Goal: Task Accomplishment & Management: Manage account settings

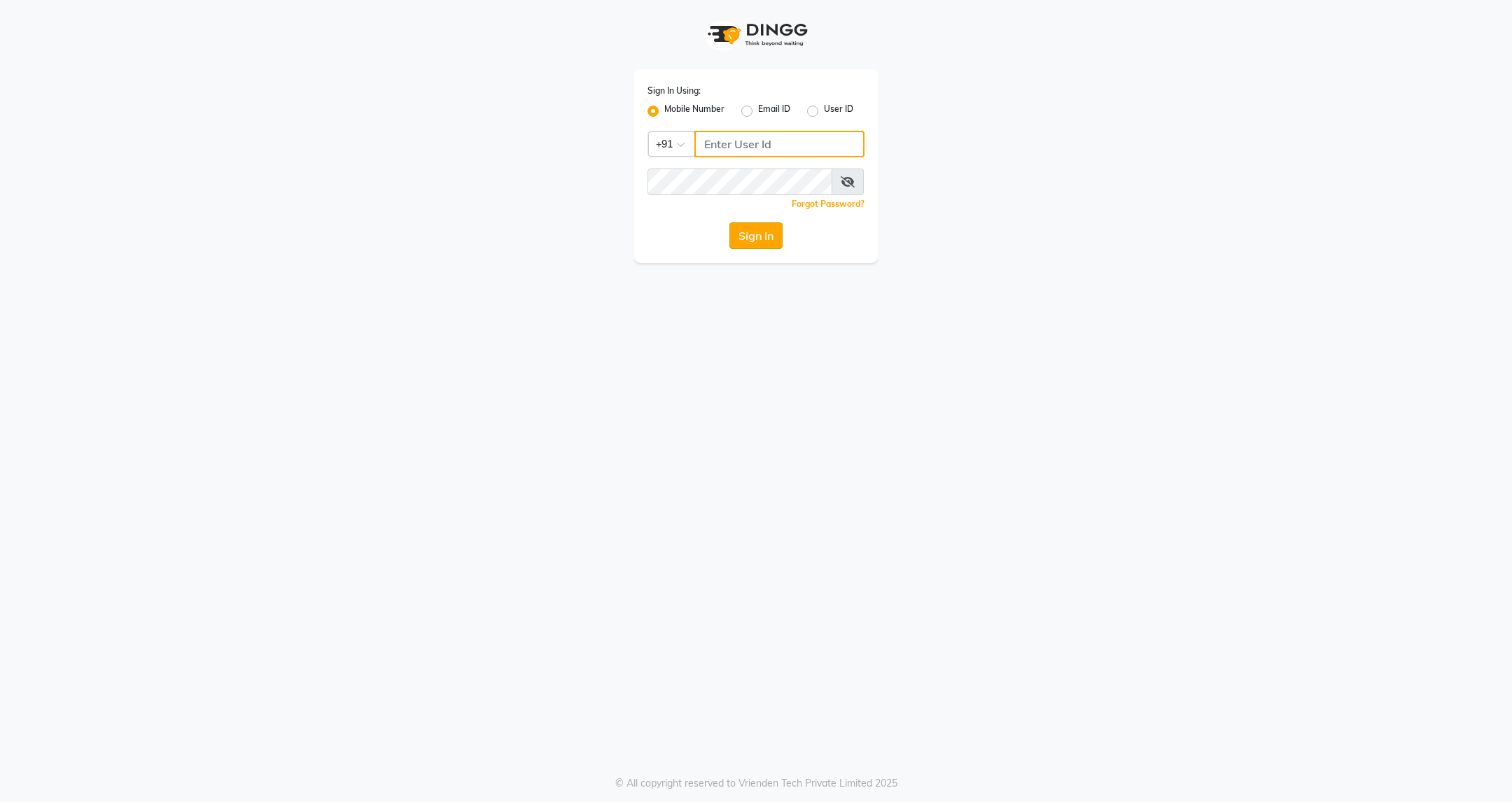
type input "7028230871"
click at [735, 235] on button "Sign In" at bounding box center [756, 235] width 53 height 27
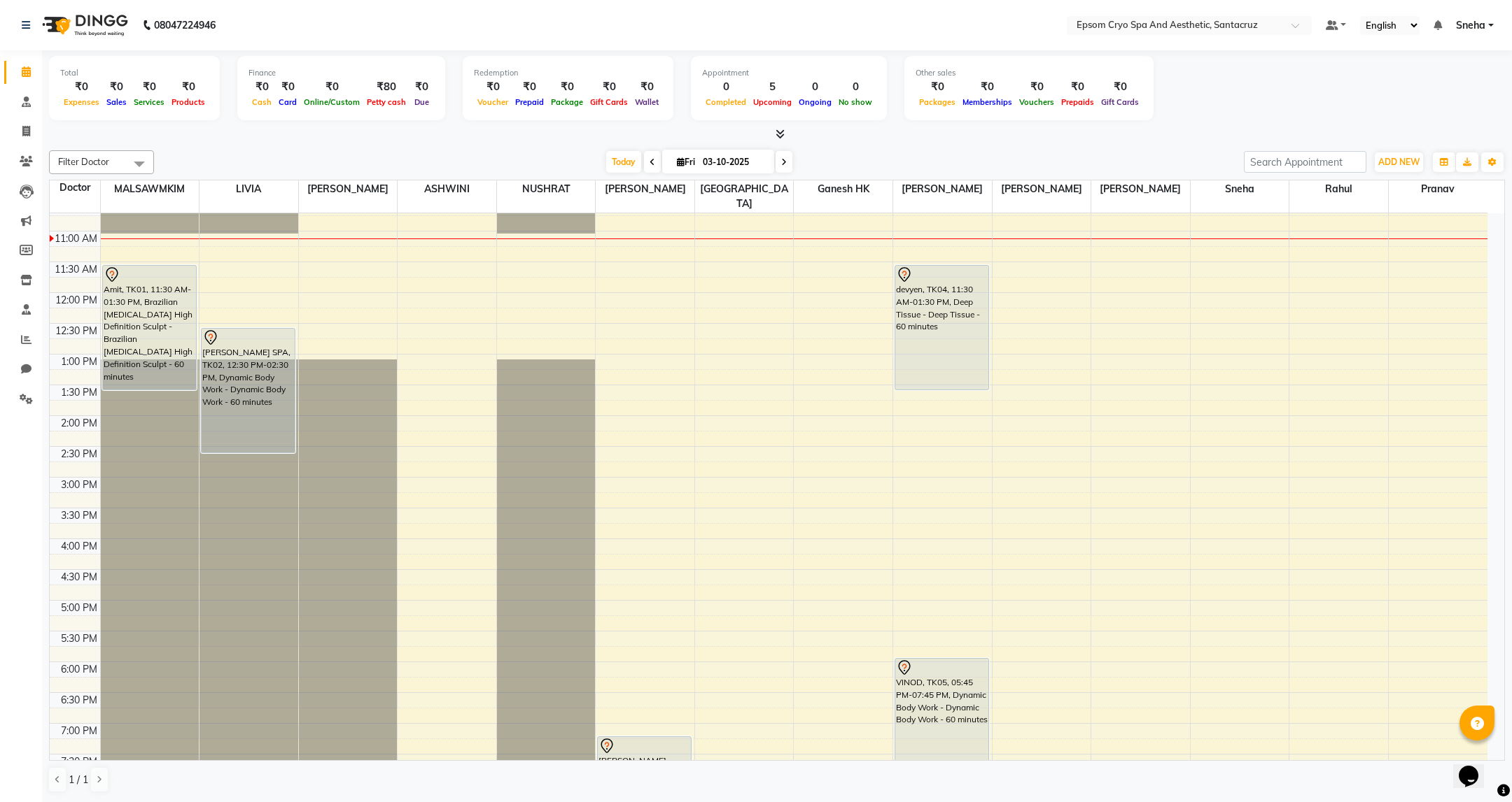
scroll to position [209, 0]
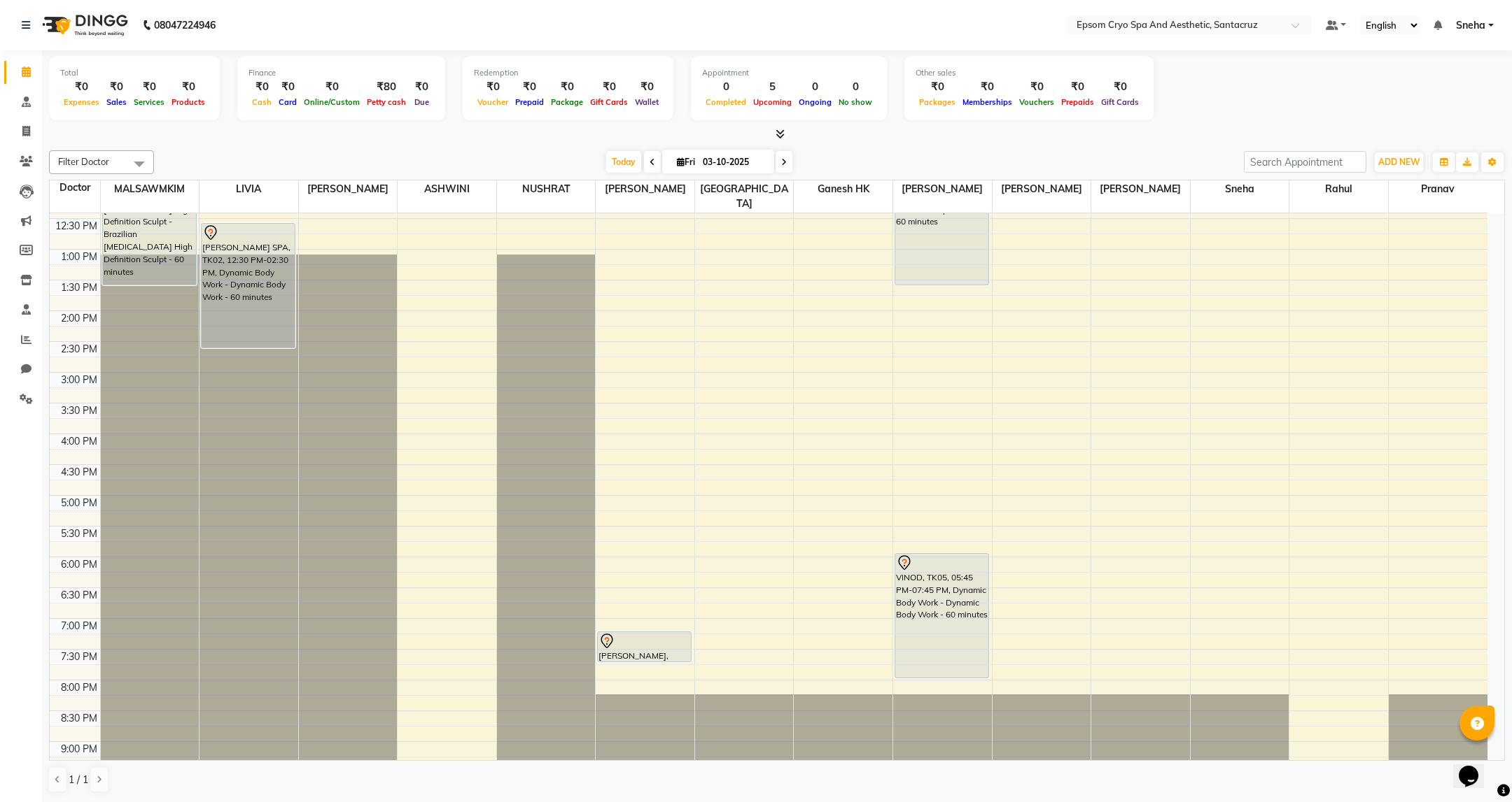
click at [1251, 99] on div "Total ₹0 Expenses ₹0 Sales ₹0 Services ₹0 Products Finance ₹0 Cash ₹0 Card ₹0 O…" at bounding box center [777, 90] width 1456 height 69
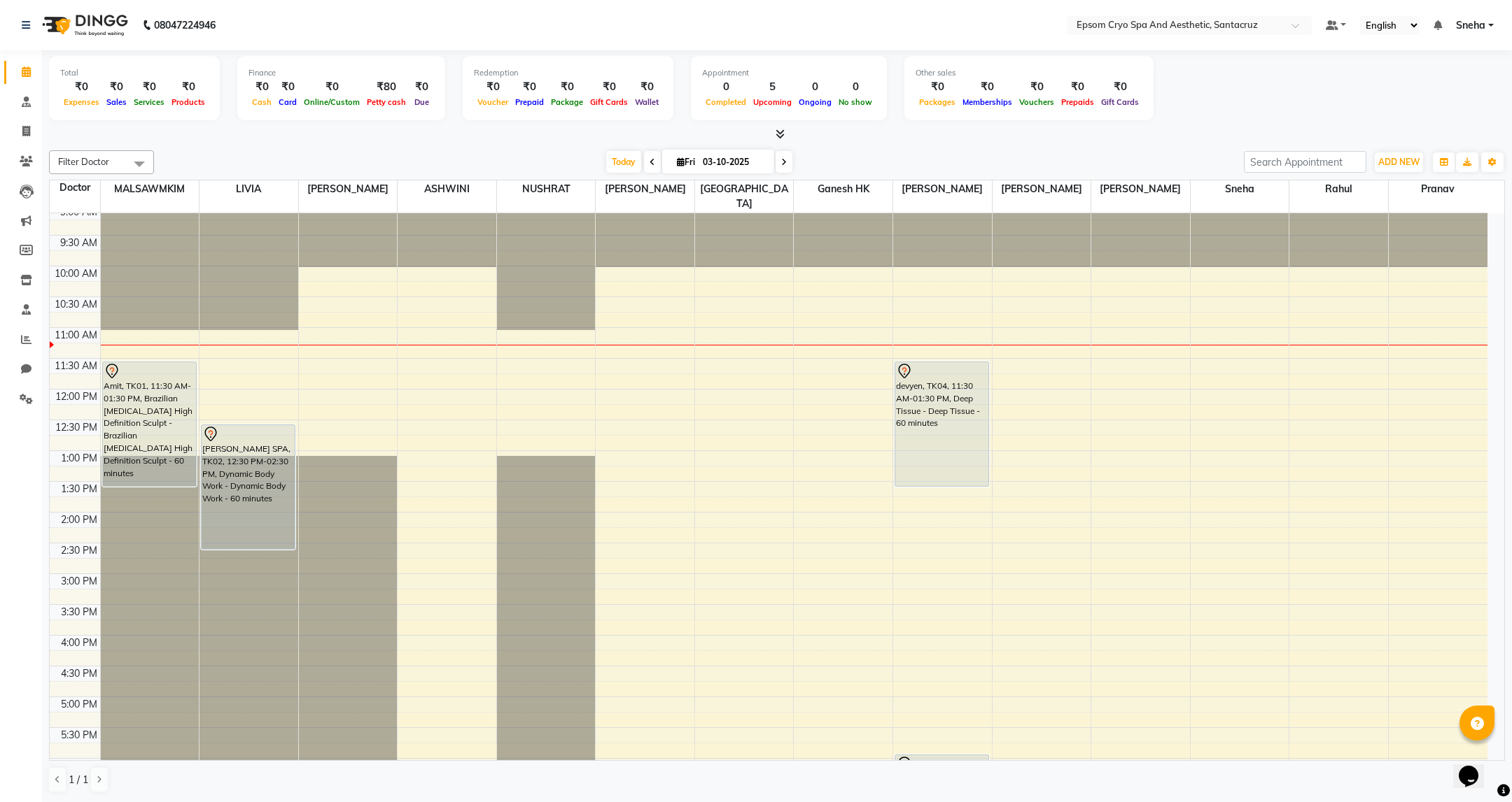
scroll to position [0, 0]
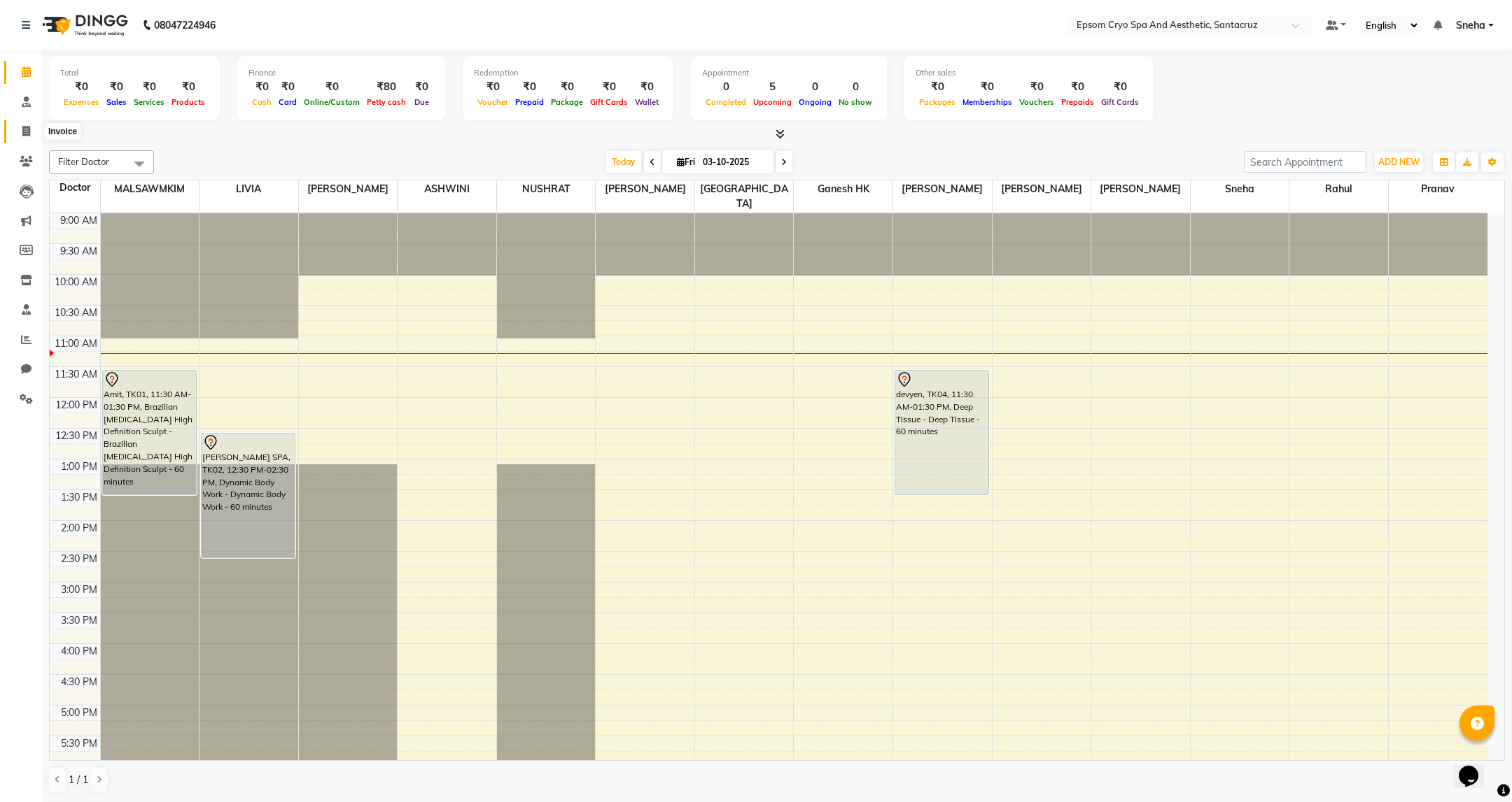
click at [29, 132] on icon at bounding box center [26, 130] width 7 height 10
select select "8028"
select select "service"
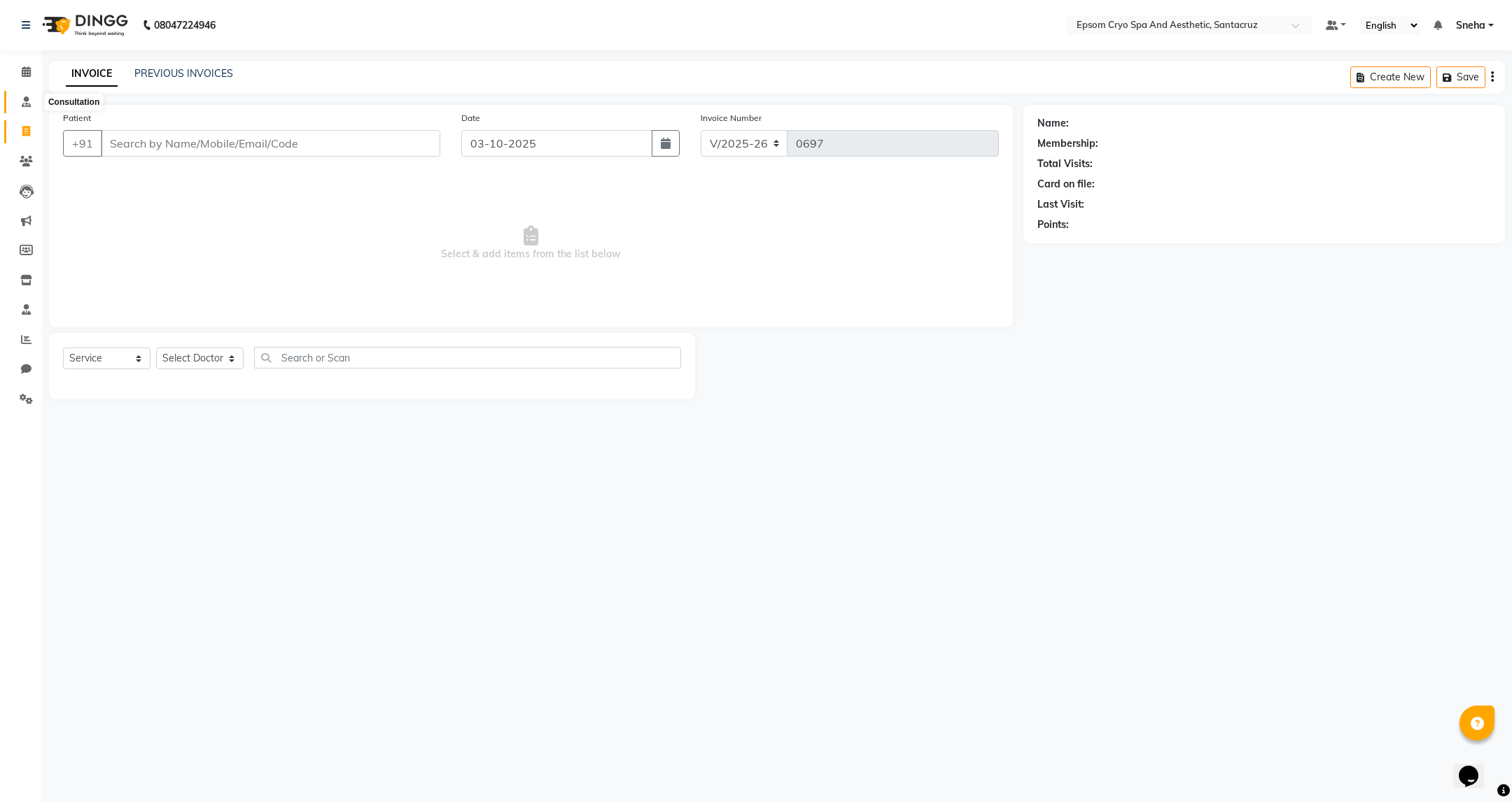
click at [28, 106] on icon at bounding box center [27, 101] width 9 height 10
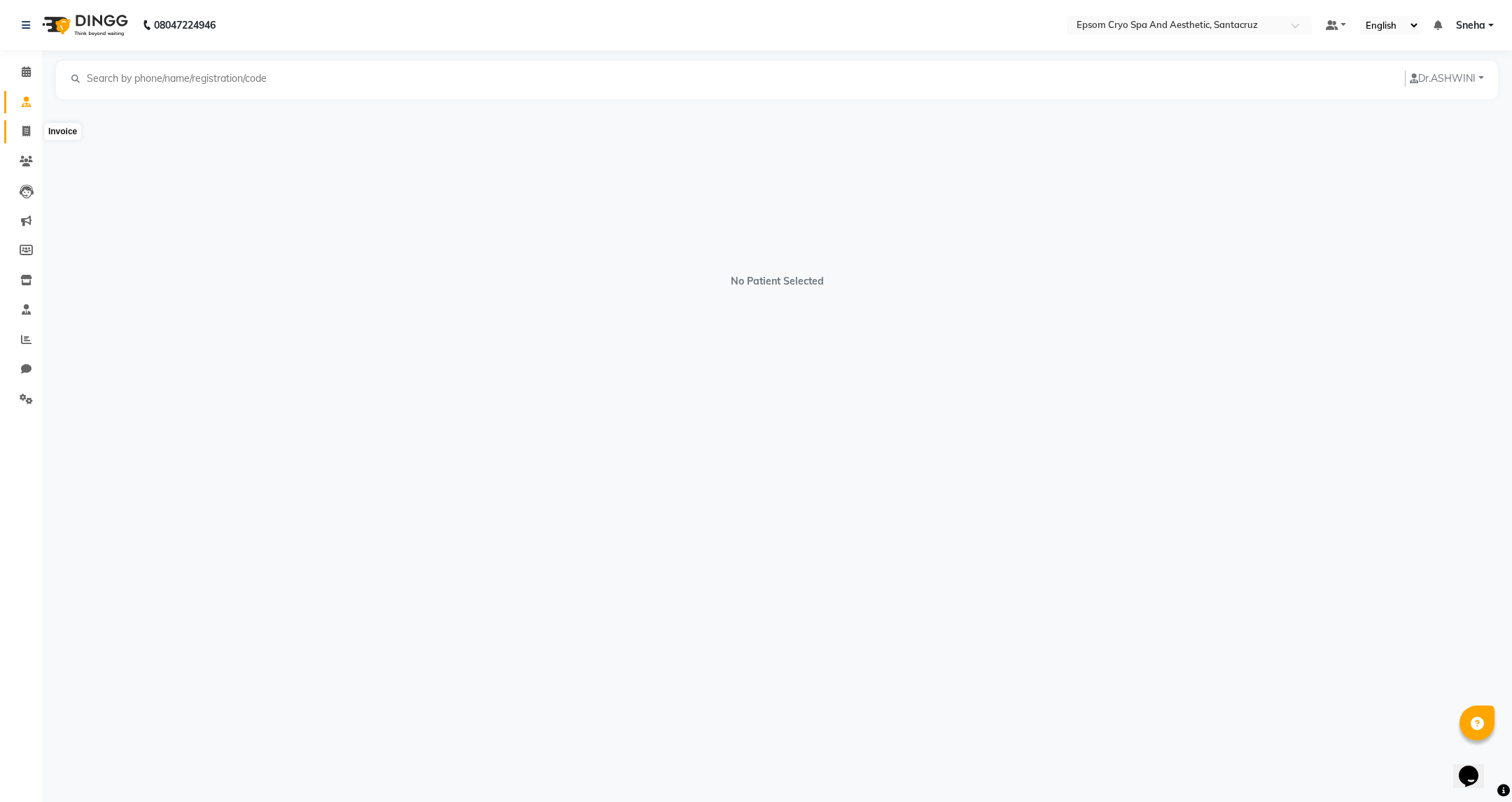
click at [21, 132] on span at bounding box center [26, 132] width 25 height 17
select select "8028"
select select "service"
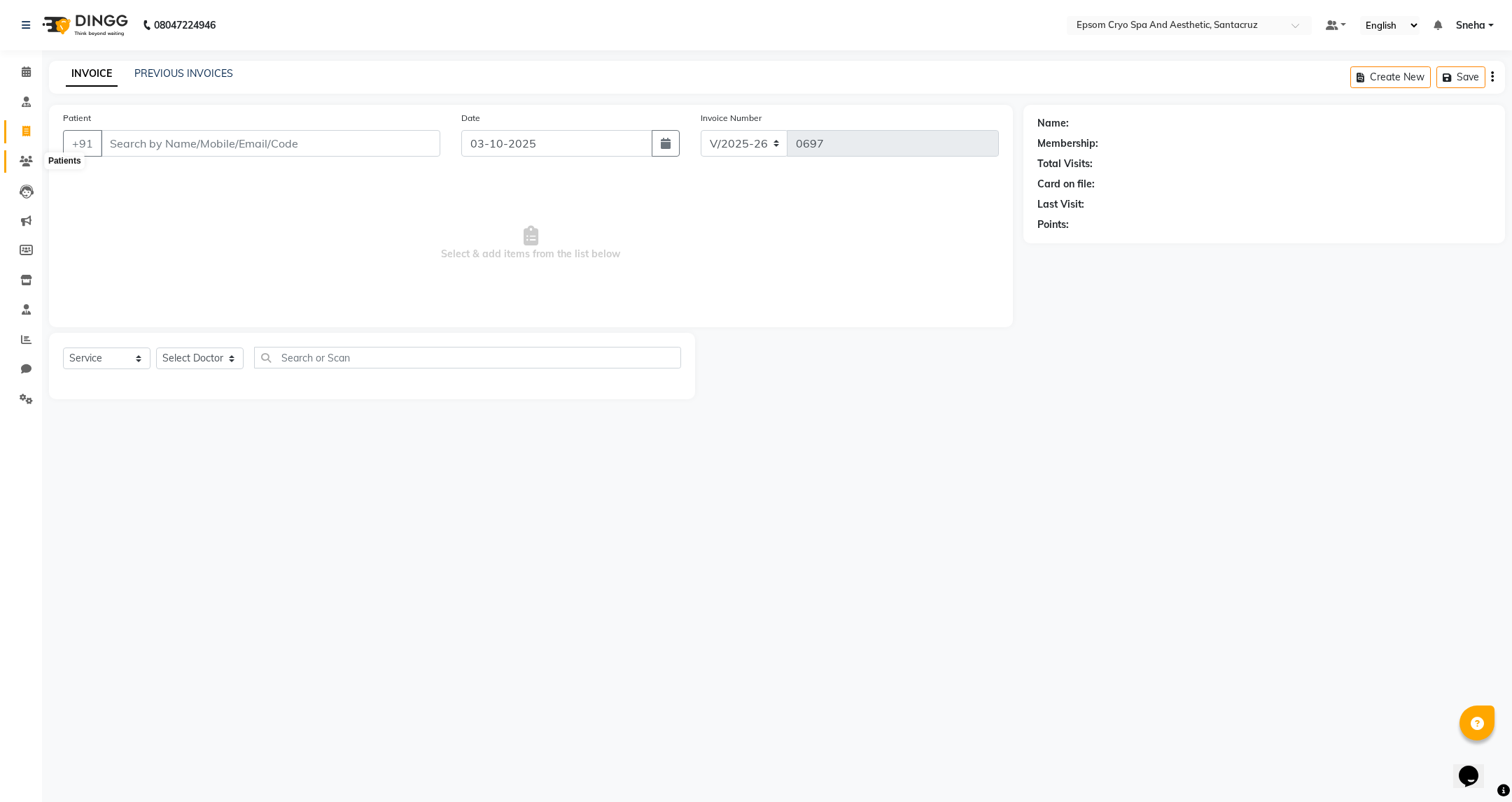
click at [29, 160] on icon at bounding box center [26, 161] width 13 height 10
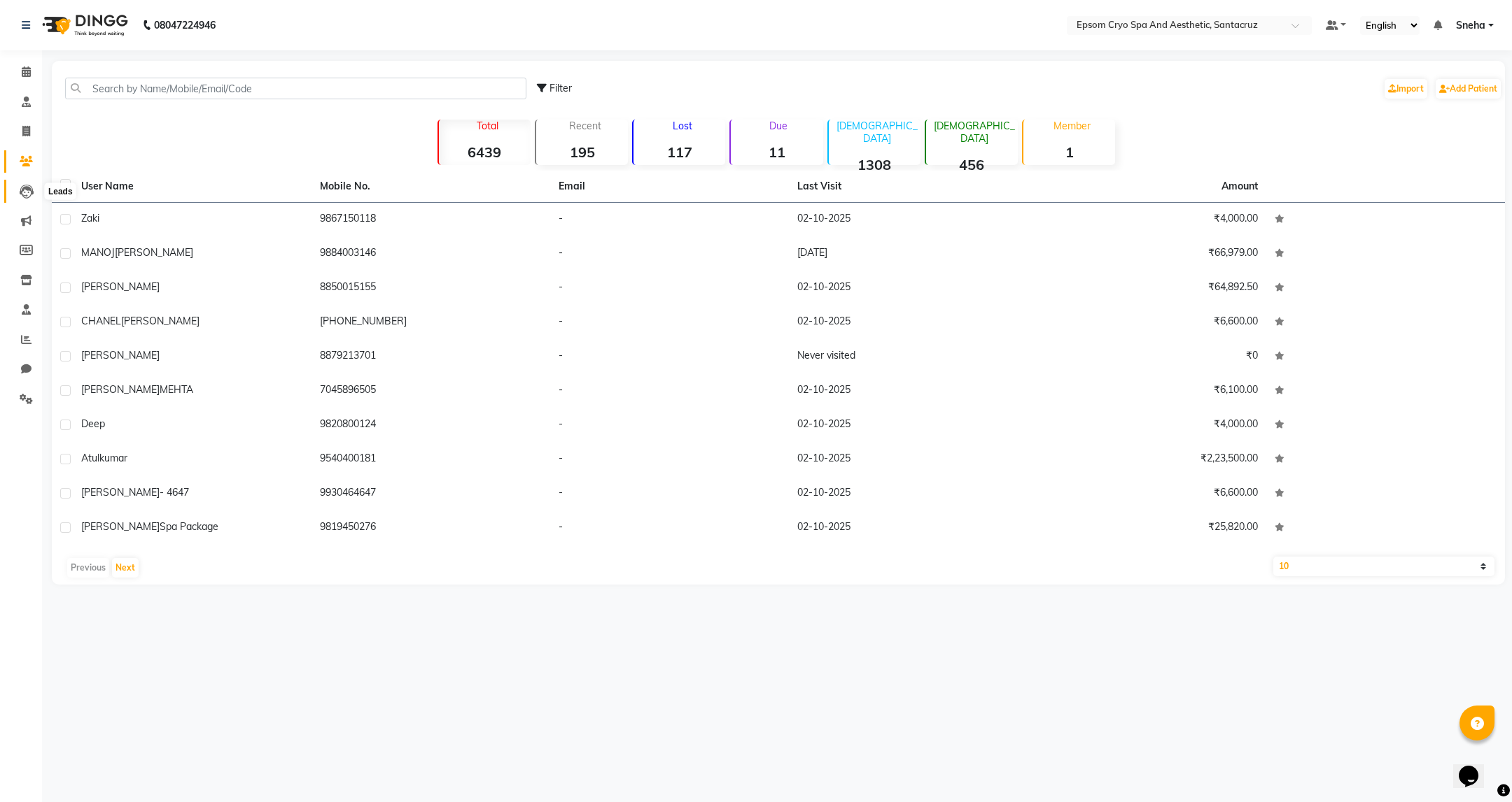
click at [22, 185] on icon at bounding box center [26, 191] width 14 height 14
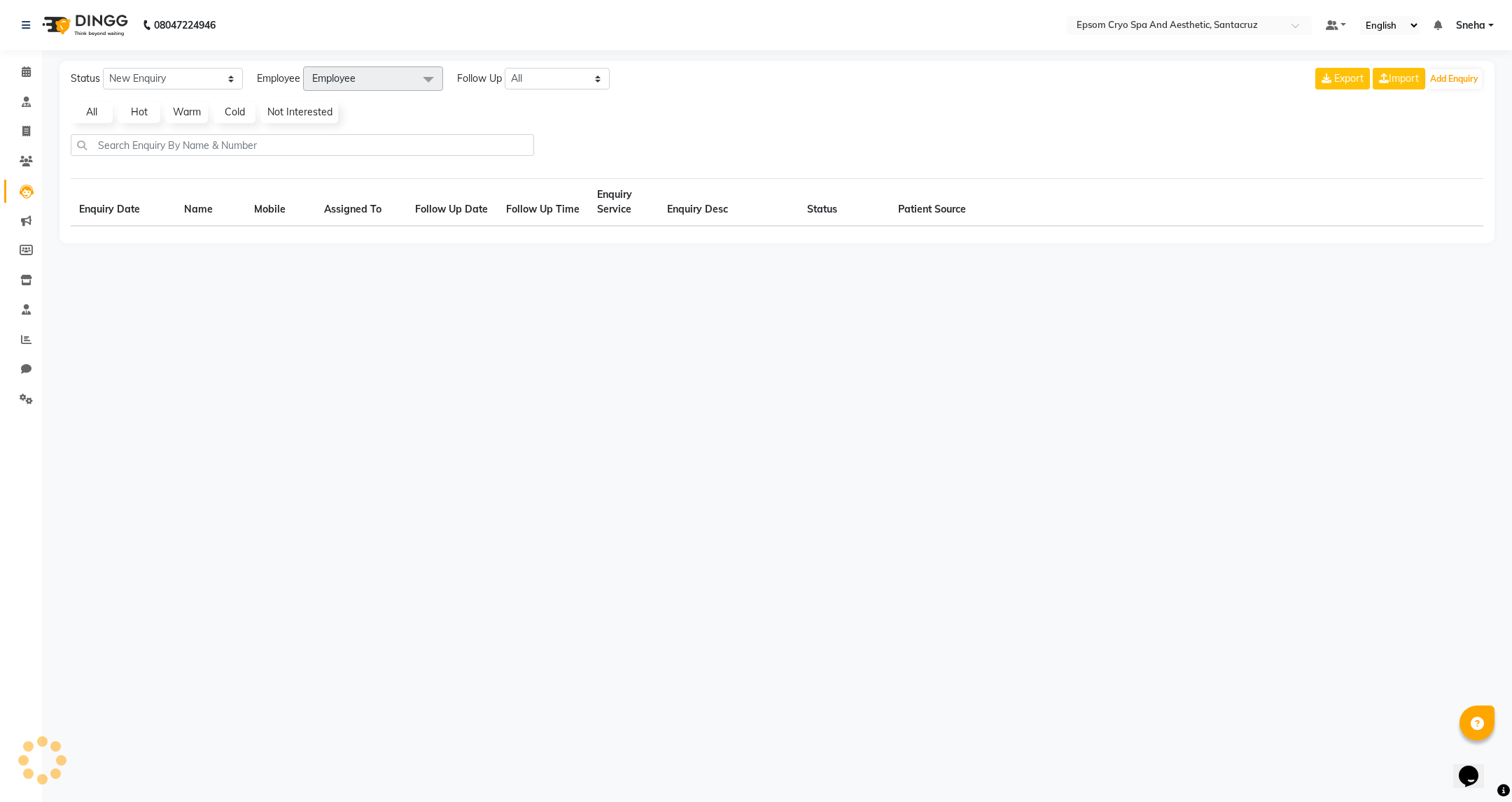
select select "10"
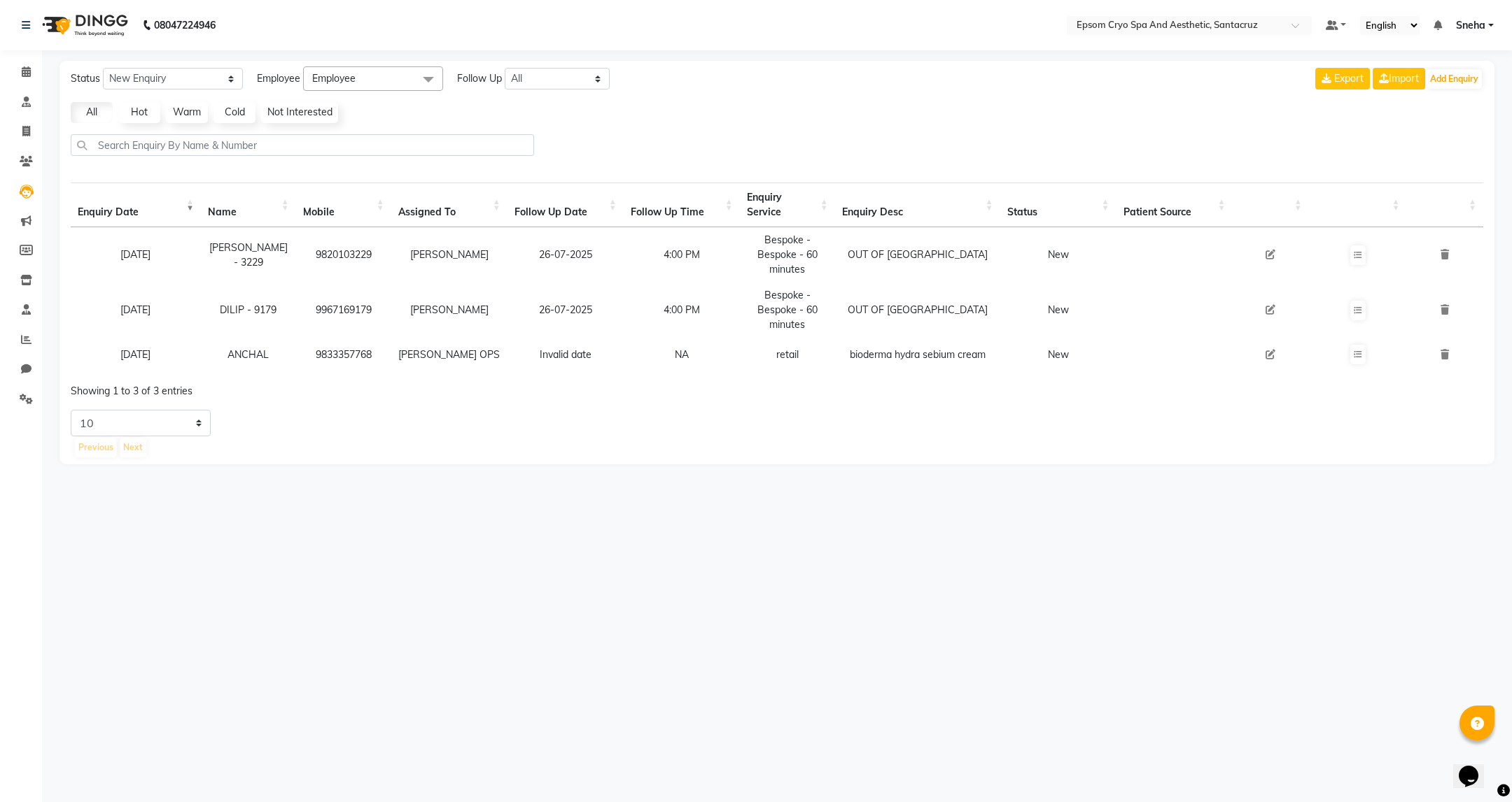
click at [24, 233] on li "Marketing" at bounding box center [21, 221] width 42 height 30
click at [25, 219] on icon at bounding box center [26, 220] width 10 height 10
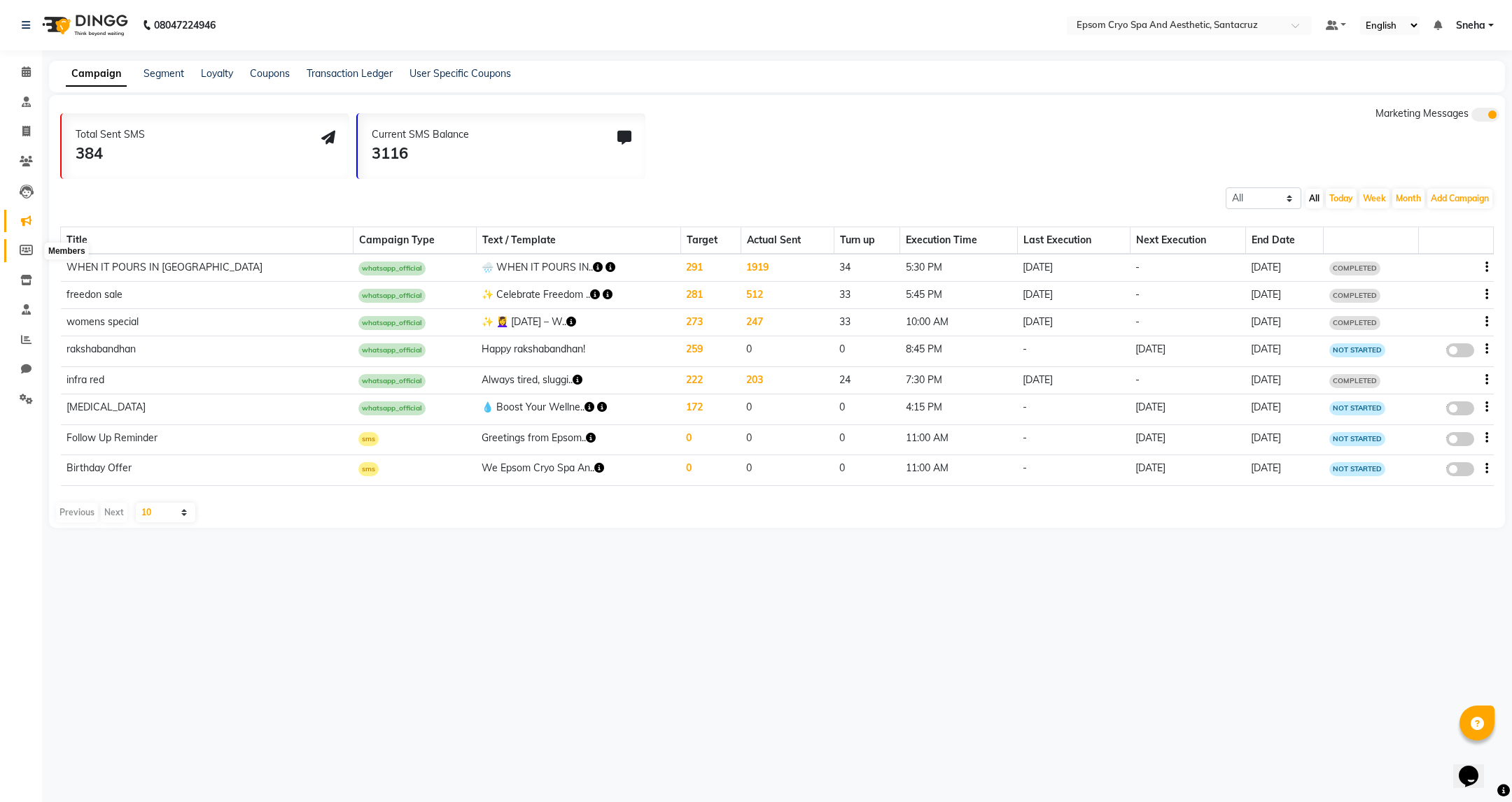
click at [28, 251] on icon at bounding box center [26, 249] width 13 height 10
select select
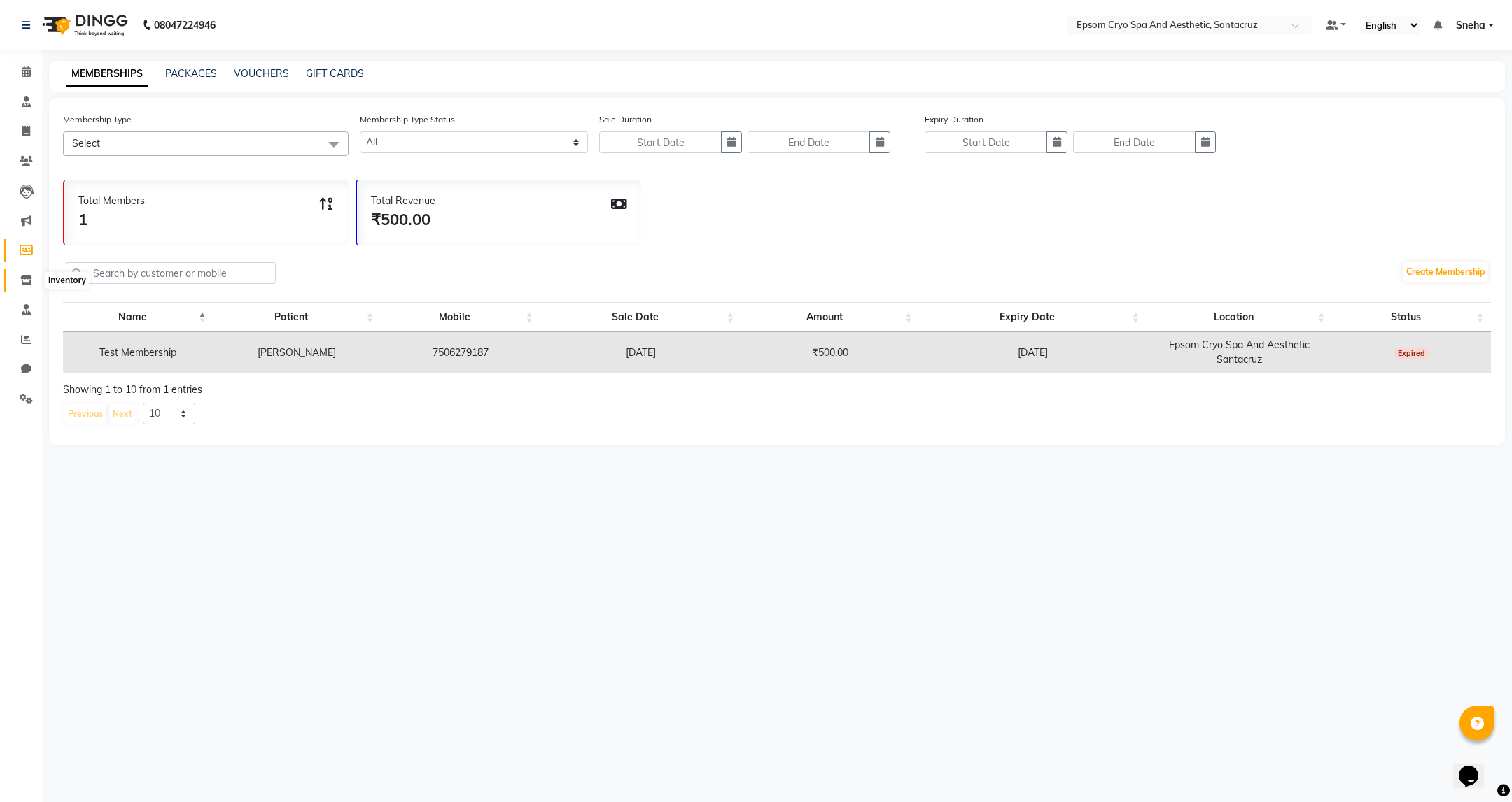
click at [25, 280] on icon at bounding box center [26, 279] width 12 height 10
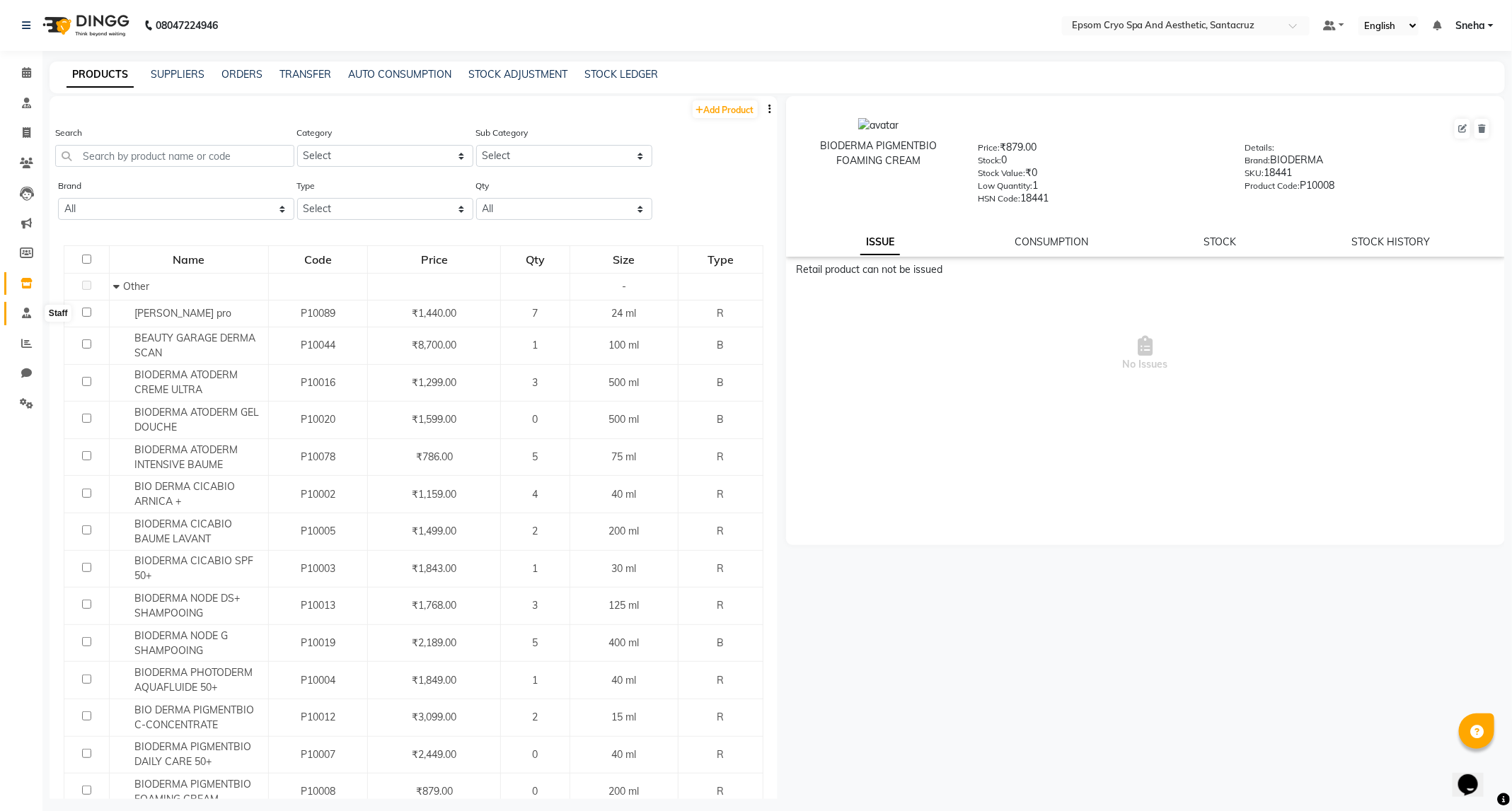
click at [22, 312] on icon at bounding box center [27, 312] width 9 height 10
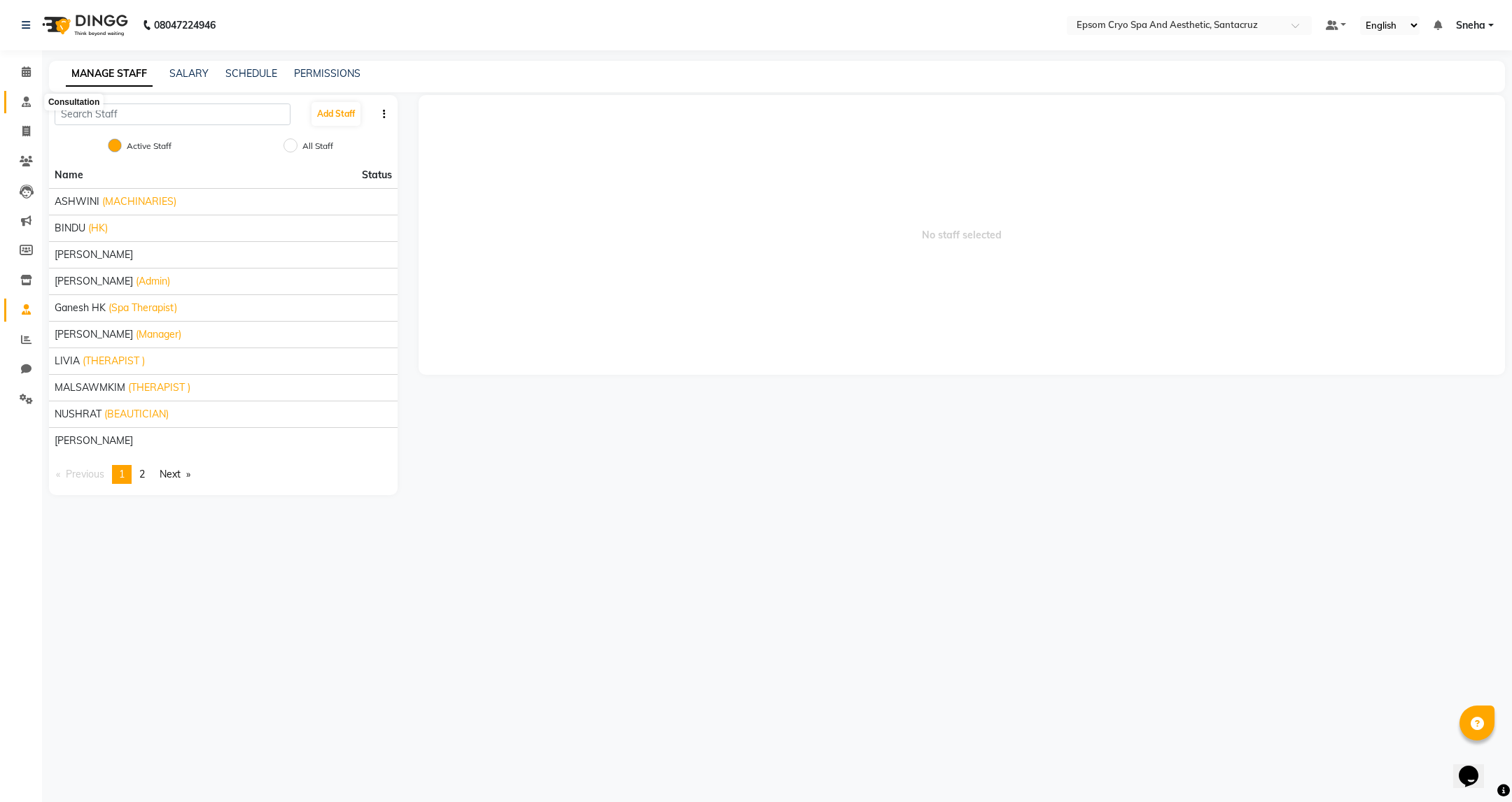
click at [31, 104] on span at bounding box center [26, 103] width 25 height 17
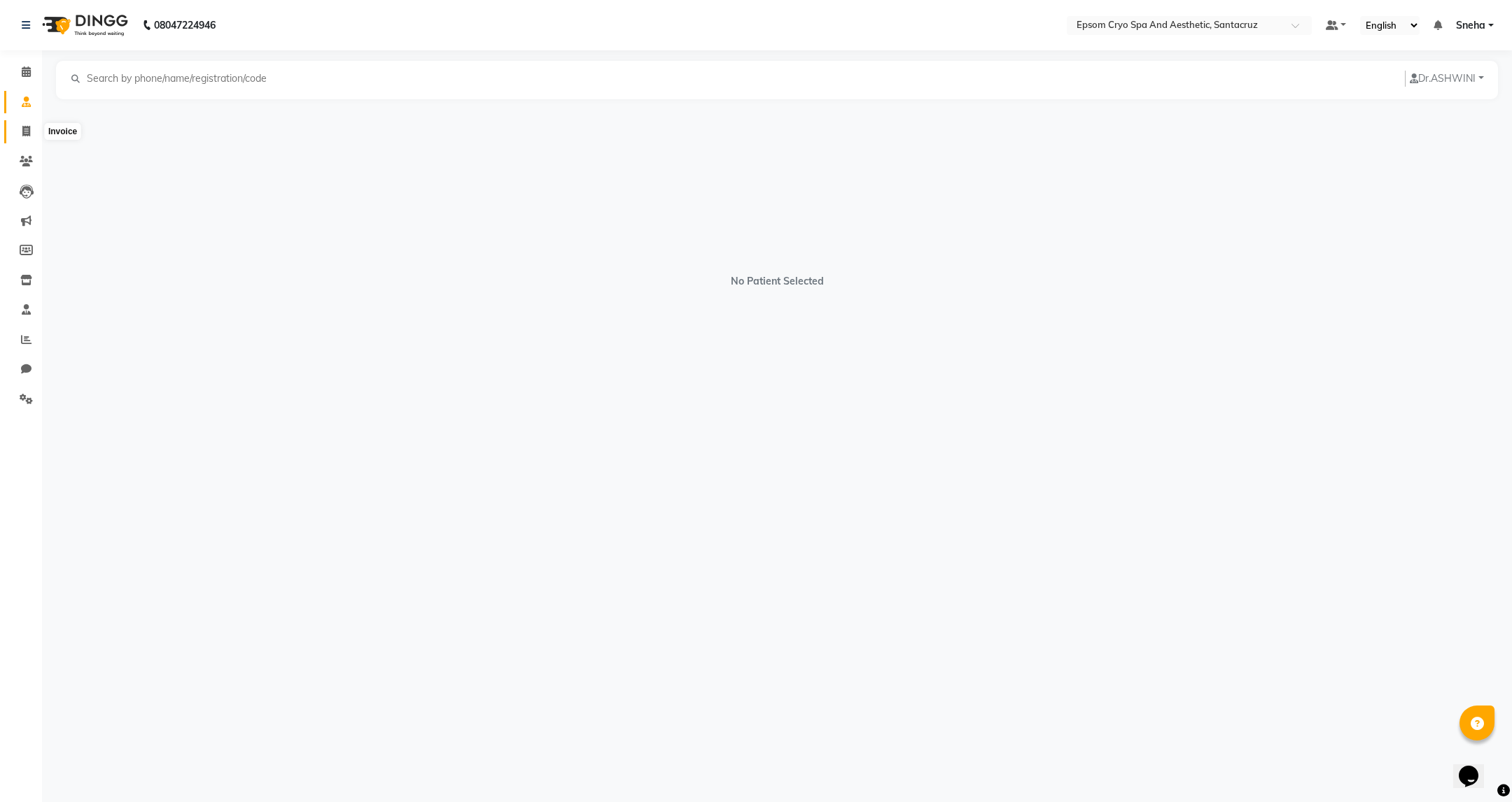
click at [36, 132] on span at bounding box center [26, 132] width 25 height 17
select select "8028"
select select "service"
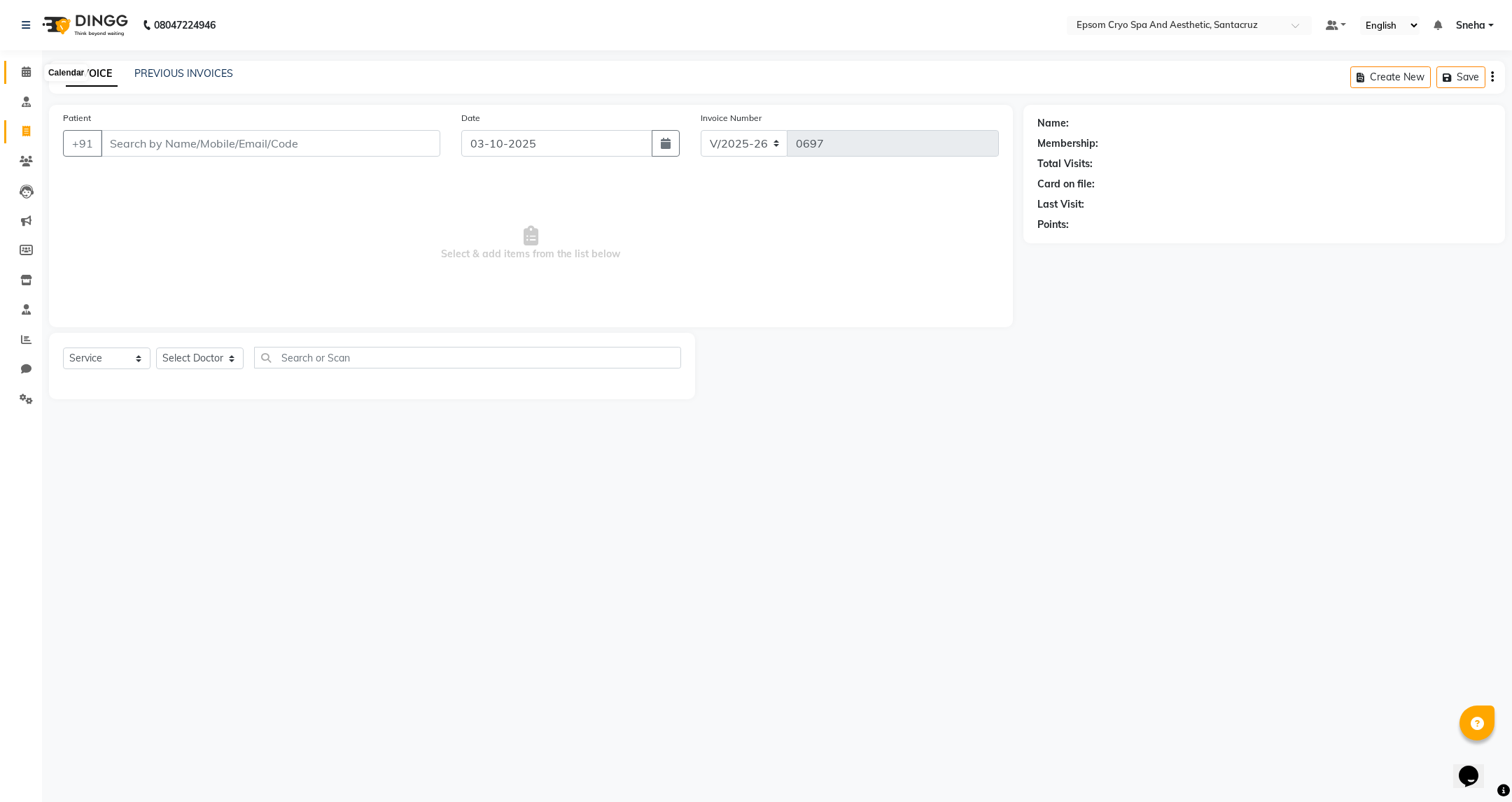
click at [26, 72] on icon at bounding box center [27, 71] width 9 height 10
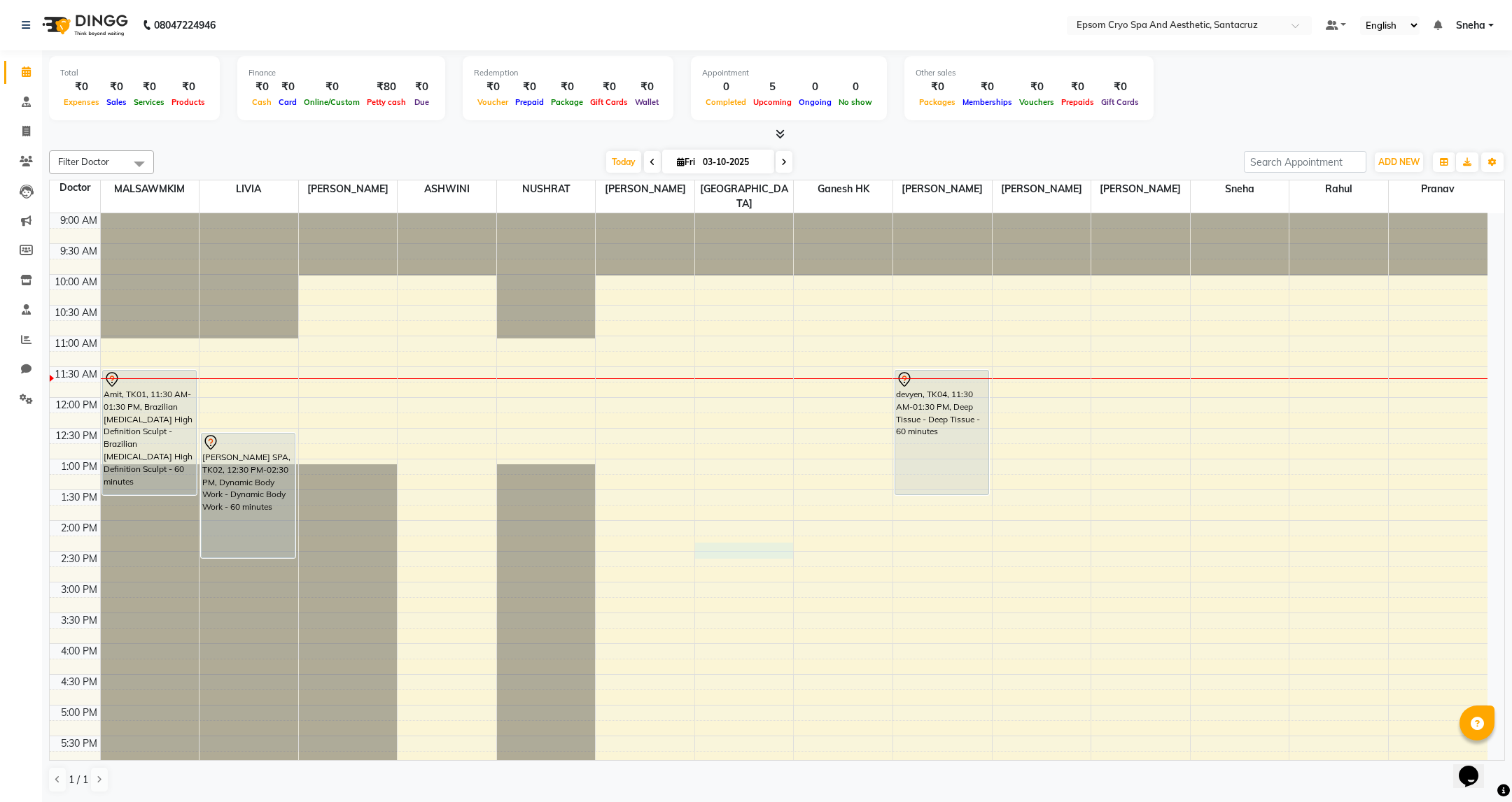
click at [725, 531] on div "9:00 AM 9:30 AM 10:00 AM 10:30 AM 11:00 AM 11:30 AM 12:00 PM 12:30 PM 1:00 PM 1…" at bounding box center [768, 643] width 1438 height 861
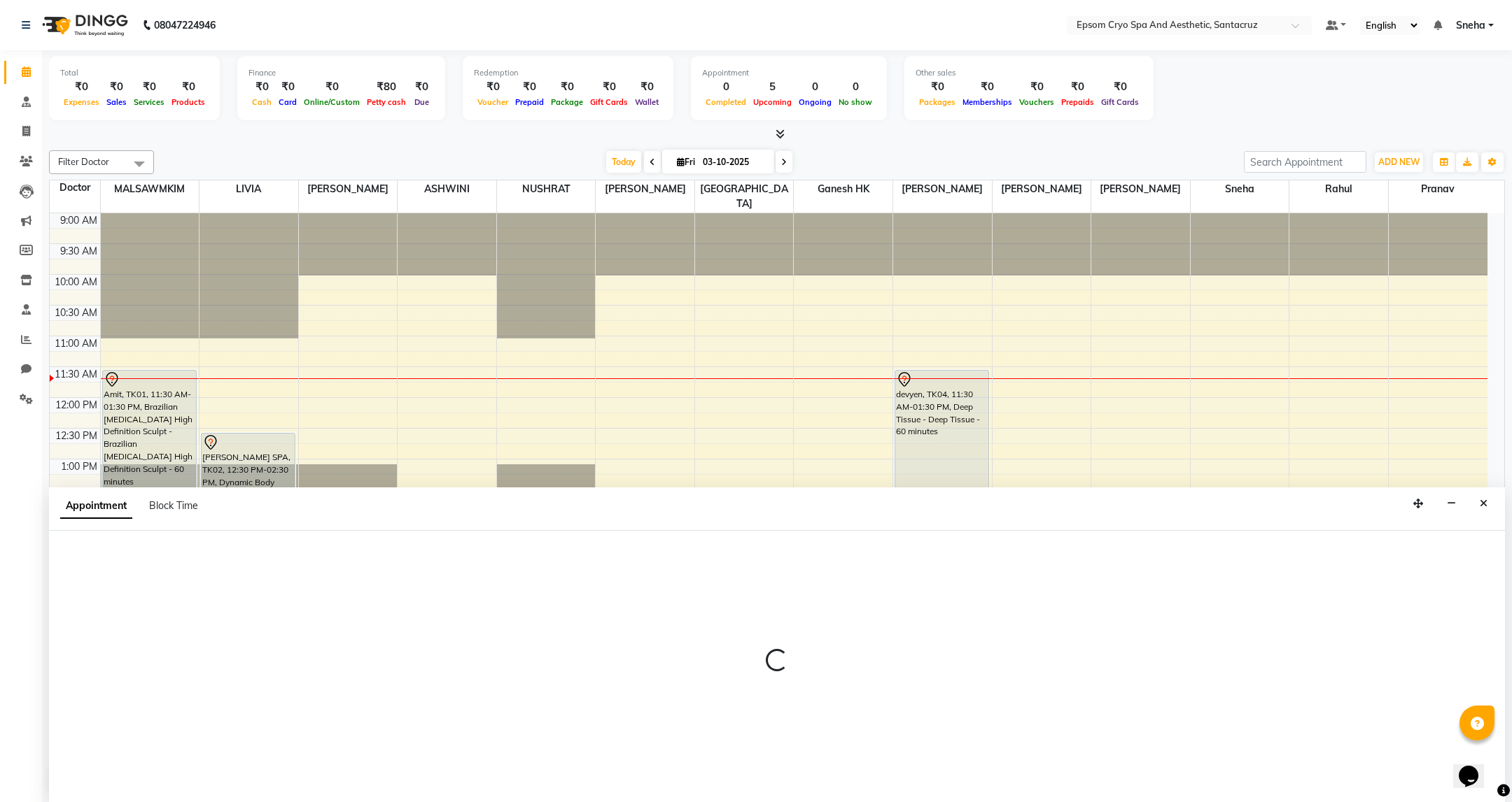
select select "74857"
select select "855"
select select "tentative"
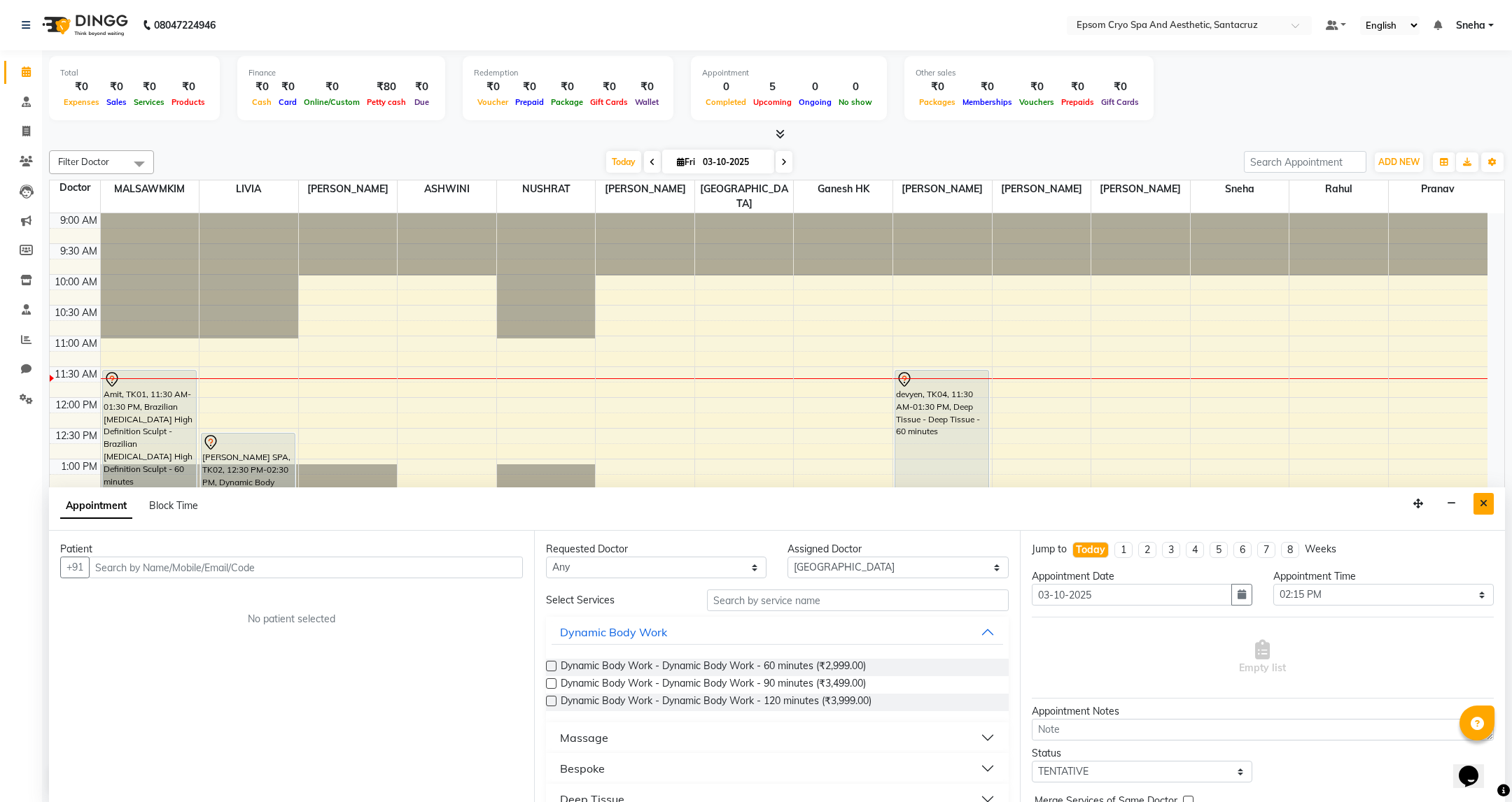
click at [1483, 510] on button "Close" at bounding box center [1484, 504] width 20 height 22
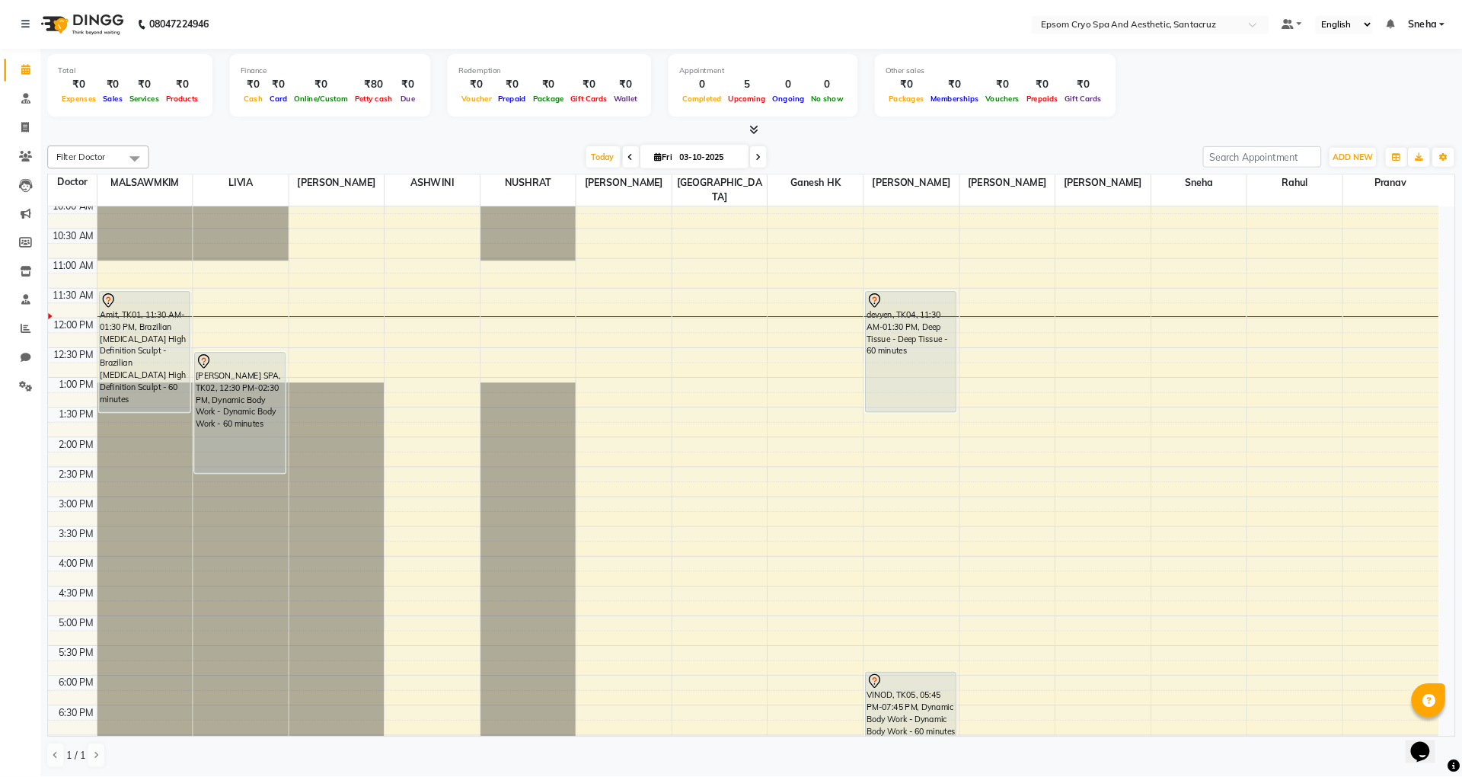
scroll to position [114, 0]
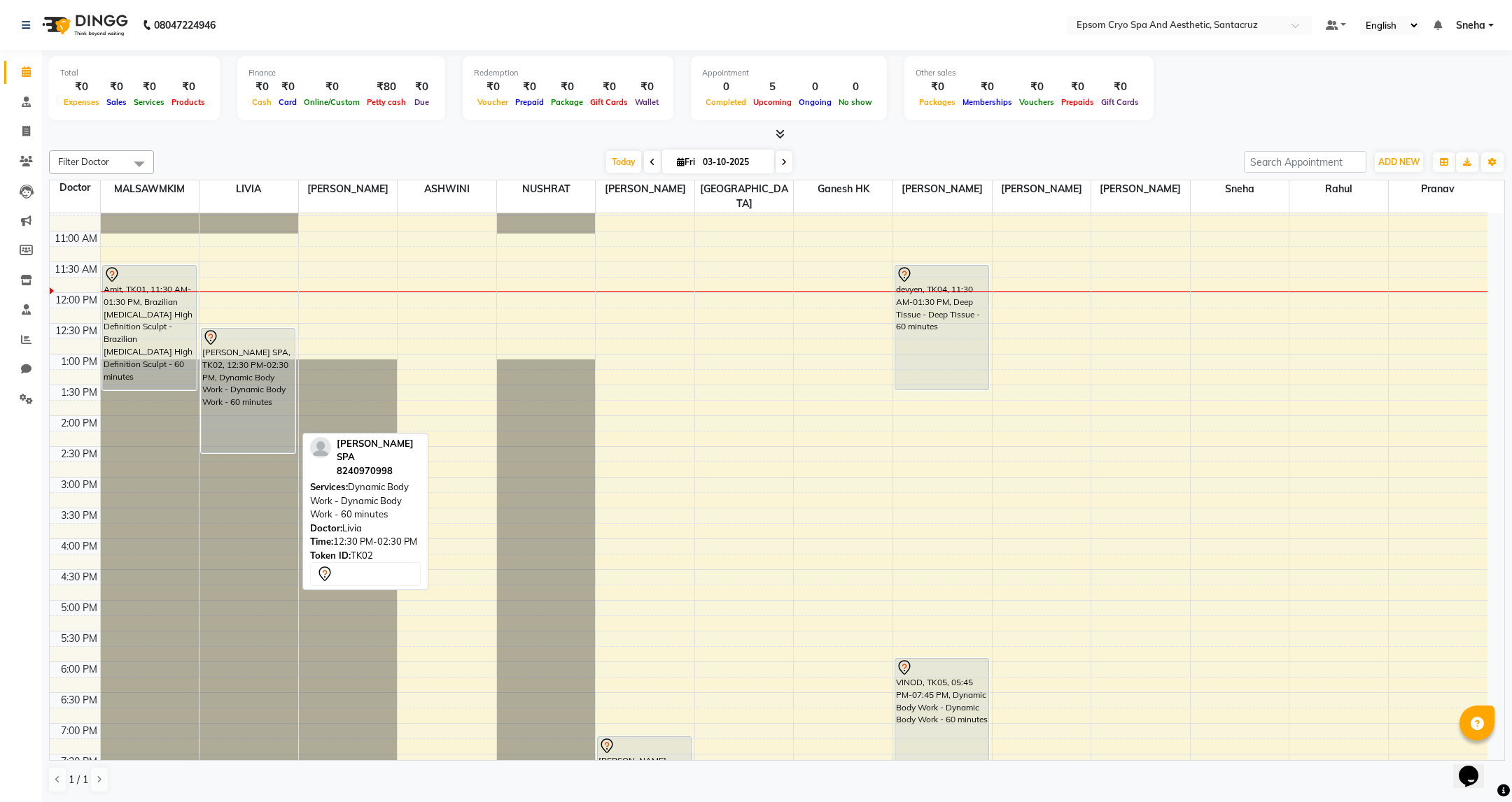
click at [258, 409] on div "ARKO SPA, TK02, 12:30 PM-02:30 PM, Dynamic Body Work - Dynamic Body Work - 60 m…" at bounding box center [247, 390] width 93 height 124
select select "7"
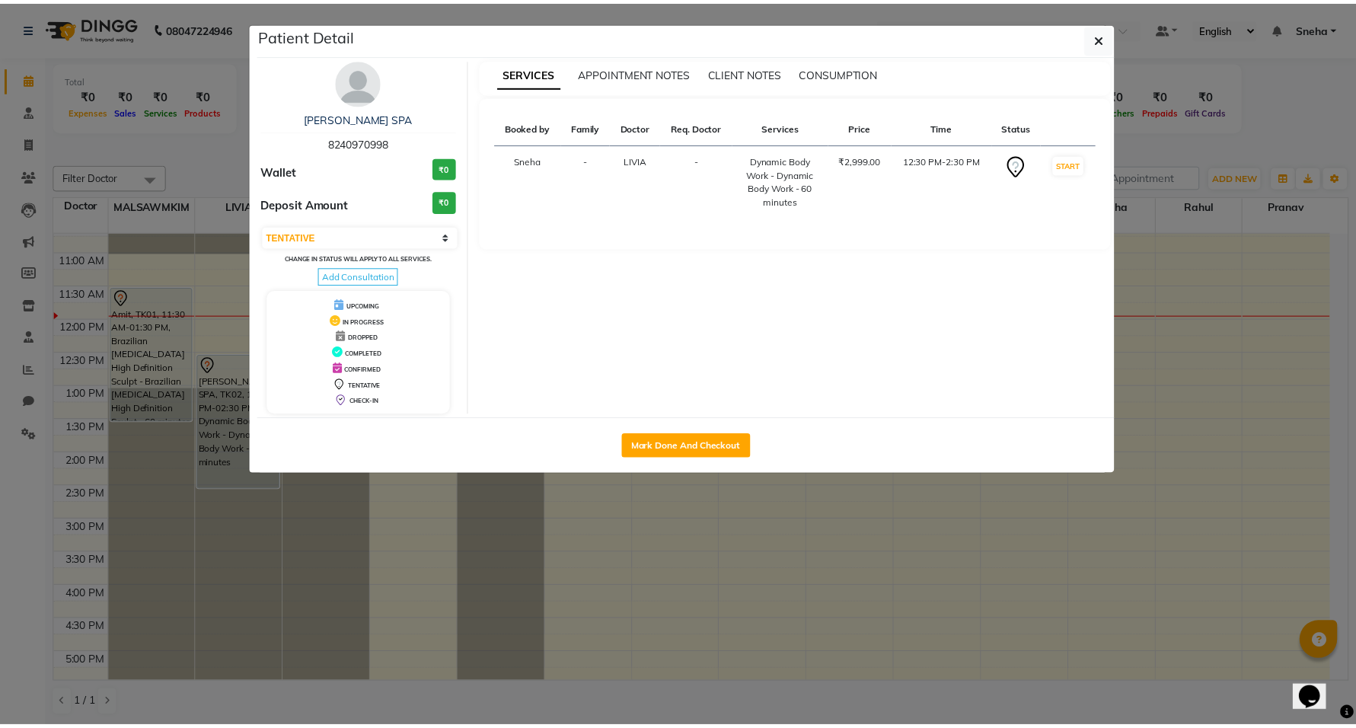
scroll to position [115, 0]
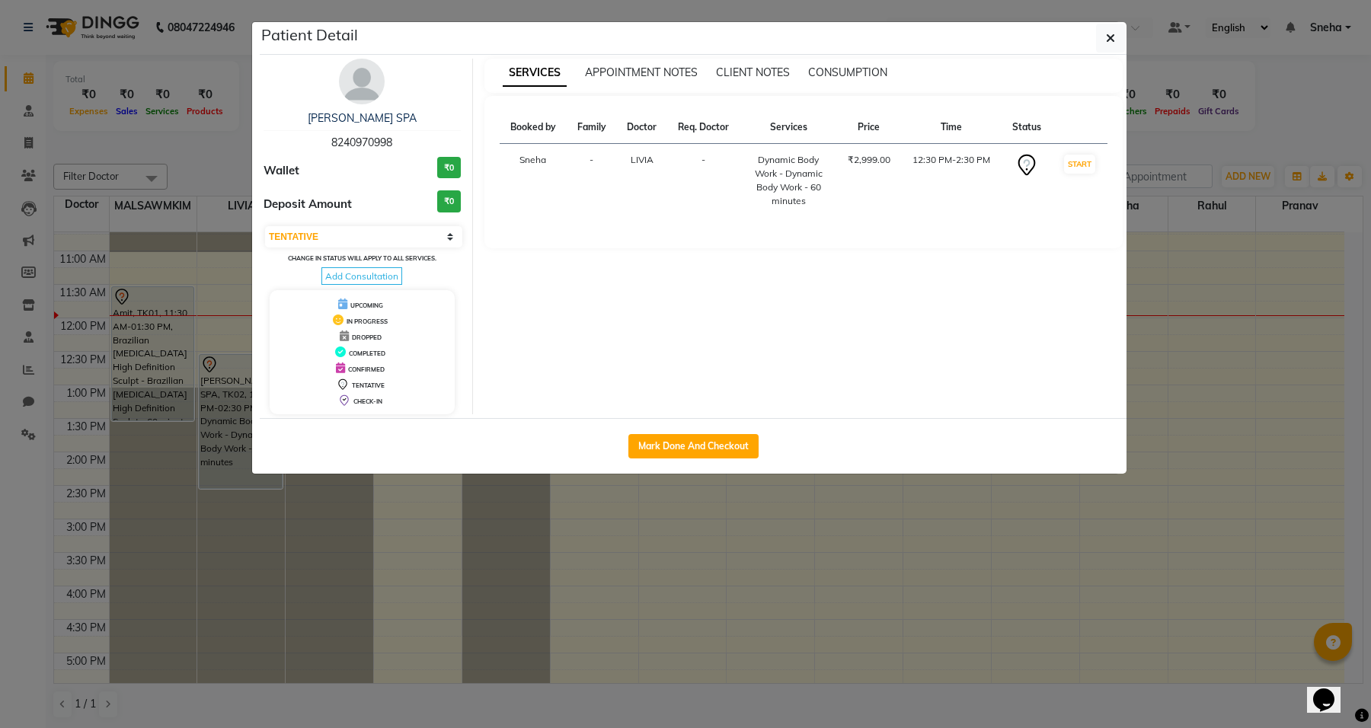
click at [602, 135] on th "Family" at bounding box center [590, 127] width 49 height 33
click at [598, 126] on th "Family" at bounding box center [590, 127] width 49 height 33
click at [634, 128] on th "Doctor" at bounding box center [641, 127] width 50 height 33
click at [694, 130] on th "Req. Doctor" at bounding box center [703, 127] width 73 height 33
click at [794, 128] on th "Services" at bounding box center [788, 127] width 97 height 33
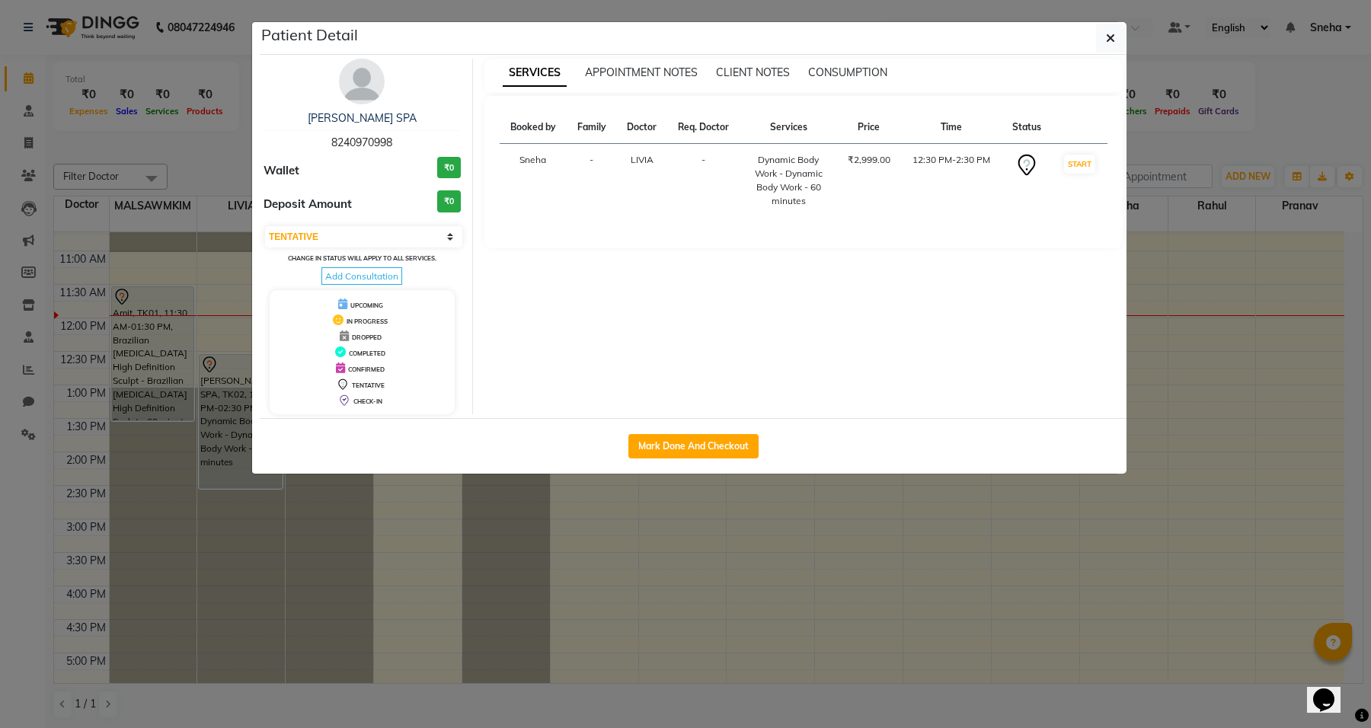
click at [873, 130] on th "Price" at bounding box center [869, 127] width 64 height 33
click at [956, 124] on th "Time" at bounding box center [951, 127] width 101 height 33
click at [1010, 130] on th "Status" at bounding box center [1026, 127] width 49 height 33
click at [1011, 131] on th "Status" at bounding box center [1026, 127] width 49 height 33
click at [907, 385] on div "SERVICES APPOINTMENT NOTES CLIENT NOTES CONSUMPTION Booked by Family Doctor Req…" at bounding box center [804, 237] width 662 height 356
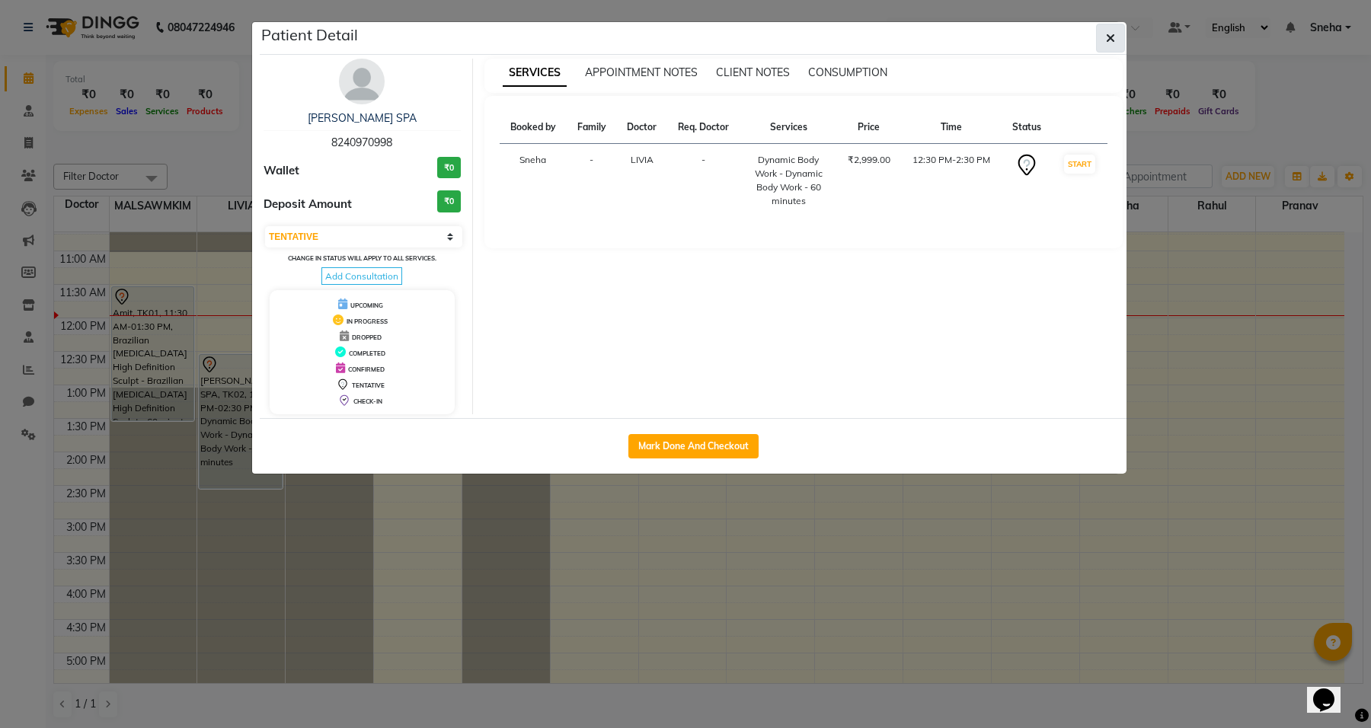
click at [1104, 43] on button "button" at bounding box center [1110, 38] width 29 height 29
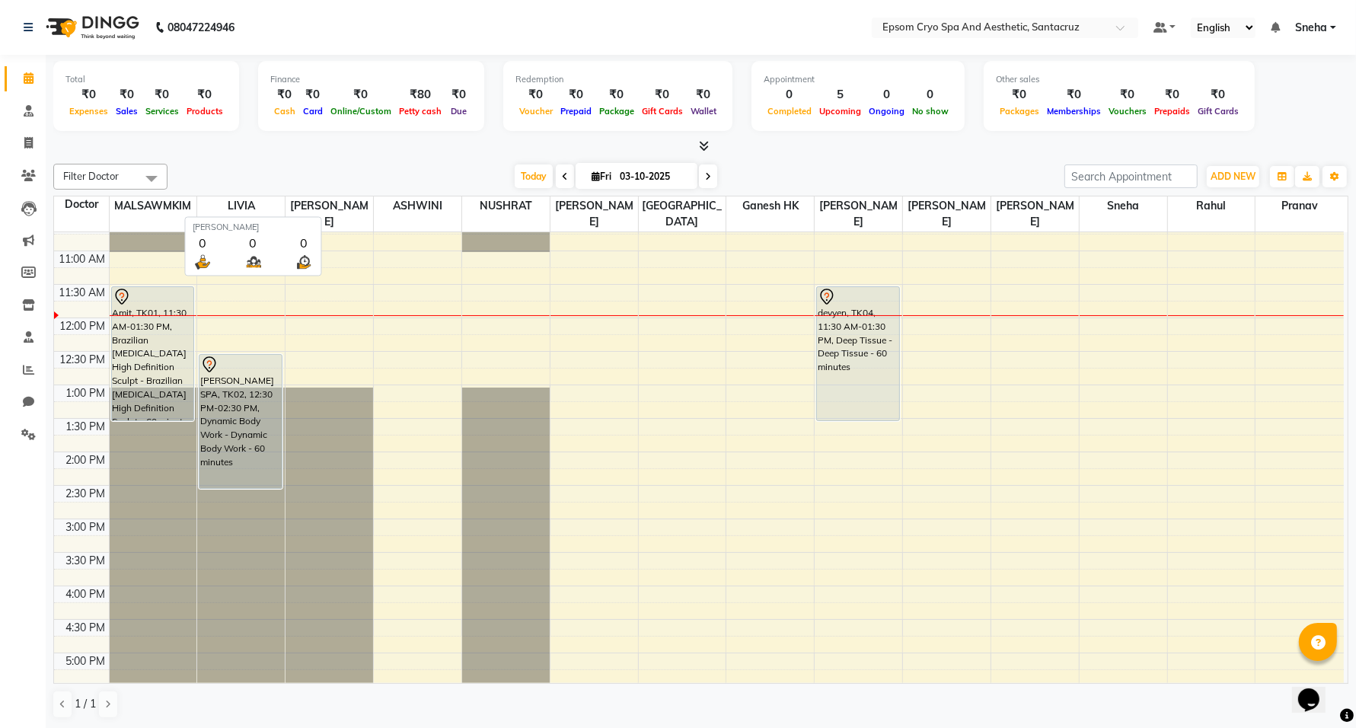
click at [329, 207] on span "[PERSON_NAME]" at bounding box center [330, 213] width 88 height 35
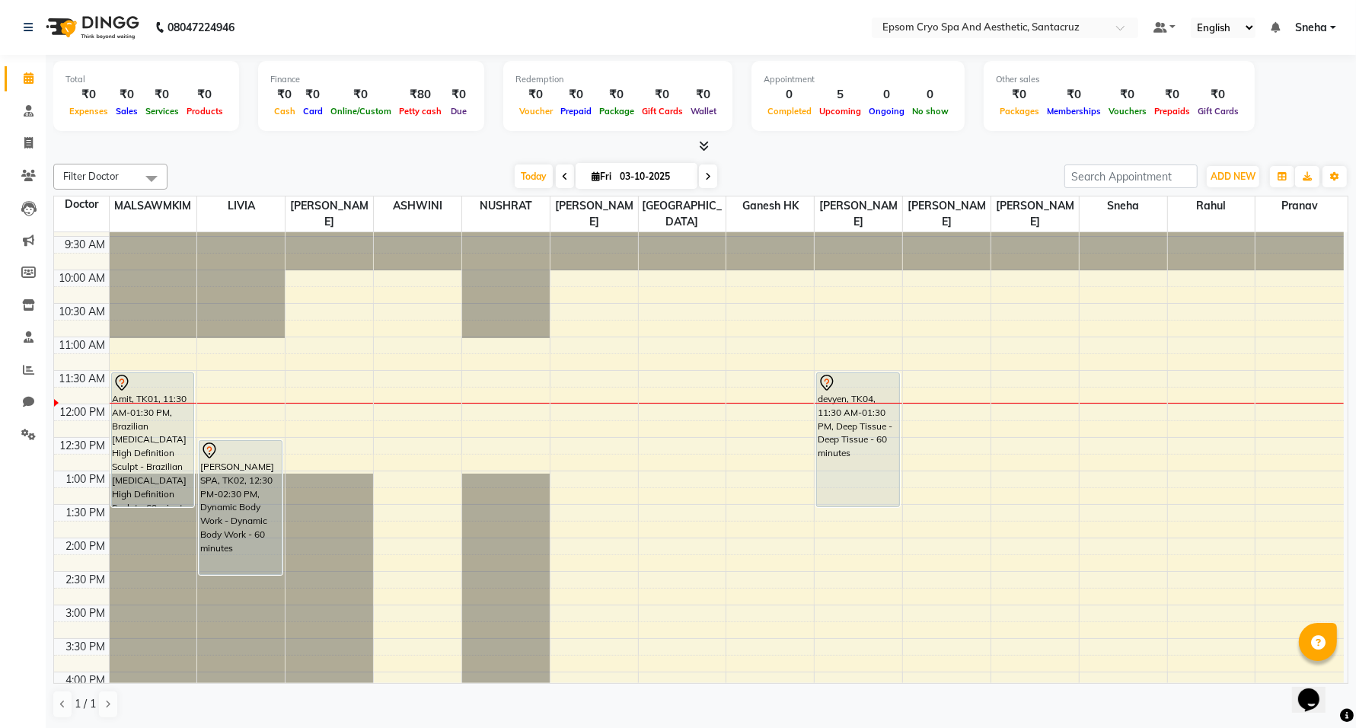
scroll to position [20, 0]
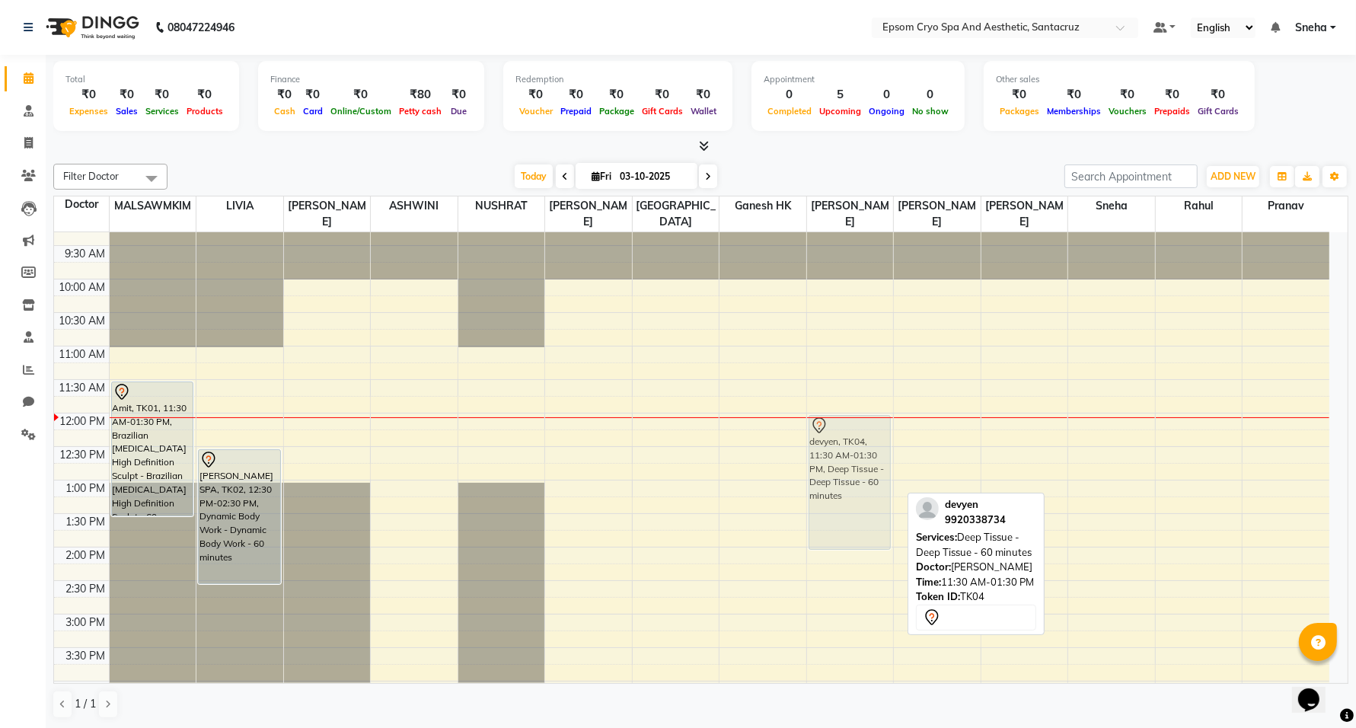
drag, startPoint x: 865, startPoint y: 431, endPoint x: 868, endPoint y: 457, distance: 26.1
click at [868, 457] on div "devyen, TK04, 11:30 AM-01:30 PM, Deep Tissue - Deep Tissue - 60 minutes VINOD, …" at bounding box center [850, 680] width 87 height 937
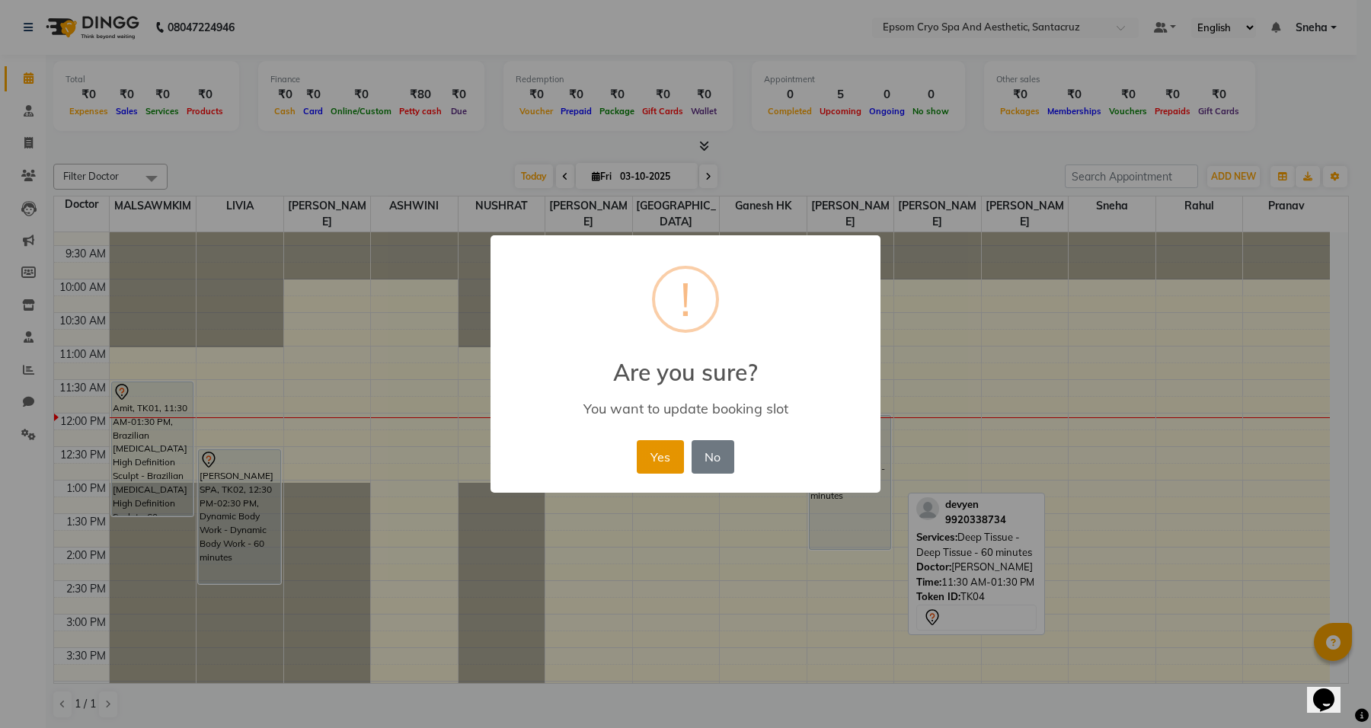
click at [666, 453] on button "Yes" at bounding box center [660, 457] width 46 height 34
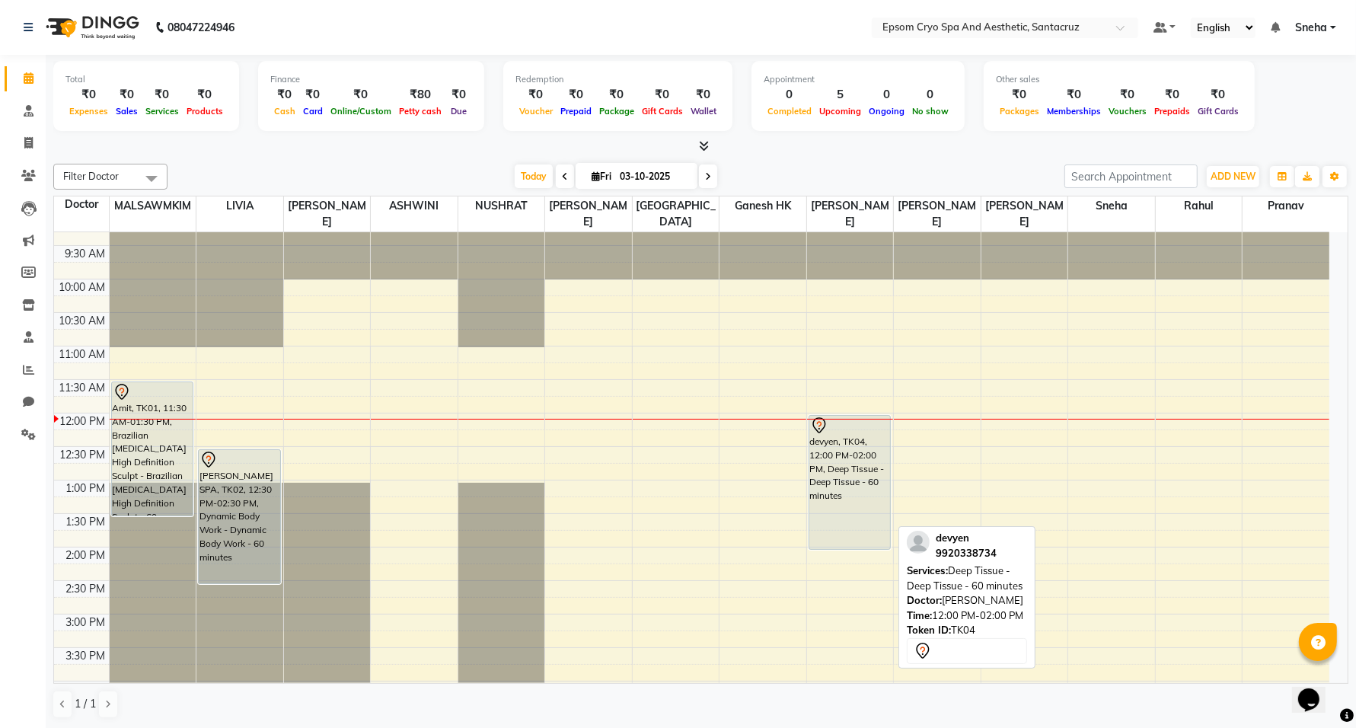
click at [839, 458] on div "devyen, TK04, 12:00 PM-02:00 PM, Deep Tissue - Deep Tissue - 60 minutes" at bounding box center [849, 482] width 81 height 133
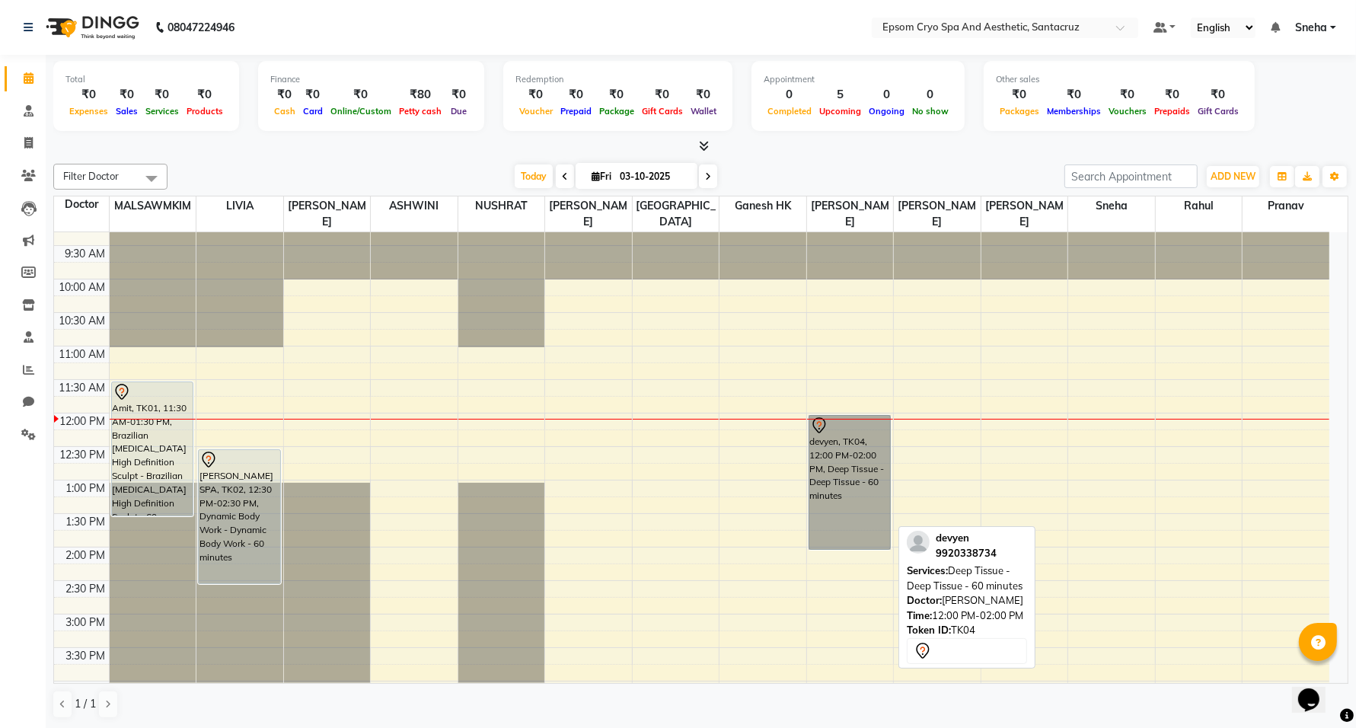
scroll to position [0, 0]
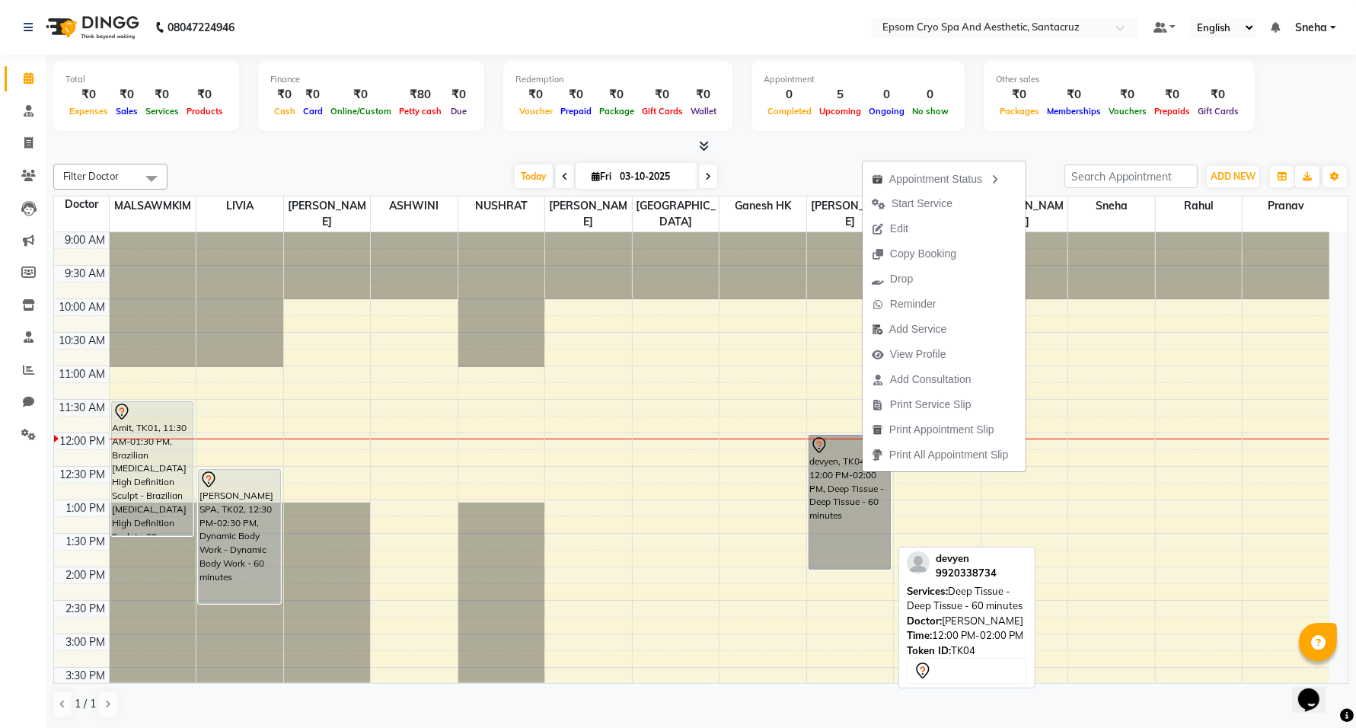
click at [851, 505] on link "devyen, TK04, 12:00 PM-02:00 PM, Deep Tissue - Deep Tissue - 60 minutes" at bounding box center [850, 502] width 83 height 135
select select "7"
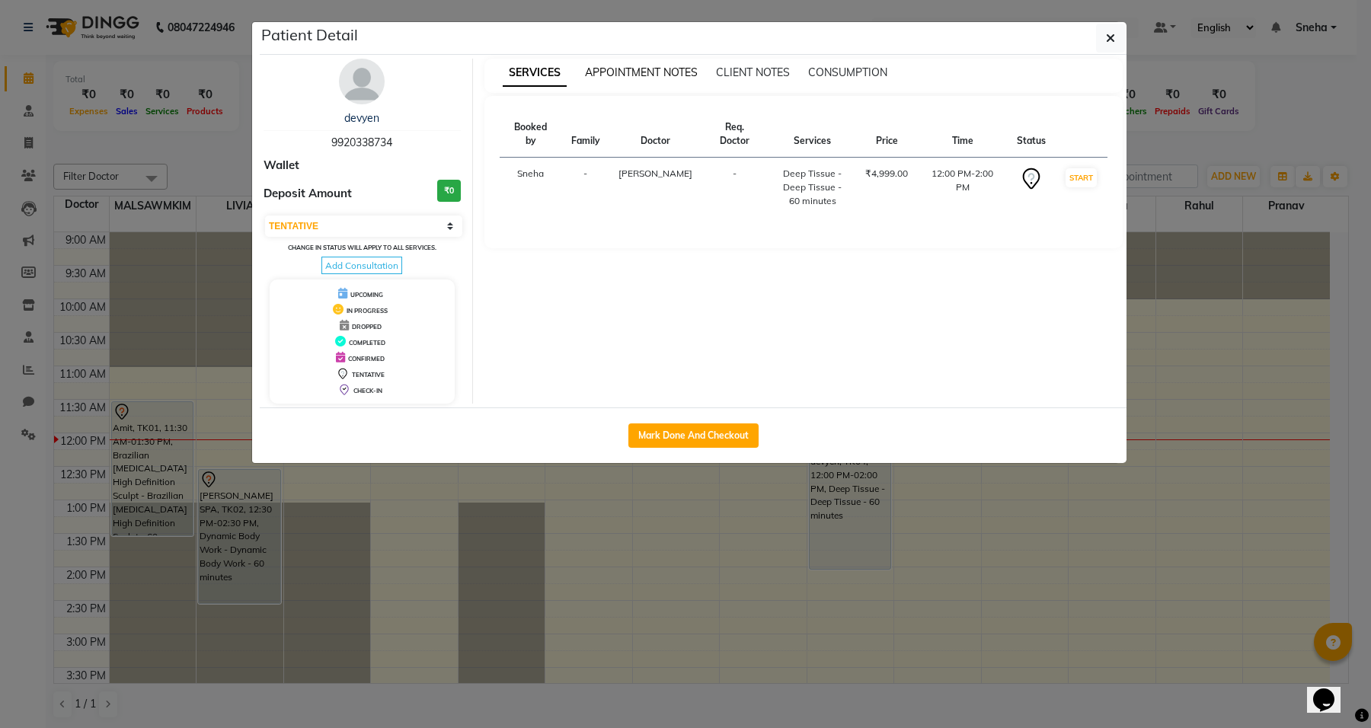
click at [618, 70] on span "APPOINTMENT NOTES" at bounding box center [641, 72] width 113 height 14
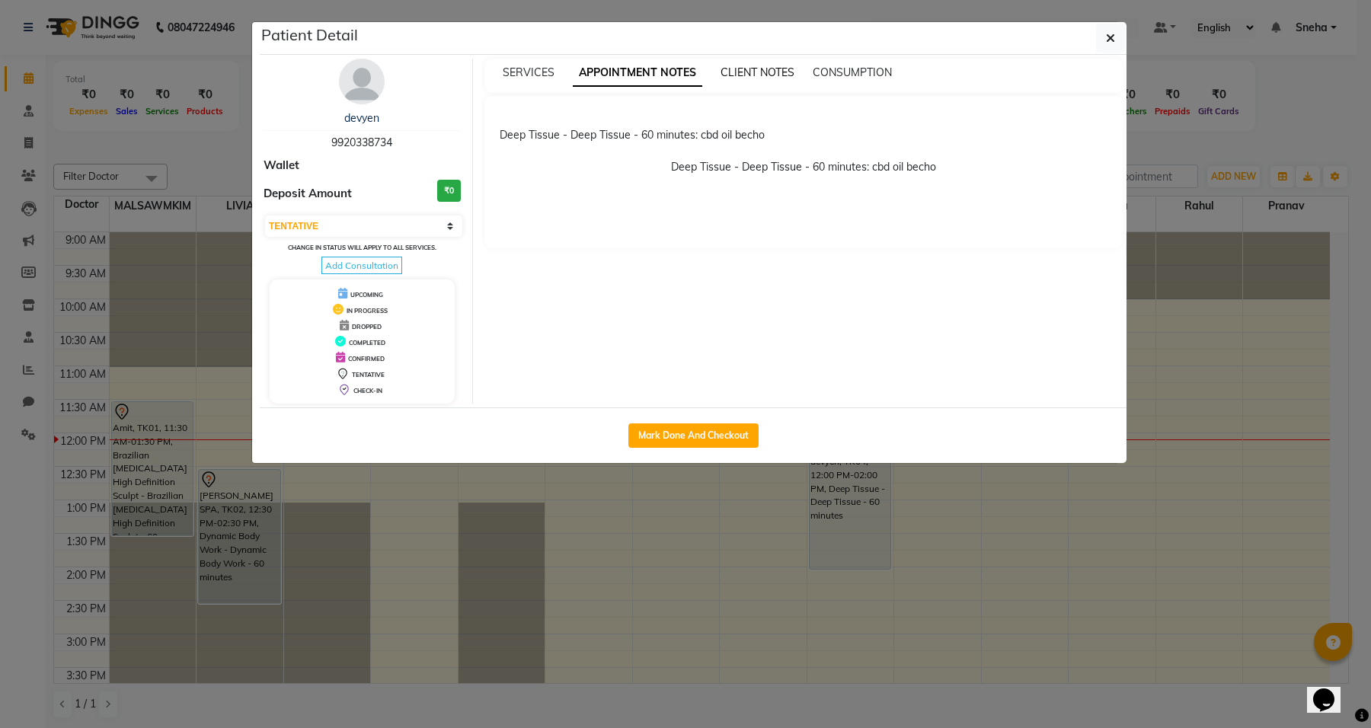
click at [729, 78] on span "CLIENT NOTES" at bounding box center [757, 72] width 74 height 14
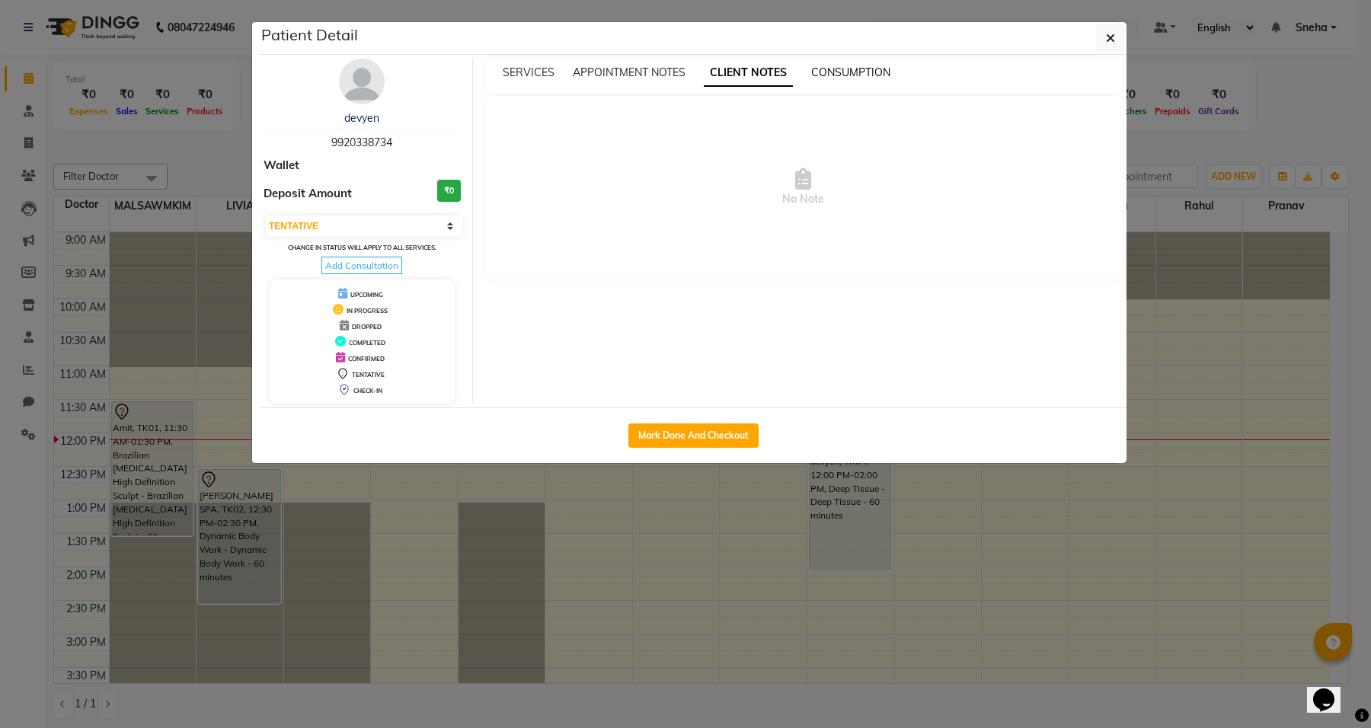
click at [868, 78] on span "CONSUMPTION" at bounding box center [850, 72] width 79 height 14
click at [735, 67] on span "CLIENT NOTES" at bounding box center [741, 72] width 74 height 14
click at [547, 75] on span "SERVICES" at bounding box center [529, 72] width 52 height 14
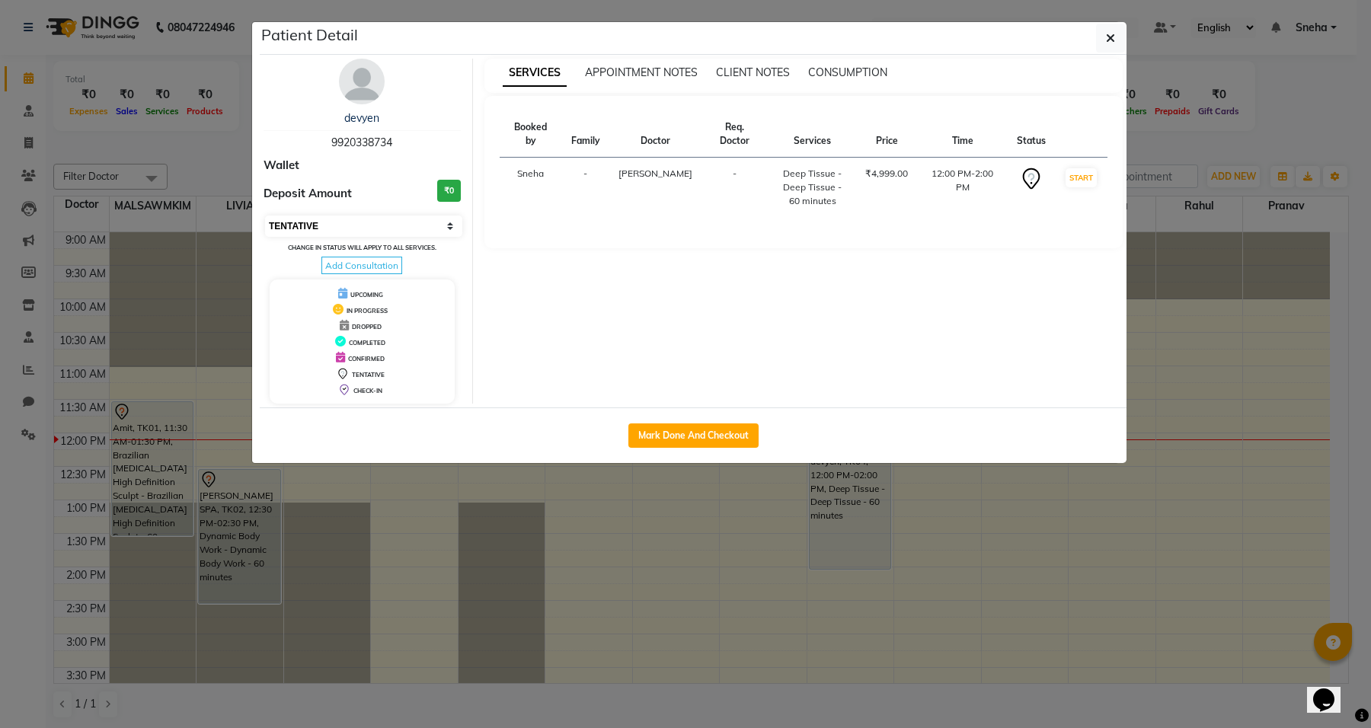
click at [449, 228] on select "Select IN SERVICE CONFIRMED TENTATIVE CHECK IN MARK DONE DROPPED UPCOMING" at bounding box center [363, 225] width 197 height 21
click at [756, 233] on div "Booked by Family Doctor Req. Doctor Services Price Time Status Sneha - PRICILA …" at bounding box center [803, 172] width 639 height 152
click at [1110, 46] on button "button" at bounding box center [1110, 38] width 29 height 29
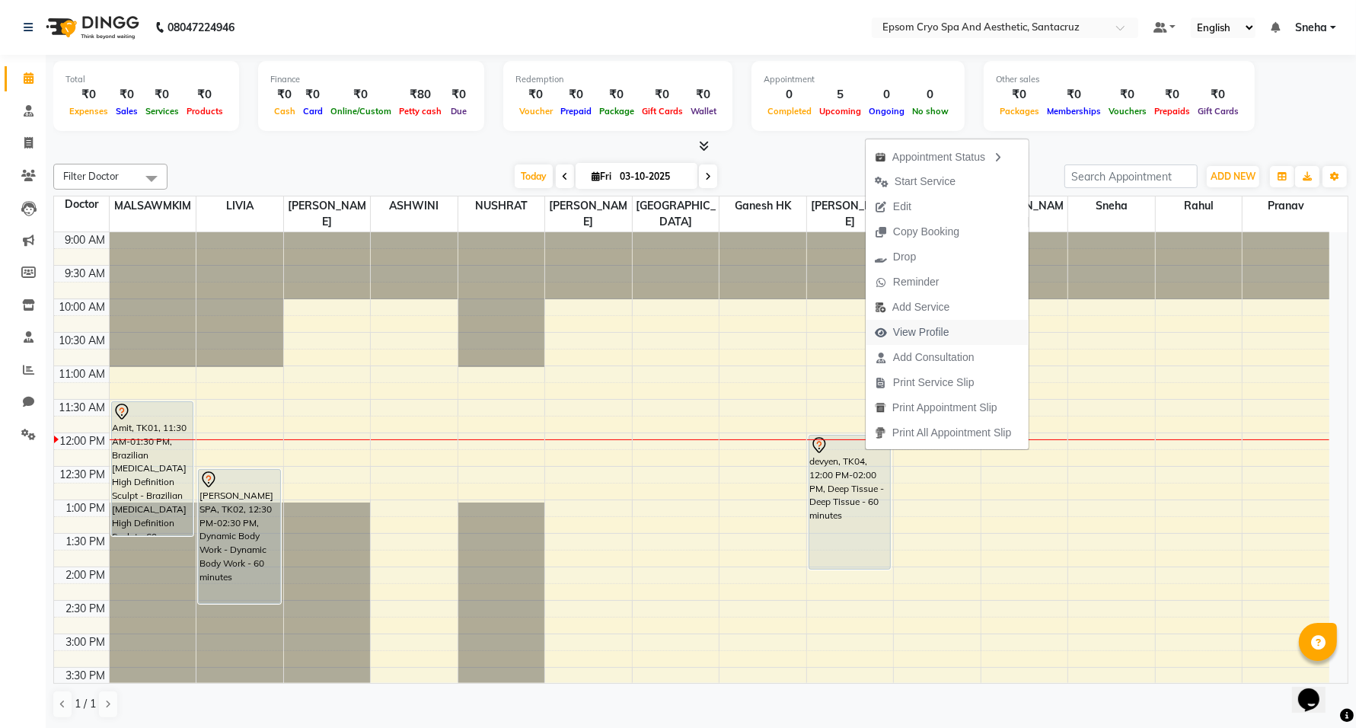
click at [984, 329] on button "View Profile" at bounding box center [947, 332] width 163 height 25
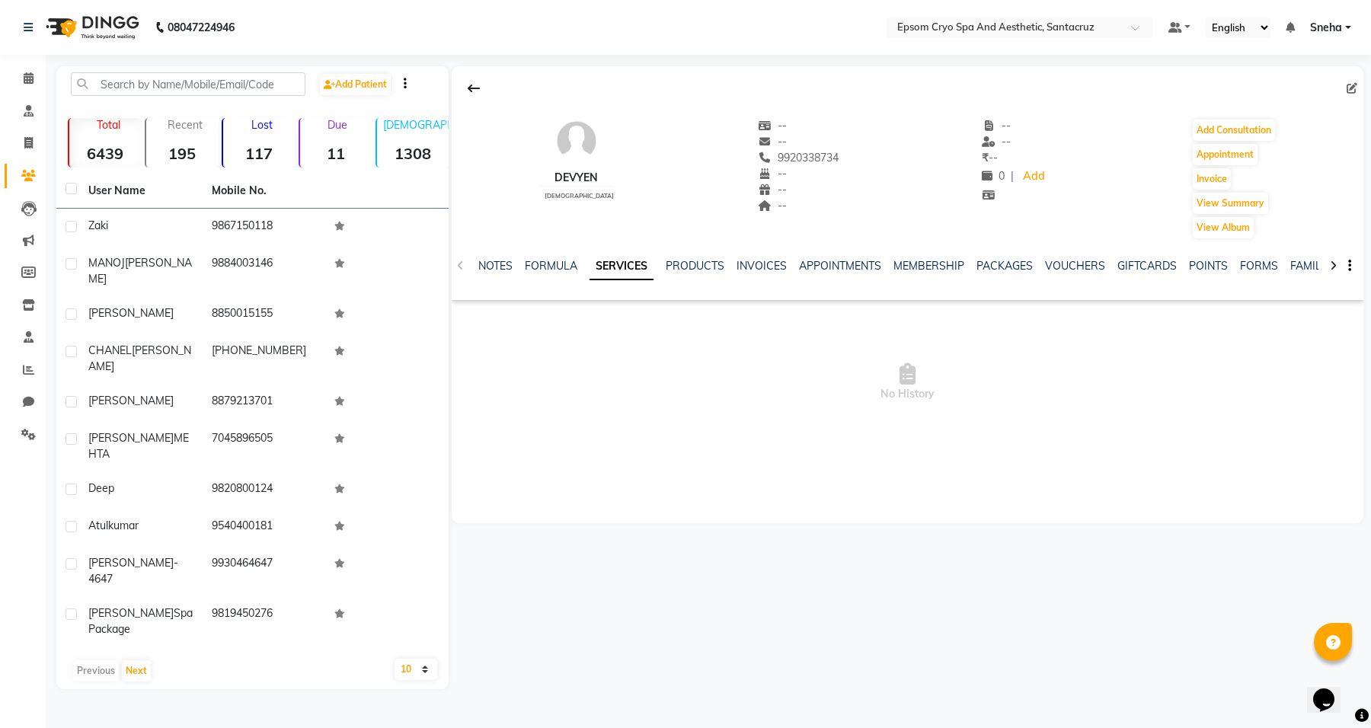
click at [976, 274] on div "NOTES FORMULA SERVICES PRODUCTS INVOICES APPOINTMENTS MEMBERSHIP PACKAGES VOUCH…" at bounding box center [889, 272] width 822 height 28
click at [991, 270] on link "PACKAGES" at bounding box center [1004, 266] width 56 height 14
click at [1007, 266] on link "VOUCHERS" at bounding box center [1002, 266] width 60 height 14
click at [1042, 268] on link "GIFTCARDS" at bounding box center [1061, 266] width 59 height 14
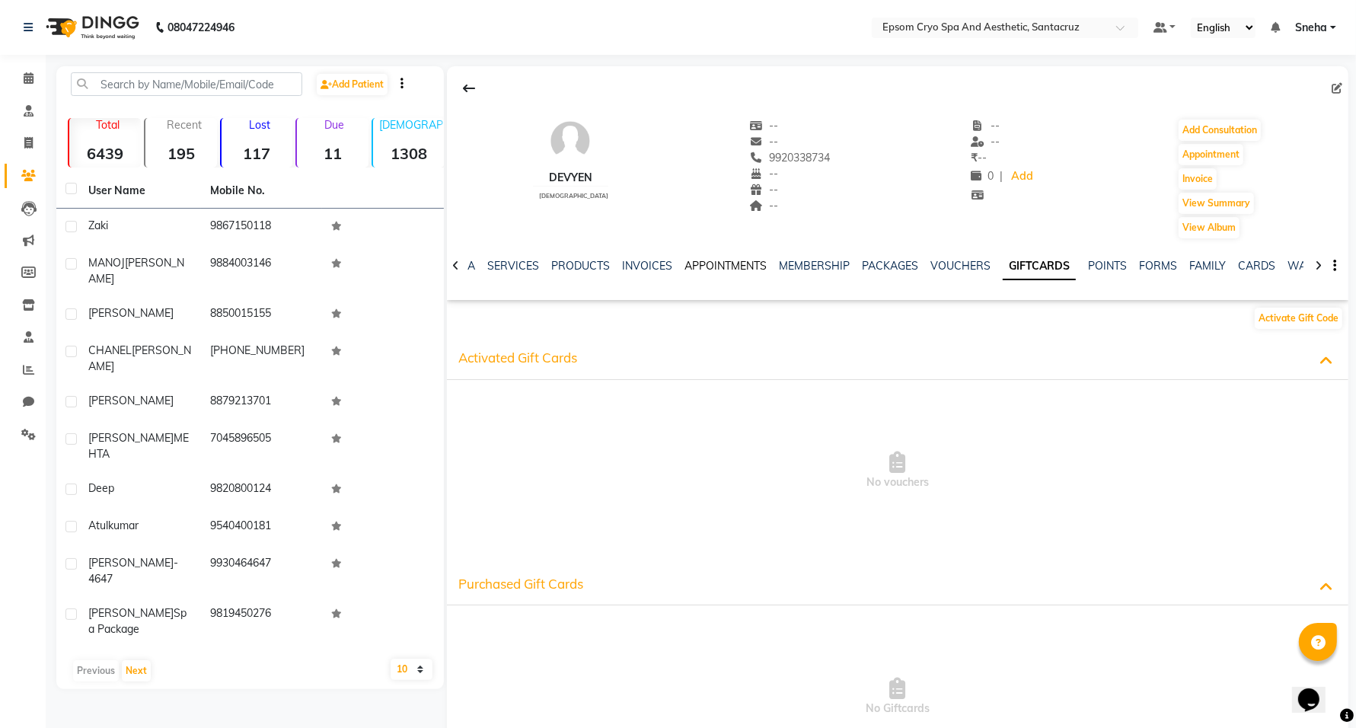
click at [729, 263] on link "APPOINTMENTS" at bounding box center [726, 266] width 82 height 14
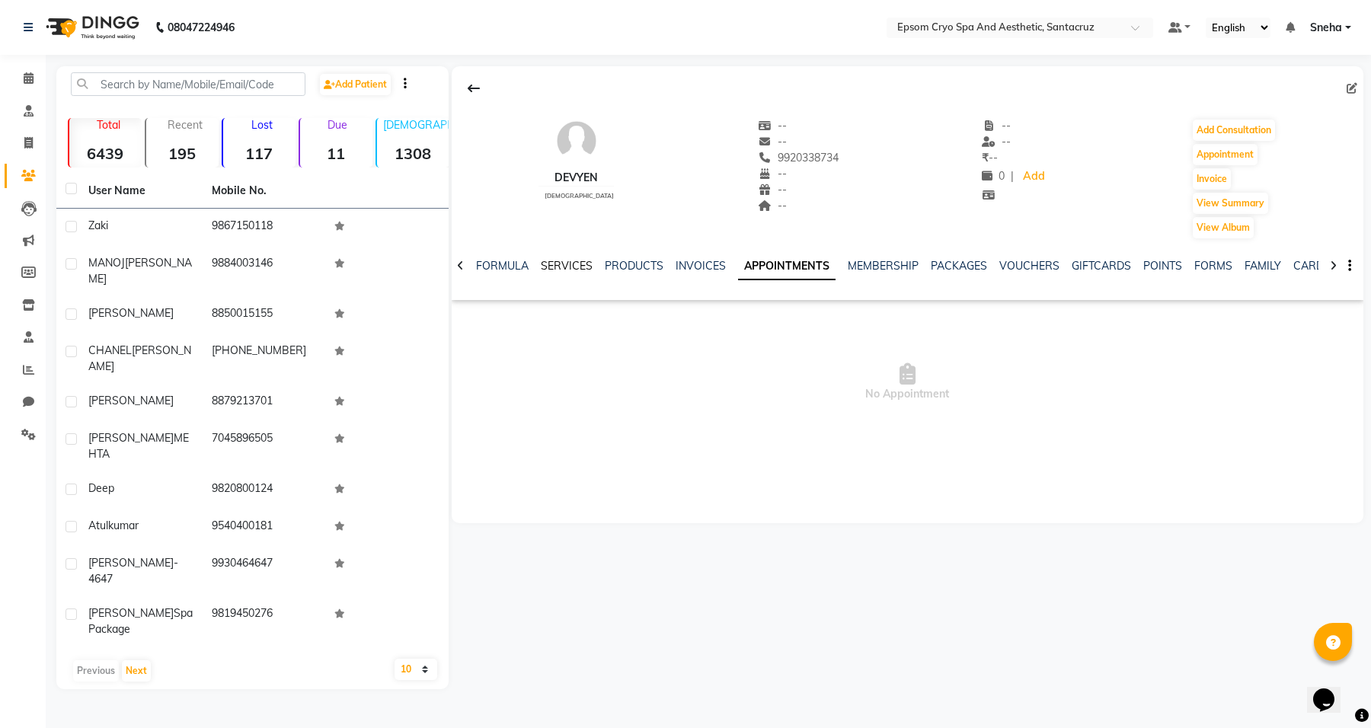
click at [549, 268] on link "SERVICES" at bounding box center [567, 266] width 52 height 14
click at [922, 268] on link "MEMBERSHIP" at bounding box center [916, 266] width 71 height 14
click at [922, 268] on link "PACKAGES" at bounding box center [943, 266] width 56 height 14
click at [1014, 271] on link "VOUCHERS" at bounding box center [1002, 266] width 60 height 14
click at [850, 263] on link "MEMBERSHIP" at bounding box center [831, 266] width 71 height 14
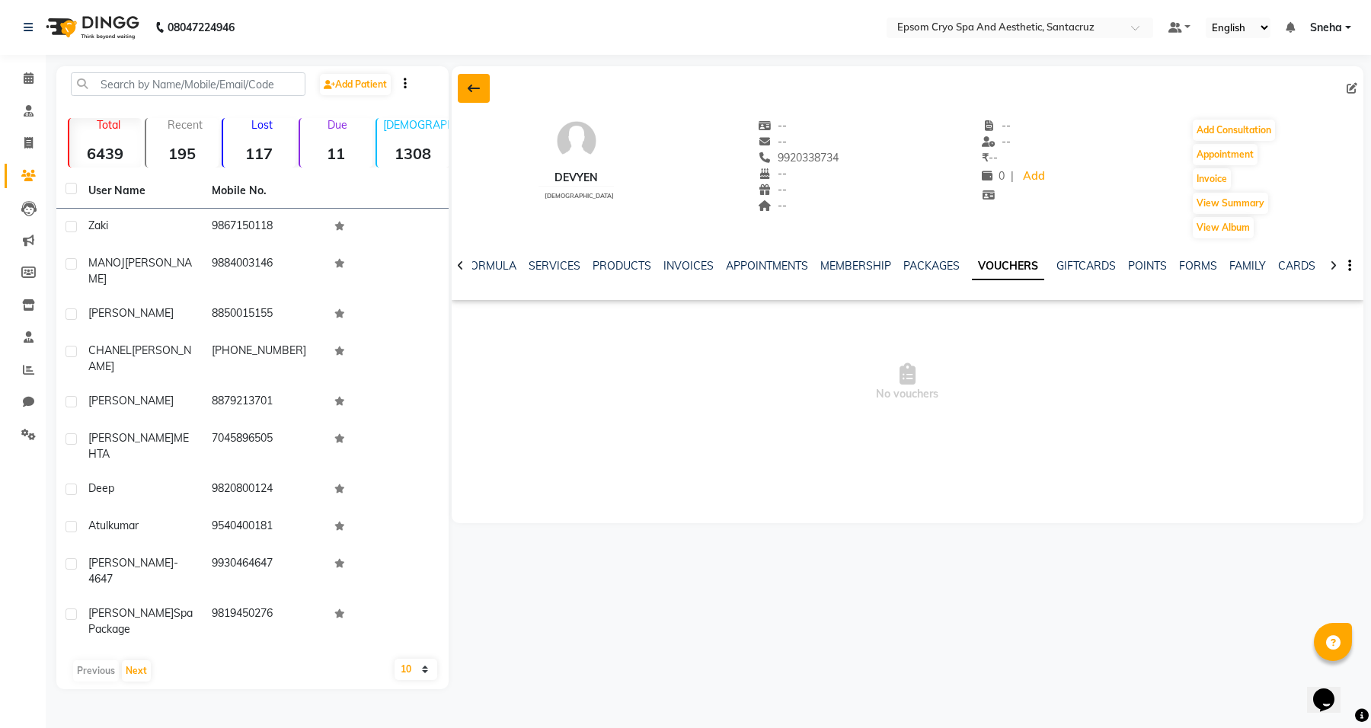
click at [471, 89] on icon at bounding box center [474, 88] width 12 height 12
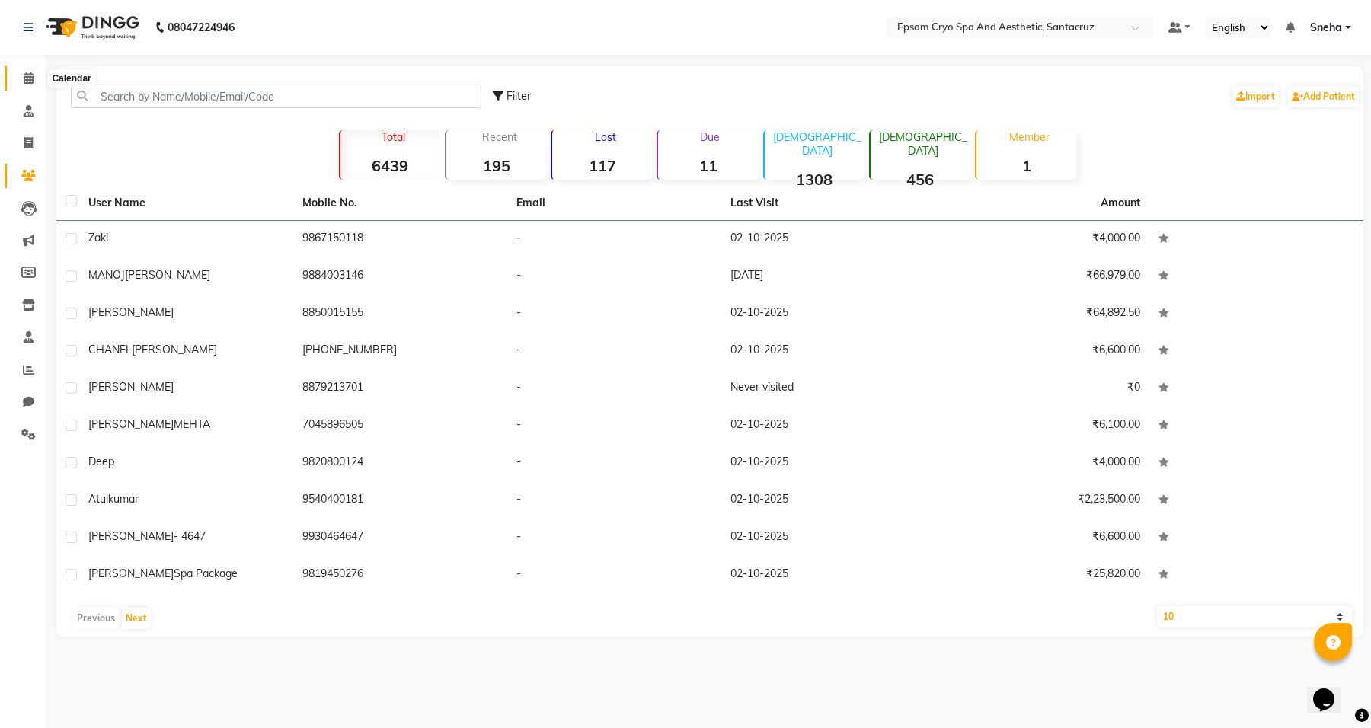
click at [29, 85] on span at bounding box center [28, 79] width 27 height 18
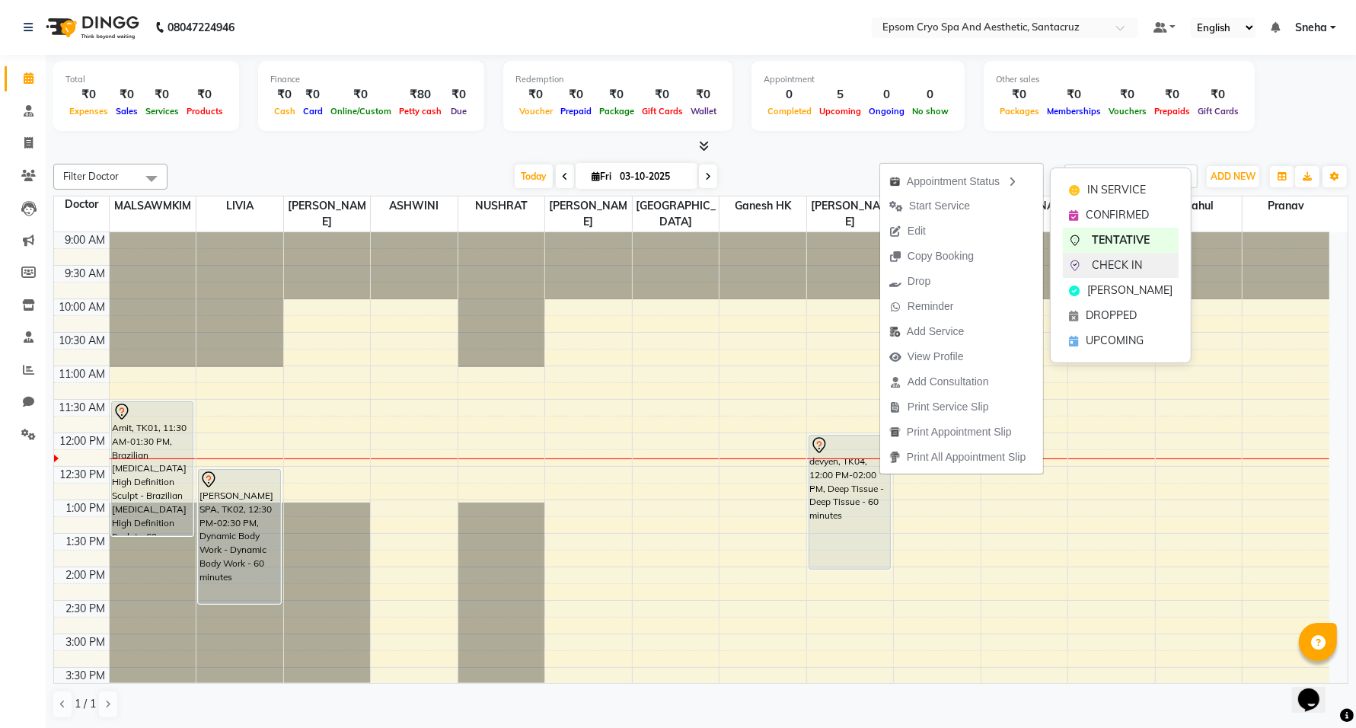
click at [1090, 264] on div "CHECK IN" at bounding box center [1121, 265] width 116 height 25
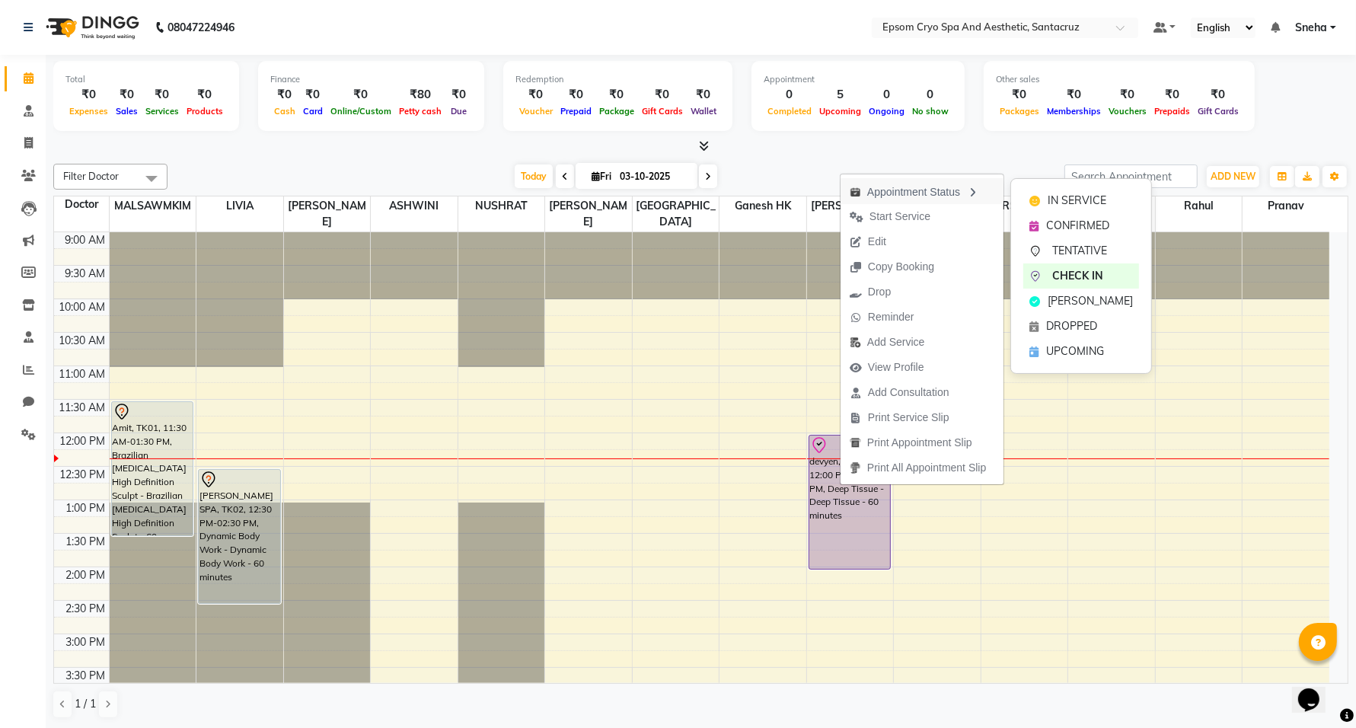
click at [968, 193] on div "Appointment Status" at bounding box center [922, 191] width 163 height 26
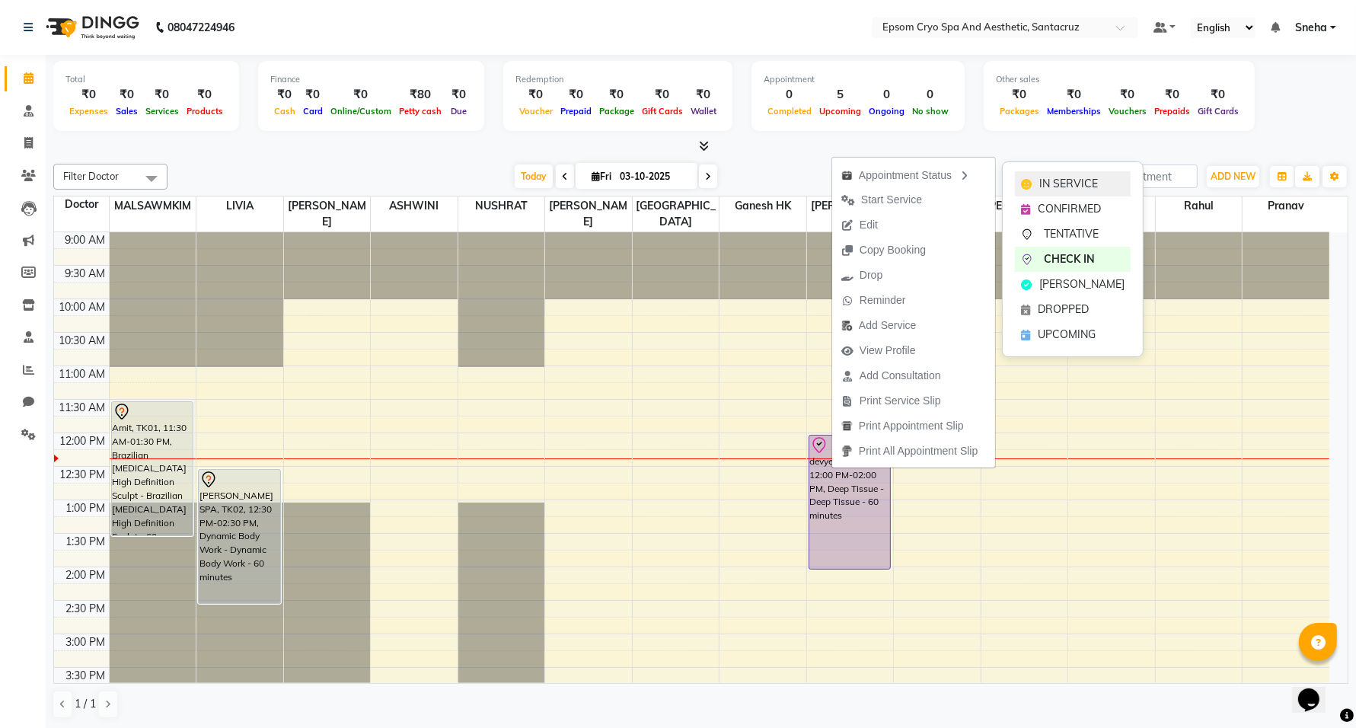
click at [1055, 177] on span "IN SERVICE" at bounding box center [1068, 184] width 59 height 16
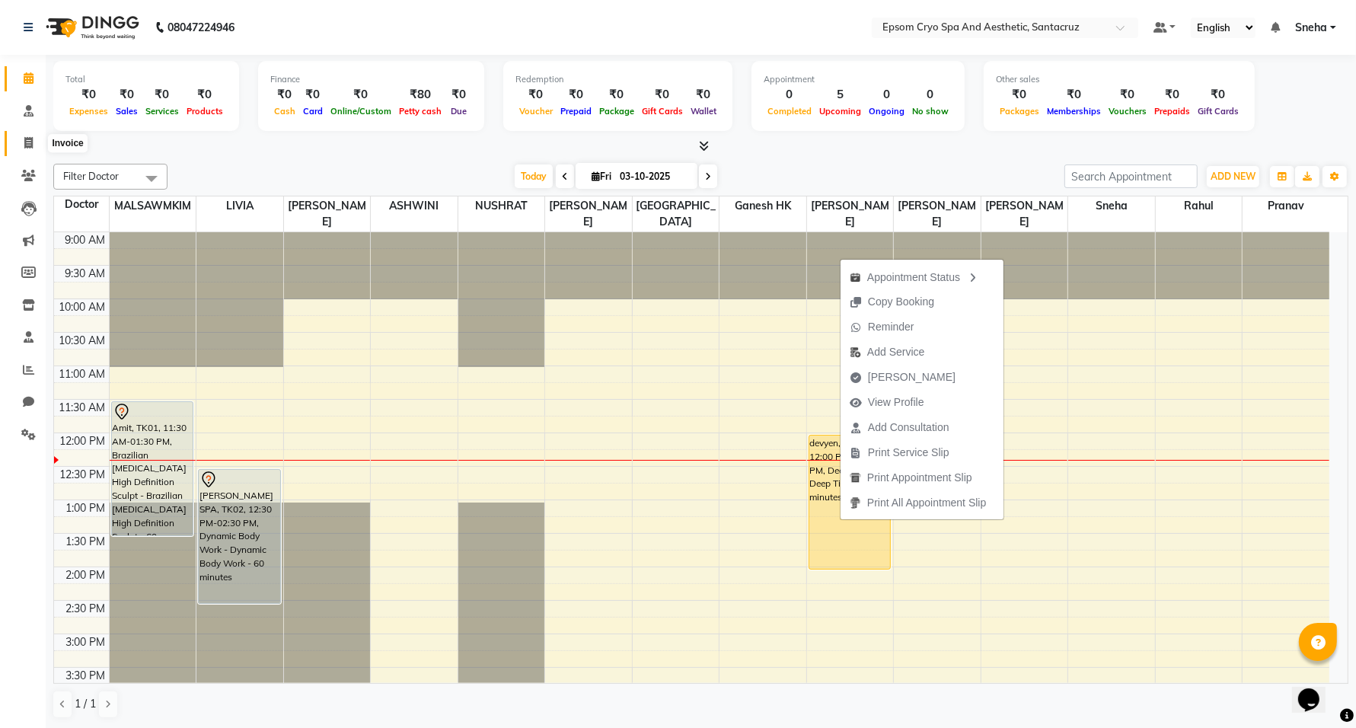
click at [27, 142] on icon at bounding box center [28, 142] width 8 height 11
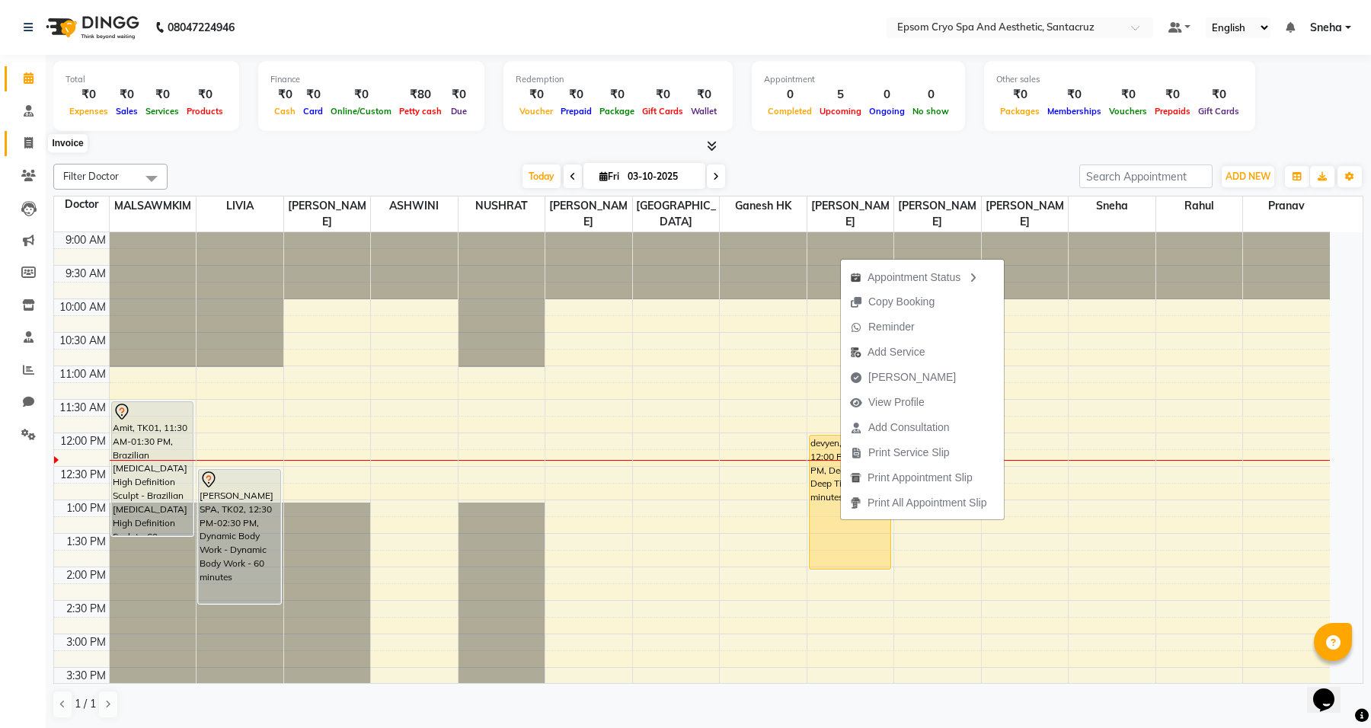
select select "8028"
select select "service"
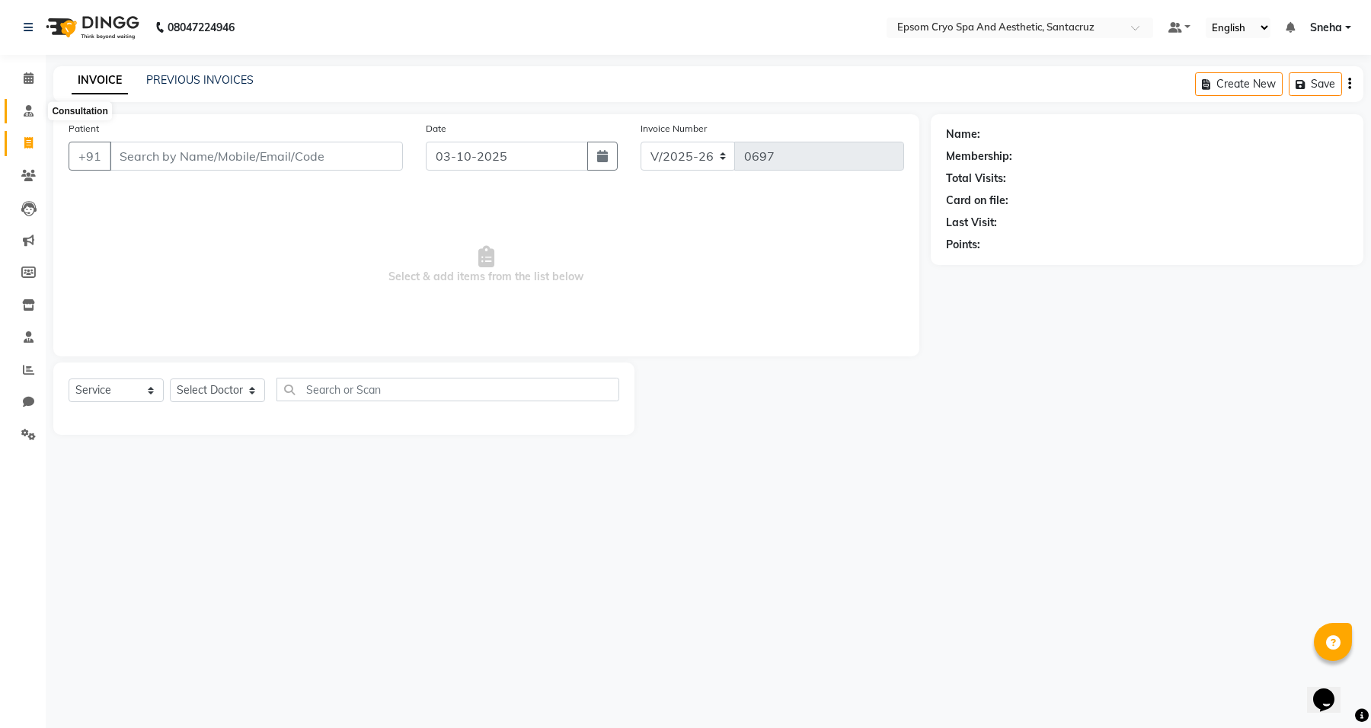
click at [25, 116] on span at bounding box center [28, 112] width 27 height 18
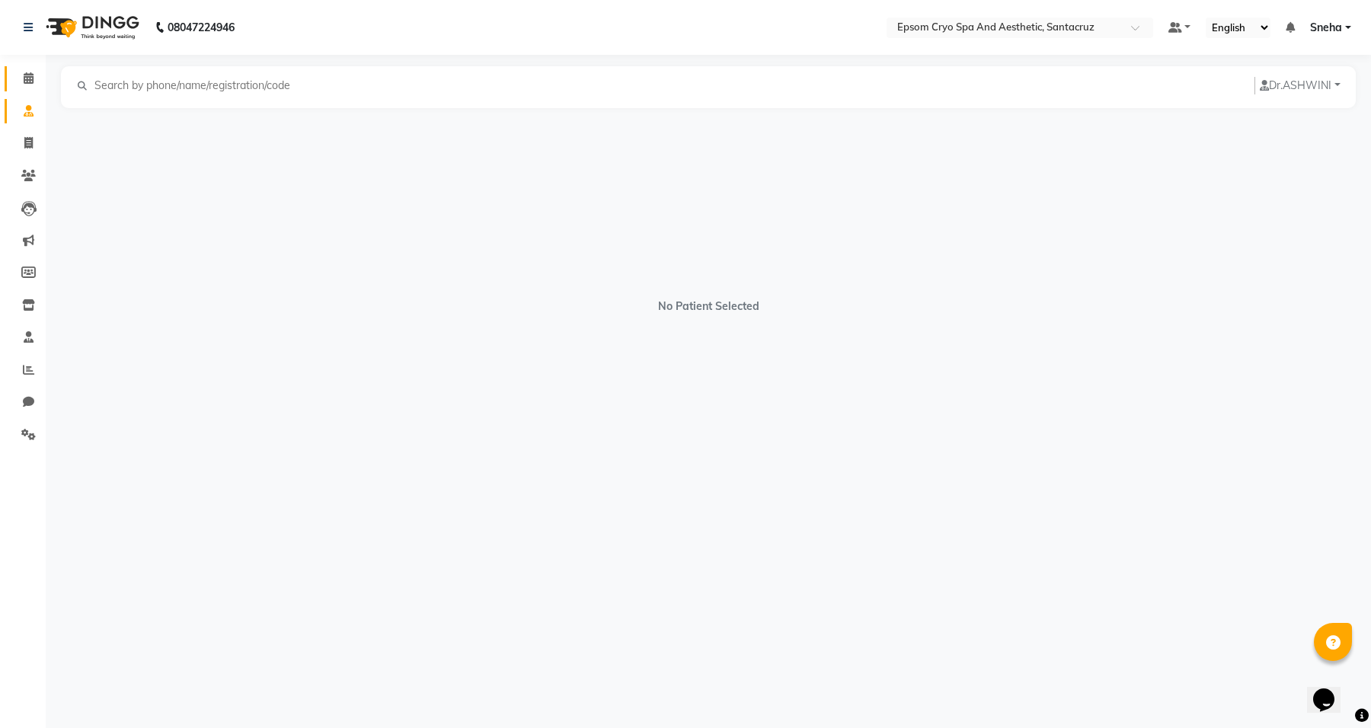
click at [29, 69] on link "Calendar" at bounding box center [23, 78] width 37 height 25
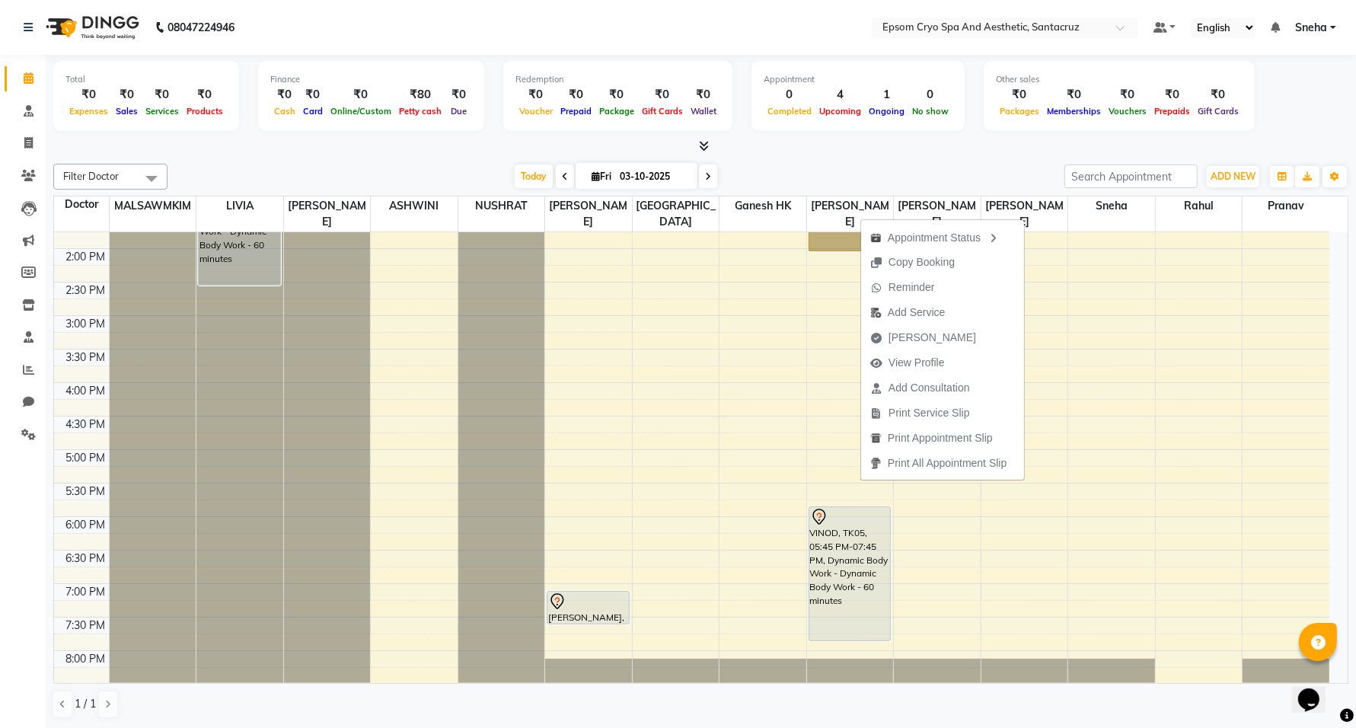
scroll to position [286, 0]
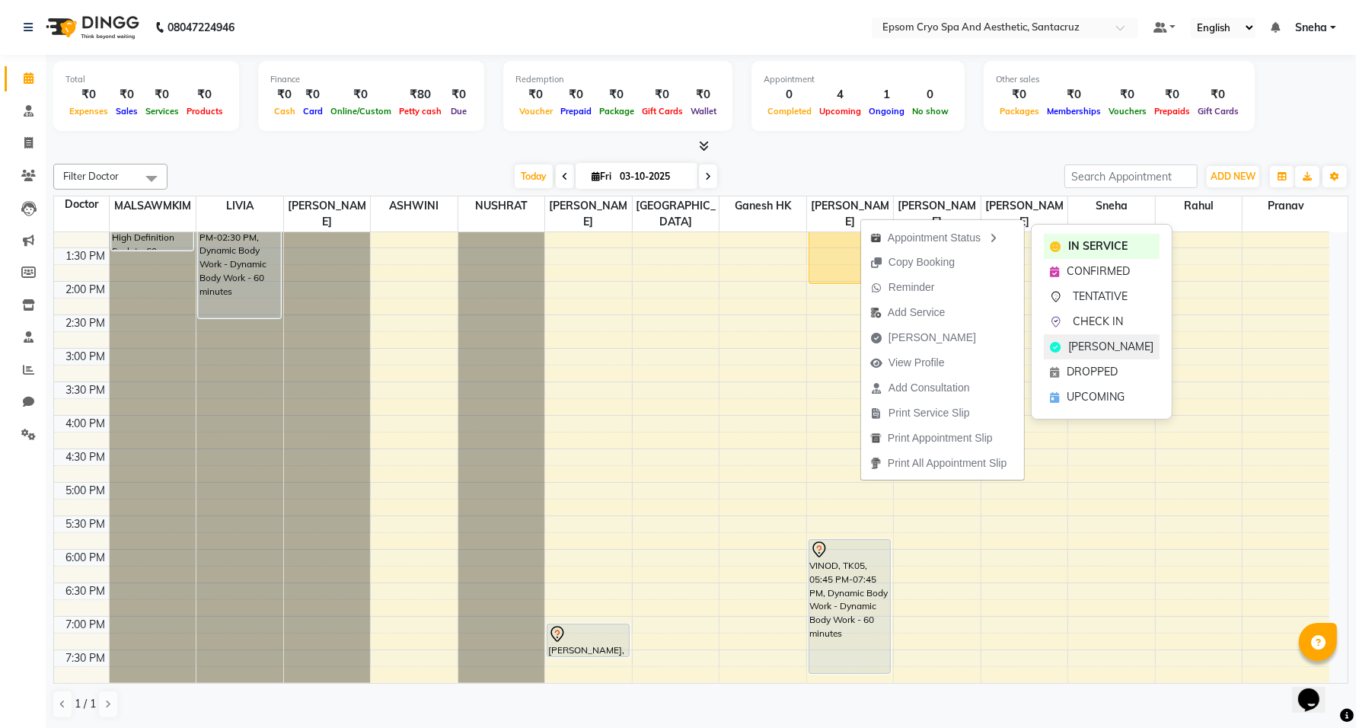
click at [1097, 355] on span "[PERSON_NAME]" at bounding box center [1110, 347] width 85 height 16
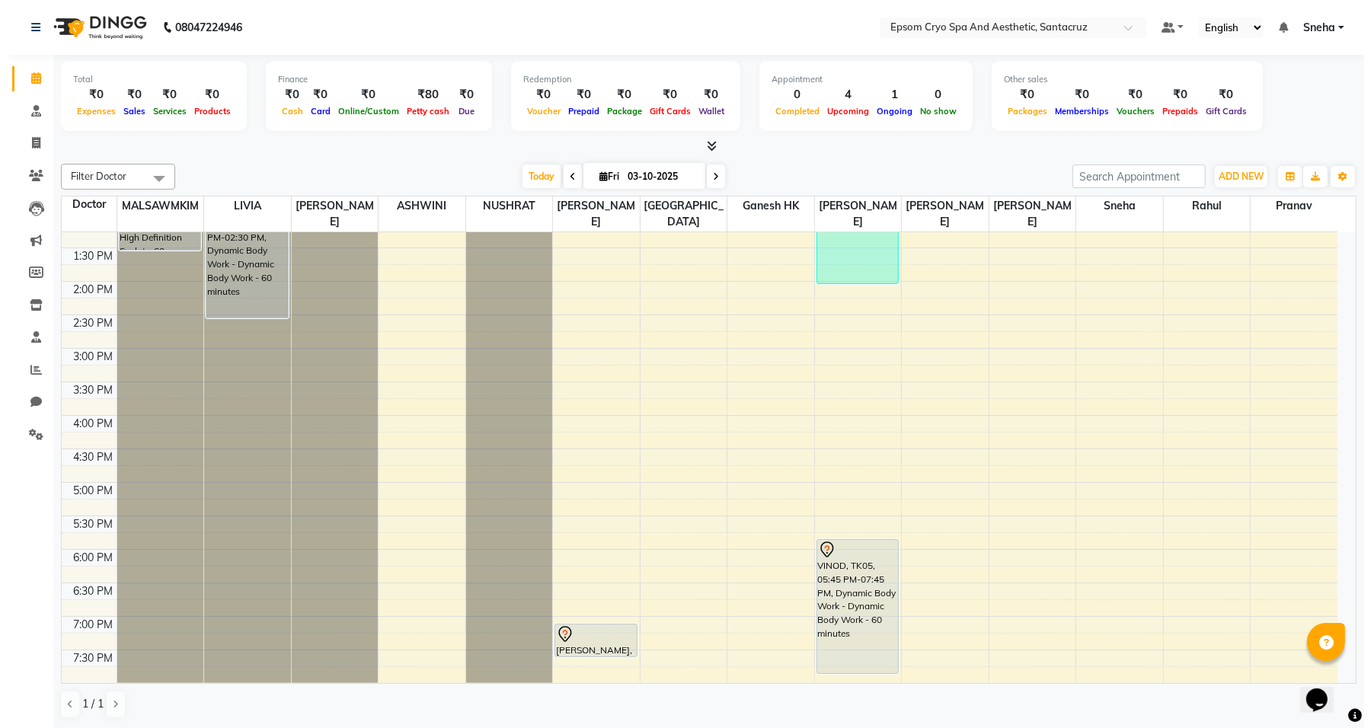
scroll to position [95, 0]
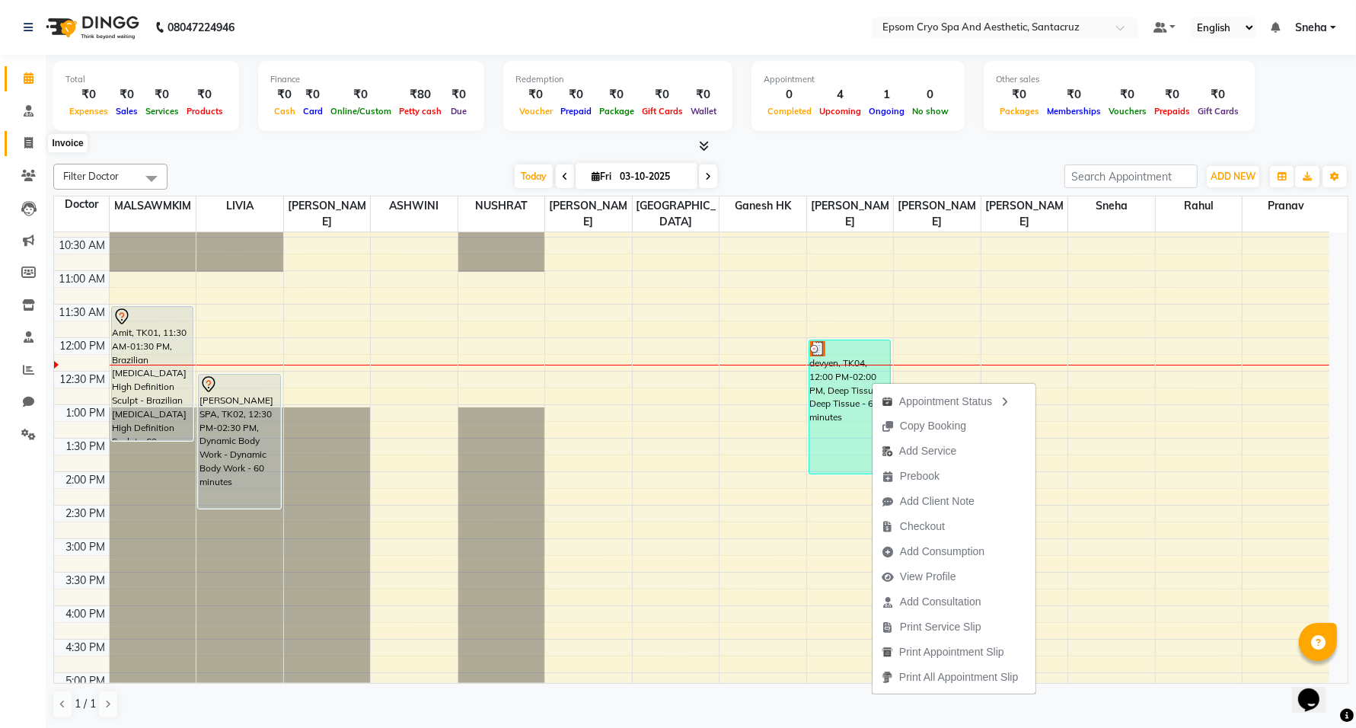
click at [29, 147] on icon at bounding box center [28, 142] width 8 height 11
select select "service"
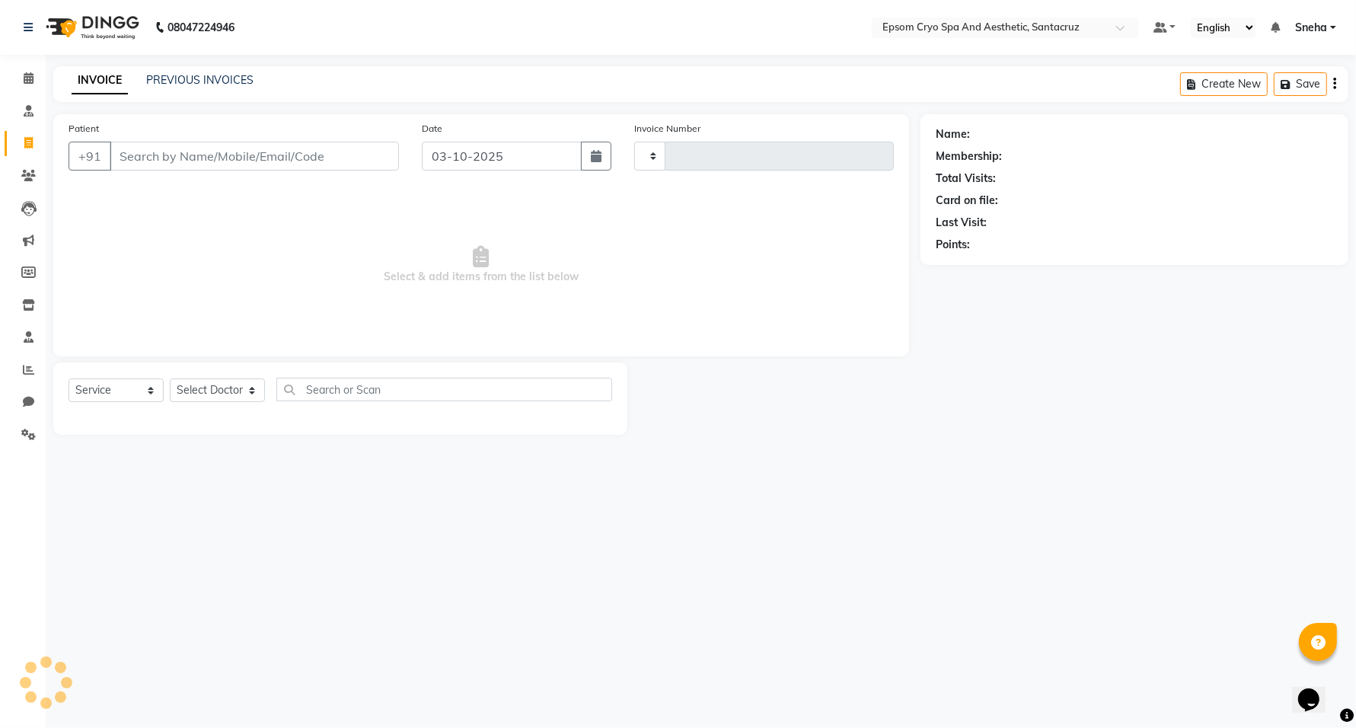
type input "0697"
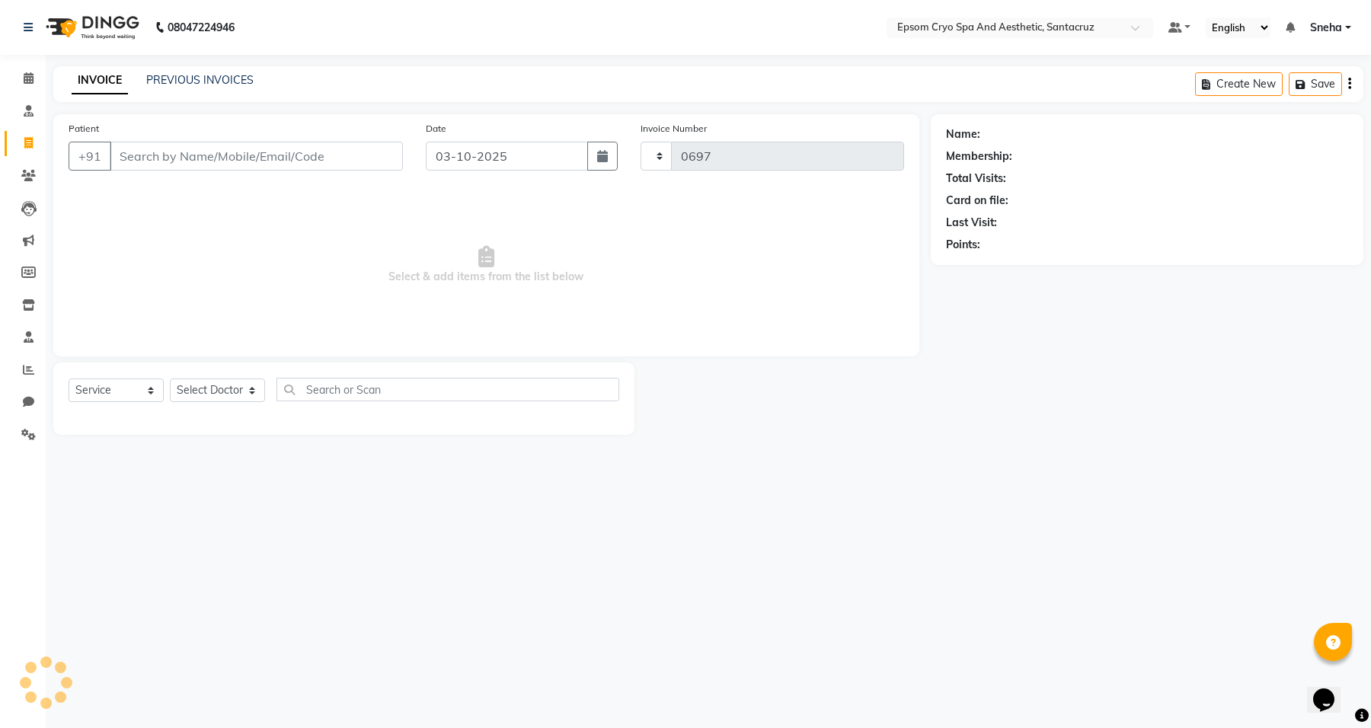
select select "8028"
click at [25, 109] on icon at bounding box center [29, 110] width 10 height 11
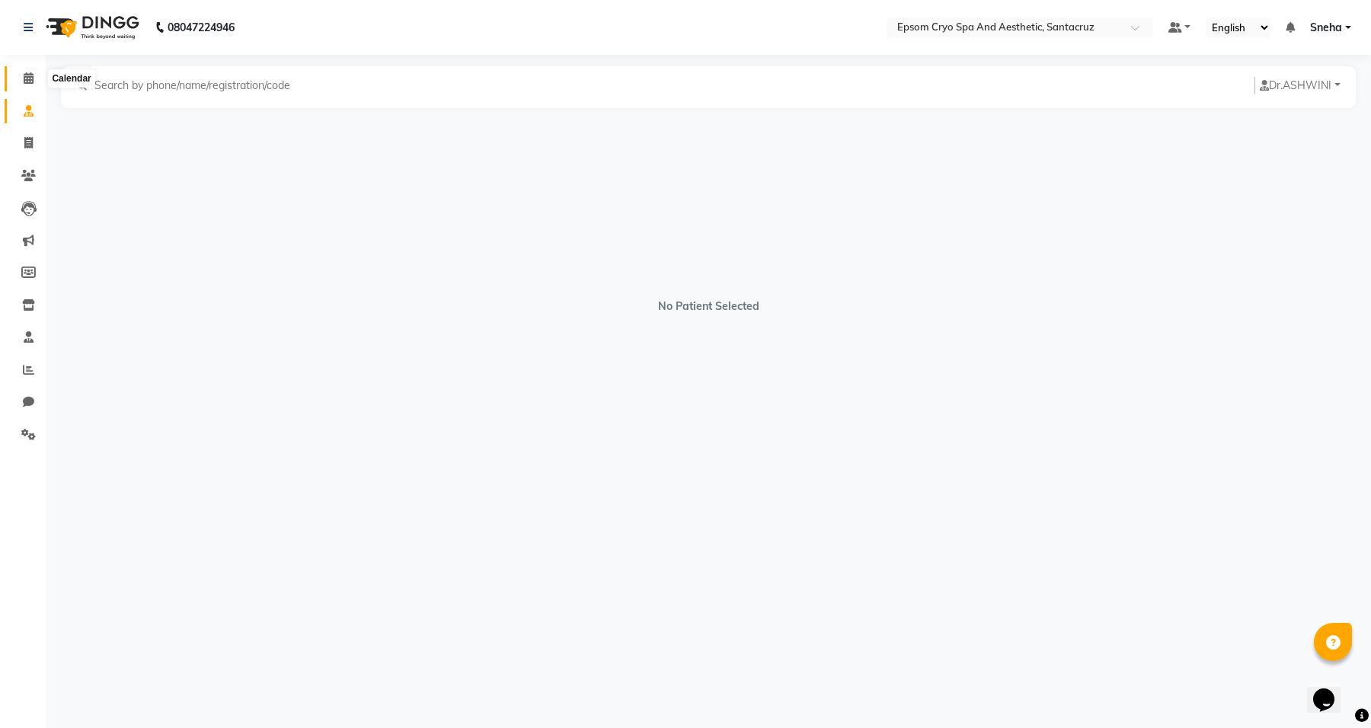
click at [24, 70] on span at bounding box center [28, 79] width 27 height 18
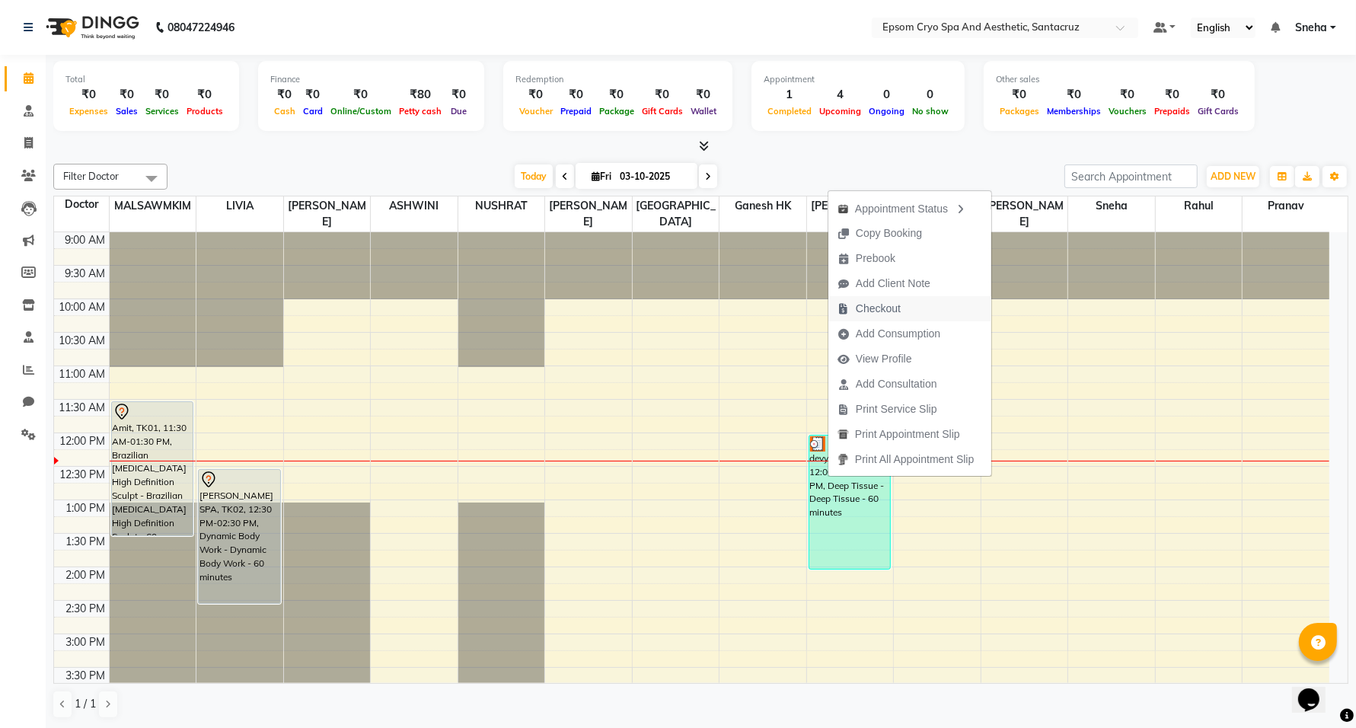
click at [896, 303] on span "Checkout" at bounding box center [878, 309] width 45 height 16
select select "8028"
select select "service"
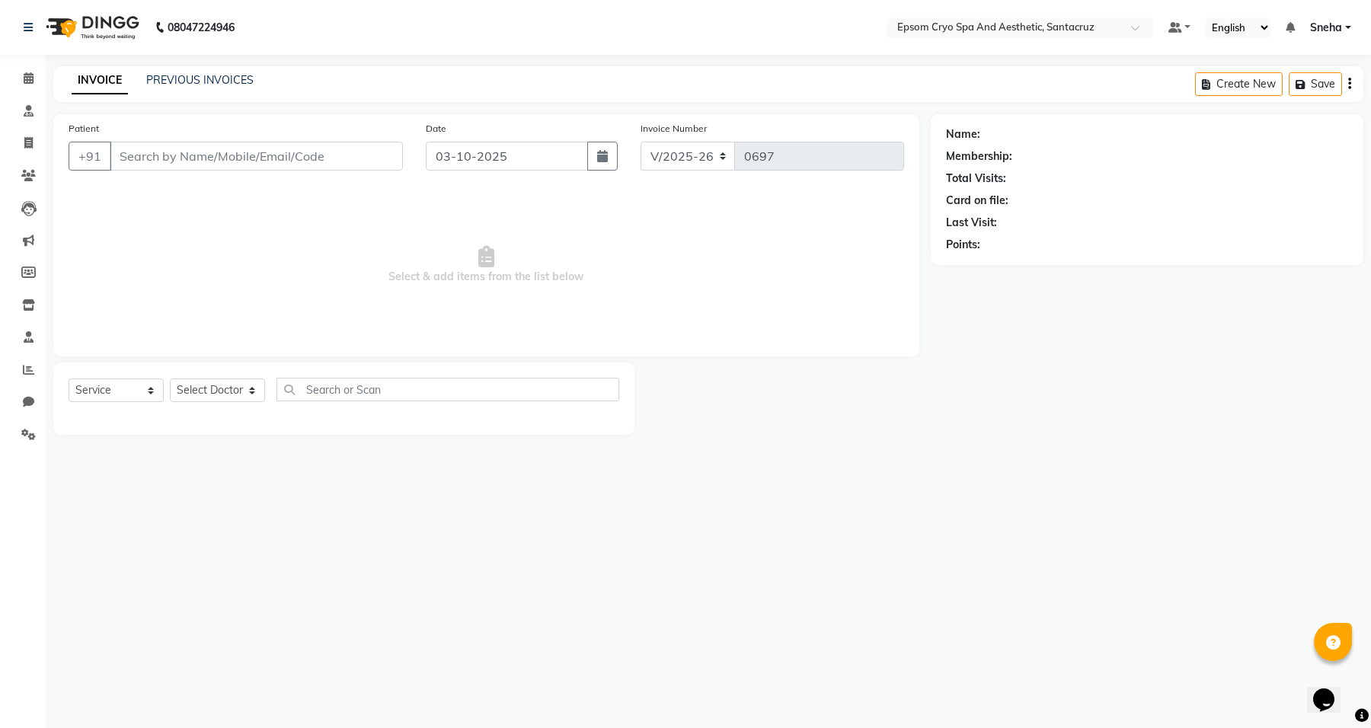
type input "9920338734"
select select "78953"
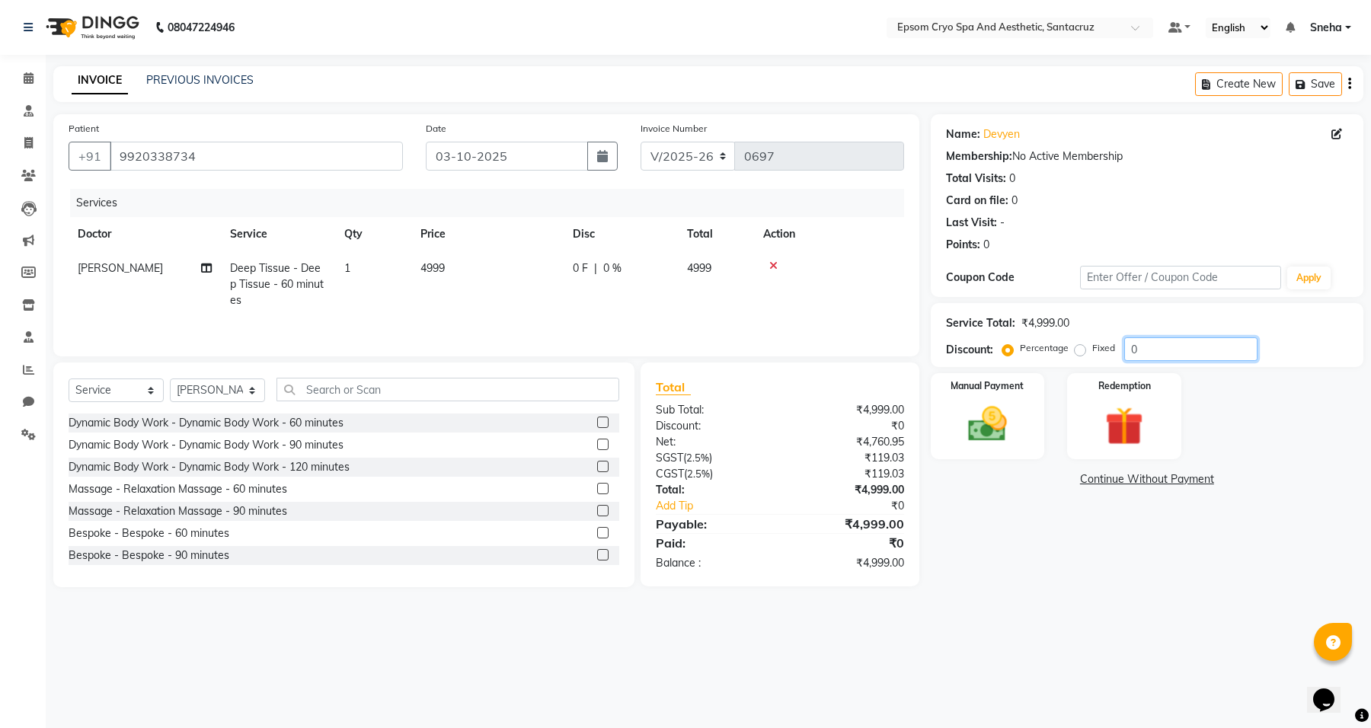
drag, startPoint x: 1166, startPoint y: 348, endPoint x: 1122, endPoint y: 345, distance: 44.3
click at [1124, 345] on input "0" at bounding box center [1190, 349] width 133 height 24
type input "1"
click at [1092, 343] on label "Fixed" at bounding box center [1103, 348] width 23 height 14
click at [1078, 343] on input "Fixed" at bounding box center [1082, 348] width 11 height 11
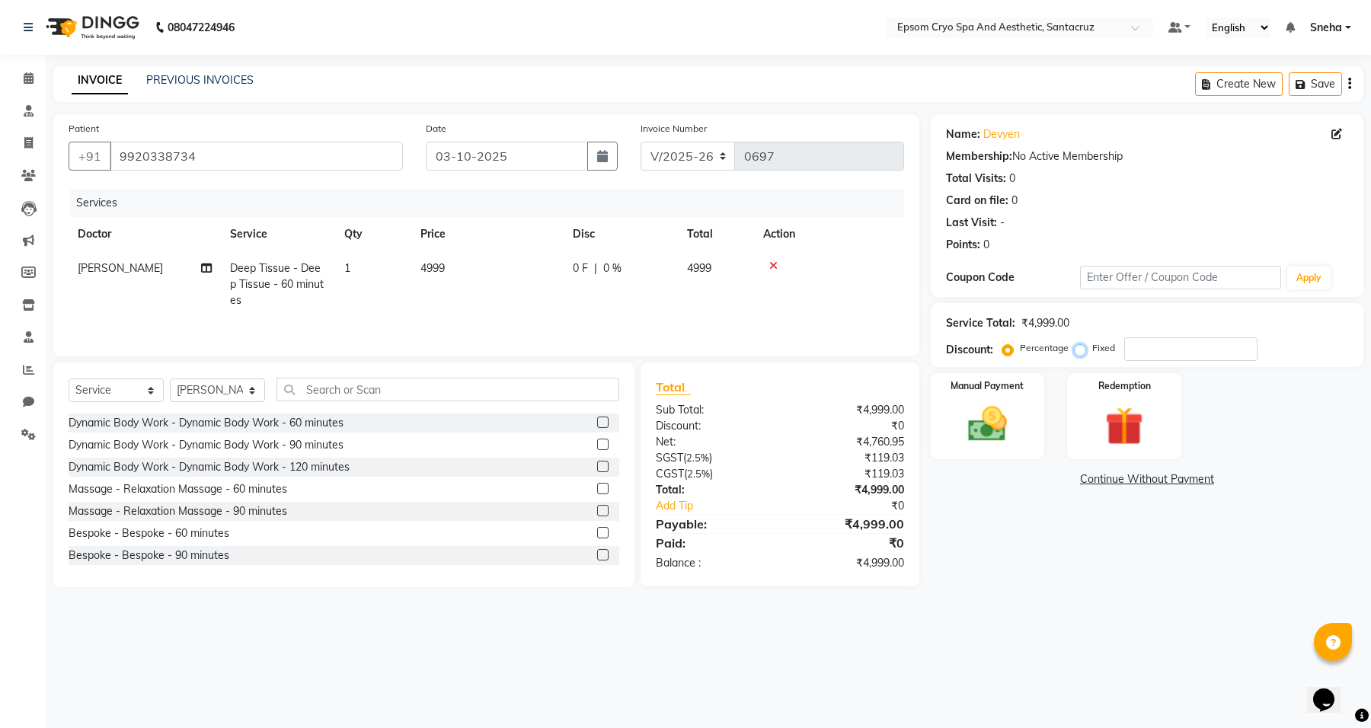
radio input "true"
click at [1150, 352] on input "number" at bounding box center [1190, 349] width 133 height 24
type input "2499"
click at [31, 86] on span at bounding box center [28, 79] width 27 height 18
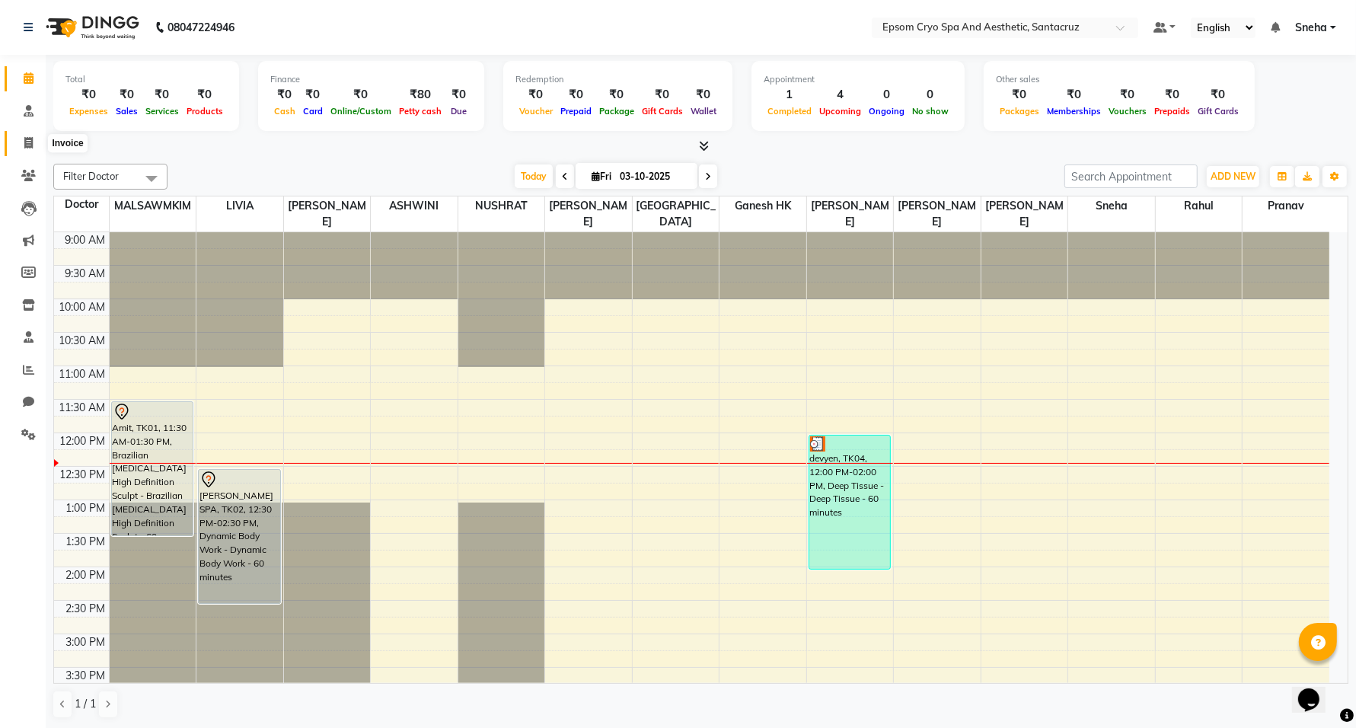
click at [33, 146] on span at bounding box center [28, 144] width 27 height 18
select select "service"
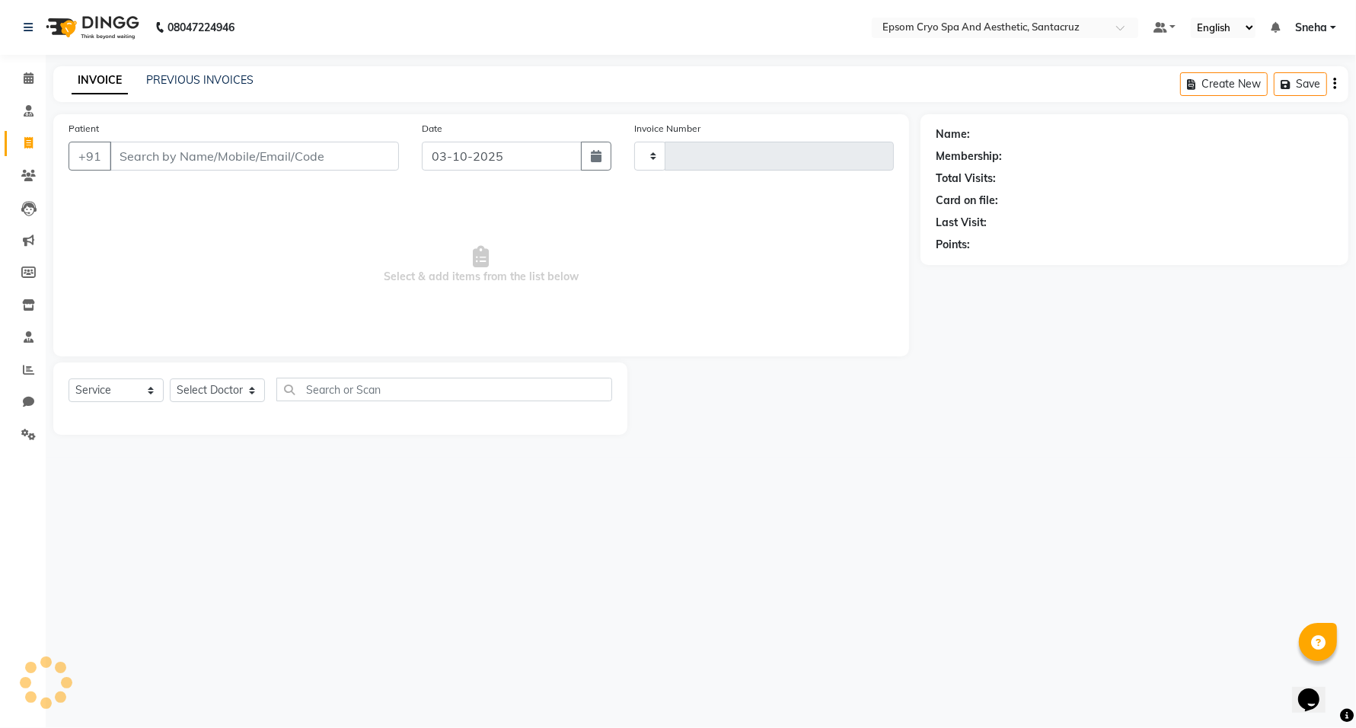
type input "0697"
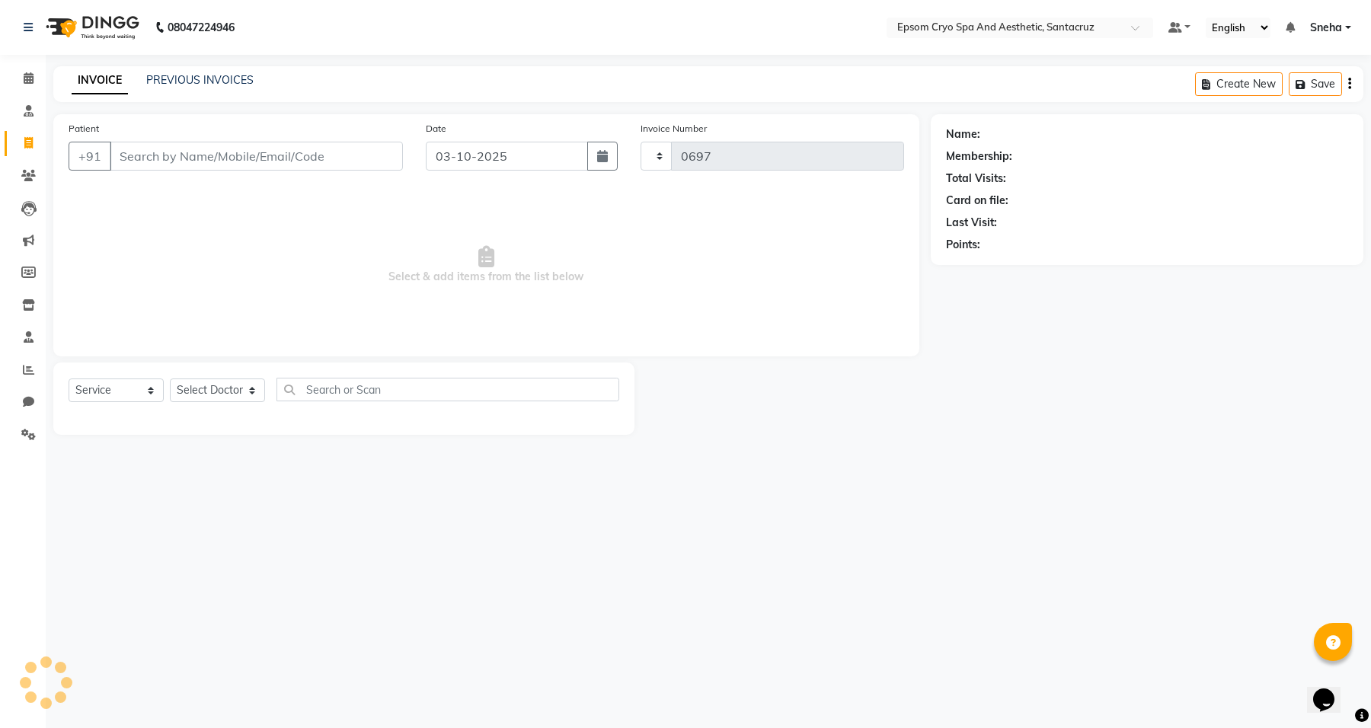
select select "8028"
click at [17, 75] on span at bounding box center [28, 79] width 27 height 18
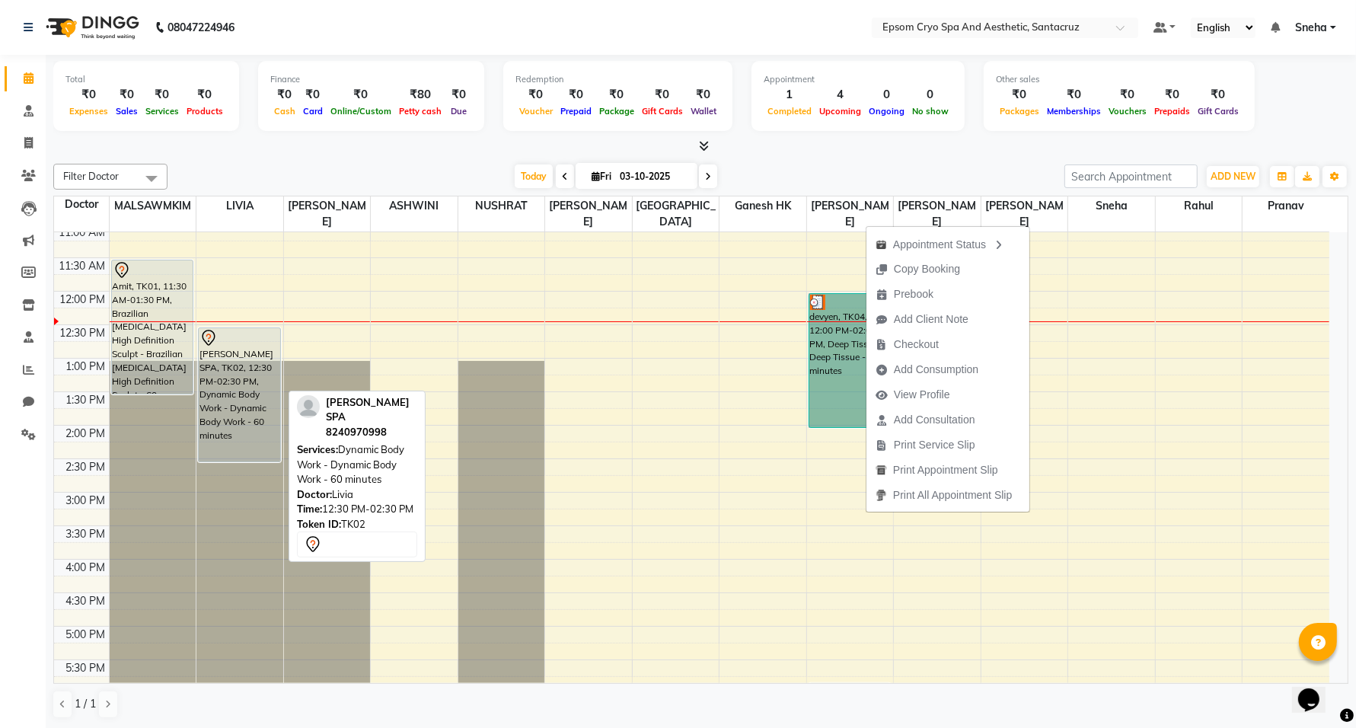
scroll to position [95, 0]
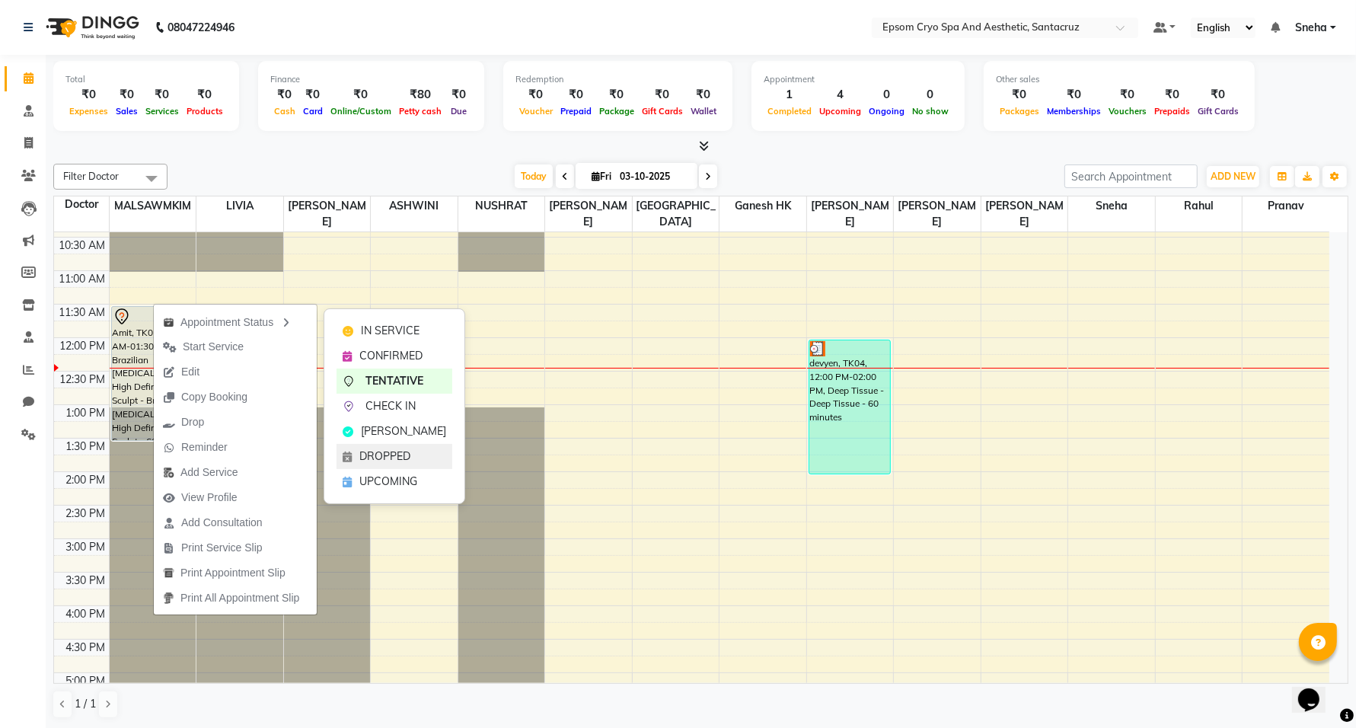
click at [394, 461] on span "DROPPED" at bounding box center [384, 456] width 51 height 16
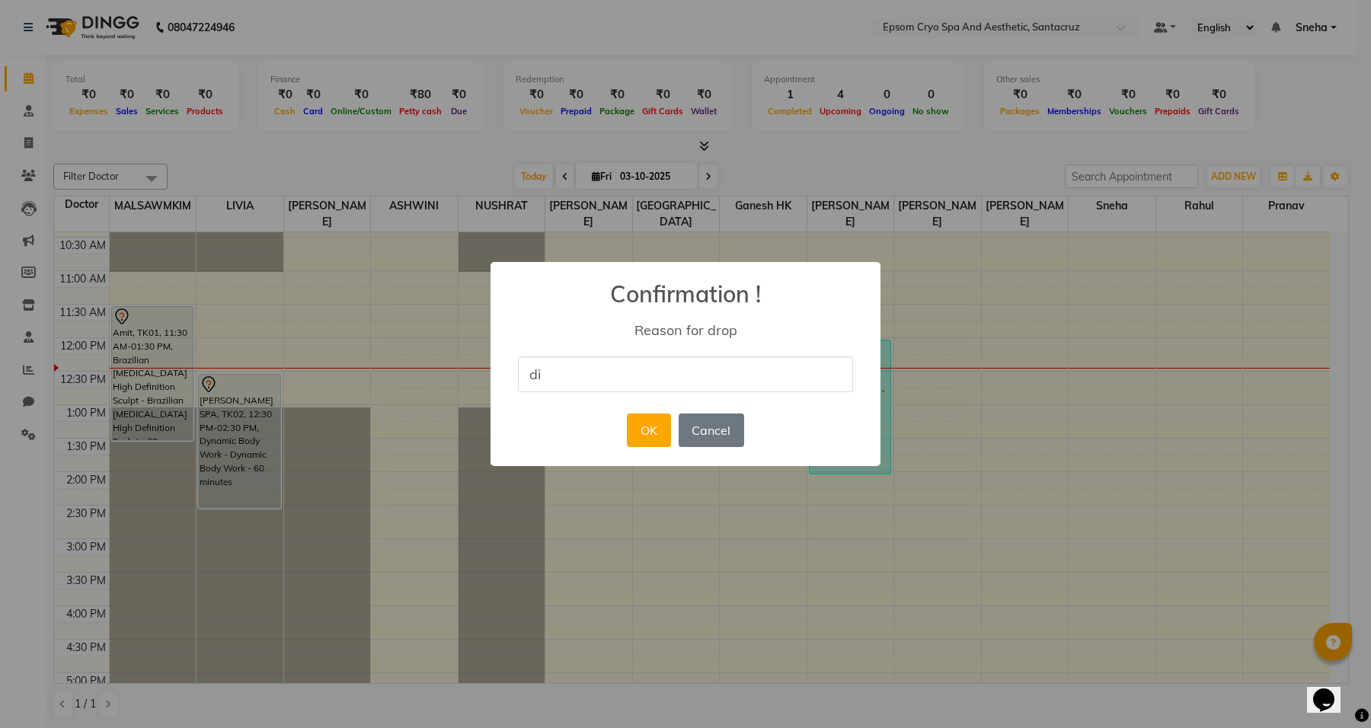
type input "d"
type input "didnt receive"
click at [720, 424] on button "Cancel" at bounding box center [710, 430] width 65 height 34
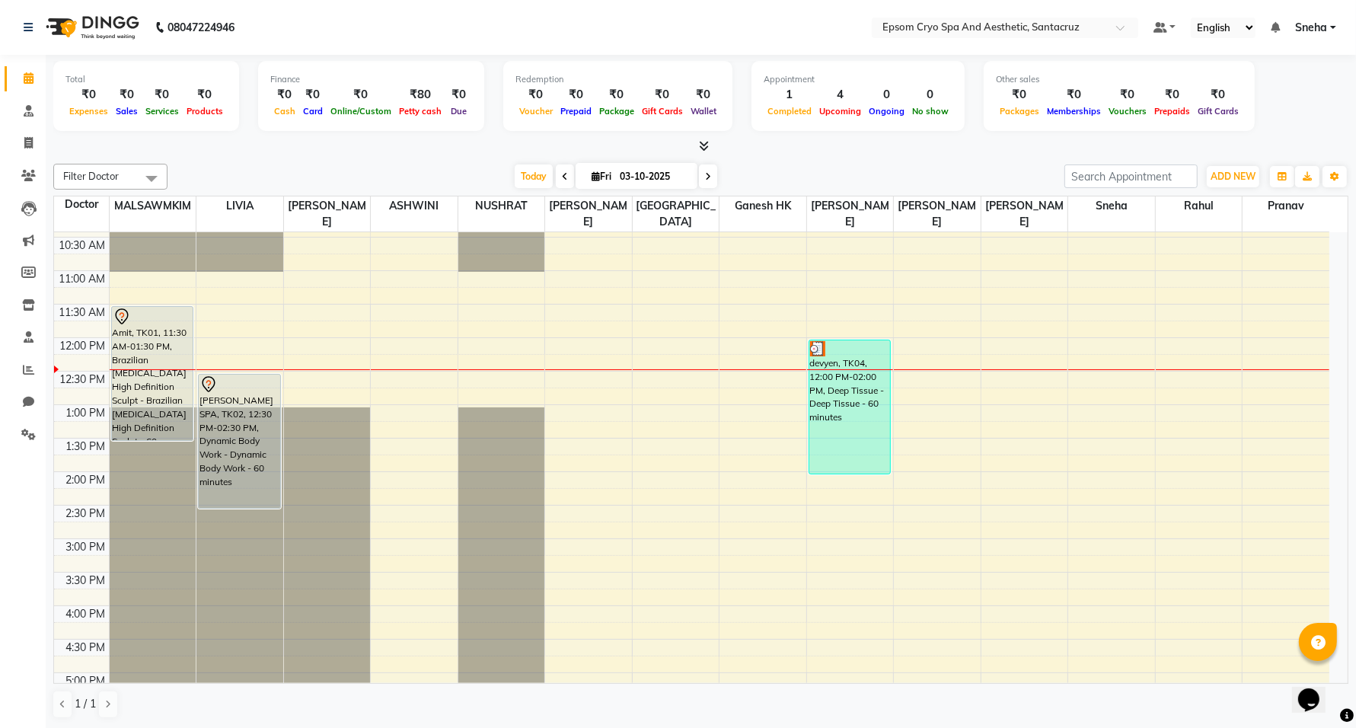
scroll to position [190, 0]
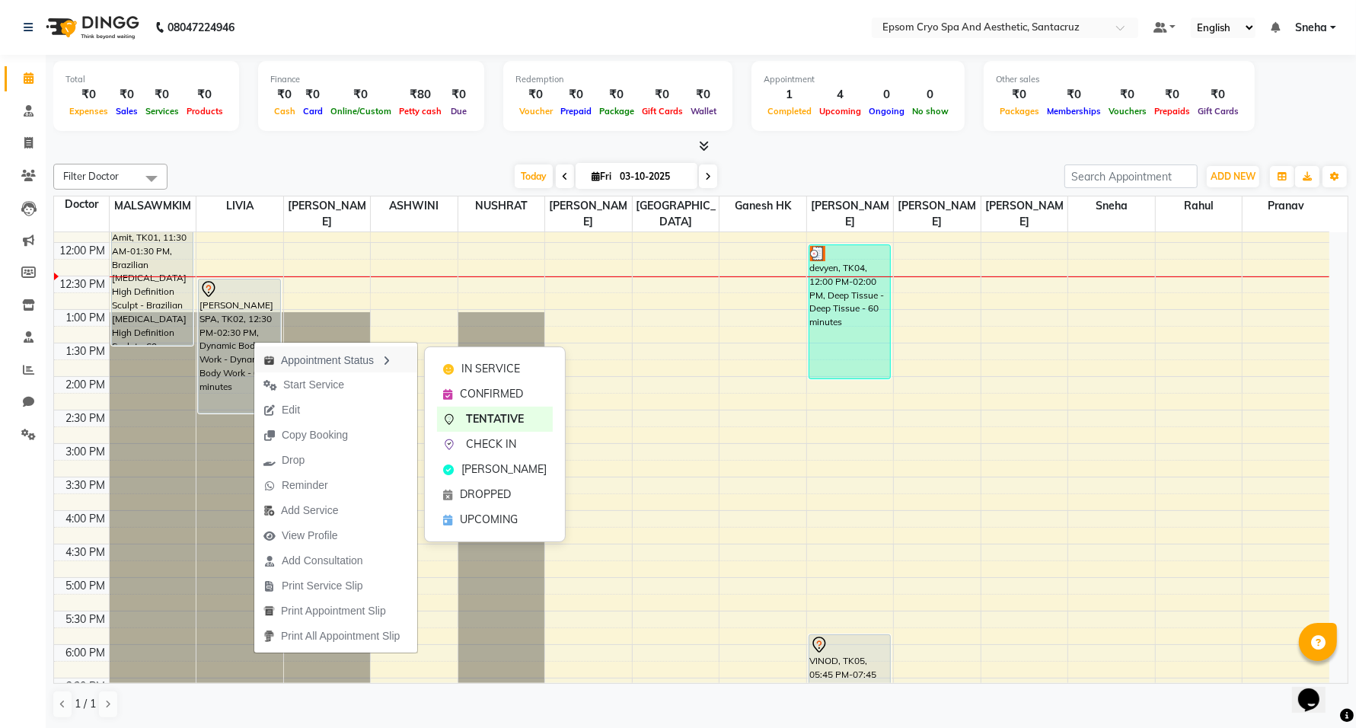
click at [392, 362] on icon "button" at bounding box center [386, 361] width 12 height 11
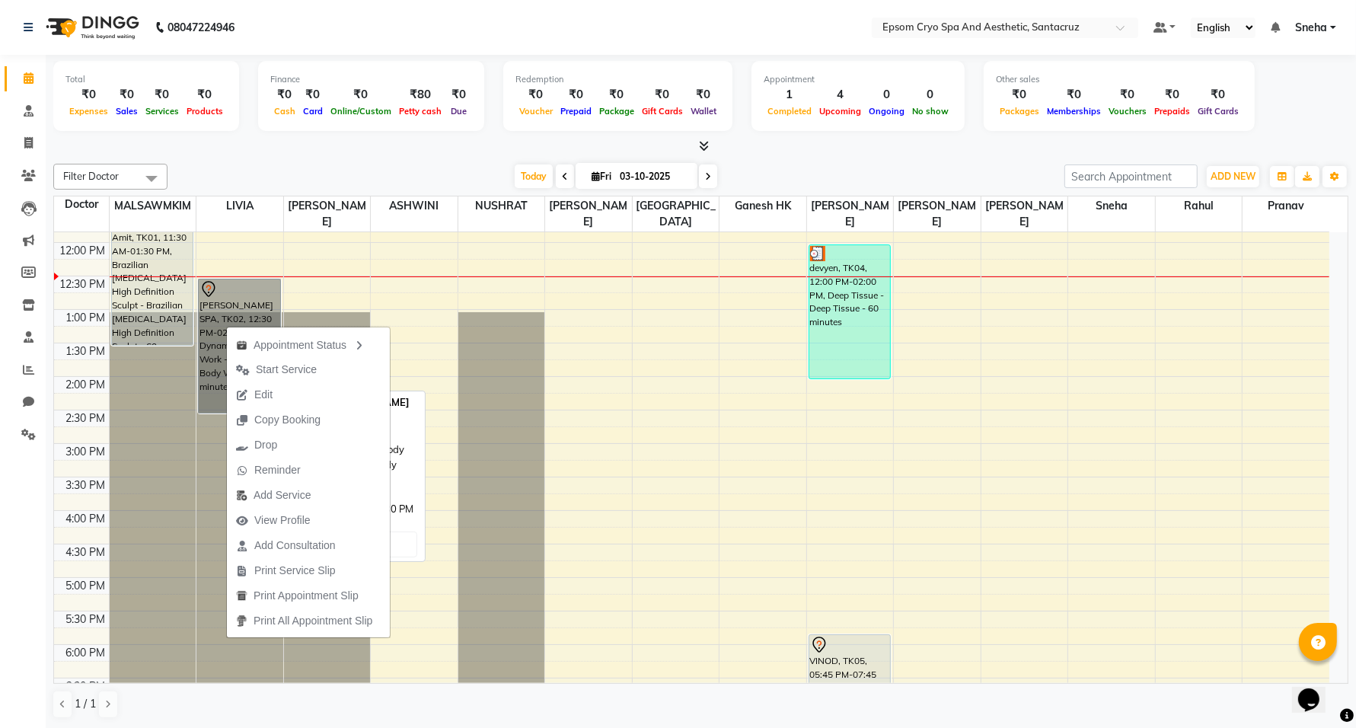
click at [236, 295] on link "ARKO SPA, TK02, 12:30 PM-02:30 PM, Dynamic Body Work - Dynamic Body Work - 60 m…" at bounding box center [239, 346] width 83 height 135
select select "7"
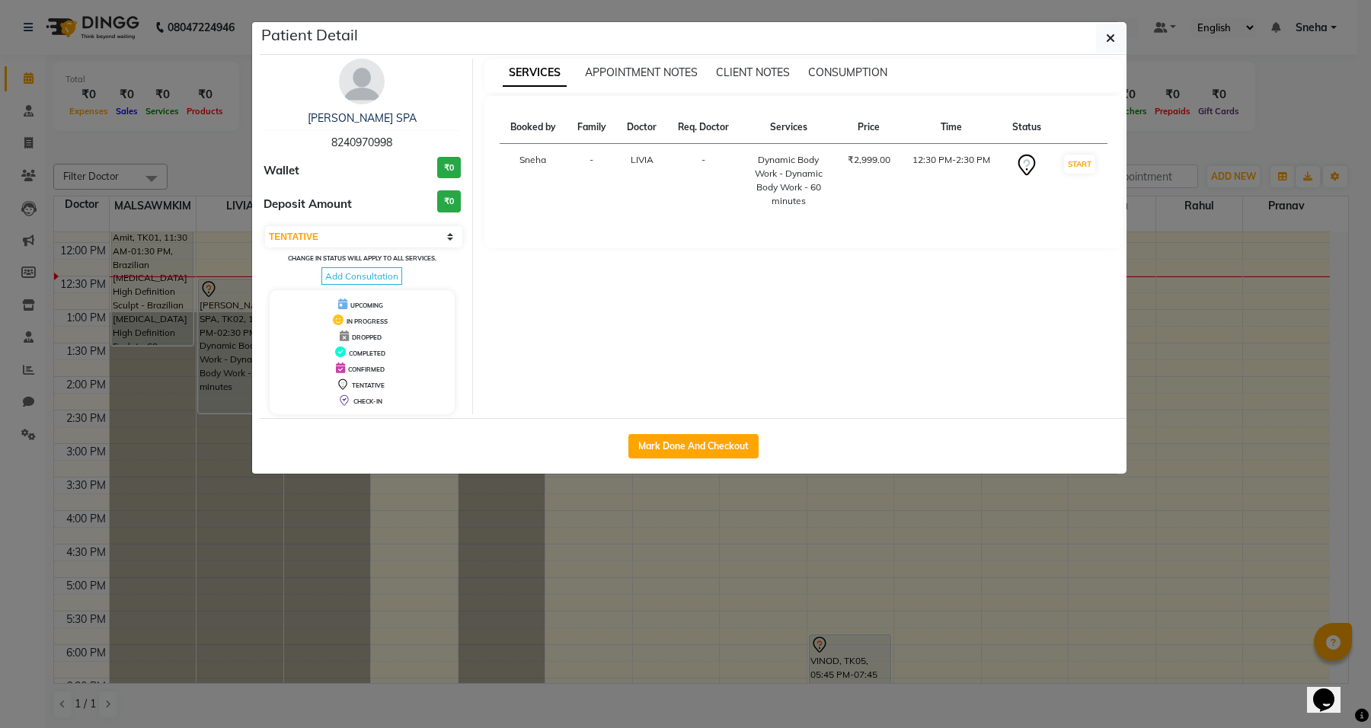
click at [581, 123] on th "Family" at bounding box center [590, 127] width 49 height 33
click at [598, 126] on th "Family" at bounding box center [590, 127] width 49 height 33
click at [649, 120] on th "Doctor" at bounding box center [641, 127] width 50 height 33
click at [714, 127] on th "Req. Doctor" at bounding box center [703, 127] width 73 height 33
click at [788, 131] on th "Services" at bounding box center [788, 127] width 97 height 33
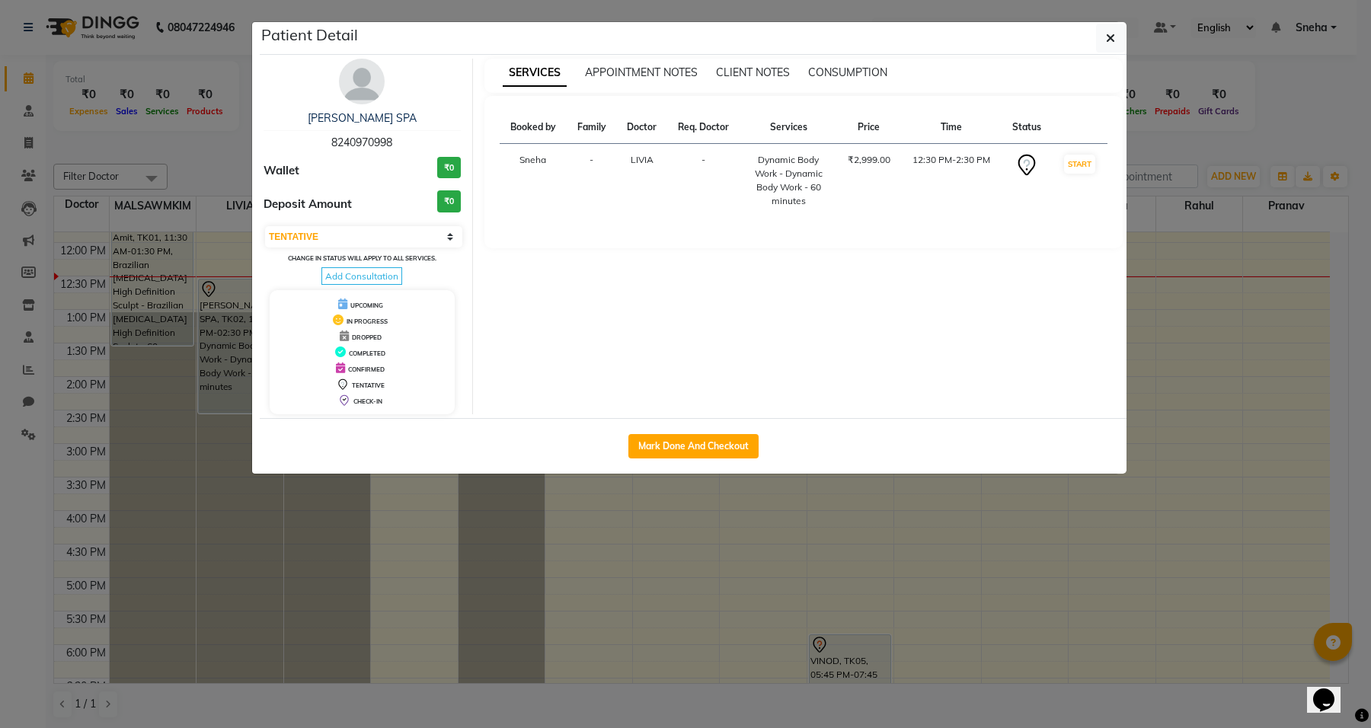
click at [535, 139] on th "Booked by" at bounding box center [533, 127] width 68 height 33
click at [861, 127] on th "Price" at bounding box center [869, 127] width 64 height 33
click at [646, 75] on span "APPOINTMENT NOTES" at bounding box center [641, 72] width 113 height 14
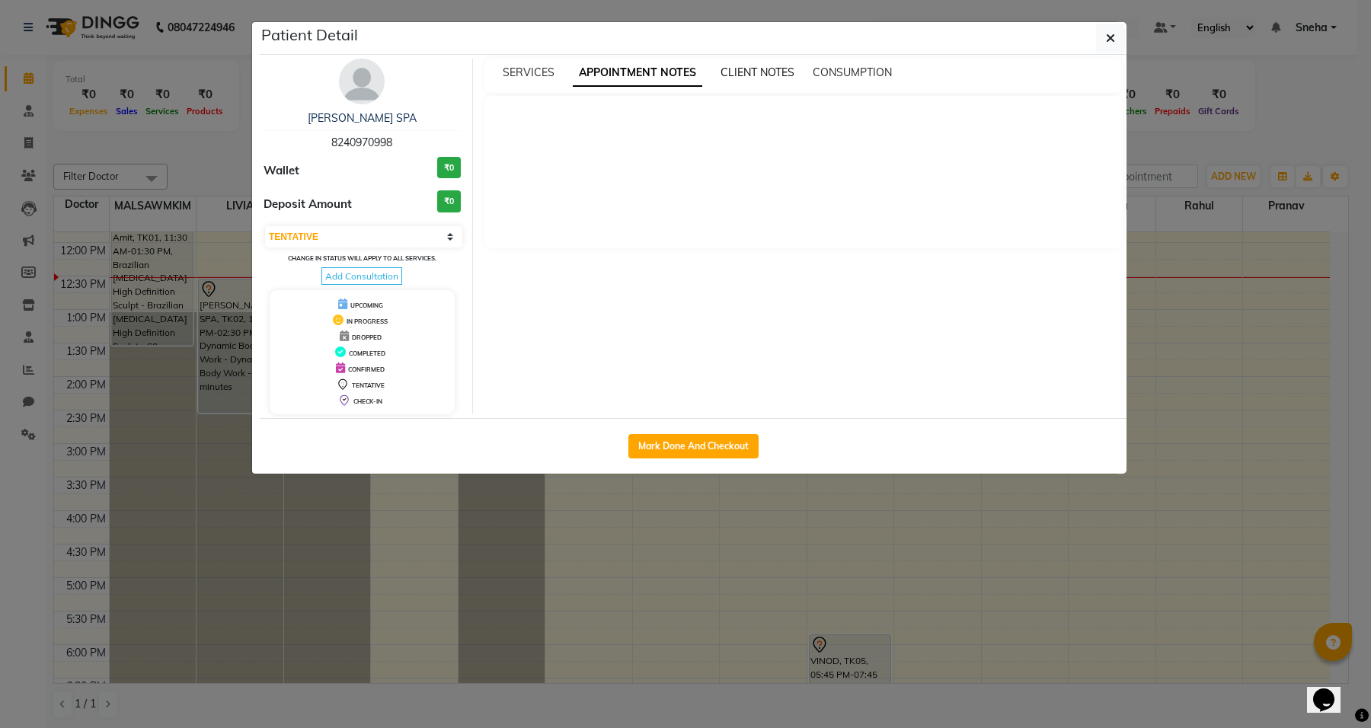
click at [764, 72] on span "CLIENT NOTES" at bounding box center [757, 72] width 74 height 14
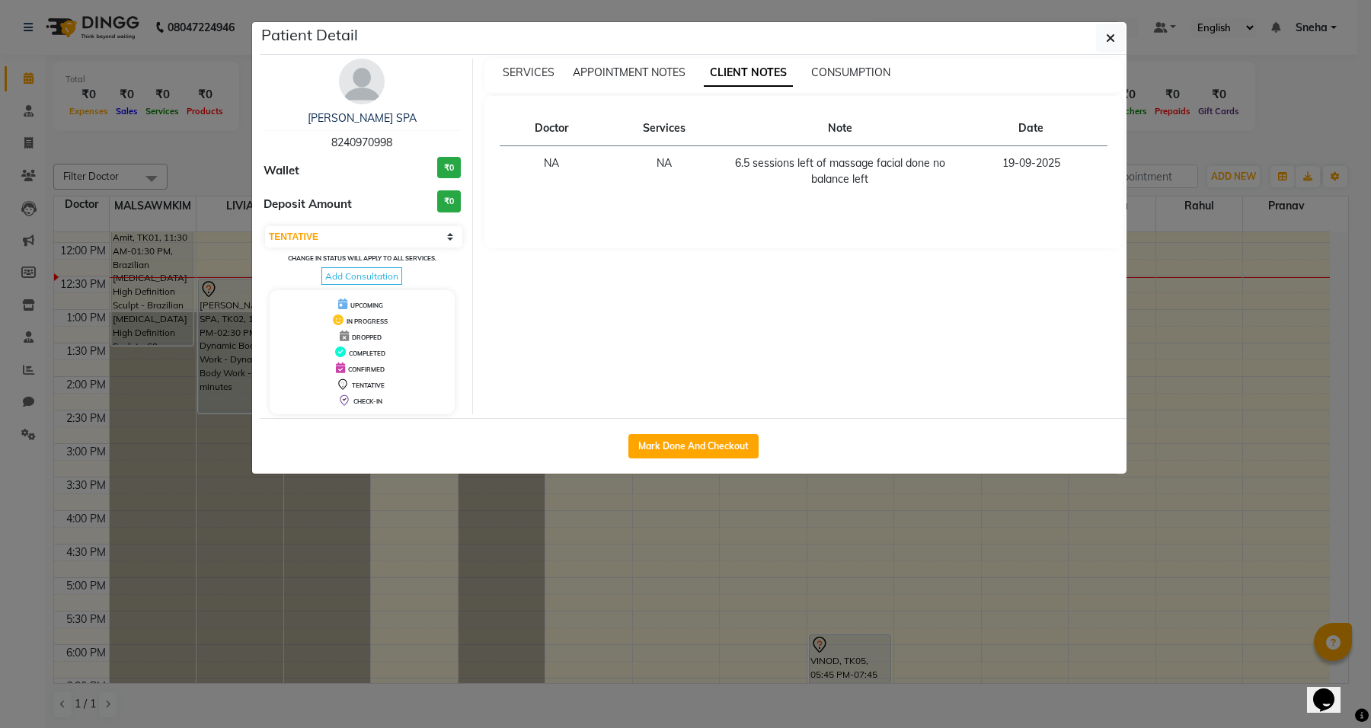
drag, startPoint x: 831, startPoint y: 124, endPoint x: 884, endPoint y: 129, distance: 52.8
click at [831, 123] on th "Note" at bounding box center [839, 128] width 229 height 35
click at [1022, 132] on th "Date" at bounding box center [1030, 128] width 153 height 35
click at [843, 66] on span "CONSUMPTION" at bounding box center [850, 72] width 79 height 14
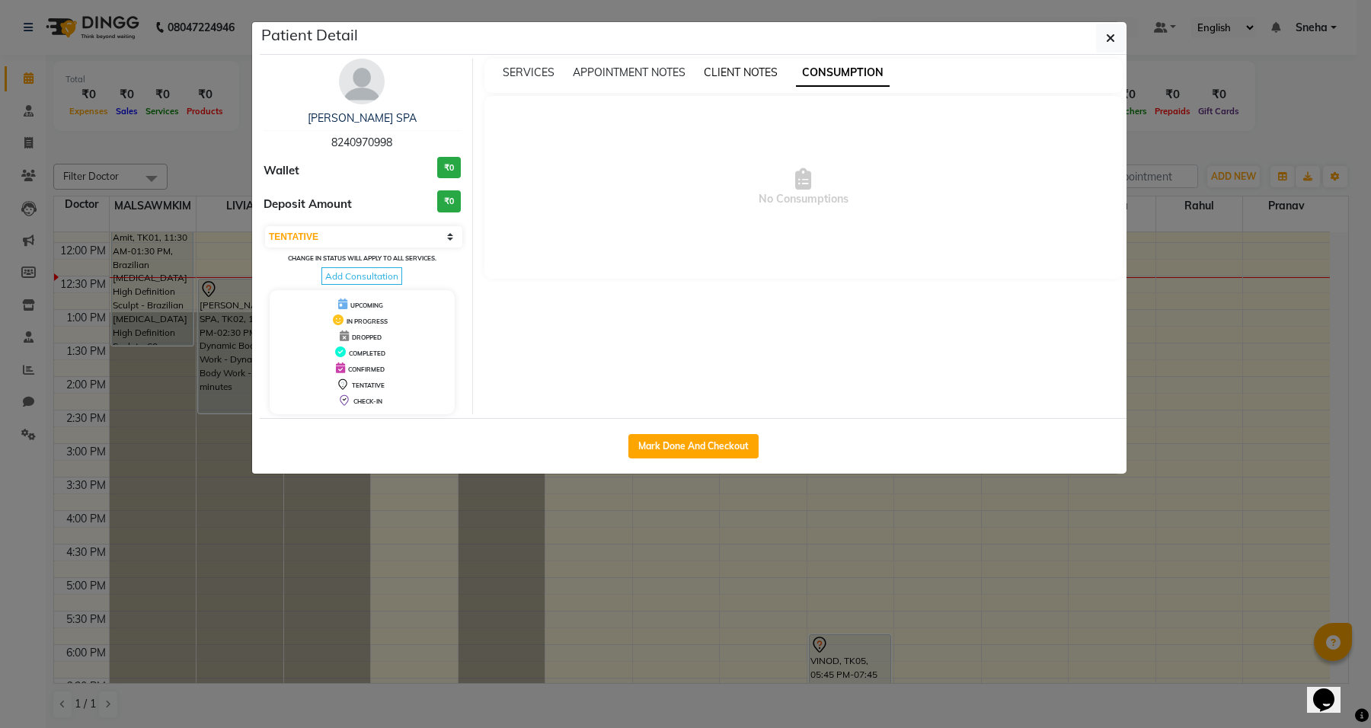
click at [743, 73] on span "CLIENT NOTES" at bounding box center [741, 72] width 74 height 14
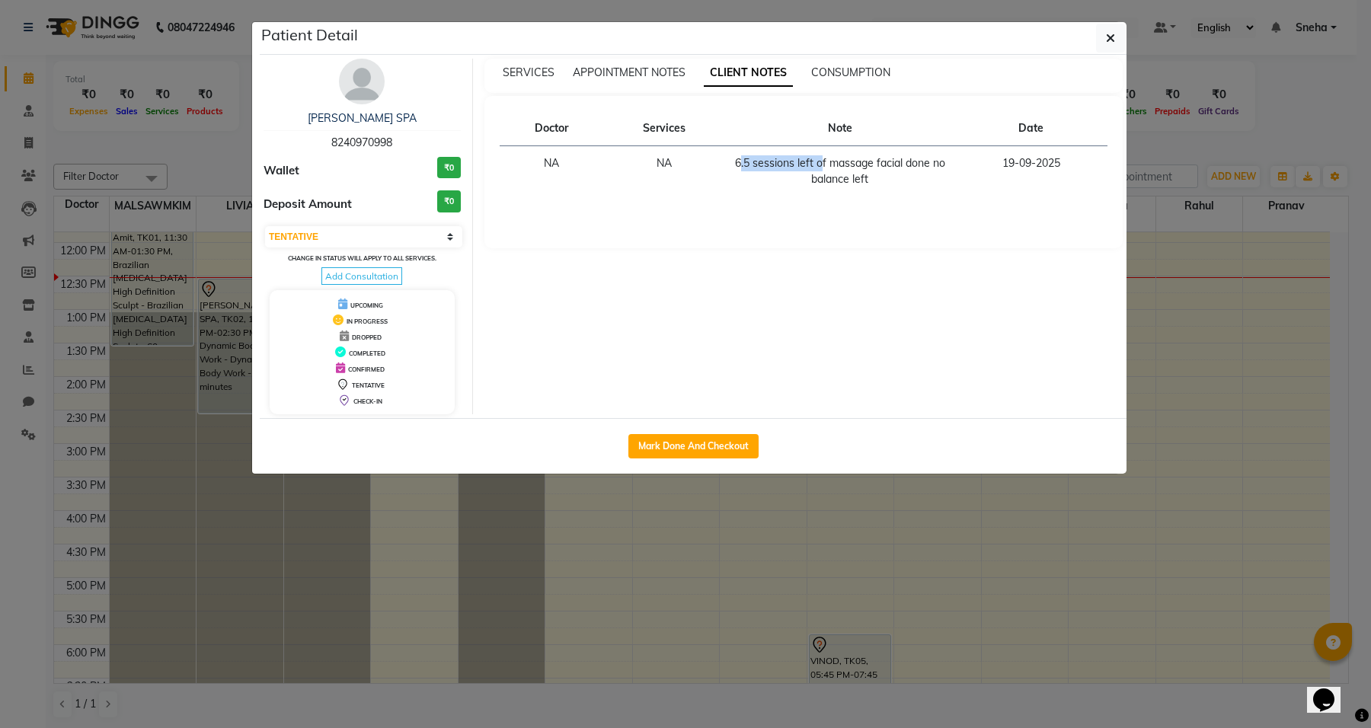
drag, startPoint x: 736, startPoint y: 166, endPoint x: 820, endPoint y: 169, distance: 84.6
click at [820, 169] on td "6.5 sessions left of massage facial done no balance left" at bounding box center [839, 171] width 229 height 51
click at [1106, 32] on icon "button" at bounding box center [1110, 38] width 9 height 12
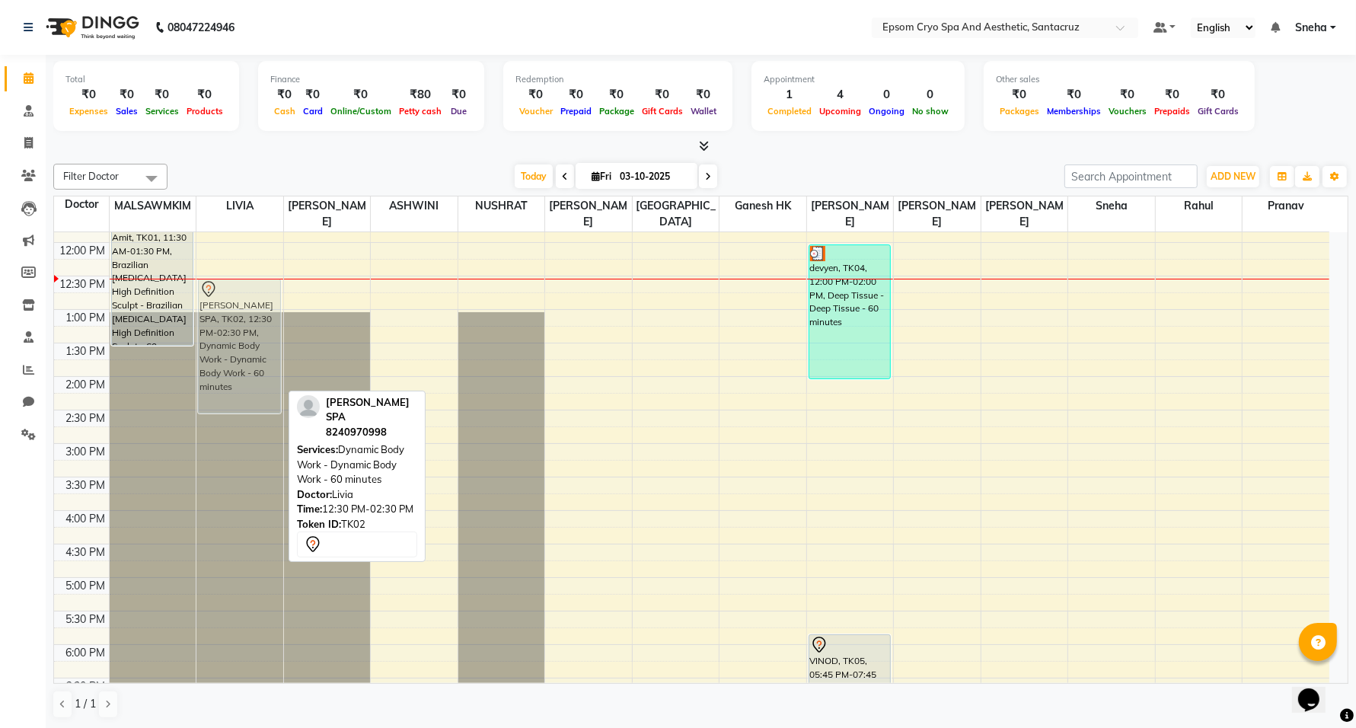
click at [254, 356] on div "ARKO SPA, TK02, 12:30 PM-02:30 PM, Dynamic Body Work - Dynamic Body Work - 60 m…" at bounding box center [239, 510] width 87 height 937
click at [253, 341] on div "ARKO SPA, TK02, 12:30 PM-02:30 PM, Dynamic Body Work - Dynamic Body Work - 60 m…" at bounding box center [239, 345] width 81 height 133
select select "7"
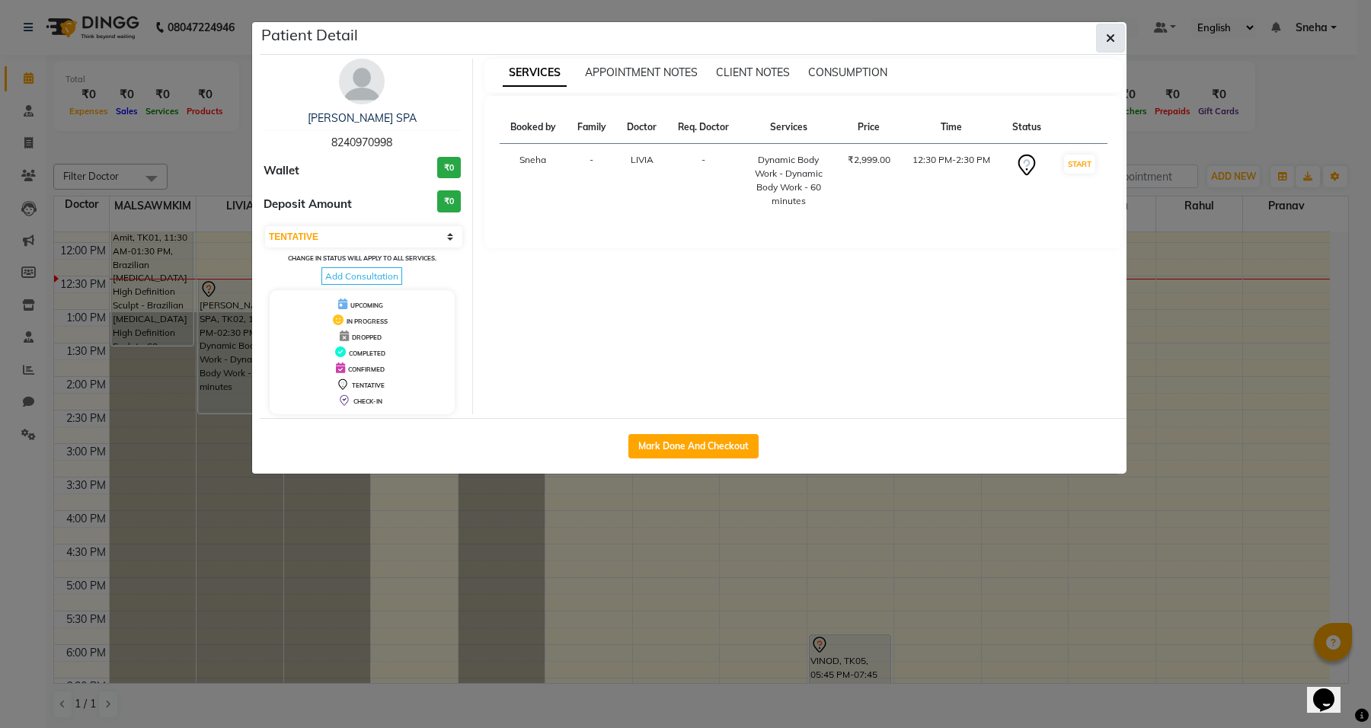
click at [1109, 43] on icon "button" at bounding box center [1110, 38] width 9 height 12
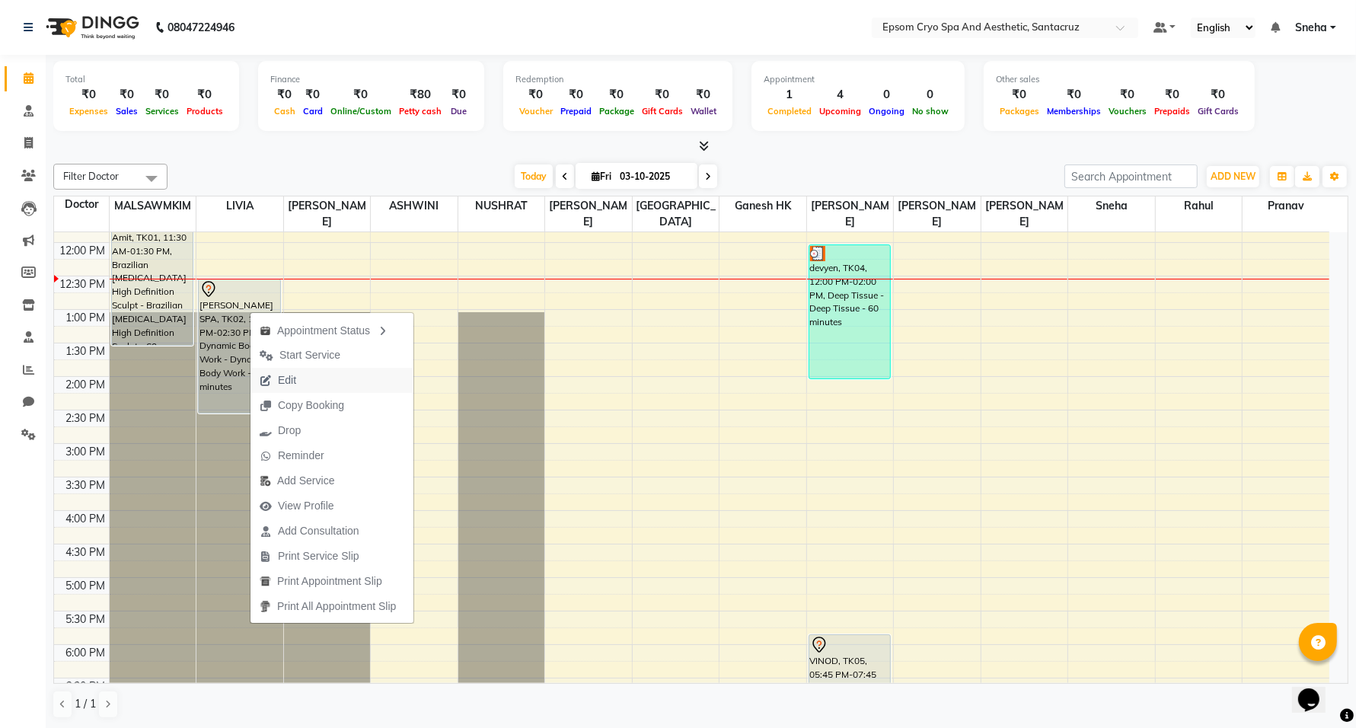
click at [295, 386] on span "Edit" at bounding box center [287, 380] width 18 height 16
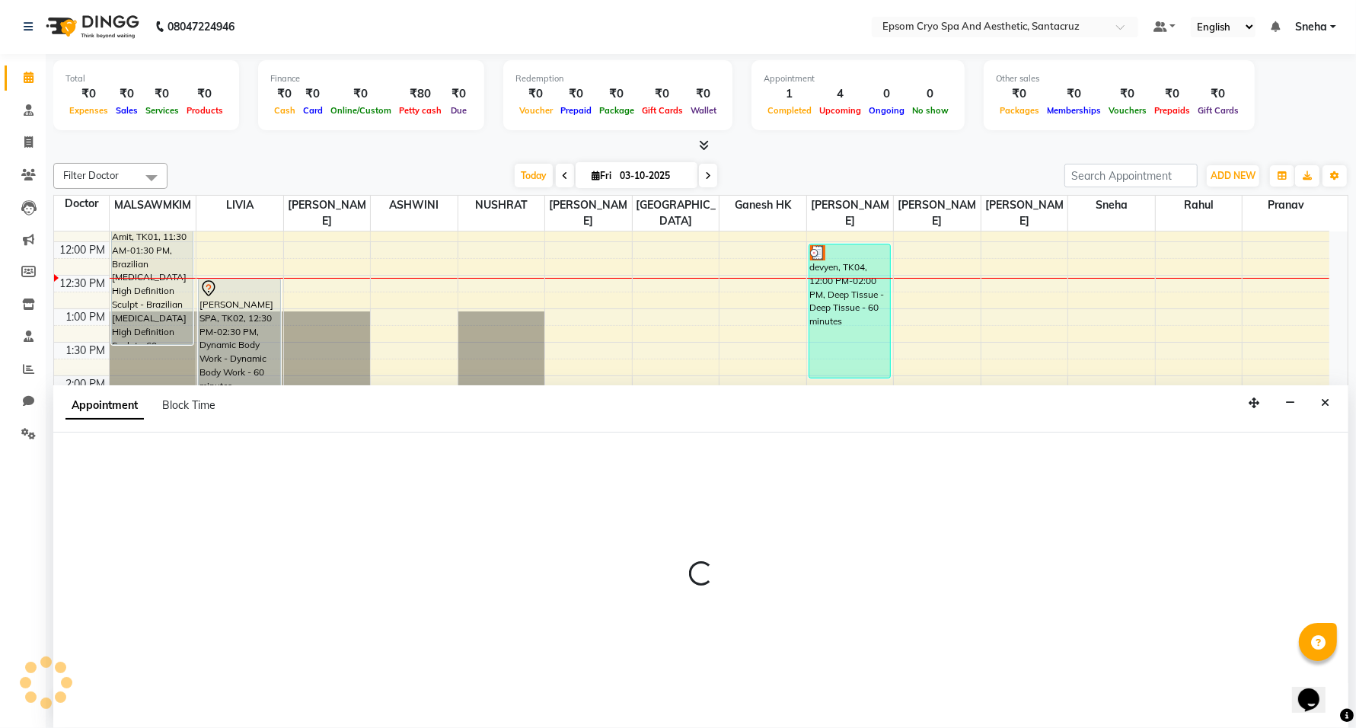
scroll to position [203, 0]
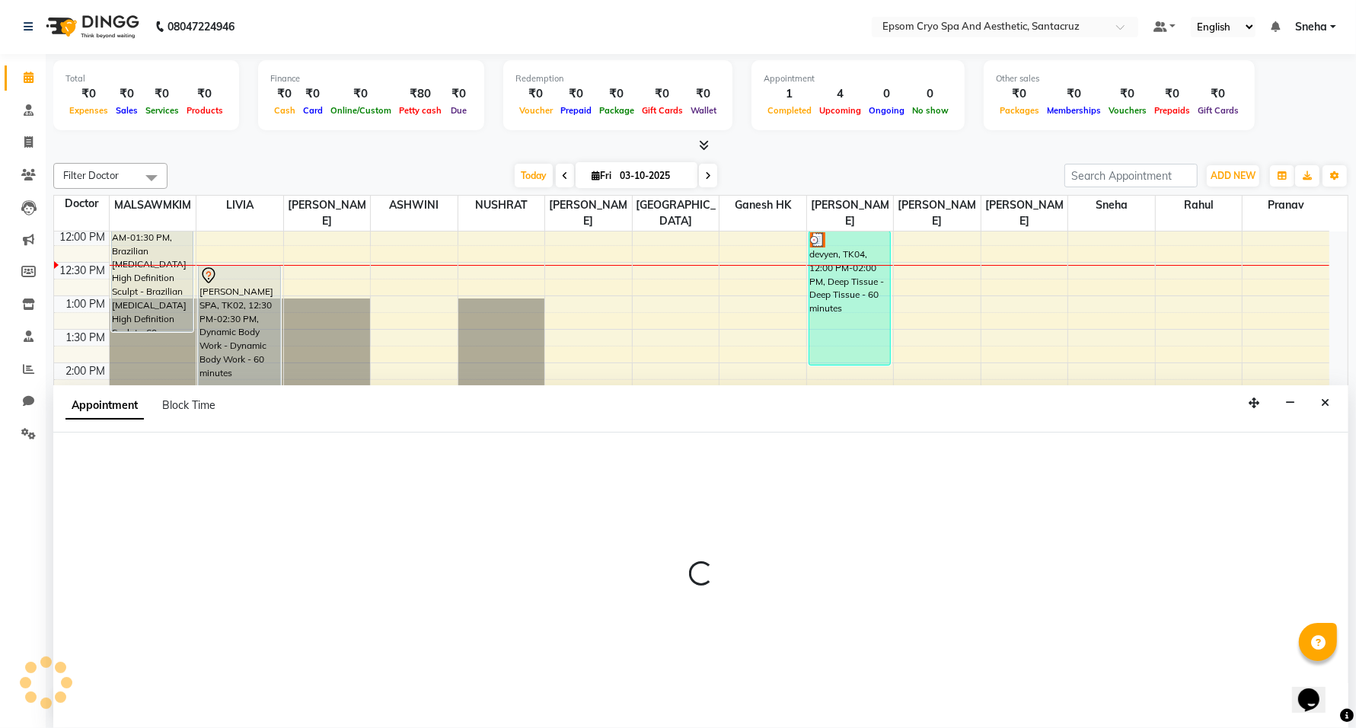
select select "72611"
select select "750"
select select "4039"
select select "tentative"
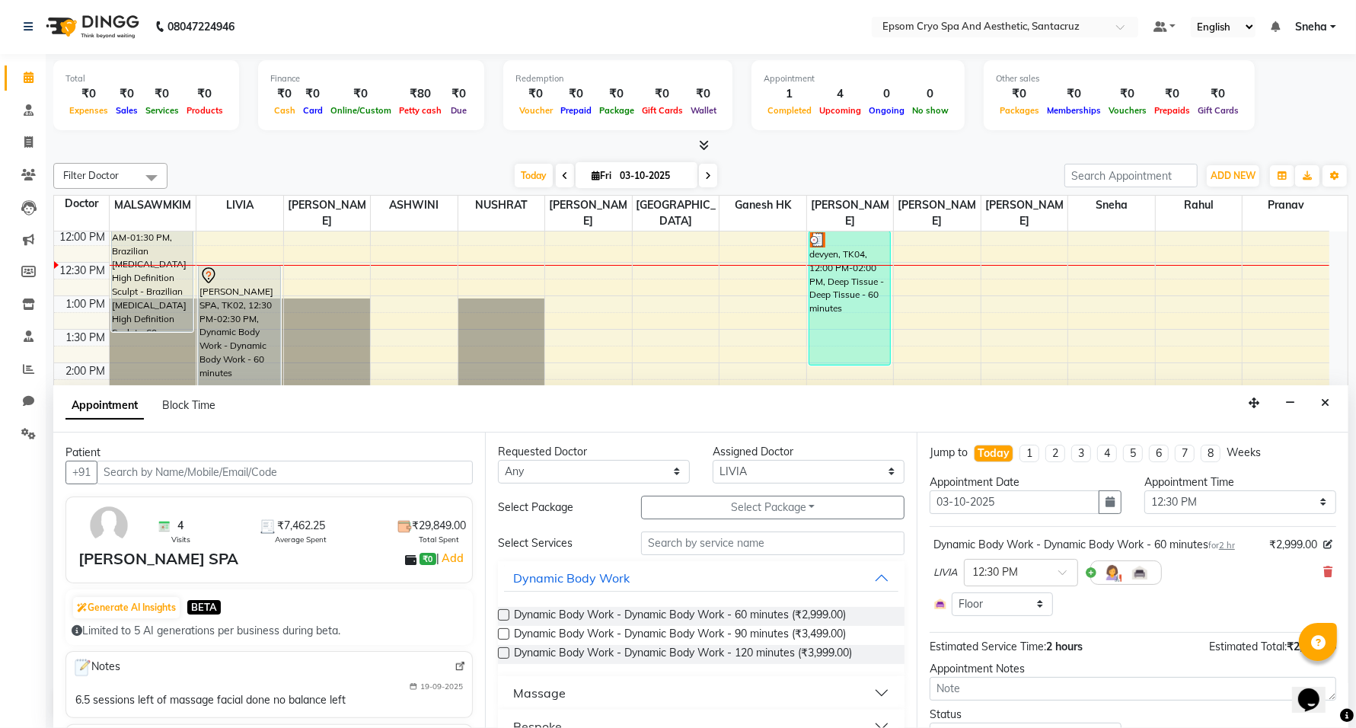
scroll to position [0, 0]
click at [702, 537] on input "text" at bounding box center [772, 544] width 263 height 24
click at [736, 507] on button "Select Package Toggle Dropdown" at bounding box center [772, 508] width 263 height 24
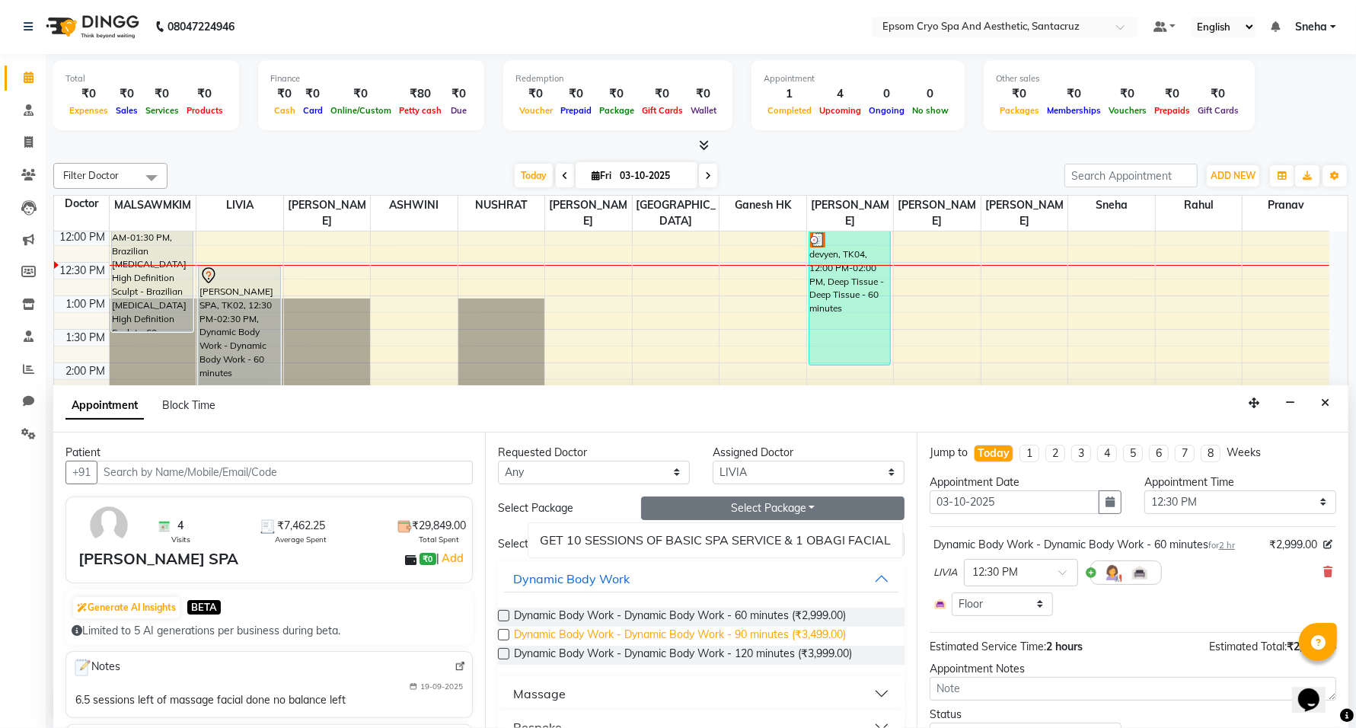
click at [516, 634] on span "Dynamic Body Work - Dynamic Body Work - 90 minutes (₹3,499.00)" at bounding box center [680, 636] width 332 height 19
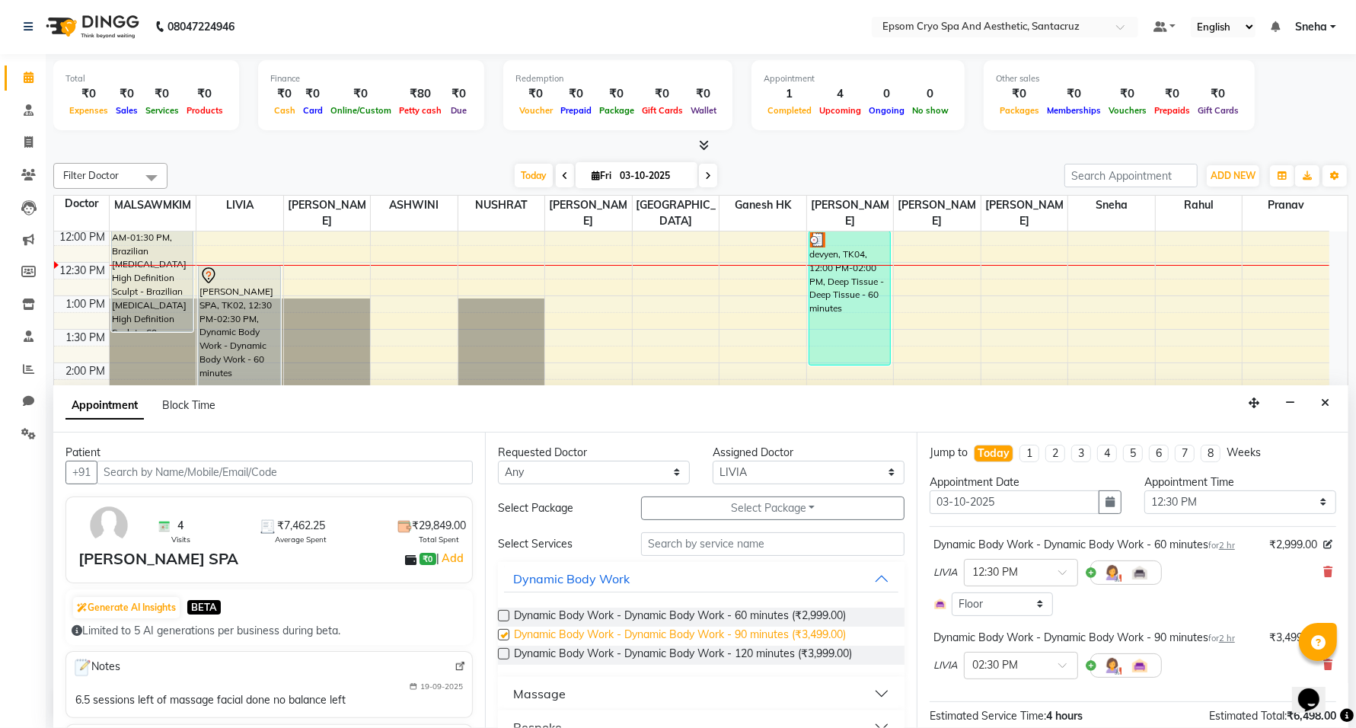
checkbox input "false"
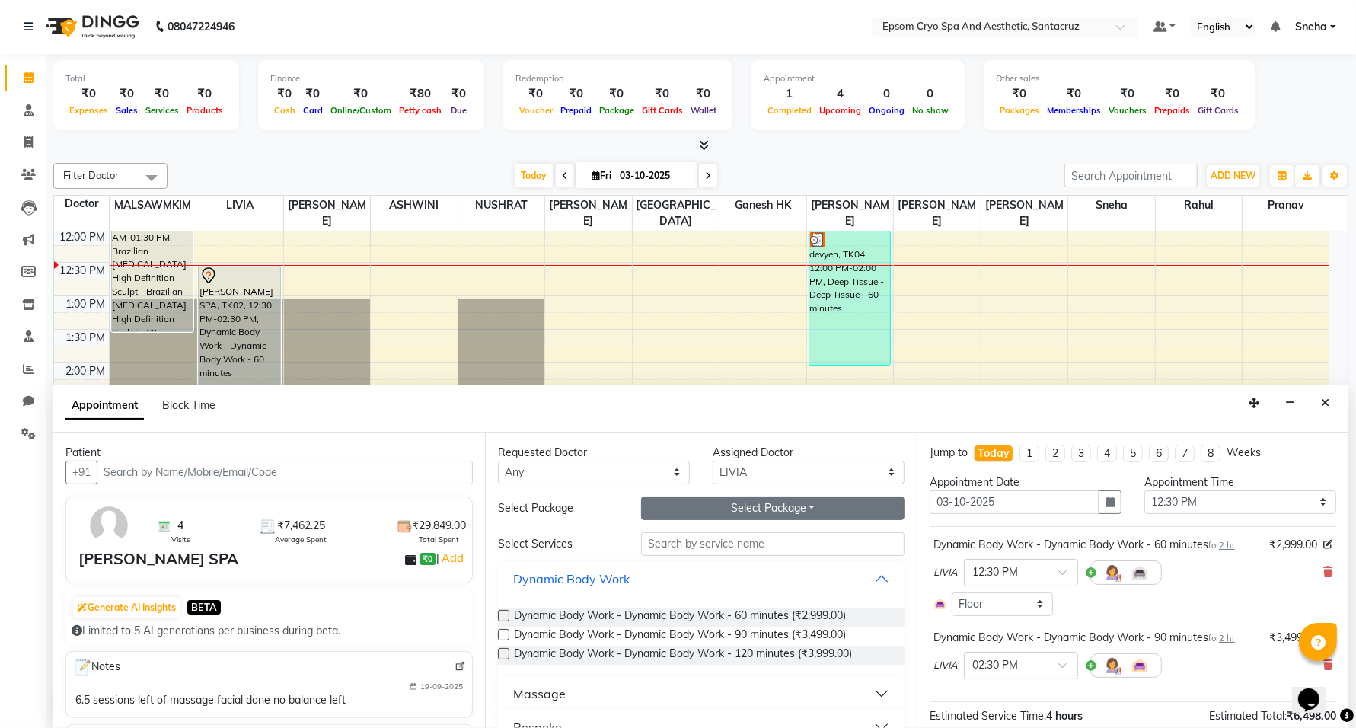
click at [797, 503] on button "Select Package Toggle Dropdown" at bounding box center [772, 508] width 263 height 24
click at [807, 542] on li "GET 10 SESSIONS OF BASIC SPA SERVICE & 1 OBAGI FACIAL" at bounding box center [715, 540] width 374 height 22
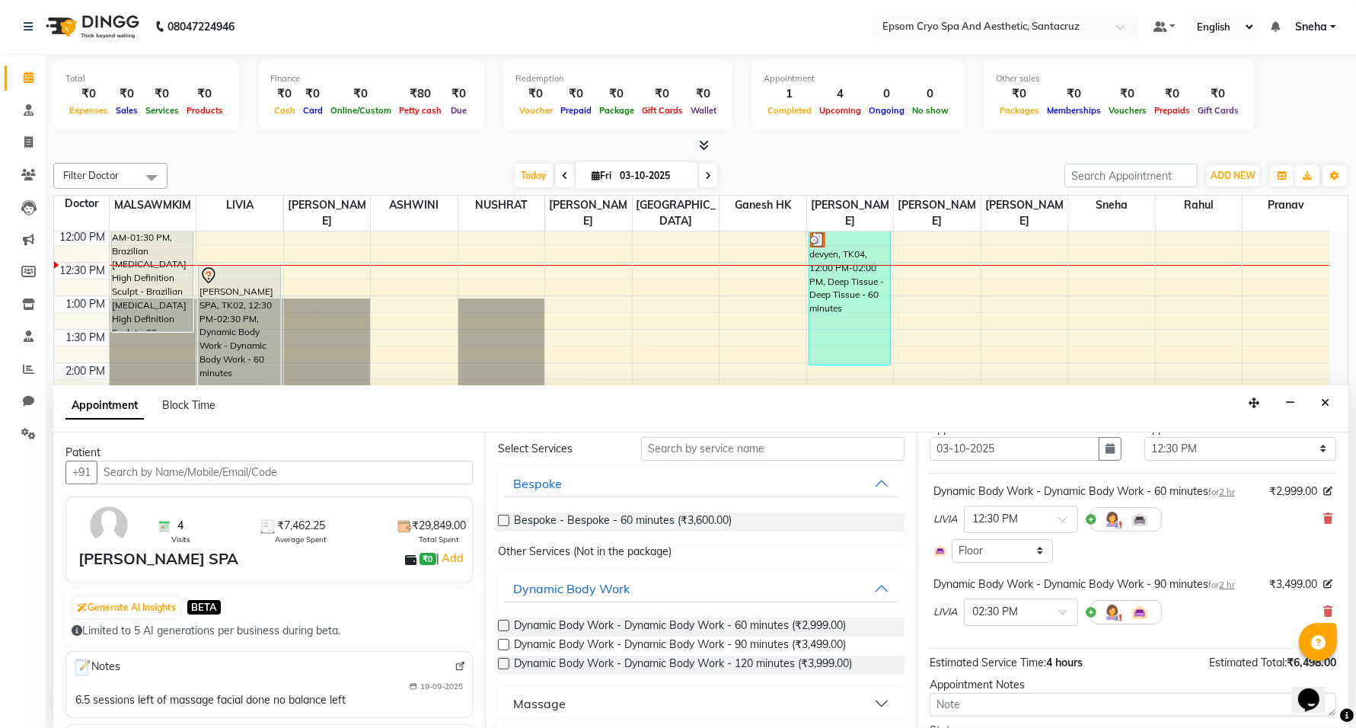
scroll to position [139, 0]
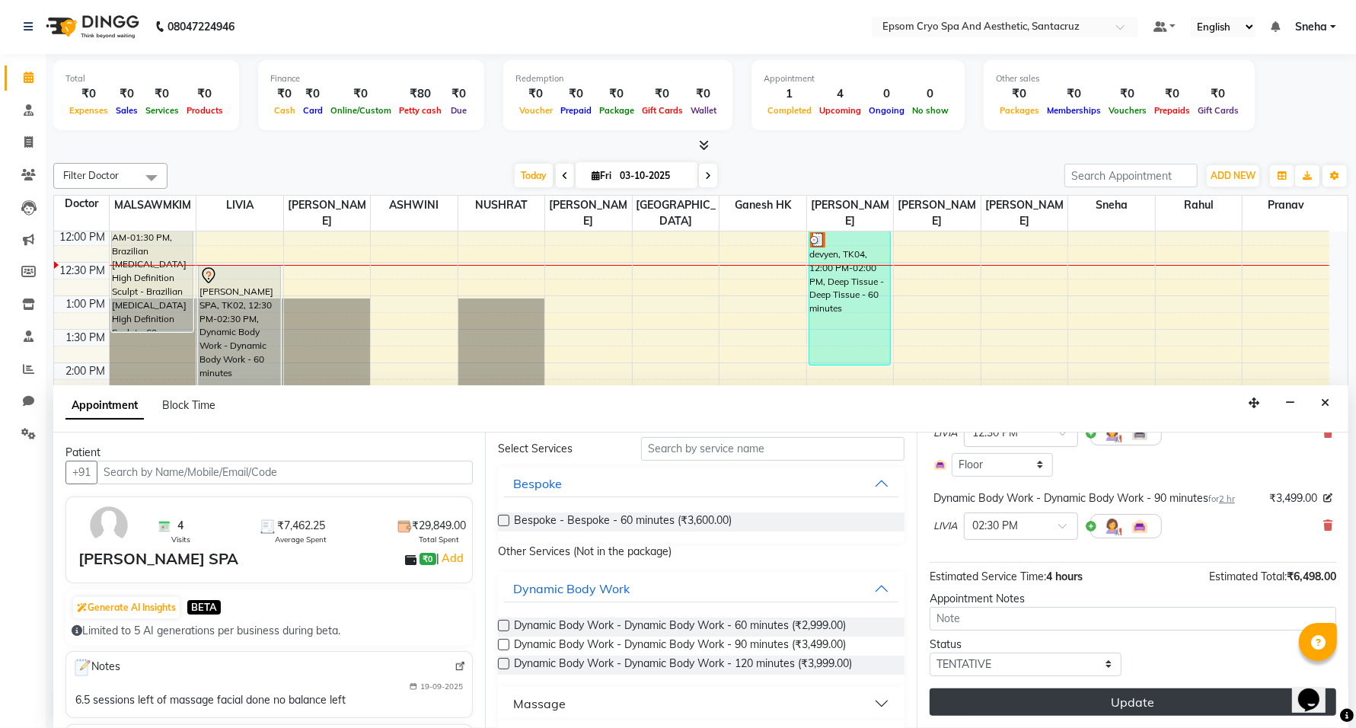
click at [1097, 695] on button "Update" at bounding box center [1133, 701] width 407 height 27
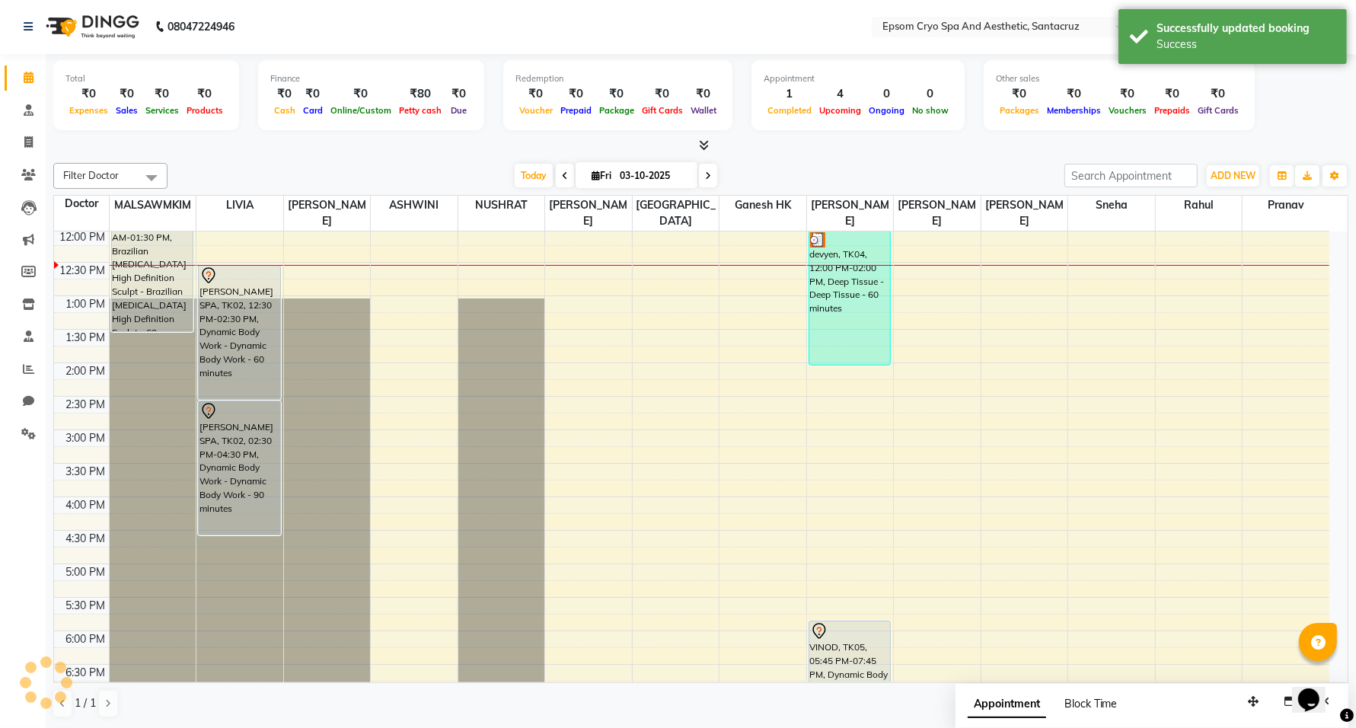
scroll to position [0, 0]
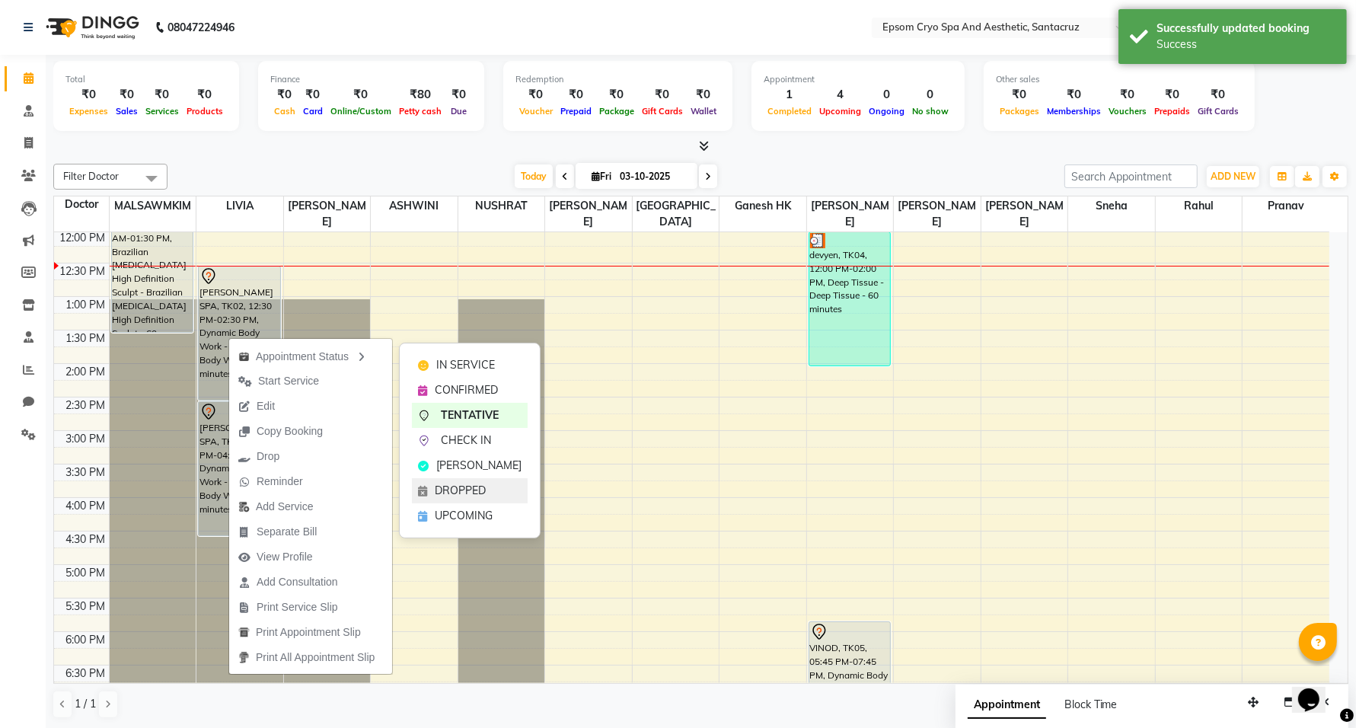
click at [439, 483] on span "DROPPED" at bounding box center [460, 491] width 51 height 16
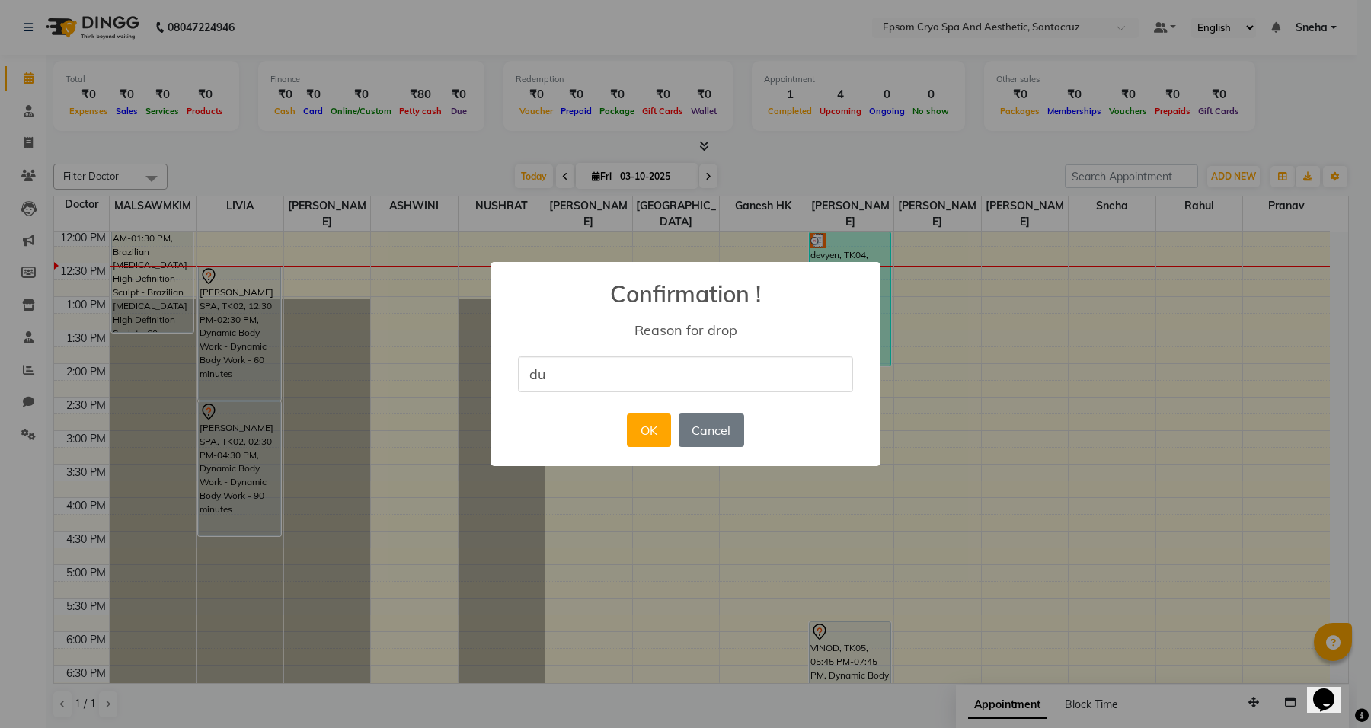
type input "DUPLICATE"
click at [636, 432] on button "OK" at bounding box center [648, 430] width 43 height 34
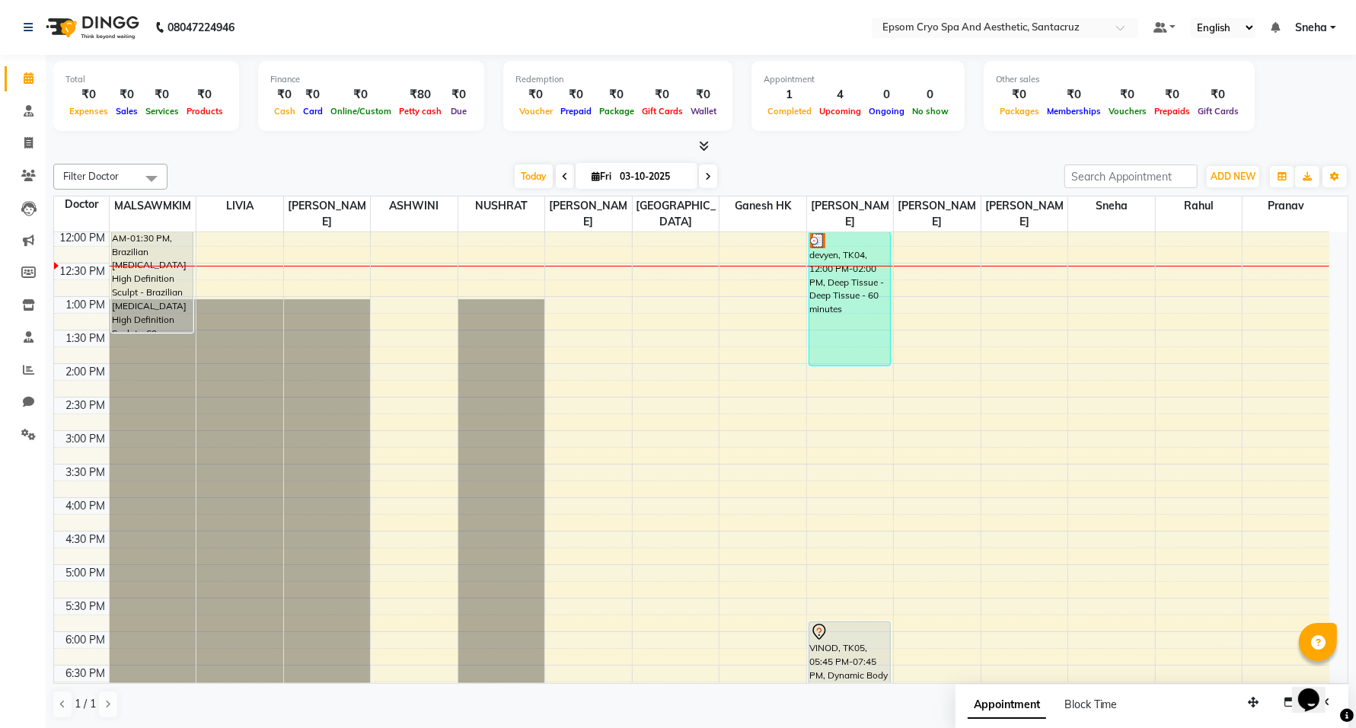
click at [257, 268] on div "9:00 AM 9:30 AM 10:00 AM 10:30 AM 11:00 AM 11:30 AM 12:00 PM 12:30 PM 1:00 PM 1…" at bounding box center [691, 497] width 1275 height 937
select select "72611"
select select "765"
select select "tentative"
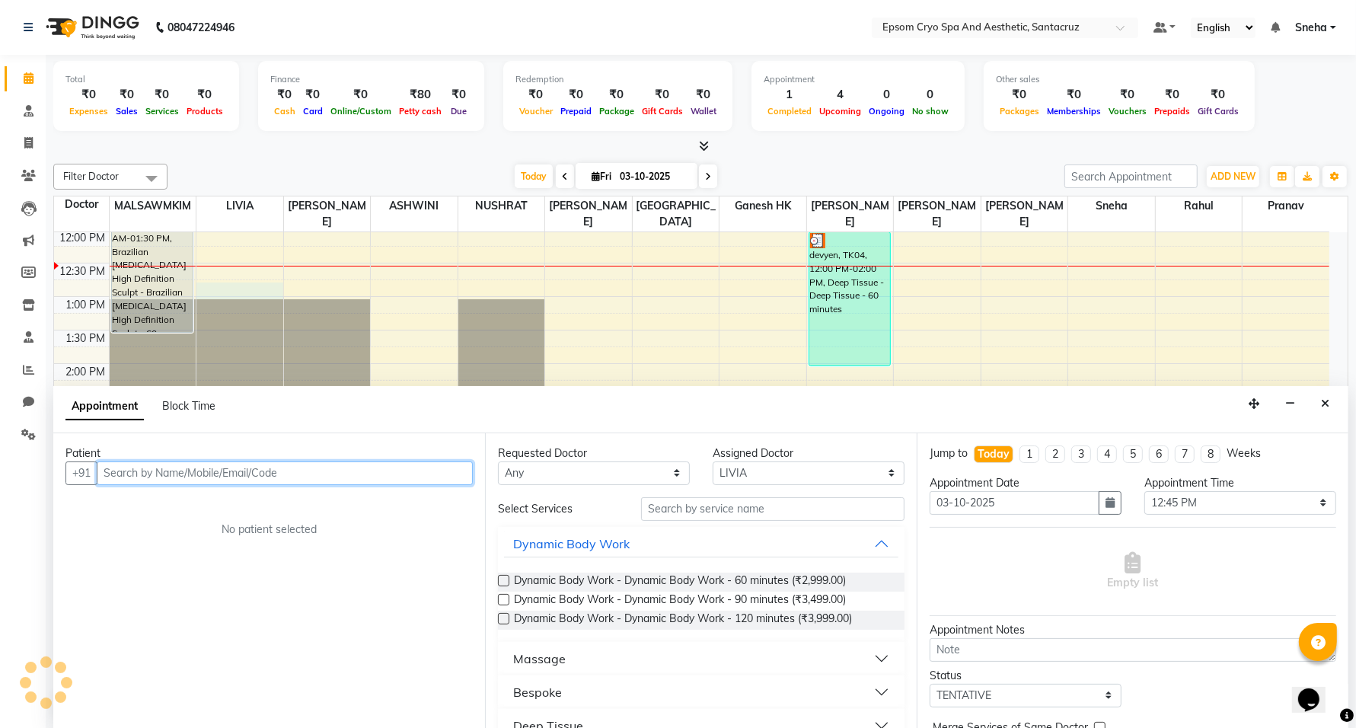
scroll to position [1, 0]
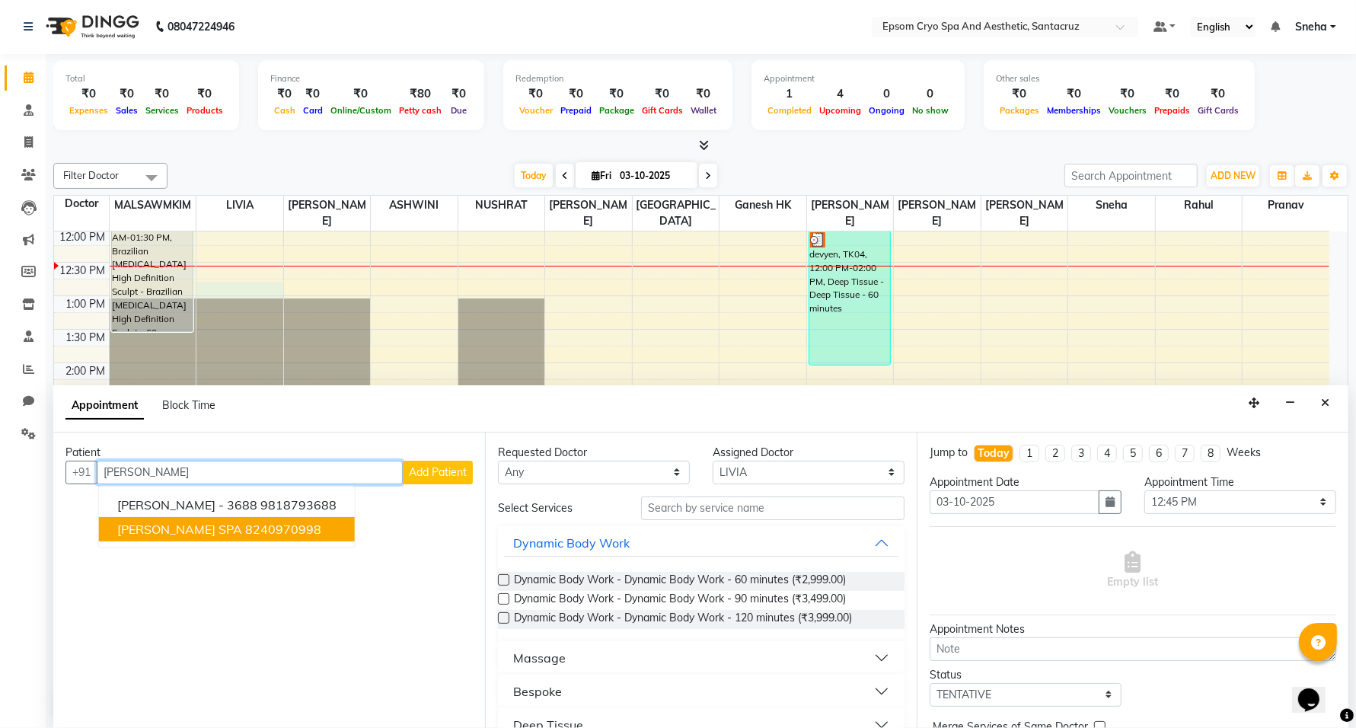
click at [245, 534] on ngb-highlight "8240970998" at bounding box center [283, 529] width 76 height 15
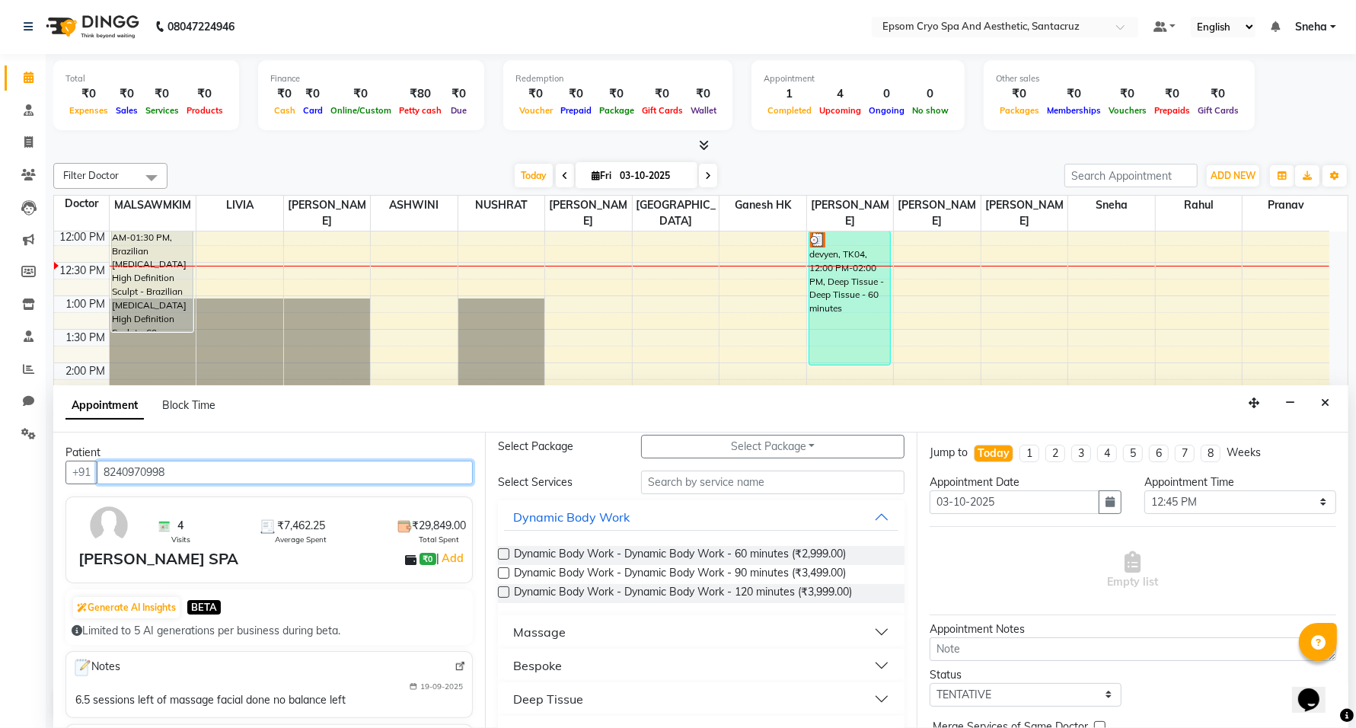
scroll to position [95, 0]
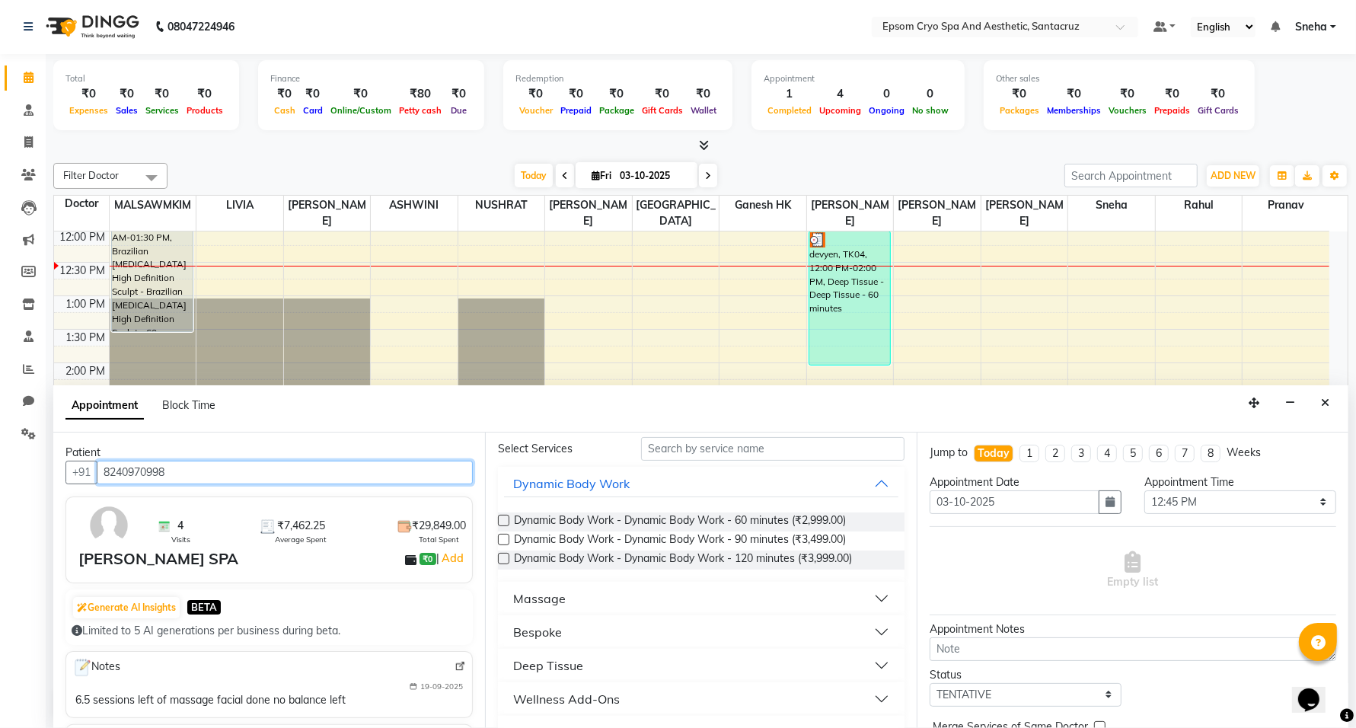
type input "8240970998"
click at [732, 592] on button "Massage" at bounding box center [701, 598] width 394 height 27
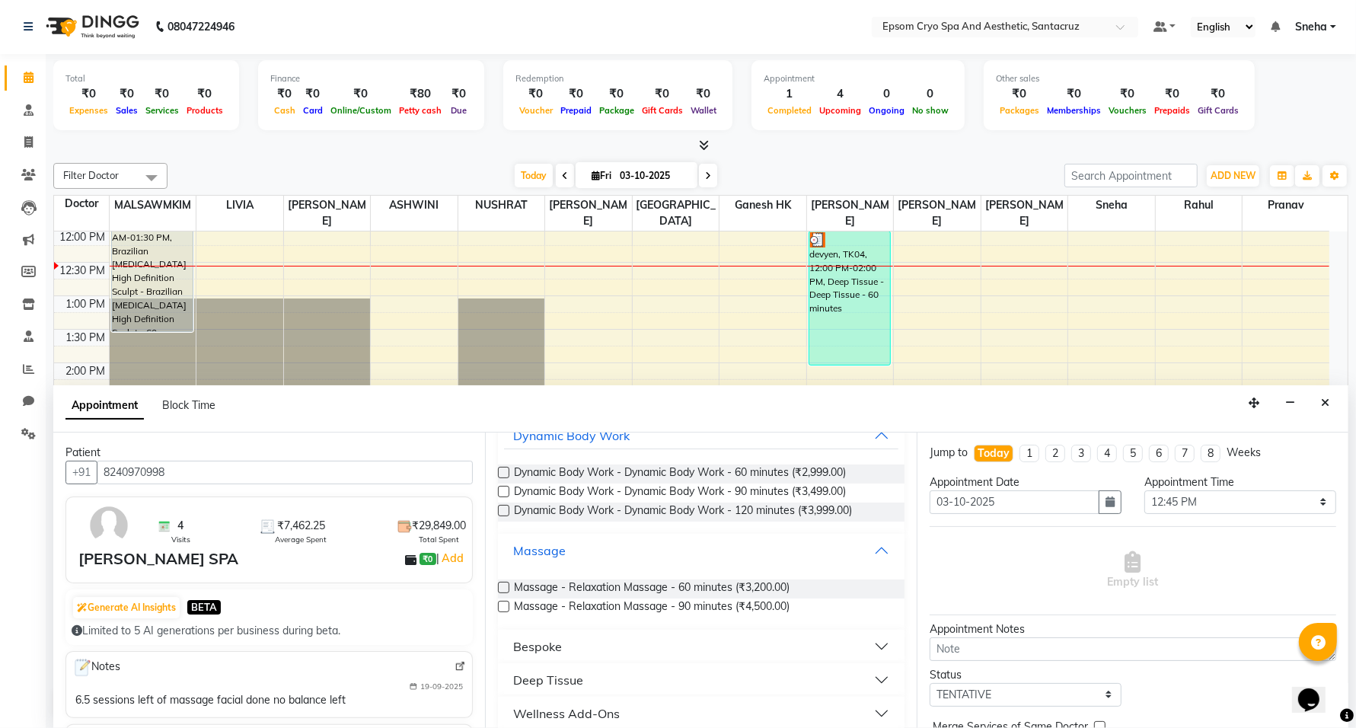
scroll to position [190, 0]
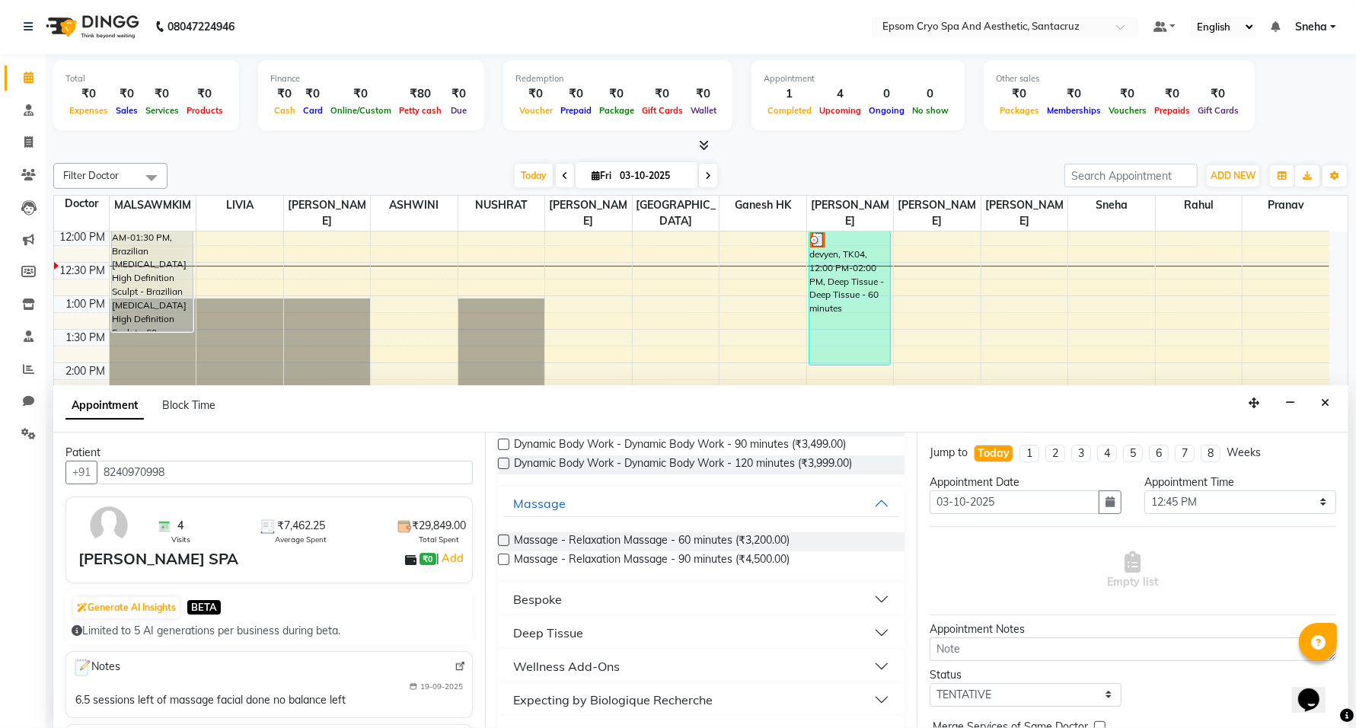
click at [500, 560] on label at bounding box center [503, 559] width 11 height 11
click at [500, 560] on input "checkbox" at bounding box center [503, 561] width 10 height 10
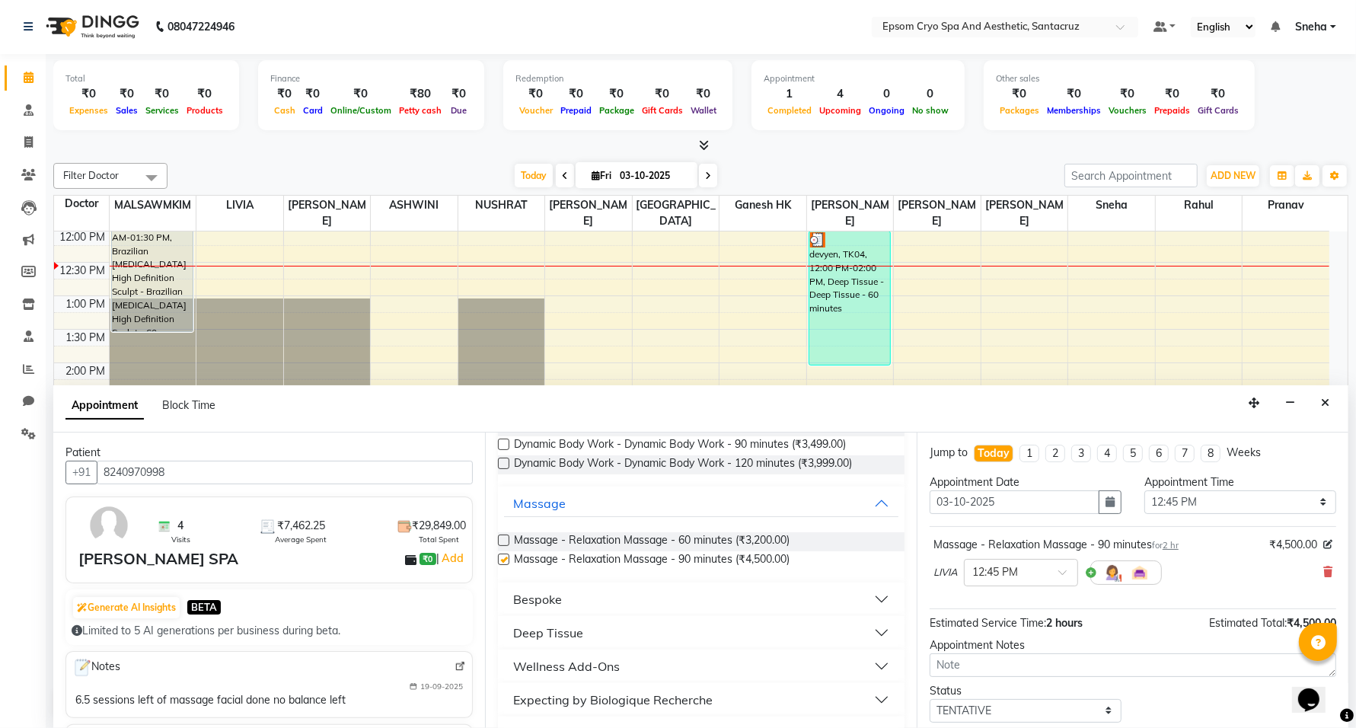
checkbox input "false"
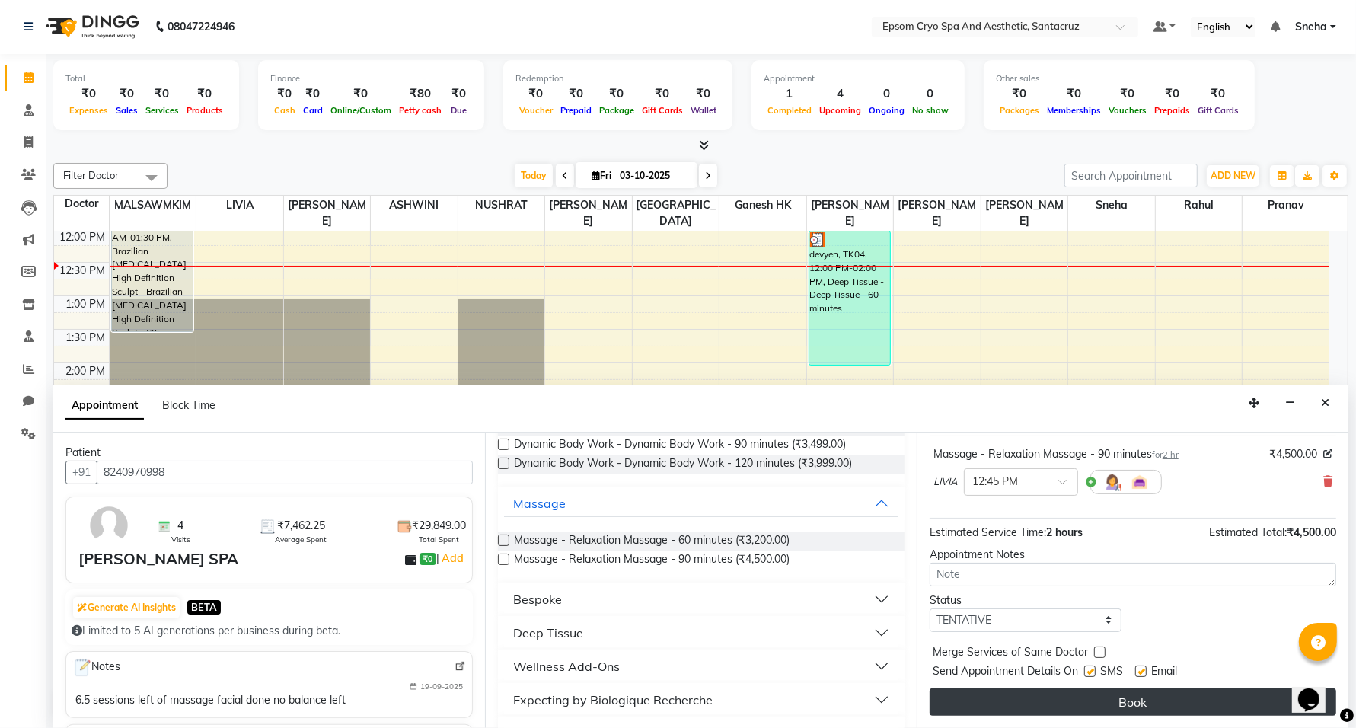
click at [1163, 698] on button "Book" at bounding box center [1133, 701] width 407 height 27
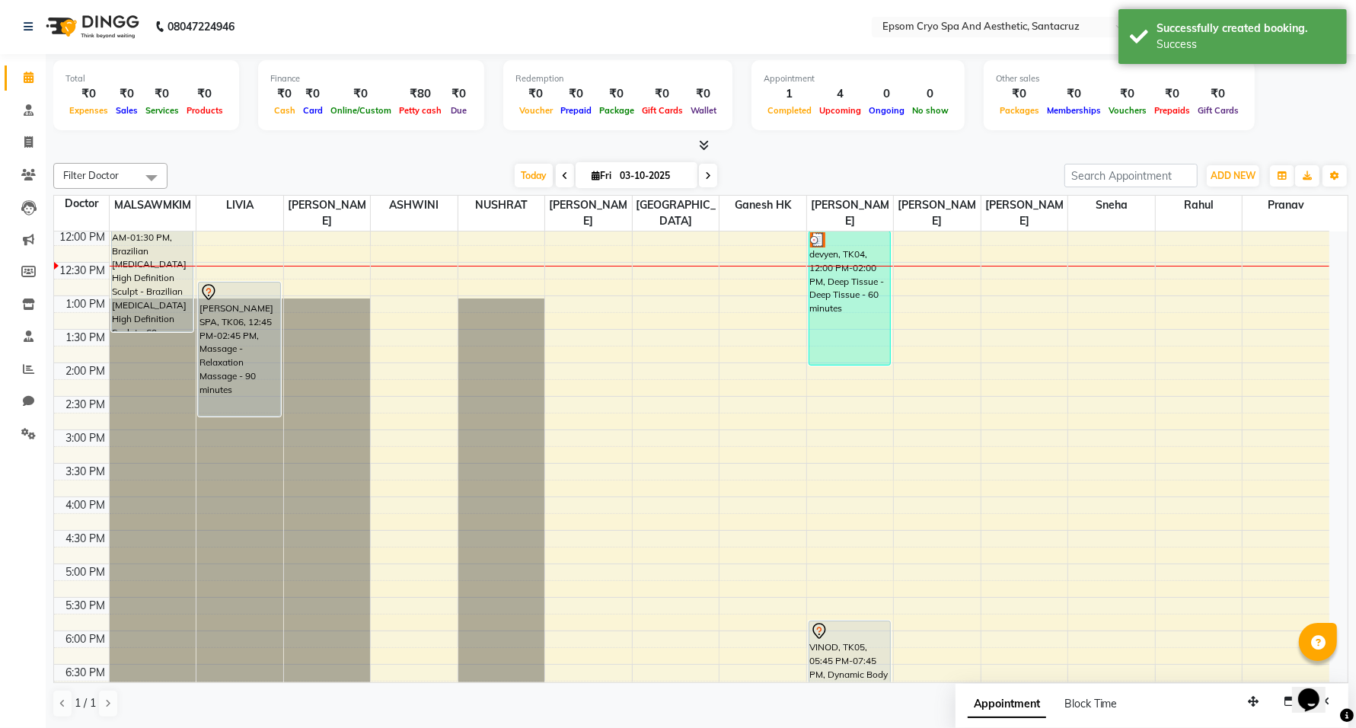
scroll to position [0, 0]
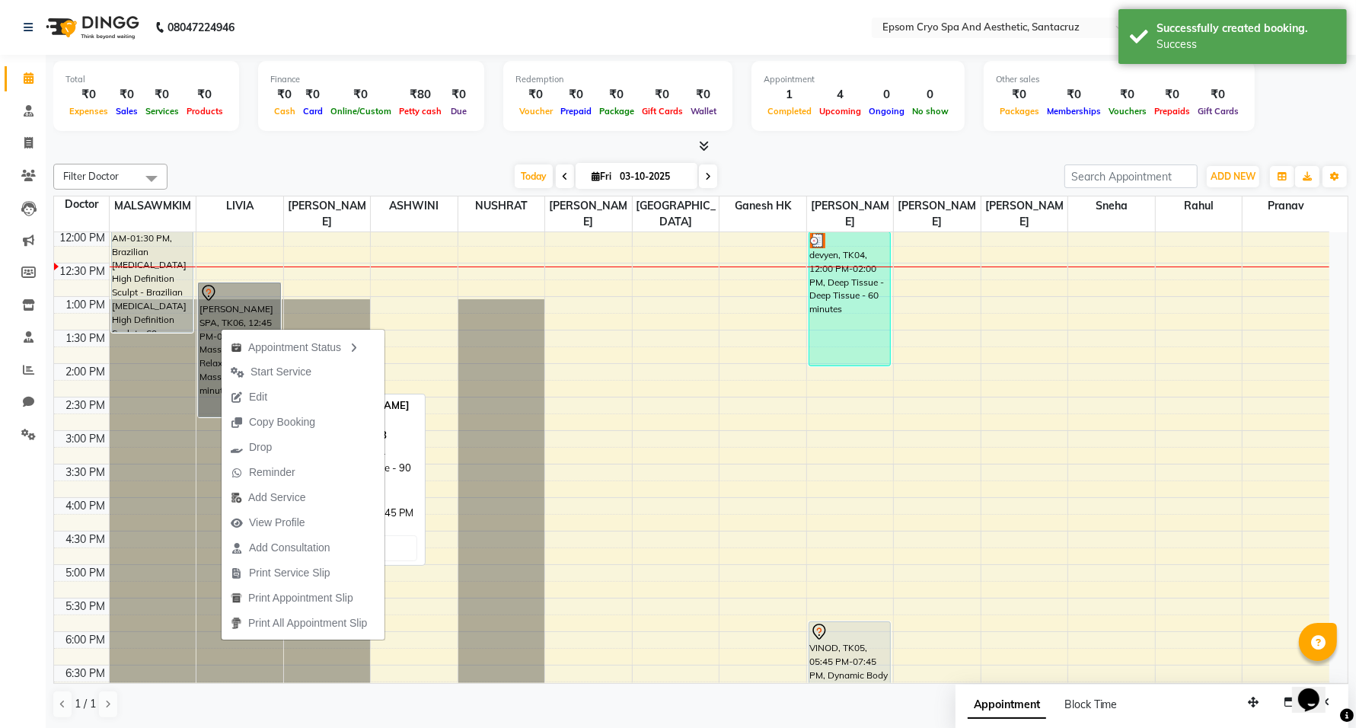
click at [227, 292] on link "ARKO SPA, TK06, 12:45 PM-02:45 PM, Massage - Relaxation Massage - 90 minutes" at bounding box center [239, 349] width 83 height 135
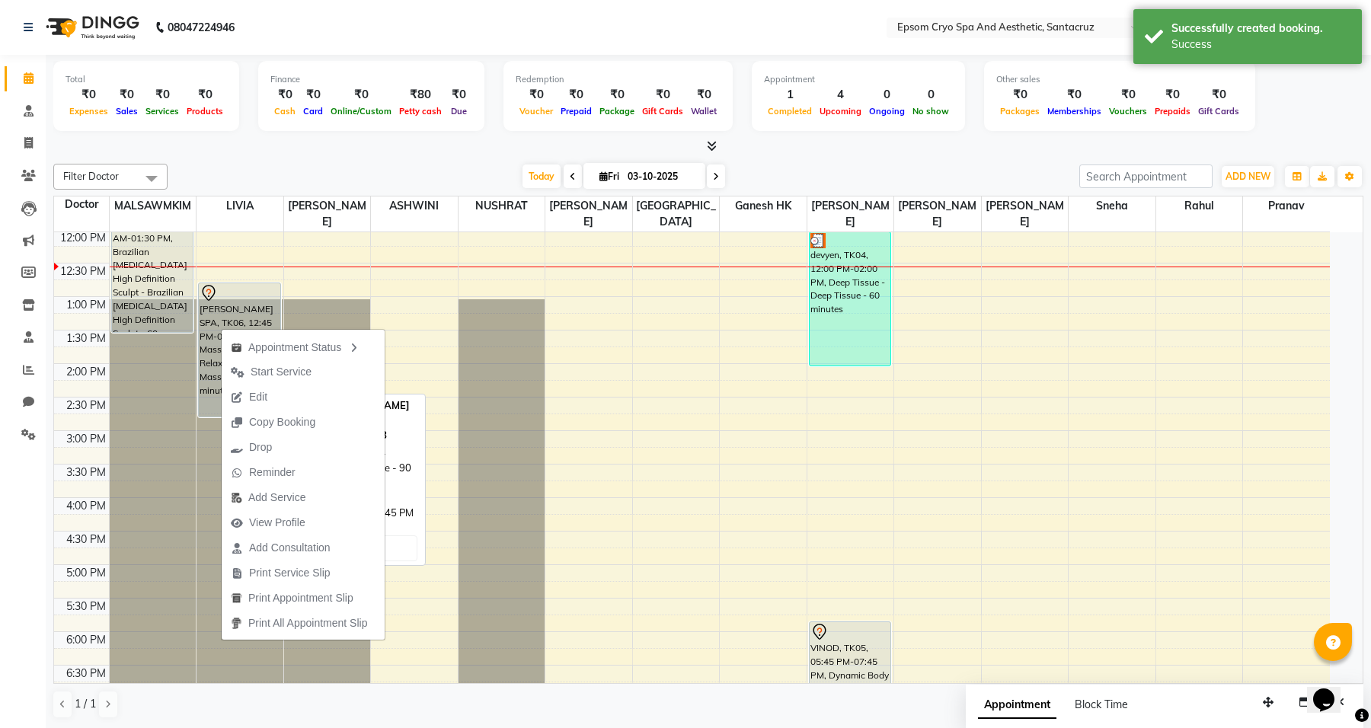
select select "7"
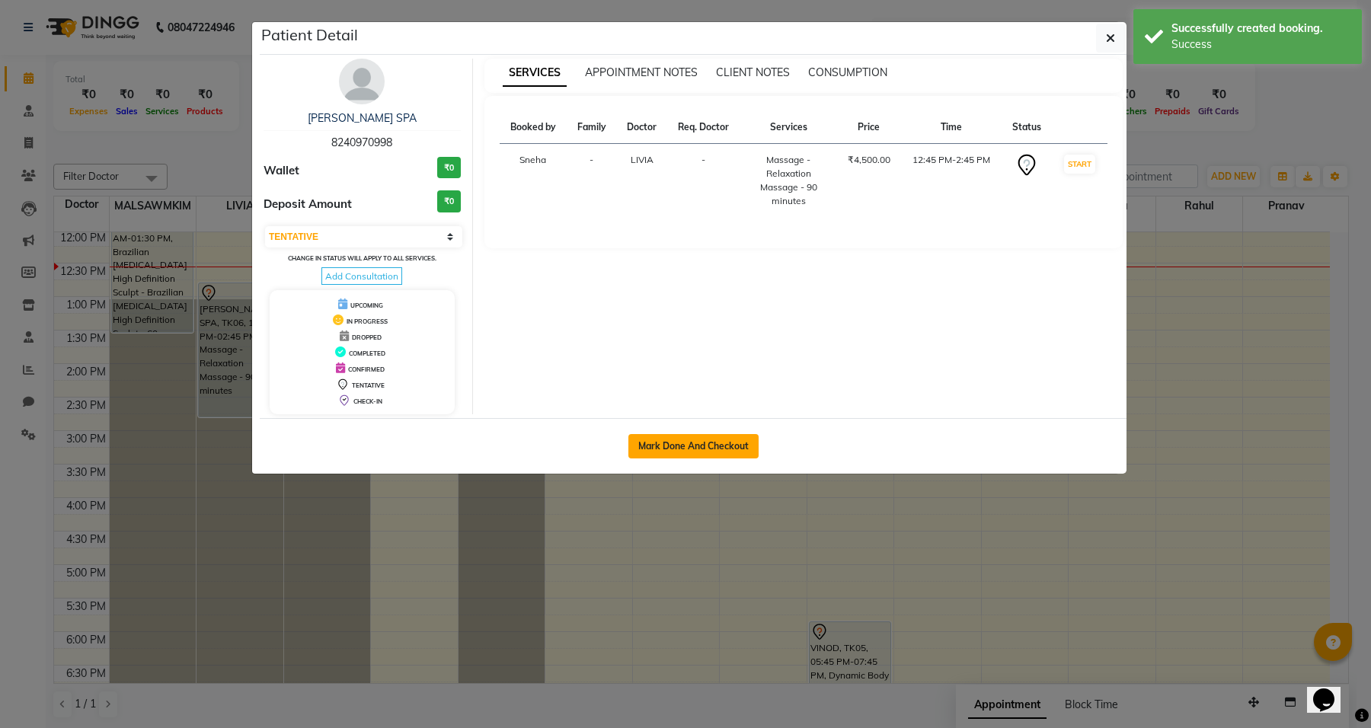
click at [637, 436] on button "Mark Done And Checkout" at bounding box center [693, 446] width 130 height 24
select select "8028"
select select "service"
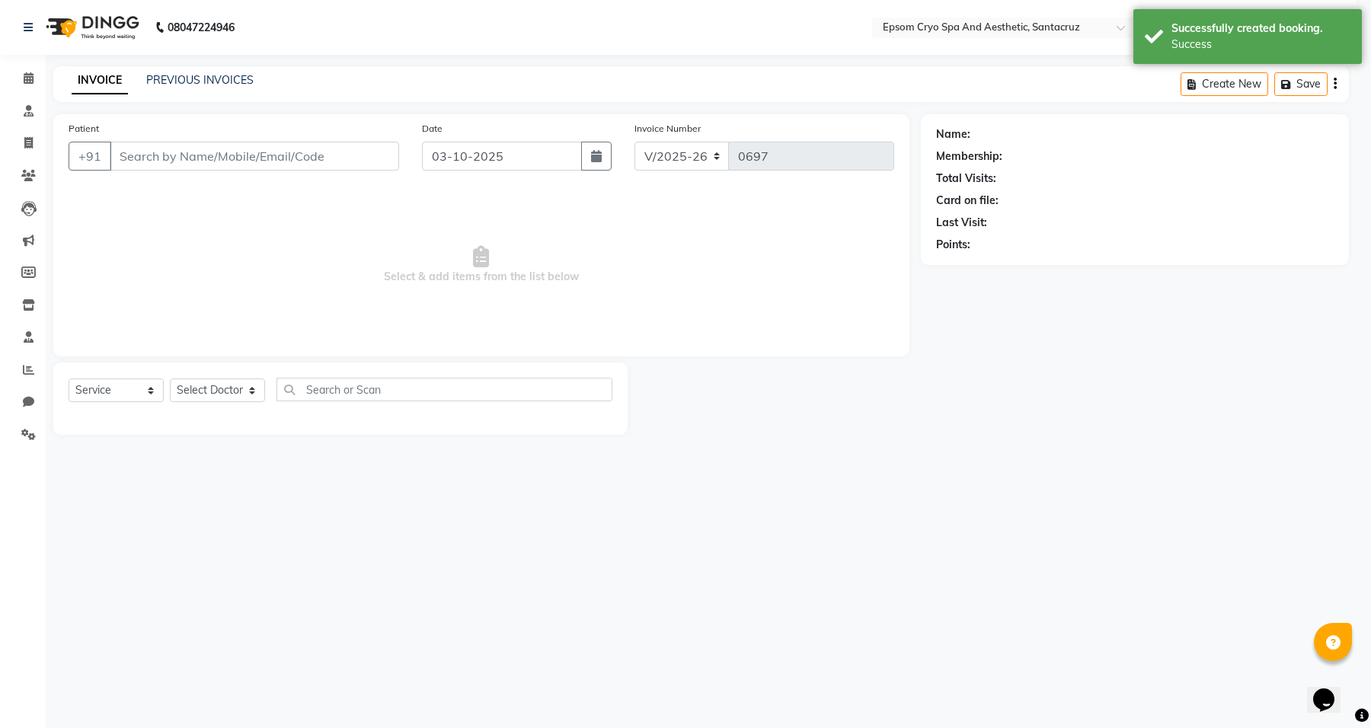
select select "3"
type input "8240970998"
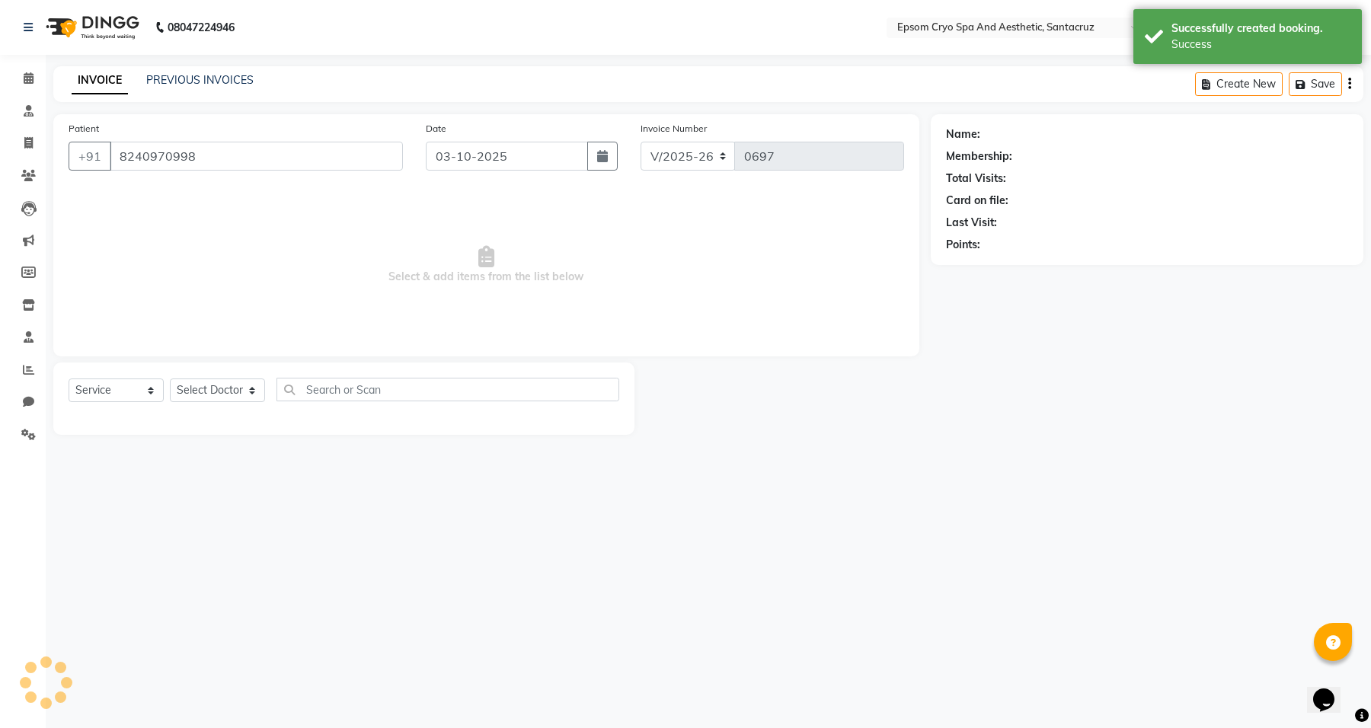
select select "72611"
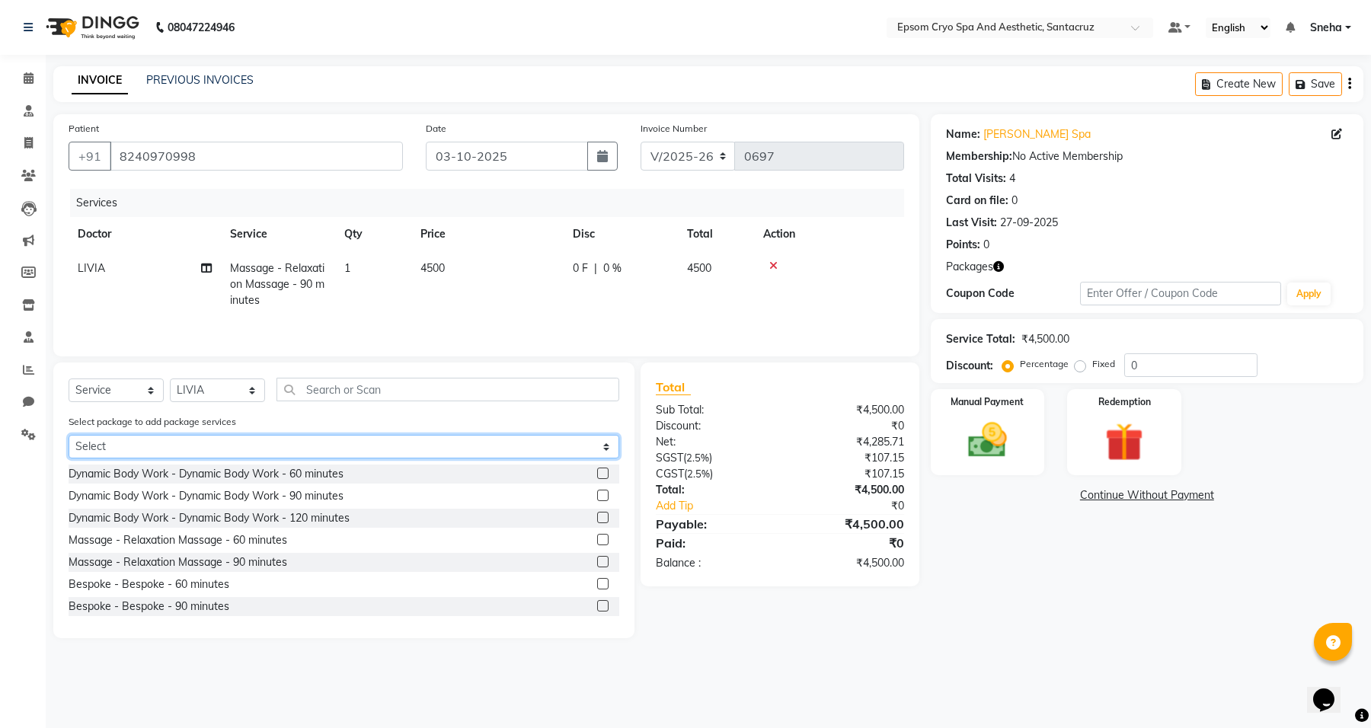
click at [208, 447] on select "Select GET 10 SESSIONS OF BASIC SPA SERVICE & 1 OBAGI FACIAL" at bounding box center [344, 447] width 551 height 24
select select "1: Object"
click at [69, 436] on select "Select GET 10 SESSIONS OF BASIC SPA SERVICE & 1 OBAGI FACIAL" at bounding box center [344, 447] width 551 height 24
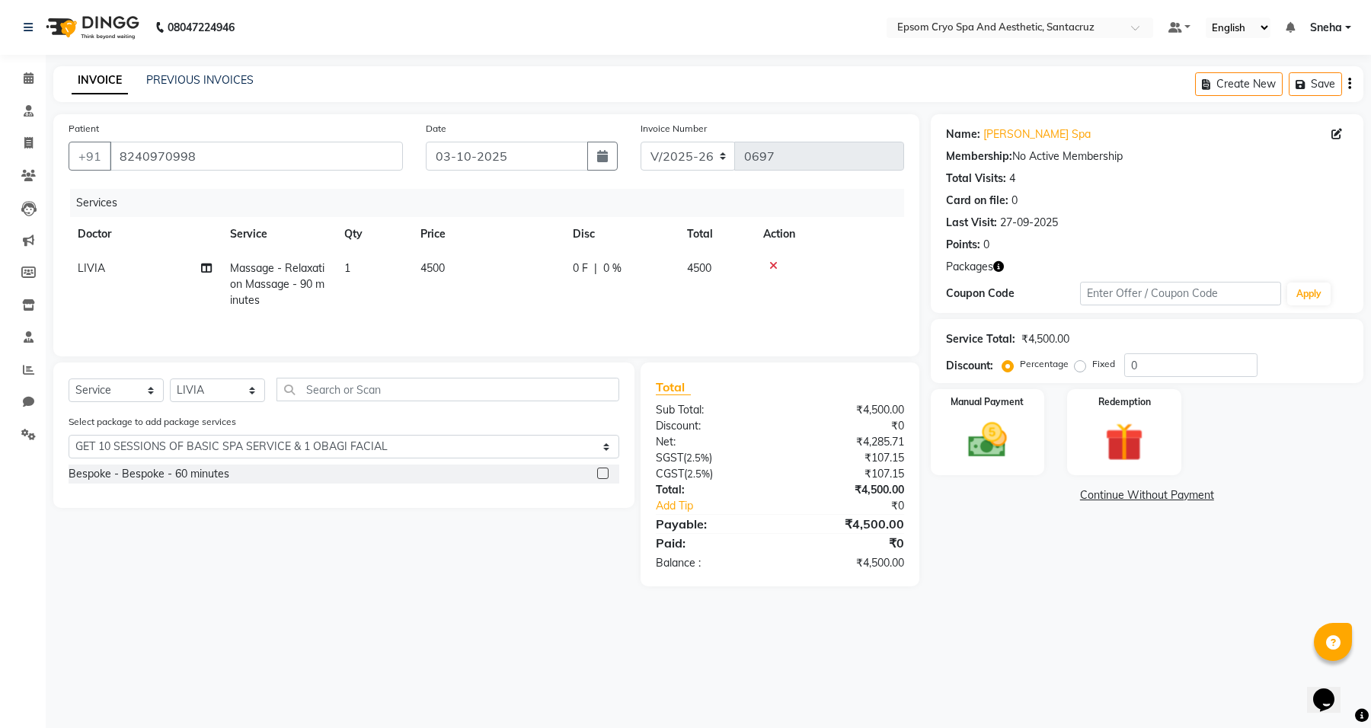
click at [228, 478] on div "Bespoke - Bespoke - 60 minutes" at bounding box center [344, 473] width 551 height 19
click at [602, 477] on label at bounding box center [602, 473] width 11 height 11
click at [602, 477] on input "checkbox" at bounding box center [602, 474] width 10 height 10
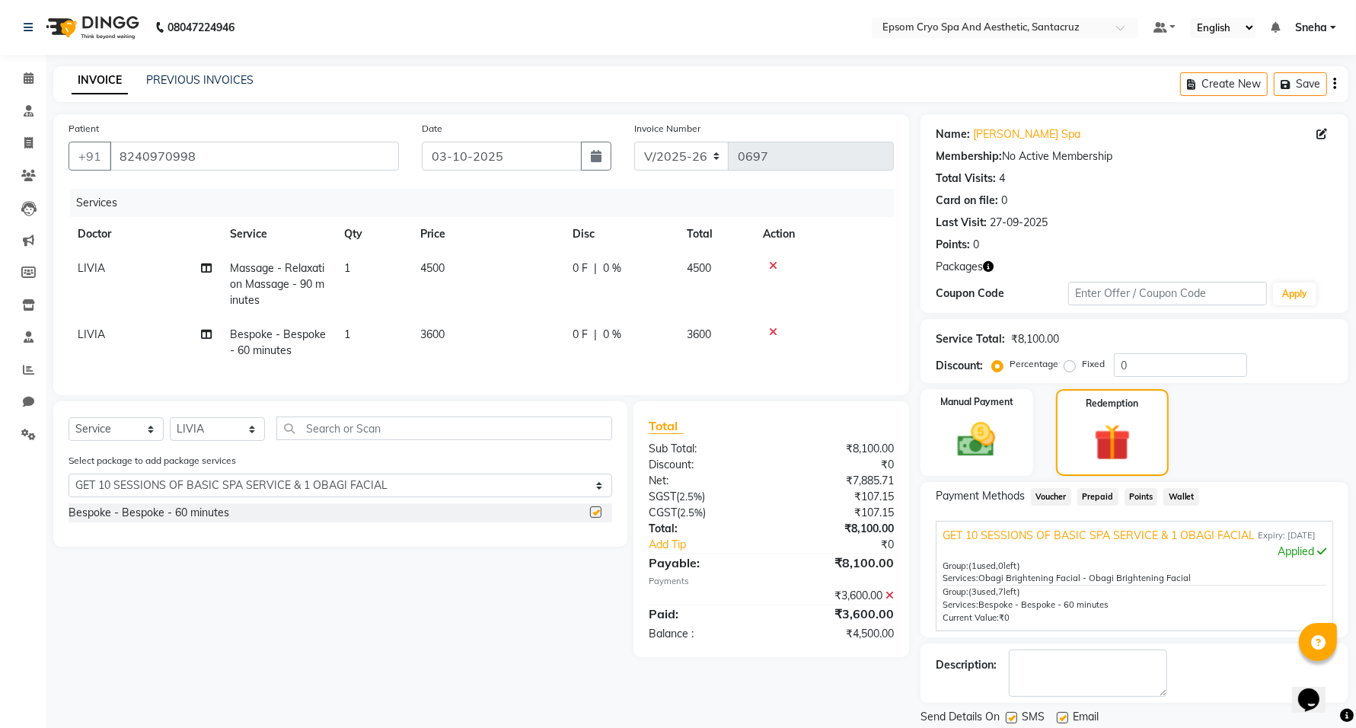
checkbox input "false"
click at [773, 330] on icon at bounding box center [773, 332] width 8 height 11
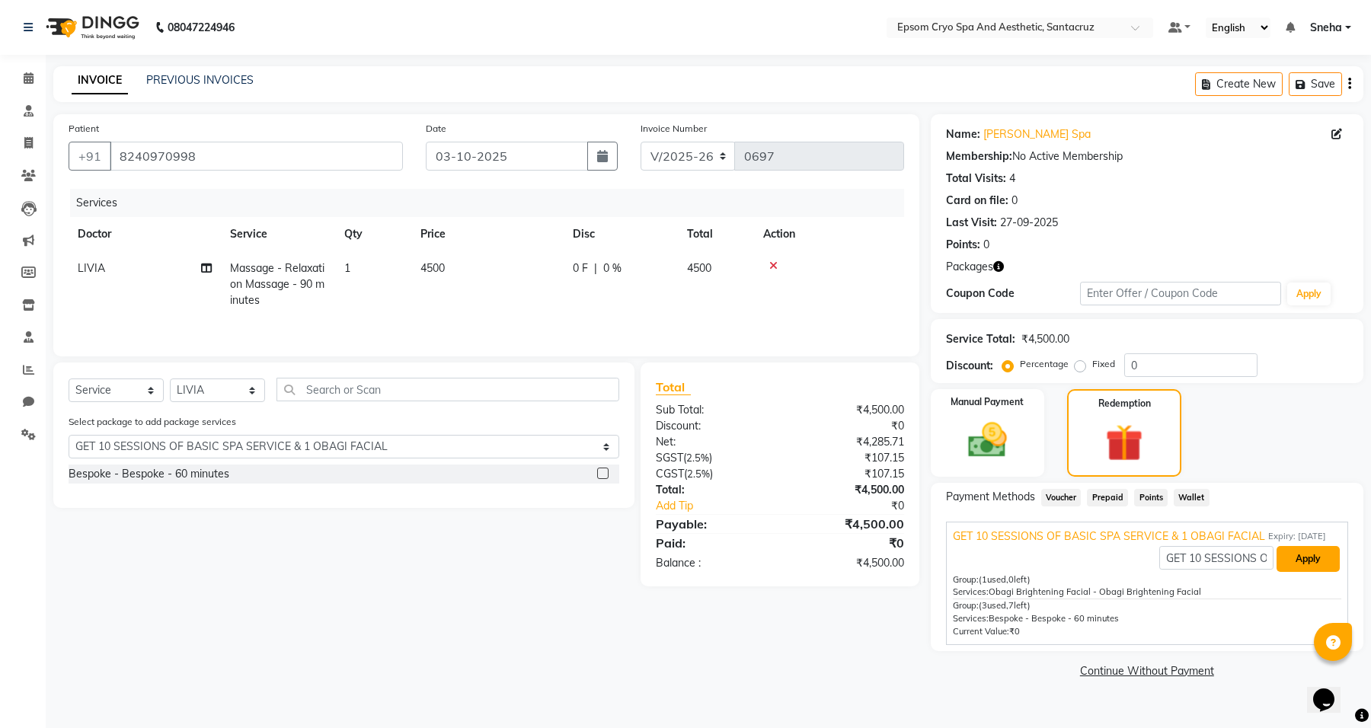
click at [1308, 554] on button "Apply" at bounding box center [1307, 559] width 63 height 26
click at [151, 88] on div "INVOICE PREVIOUS INVOICES" at bounding box center [162, 81] width 219 height 18
click at [169, 78] on link "PREVIOUS INVOICES" at bounding box center [199, 80] width 107 height 14
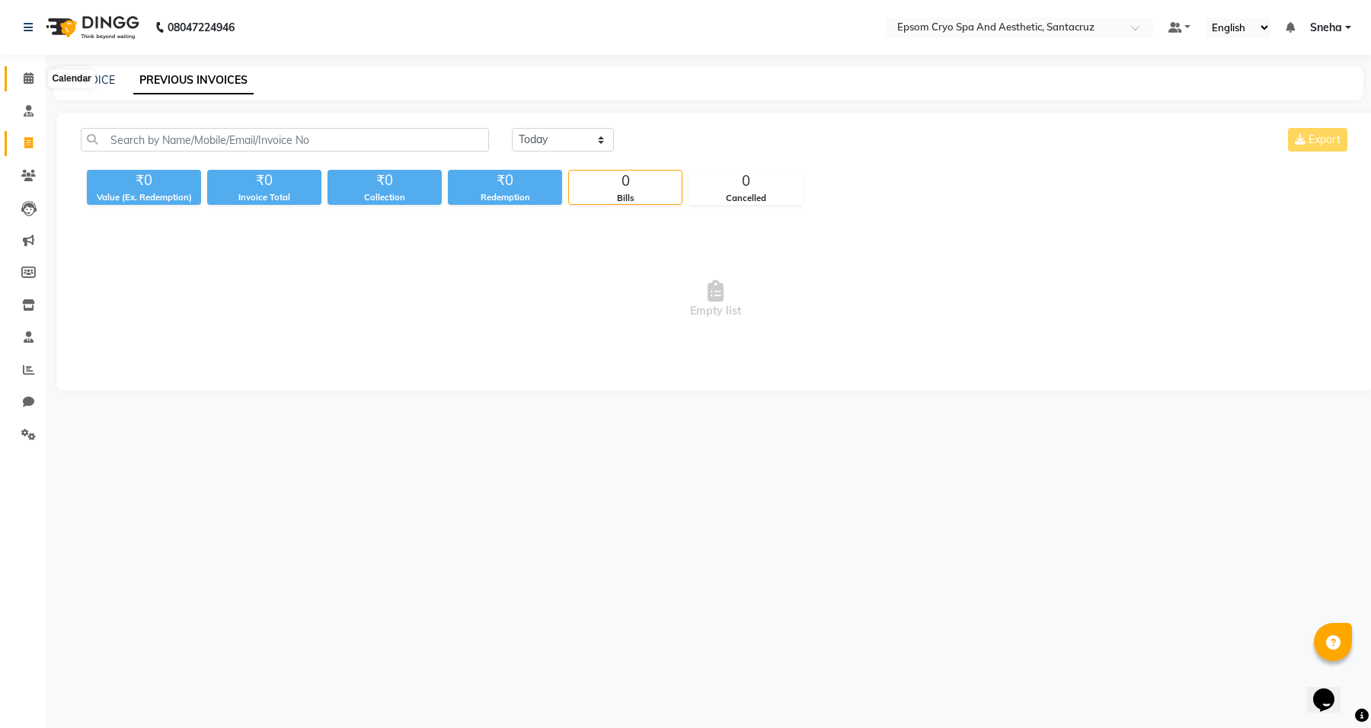
click at [29, 82] on icon at bounding box center [29, 77] width 10 height 11
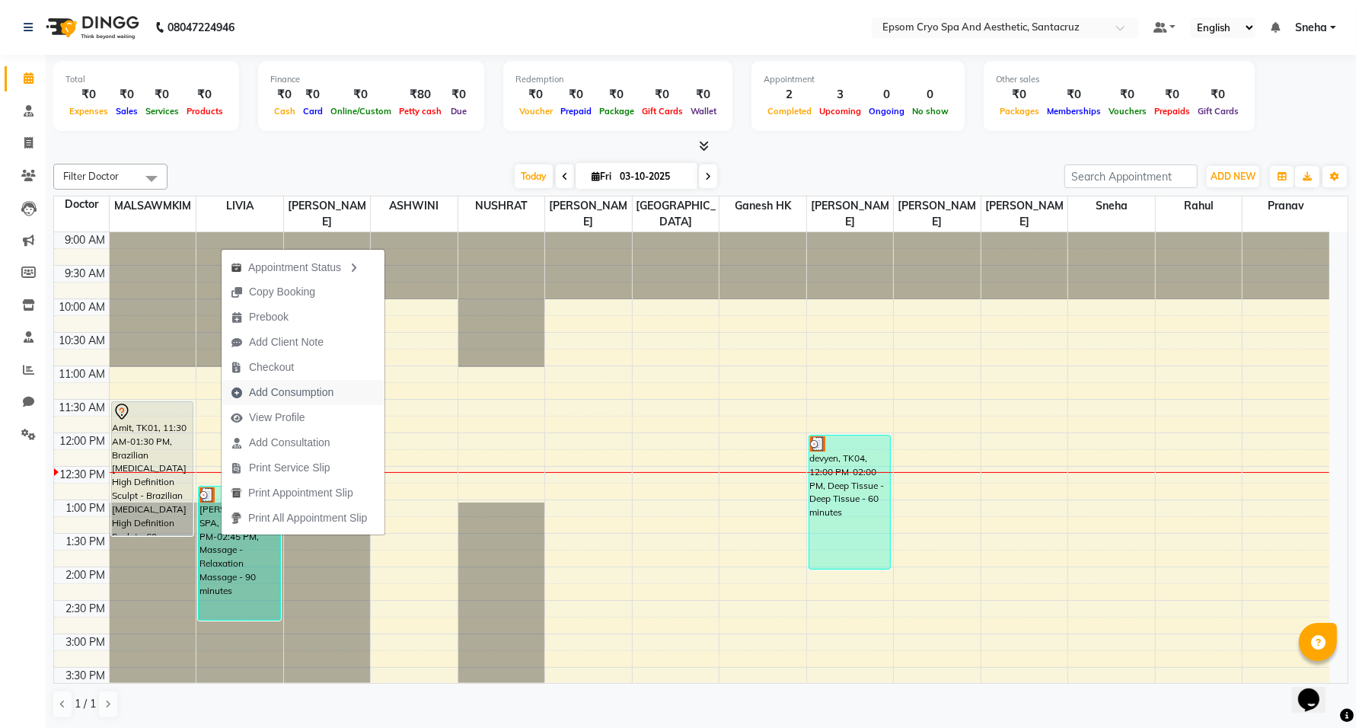
click at [310, 389] on span "Add Consumption" at bounding box center [291, 393] width 85 height 16
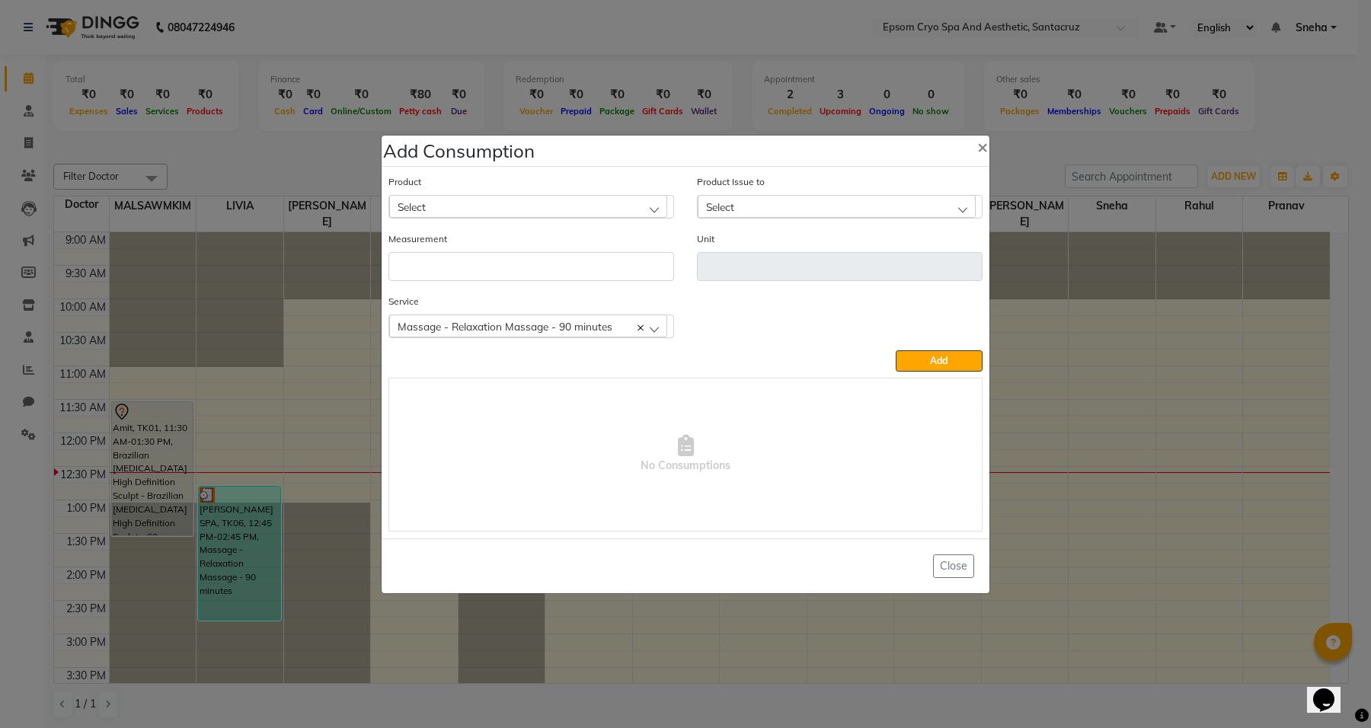
click at [617, 209] on div "Select" at bounding box center [528, 206] width 278 height 23
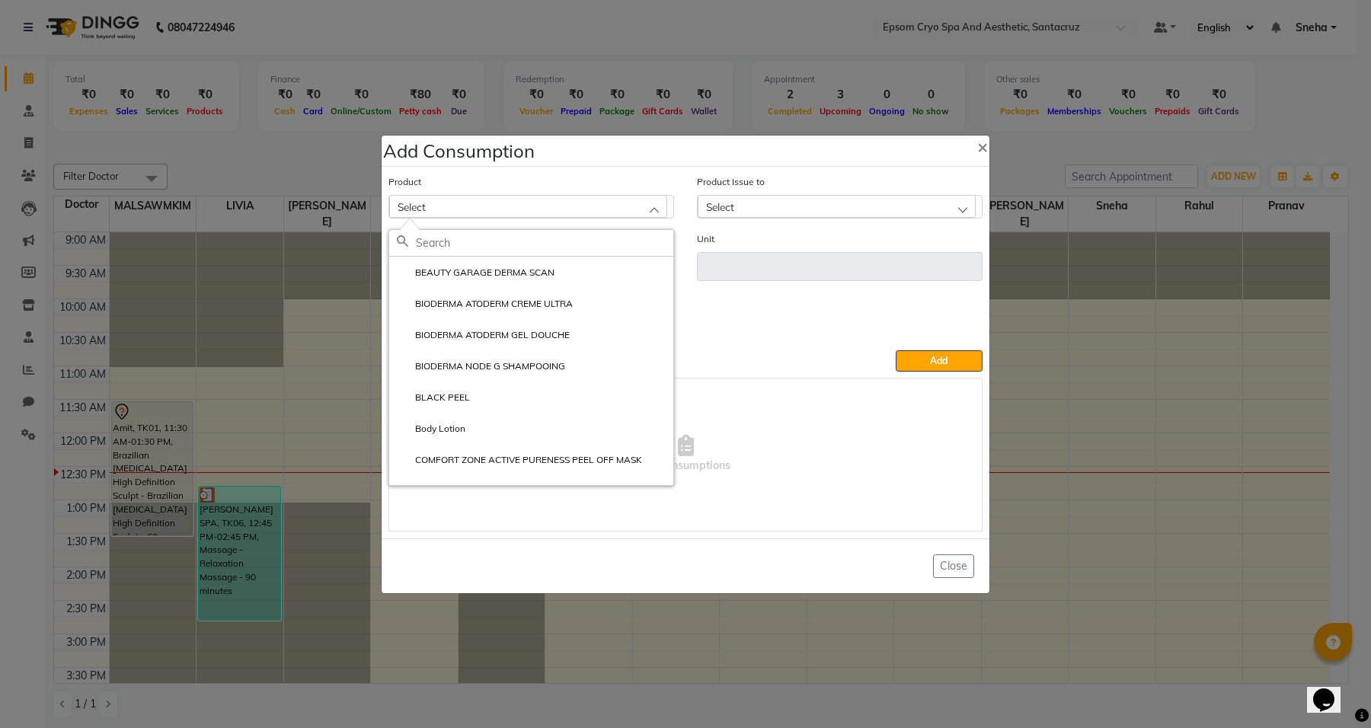
click at [614, 212] on div "Select" at bounding box center [528, 206] width 278 height 23
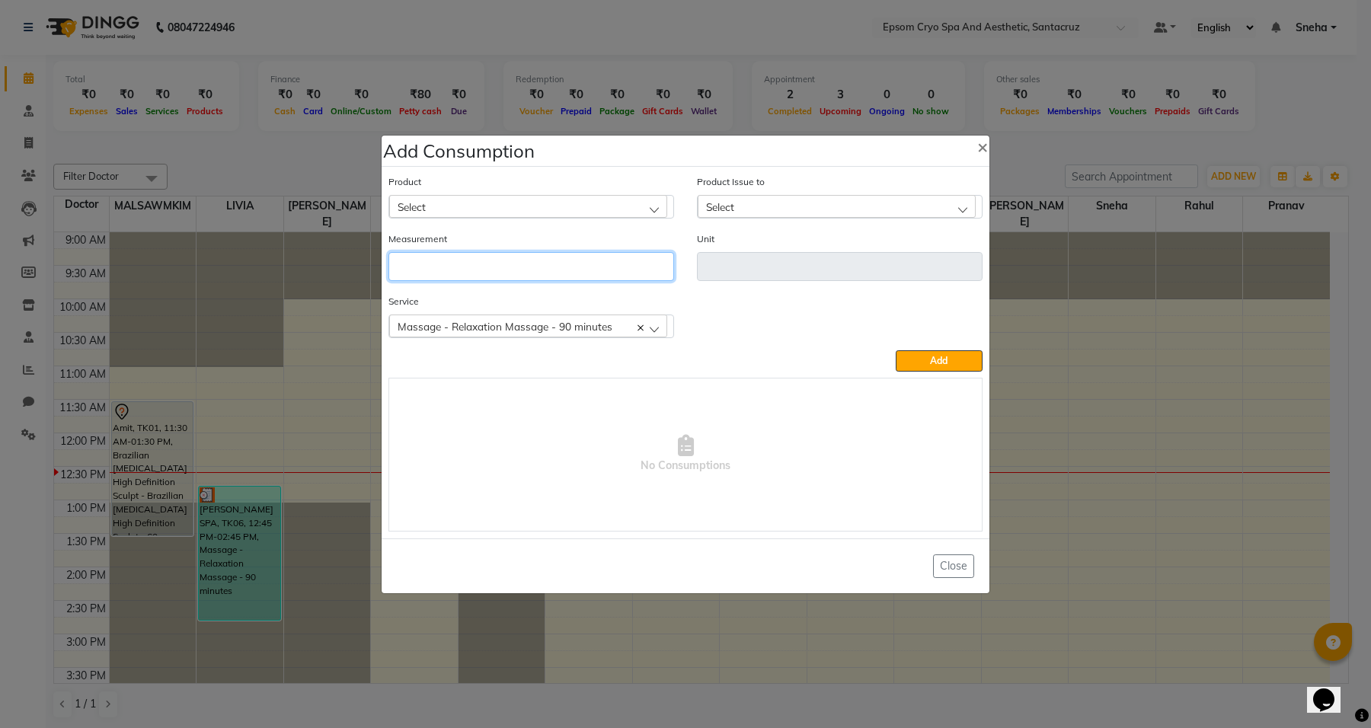
click at [626, 265] on input "number" at bounding box center [531, 266] width 286 height 29
click at [835, 207] on div "Select" at bounding box center [836, 206] width 278 height 23
click at [977, 148] on span "×" at bounding box center [982, 146] width 11 height 23
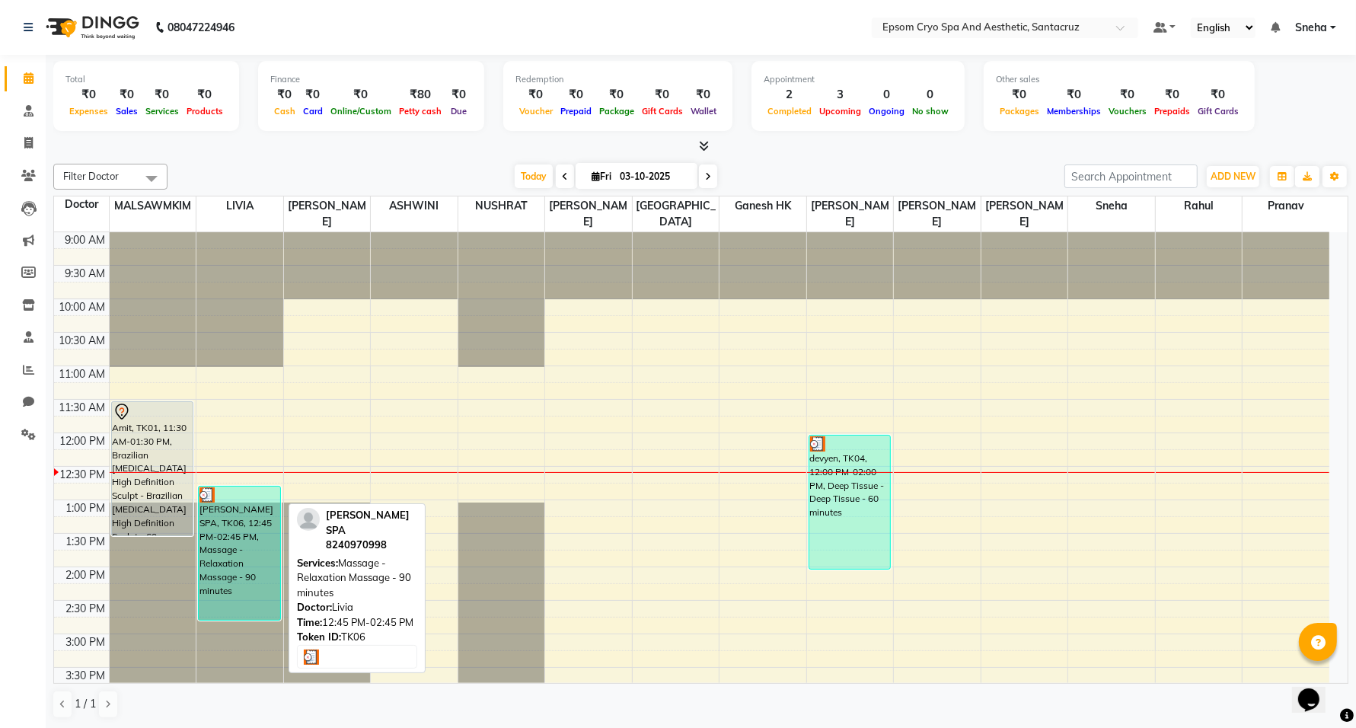
click at [238, 511] on div "ARKO SPA, TK06, 12:45 PM-02:45 PM, Massage - Relaxation Massage - 90 minutes" at bounding box center [239, 553] width 81 height 133
select select "3"
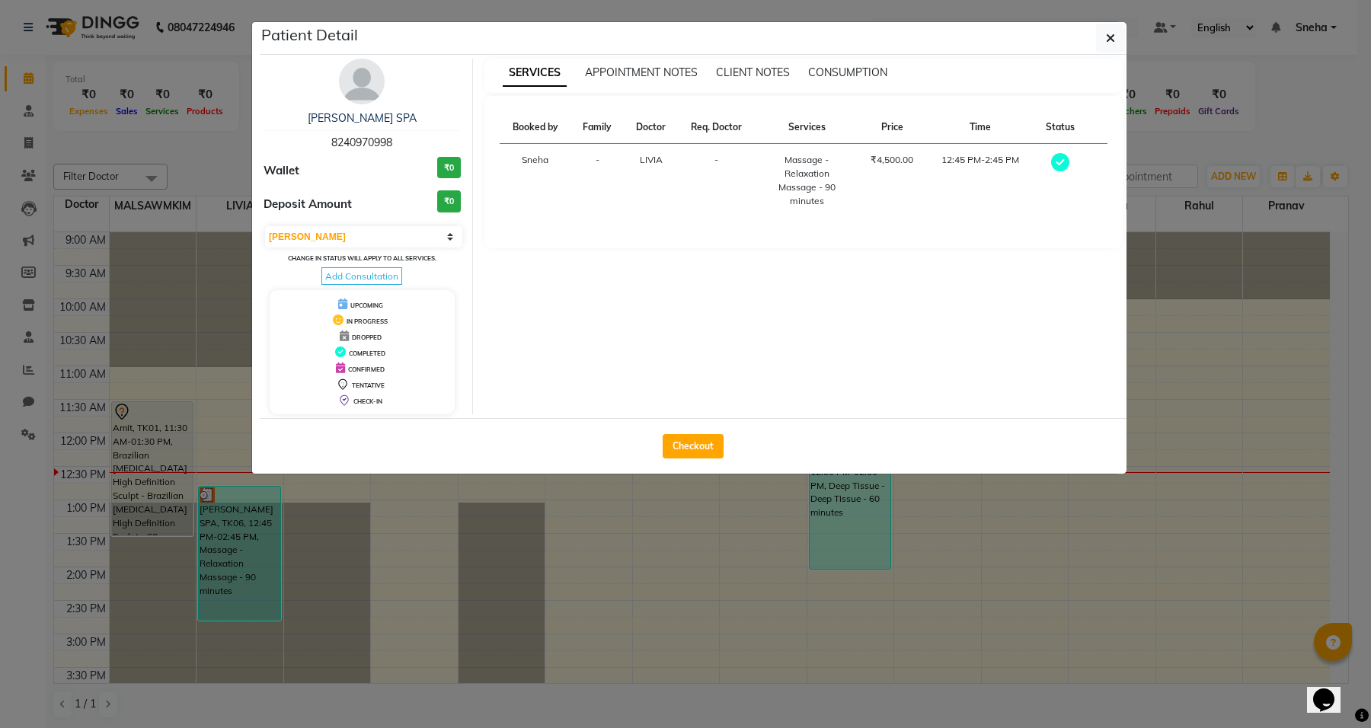
click at [602, 130] on th "Family" at bounding box center [597, 127] width 53 height 33
click at [541, 130] on th "Booked by" at bounding box center [535, 127] width 72 height 33
click at [637, 73] on span "APPOINTMENT NOTES" at bounding box center [641, 72] width 113 height 14
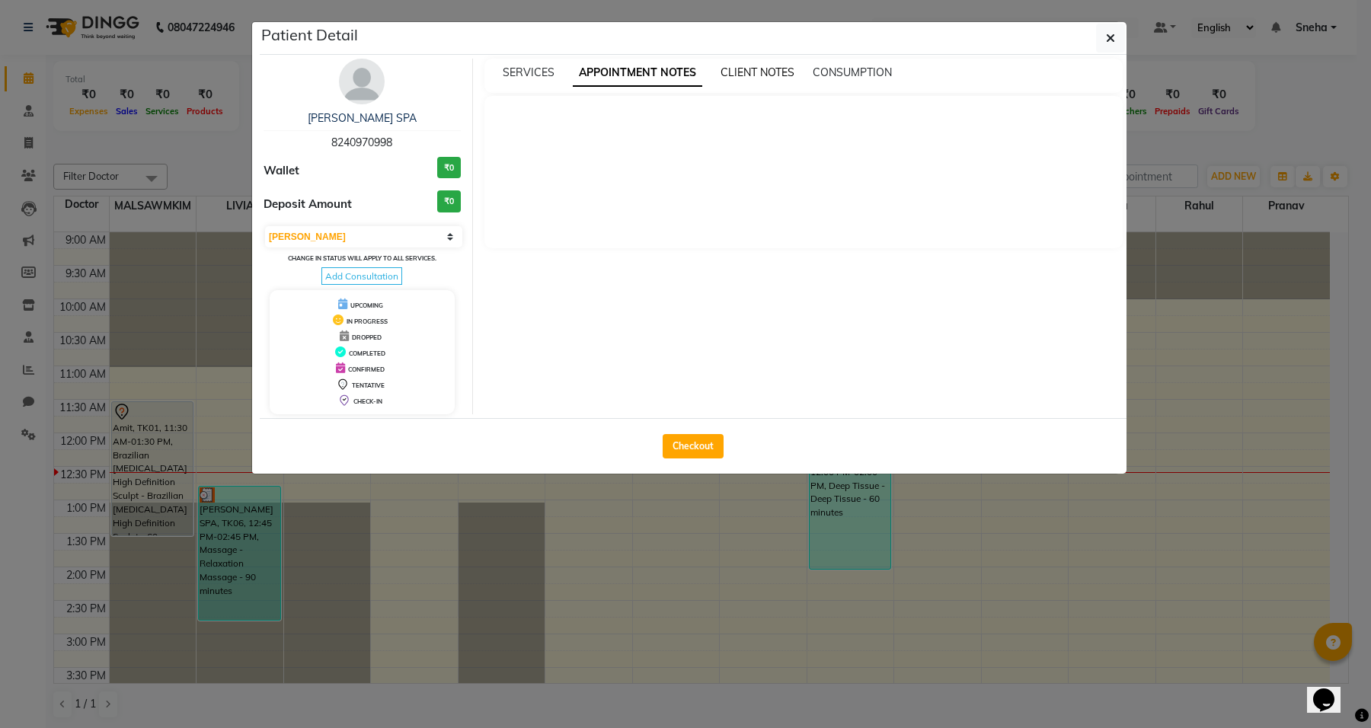
click at [741, 77] on span "CLIENT NOTES" at bounding box center [757, 72] width 74 height 14
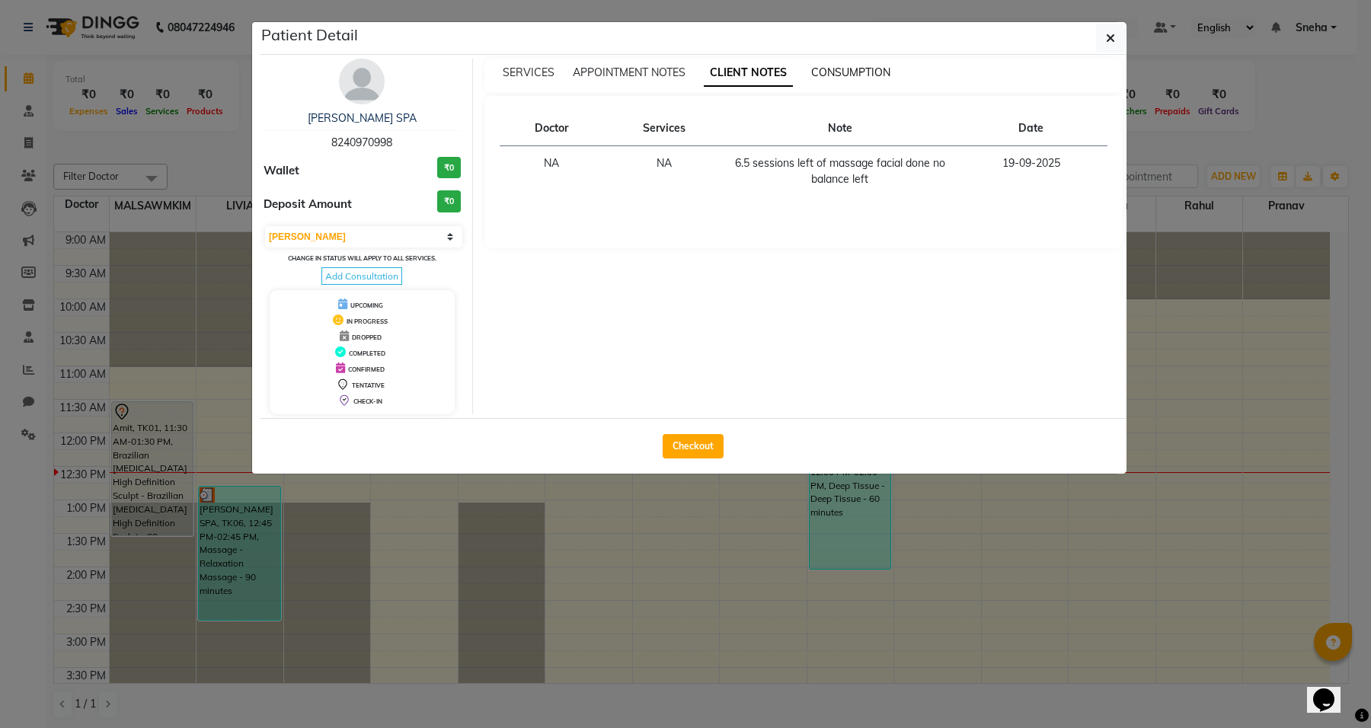
click at [831, 65] on span "CONSUMPTION" at bounding box center [850, 72] width 79 height 14
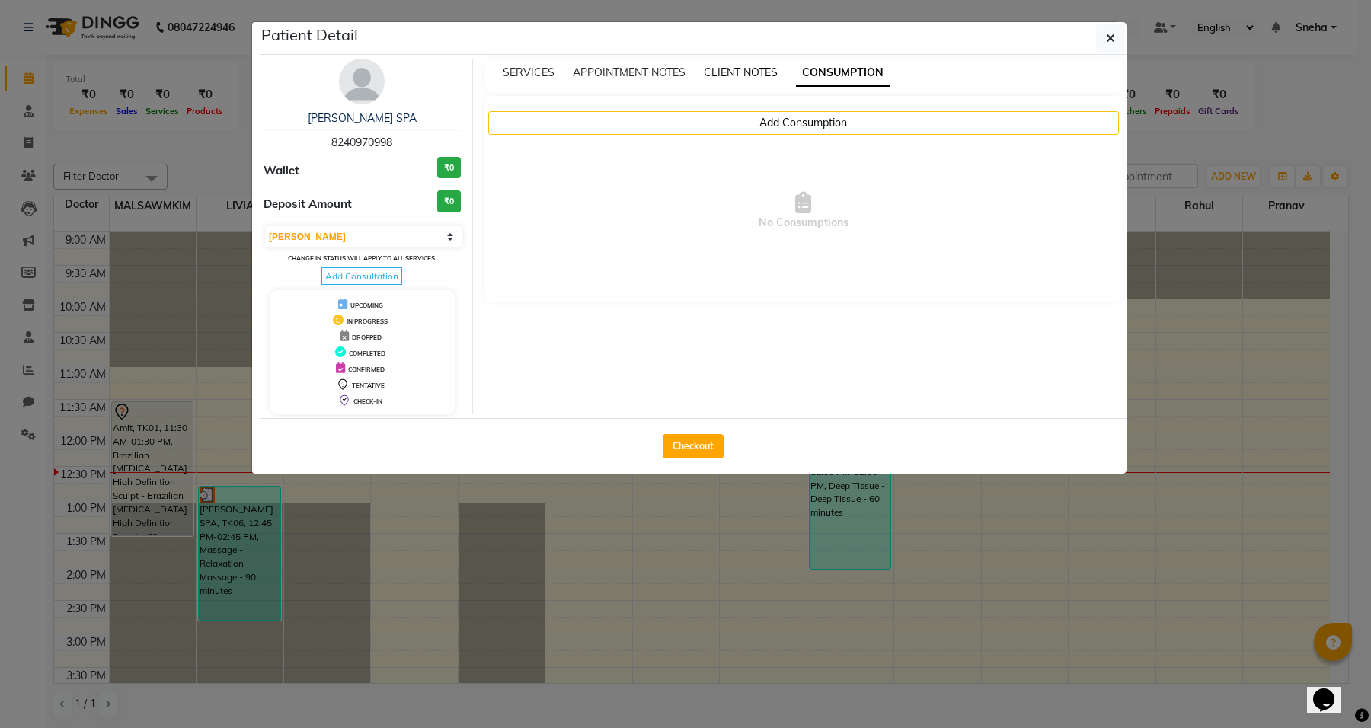
click at [740, 71] on span "CLIENT NOTES" at bounding box center [741, 72] width 74 height 14
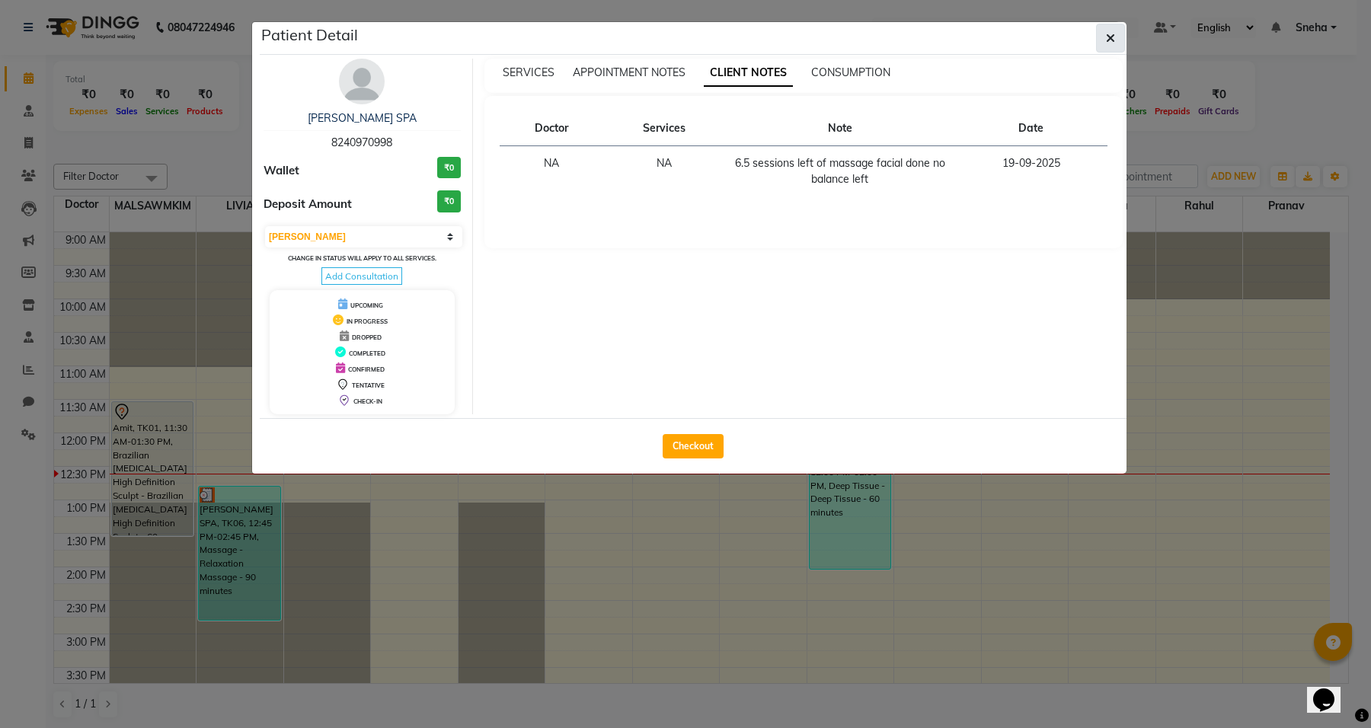
click at [1112, 39] on icon "button" at bounding box center [1110, 38] width 9 height 12
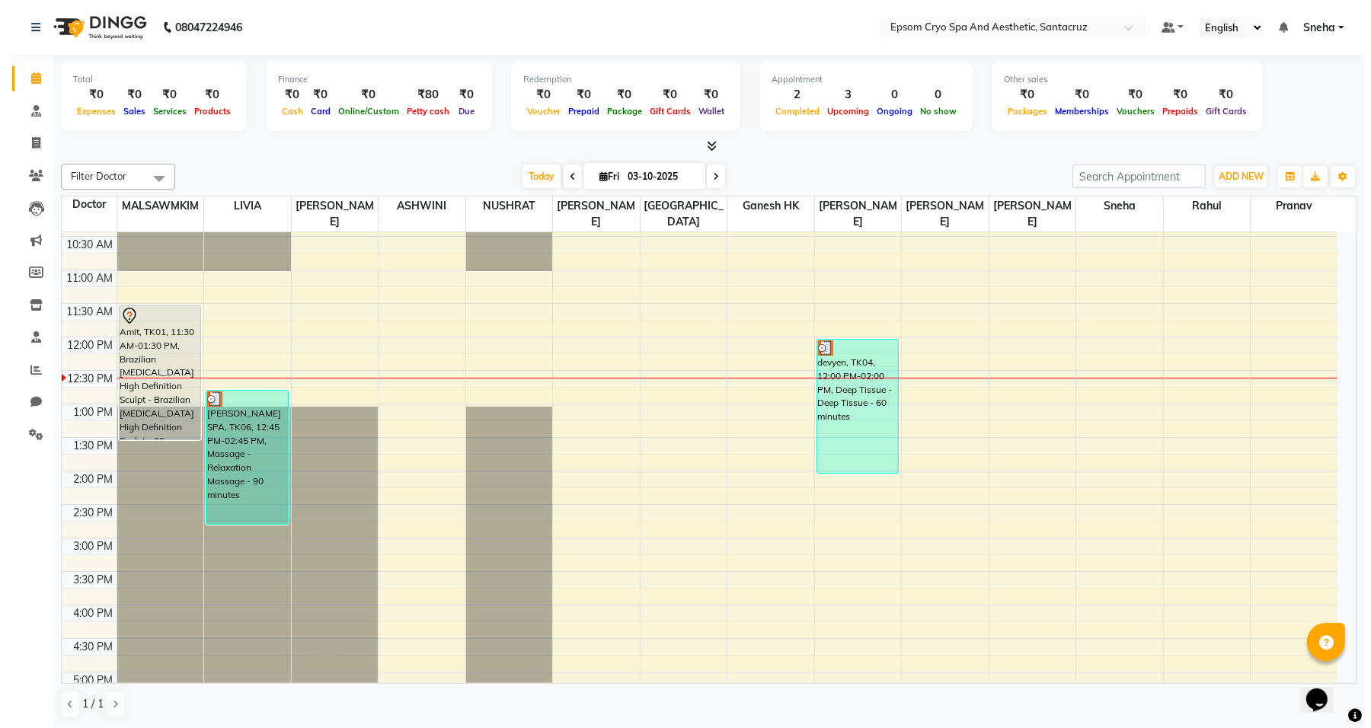
scroll to position [95, 0]
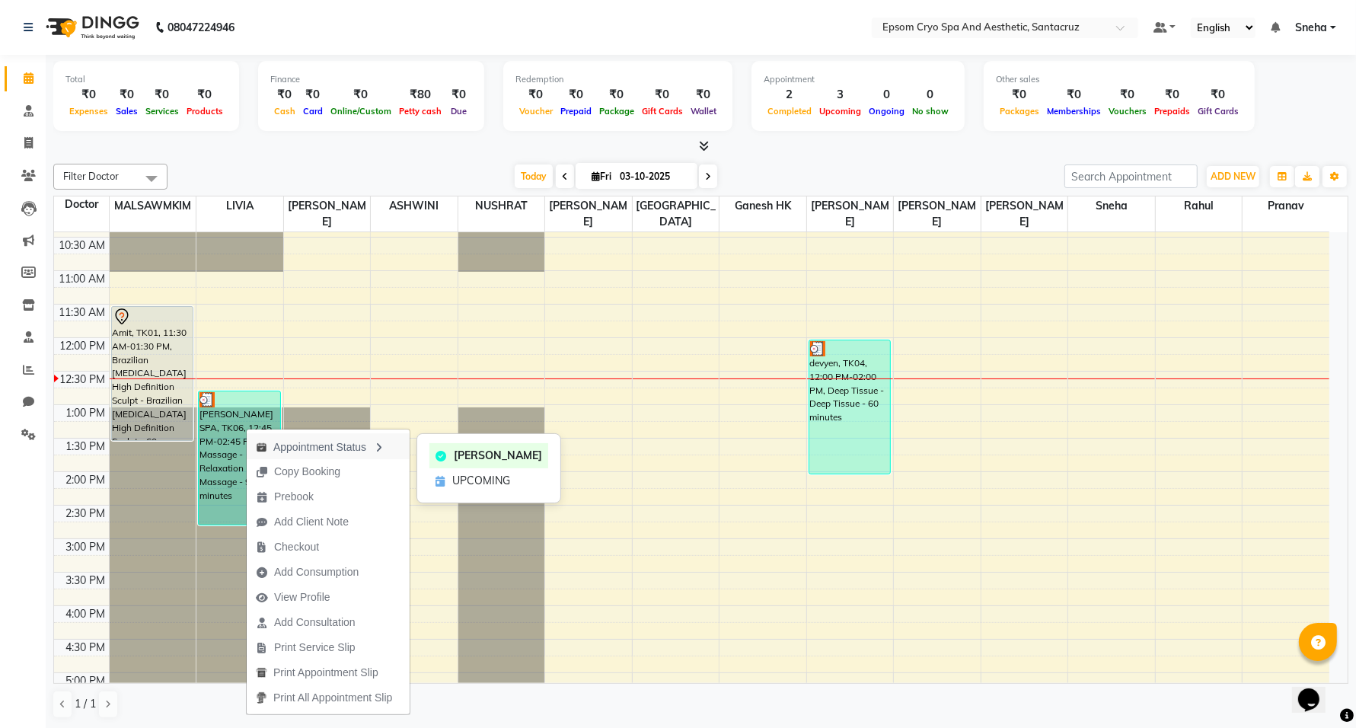
click at [353, 453] on div "Appointment Status" at bounding box center [328, 446] width 163 height 26
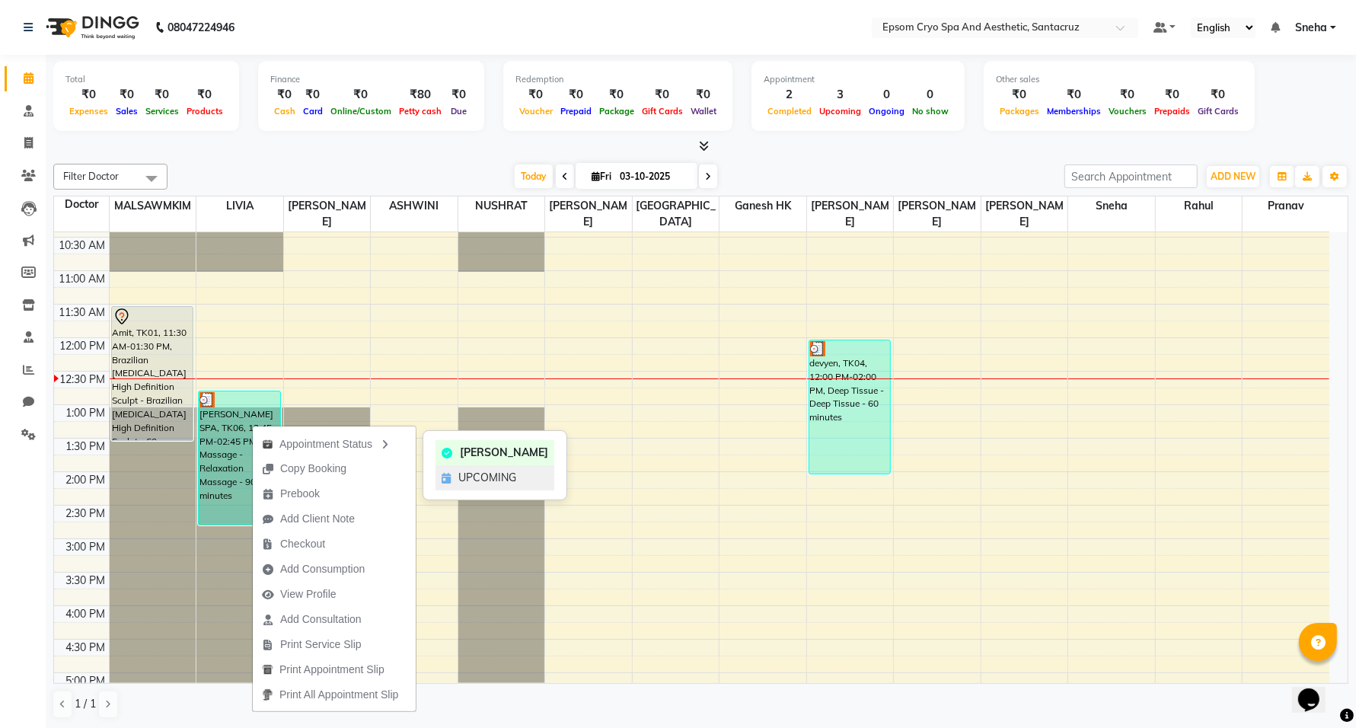
click at [452, 478] on div "UPCOMING" at bounding box center [495, 477] width 119 height 25
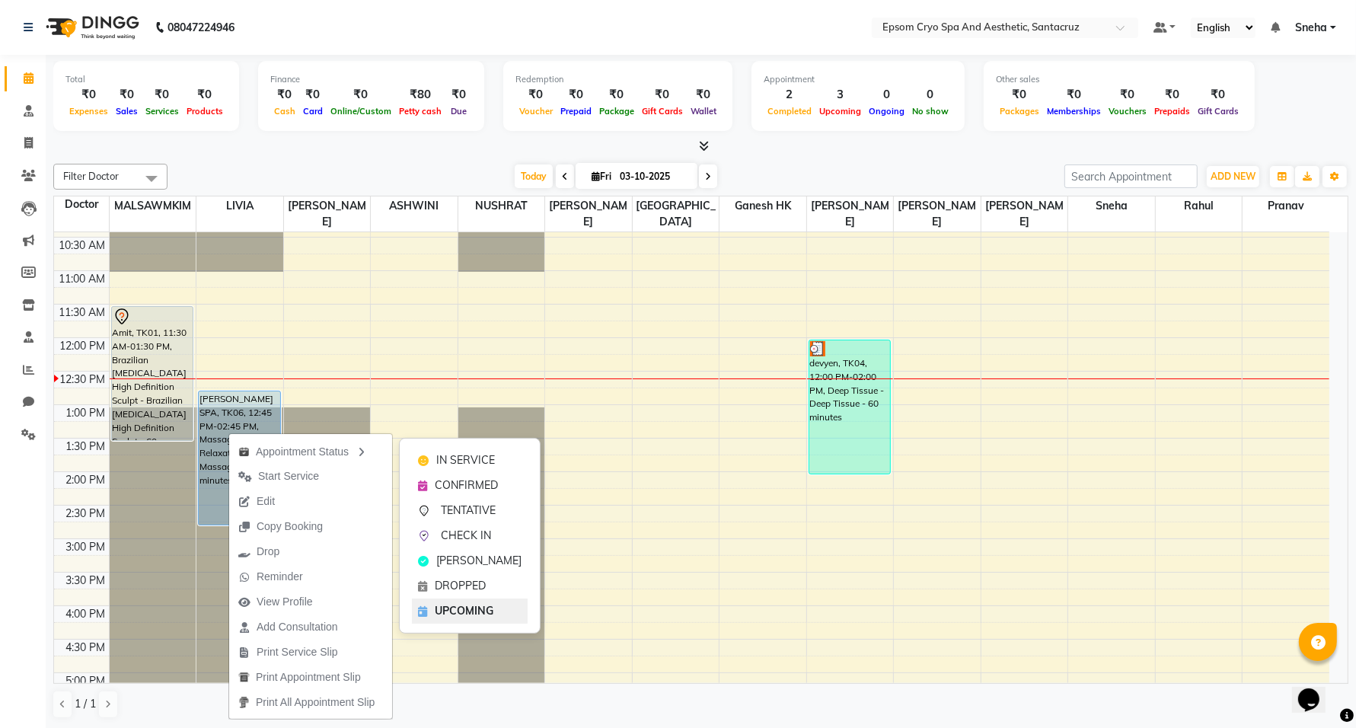
click at [461, 610] on span "UPCOMING" at bounding box center [464, 611] width 59 height 16
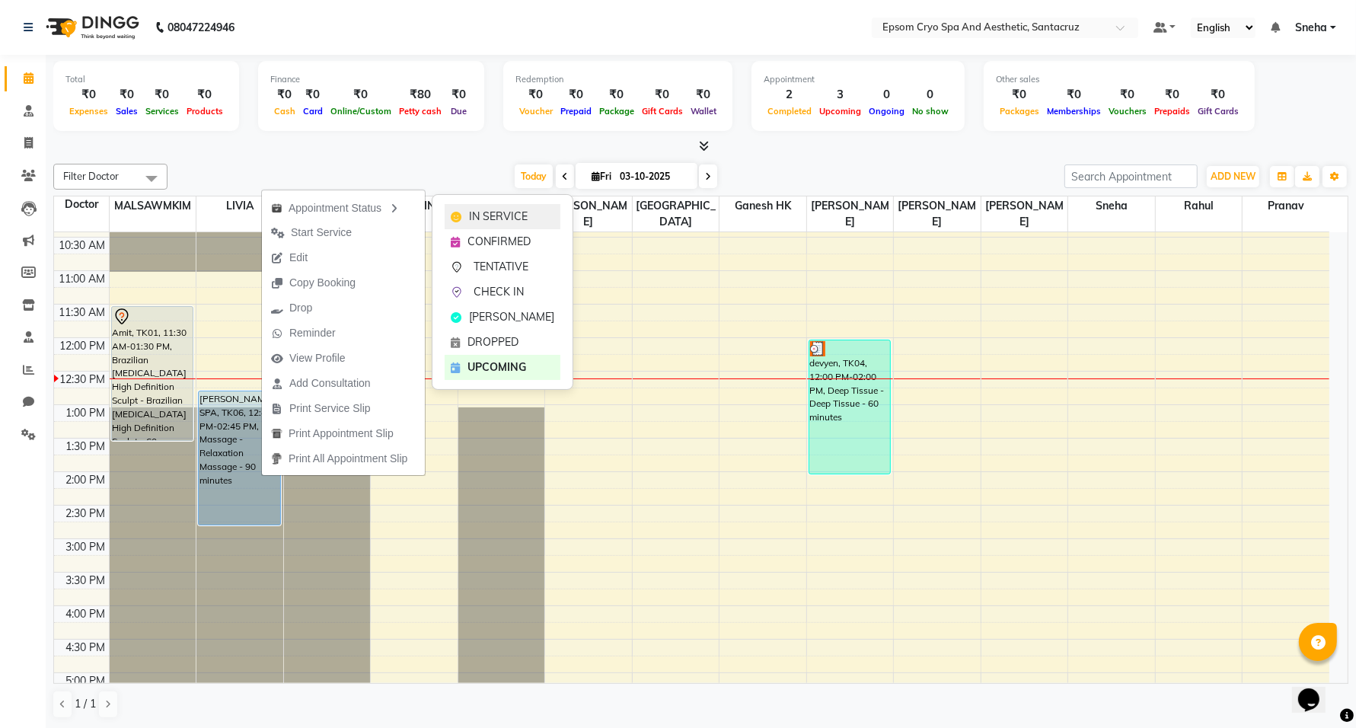
click at [503, 211] on span "IN SERVICE" at bounding box center [498, 217] width 59 height 16
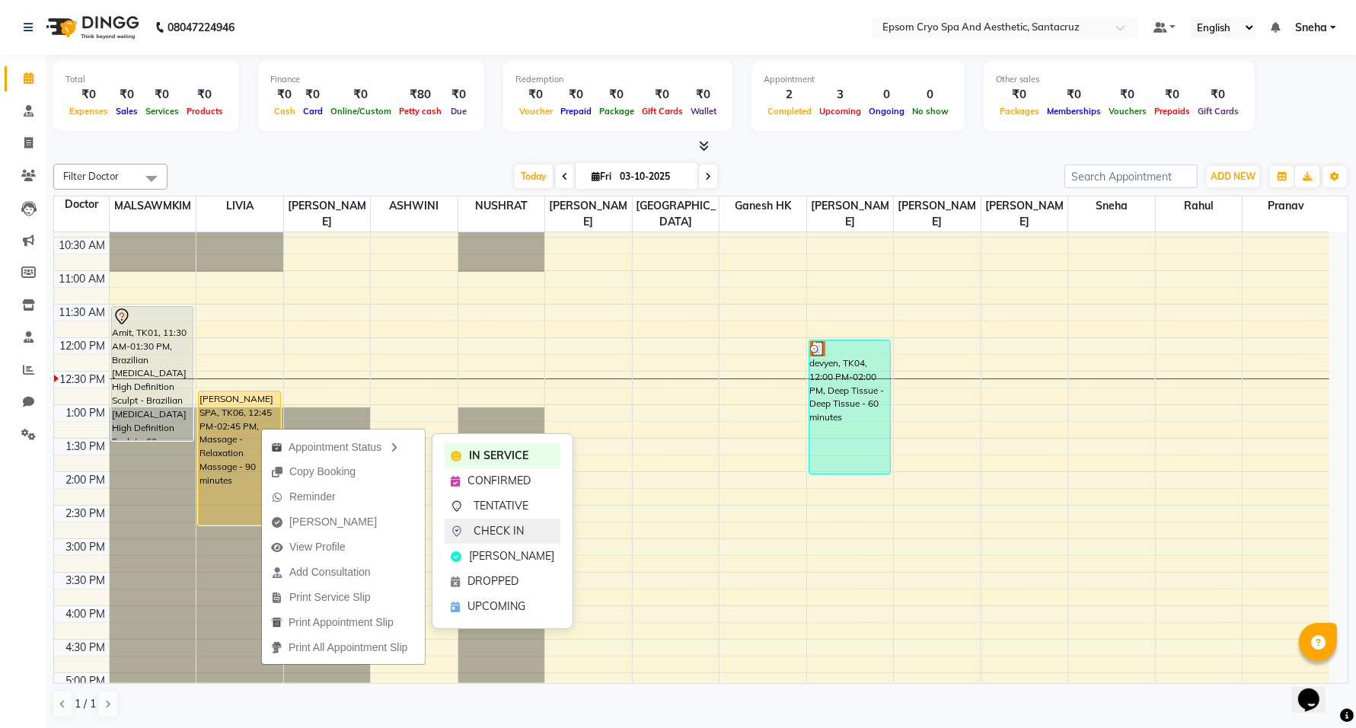
click at [485, 530] on span "CHECK IN" at bounding box center [499, 531] width 50 height 16
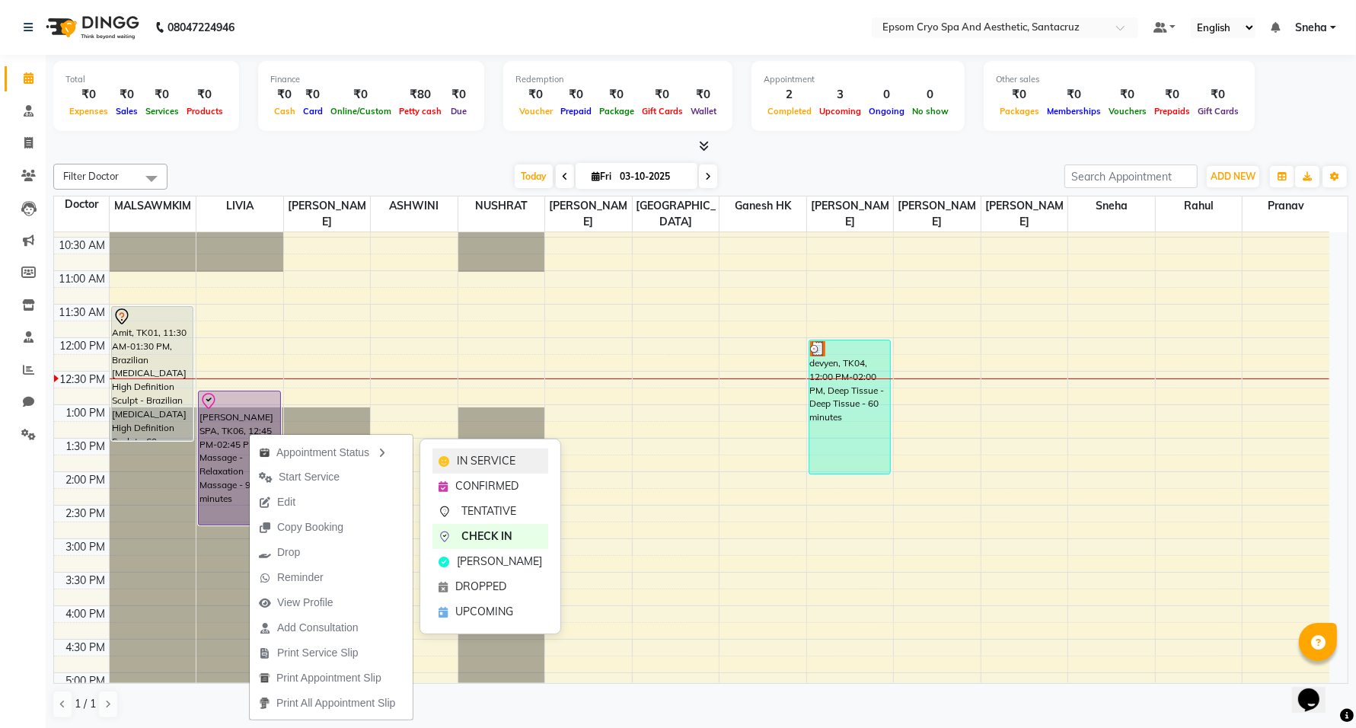
click at [464, 458] on span "IN SERVICE" at bounding box center [486, 461] width 59 height 16
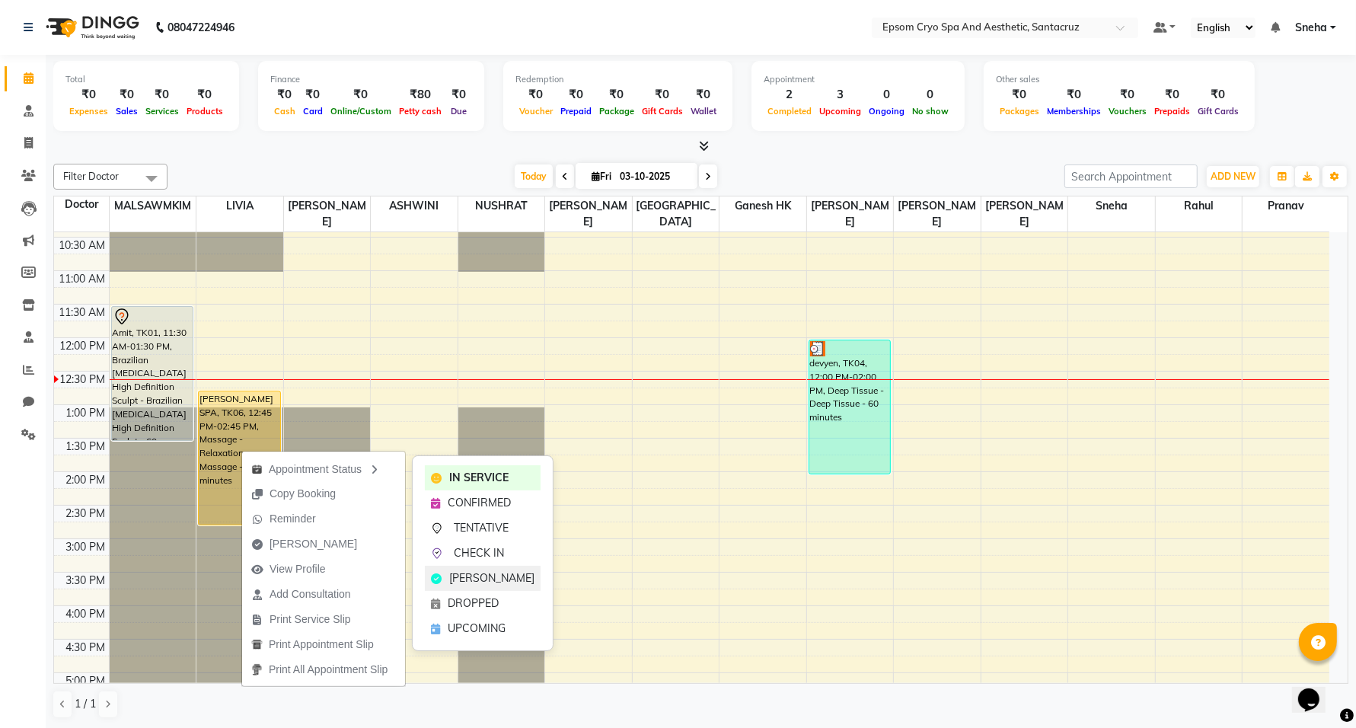
click at [444, 579] on div "[PERSON_NAME]" at bounding box center [483, 578] width 116 height 25
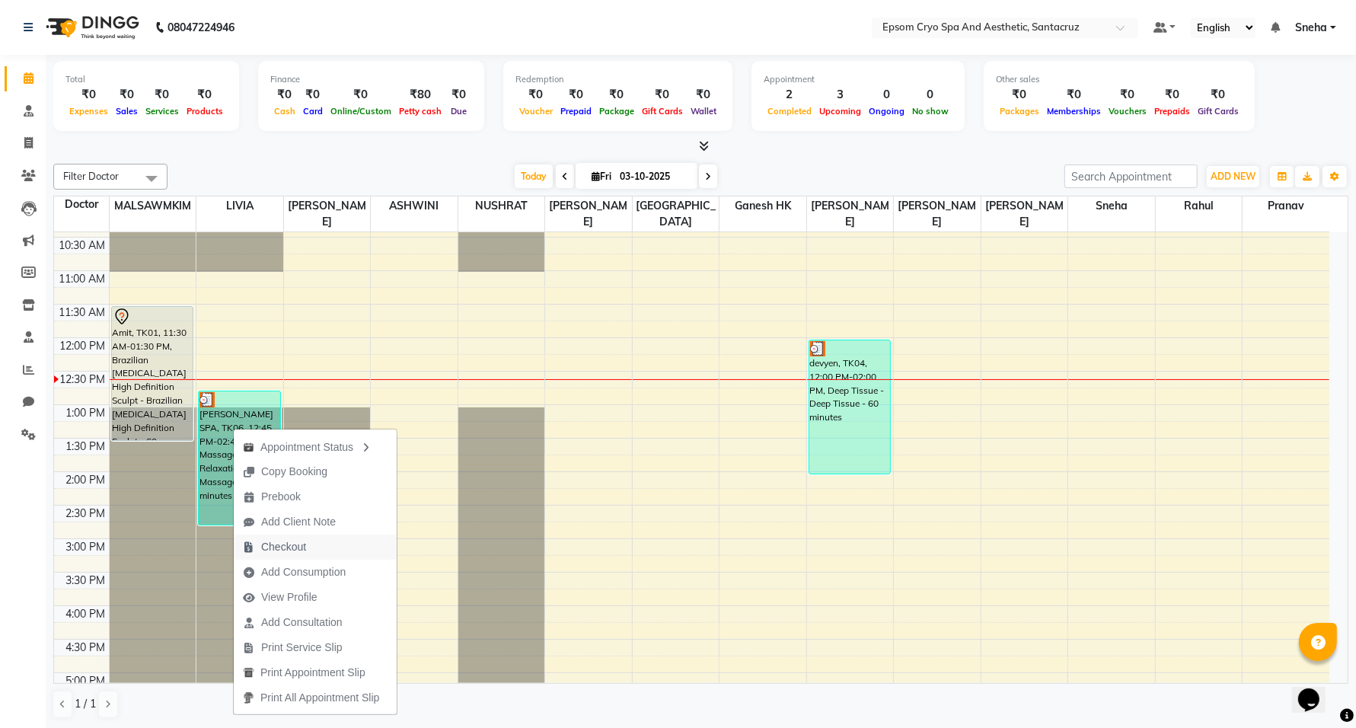
click at [288, 551] on span "Checkout" at bounding box center [283, 547] width 45 height 16
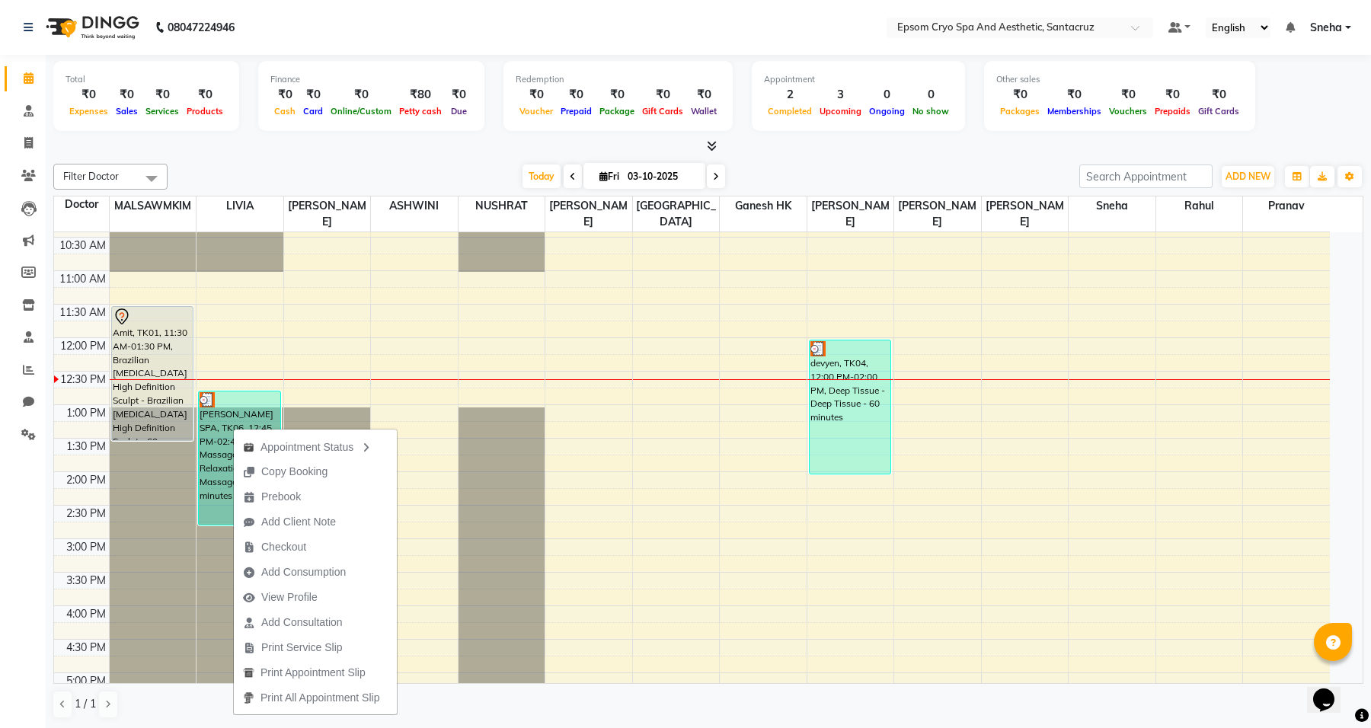
select select "8028"
select select "service"
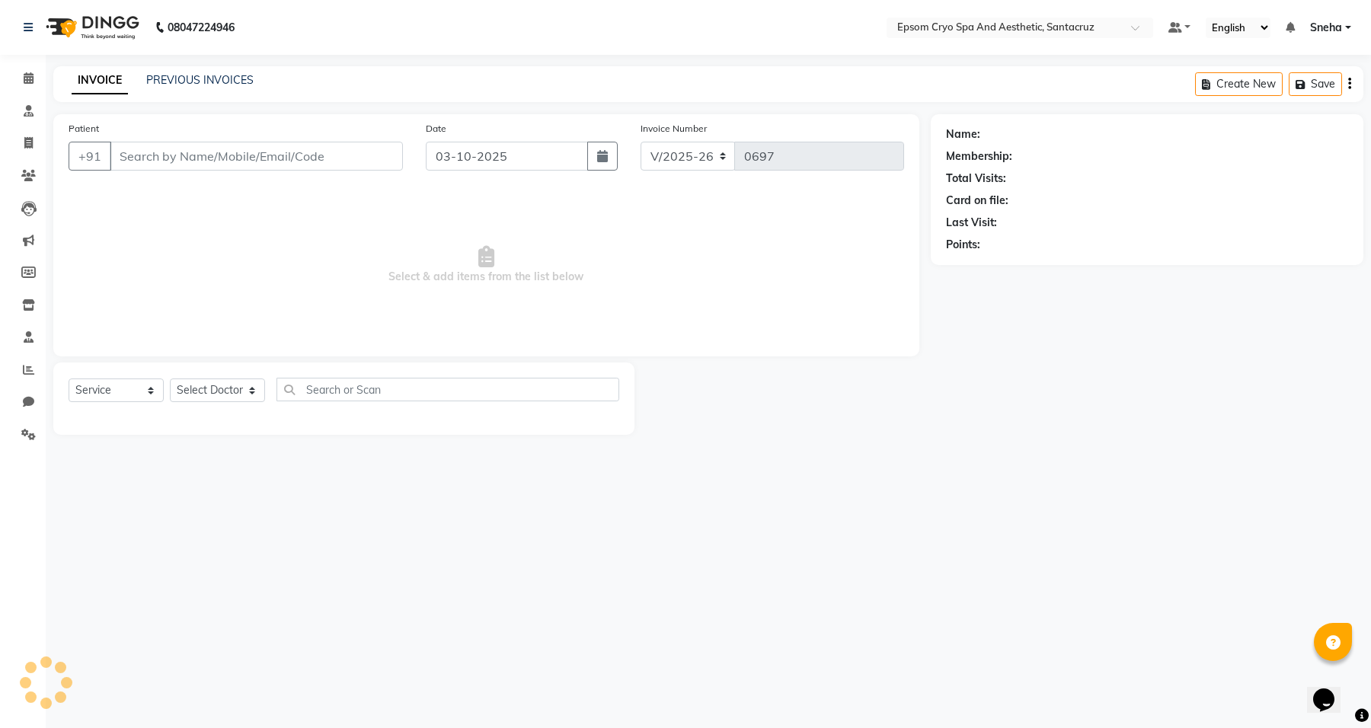
type input "8240970998"
select select "72611"
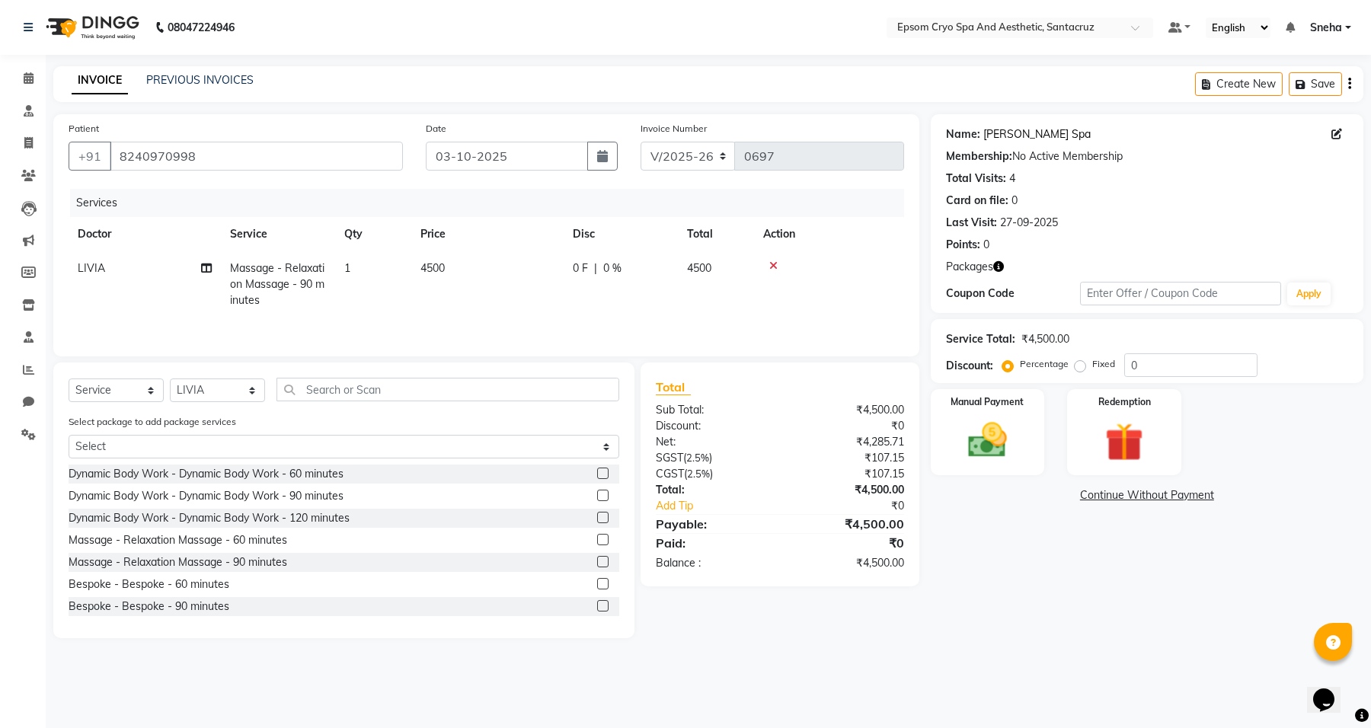
click at [1013, 130] on link "Arko Spa" at bounding box center [1036, 134] width 107 height 16
click at [1348, 84] on icon "button" at bounding box center [1349, 84] width 3 height 1
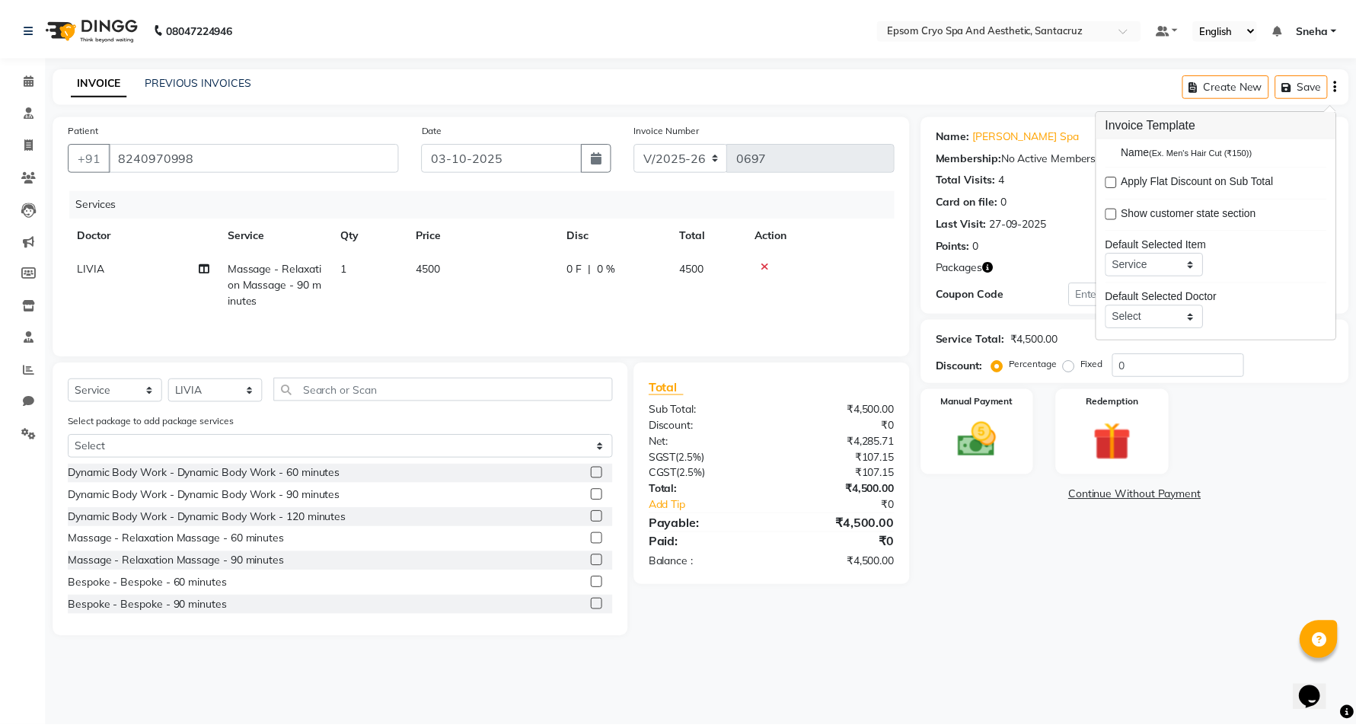
scroll to position [75, 0]
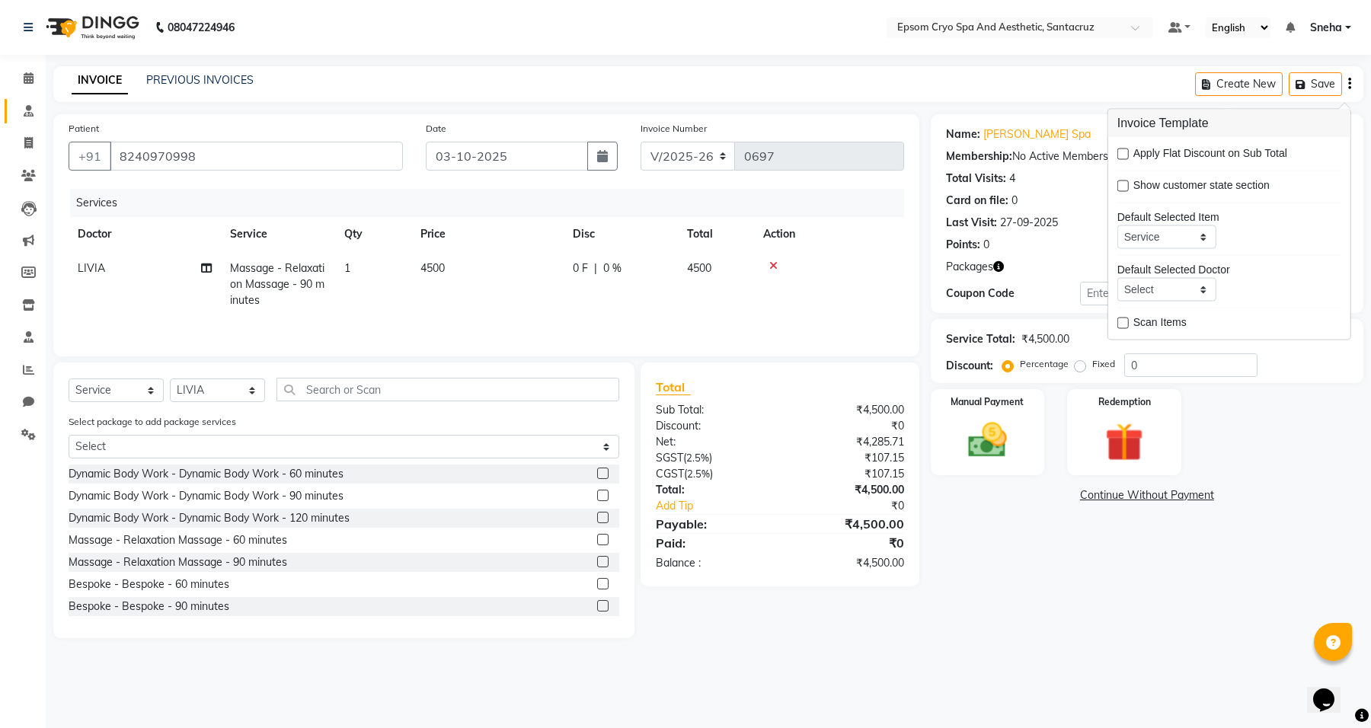
click at [40, 123] on link "Consultation" at bounding box center [23, 111] width 37 height 25
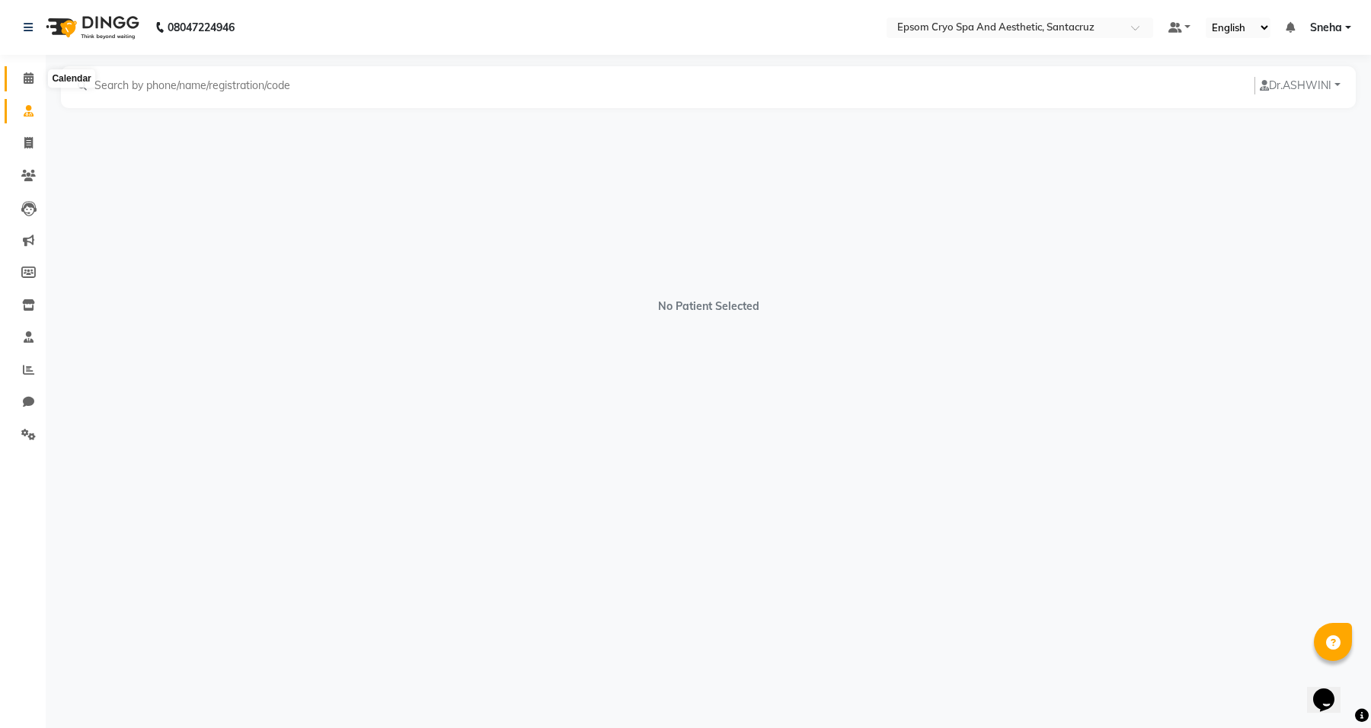
click at [25, 82] on icon at bounding box center [29, 77] width 10 height 11
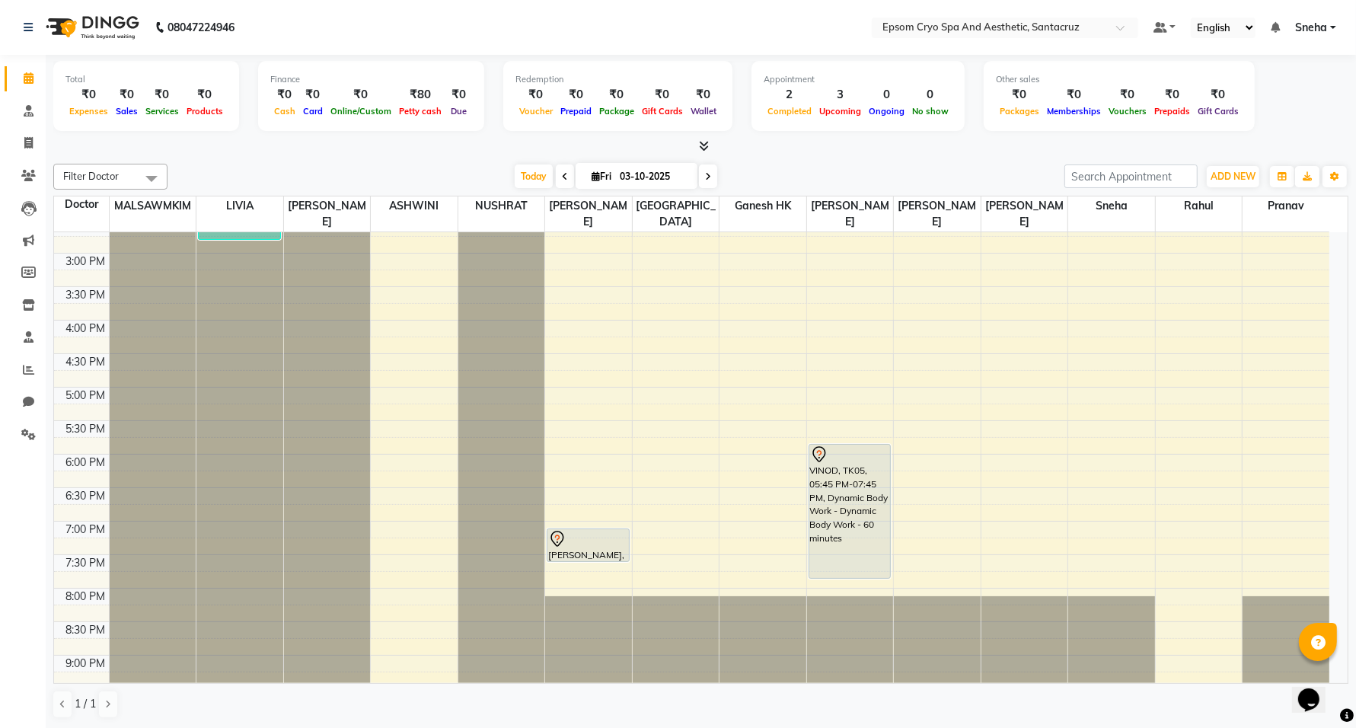
scroll to position [476, 0]
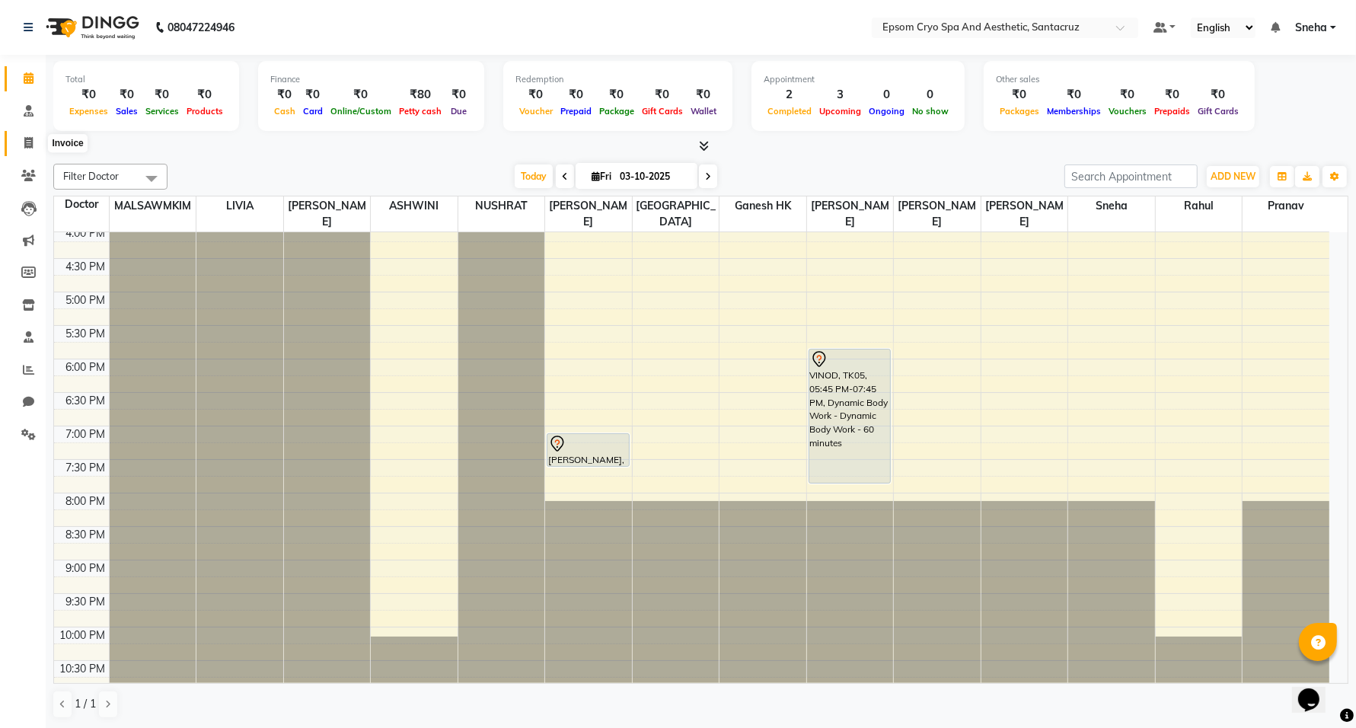
click at [21, 139] on span at bounding box center [28, 144] width 27 height 18
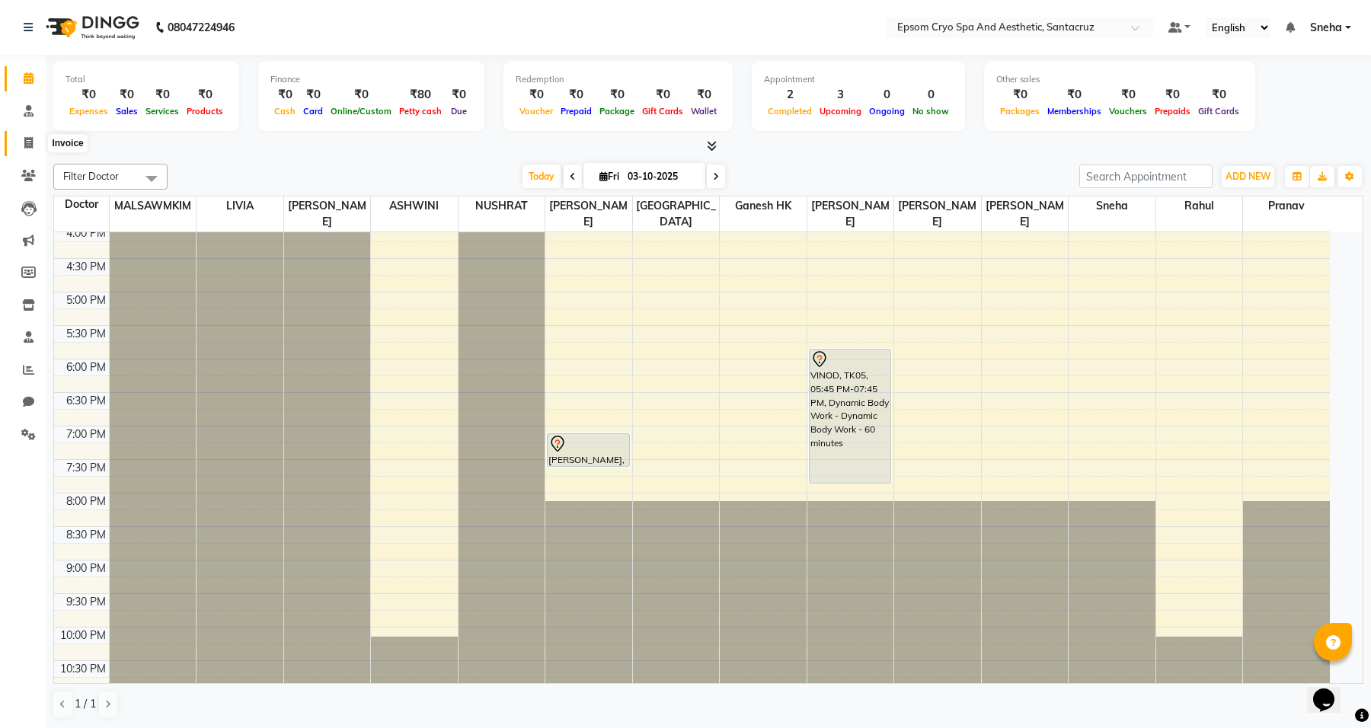
select select "8028"
select select "service"
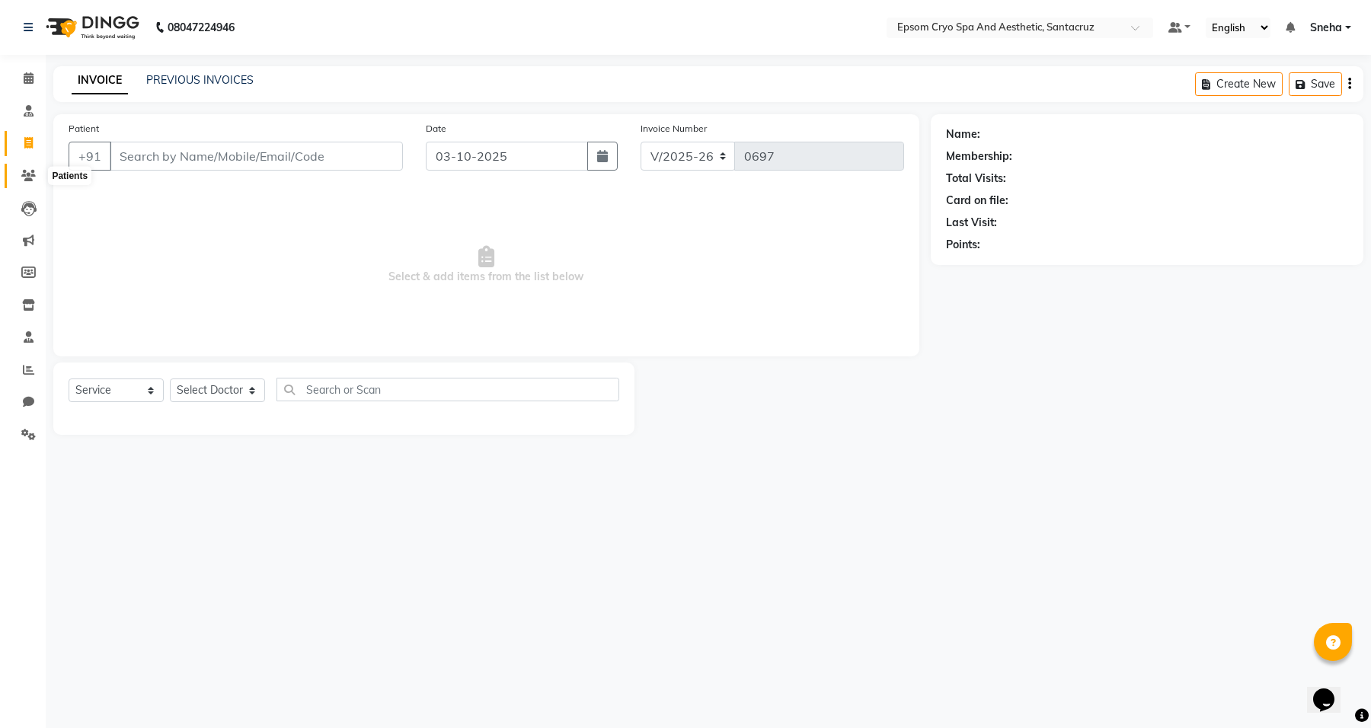
click at [28, 172] on icon at bounding box center [28, 175] width 14 height 11
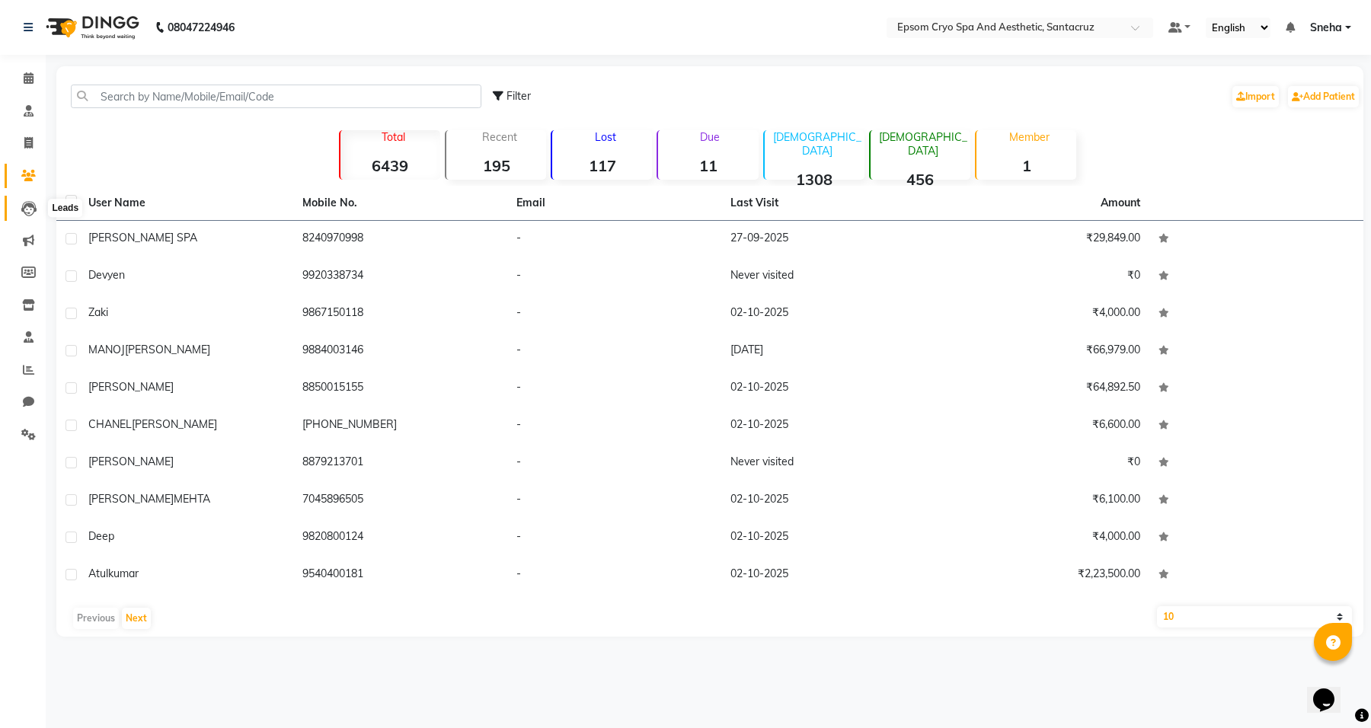
click at [30, 206] on icon at bounding box center [28, 208] width 15 height 15
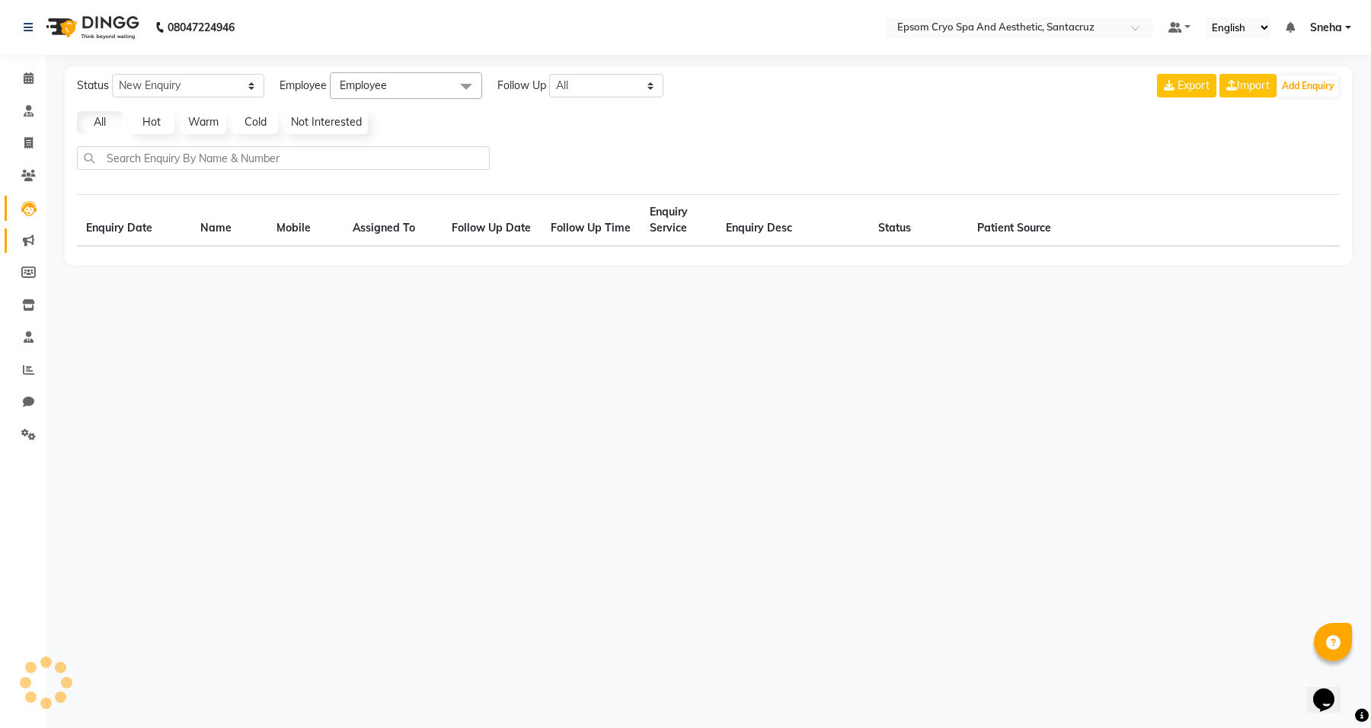
select select "10"
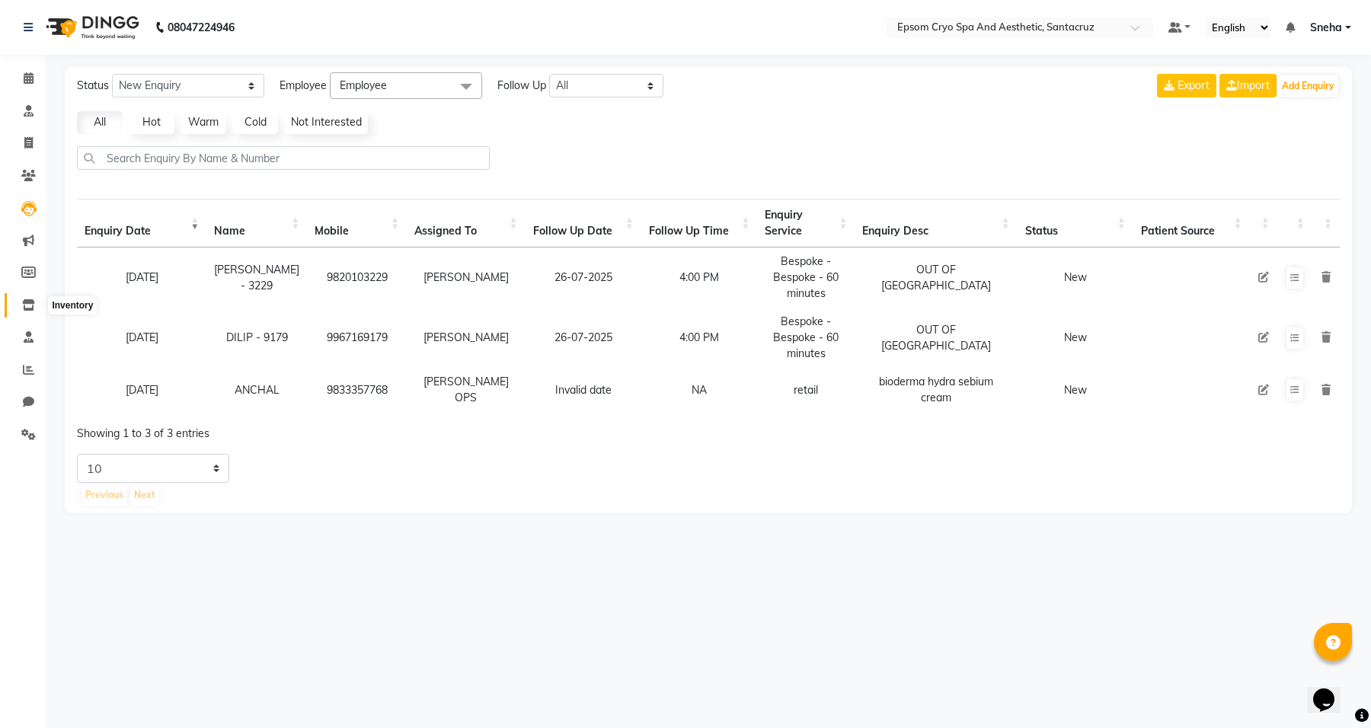
click at [32, 310] on icon at bounding box center [28, 304] width 13 height 11
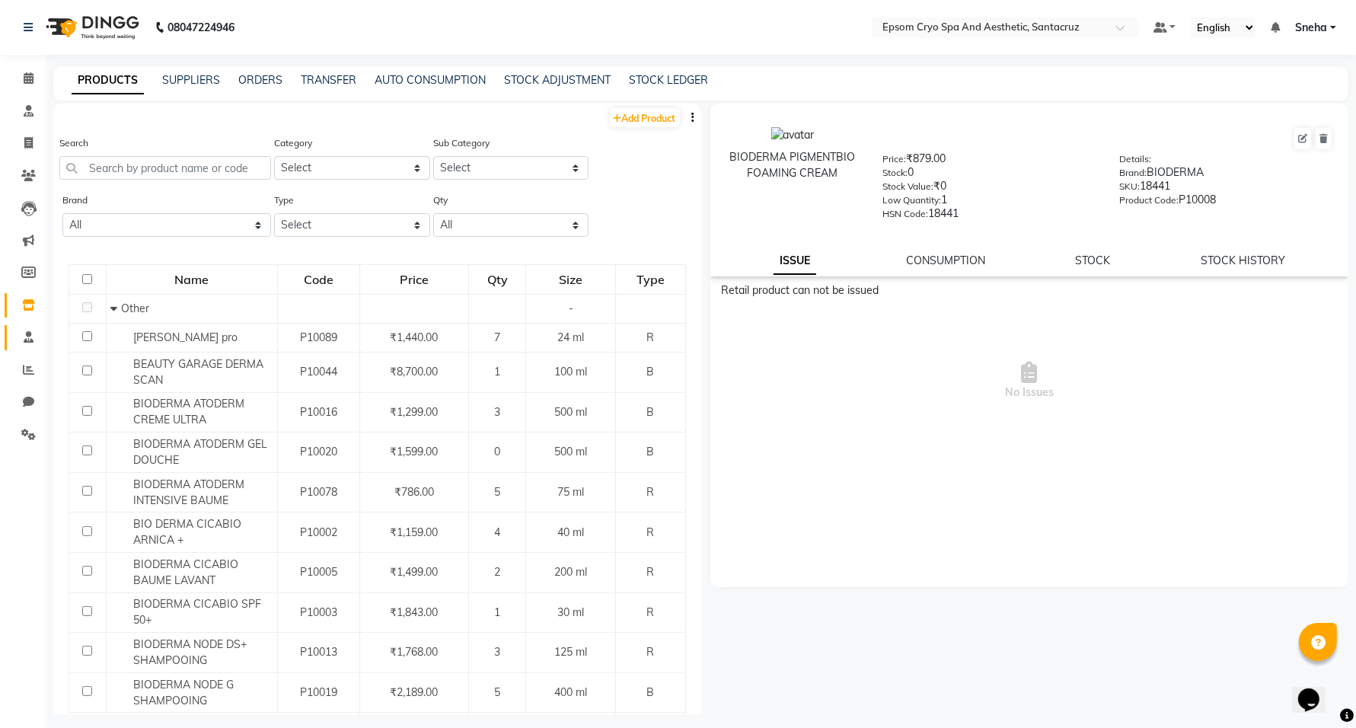
click at [28, 347] on link "Staff" at bounding box center [23, 337] width 37 height 25
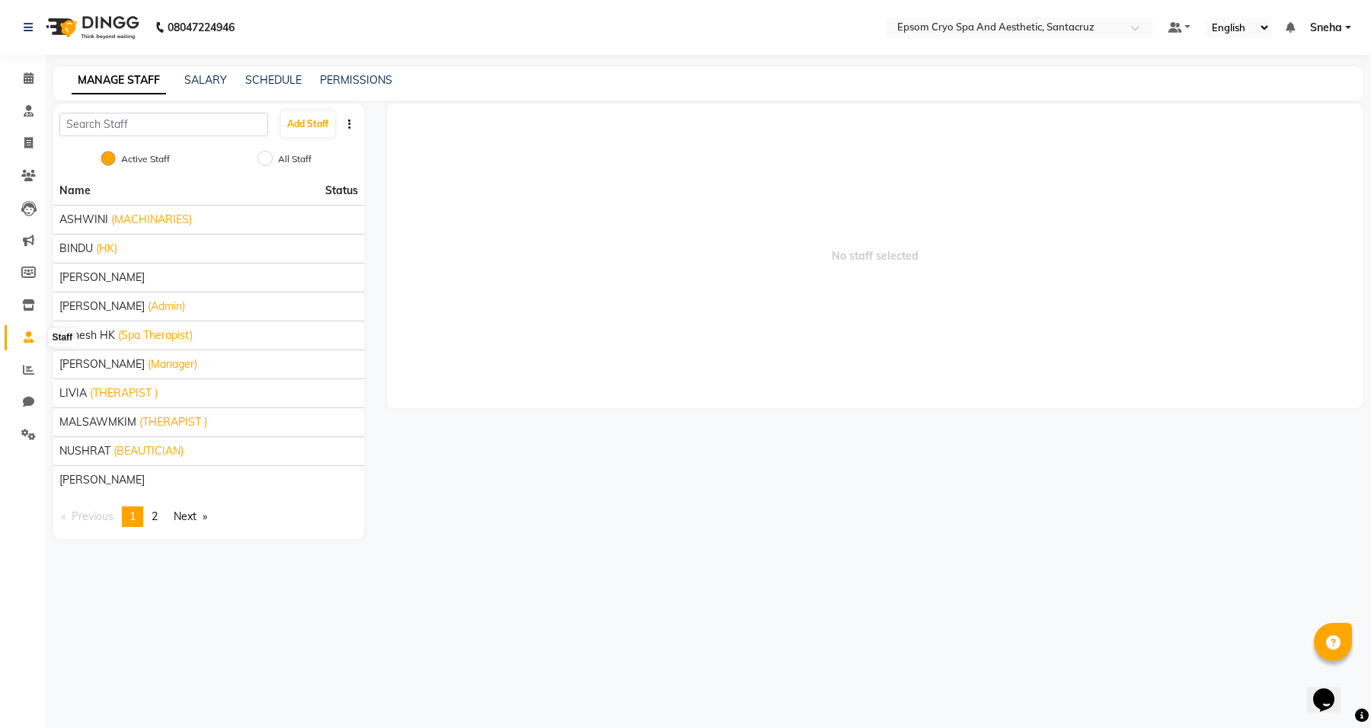
click at [35, 341] on span at bounding box center [28, 338] width 27 height 18
click at [30, 375] on icon at bounding box center [28, 369] width 11 height 11
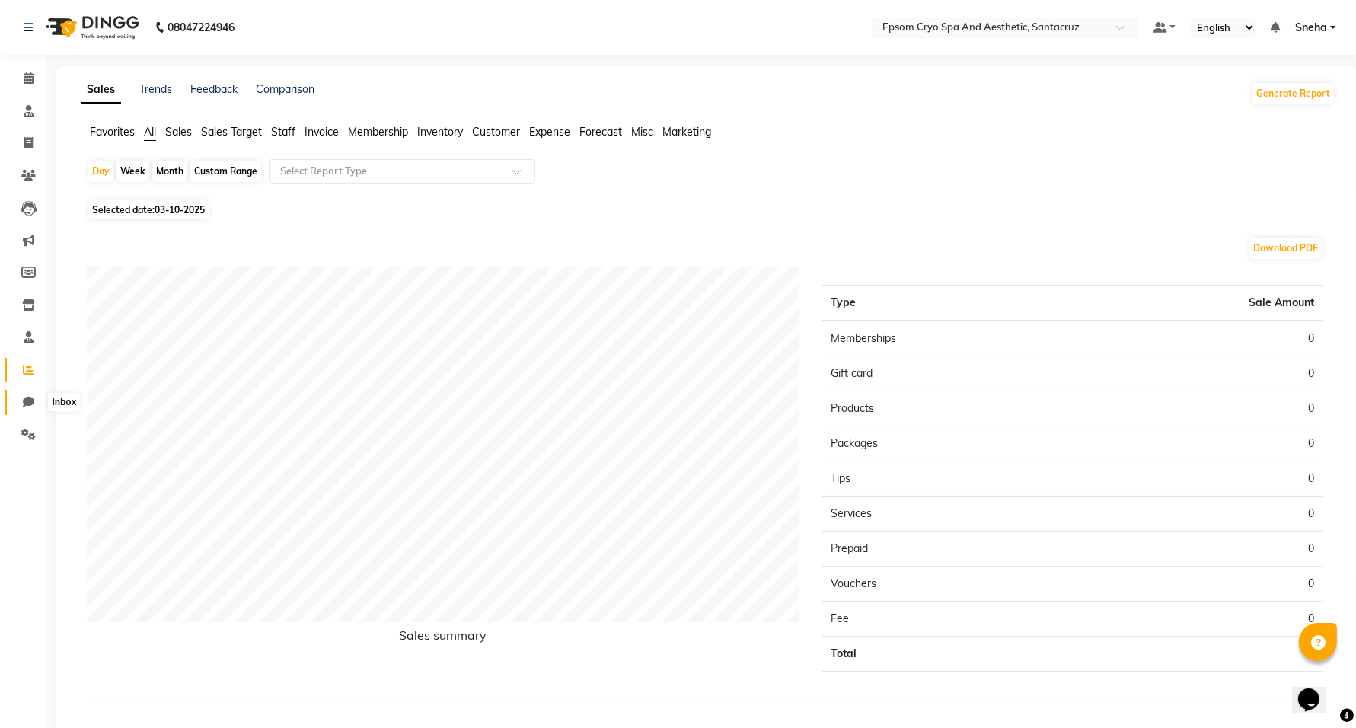
click at [30, 402] on icon at bounding box center [28, 401] width 11 height 11
select select "100"
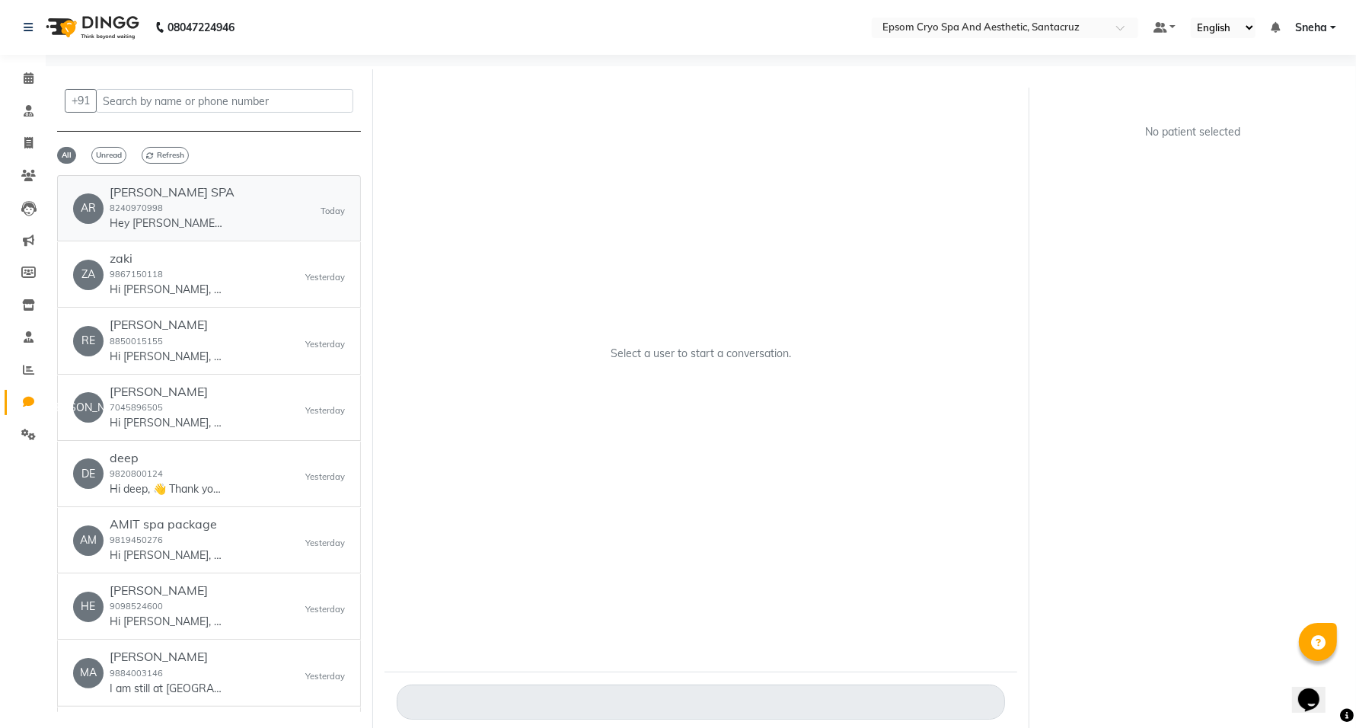
click at [275, 212] on div "AR ARKO SPA 8240970998 Hey ARKO SPA, 😊 Just a quick reminder—your appointment a…" at bounding box center [209, 208] width 272 height 46
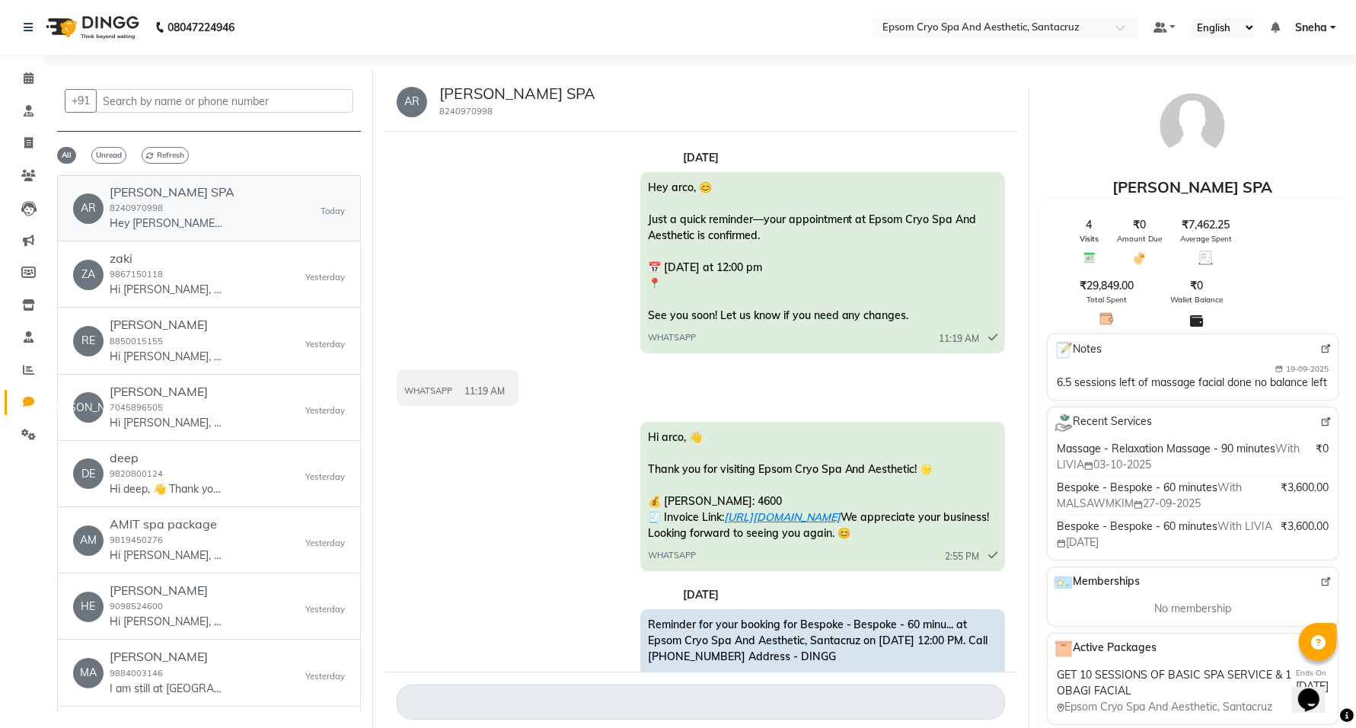
scroll to position [2012, 0]
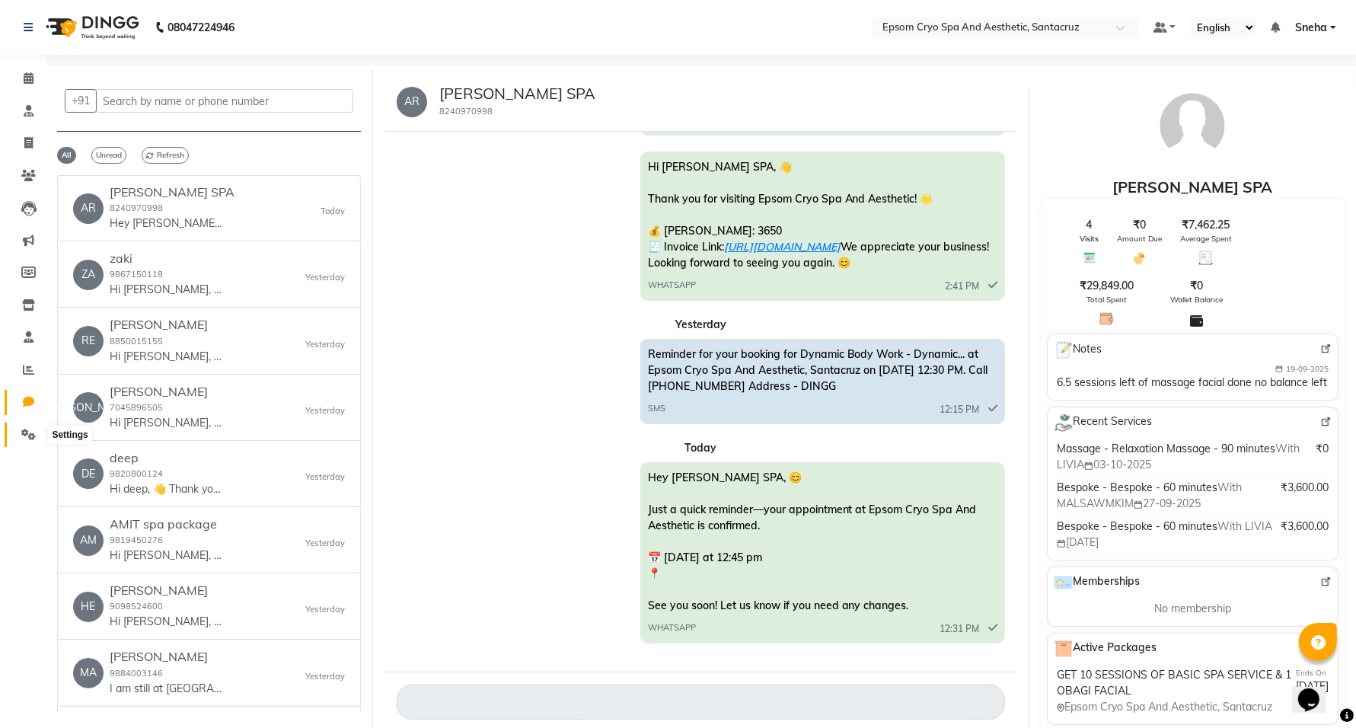
click at [28, 429] on icon at bounding box center [28, 434] width 14 height 11
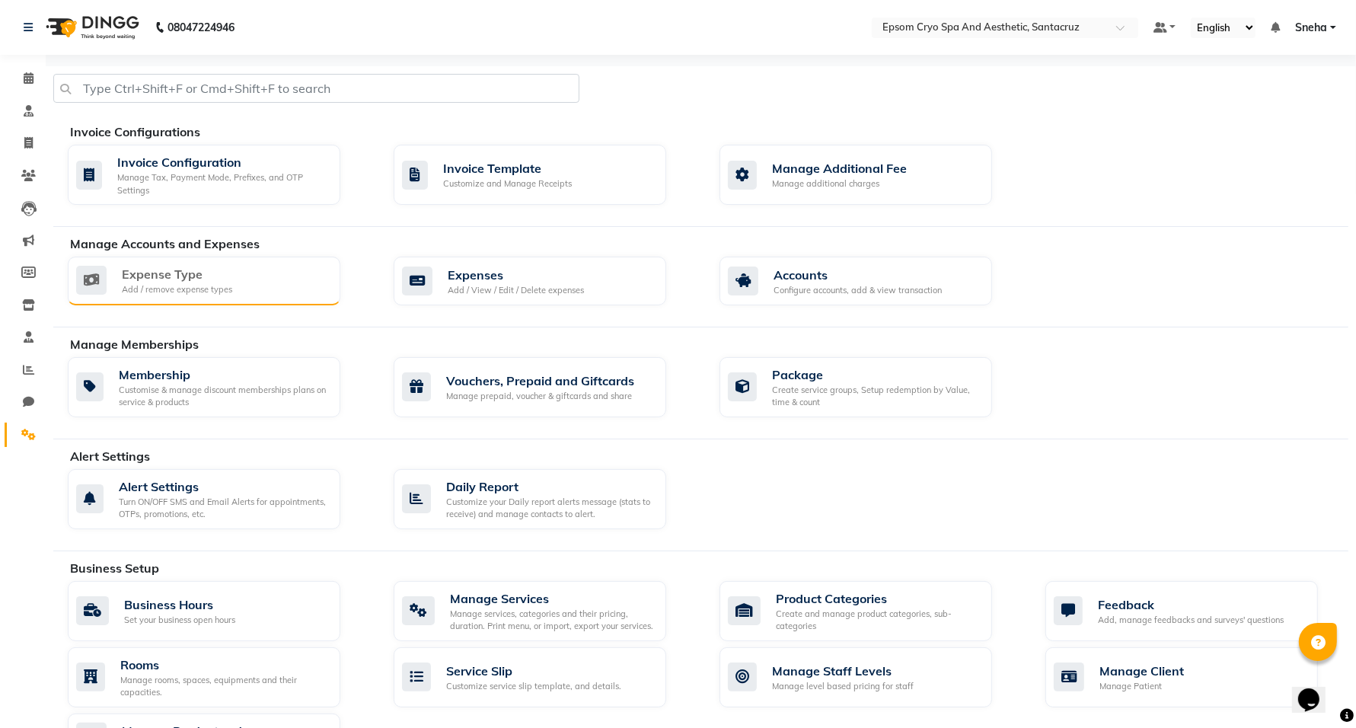
click at [148, 289] on div "Add / remove expense types" at bounding box center [177, 289] width 110 height 13
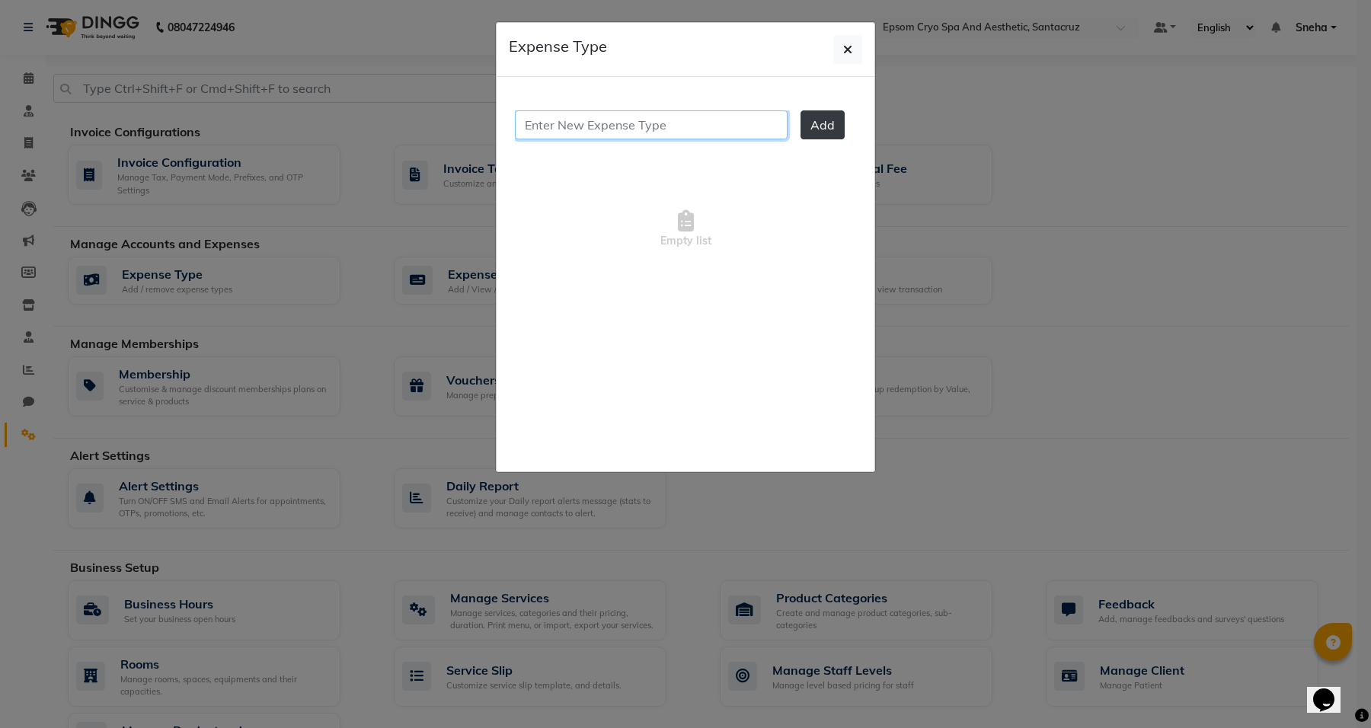
click at [691, 124] on input "text" at bounding box center [651, 124] width 273 height 29
type input "e"
type input "w"
click at [841, 49] on button "button" at bounding box center [847, 49] width 29 height 29
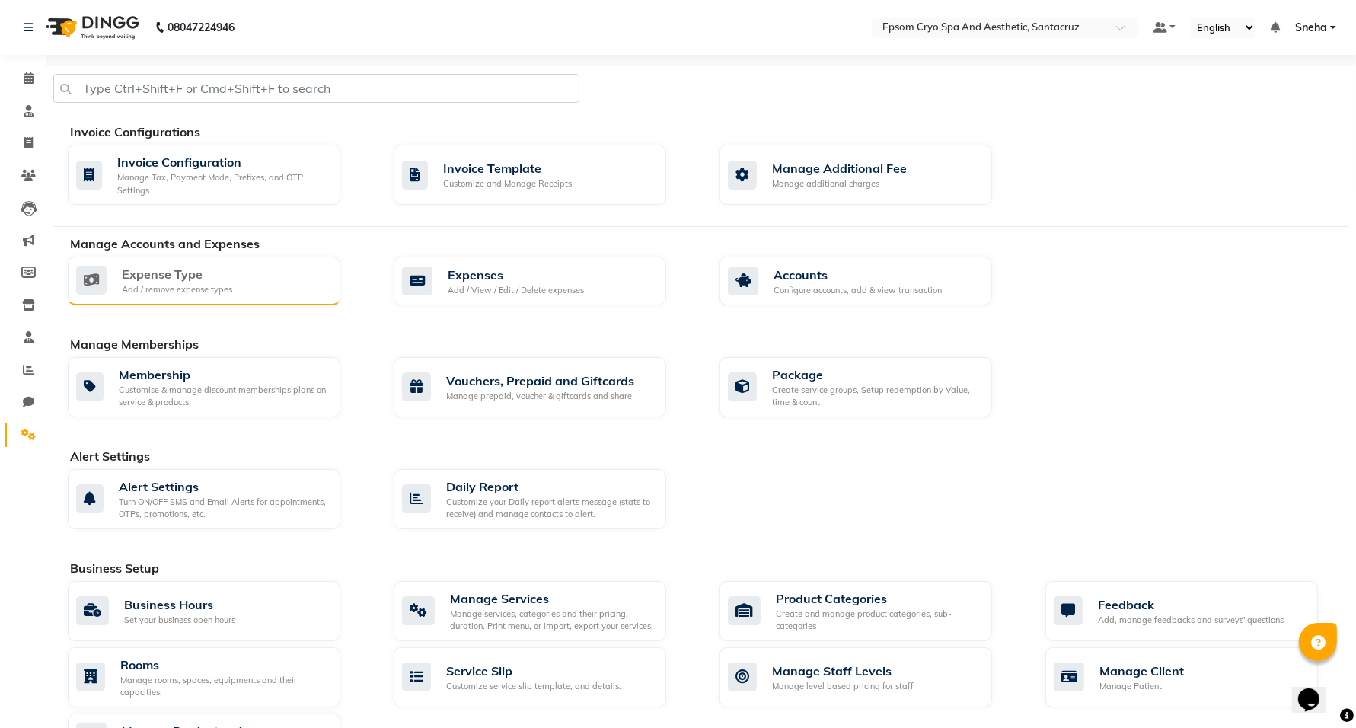
click at [264, 280] on div "Expense Type Add / remove expense types" at bounding box center [202, 280] width 252 height 31
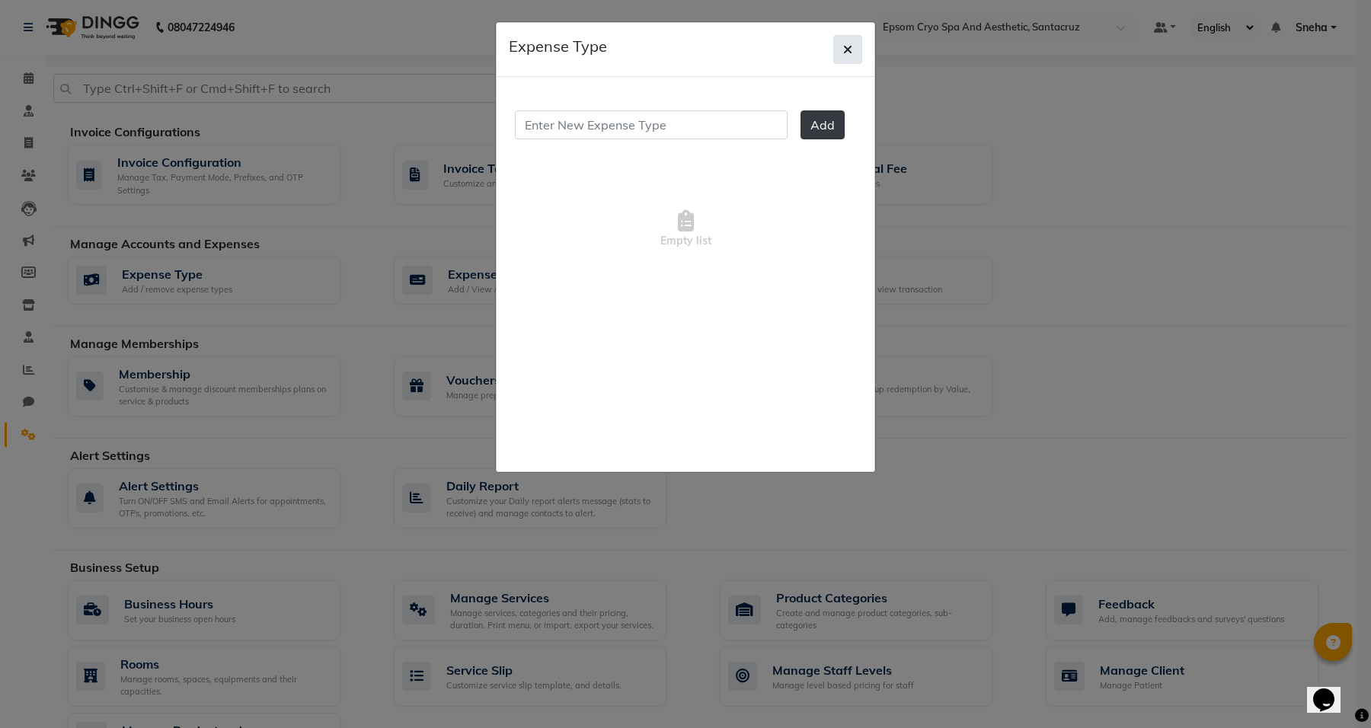
click at [854, 46] on button "button" at bounding box center [847, 49] width 29 height 29
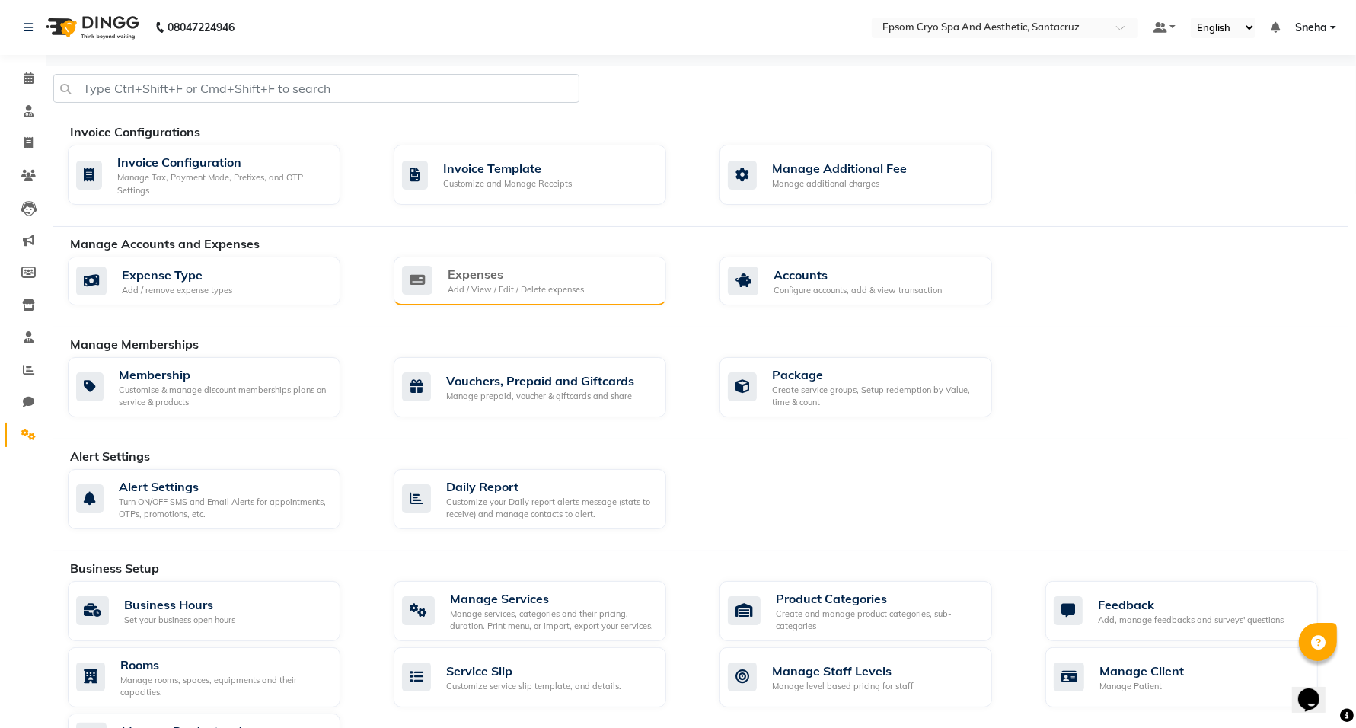
click at [541, 280] on div "Expenses" at bounding box center [516, 274] width 136 height 18
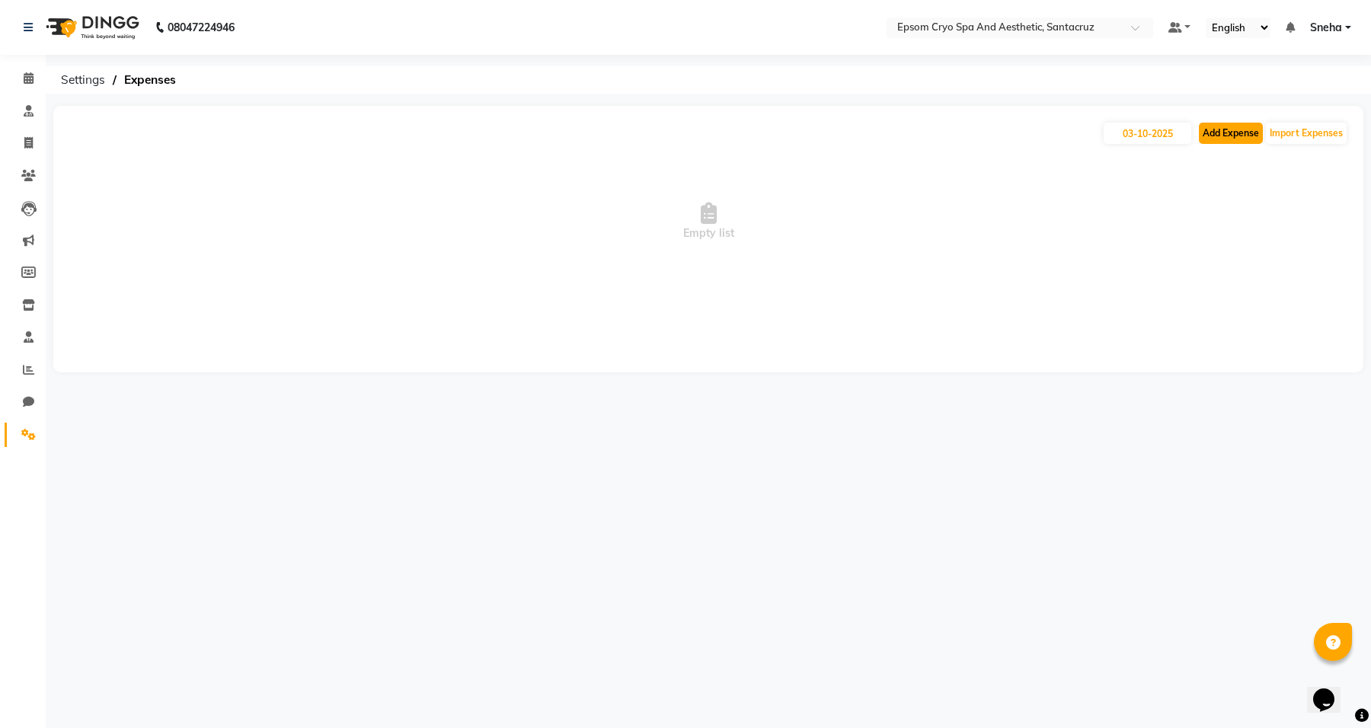
click at [1220, 128] on button "Add Expense" at bounding box center [1230, 133] width 64 height 21
select select "1"
select select "7159"
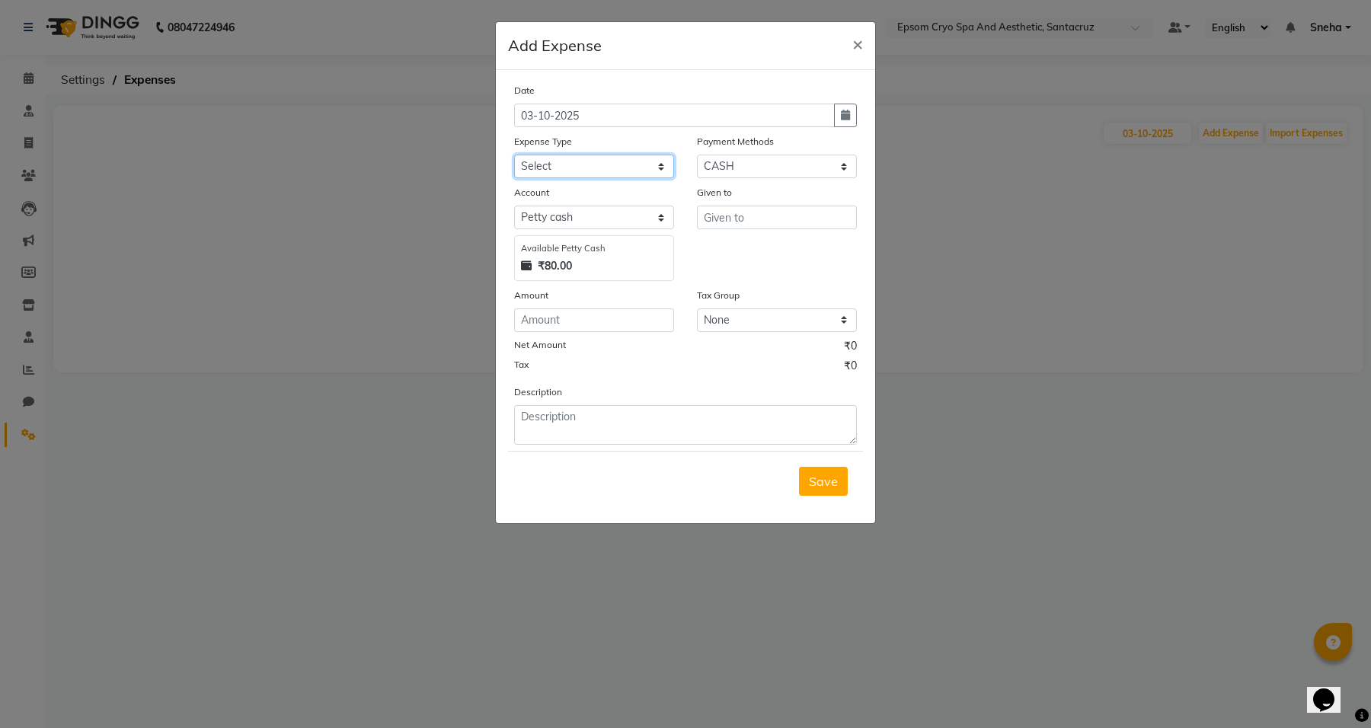
click at [634, 162] on select "Select Advance Salary Bank charges Car maintenance Cash transfer to bank Cash t…" at bounding box center [594, 167] width 160 height 24
select select "18"
click at [514, 155] on select "Select Advance Salary Bank charges Car maintenance Cash transfer to bank Cash t…" at bounding box center [594, 167] width 160 height 24
click at [535, 217] on select "Select Petty cash Default account" at bounding box center [594, 218] width 160 height 24
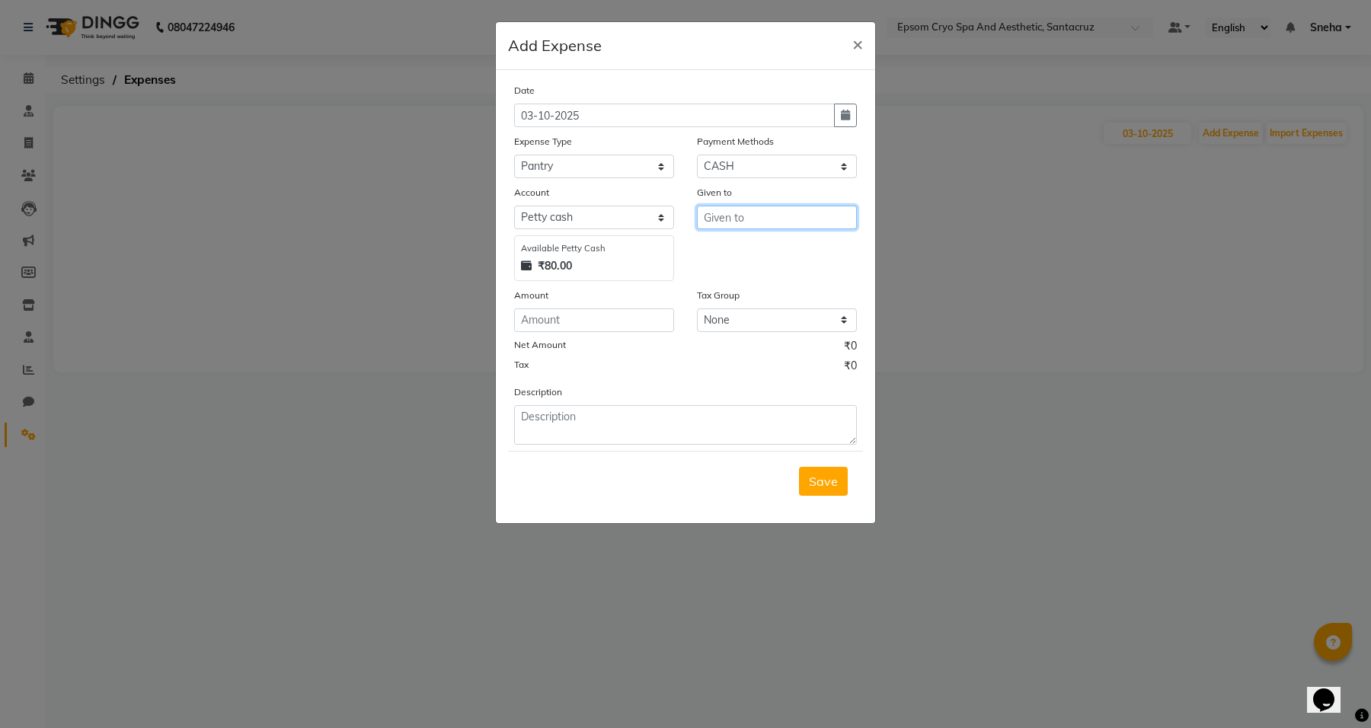
click at [725, 212] on input "text" at bounding box center [777, 218] width 160 height 24
click at [728, 251] on span "Gane" at bounding box center [731, 248] width 31 height 15
type input "Ganesh HK"
click at [587, 324] on input "number" at bounding box center [594, 320] width 160 height 24
type input "30"
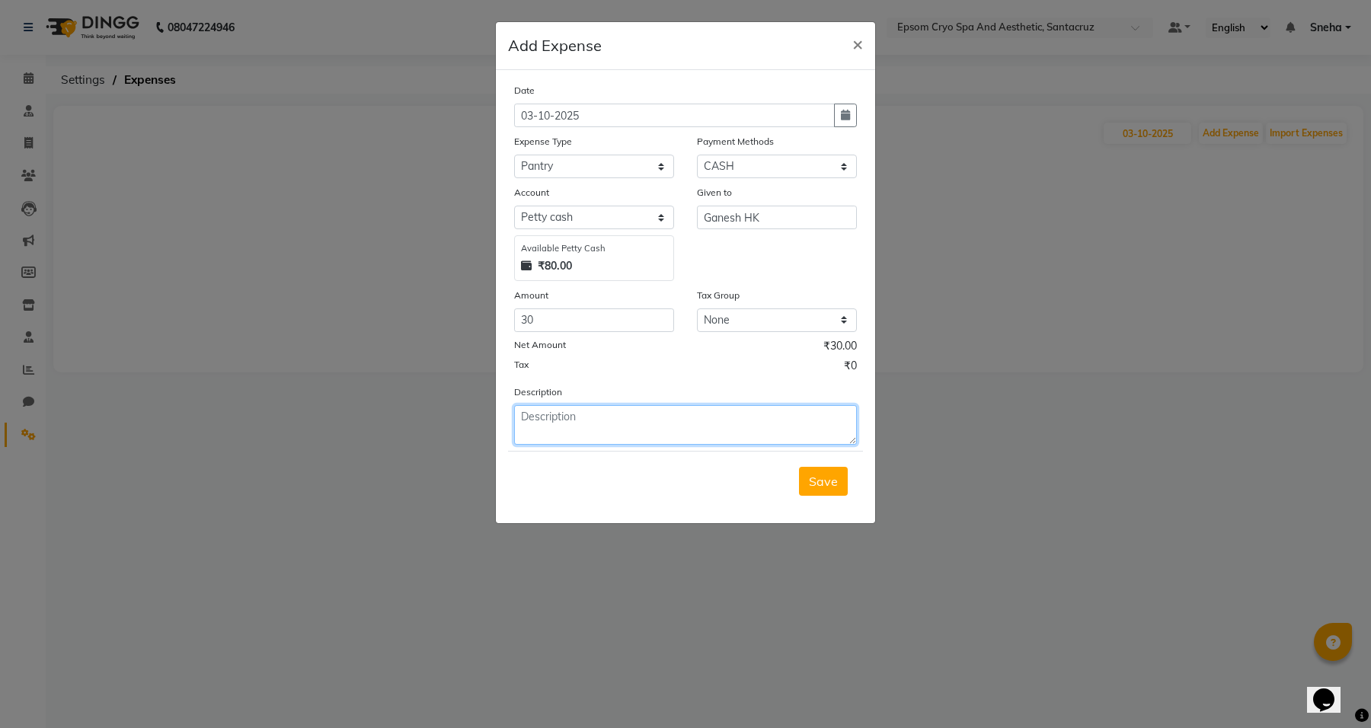
click at [659, 407] on textarea at bounding box center [685, 425] width 343 height 40
type textarea "f"
type textarea "milk"
click at [815, 481] on span "Save" at bounding box center [823, 481] width 29 height 15
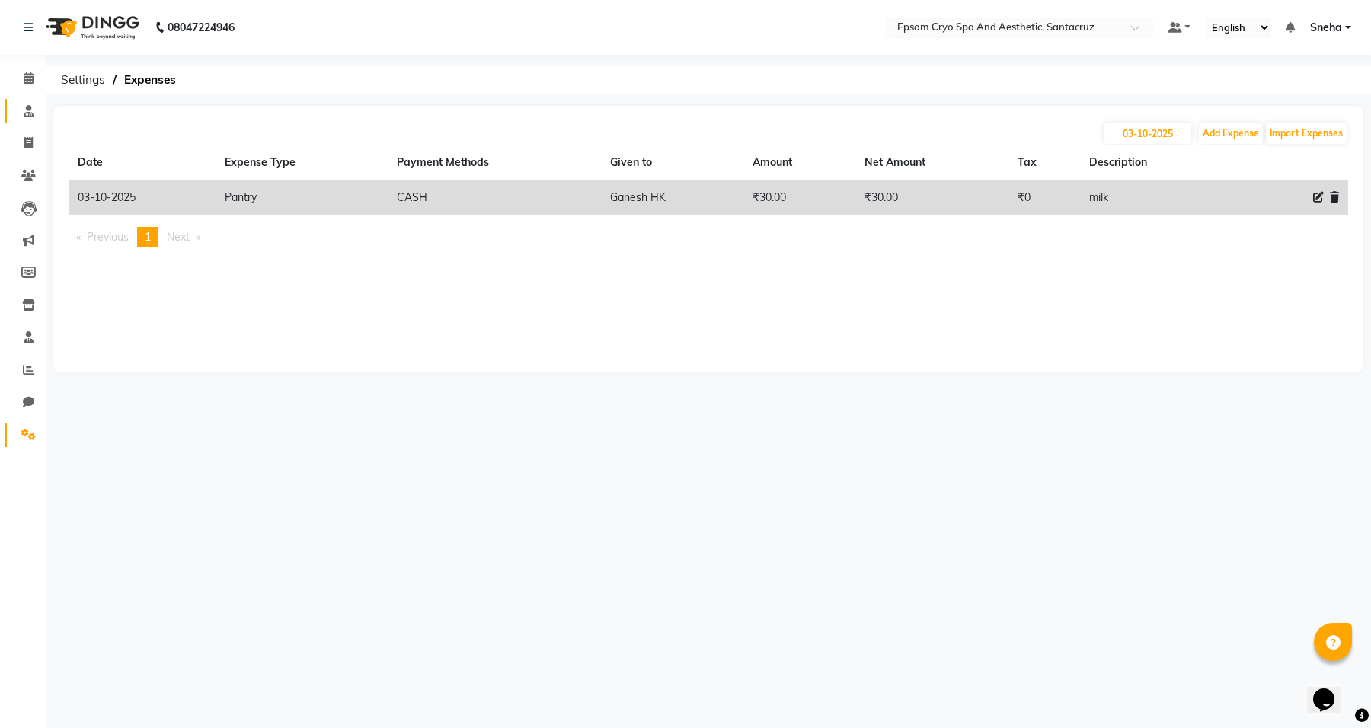
click at [24, 120] on link "Consultation" at bounding box center [23, 111] width 37 height 25
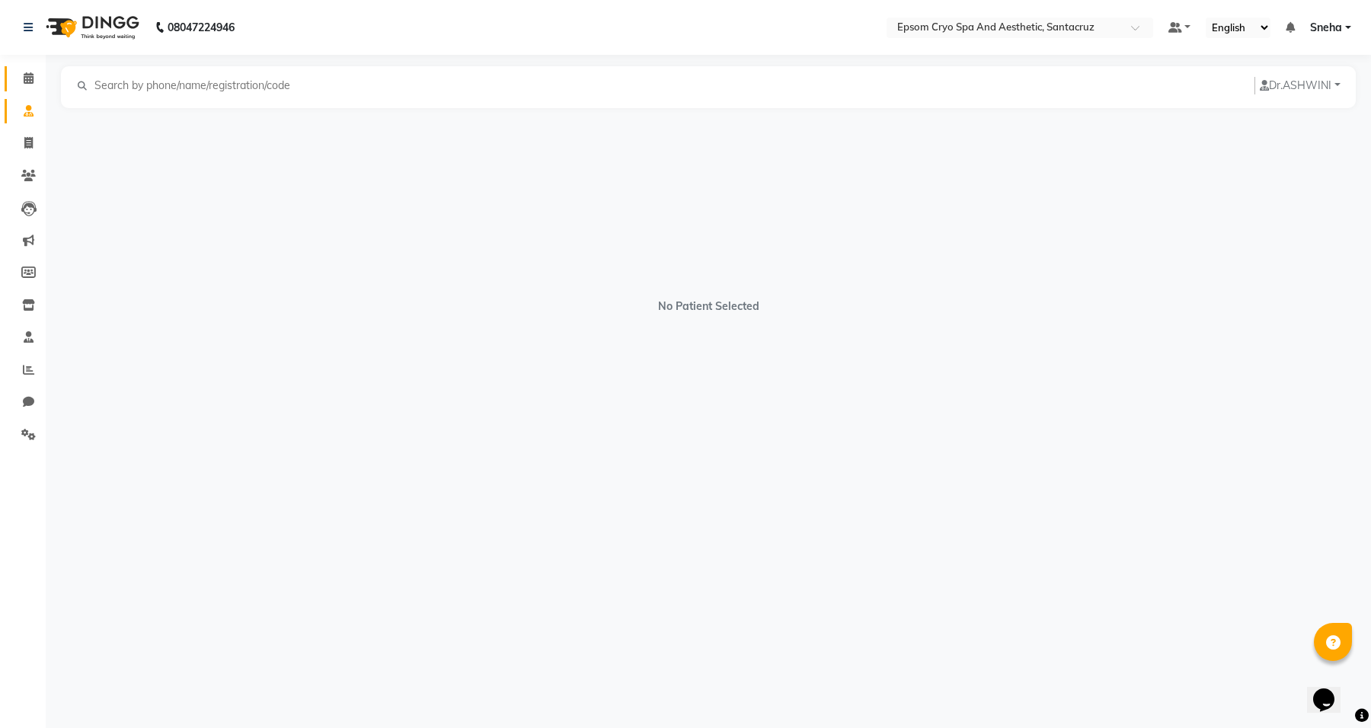
click at [33, 90] on link "Calendar" at bounding box center [23, 78] width 37 height 25
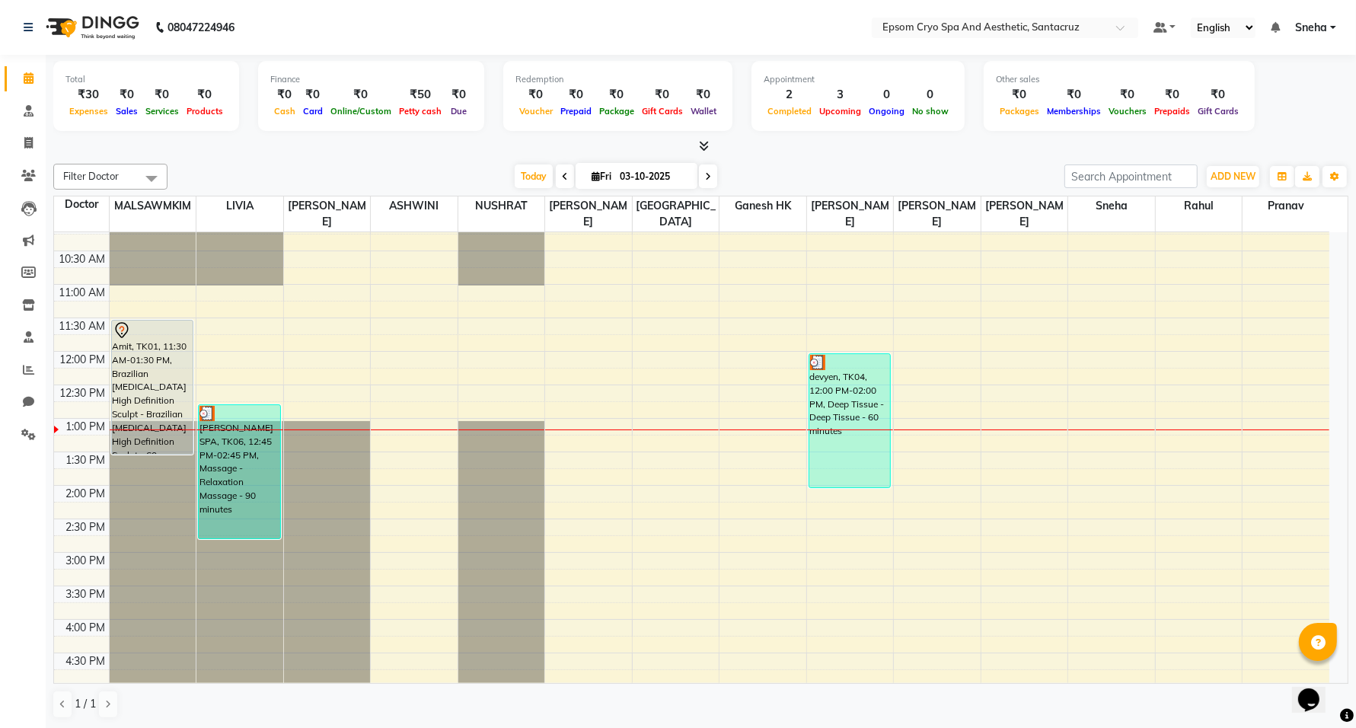
scroll to position [177, 0]
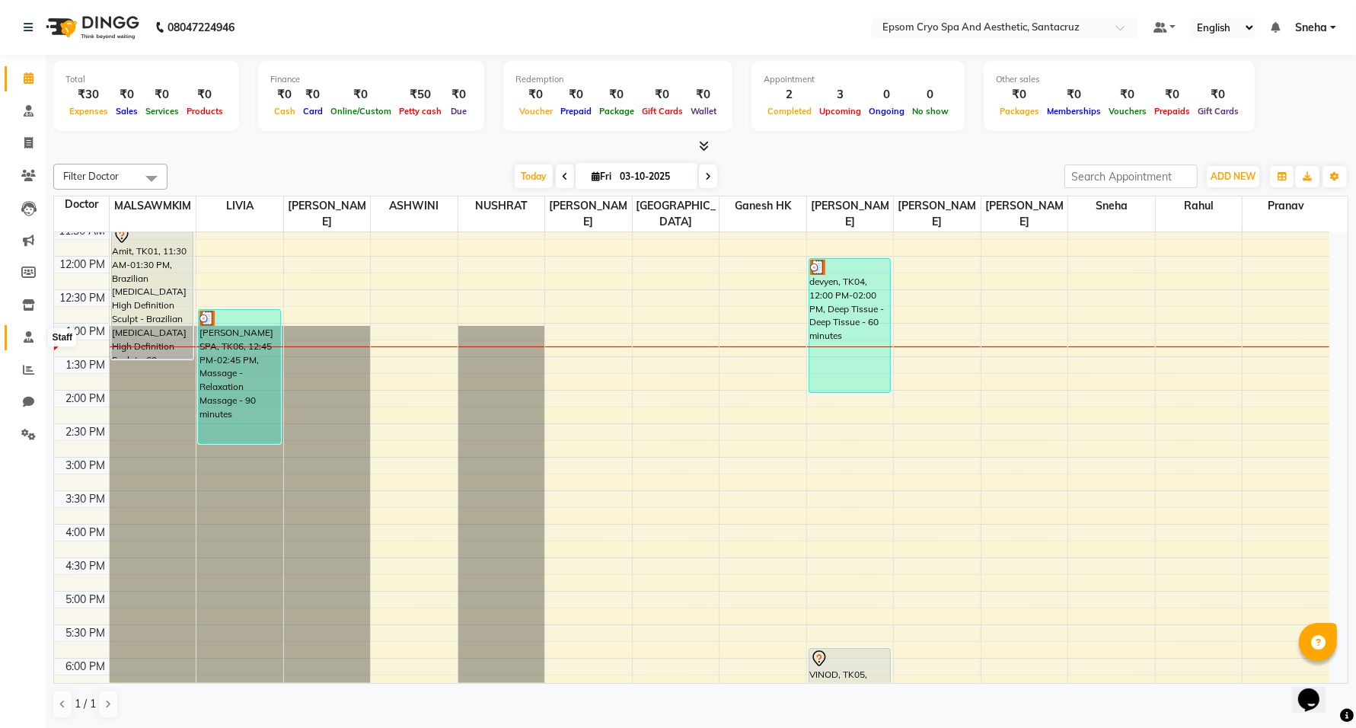
click at [28, 340] on icon at bounding box center [29, 336] width 10 height 11
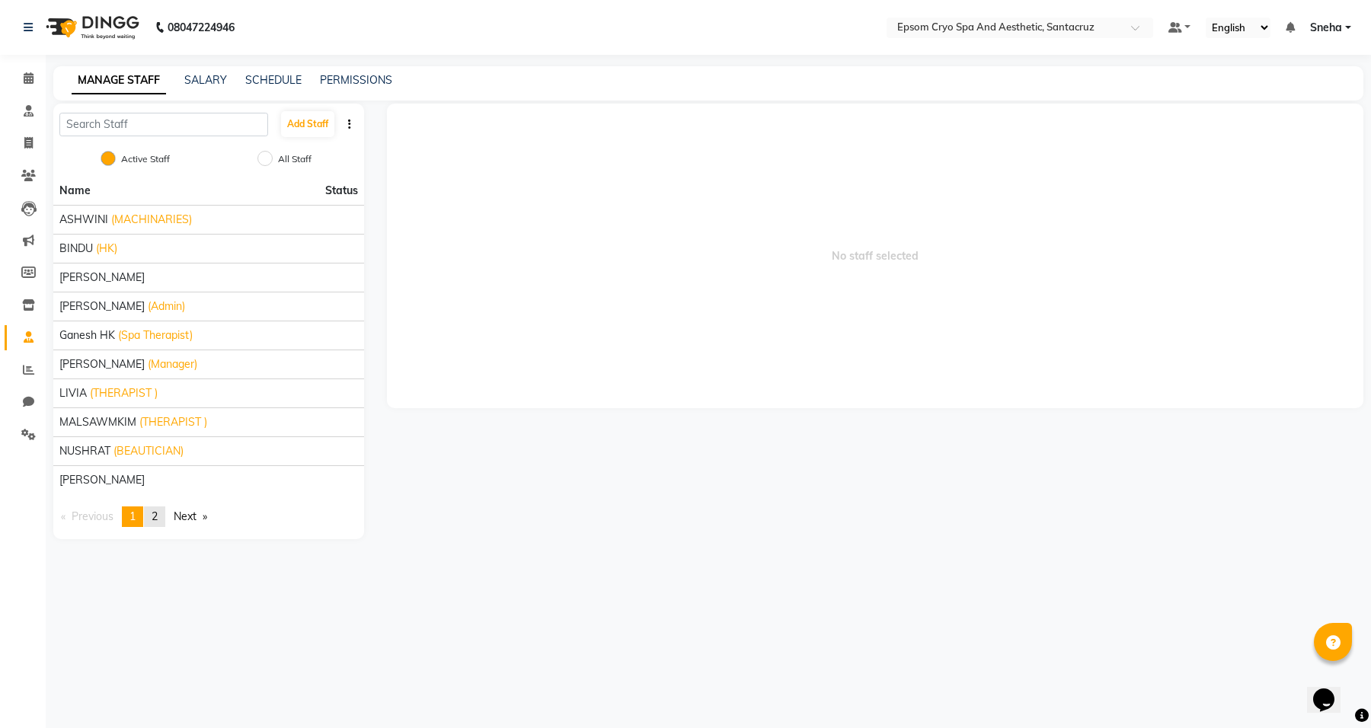
click at [158, 515] on span "2" at bounding box center [155, 516] width 6 height 14
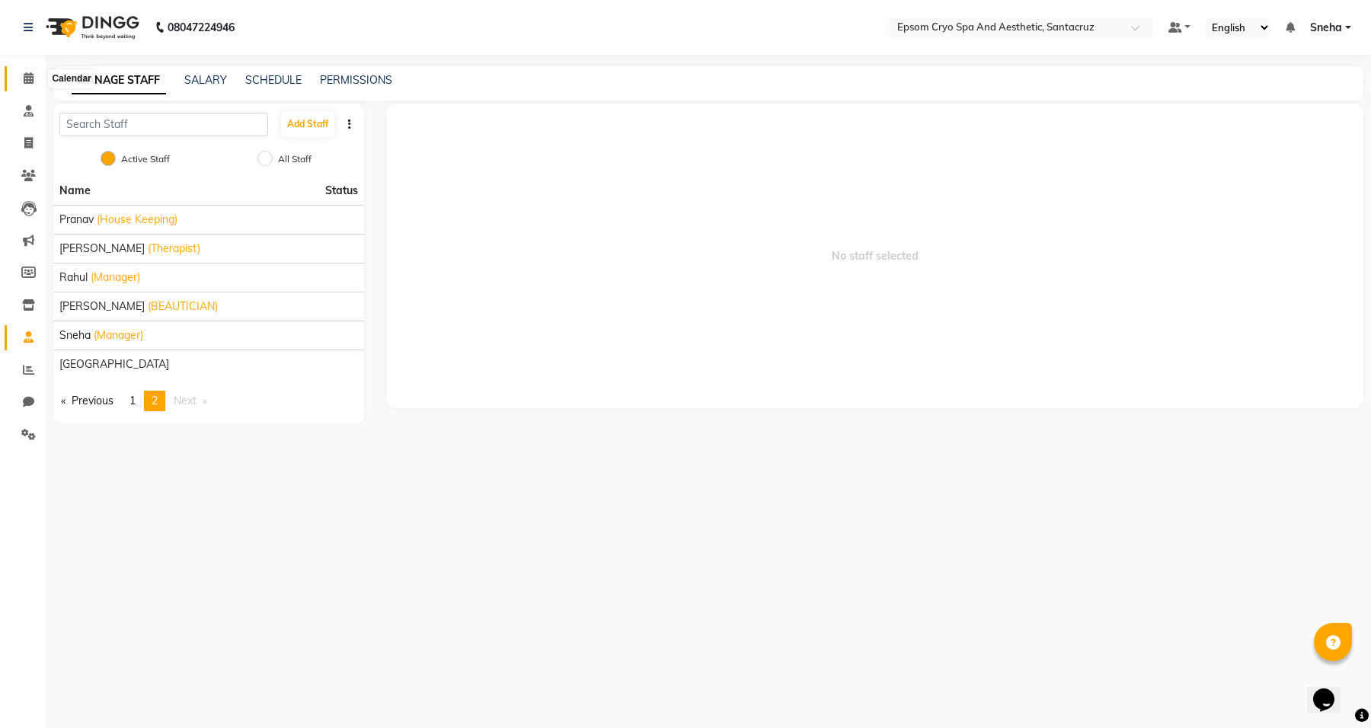
click at [21, 85] on span at bounding box center [28, 79] width 27 height 18
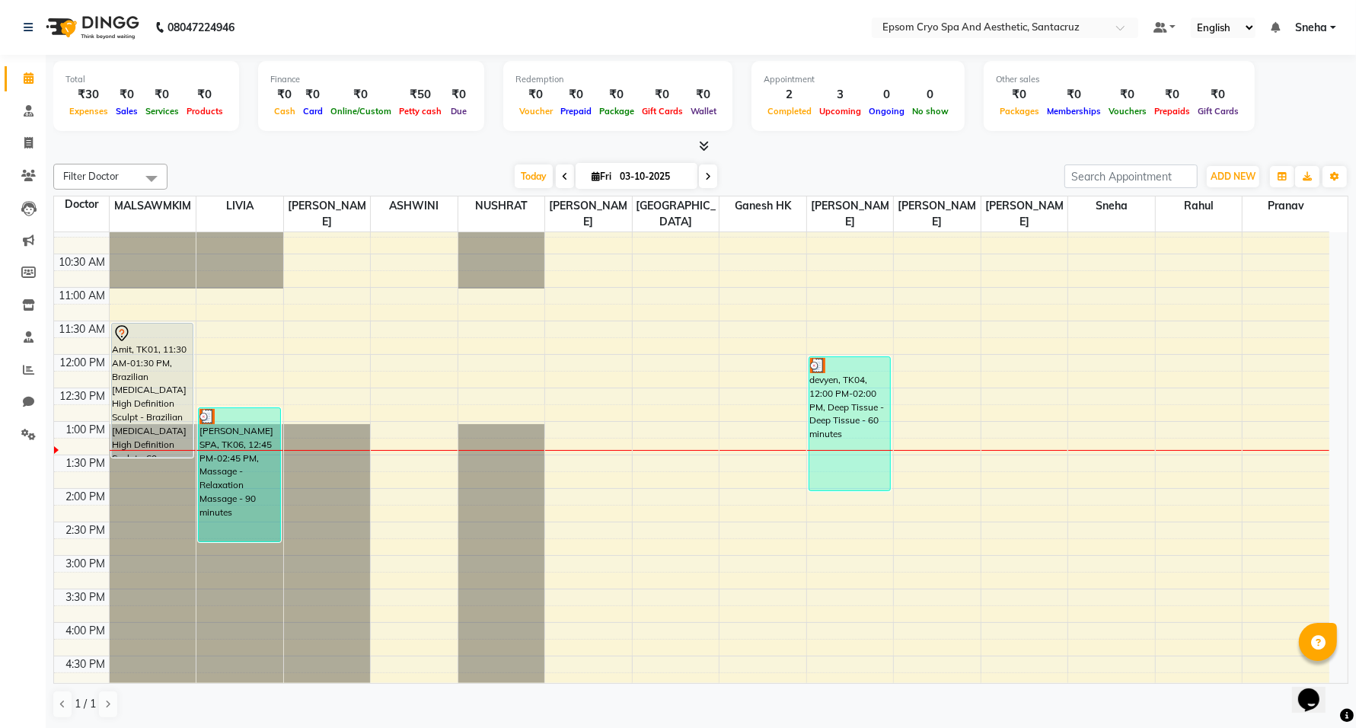
scroll to position [190, 0]
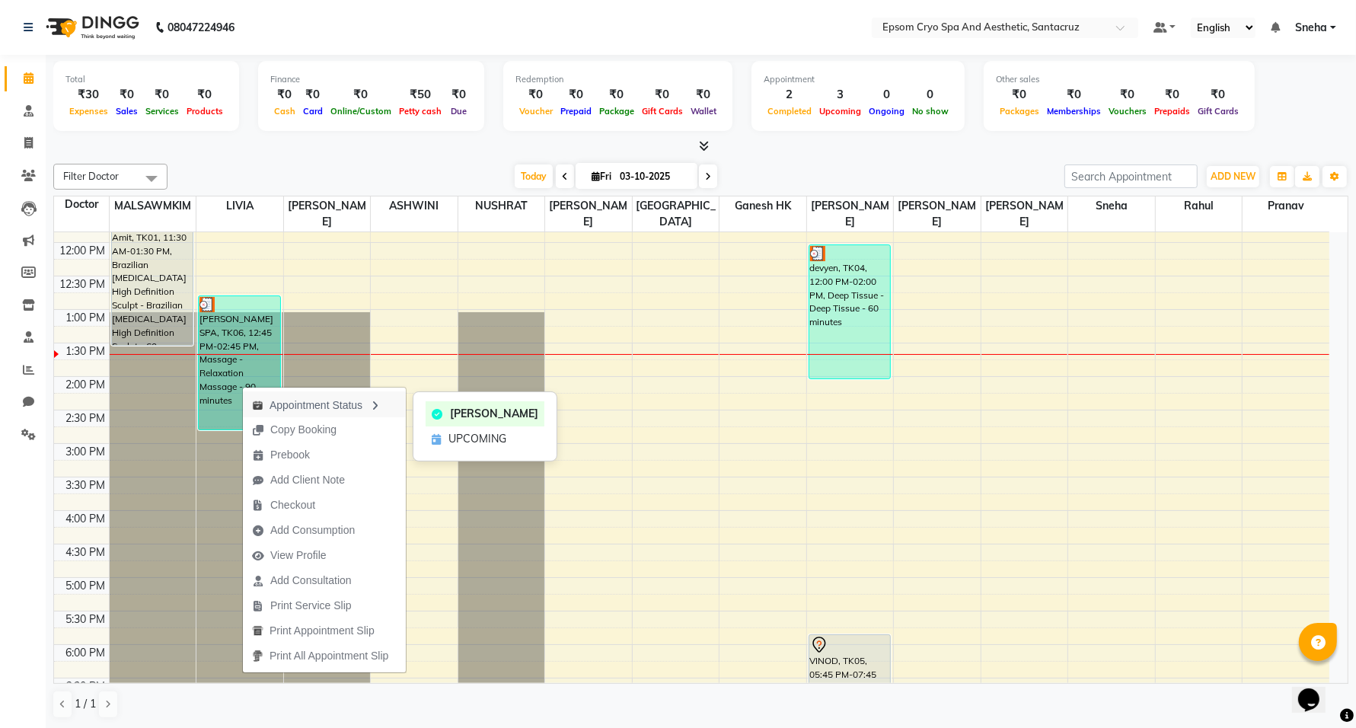
click at [346, 411] on div "Appointment Status" at bounding box center [324, 404] width 163 height 26
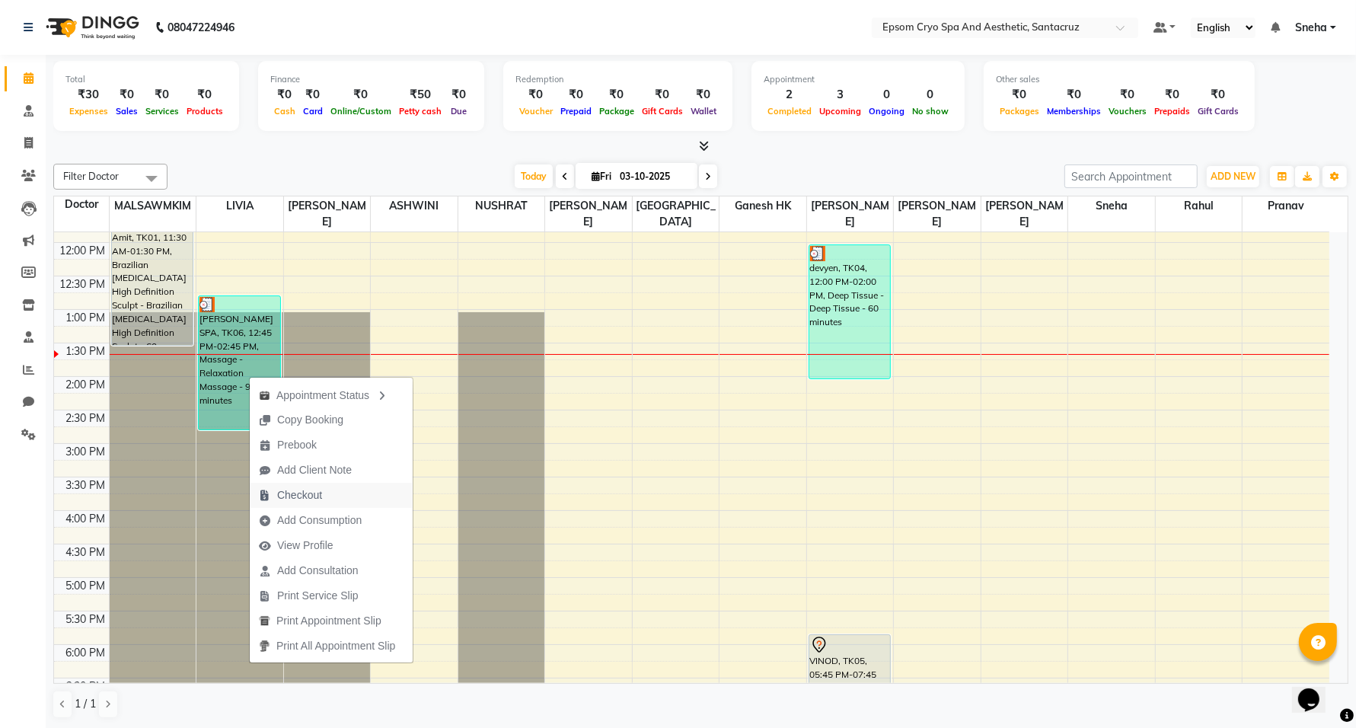
click at [318, 493] on span "Checkout" at bounding box center [299, 495] width 45 height 16
select select "service"
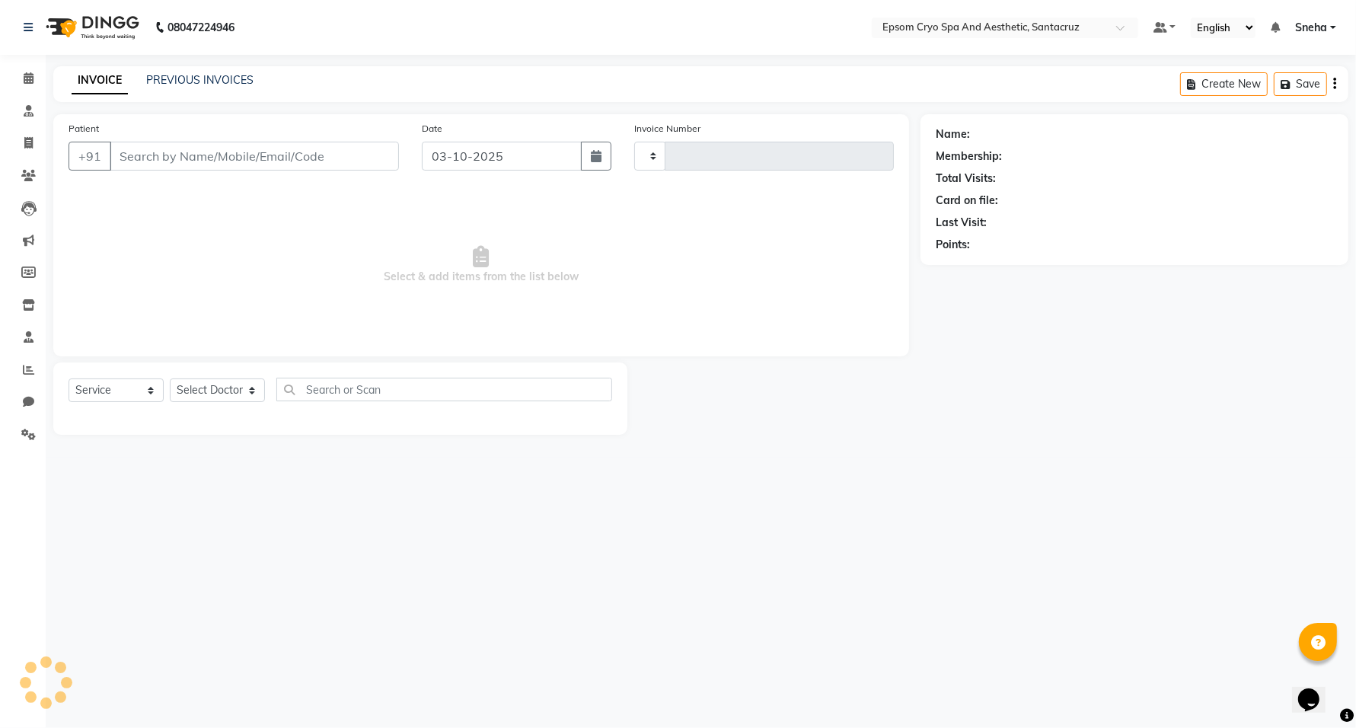
type input "0697"
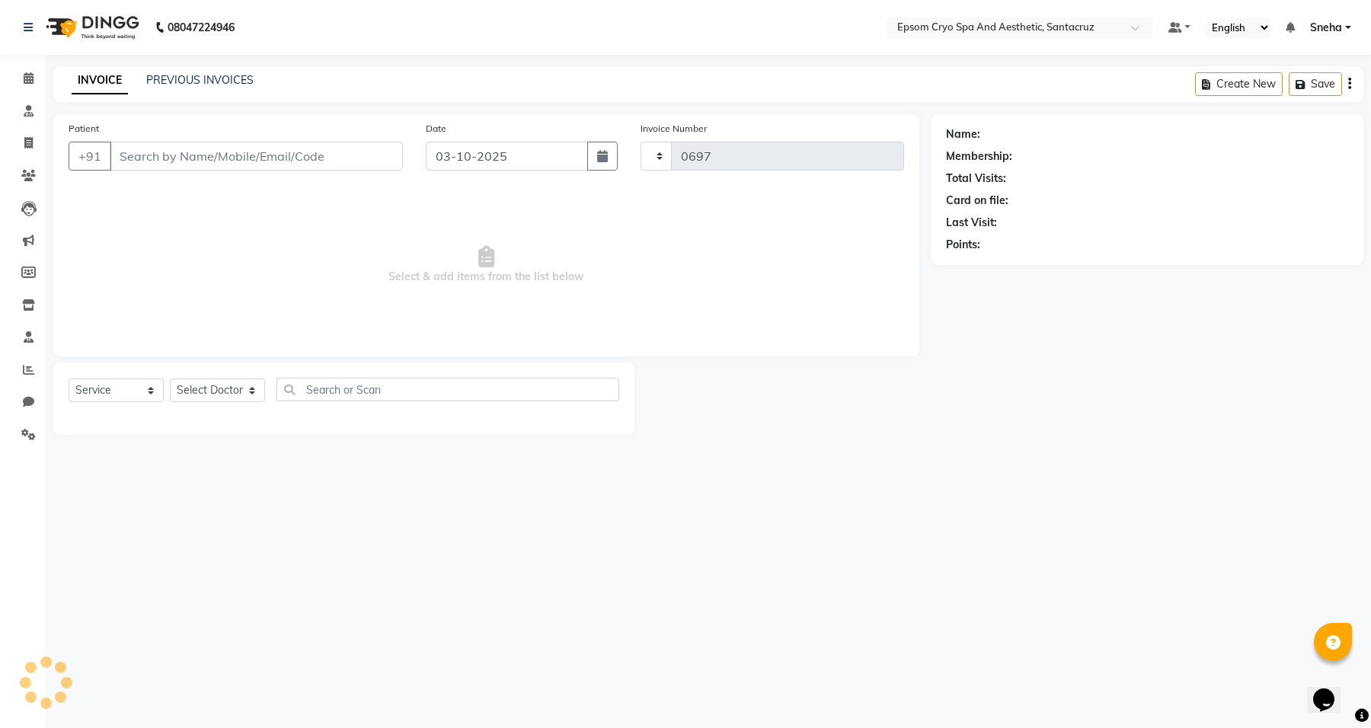
select select "8028"
type input "8240970998"
select select "72611"
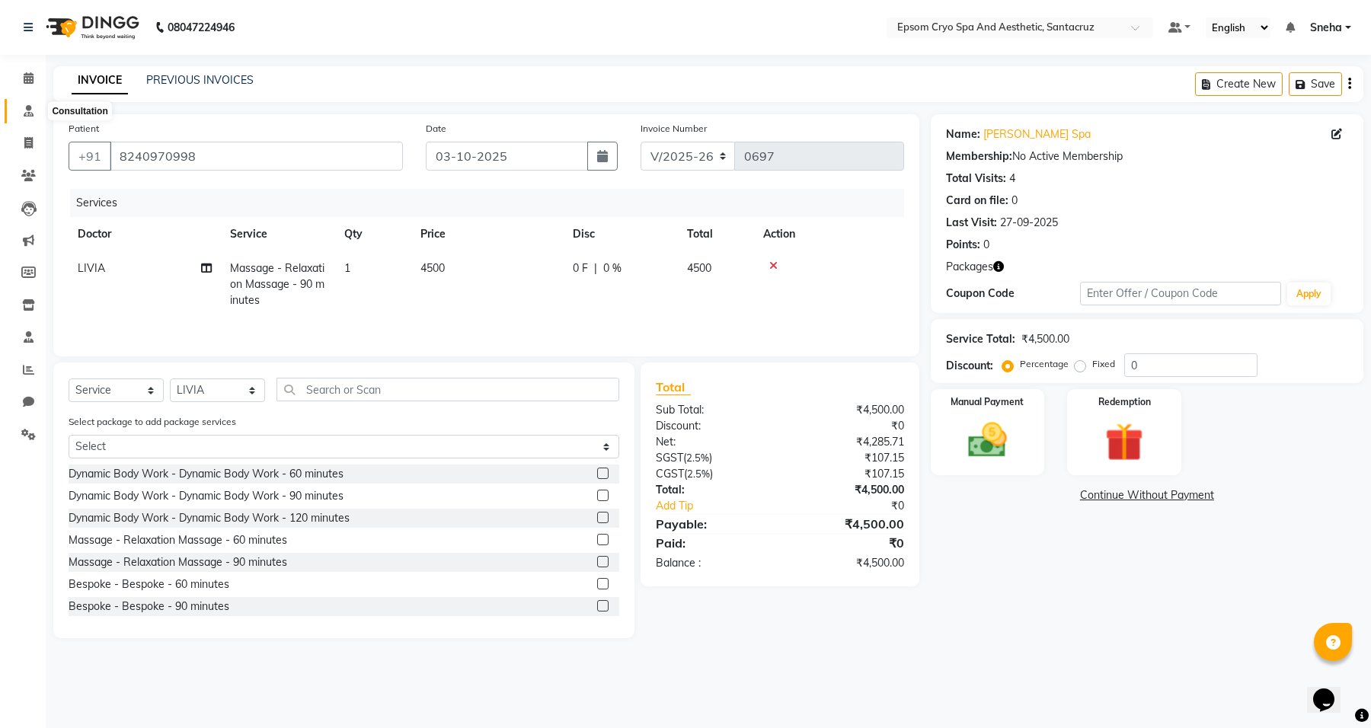
click at [29, 112] on icon at bounding box center [29, 110] width 10 height 11
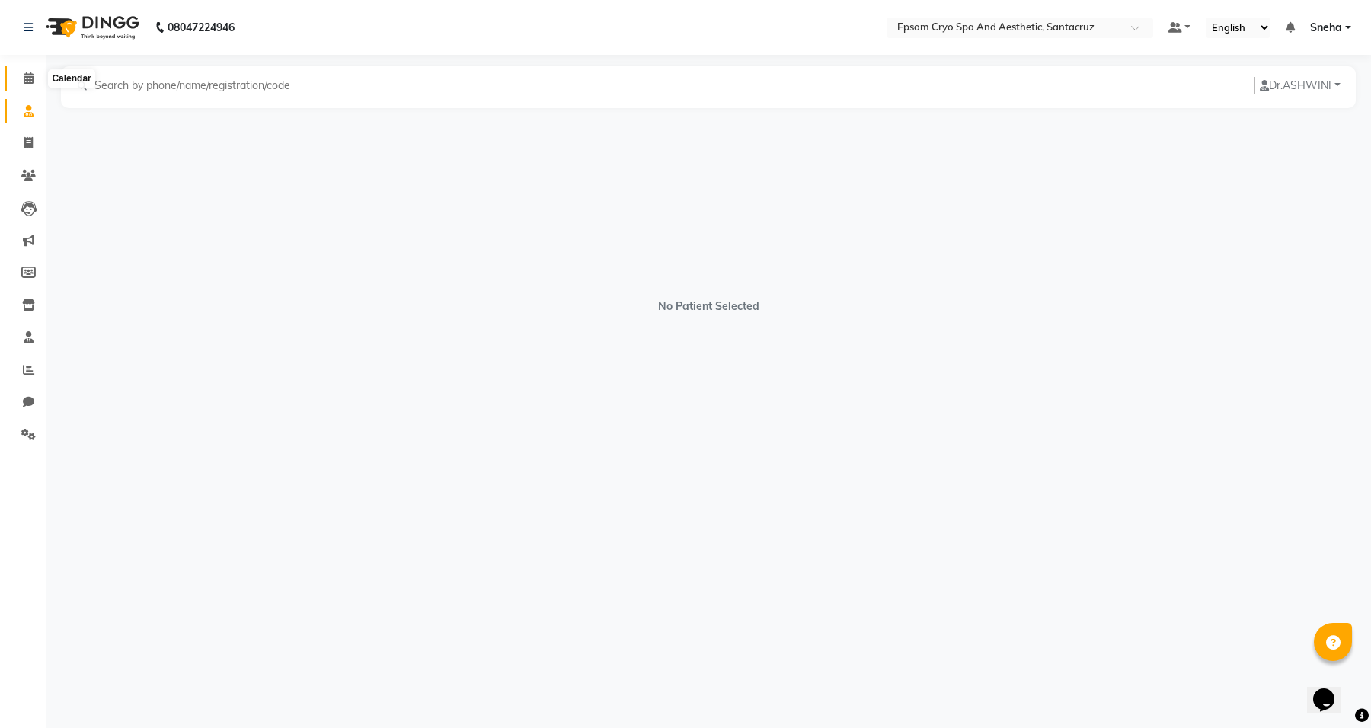
click at [33, 77] on span at bounding box center [28, 79] width 27 height 18
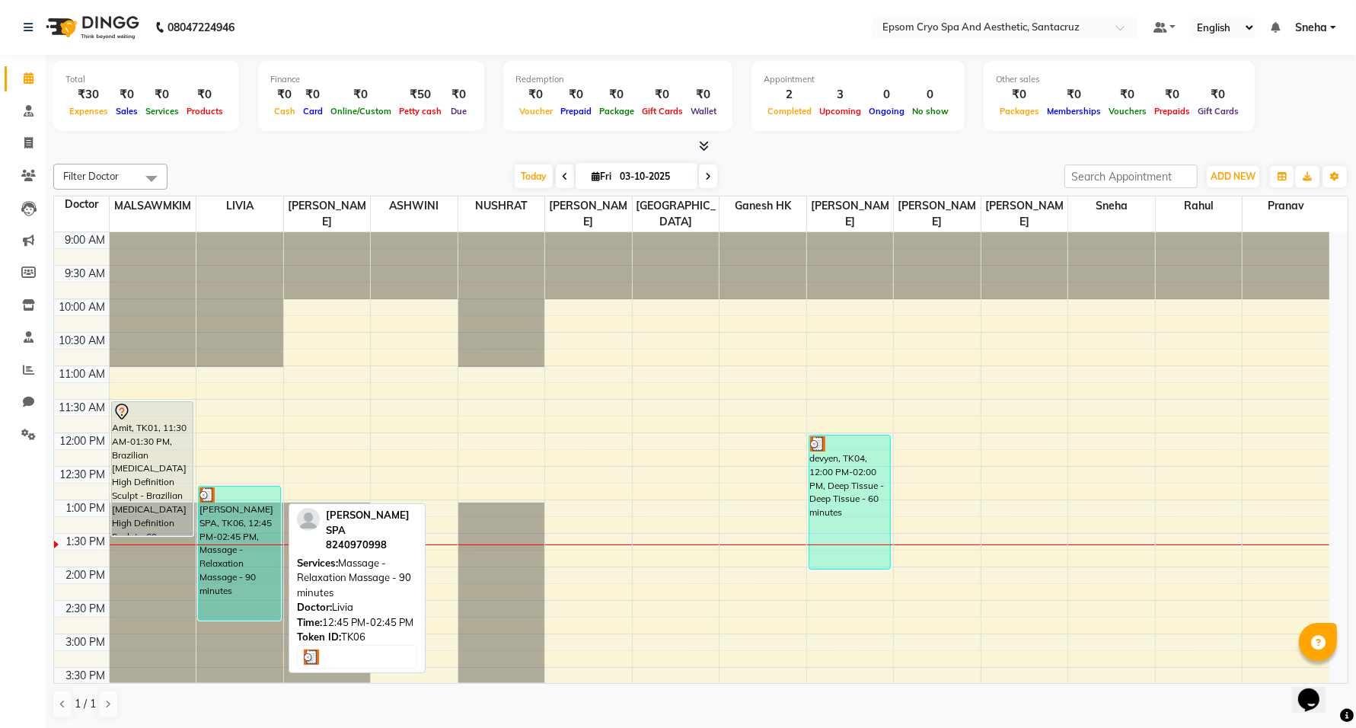
click at [254, 487] on div "ARKO SPA, TK06, 12:45 PM-02:45 PM, Massage - Relaxation Massage - 90 minutes" at bounding box center [239, 553] width 81 height 133
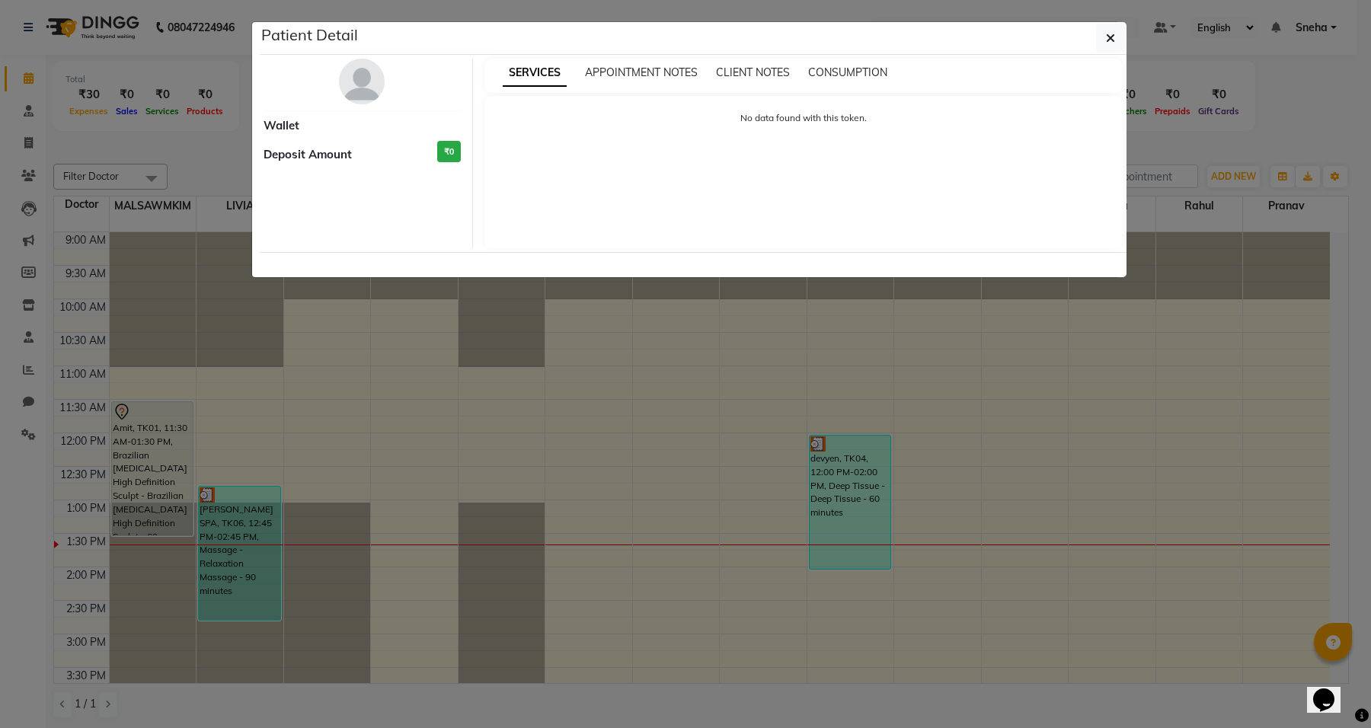
select select "3"
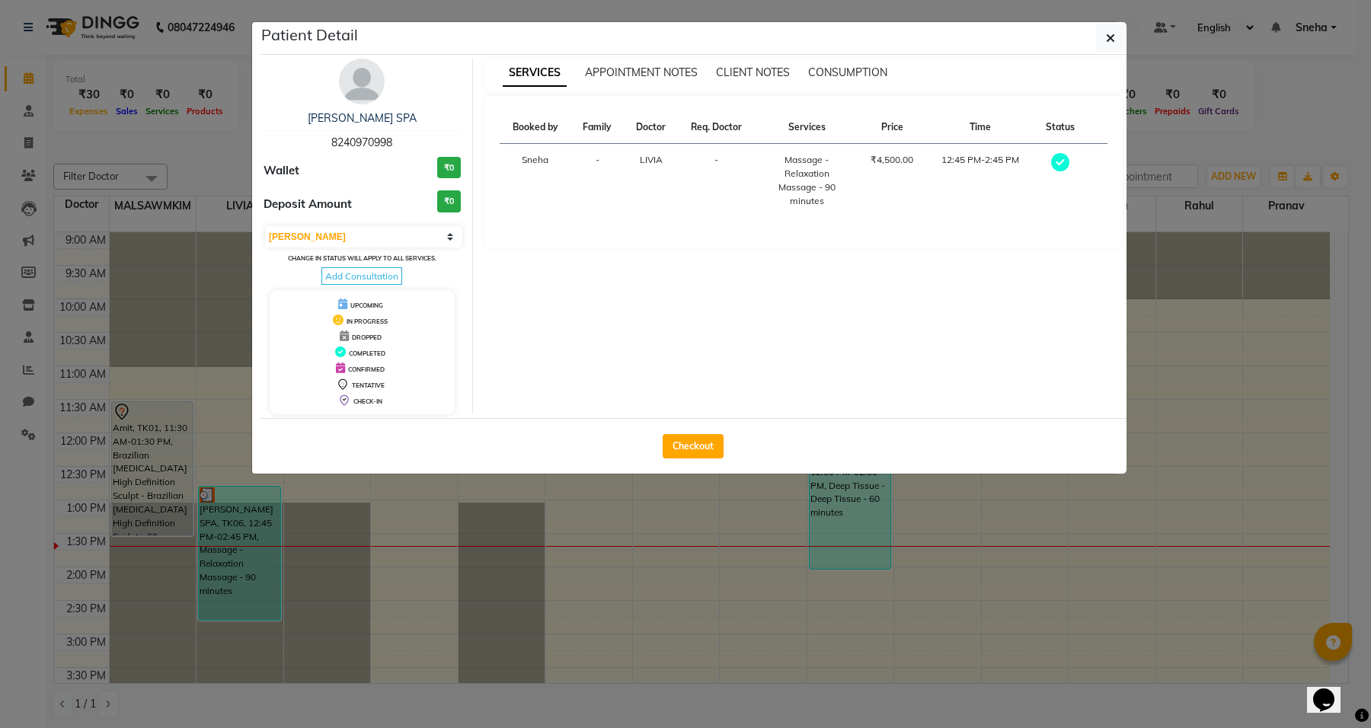
click at [712, 135] on th "Req. Doctor" at bounding box center [717, 127] width 78 height 33
click at [722, 135] on th "Req. Doctor" at bounding box center [717, 127] width 78 height 33
click at [588, 133] on th "Family" at bounding box center [597, 127] width 53 height 33
click at [656, 63] on div "SERVICES APPOINTMENT NOTES CLIENT NOTES CONSUMPTION" at bounding box center [803, 76] width 639 height 34
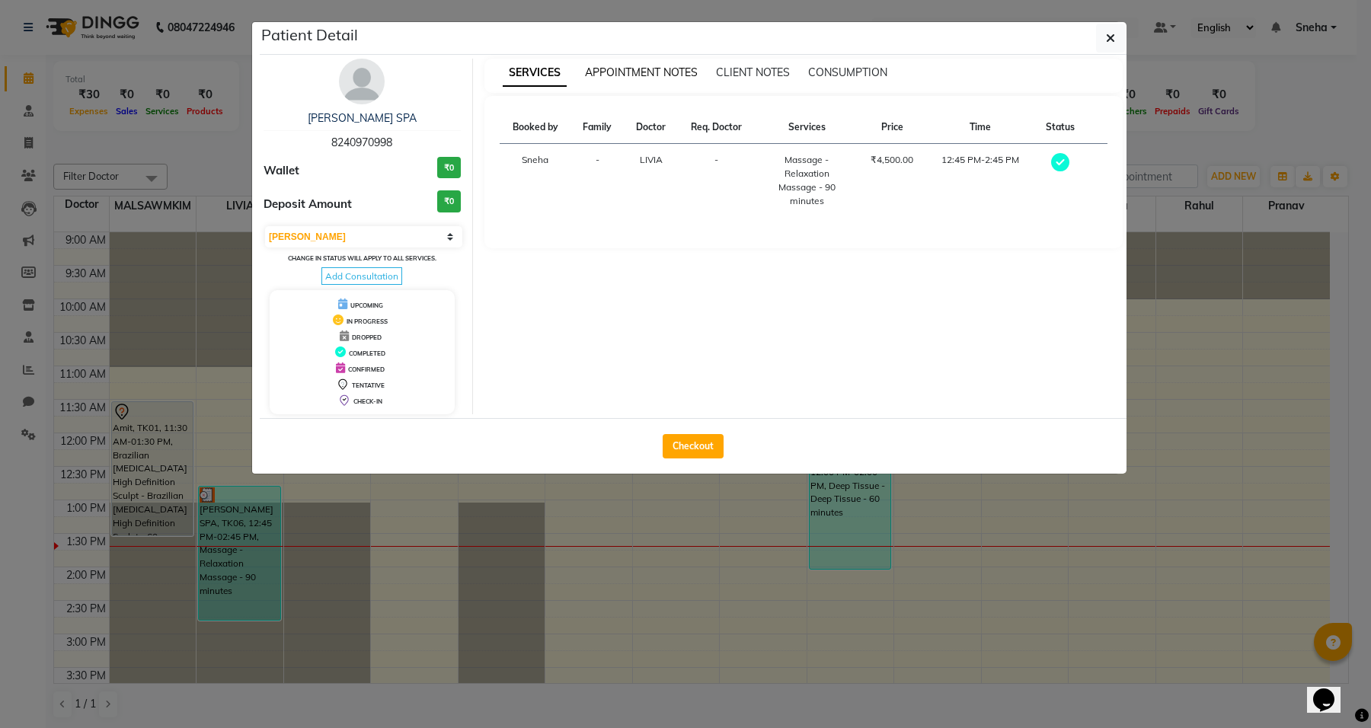
click at [667, 71] on span "APPOINTMENT NOTES" at bounding box center [641, 72] width 113 height 14
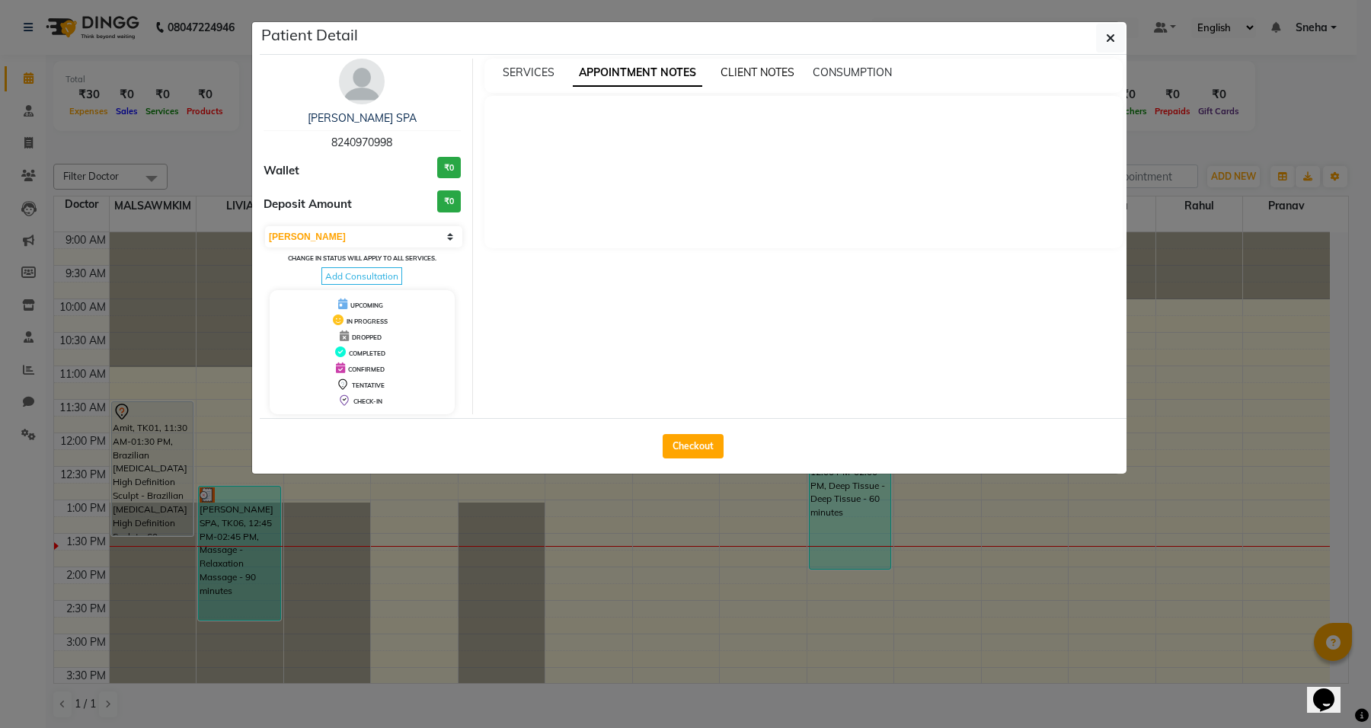
click at [755, 73] on span "CLIENT NOTES" at bounding box center [757, 72] width 74 height 14
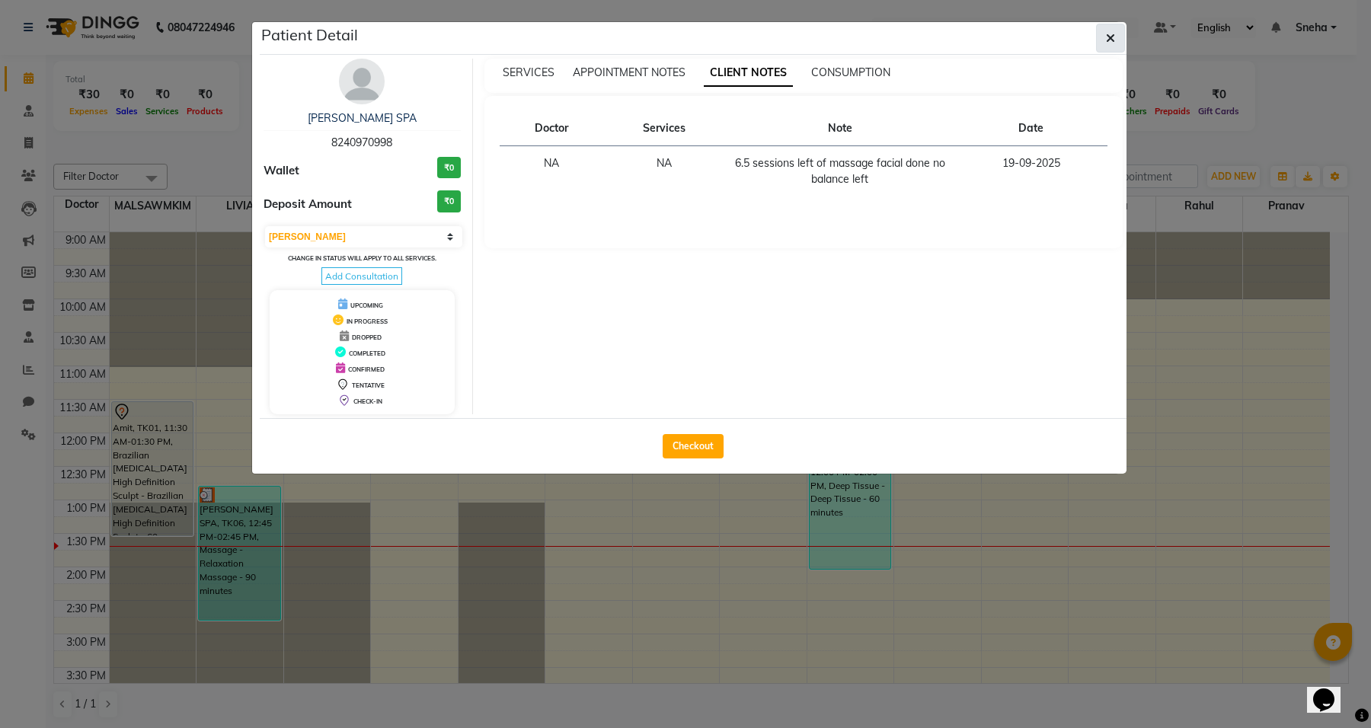
click at [1121, 36] on button "button" at bounding box center [1110, 38] width 29 height 29
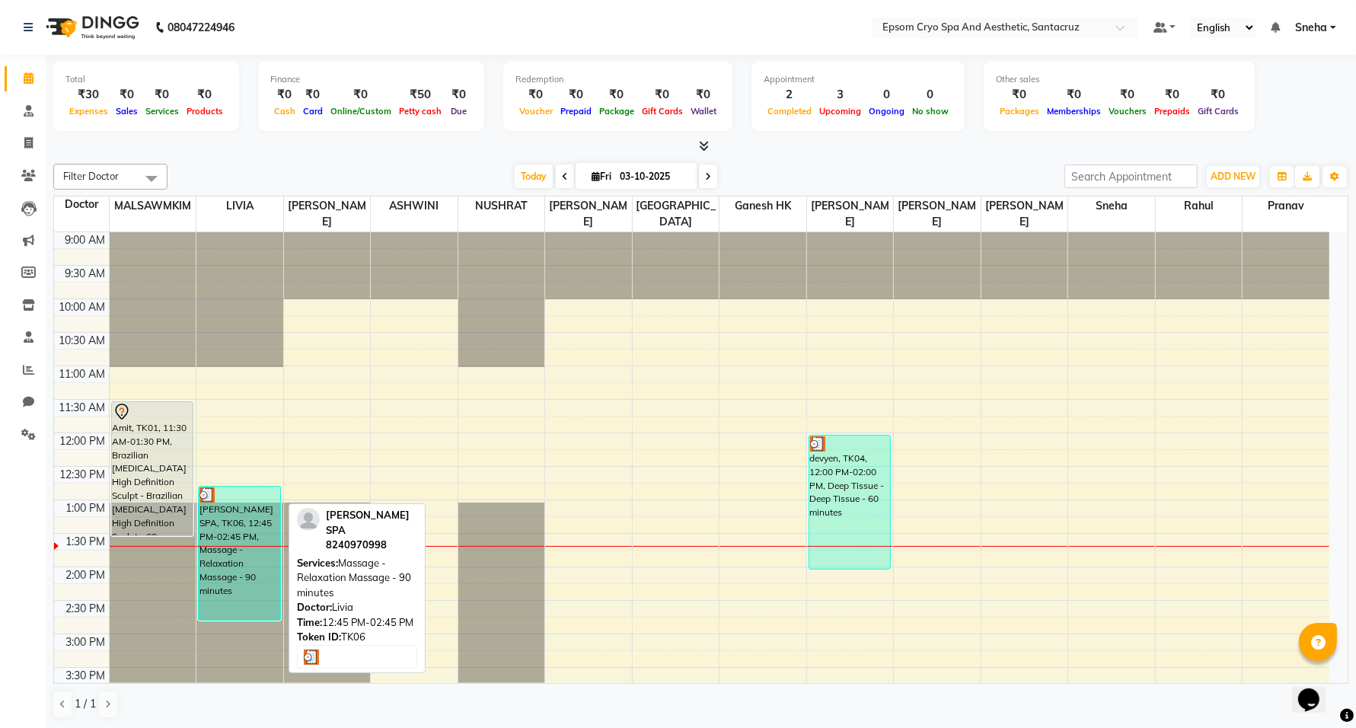
click at [221, 487] on div at bounding box center [239, 494] width 80 height 15
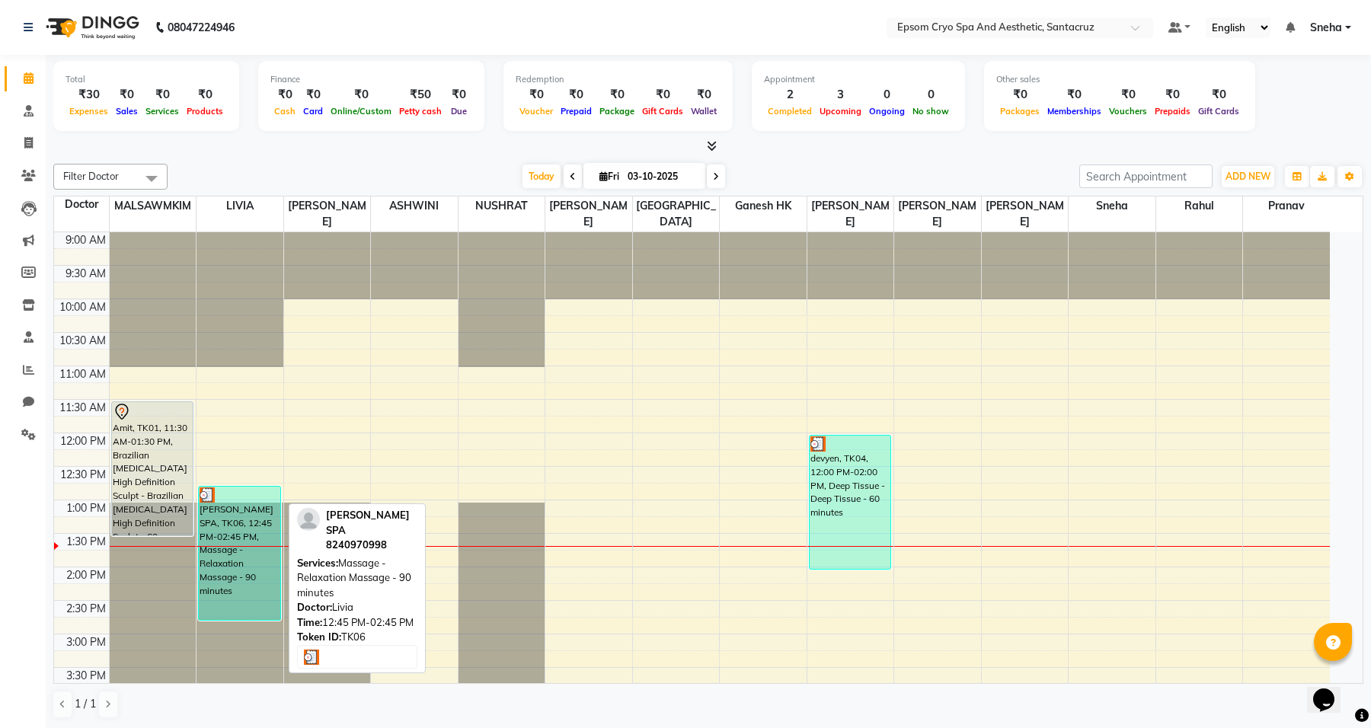
select select "3"
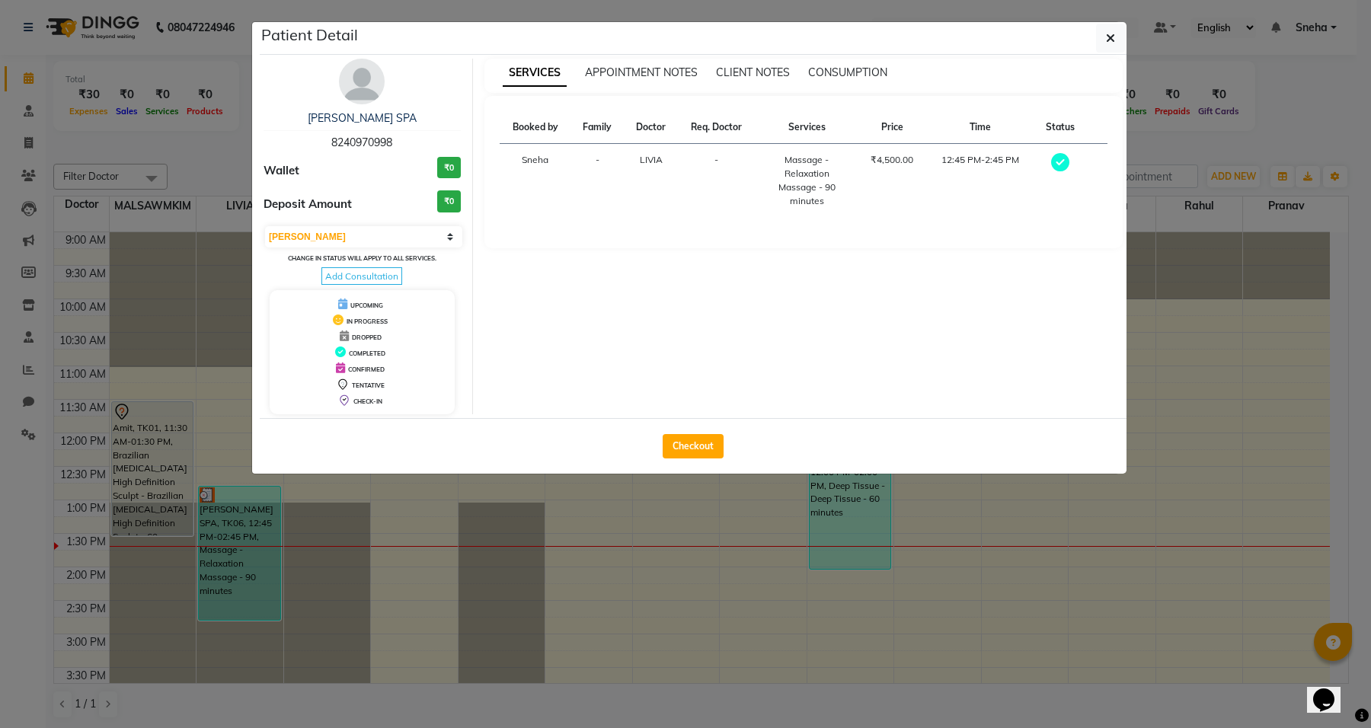
click at [341, 565] on ngb-modal-window "Patient Detail ARKO SPA 8240970998 Wallet ₹0 Deposit Amount ₹0 Select MARK DONE…" at bounding box center [685, 364] width 1371 height 728
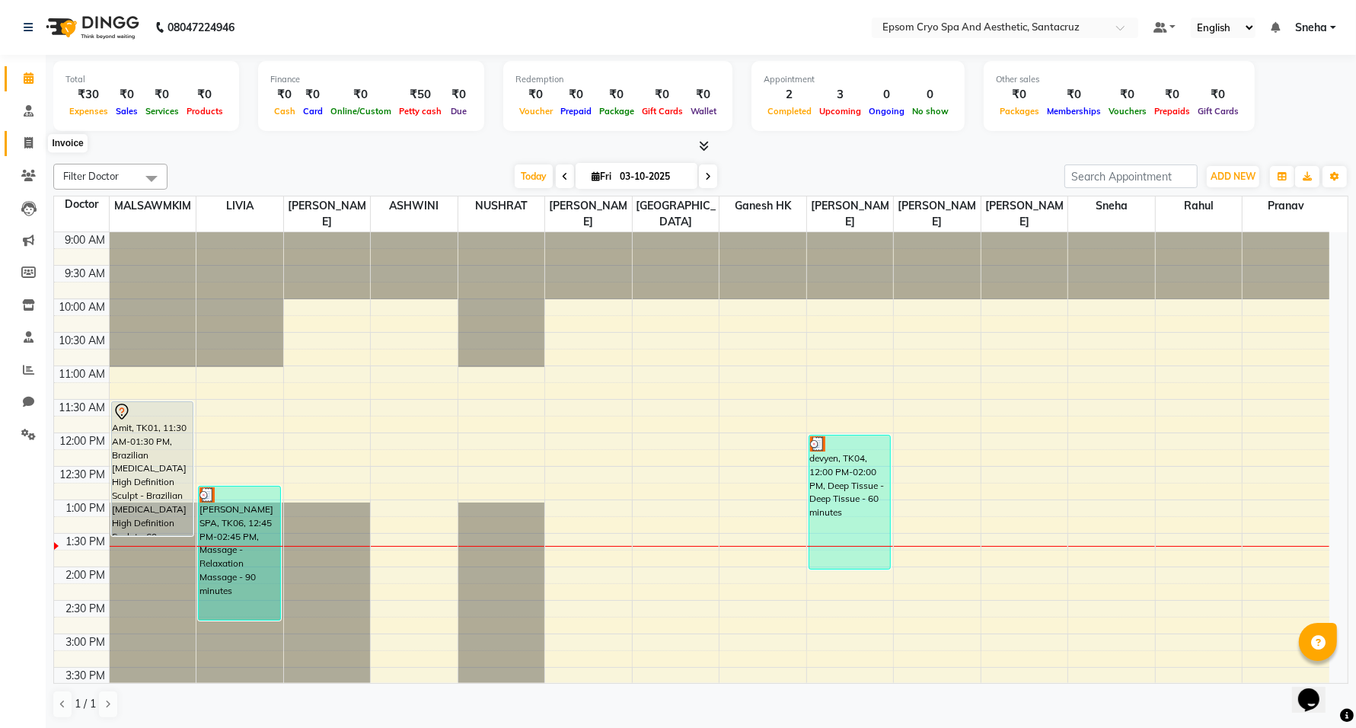
click at [24, 145] on icon at bounding box center [28, 142] width 8 height 11
select select "8028"
select select "service"
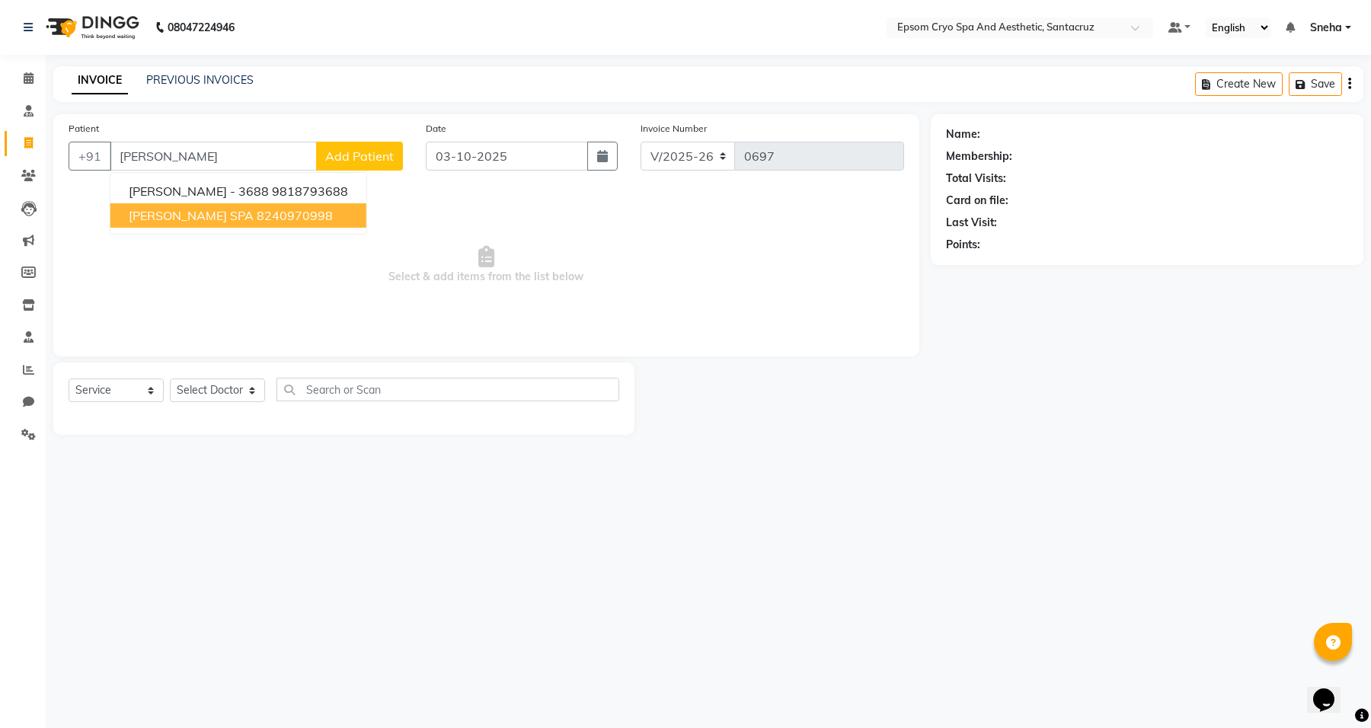
click at [189, 215] on button "ARKO SPA 8240970998" at bounding box center [238, 215] width 256 height 24
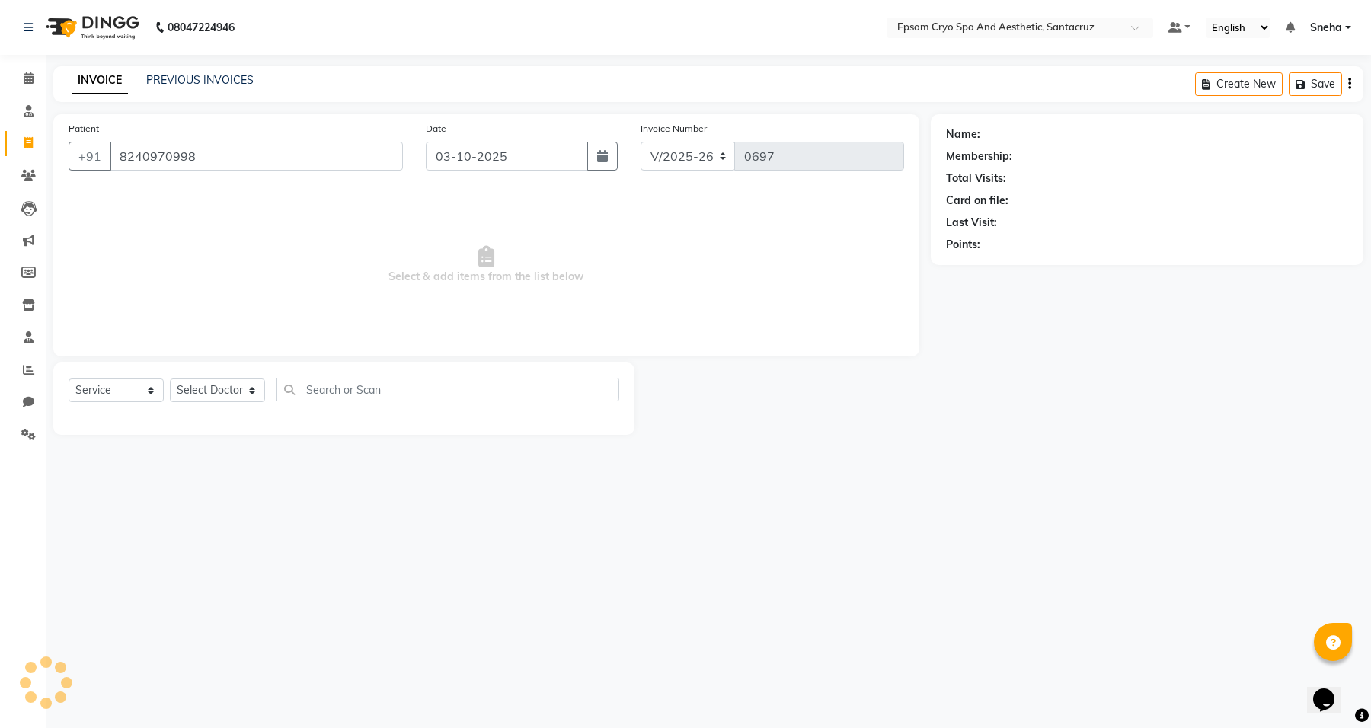
type input "8240970998"
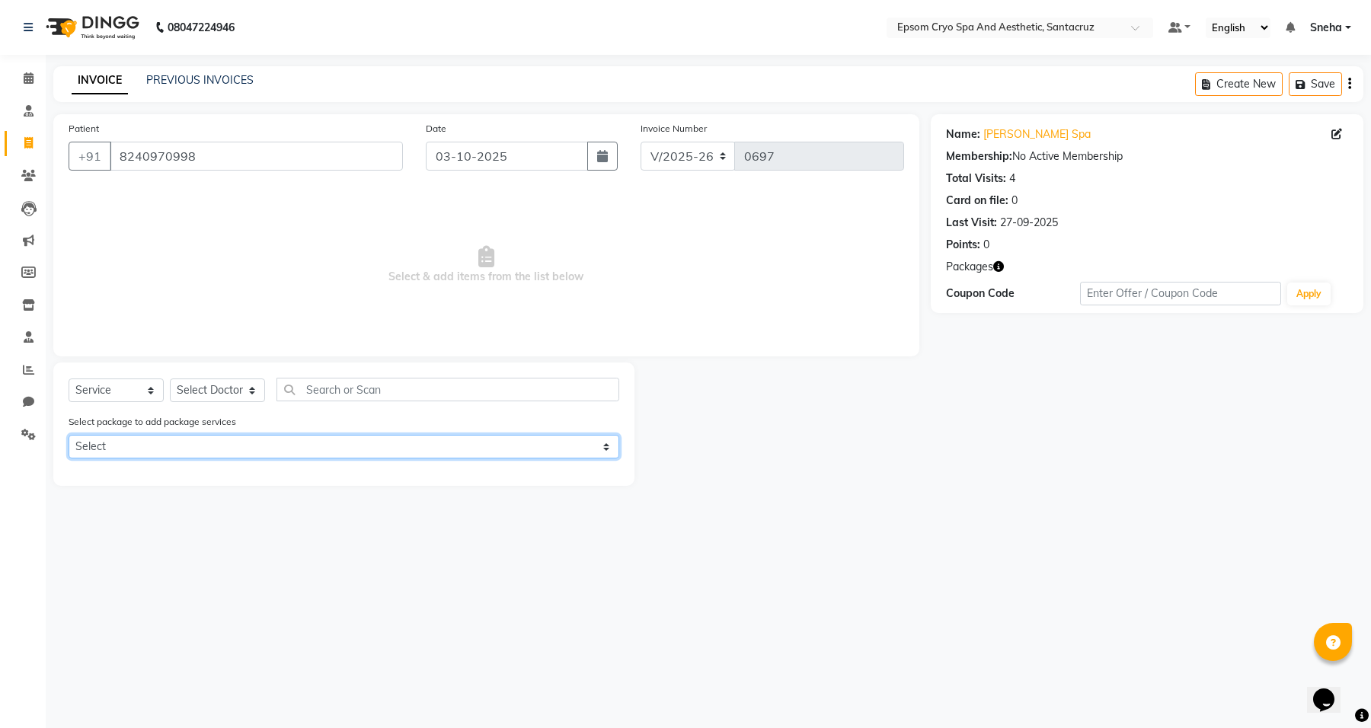
click at [120, 442] on select "Select GET 10 SESSIONS OF BASIC SPA SERVICE & 1 OBAGI FACIAL" at bounding box center [344, 447] width 551 height 24
select select "1: Object"
click at [69, 435] on select "Select GET 10 SESSIONS OF BASIC SPA SERVICE & 1 OBAGI FACIAL" at bounding box center [344, 447] width 551 height 24
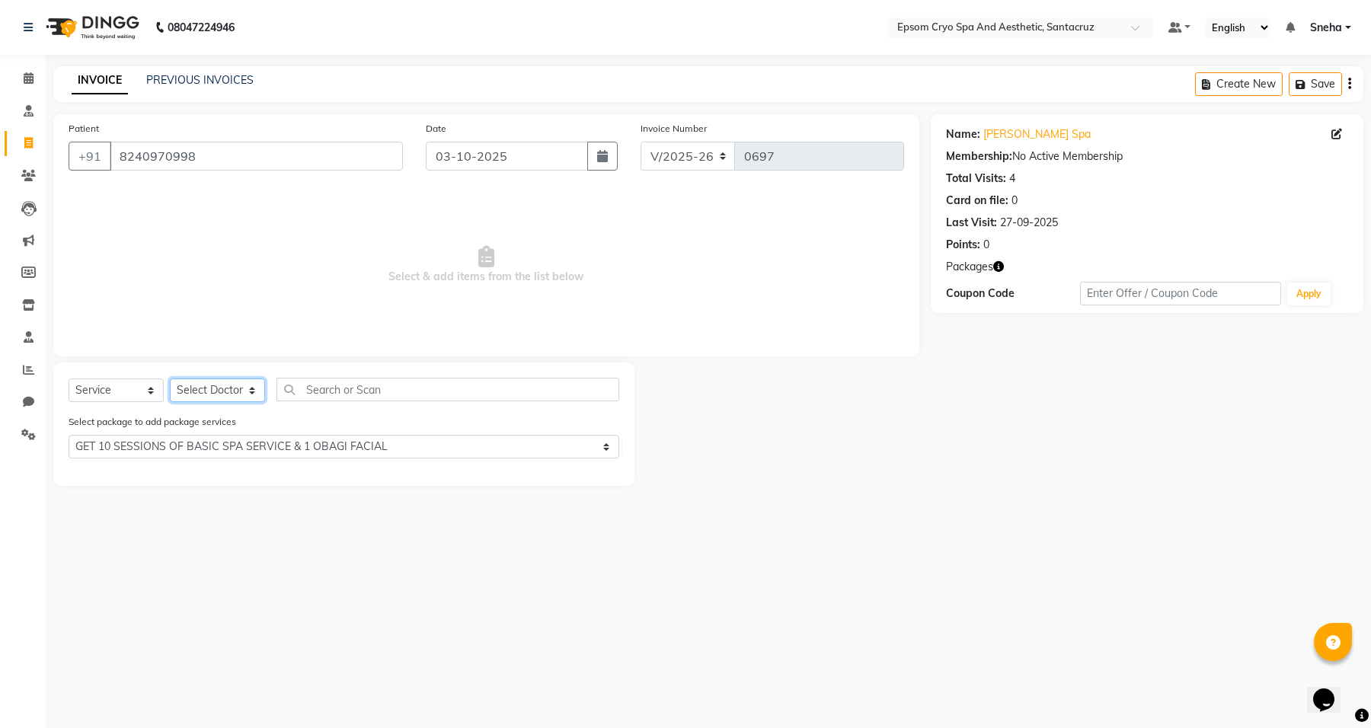
click at [226, 393] on select "Select Doctor ASHWINI BINDU Dr. Naman Jha Ekta Singh Ganesh HK Hariom singh LIV…" at bounding box center [217, 390] width 95 height 24
click at [362, 330] on span "Select & add items from the list below" at bounding box center [486, 265] width 835 height 152
click at [29, 66] on link "Calendar" at bounding box center [23, 78] width 37 height 25
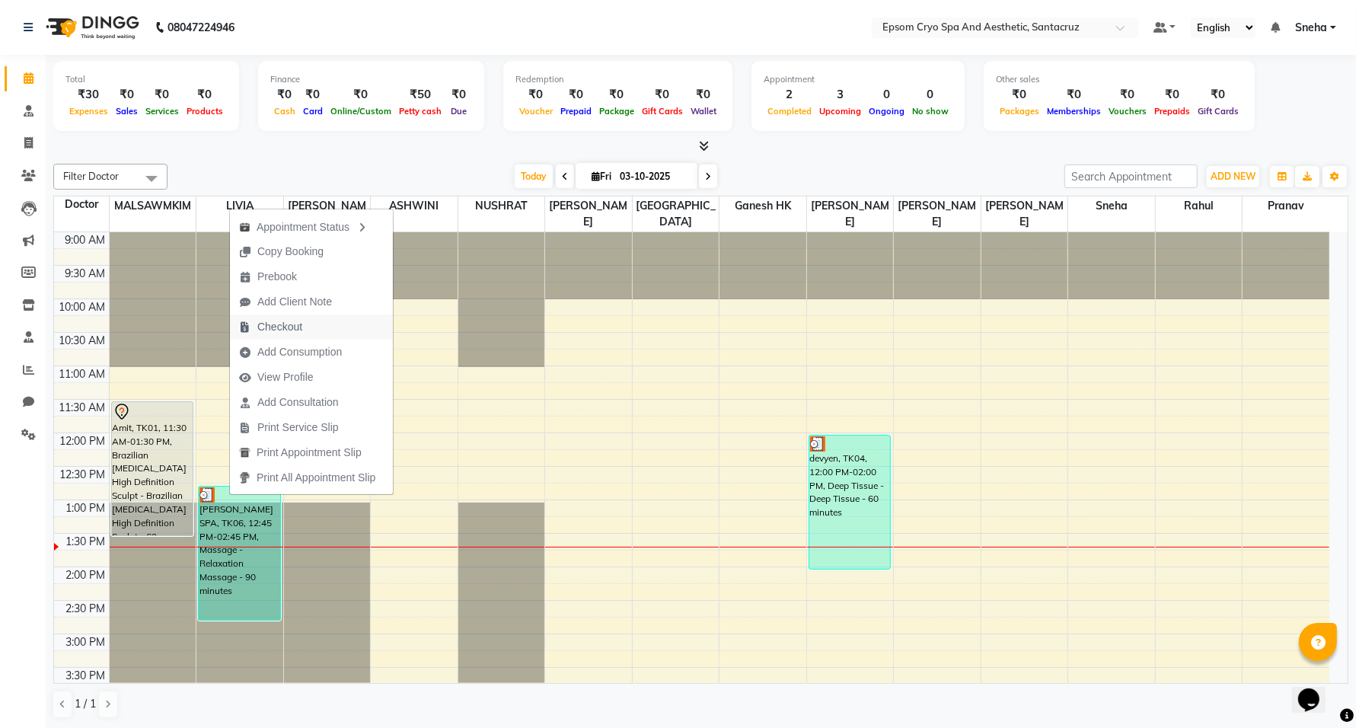
click at [279, 330] on span "Checkout" at bounding box center [279, 327] width 45 height 16
select select "service"
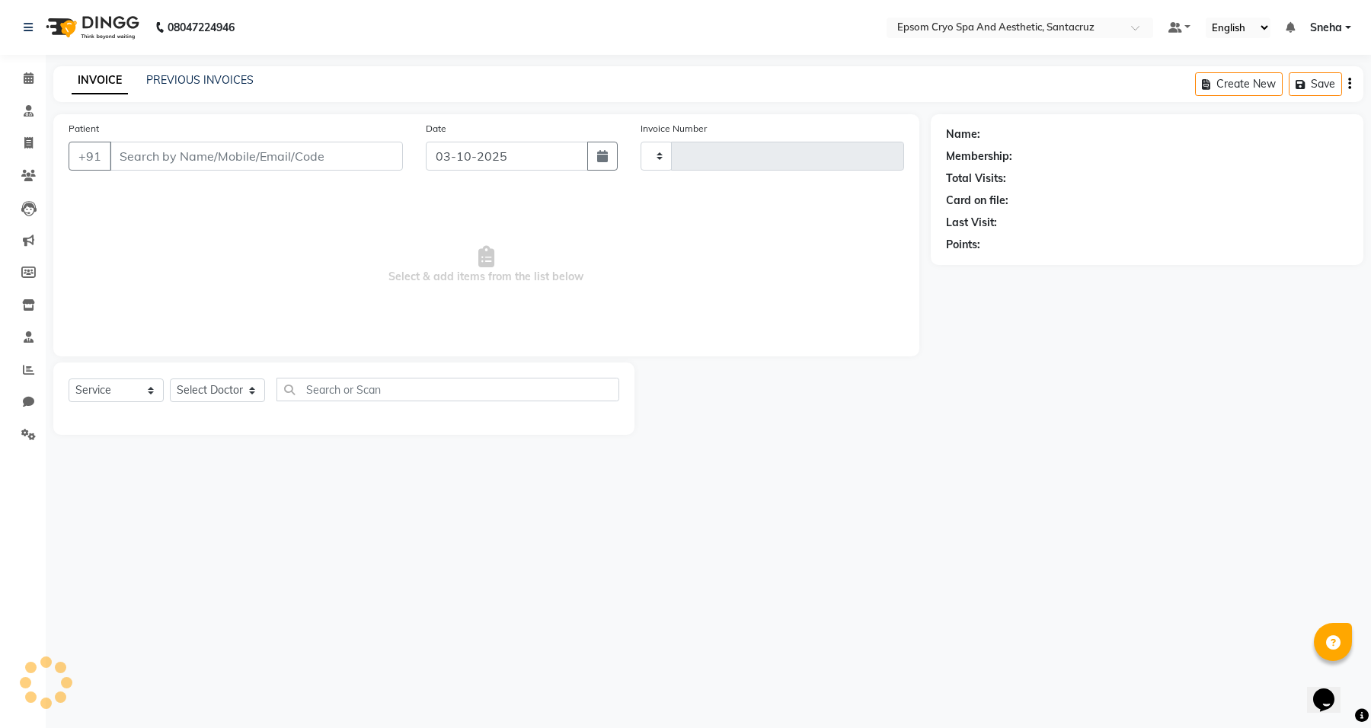
type input "0697"
select select "8028"
type input "8240970998"
select select "72611"
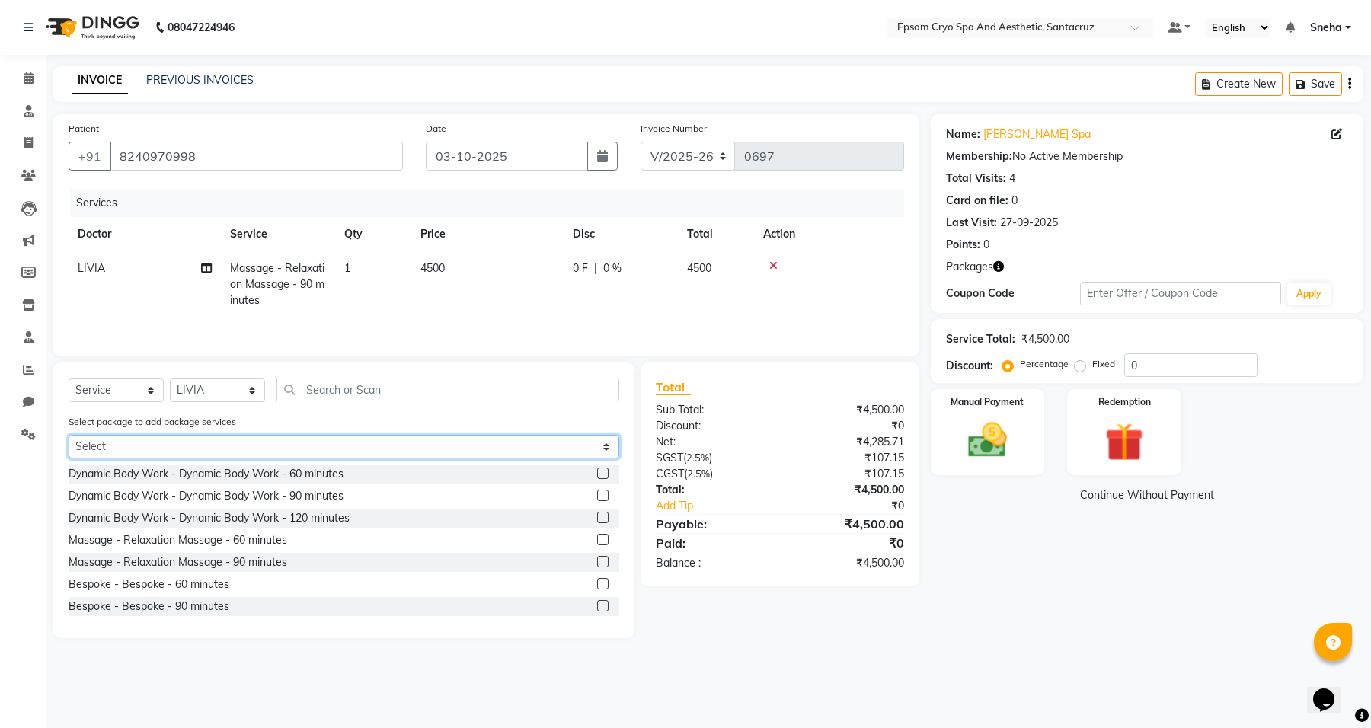
click at [499, 445] on select "Select GET 10 SESSIONS OF BASIC SPA SERVICE & 1 OBAGI FACIAL" at bounding box center [344, 447] width 551 height 24
select select "1: Object"
click at [69, 436] on select "Select GET 10 SESSIONS OF BASIC SPA SERVICE & 1 OBAGI FACIAL" at bounding box center [344, 447] width 551 height 24
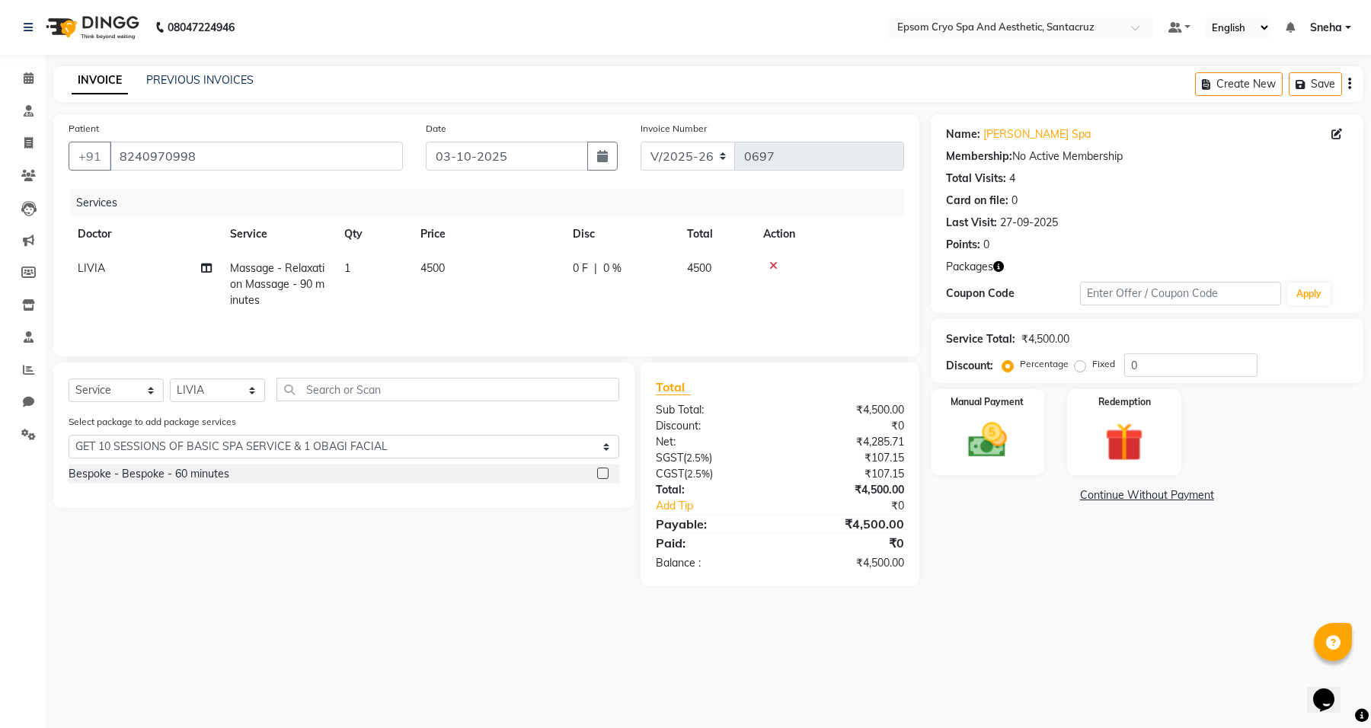
click at [777, 263] on icon at bounding box center [773, 265] width 8 height 11
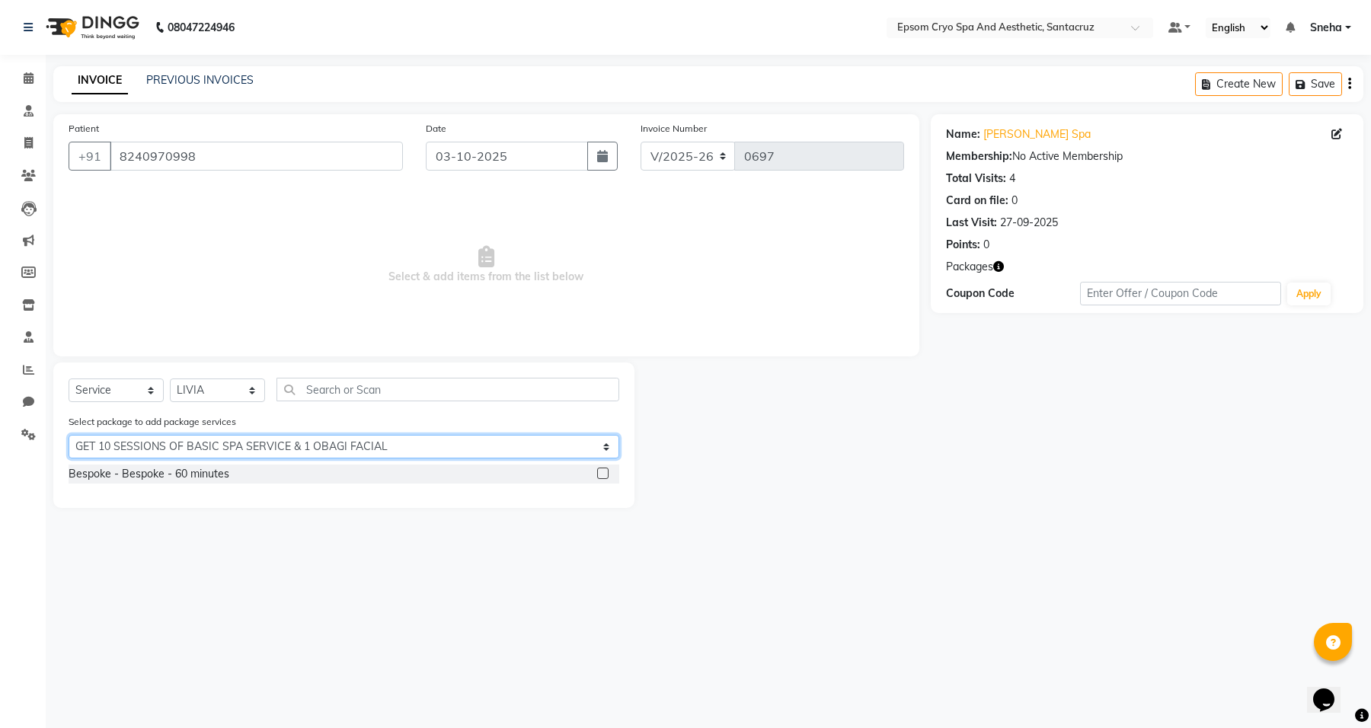
click at [549, 449] on select "Select GET 10 SESSIONS OF BASIC SPA SERVICE & 1 OBAGI FACIAL" at bounding box center [344, 447] width 551 height 24
click at [69, 435] on select "Select GET 10 SESSIONS OF BASIC SPA SERVICE & 1 OBAGI FACIAL" at bounding box center [344, 447] width 551 height 24
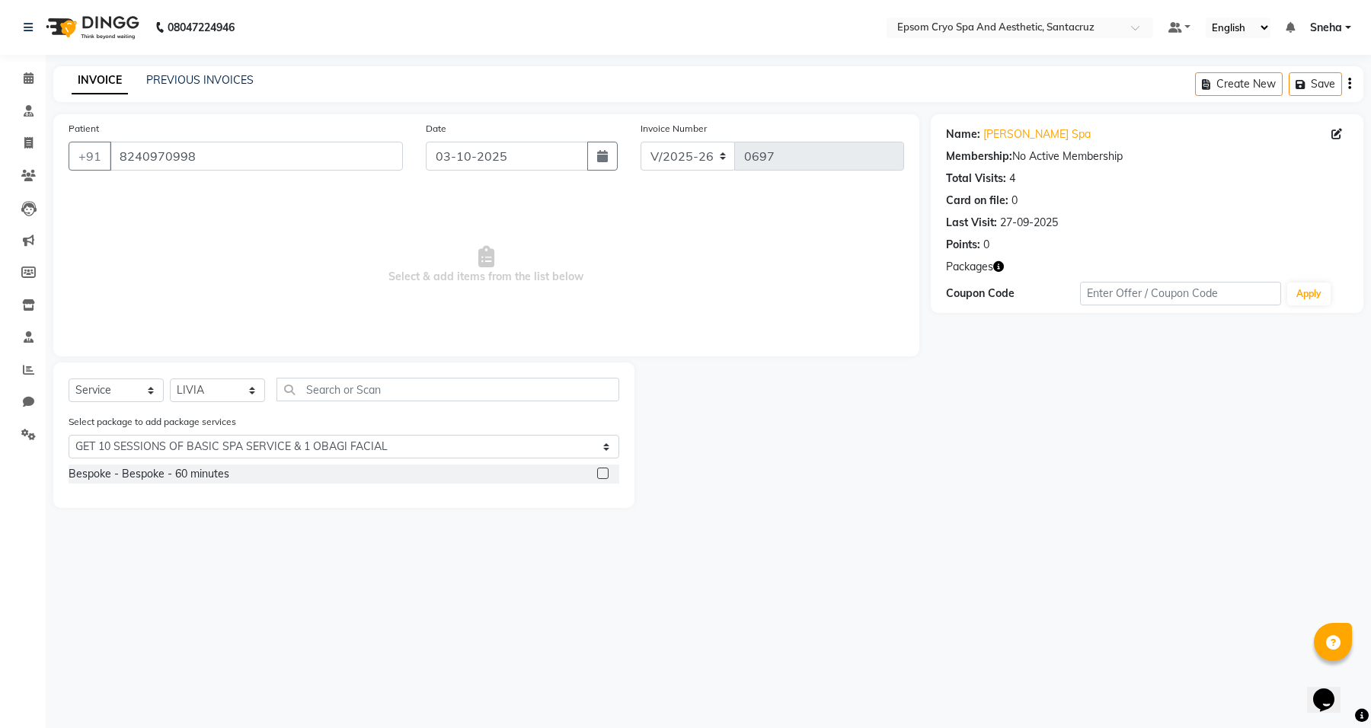
click at [603, 472] on label at bounding box center [602, 473] width 11 height 11
click at [603, 472] on input "checkbox" at bounding box center [602, 474] width 10 height 10
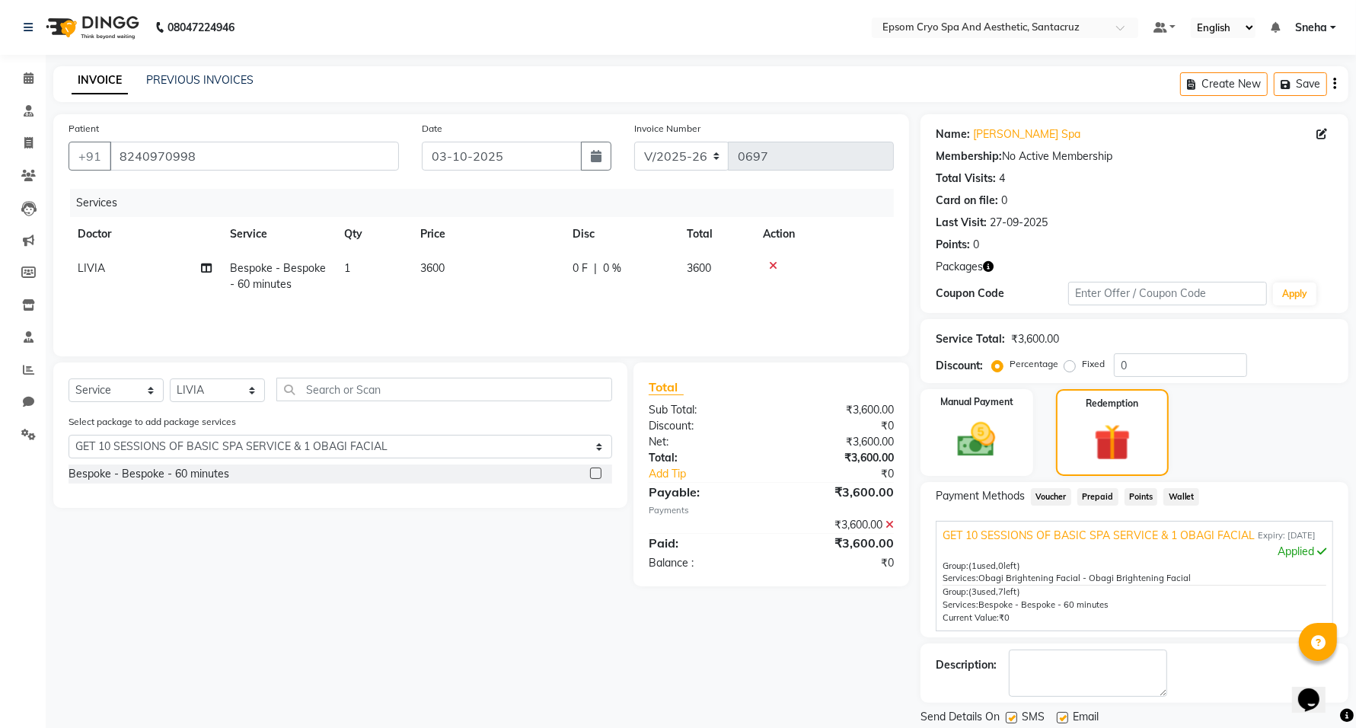
click at [777, 264] on icon at bounding box center [773, 265] width 8 height 11
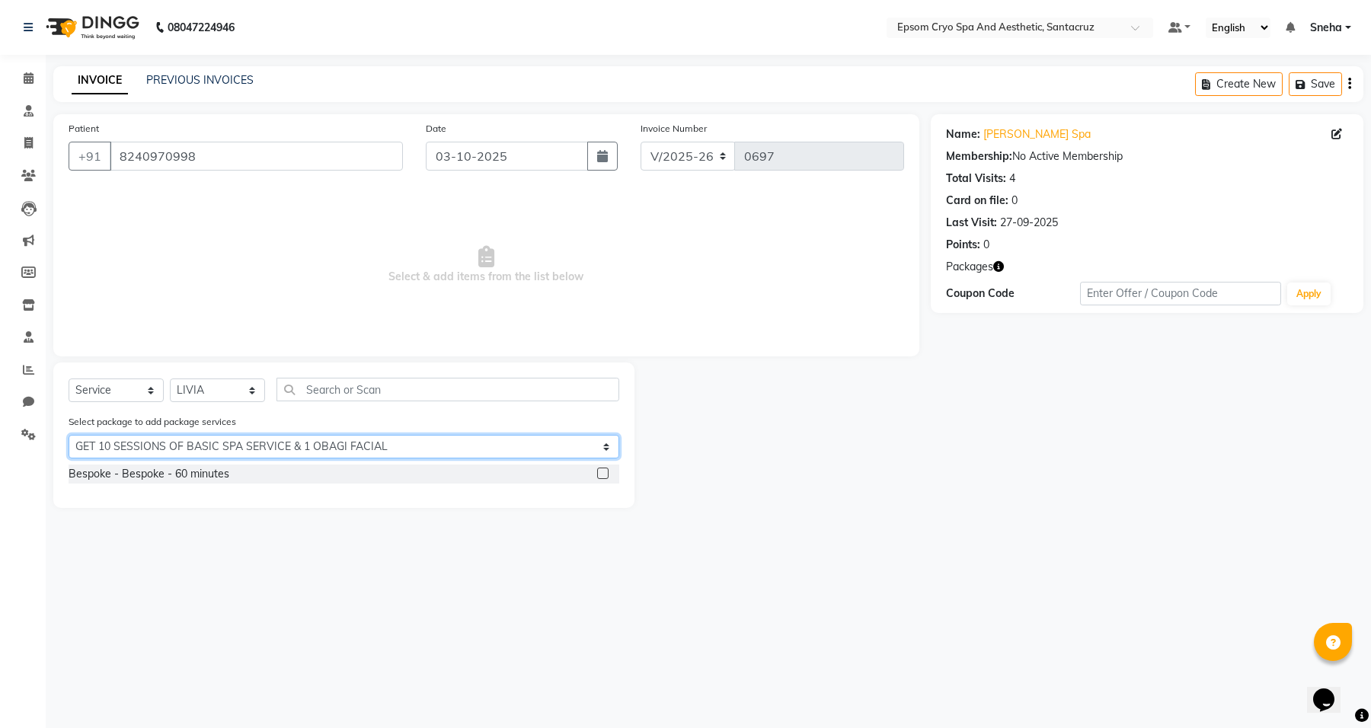
click at [604, 449] on select "Select GET 10 SESSIONS OF BASIC SPA SERVICE & 1 OBAGI FACIAL" at bounding box center [344, 447] width 551 height 24
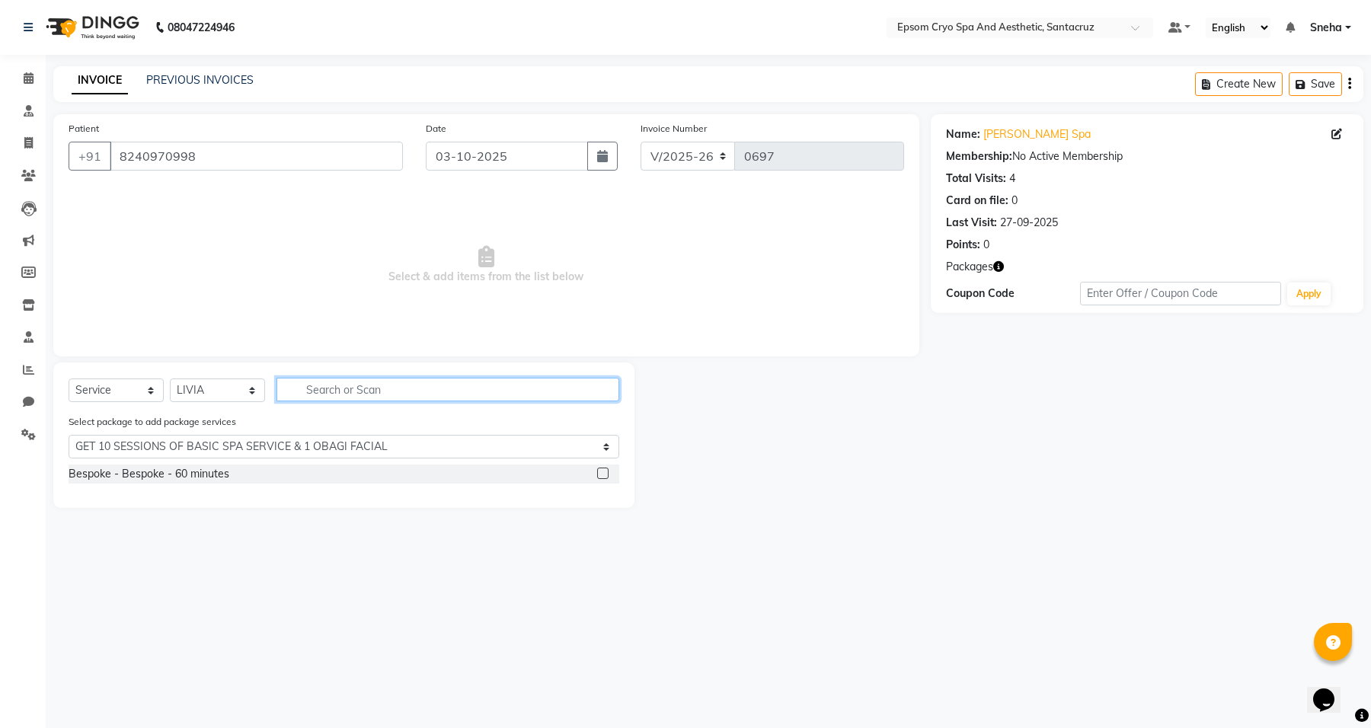
click at [474, 392] on input "text" at bounding box center [447, 390] width 343 height 24
click at [434, 474] on div "Bespoke - Bespoke - 60 minutes" at bounding box center [344, 473] width 551 height 19
click at [598, 469] on label at bounding box center [602, 473] width 11 height 11
click at [598, 469] on input "checkbox" at bounding box center [602, 474] width 10 height 10
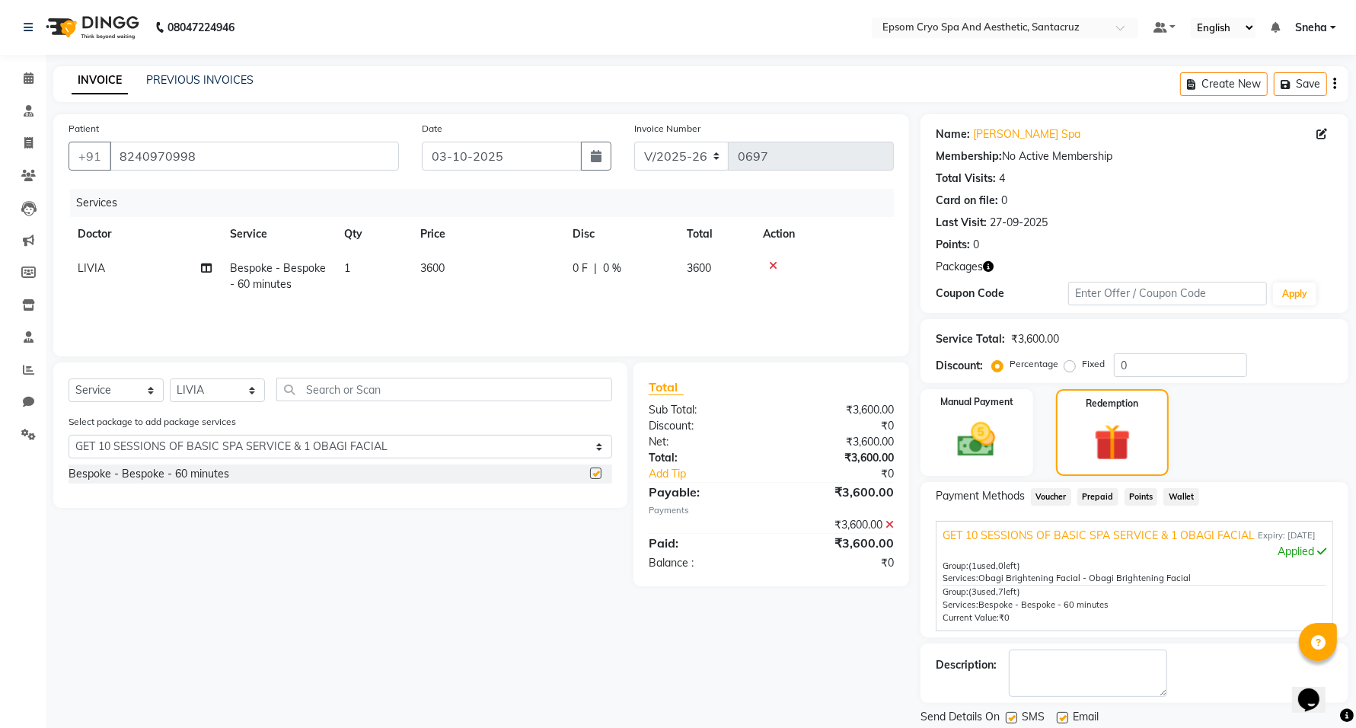
checkbox input "false"
drag, startPoint x: 959, startPoint y: 541, endPoint x: 808, endPoint y: 618, distance: 169.6
click at [808, 618] on div "Patient +91 8240970998 Date 03-10-2025 Invoice Number V/2025 V/2025-26 0697 Ser…" at bounding box center [481, 434] width 879 height 640
click at [891, 562] on div "₹0" at bounding box center [838, 563] width 134 height 16
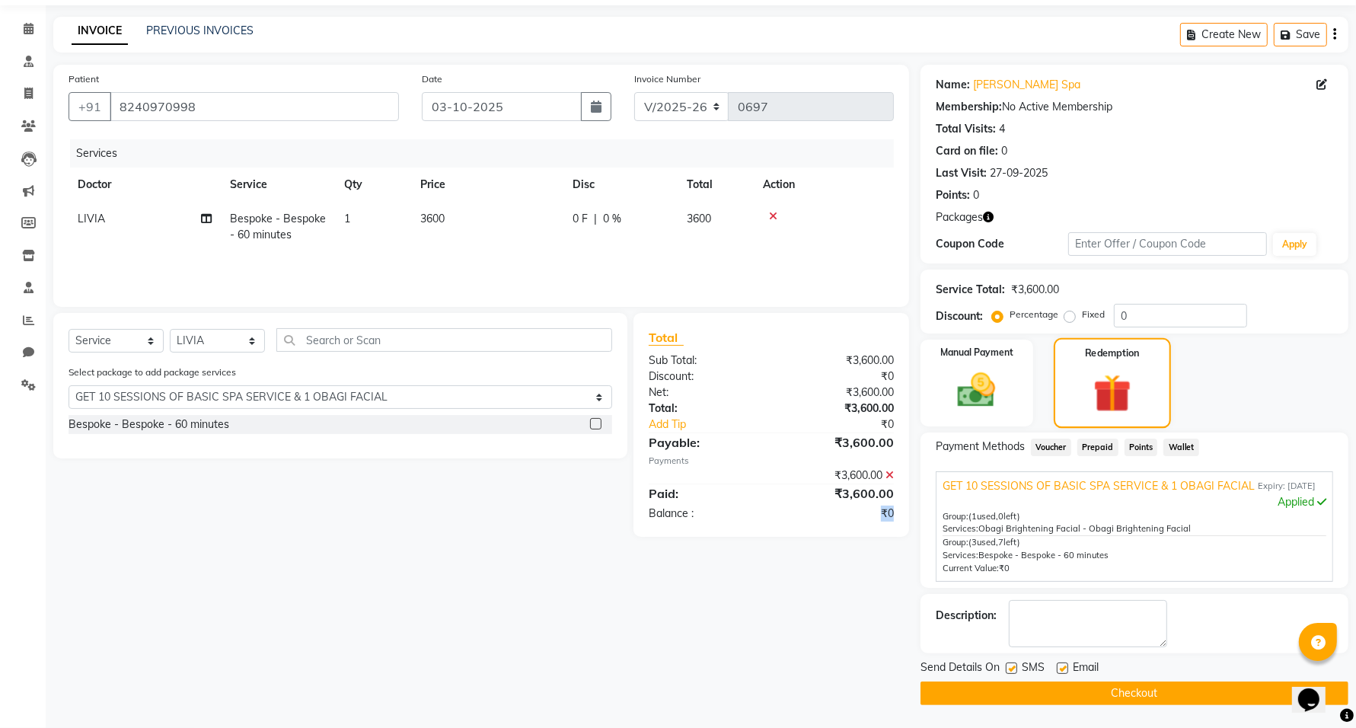
click at [1108, 385] on img at bounding box center [1112, 392] width 62 height 47
click at [1063, 669] on label at bounding box center [1062, 667] width 11 height 11
click at [1063, 669] on input "checkbox" at bounding box center [1062, 669] width 10 height 10
checkbox input "false"
click at [1013, 668] on label at bounding box center [1011, 667] width 11 height 11
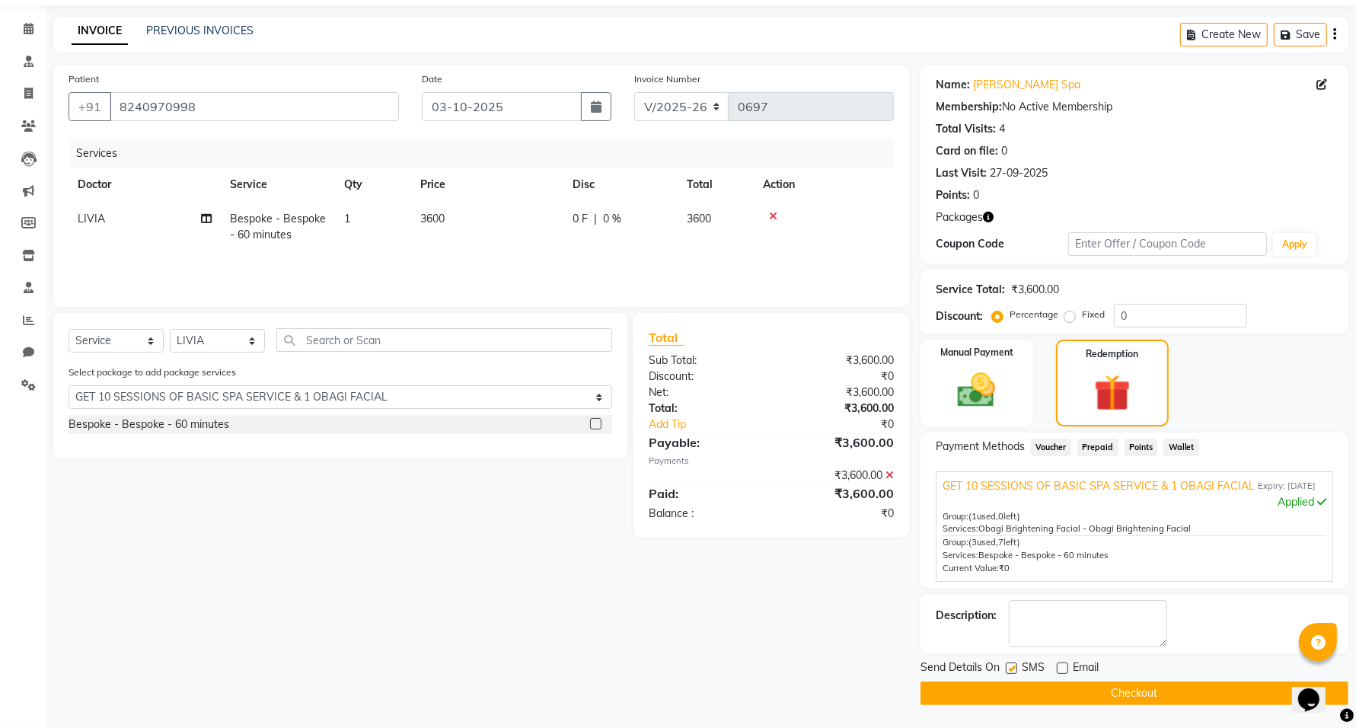
click at [1013, 668] on input "checkbox" at bounding box center [1011, 669] width 10 height 10
checkbox input "false"
click at [1044, 691] on button "Checkout" at bounding box center [1135, 693] width 428 height 24
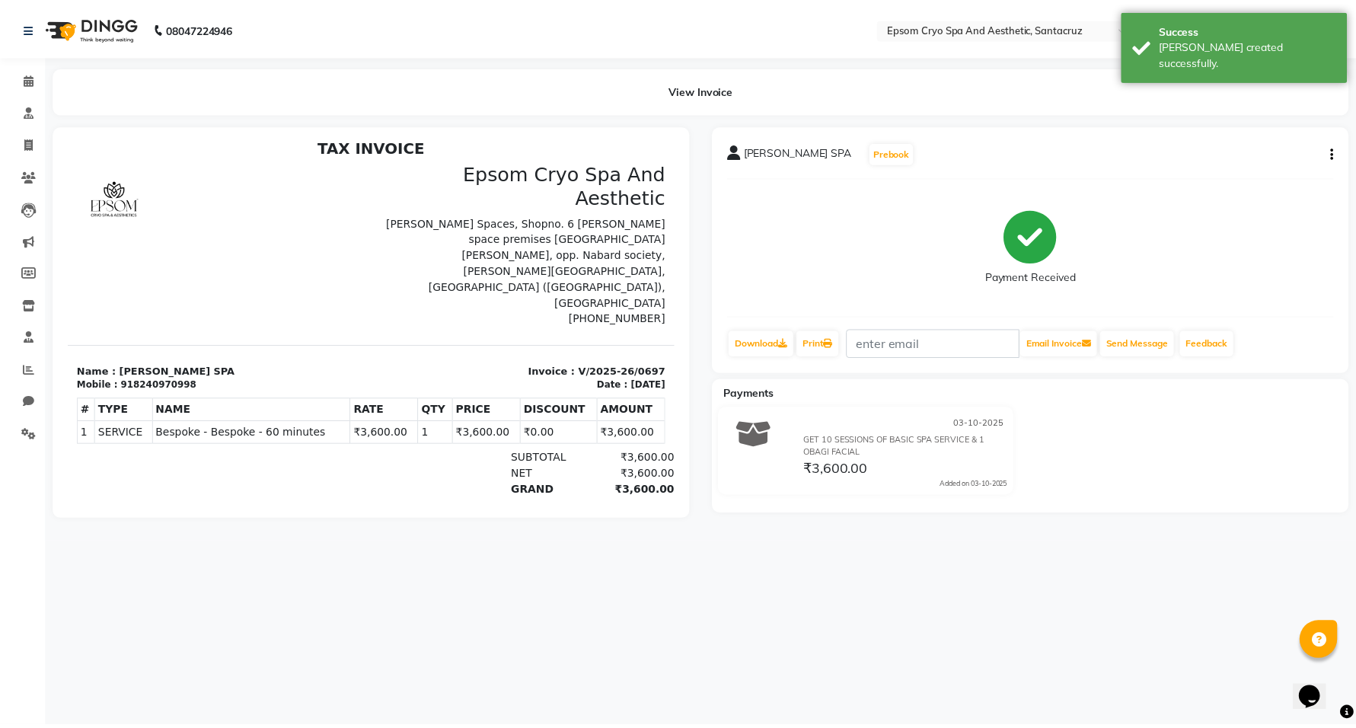
scroll to position [11, 0]
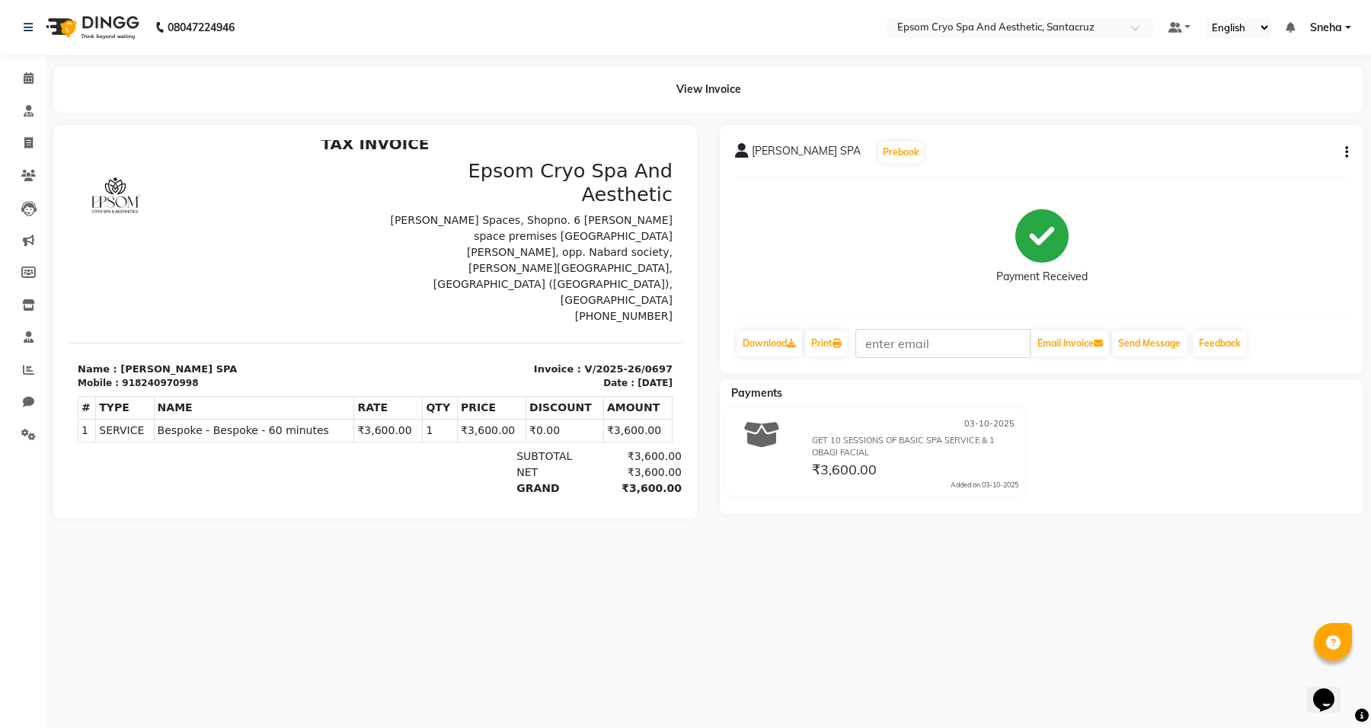
drag, startPoint x: 598, startPoint y: 432, endPoint x: 647, endPoint y: 432, distance: 49.5
click at [647, 512] on div "₹3,600.00" at bounding box center [638, 520] width 87 height 16
click at [17, 146] on span at bounding box center [28, 144] width 27 height 18
select select "8028"
select select "service"
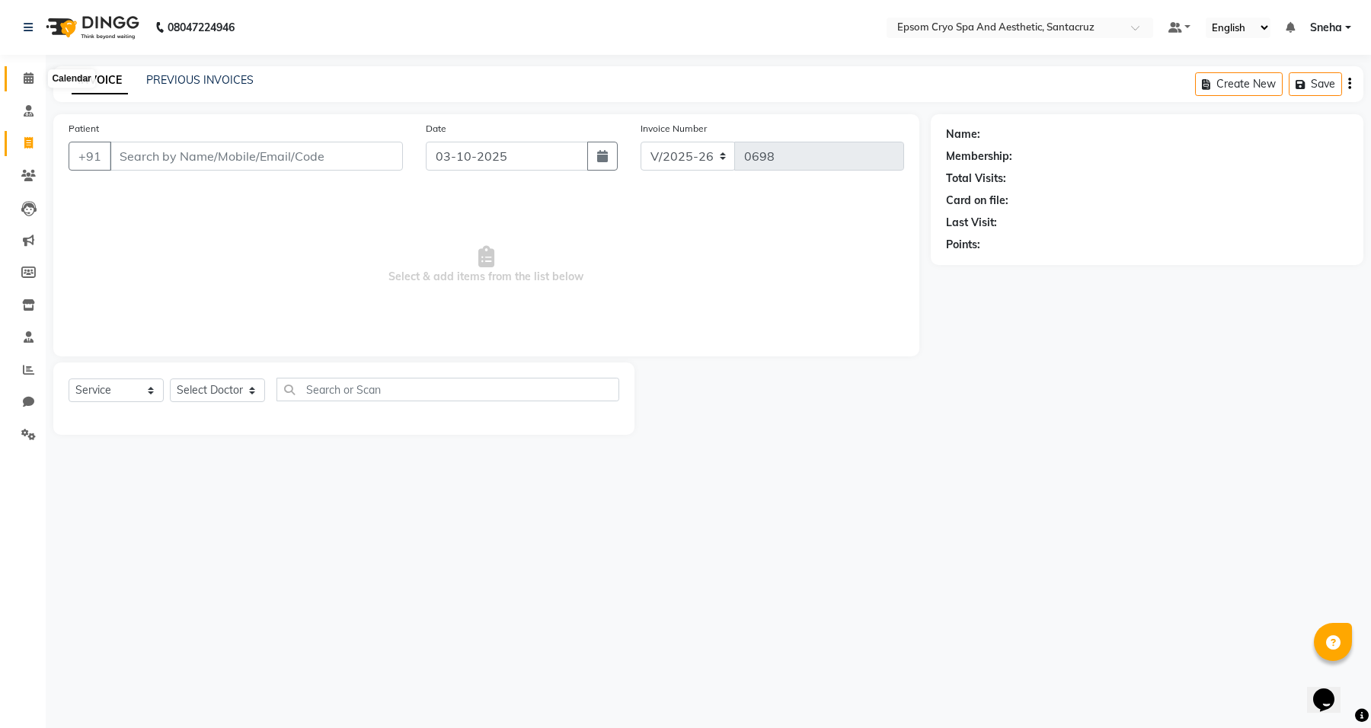
click at [29, 78] on icon at bounding box center [29, 77] width 10 height 11
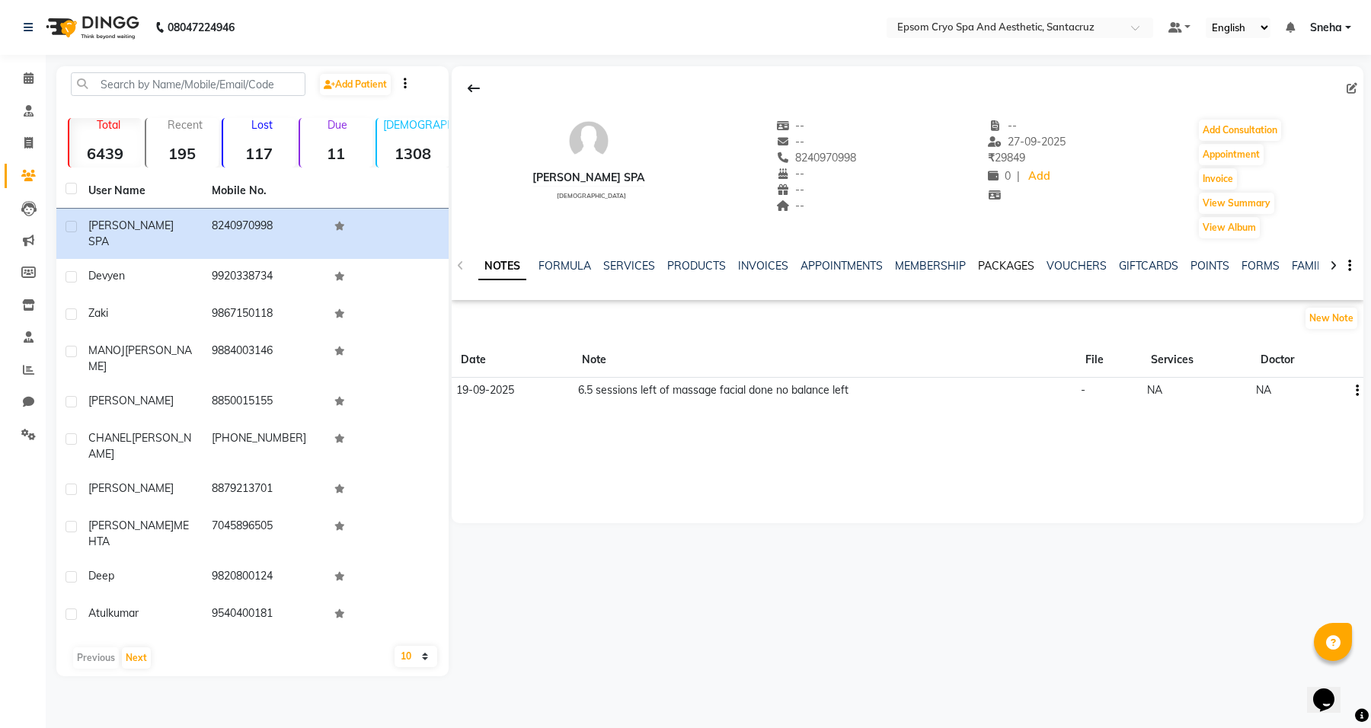
drag, startPoint x: 1014, startPoint y: 268, endPoint x: 1018, endPoint y: 275, distance: 7.8
click at [1014, 268] on link "PACKAGES" at bounding box center [1006, 266] width 56 height 14
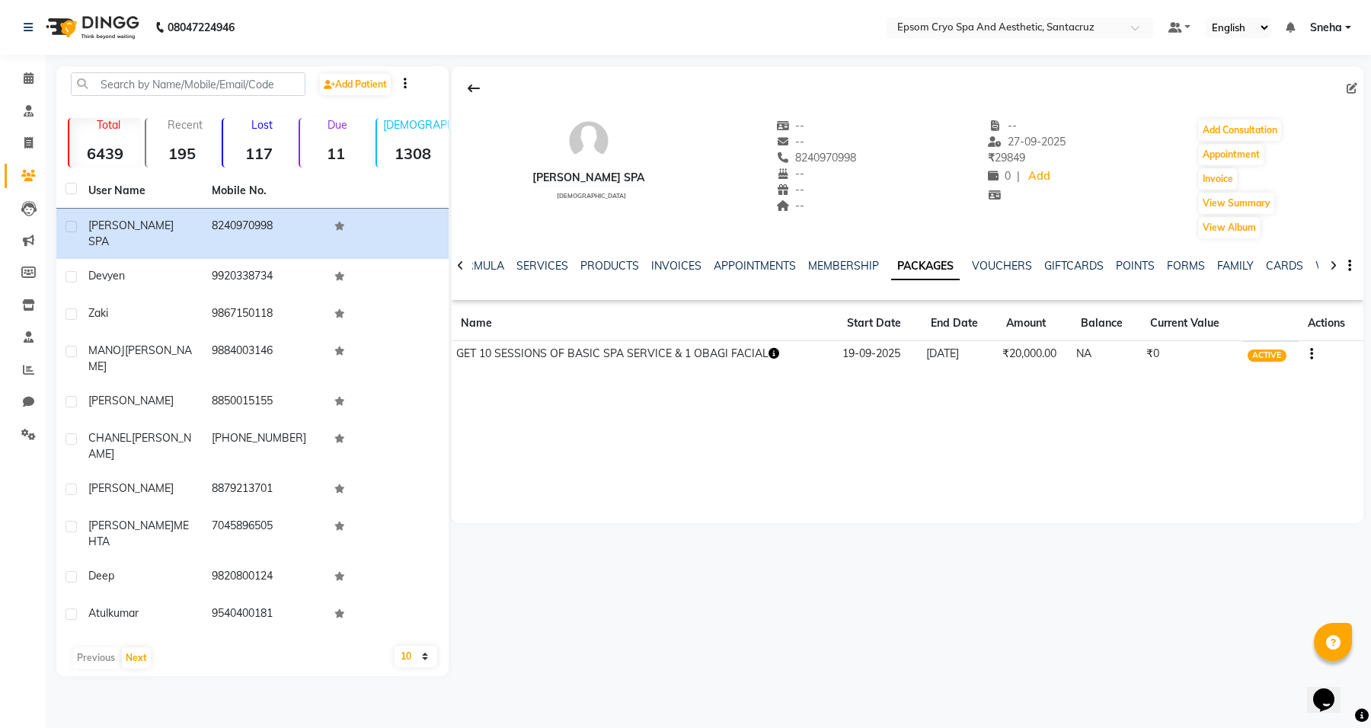
click at [1310, 354] on icon "button" at bounding box center [1311, 354] width 3 height 1
click at [1238, 449] on div "ARKO SPA male -- -- 8240970998 -- -- -- -- 27-09-2025 ₹ 29849 0 | Add Add Consu…" at bounding box center [907, 294] width 911 height 457
click at [1307, 356] on button "button" at bounding box center [1308, 354] width 9 height 16
click at [1025, 423] on div "ARKO SPA male -- -- 8240970998 -- -- -- -- 27-09-2025 ₹ 29849 0 | Add Add Consu…" at bounding box center [907, 294] width 911 height 457
click at [543, 263] on link "SERVICES" at bounding box center [542, 266] width 52 height 14
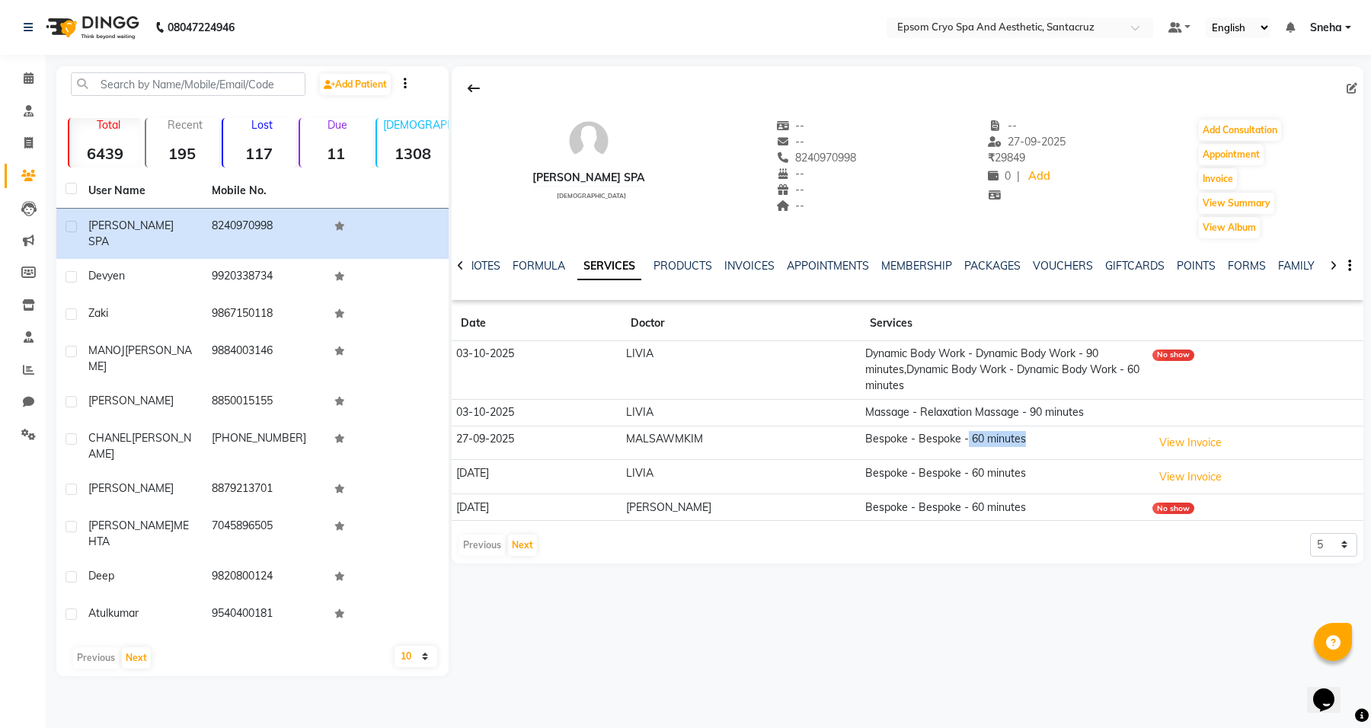
drag, startPoint x: 956, startPoint y: 439, endPoint x: 1028, endPoint y: 435, distance: 72.4
click at [1028, 435] on td "Bespoke - Bespoke - 60 minutes" at bounding box center [1003, 443] width 287 height 34
drag, startPoint x: 984, startPoint y: 470, endPoint x: 1017, endPoint y: 471, distance: 33.5
click at [1017, 471] on td "Bespoke - Bespoke - 60 minutes" at bounding box center [1003, 477] width 287 height 34
drag, startPoint x: 976, startPoint y: 503, endPoint x: 1001, endPoint y: 503, distance: 25.1
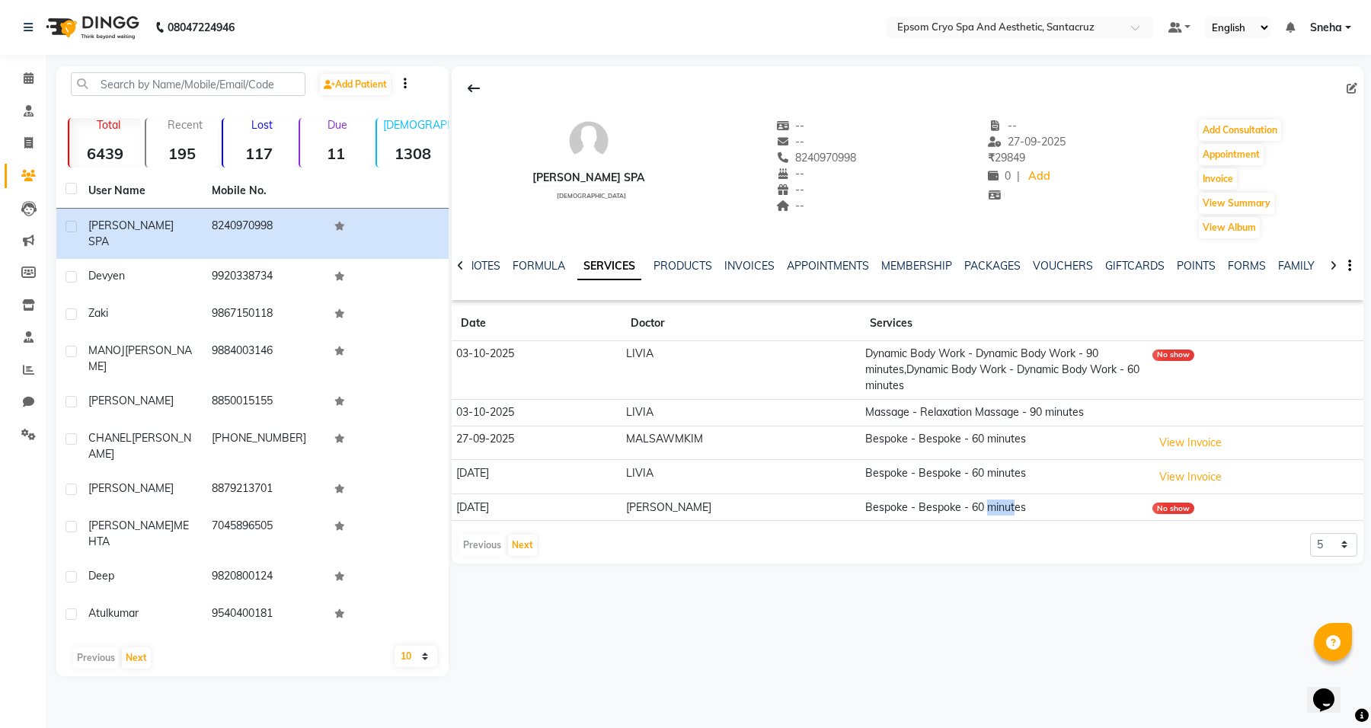
click at [1001, 503] on td "Bespoke - Bespoke - 60 minutes" at bounding box center [1003, 507] width 287 height 27
click at [881, 260] on link "MEMBERSHIP" at bounding box center [916, 266] width 71 height 14
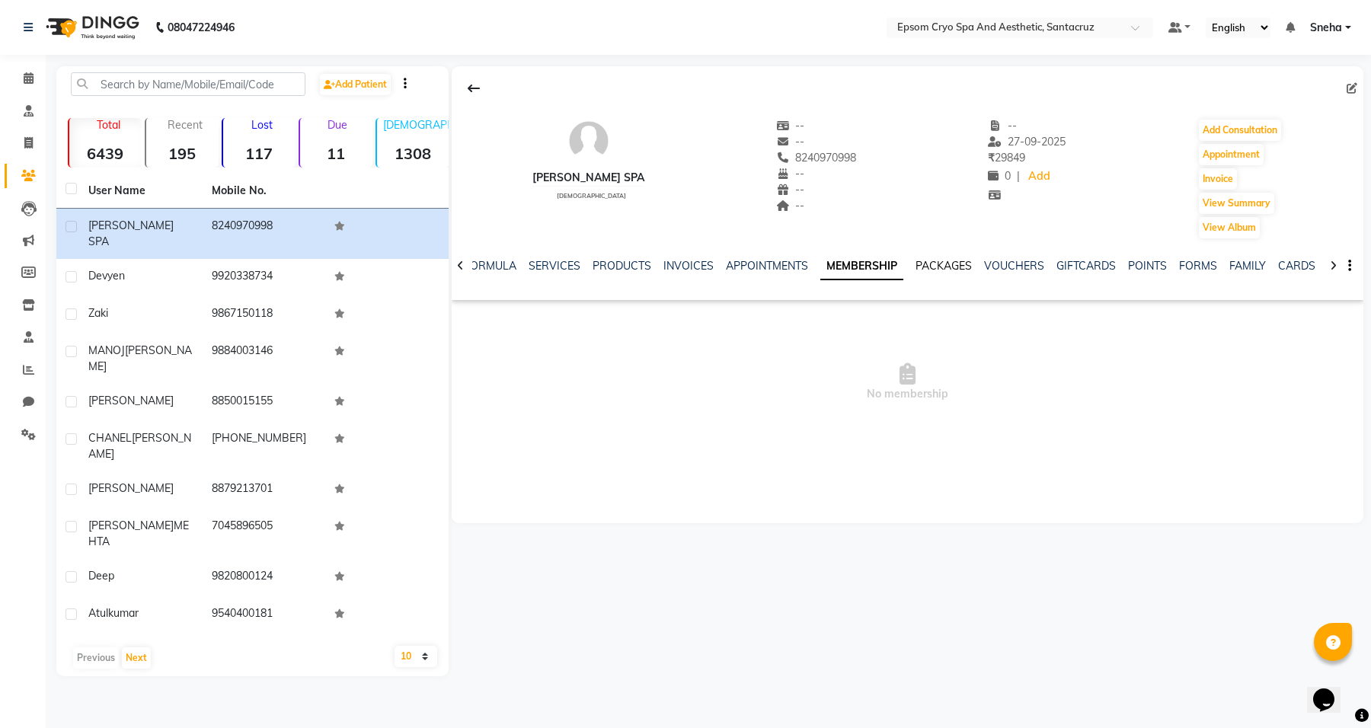
click at [929, 266] on link "PACKAGES" at bounding box center [943, 266] width 56 height 14
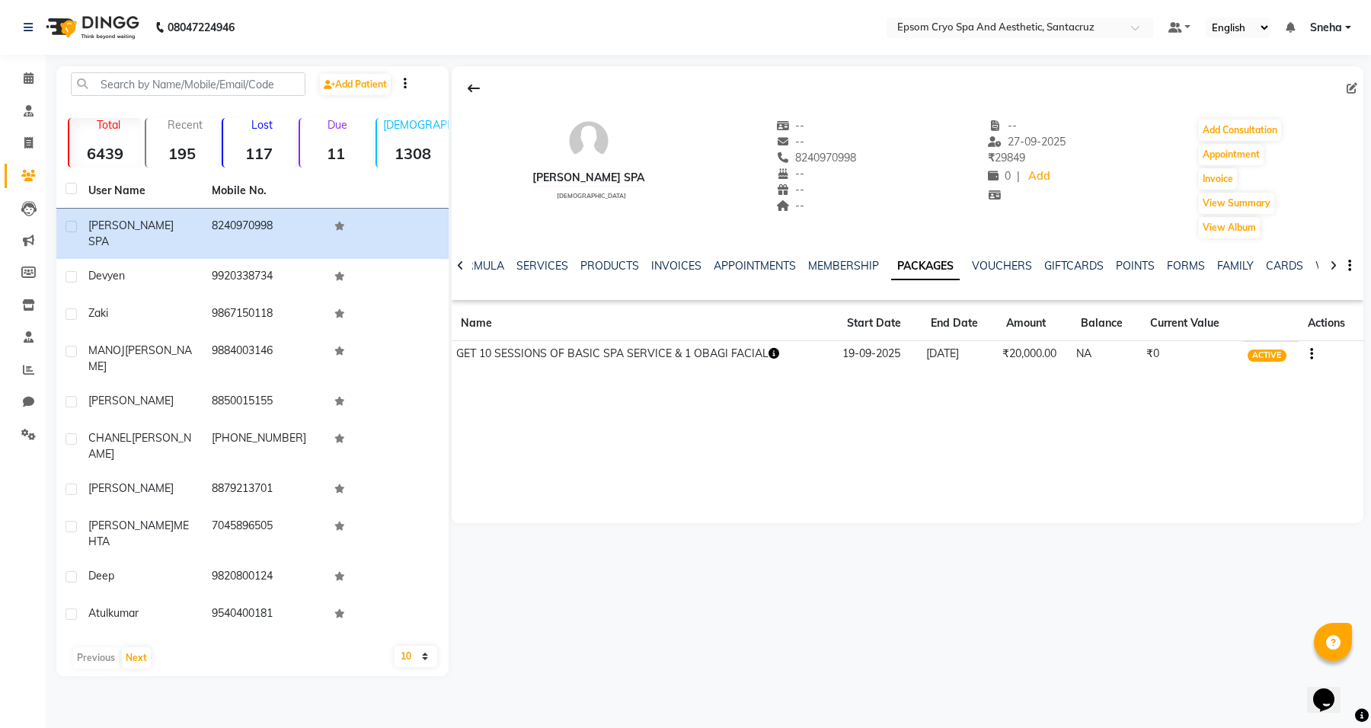
click at [1310, 363] on td at bounding box center [1330, 354] width 65 height 27
click at [1304, 355] on button "button" at bounding box center [1308, 354] width 9 height 16
click at [1151, 413] on div "ARKO SPA male -- -- 8240970998 -- -- -- -- 27-09-2025 ₹ 29849 0 | Add Add Consu…" at bounding box center [907, 294] width 911 height 457
click at [1265, 358] on span "ACTIVE" at bounding box center [1266, 355] width 39 height 12
click at [1311, 353] on td at bounding box center [1330, 354] width 65 height 27
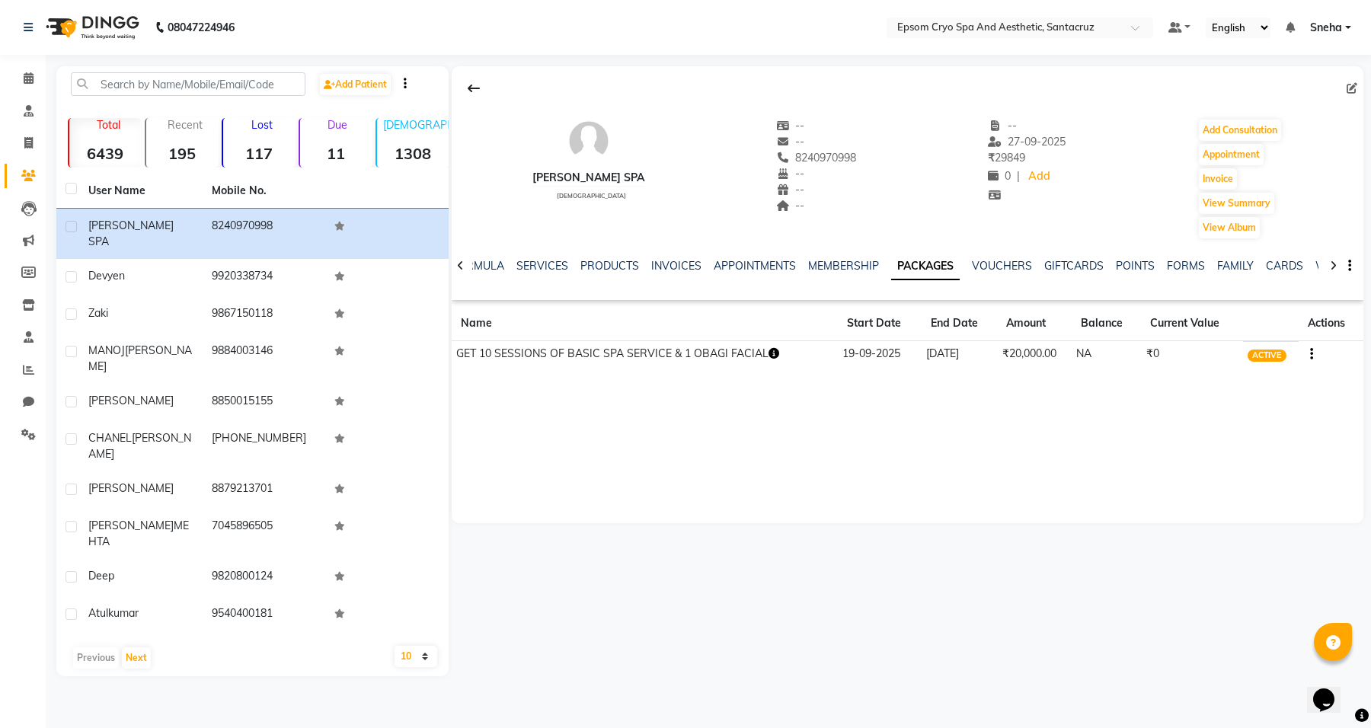
click at [1310, 354] on icon "button" at bounding box center [1311, 354] width 3 height 1
click at [1241, 364] on div "Merge" at bounding box center [1237, 373] width 100 height 19
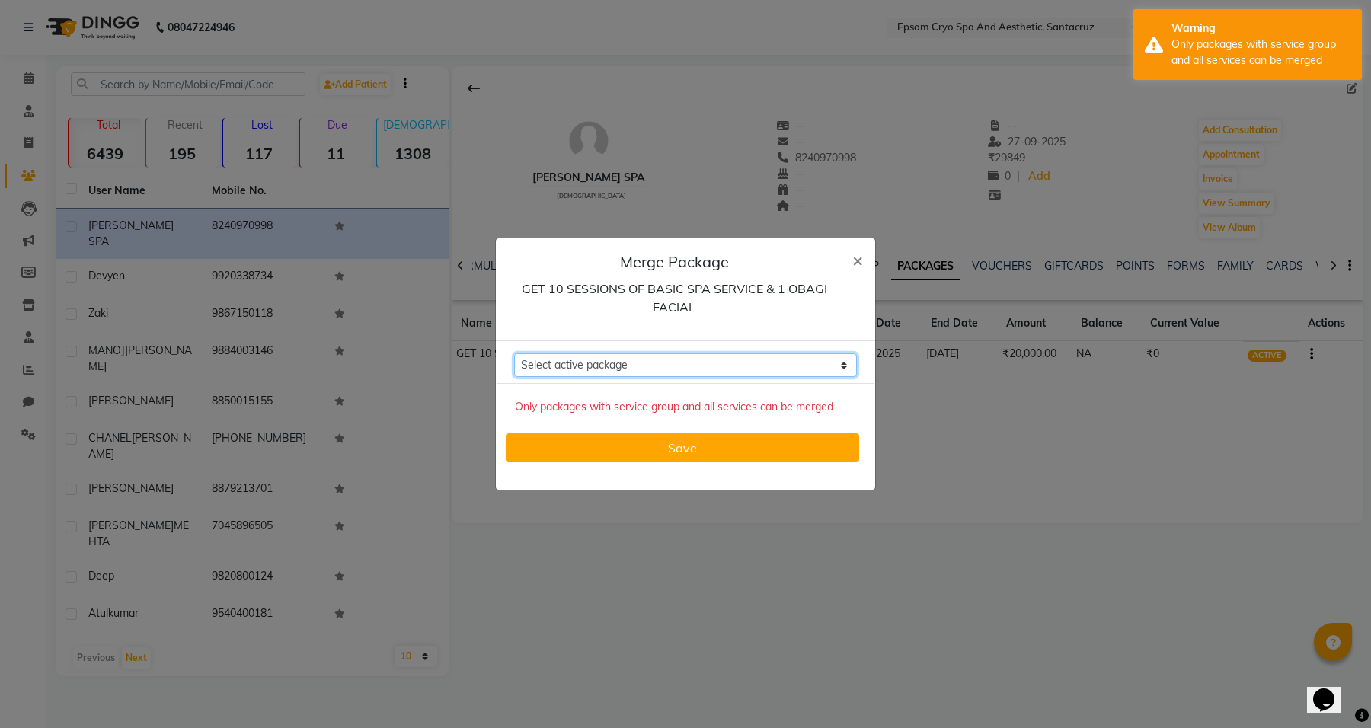
click at [651, 369] on select "Select active package" at bounding box center [685, 365] width 343 height 24
click at [852, 265] on span "×" at bounding box center [857, 259] width 11 height 23
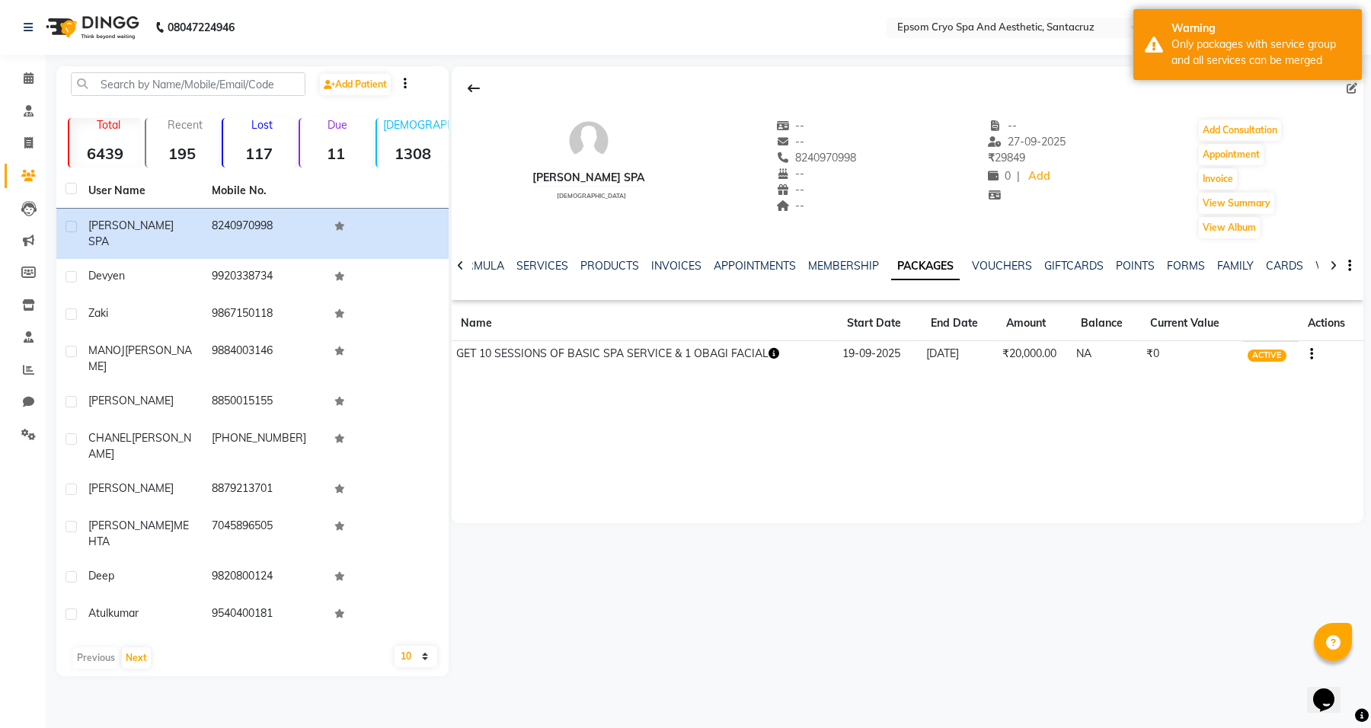
click at [1306, 354] on button "button" at bounding box center [1308, 354] width 9 height 16
click at [1222, 355] on div "Edit" at bounding box center [1237, 354] width 100 height 19
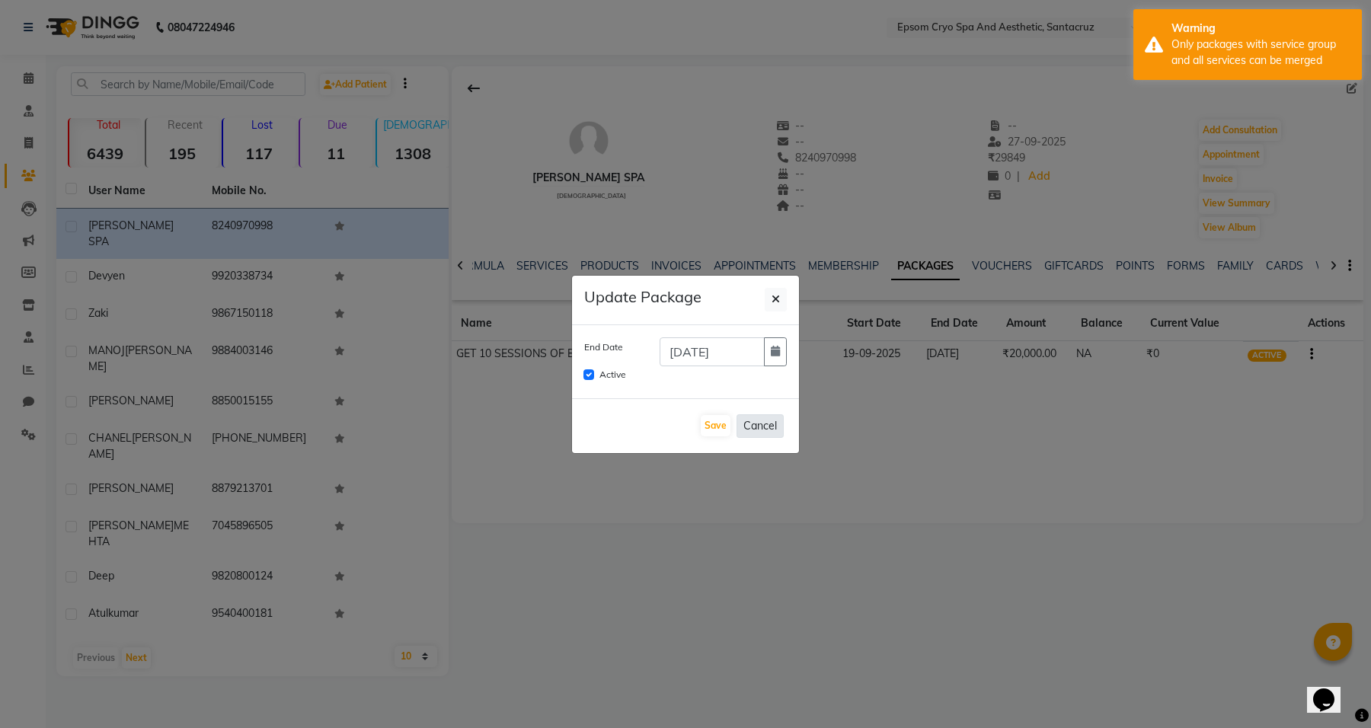
drag, startPoint x: 748, startPoint y: 420, endPoint x: 764, endPoint y: 404, distance: 21.5
click at [750, 420] on button "Cancel" at bounding box center [759, 426] width 47 height 24
checkbox input "false"
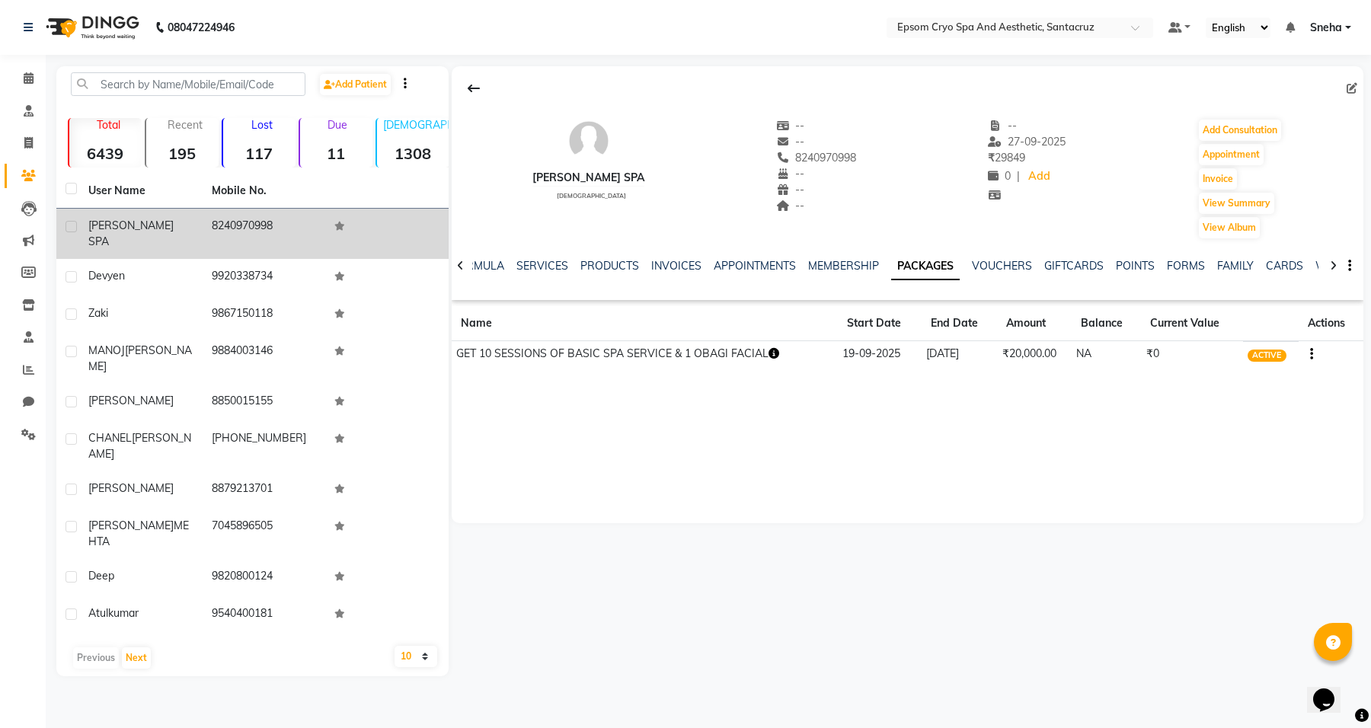
click at [73, 225] on label at bounding box center [70, 226] width 11 height 11
click at [73, 225] on input "checkbox" at bounding box center [70, 227] width 10 height 10
checkbox input "true"
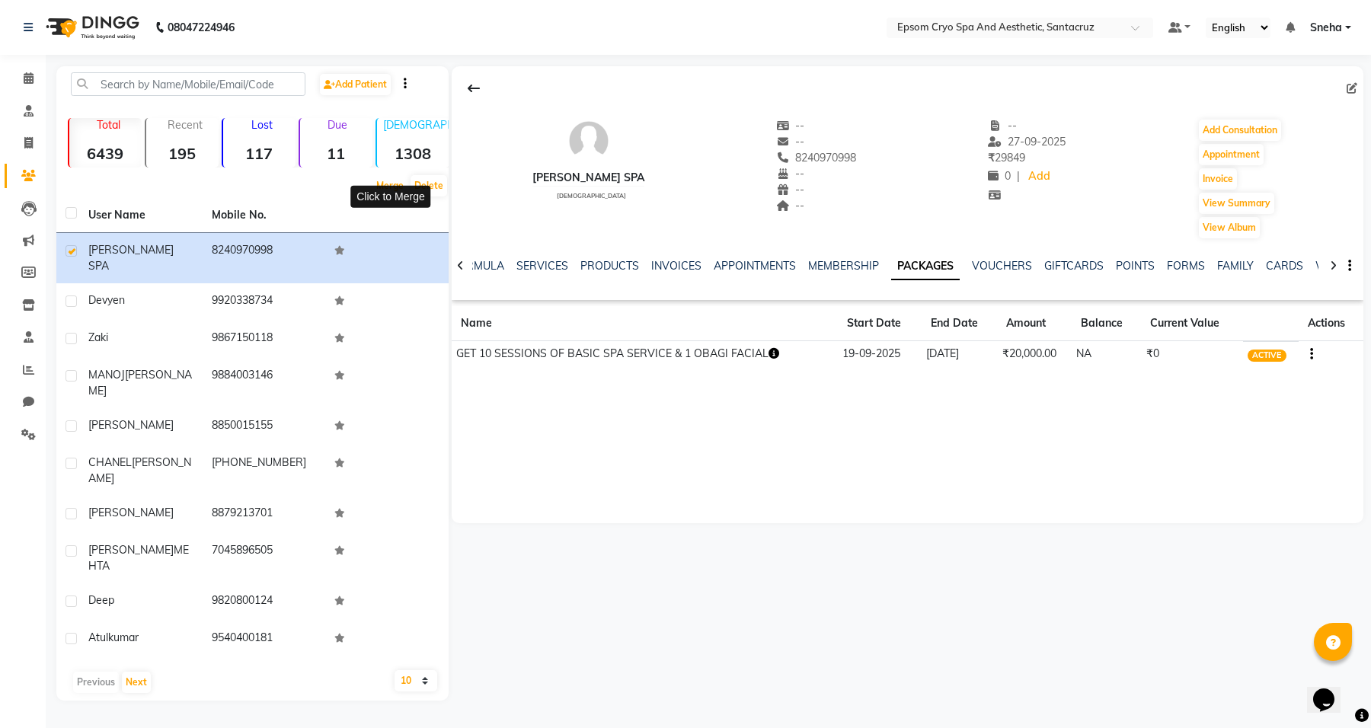
click at [392, 187] on button "Merge" at bounding box center [389, 185] width 35 height 21
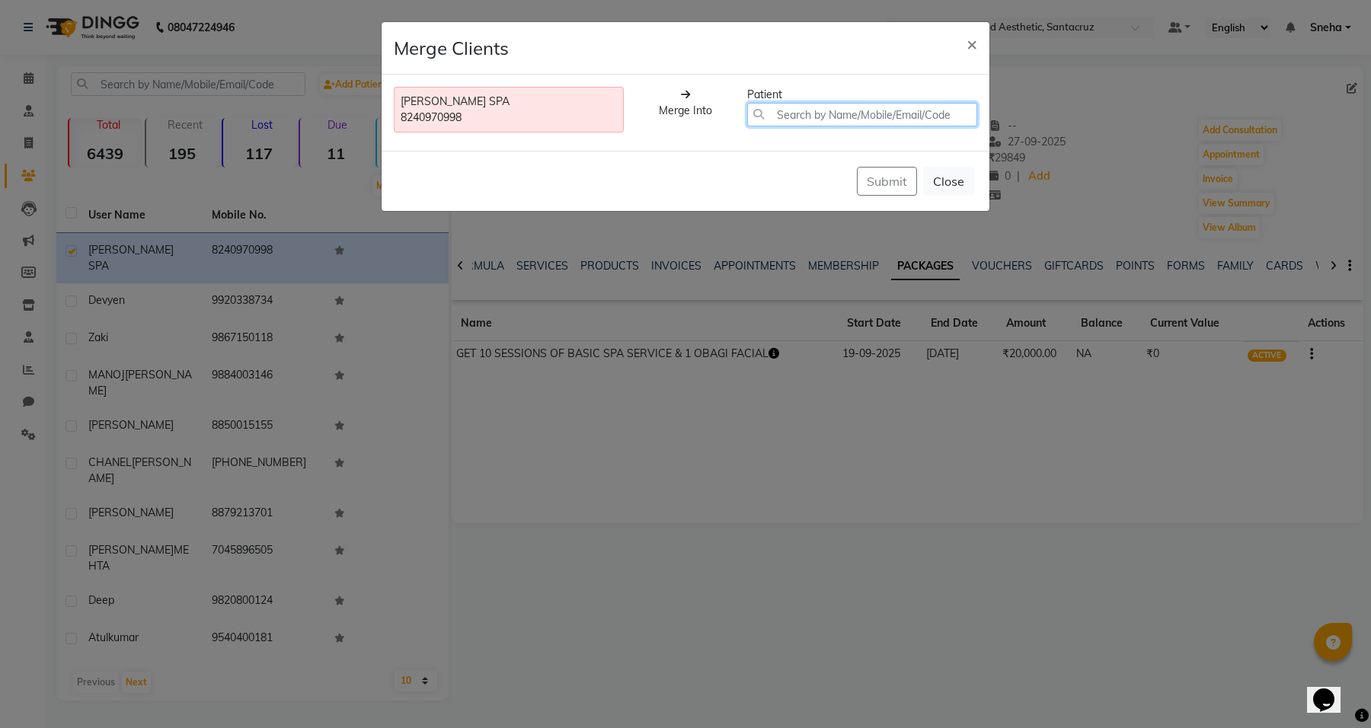
click at [774, 119] on input "text" at bounding box center [862, 115] width 230 height 24
click at [981, 36] on button "×" at bounding box center [971, 43] width 35 height 43
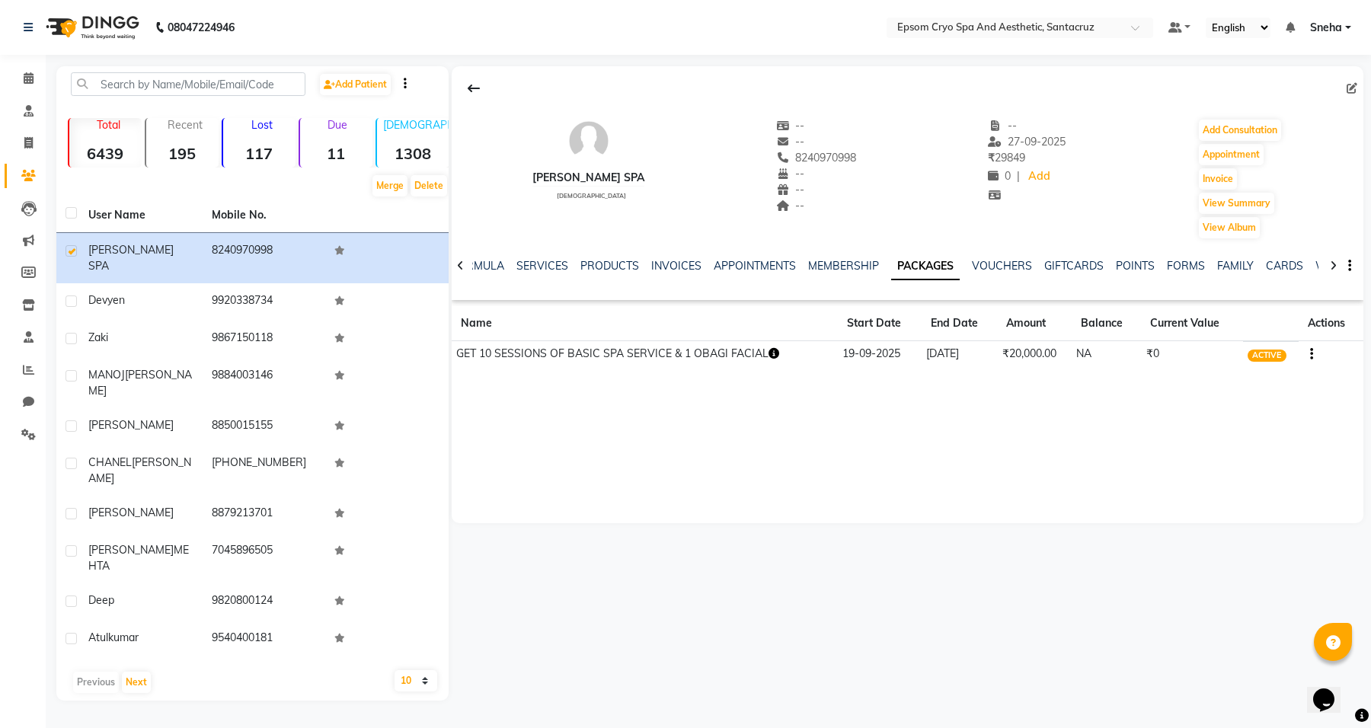
click at [1241, 455] on div "ARKO SPA male -- -- 8240970998 -- -- -- -- 27-09-2025 ₹ 29849 0 | Add Add Consu…" at bounding box center [907, 294] width 911 height 457
click at [1261, 356] on span "ACTIVE" at bounding box center [1266, 355] width 39 height 12
click at [1310, 355] on icon "button" at bounding box center [1311, 354] width 3 height 1
click at [1260, 339] on div "Redemption History" at bounding box center [1237, 335] width 100 height 19
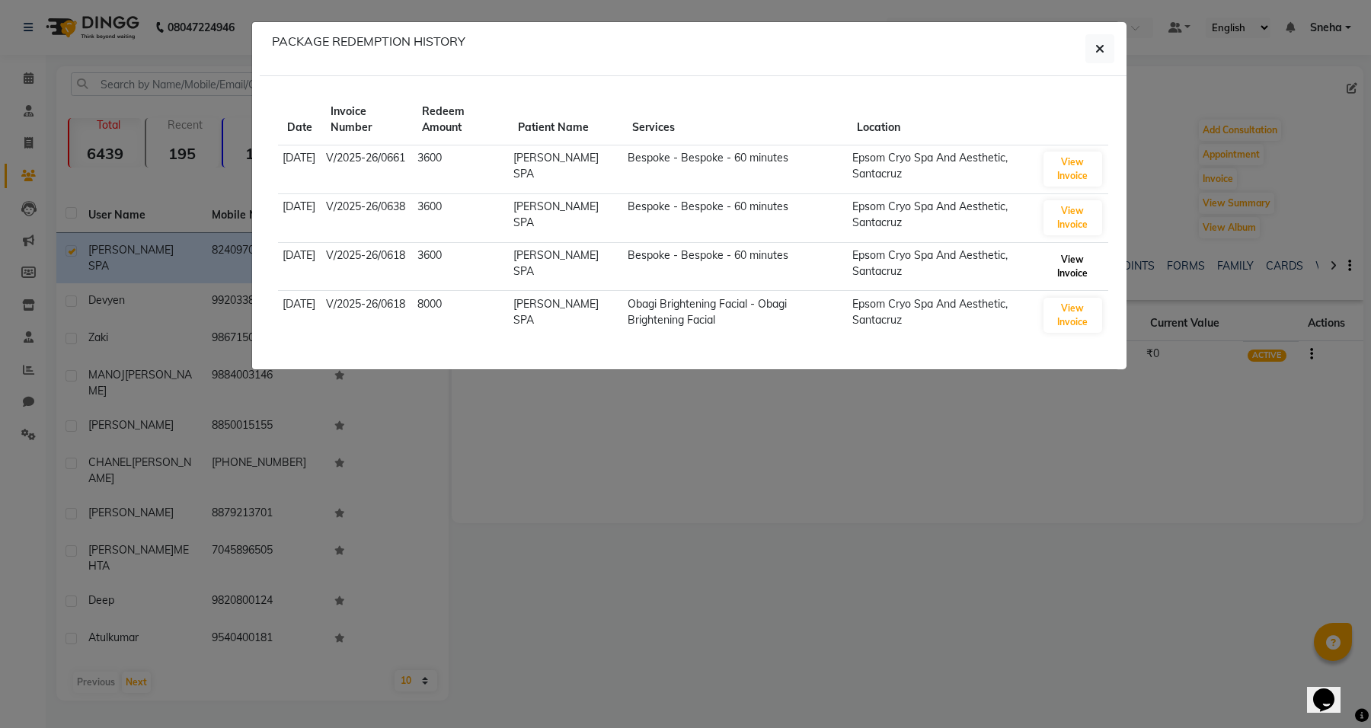
click at [1064, 275] on button "View Invoice" at bounding box center [1072, 266] width 59 height 35
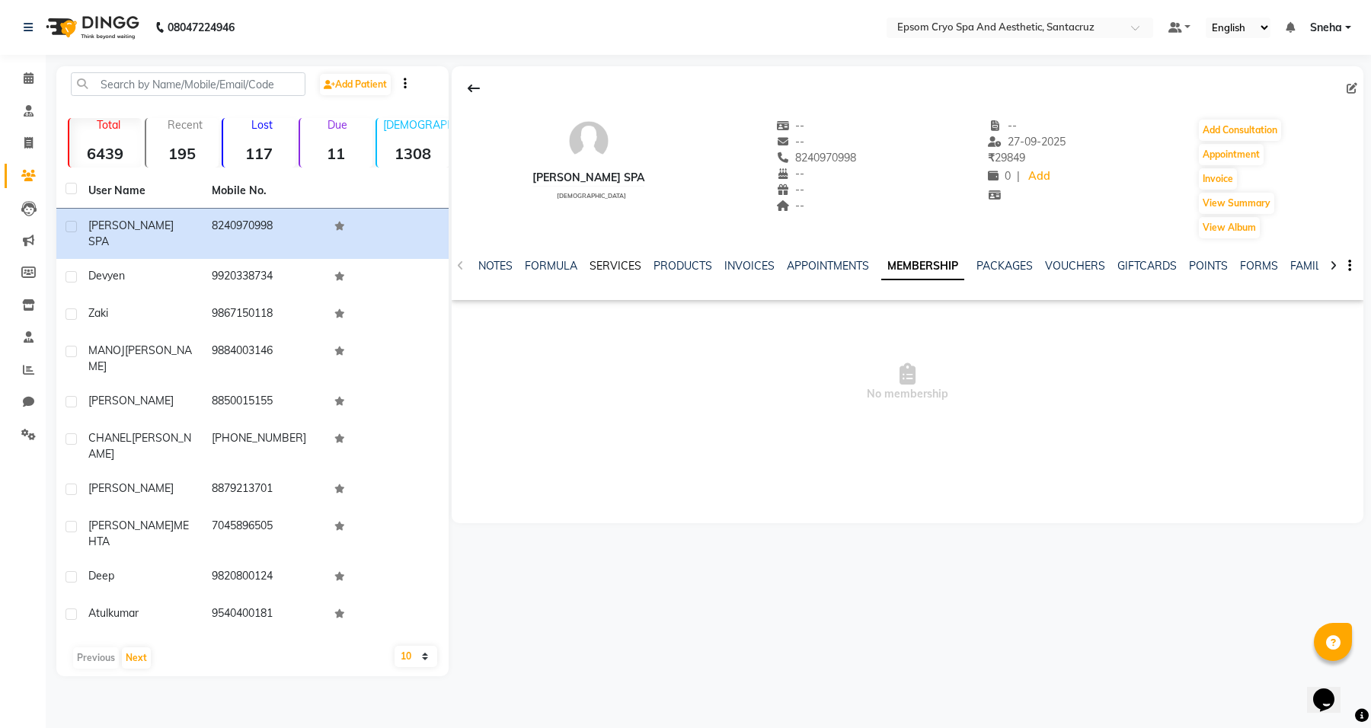
click at [615, 265] on link "SERVICES" at bounding box center [615, 266] width 52 height 14
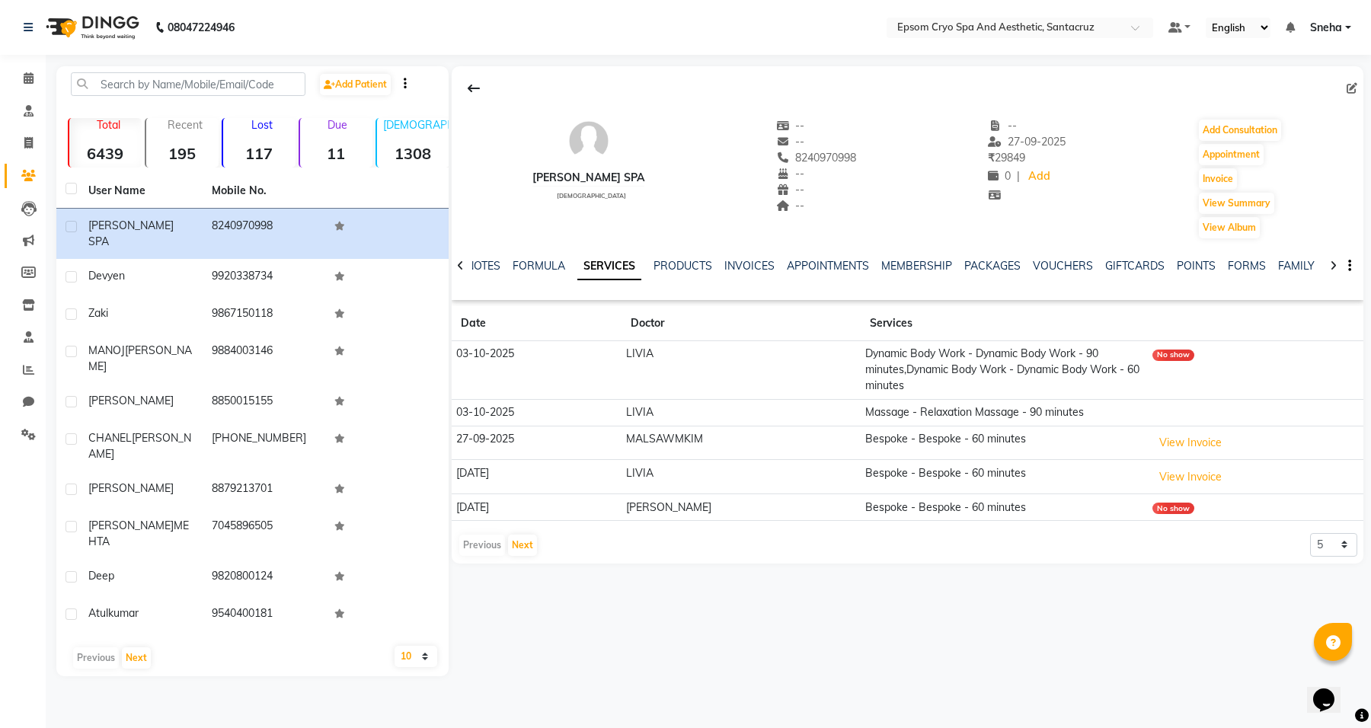
click at [1344, 261] on button "button" at bounding box center [1346, 266] width 9 height 16
click at [25, 142] on icon at bounding box center [28, 142] width 8 height 11
select select "8028"
select select "service"
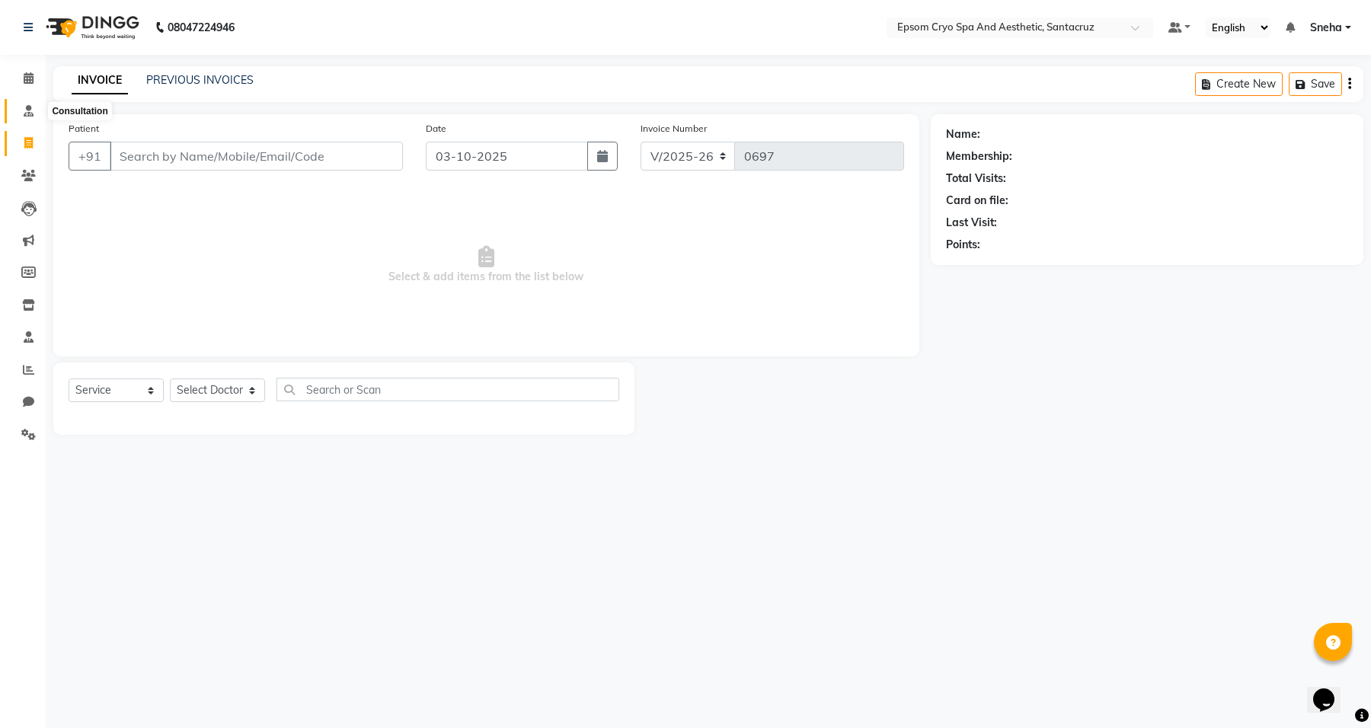
click at [27, 103] on span at bounding box center [28, 112] width 27 height 18
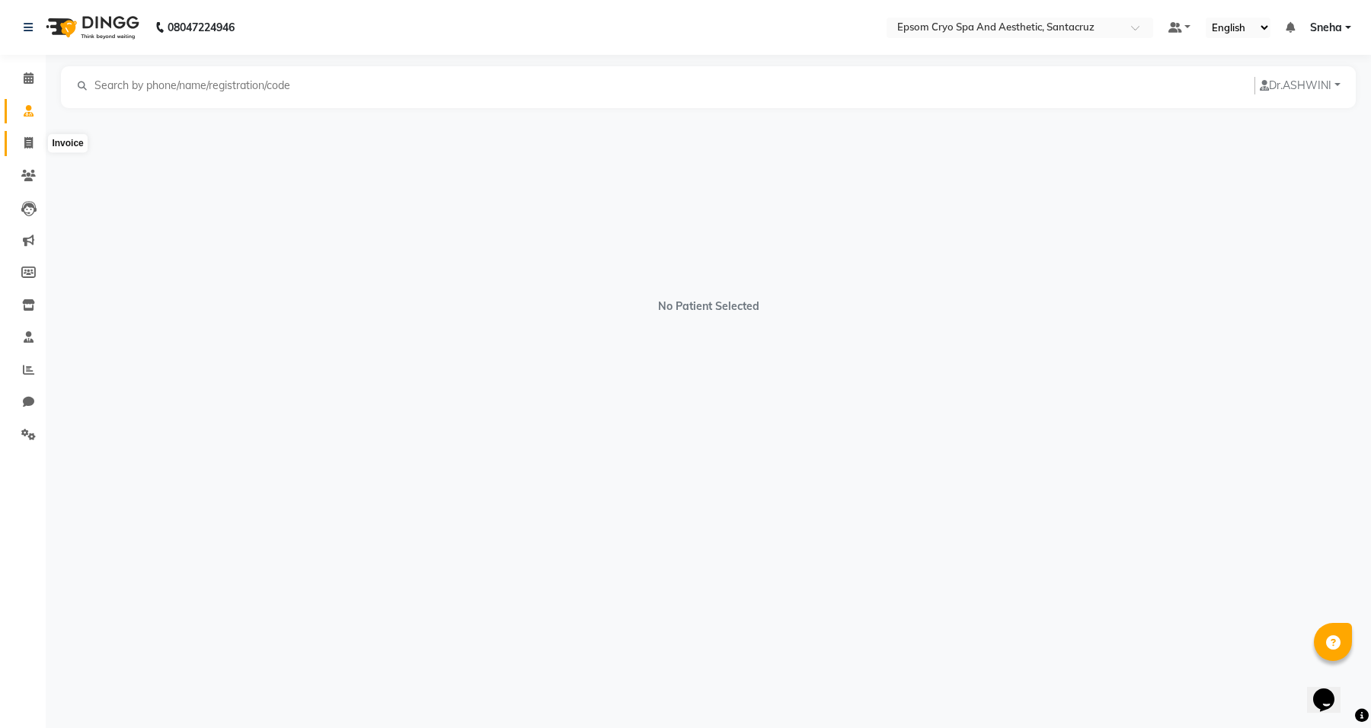
click at [28, 143] on icon at bounding box center [28, 142] width 8 height 11
select select "8028"
select select "service"
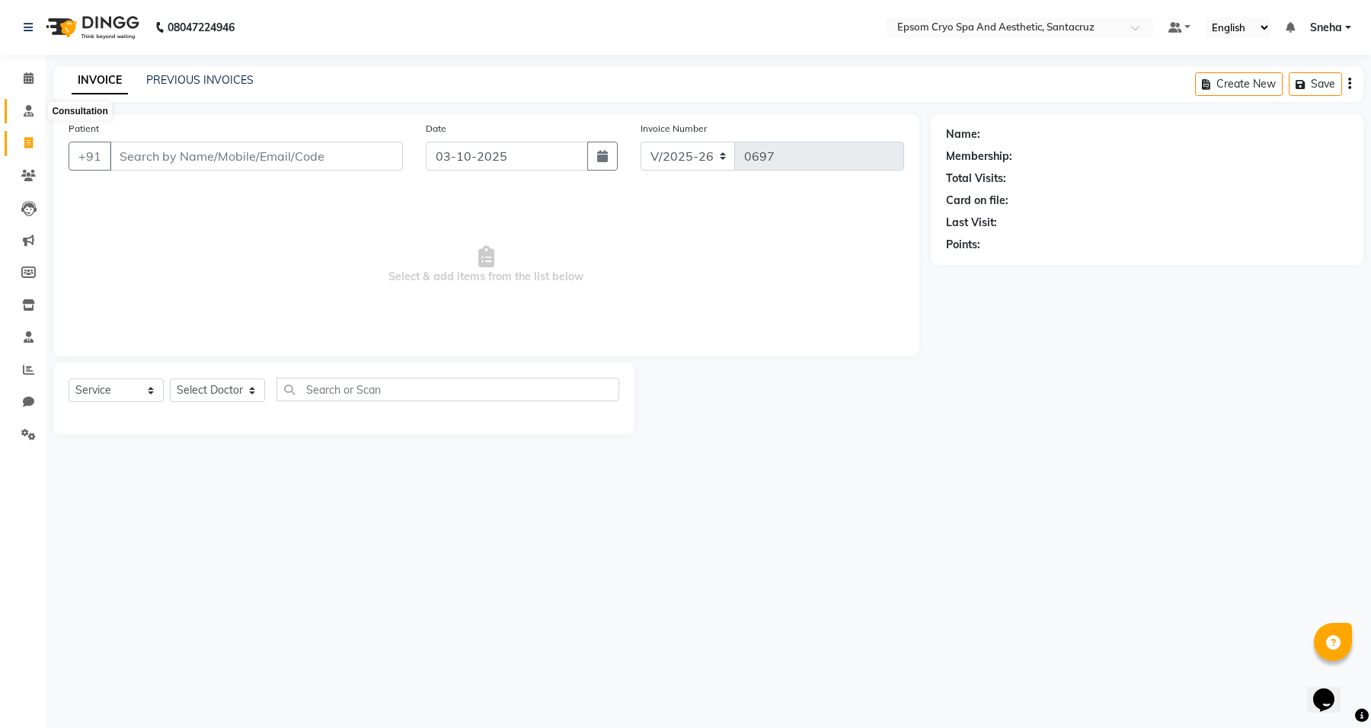
click at [29, 111] on icon at bounding box center [29, 110] width 10 height 11
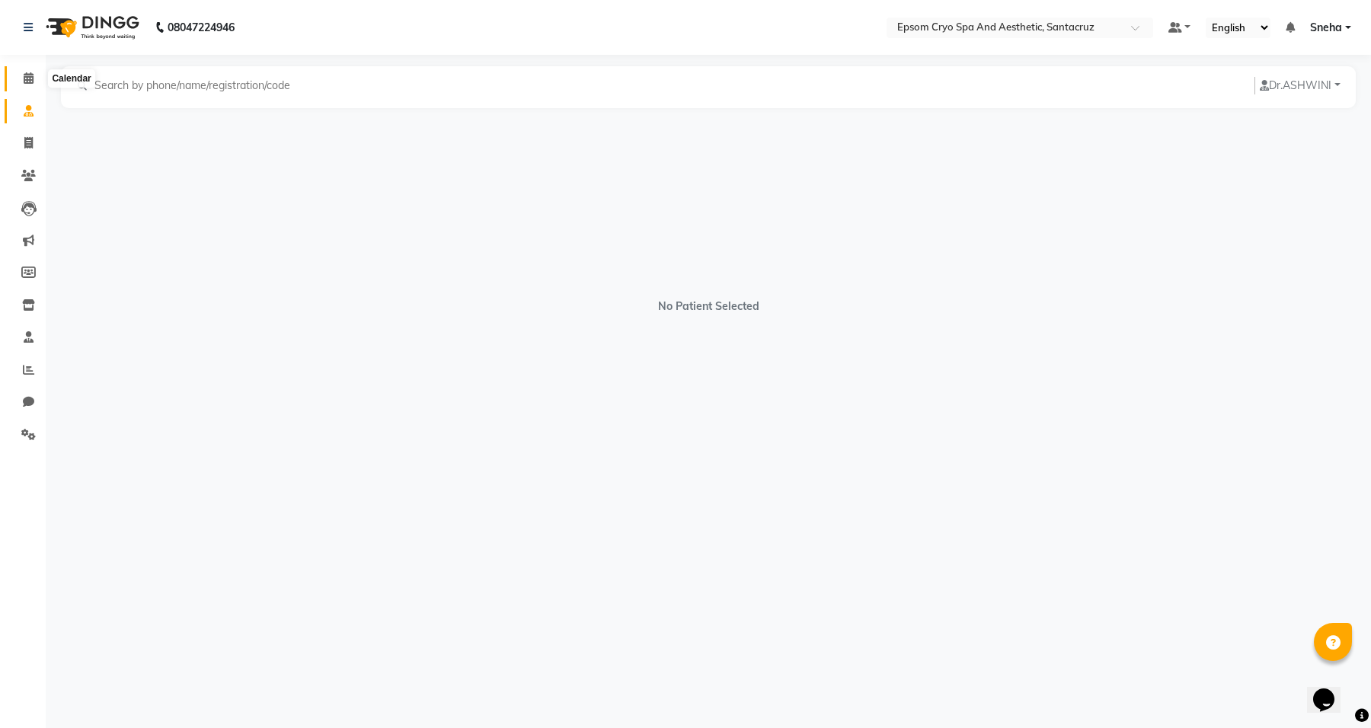
click at [28, 76] on icon at bounding box center [29, 77] width 10 height 11
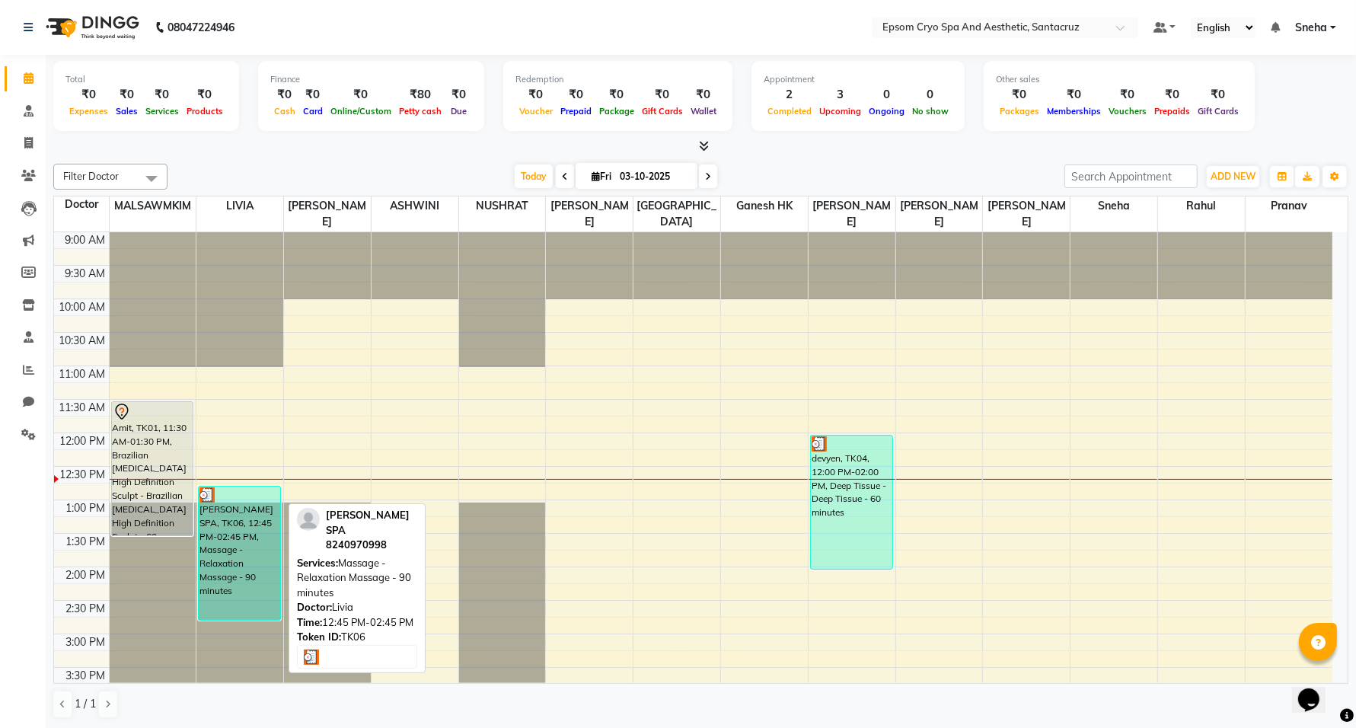
click at [244, 508] on div "ARKO SPA, TK06, 12:45 PM-02:45 PM, Massage - Relaxation Massage - 90 minutes" at bounding box center [239, 553] width 81 height 133
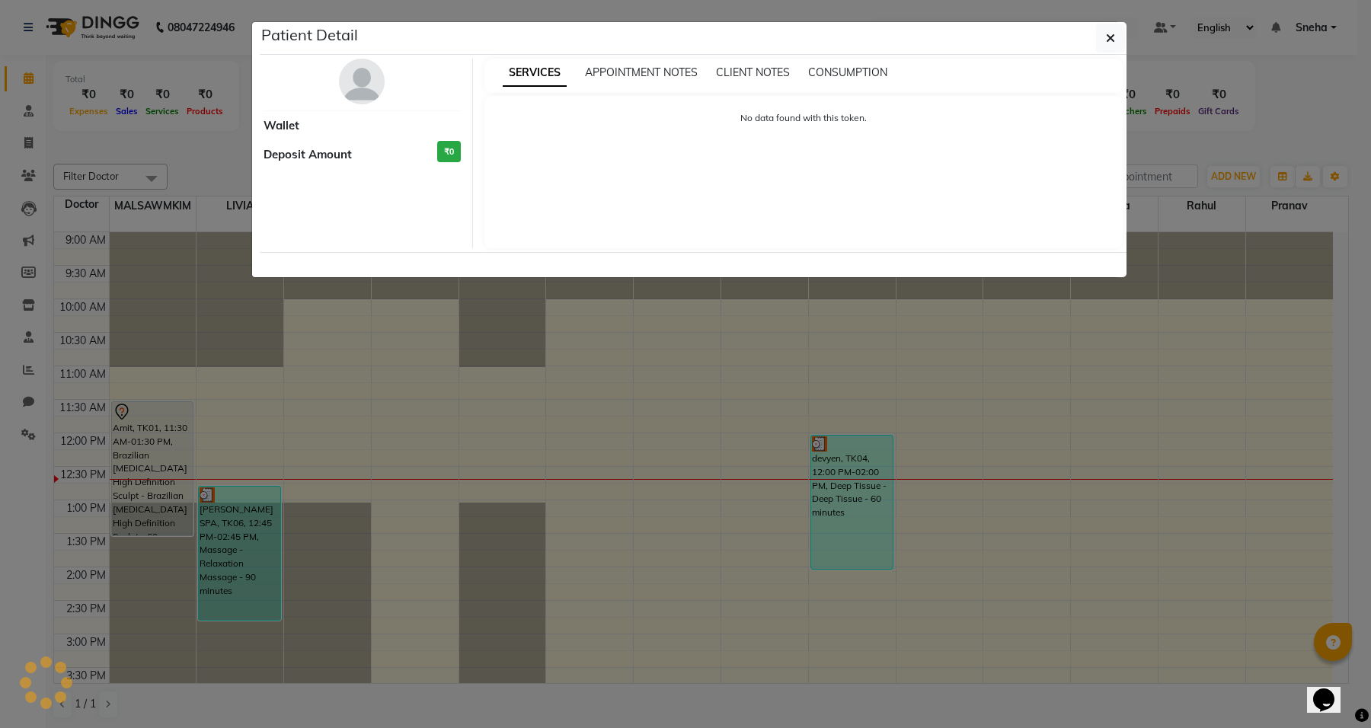
select select "3"
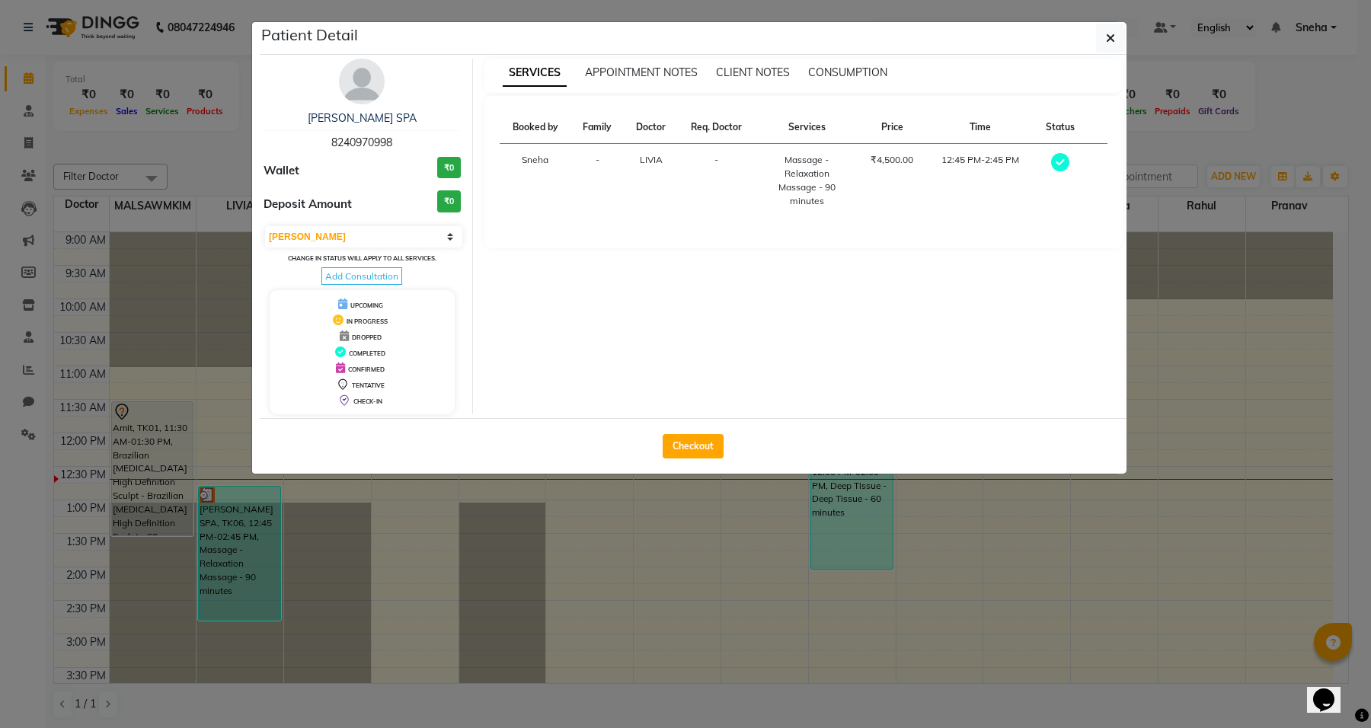
drag, startPoint x: 222, startPoint y: 531, endPoint x: 232, endPoint y: 554, distance: 25.2
click at [232, 554] on ngb-modal-window "Patient Detail ARKO SPA 8240970998 Wallet ₹0 Deposit Amount ₹0 Select MARK DONE…" at bounding box center [685, 364] width 1371 height 728
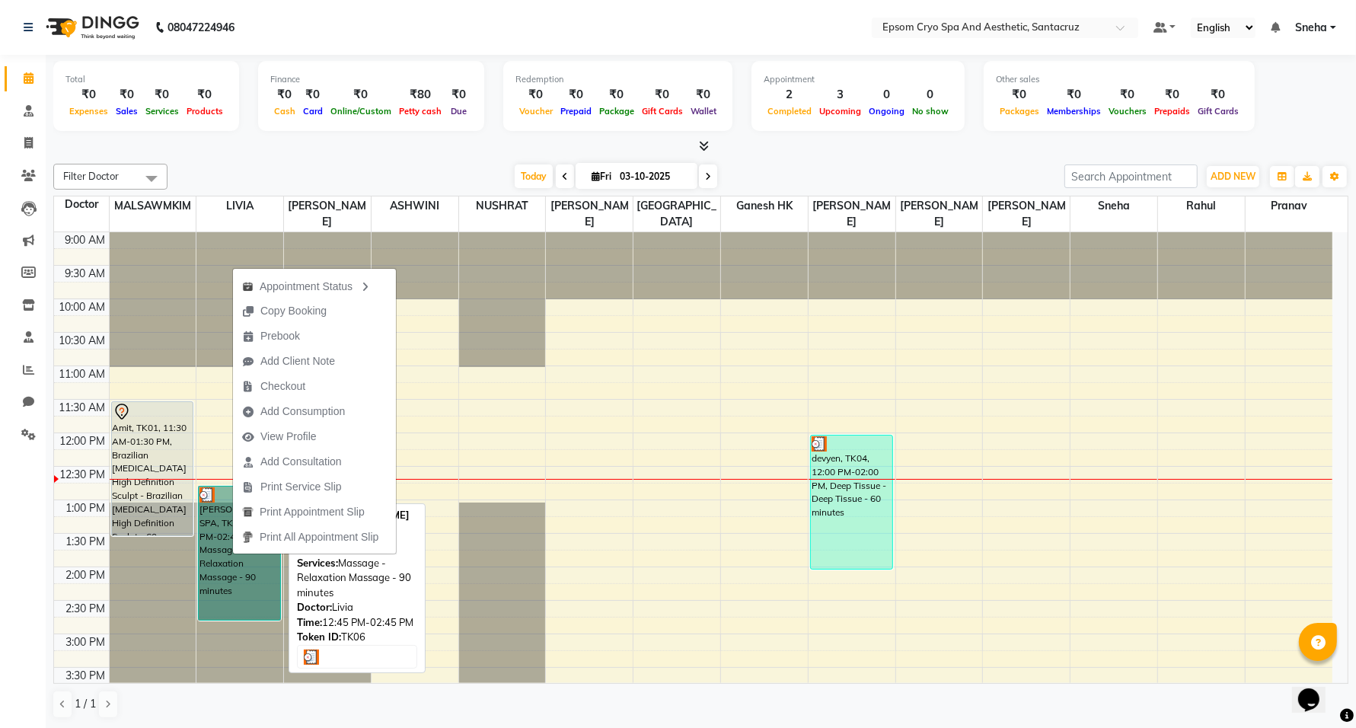
click at [235, 573] on link "ARKO SPA, TK06, 12:45 PM-02:45 PM, Massage - Relaxation Massage - 90 minutes" at bounding box center [239, 553] width 83 height 135
select select "3"
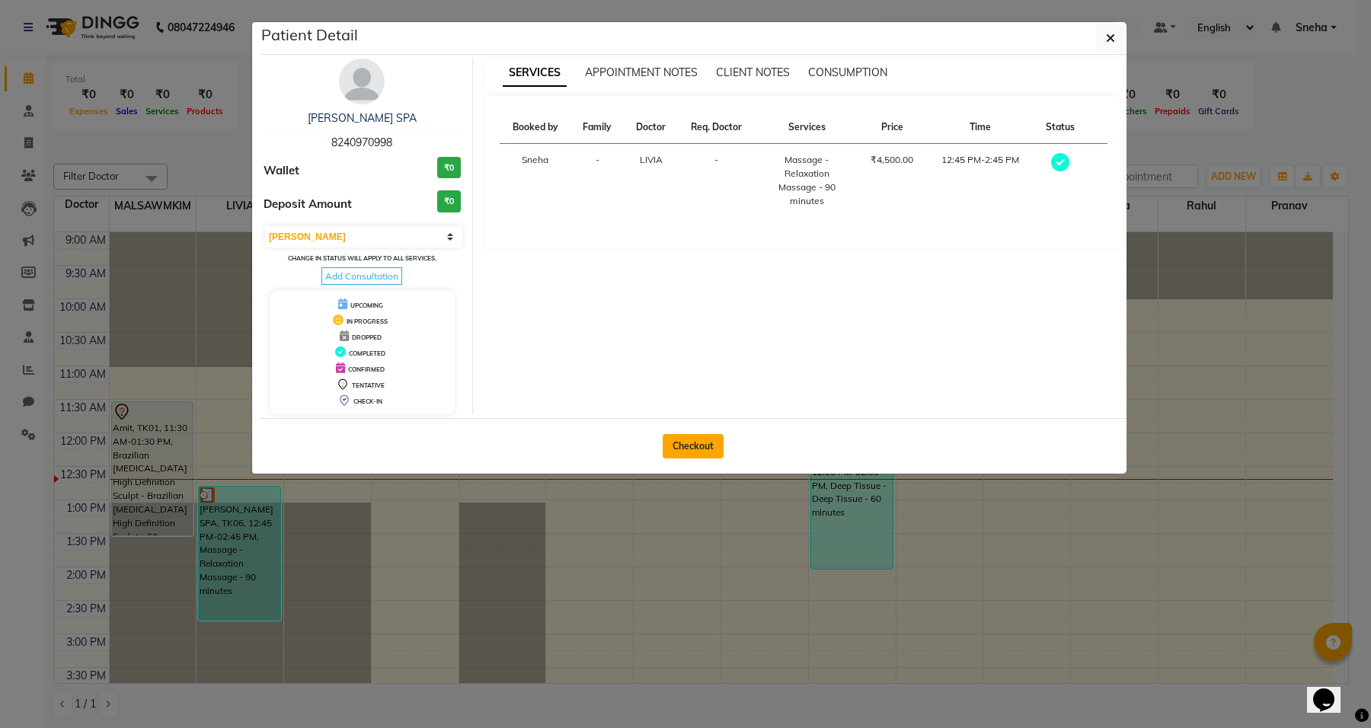
click at [697, 445] on button "Checkout" at bounding box center [692, 446] width 61 height 24
select select "service"
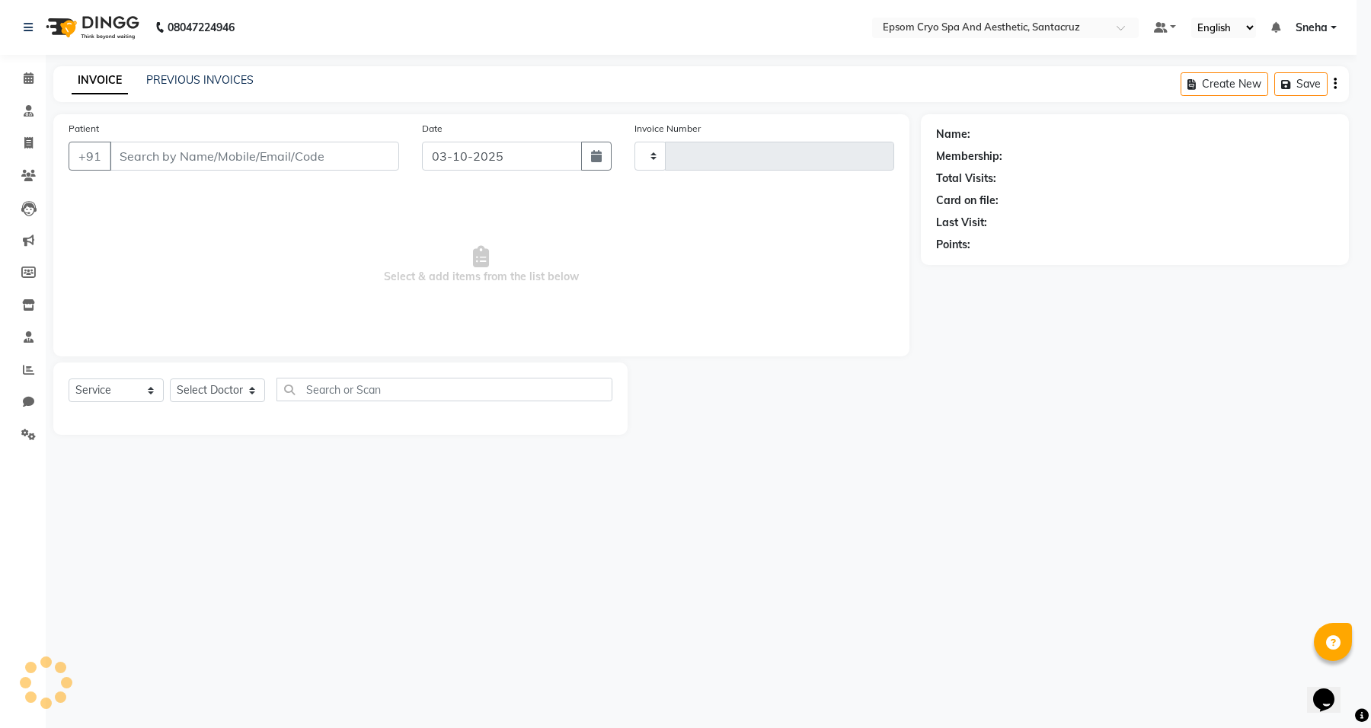
type input "0697"
select select "8028"
type input "8240970998"
select select "72611"
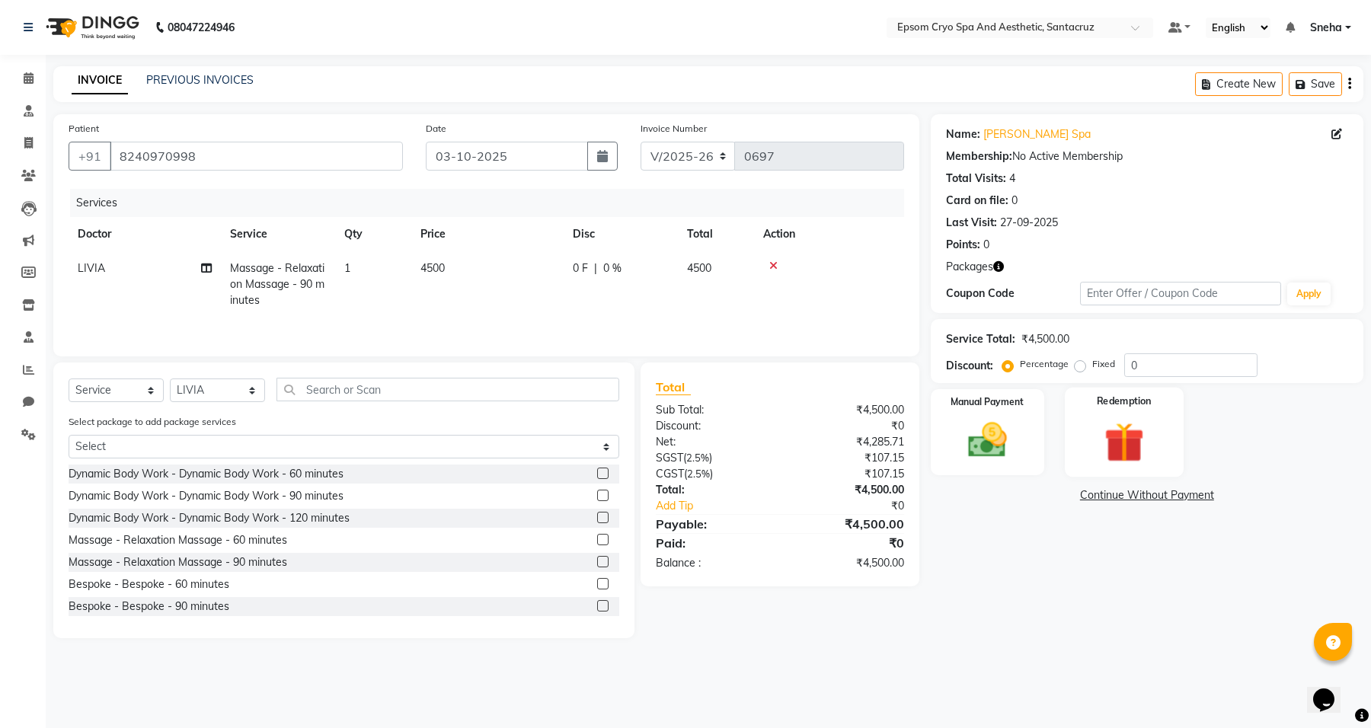
click at [1138, 442] on img at bounding box center [1123, 441] width 65 height 49
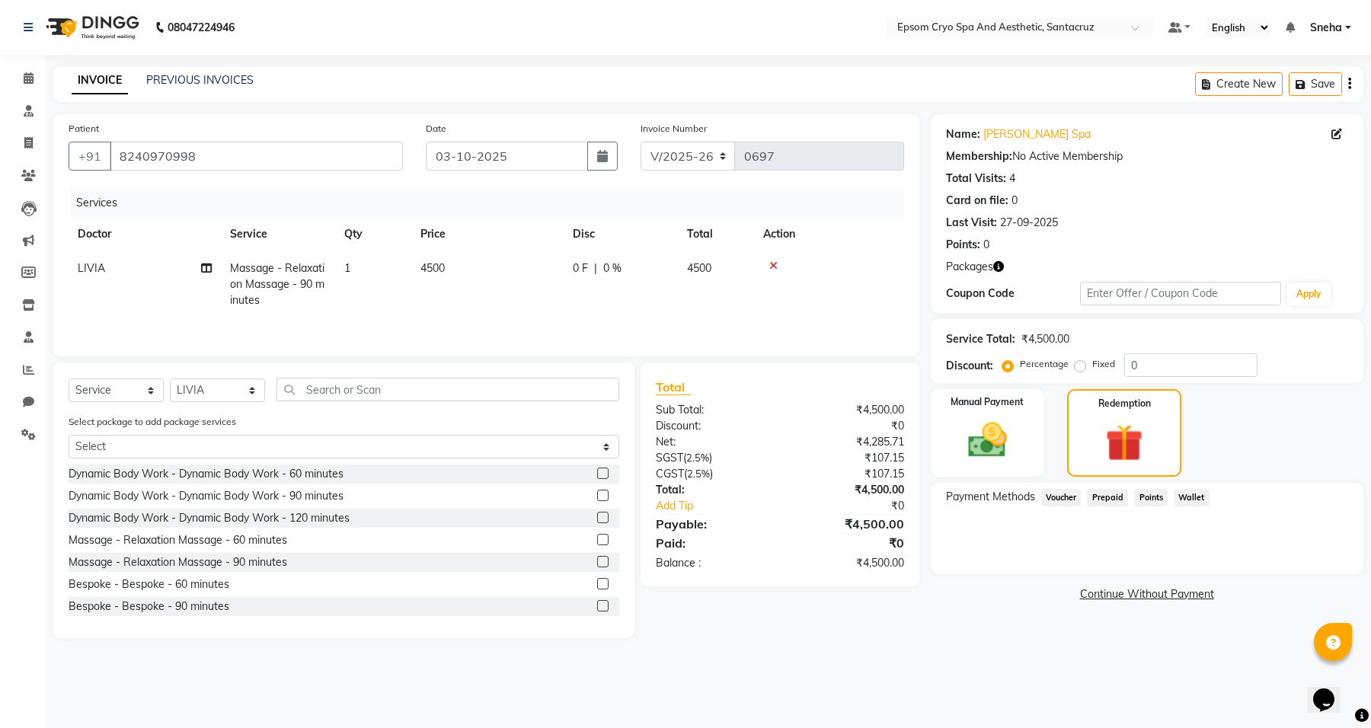
drag, startPoint x: 1203, startPoint y: 606, endPoint x: 1192, endPoint y: 640, distance: 35.9
drag, startPoint x: 1192, startPoint y: 640, endPoint x: 1053, endPoint y: 649, distance: 139.6
click at [1053, 649] on main "INVOICE PREVIOUS INVOICES Create New Save Patient +91 8240970998 Date 03-10-202…" at bounding box center [708, 363] width 1325 height 595
click at [1058, 493] on span "Voucher" at bounding box center [1061, 498] width 40 height 18
click at [1086, 496] on div "Prepaid" at bounding box center [1103, 499] width 47 height 21
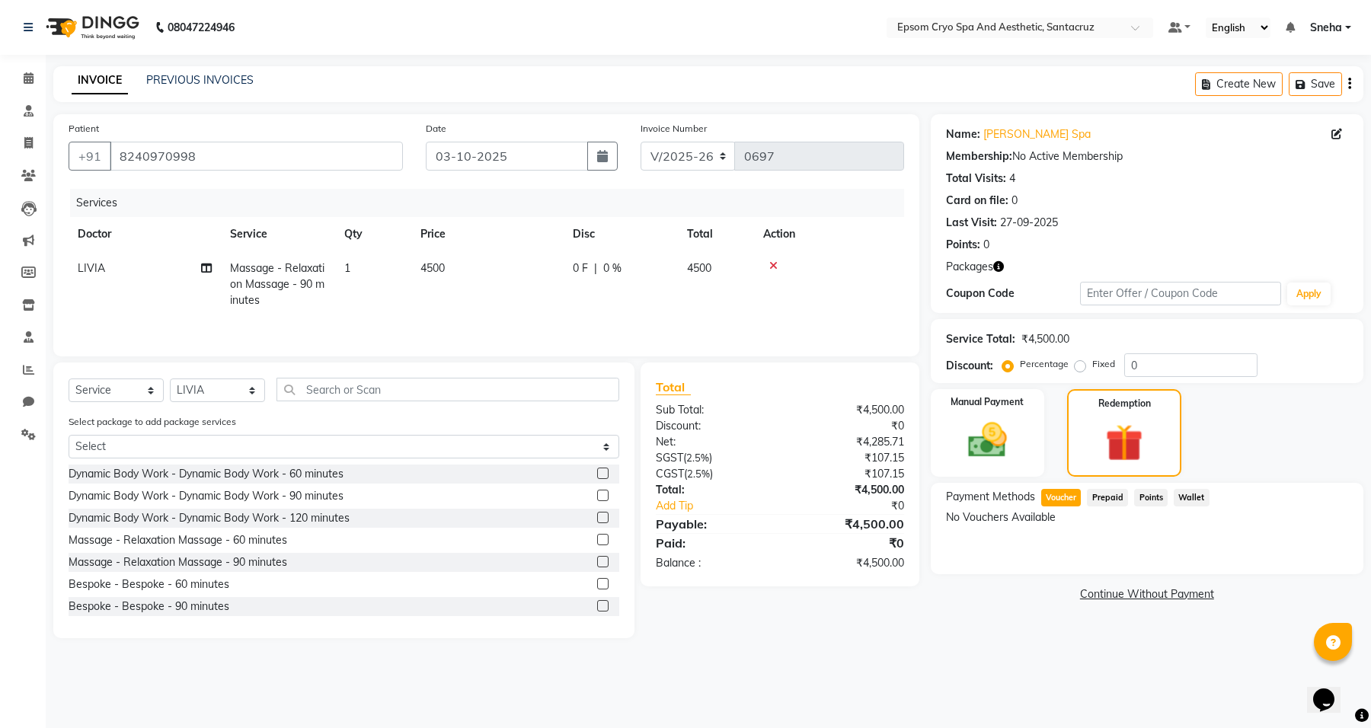
click at [1104, 496] on span "Prepaid" at bounding box center [1107, 498] width 41 height 18
click at [1156, 495] on span "Points" at bounding box center [1151, 498] width 34 height 18
click at [1181, 496] on span "Wallet" at bounding box center [1191, 498] width 36 height 18
drag, startPoint x: 1143, startPoint y: 367, endPoint x: 1151, endPoint y: 364, distance: 8.2
click at [1143, 367] on input "0" at bounding box center [1190, 365] width 133 height 24
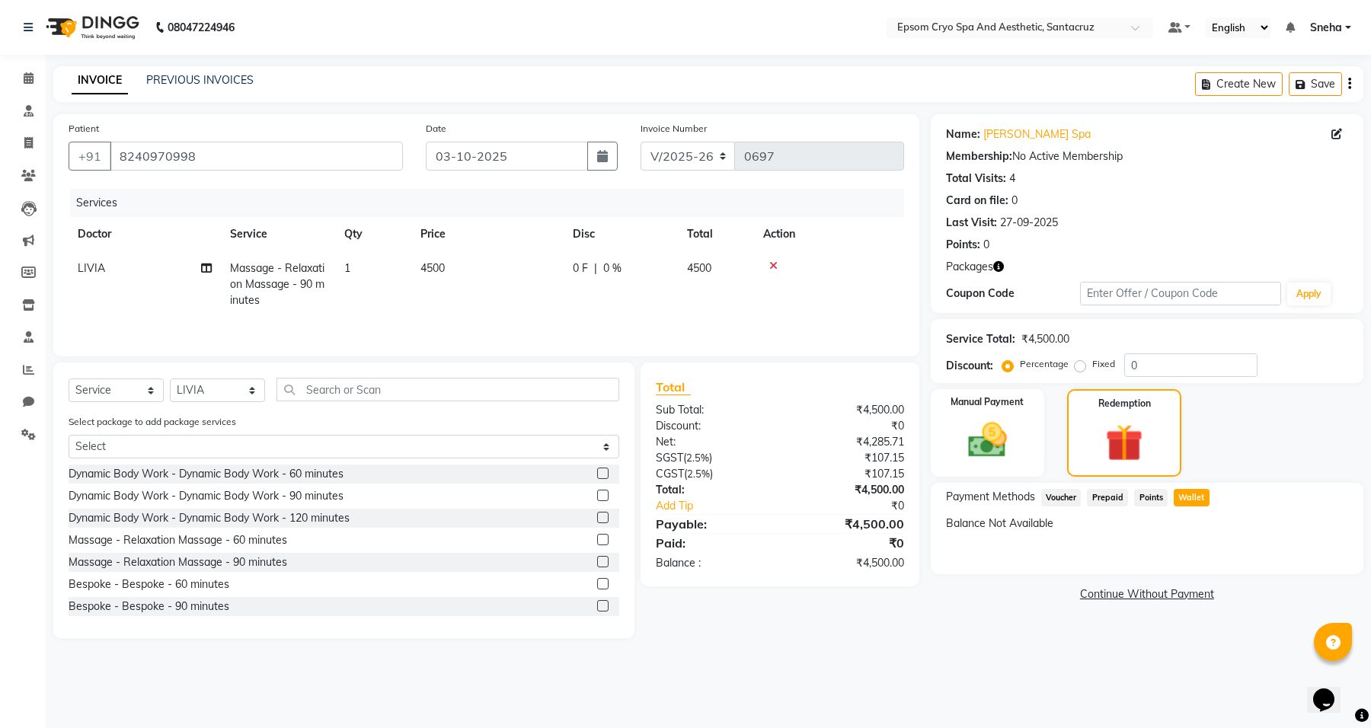
click at [248, 295] on span "Massage - Relaxation Massage - 90 minutes" at bounding box center [277, 284] width 94 height 46
select select "72611"
click at [248, 295] on span "Massage - Relaxation Massage - 90 minutes" at bounding box center [298, 281] width 109 height 30
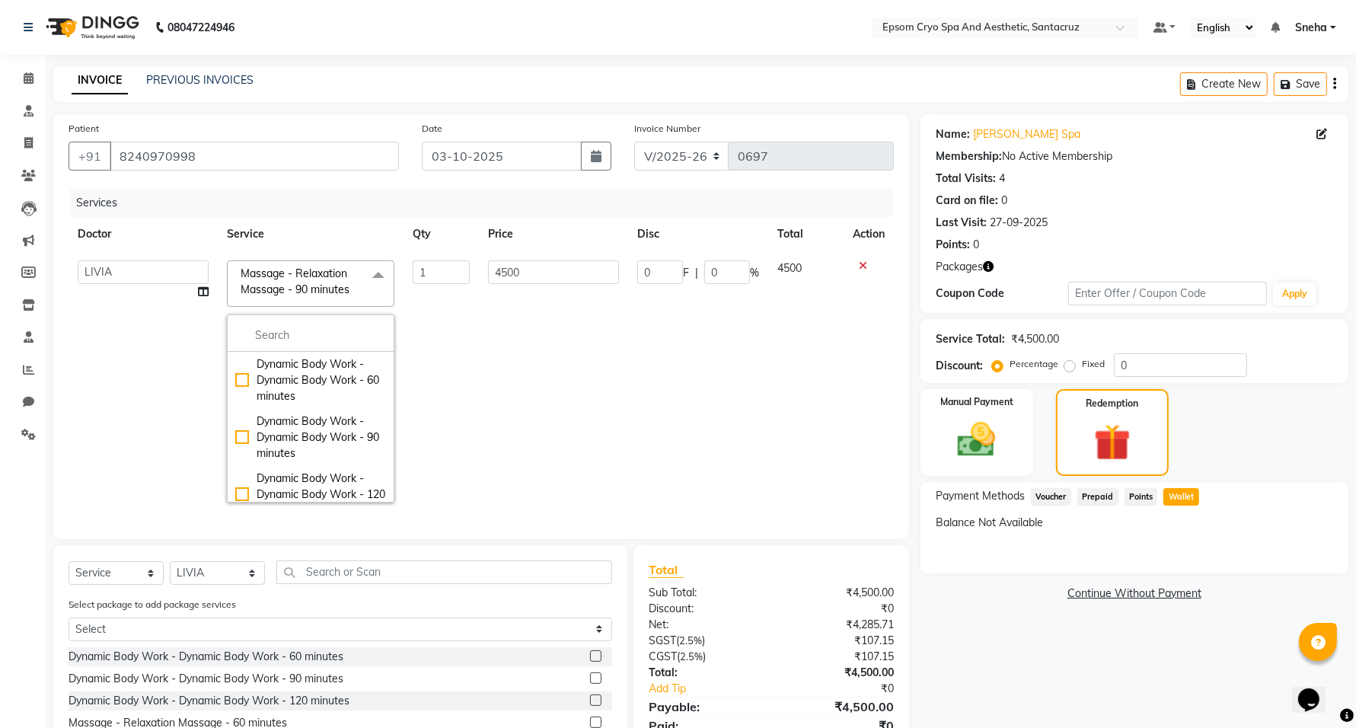
click at [461, 362] on td "1" at bounding box center [441, 381] width 75 height 260
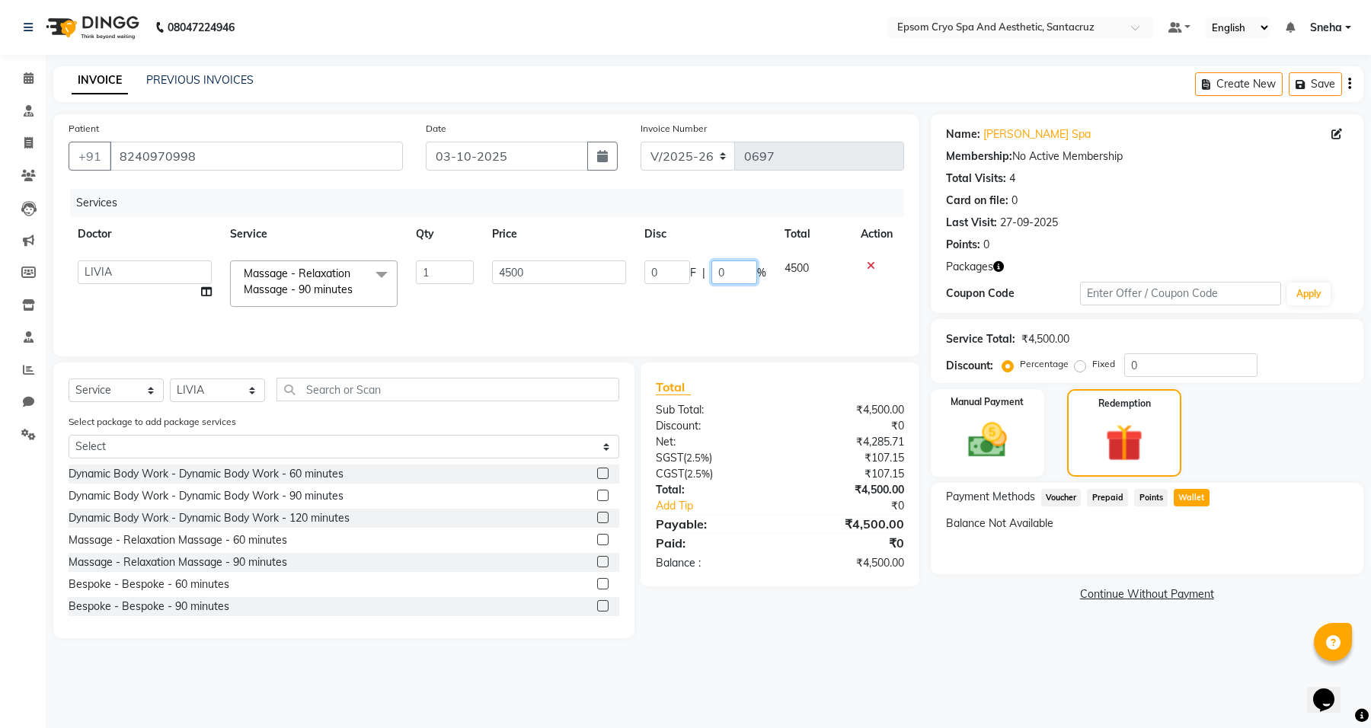
drag, startPoint x: 733, startPoint y: 279, endPoint x: 694, endPoint y: 276, distance: 38.9
click at [694, 276] on div "0 F | 0 %" at bounding box center [705, 272] width 122 height 24
type input "100"
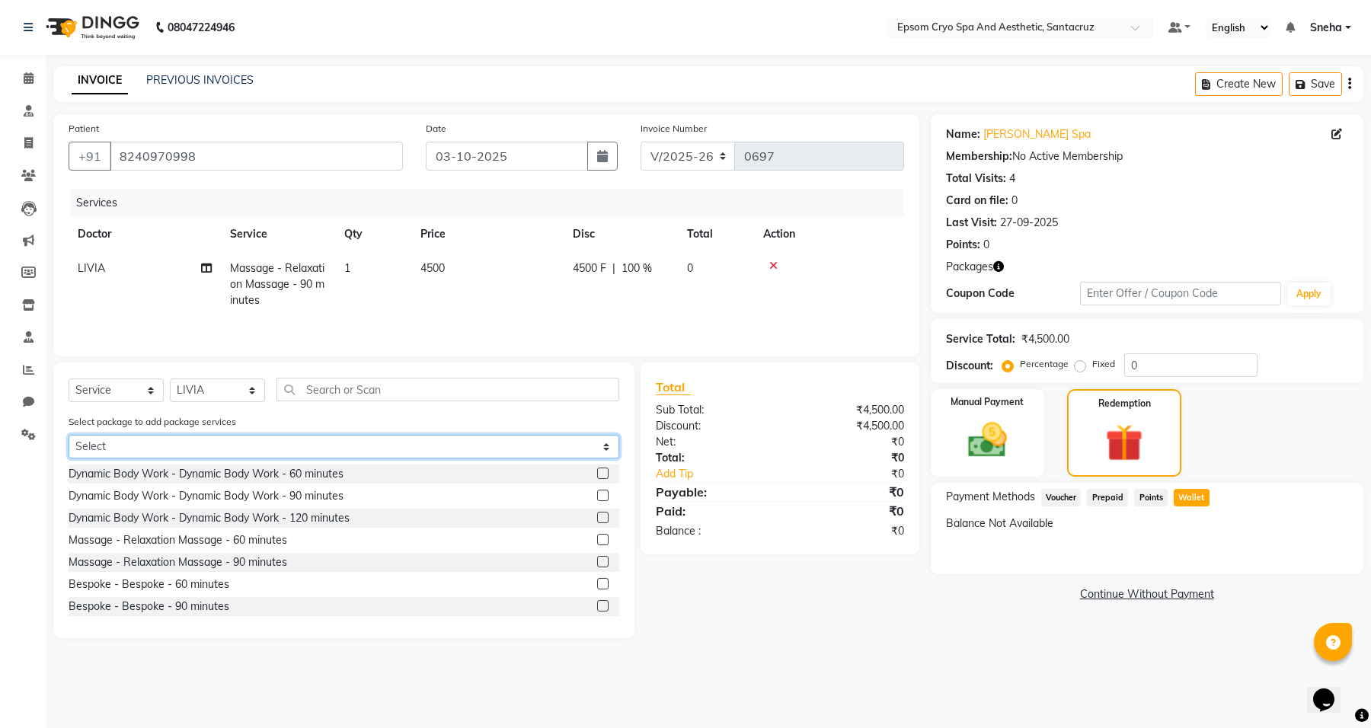
click at [484, 443] on select "Select GET 10 SESSIONS OF BASIC SPA SERVICE & 1 OBAGI FACIAL" at bounding box center [344, 447] width 551 height 24
select select "1: Object"
click at [69, 436] on select "Select GET 10 SESSIONS OF BASIC SPA SERVICE & 1 OBAGI FACIAL" at bounding box center [344, 447] width 551 height 24
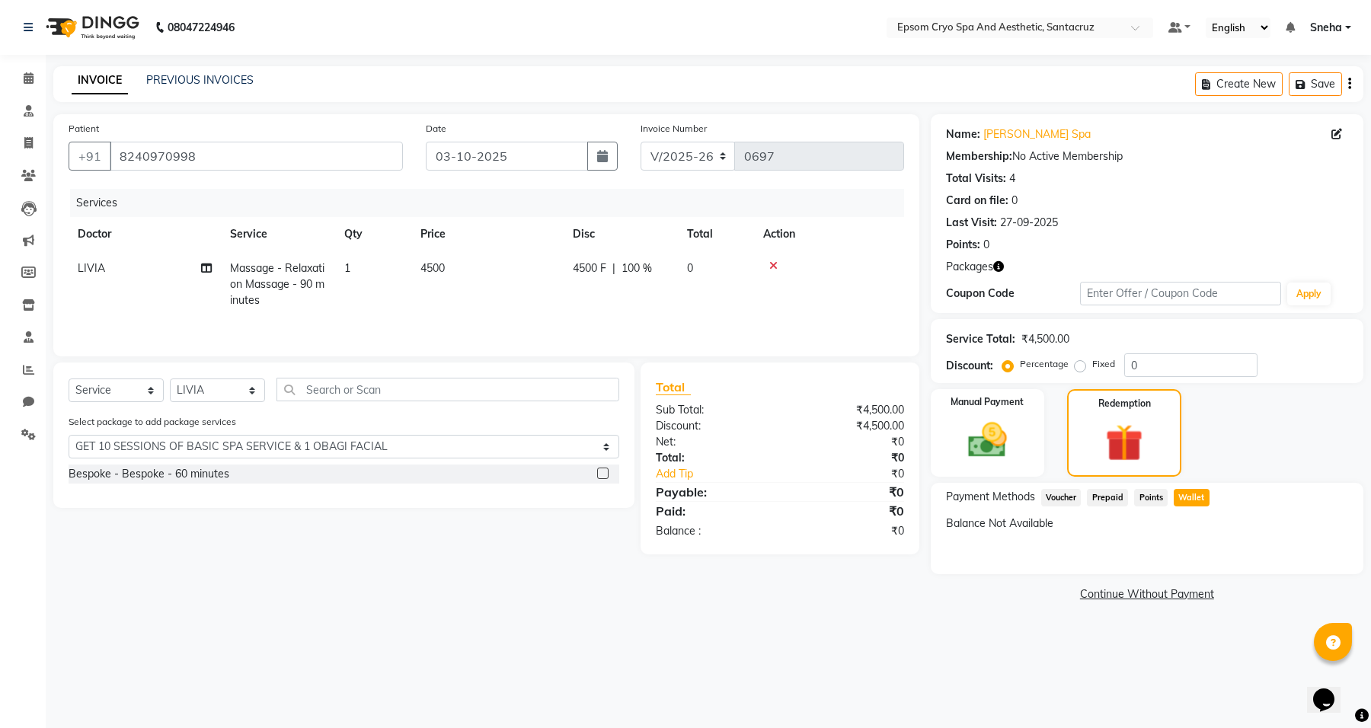
click at [600, 479] on label at bounding box center [602, 473] width 11 height 11
click at [600, 479] on input "checkbox" at bounding box center [602, 474] width 10 height 10
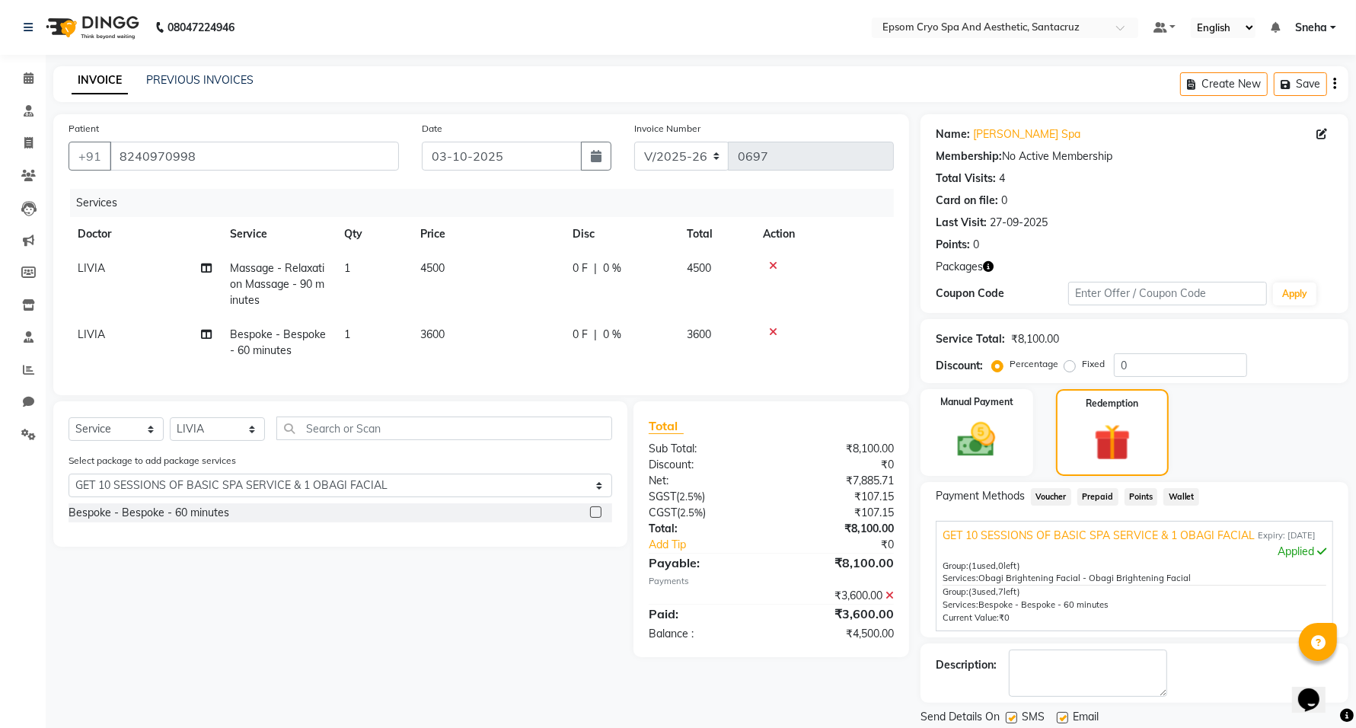
click at [595, 518] on label at bounding box center [595, 511] width 11 height 11
click at [595, 518] on input "checkbox" at bounding box center [595, 513] width 10 height 10
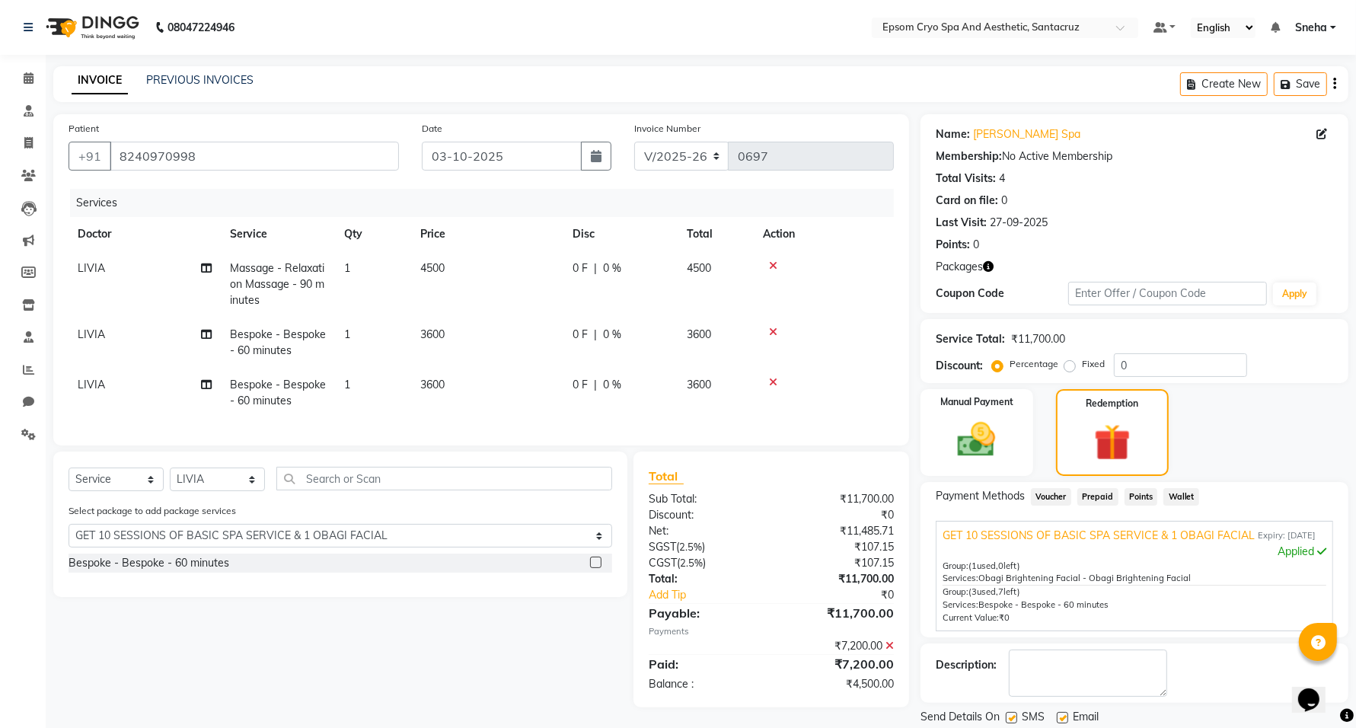
click at [771, 389] on td at bounding box center [824, 393] width 140 height 50
click at [771, 379] on icon at bounding box center [773, 382] width 8 height 11
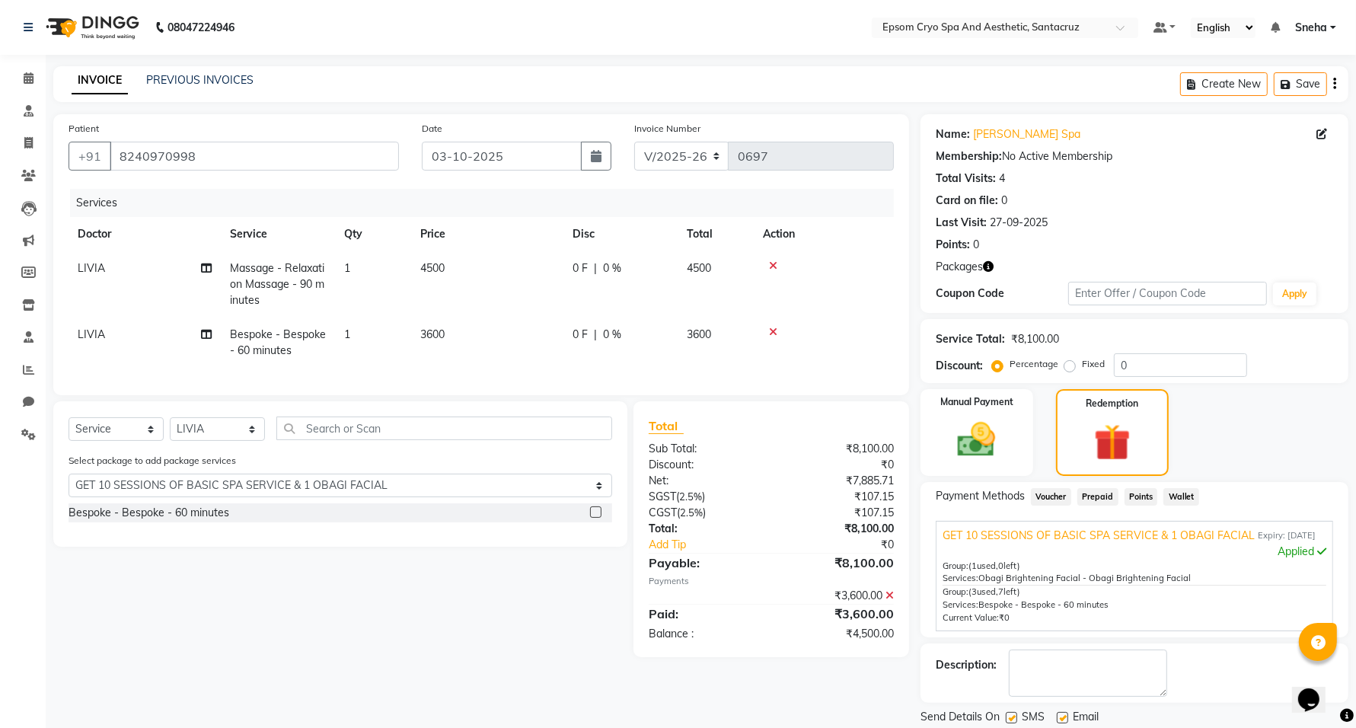
click at [774, 330] on icon at bounding box center [773, 332] width 8 height 11
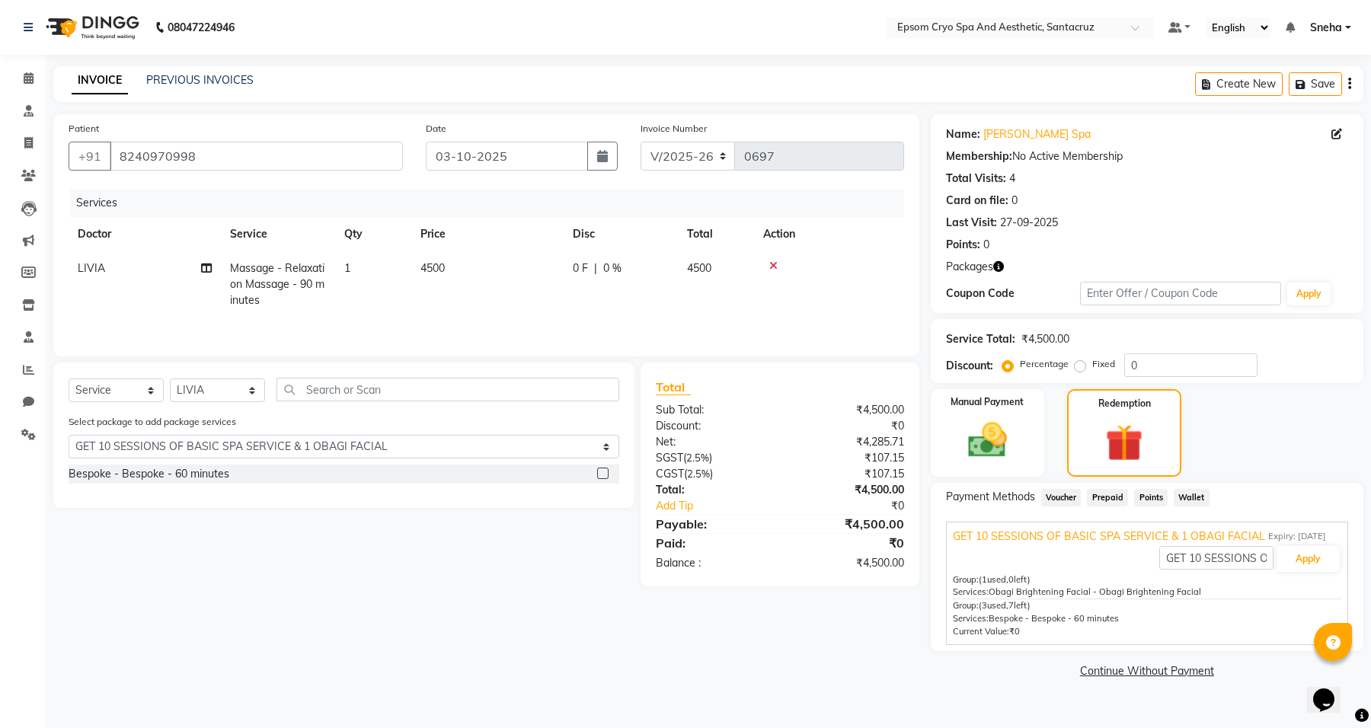
click at [295, 477] on div "Bespoke - Bespoke - 60 minutes" at bounding box center [344, 473] width 551 height 19
click at [598, 477] on label at bounding box center [602, 473] width 11 height 11
click at [598, 477] on input "checkbox" at bounding box center [602, 474] width 10 height 10
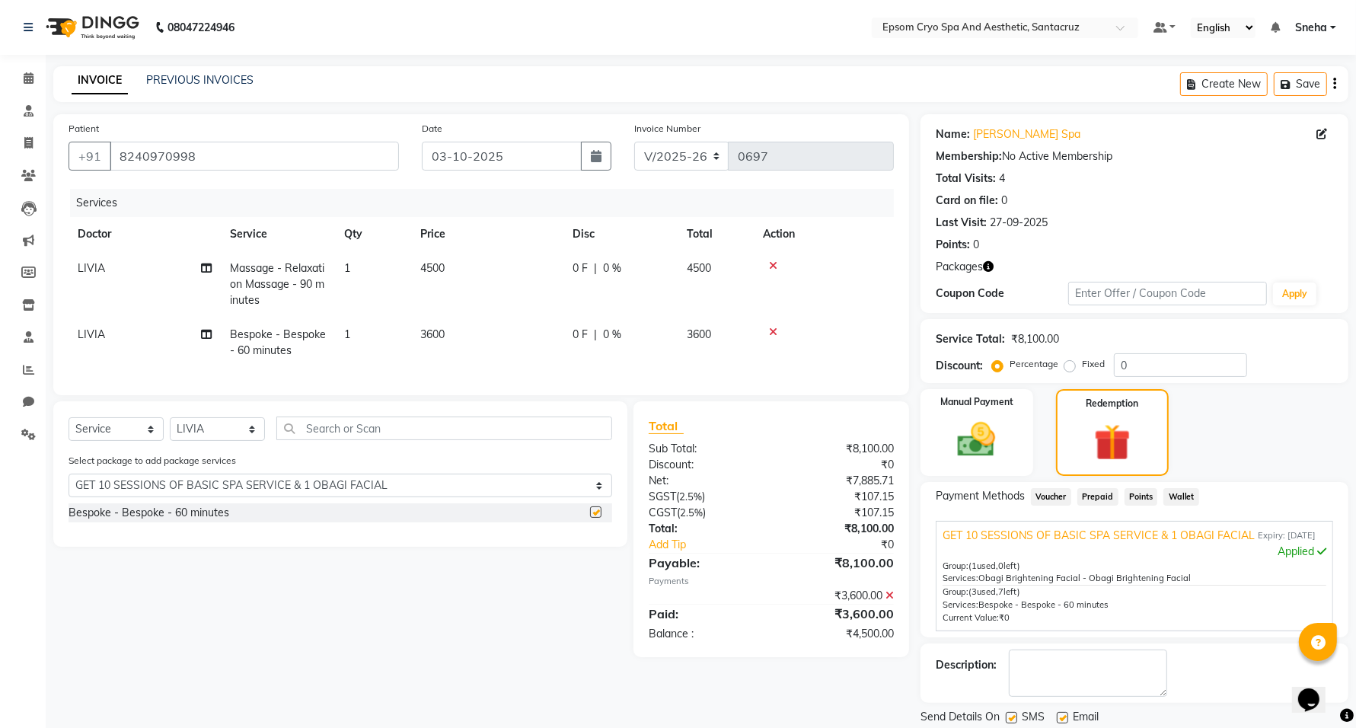
checkbox input "false"
click at [774, 328] on icon at bounding box center [773, 332] width 8 height 11
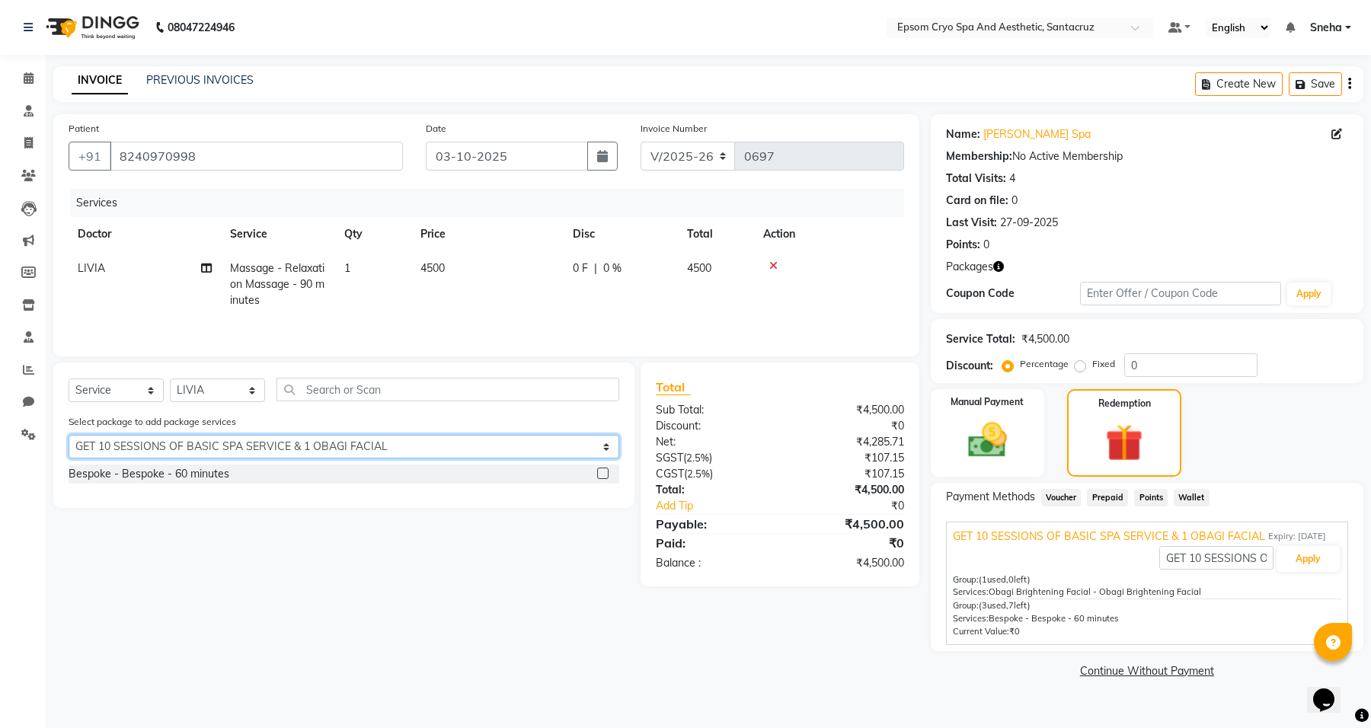
click at [560, 452] on select "Select GET 10 SESSIONS OF BASIC SPA SERVICE & 1 OBAGI FACIAL" at bounding box center [344, 447] width 551 height 24
select select "0: undefined"
click at [69, 436] on select "Select GET 10 SESSIONS OF BASIC SPA SERVICE & 1 OBAGI FACIAL" at bounding box center [344, 447] width 551 height 24
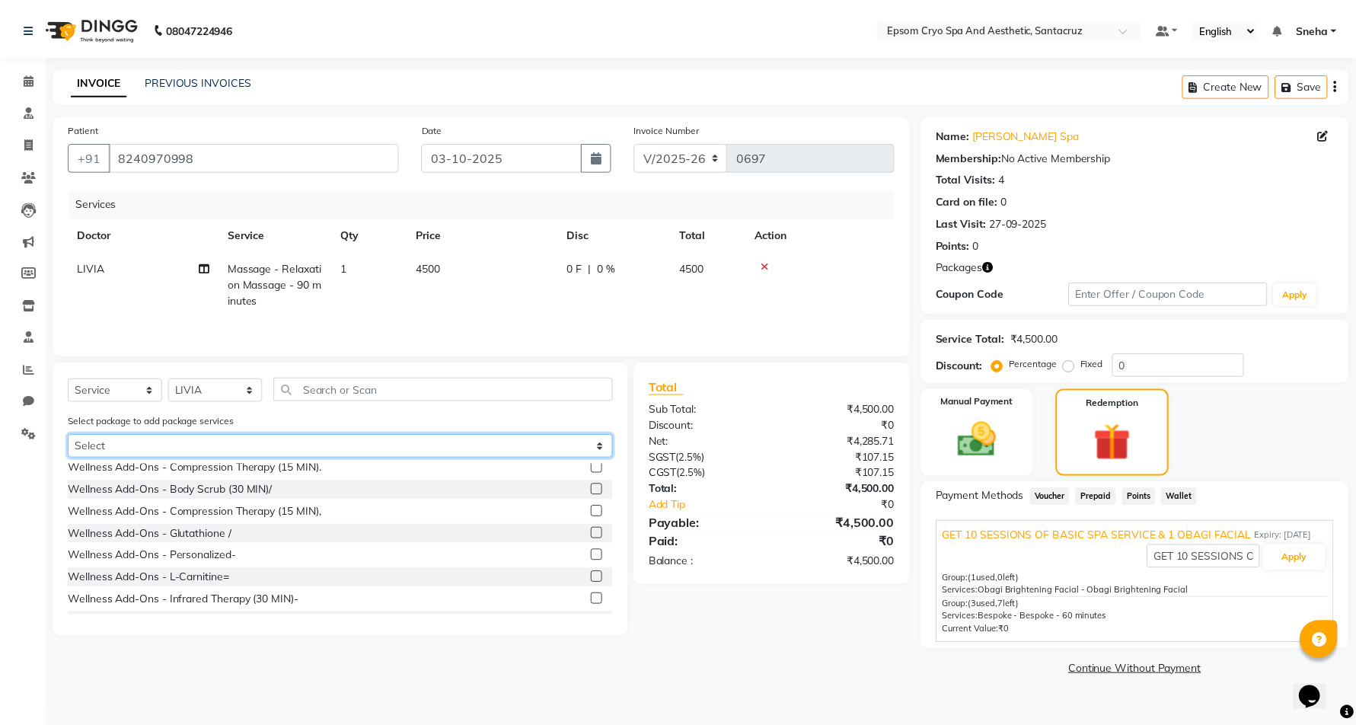
scroll to position [476, 0]
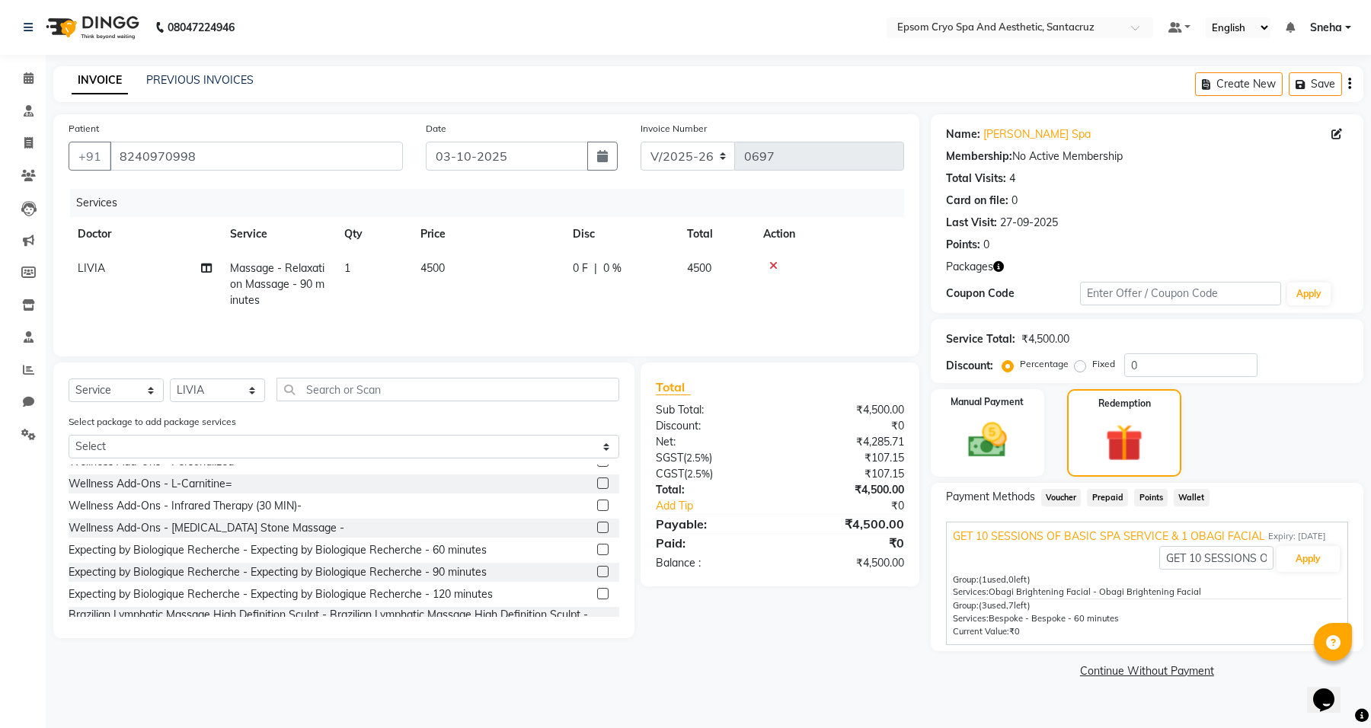
click at [411, 636] on div "Select Service Product Membership Package Voucher Prepaid Gift Card Select Doct…" at bounding box center [343, 500] width 581 height 276
click at [843, 649] on div "Patient +91 8240970998 Date 03-10-2025 Invoice Number V/2025 V/2025-26 0697 Ser…" at bounding box center [486, 398] width 889 height 568
click at [28, 81] on icon at bounding box center [29, 77] width 10 height 11
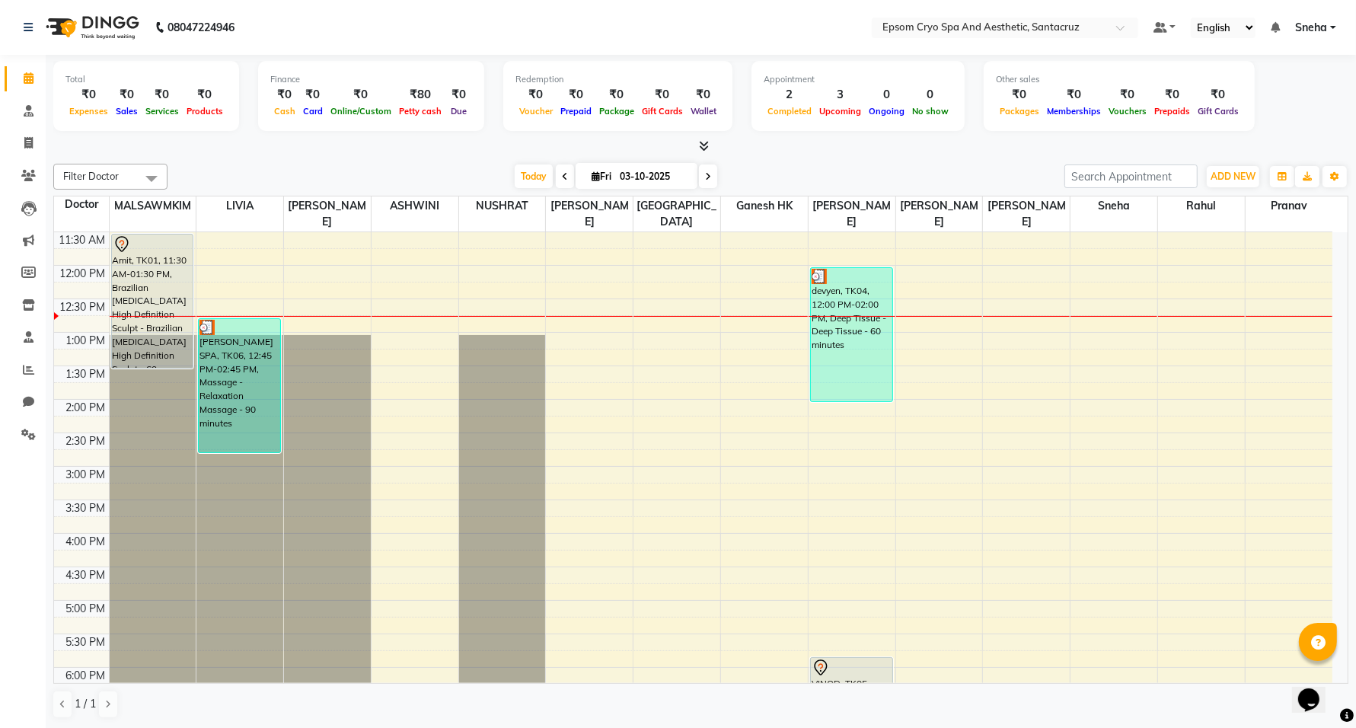
scroll to position [286, 0]
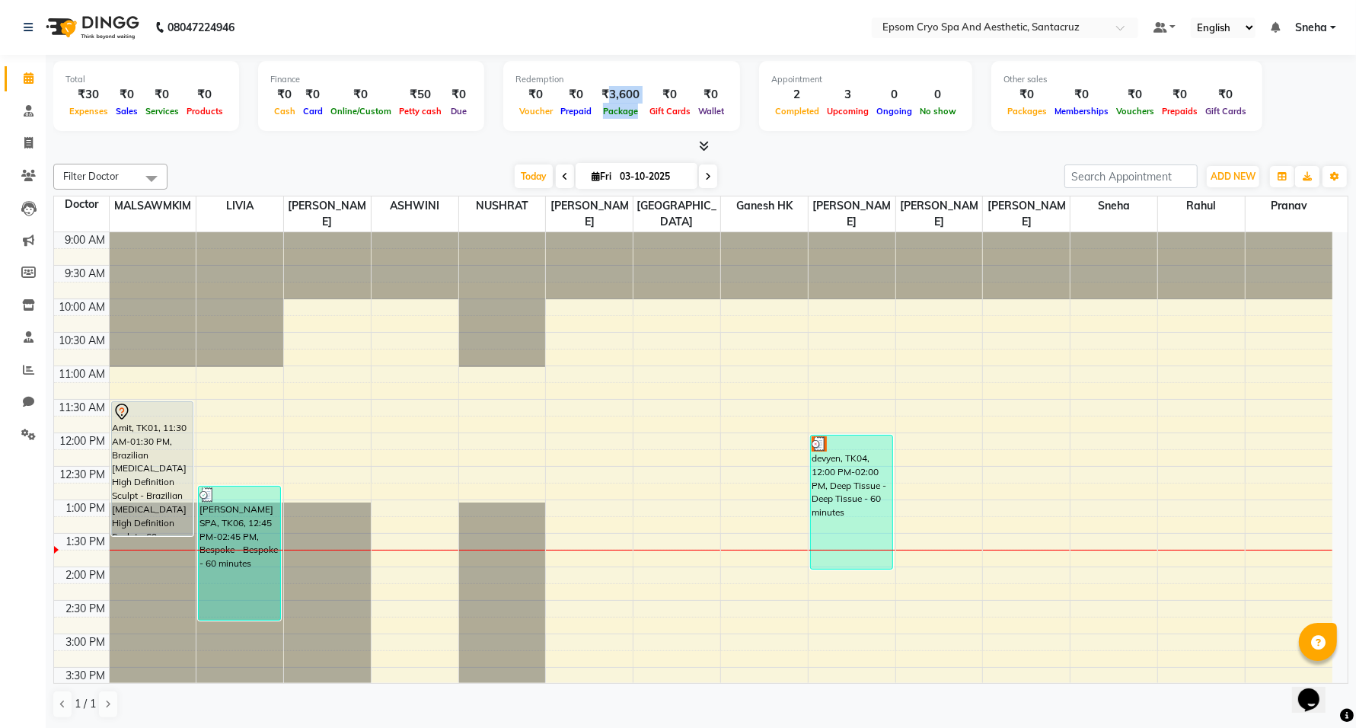
drag, startPoint x: 603, startPoint y: 91, endPoint x: 638, endPoint y: 92, distance: 35.0
click at [638, 92] on div "₹0 Voucher ₹0 Prepaid ₹3,600 Package ₹0 Gift Cards ₹0 Wallet" at bounding box center [621, 103] width 212 height 34
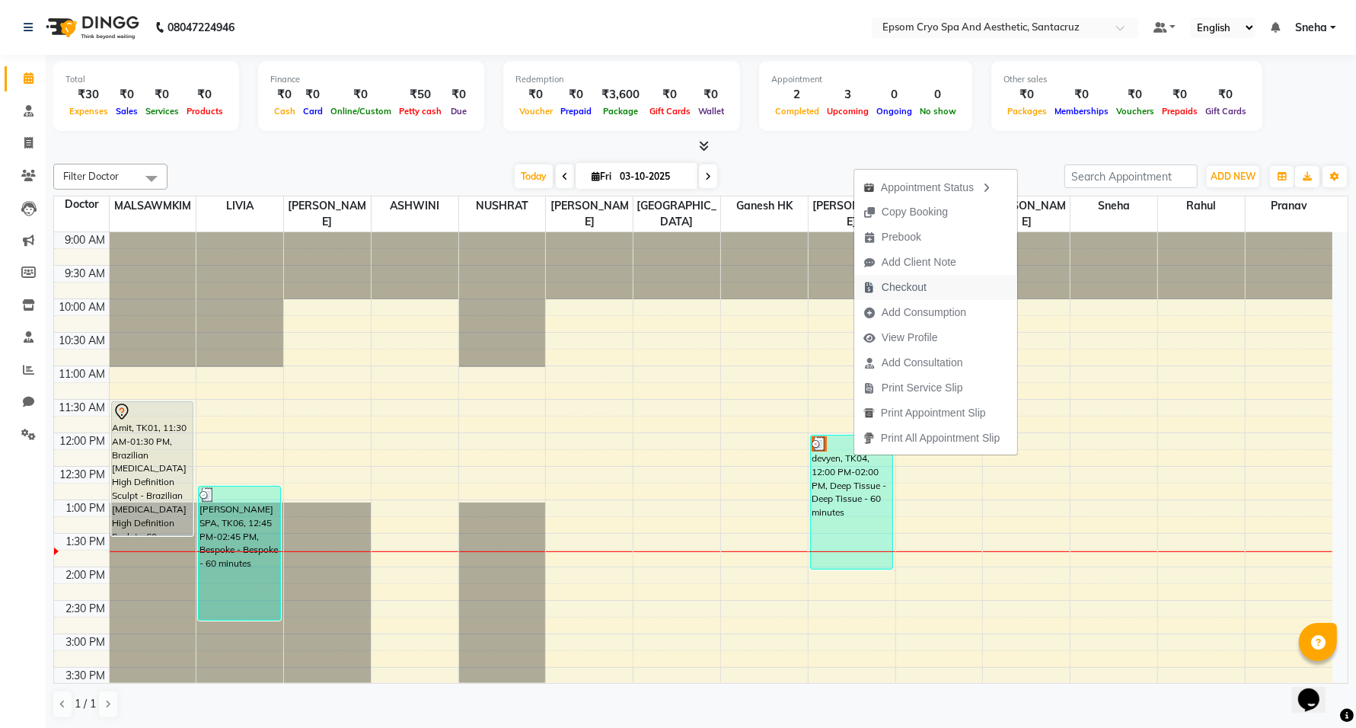
click at [954, 286] on button "Checkout" at bounding box center [935, 287] width 163 height 25
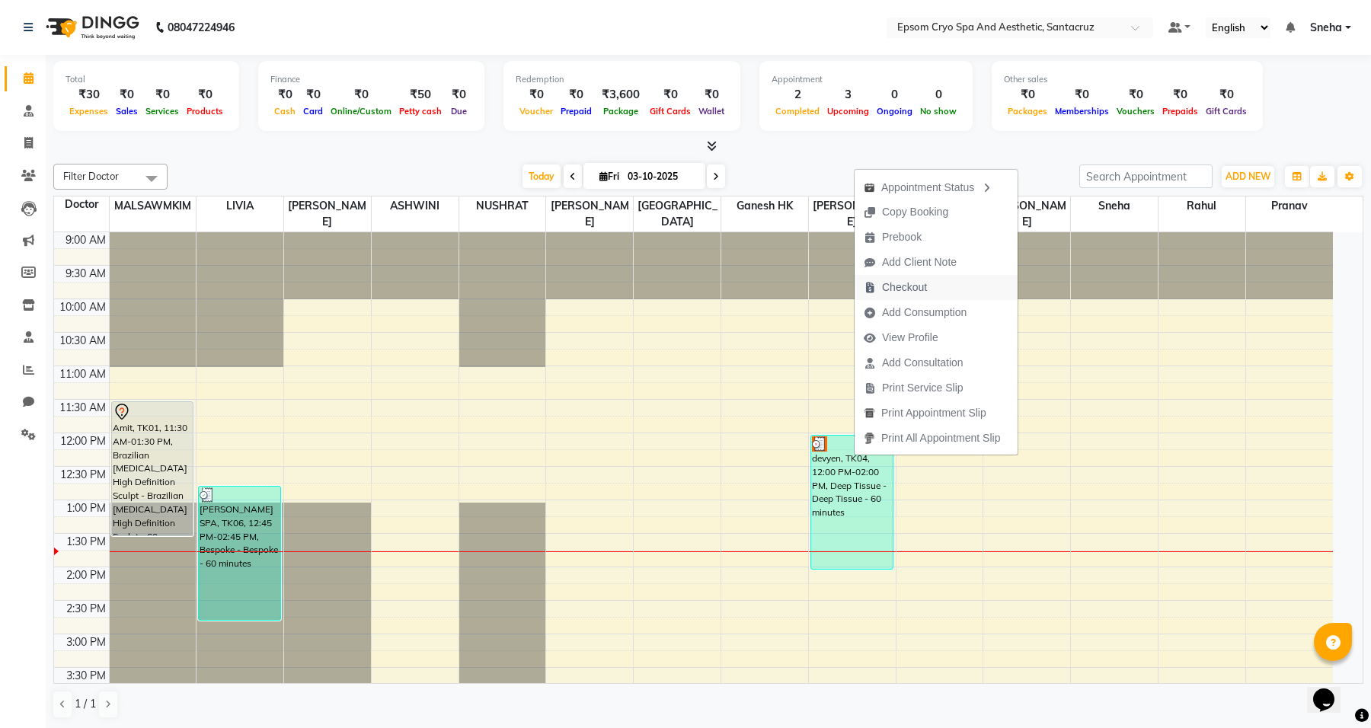
select select "8028"
select select "service"
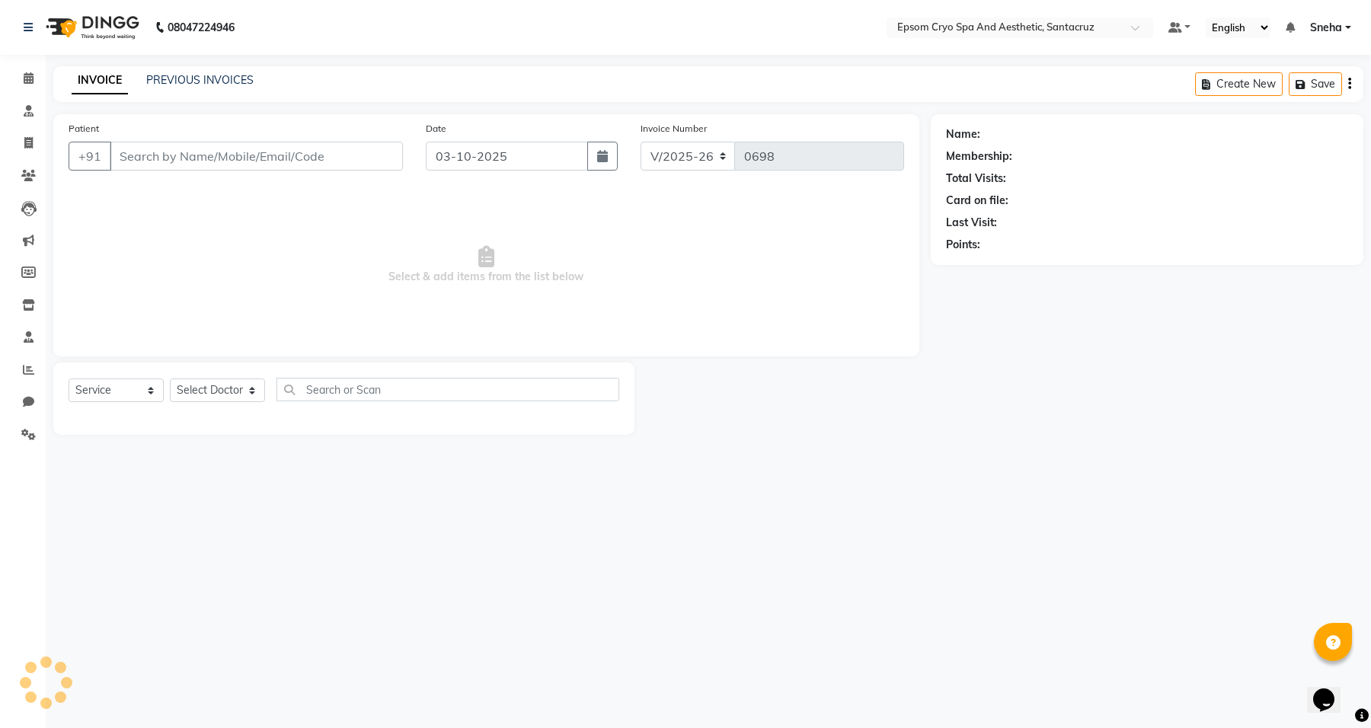
type input "9920338734"
select select "78953"
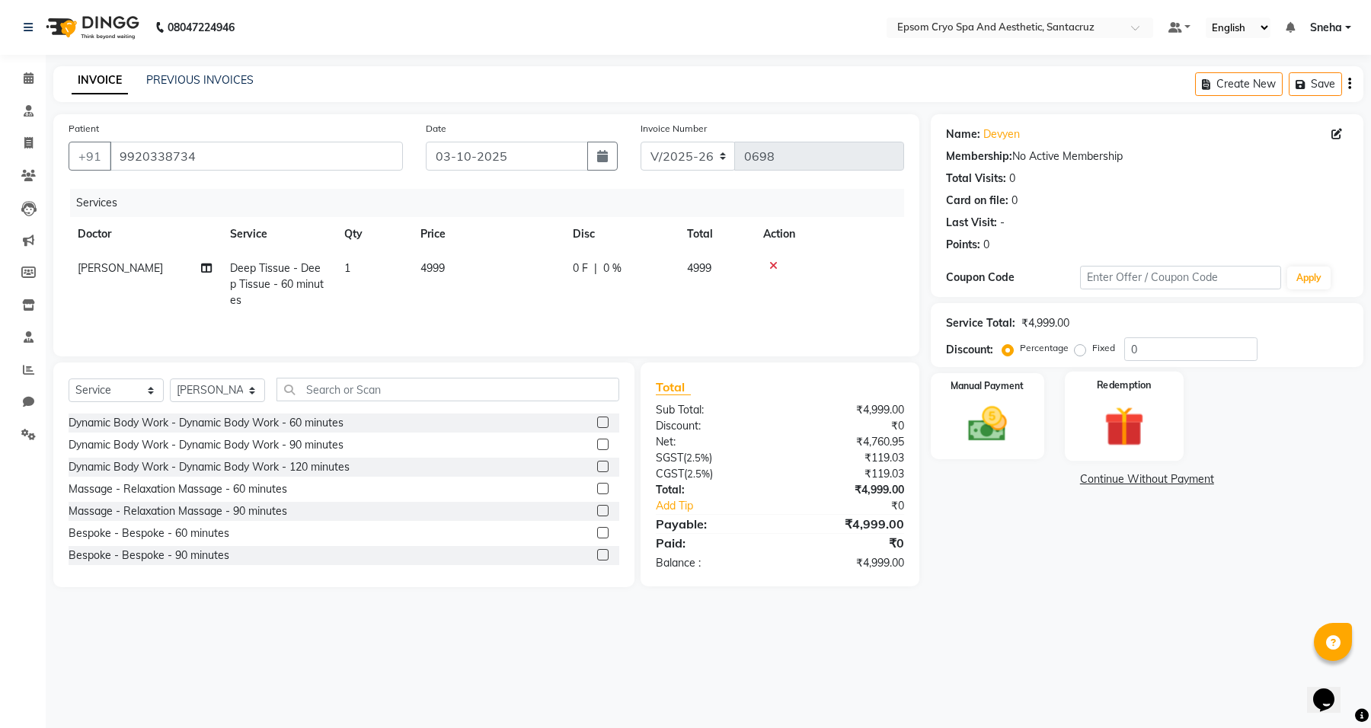
click at [1096, 419] on img at bounding box center [1123, 425] width 65 height 49
click at [1013, 431] on img at bounding box center [987, 424] width 65 height 46
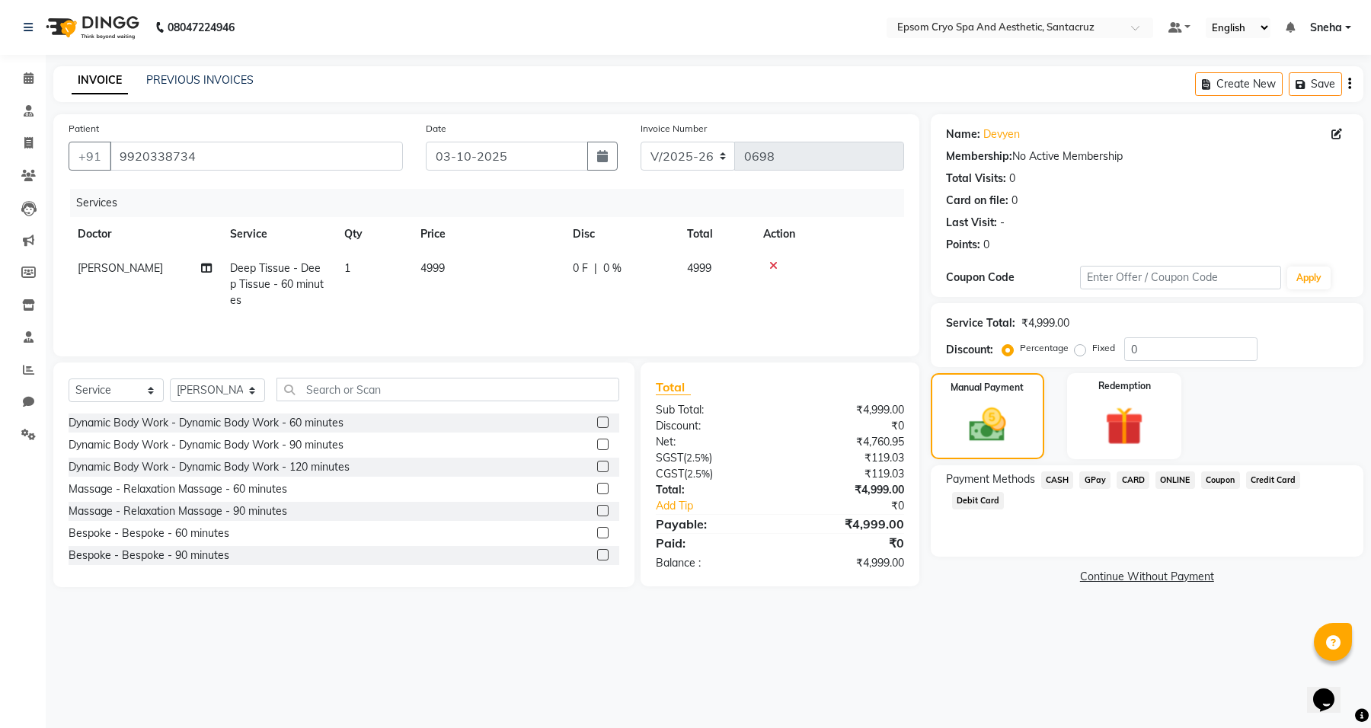
click at [1092, 353] on label "Fixed" at bounding box center [1103, 348] width 23 height 14
click at [1077, 353] on input "Fixed" at bounding box center [1082, 348] width 11 height 11
radio input "true"
drag, startPoint x: 1076, startPoint y: 348, endPoint x: 1052, endPoint y: 356, distance: 25.0
click at [1053, 350] on div "Percentage Fixed 0" at bounding box center [1131, 349] width 252 height 24
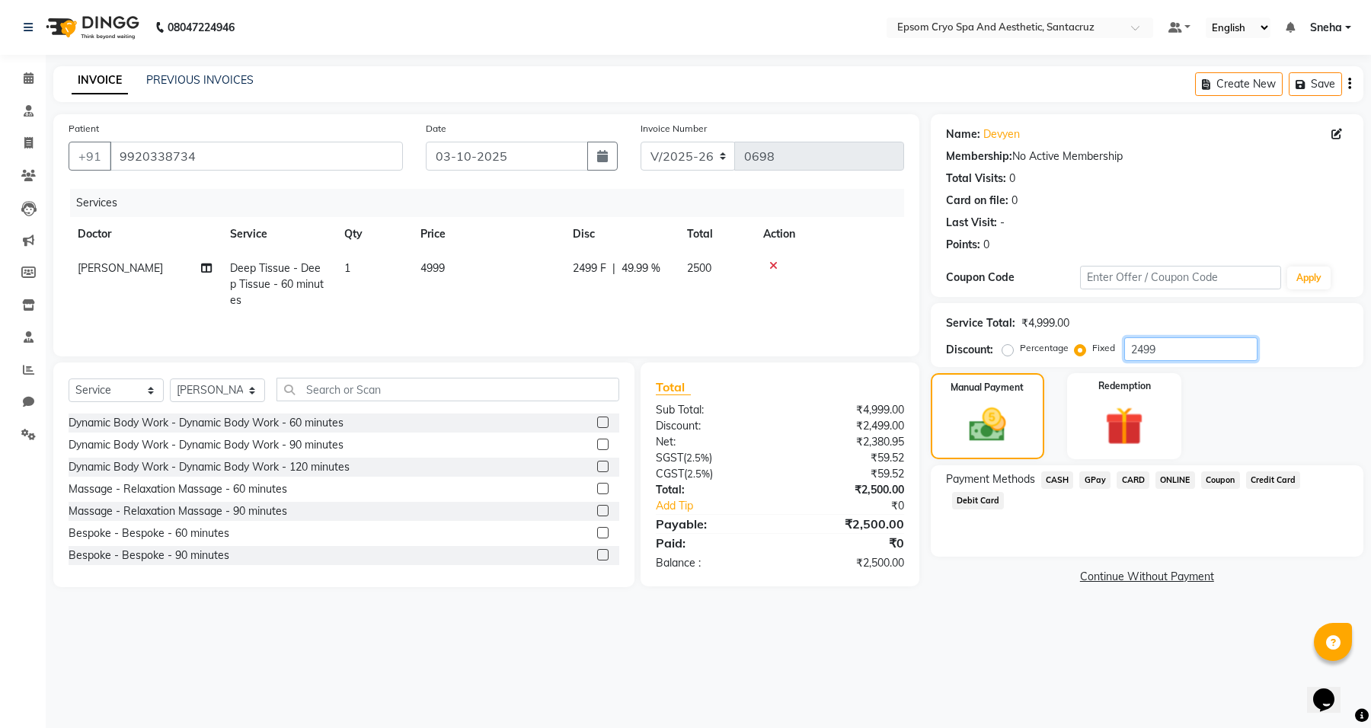
type input "2499"
click at [1135, 484] on span "CARD" at bounding box center [1132, 480] width 33 height 18
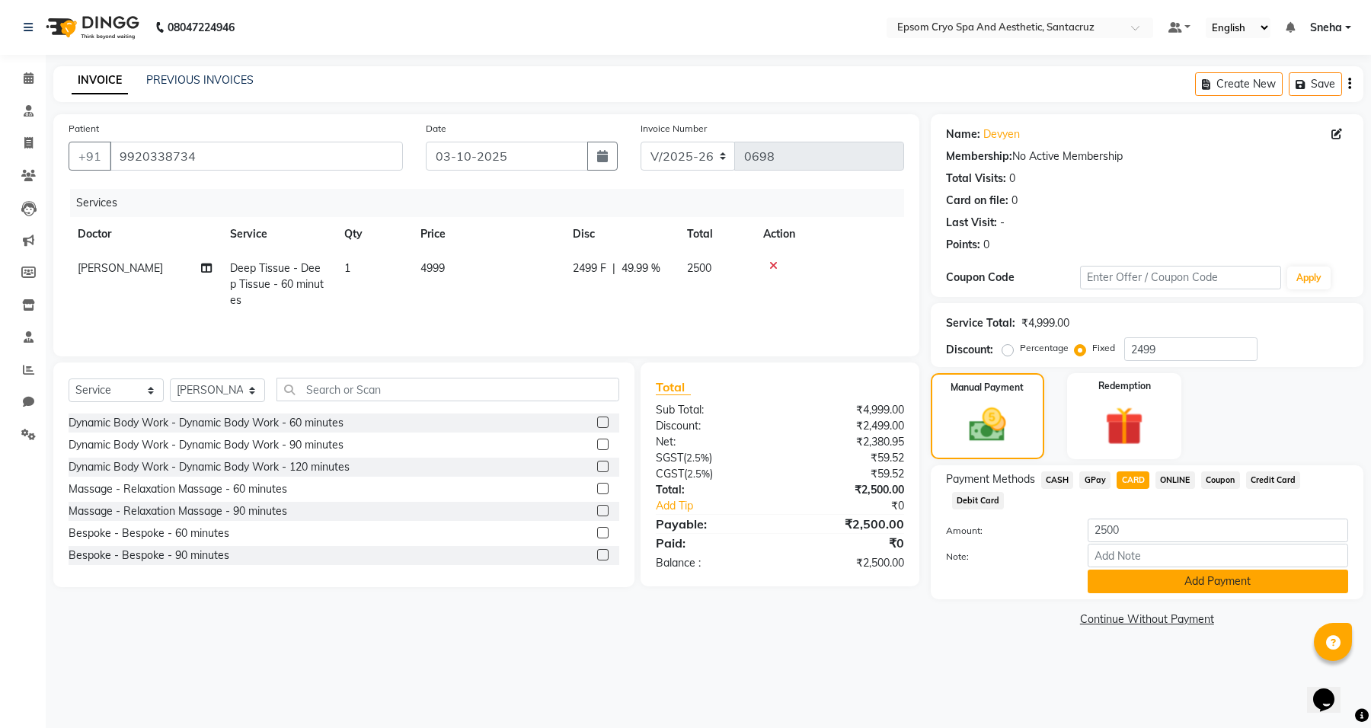
click at [1199, 584] on button "Add Payment" at bounding box center [1217, 582] width 260 height 24
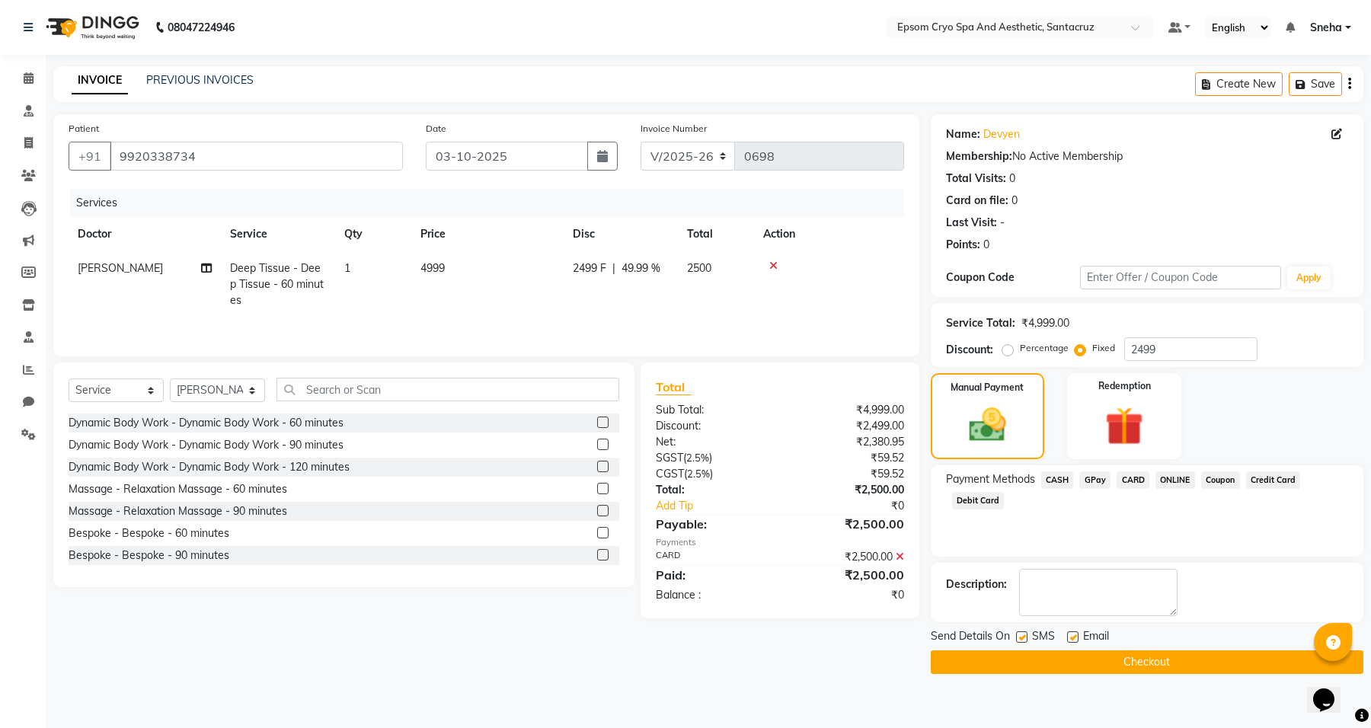
click at [1123, 667] on button "Checkout" at bounding box center [1146, 662] width 432 height 24
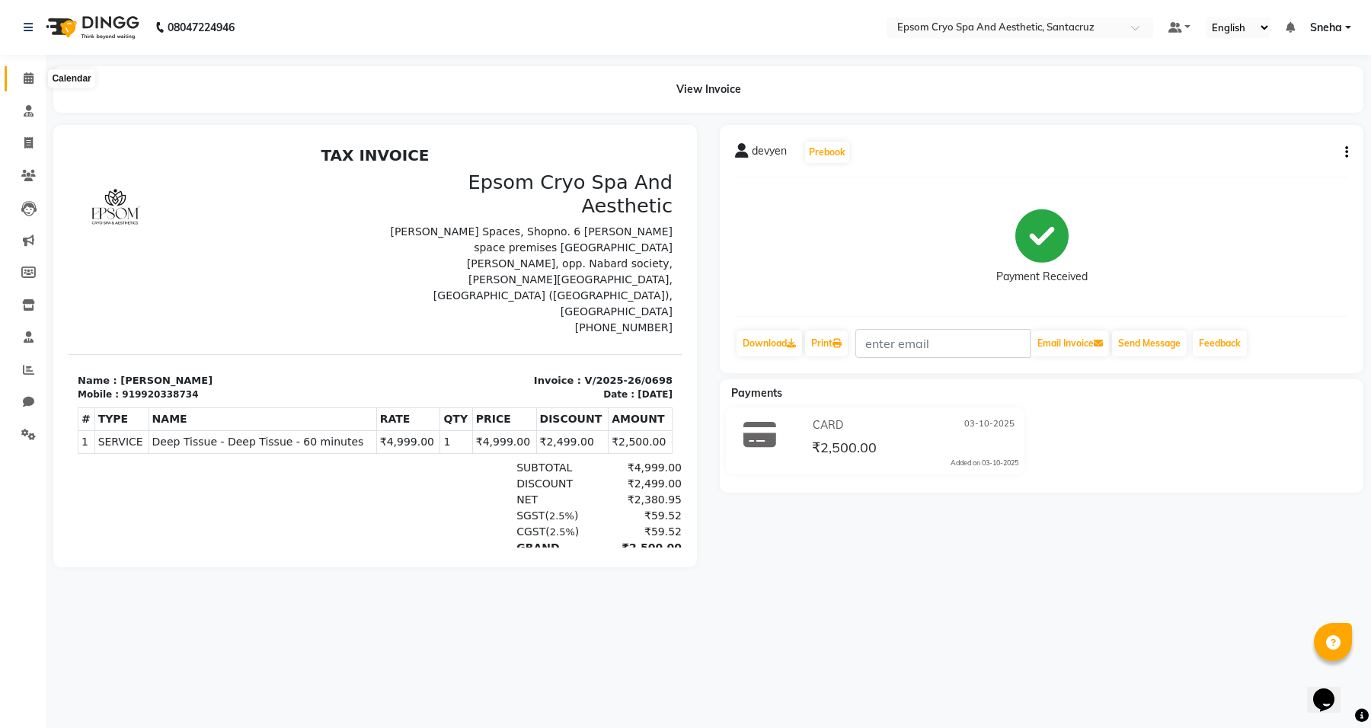
click at [18, 84] on span at bounding box center [28, 79] width 27 height 18
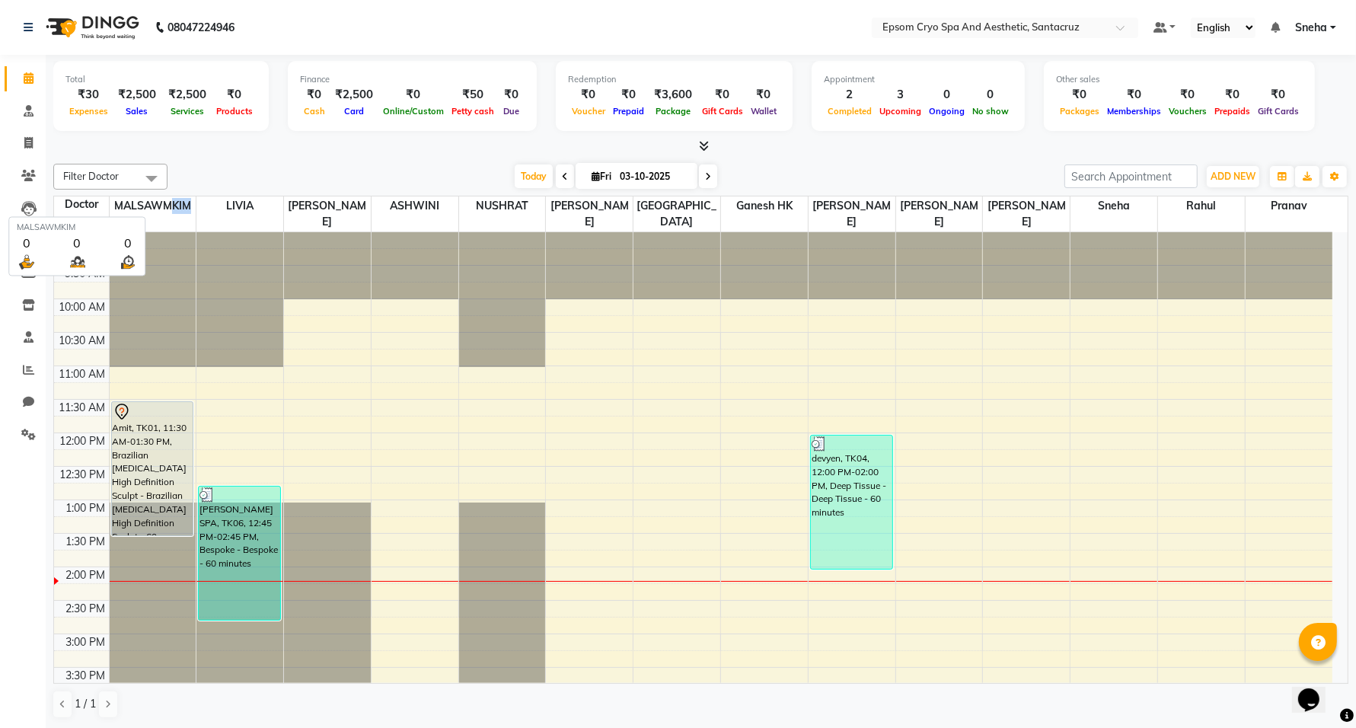
drag, startPoint x: 174, startPoint y: 203, endPoint x: 198, endPoint y: 202, distance: 24.4
click at [195, 202] on span "MALSAWMKIM" at bounding box center [153, 205] width 87 height 19
click at [248, 207] on span "LIVIA" at bounding box center [239, 205] width 87 height 19
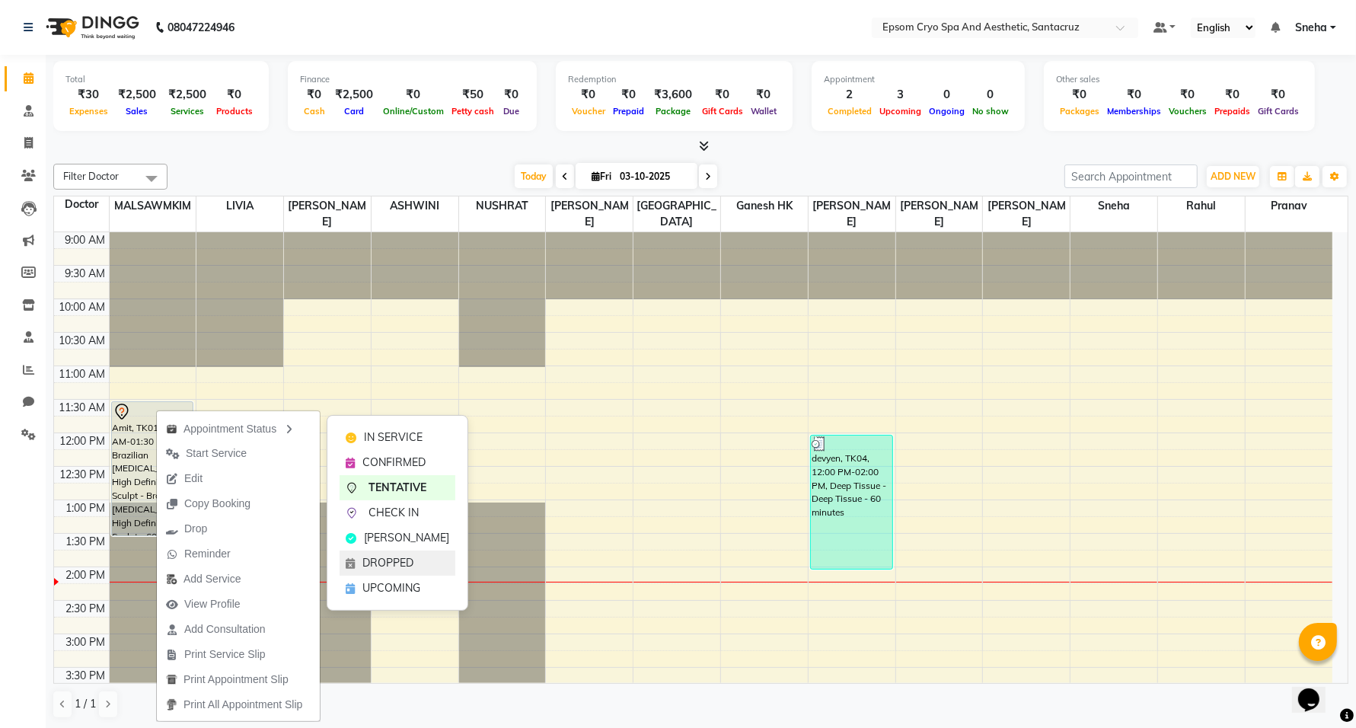
click at [391, 557] on span "DROPPED" at bounding box center [387, 563] width 51 height 16
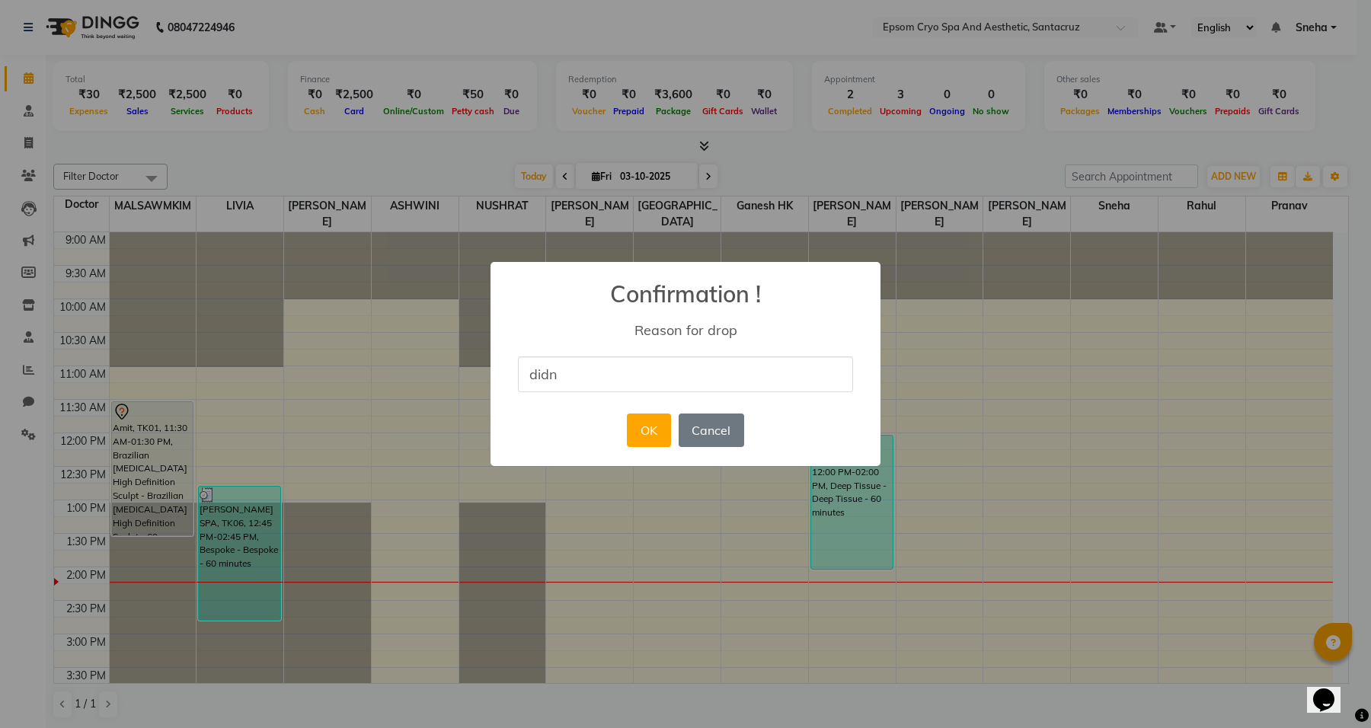
type input "didnt receive"
click at [659, 419] on button "OK" at bounding box center [648, 430] width 43 height 34
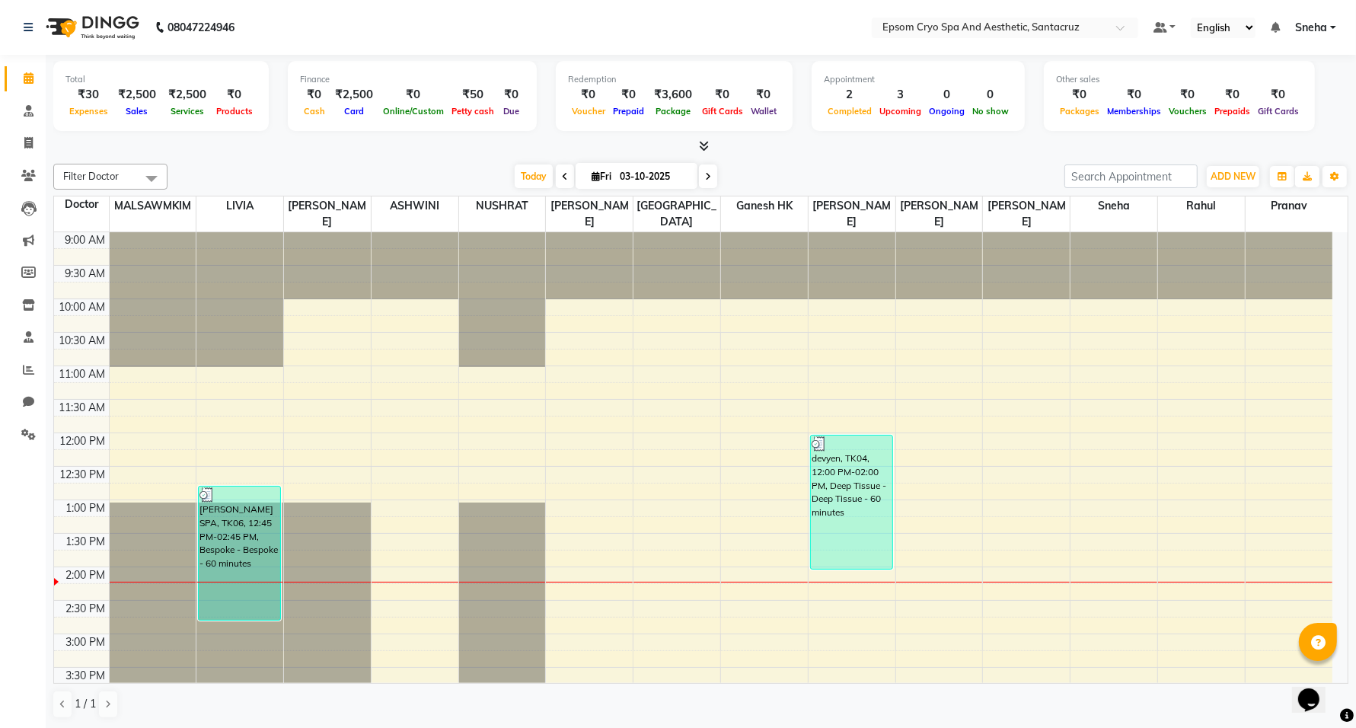
drag, startPoint x: 227, startPoint y: 495, endPoint x: 123, endPoint y: 482, distance: 104.4
click at [123, 482] on div "9:00 AM 9:30 AM 10:00 AM 10:30 AM 11:00 AM 11:30 AM 12:00 PM 12:30 PM 1:00 PM 1…" at bounding box center [693, 700] width 1278 height 937
drag, startPoint x: 234, startPoint y: 487, endPoint x: 105, endPoint y: 477, distance: 129.1
click at [105, 477] on div "9:00 AM 9:30 AM 10:00 AM 10:30 AM 11:00 AM 11:30 AM 12:00 PM 12:30 PM 1:00 PM 1…" at bounding box center [693, 700] width 1278 height 937
click at [1071, 484] on div "9:00 AM 9:30 AM 10:00 AM 10:30 AM 11:00 AM 11:30 AM 12:00 PM 12:30 PM 1:00 PM 1…" at bounding box center [693, 700] width 1278 height 937
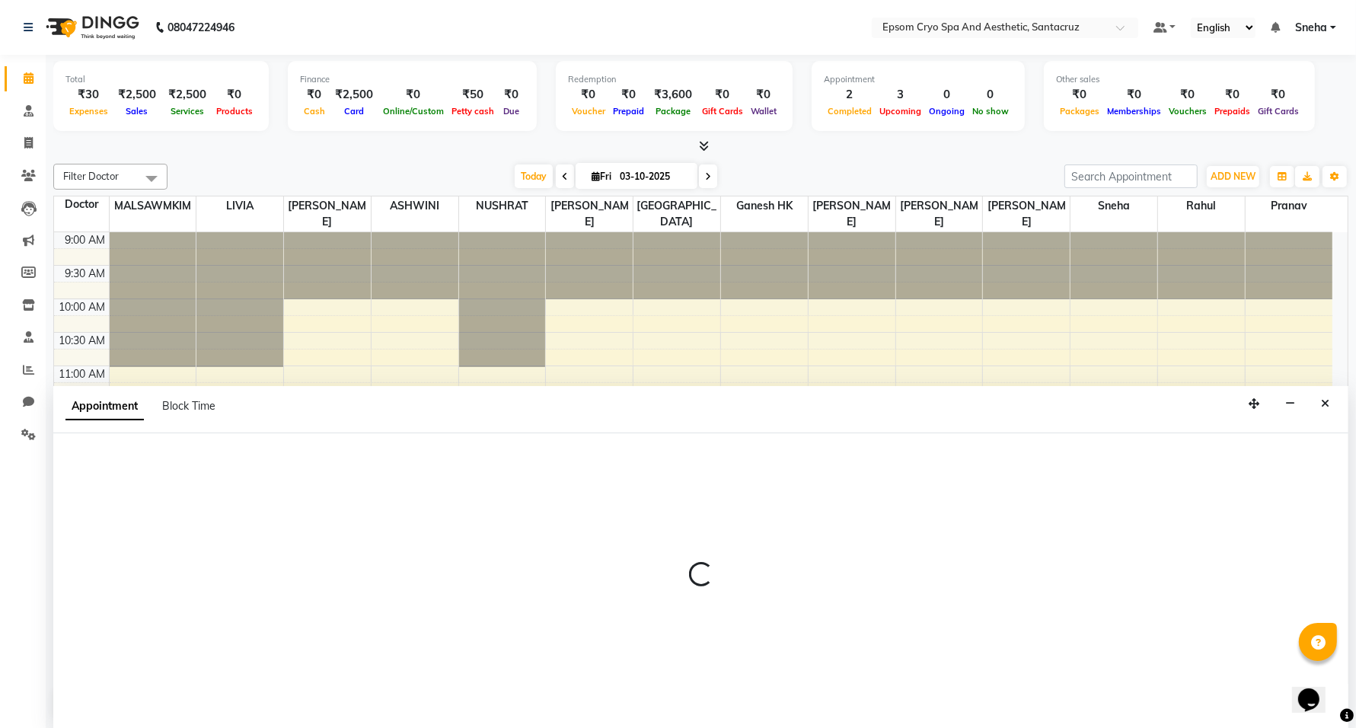
scroll to position [1, 0]
select select "91221"
select select "765"
select select "tentative"
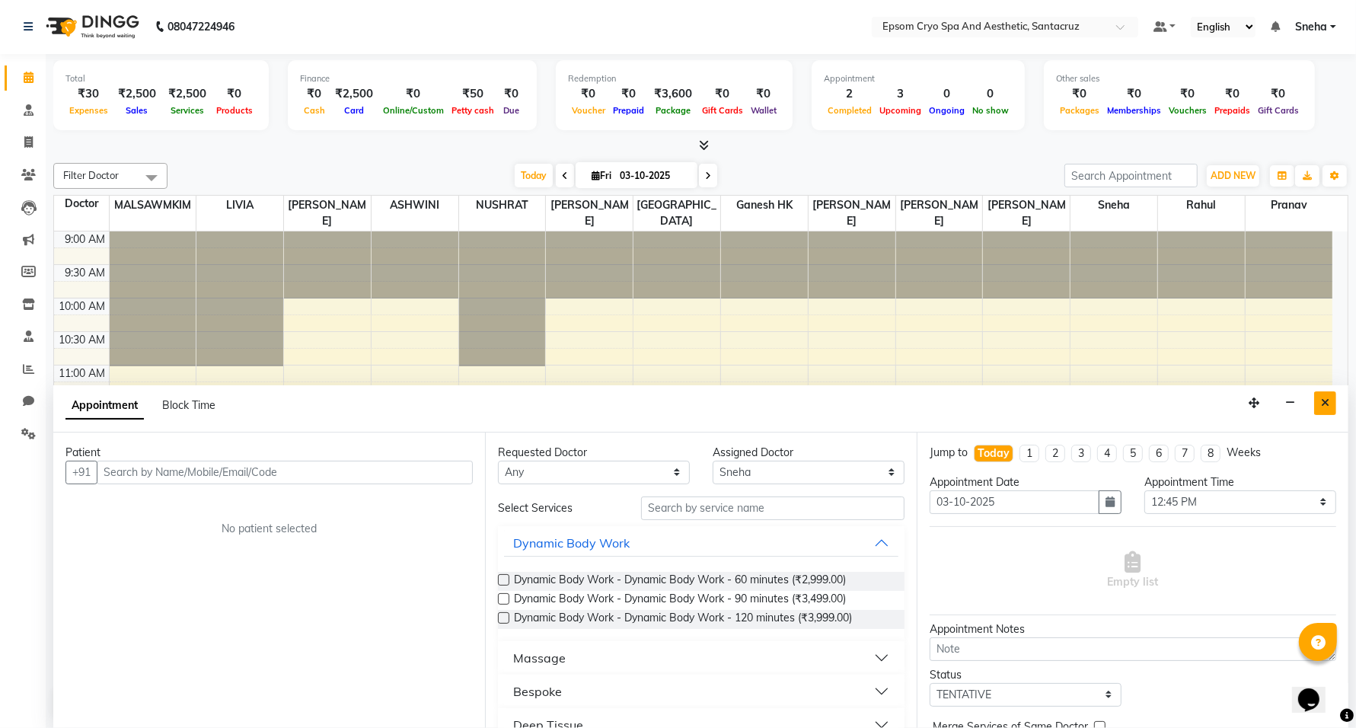
click at [1331, 405] on button "Close" at bounding box center [1325, 403] width 22 height 24
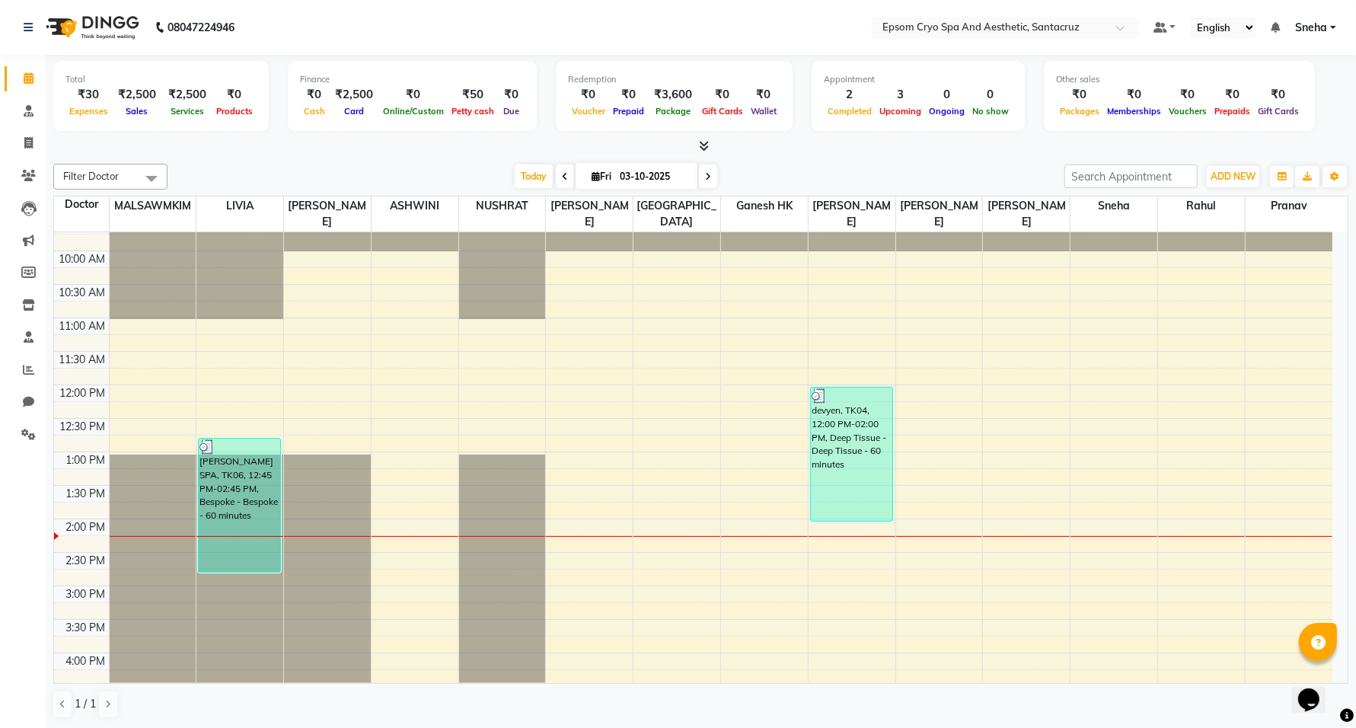
scroll to position [5, 0]
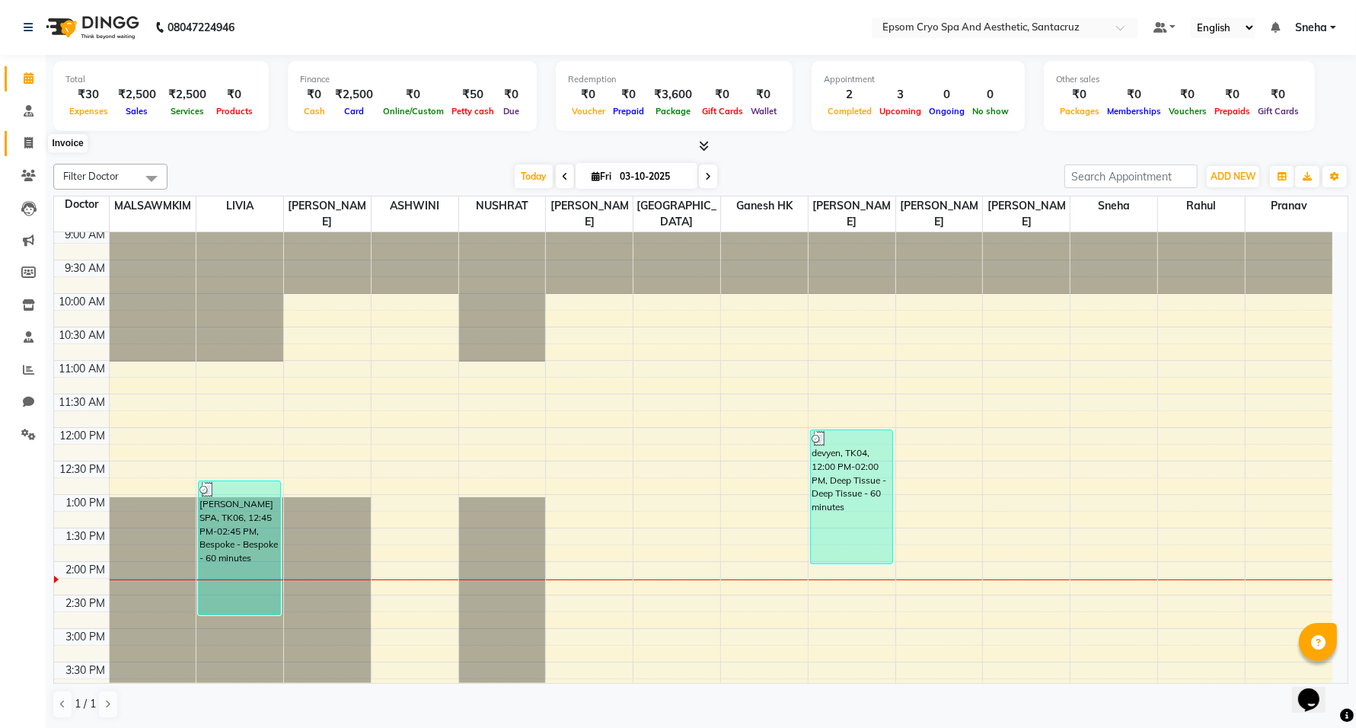
click at [35, 143] on span at bounding box center [28, 144] width 27 height 18
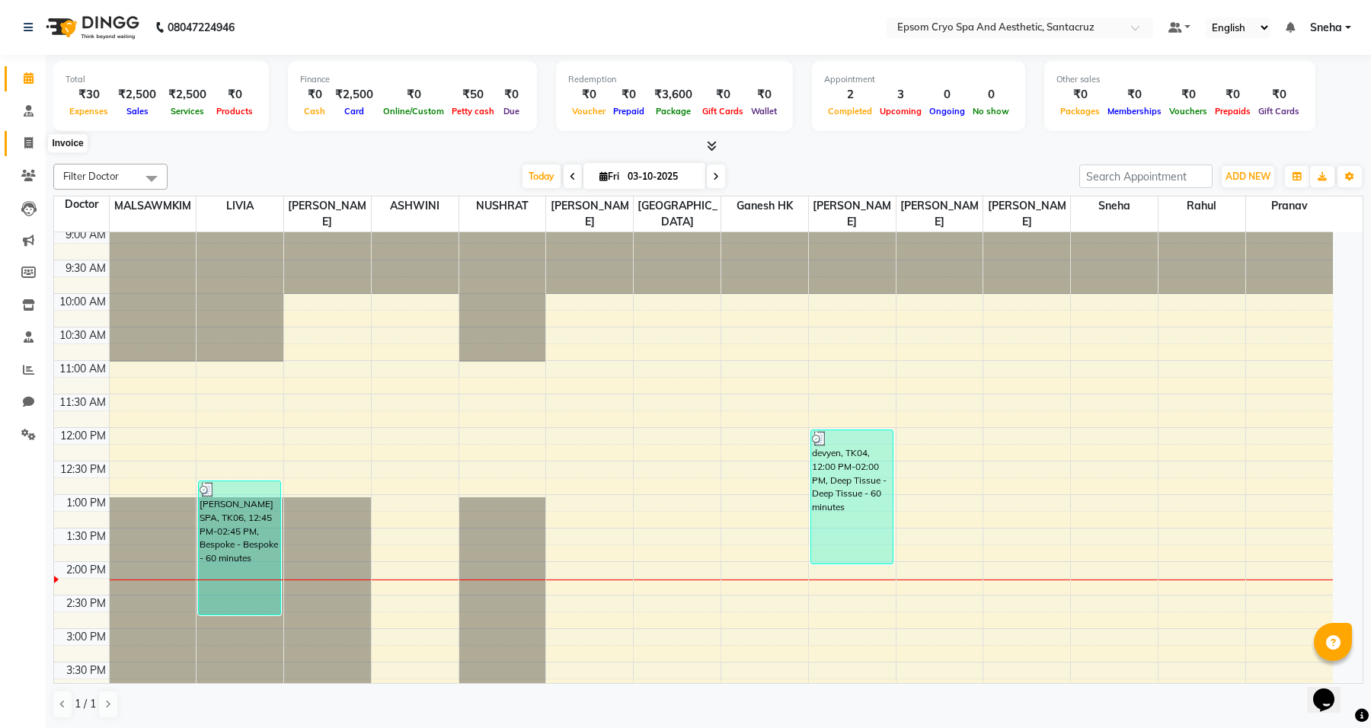
select select "8028"
select select "service"
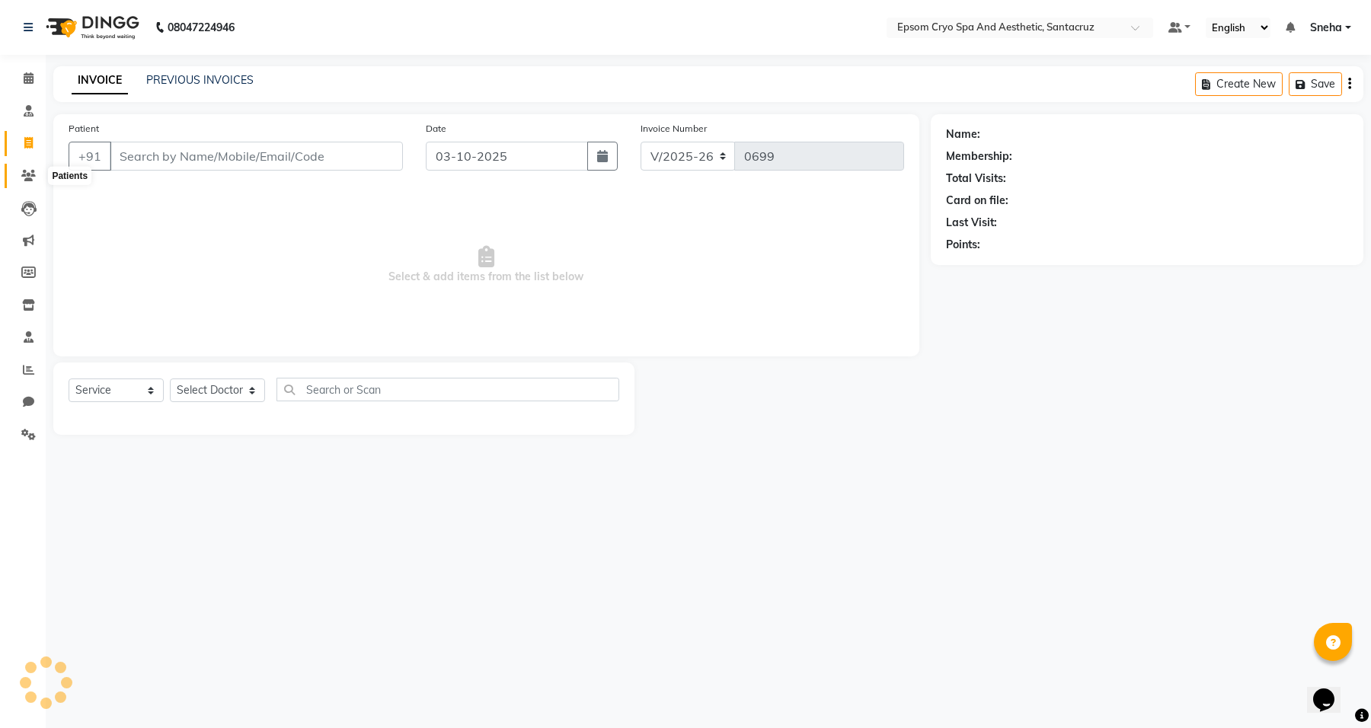
click at [34, 180] on icon at bounding box center [28, 175] width 14 height 11
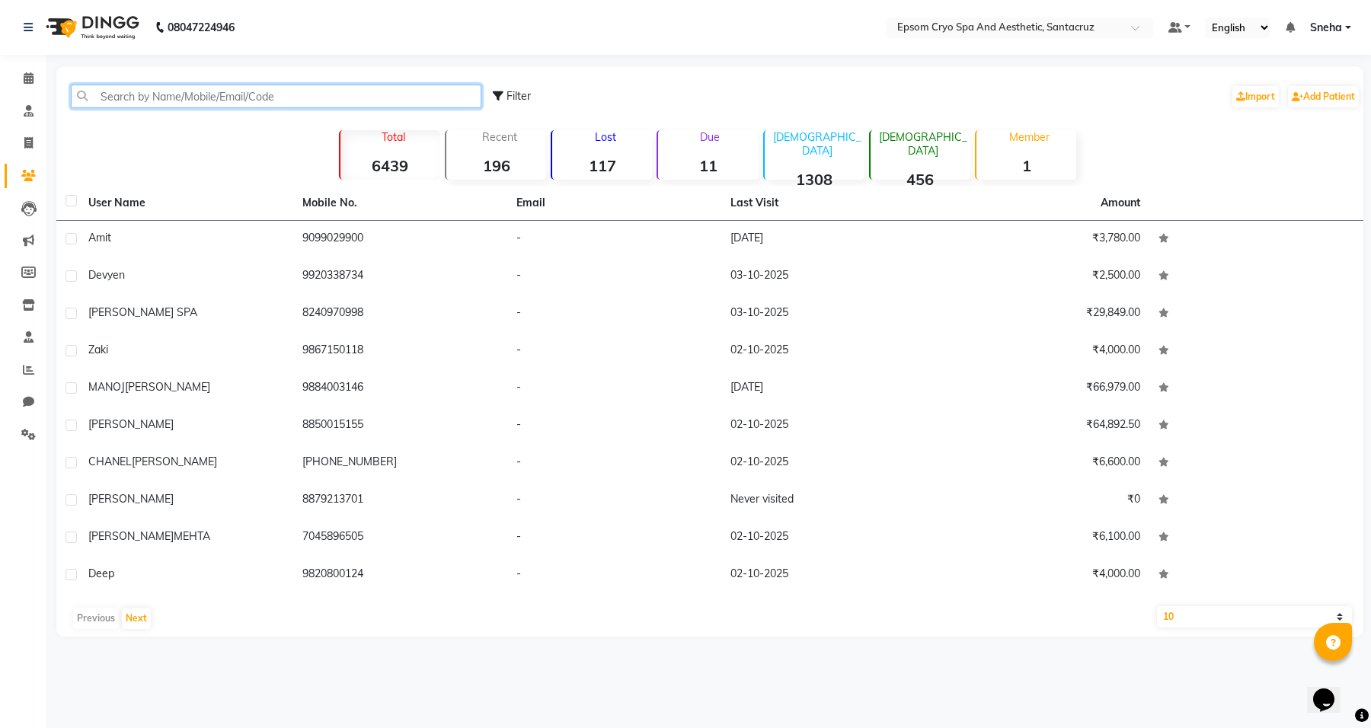
drag, startPoint x: 112, startPoint y: 93, endPoint x: 138, endPoint y: 80, distance: 28.9
click at [113, 92] on input "text" at bounding box center [276, 97] width 410 height 24
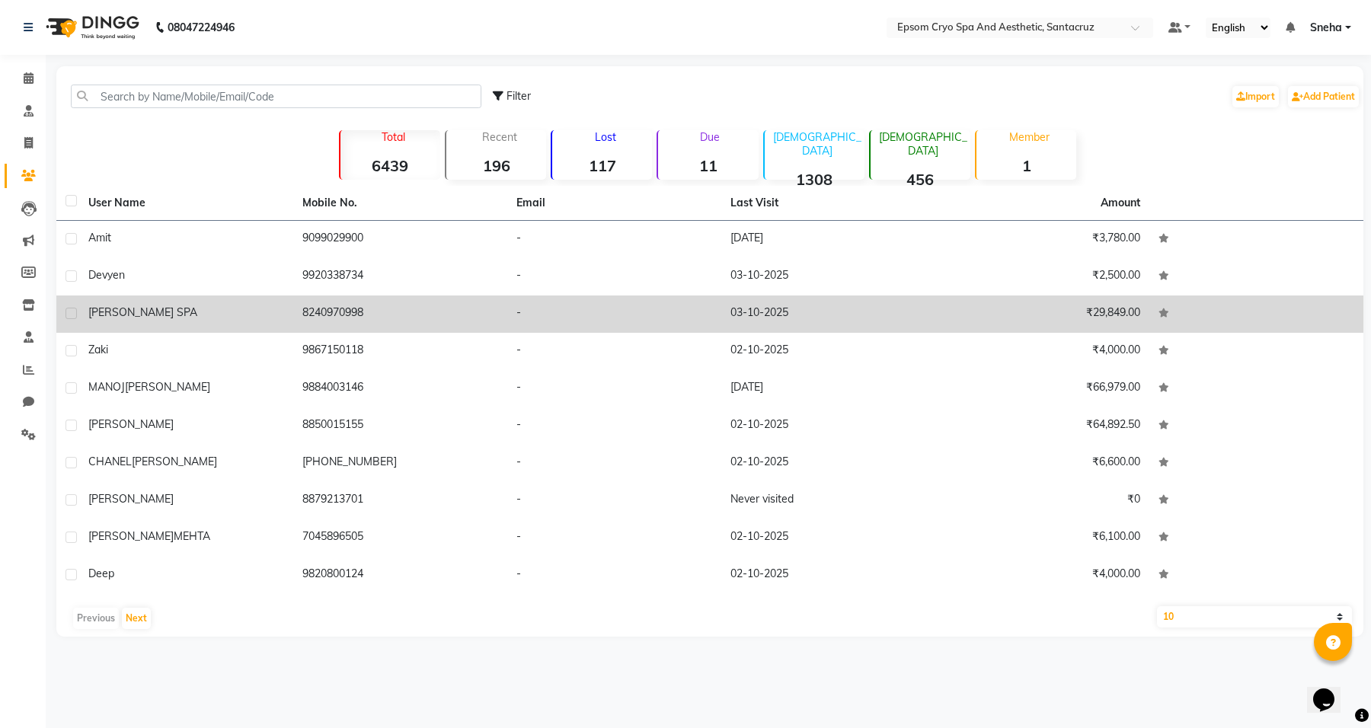
click at [123, 306] on span "[PERSON_NAME] SPA" at bounding box center [142, 312] width 109 height 14
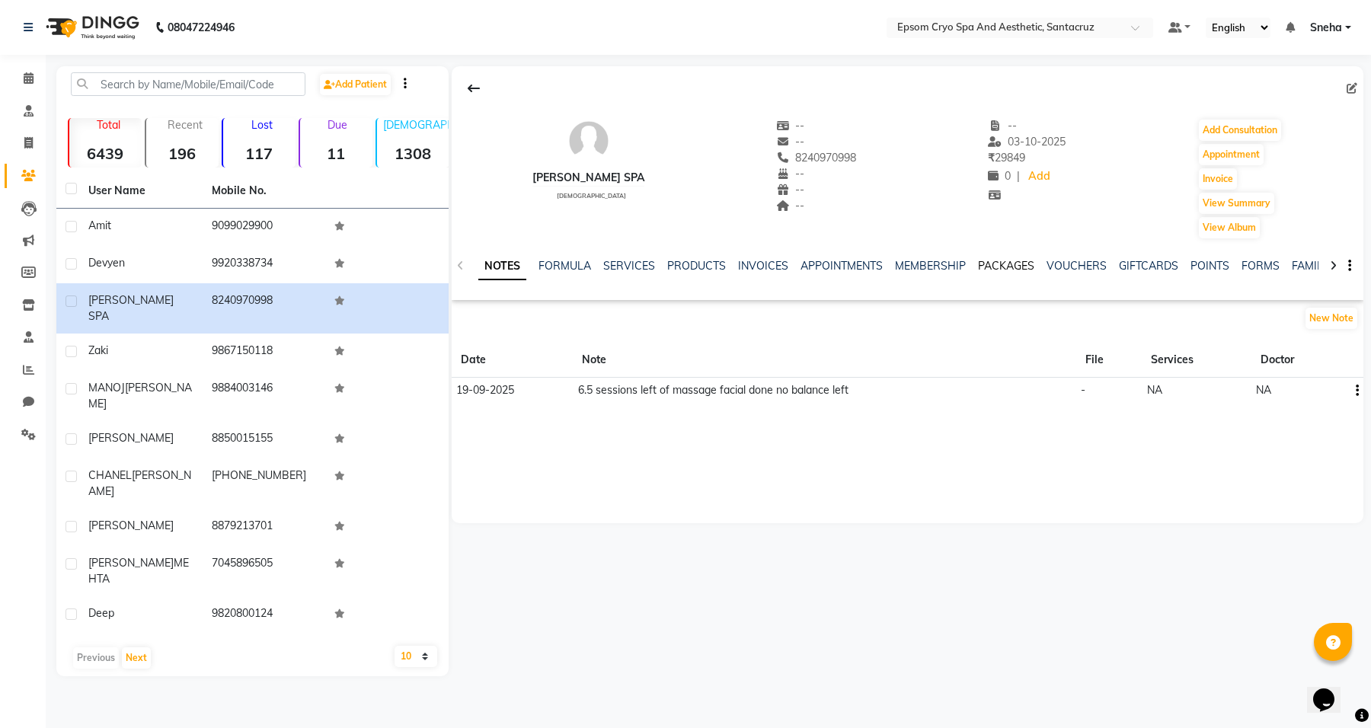
click at [994, 266] on link "PACKAGES" at bounding box center [1006, 266] width 56 height 14
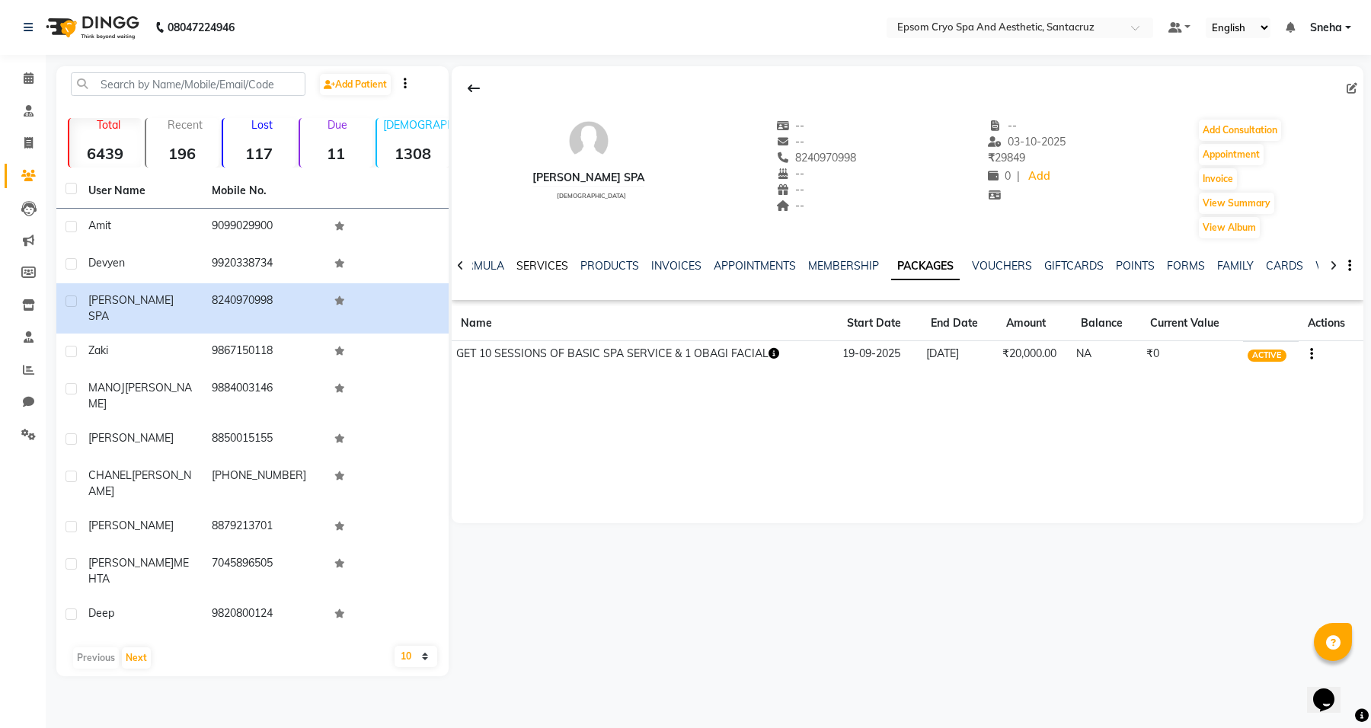
click at [527, 269] on link "SERVICES" at bounding box center [542, 266] width 52 height 14
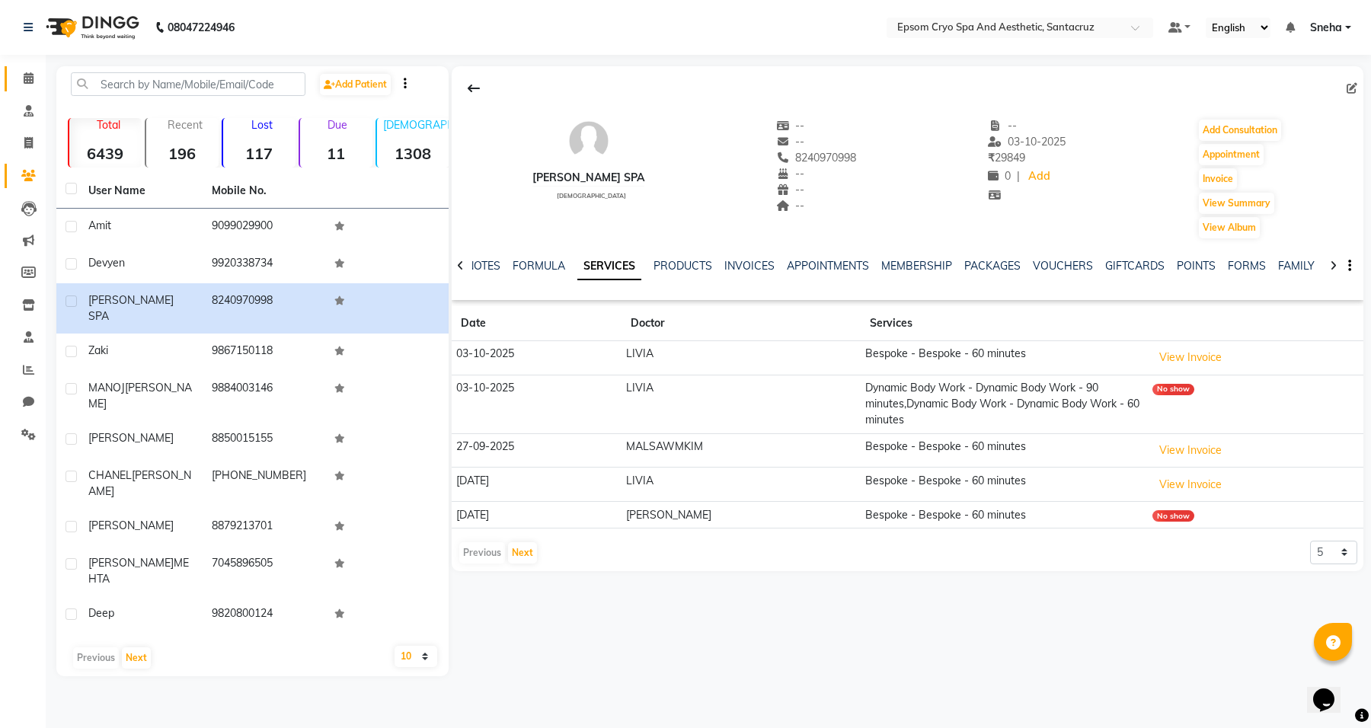
click at [28, 88] on link "Calendar" at bounding box center [23, 78] width 37 height 25
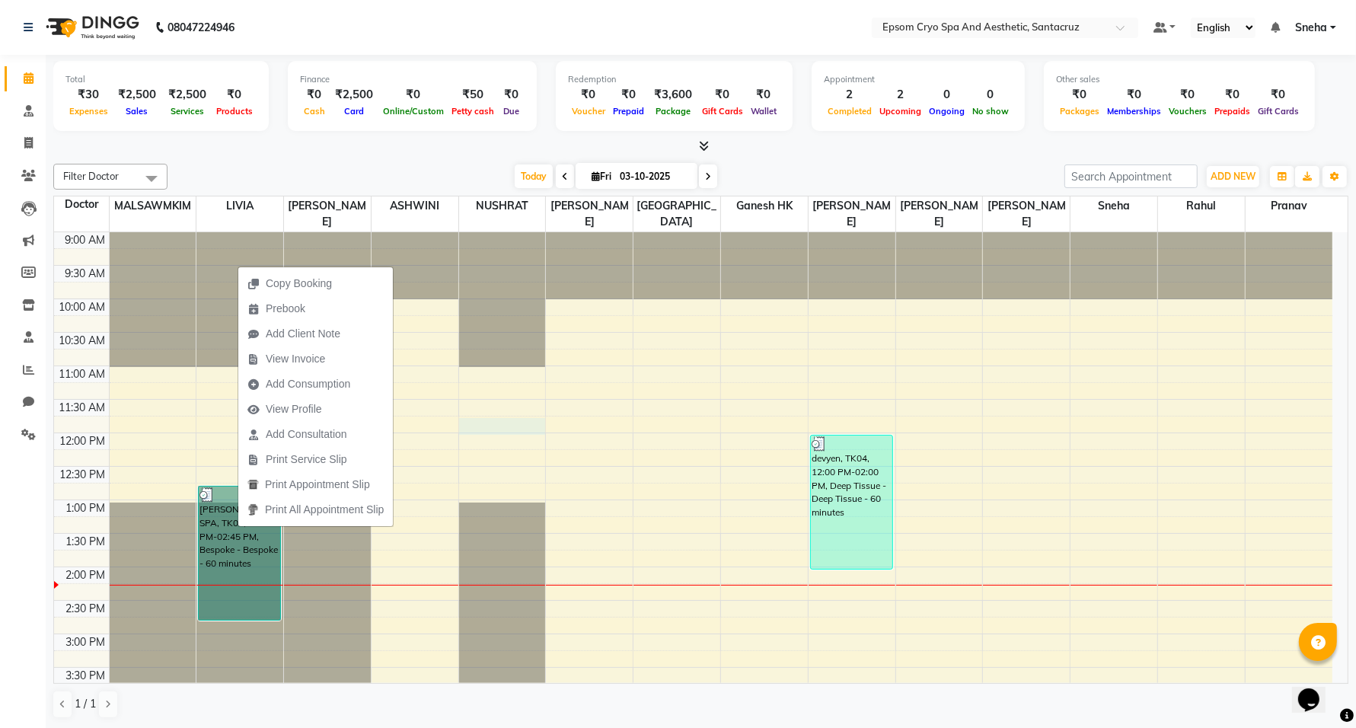
click at [484, 413] on div "9:00 AM 9:30 AM 10:00 AM 10:30 AM 11:00 AM 11:30 AM 12:00 PM 12:30 PM 1:00 PM 1…" at bounding box center [693, 700] width 1278 height 937
select select "72616"
select select "705"
select select "tentative"
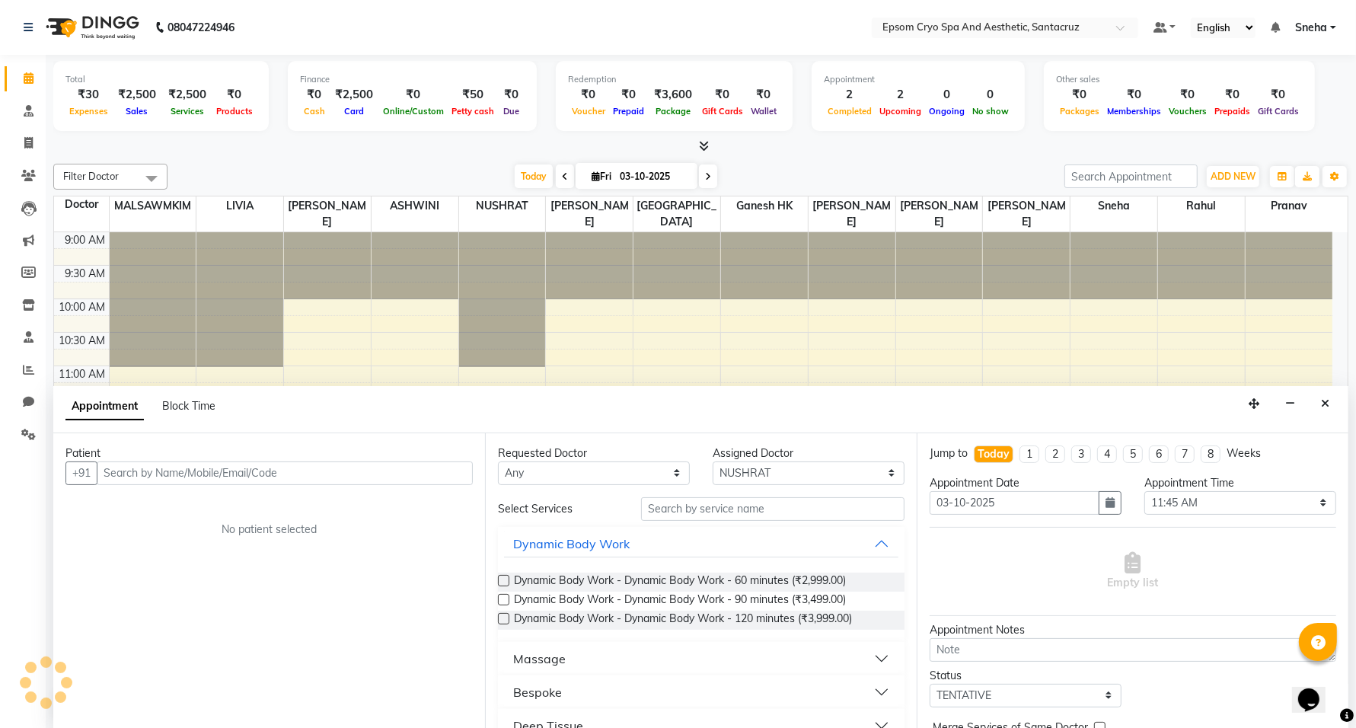
scroll to position [1, 0]
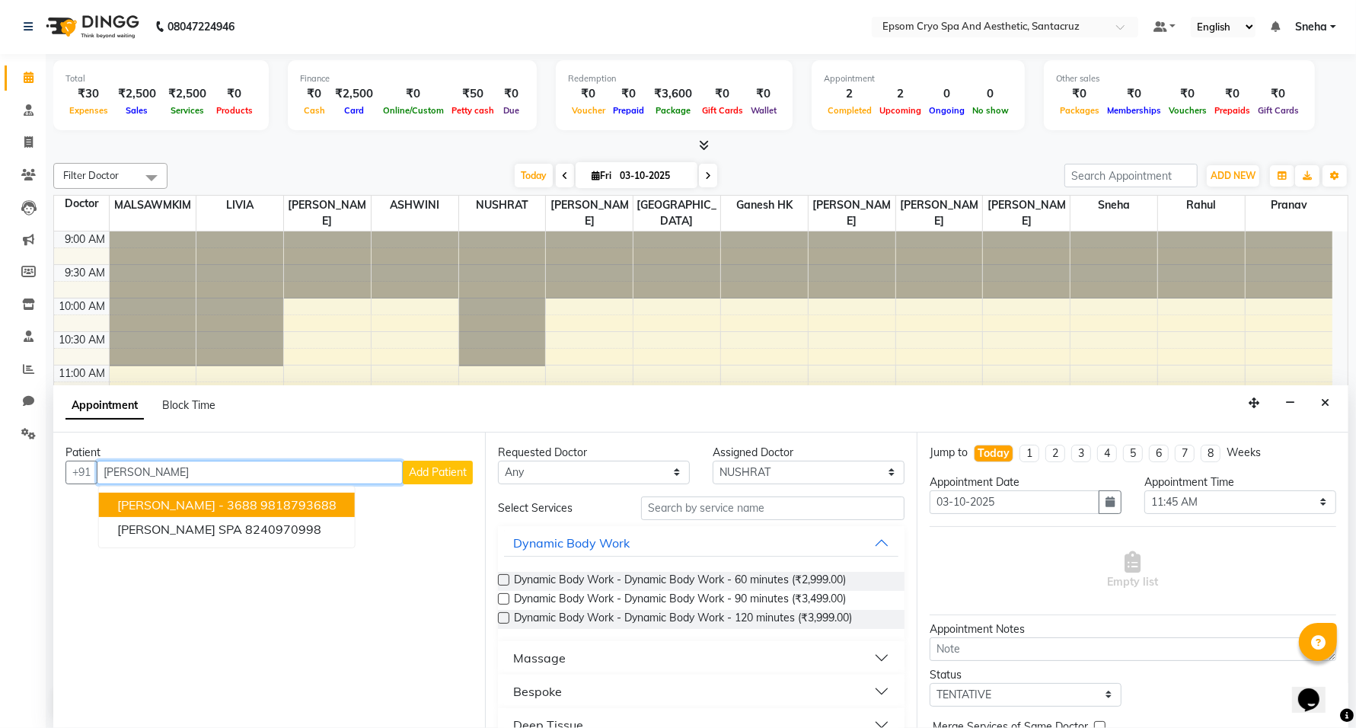
click at [141, 507] on span "ARKO - 3688" at bounding box center [187, 504] width 140 height 15
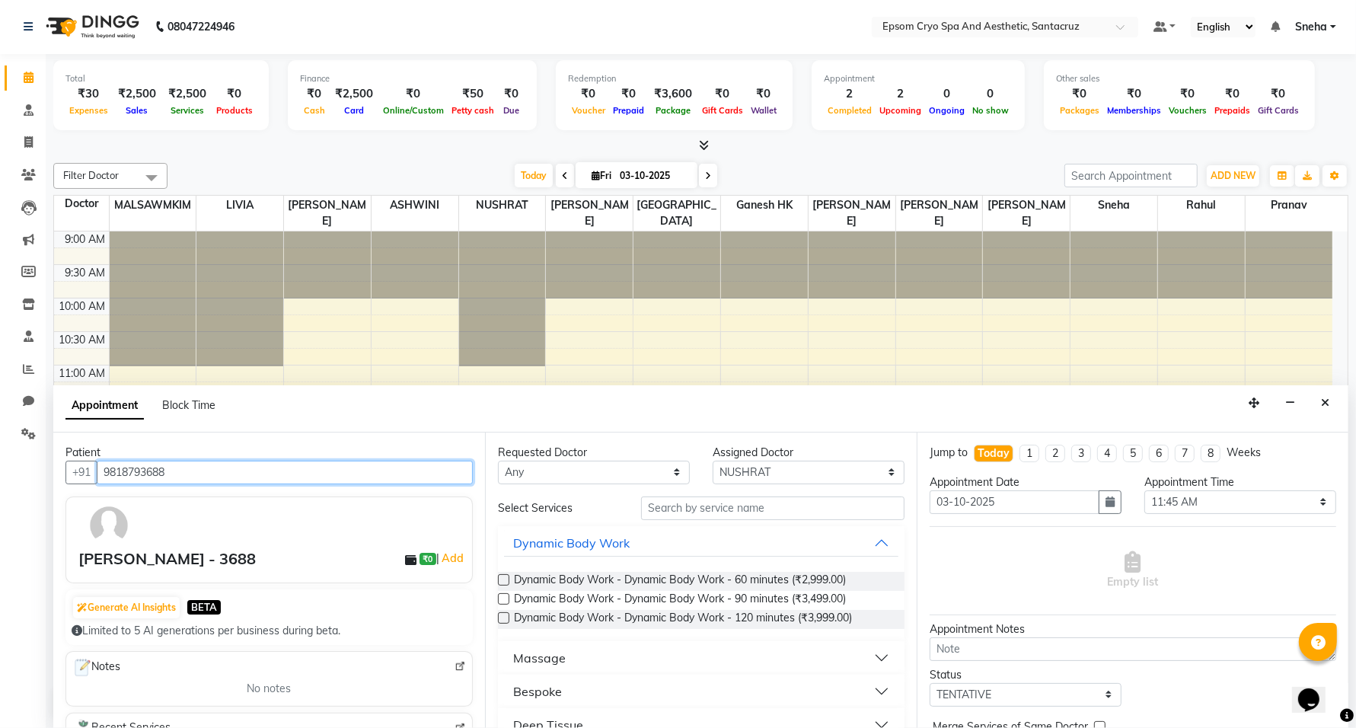
type input "9818793688"
click at [566, 689] on button "Bespoke" at bounding box center [701, 691] width 394 height 27
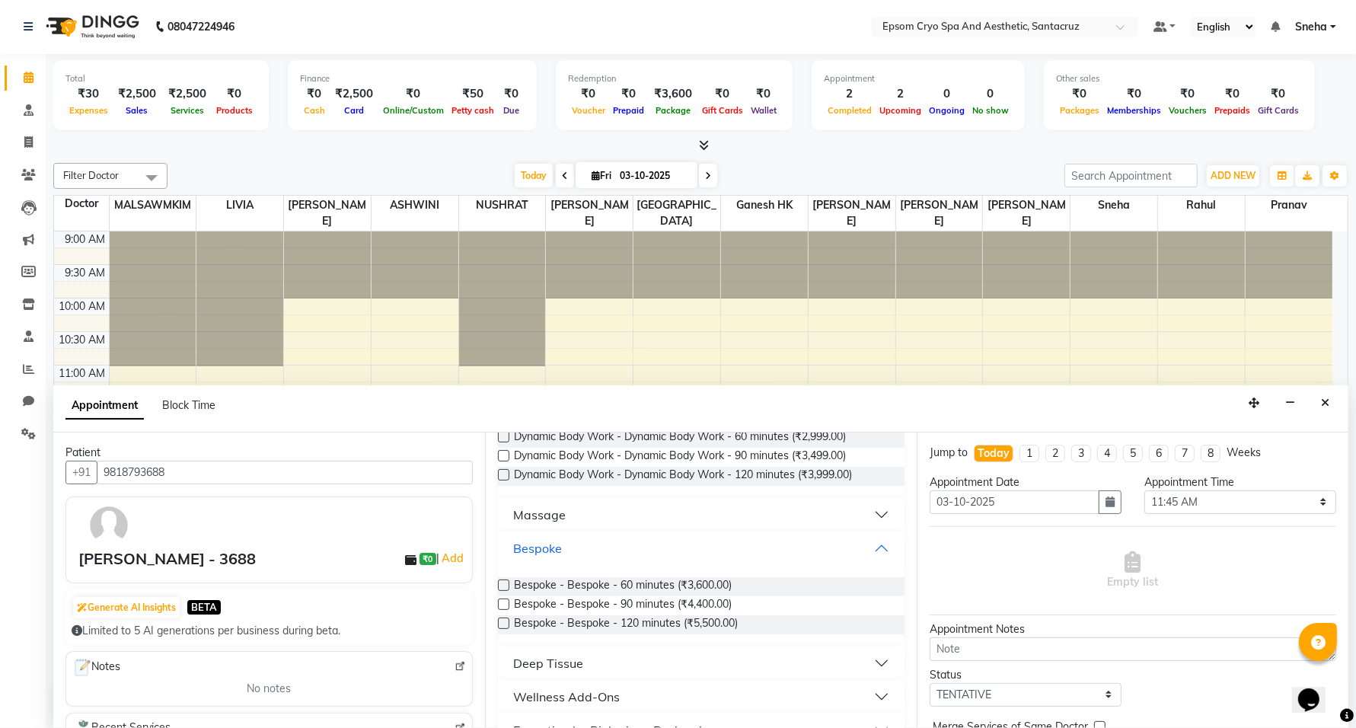
scroll to position [190, 0]
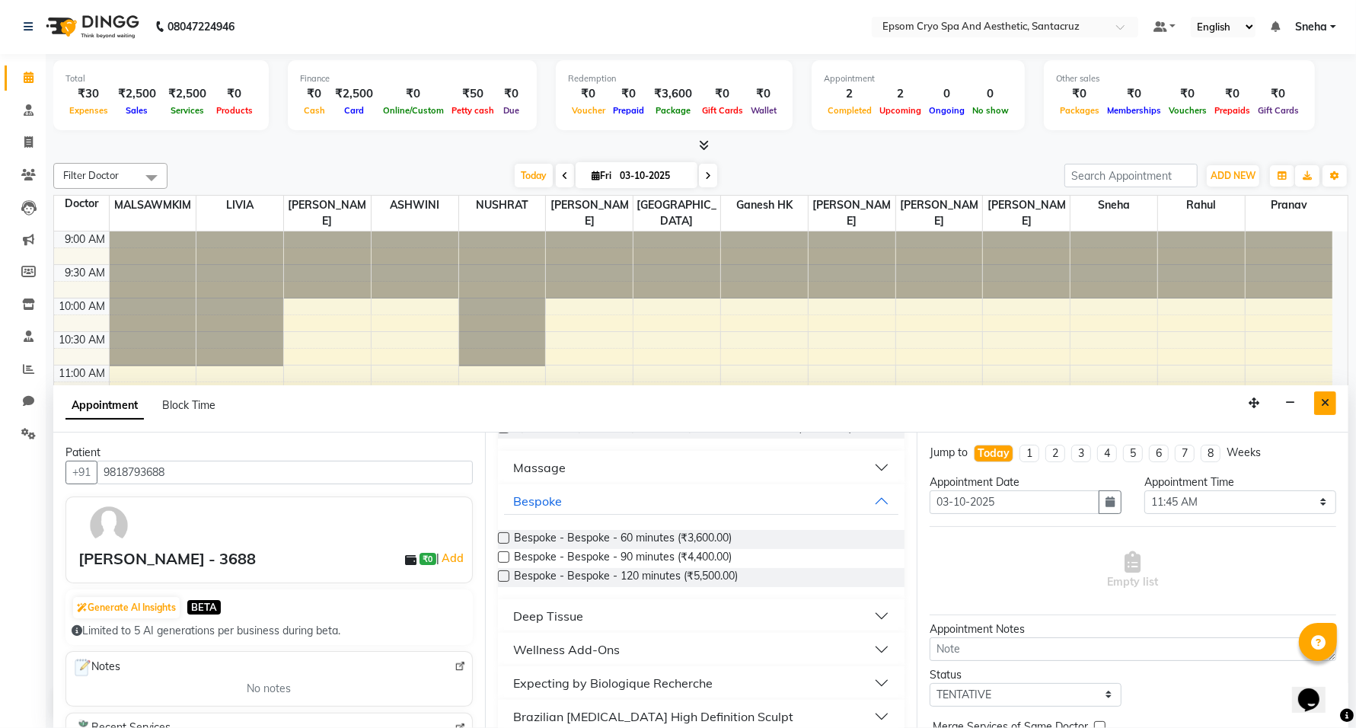
click at [1323, 401] on icon "Close" at bounding box center [1325, 402] width 8 height 11
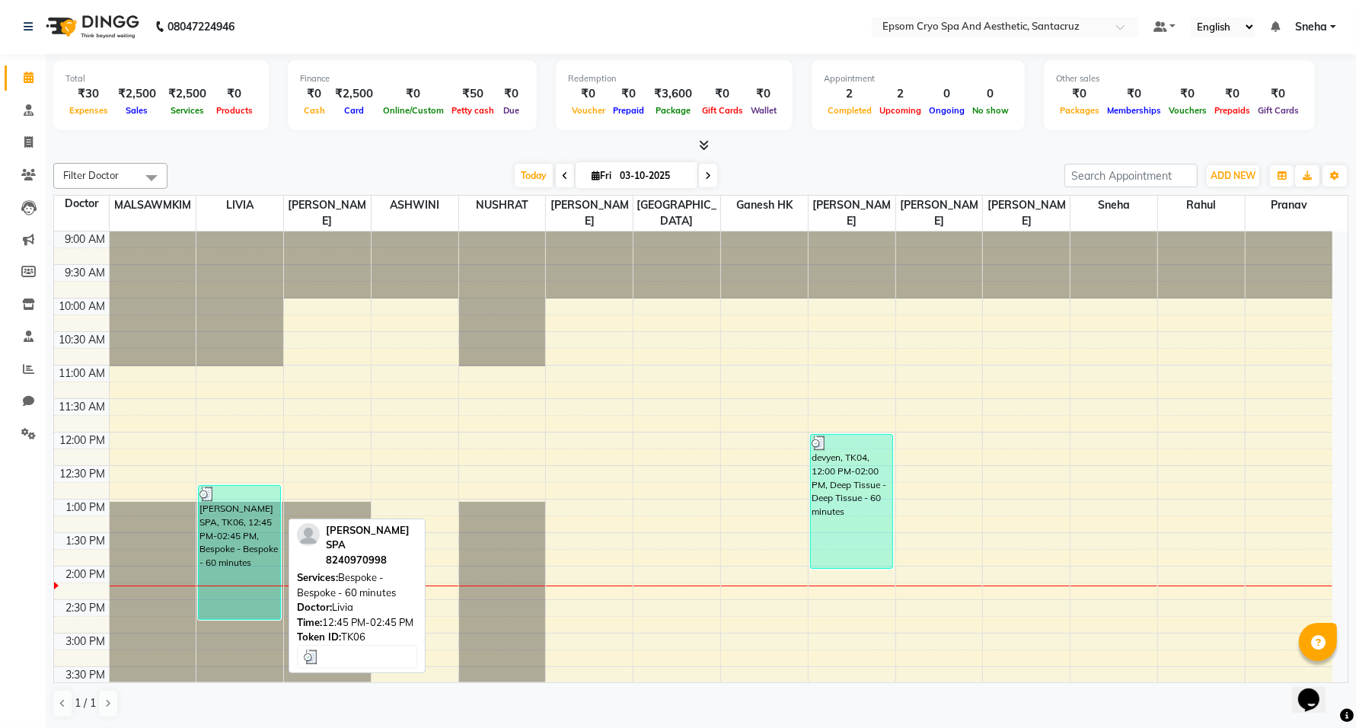
click at [245, 529] on div "[PERSON_NAME] SPA, TK06, 12:45 PM-02:45 PM, Bespoke - Bespoke - 60 minutes" at bounding box center [239, 552] width 81 height 133
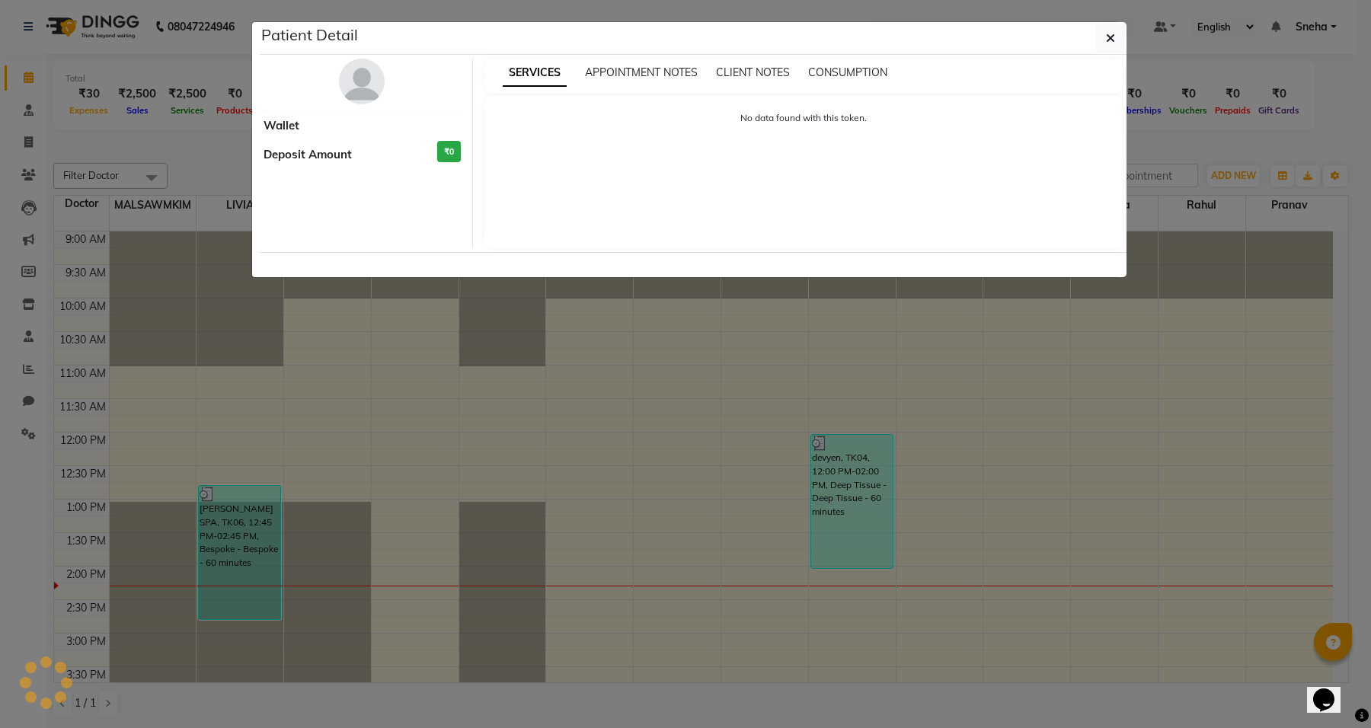
select select "3"
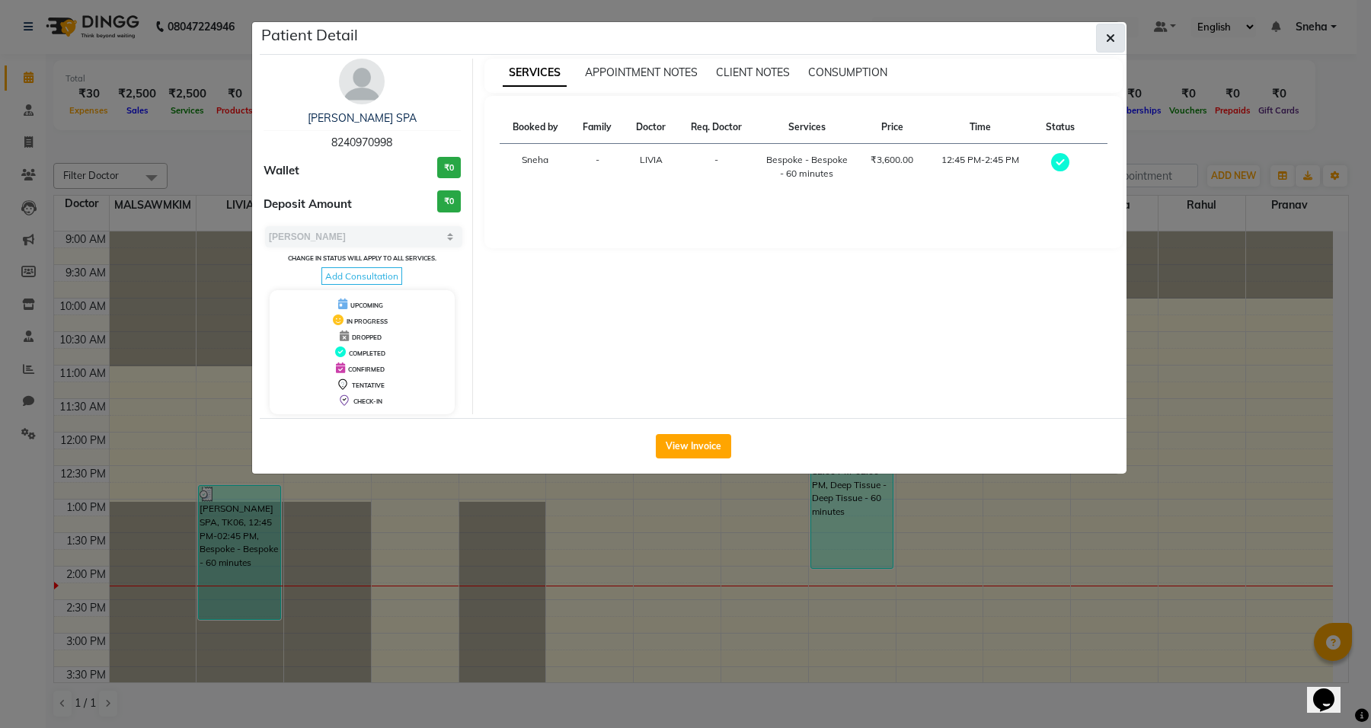
click at [1113, 37] on icon "button" at bounding box center [1110, 38] width 9 height 12
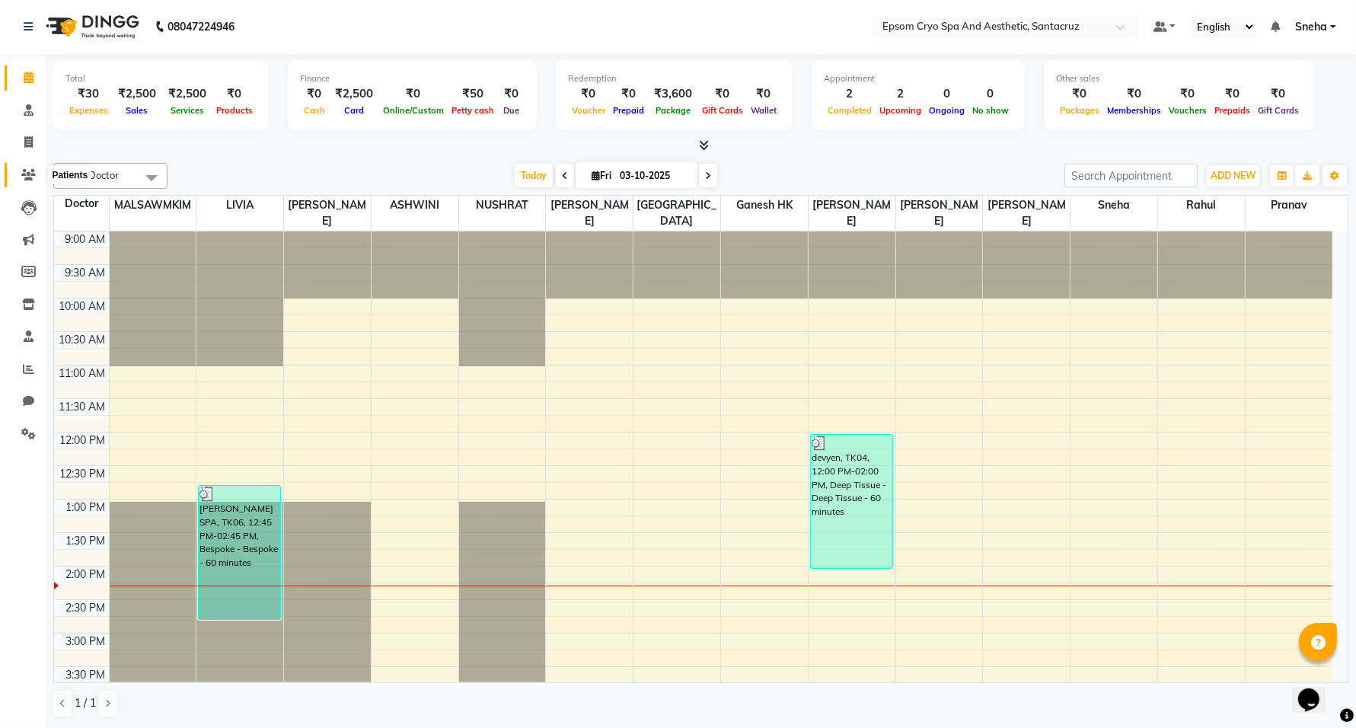
click at [27, 173] on icon at bounding box center [28, 174] width 14 height 11
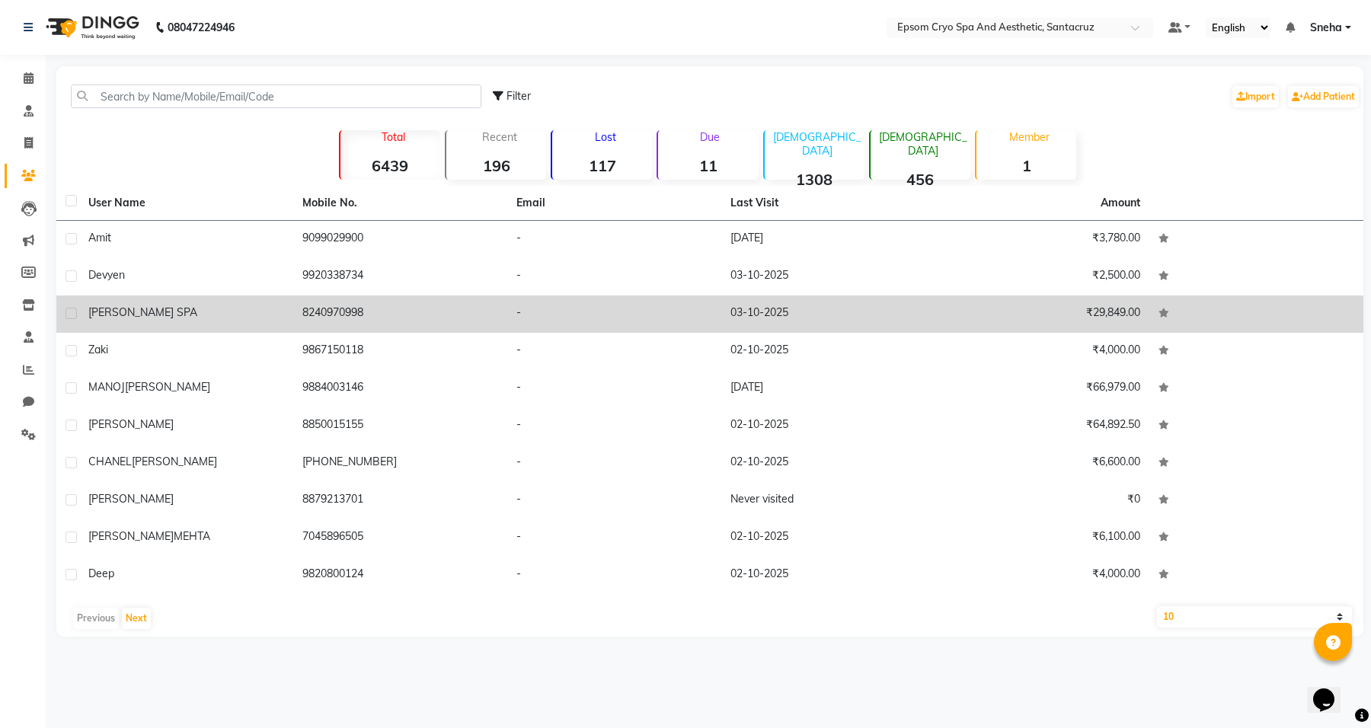
click at [116, 325] on td "[PERSON_NAME] SPA" at bounding box center [186, 313] width 214 height 37
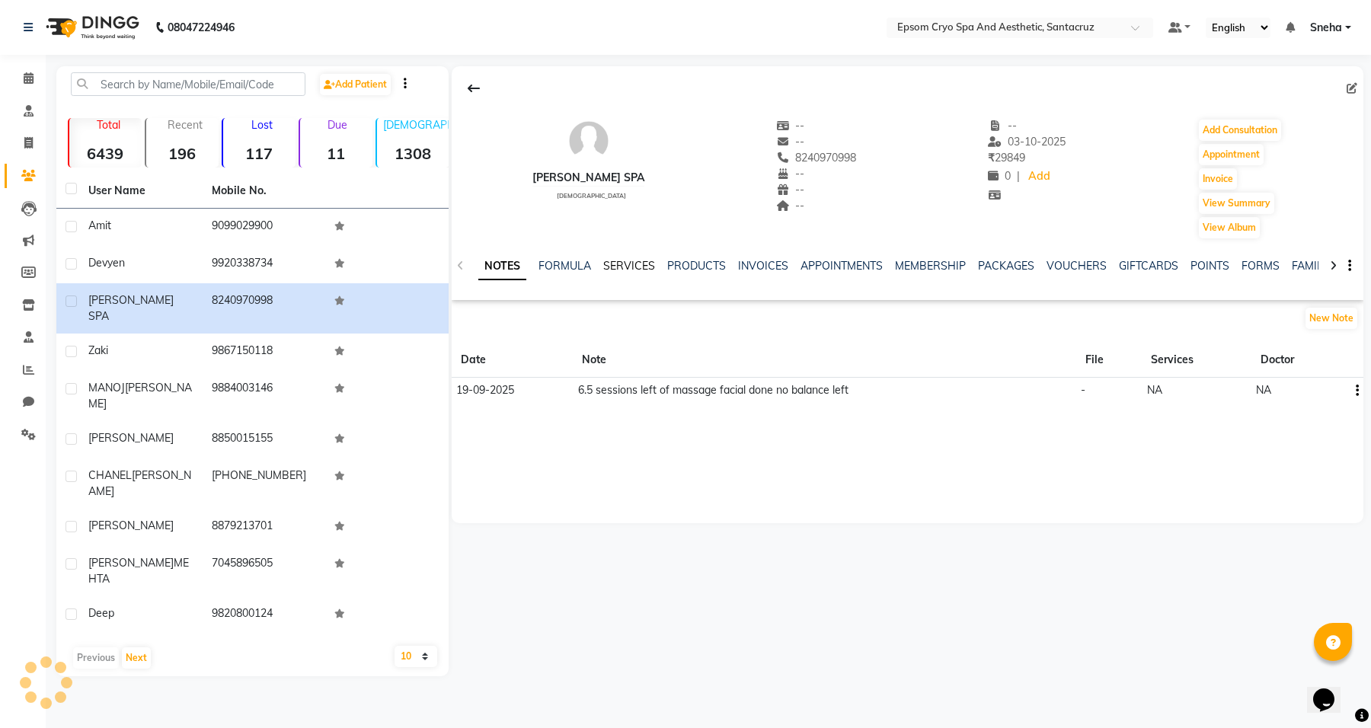
click at [642, 268] on link "SERVICES" at bounding box center [629, 266] width 52 height 14
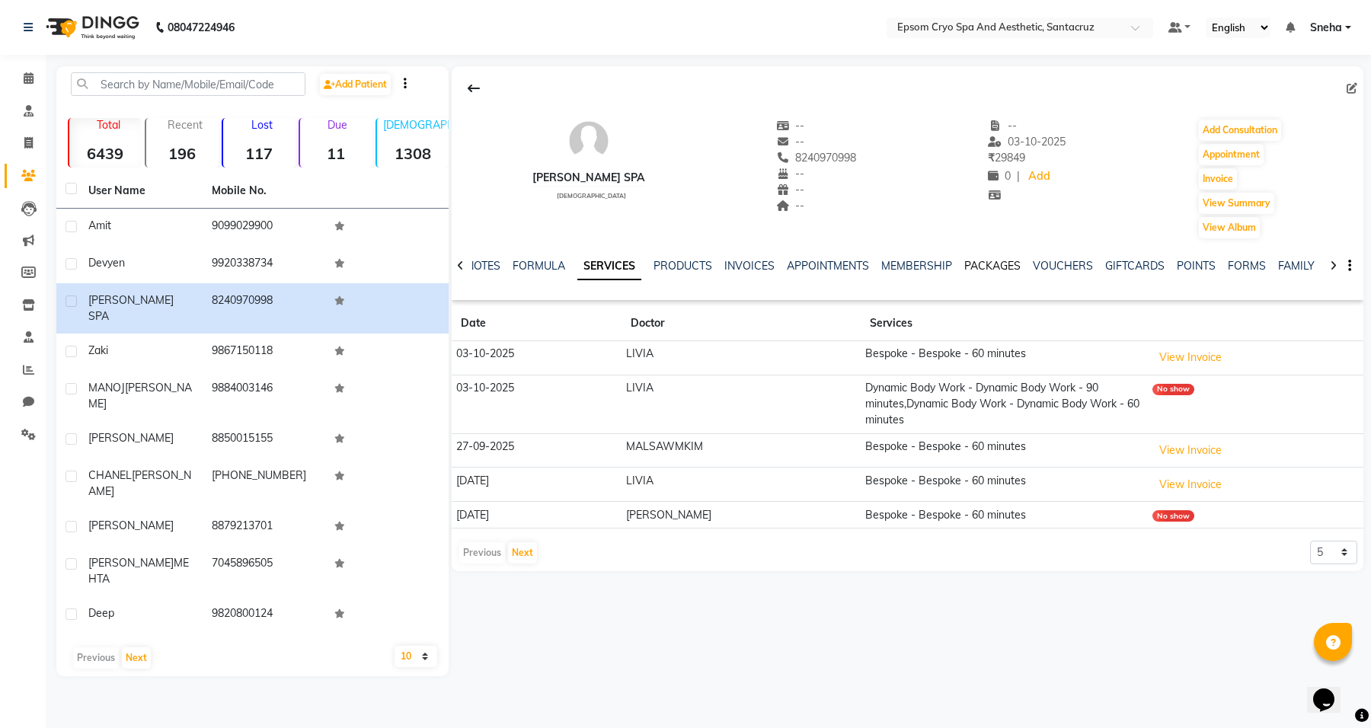
click at [969, 270] on link "PACKAGES" at bounding box center [992, 266] width 56 height 14
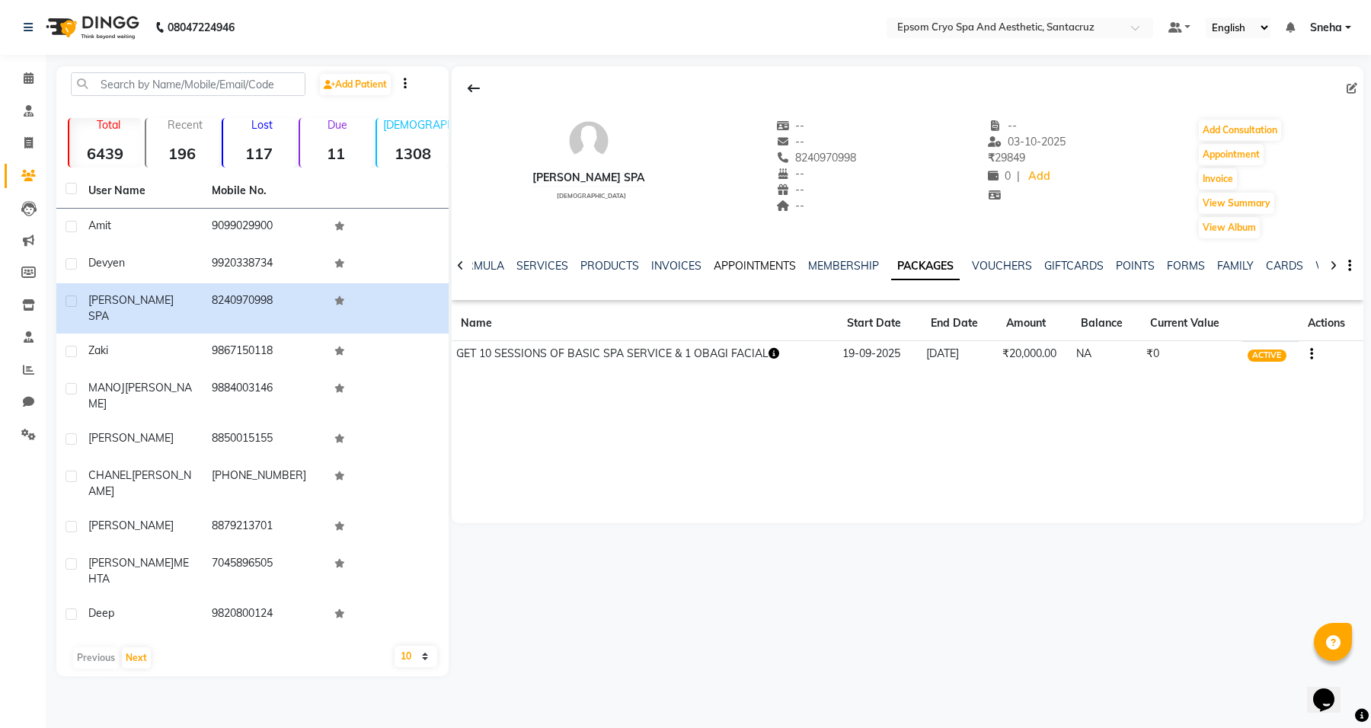
click at [756, 269] on link "APPOINTMENTS" at bounding box center [754, 266] width 82 height 14
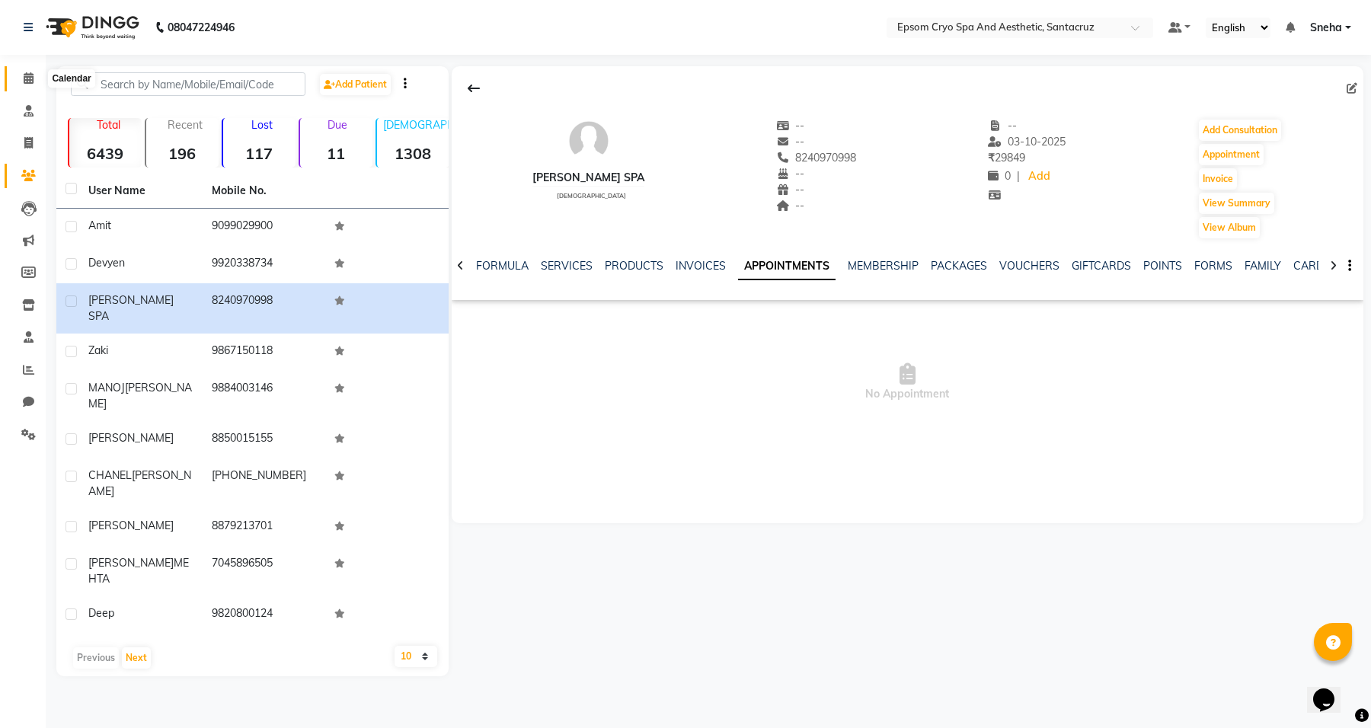
click at [24, 82] on icon at bounding box center [29, 77] width 10 height 11
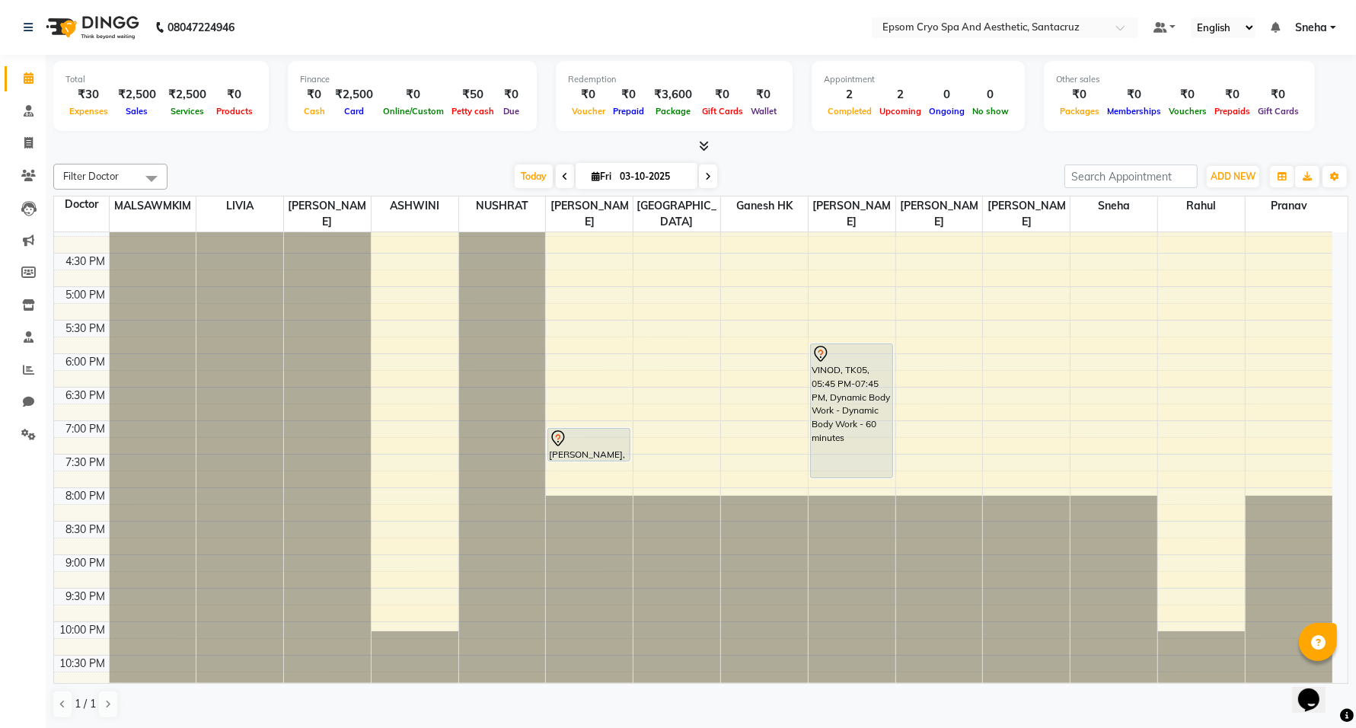
scroll to position [1, 0]
click at [32, 396] on icon at bounding box center [28, 400] width 11 height 11
select select "100"
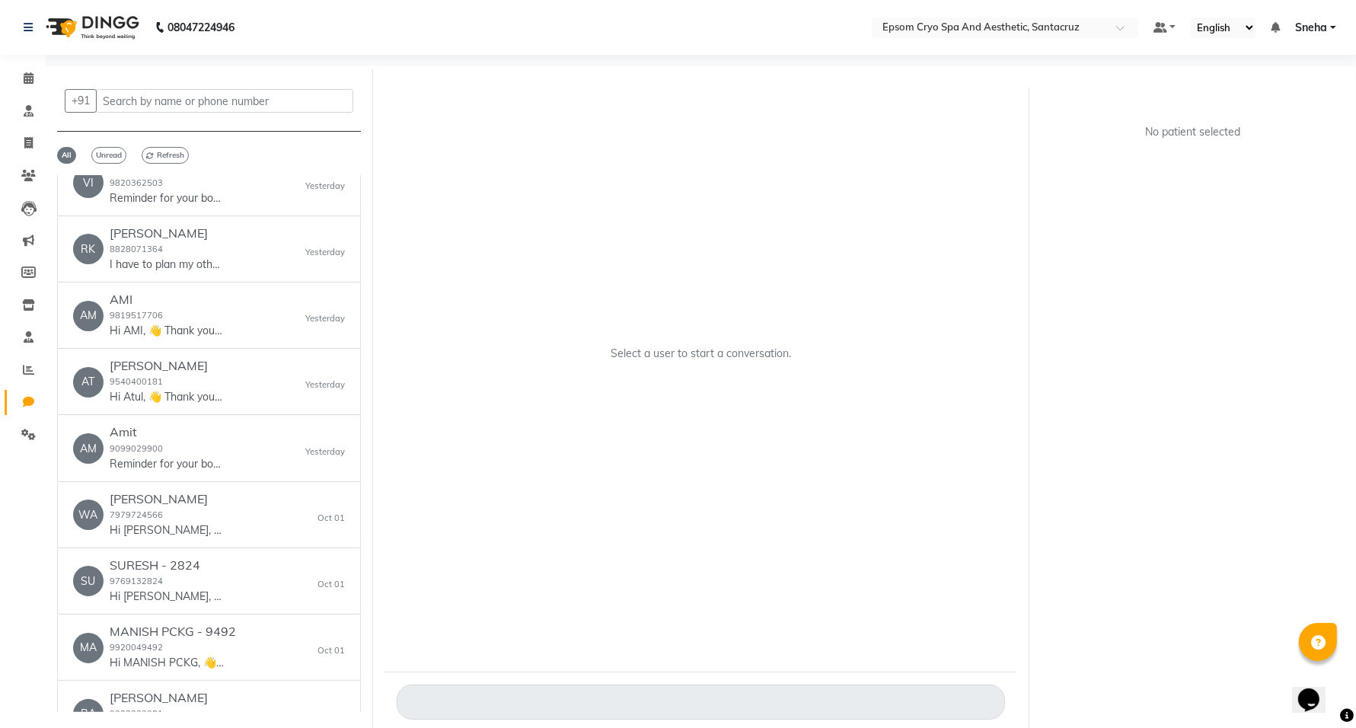
scroll to position [571, 0]
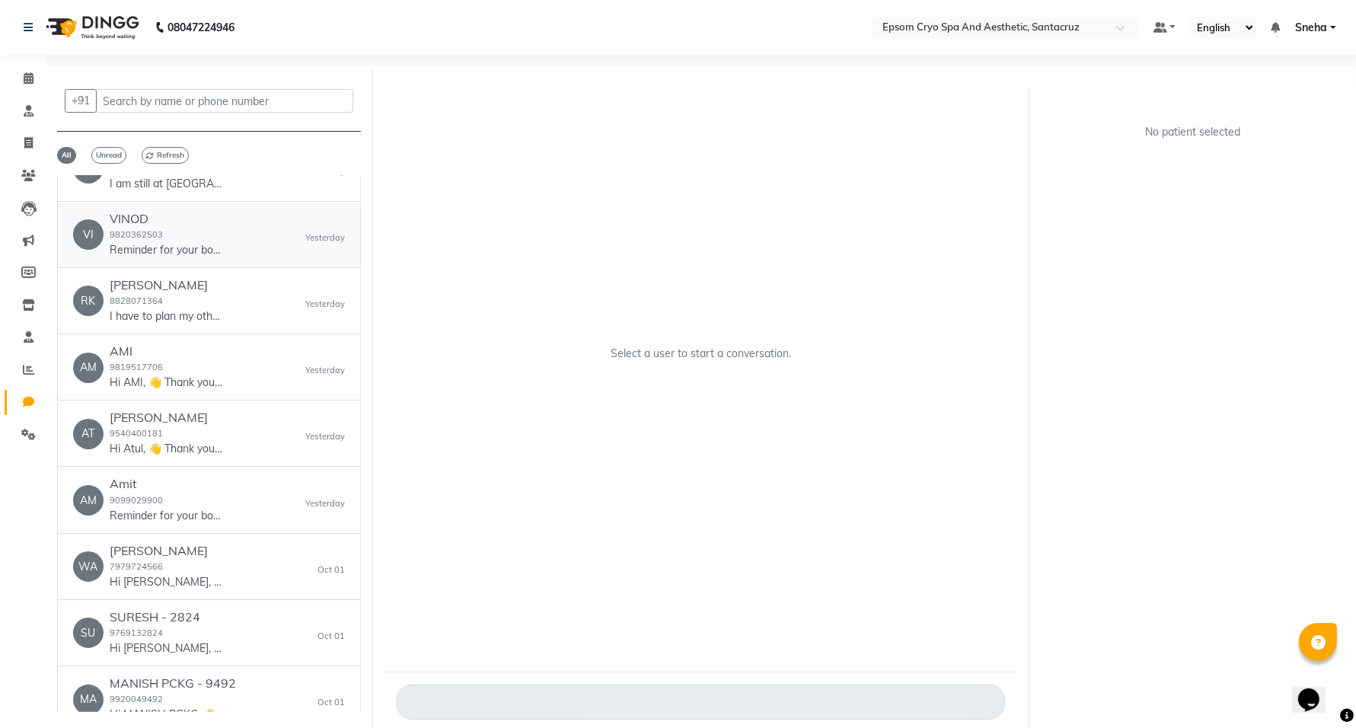
click at [211, 228] on div "VINOD 9820362503 Reminder for your booking for Dynamic Body Work - Dynamic... a…" at bounding box center [167, 235] width 114 height 46
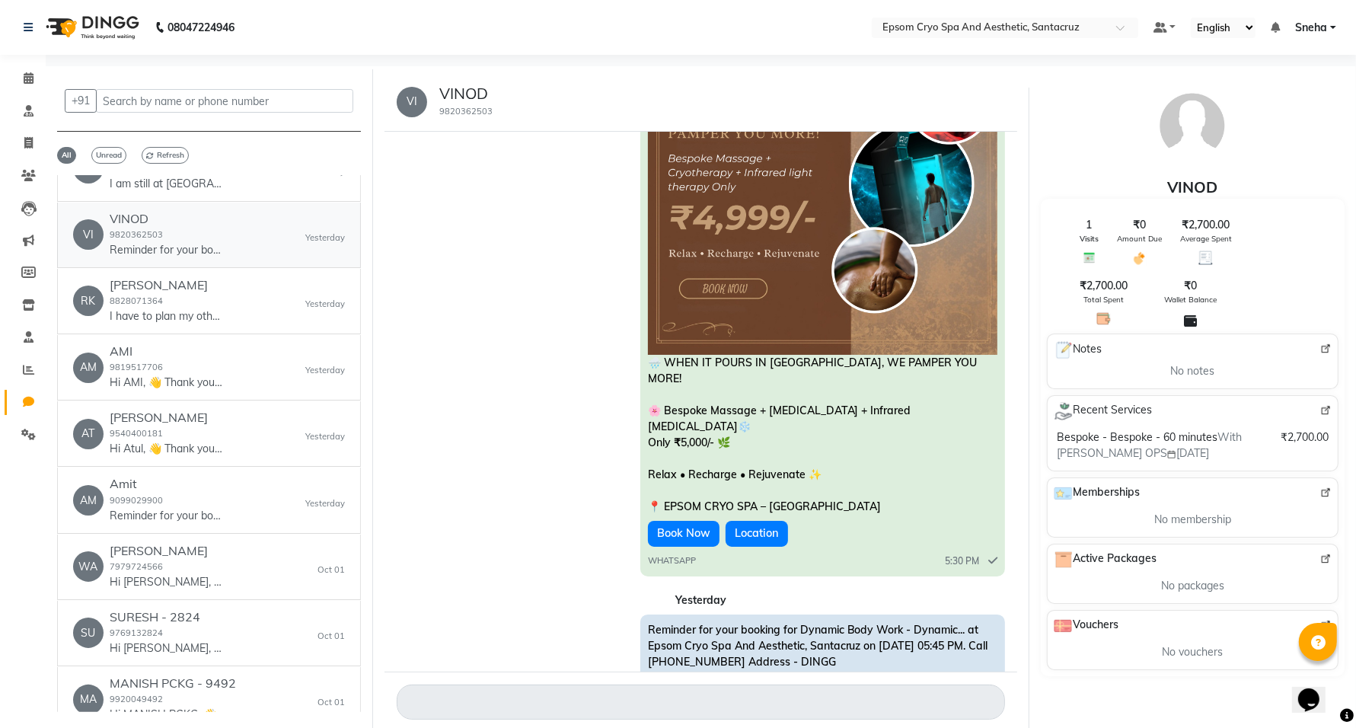
scroll to position [2696, 0]
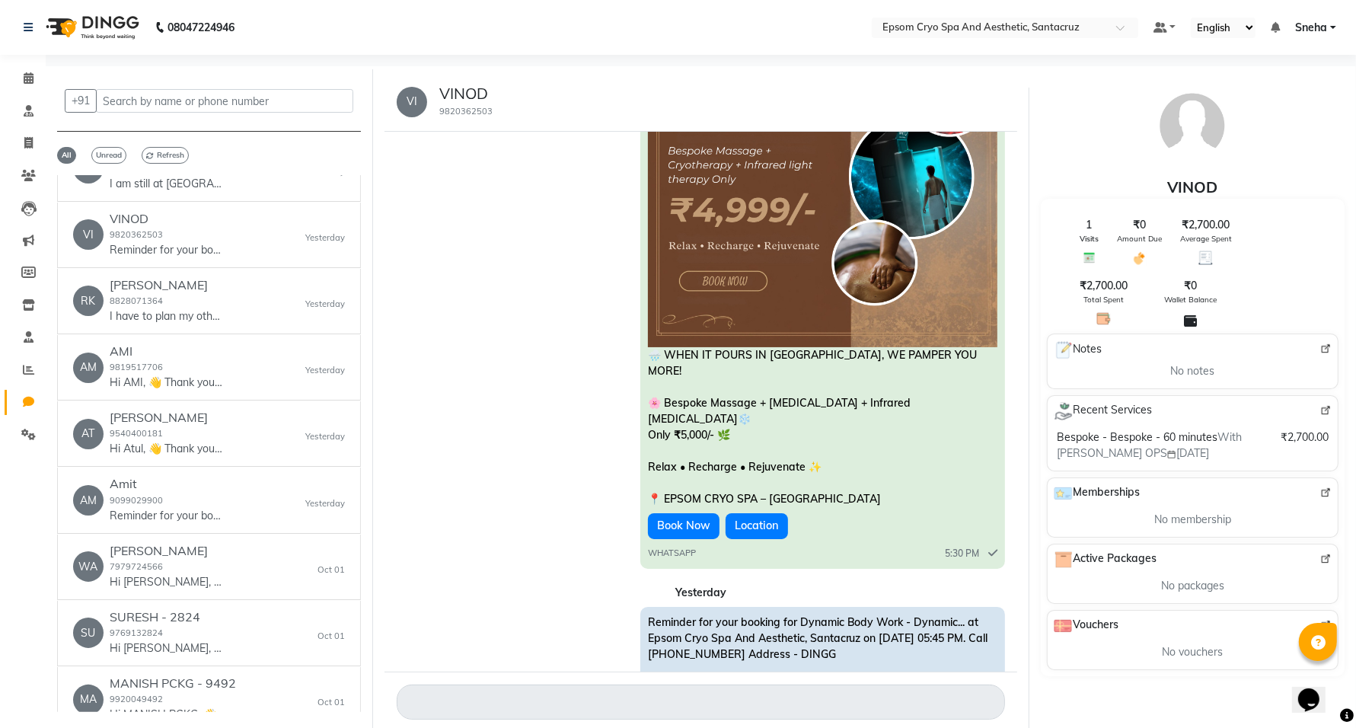
click at [953, 104] on div "VI VINOD 9820362503" at bounding box center [701, 101] width 633 height 59
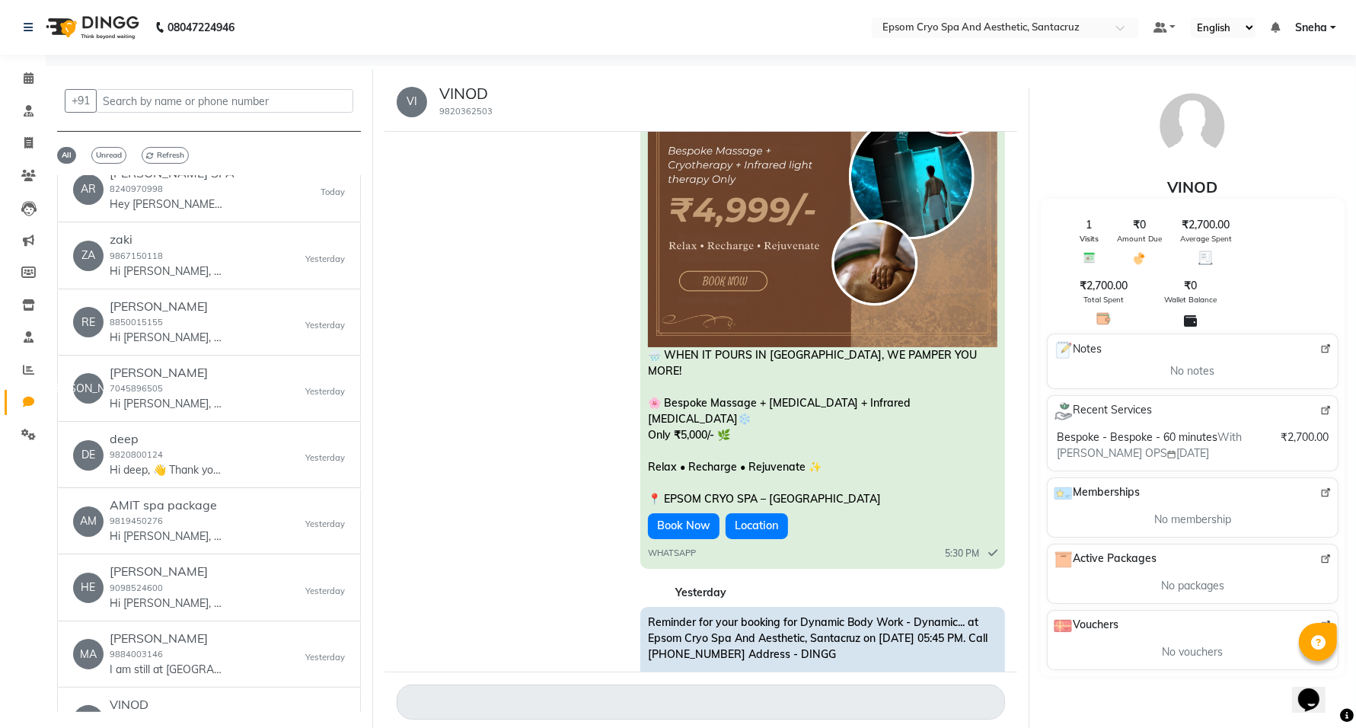
scroll to position [0, 0]
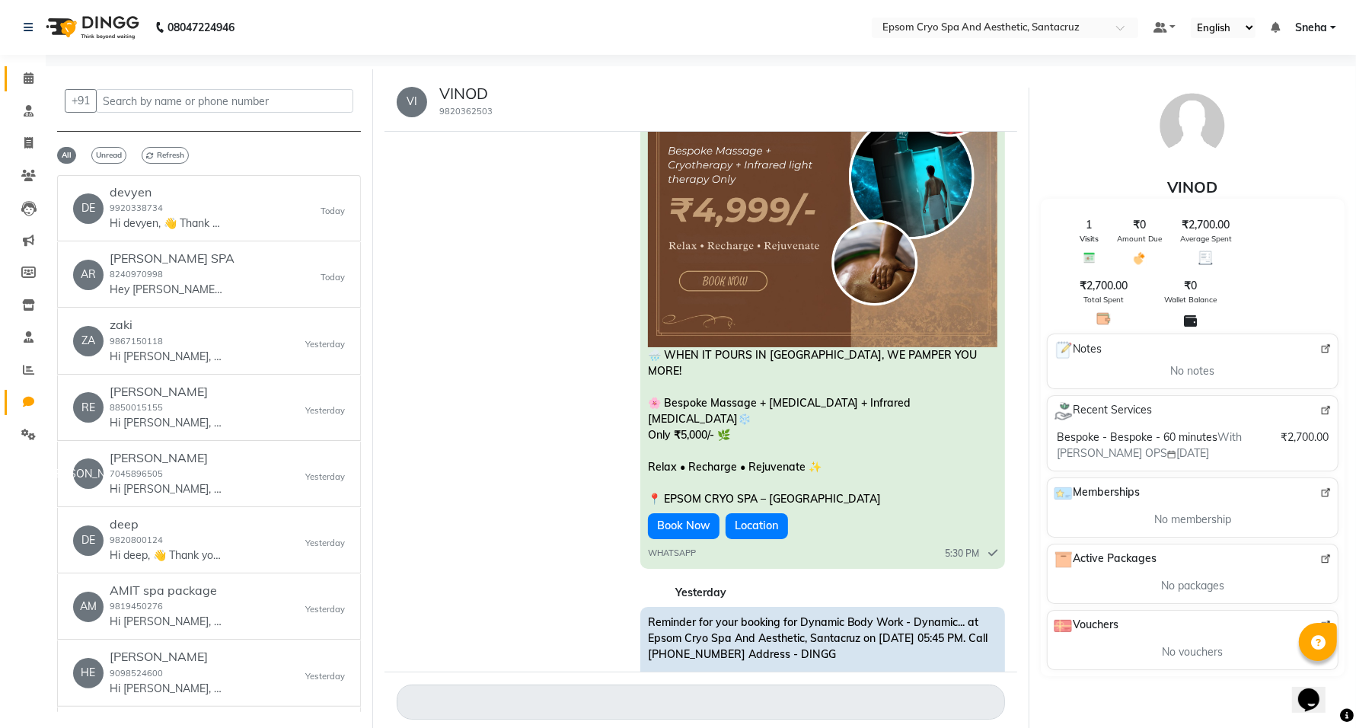
click at [17, 69] on link "Calendar" at bounding box center [23, 78] width 37 height 25
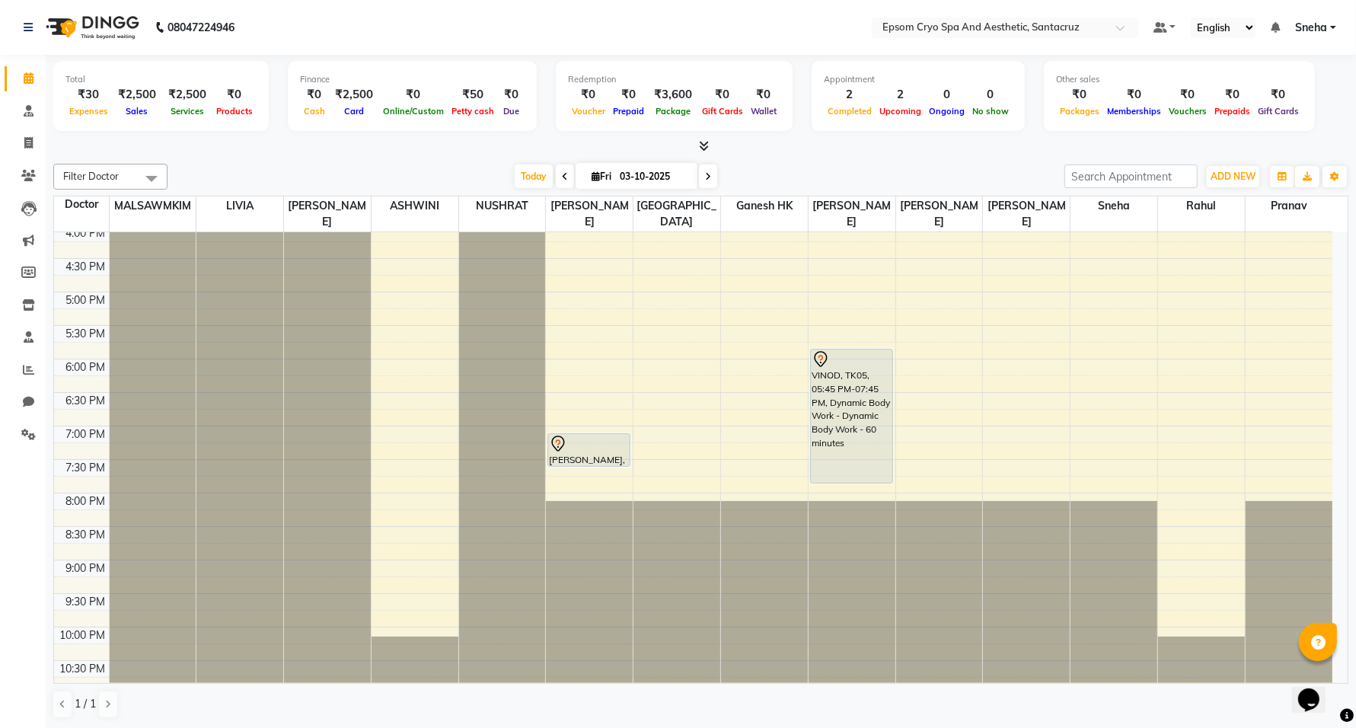
scroll to position [481, 0]
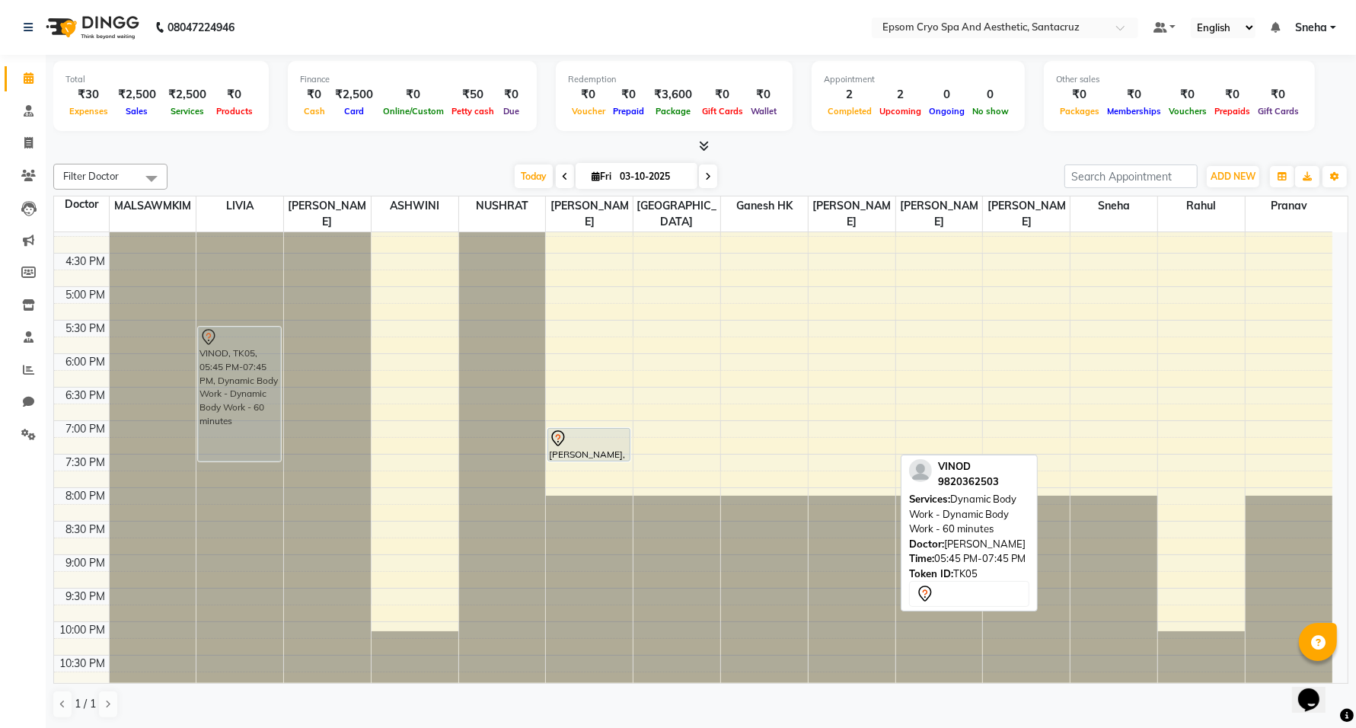
drag, startPoint x: 855, startPoint y: 378, endPoint x: 278, endPoint y: 367, distance: 577.3
click at [272, 366] on tr "ARKO SPA, TK06, 12:45 PM-02:45 PM, Bespoke - Bespoke - 60 minutes VINOD, TK05, …" at bounding box center [693, 219] width 1278 height 937
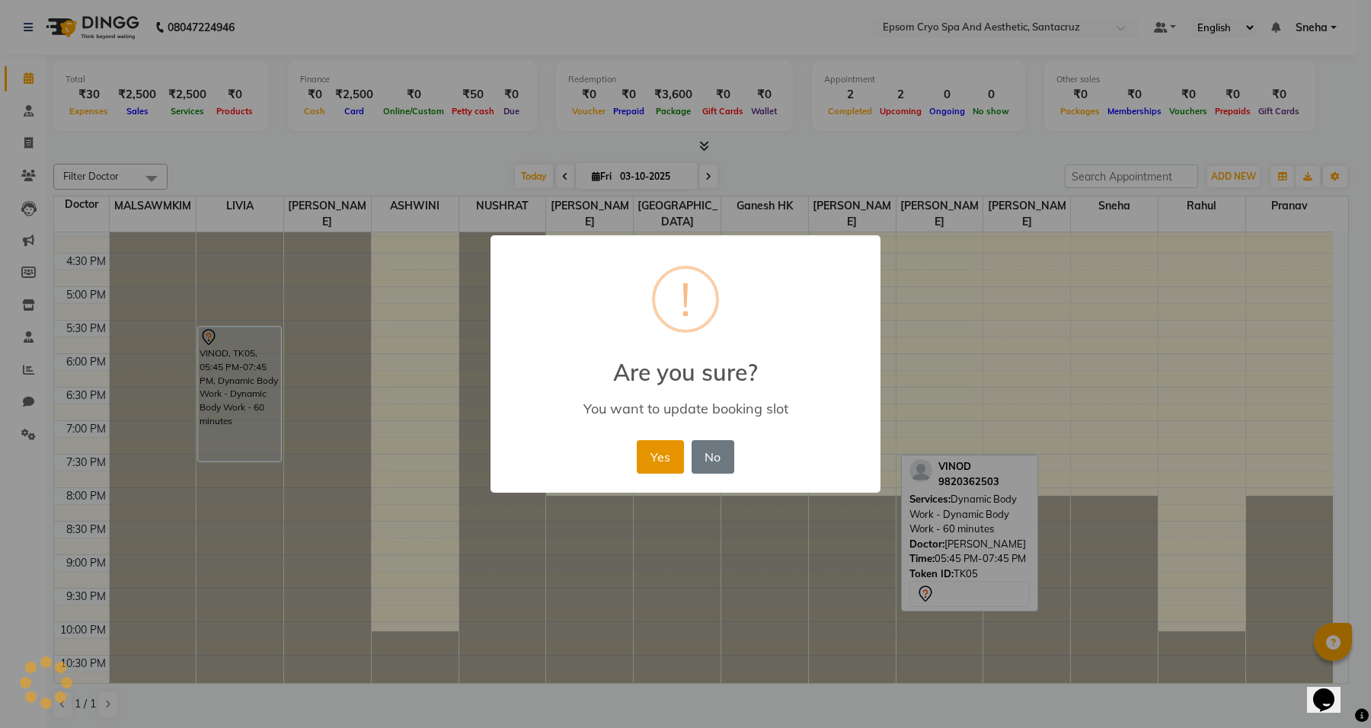
click at [646, 455] on button "Yes" at bounding box center [660, 457] width 46 height 34
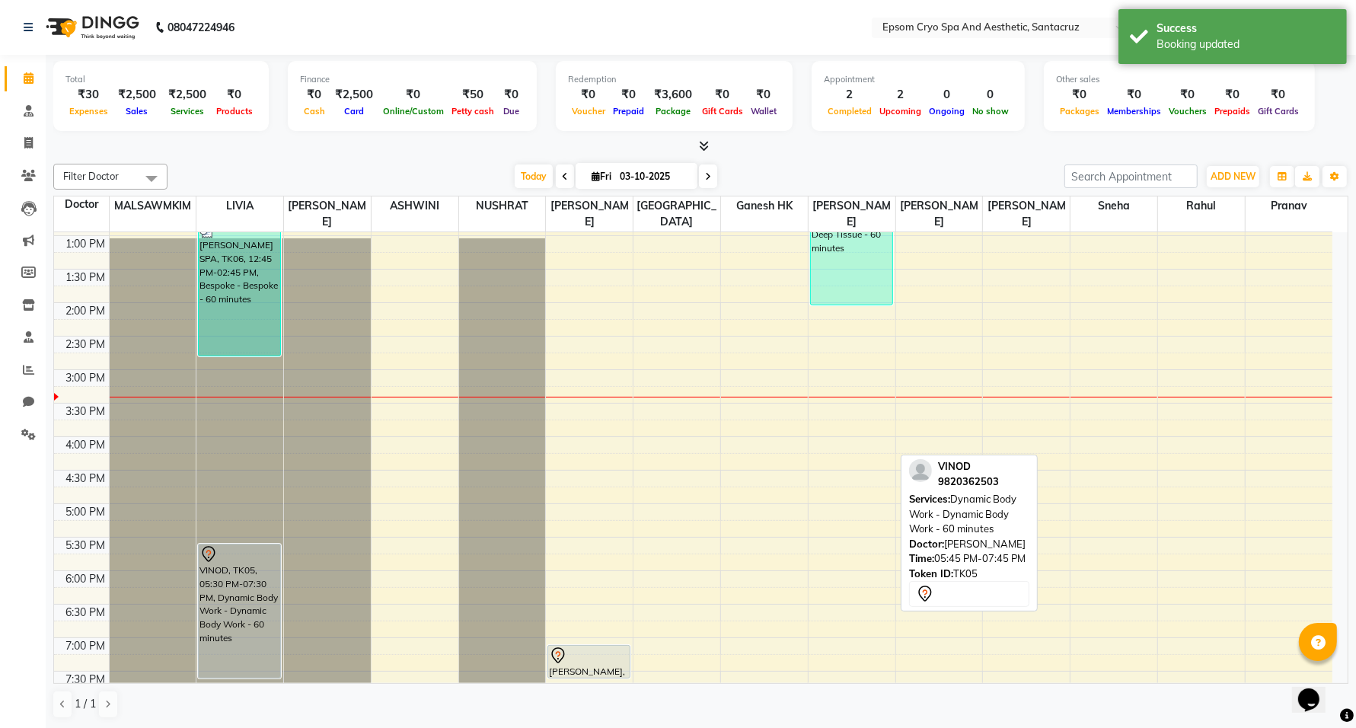
scroll to position [291, 0]
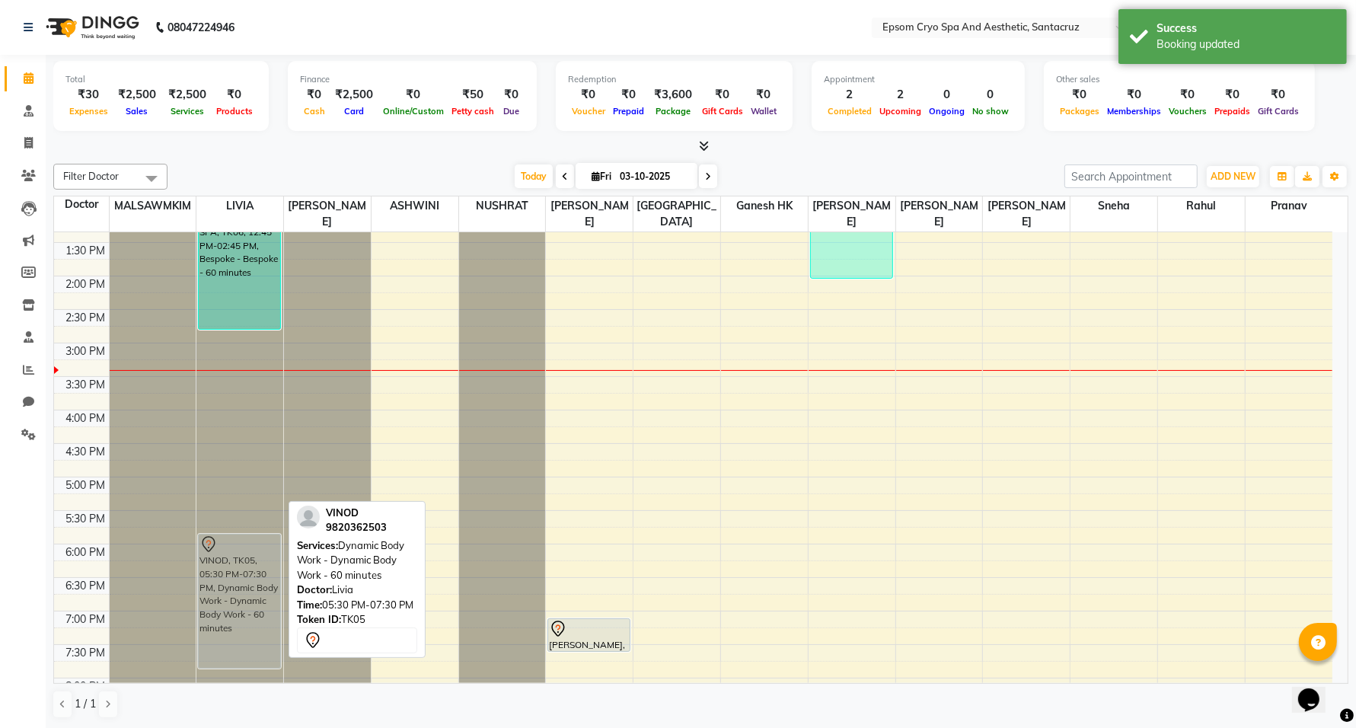
drag, startPoint x: 241, startPoint y: 531, endPoint x: 244, endPoint y: 552, distance: 21.5
click at [244, 552] on div "ARKO SPA, TK06, 12:45 PM-02:45 PM, Bespoke - Bespoke - 60 minutes VINOD, TK05, …" at bounding box center [239, 409] width 87 height 937
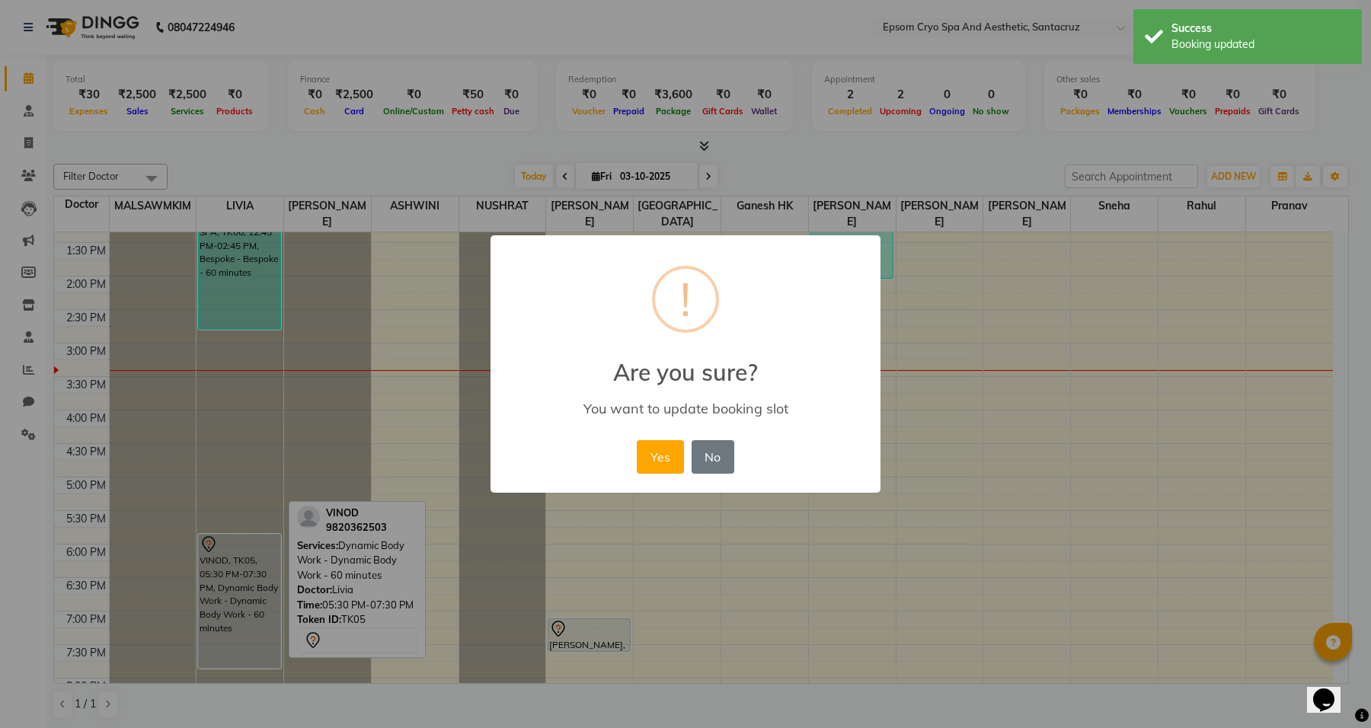
click at [647, 462] on button "Yes" at bounding box center [660, 457] width 46 height 34
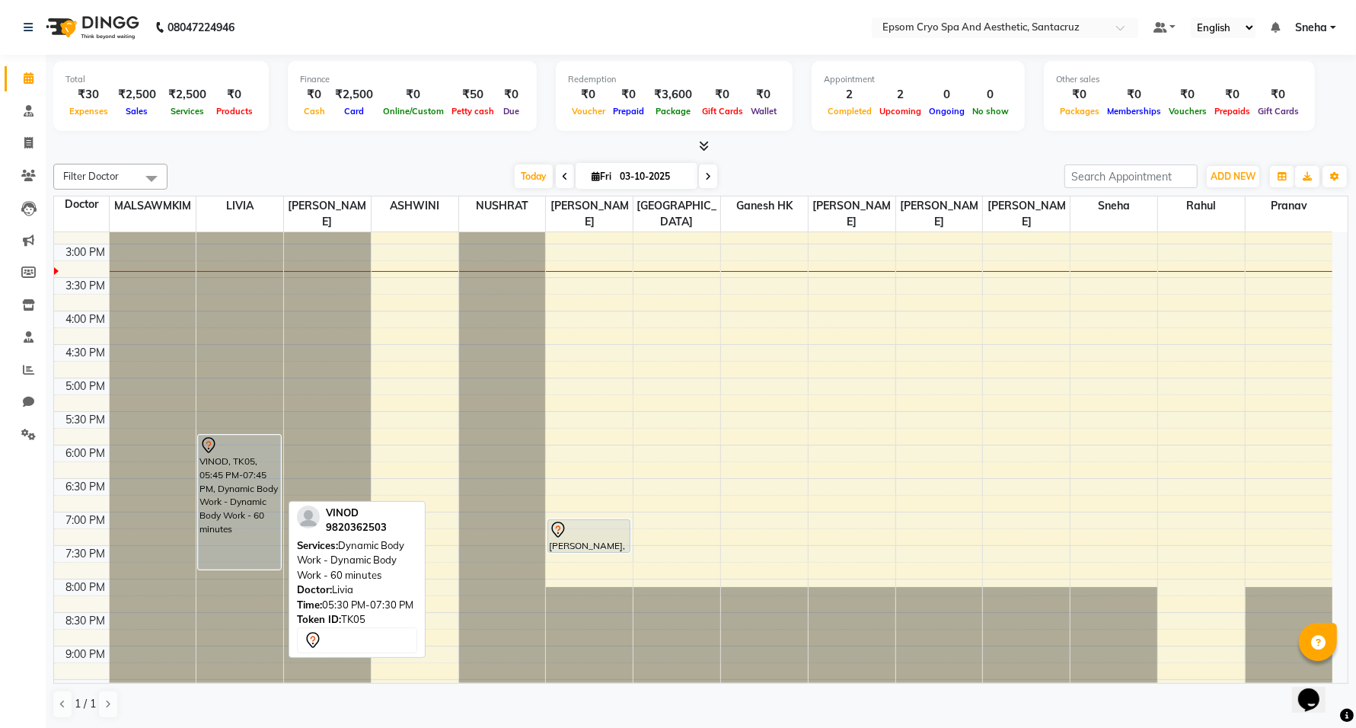
scroll to position [481, 0]
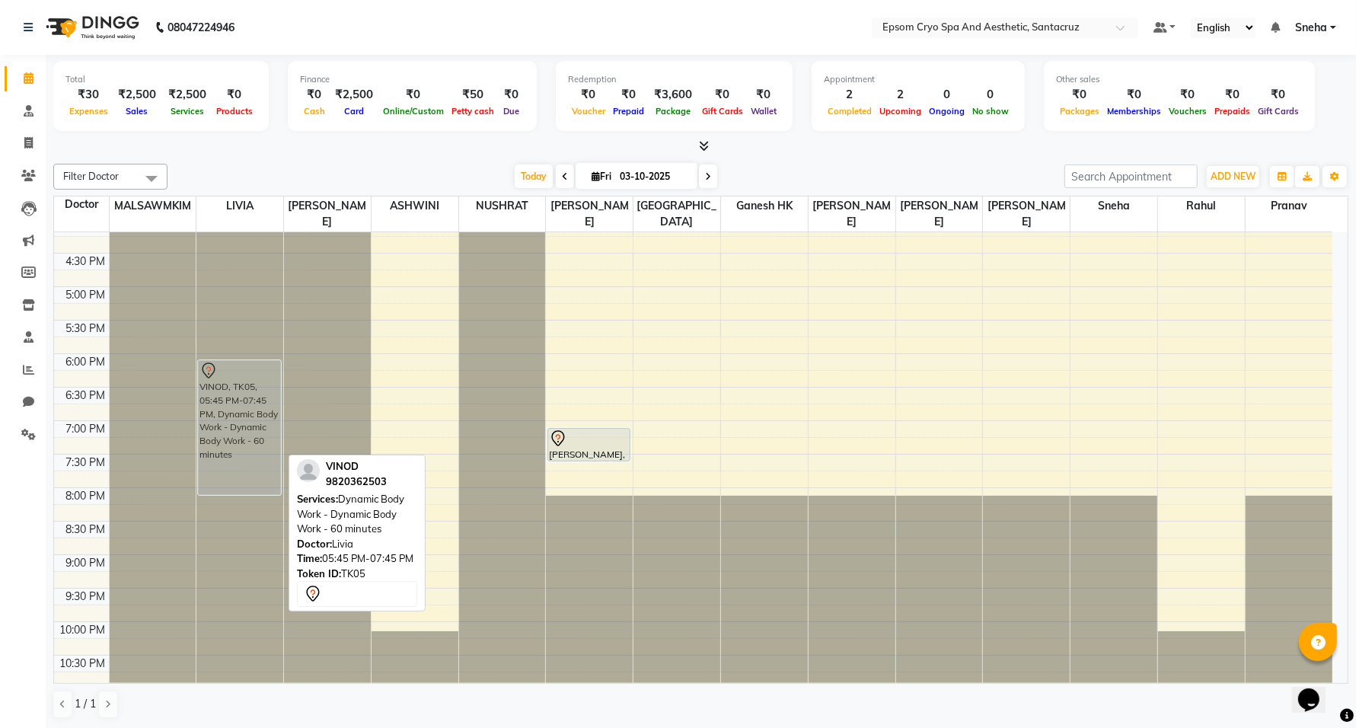
click at [218, 372] on div "ARKO SPA, TK06, 12:45 PM-02:45 PM, Bespoke - Bespoke - 60 minutes VINOD, TK05, …" at bounding box center [239, 219] width 87 height 937
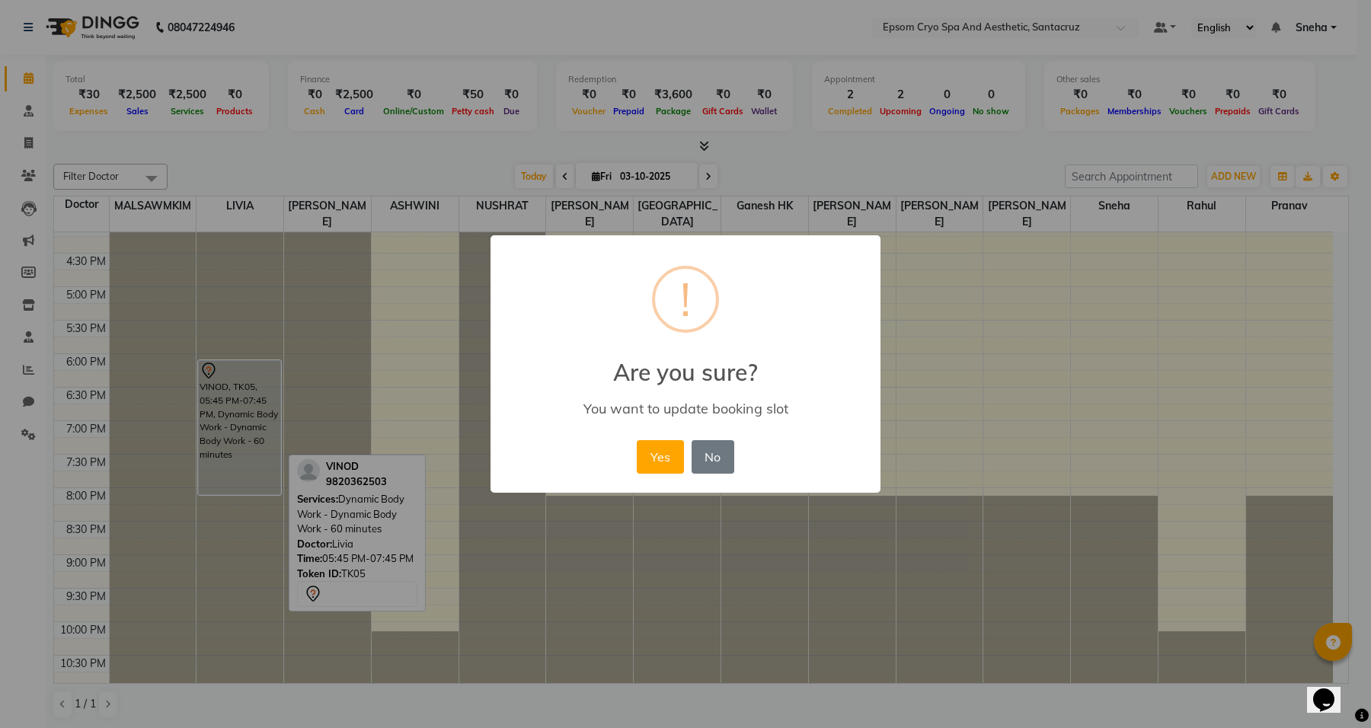
click at [648, 452] on button "Yes" at bounding box center [660, 457] width 46 height 34
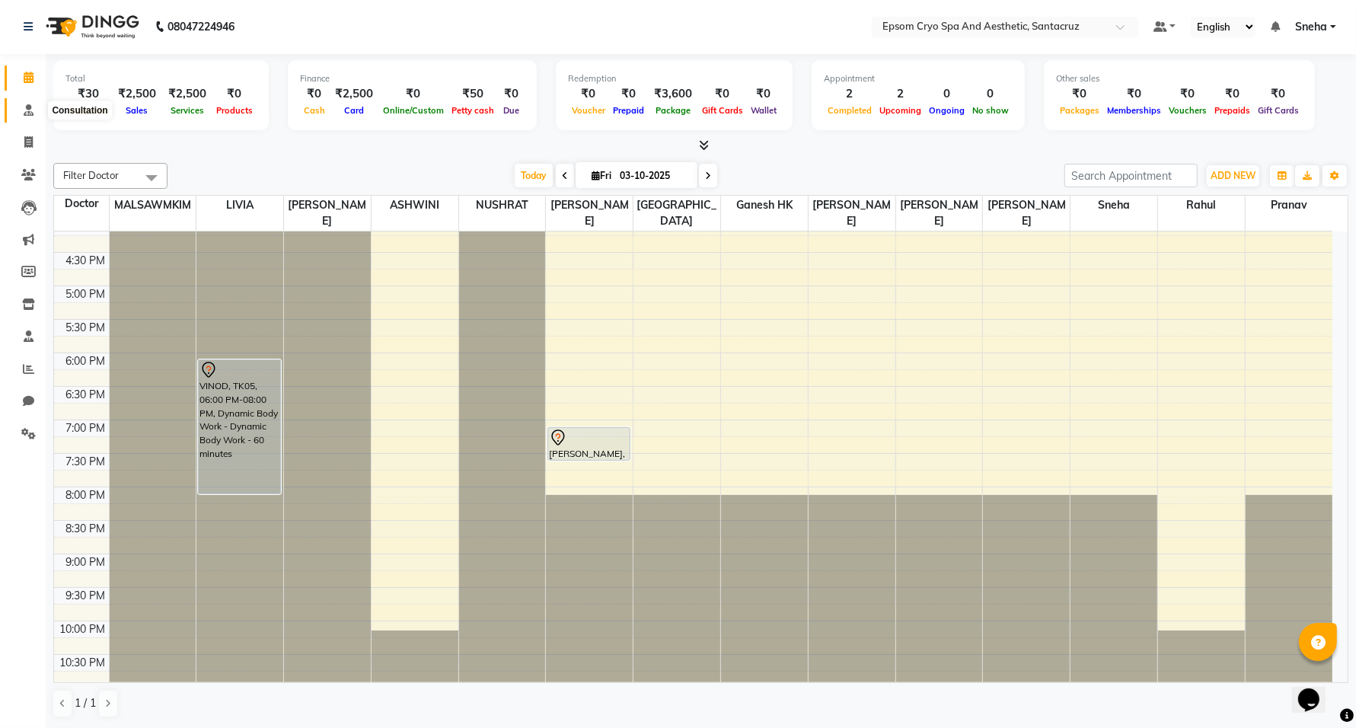
drag, startPoint x: 28, startPoint y: 112, endPoint x: 59, endPoint y: 114, distance: 30.5
click at [28, 112] on icon at bounding box center [29, 109] width 10 height 11
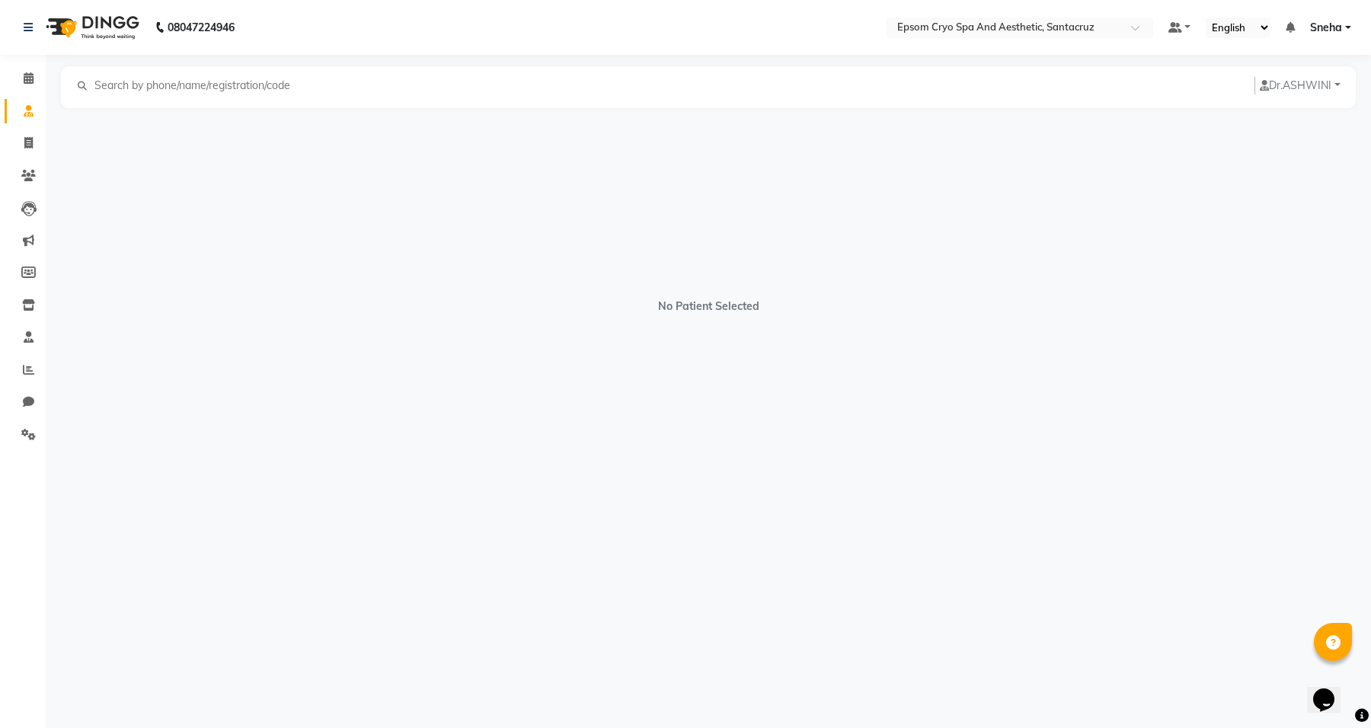
click at [270, 92] on input "text" at bounding box center [197, 86] width 209 height 18
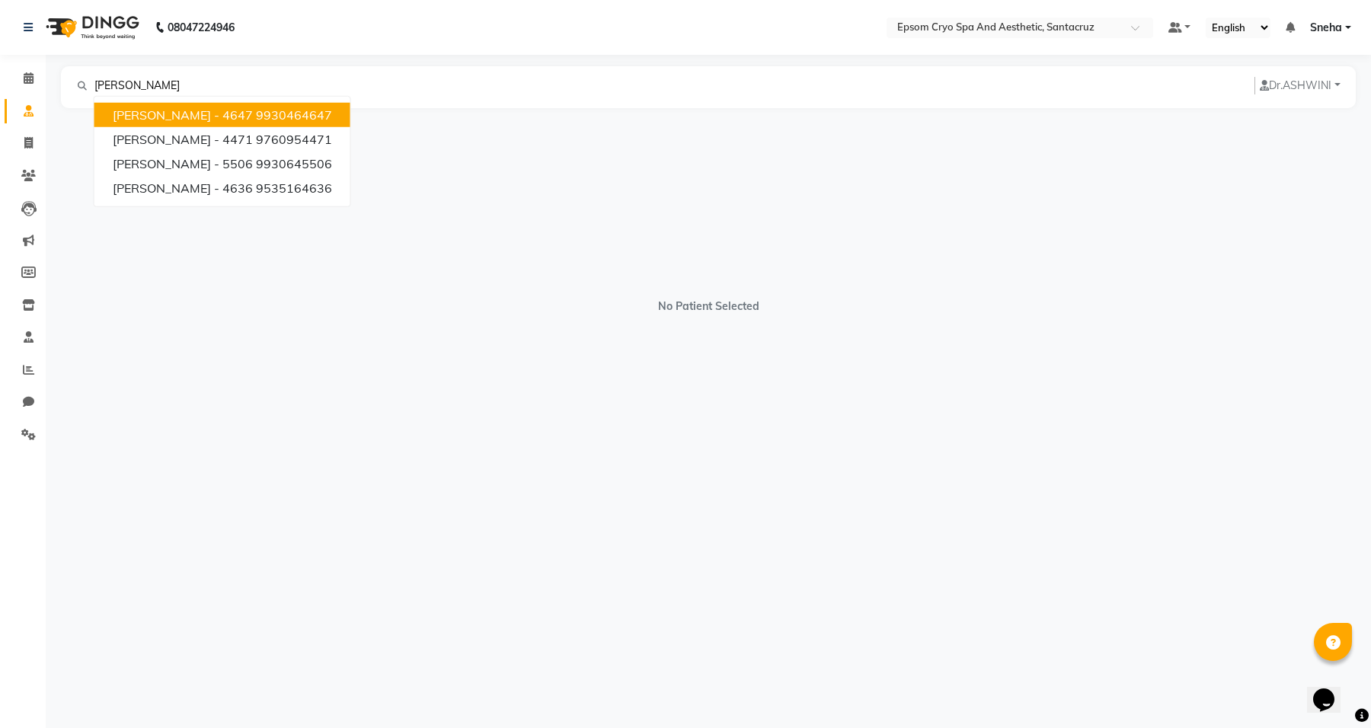
click at [256, 107] on ngb-highlight "9930464647" at bounding box center [294, 114] width 76 height 15
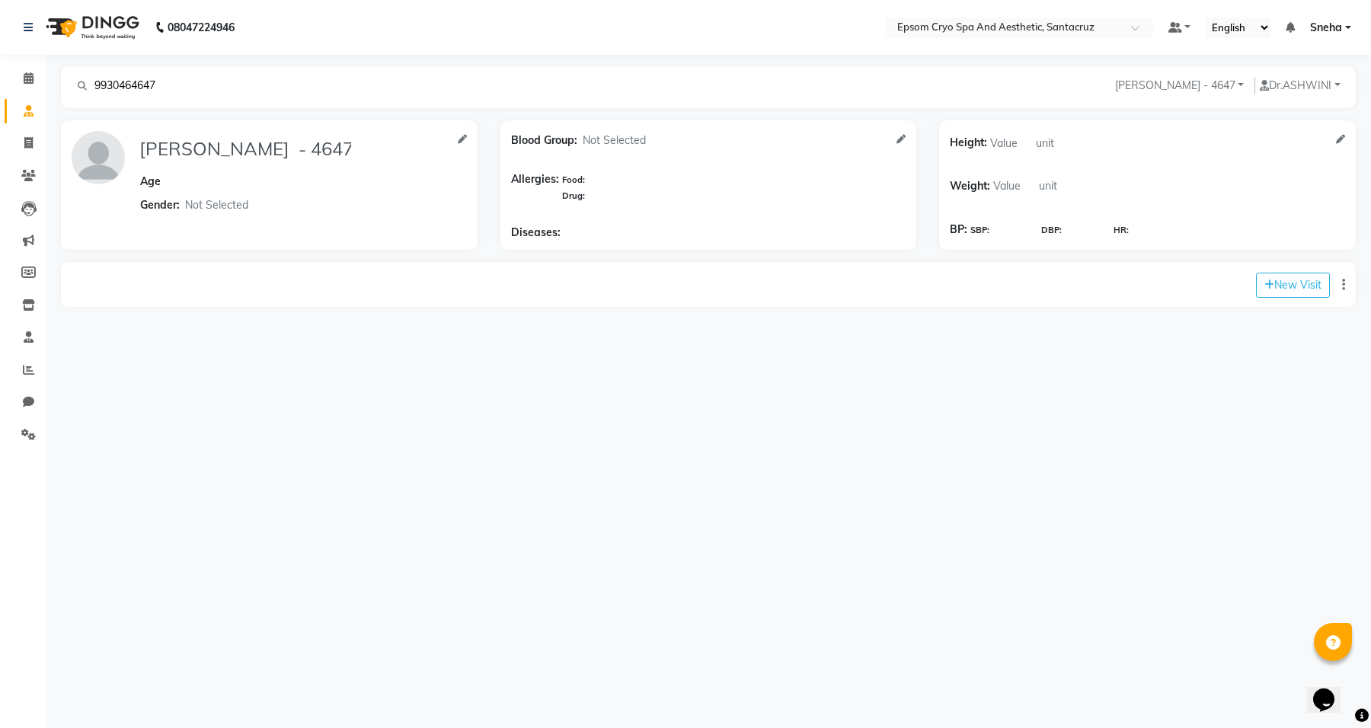
type input "9930464647"
drag, startPoint x: 198, startPoint y: 69, endPoint x: 43, endPoint y: 81, distance: 155.0
click at [43, 81] on app-home "08047224946 Select Location × Epsom Cryo Spa And Aesthetic, Santacruz Default P…" at bounding box center [685, 168] width 1371 height 337
drag, startPoint x: 150, startPoint y: 82, endPoint x: 27, endPoint y: 89, distance: 123.5
click at [27, 89] on app-home "08047224946 Select Location × Epsom Cryo Spa And Aesthetic, Santacruz Default P…" at bounding box center [685, 168] width 1371 height 337
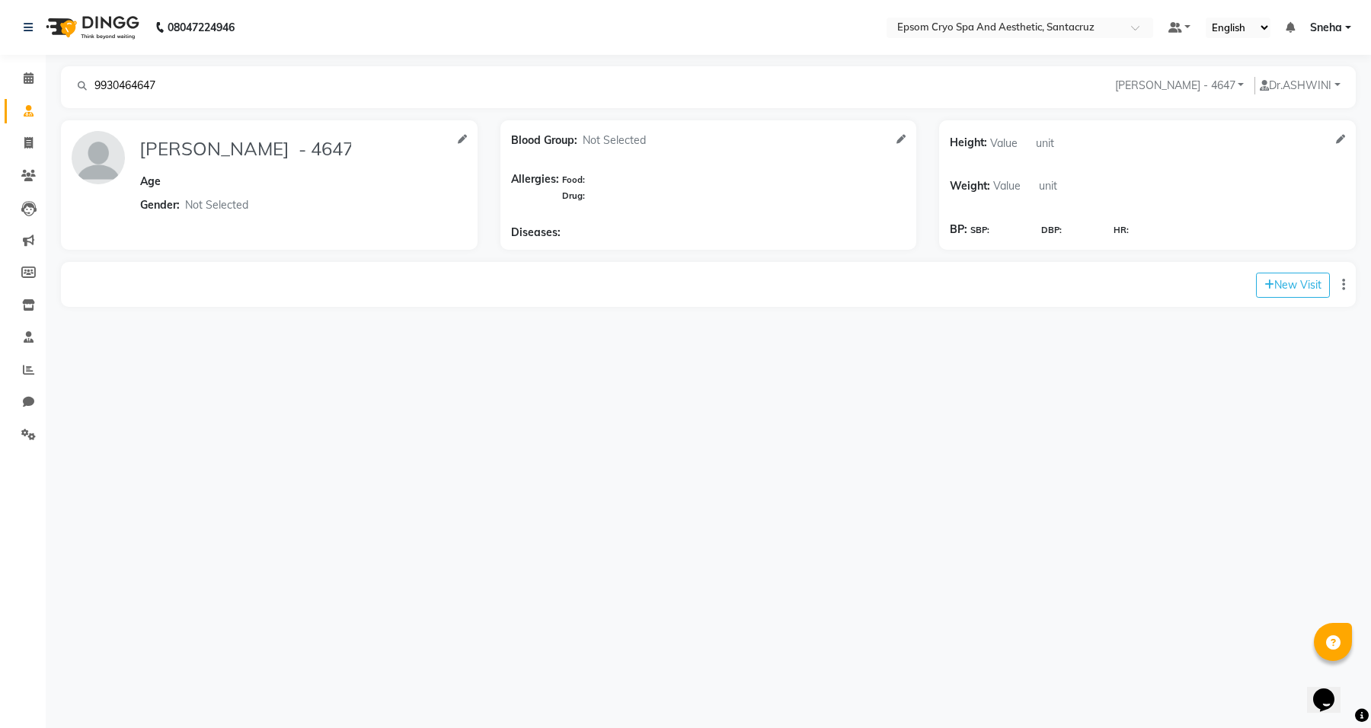
click at [168, 78] on input "9930464647" at bounding box center [197, 86] width 209 height 18
click at [32, 142] on icon at bounding box center [28, 142] width 8 height 11
select select "service"
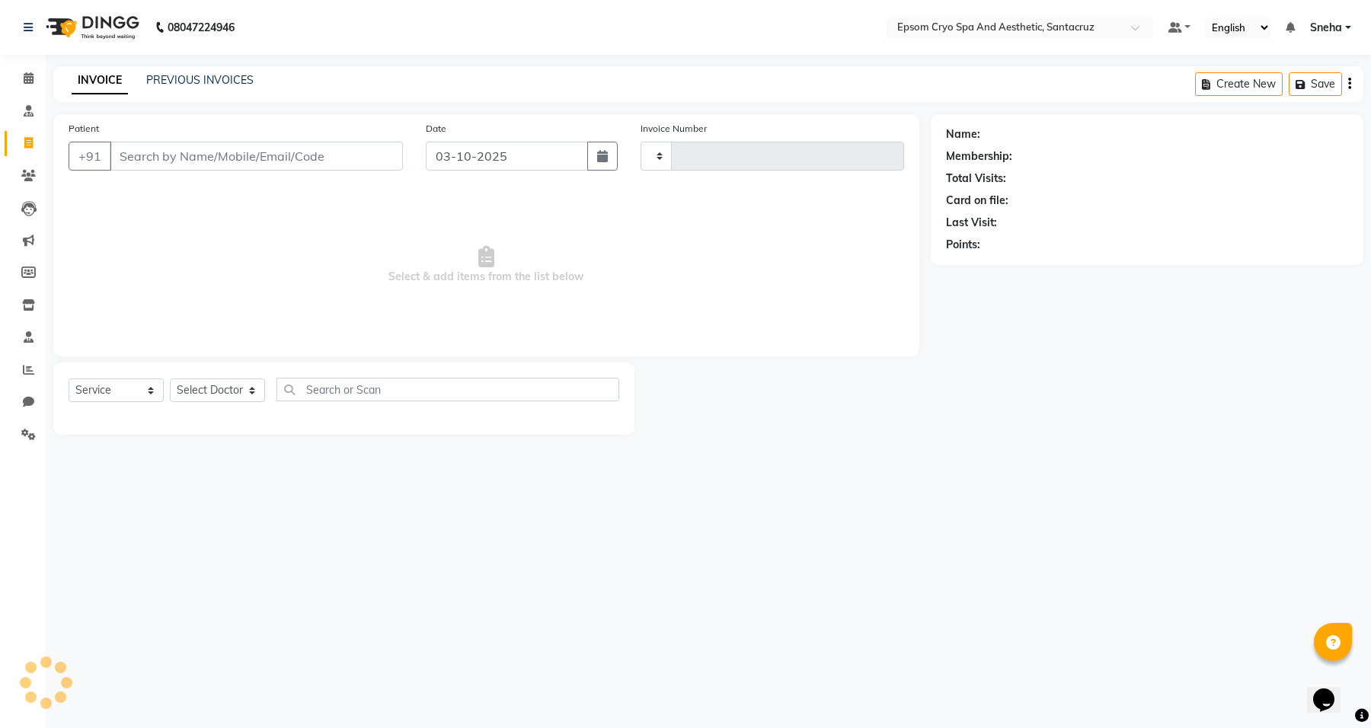
type input "0699"
select select "8028"
click at [207, 93] on div "INVOICE PREVIOUS INVOICES Create New Save" at bounding box center [708, 84] width 1310 height 36
click at [191, 160] on input "Patient" at bounding box center [256, 156] width 293 height 29
paste input "9930464647"
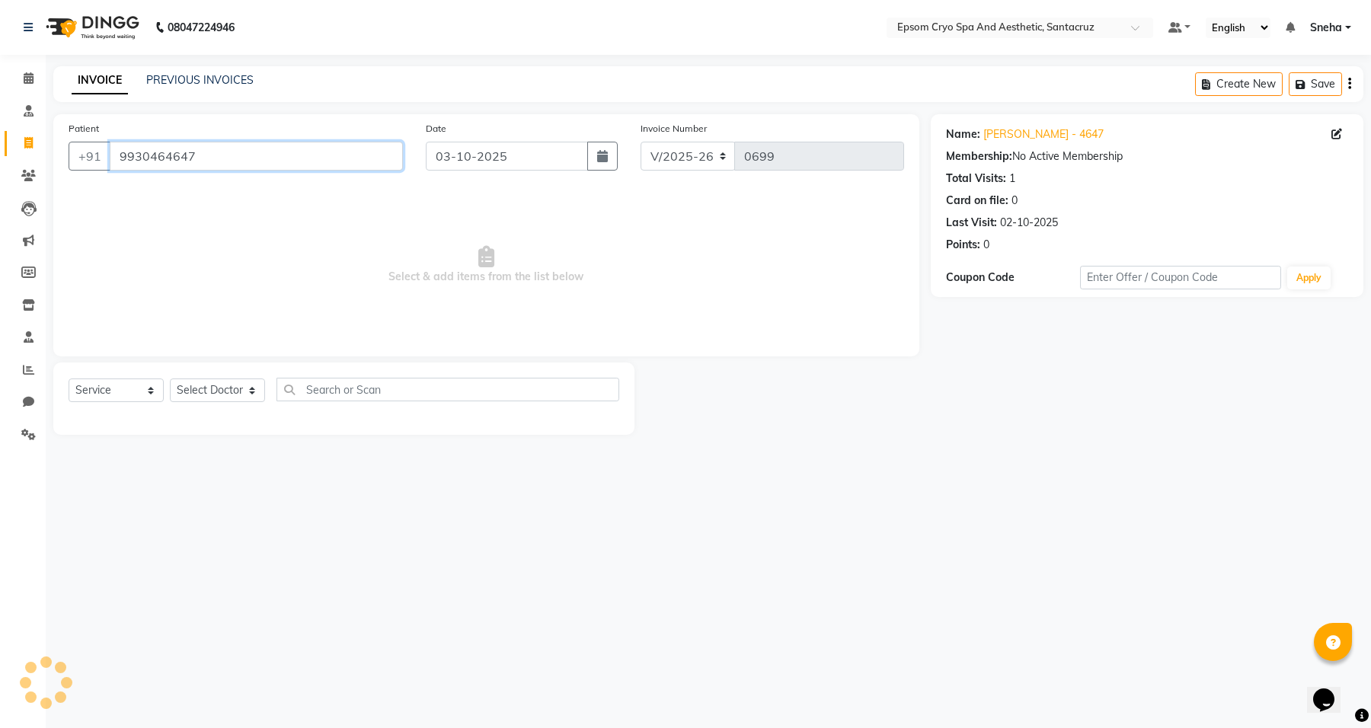
click at [244, 158] on input "9930464647" at bounding box center [256, 156] width 293 height 29
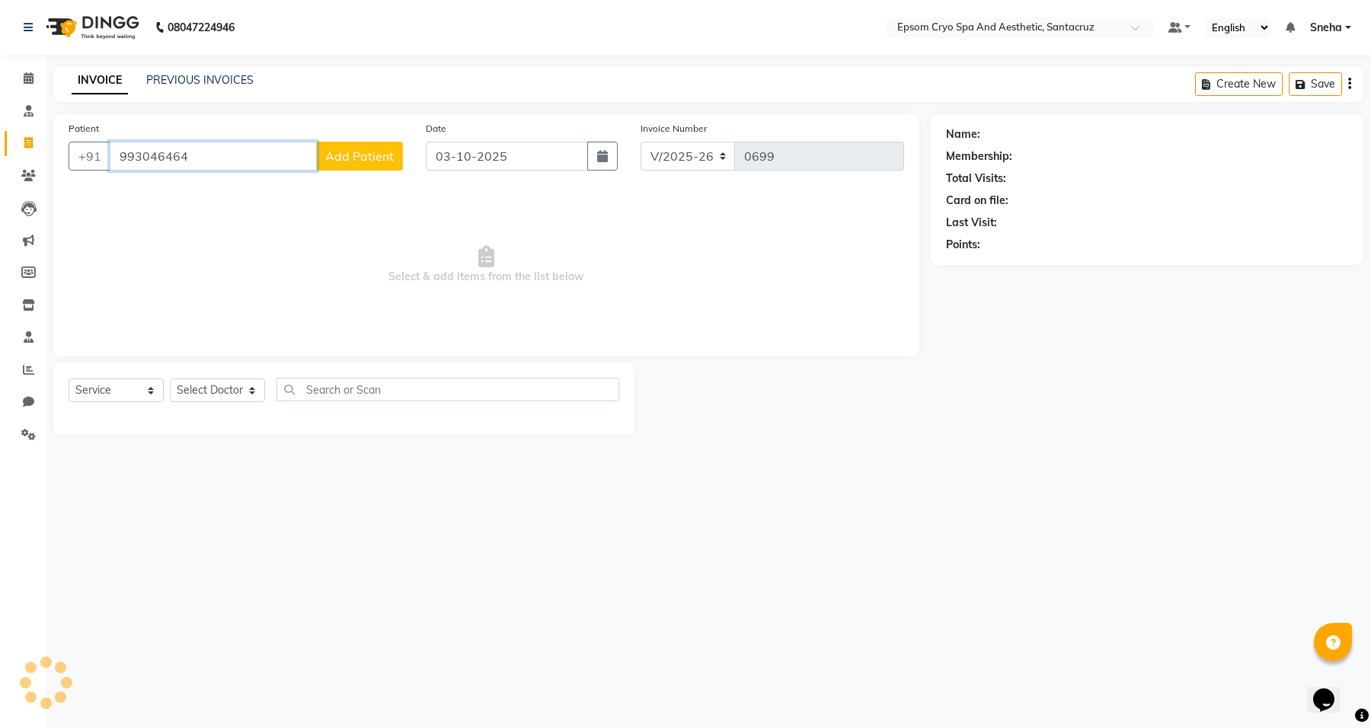
type input "9930464647"
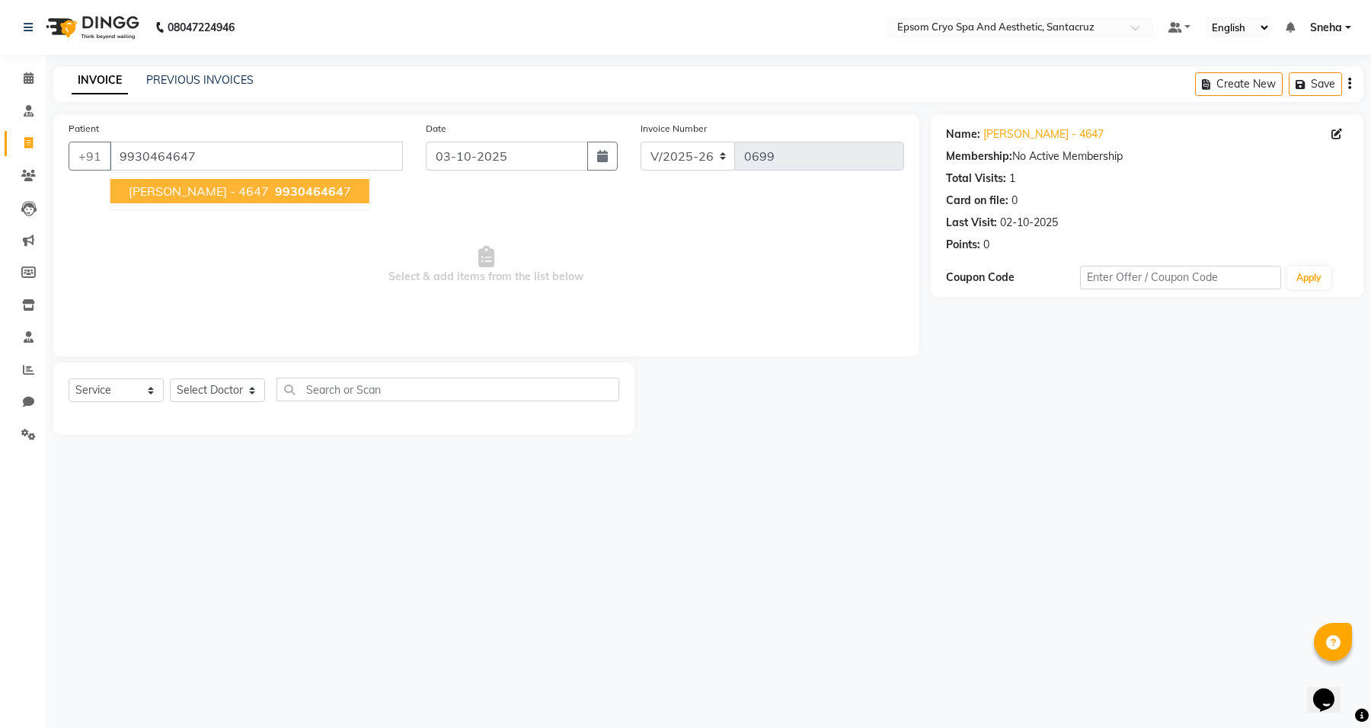
click at [295, 195] on button "[PERSON_NAME] - 4647 993046464 7" at bounding box center [239, 191] width 259 height 24
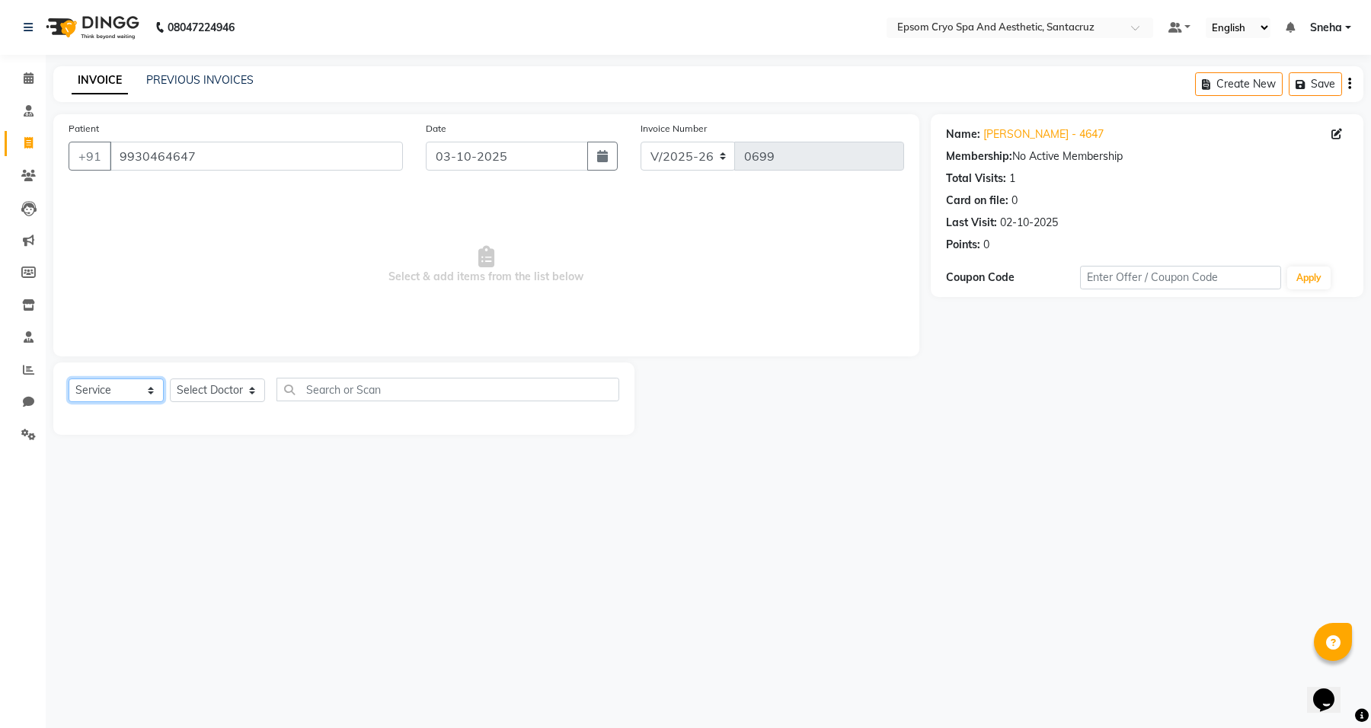
click at [74, 393] on select "Select Service Product Membership Package Voucher Prepaid Gift Card" at bounding box center [116, 390] width 95 height 24
click at [1017, 139] on link "[PERSON_NAME] - 4647" at bounding box center [1043, 134] width 120 height 16
click at [29, 76] on icon at bounding box center [29, 77] width 10 height 11
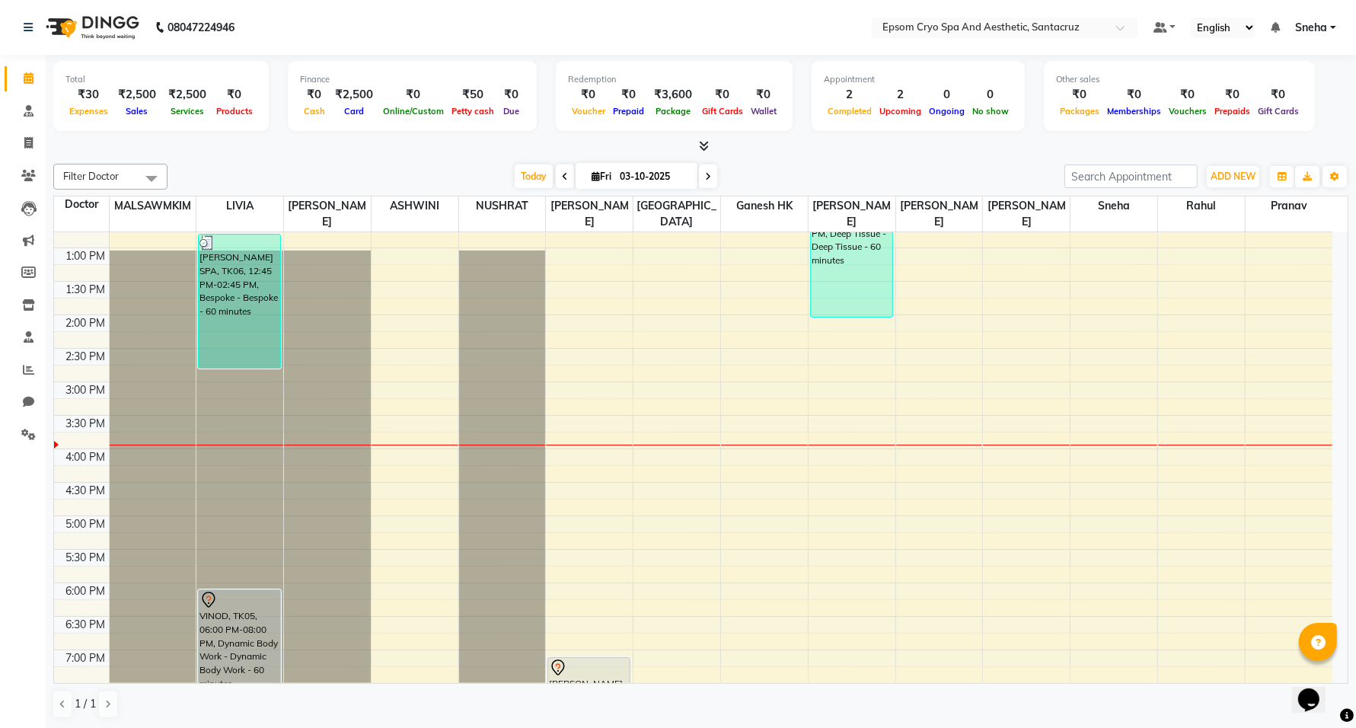
scroll to position [286, 0]
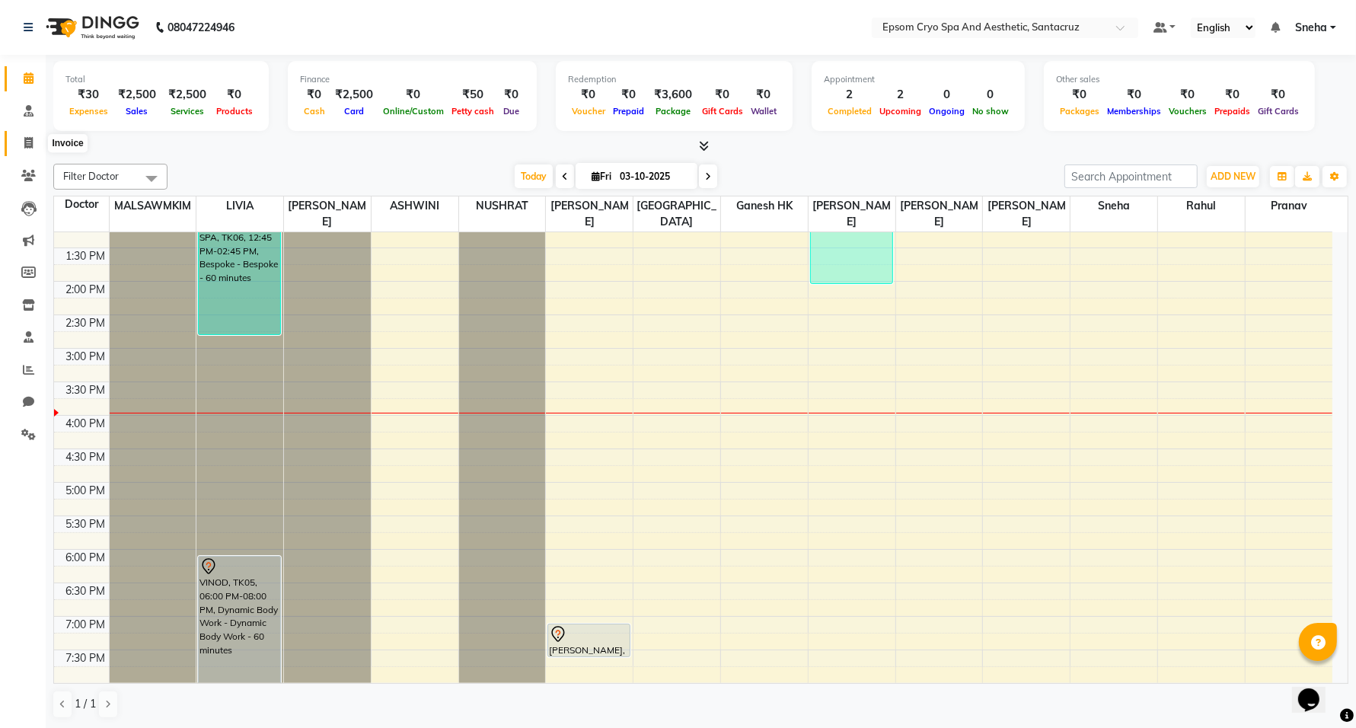
click at [28, 143] on icon at bounding box center [28, 142] width 8 height 11
select select "service"
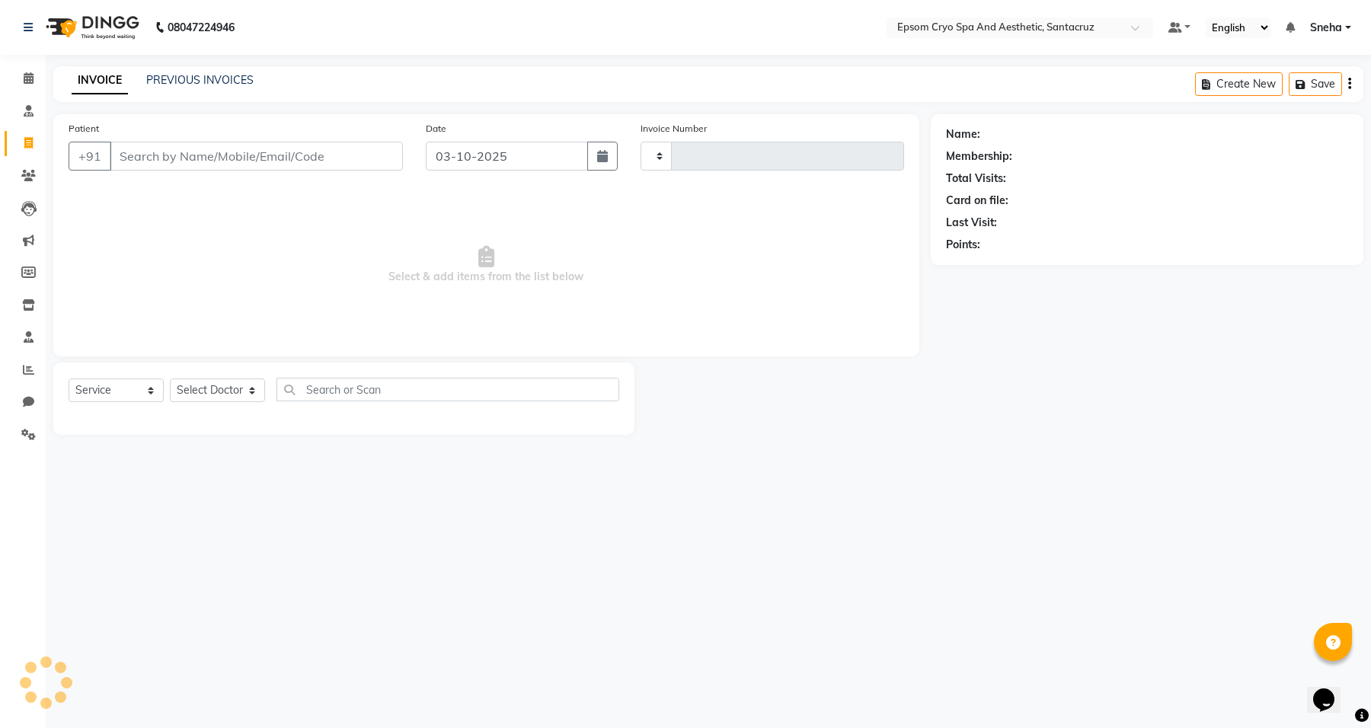
type input "0699"
select select "8028"
click at [196, 149] on input "Patient" at bounding box center [256, 156] width 293 height 29
type input "9"
click at [241, 142] on input "Patient" at bounding box center [256, 156] width 293 height 29
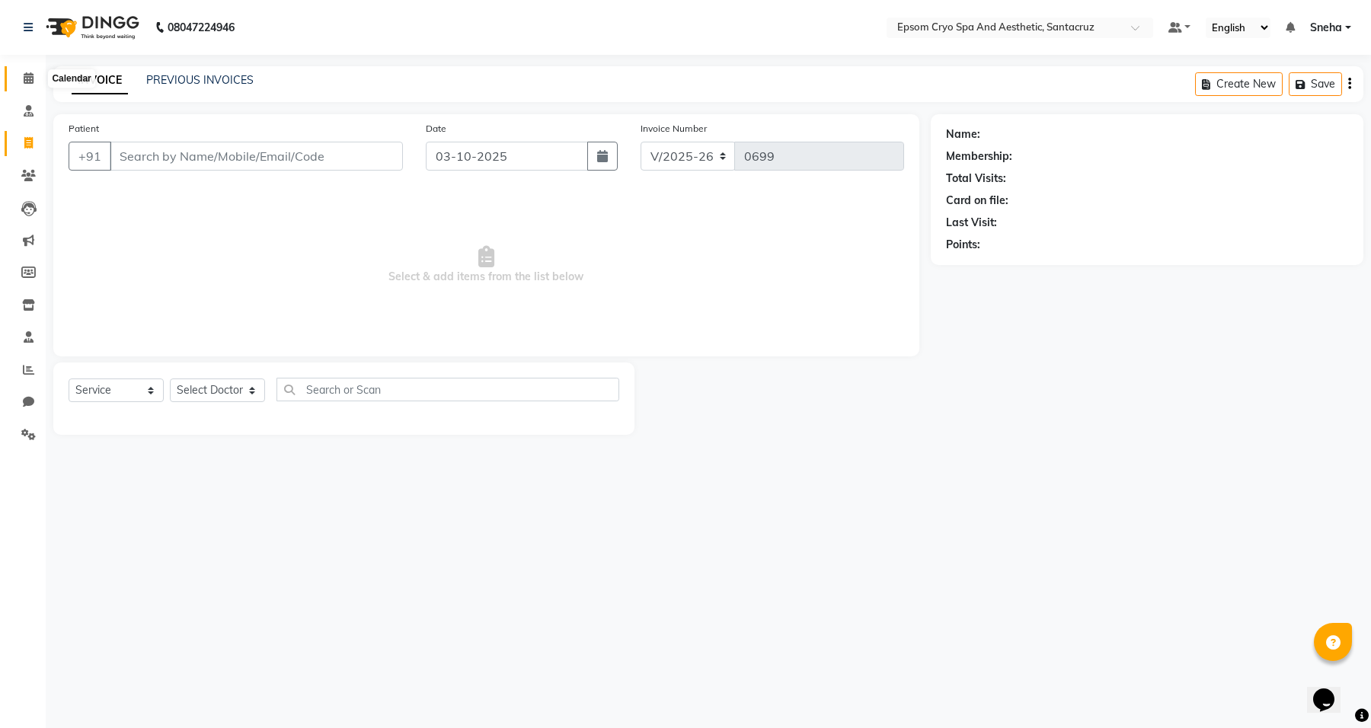
click at [17, 85] on span at bounding box center [28, 79] width 27 height 18
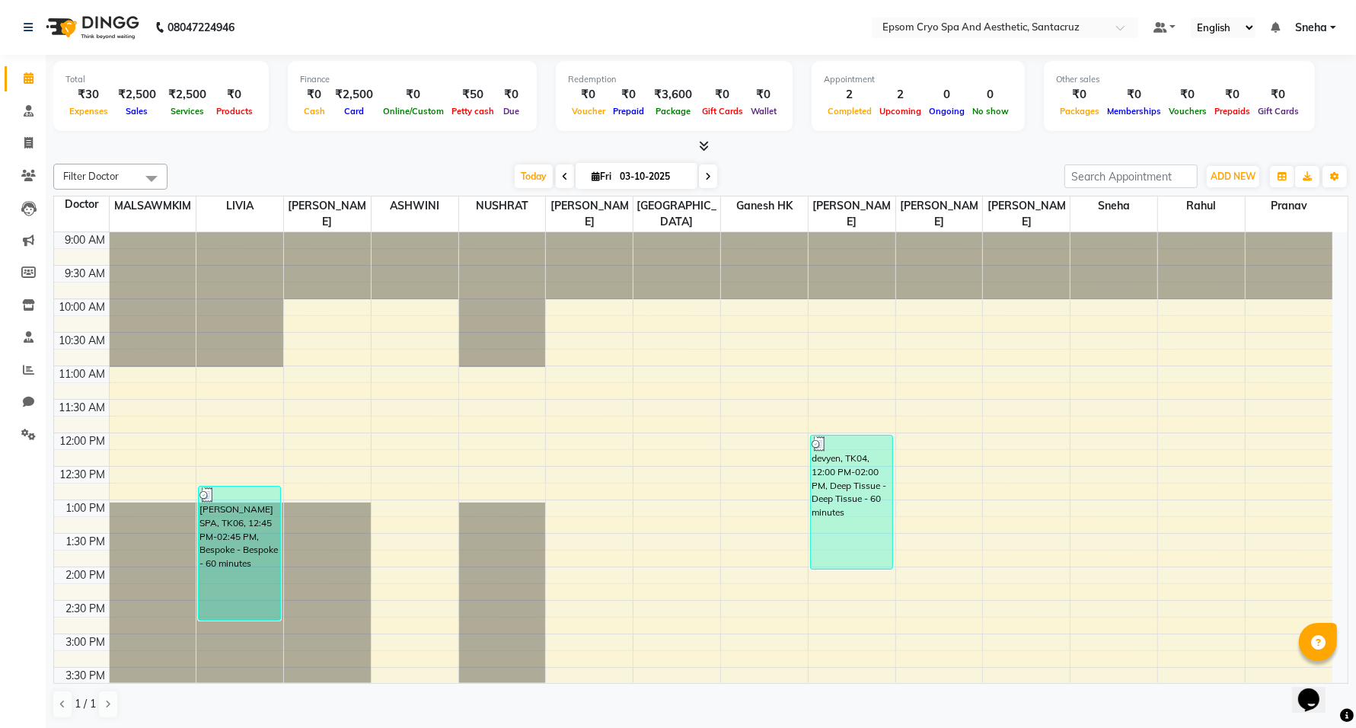
click at [592, 179] on icon at bounding box center [596, 176] width 8 height 10
select select "10"
select select "2025"
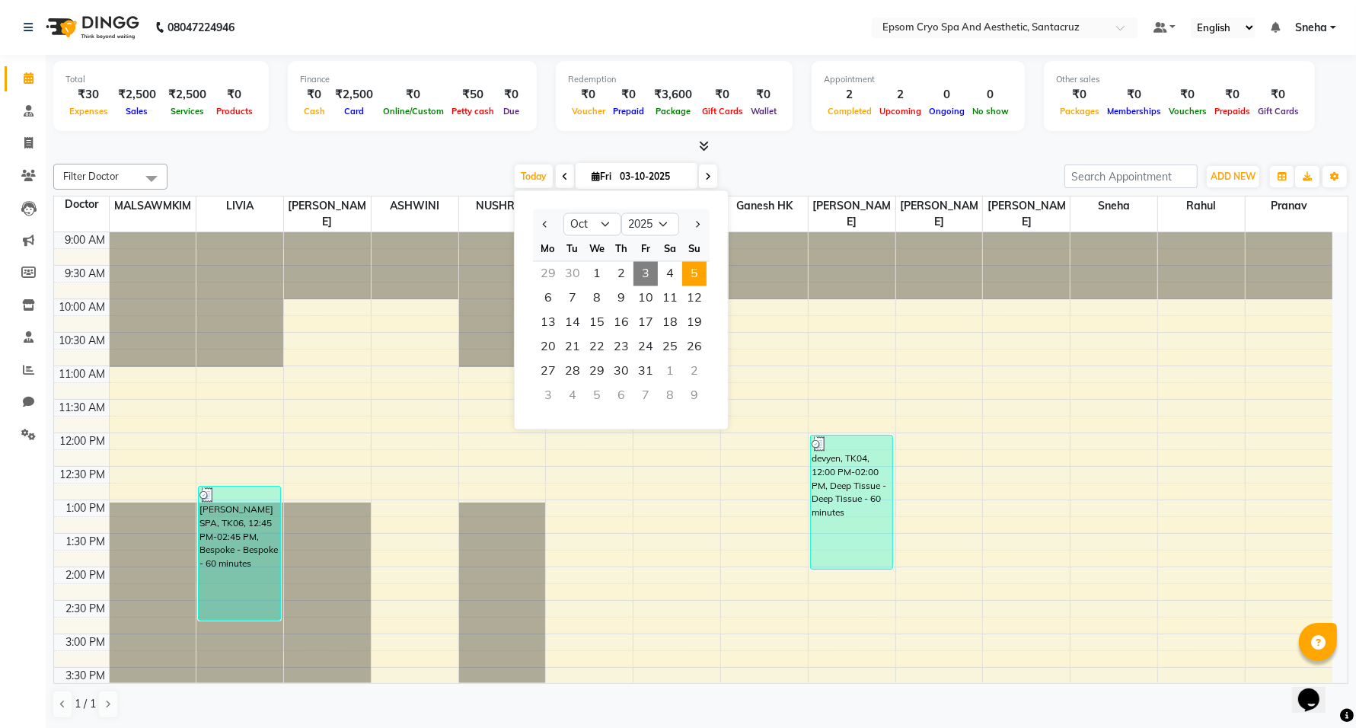
click at [701, 274] on span "5" at bounding box center [694, 274] width 24 height 24
type input "05-10-2025"
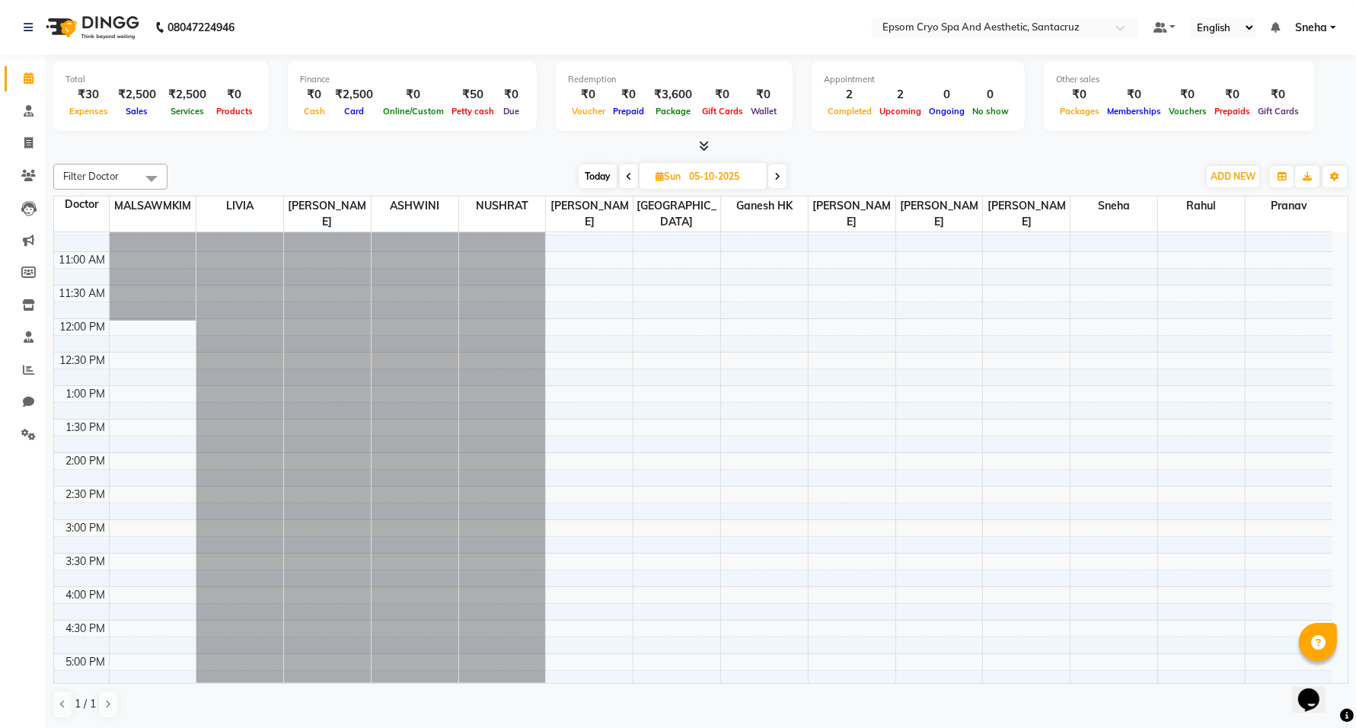
scroll to position [101, 0]
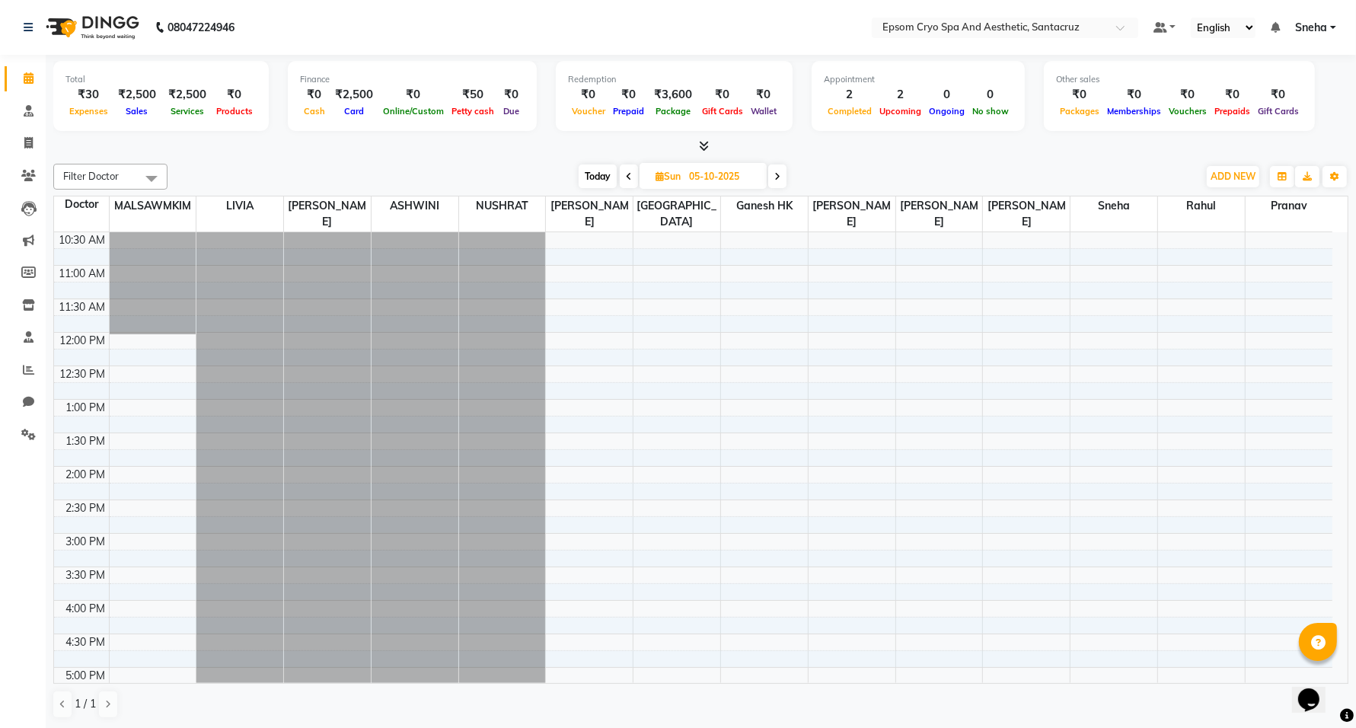
click at [148, 358] on div "9:00 AM 9:30 AM 10:00 AM 10:30 AM 11:00 AM 11:30 AM 12:00 PM 12:30 PM 1:00 PM 1…" at bounding box center [693, 600] width 1278 height 937
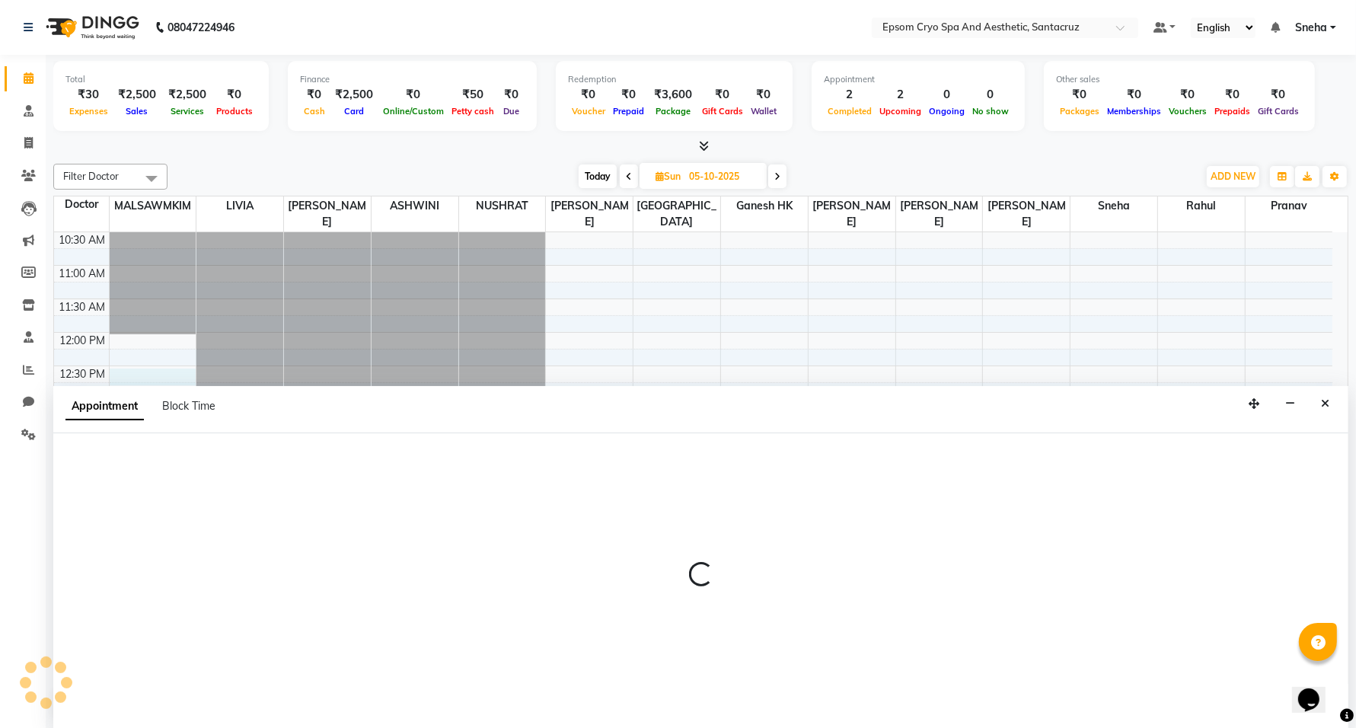
scroll to position [1, 0]
select select "72609"
select select "750"
select select "tentative"
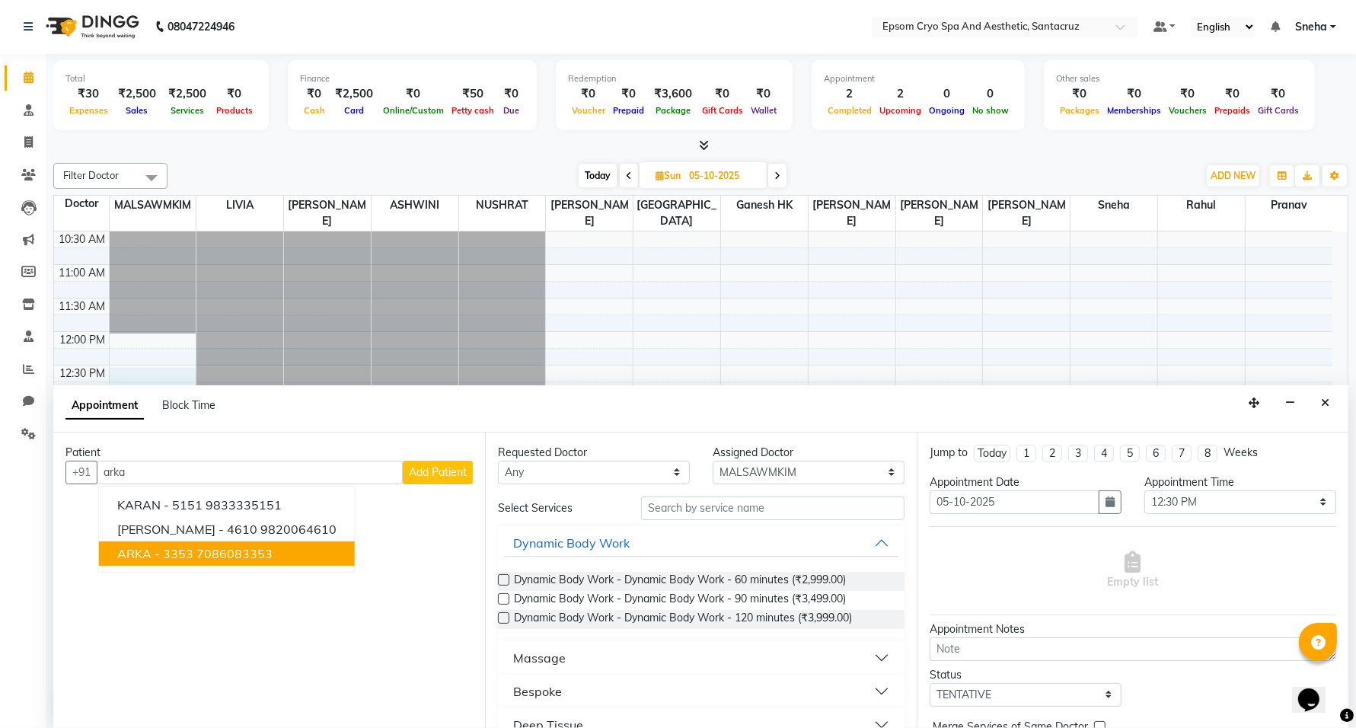
click at [255, 568] on ngb-typeahead-window "KARAN - 5151 9833335151 SHAHID SARKAR - 4610 9820064610 ARKA - 3353 7086083353" at bounding box center [226, 529] width 257 height 87
click at [254, 552] on ngb-highlight "7086083353" at bounding box center [234, 553] width 76 height 15
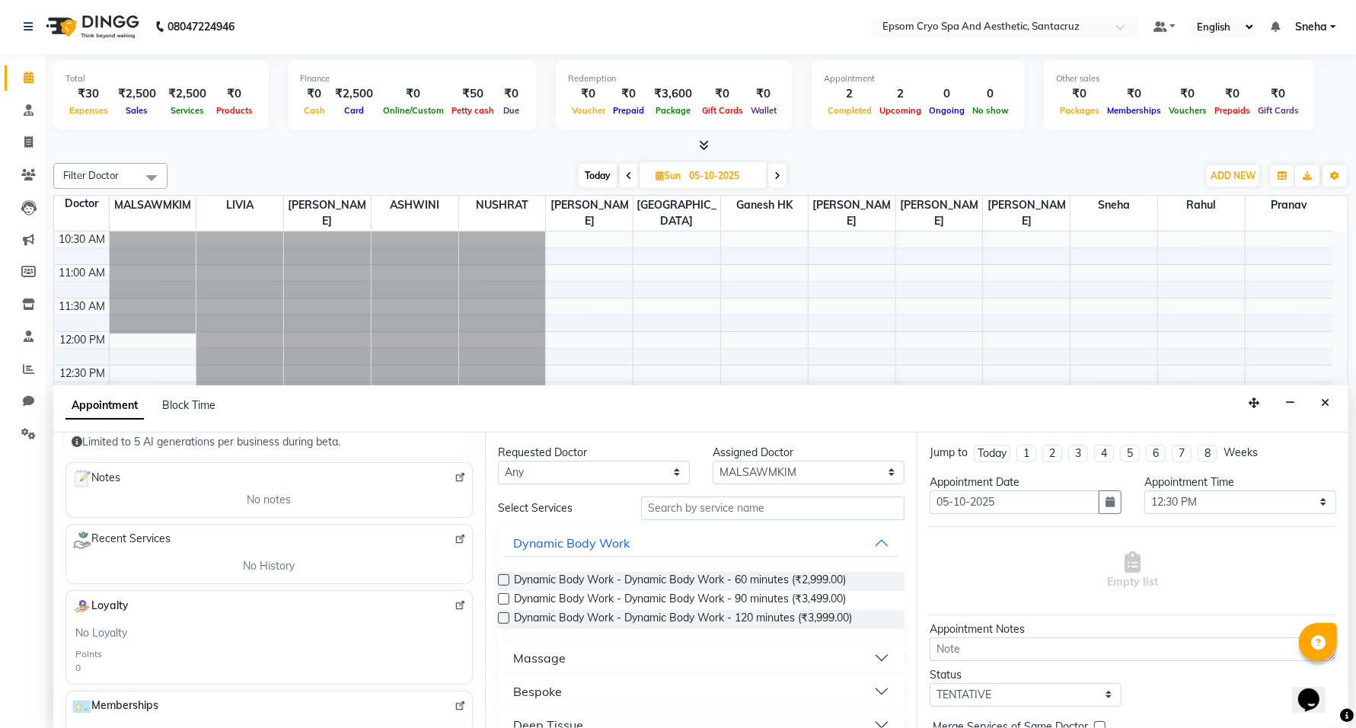
scroll to position [190, 0]
type input "7086083353"
click at [500, 581] on label at bounding box center [503, 579] width 11 height 11
click at [500, 581] on input "checkbox" at bounding box center [503, 581] width 10 height 10
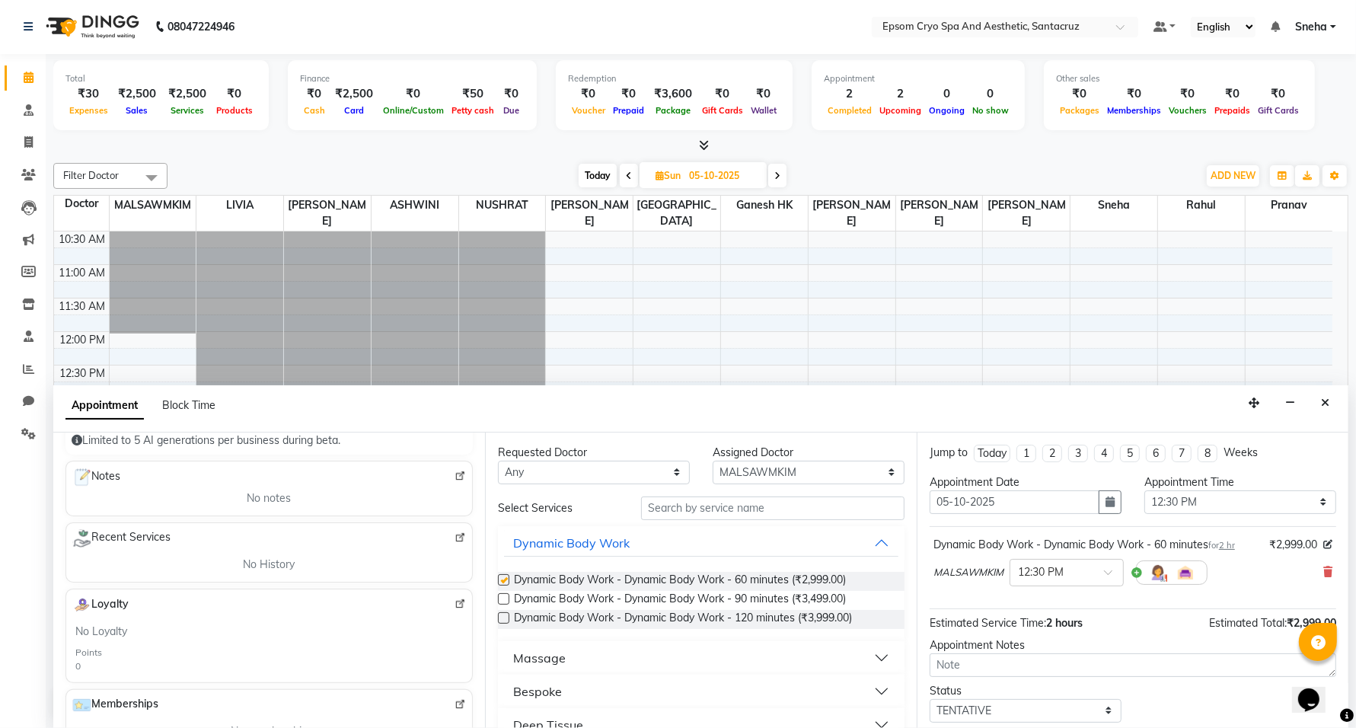
checkbox input "false"
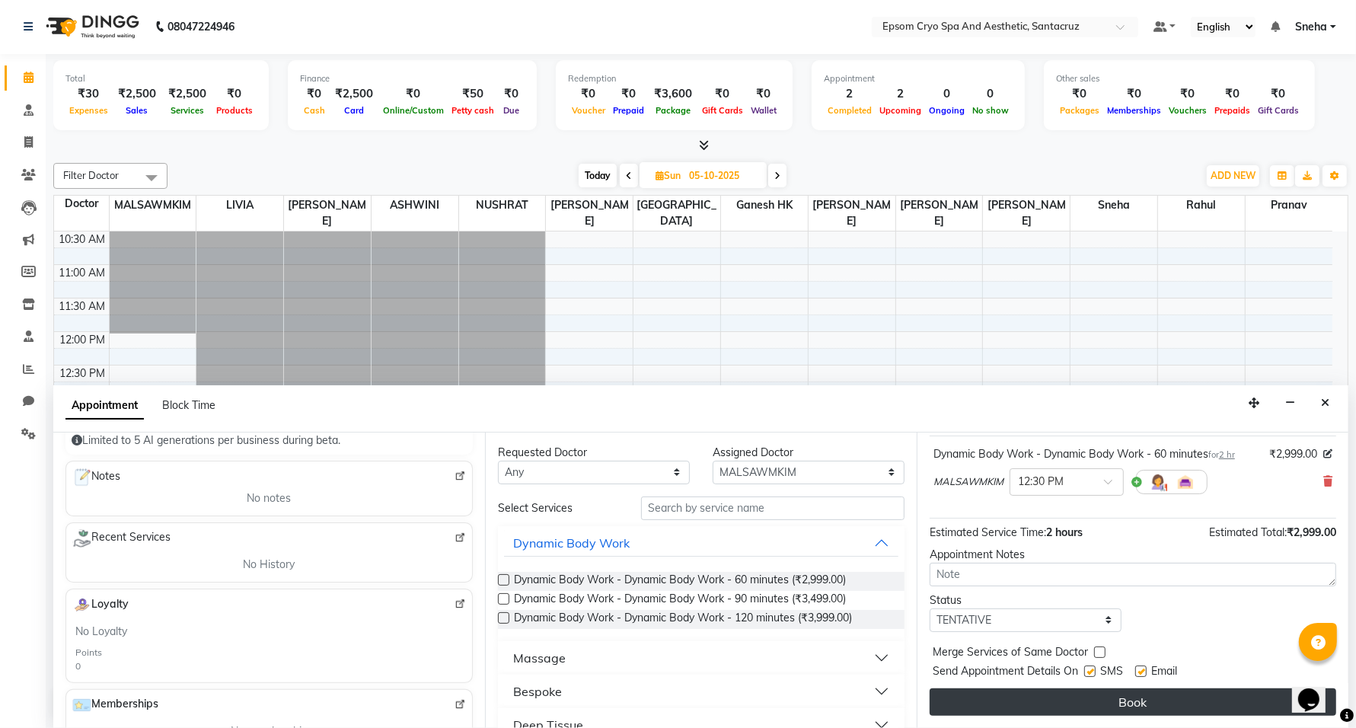
click at [1189, 703] on button "Book" at bounding box center [1133, 701] width 407 height 27
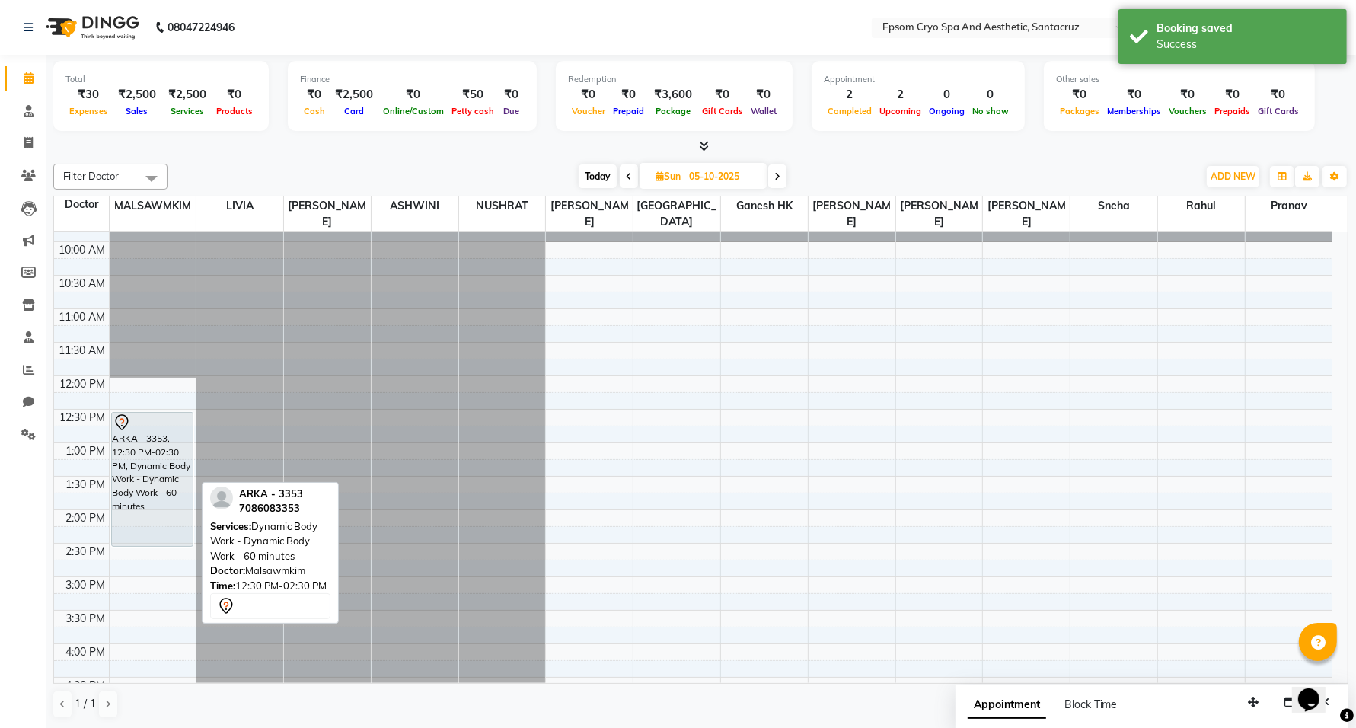
scroll to position [0, 0]
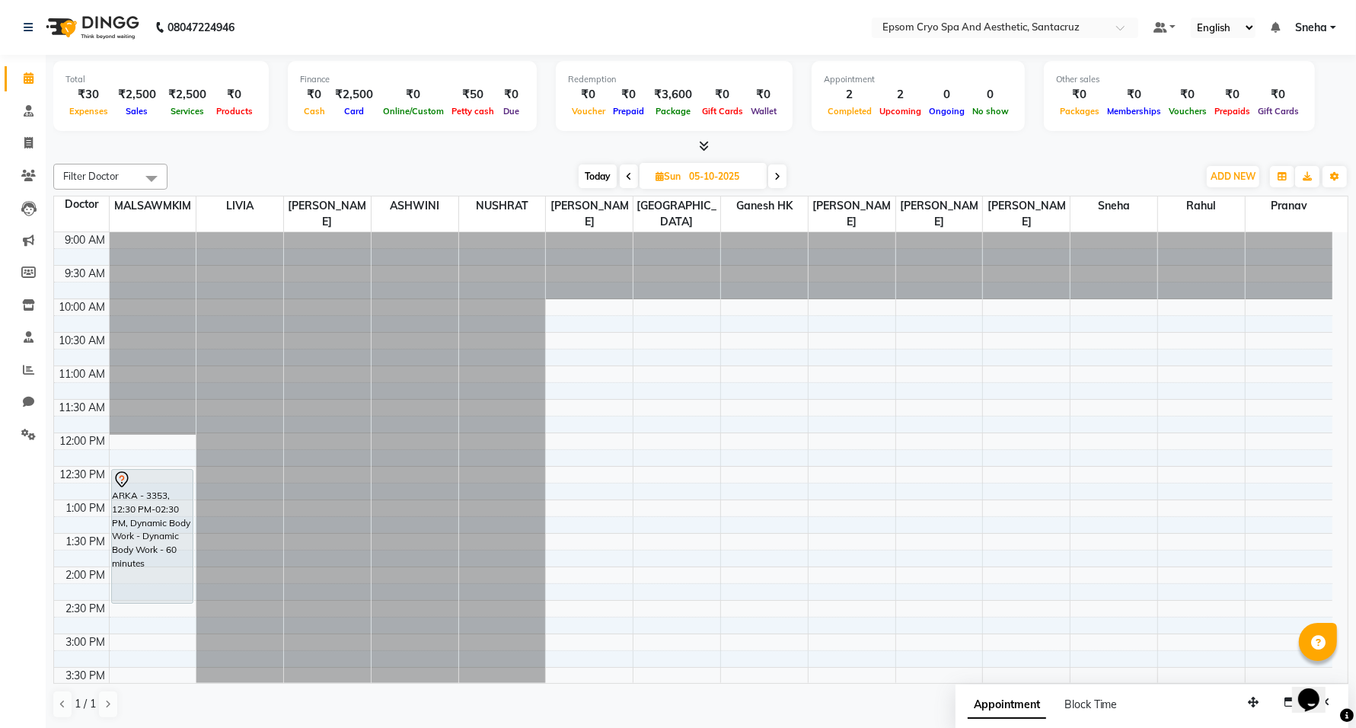
click at [721, 184] on input "05-10-2025" at bounding box center [723, 176] width 76 height 23
select select "10"
select select "2025"
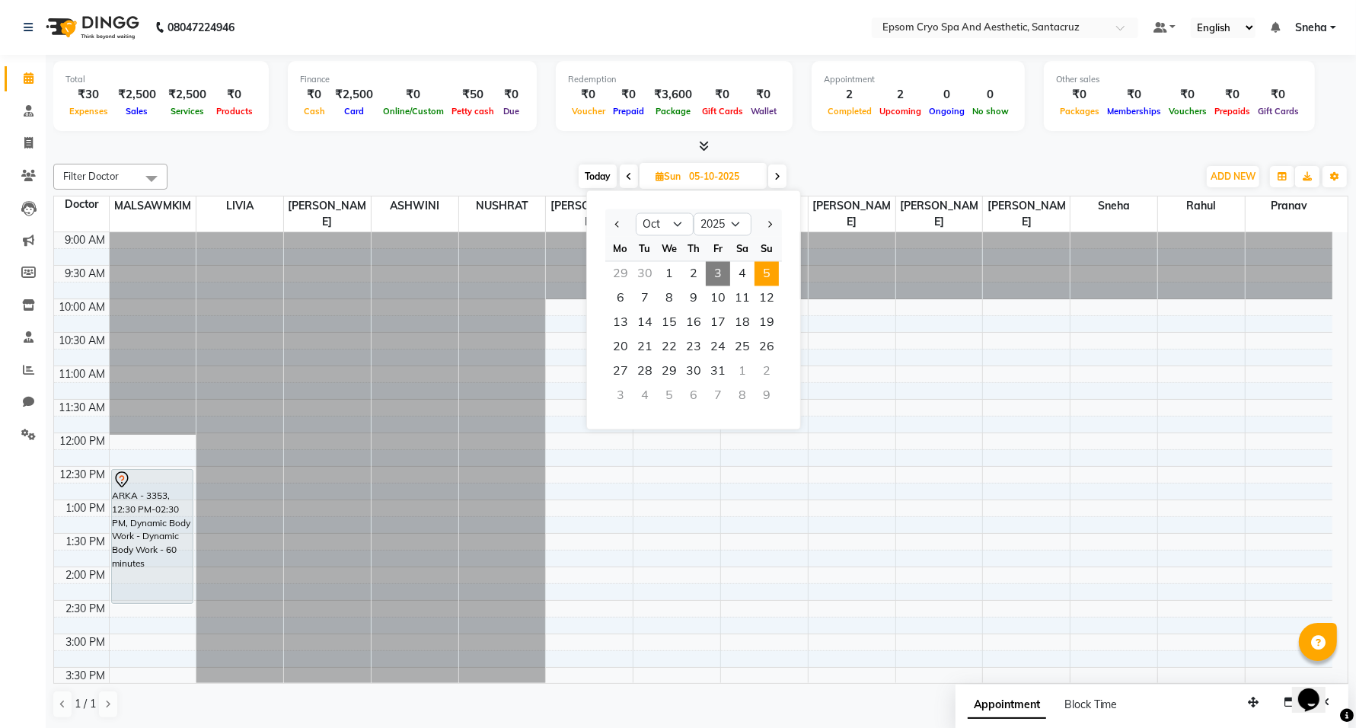
click at [606, 179] on span "Today" at bounding box center [598, 176] width 38 height 24
type input "03-10-2025"
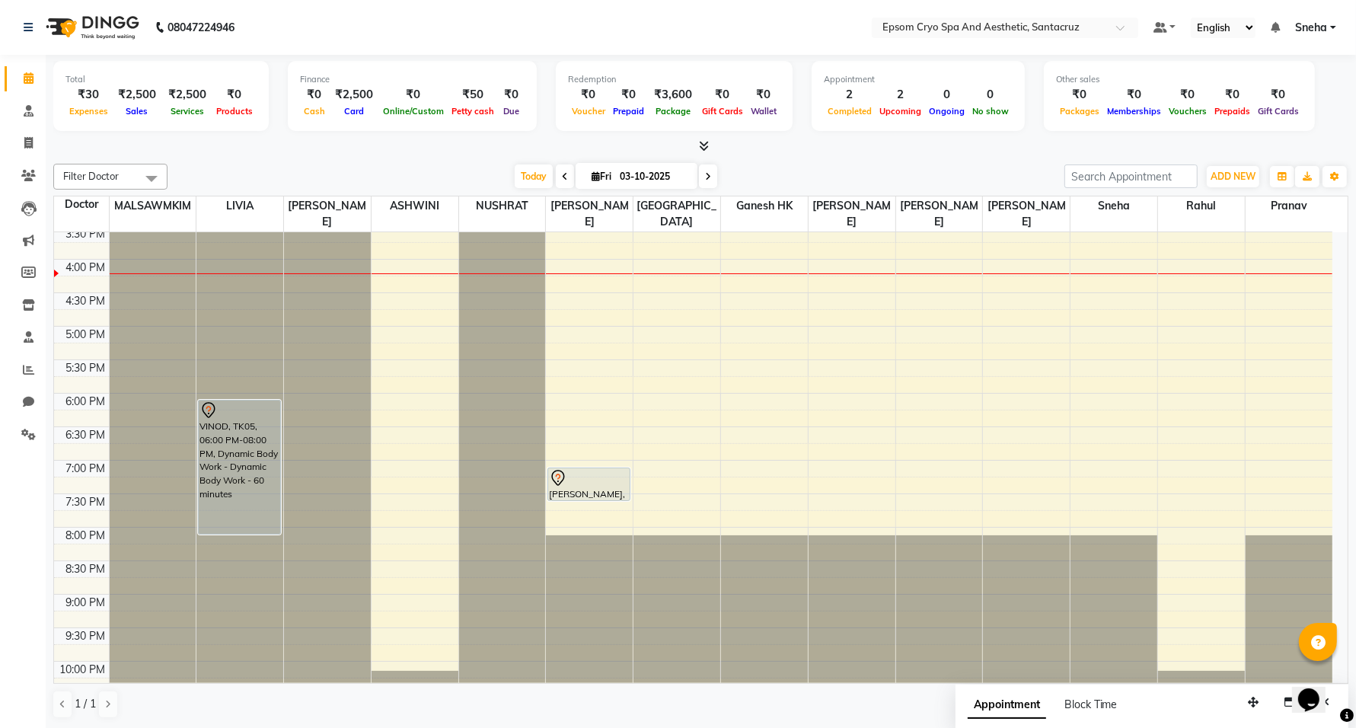
scroll to position [474, 0]
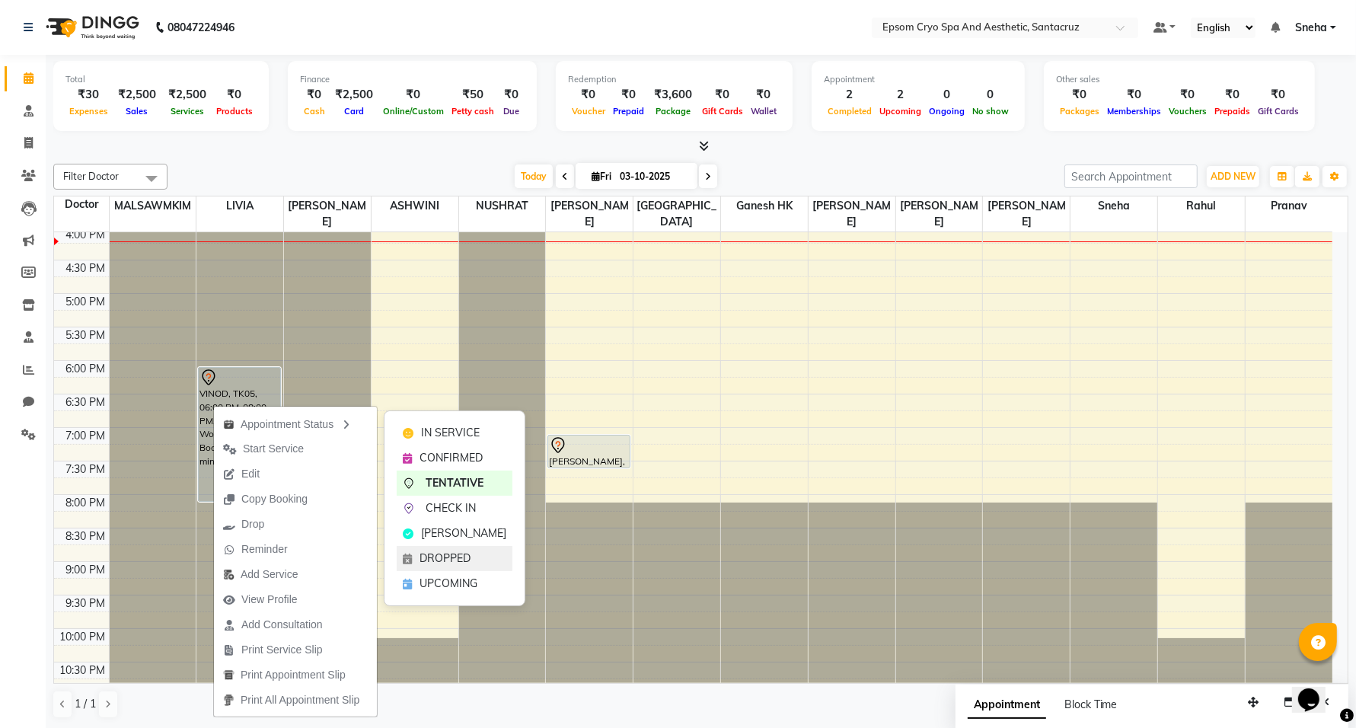
click at [440, 556] on span "DROPPED" at bounding box center [445, 559] width 51 height 16
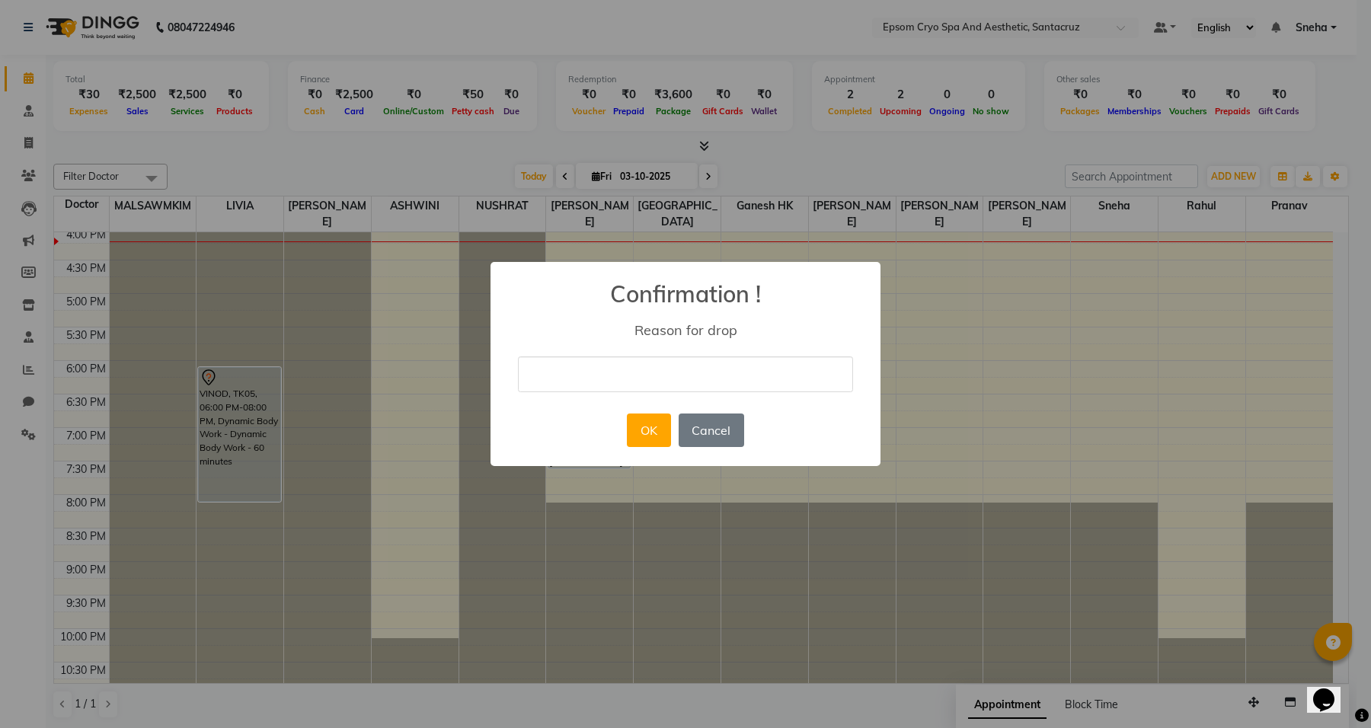
click at [614, 374] on input "text" at bounding box center [685, 374] width 335 height 36
type input "will visit next time"
click at [661, 427] on button "OK" at bounding box center [648, 430] width 43 height 34
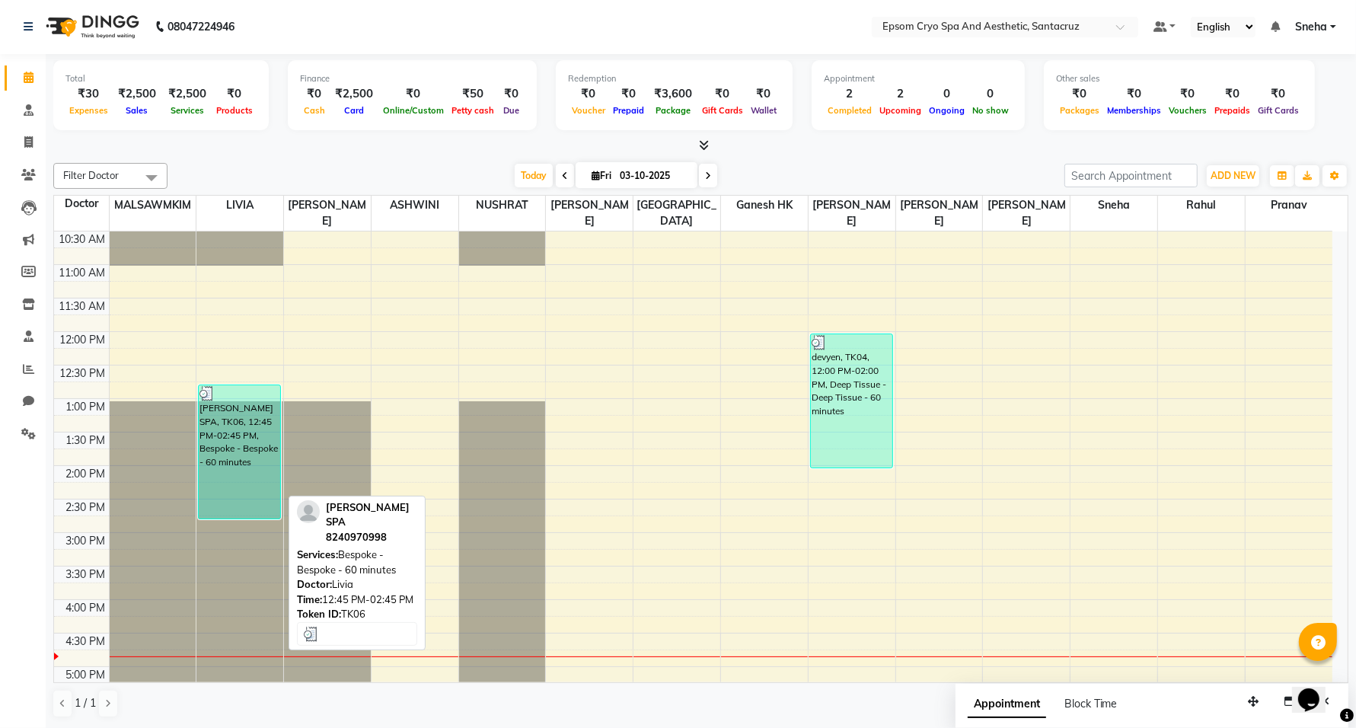
scroll to position [291, 0]
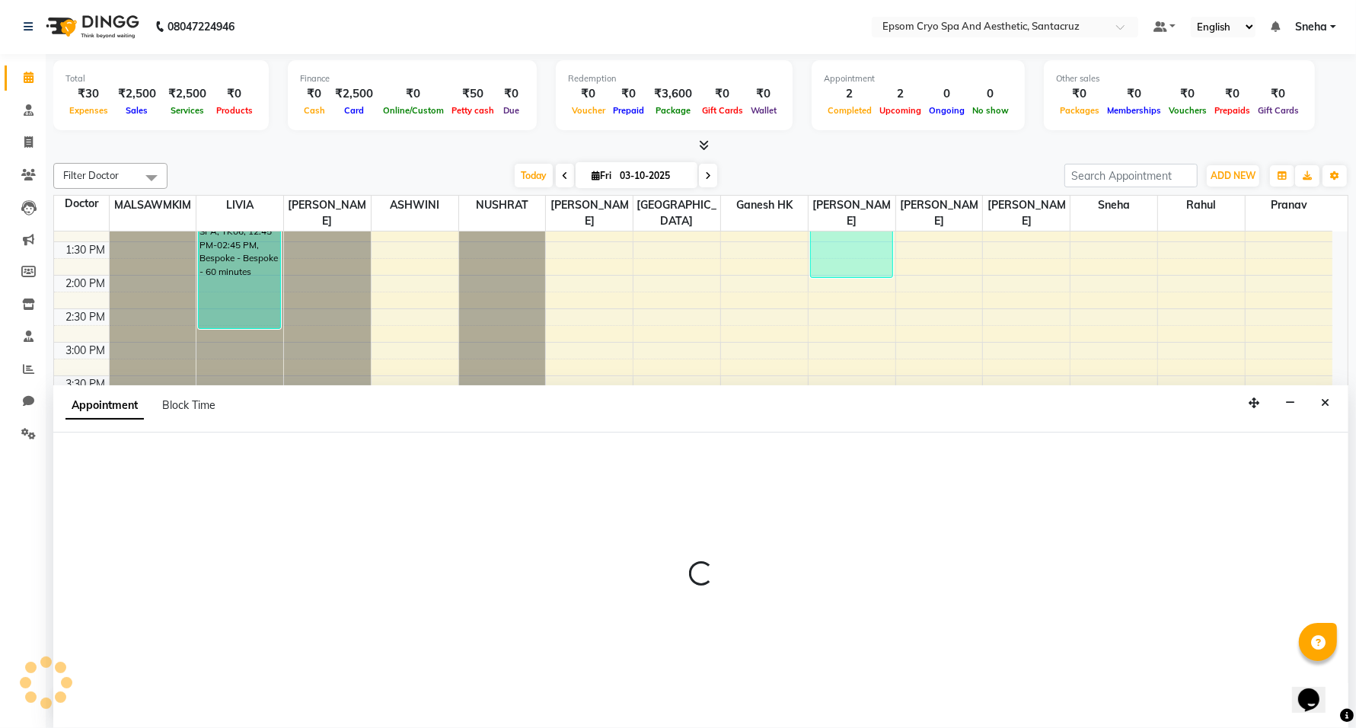
select select "72611"
select select "1020"
select select "tentative"
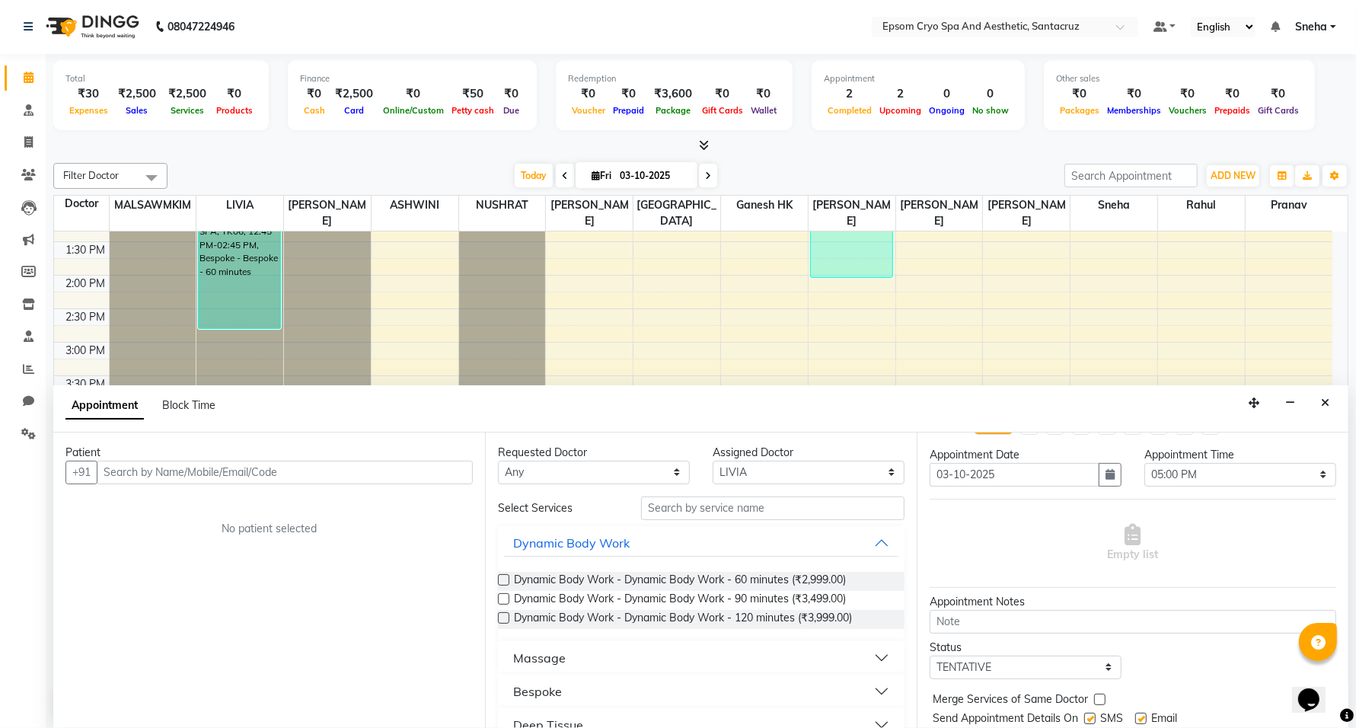
scroll to position [0, 0]
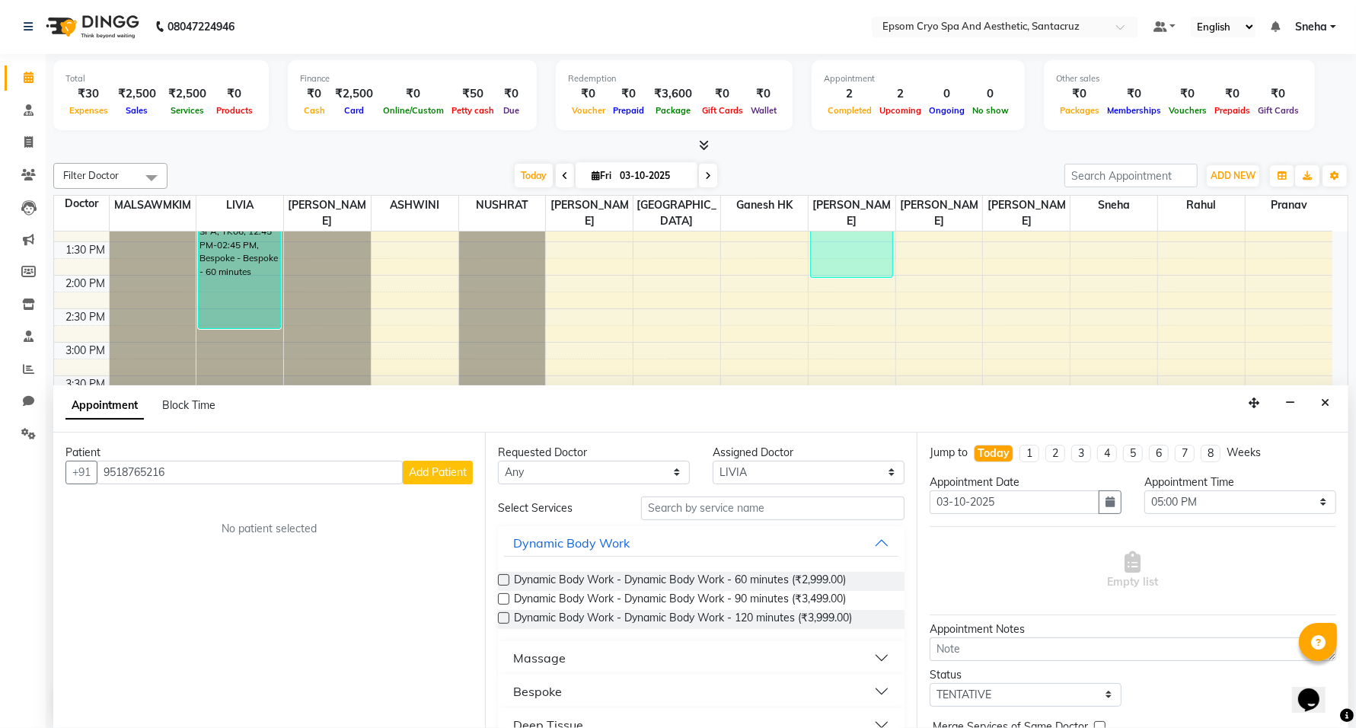
type input "9518765216"
click at [442, 476] on span "Add Patient" at bounding box center [438, 472] width 58 height 14
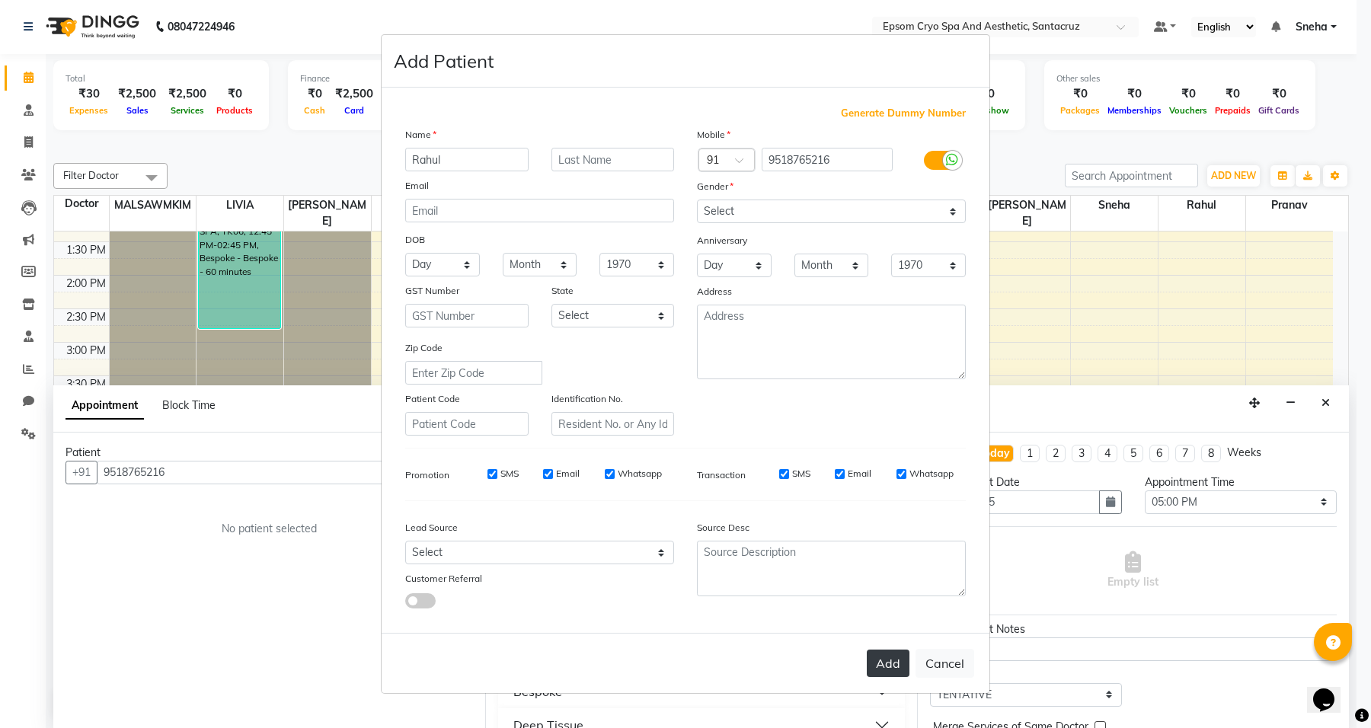
type input "Rahul"
click at [887, 657] on button "Add" at bounding box center [887, 662] width 43 height 27
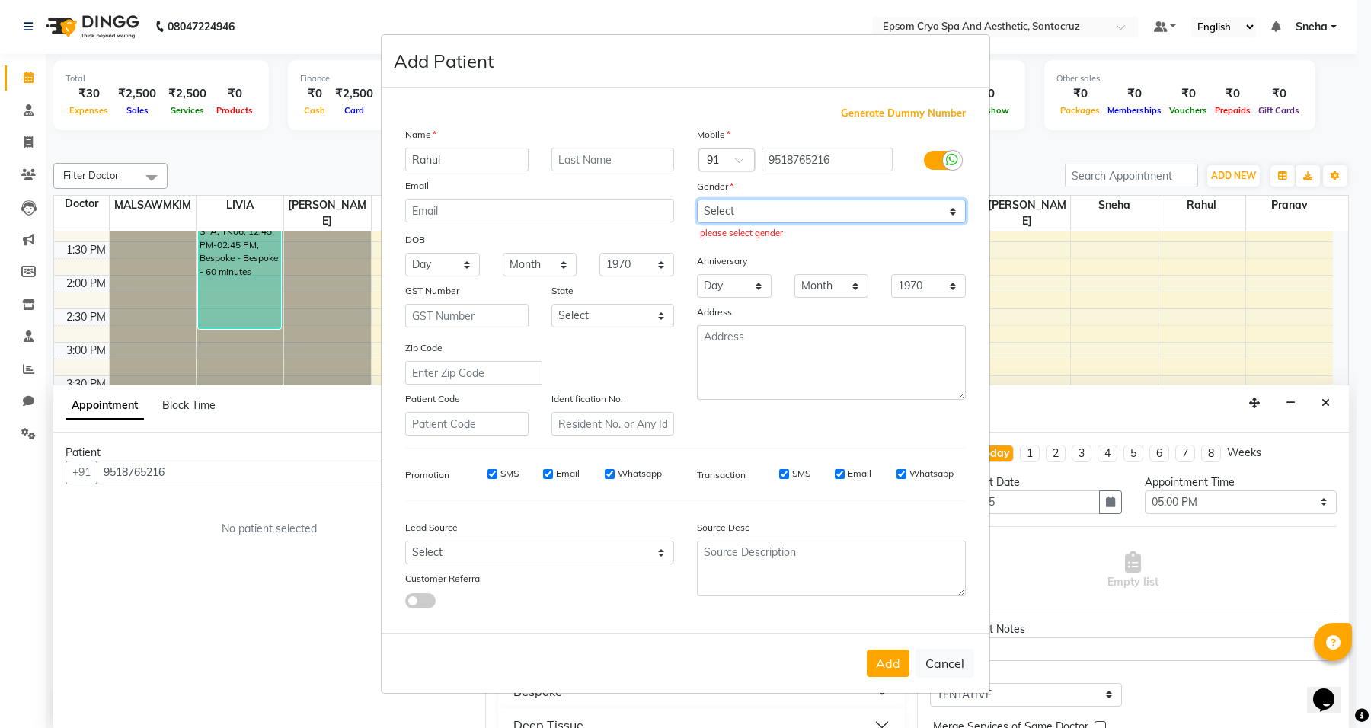
click at [831, 204] on select "Select Male Female Other Prefer Not To Say" at bounding box center [831, 211] width 269 height 24
select select "male"
click at [697, 201] on select "Select Male Female Other Prefer Not To Say" at bounding box center [831, 211] width 269 height 24
click at [892, 656] on button "Add" at bounding box center [887, 662] width 43 height 27
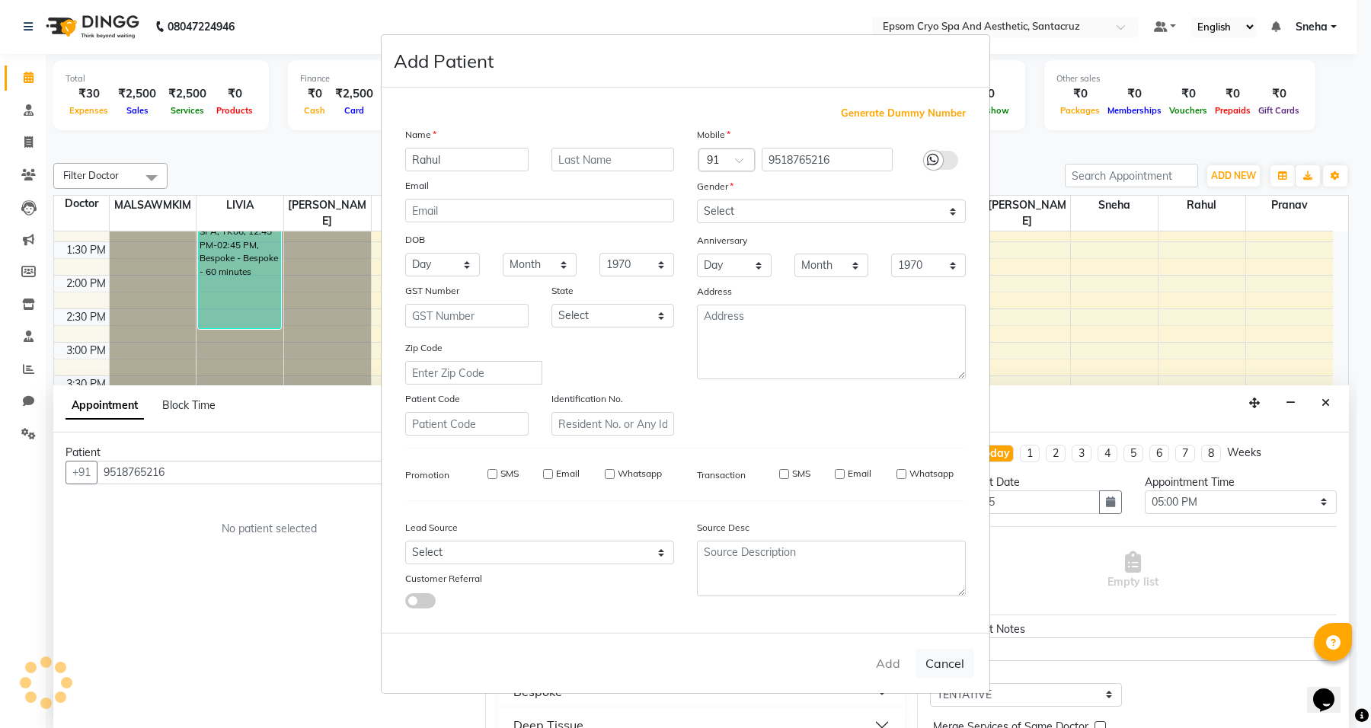
select select
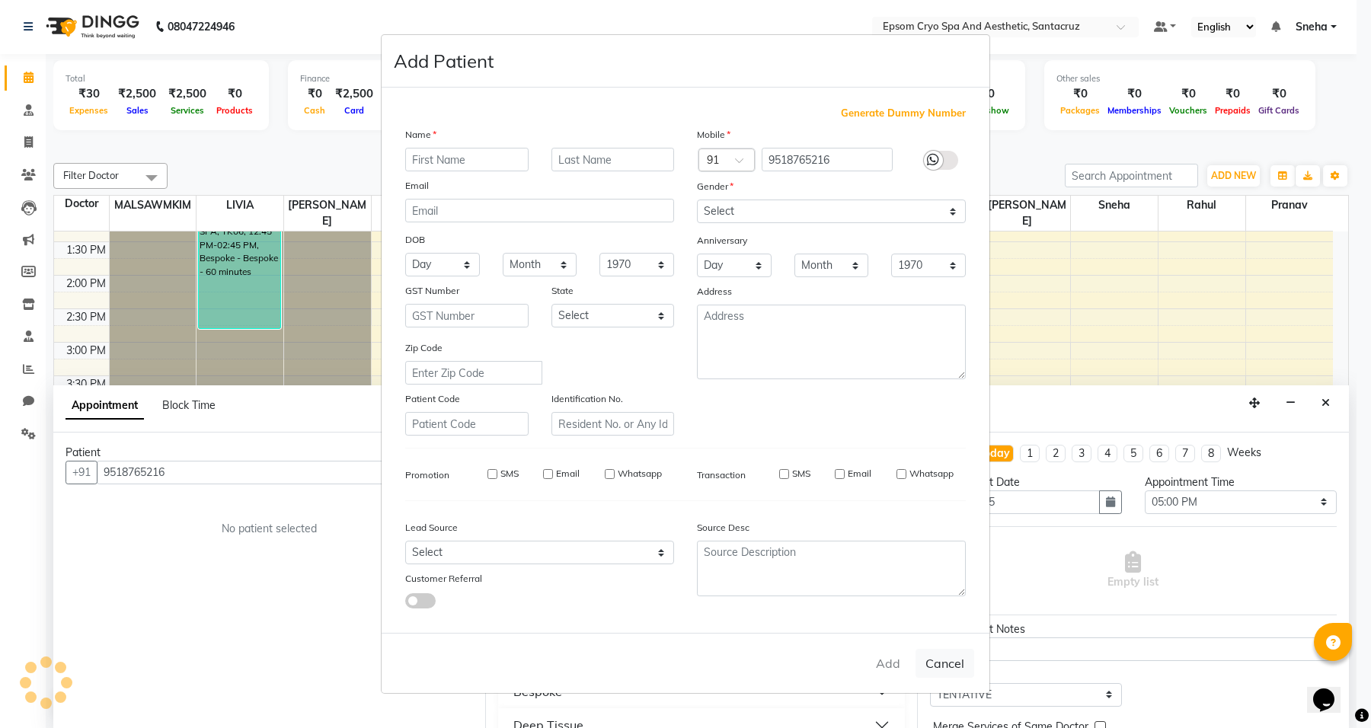
select select
checkbox input "false"
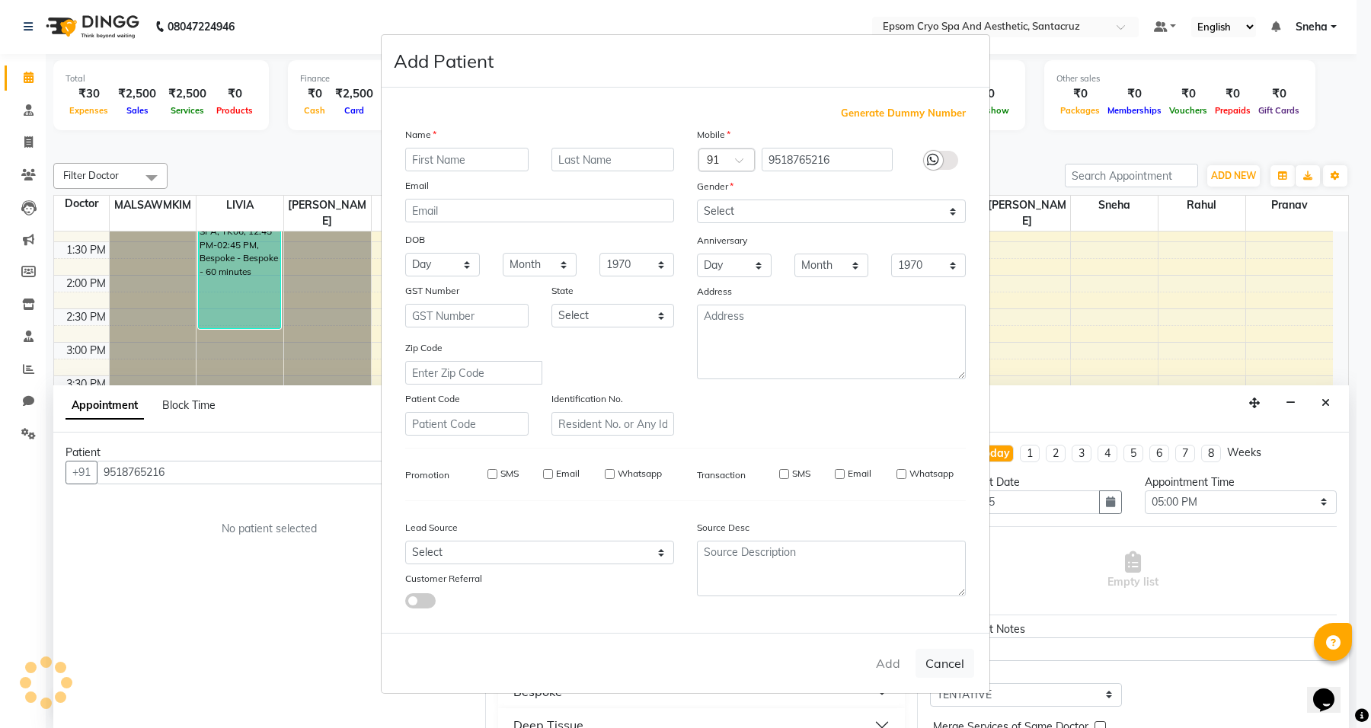
checkbox input "false"
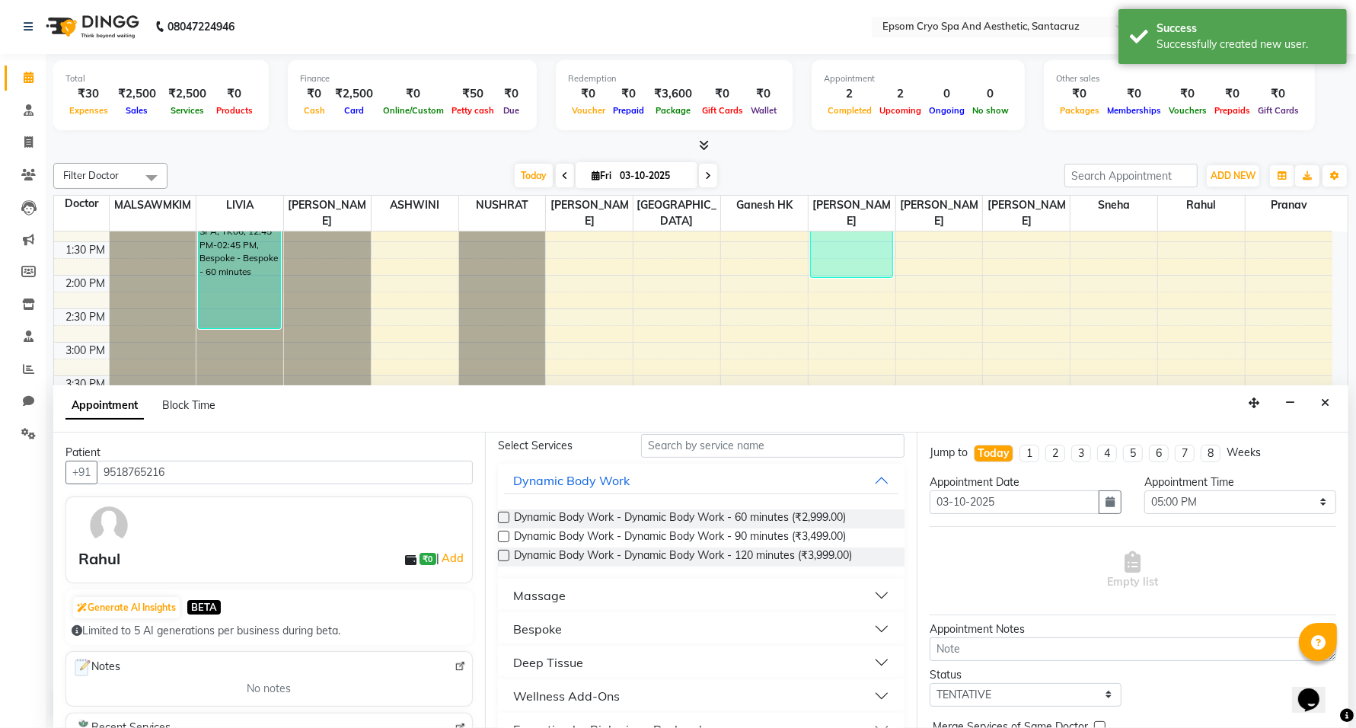
scroll to position [95, 0]
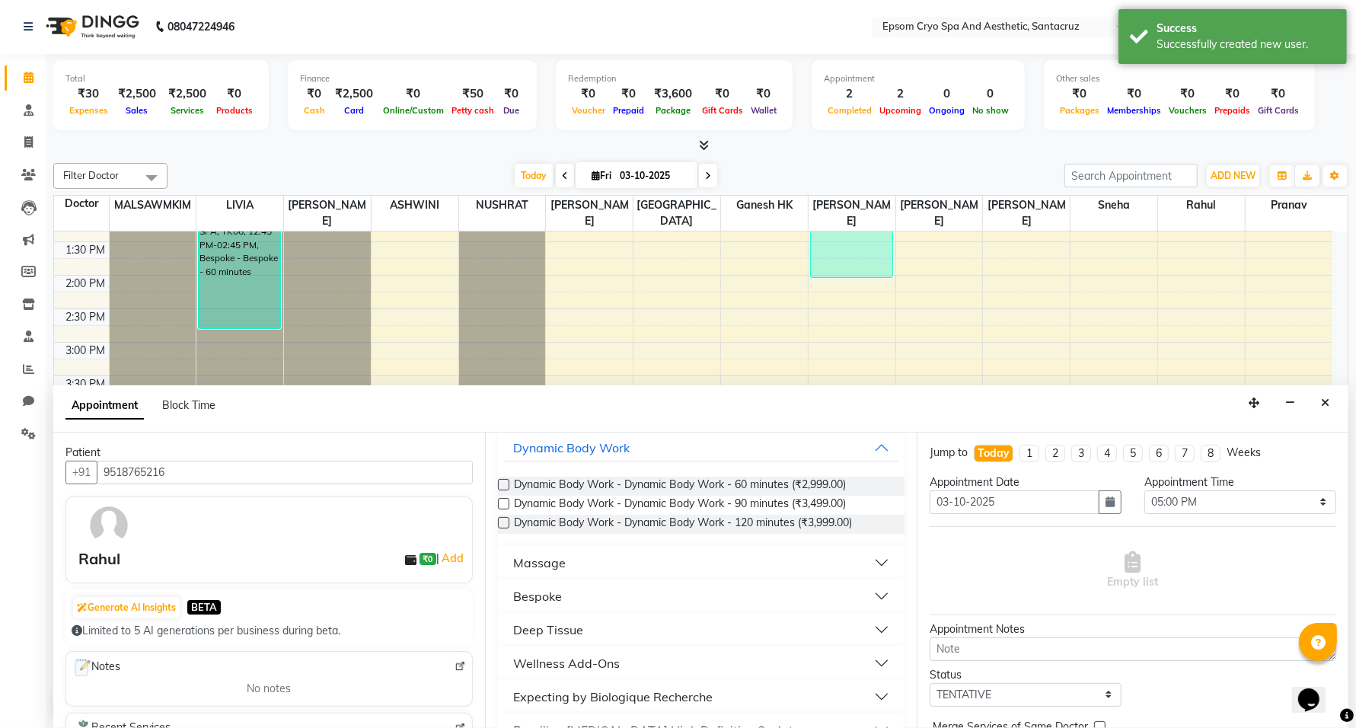
click at [689, 565] on button "Massage" at bounding box center [701, 562] width 394 height 27
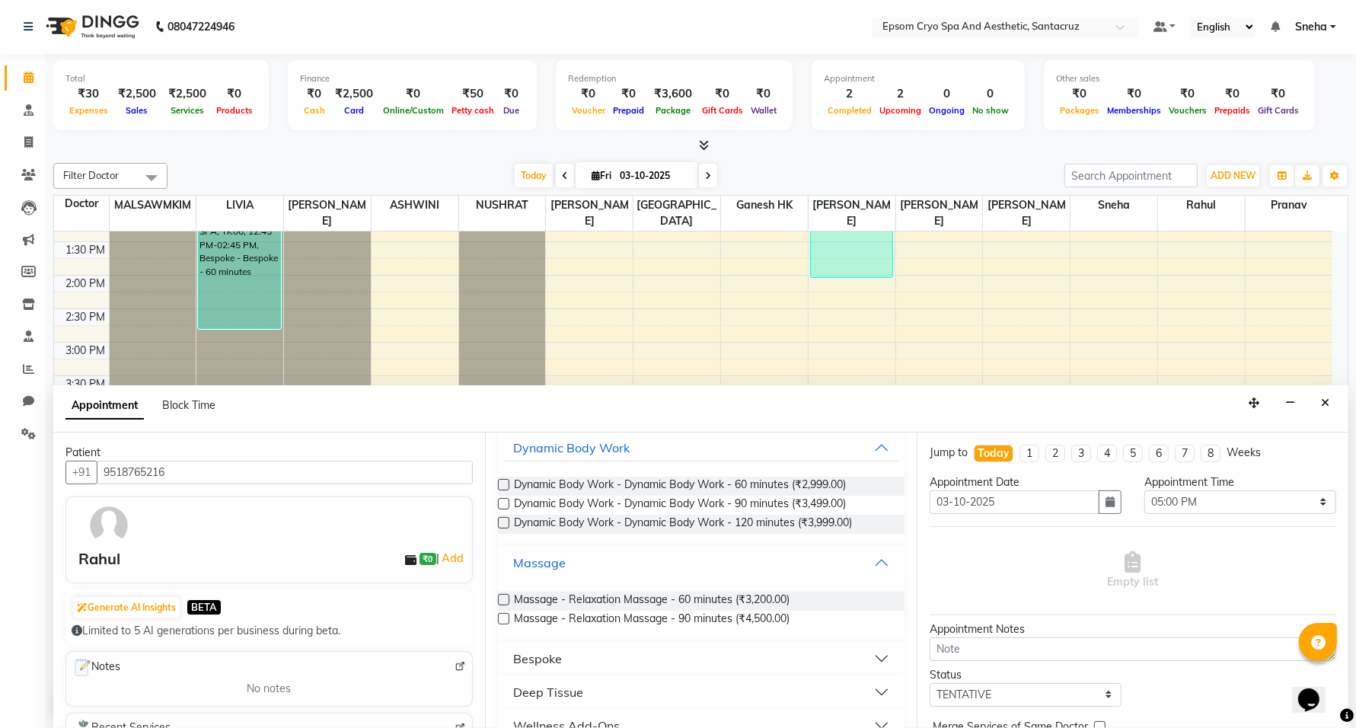
scroll to position [190, 0]
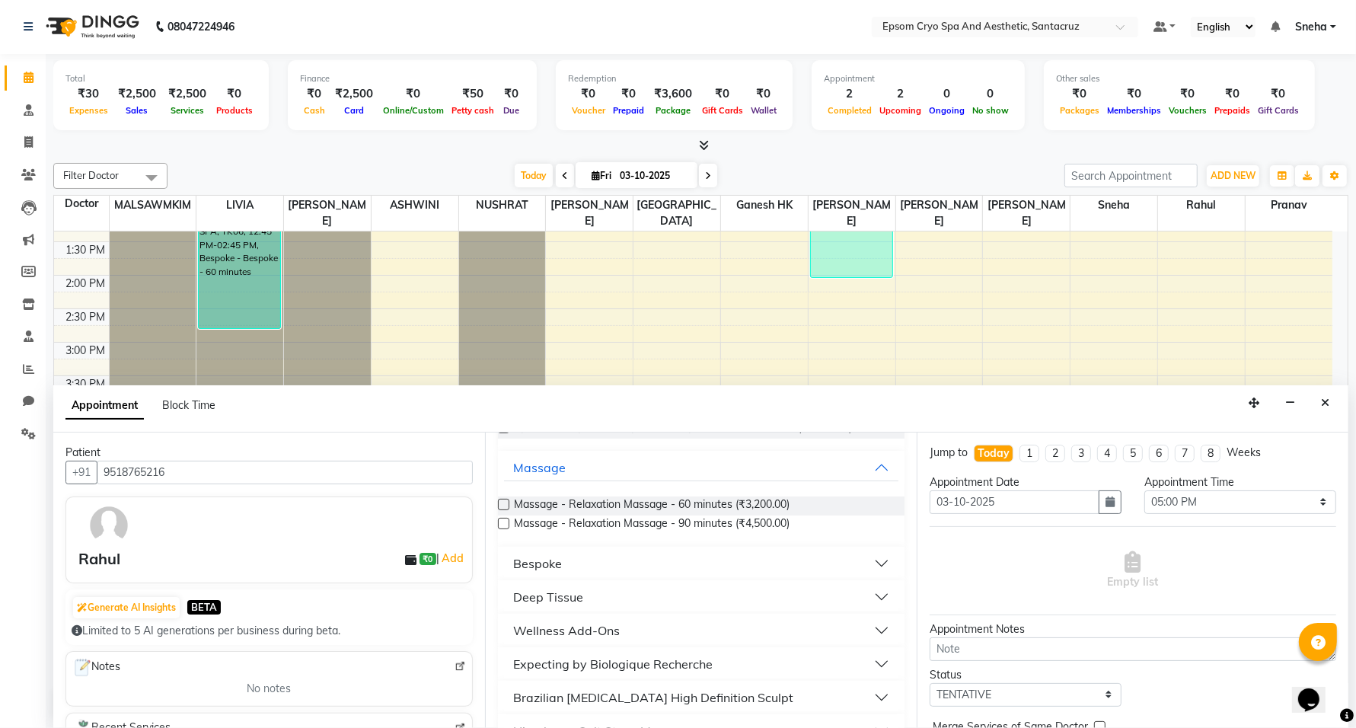
click at [687, 594] on button "Deep Tissue" at bounding box center [701, 596] width 394 height 27
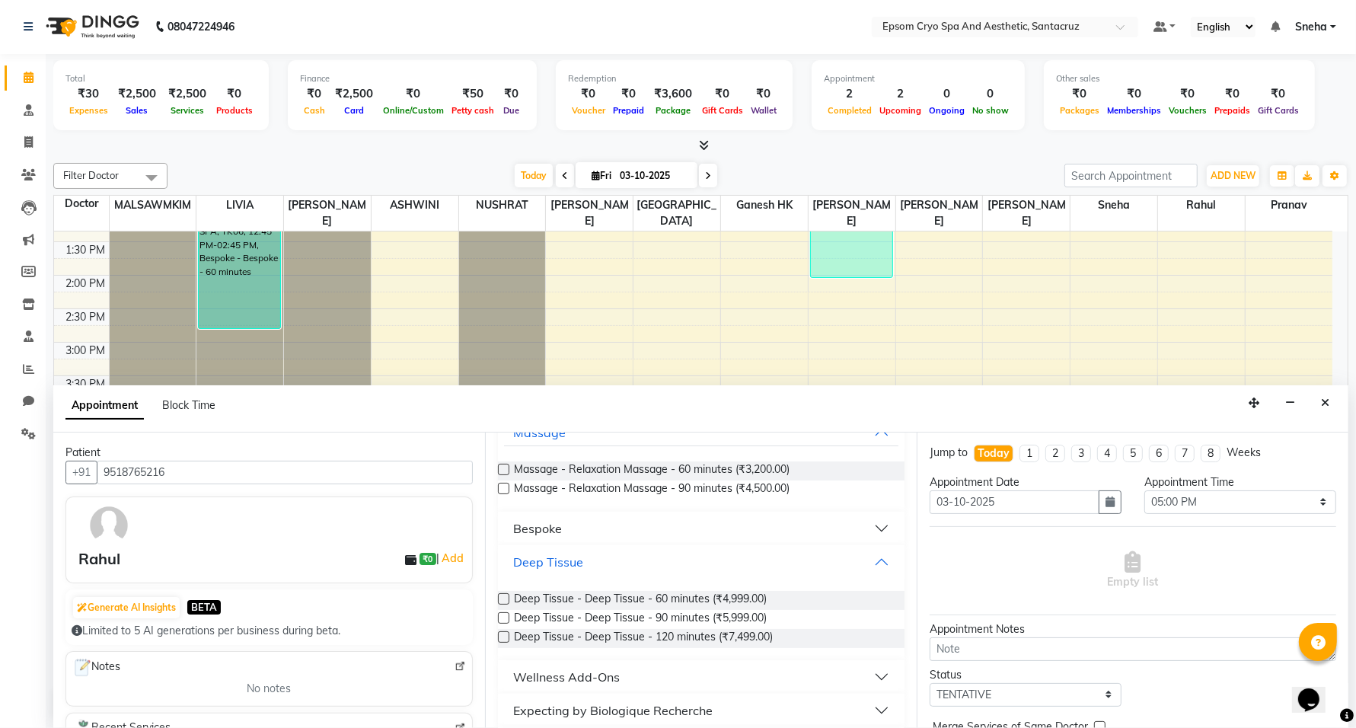
scroll to position [286, 0]
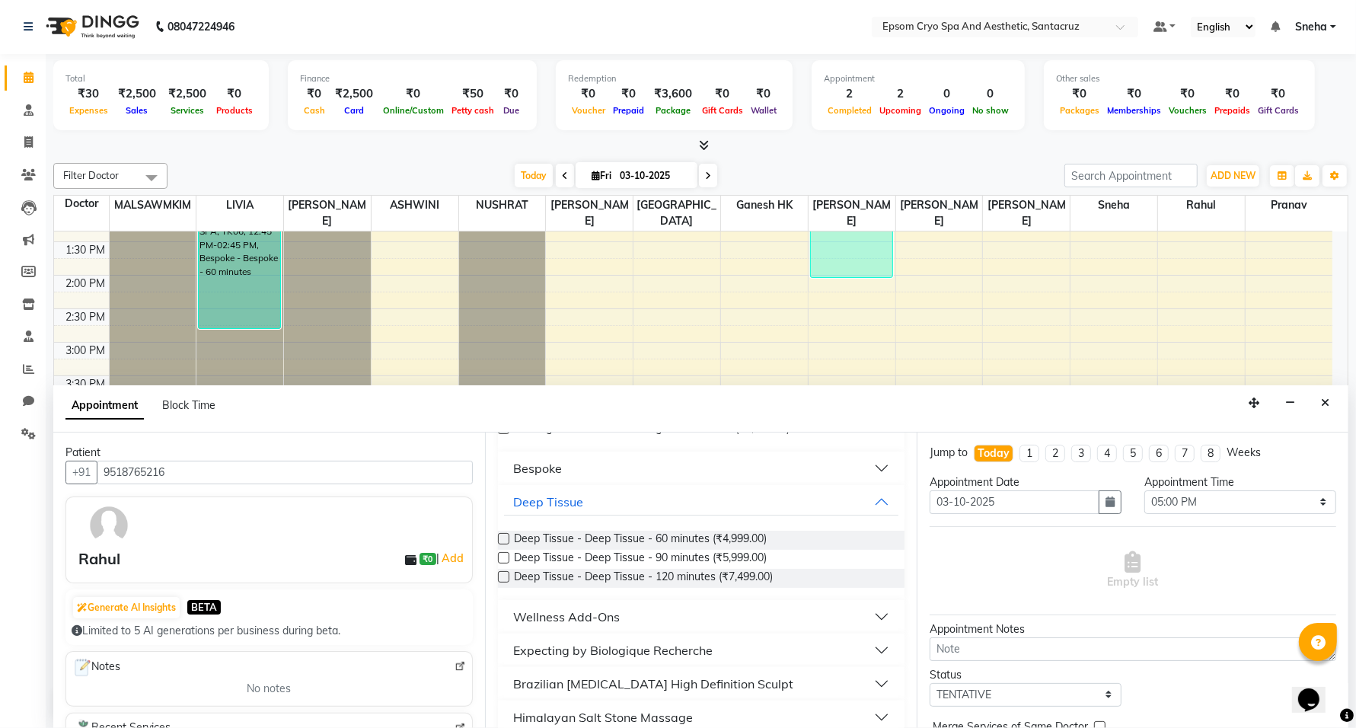
click at [505, 537] on label at bounding box center [503, 538] width 11 height 11
click at [505, 537] on input "checkbox" at bounding box center [503, 540] width 10 height 10
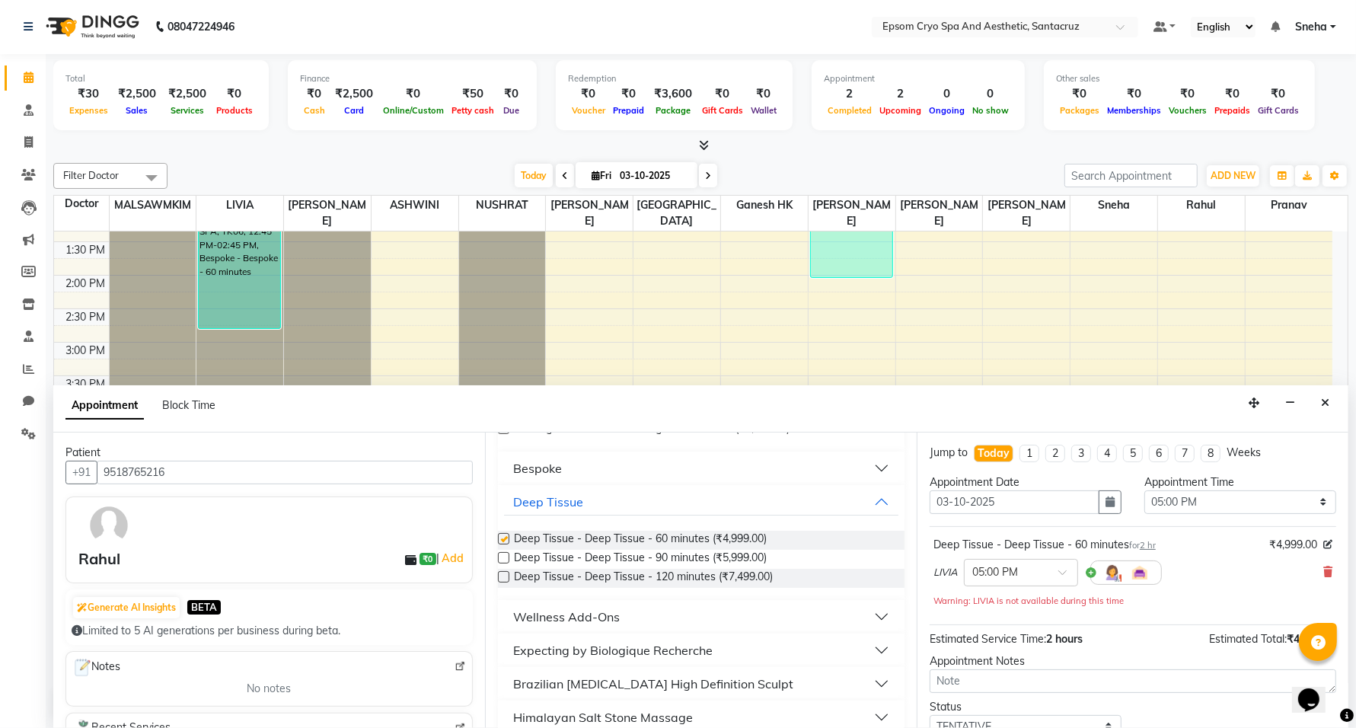
checkbox input "false"
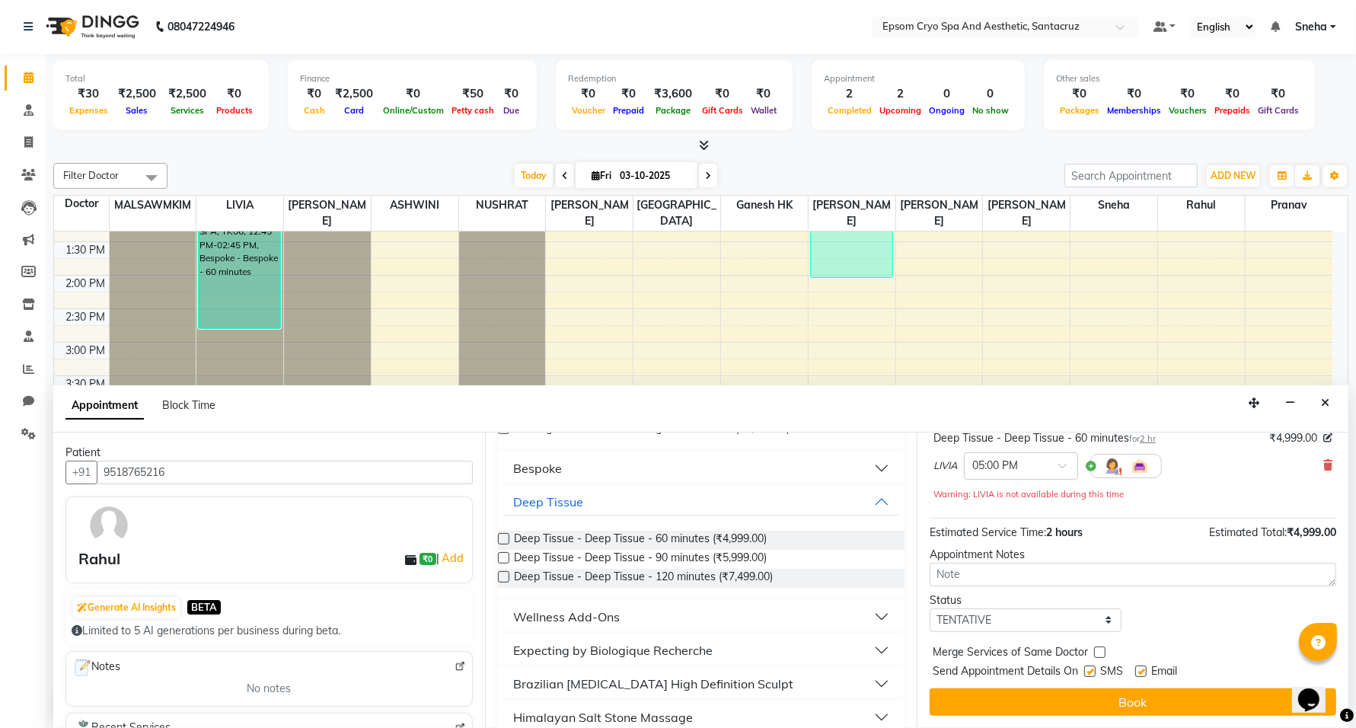
scroll to position [107, 0]
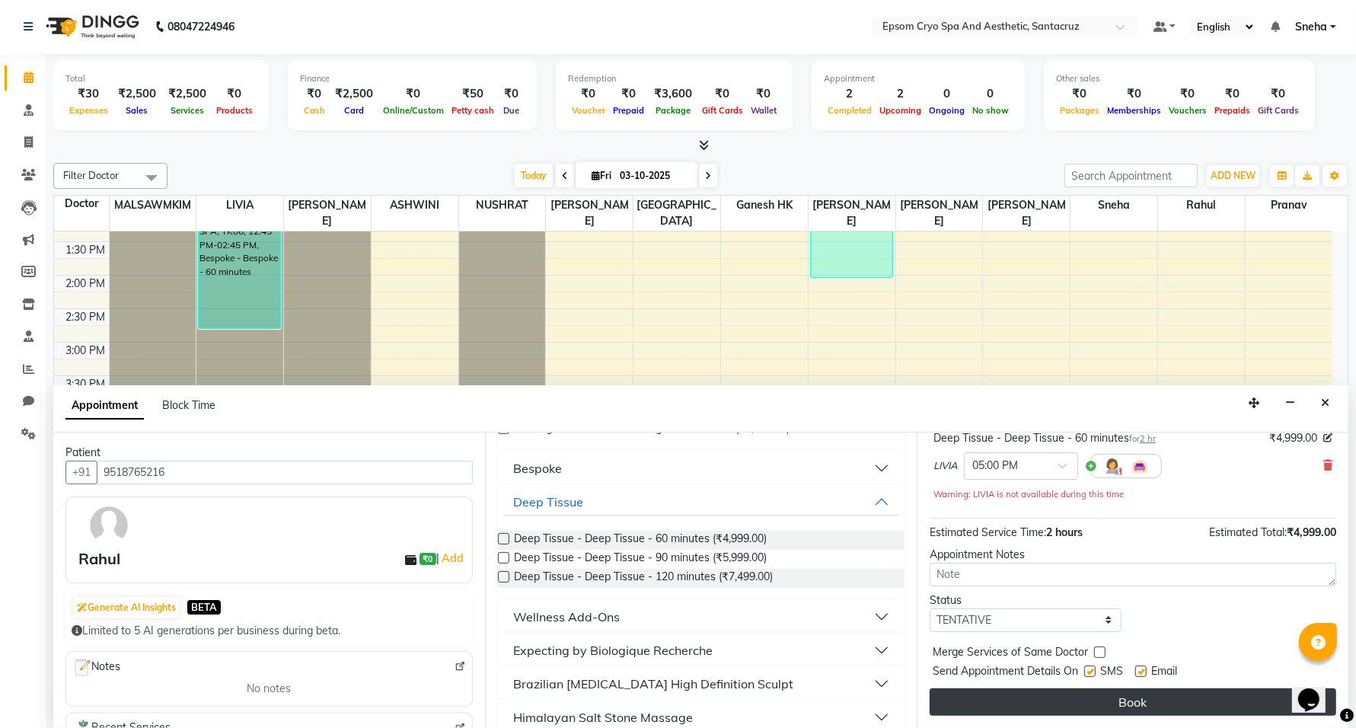
click at [1165, 709] on button "Book" at bounding box center [1133, 701] width 407 height 27
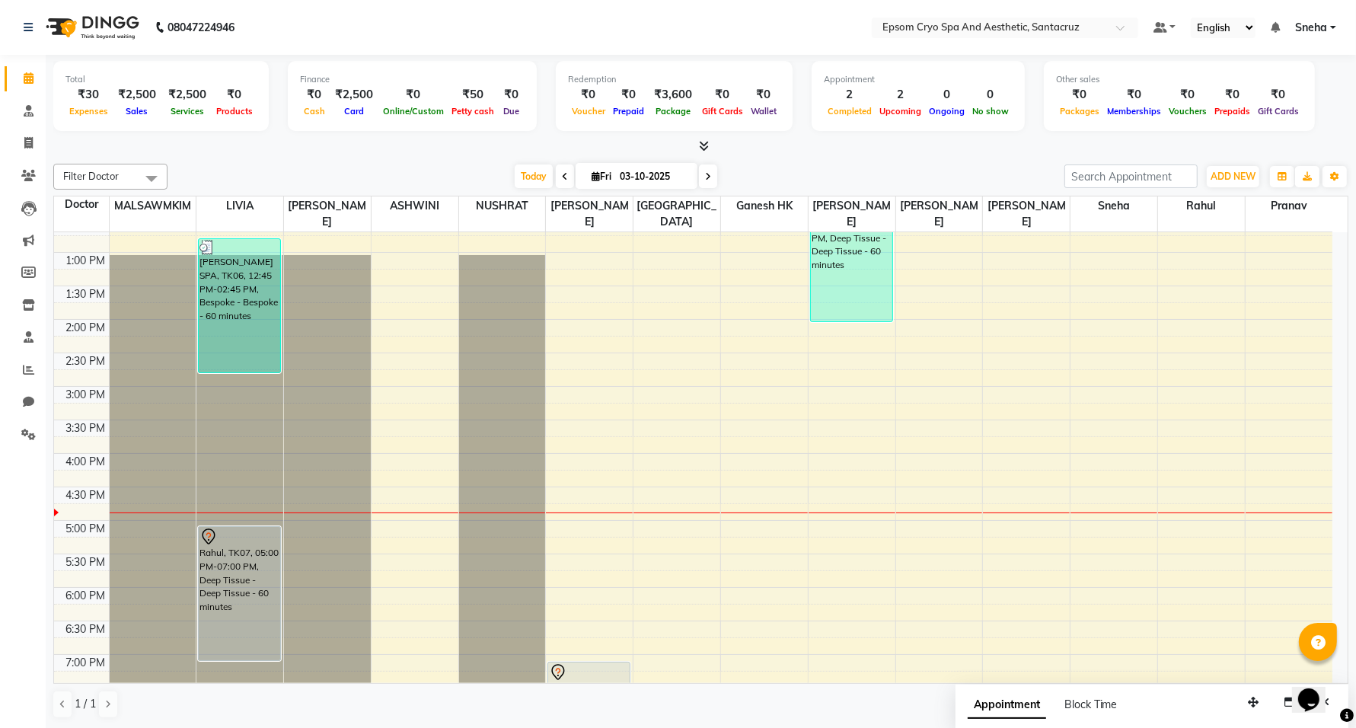
scroll to position [190, 0]
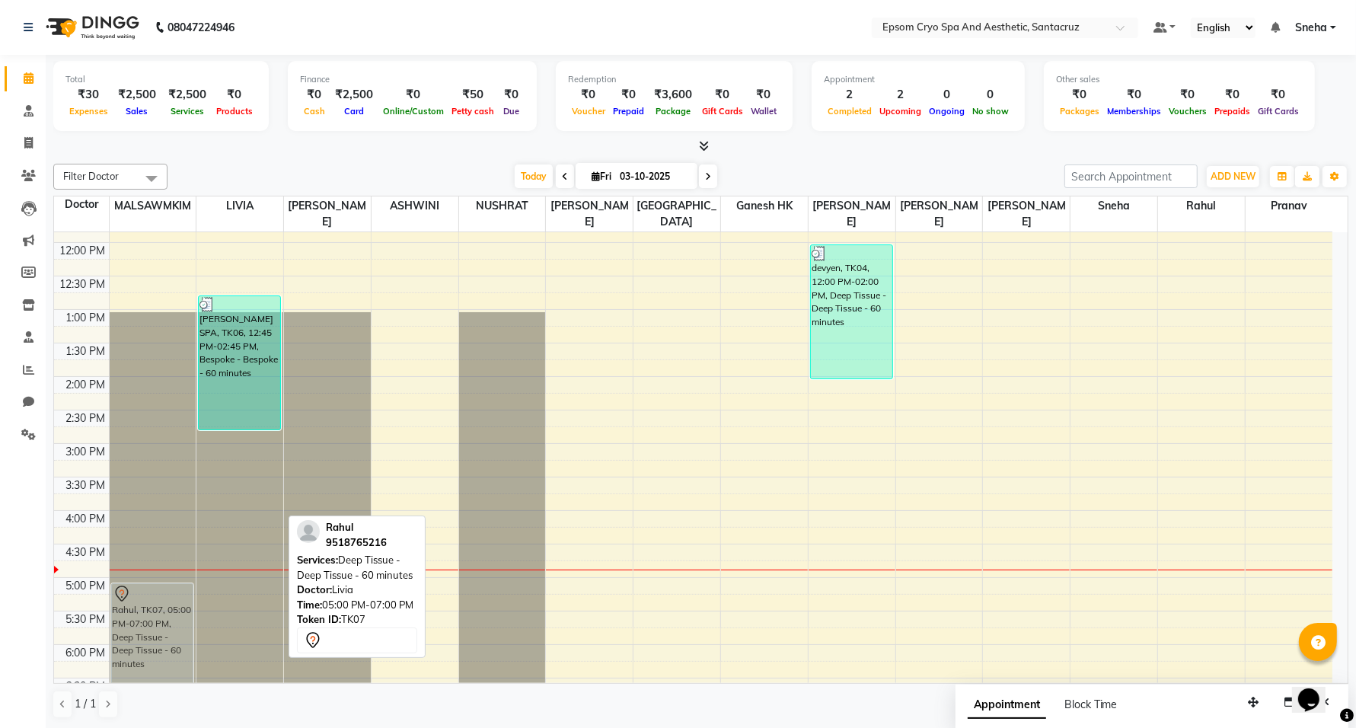
drag, startPoint x: 222, startPoint y: 611, endPoint x: 168, endPoint y: 607, distance: 54.3
click at [161, 609] on tr "Rahul, TK07, 05:00 PM-07:00 PM, Deep Tissue - Deep Tissue - 60 minutes ARKO SPA…" at bounding box center [693, 510] width 1278 height 937
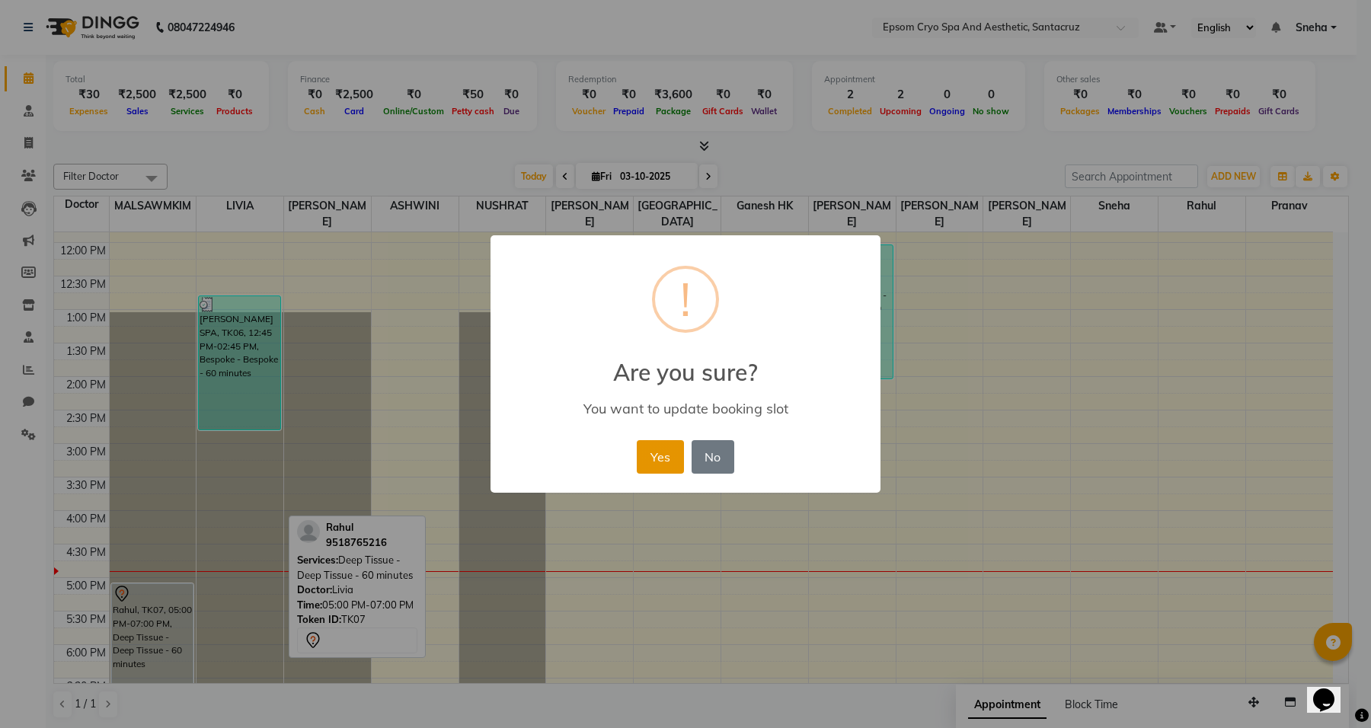
click at [657, 458] on button "Yes" at bounding box center [660, 457] width 46 height 34
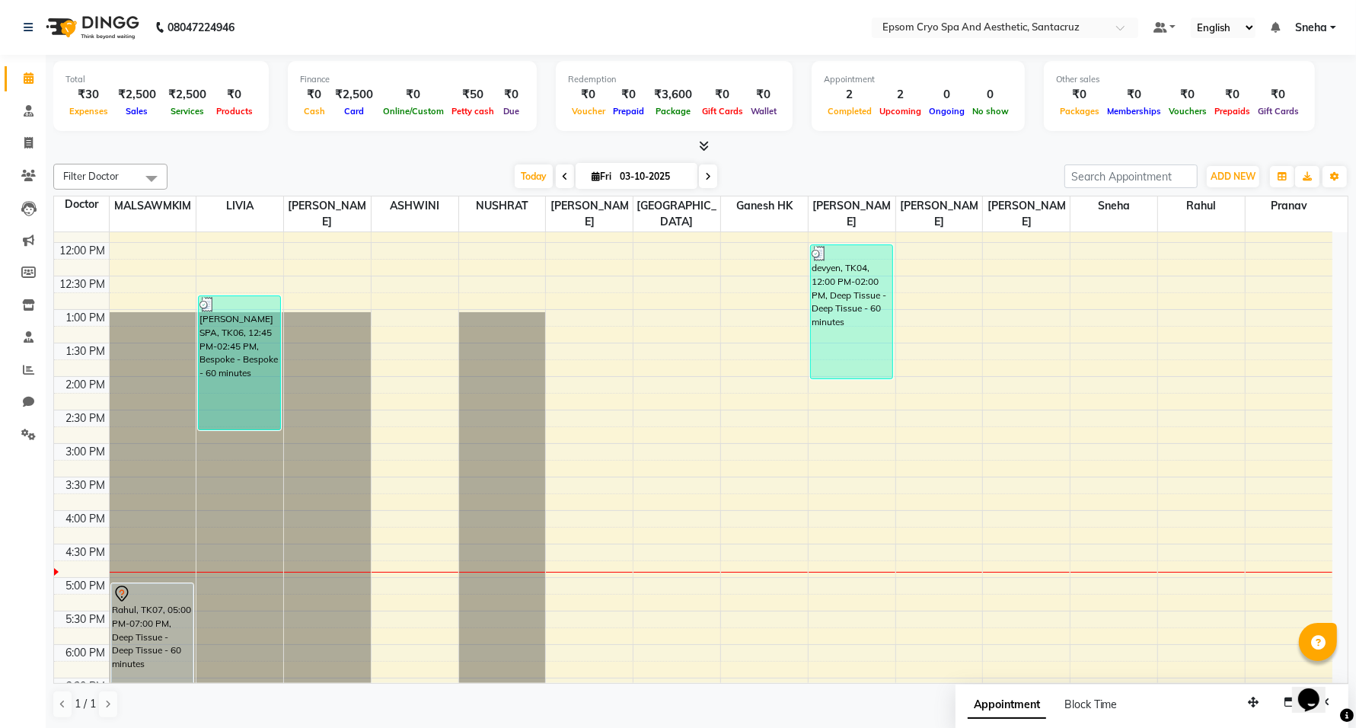
scroll to position [381, 0]
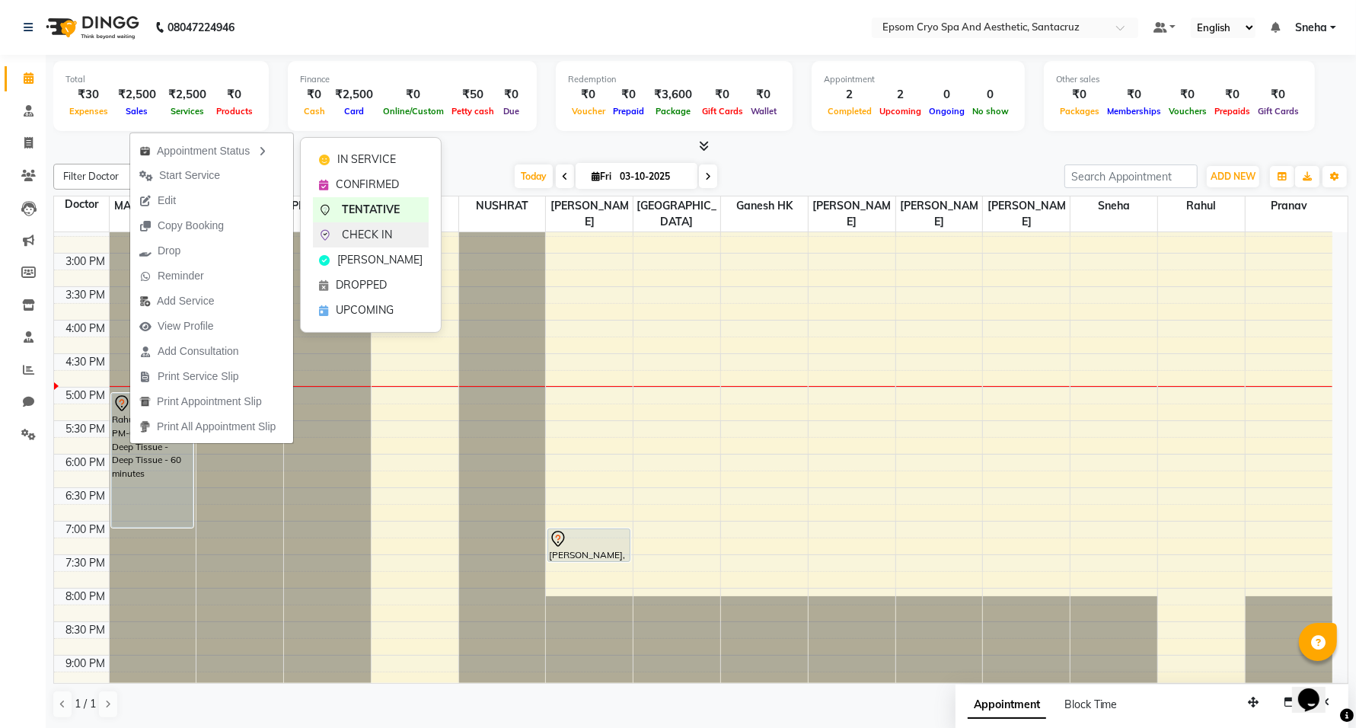
click at [343, 235] on span "CHECK IN" at bounding box center [367, 235] width 50 height 16
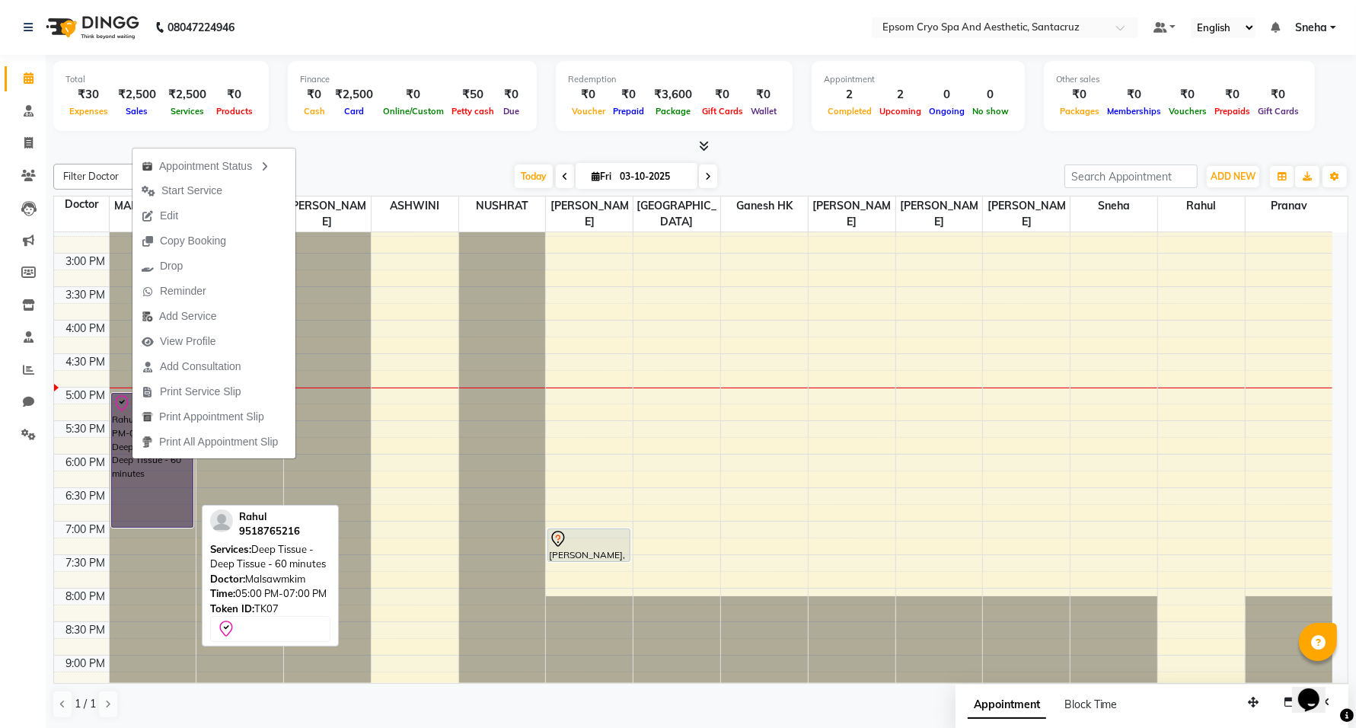
click at [132, 480] on link "Rahul, TK07, 05:00 PM-07:00 PM, Deep Tissue - Deep Tissue - 60 minutes" at bounding box center [152, 460] width 83 height 135
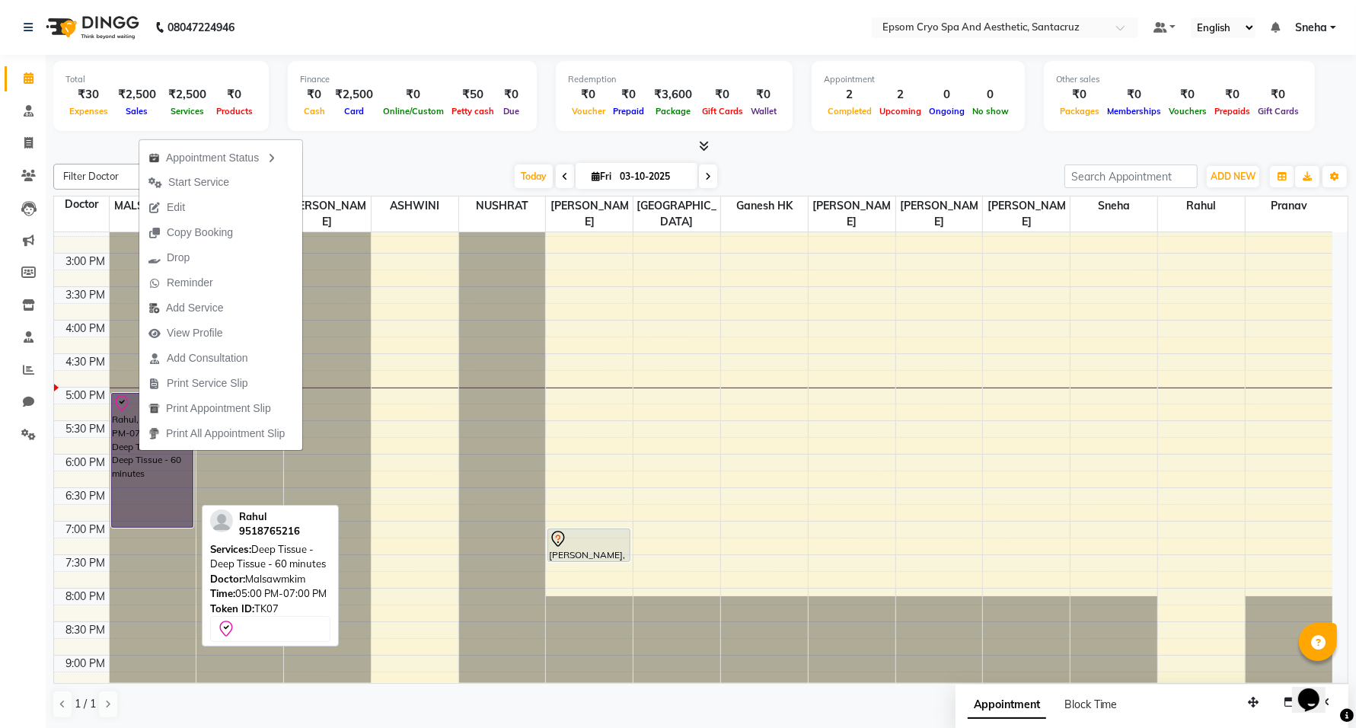
click at [146, 464] on link "Rahul, TK07, 05:00 PM-07:00 PM, Deep Tissue - Deep Tissue - 60 minutes" at bounding box center [152, 460] width 83 height 135
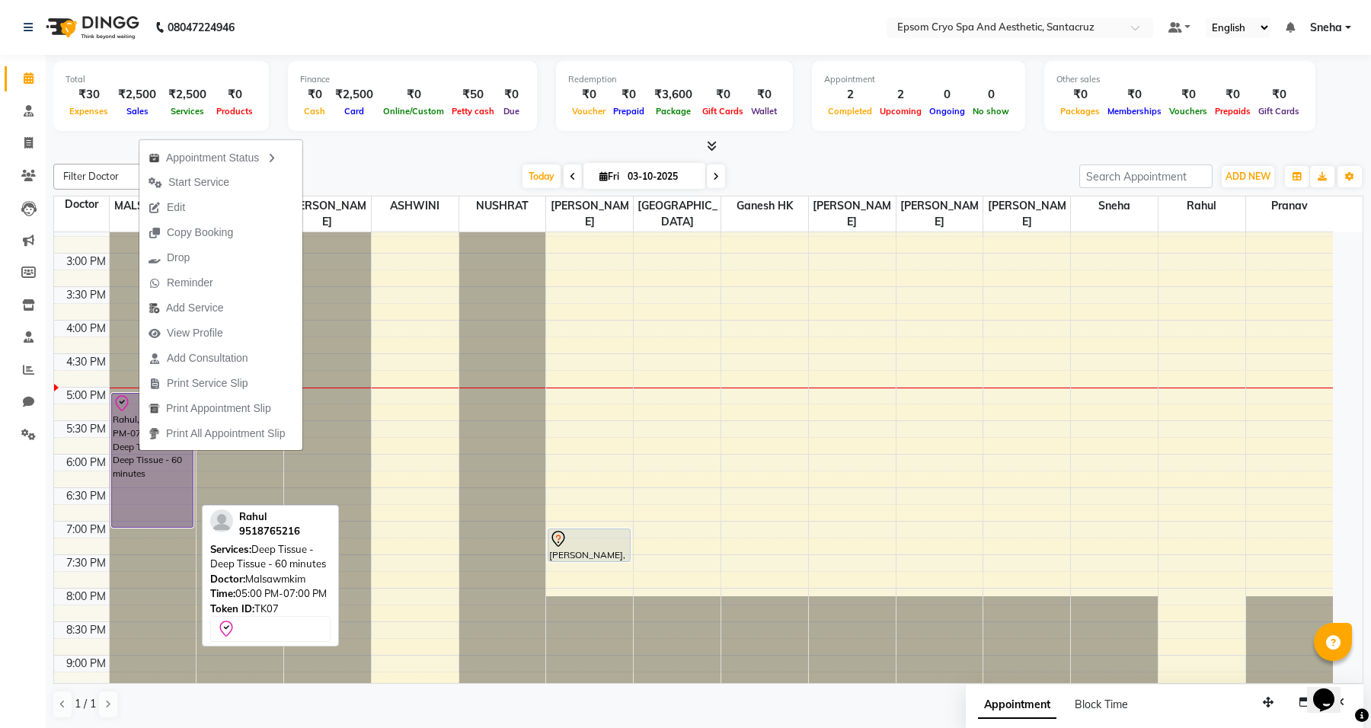
select select "8"
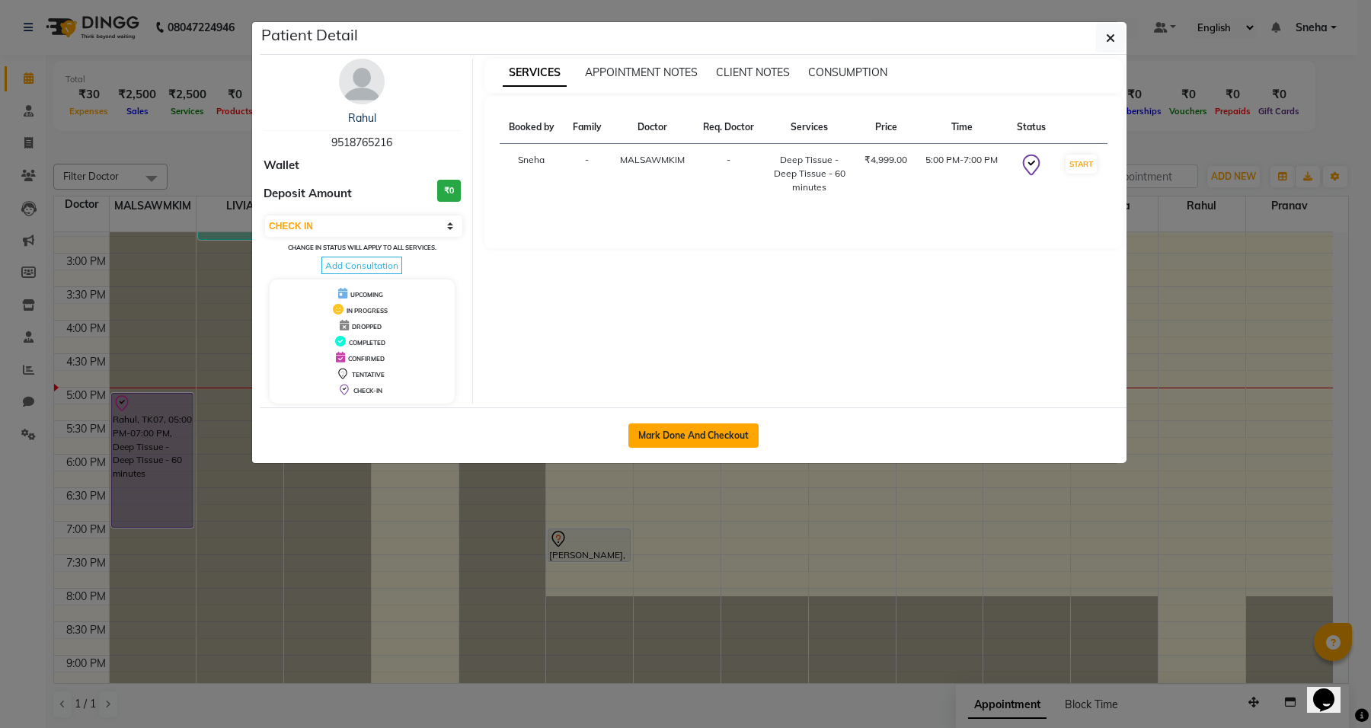
click at [732, 425] on button "Mark Done And Checkout" at bounding box center [693, 435] width 130 height 24
select select "service"
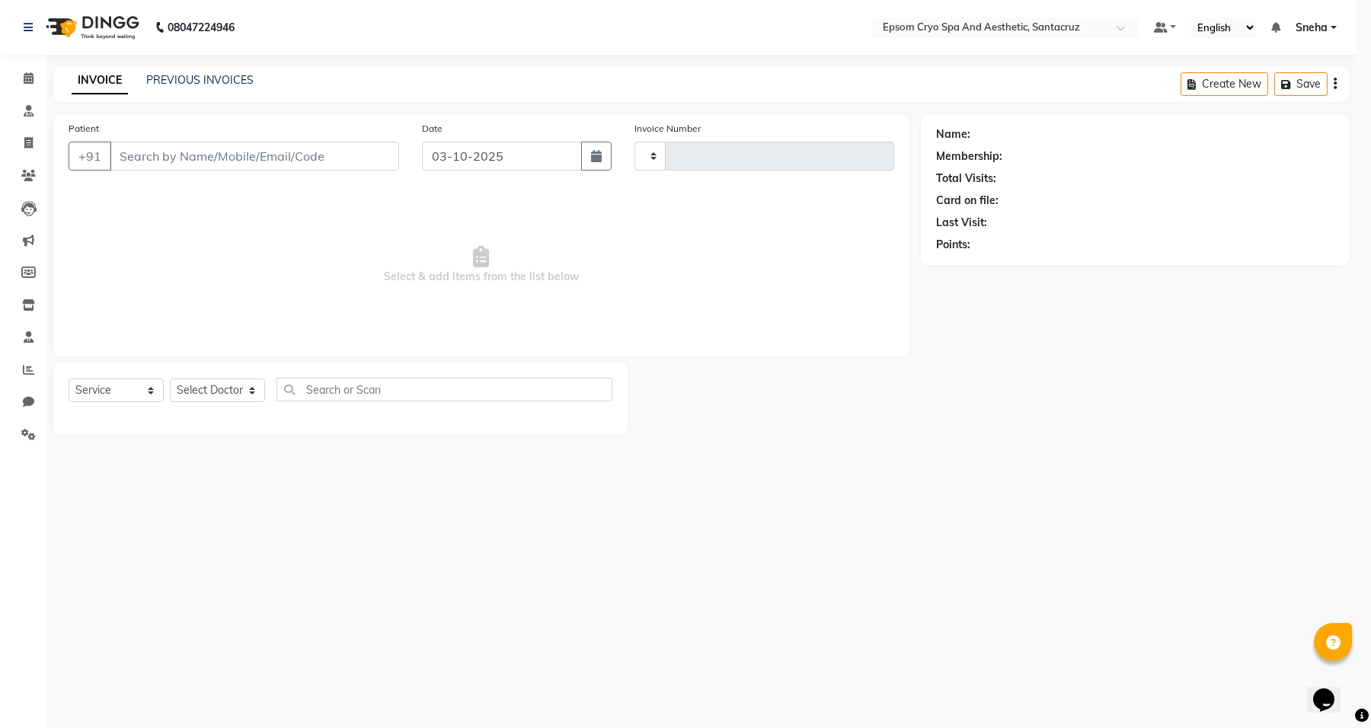
type input "0699"
select select "3"
select select "8028"
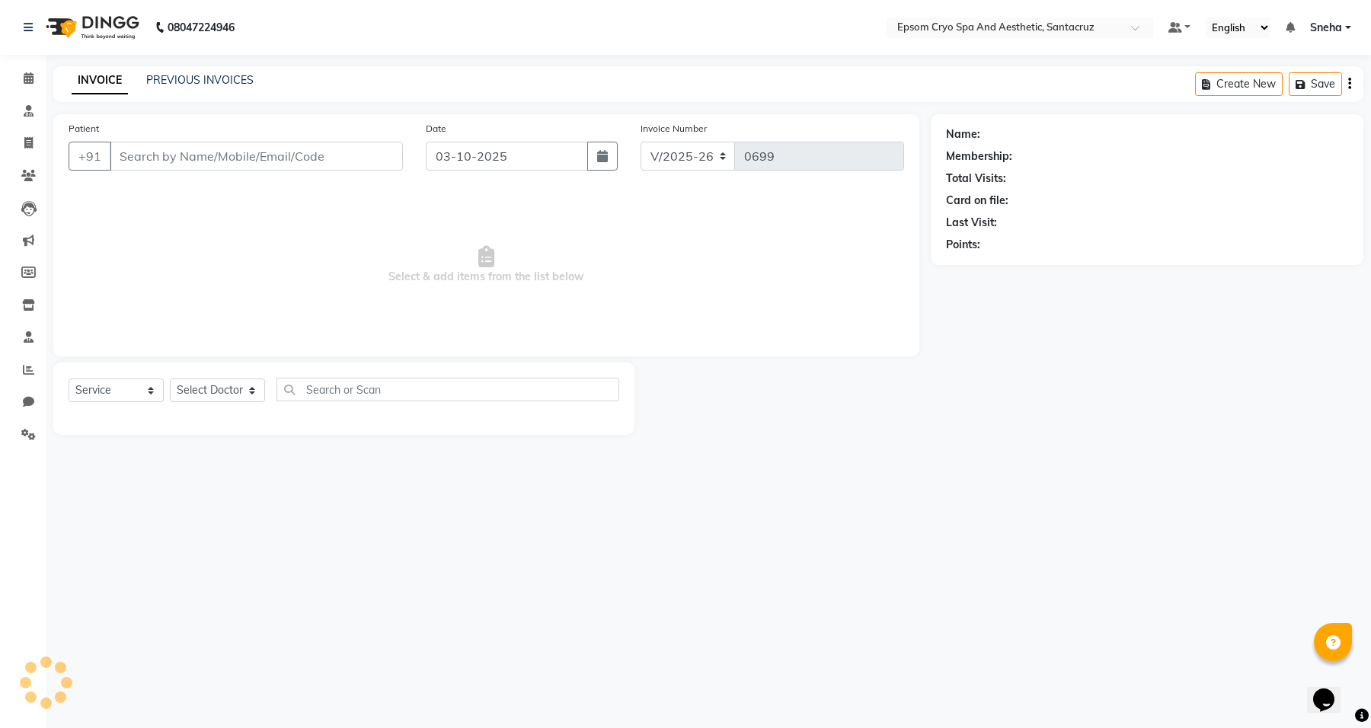
type input "9518765216"
select select "72609"
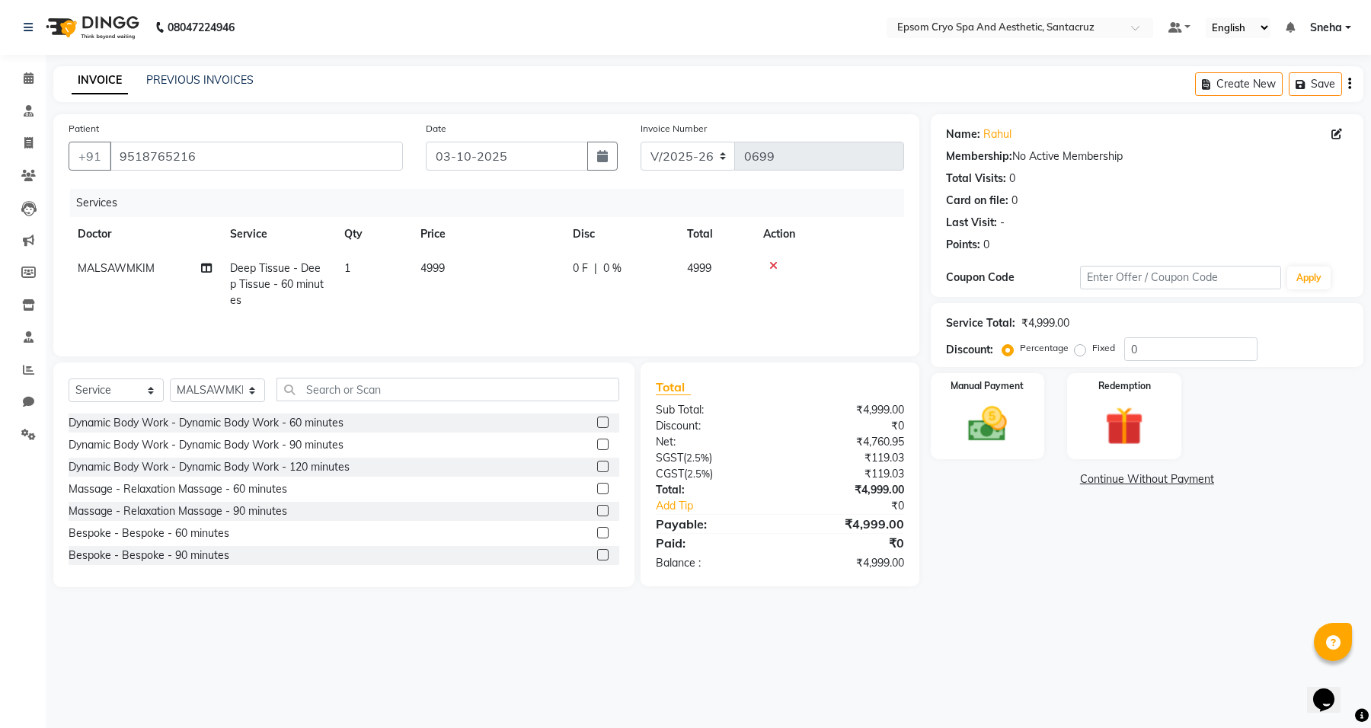
click at [1102, 353] on label "Fixed" at bounding box center [1103, 348] width 23 height 14
click at [1088, 353] on input "Fixed" at bounding box center [1082, 348] width 11 height 11
radio input "true"
click at [1154, 349] on input "0" at bounding box center [1190, 349] width 133 height 24
drag, startPoint x: 1154, startPoint y: 349, endPoint x: 1118, endPoint y: 349, distance: 35.8
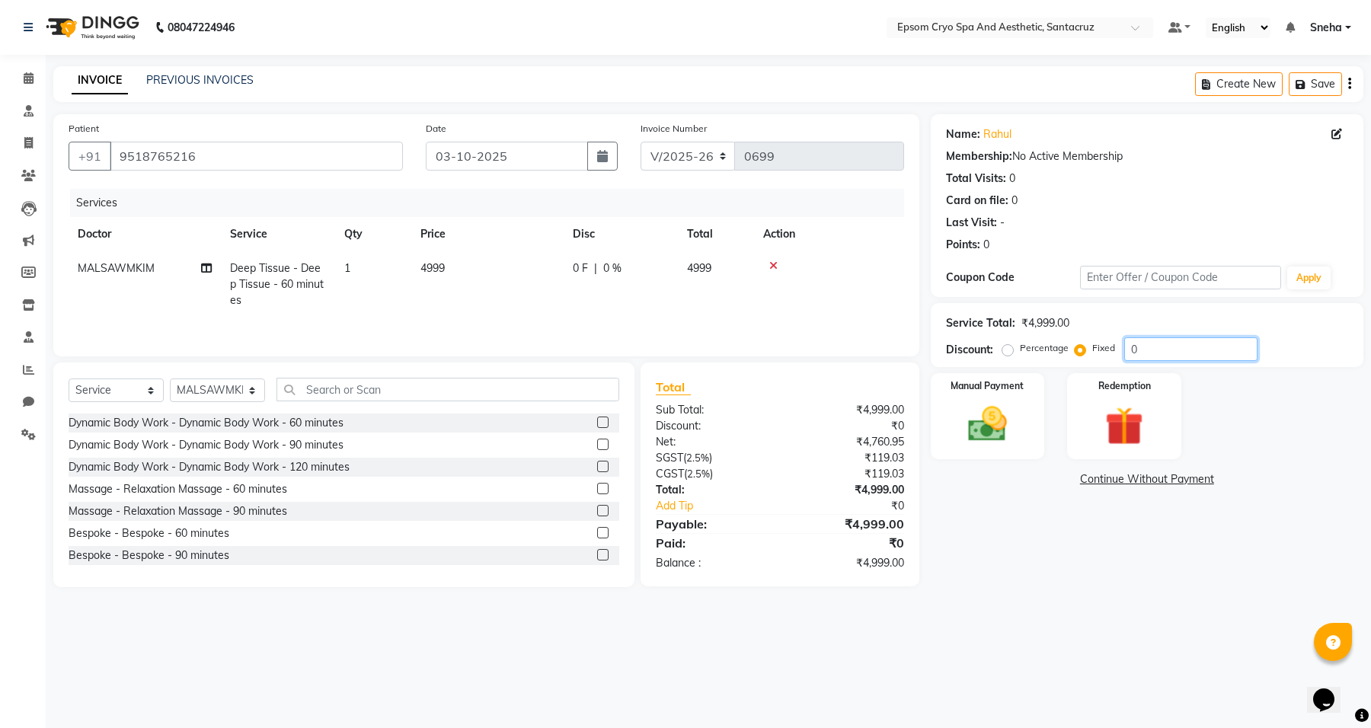
click at [1121, 349] on div "Percentage Fixed 0" at bounding box center [1131, 349] width 252 height 24
type input "2"
type input "2999"
click at [1310, 76] on button "Save" at bounding box center [1314, 84] width 53 height 24
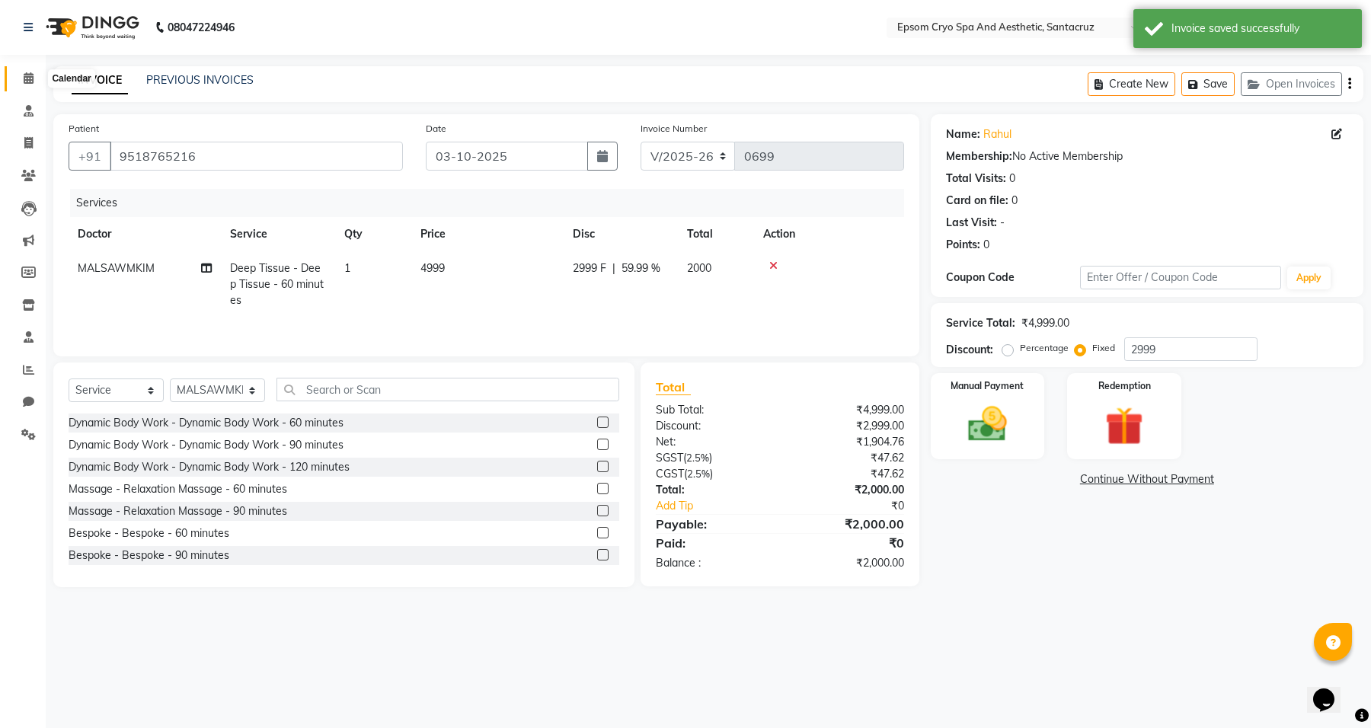
drag, startPoint x: 23, startPoint y: 75, endPoint x: 30, endPoint y: 81, distance: 9.8
click at [24, 75] on icon at bounding box center [29, 77] width 10 height 11
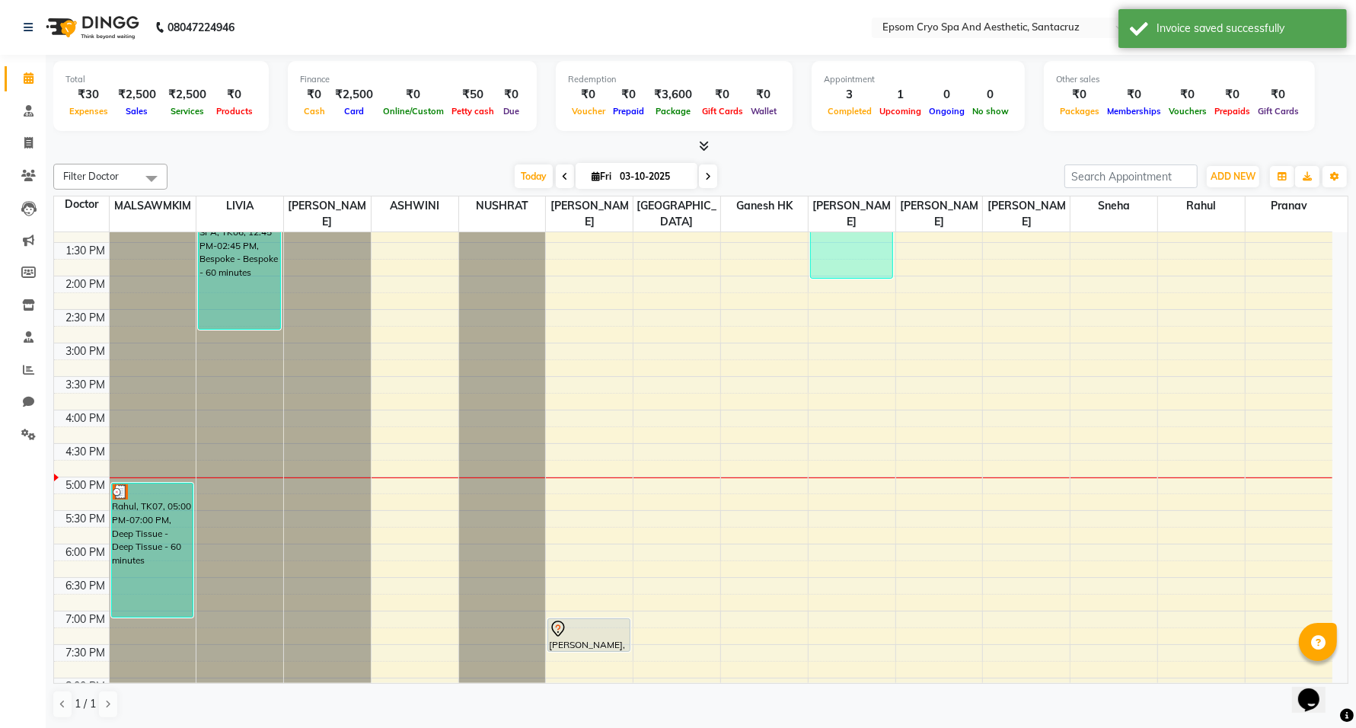
scroll to position [476, 0]
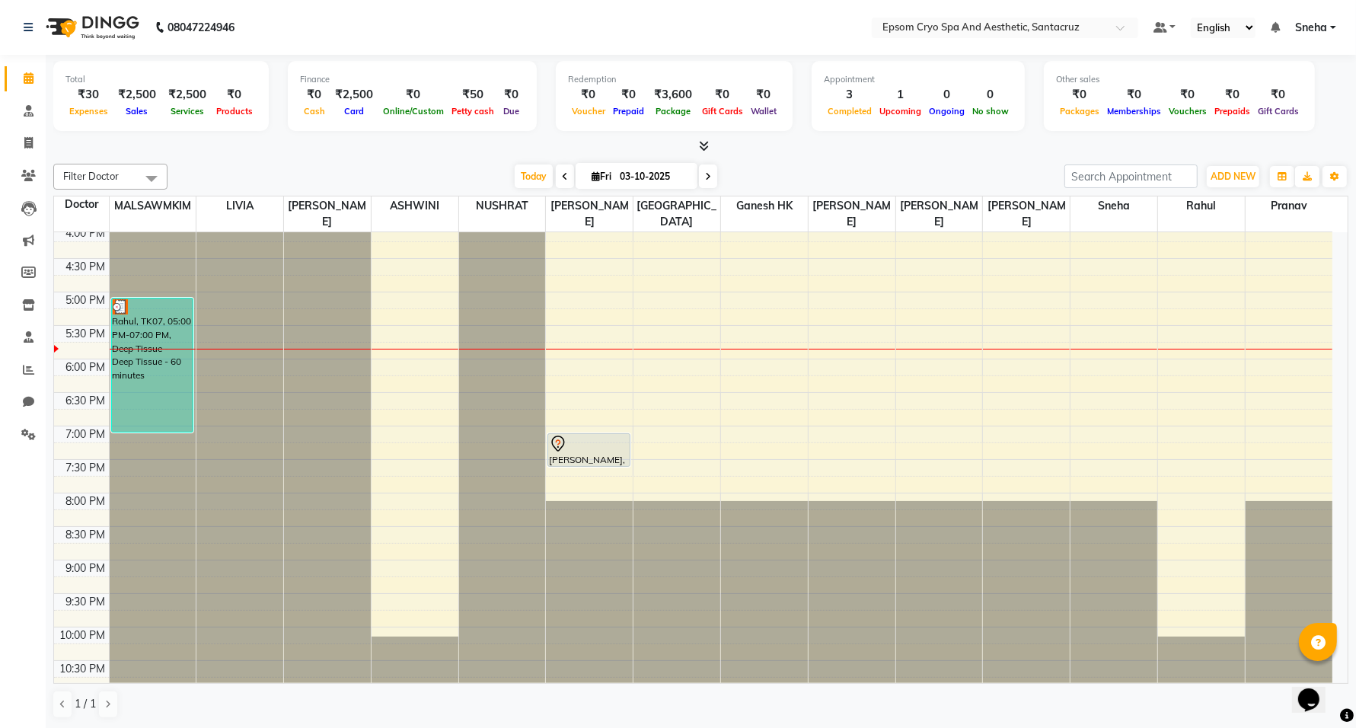
click at [1291, 364] on div "9:00 AM 9:30 AM 10:00 AM 10:30 AM 11:00 AM 11:30 AM 12:00 PM 12:30 PM 1:00 PM 1…" at bounding box center [693, 224] width 1278 height 937
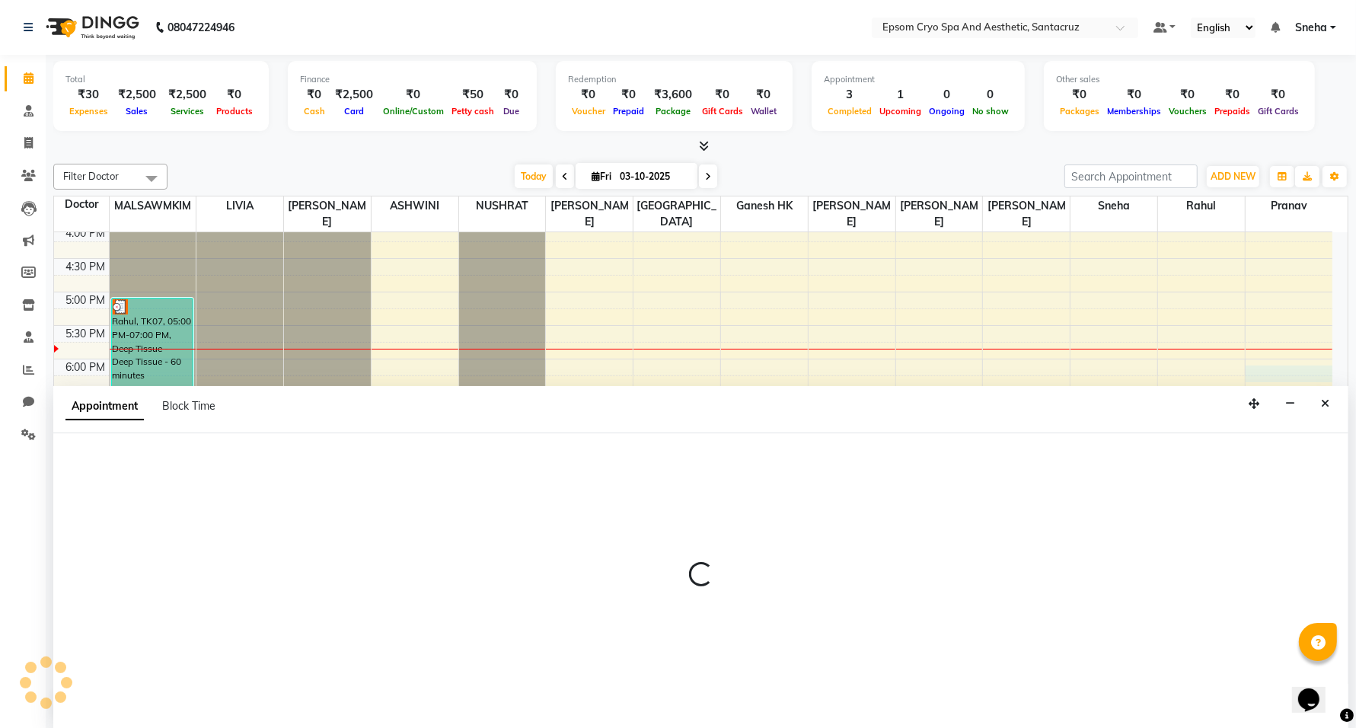
scroll to position [1, 0]
select select "92812"
select select "tentative"
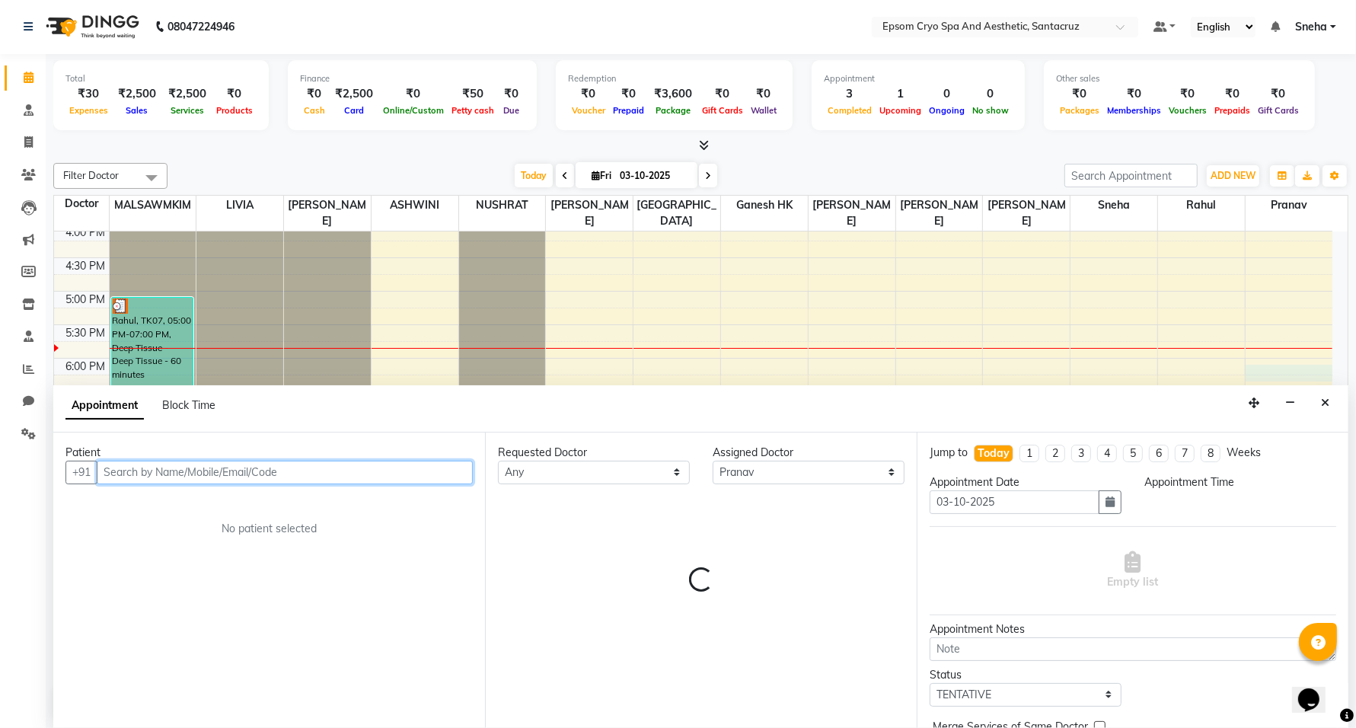
select select "1080"
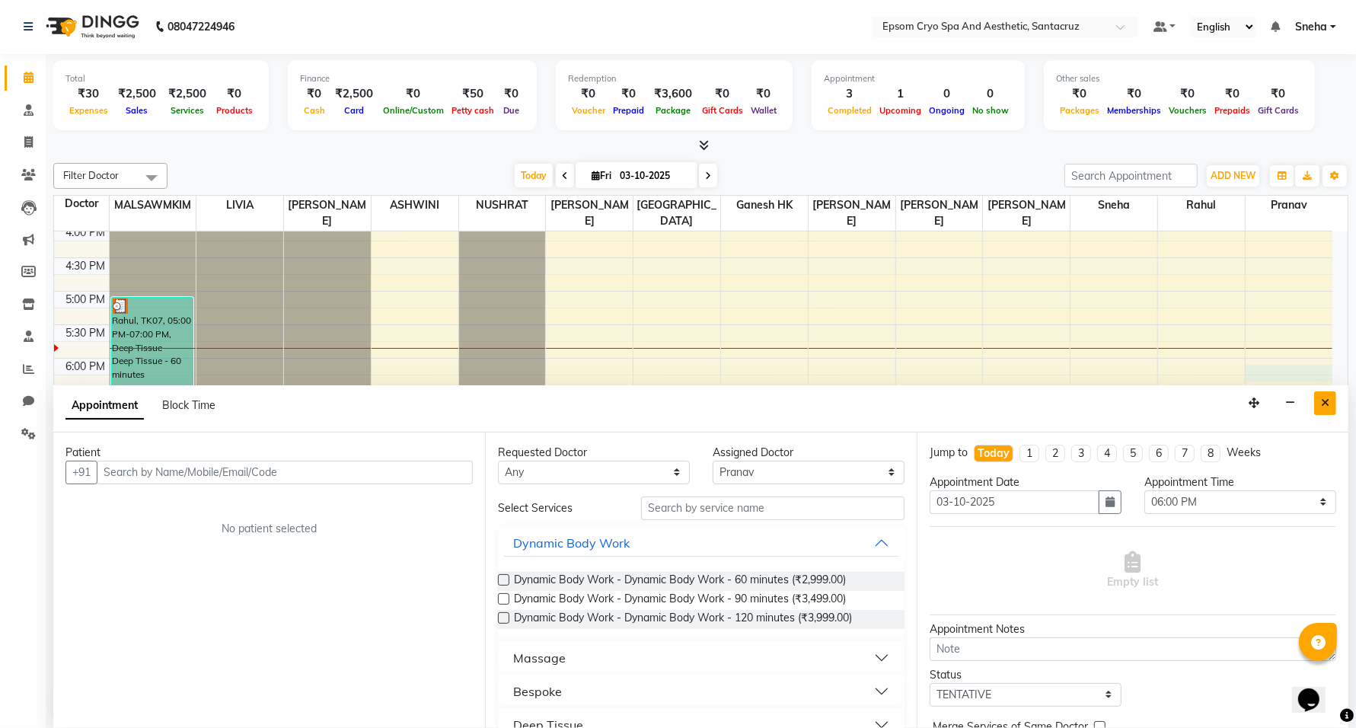
click at [1321, 397] on icon "Close" at bounding box center [1325, 402] width 8 height 11
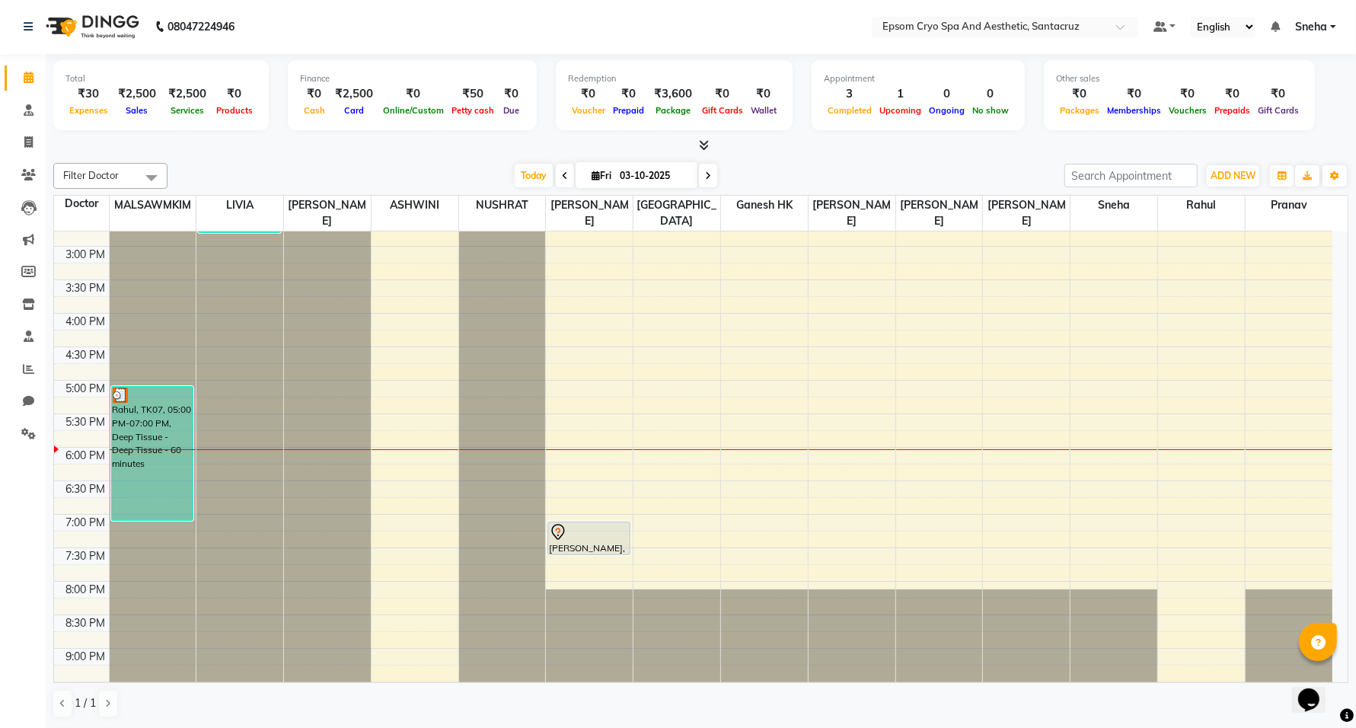
scroll to position [481, 0]
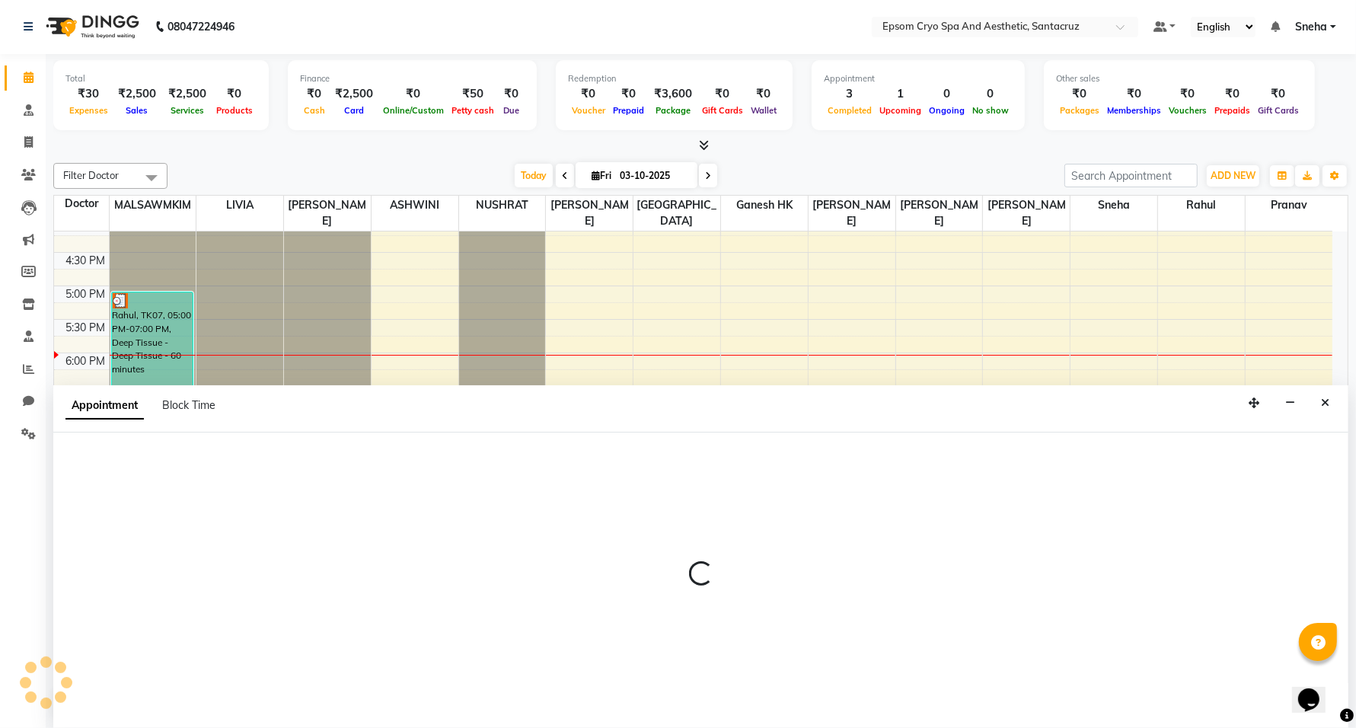
select select "72609"
select select "1245"
select select "tentative"
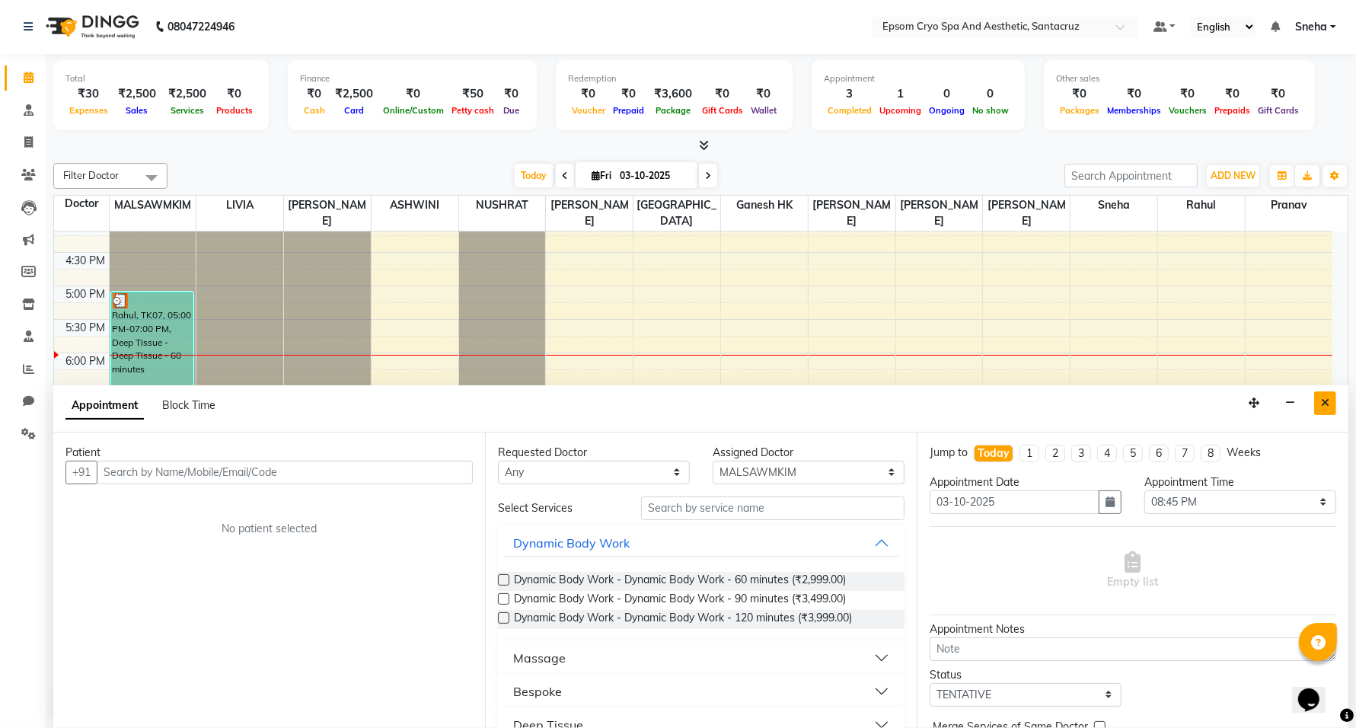
click at [1319, 398] on button "Close" at bounding box center [1325, 403] width 22 height 24
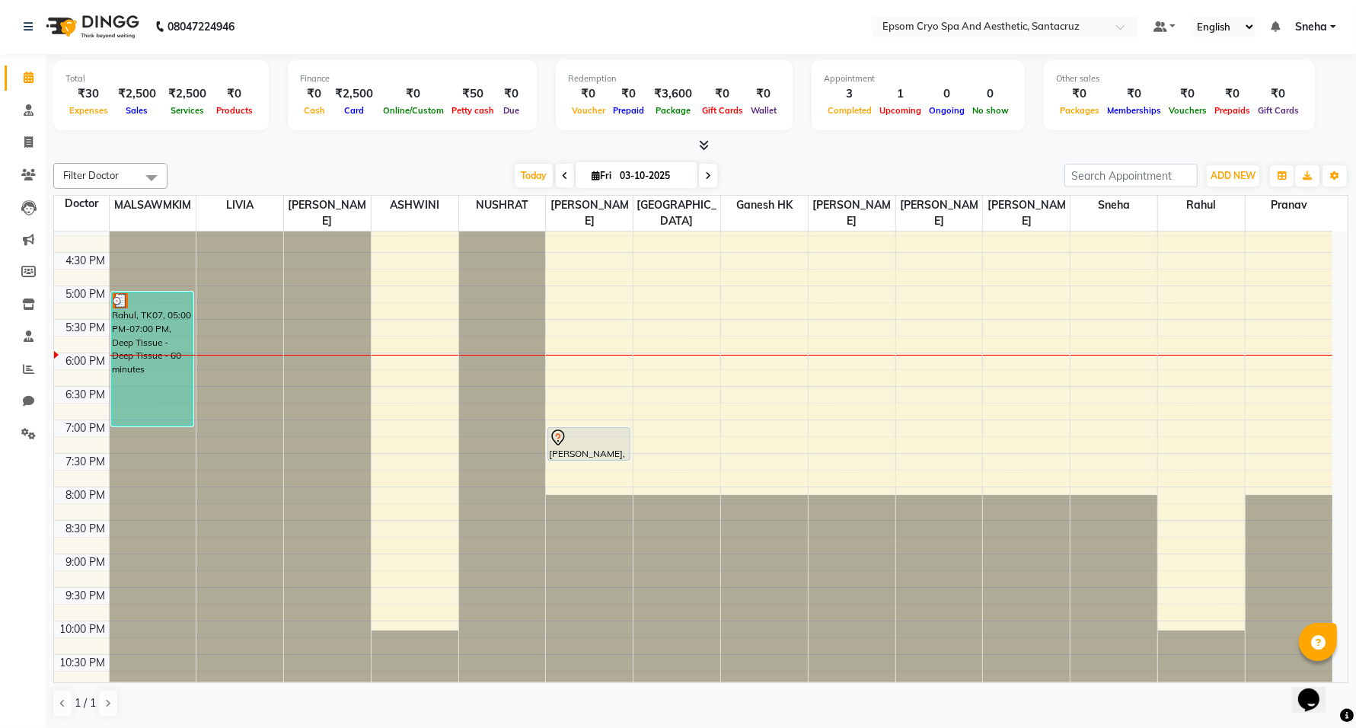
select select "72609"
select select "tentative"
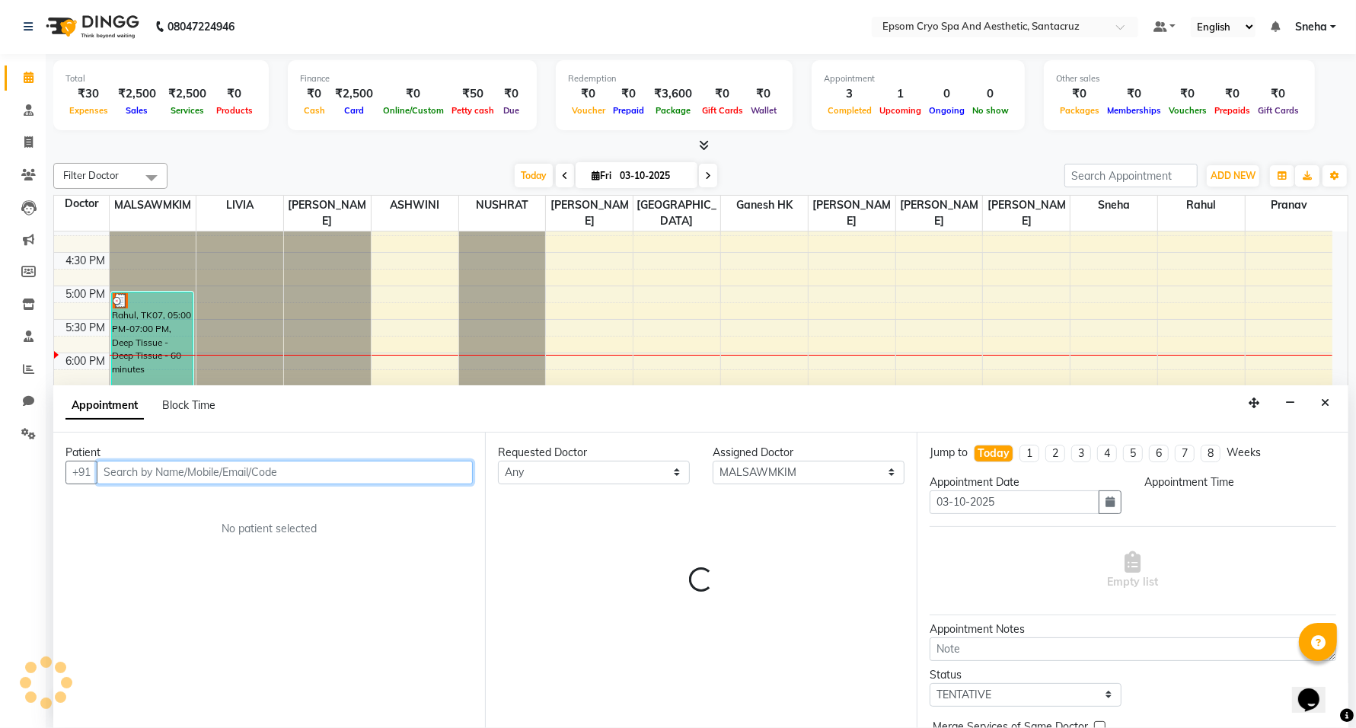
select select "1230"
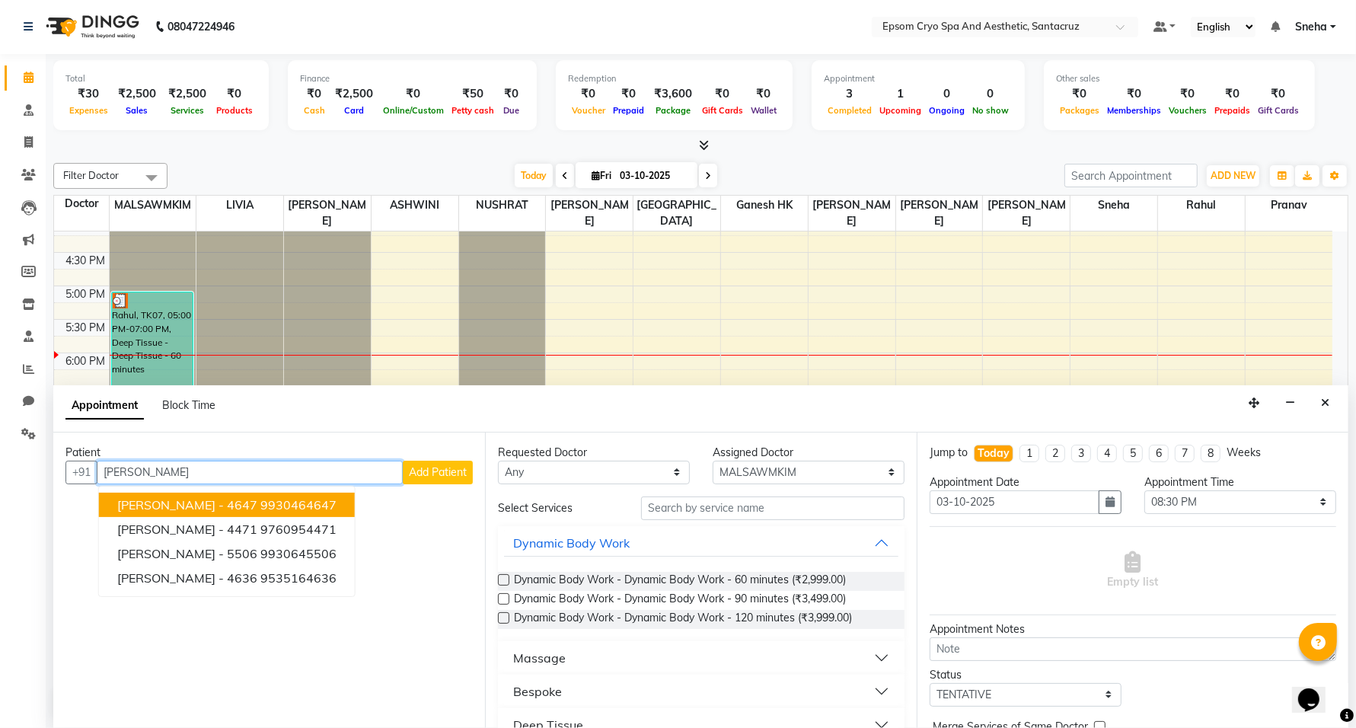
click at [279, 497] on ngb-highlight "9930464647" at bounding box center [298, 504] width 76 height 15
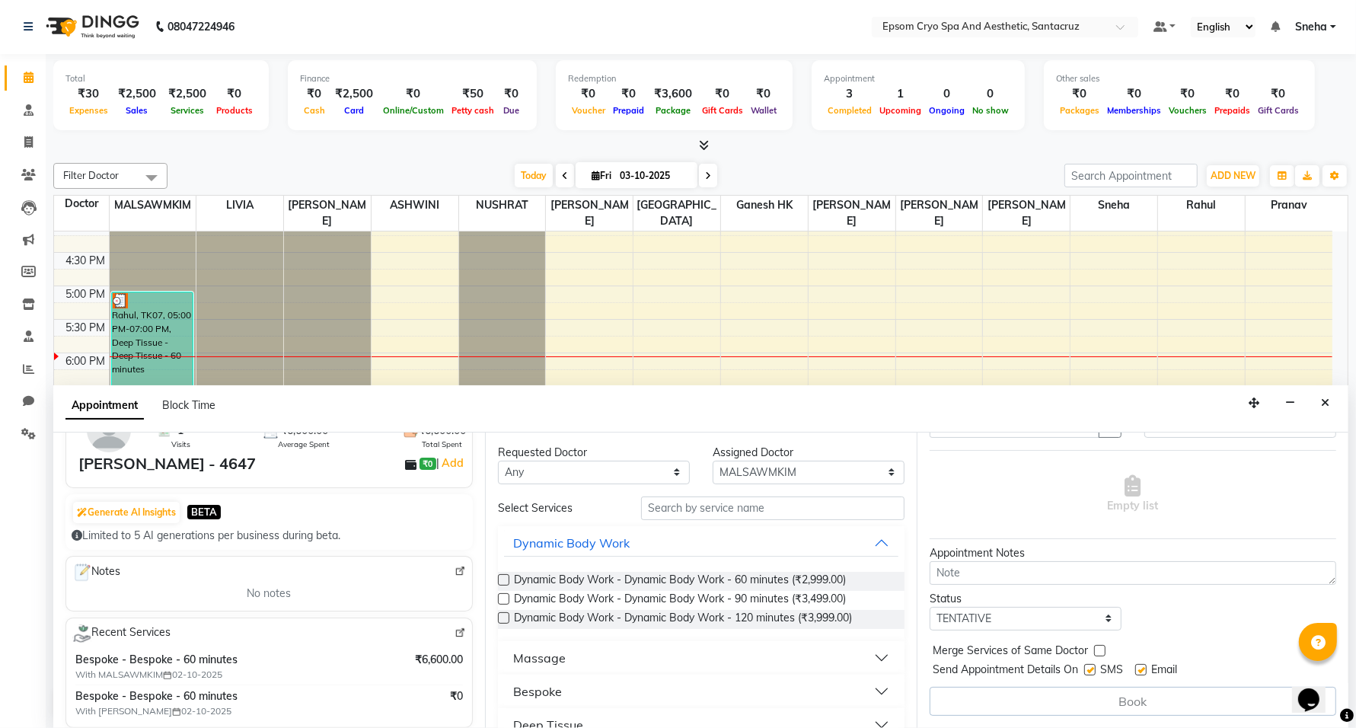
scroll to position [0, 0]
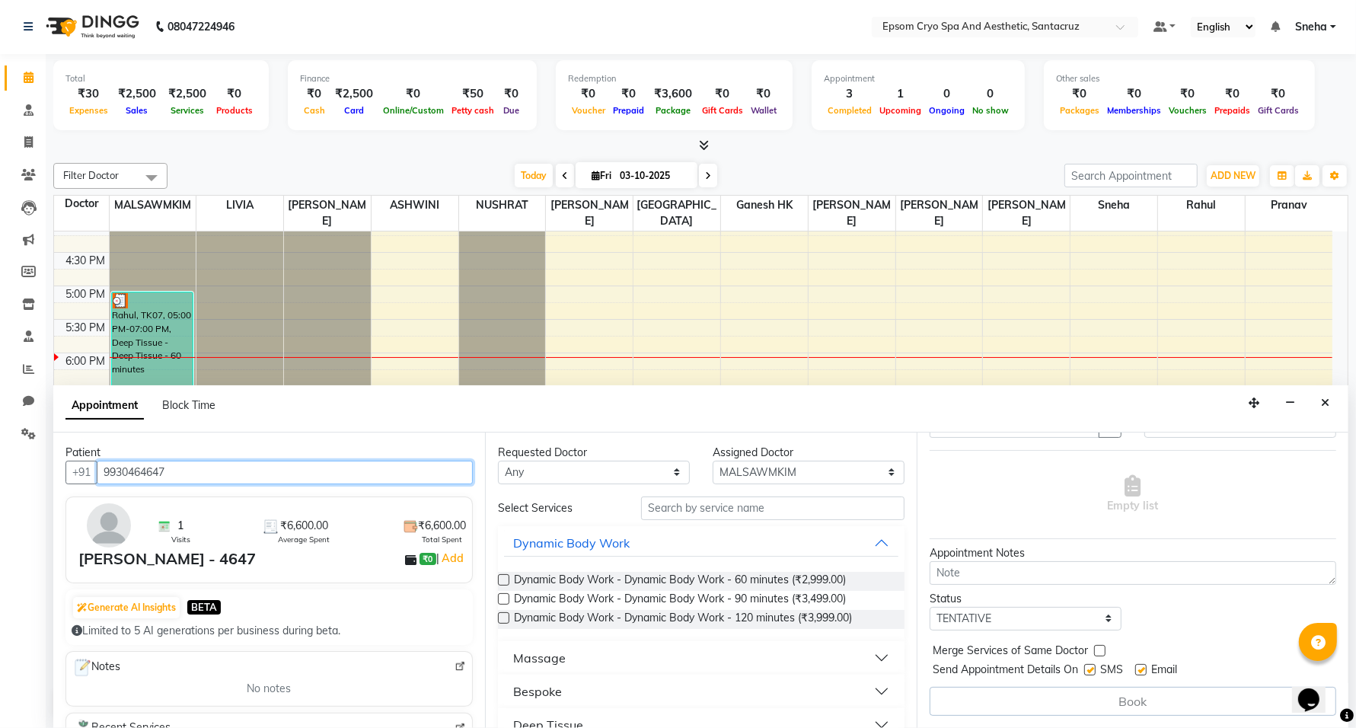
type input "9930464647"
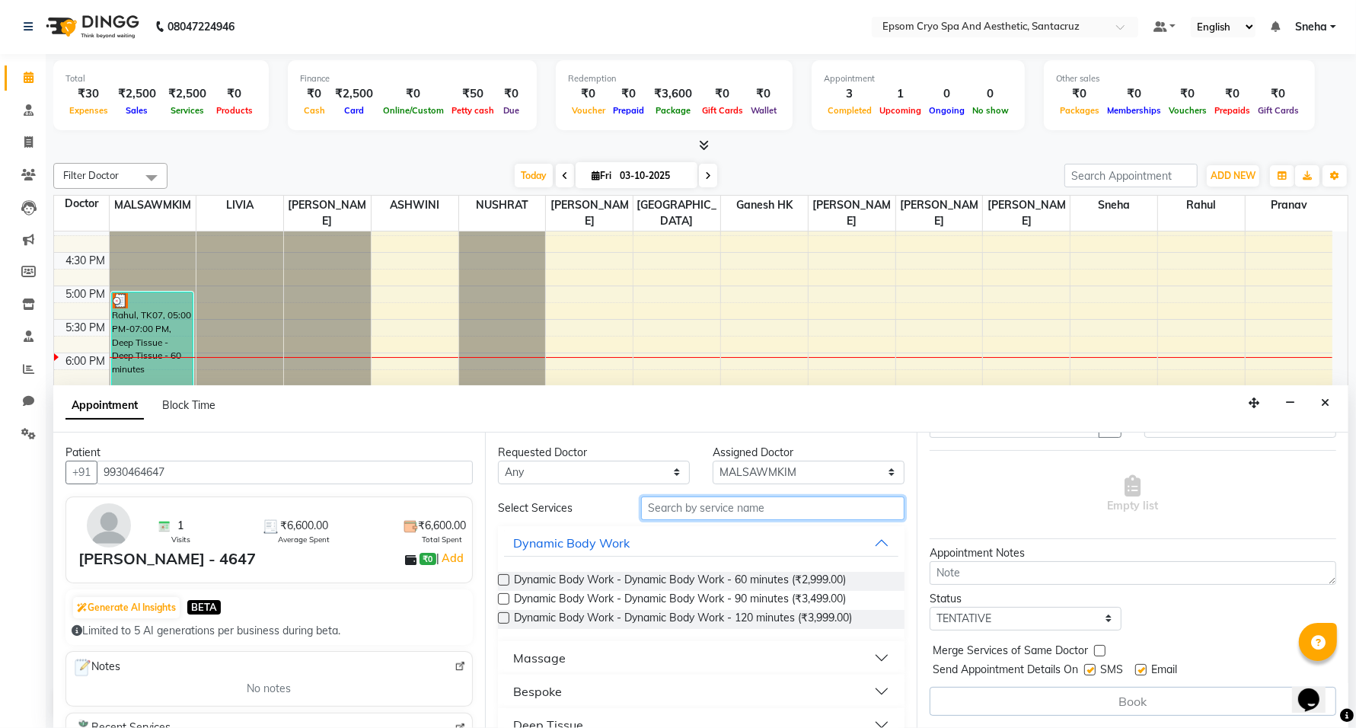
click at [714, 514] on input "text" at bounding box center [772, 508] width 263 height 24
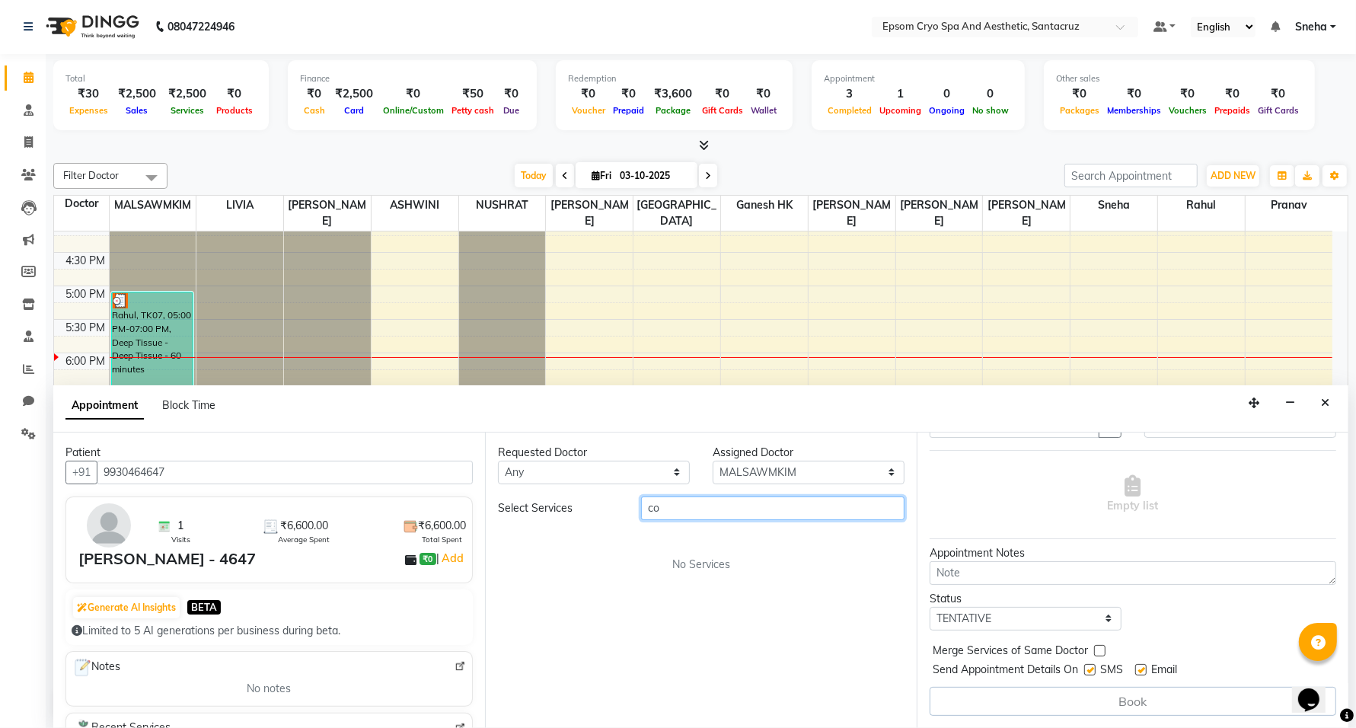
type input "c"
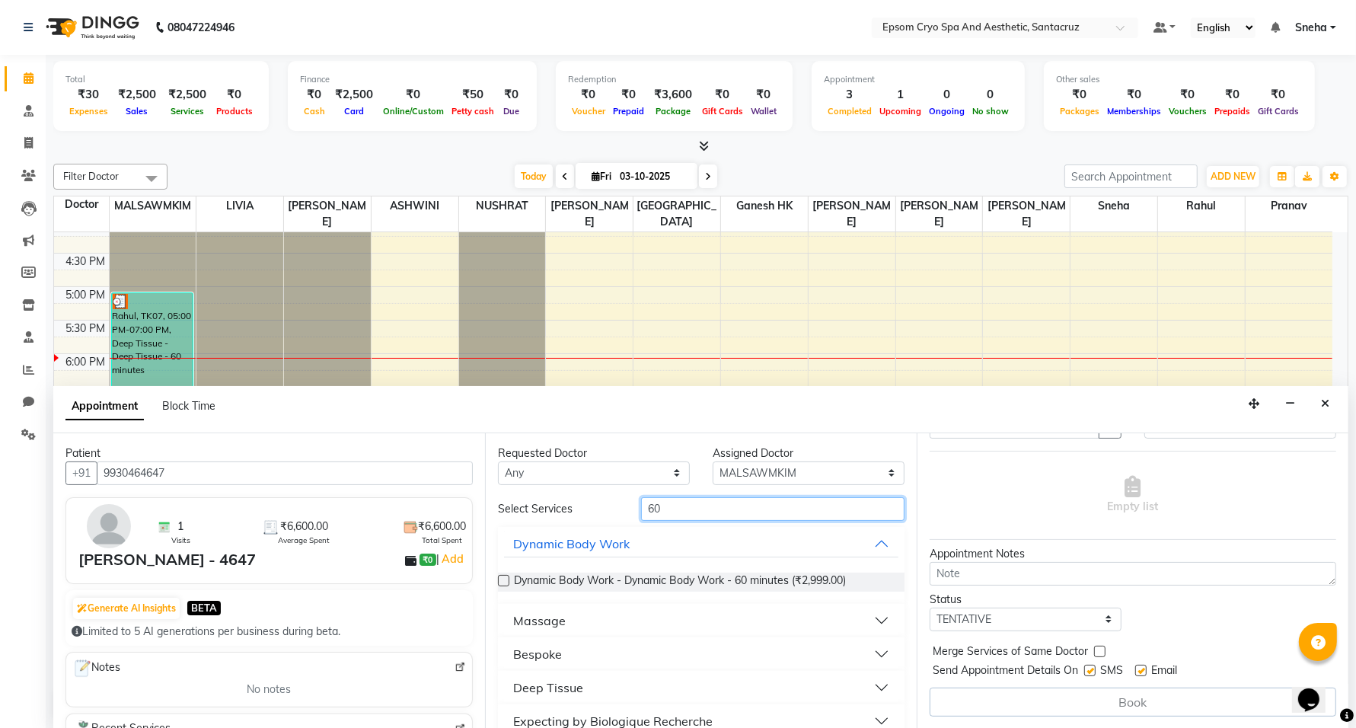
type input "6"
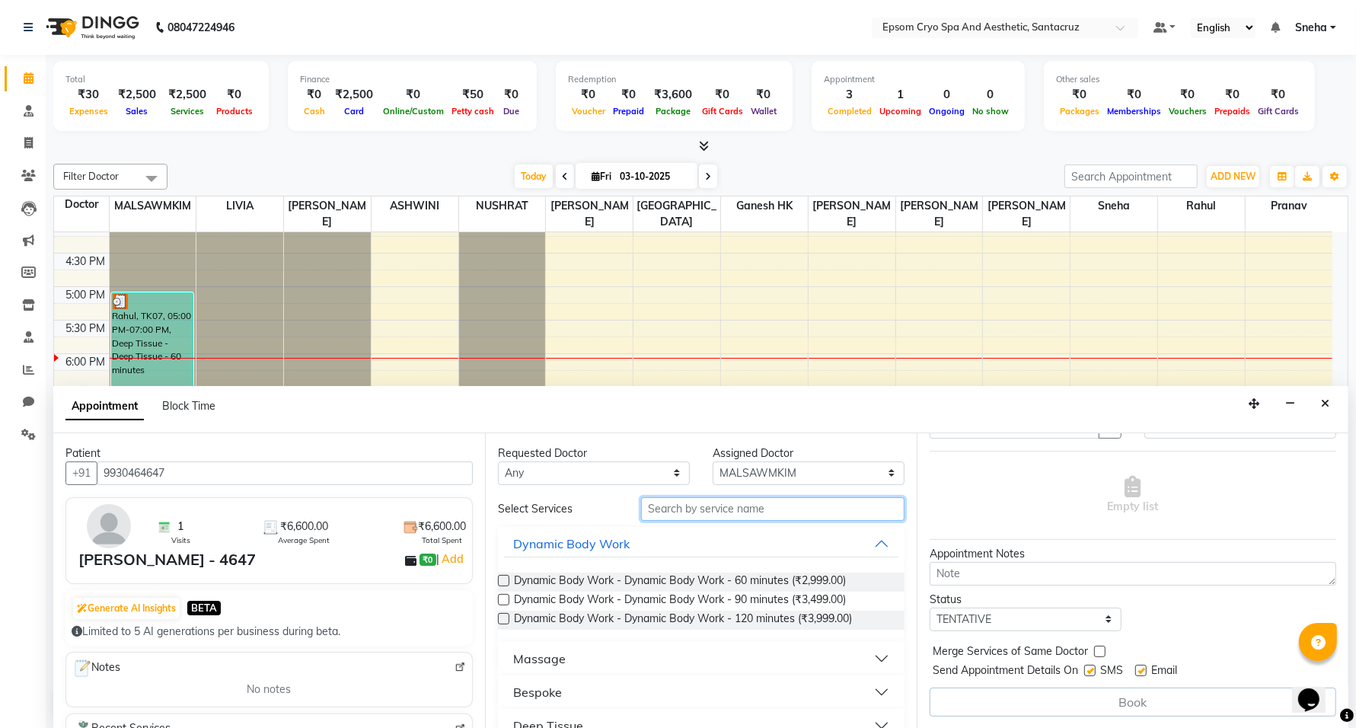
scroll to position [95, 0]
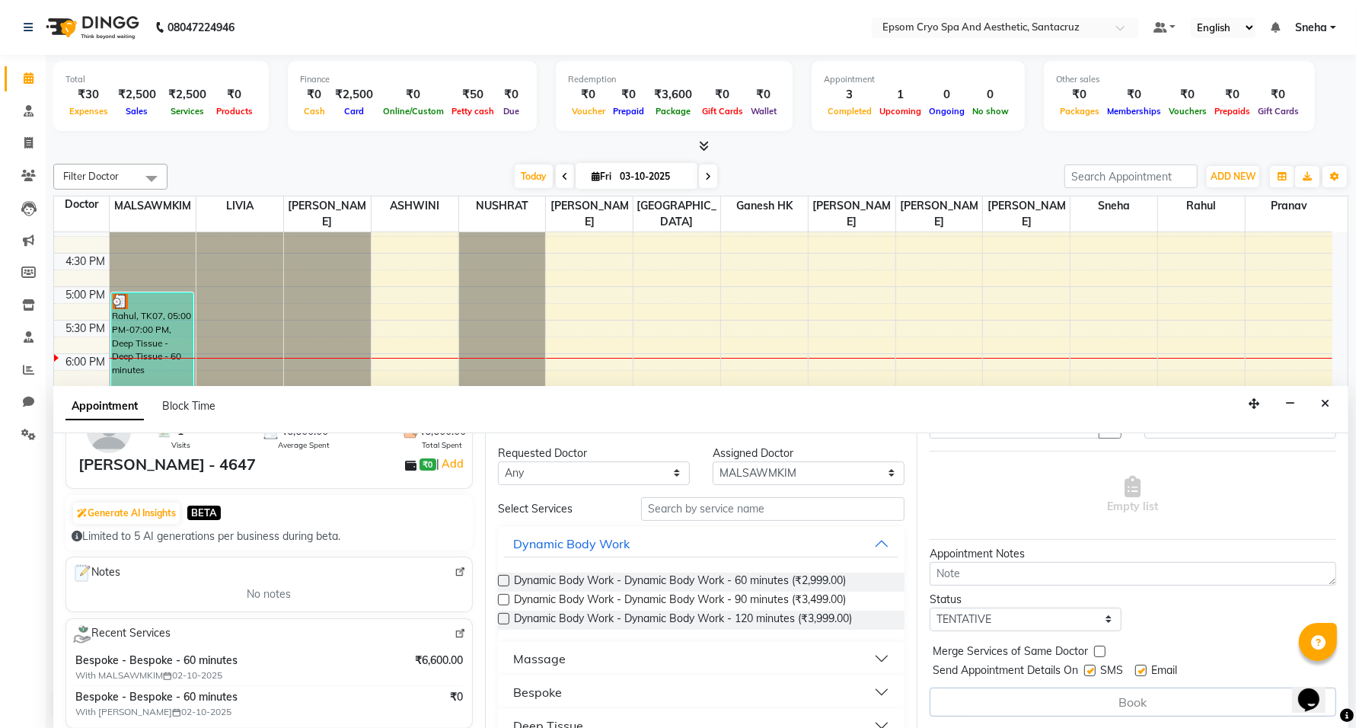
click at [505, 582] on label at bounding box center [503, 580] width 11 height 11
click at [505, 582] on input "checkbox" at bounding box center [503, 582] width 10 height 10
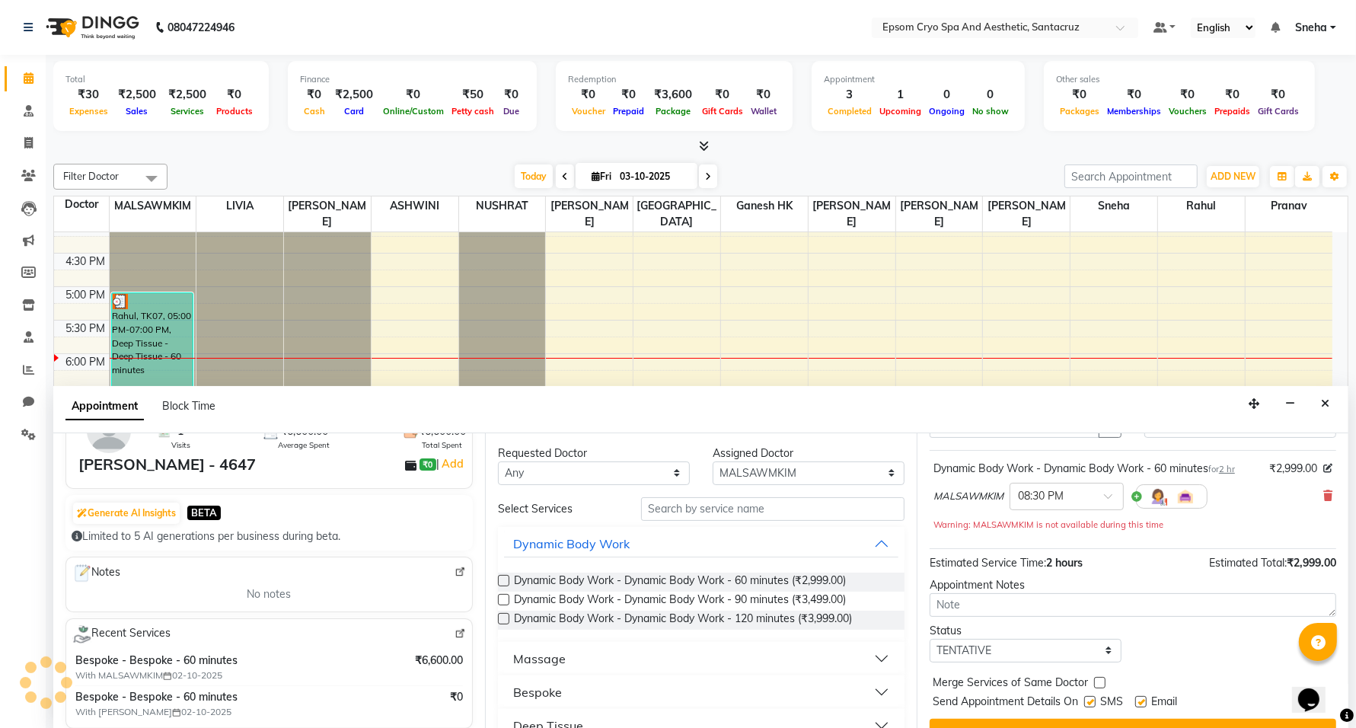
click at [505, 582] on label at bounding box center [503, 580] width 11 height 11
click at [505, 582] on input "checkbox" at bounding box center [503, 582] width 10 height 10
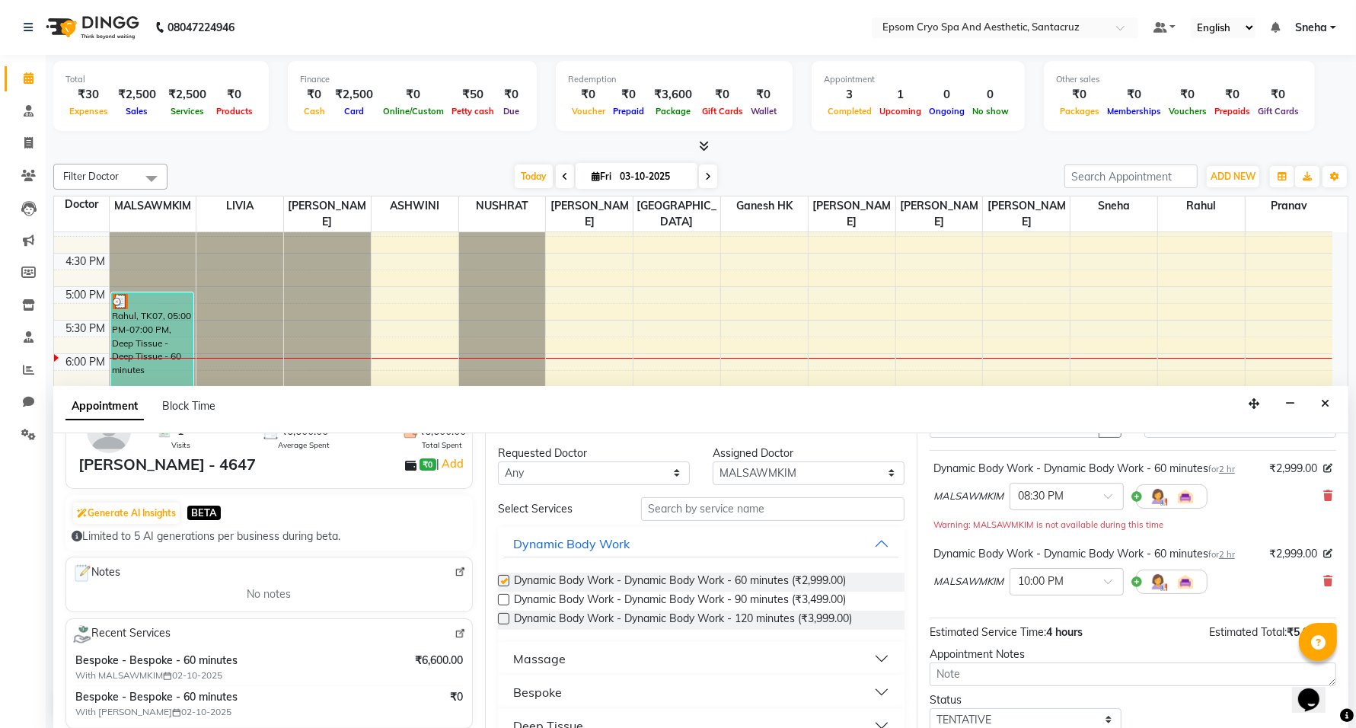
checkbox input "false"
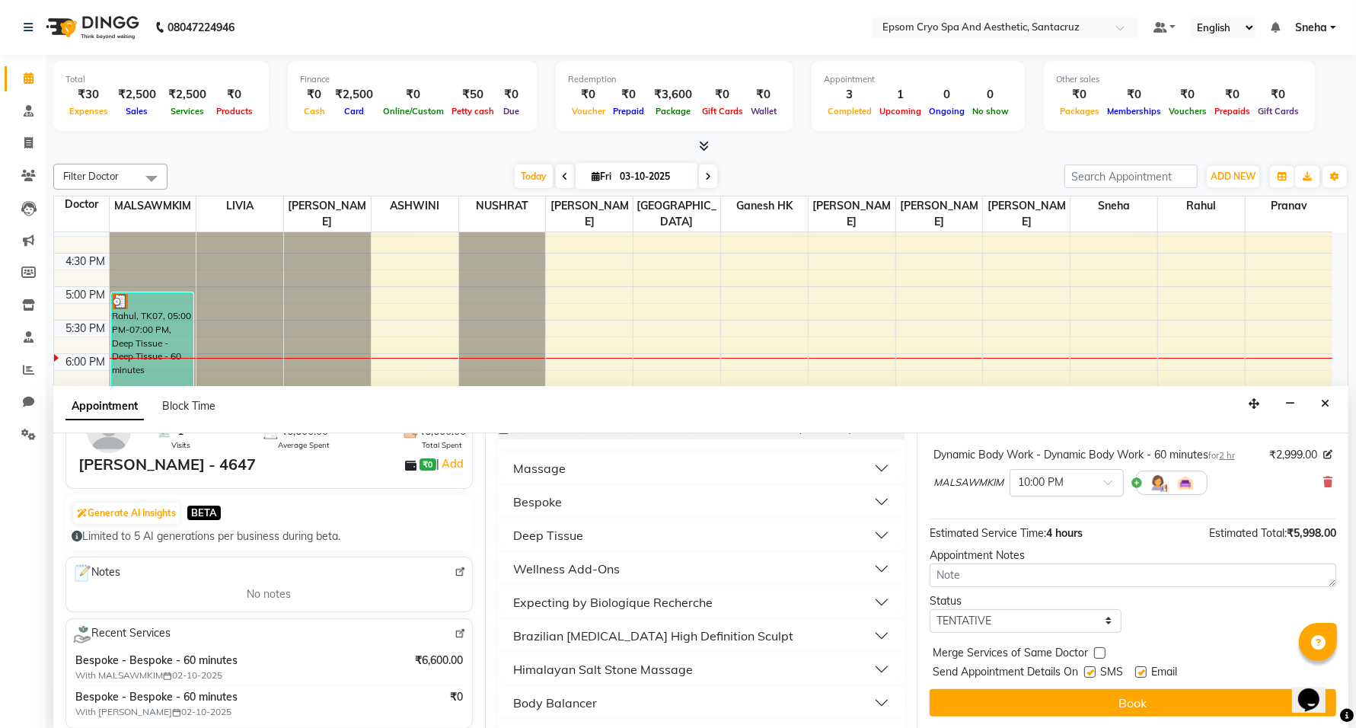
scroll to position [1, 0]
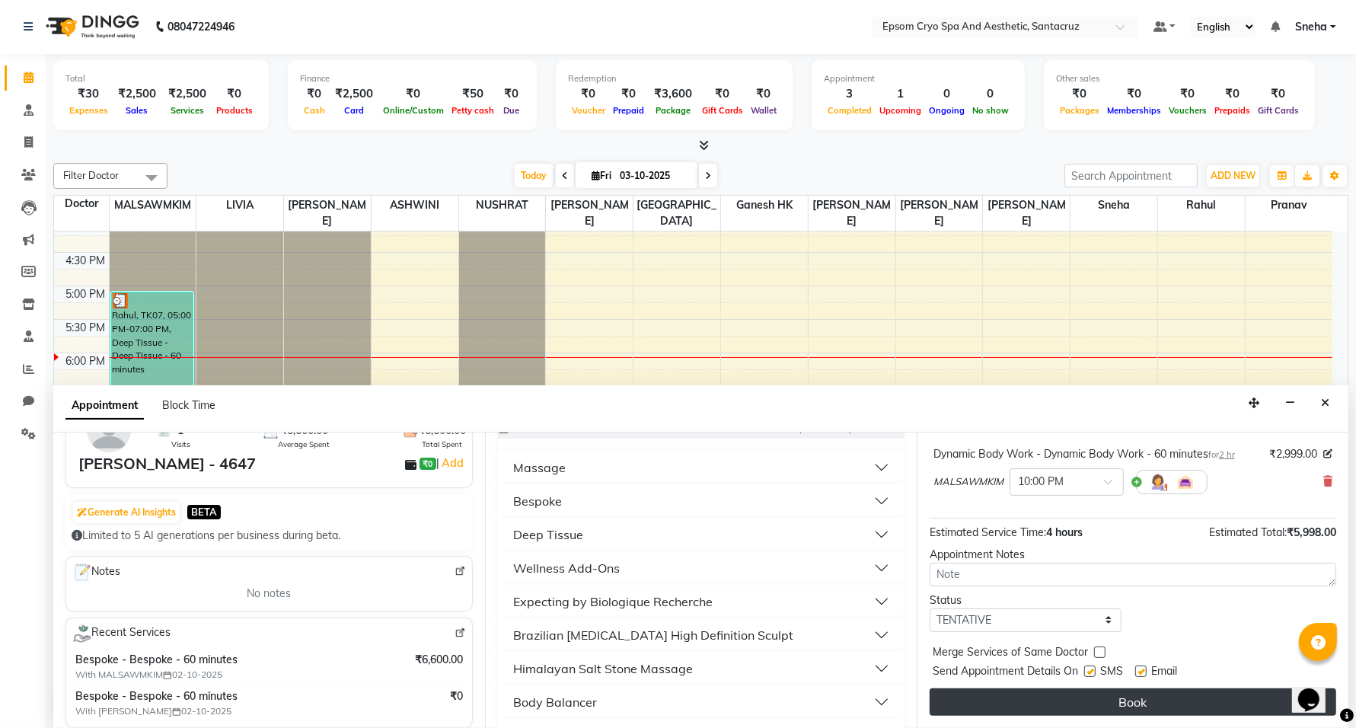
click at [1091, 703] on button "Book" at bounding box center [1133, 701] width 407 height 27
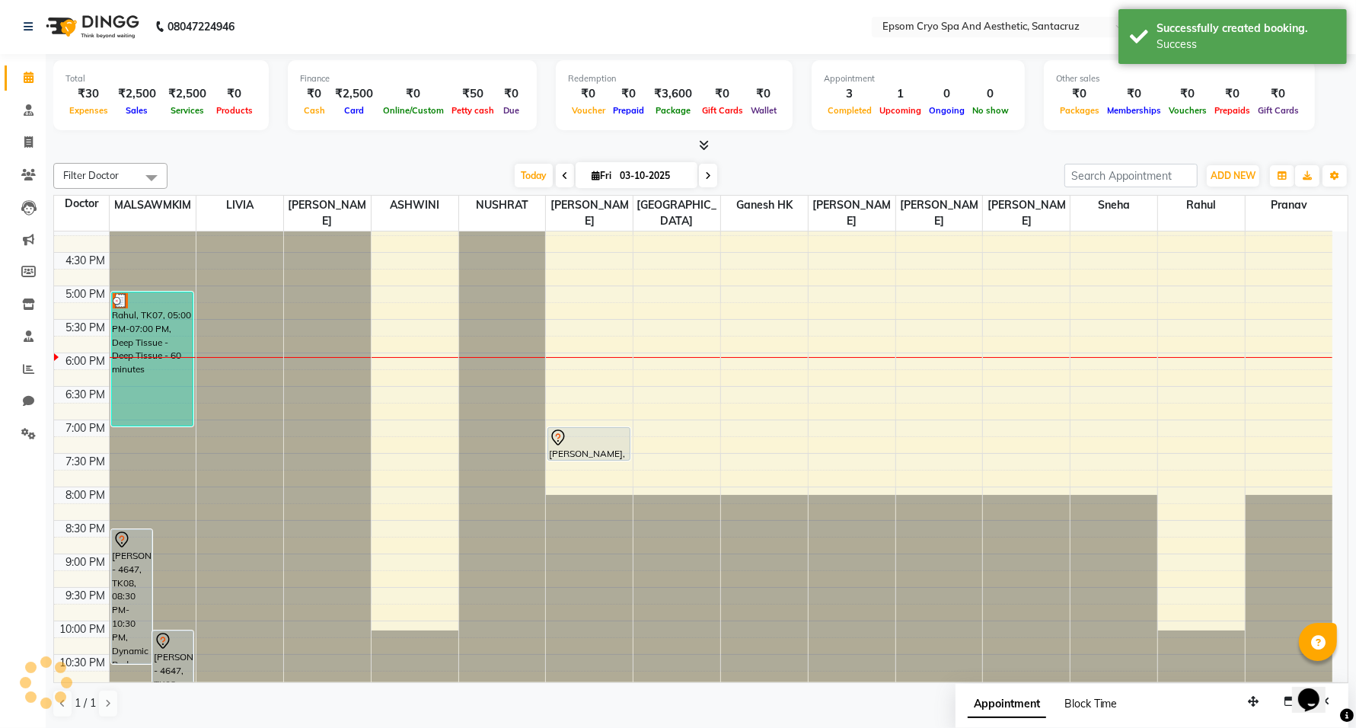
scroll to position [0, 0]
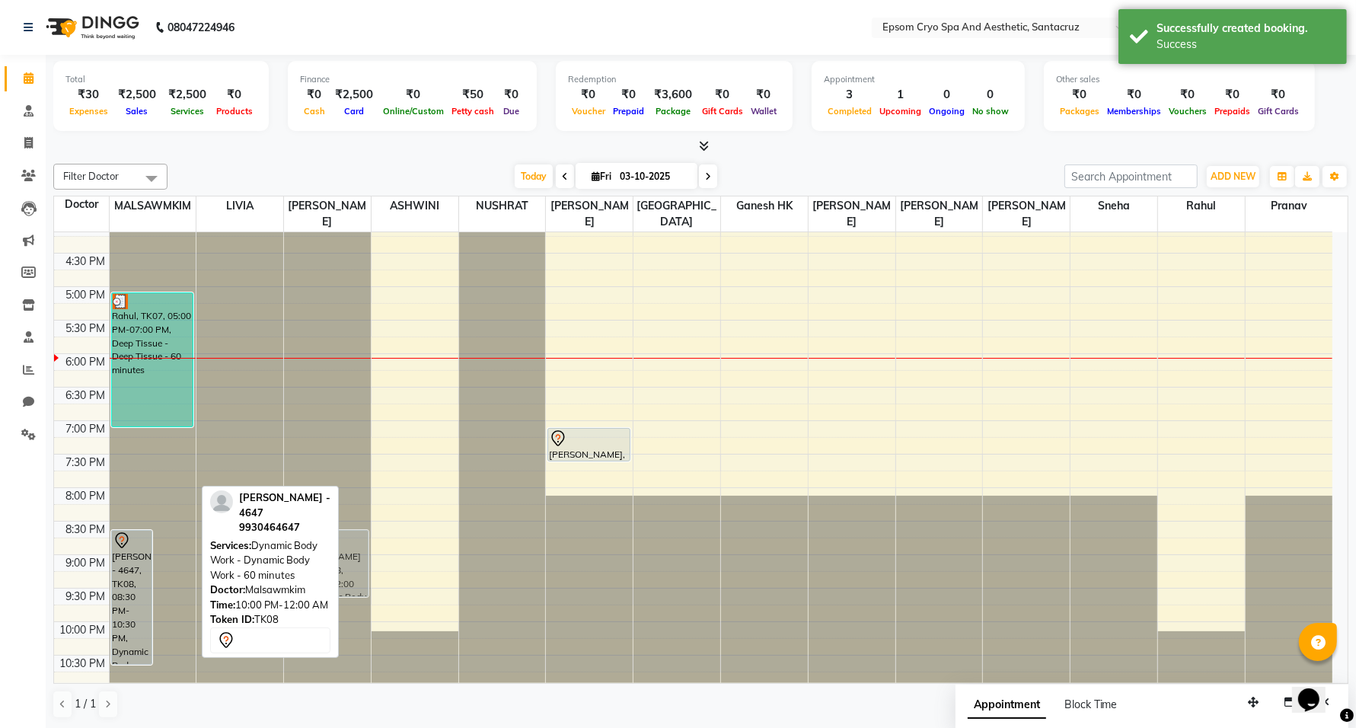
drag, startPoint x: 177, startPoint y: 644, endPoint x: 290, endPoint y: 535, distance: 157.8
click at [290, 535] on div "Filter Doctor Select All ASHWINI Dr. Naman Jha Ekta Singh Ganesh HK LIVIA MALSA…" at bounding box center [700, 441] width 1295 height 567
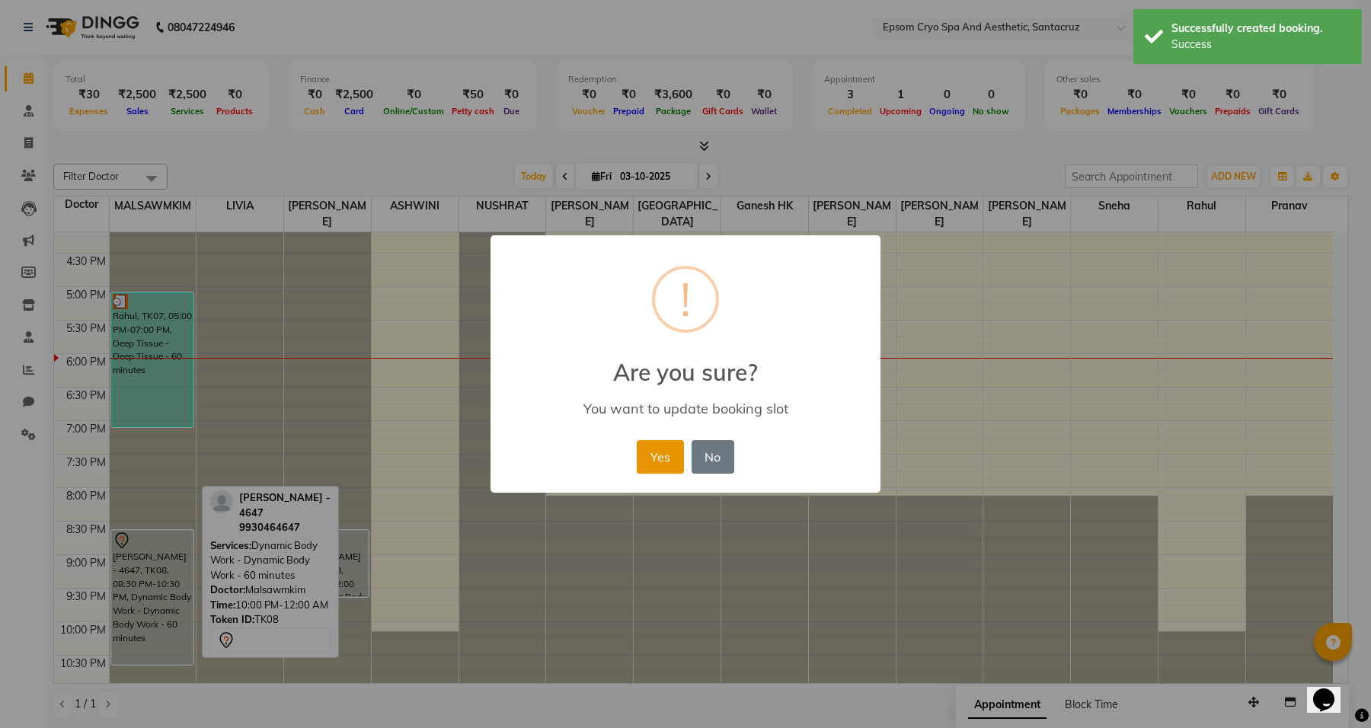
click at [643, 455] on button "Yes" at bounding box center [660, 457] width 46 height 34
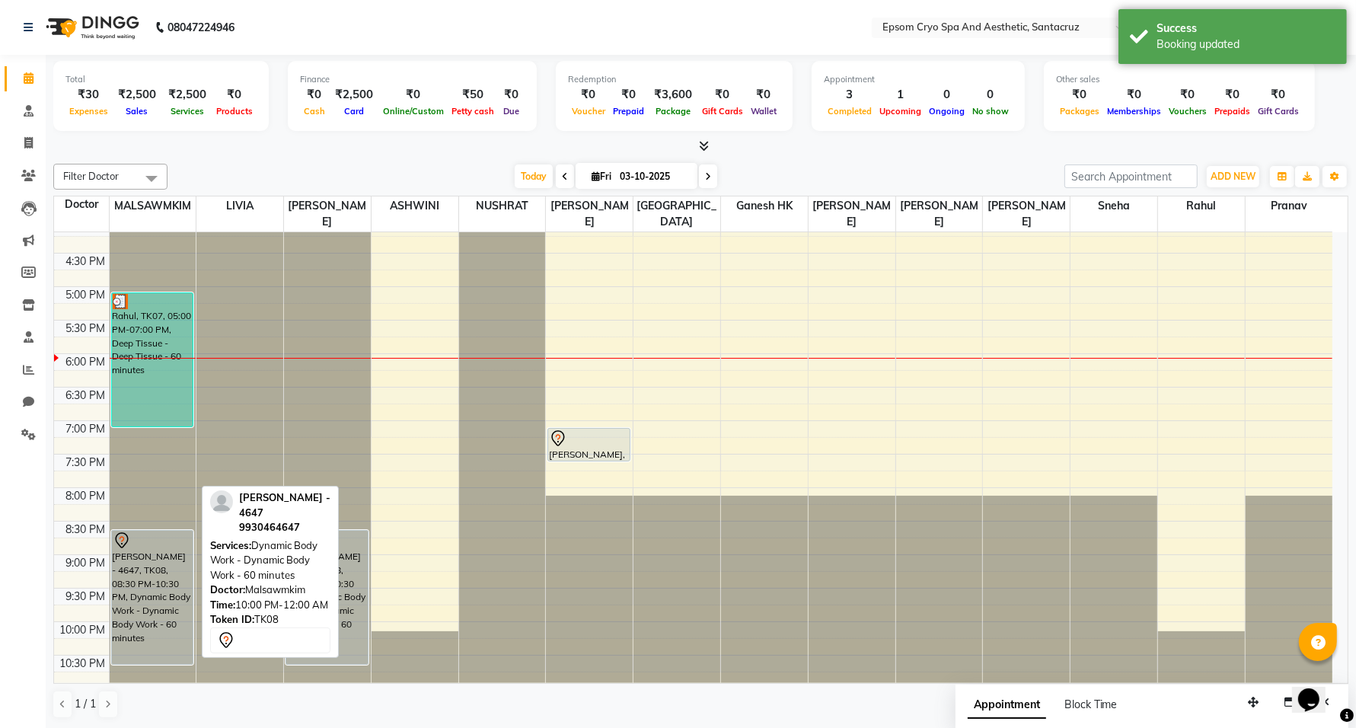
click at [802, 404] on div "9:00 AM 9:30 AM 10:00 AM 10:30 AM 11:00 AM 11:30 AM 12:00 PM 12:30 PM 1:00 PM 1…" at bounding box center [693, 219] width 1278 height 937
select select "75639"
select select "tentative"
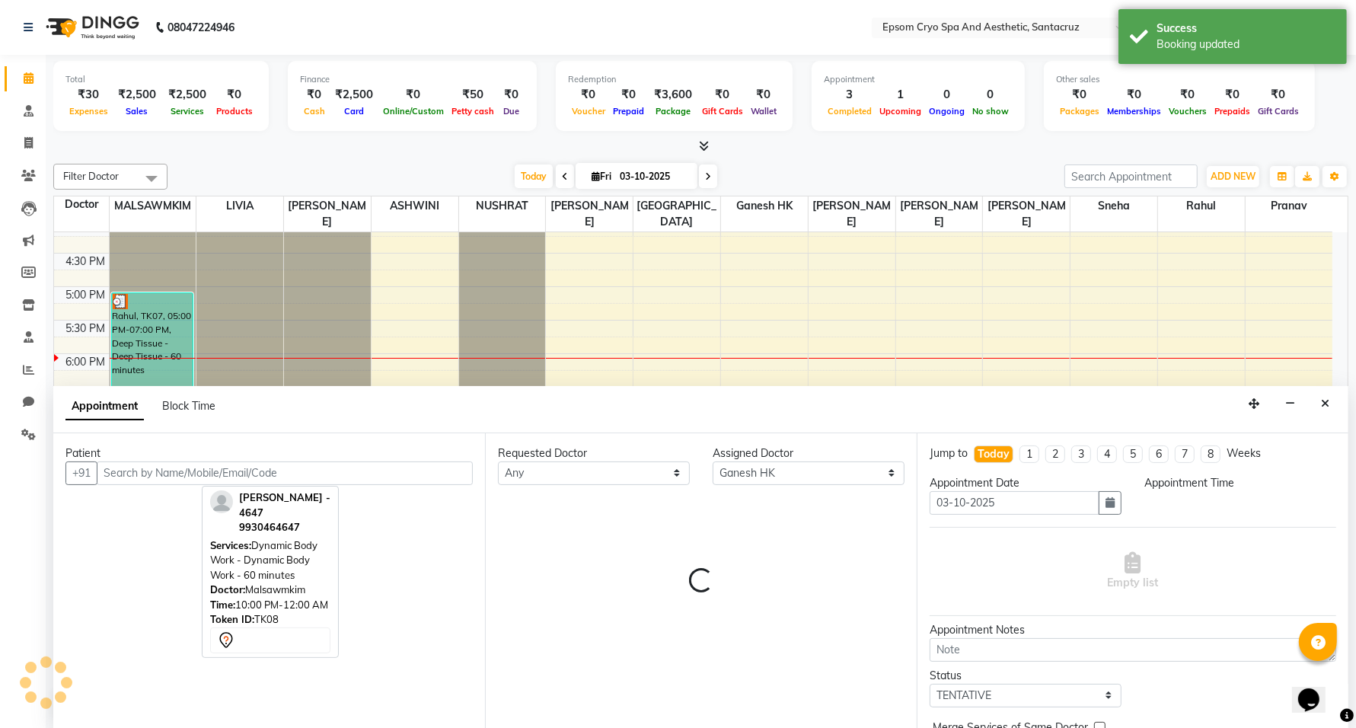
scroll to position [1, 0]
select select "1125"
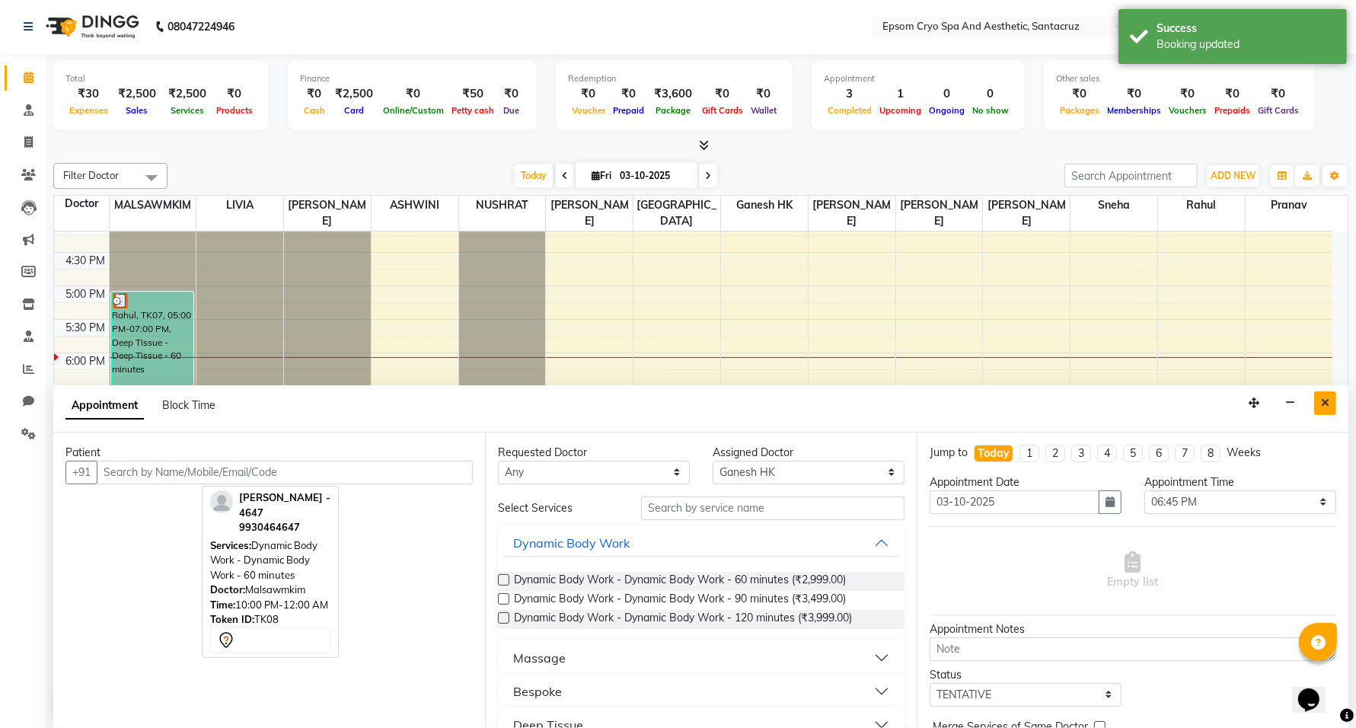
click at [1331, 405] on button "Close" at bounding box center [1325, 403] width 22 height 24
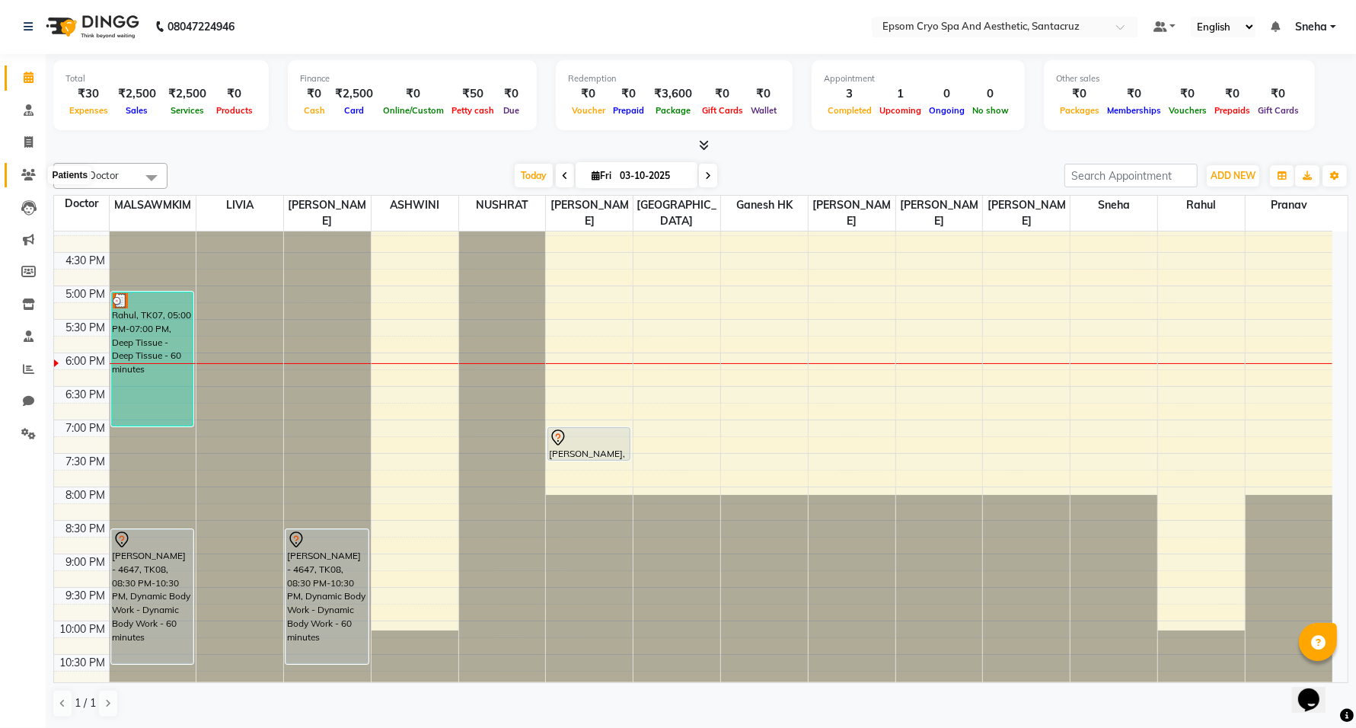
click at [33, 181] on span at bounding box center [28, 176] width 27 height 18
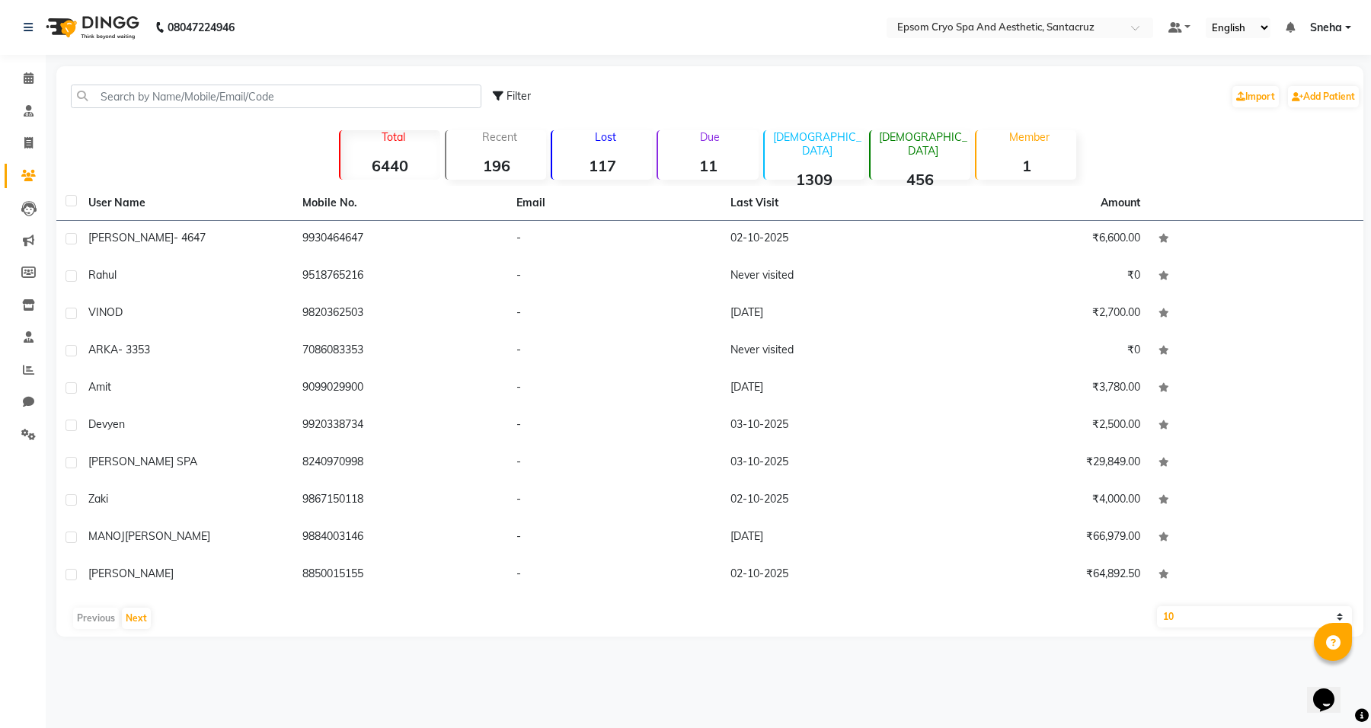
click at [13, 225] on li "Marketing" at bounding box center [23, 241] width 46 height 33
click at [30, 206] on icon at bounding box center [28, 208] width 15 height 15
select select "10"
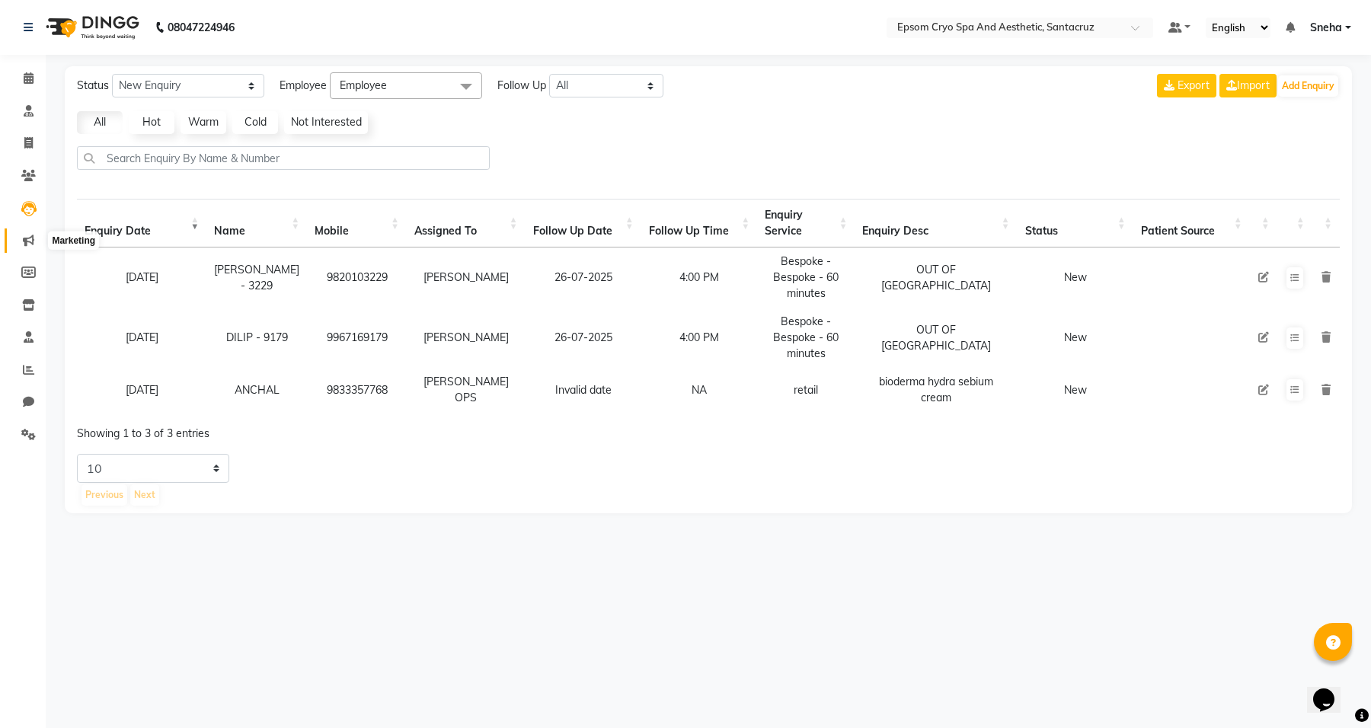
click at [27, 244] on icon at bounding box center [28, 240] width 11 height 11
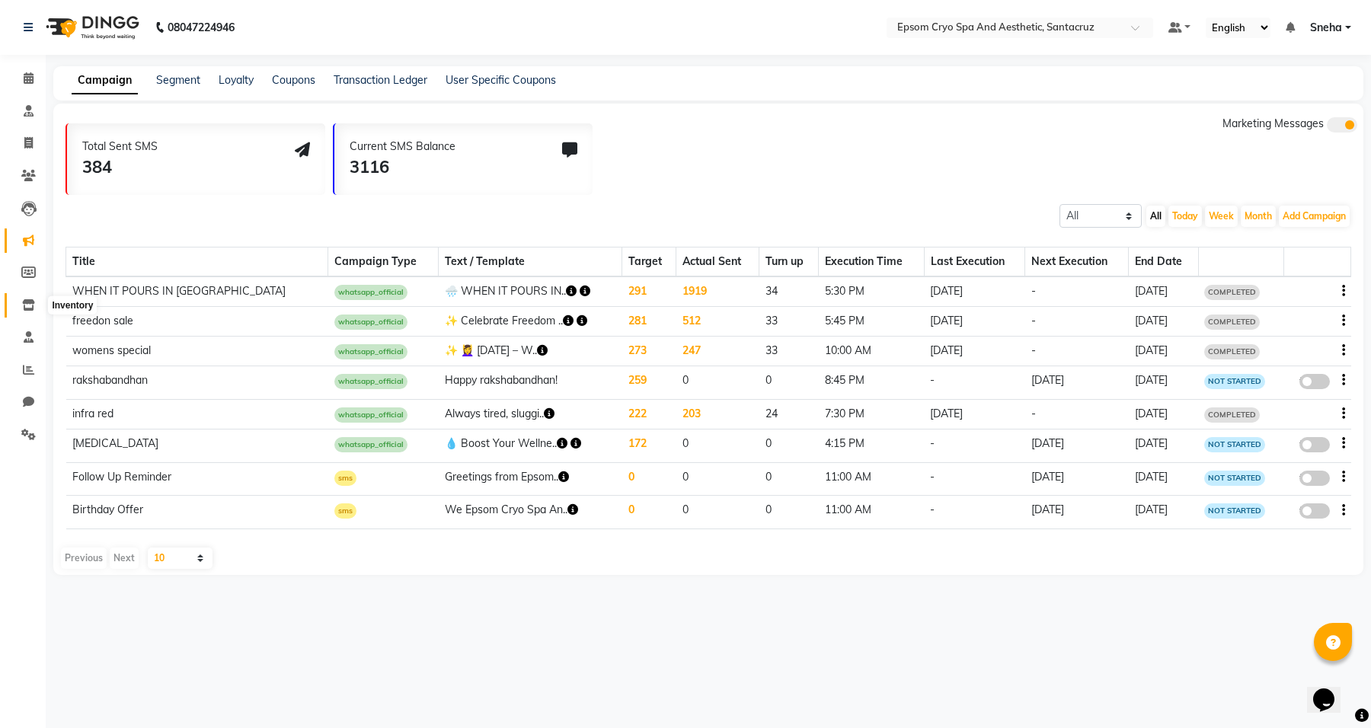
click at [28, 299] on icon at bounding box center [28, 304] width 13 height 11
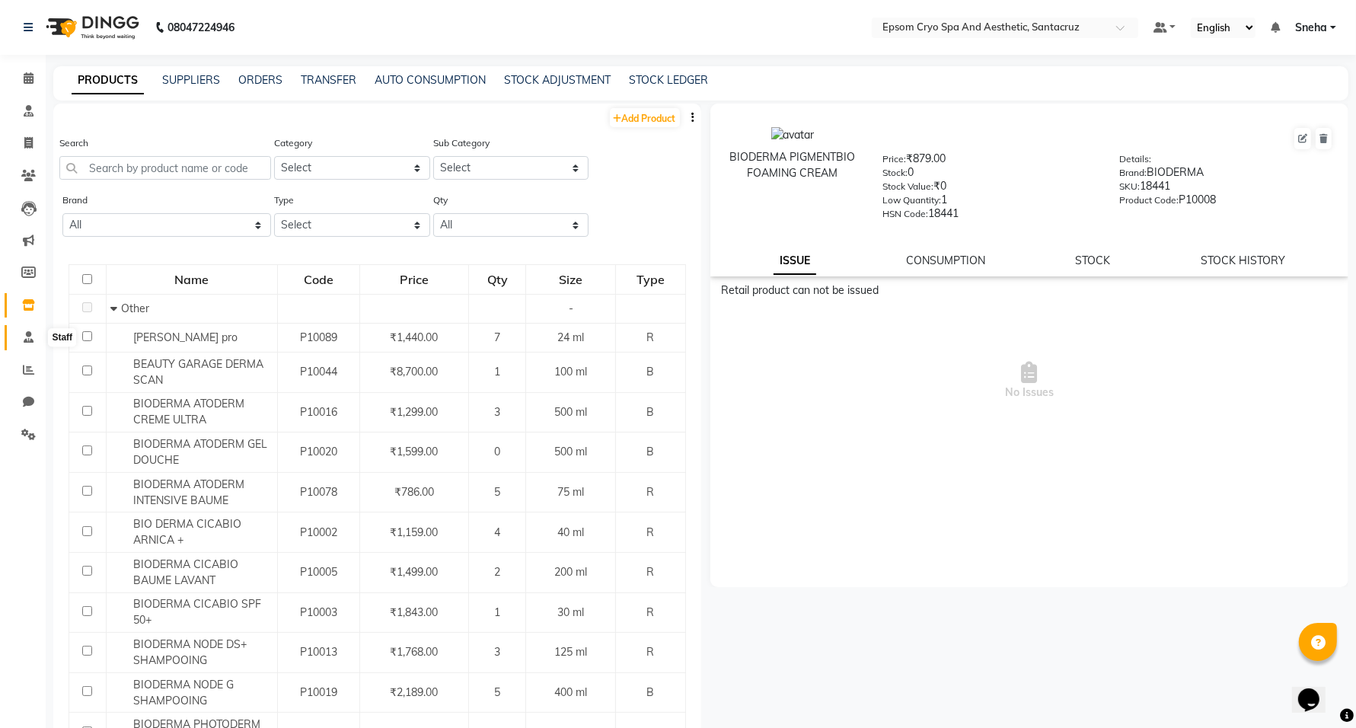
click at [28, 329] on span at bounding box center [28, 338] width 27 height 18
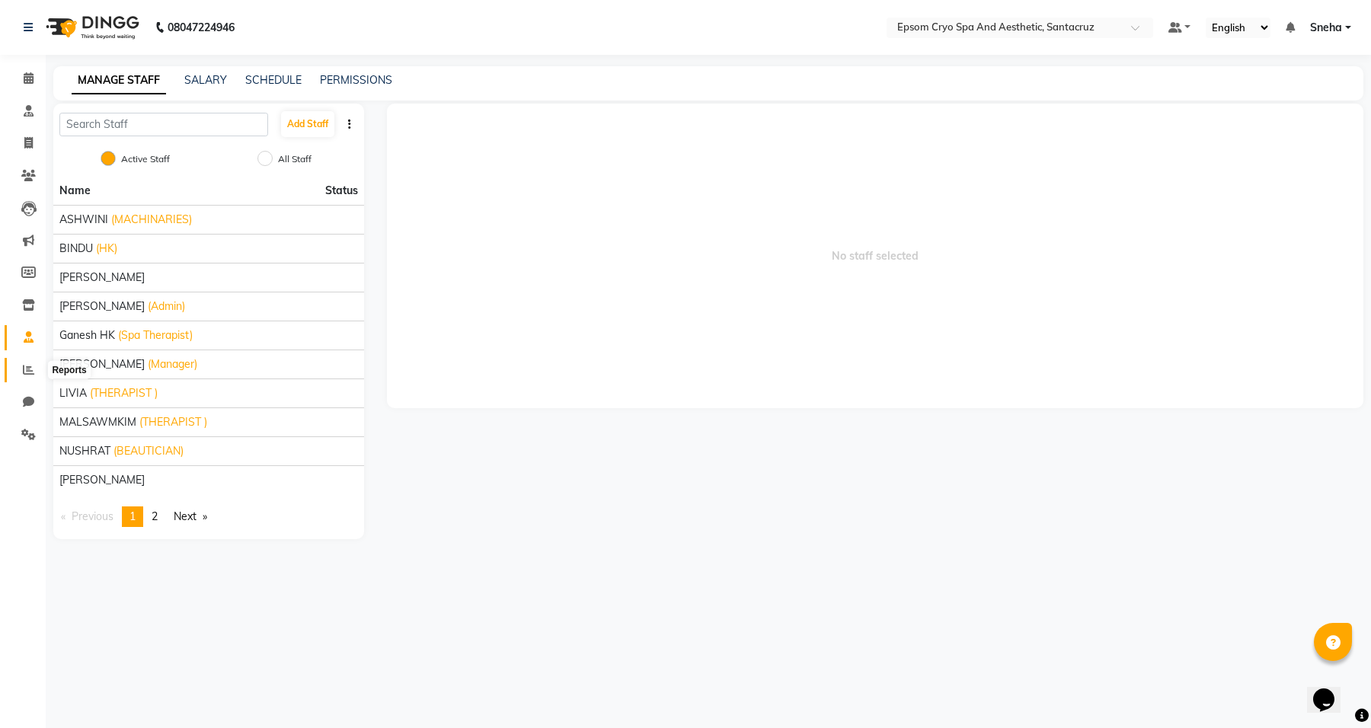
click at [36, 367] on span at bounding box center [28, 371] width 27 height 18
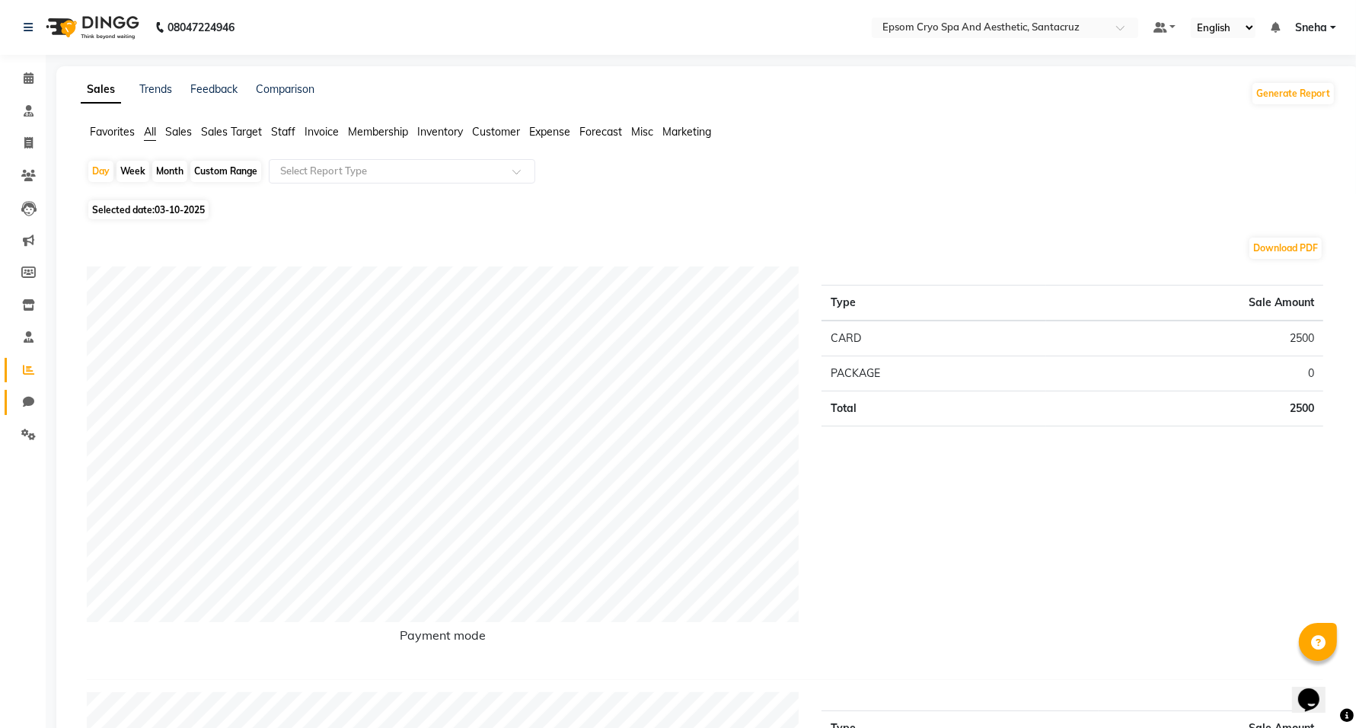
click at [27, 397] on icon at bounding box center [28, 401] width 11 height 11
select select "100"
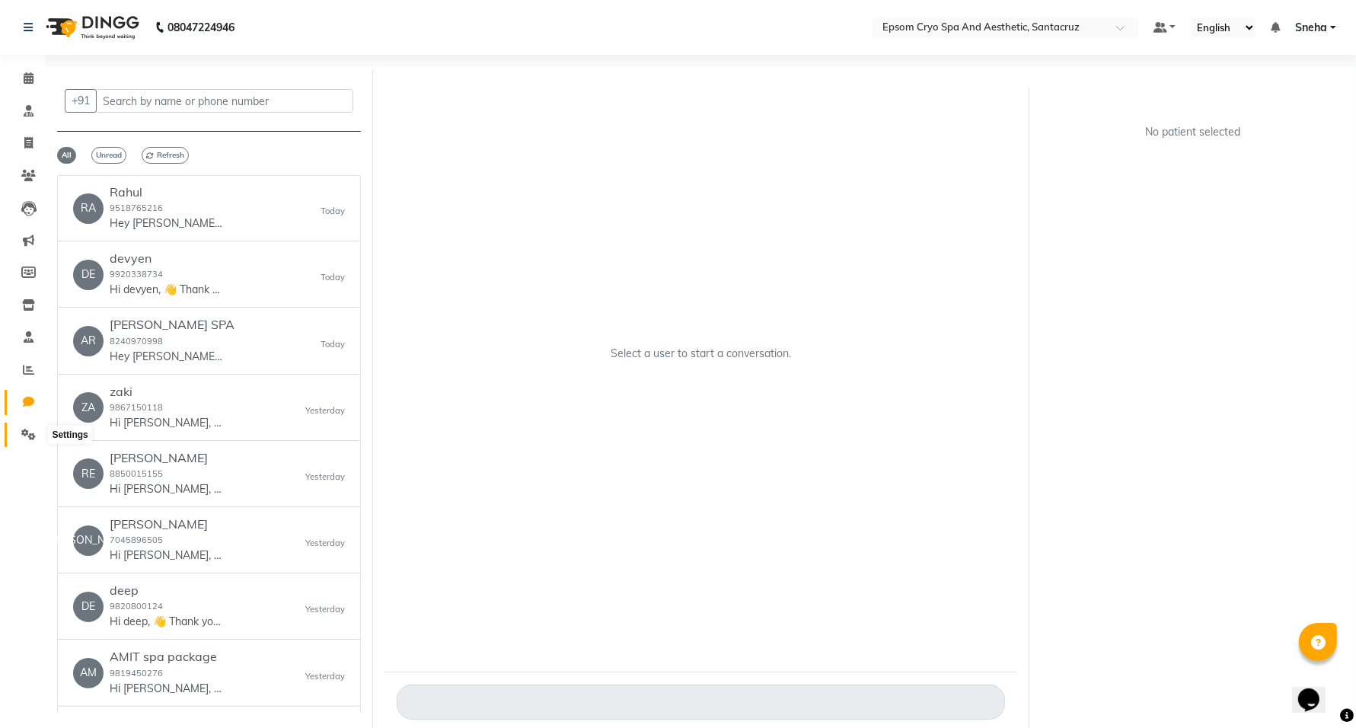
click at [27, 435] on icon at bounding box center [28, 434] width 14 height 11
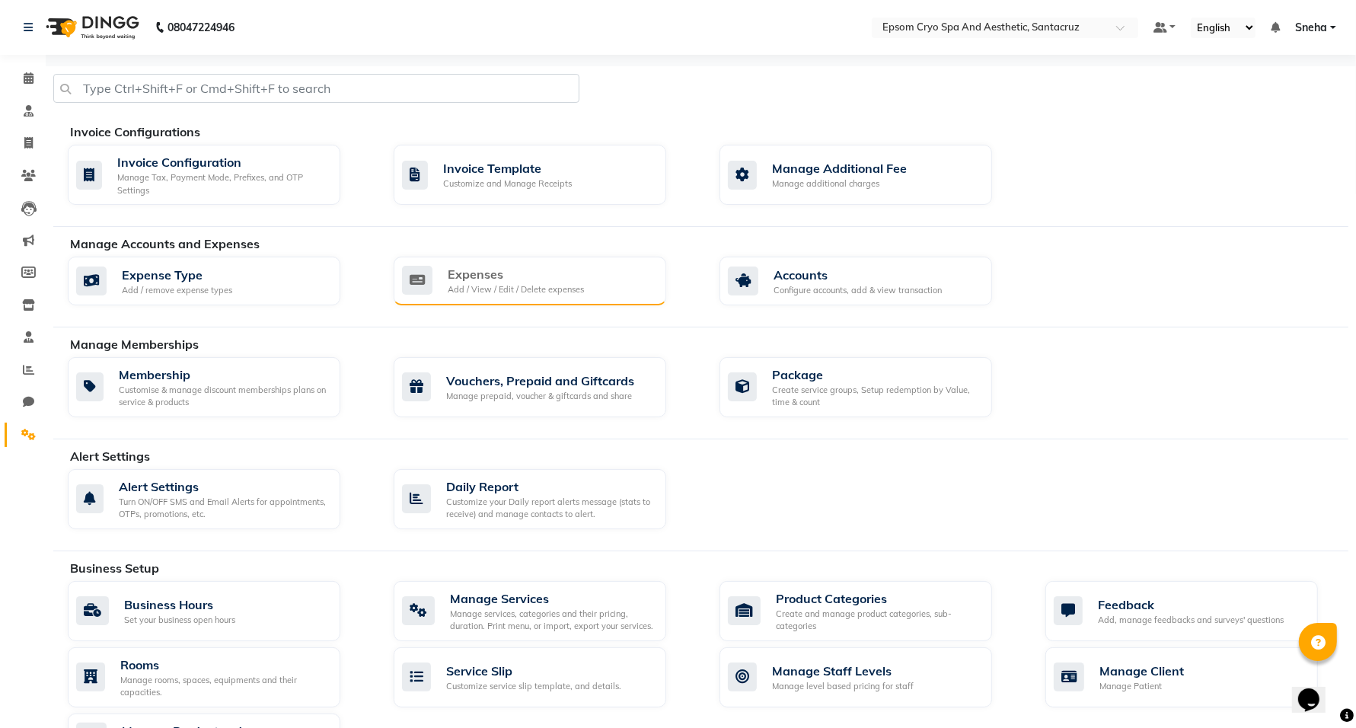
click at [507, 279] on div "Expenses" at bounding box center [516, 274] width 136 height 18
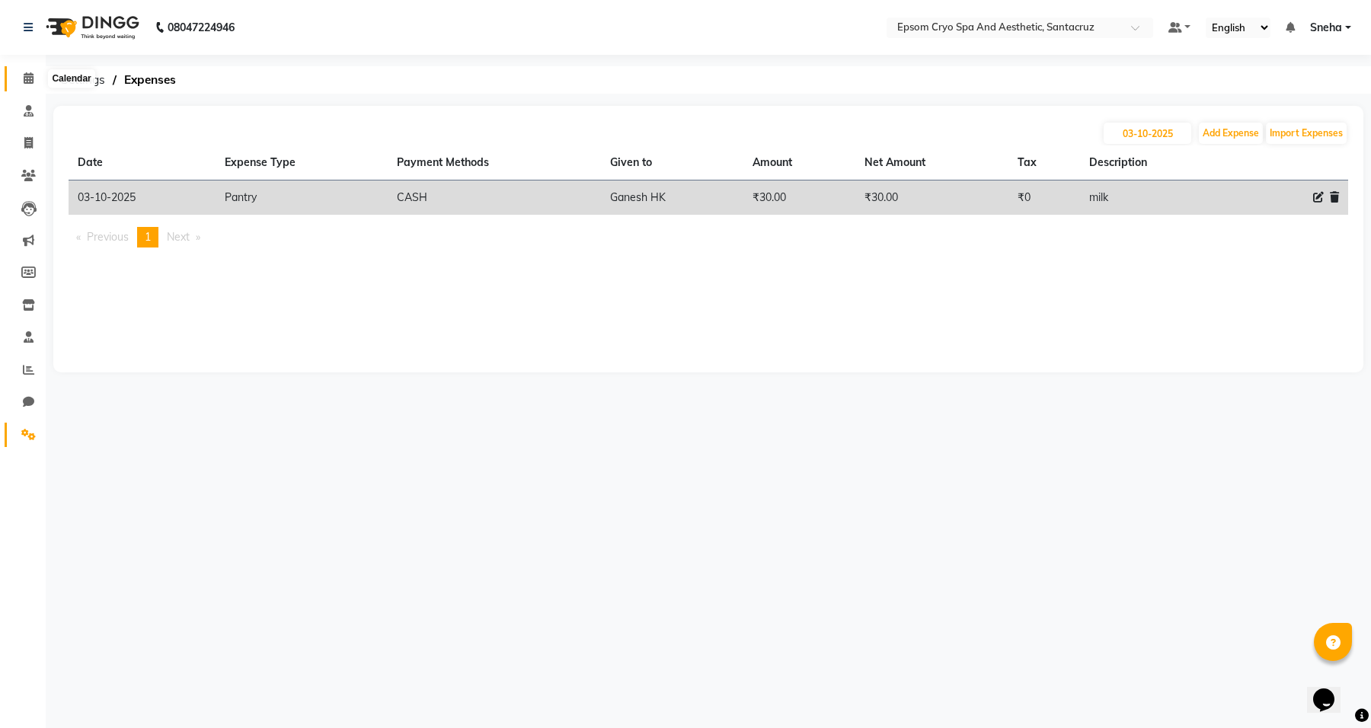
click at [36, 78] on span at bounding box center [28, 79] width 27 height 18
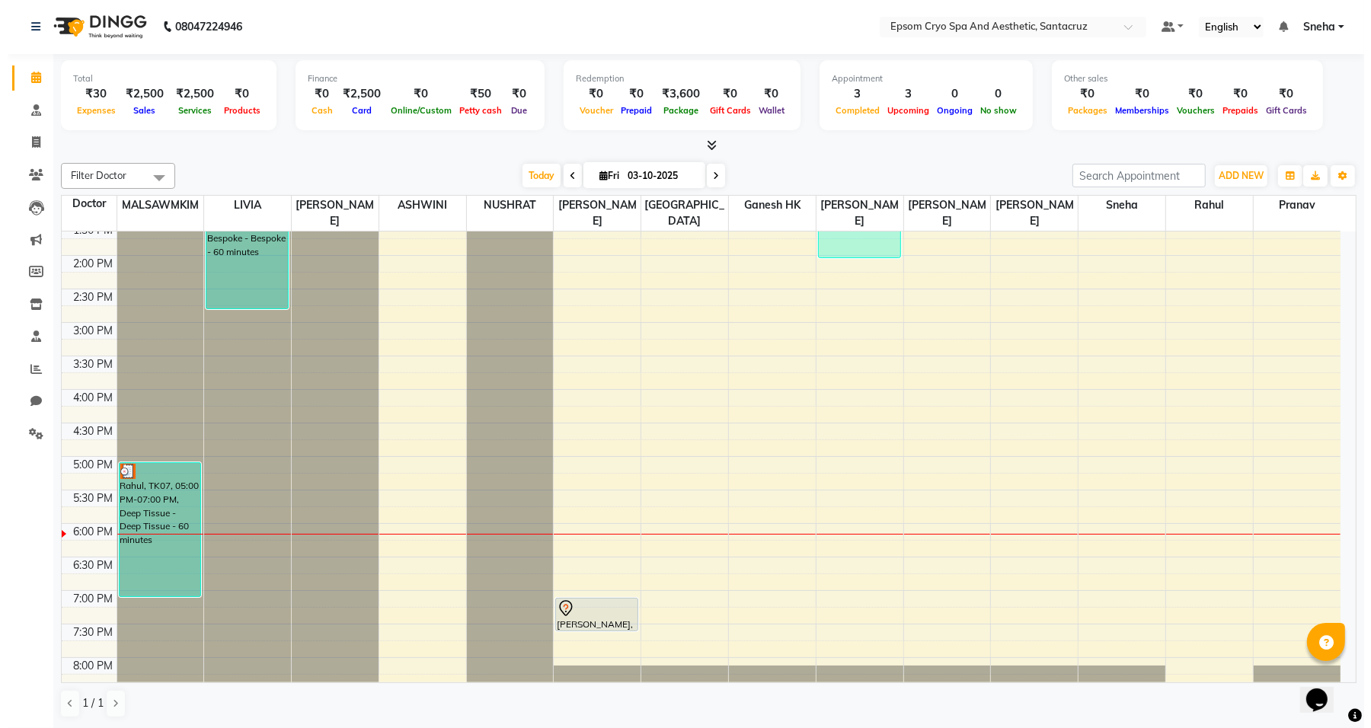
scroll to position [476, 0]
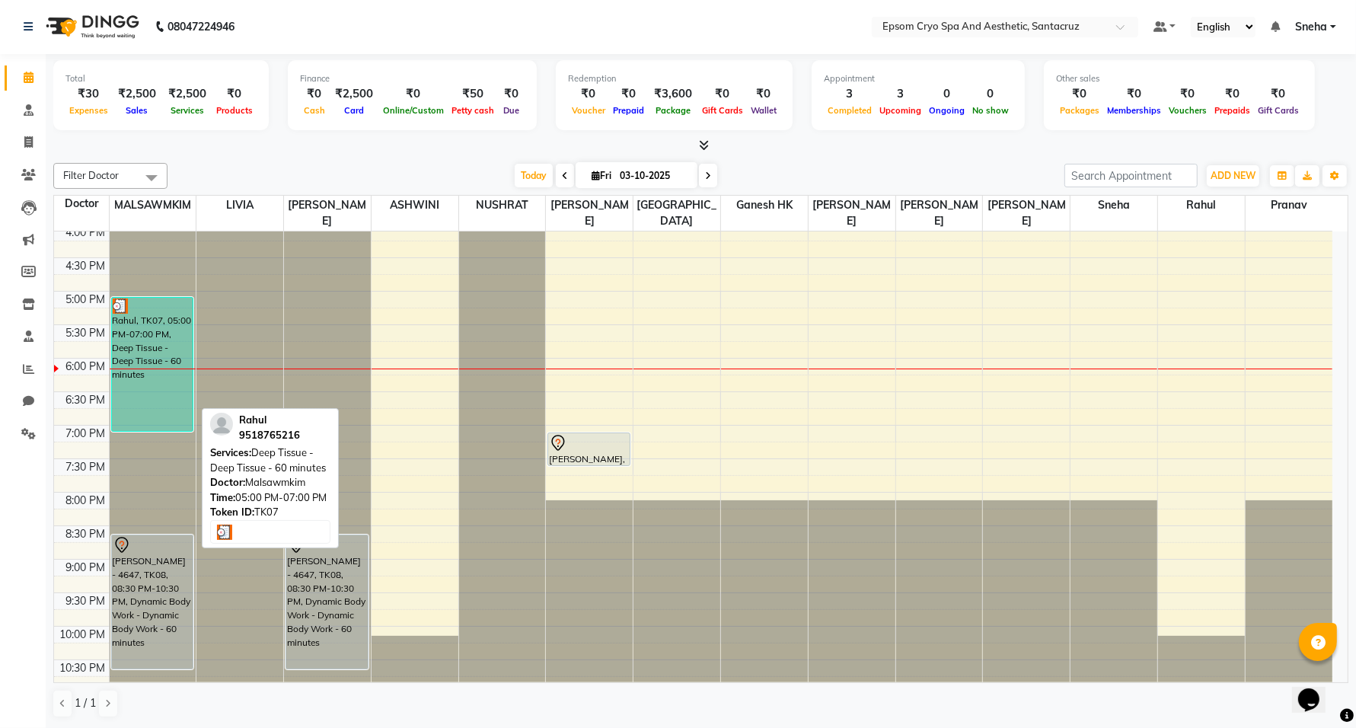
click at [136, 377] on div "Rahul, TK07, 05:00 PM-07:00 PM, Deep Tissue - Deep Tissue - 60 minutes" at bounding box center [152, 364] width 81 height 133
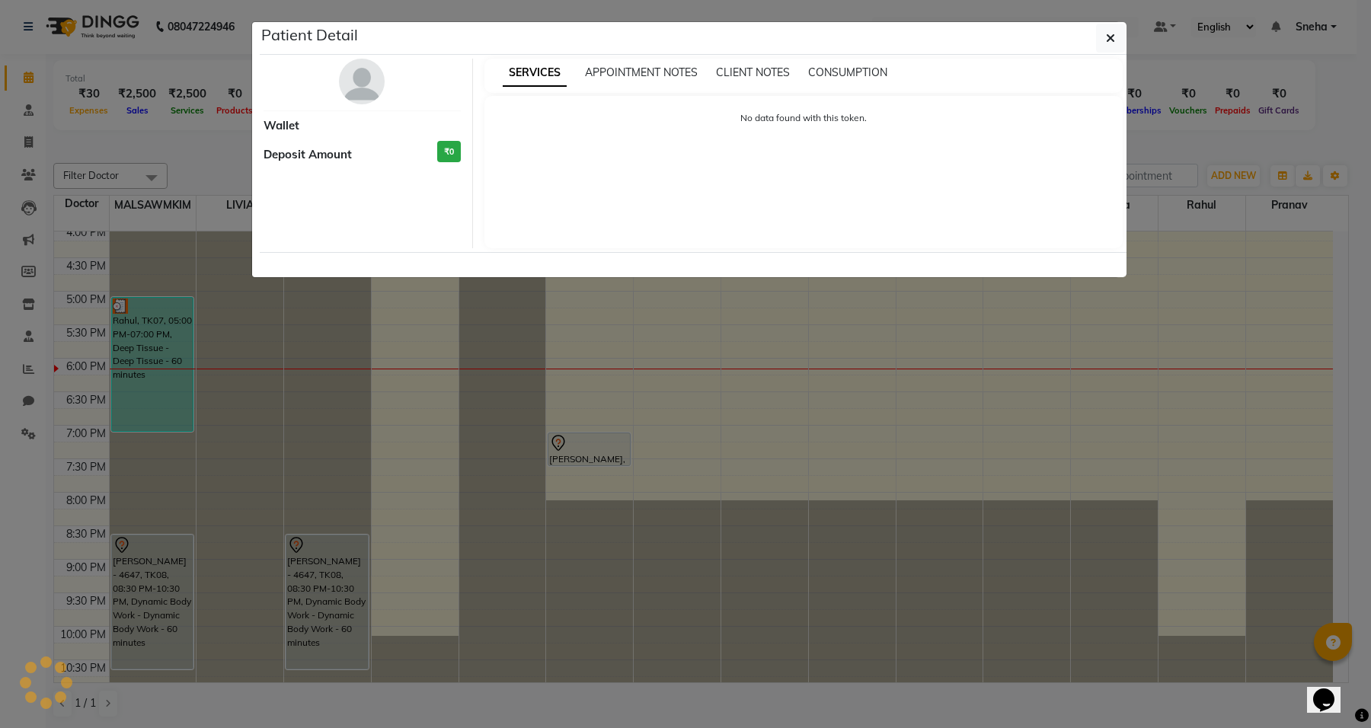
select select "3"
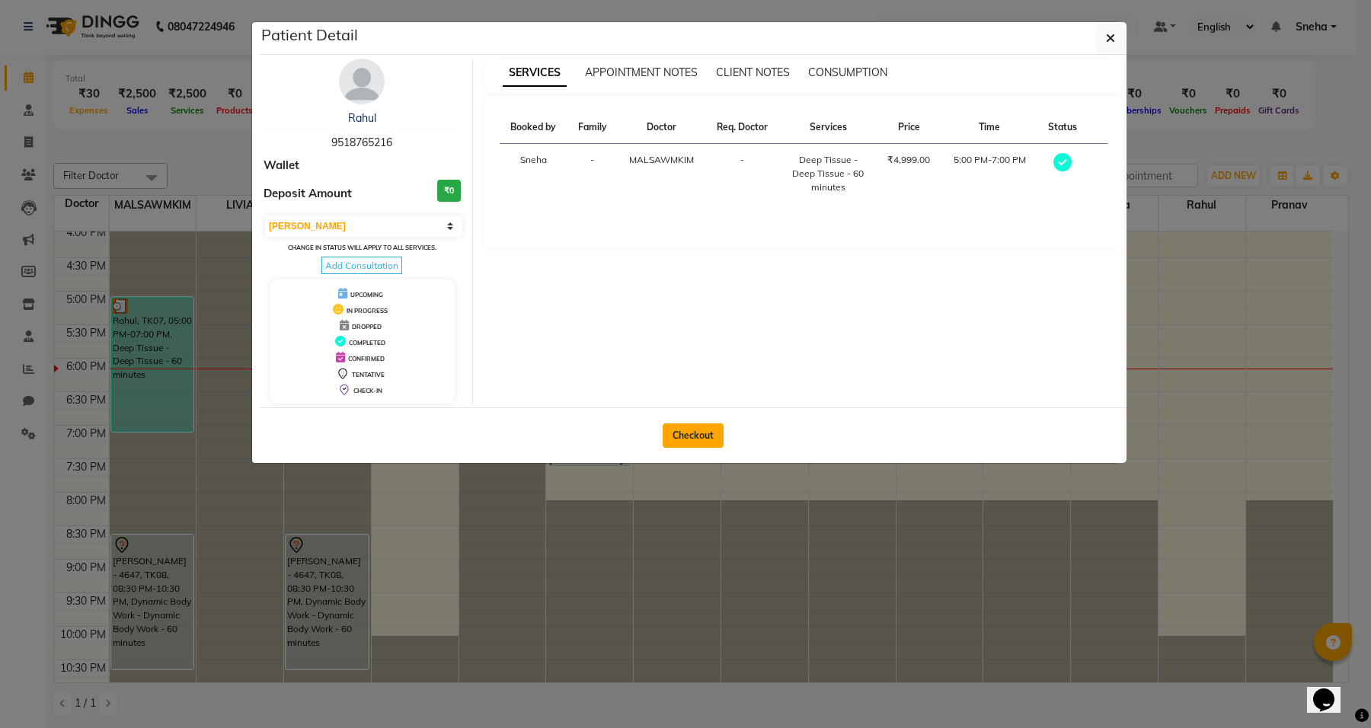
click at [669, 435] on button "Checkout" at bounding box center [692, 435] width 61 height 24
select select "service"
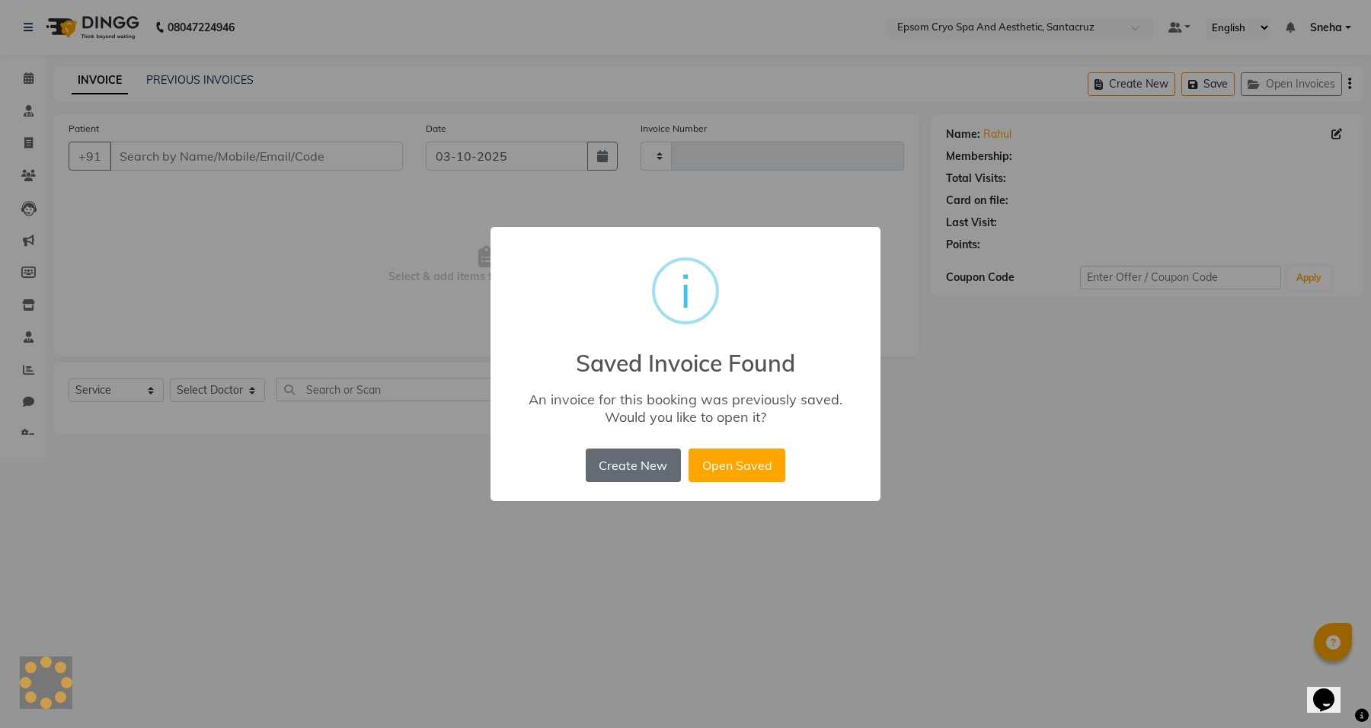
type input "0699"
select select "8028"
click at [727, 462] on button "Open Saved" at bounding box center [736, 465] width 97 height 34
type input "9518765216"
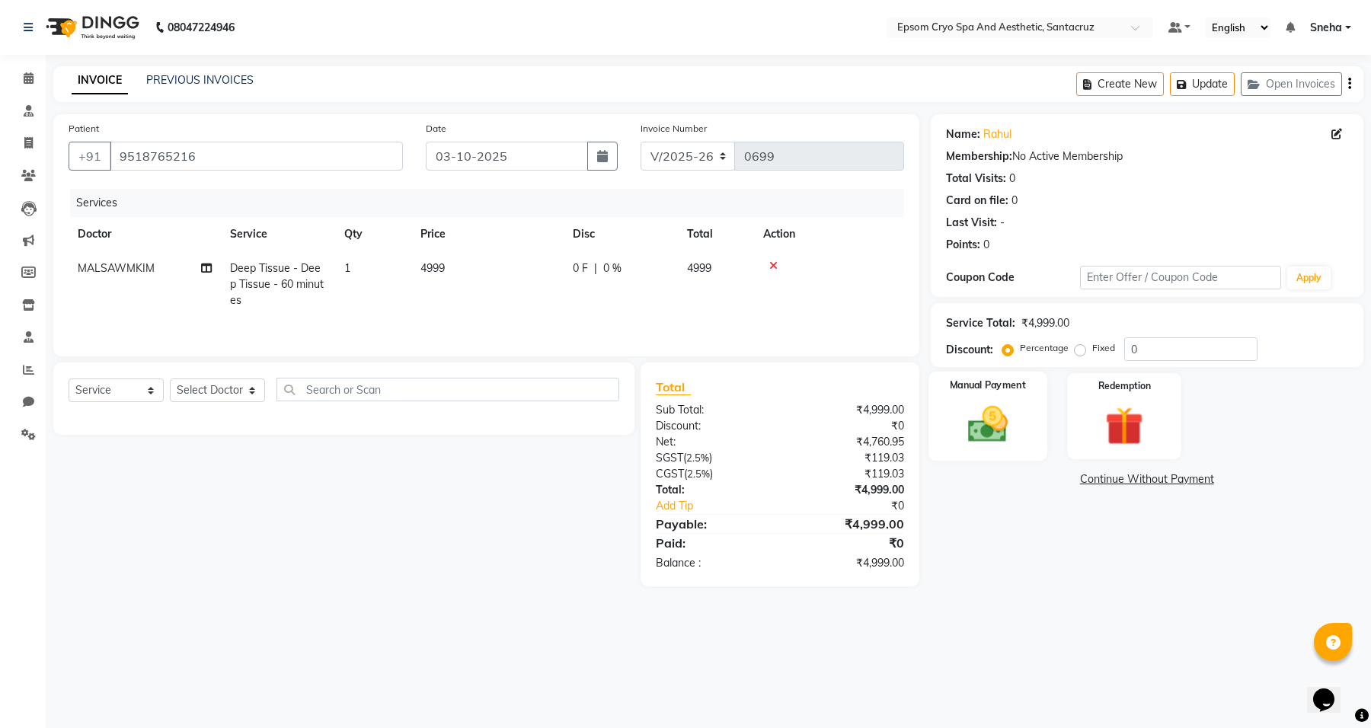
click at [965, 421] on img at bounding box center [987, 424] width 65 height 46
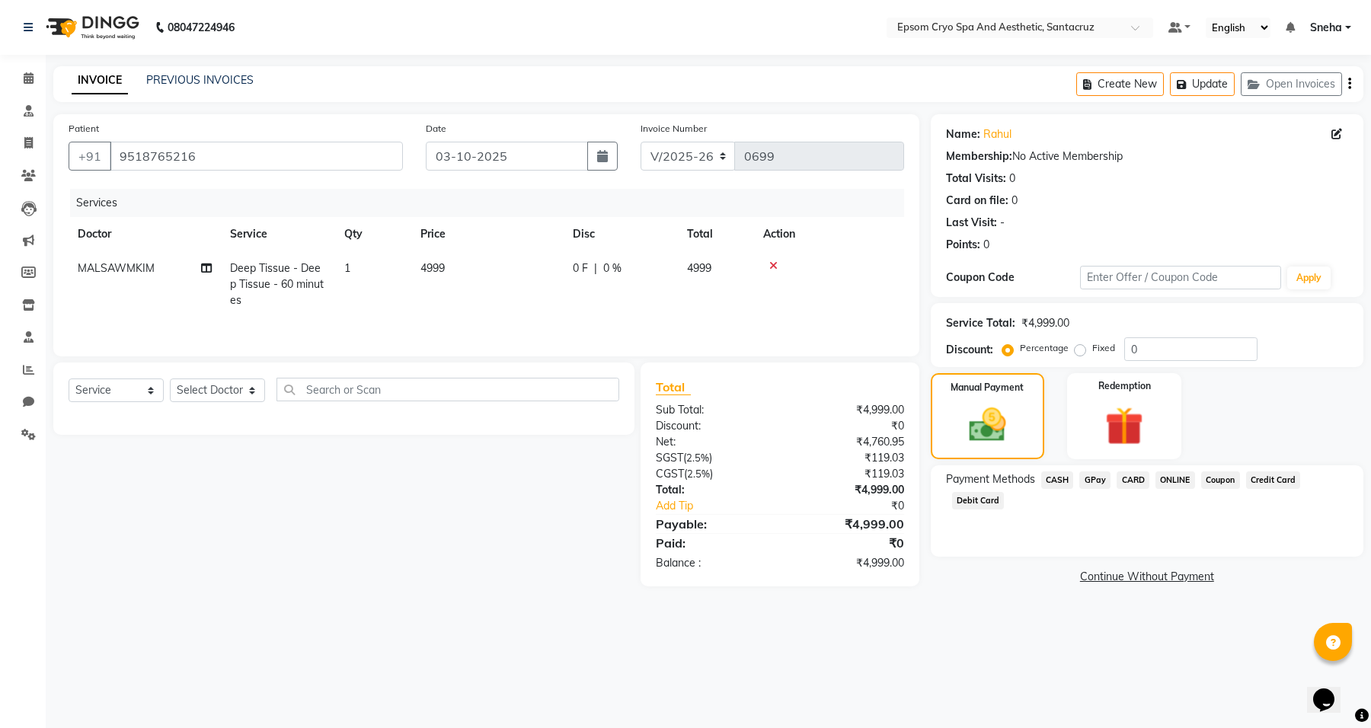
click at [1072, 352] on div "Percentage Fixed" at bounding box center [1064, 349] width 119 height 20
click at [1064, 350] on label "Percentage" at bounding box center [1044, 348] width 49 height 14
click at [1016, 350] on input "Percentage" at bounding box center [1010, 348] width 11 height 11
click at [1085, 351] on div "Fixed" at bounding box center [1095, 348] width 37 height 18
click at [1092, 352] on label "Fixed" at bounding box center [1103, 348] width 23 height 14
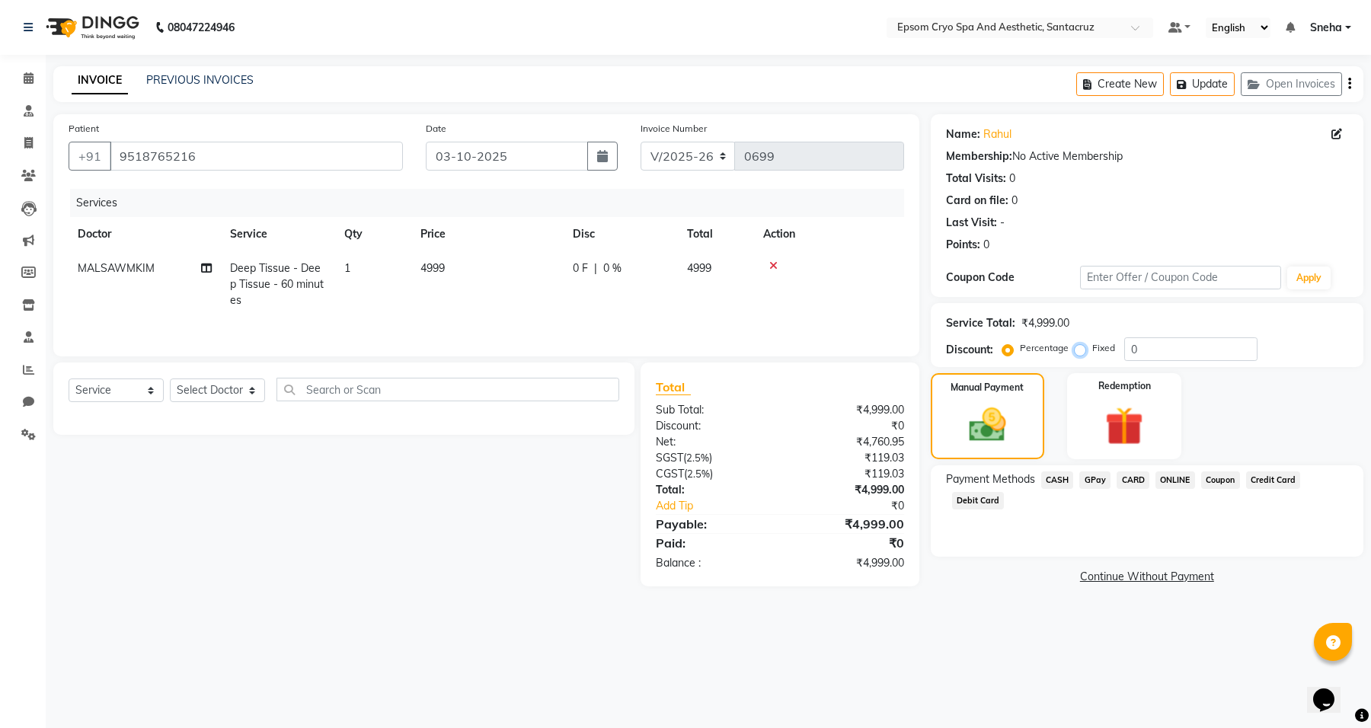
click at [1077, 352] on input "Fixed" at bounding box center [1082, 348] width 11 height 11
radio input "true"
click at [1092, 351] on label "Fixed" at bounding box center [1103, 348] width 23 height 14
click at [1077, 351] on input "Fixed" at bounding box center [1082, 348] width 11 height 11
click at [1154, 349] on input "0" at bounding box center [1190, 349] width 133 height 24
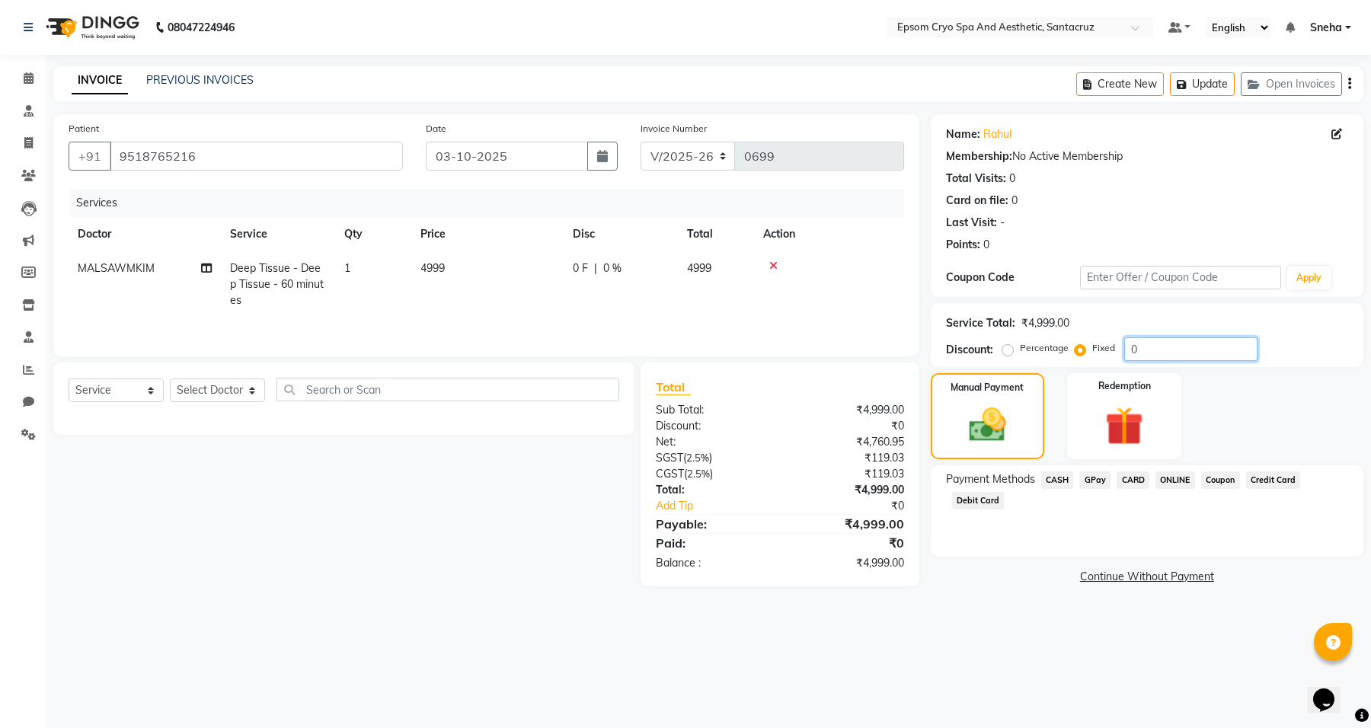
drag, startPoint x: 1154, startPoint y: 350, endPoint x: 1083, endPoint y: 351, distance: 70.8
click at [1093, 350] on div "Percentage Fixed 0" at bounding box center [1131, 349] width 252 height 24
type input "2999"
click at [1058, 481] on span "CASH" at bounding box center [1057, 480] width 33 height 18
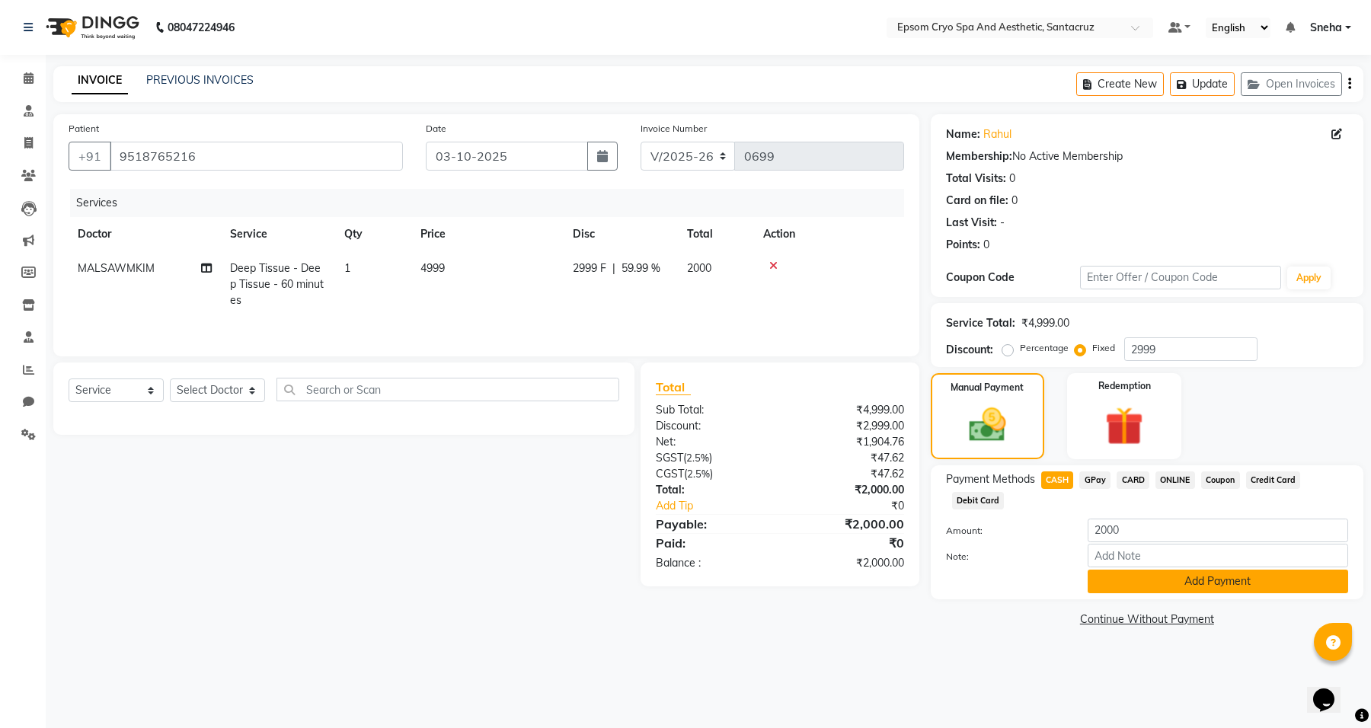
click at [1198, 585] on button "Add Payment" at bounding box center [1217, 582] width 260 height 24
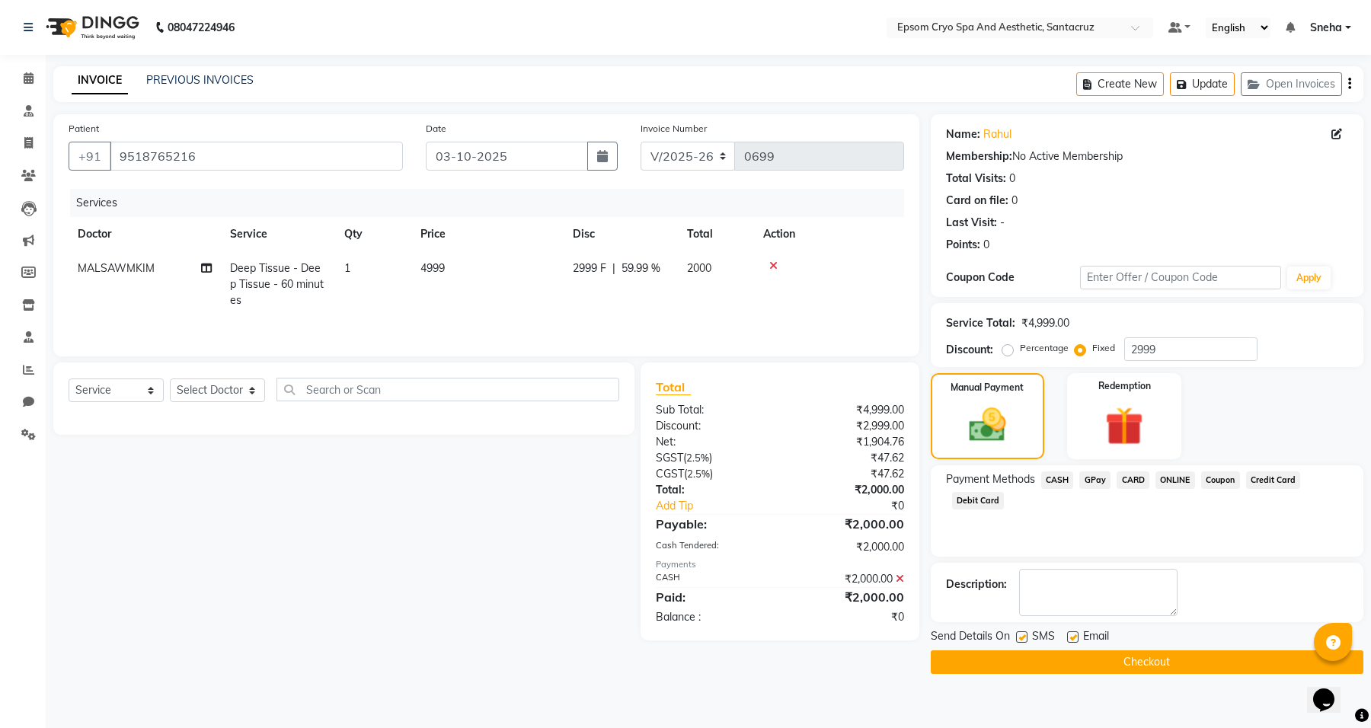
click at [1171, 655] on button "Checkout" at bounding box center [1146, 662] width 432 height 24
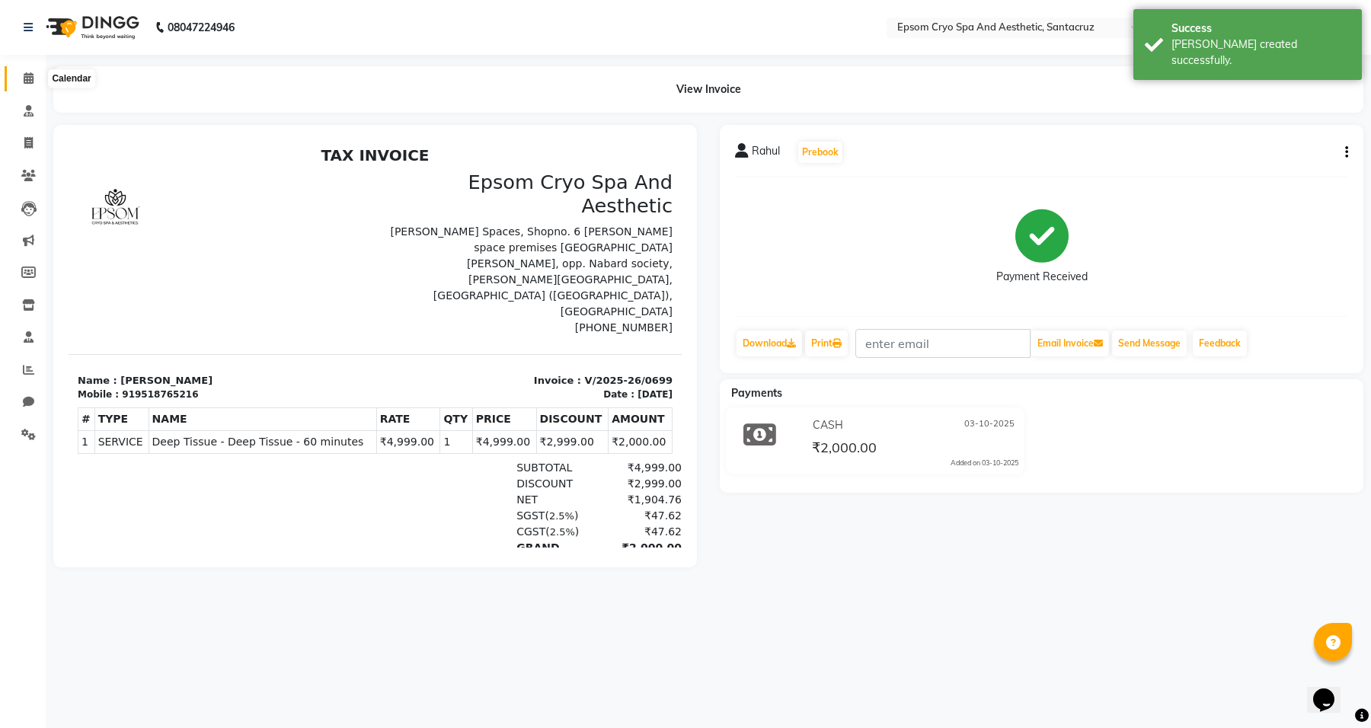
click at [24, 82] on icon at bounding box center [29, 77] width 10 height 11
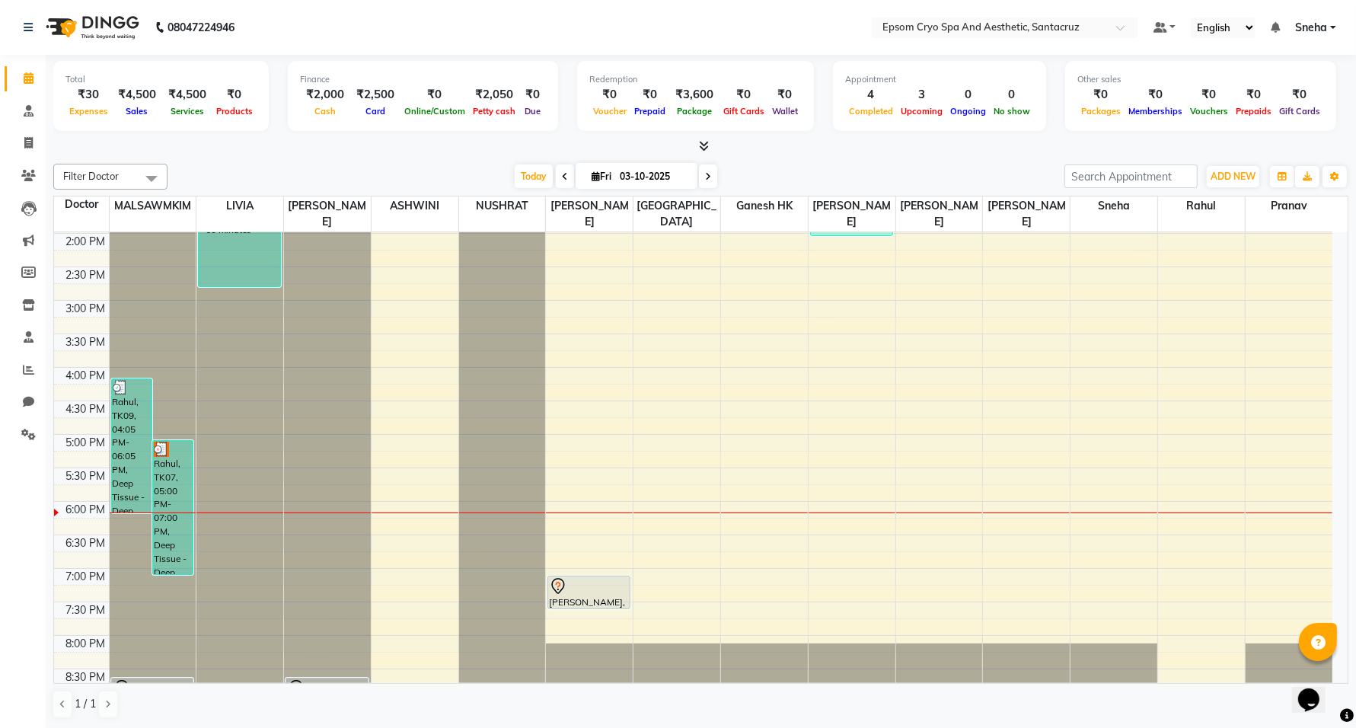
scroll to position [381, 0]
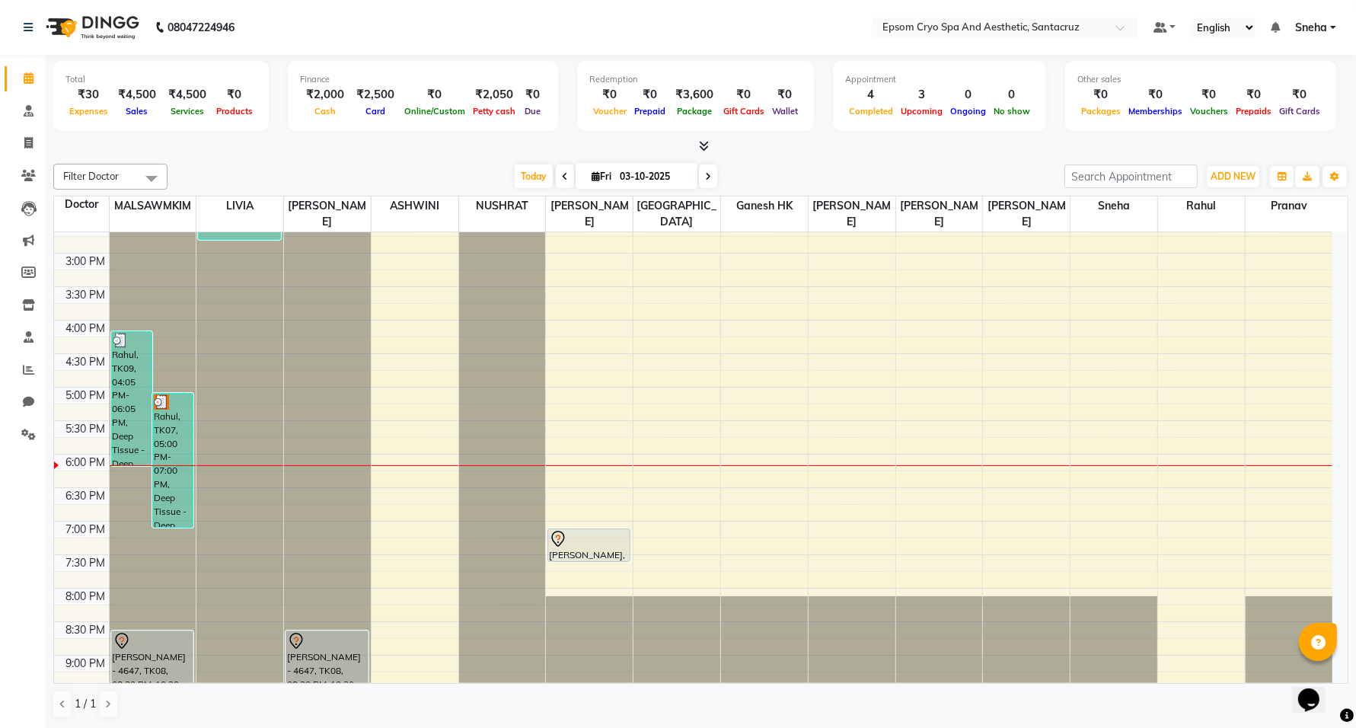
drag, startPoint x: 179, startPoint y: 406, endPoint x: 288, endPoint y: 359, distance: 118.4
click at [288, 359] on tr "Rahul, TK09, 04:05 PM-06:05 PM, Deep Tissue - Deep Tissue - 60 minutes Rahul, T…" at bounding box center [693, 320] width 1278 height 937
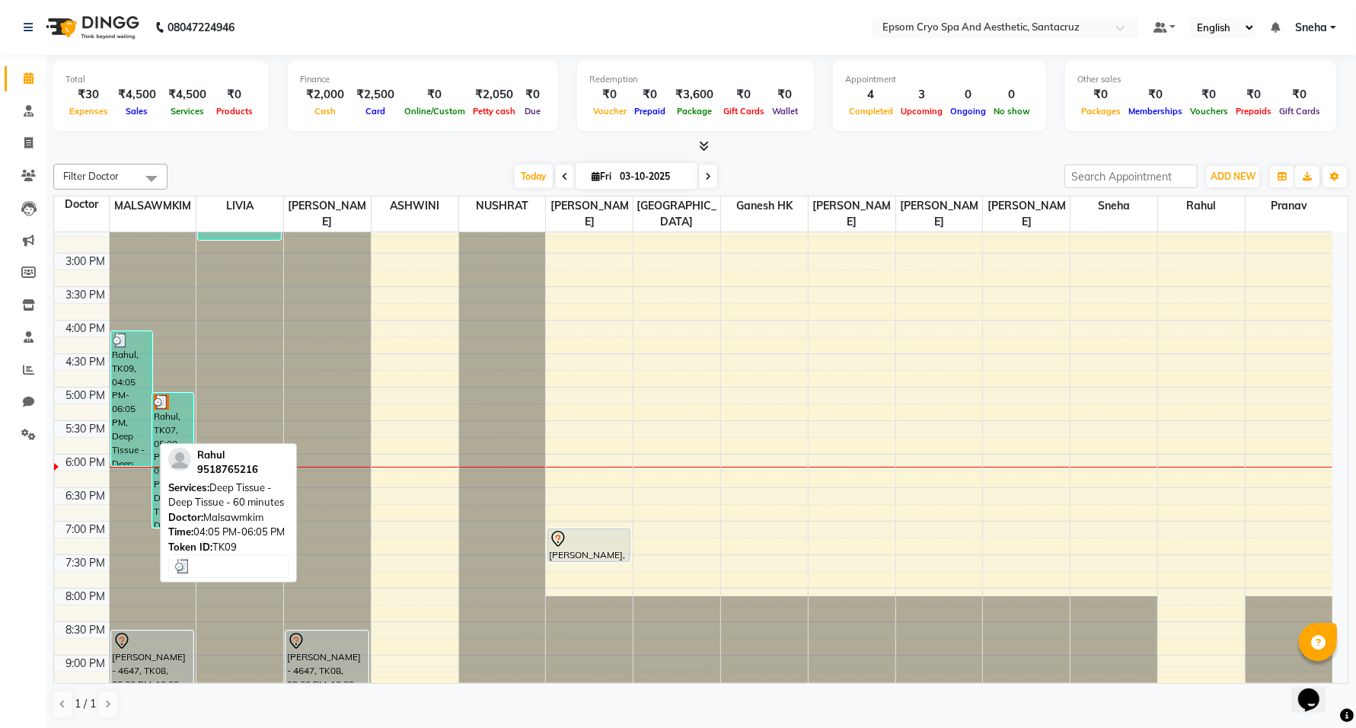
click at [128, 341] on div "Rahul, TK09, 04:05 PM-06:05 PM, Deep Tissue - Deep Tissue - 60 minutes" at bounding box center [132, 398] width 40 height 133
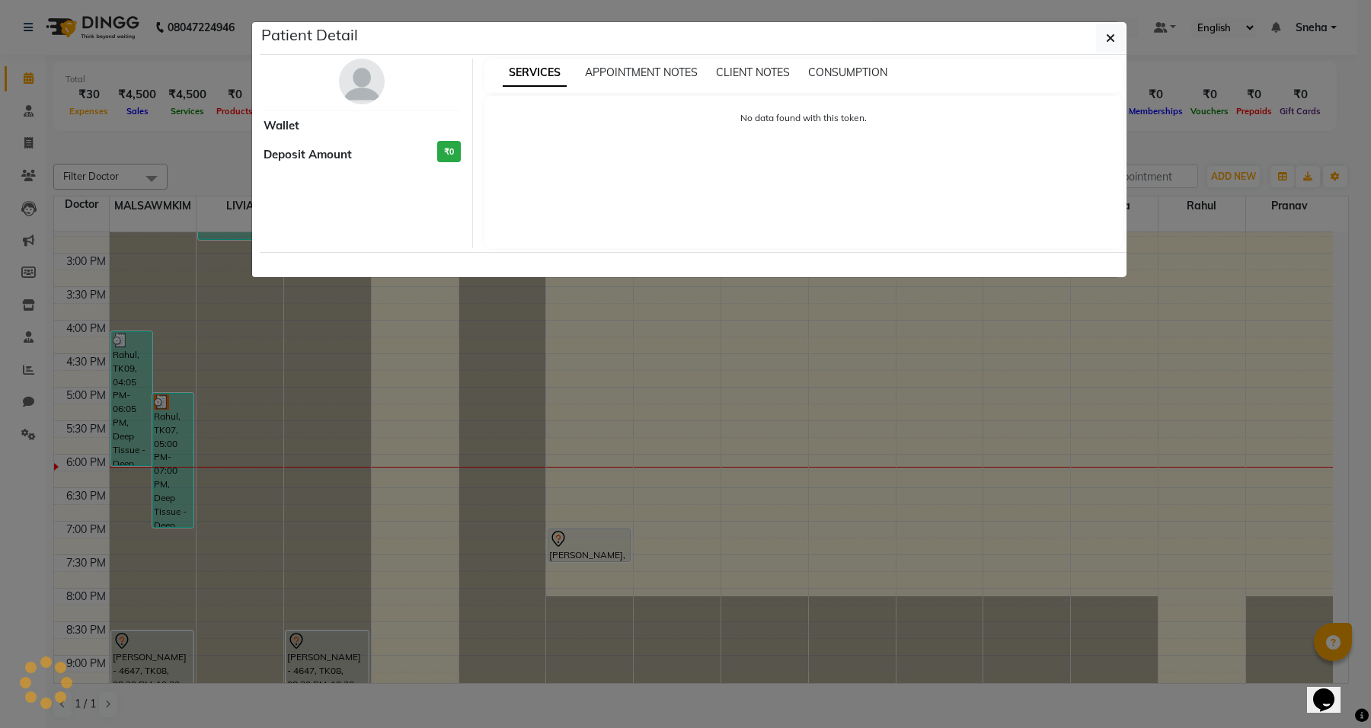
select select "3"
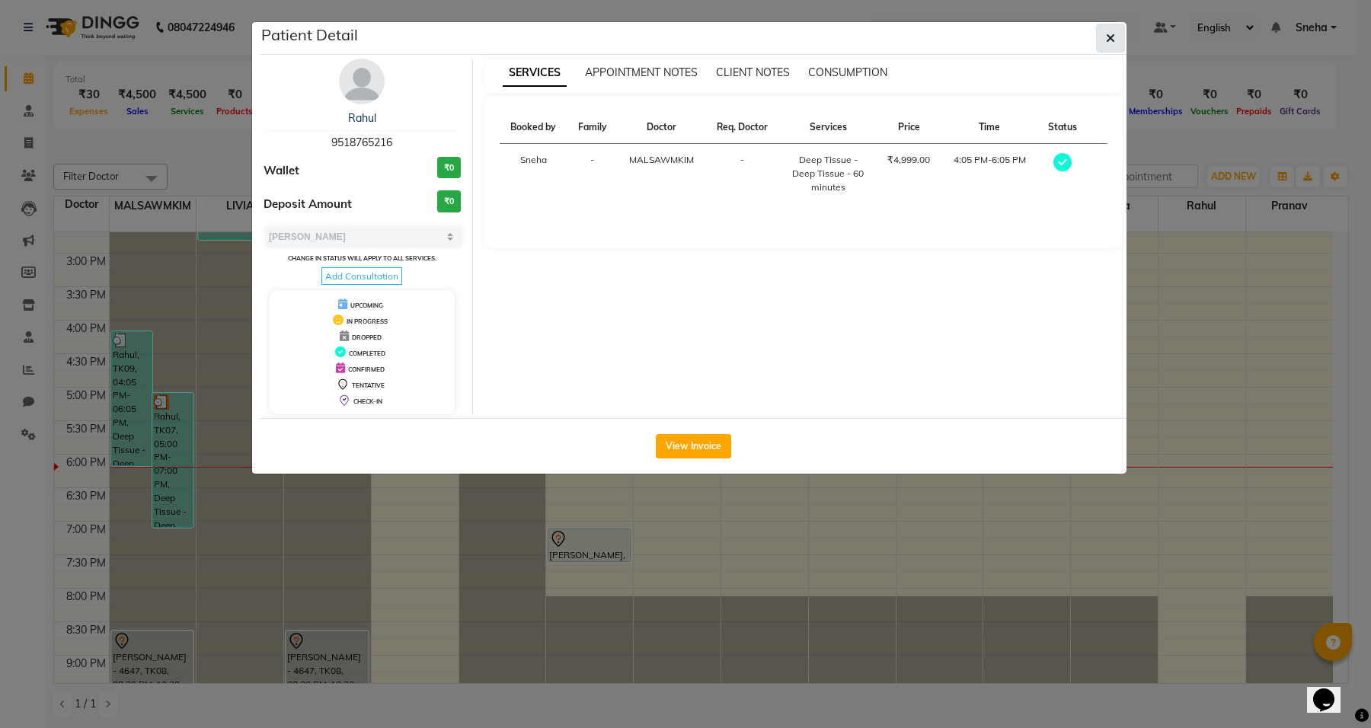
click at [1116, 46] on button "button" at bounding box center [1110, 38] width 29 height 29
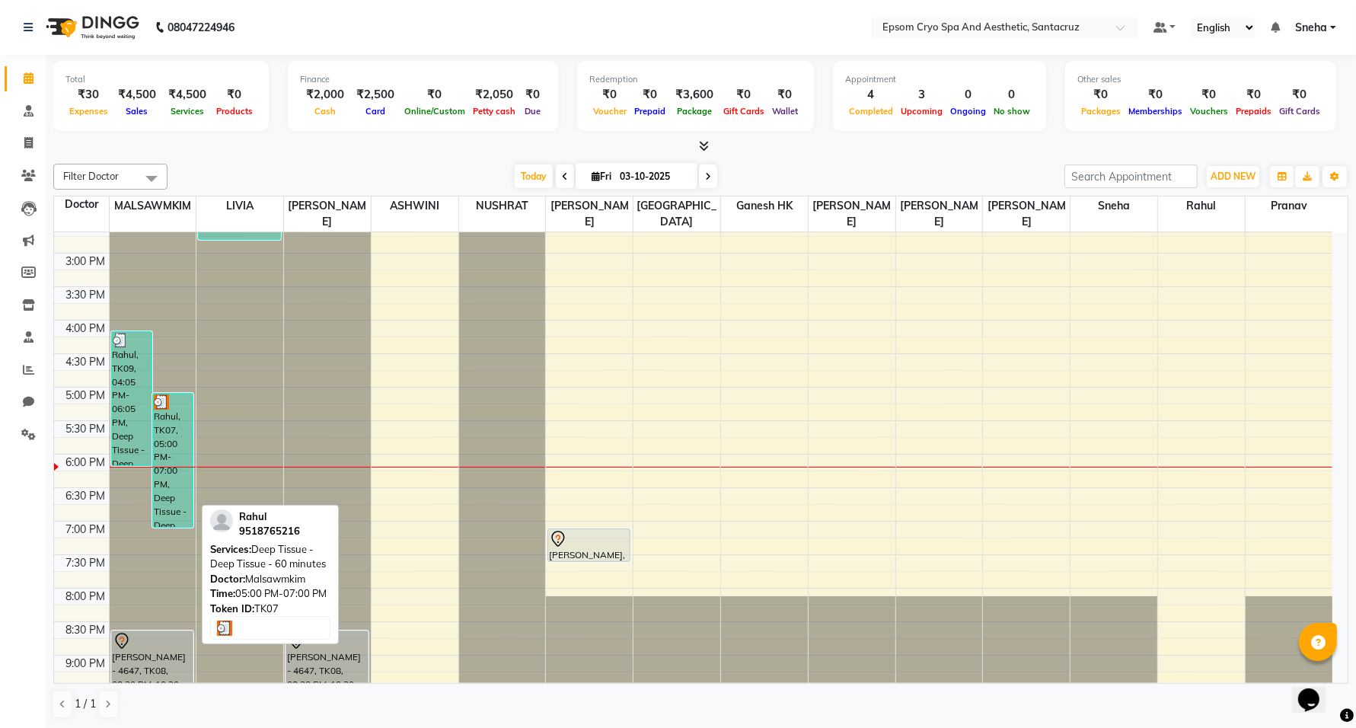
click at [189, 407] on div "Rahul, TK07, 05:00 PM-07:00 PM, Deep Tissue - Deep Tissue - 60 minutes" at bounding box center [173, 460] width 40 height 133
select select "3"
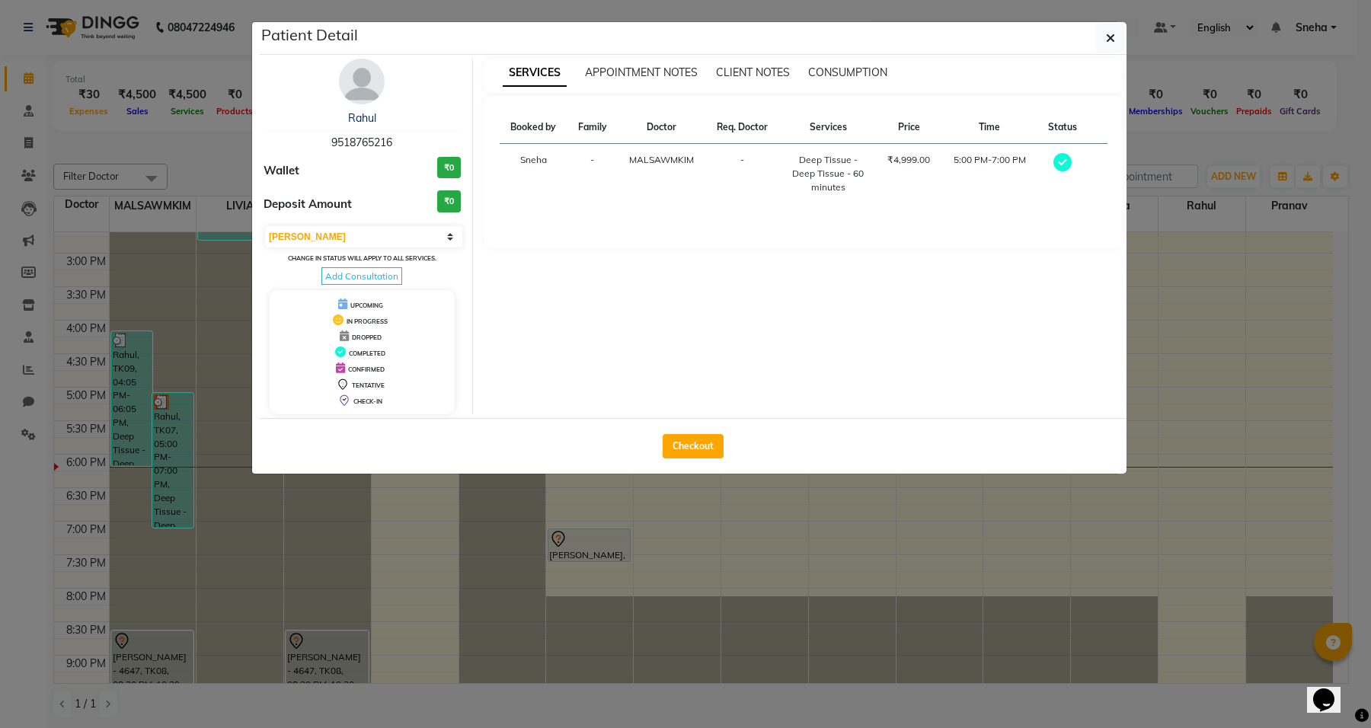
click at [141, 344] on ngb-modal-window "Patient Detail Rahul 9518765216 Wallet ₹0 Deposit Amount ₹0 Select MARK DONE UP…" at bounding box center [685, 364] width 1371 height 728
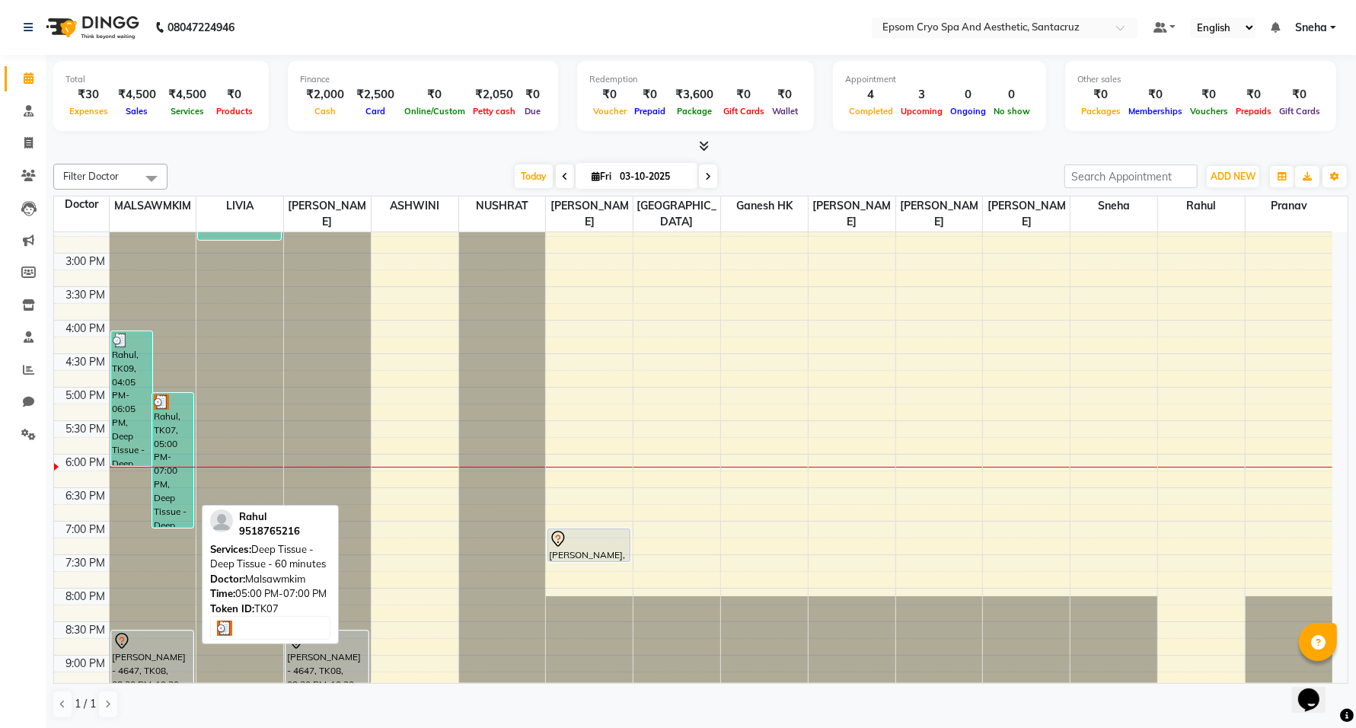
click at [185, 401] on div "Rahul, TK07, 05:00 PM-07:00 PM, Deep Tissue - Deep Tissue - 60 minutes" at bounding box center [173, 460] width 40 height 133
select select "3"
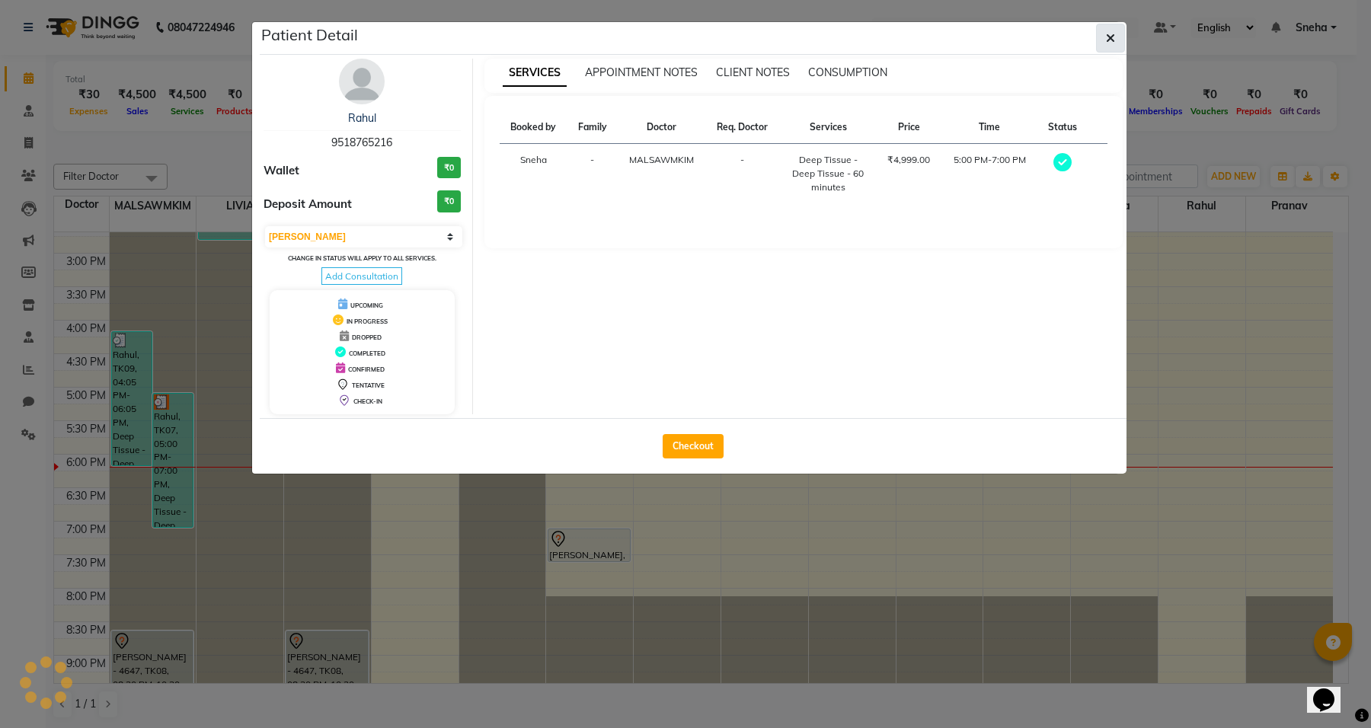
click at [1101, 33] on button "button" at bounding box center [1110, 38] width 29 height 29
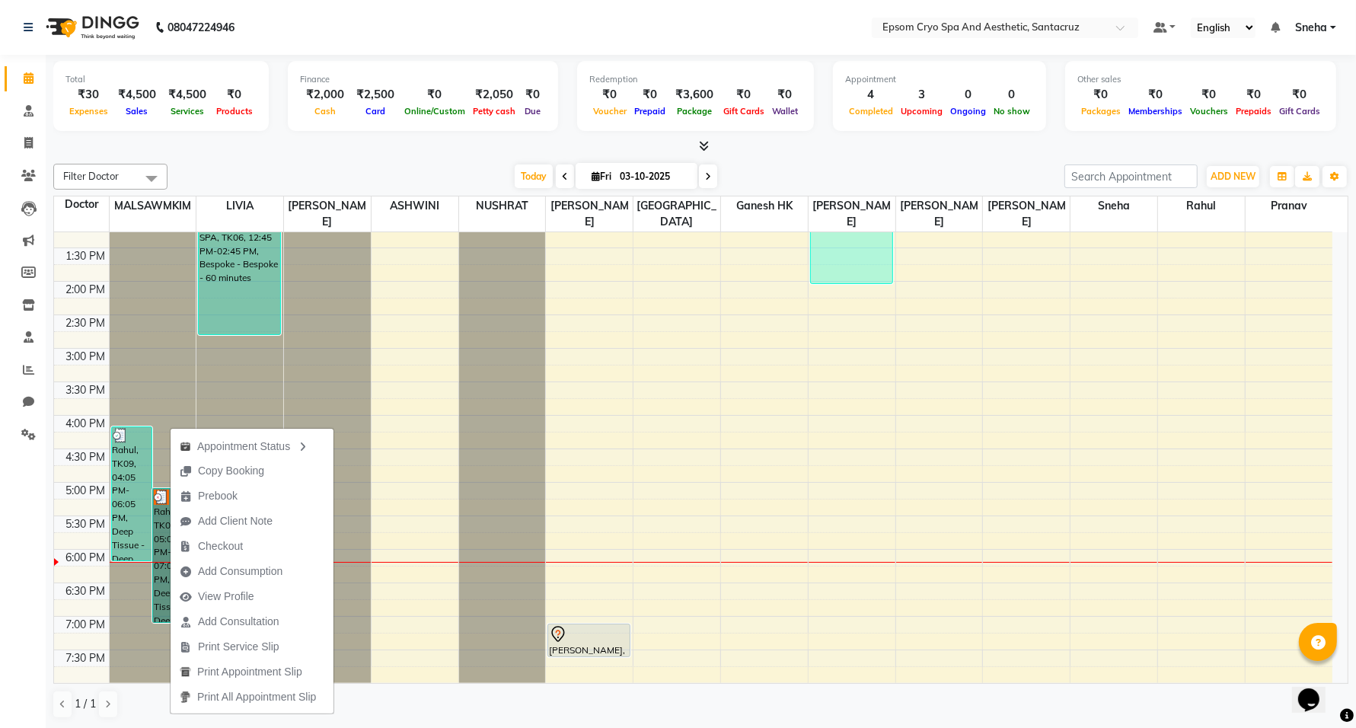
scroll to position [476, 0]
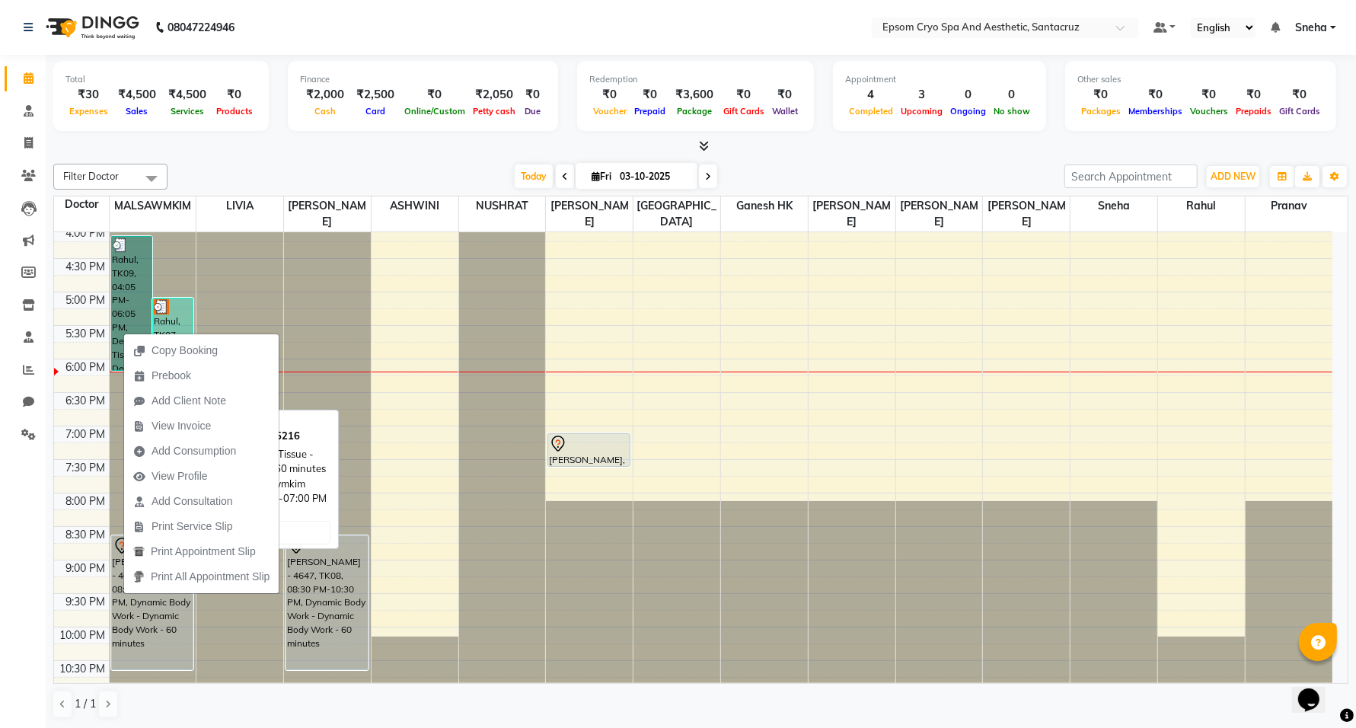
click at [170, 312] on div "Rahul, TK07, 05:00 PM-07:00 PM, Deep Tissue - Deep Tissue - 60 minutes" at bounding box center [173, 364] width 40 height 133
select select "3"
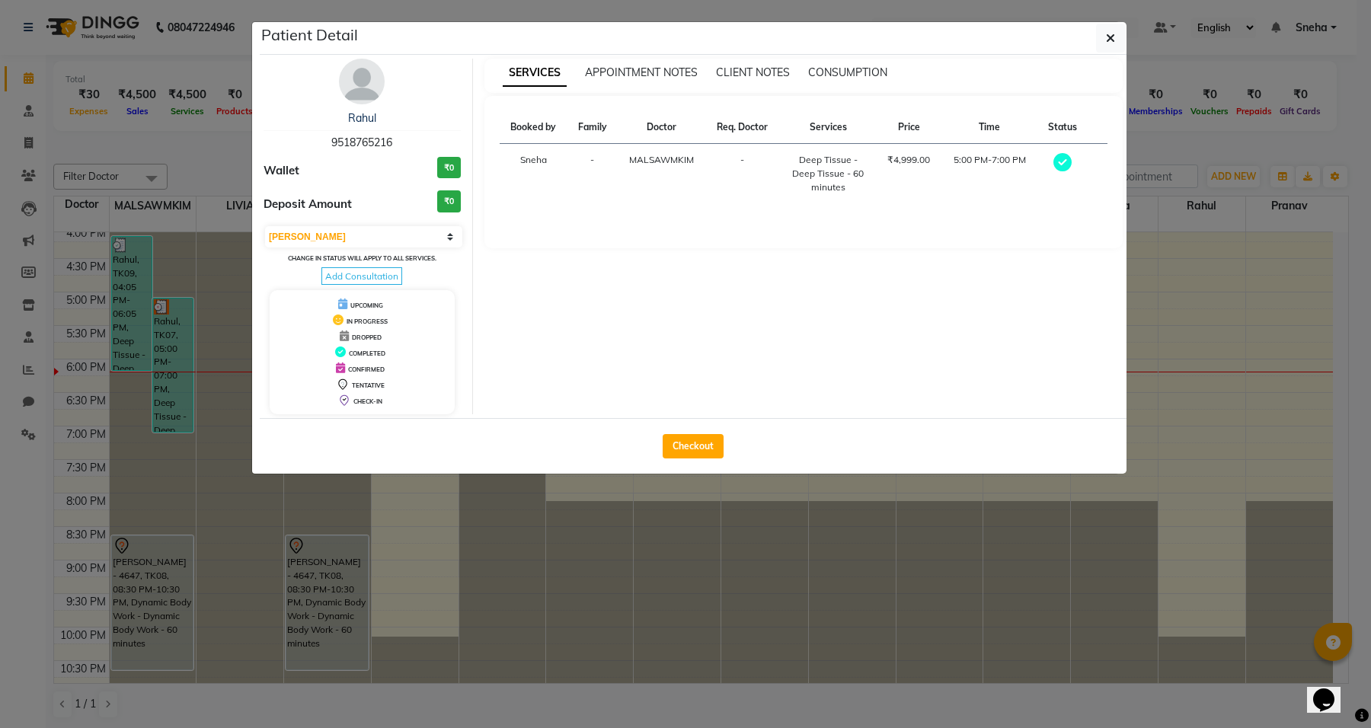
drag, startPoint x: 170, startPoint y: 312, endPoint x: 234, endPoint y: 203, distance: 126.9
click at [234, 203] on ngb-modal-window "Patient Detail Rahul 9518765216 Wallet ₹0 Deposit Amount ₹0 Select MARK DONE UP…" at bounding box center [685, 364] width 1371 height 728
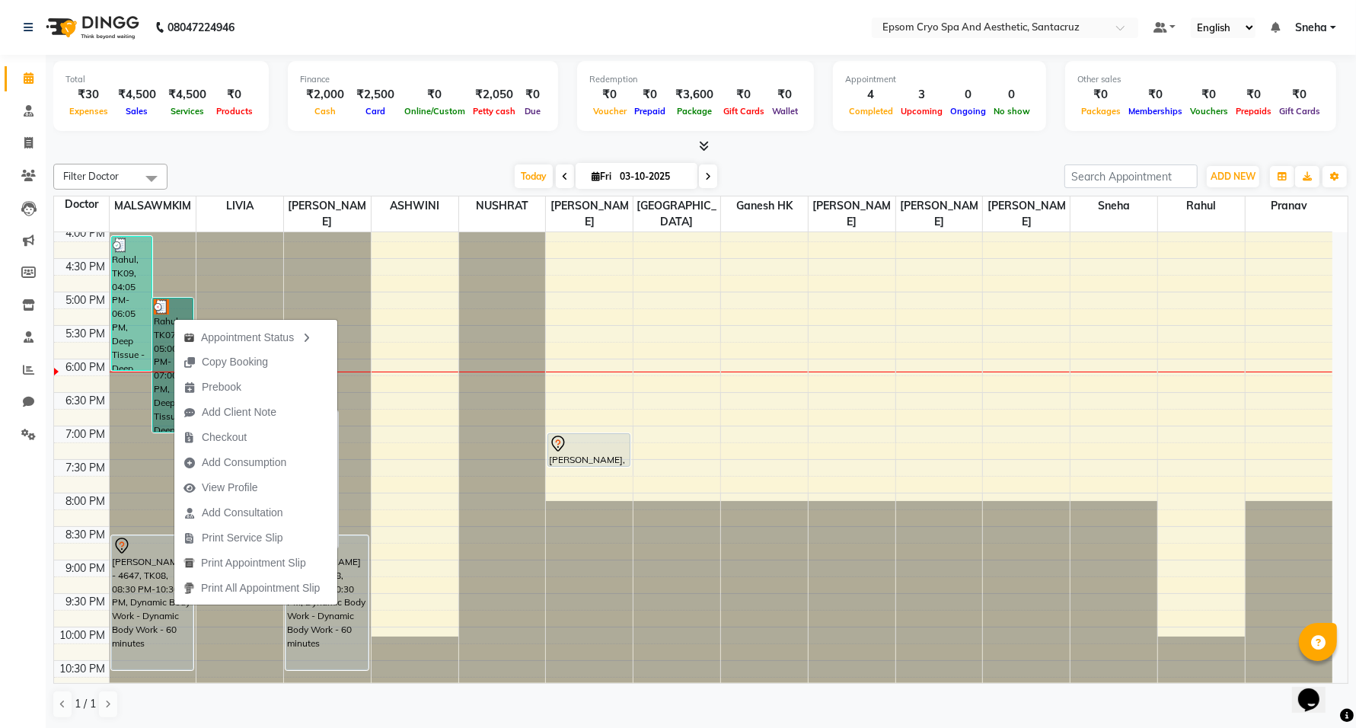
click at [177, 305] on link "Rahul, TK07, 05:00 PM-07:00 PM, Deep Tissue - Deep Tissue - 60 minutes" at bounding box center [172, 365] width 41 height 135
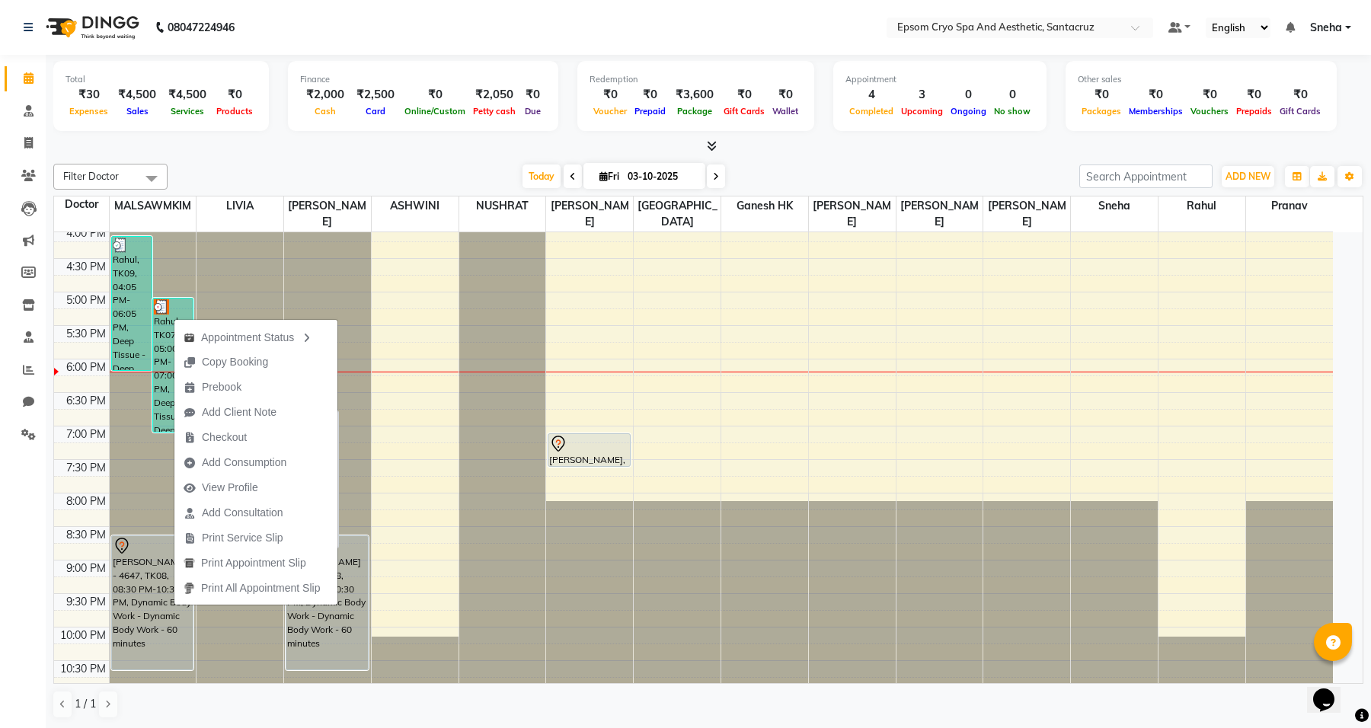
select select "3"
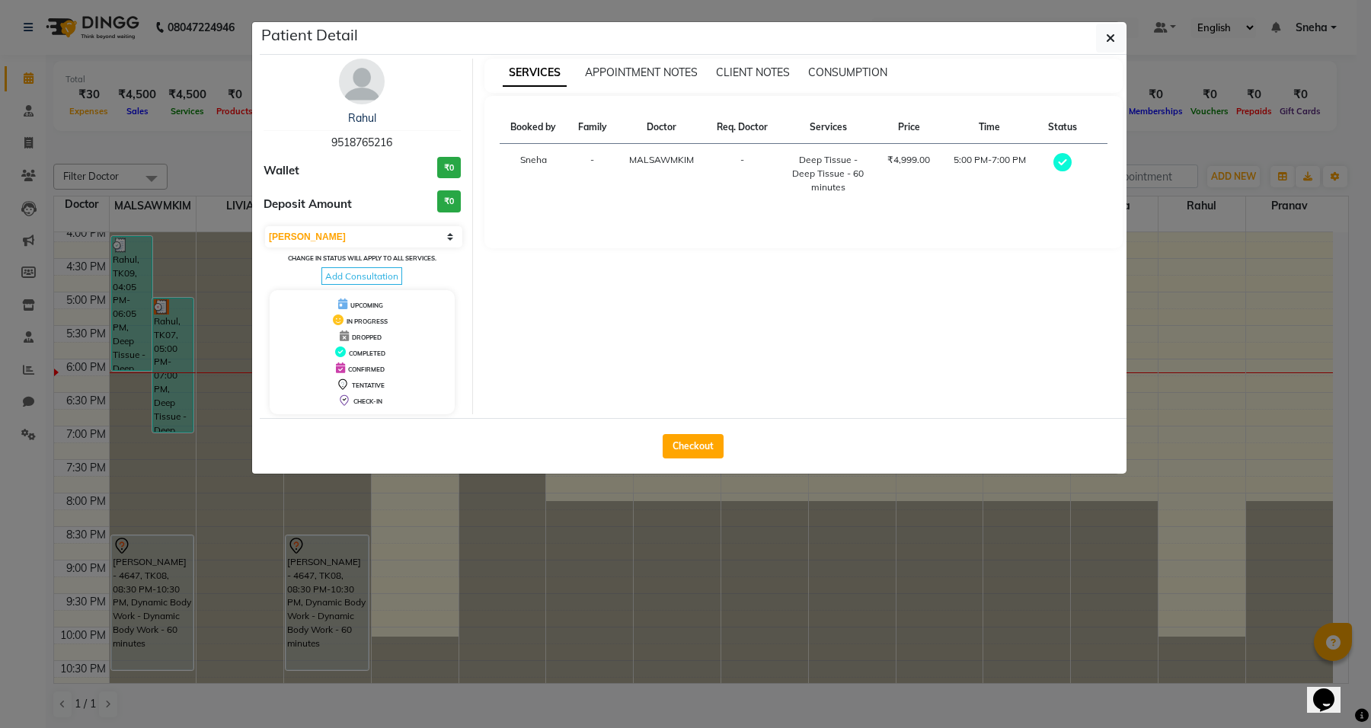
click at [375, 336] on span "DROPPED" at bounding box center [367, 338] width 30 height 8
click at [1112, 32] on icon "button" at bounding box center [1110, 38] width 9 height 12
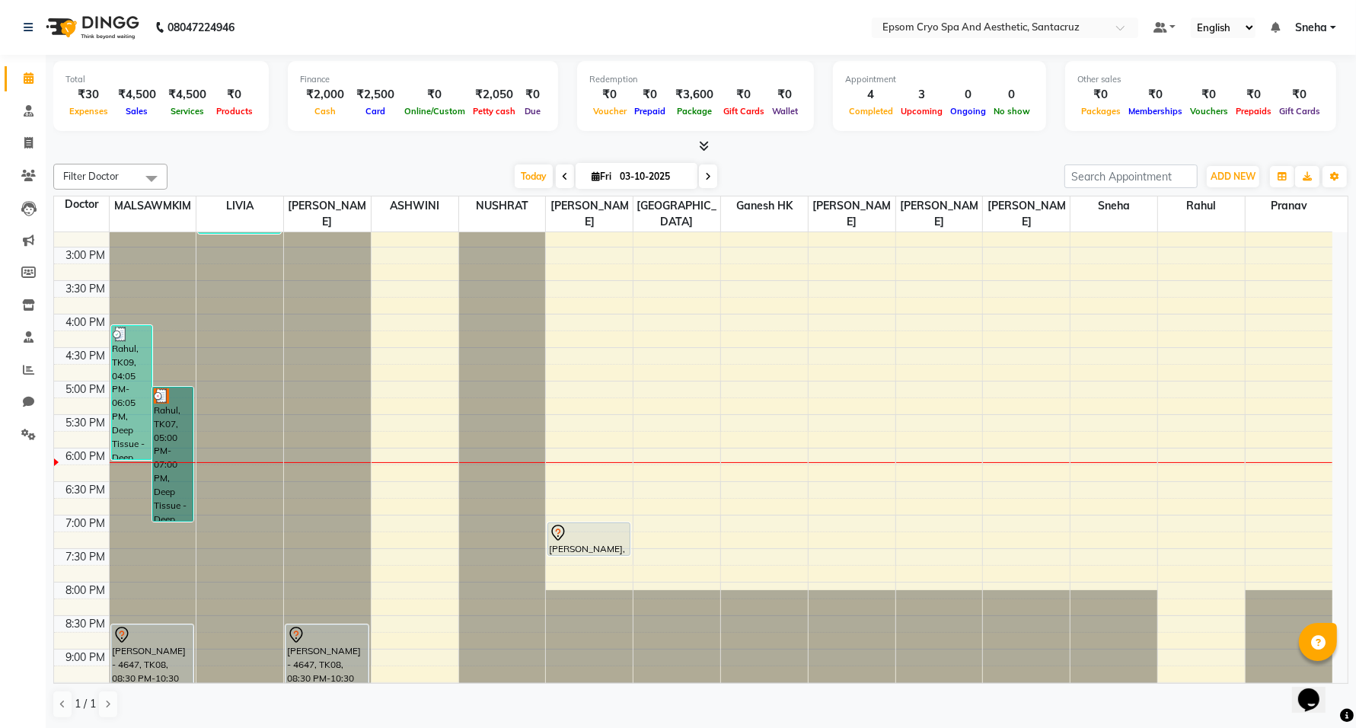
scroll to position [481, 0]
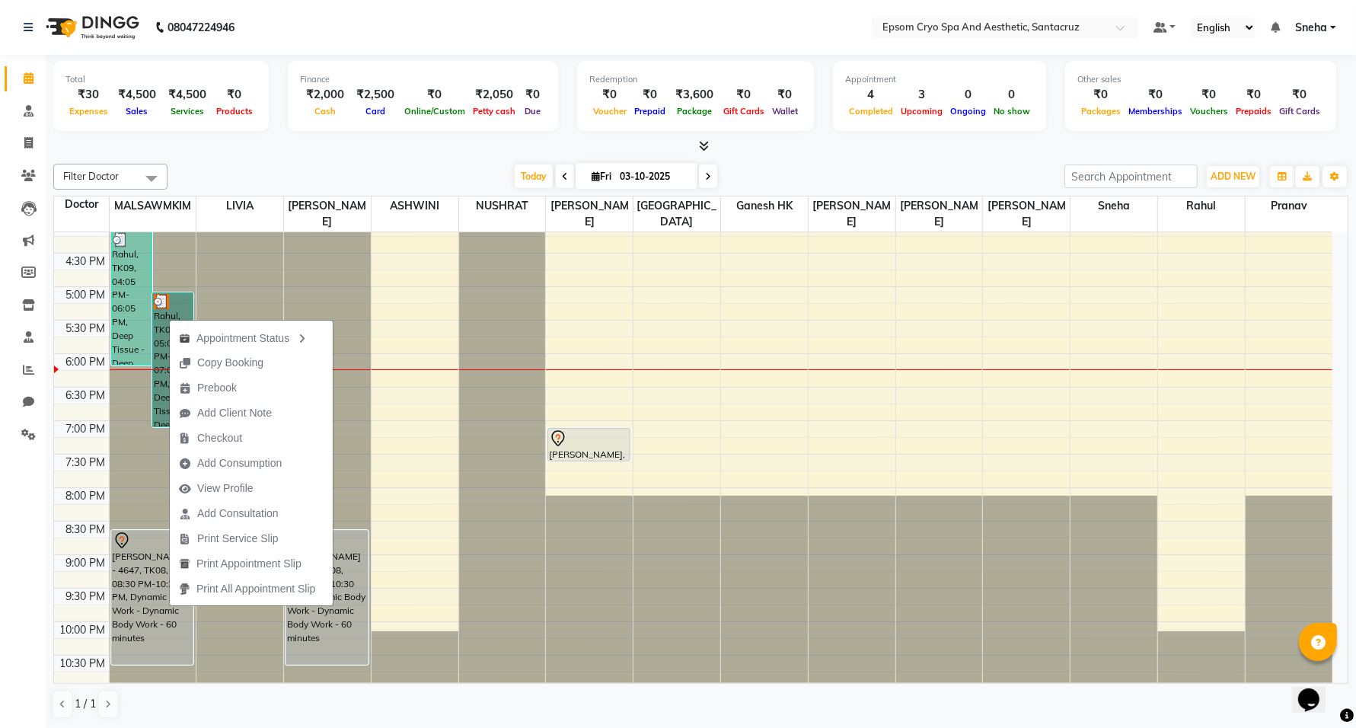
drag, startPoint x: 169, startPoint y: 298, endPoint x: 272, endPoint y: 291, distance: 103.1
click at [272, 291] on tr "Rahul, TK09, 04:05 PM-06:05 PM, Deep Tissue - Deep Tissue - 60 minutes Rahul, T…" at bounding box center [693, 219] width 1278 height 937
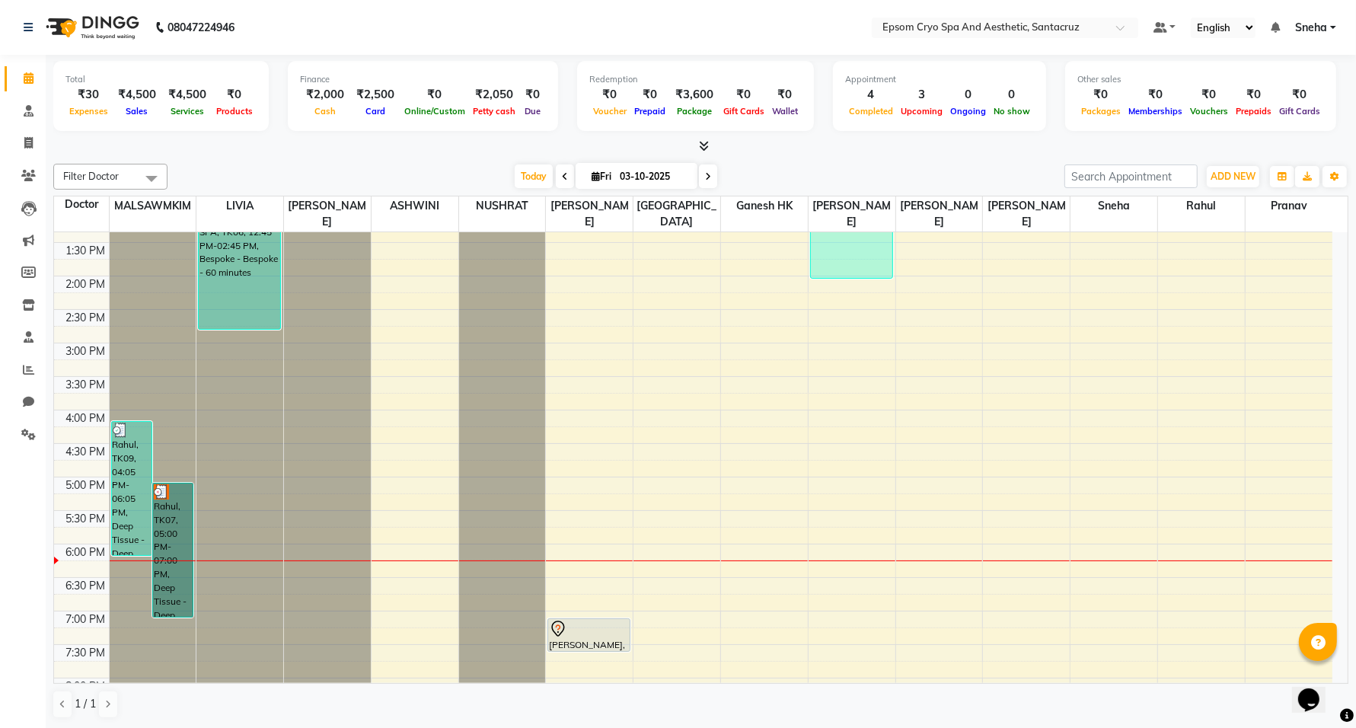
scroll to position [386, 0]
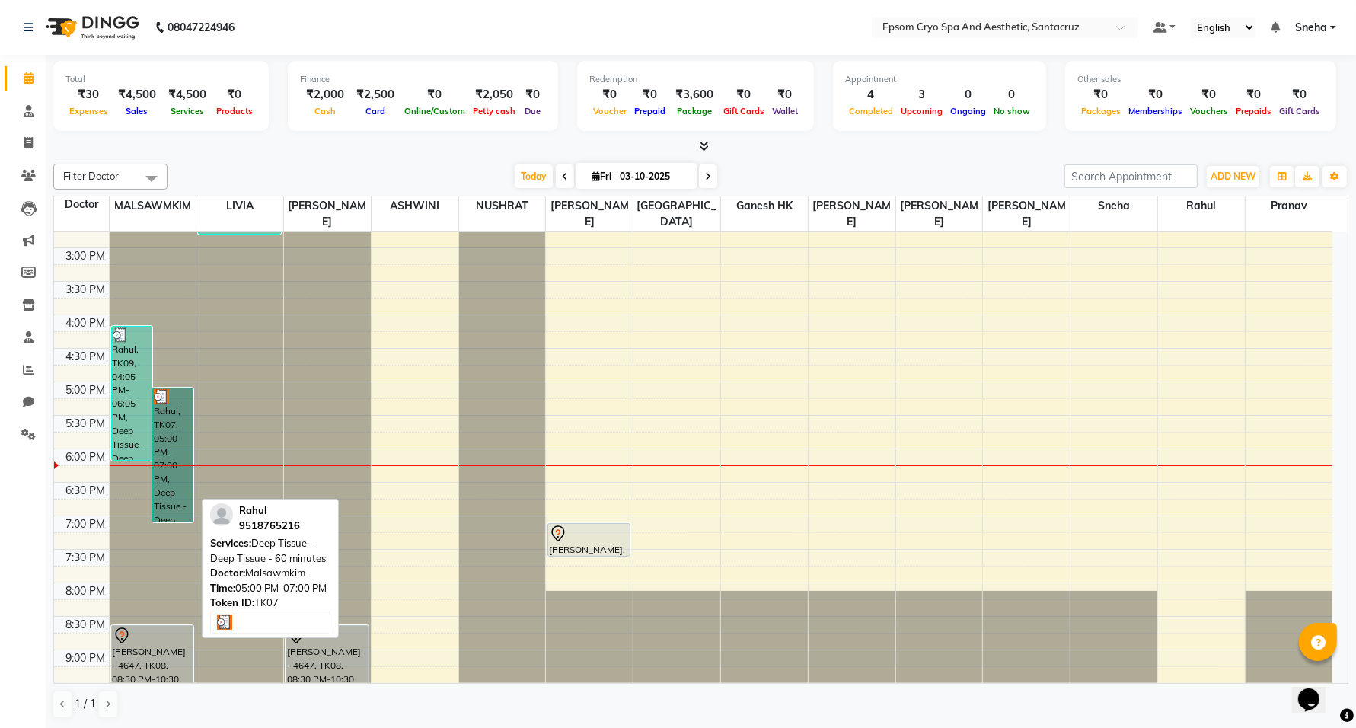
click at [185, 401] on link "Rahul, TK07, 05:00 PM-07:00 PM, Deep Tissue - Deep Tissue - 60 minutes" at bounding box center [172, 455] width 41 height 135
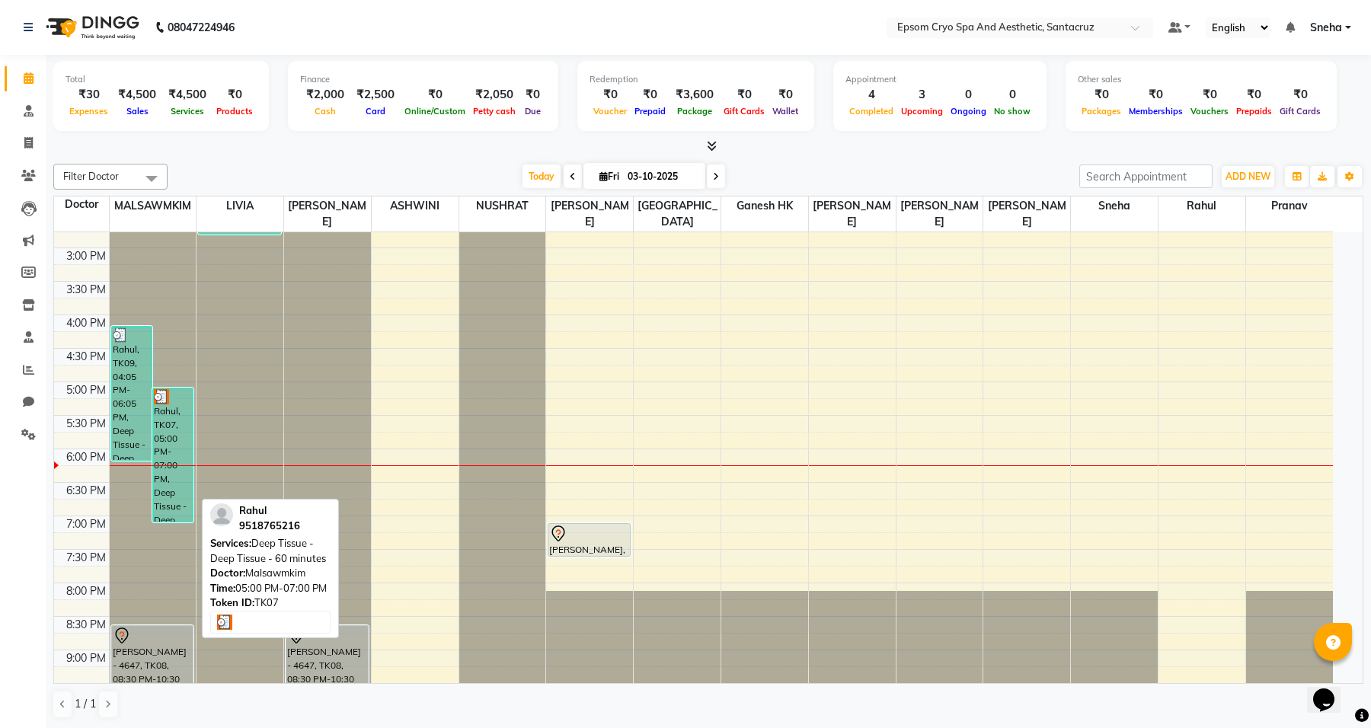
select select "3"
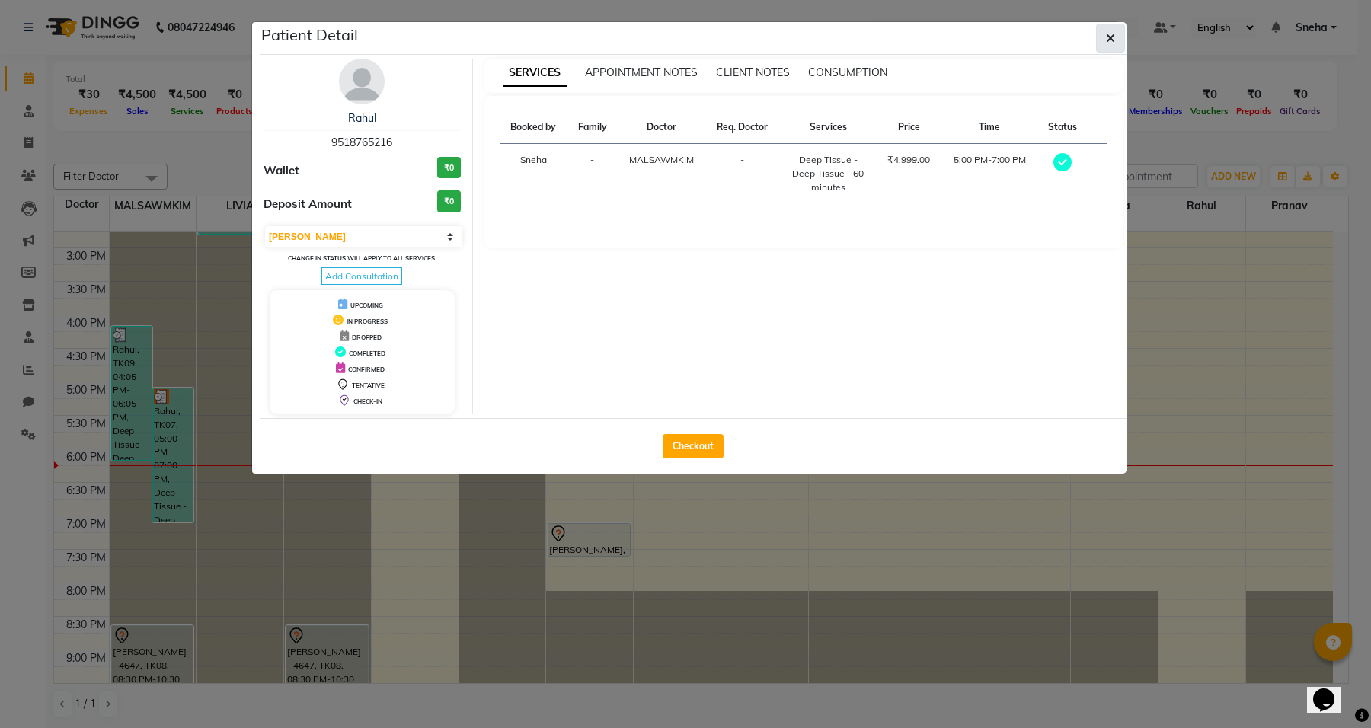
click at [1109, 44] on icon "button" at bounding box center [1110, 38] width 9 height 12
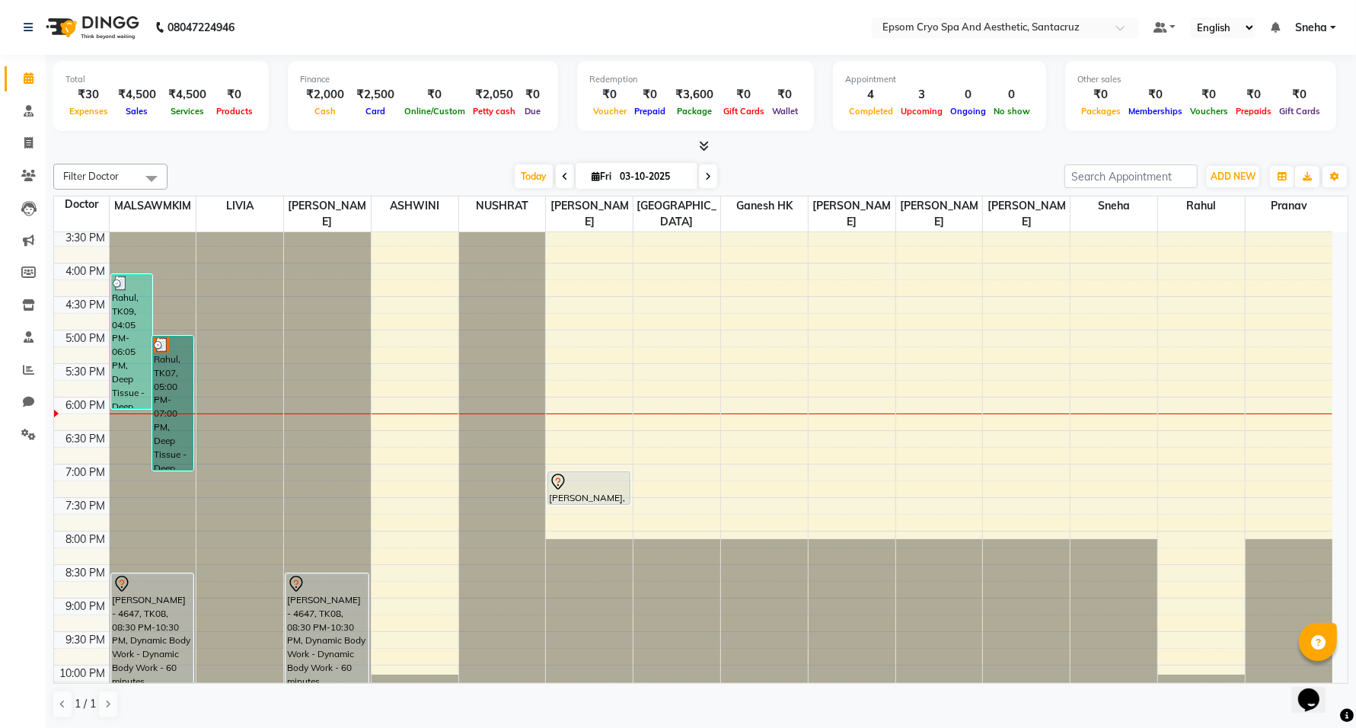
scroll to position [481, 0]
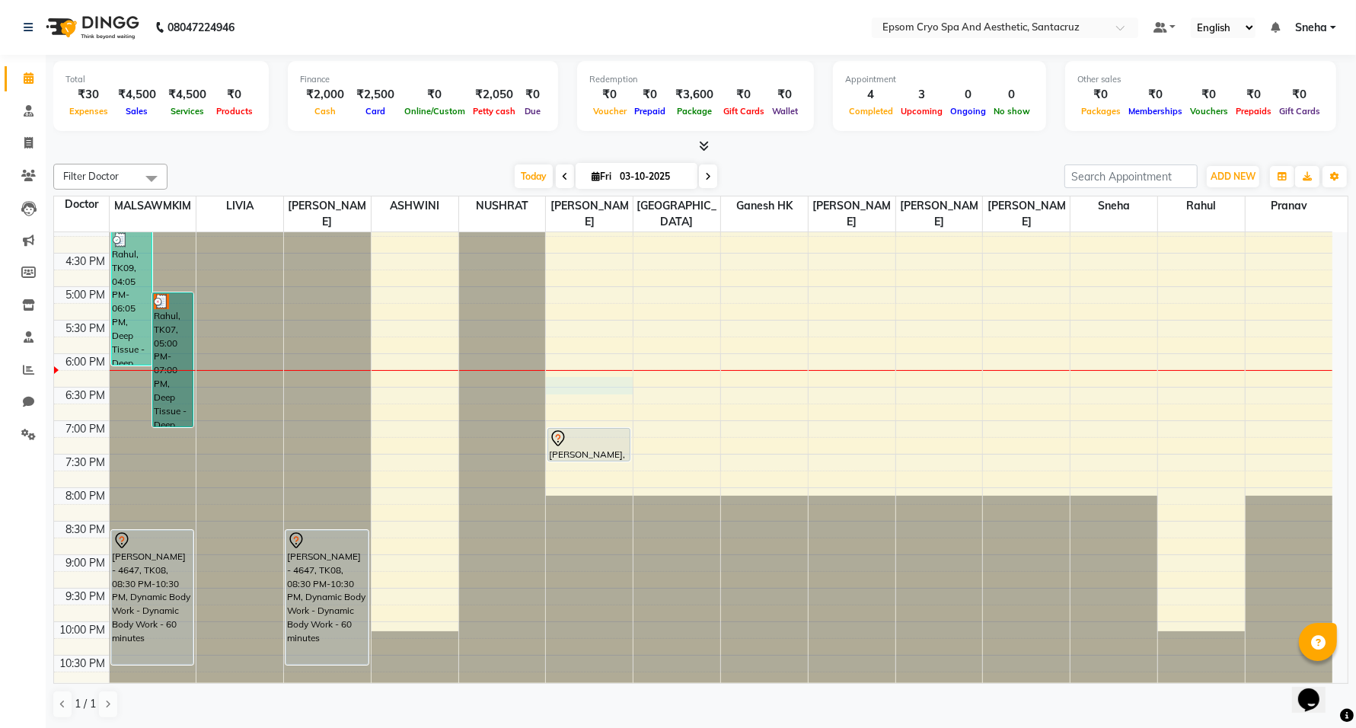
click at [590, 373] on div "9:00 AM 9:30 AM 10:00 AM 10:30 AM 11:00 AM 11:30 AM 12:00 PM 12:30 PM 1:00 PM 1…" at bounding box center [693, 219] width 1278 height 937
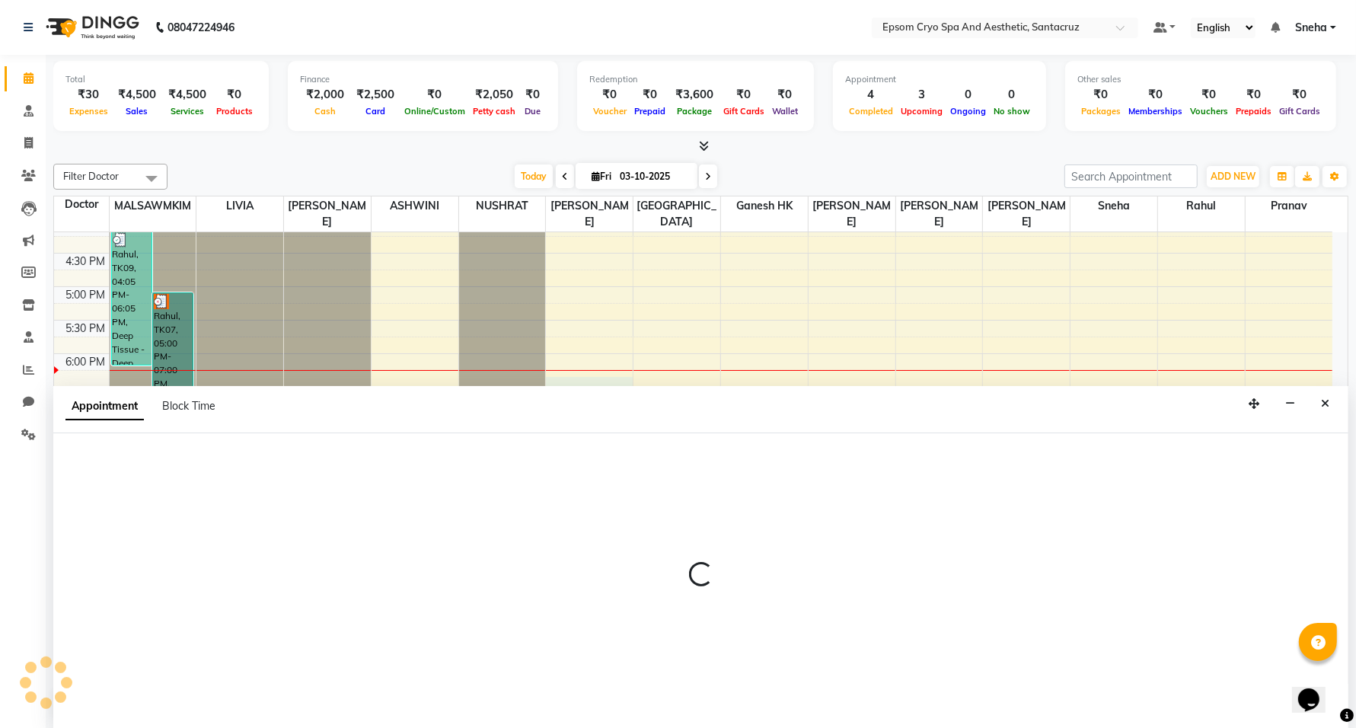
scroll to position [1, 0]
select select "74720"
select select "1095"
select select "tentative"
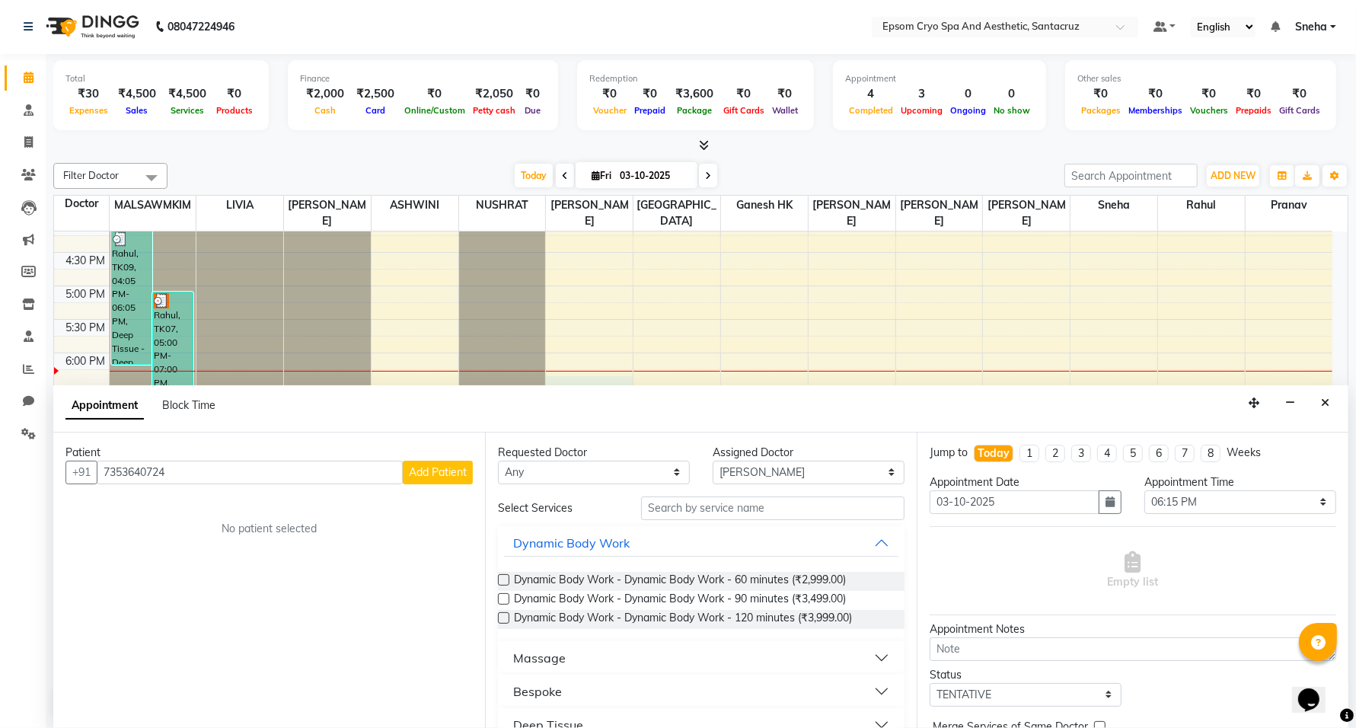
type input "7353640724"
click at [430, 478] on span "Add Patient" at bounding box center [438, 472] width 58 height 14
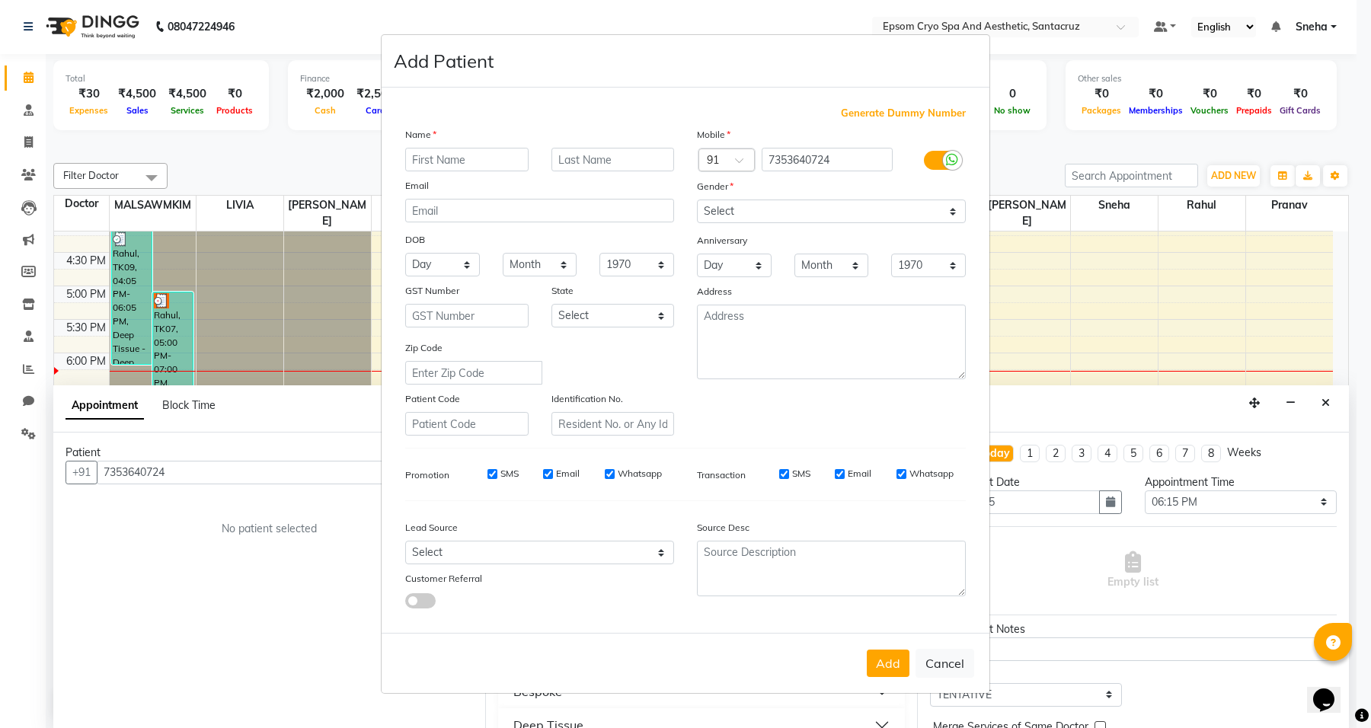
click at [507, 161] on input "text" at bounding box center [466, 160] width 123 height 24
type input "r"
type input "Rajshree"
click at [902, 666] on button "Add" at bounding box center [887, 662] width 43 height 27
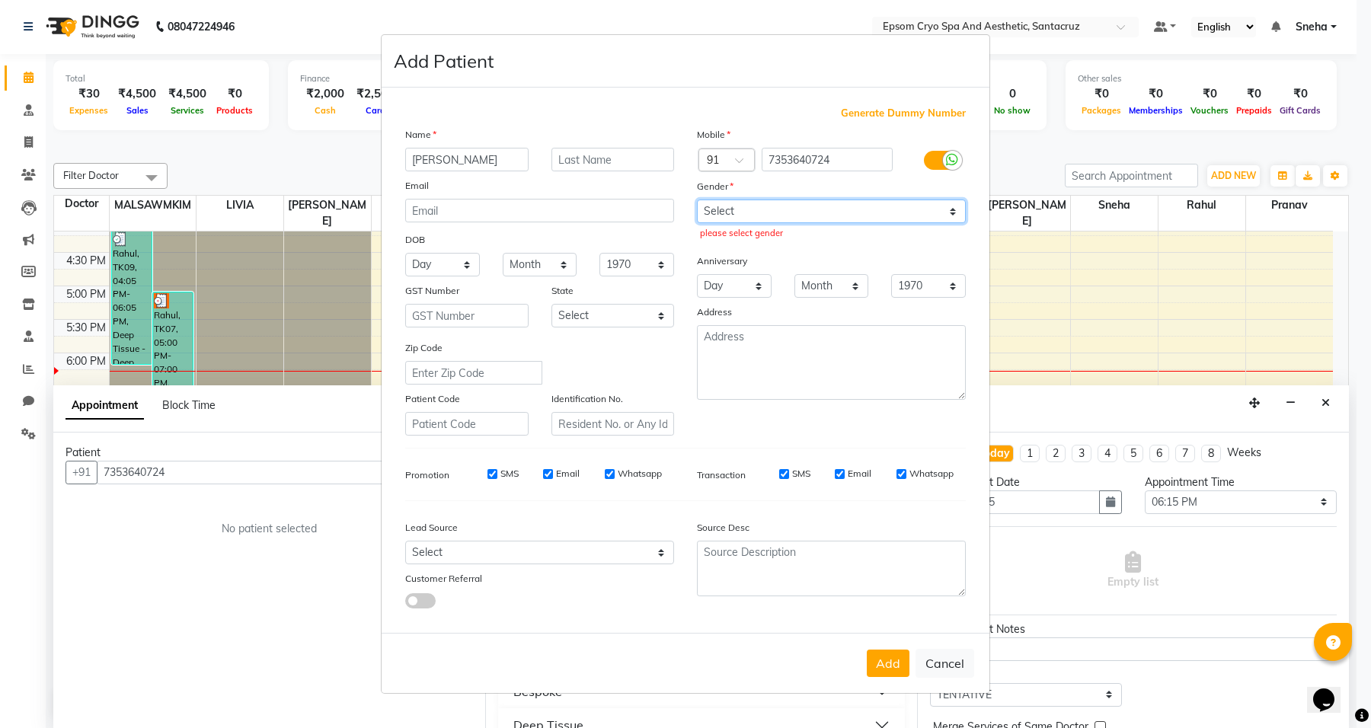
drag, startPoint x: 804, startPoint y: 209, endPoint x: 805, endPoint y: 219, distance: 9.2
click at [807, 209] on select "Select Male Female Other Prefer Not To Say" at bounding box center [831, 211] width 269 height 24
select select "male"
click at [697, 201] on select "Select Male Female Other Prefer Not To Say" at bounding box center [831, 211] width 269 height 24
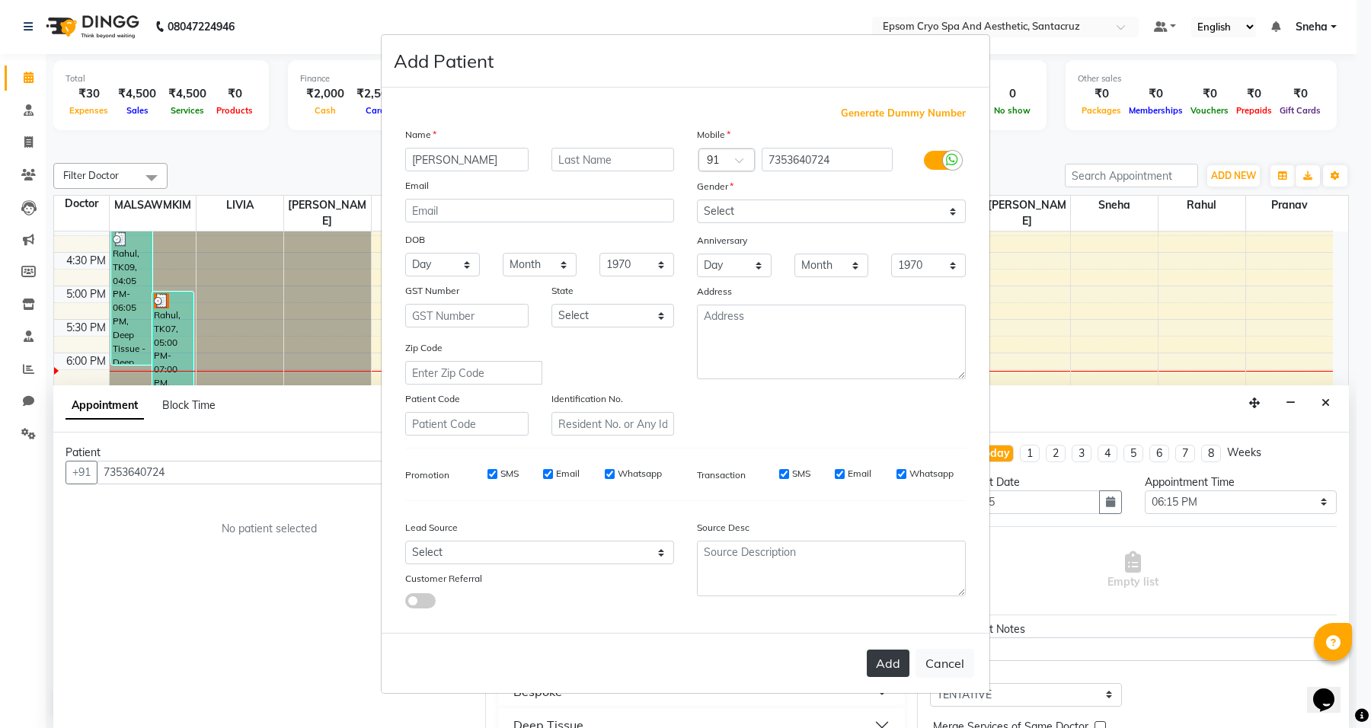
click at [882, 656] on button "Add" at bounding box center [887, 662] width 43 height 27
select select
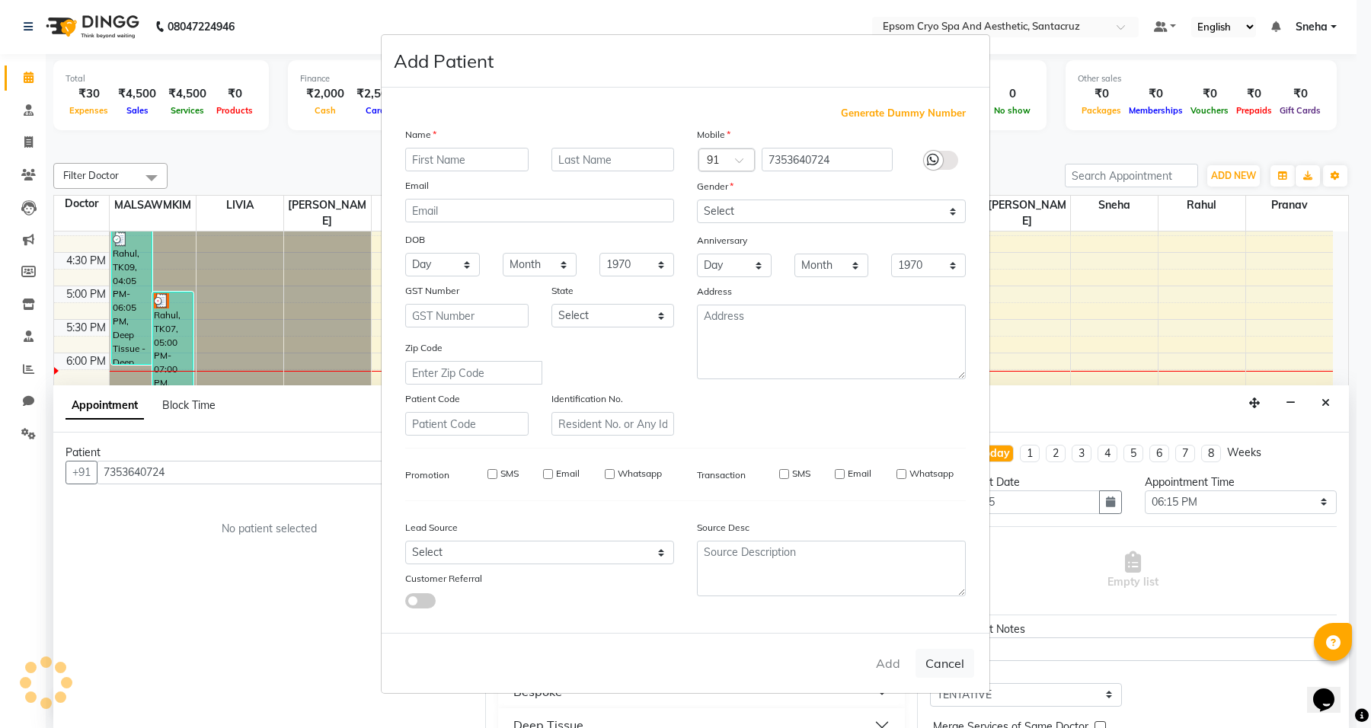
select select
checkbox input "false"
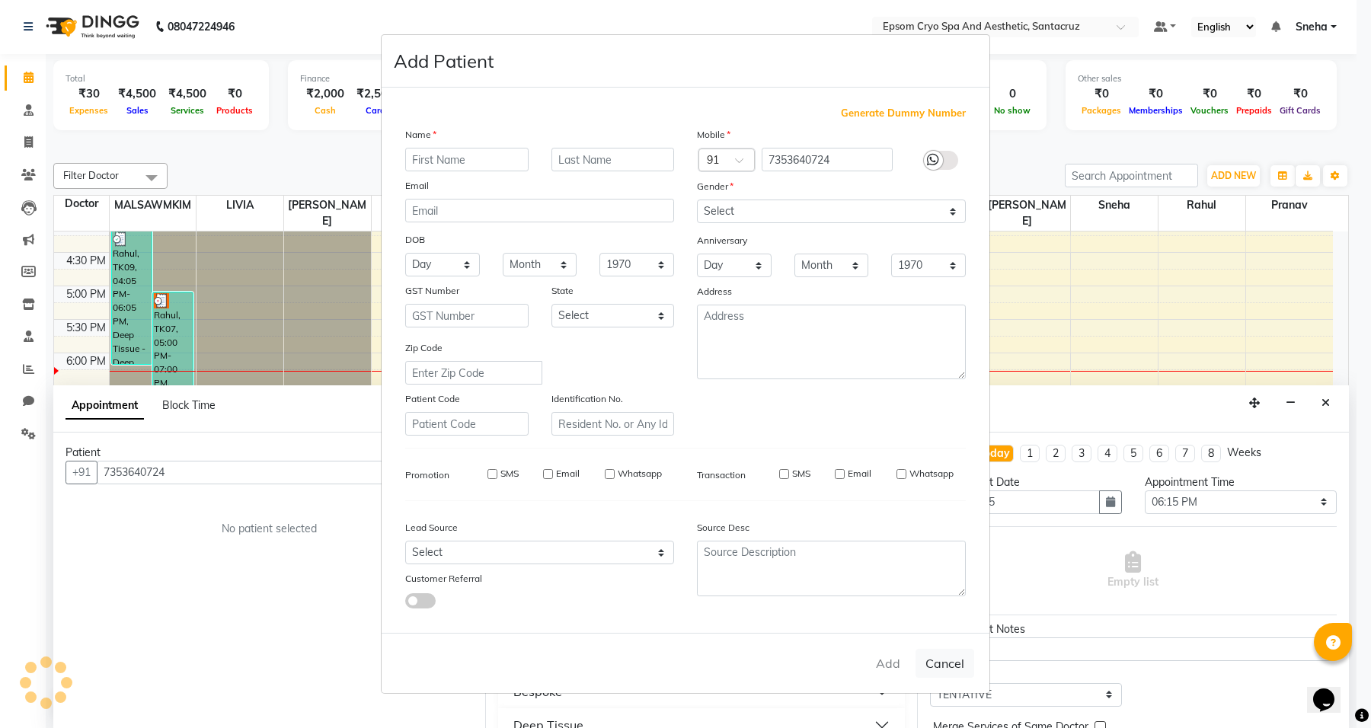
checkbox input "false"
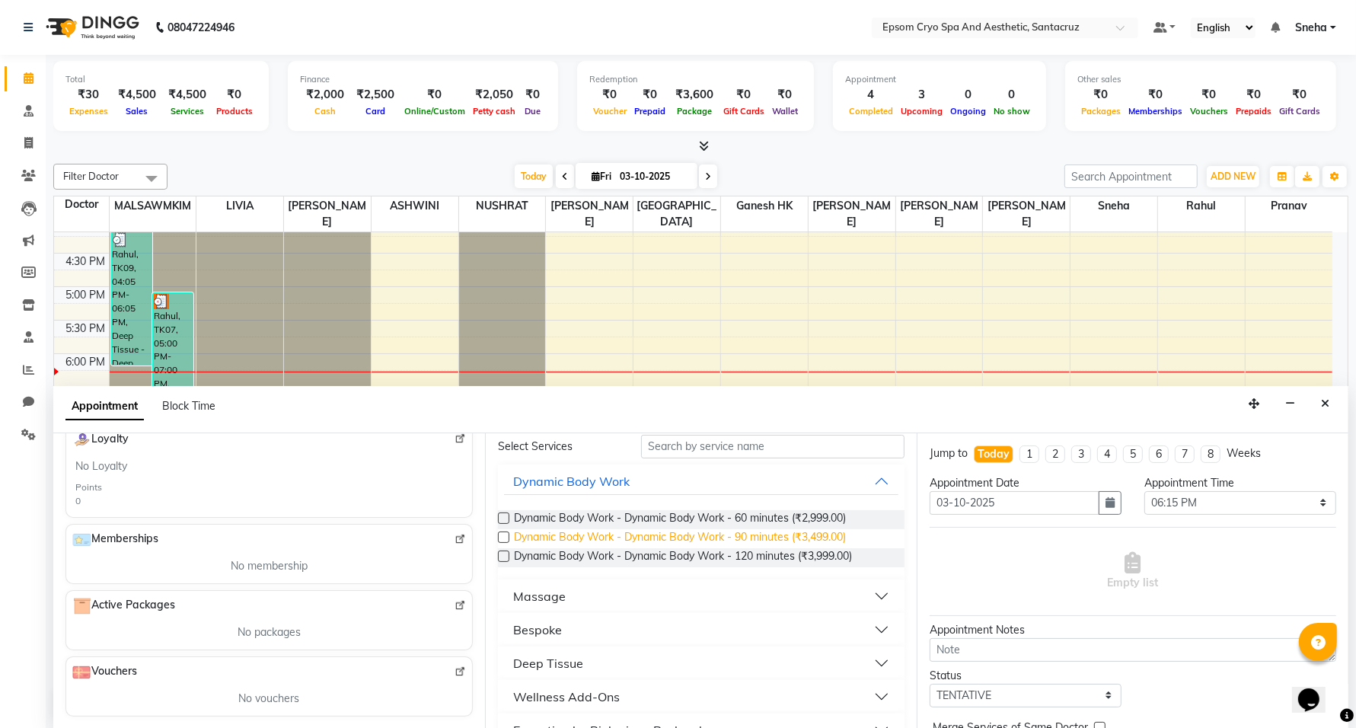
scroll to position [0, 0]
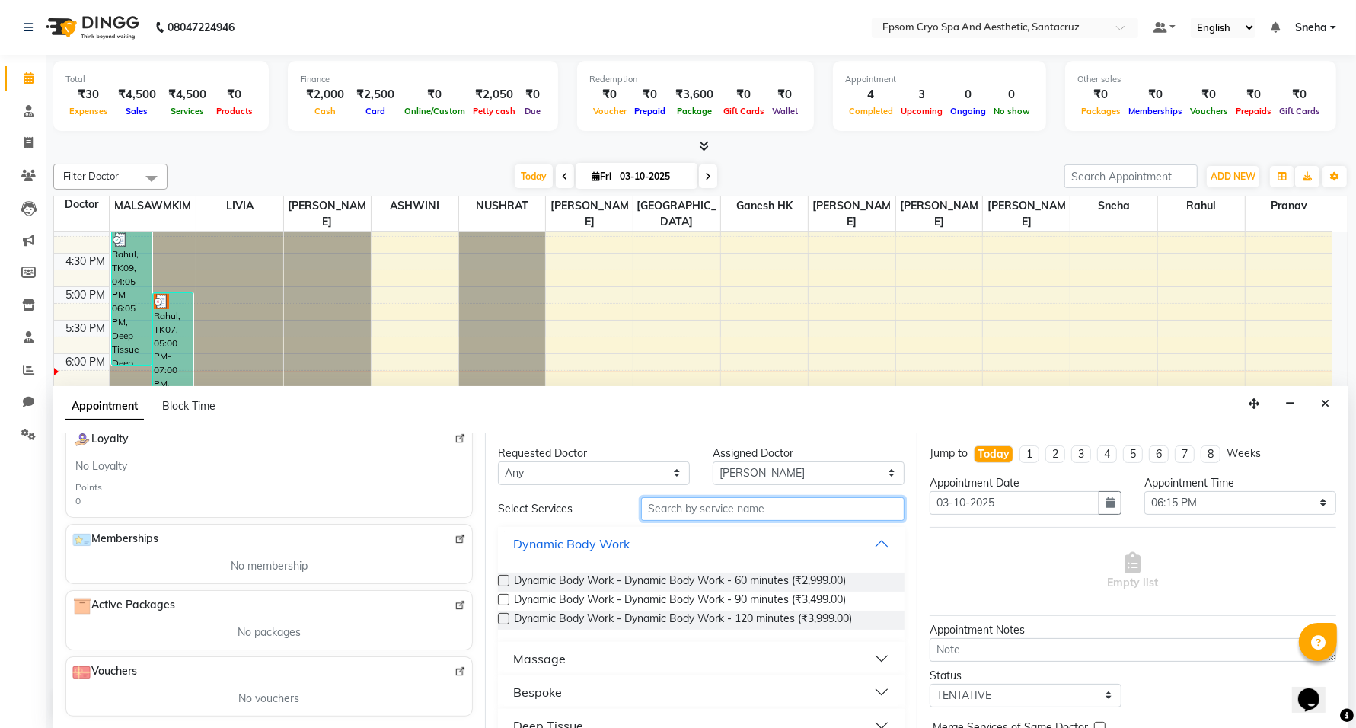
click at [774, 512] on input "text" at bounding box center [772, 509] width 263 height 24
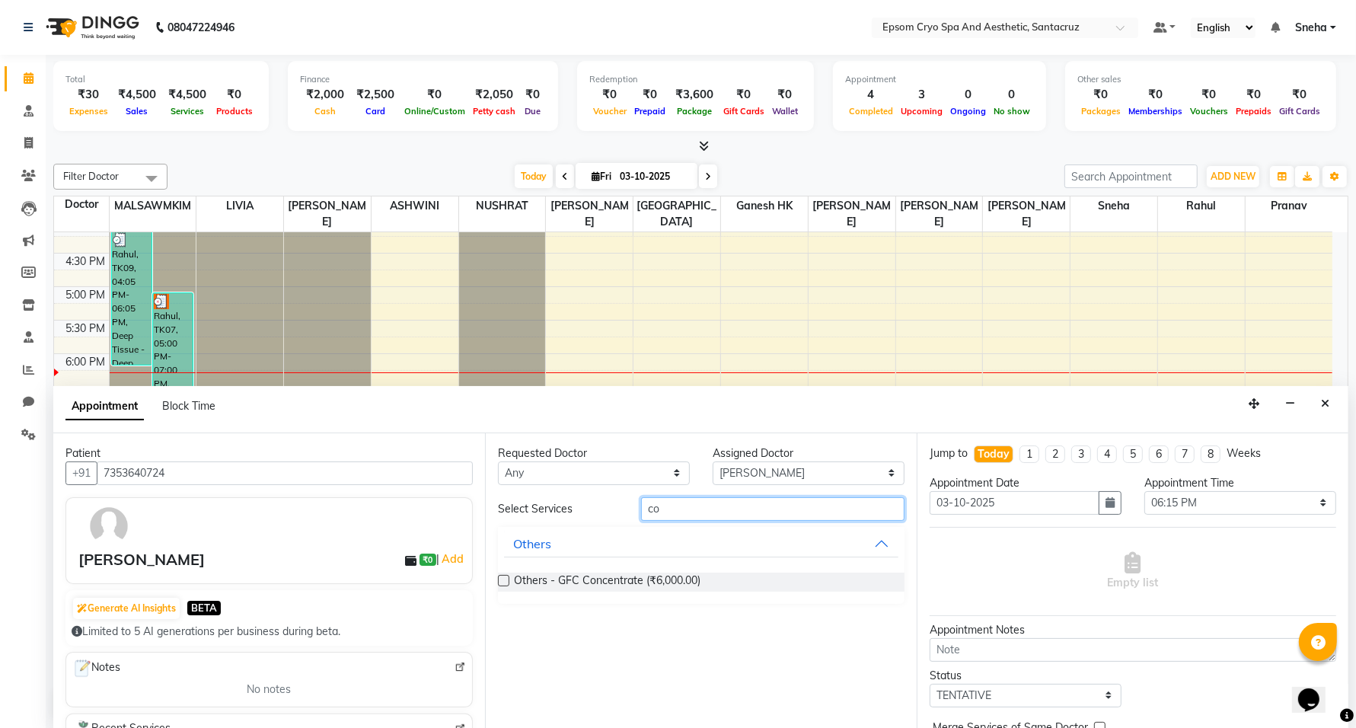
type input "c"
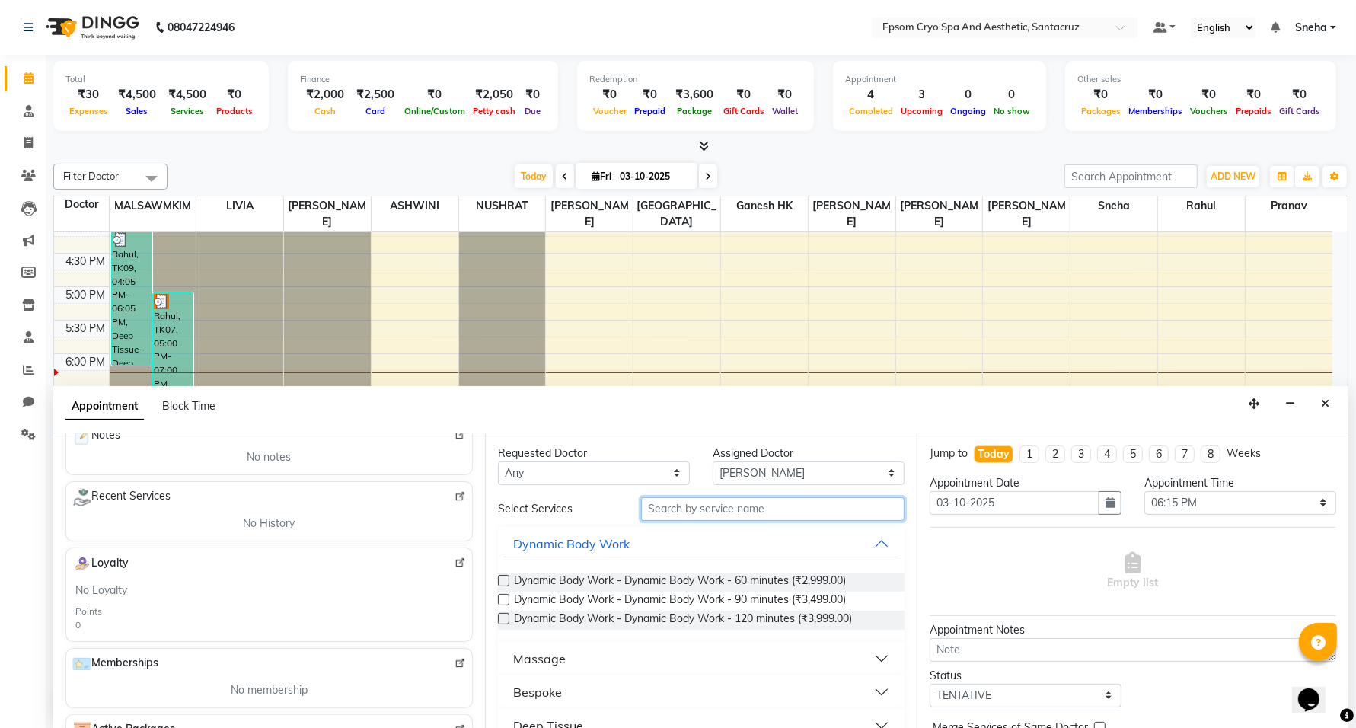
scroll to position [190, 0]
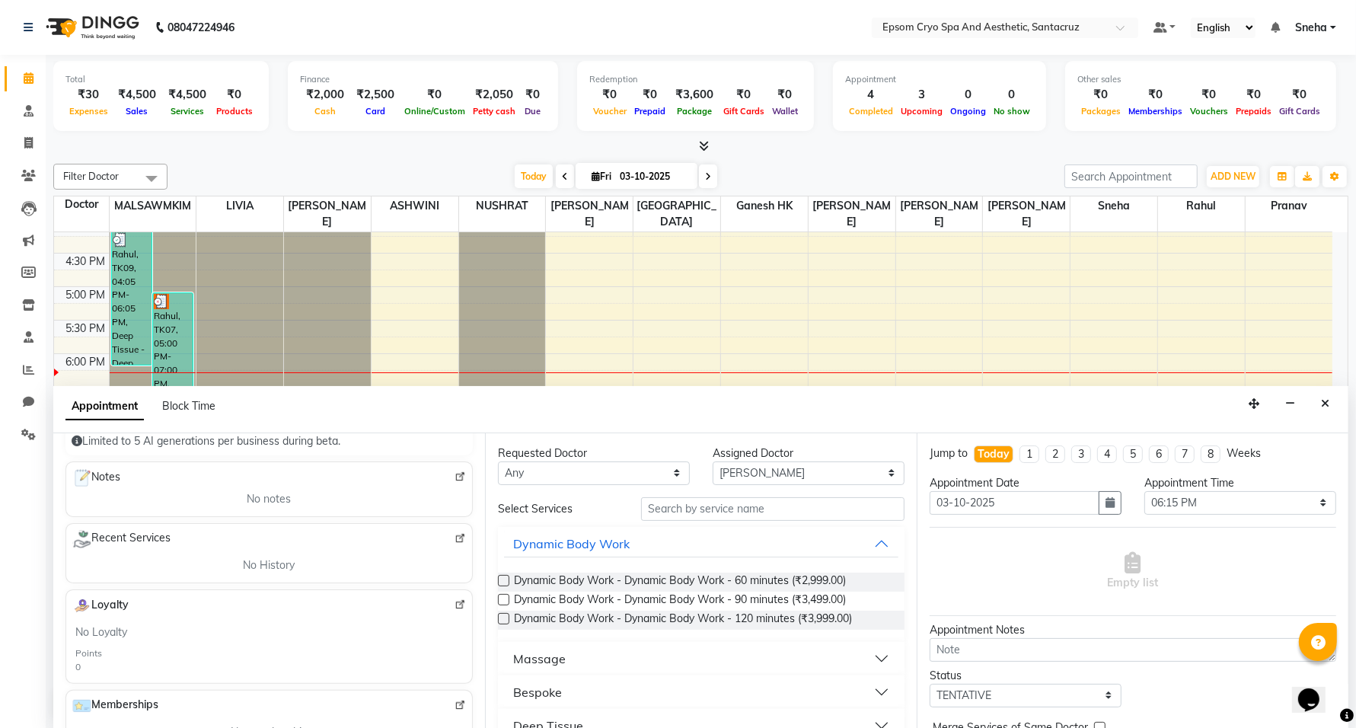
click at [507, 581] on label at bounding box center [503, 580] width 11 height 11
click at [507, 581] on input "checkbox" at bounding box center [503, 582] width 10 height 10
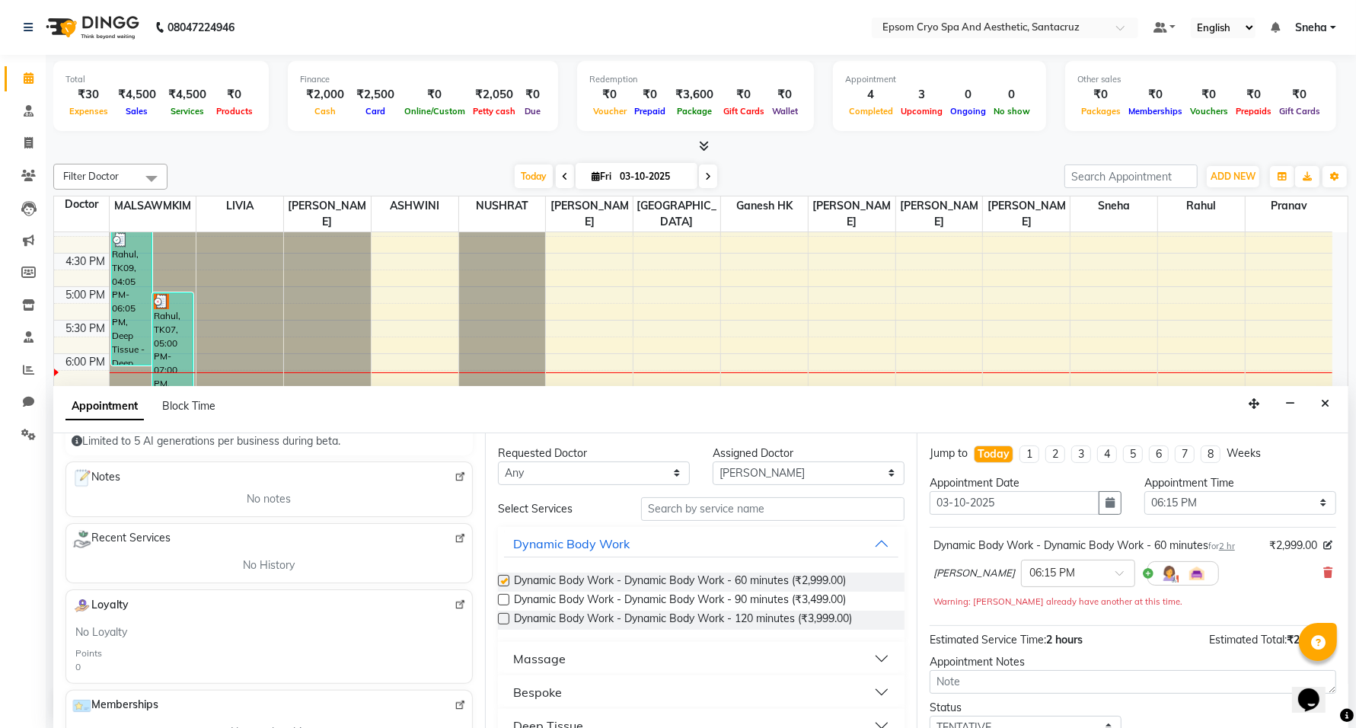
checkbox input "false"
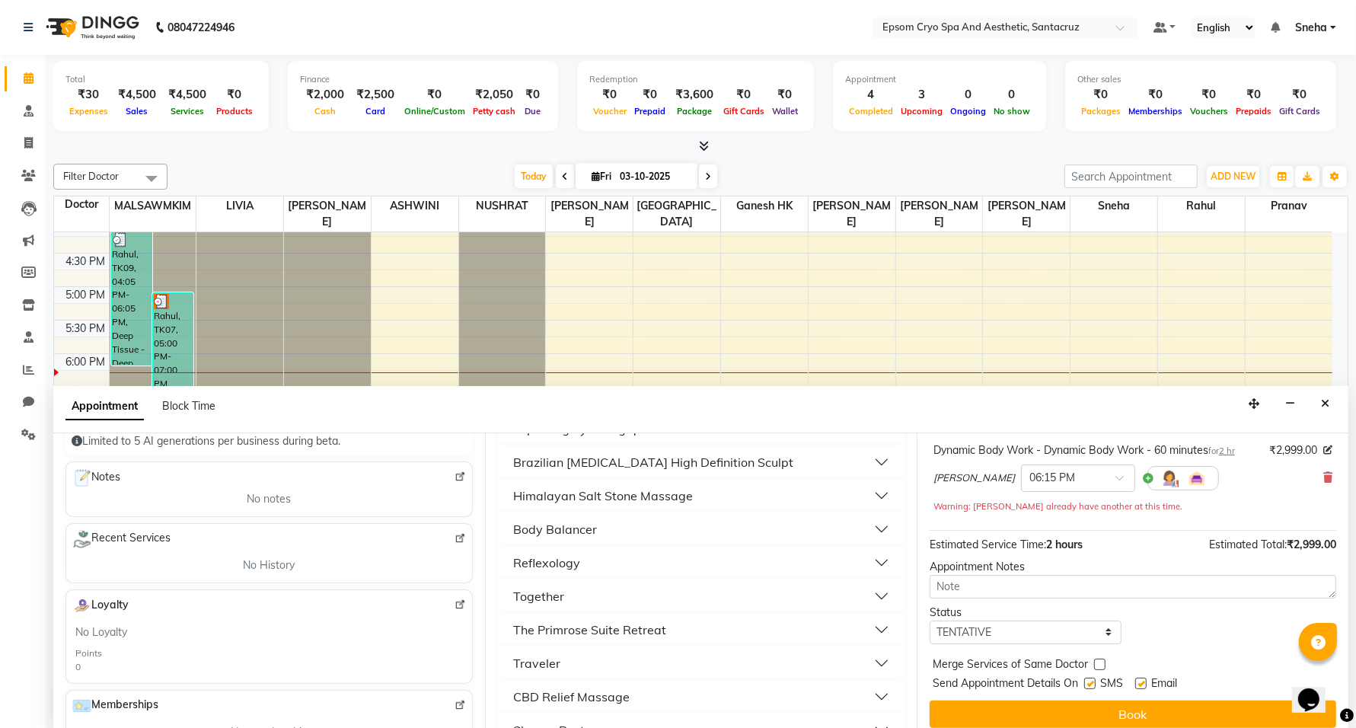
scroll to position [381, 0]
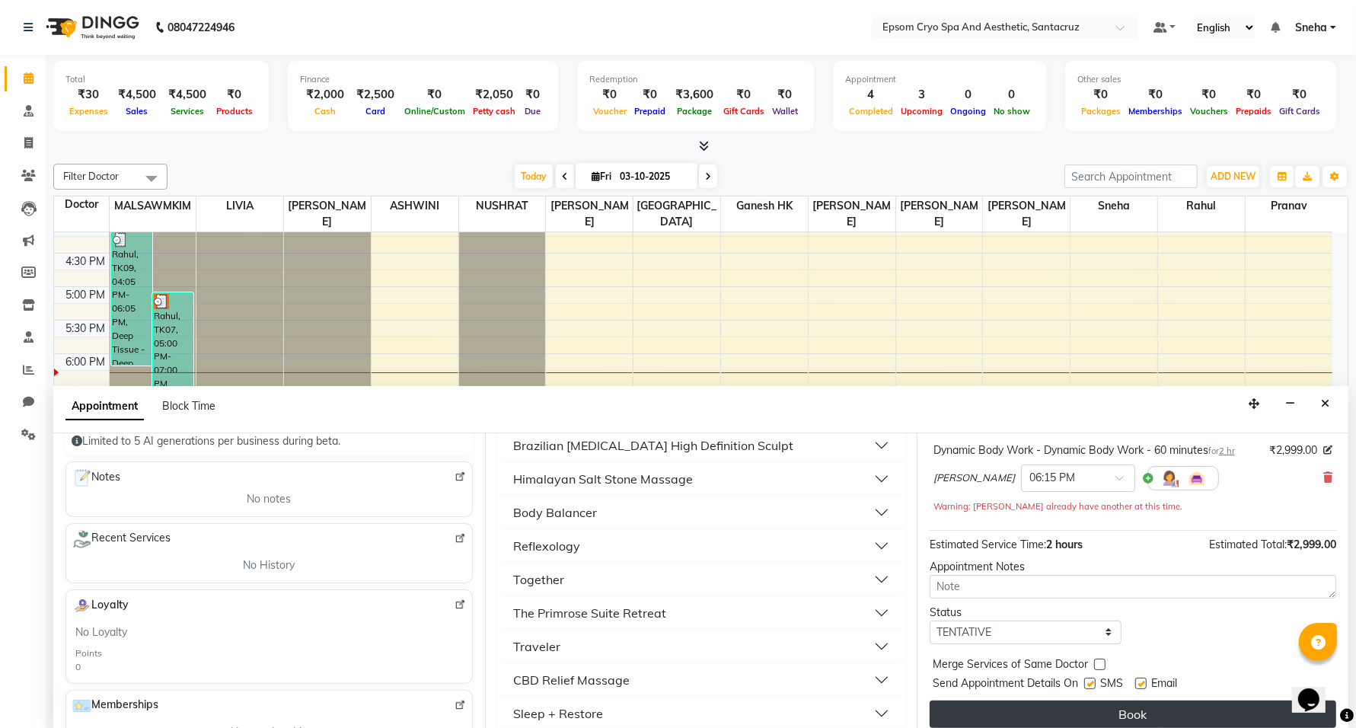
click at [1007, 716] on button "Book" at bounding box center [1133, 714] width 407 height 27
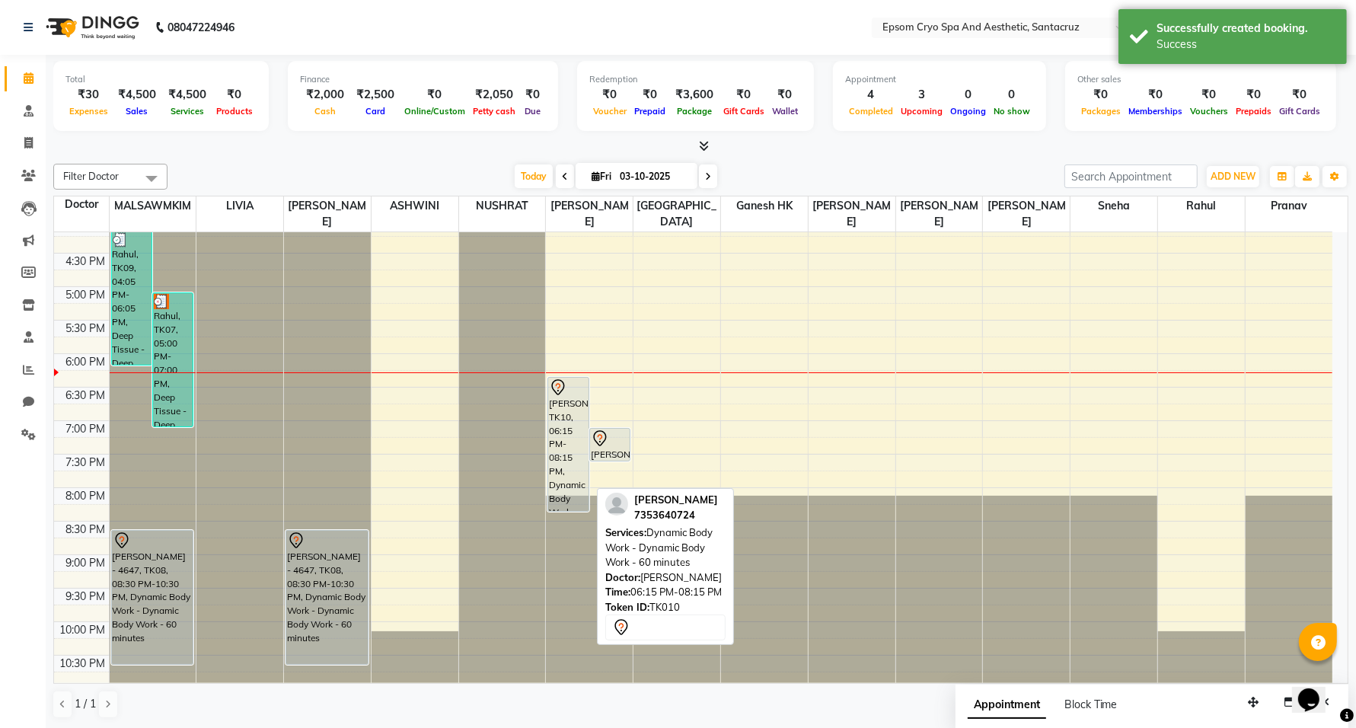
click at [557, 406] on div "Rajshree, TK10, 06:15 PM-08:15 PM, Dynamic Body Work - Dynamic Body Work - 60 m…" at bounding box center [568, 444] width 40 height 133
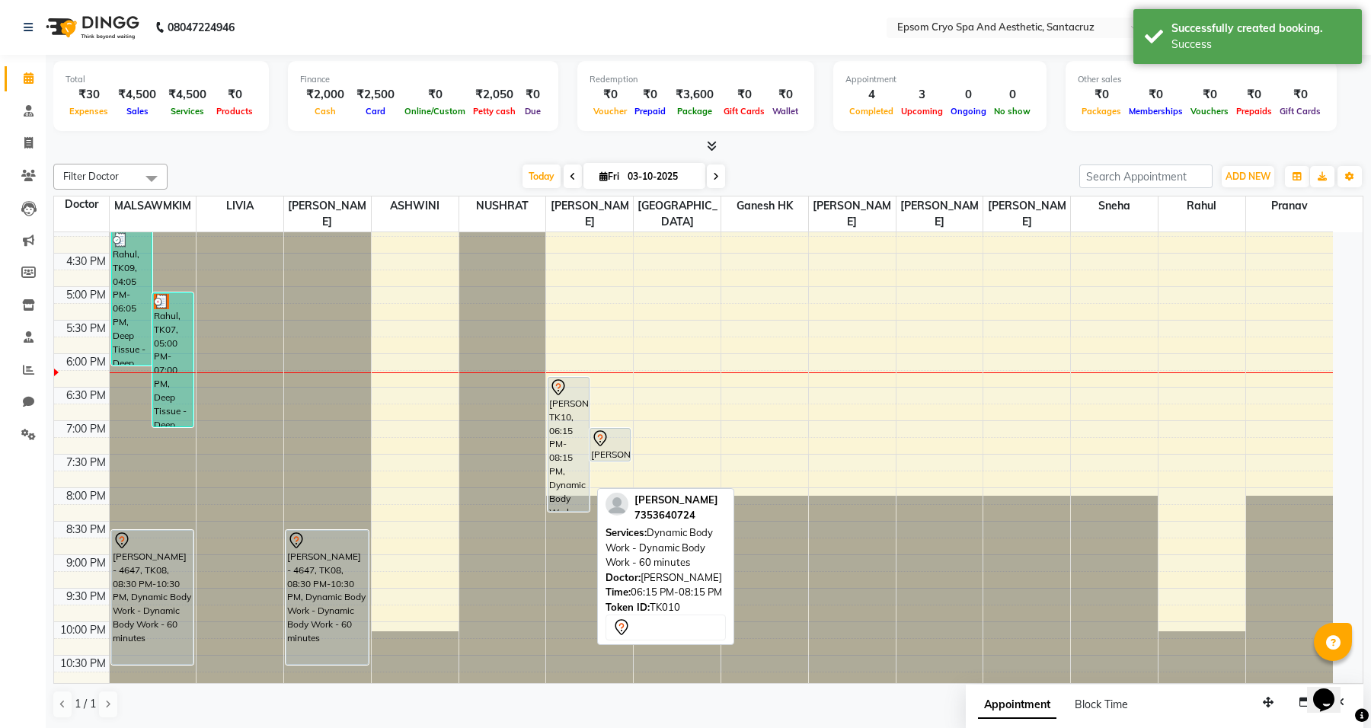
select select "7"
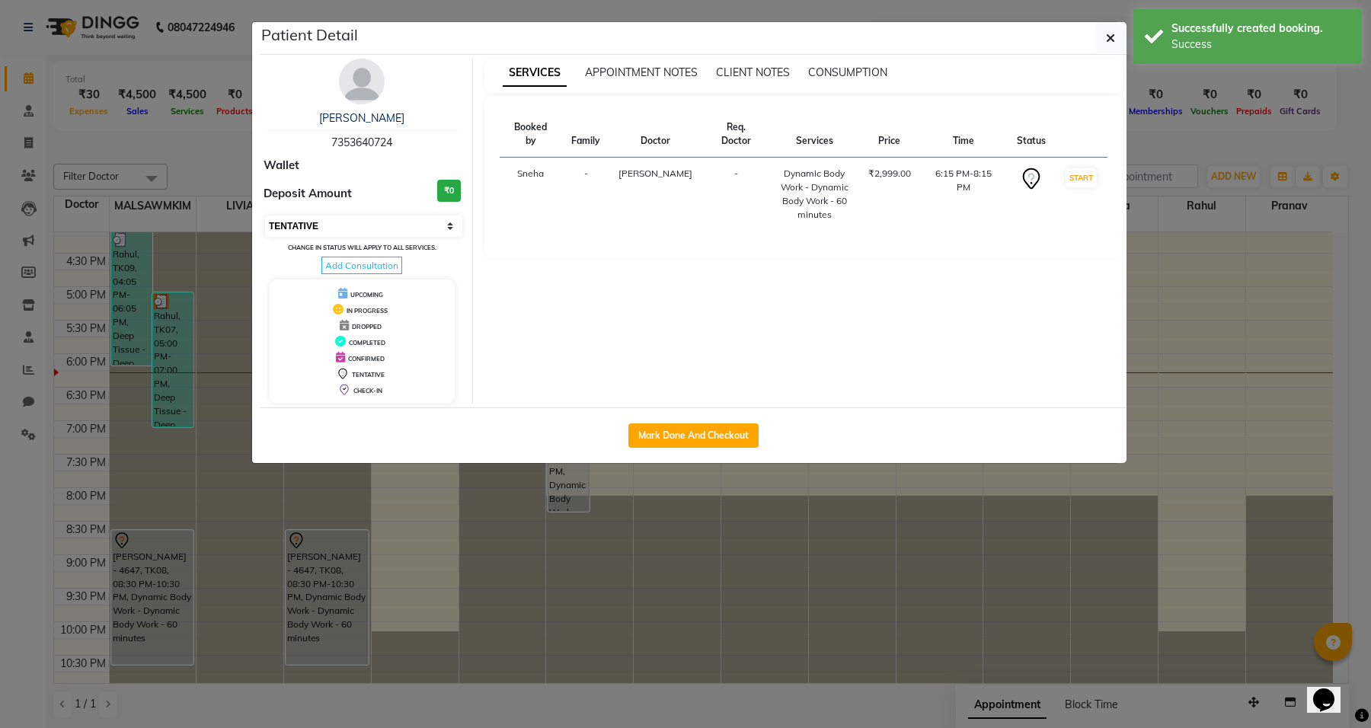
click at [447, 226] on select "Select IN SERVICE CONFIRMED TENTATIVE CHECK IN MARK DONE DROPPED UPCOMING" at bounding box center [363, 225] width 197 height 21
click at [666, 287] on div "SERVICES APPOINTMENT NOTES CLIENT NOTES CONSUMPTION Booked by Family Doctor Req…" at bounding box center [804, 231] width 662 height 345
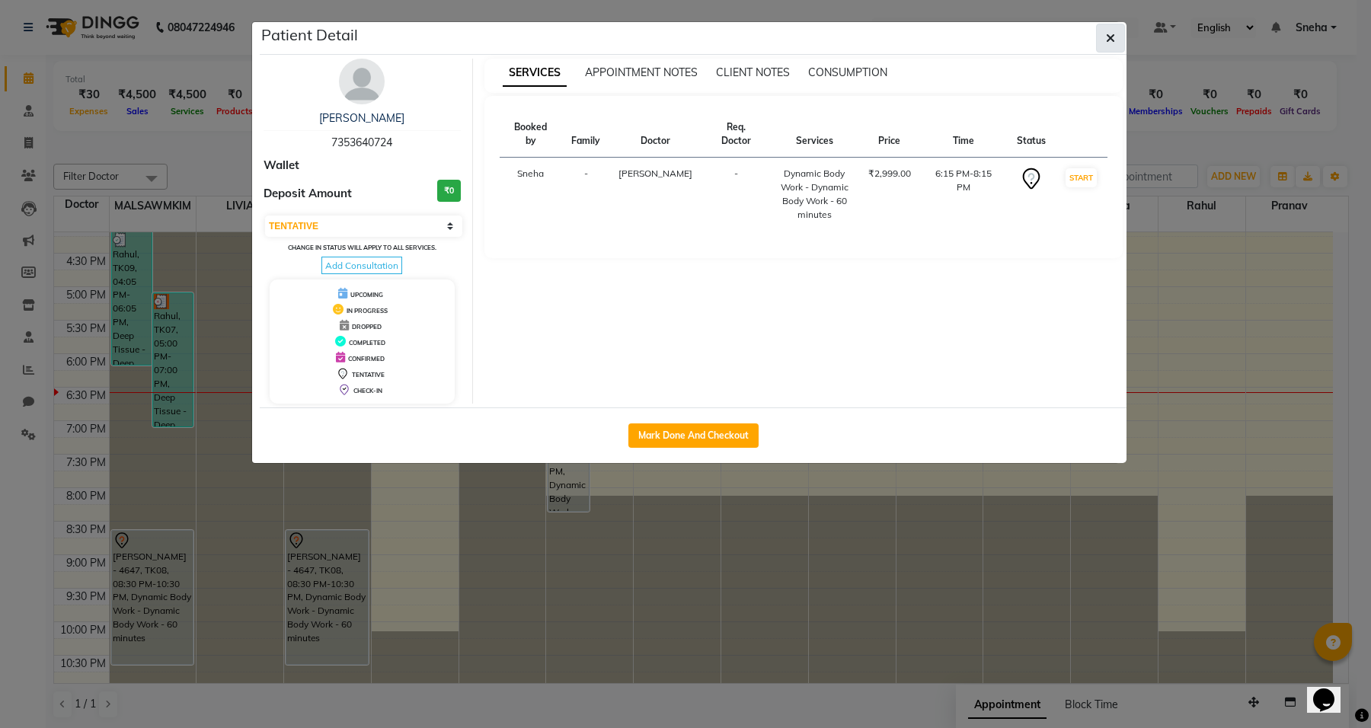
click at [1113, 48] on button "button" at bounding box center [1110, 38] width 29 height 29
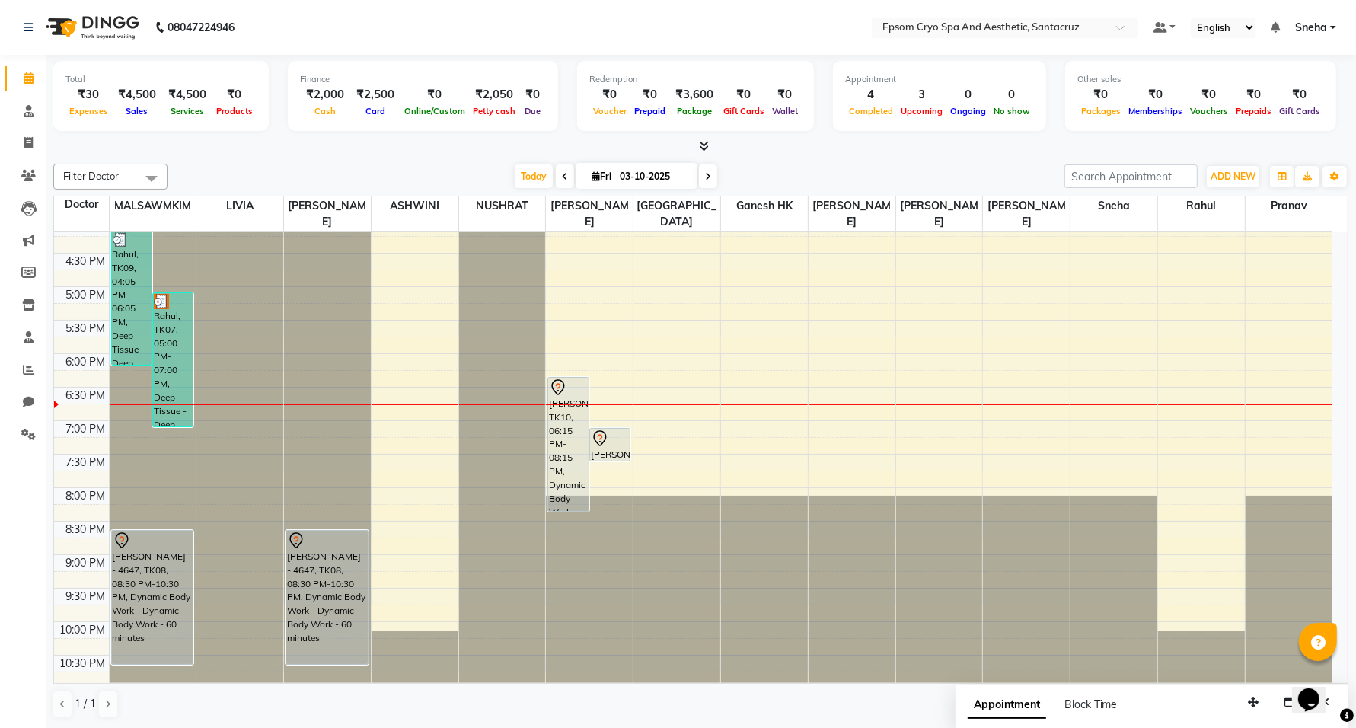
scroll to position [1, 0]
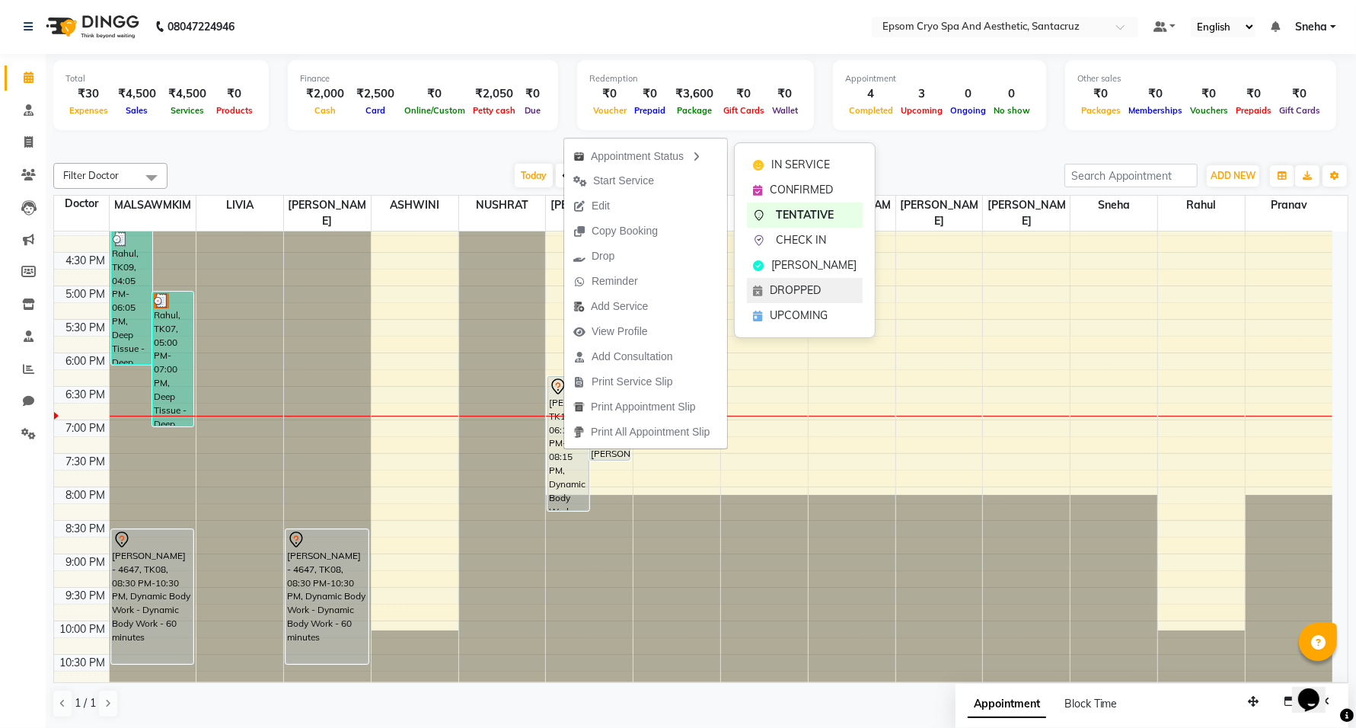
click at [800, 292] on span "DROPPED" at bounding box center [795, 290] width 51 height 16
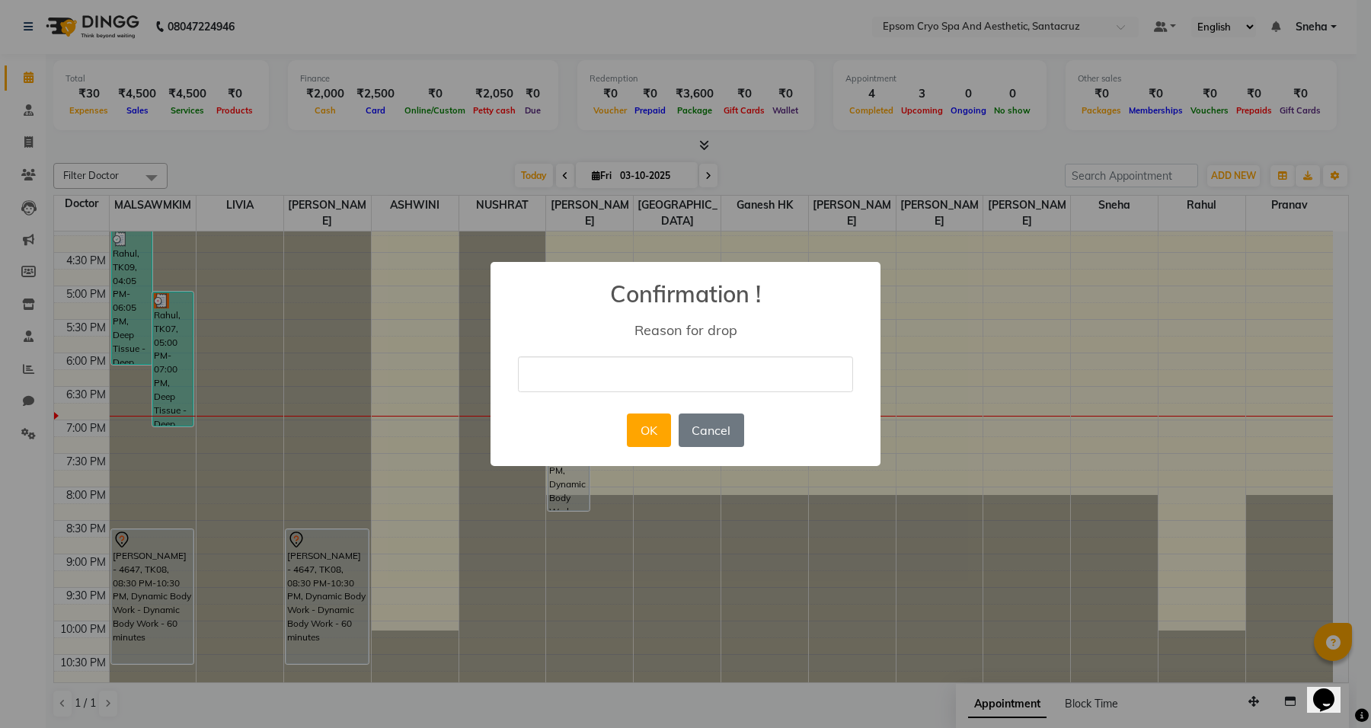
click at [731, 379] on input "text" at bounding box center [685, 374] width 335 height 36
type input "Cancelled"
click at [648, 423] on button "OK" at bounding box center [648, 430] width 43 height 34
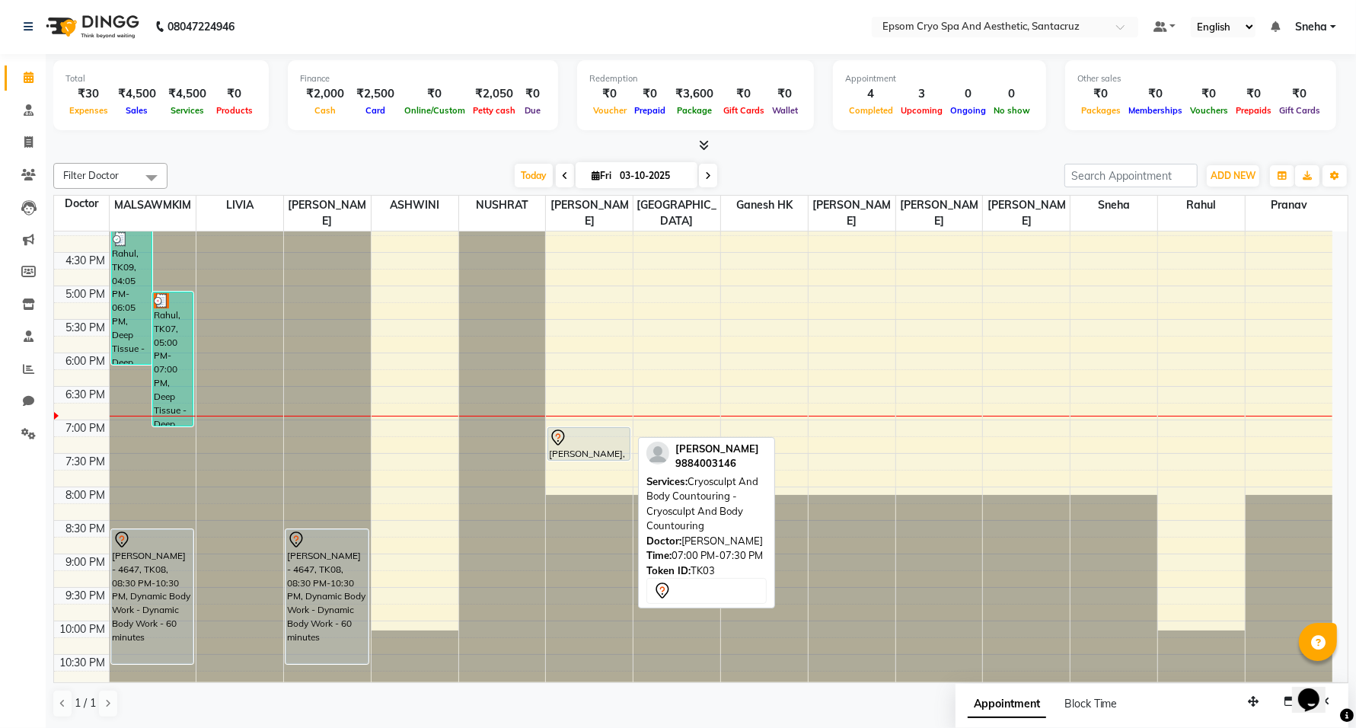
click at [584, 429] on div at bounding box center [589, 438] width 80 height 18
select select "7"
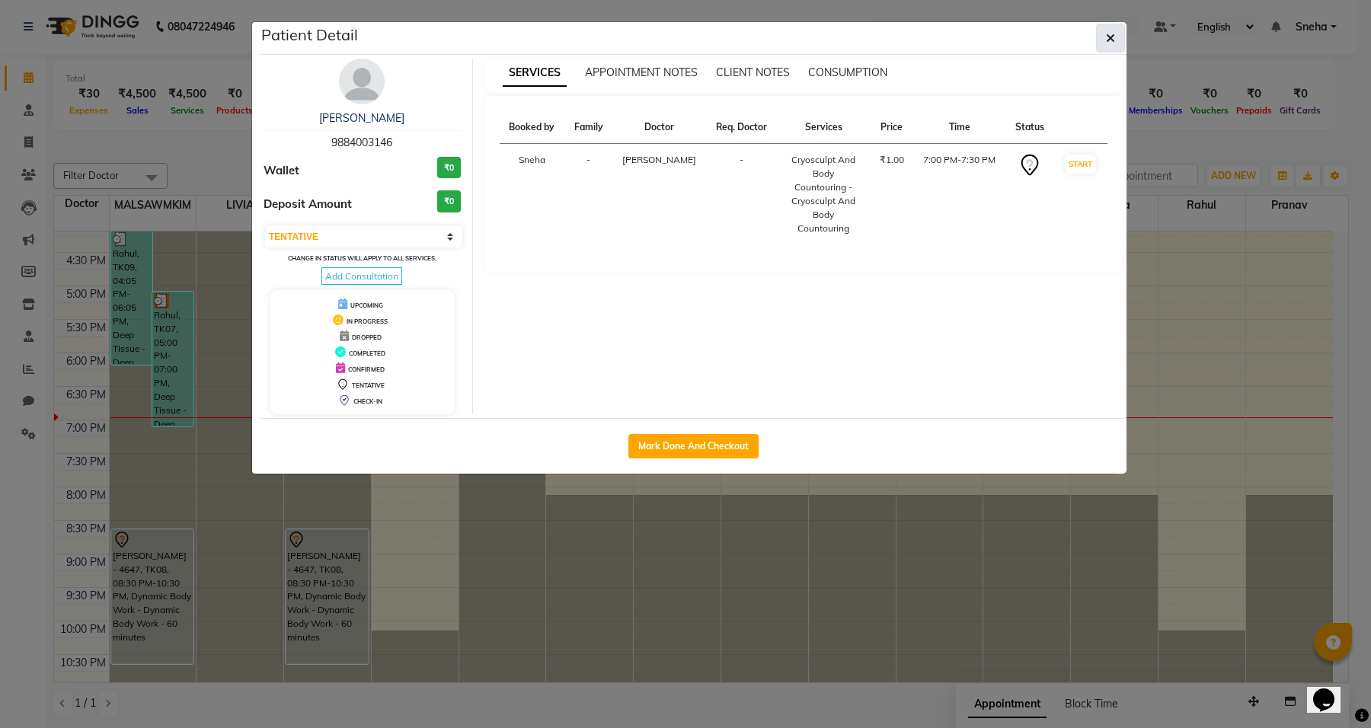
click at [1118, 42] on button "button" at bounding box center [1110, 38] width 29 height 29
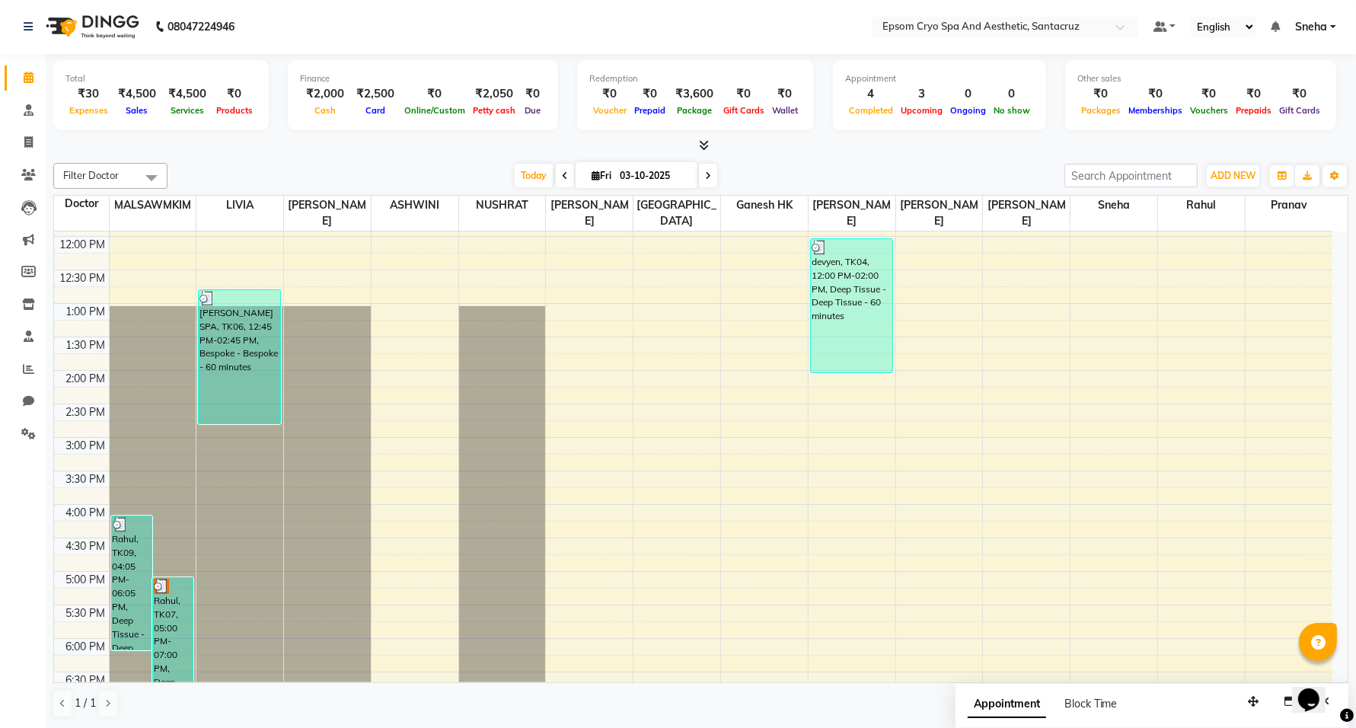
scroll to position [481, 0]
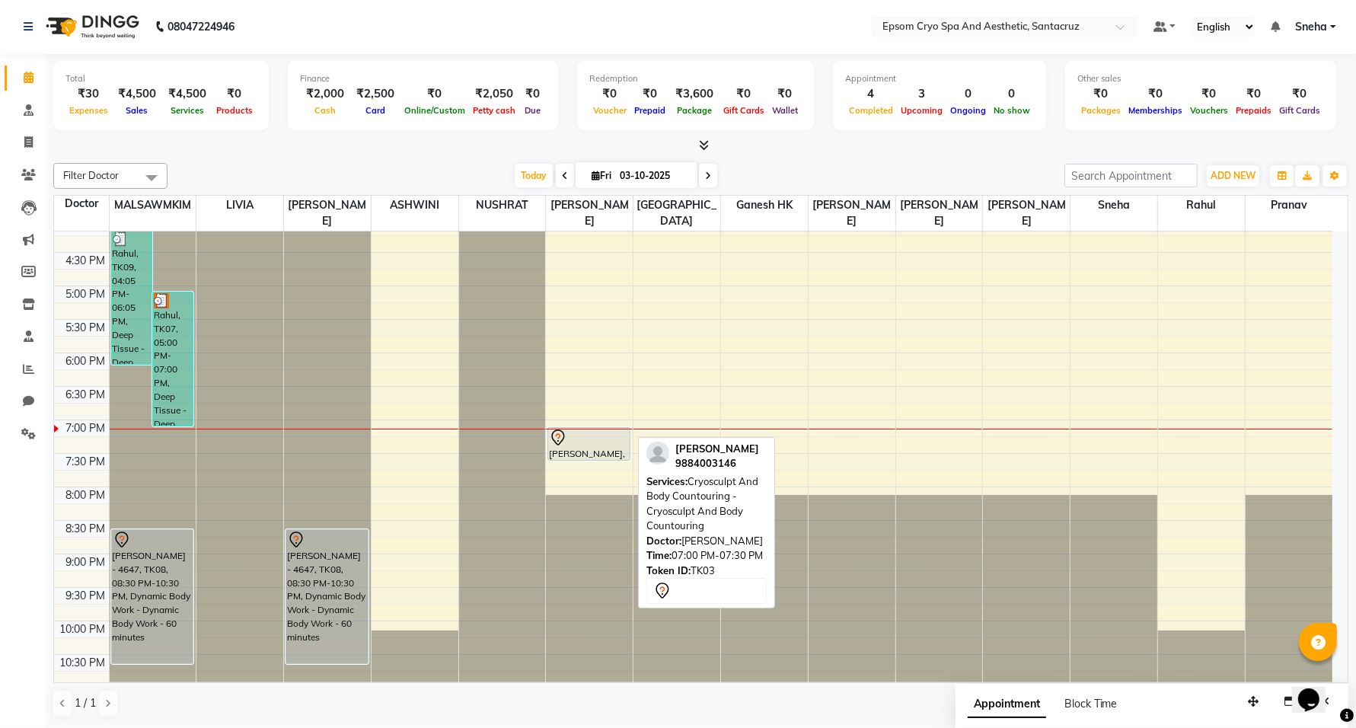
click at [586, 457] on div at bounding box center [588, 460] width 81 height 6
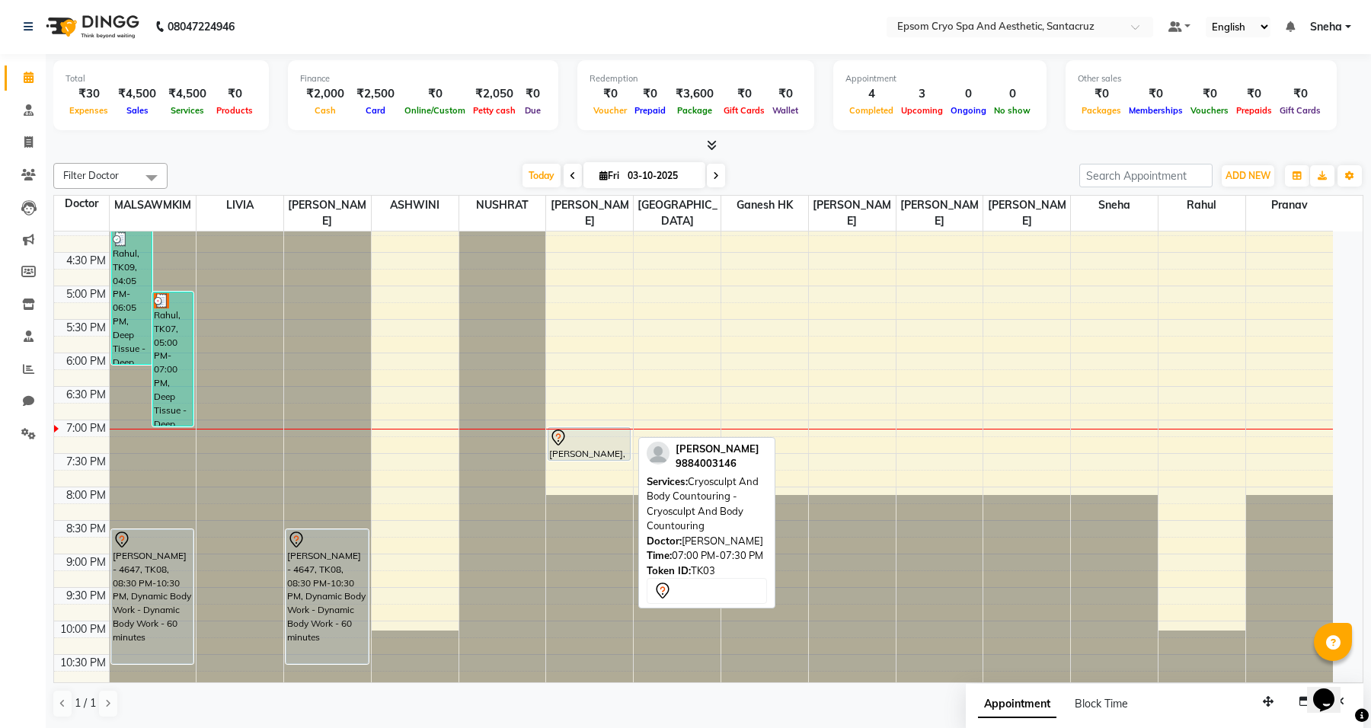
select select "7"
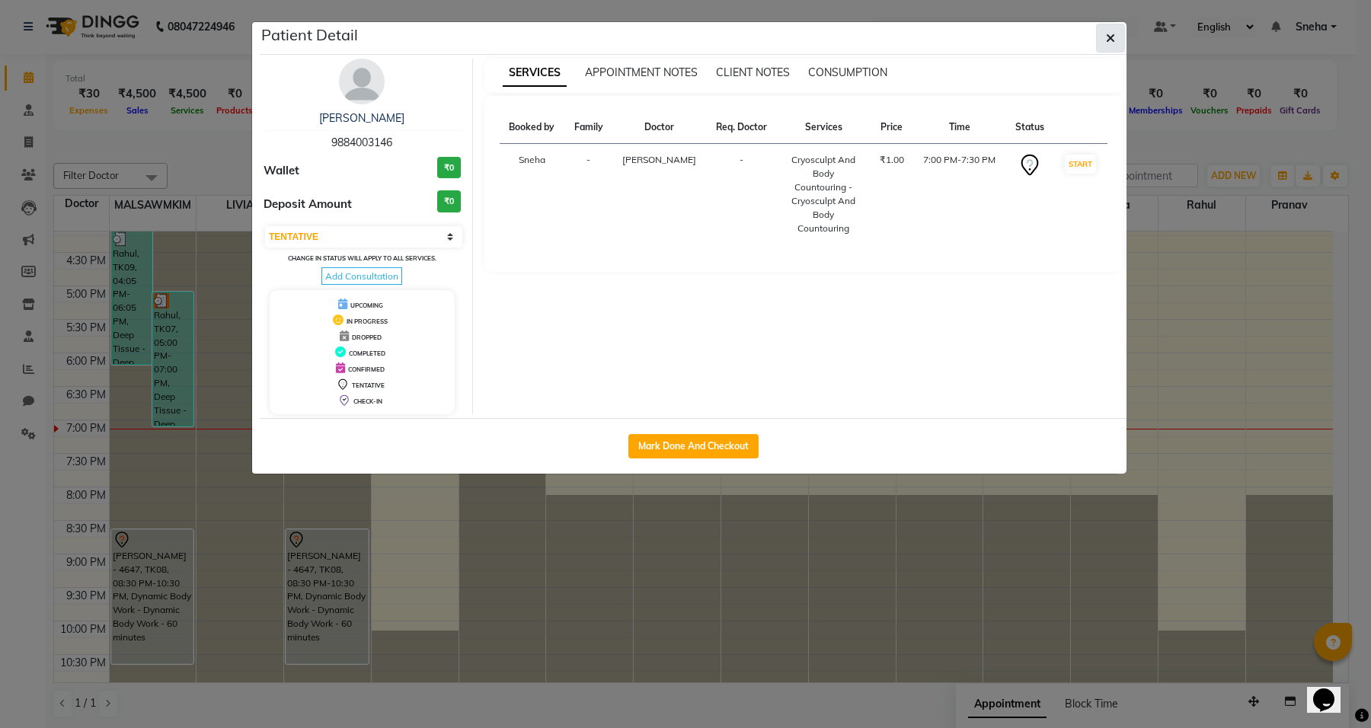
click at [1110, 46] on button "button" at bounding box center [1110, 38] width 29 height 29
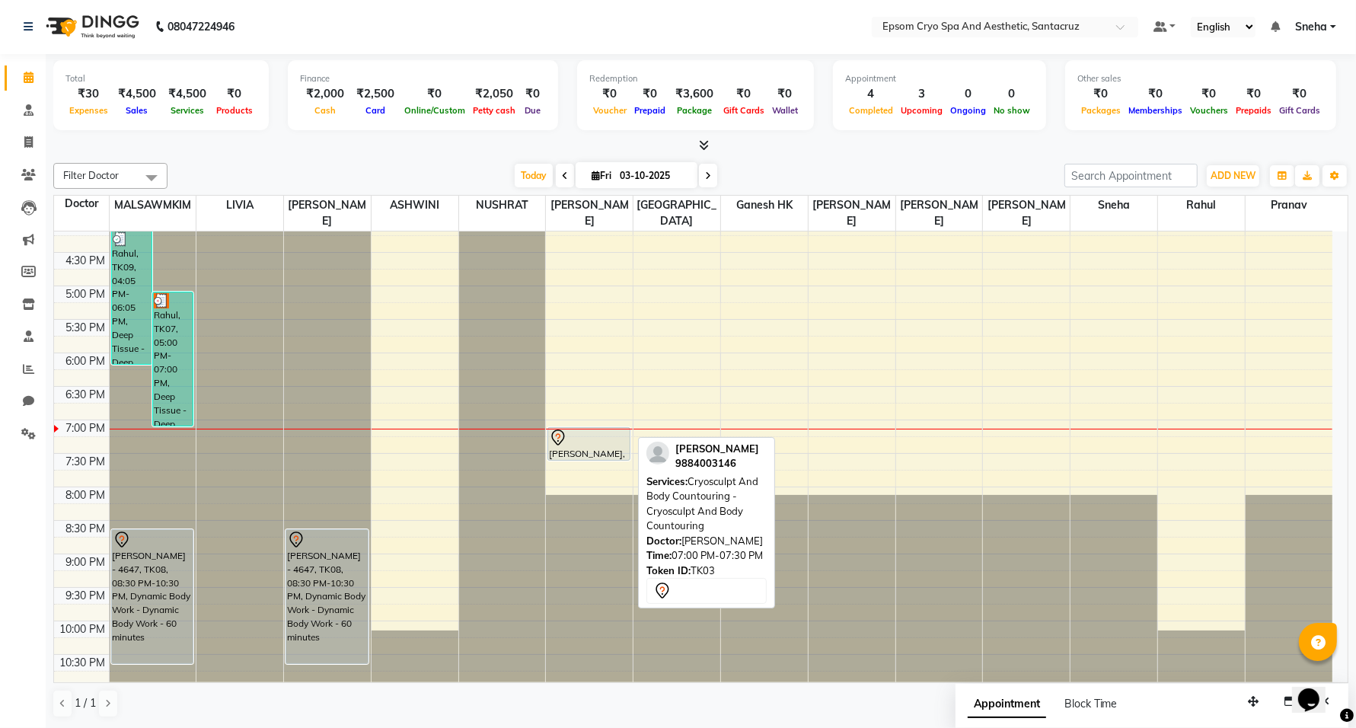
click at [561, 431] on div "MANOJ MISTRY, TK03, 07:00 PM-07:30 PM, Cryosculpt And Body Countouring - Cryosc…" at bounding box center [588, 444] width 81 height 32
select select "7"
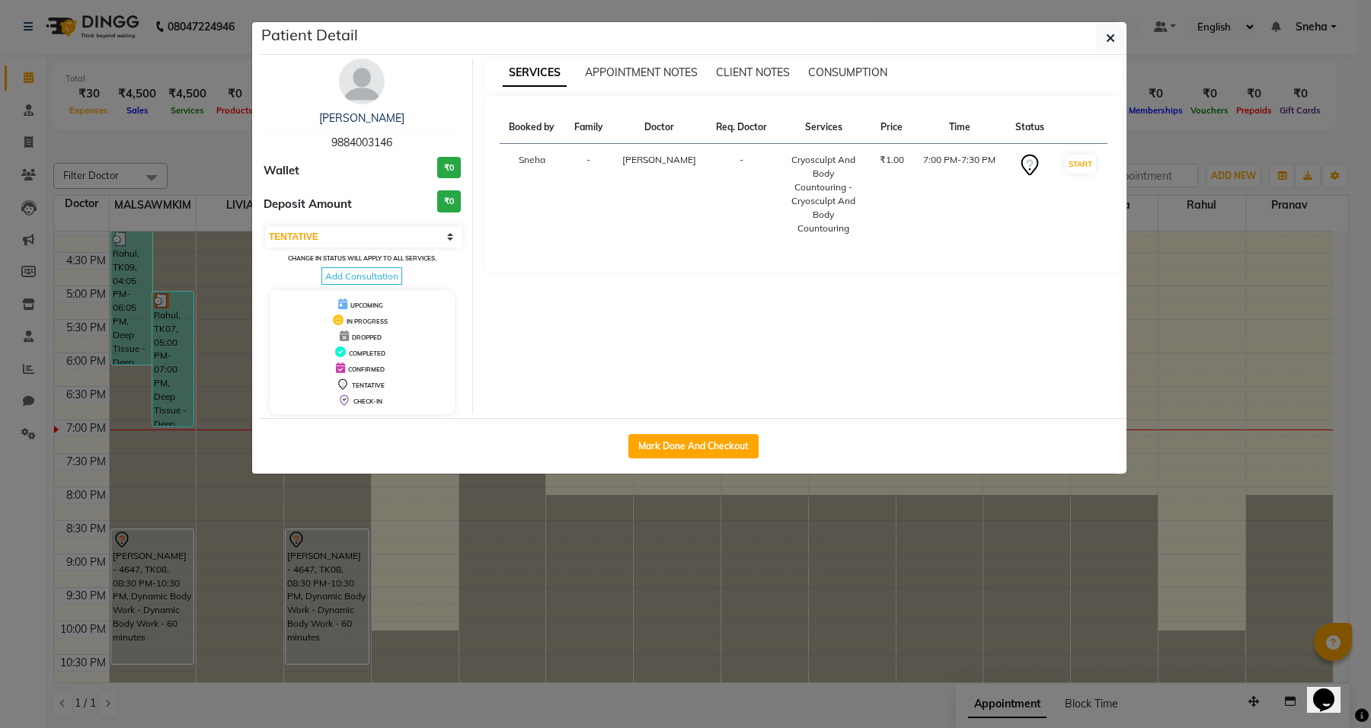
click at [486, 501] on ngb-modal-window "Patient Detail MANOJ MISTRY 9884003146 Wallet ₹0 Deposit Amount ₹0 Select IN SE…" at bounding box center [685, 364] width 1371 height 728
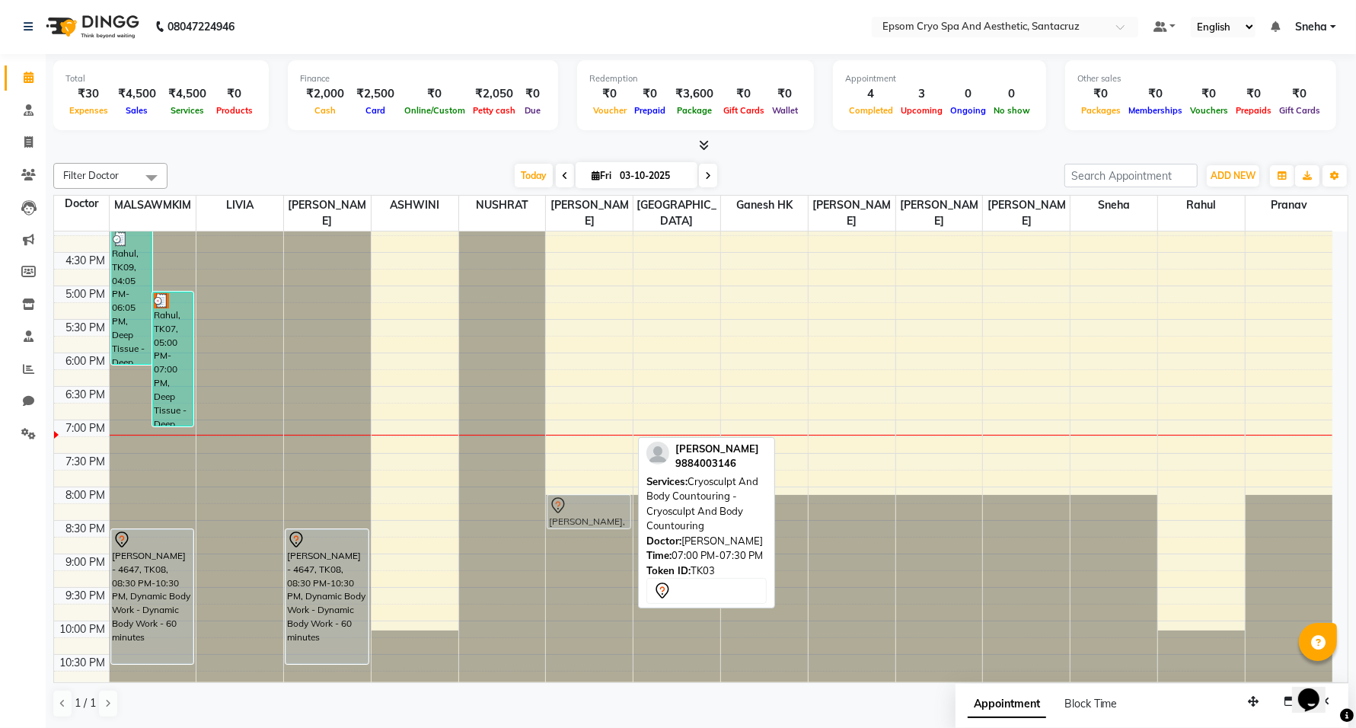
drag, startPoint x: 587, startPoint y: 432, endPoint x: 590, endPoint y: 493, distance: 61.0
click at [590, 493] on div "MANOJ MISTRY, TK03, 07:00 PM-07:30 PM, Cryosculpt And Body Countouring - Cryosc…" at bounding box center [589, 218] width 87 height 937
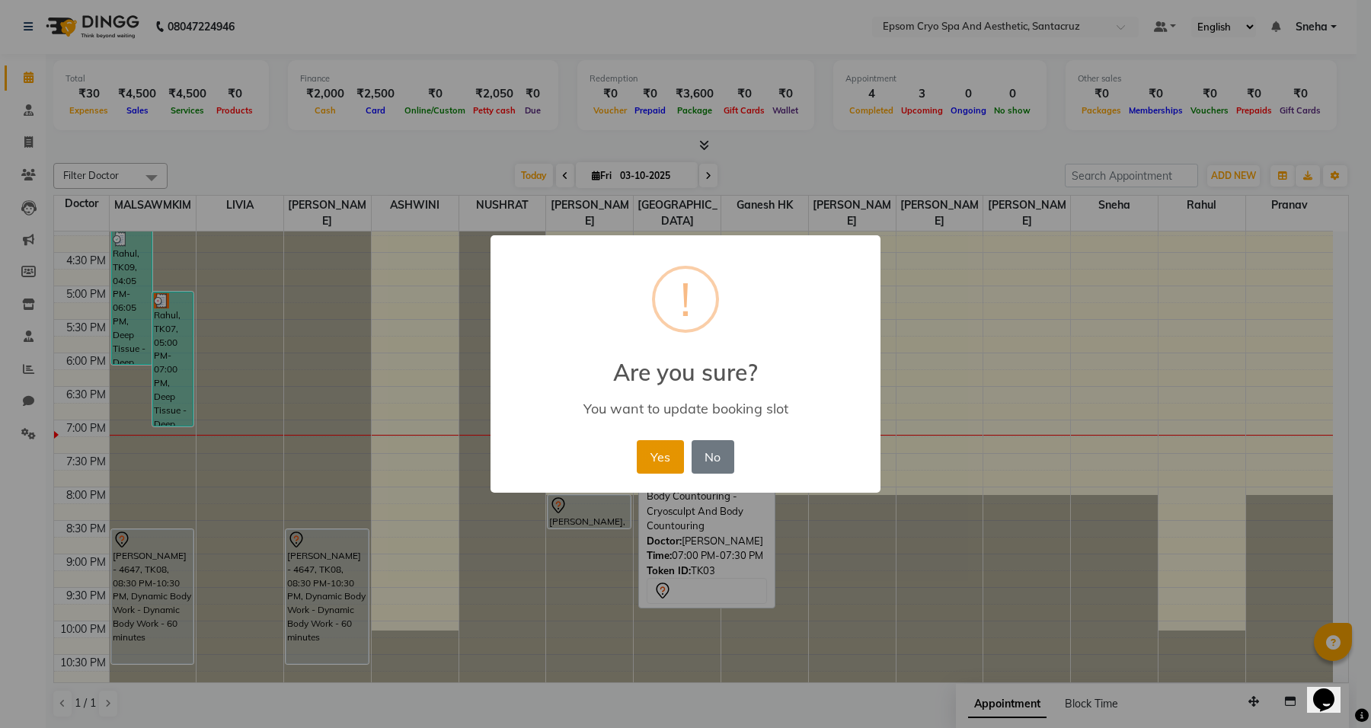
click at [655, 455] on button "Yes" at bounding box center [660, 457] width 46 height 34
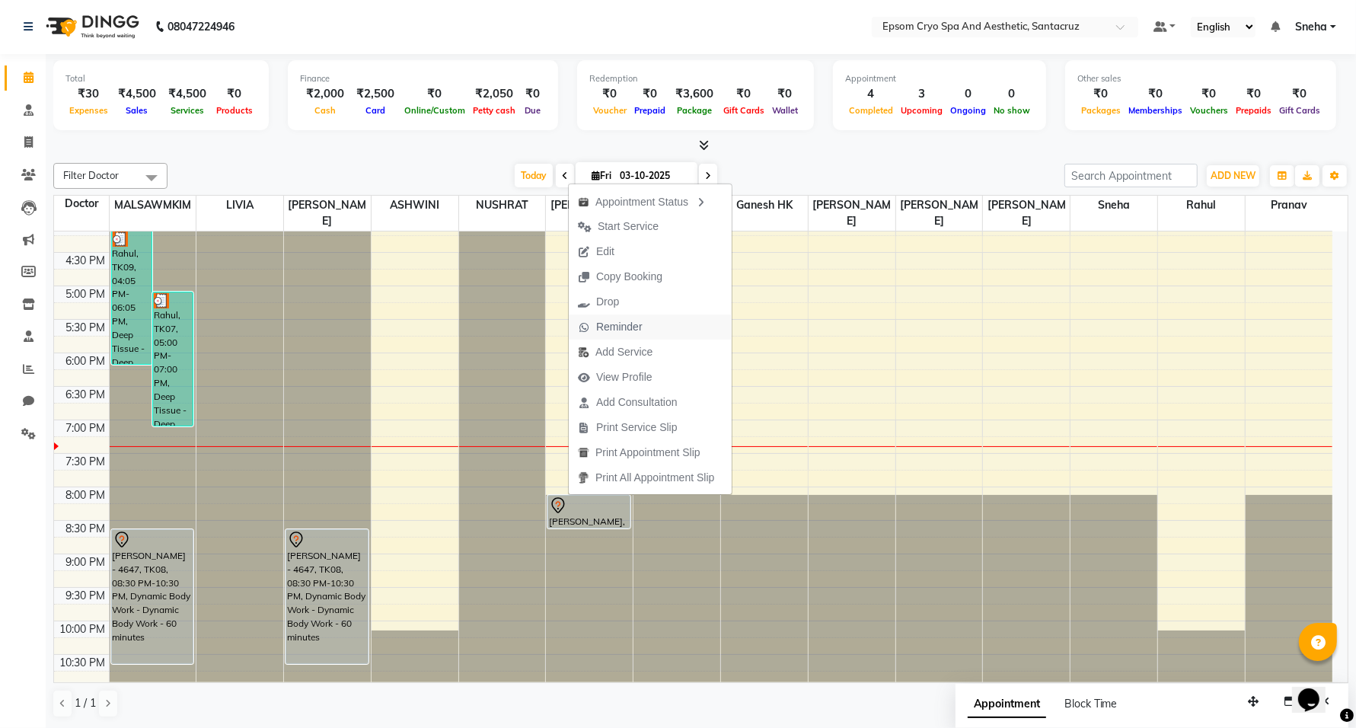
click at [602, 327] on span "Reminder" at bounding box center [619, 327] width 46 height 16
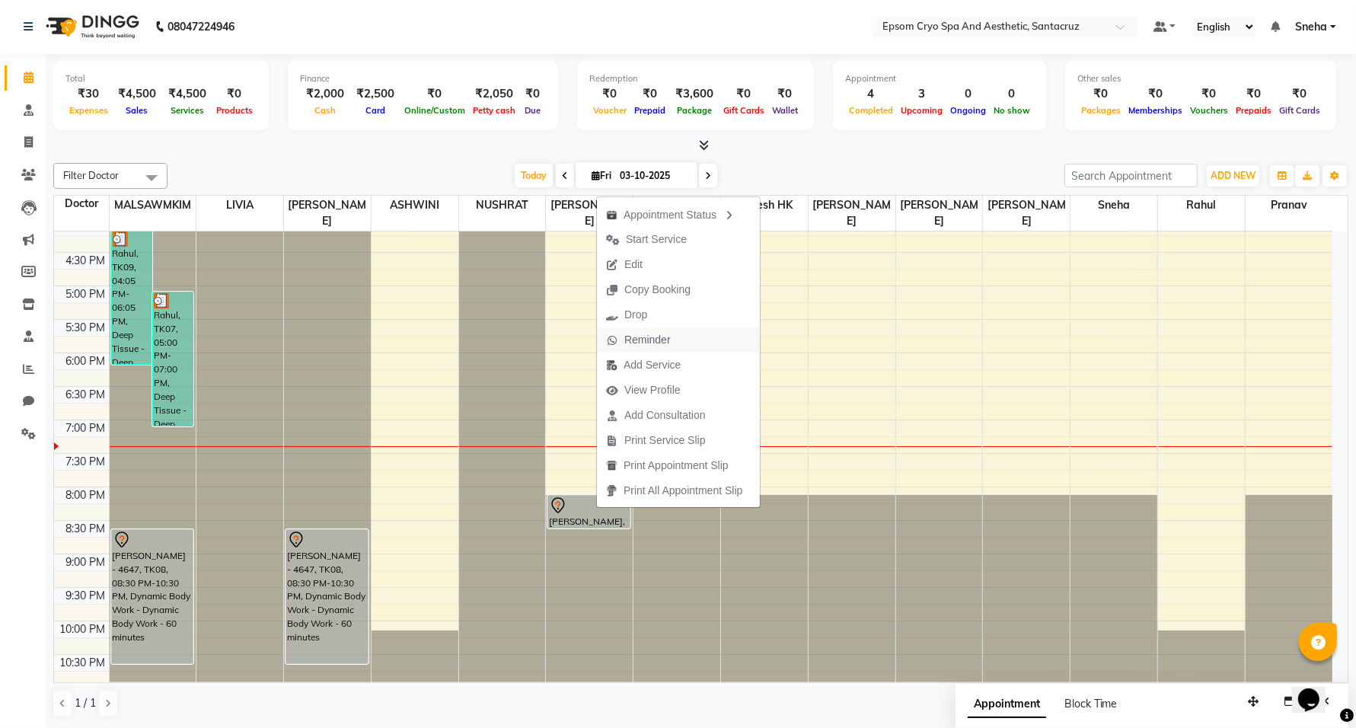
click at [656, 339] on span "Reminder" at bounding box center [647, 340] width 46 height 16
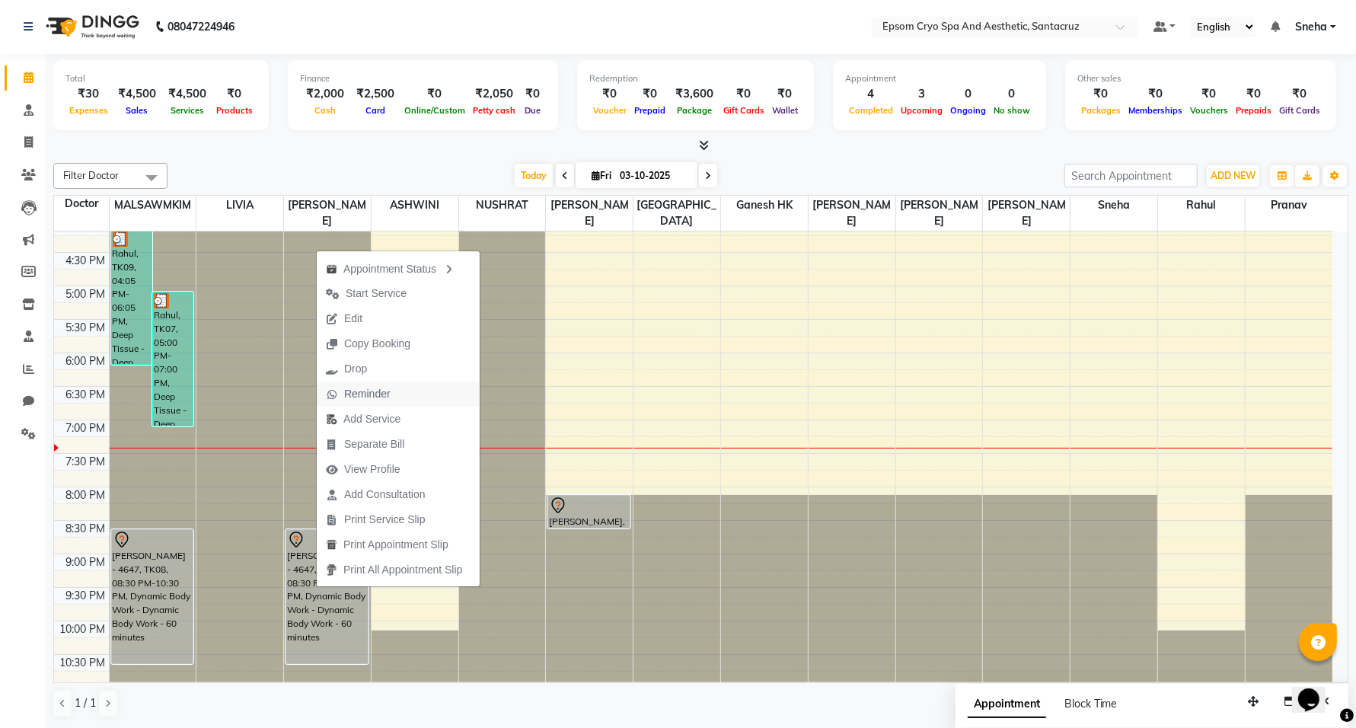
click at [366, 397] on span "Reminder" at bounding box center [367, 394] width 46 height 16
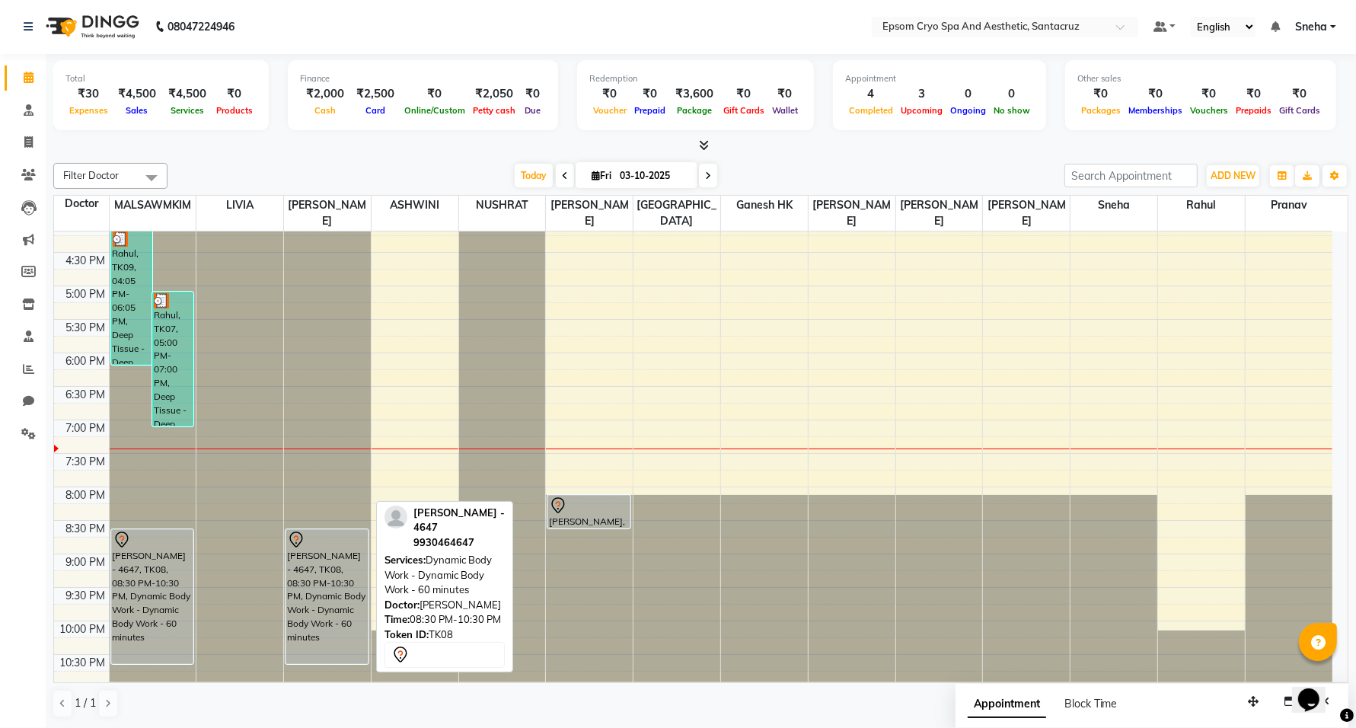
click at [360, 564] on div "ARCHIT - 4647, TK08, 08:30 PM-10:30 PM, Dynamic Body Work - Dynamic Body Work -…" at bounding box center [326, 596] width 81 height 133
click at [324, 573] on div "ARCHIT - 4647, TK08, 08:30 PM-10:30 PM, Dynamic Body Work - Dynamic Body Work -…" at bounding box center [326, 596] width 81 height 133
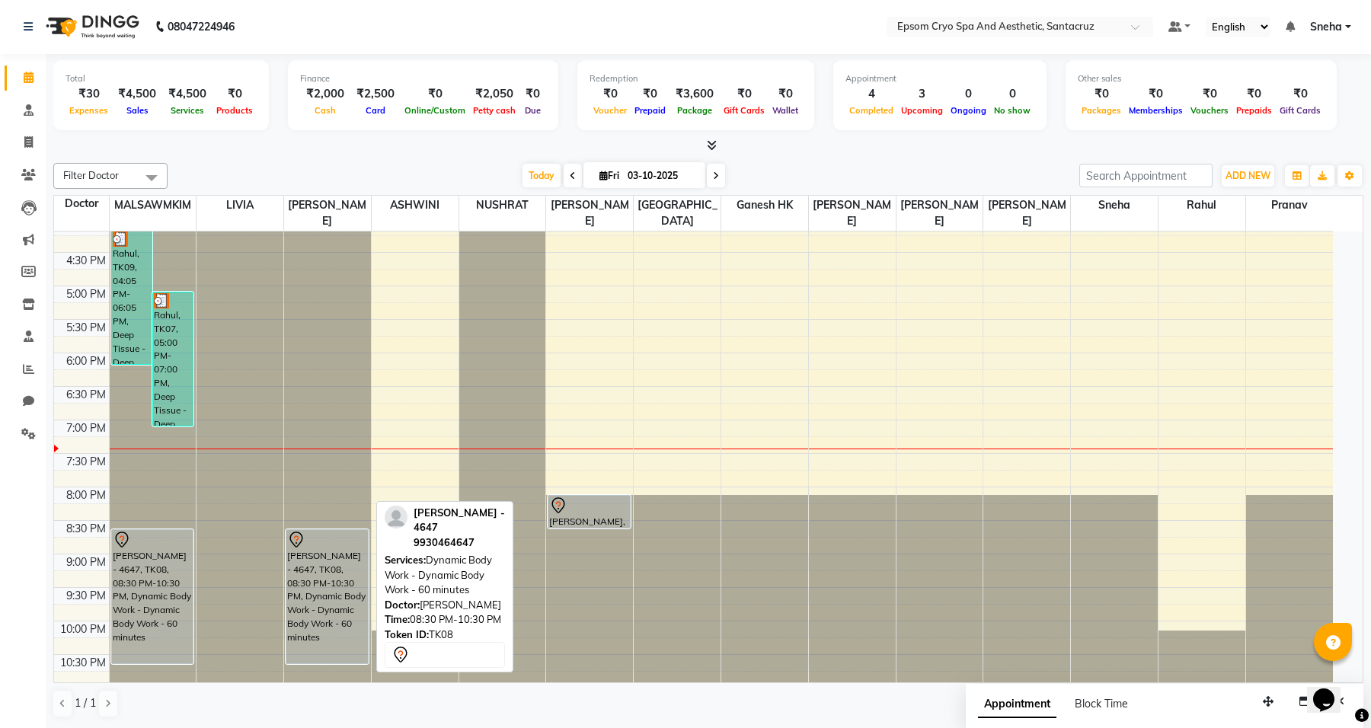
select select "7"
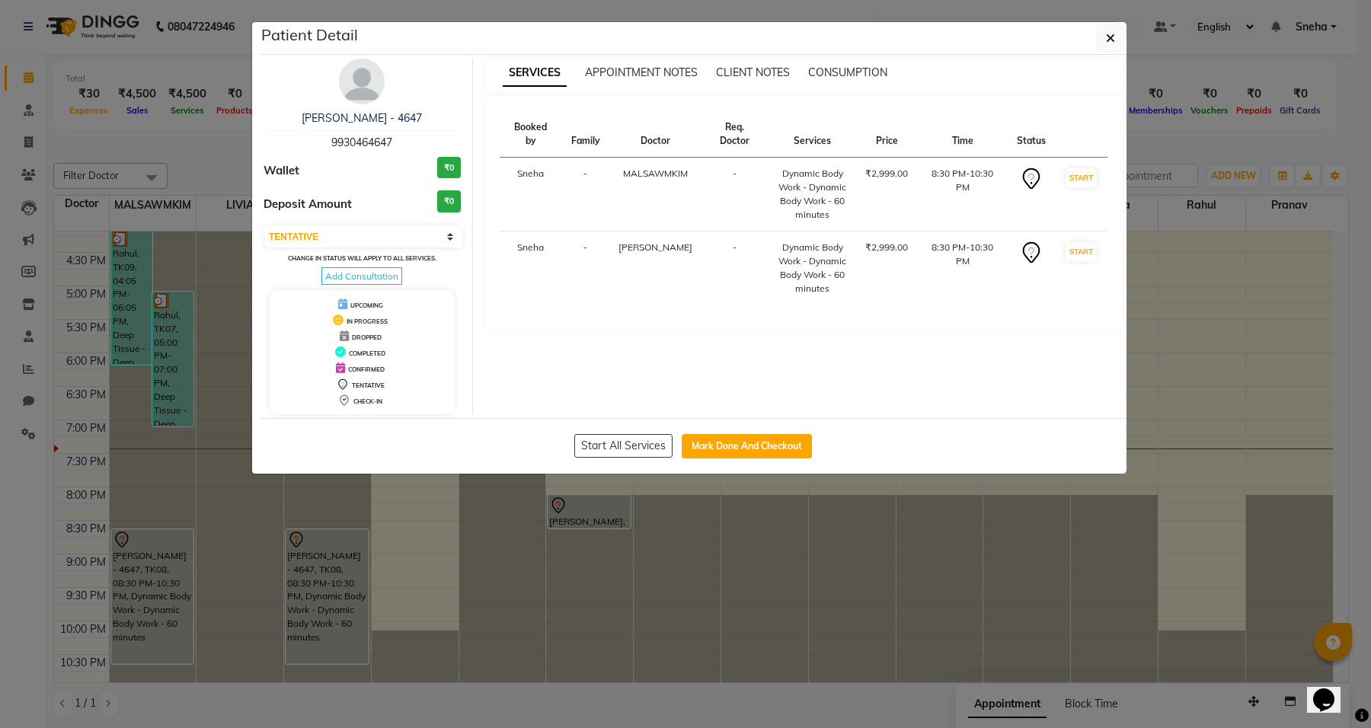
click at [813, 139] on th "Services" at bounding box center [812, 134] width 88 height 46
click at [624, 80] on div "APPOINTMENT NOTES" at bounding box center [641, 73] width 113 height 16
click at [632, 73] on span "APPOINTMENT NOTES" at bounding box center [641, 72] width 113 height 14
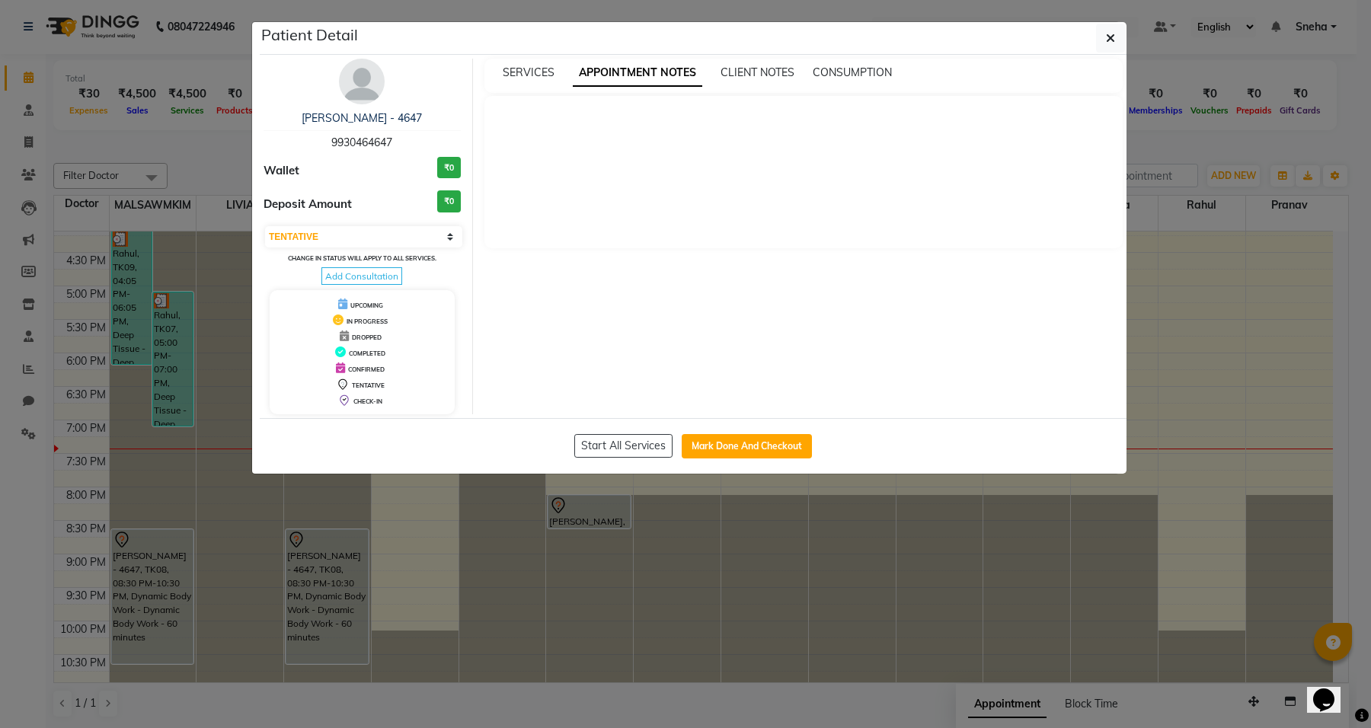
click at [780, 65] on div "CLIENT NOTES" at bounding box center [757, 73] width 74 height 16
click at [781, 74] on span "CLIENT NOTES" at bounding box center [757, 72] width 74 height 14
click at [864, 74] on span "CONSUMPTION" at bounding box center [850, 72] width 79 height 14
click at [1099, 35] on button "button" at bounding box center [1110, 38] width 29 height 29
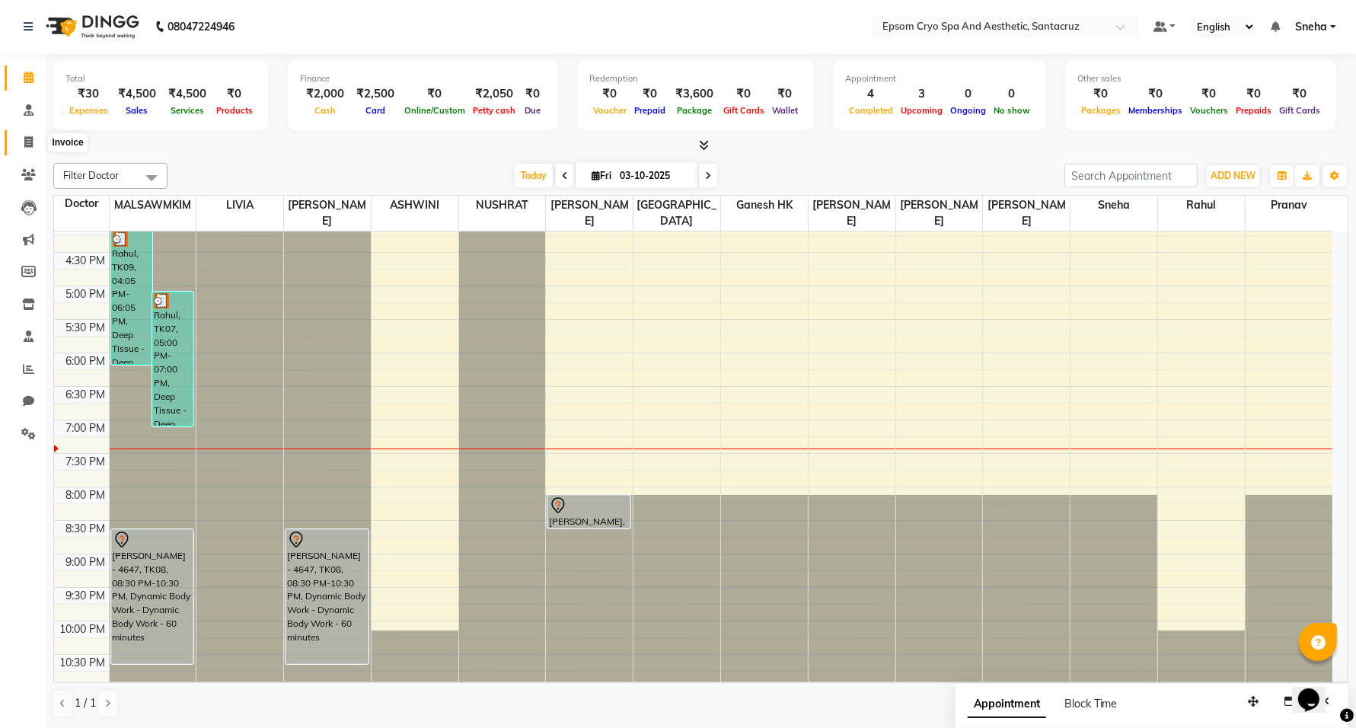
click at [34, 142] on span at bounding box center [28, 143] width 27 height 18
select select "8028"
select select "service"
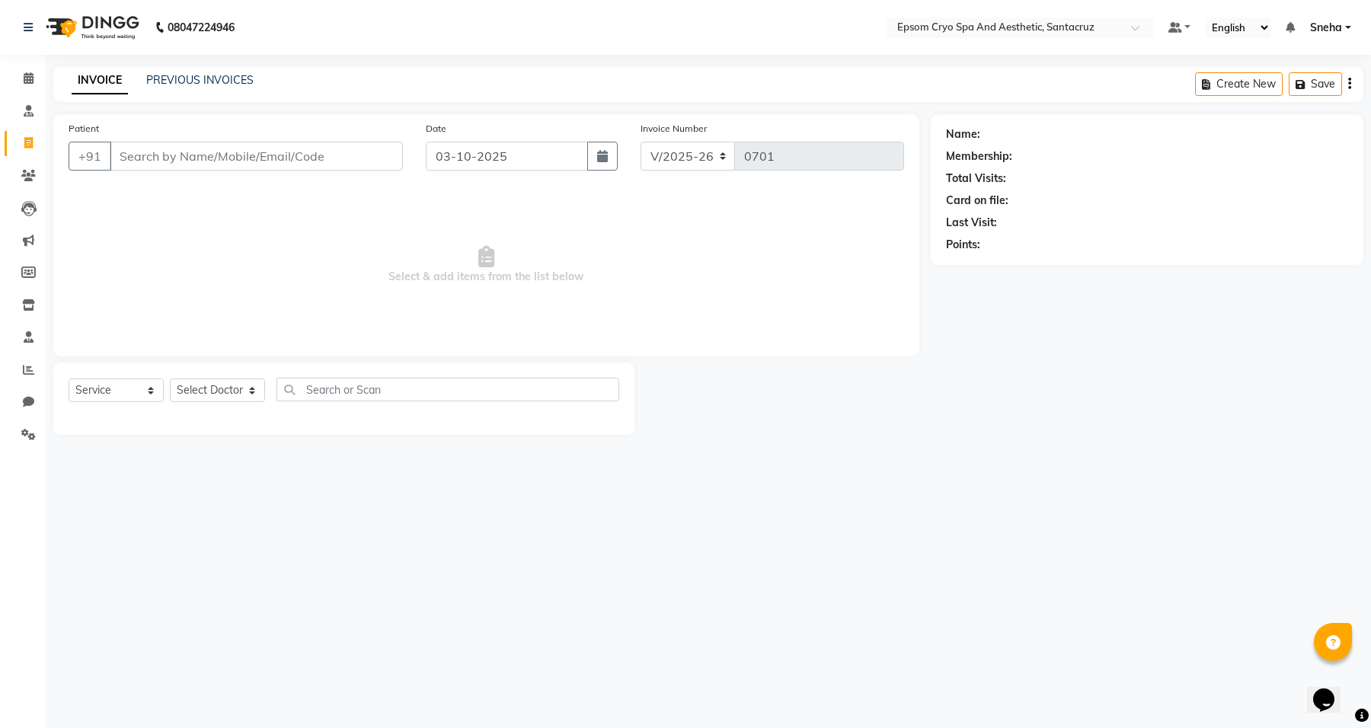
drag, startPoint x: 267, startPoint y: 161, endPoint x: 280, endPoint y: 176, distance: 19.4
click at [267, 161] on input "Patient" at bounding box center [256, 156] width 293 height 29
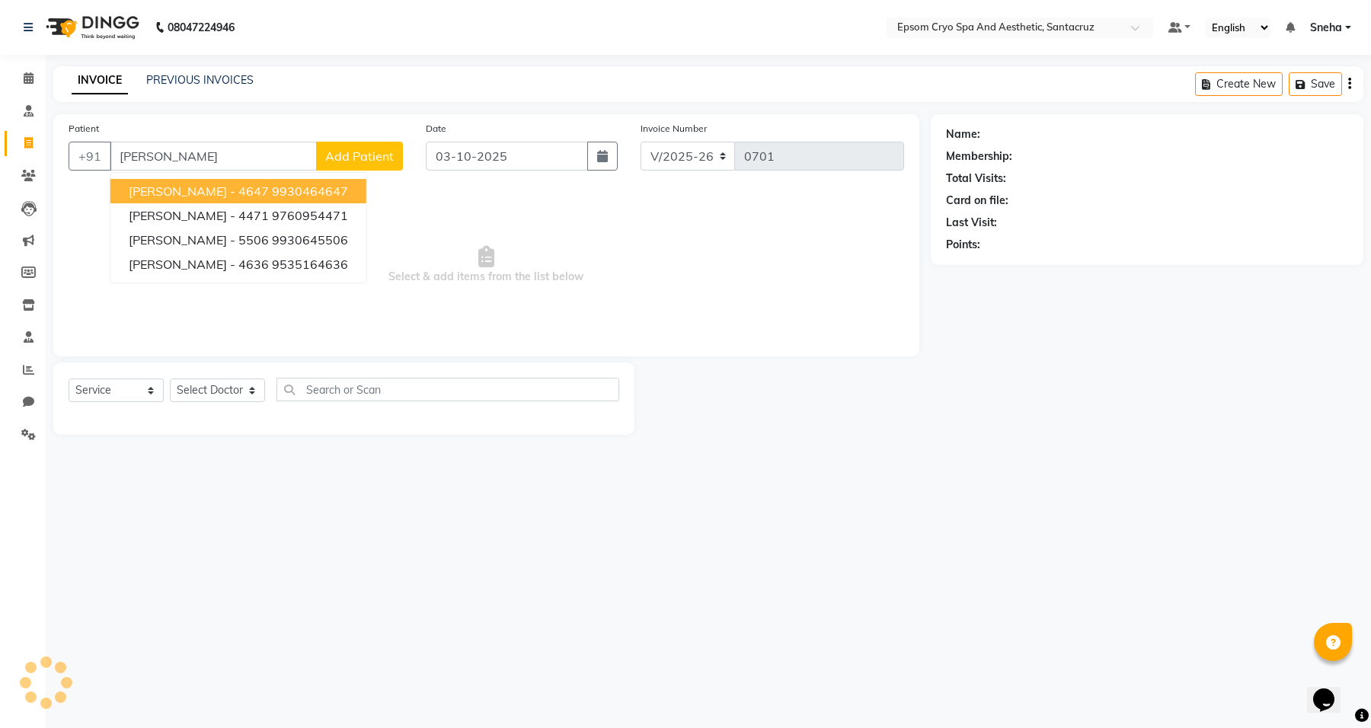
click at [272, 184] on ngb-highlight "9930464647" at bounding box center [310, 191] width 76 height 15
type input "9930464647"
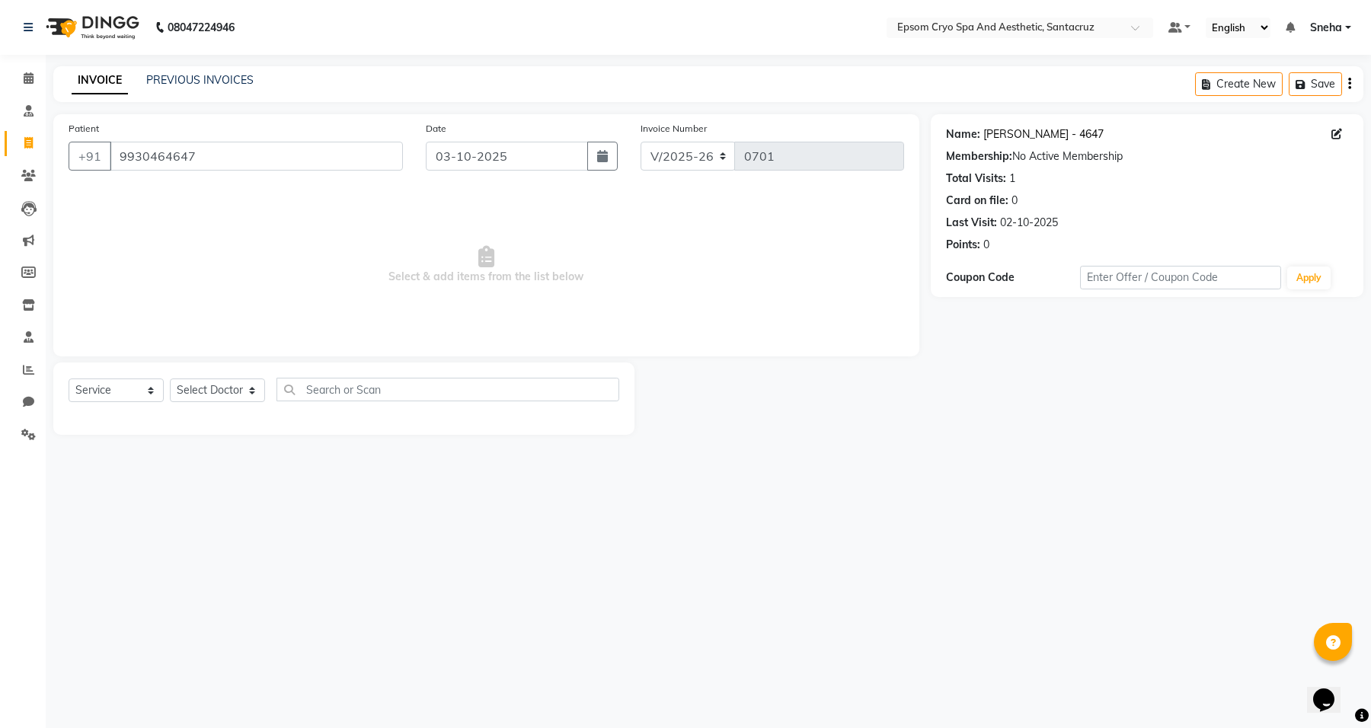
click at [1038, 135] on link "Archit - 4647" at bounding box center [1043, 134] width 120 height 16
click at [33, 77] on span at bounding box center [28, 79] width 27 height 18
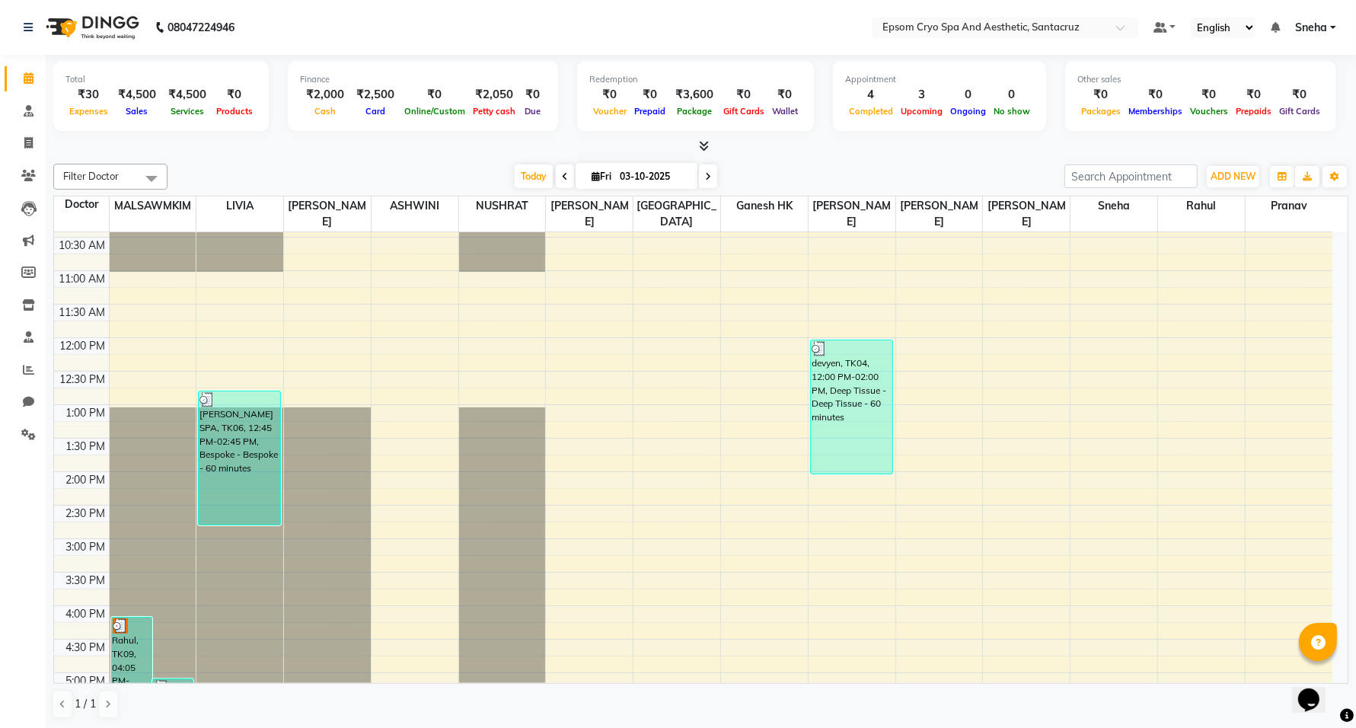
scroll to position [1, 0]
drag, startPoint x: 709, startPoint y: 160, endPoint x: 708, endPoint y: 180, distance: 19.8
click at [708, 180] on icon at bounding box center [708, 175] width 6 height 9
type input "04-10-2025"
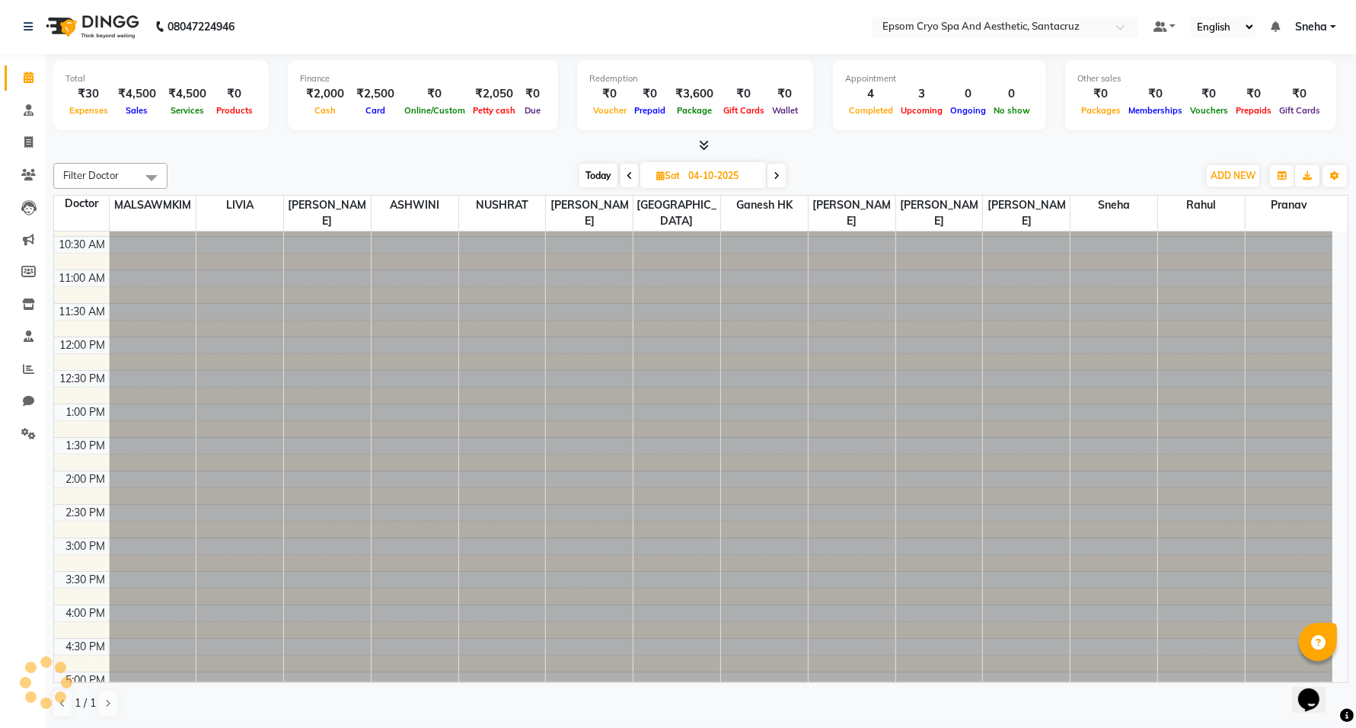
scroll to position [481, 0]
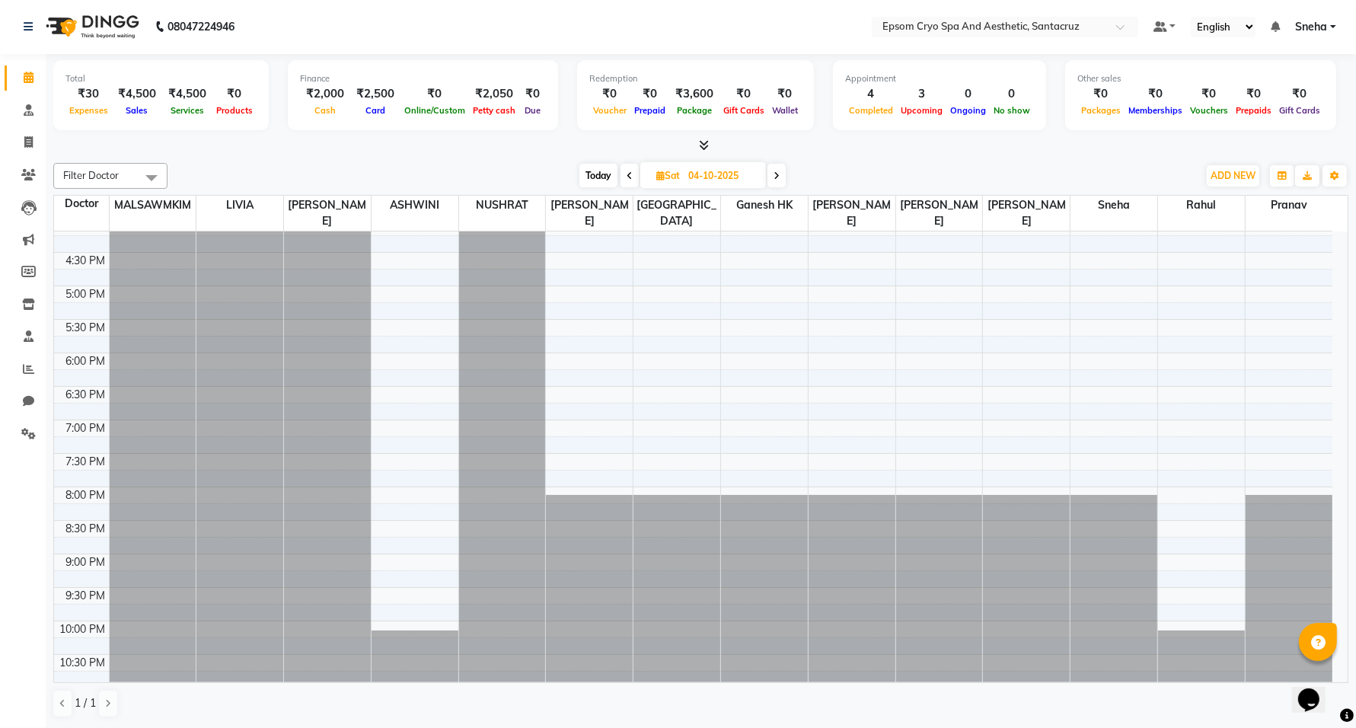
click at [570, 409] on div "9:00 AM 9:30 AM 10:00 AM 10:30 AM 11:00 AM 11:30 AM 12:00 PM 12:30 PM 1:00 PM 1…" at bounding box center [693, 218] width 1278 height 937
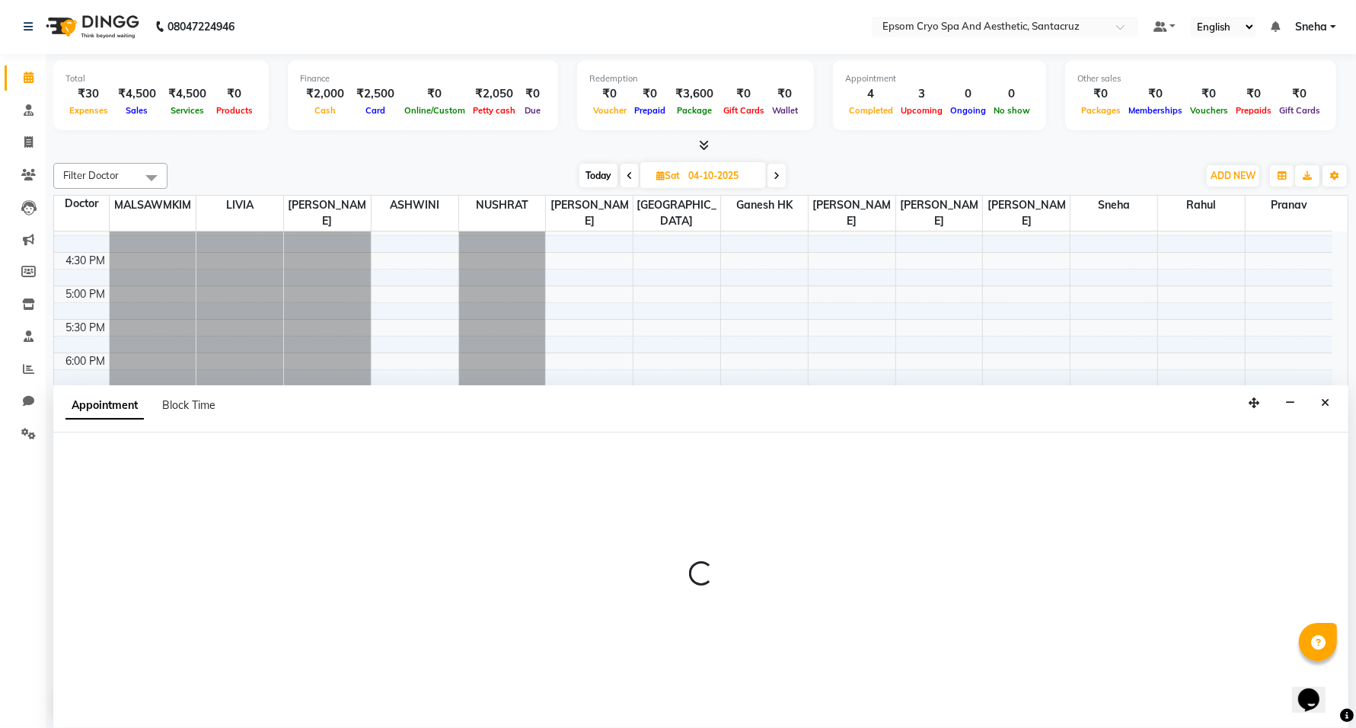
select select "74720"
select select "tentative"
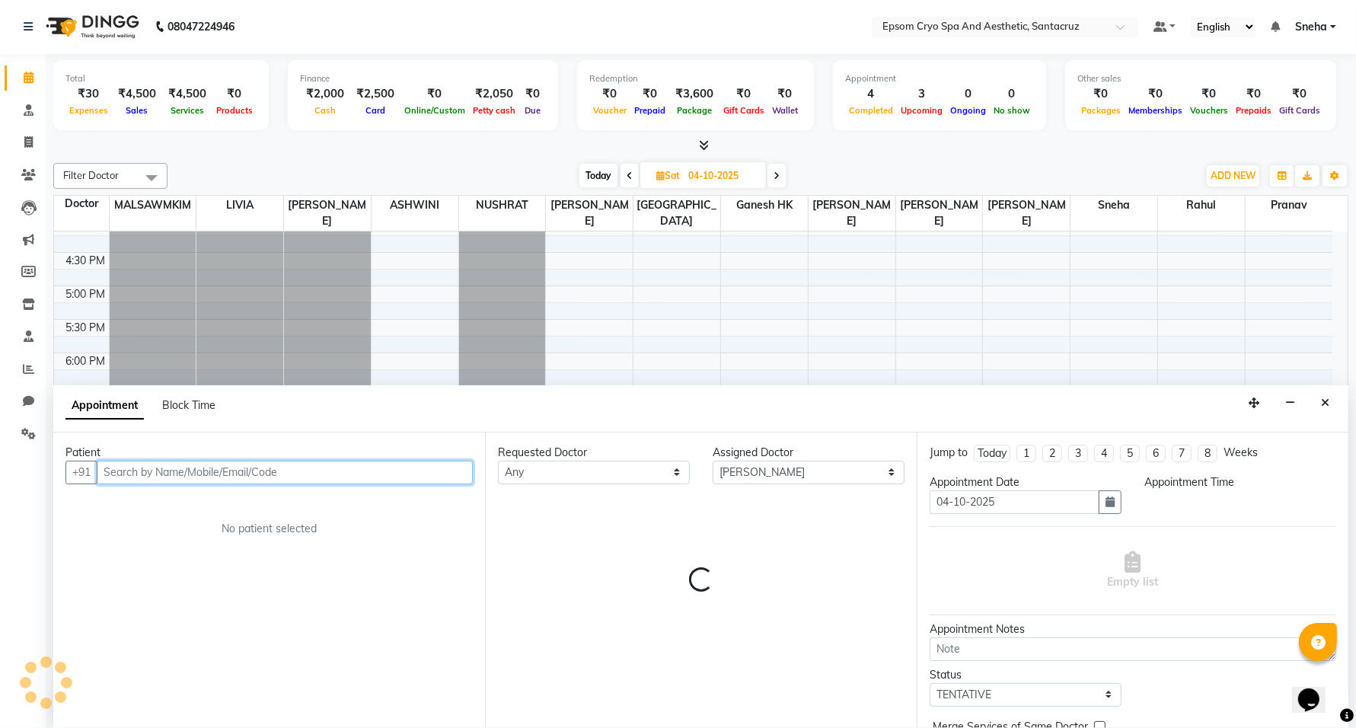
select select "1125"
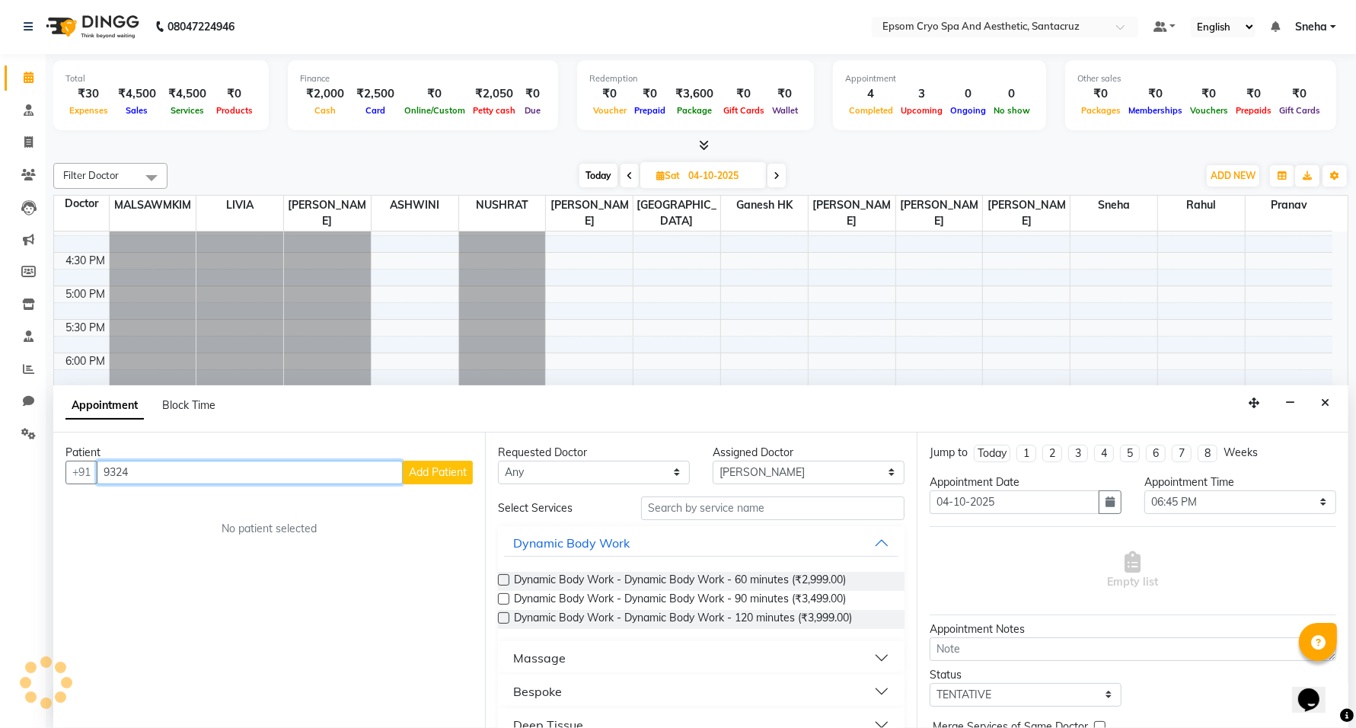
type input "93240"
drag, startPoint x: 172, startPoint y: 468, endPoint x: 2, endPoint y: 468, distance: 170.6
click at [2, 468] on app-home "08047224946 Select Location × Epsom Cryo Spa And Aesthetic, Santacruz Default P…" at bounding box center [678, 363] width 1356 height 729
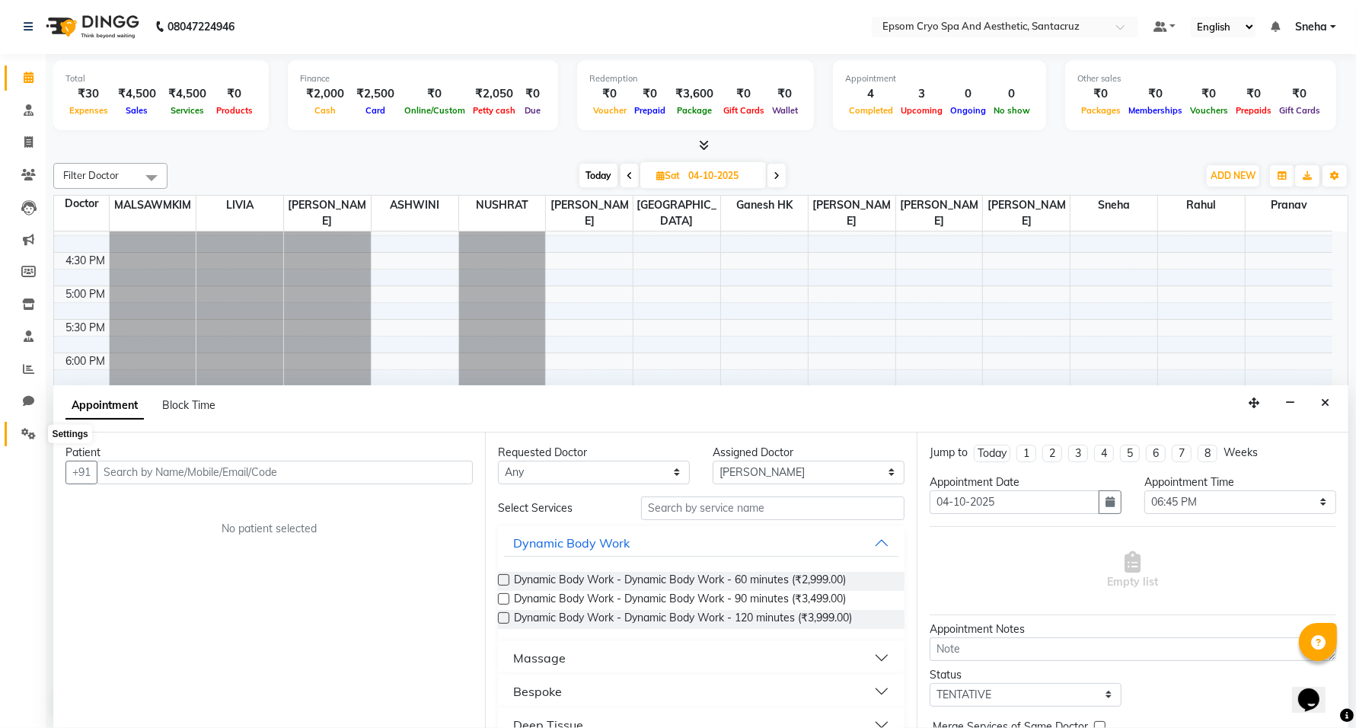
click at [24, 426] on span at bounding box center [28, 435] width 27 height 18
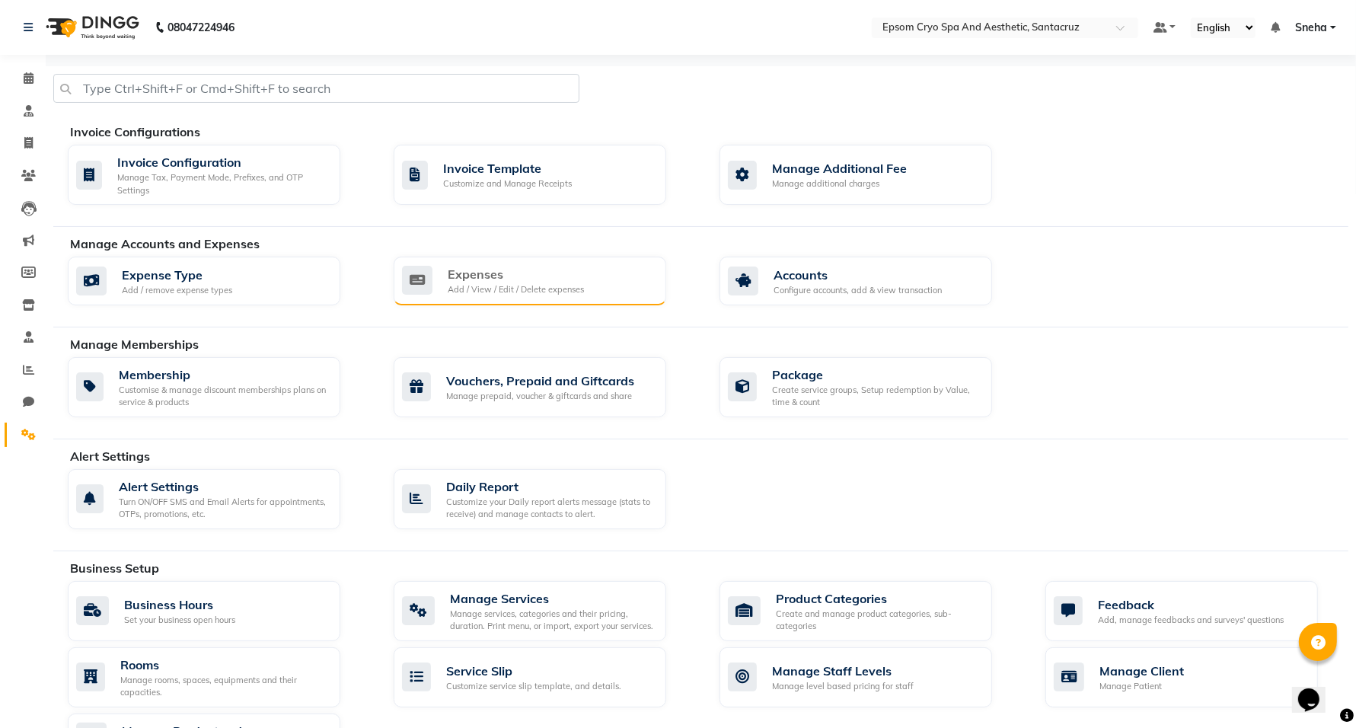
click at [528, 283] on div "Add / View / Edit / Delete expenses" at bounding box center [516, 289] width 136 height 13
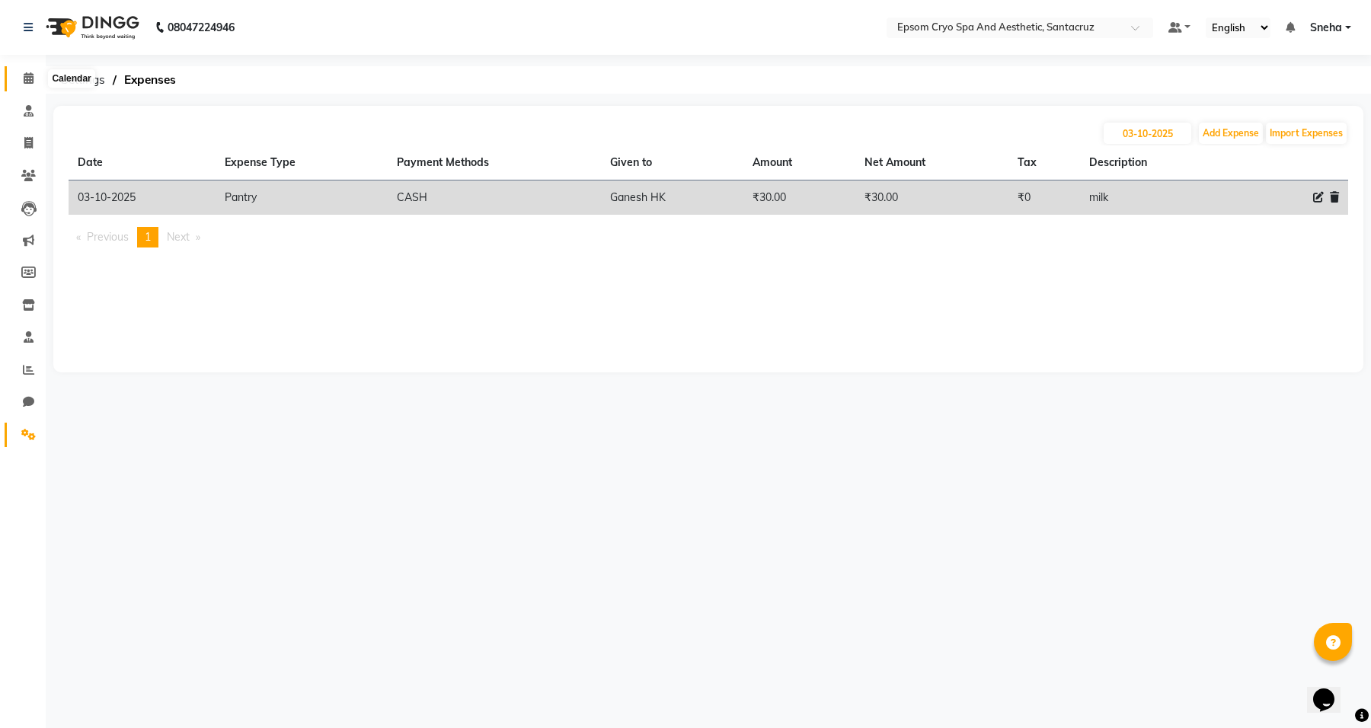
click at [19, 81] on span at bounding box center [28, 79] width 27 height 18
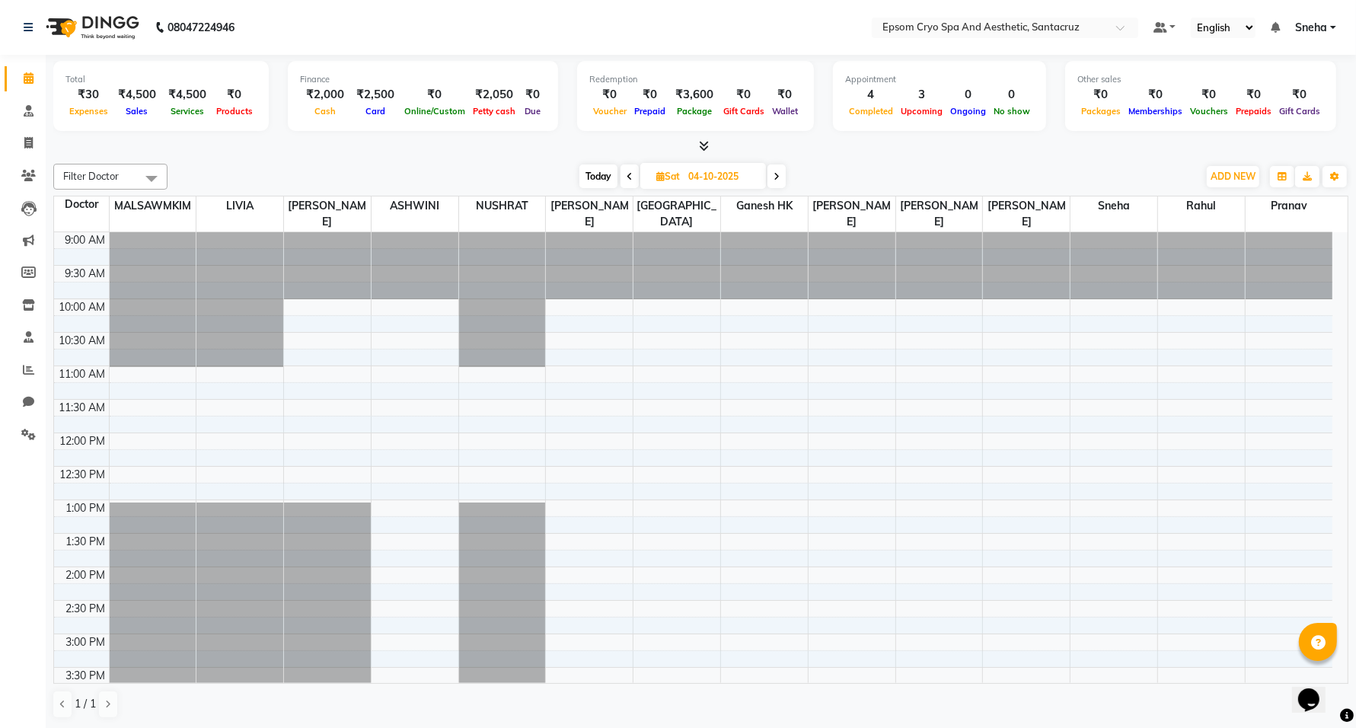
scroll to position [1, 0]
click at [24, 142] on icon at bounding box center [28, 141] width 8 height 11
select select "8028"
select select "service"
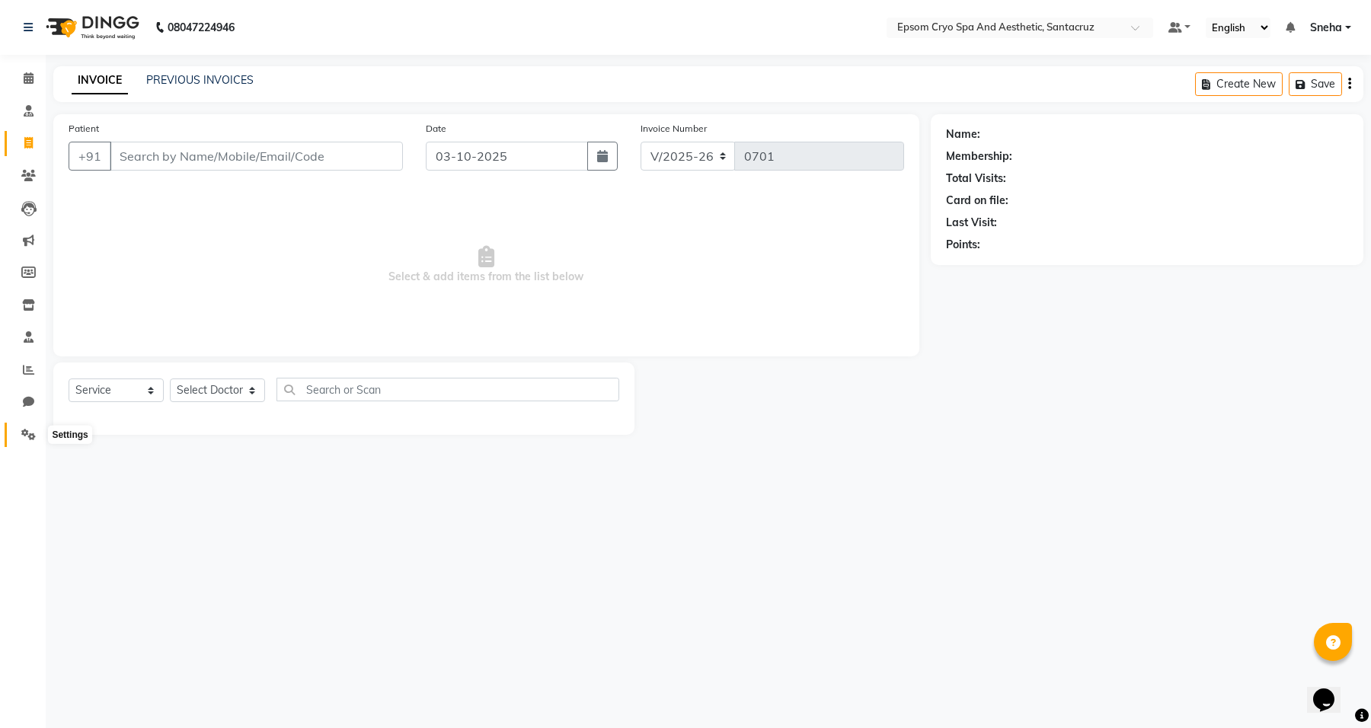
click at [21, 440] on span at bounding box center [28, 435] width 27 height 18
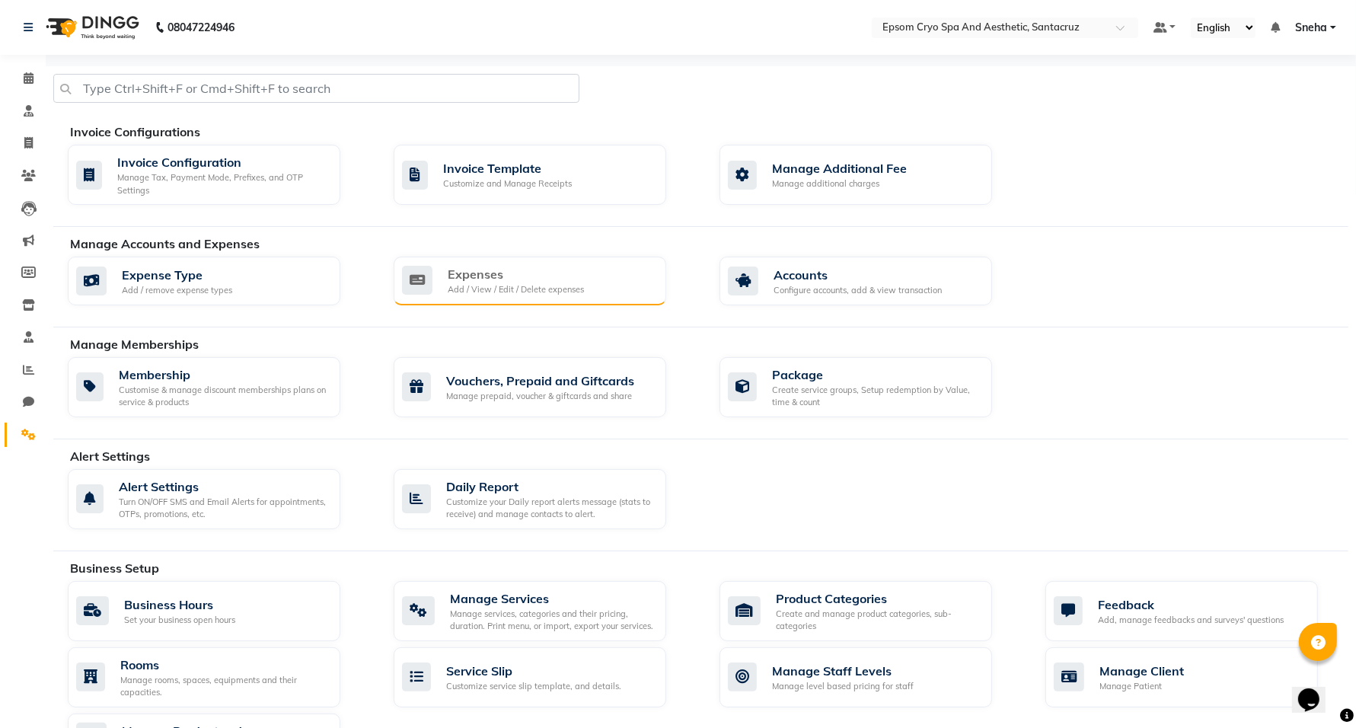
click at [493, 288] on div "Add / View / Edit / Delete expenses" at bounding box center [516, 289] width 136 height 13
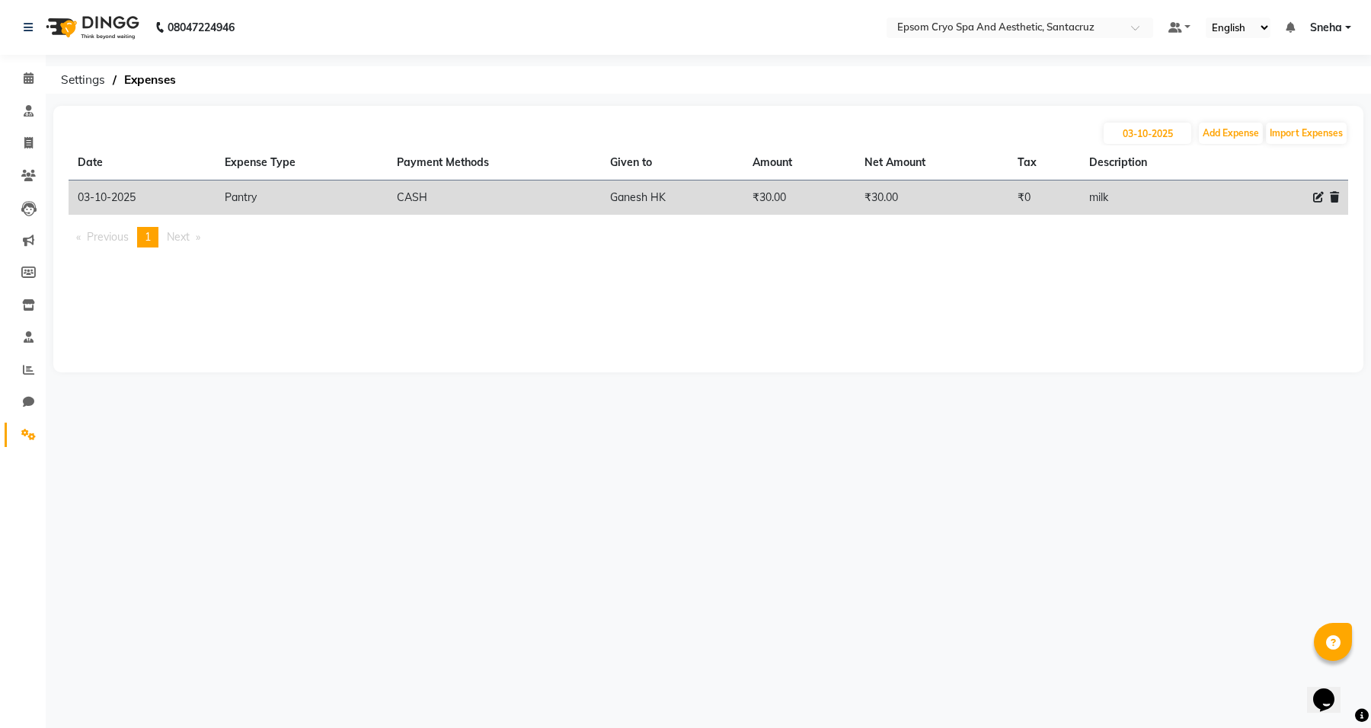
click at [1313, 198] on icon at bounding box center [1318, 197] width 11 height 11
select select "18"
select select "1"
select select "7159"
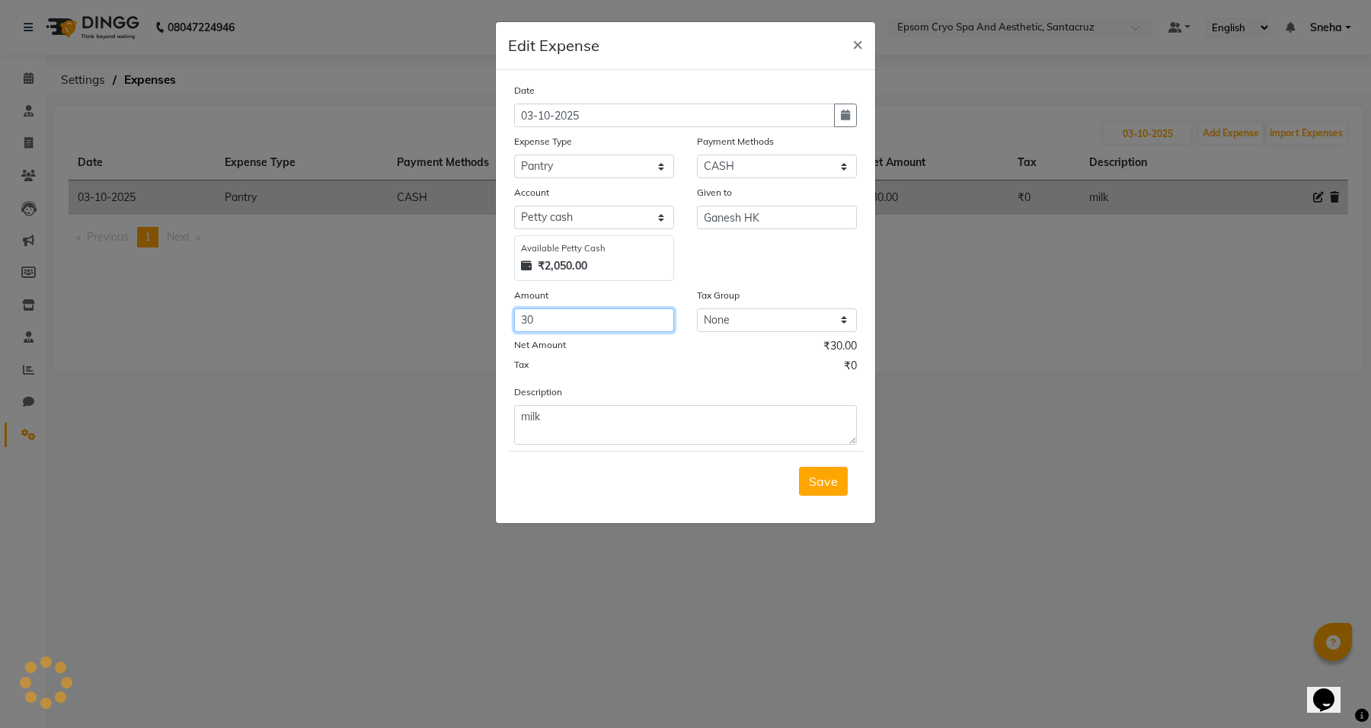
drag, startPoint x: 580, startPoint y: 321, endPoint x: 416, endPoint y: 335, distance: 164.3
click at [416, 335] on ngb-modal-window "Edit Expense × Date 03-10-2025 Expense Type Select Advance Salary Bank charges …" at bounding box center [685, 364] width 1371 height 728
type input "60"
click at [850, 463] on div "Save" at bounding box center [685, 481] width 355 height 60
click at [809, 491] on button "Save" at bounding box center [823, 481] width 49 height 29
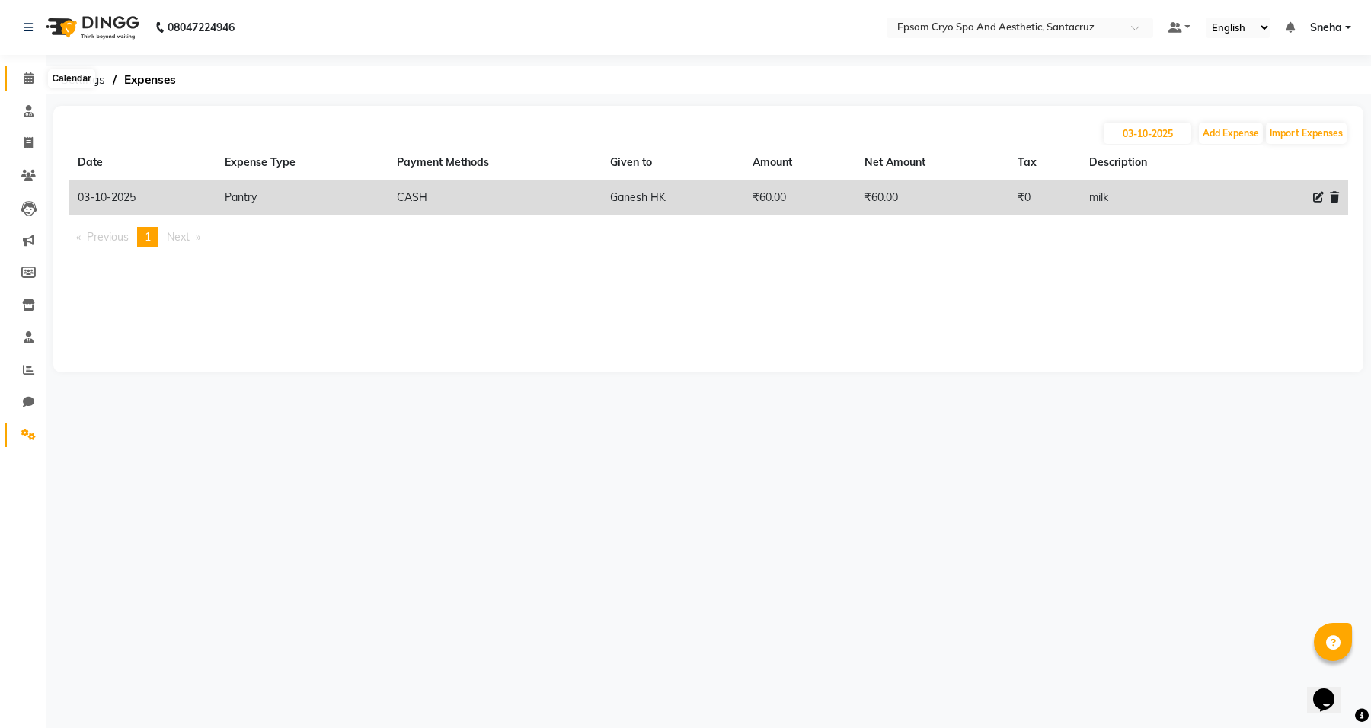
click at [33, 81] on span at bounding box center [28, 79] width 27 height 18
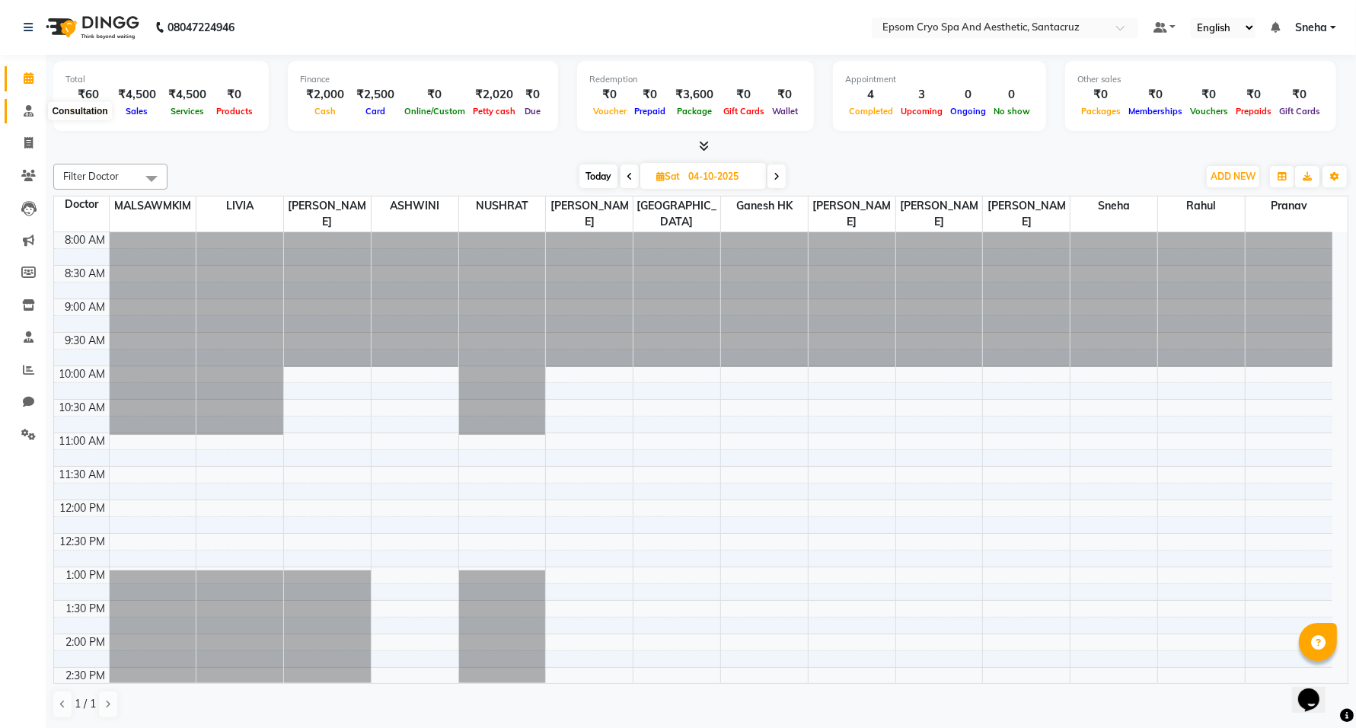
click at [27, 107] on icon at bounding box center [29, 110] width 10 height 11
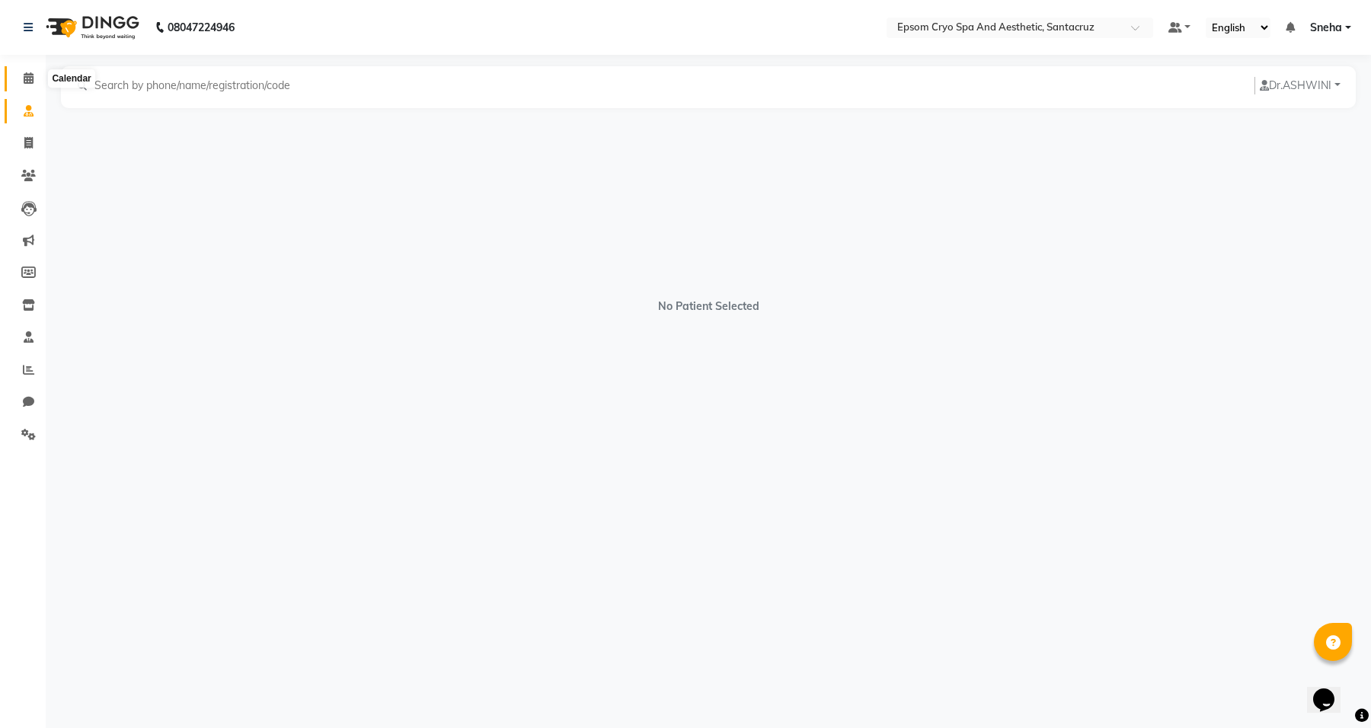
click at [35, 81] on span at bounding box center [28, 79] width 27 height 18
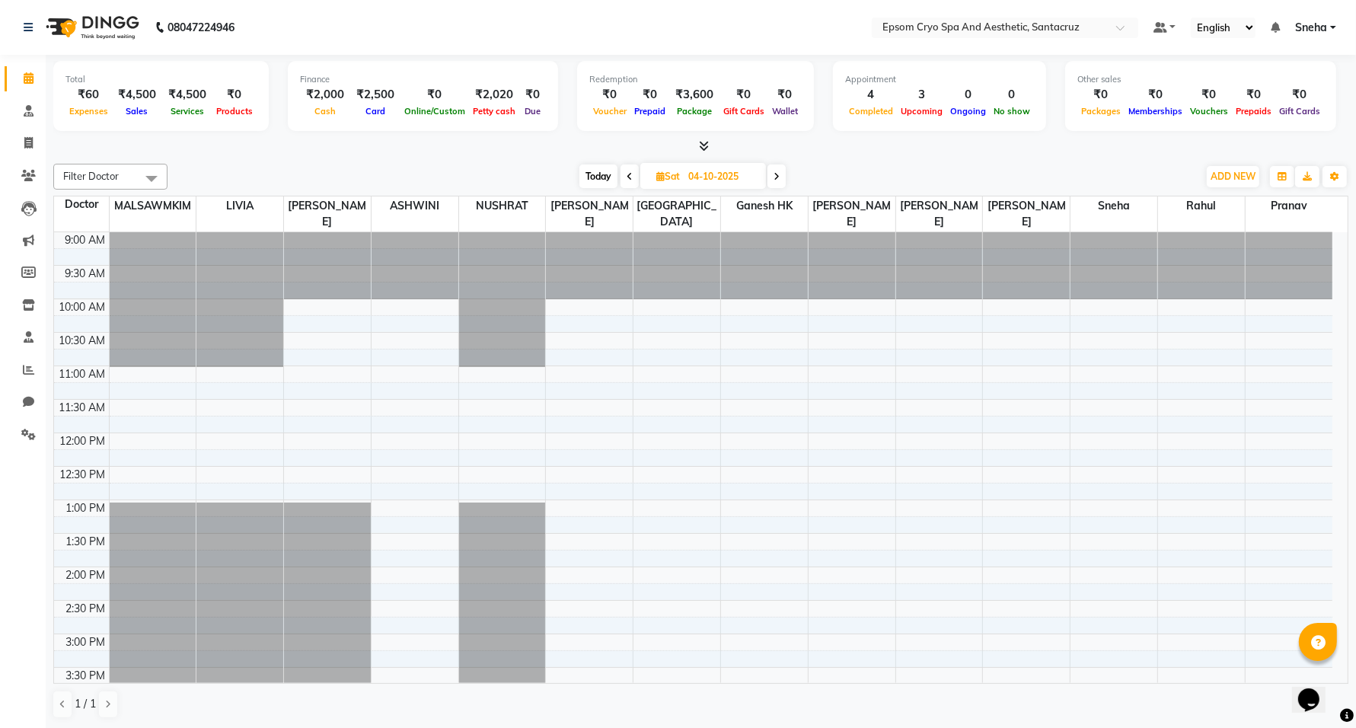
scroll to position [381, 0]
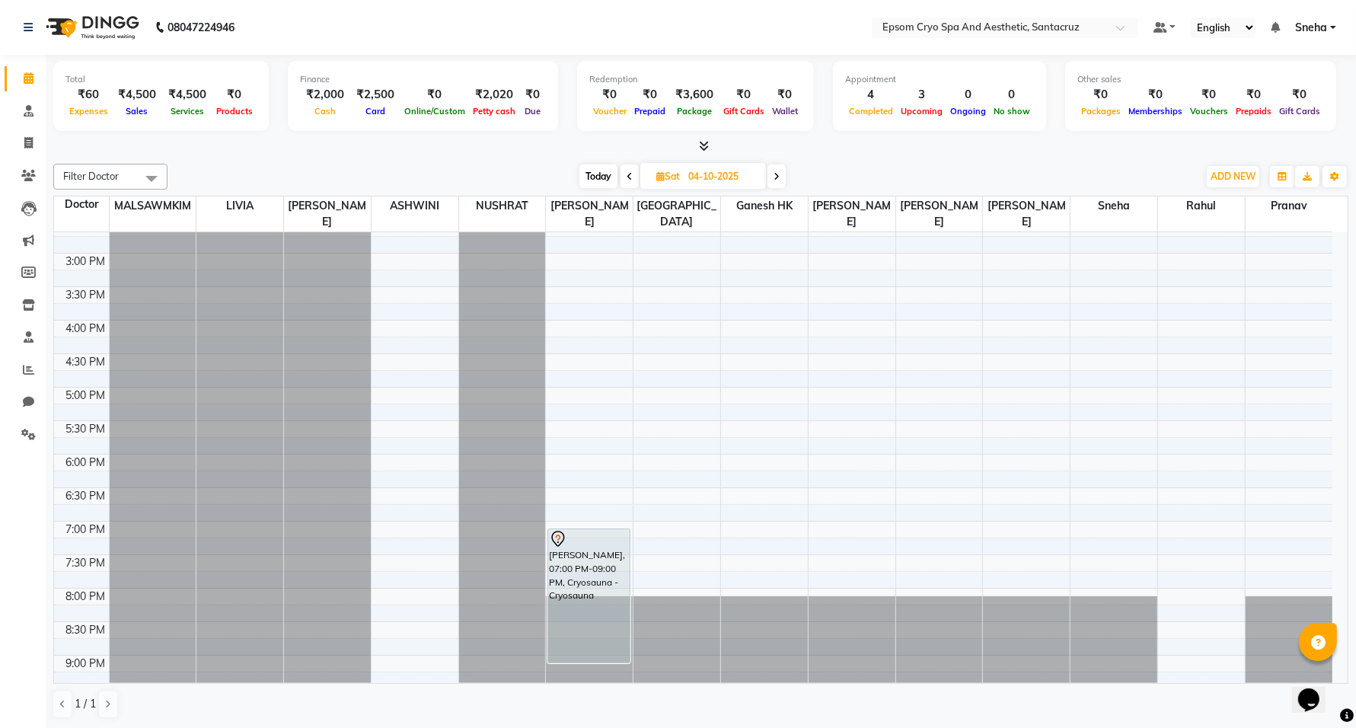
click at [596, 174] on span "Today" at bounding box center [598, 176] width 38 height 24
type input "03-10-2025"
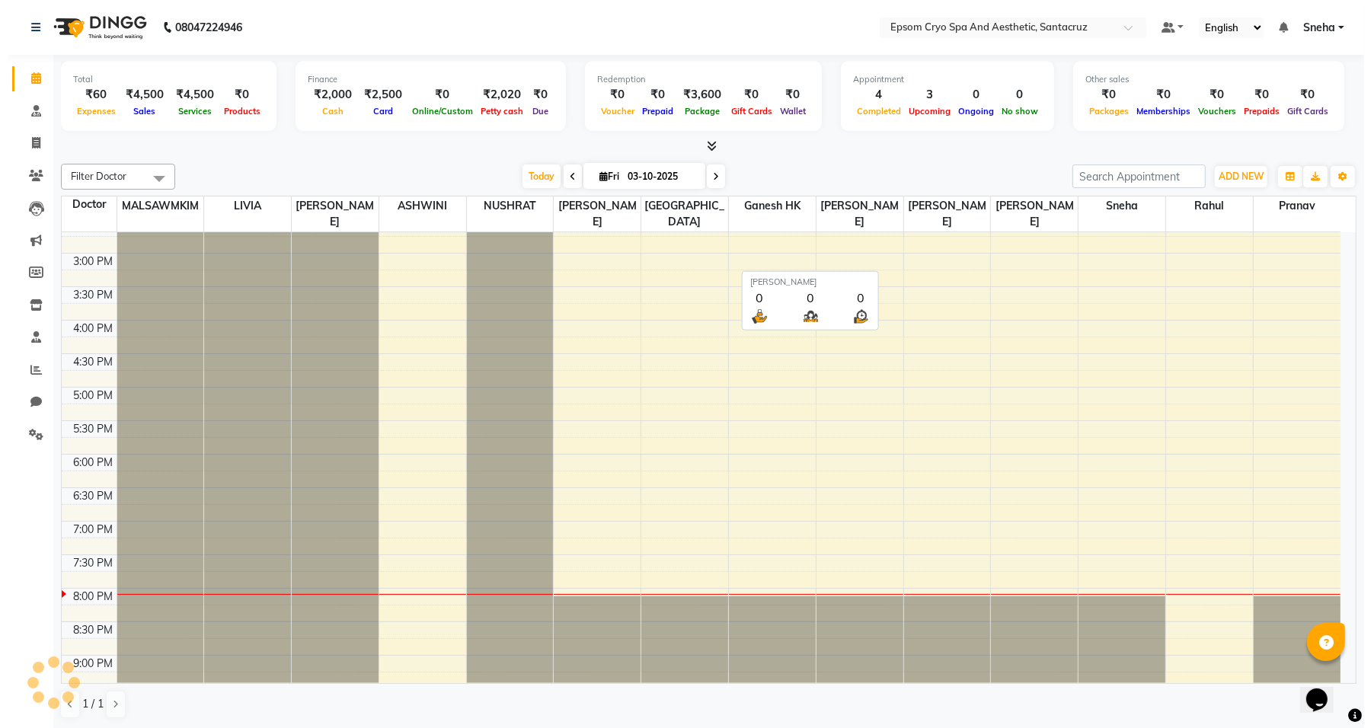
scroll to position [481, 0]
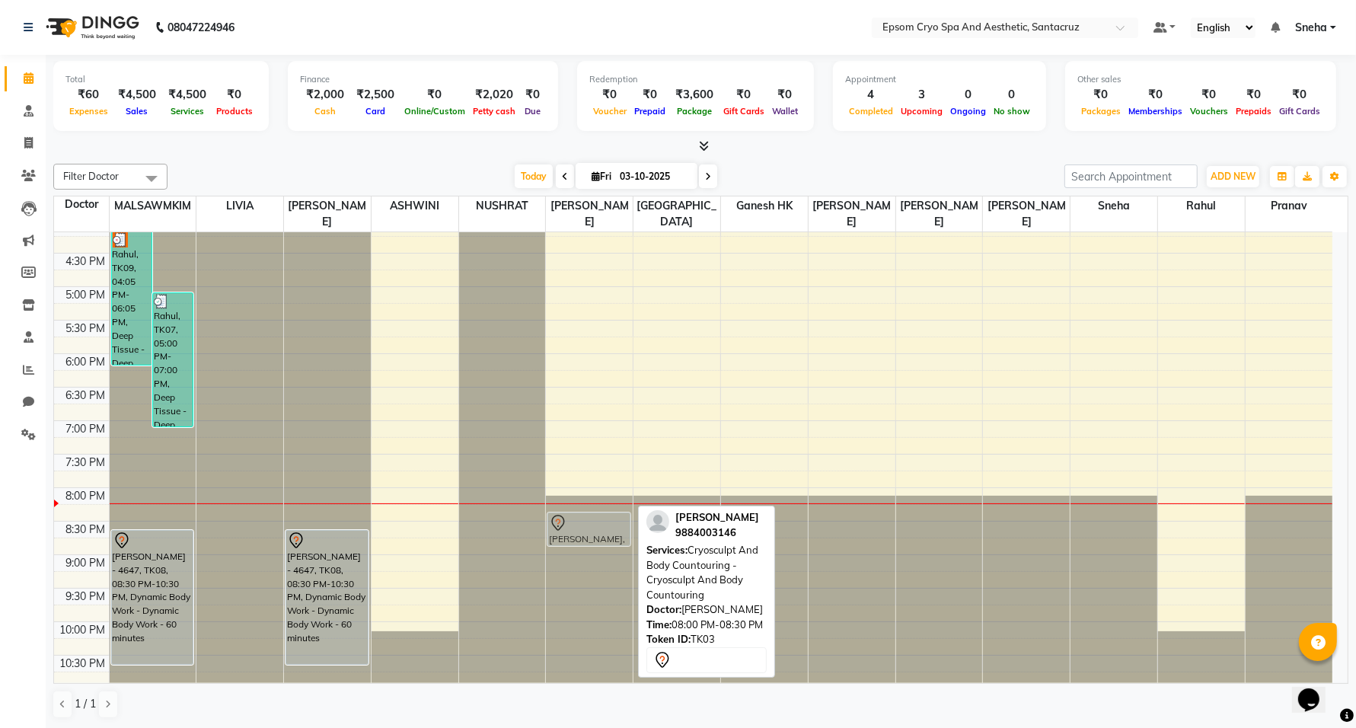
drag, startPoint x: 587, startPoint y: 497, endPoint x: 586, endPoint y: 506, distance: 9.2
click at [586, 506] on div "MANOJ MISTRY, TK03, 08:00 PM-08:30 PM, Cryosculpt And Body Countouring - Cryosc…" at bounding box center [589, 219] width 87 height 937
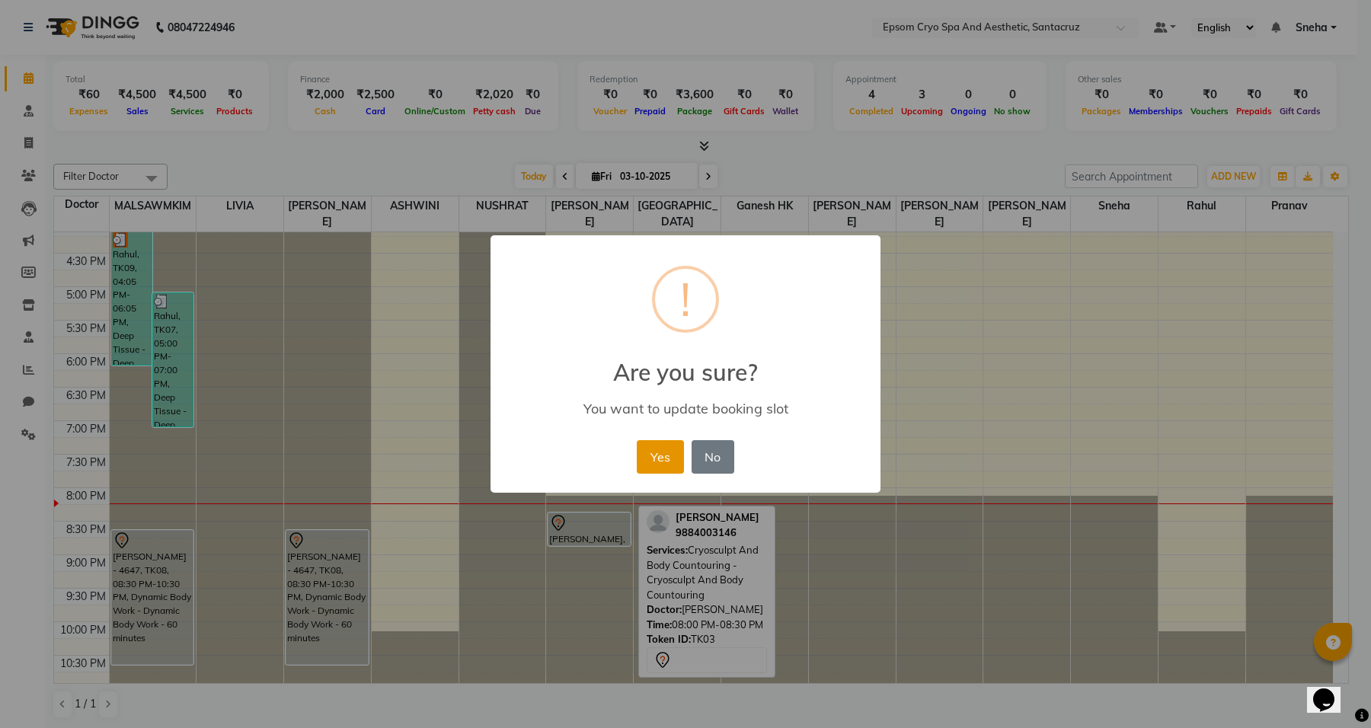
click at [659, 472] on button "Yes" at bounding box center [660, 457] width 46 height 34
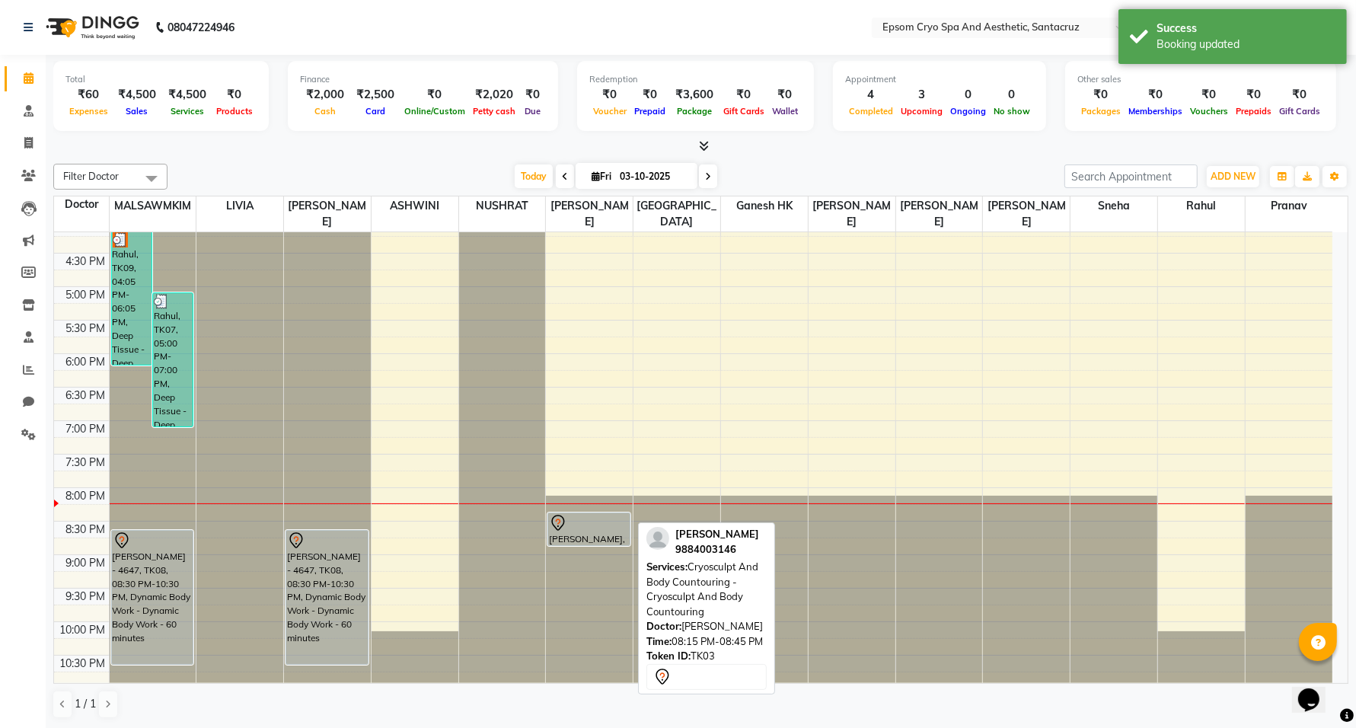
click at [596, 514] on div at bounding box center [589, 523] width 80 height 18
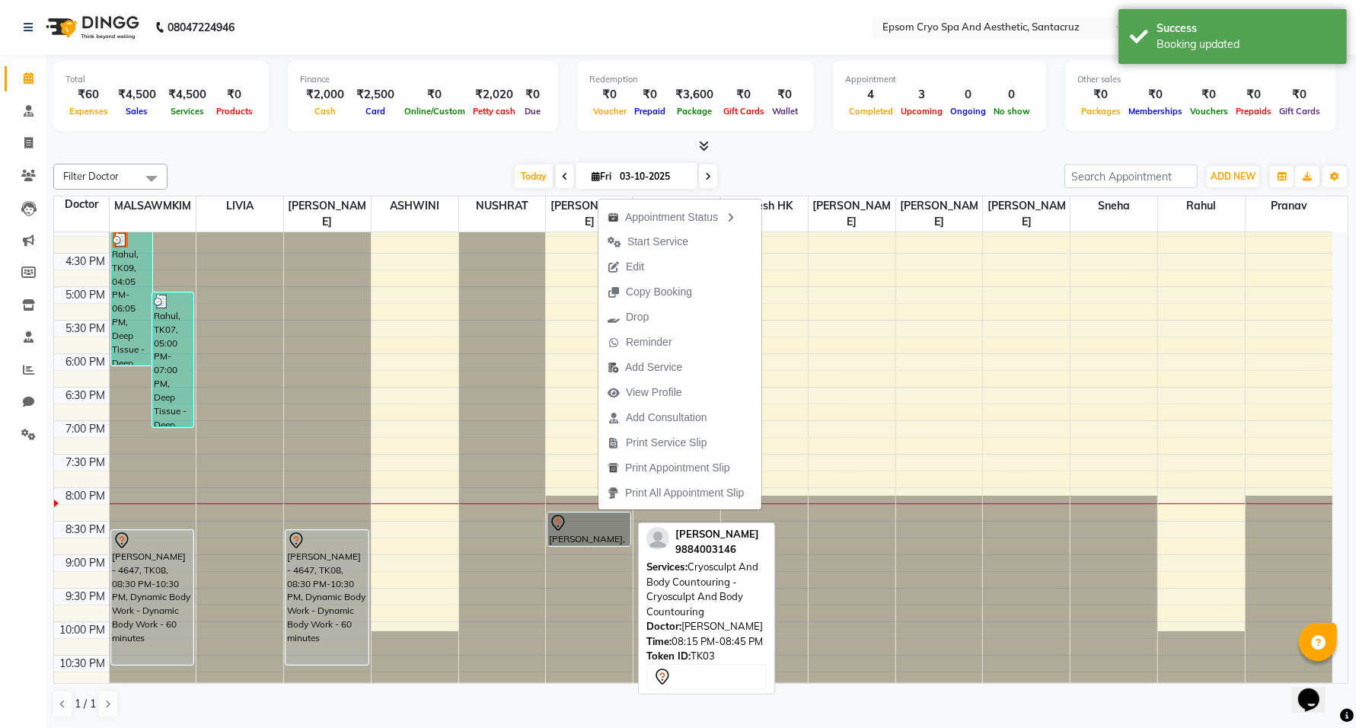
click at [595, 515] on link "MANOJ MISTRY, TK03, 08:15 PM-08:45 PM, Cryosculpt And Body Countouring - Cryosc…" at bounding box center [588, 529] width 83 height 34
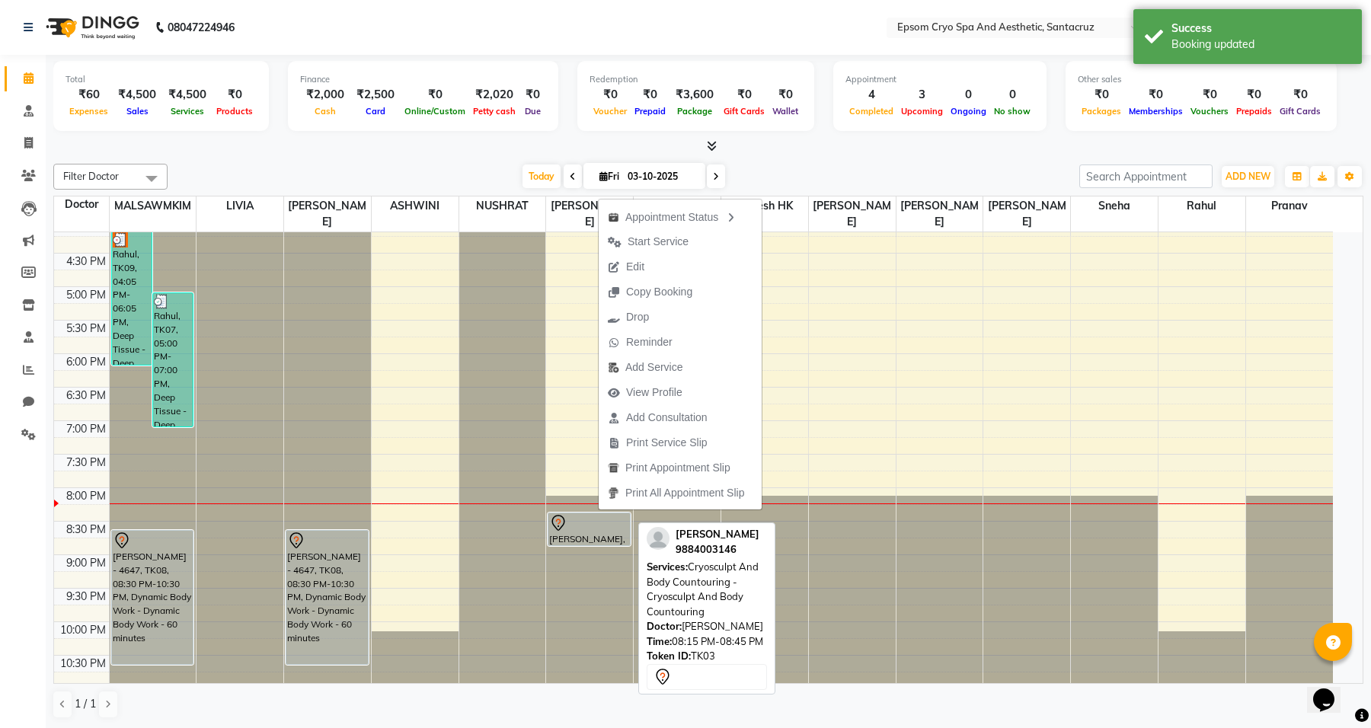
select select "7"
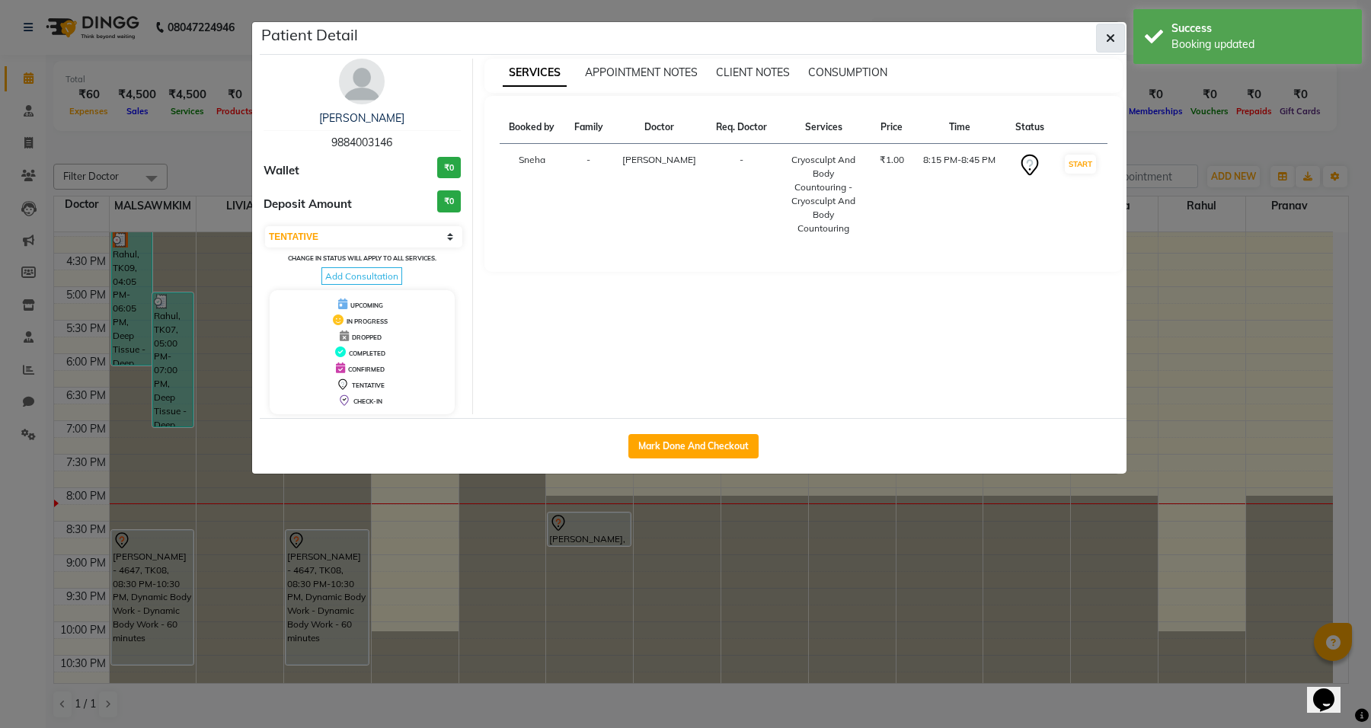
click at [1101, 43] on button "button" at bounding box center [1110, 38] width 29 height 29
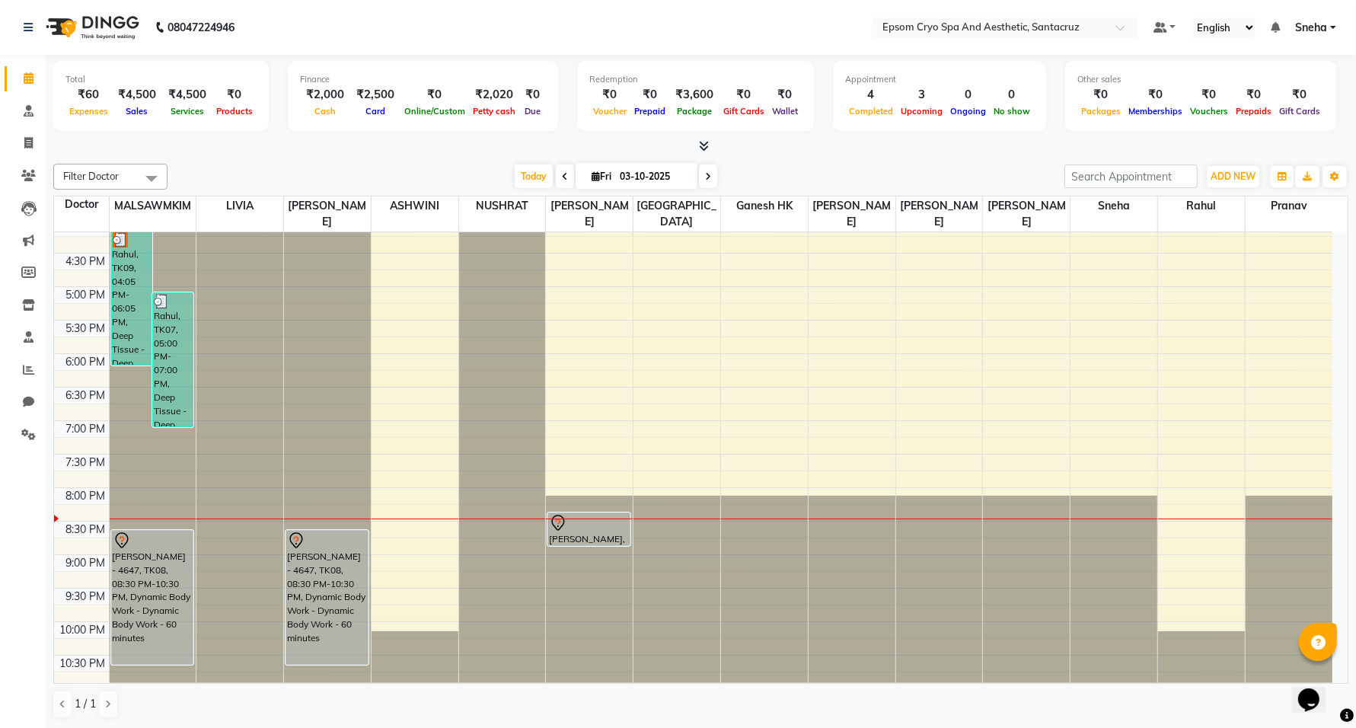
select select "7"
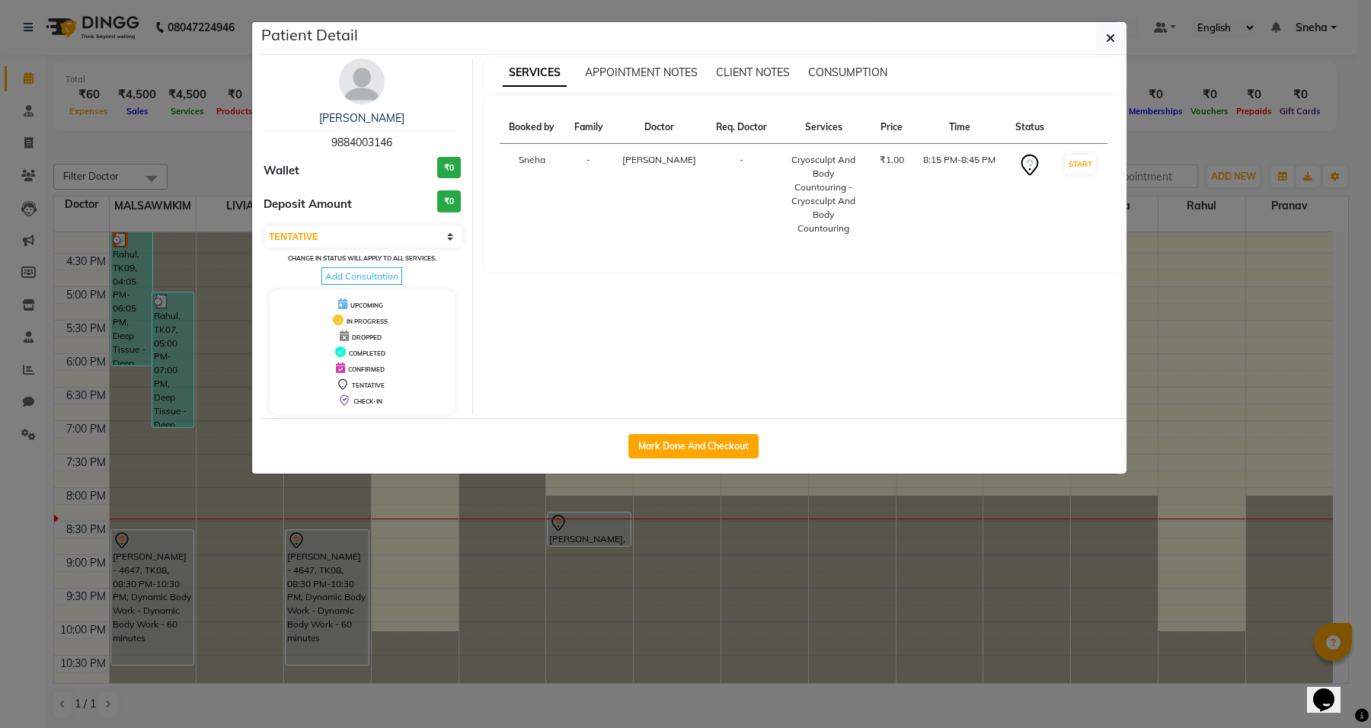
click at [1096, 24] on button "button" at bounding box center [1110, 38] width 29 height 29
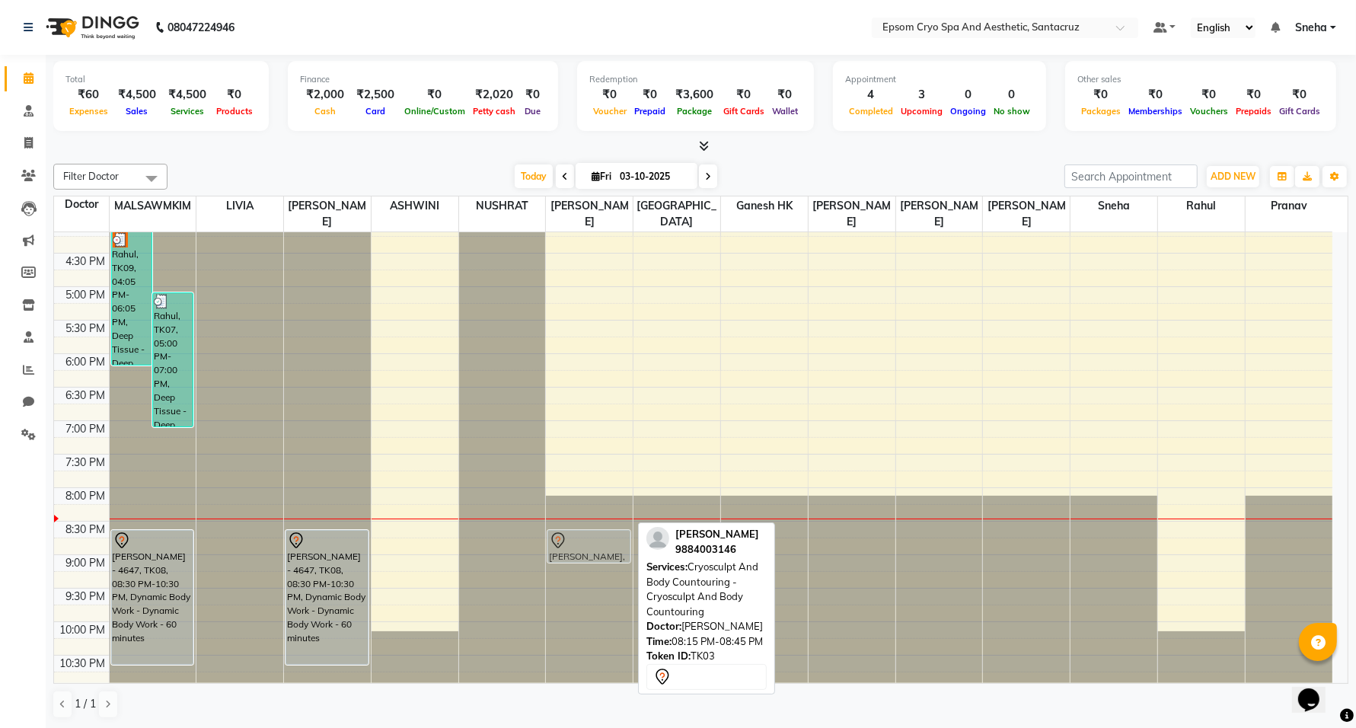
drag, startPoint x: 604, startPoint y: 514, endPoint x: 604, endPoint y: 528, distance: 13.7
click at [604, 528] on div "MANOJ MISTRY, TK03, 08:15 PM-08:45 PM, Cryosculpt And Body Countouring - Cryosc…" at bounding box center [589, 219] width 87 height 937
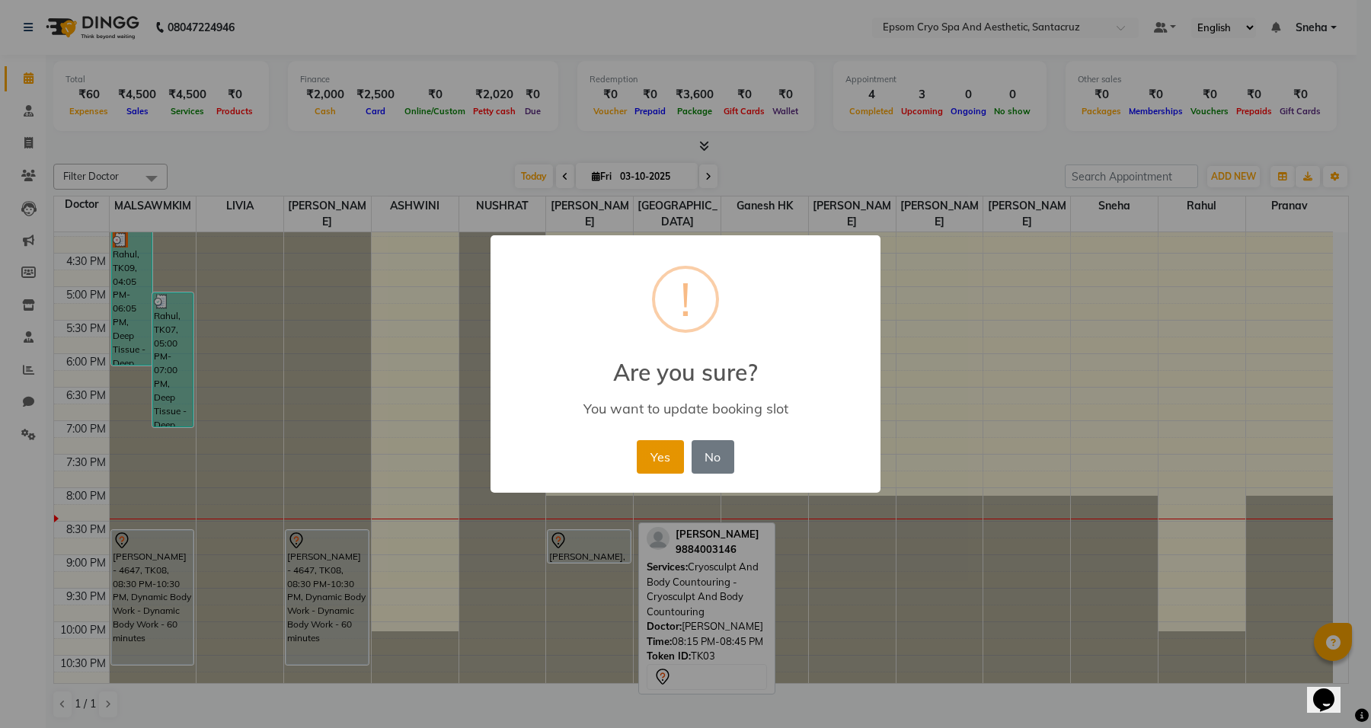
click at [656, 467] on button "Yes" at bounding box center [660, 457] width 46 height 34
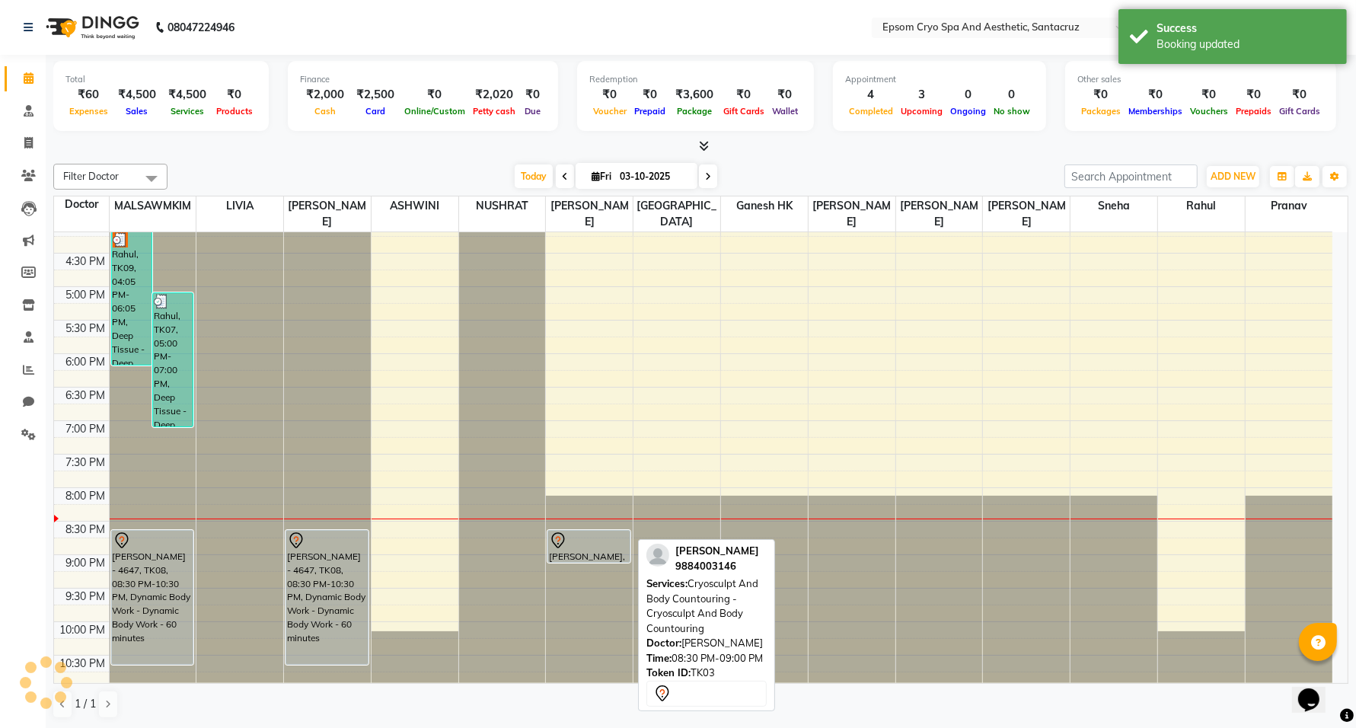
click at [594, 531] on div at bounding box center [589, 540] width 80 height 18
click at [576, 531] on div at bounding box center [589, 540] width 80 height 18
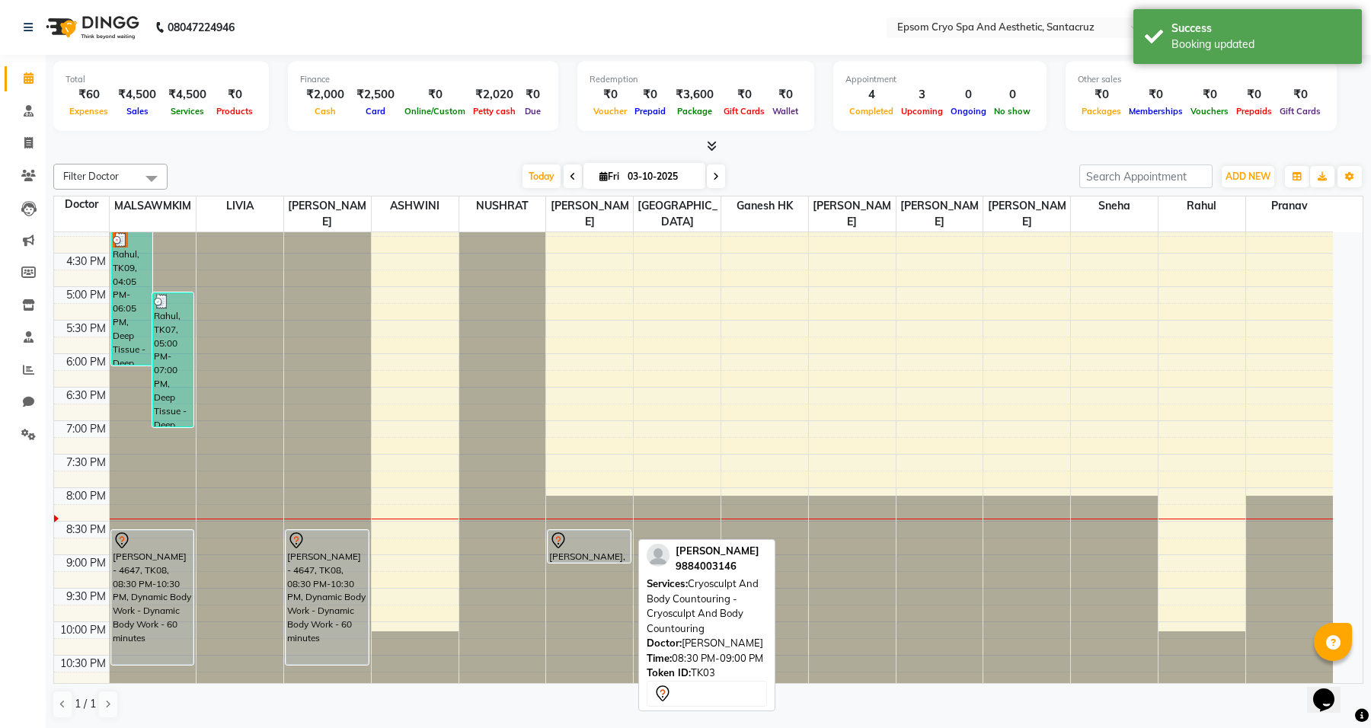
select select "7"
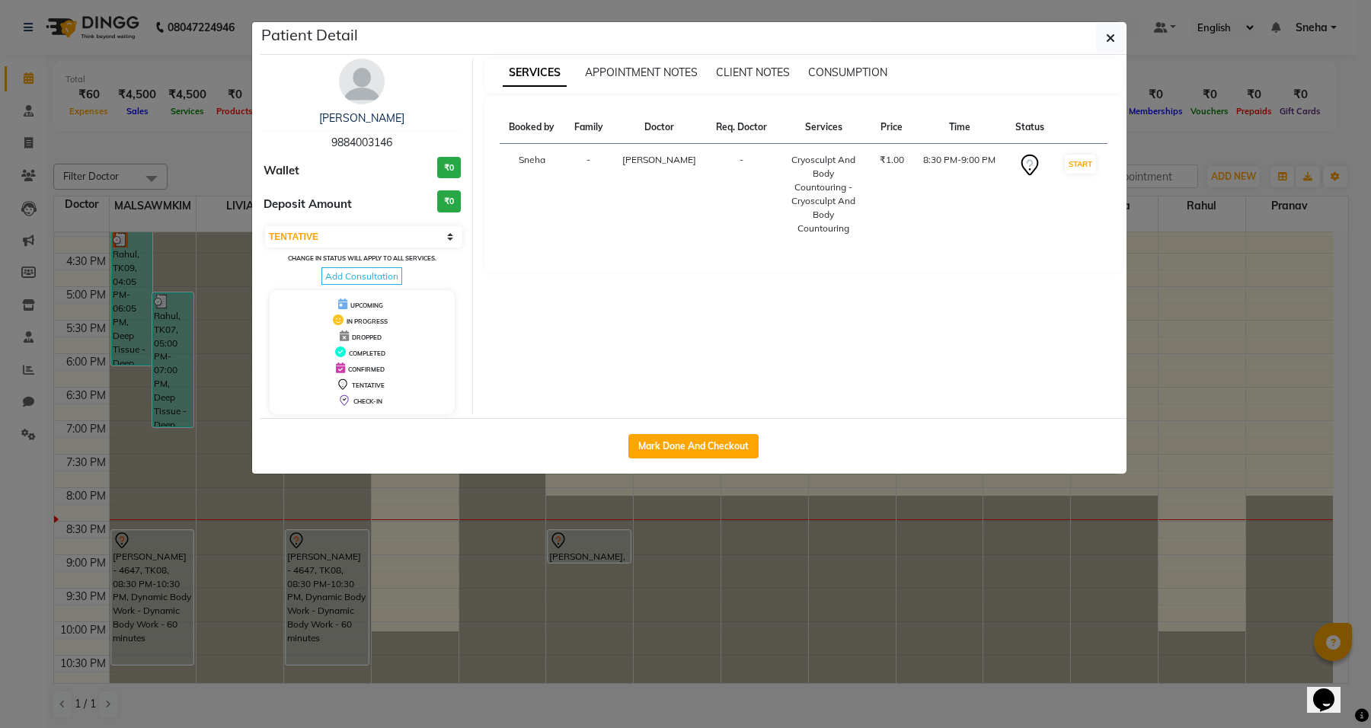
click at [656, 129] on th "Doctor" at bounding box center [659, 127] width 94 height 33
click at [1110, 40] on icon "button" at bounding box center [1110, 38] width 9 height 12
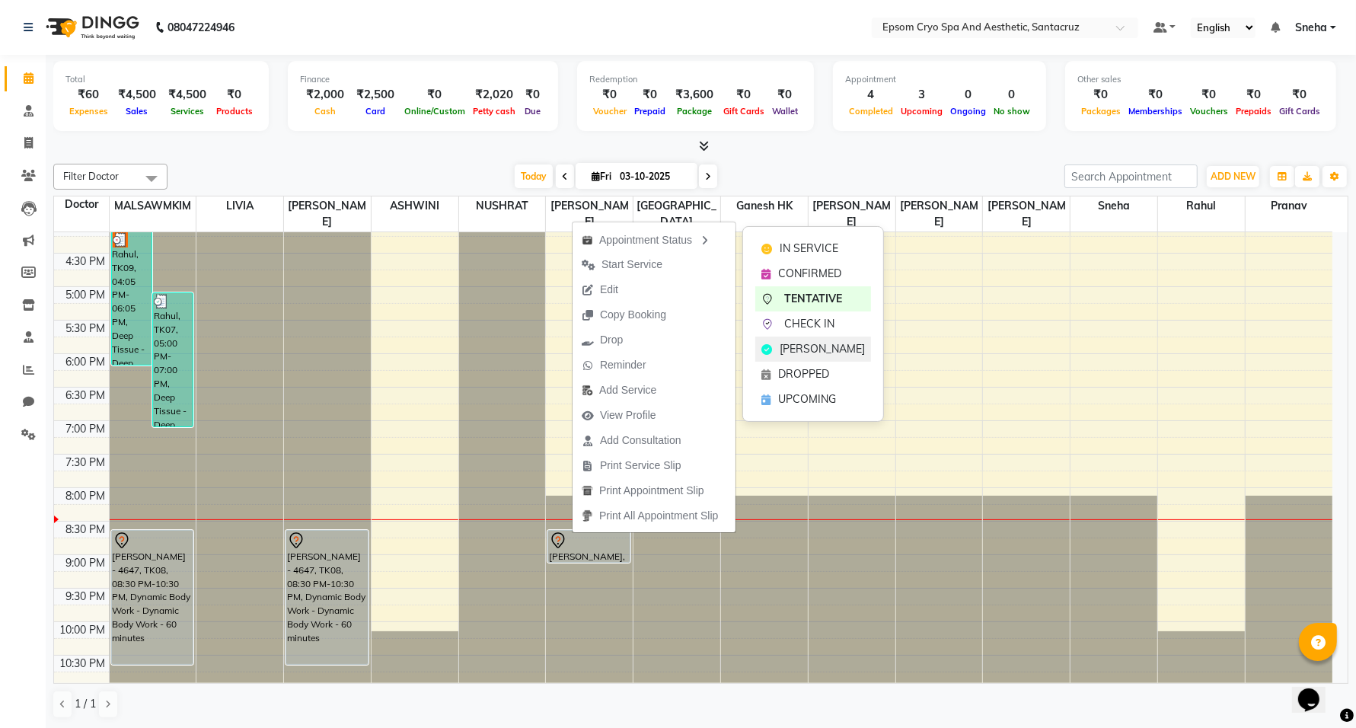
click at [804, 354] on span "MARK DONE" at bounding box center [822, 349] width 85 height 16
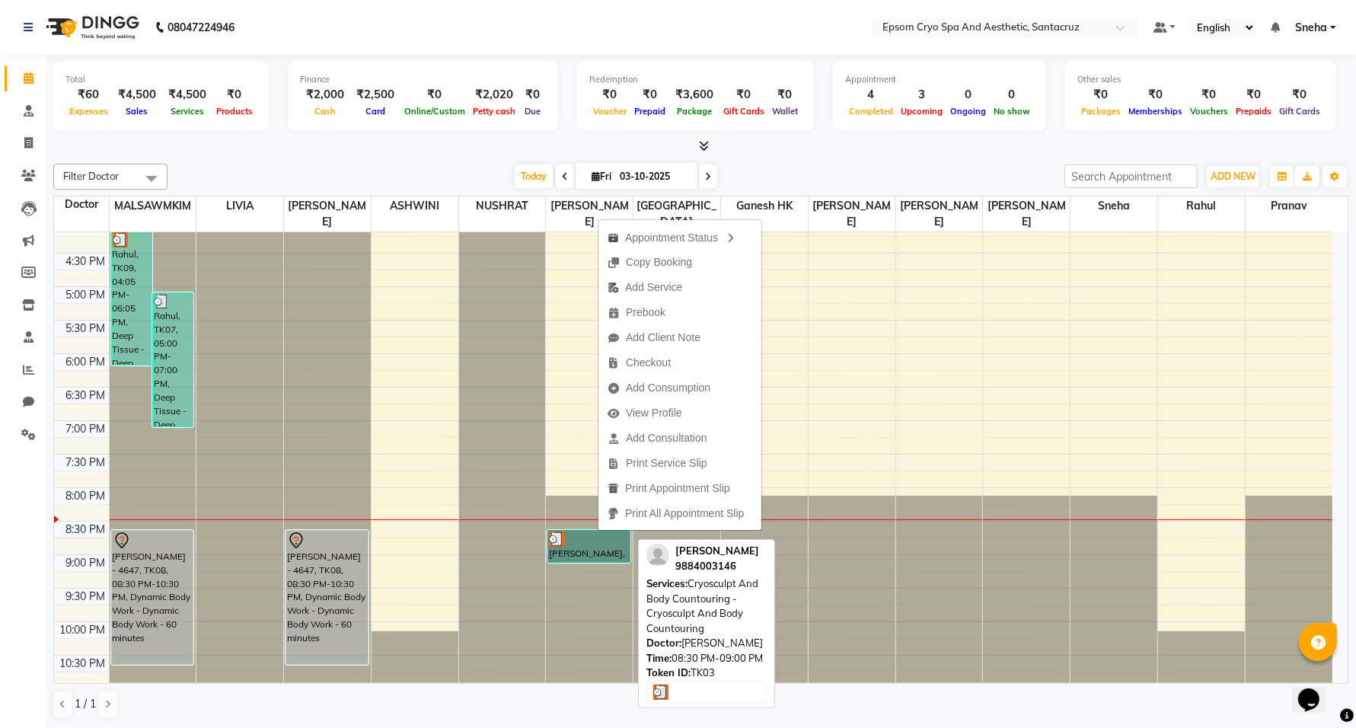
click at [583, 534] on link "[PERSON_NAME], TK03, 08:30 PM-09:00 PM, Cryosculpt And Body Countouring - Cryos…" at bounding box center [588, 546] width 83 height 33
select select "3"
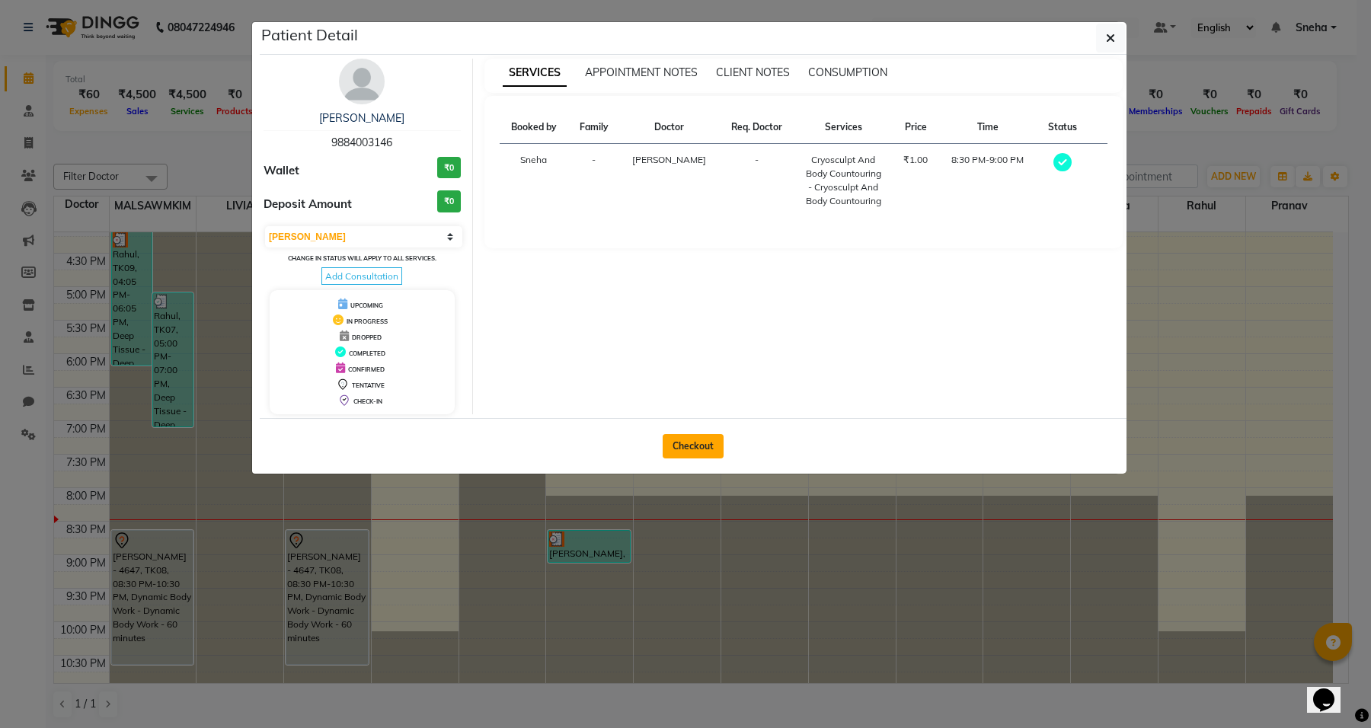
click at [698, 452] on button "Checkout" at bounding box center [692, 446] width 61 height 24
select select "8028"
select select "service"
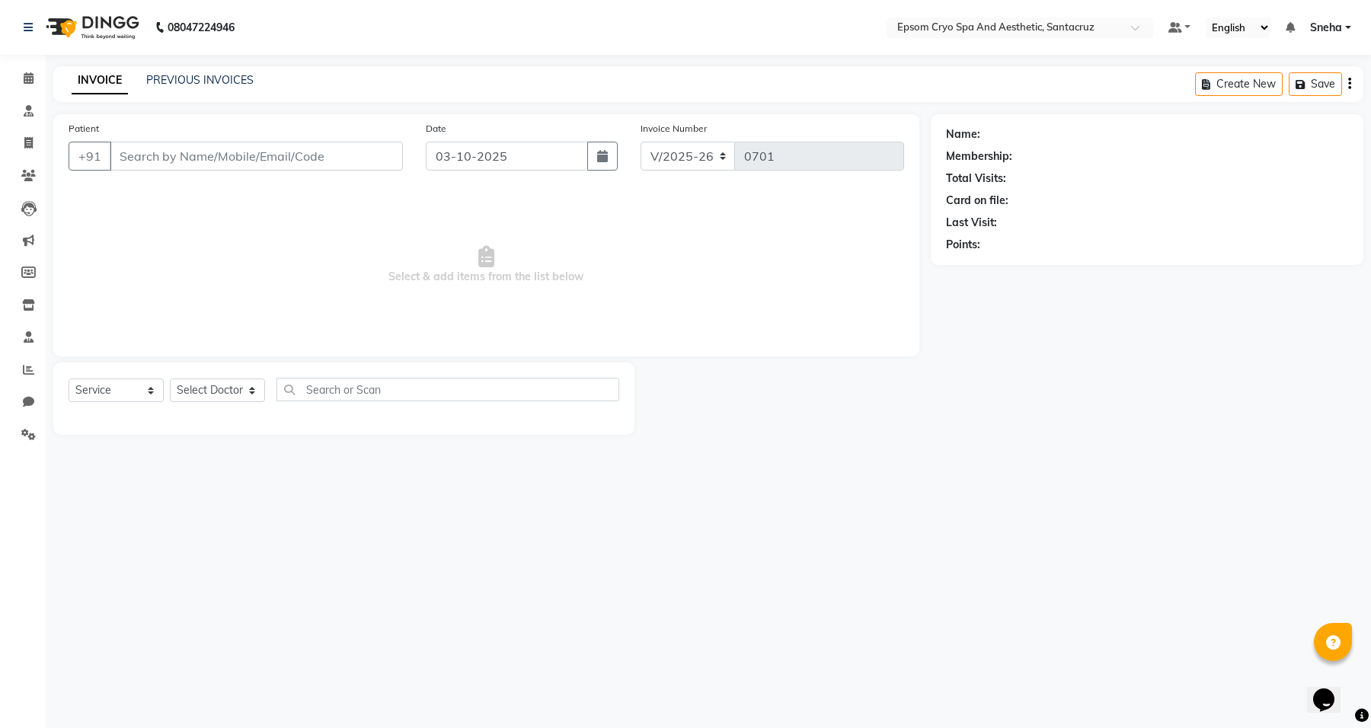
type input "9884003146"
select select "74720"
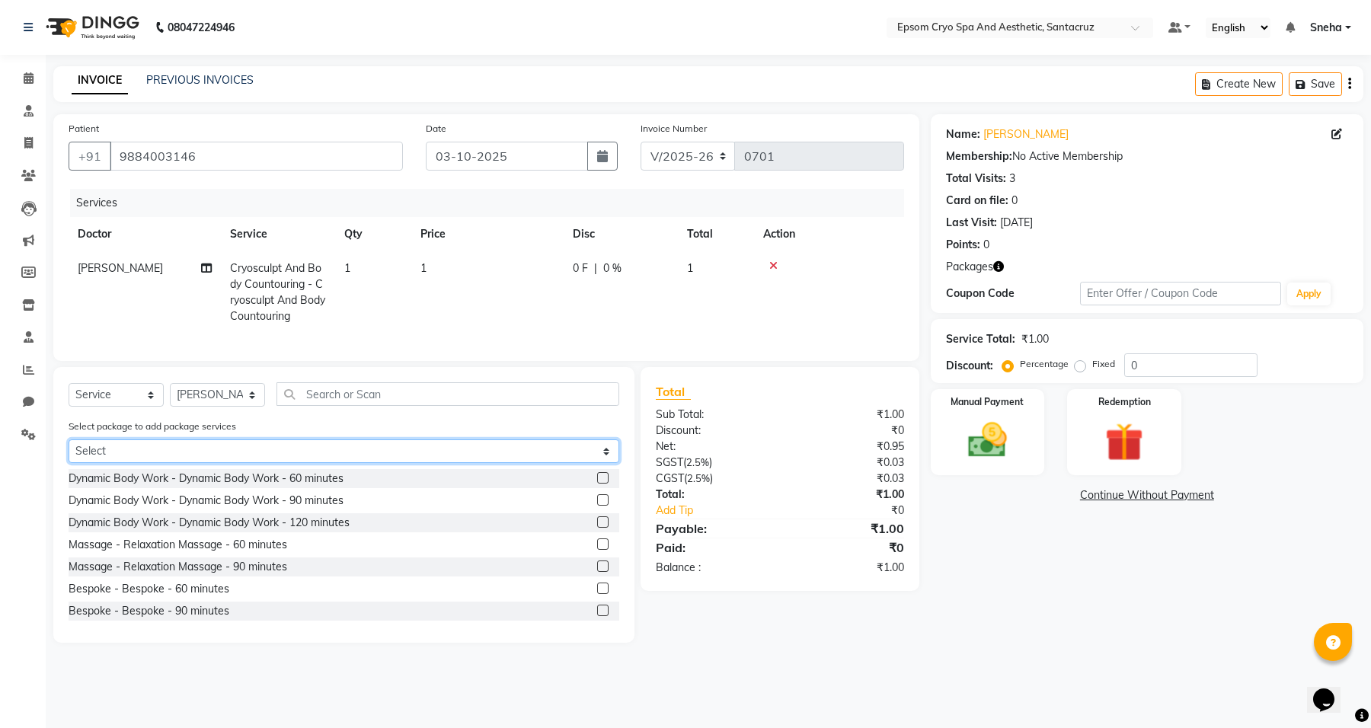
click at [183, 455] on select "Select PAY 65K GET 100K" at bounding box center [344, 451] width 551 height 24
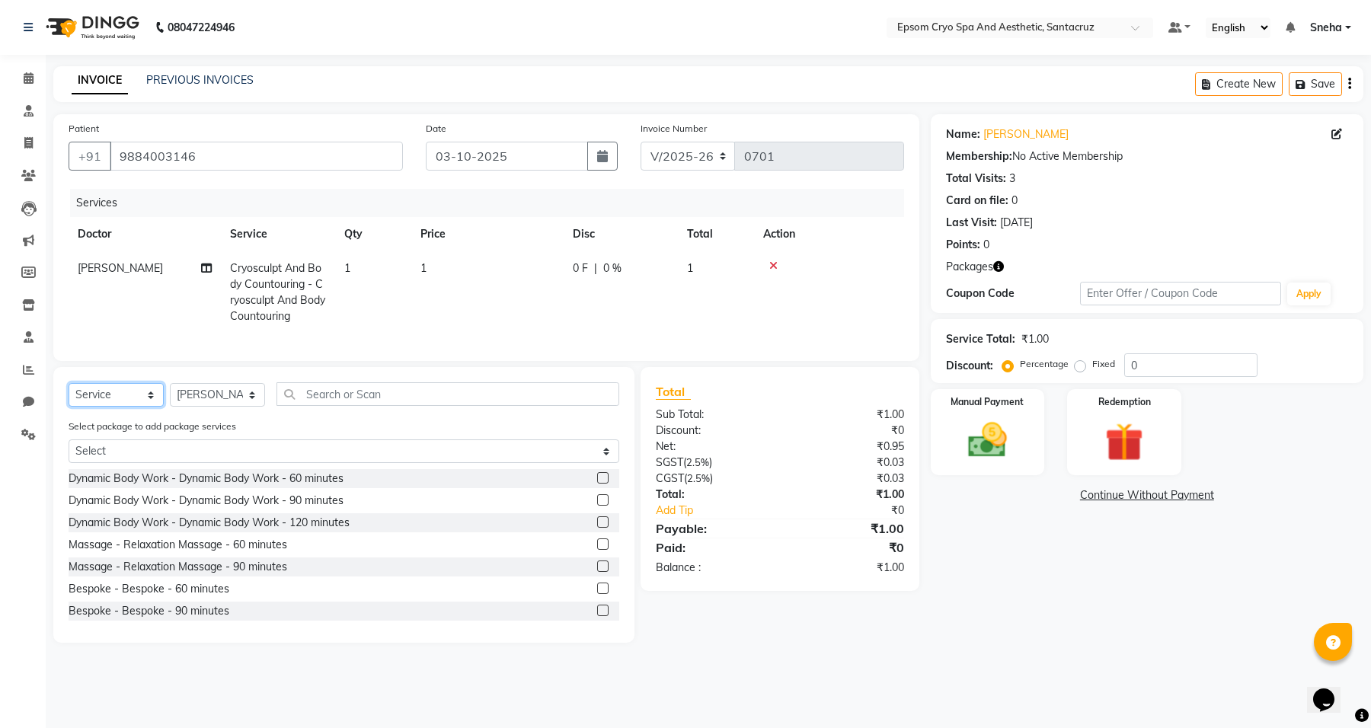
click at [116, 407] on select "Select Service Product Membership Package Voucher Prepaid Gift Card" at bounding box center [116, 395] width 95 height 24
select select "product"
click at [69, 397] on select "Select Service Product Membership Package Voucher Prepaid Gift Card" at bounding box center [116, 395] width 95 height 24
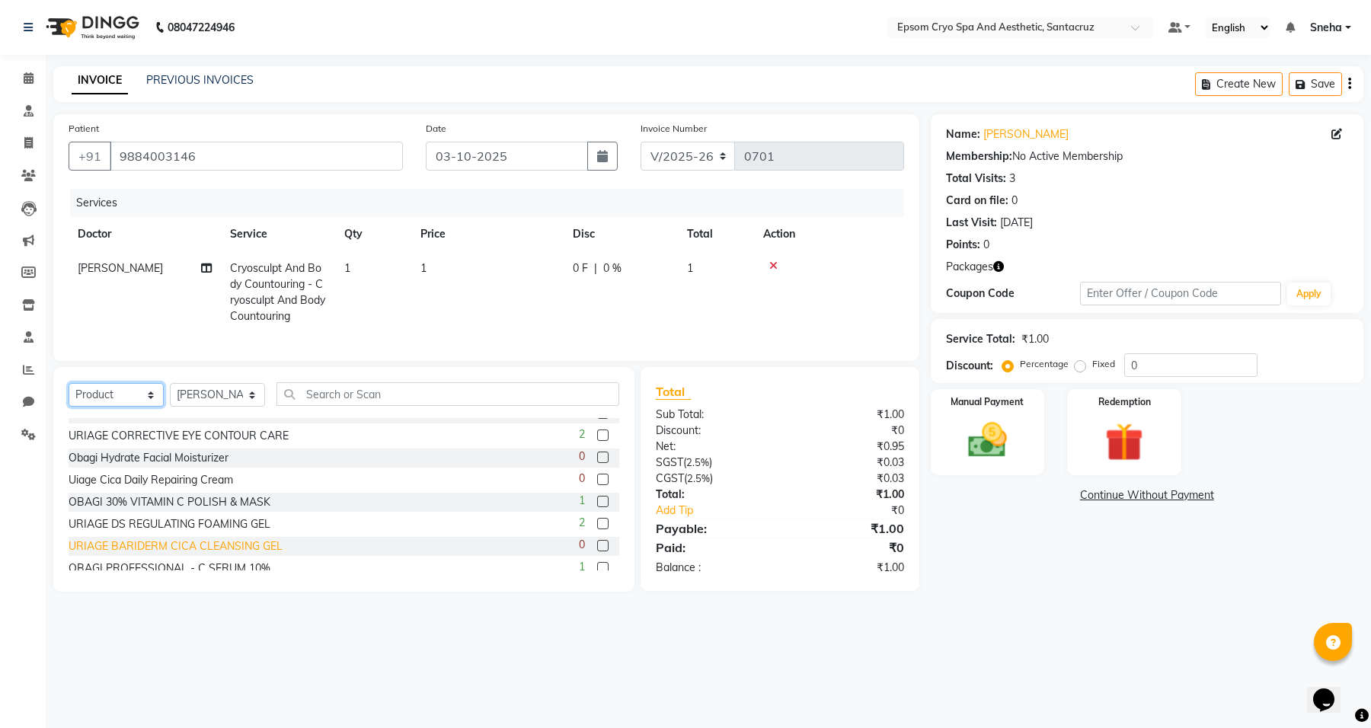
scroll to position [286, 0]
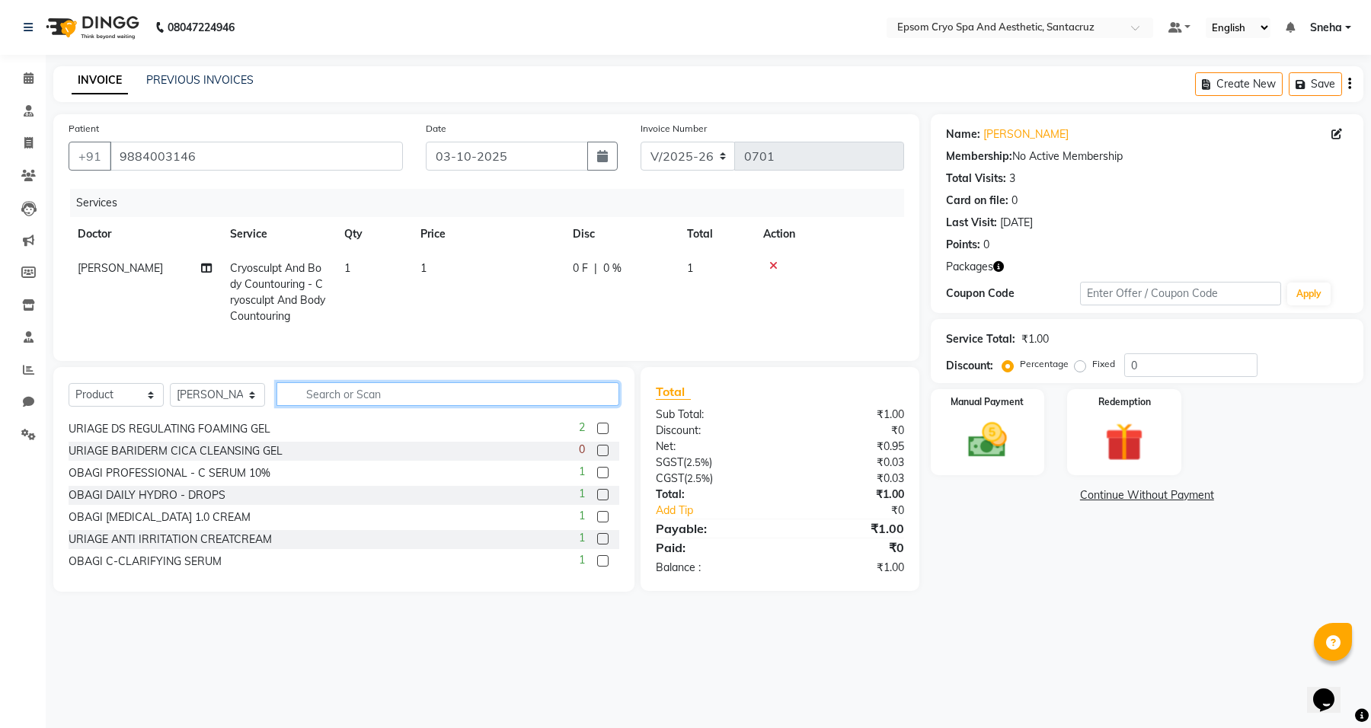
click at [354, 404] on input "text" at bounding box center [447, 394] width 343 height 24
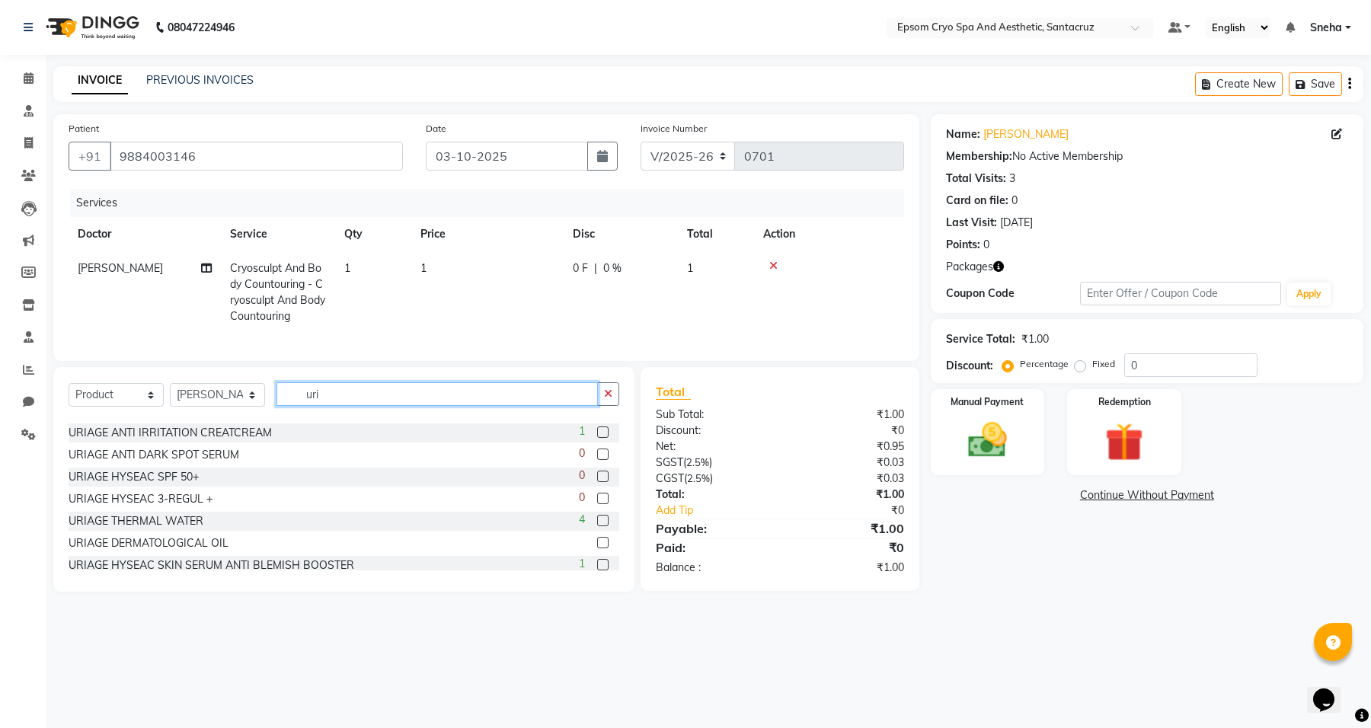
scroll to position [32, 0]
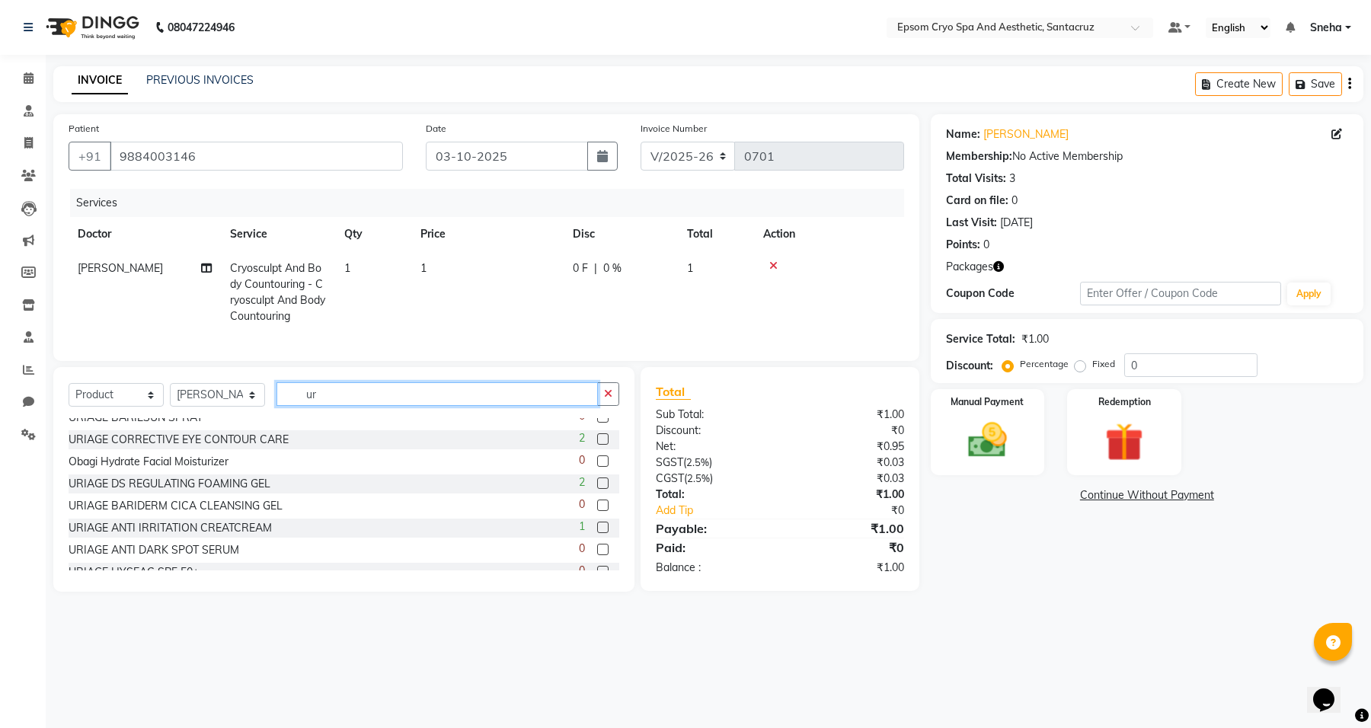
type input "u"
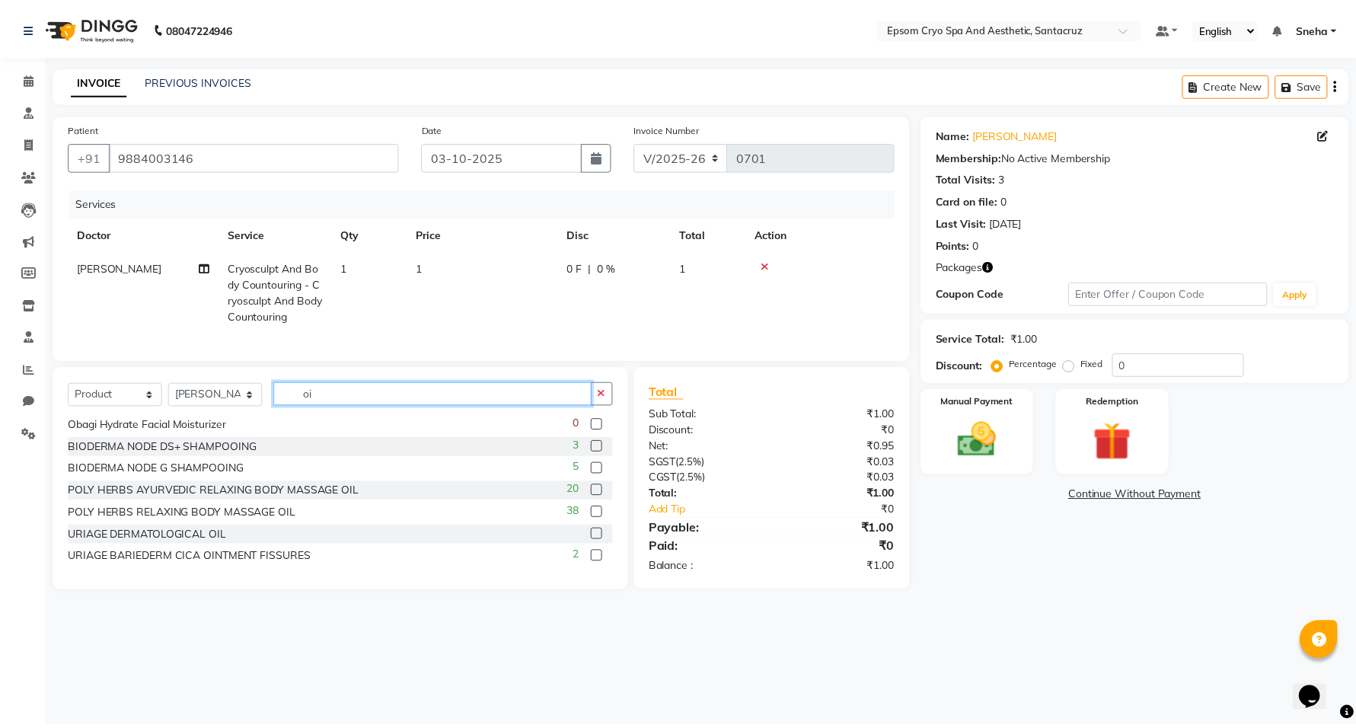
scroll to position [0, 0]
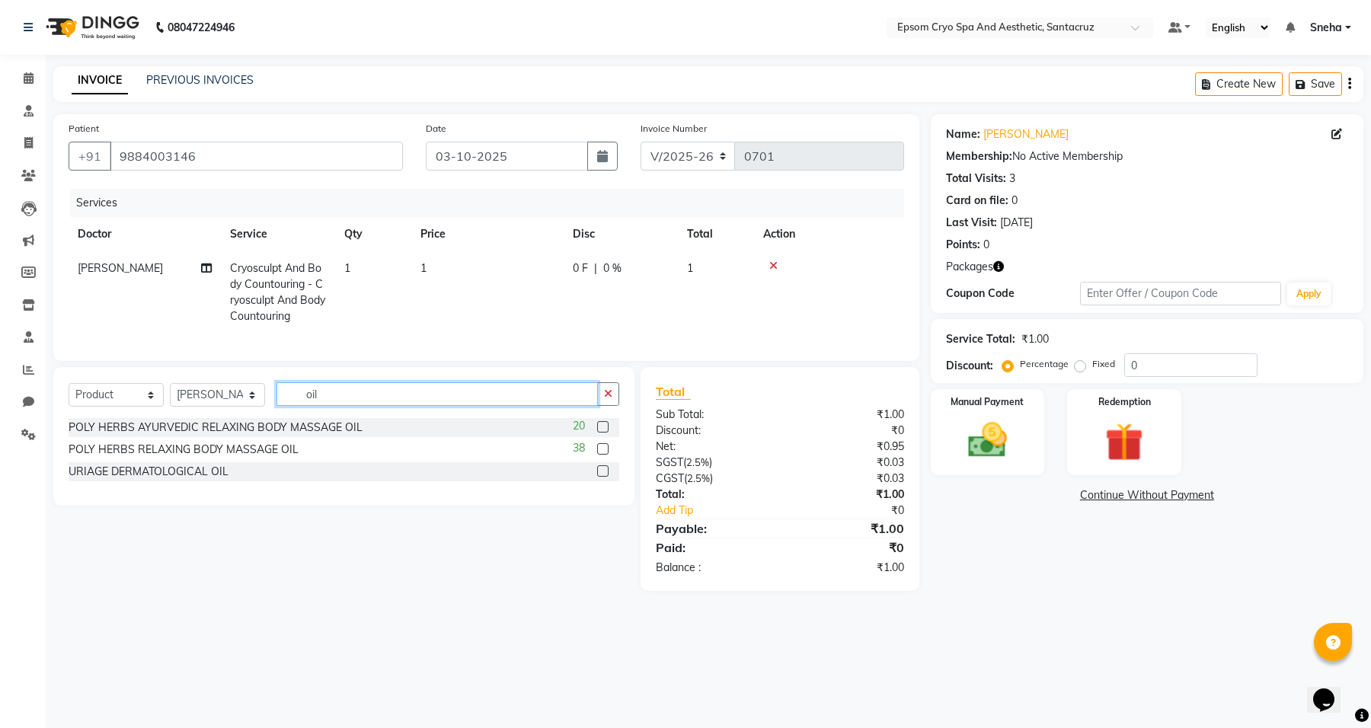
type input "oil"
click at [605, 477] on label at bounding box center [602, 470] width 11 height 11
click at [605, 477] on input "checkbox" at bounding box center [602, 472] width 10 height 10
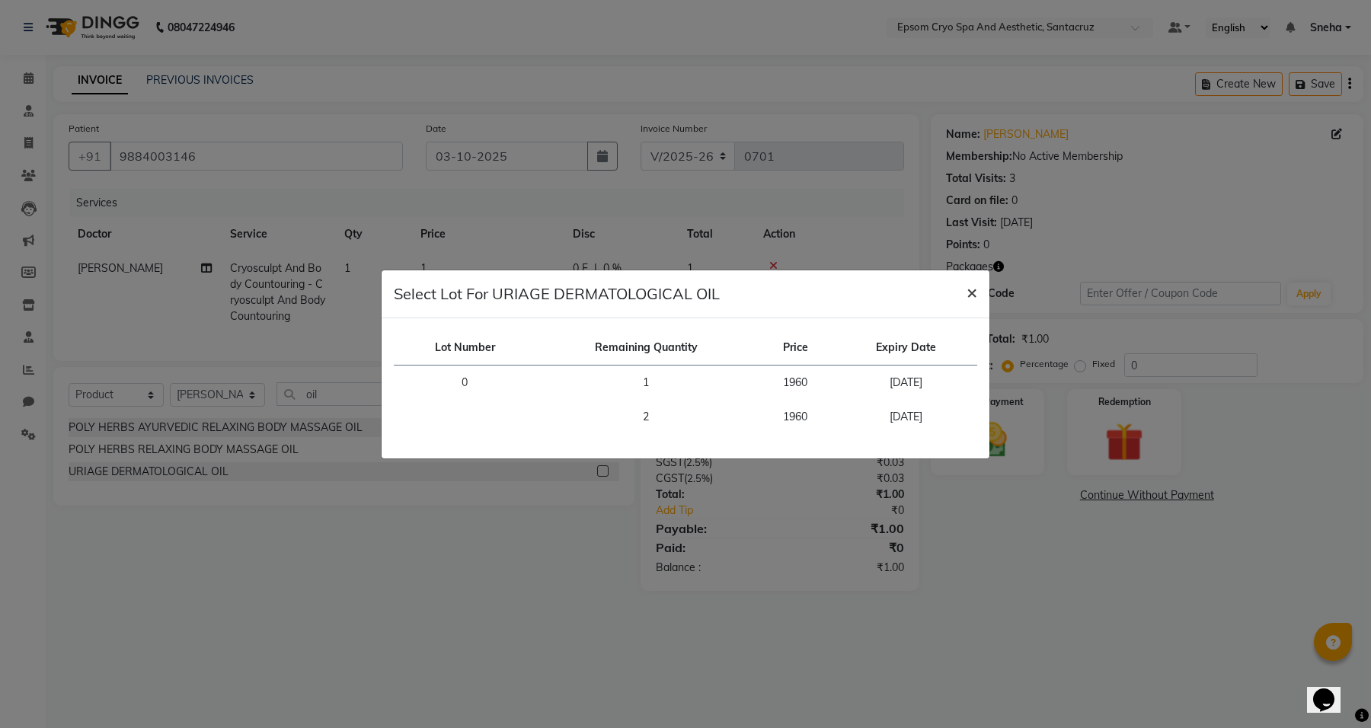
click at [967, 290] on span "×" at bounding box center [971, 291] width 11 height 23
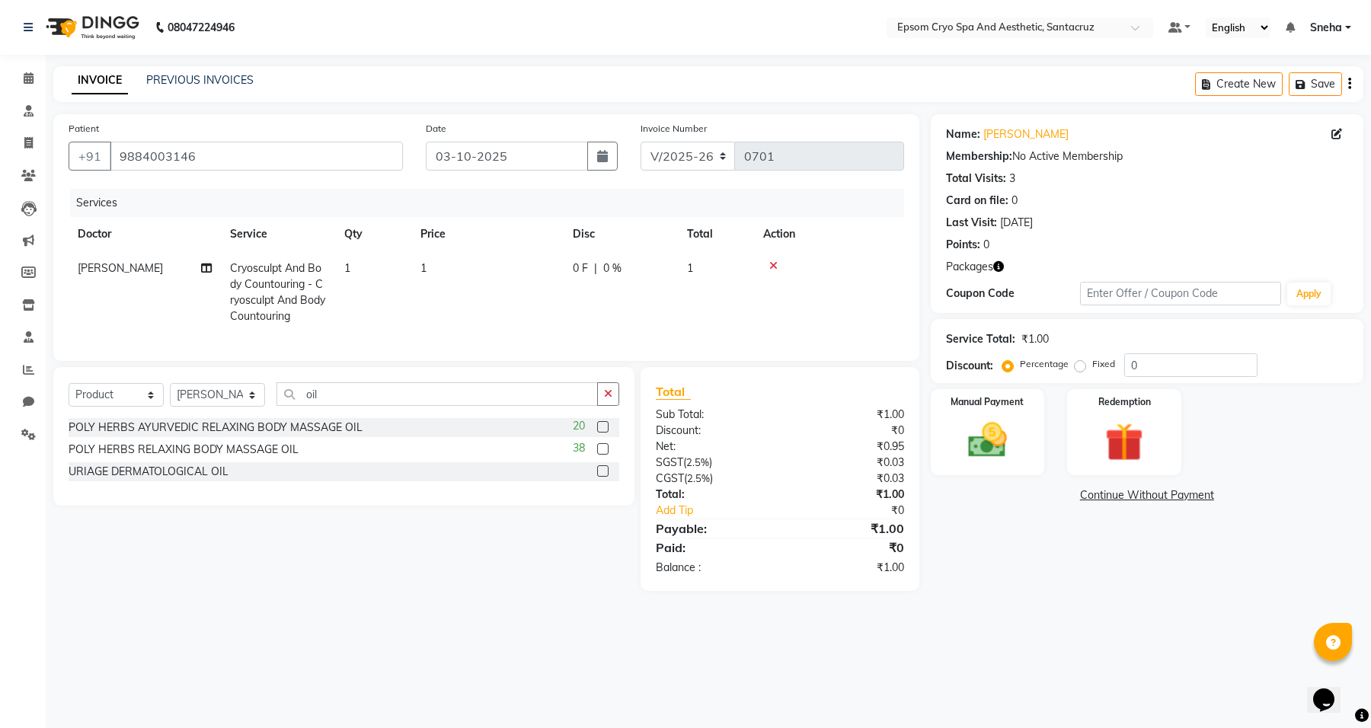
click at [602, 477] on label at bounding box center [602, 470] width 11 height 11
click at [602, 477] on input "checkbox" at bounding box center [602, 472] width 10 height 10
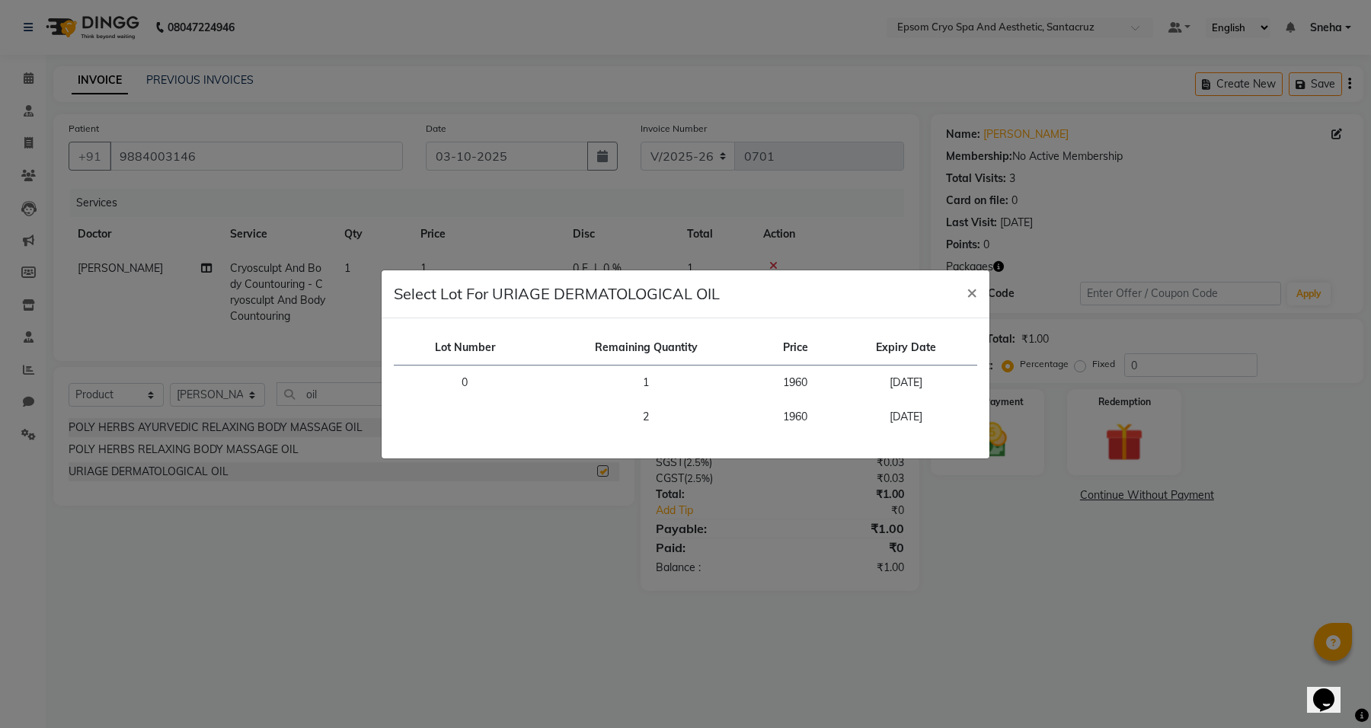
checkbox input "false"
click at [968, 295] on span "×" at bounding box center [971, 291] width 11 height 23
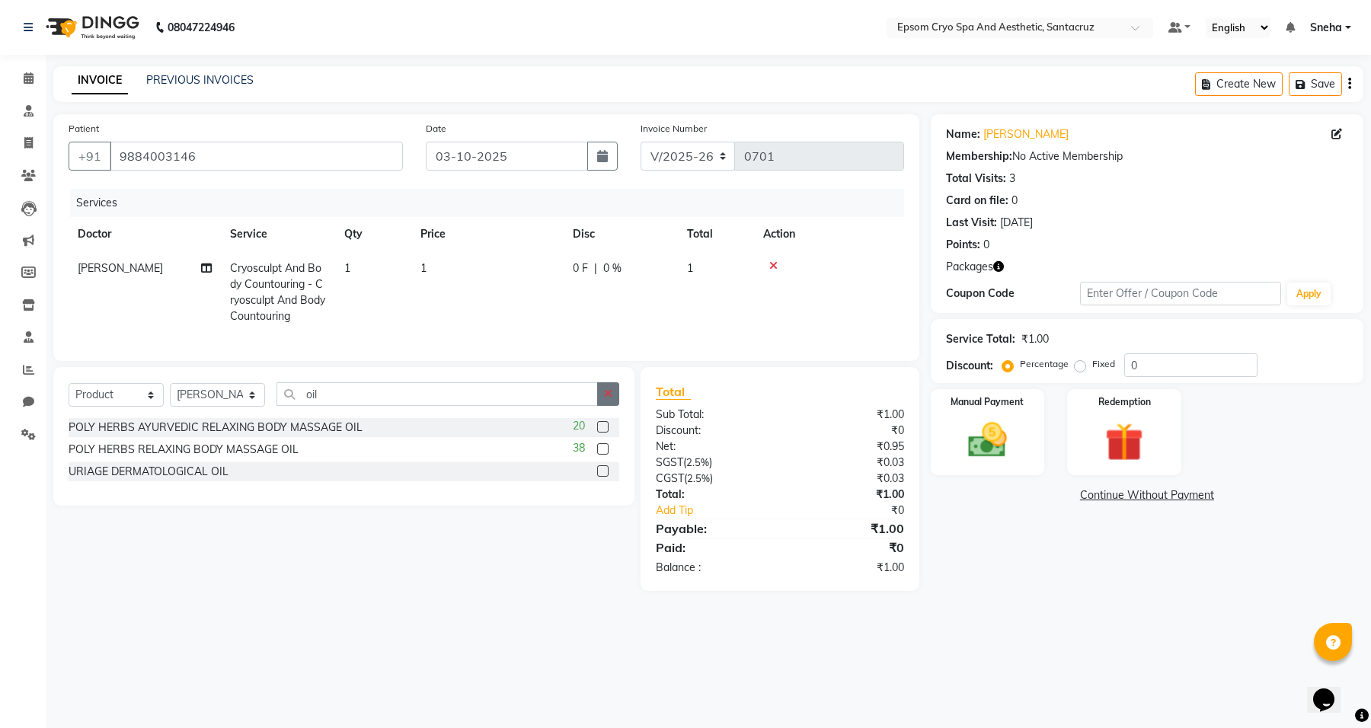
click at [607, 399] on icon "button" at bounding box center [608, 393] width 8 height 11
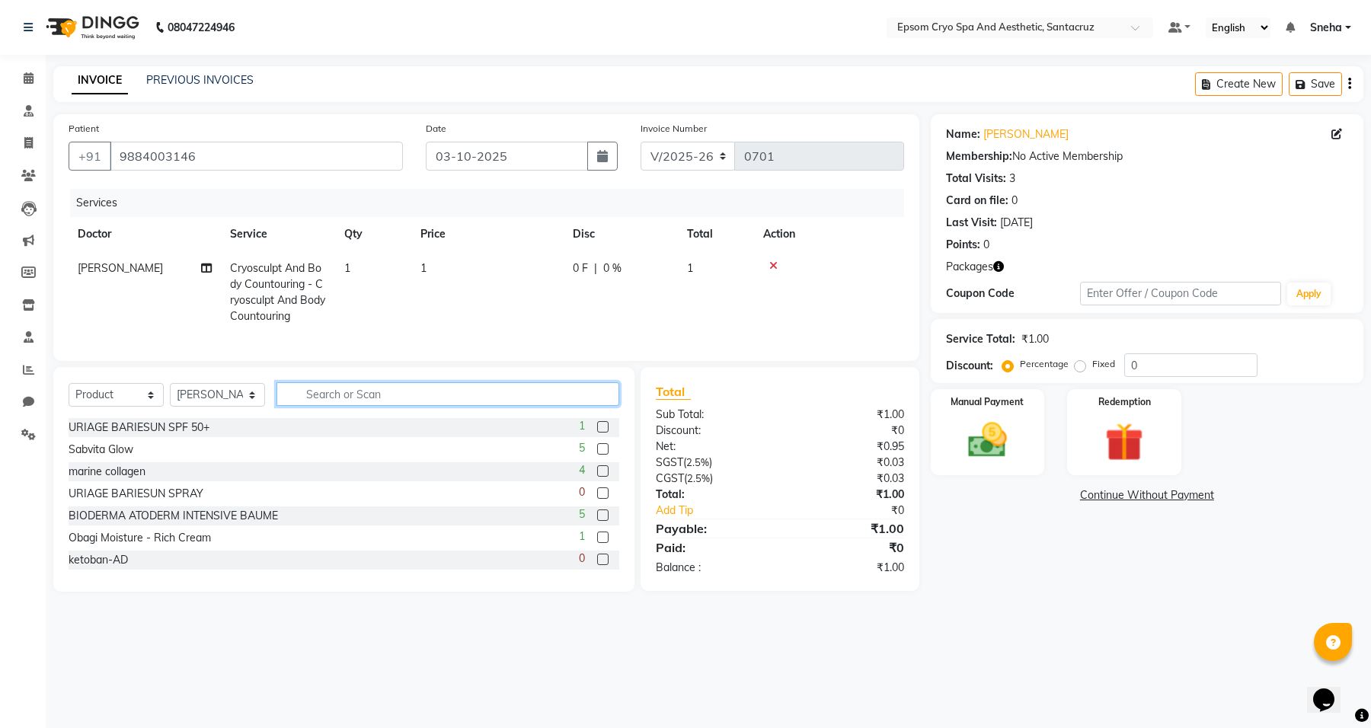
click at [386, 404] on input "text" at bounding box center [447, 394] width 343 height 24
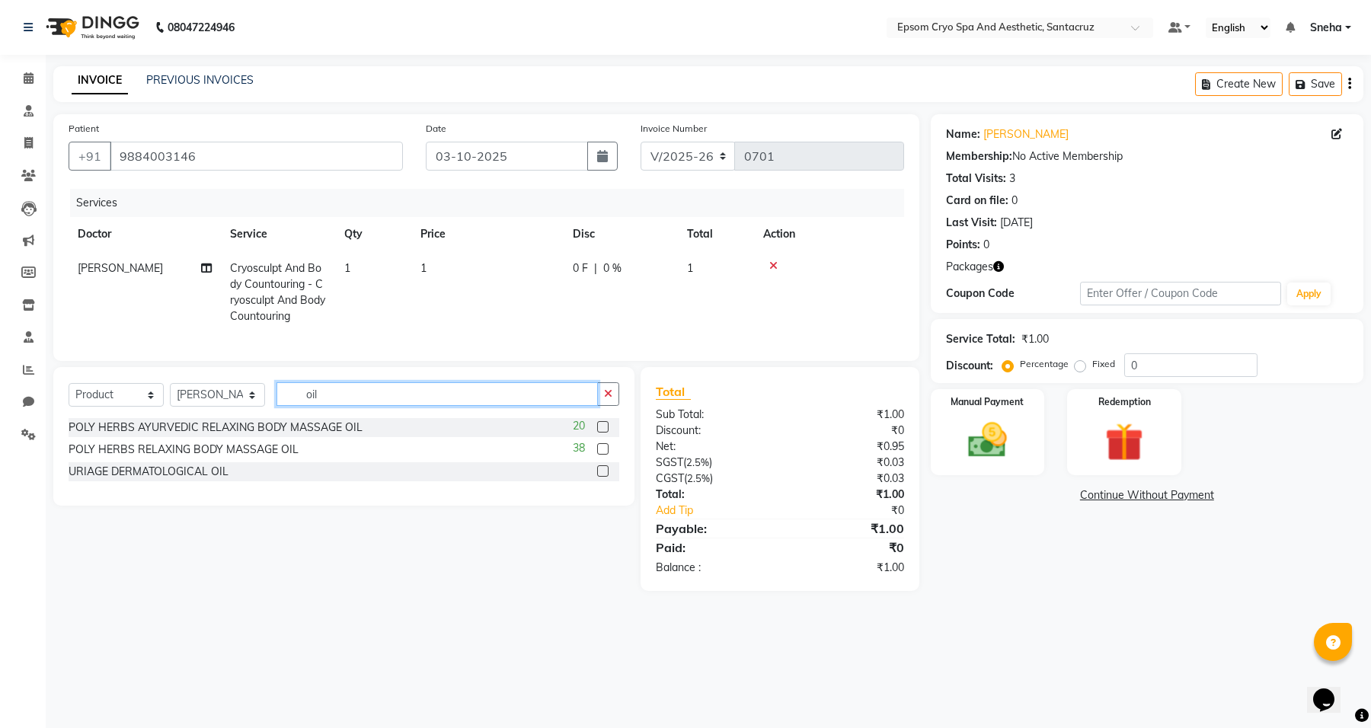
type input "oil"
click at [261, 481] on div "URIAGE DERMATOLOGICAL OIL" at bounding box center [344, 471] width 551 height 19
click at [602, 477] on label at bounding box center [602, 470] width 11 height 11
click at [602, 477] on input "checkbox" at bounding box center [602, 472] width 10 height 10
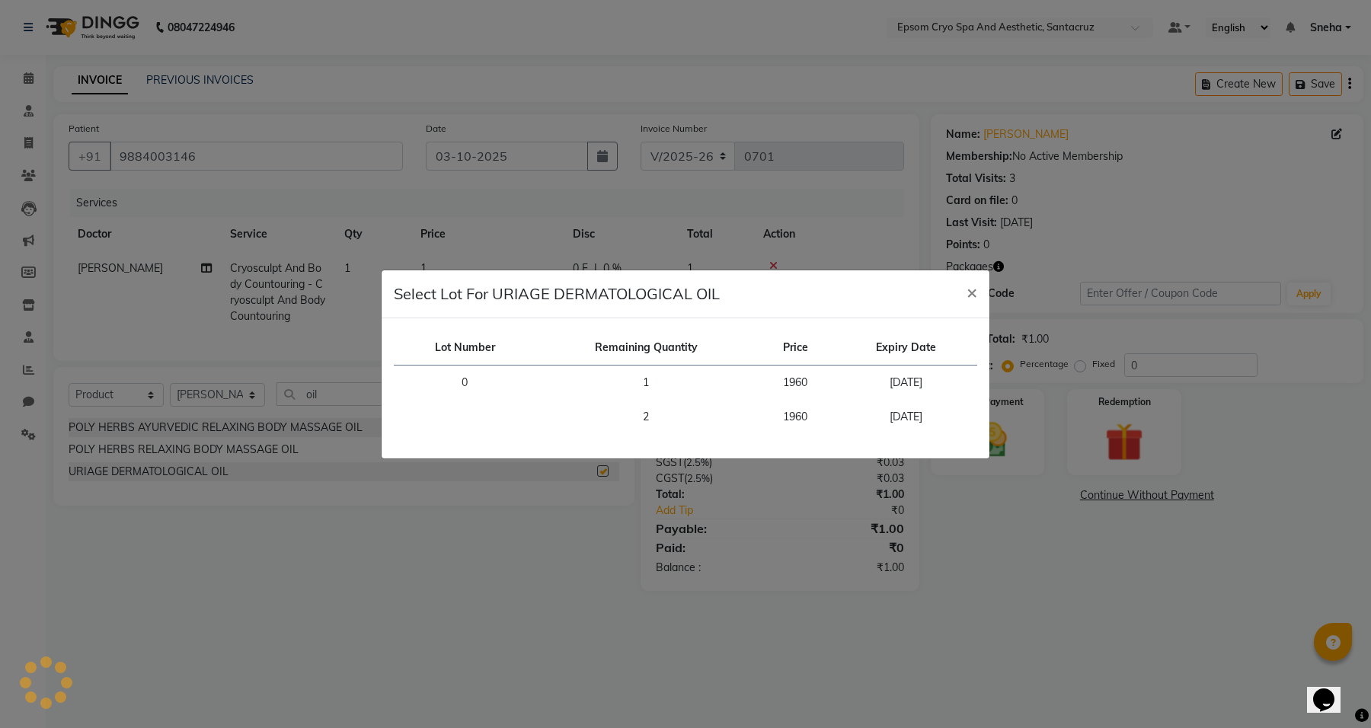
checkbox input "false"
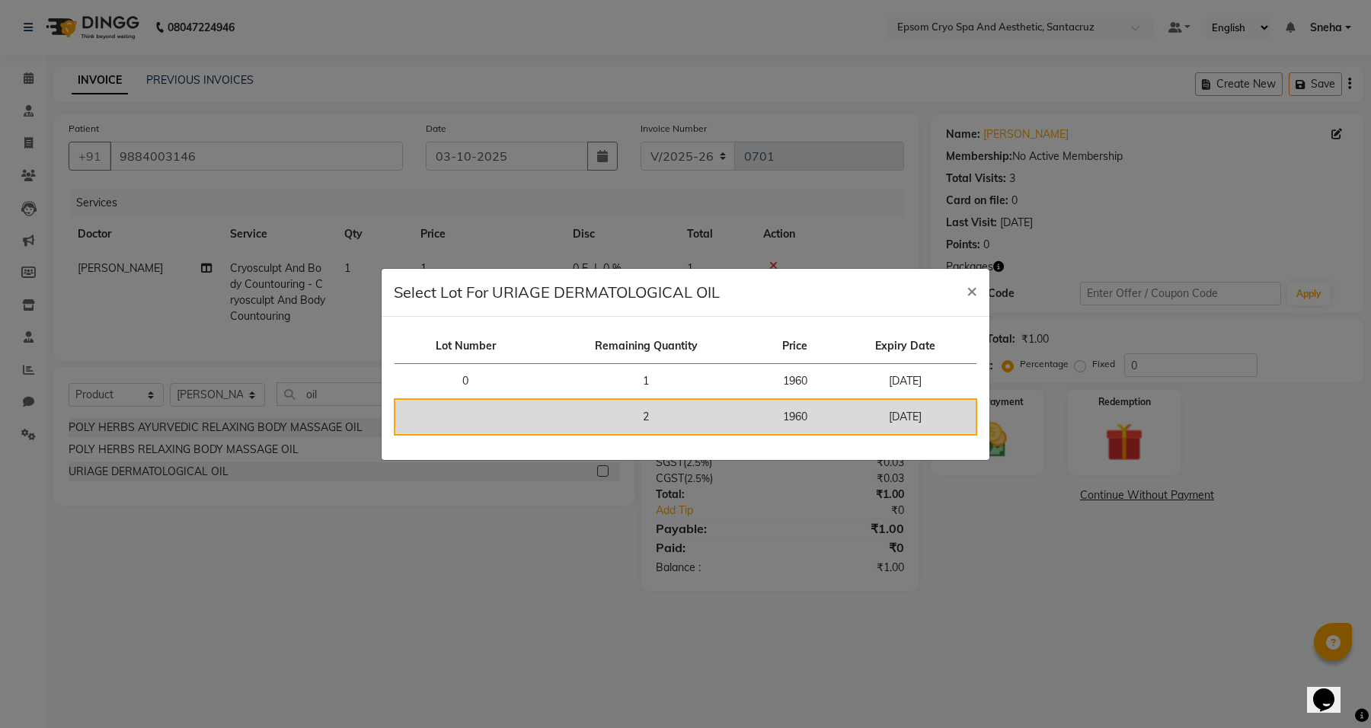
click at [891, 416] on td "2027-07-31" at bounding box center [906, 417] width 142 height 36
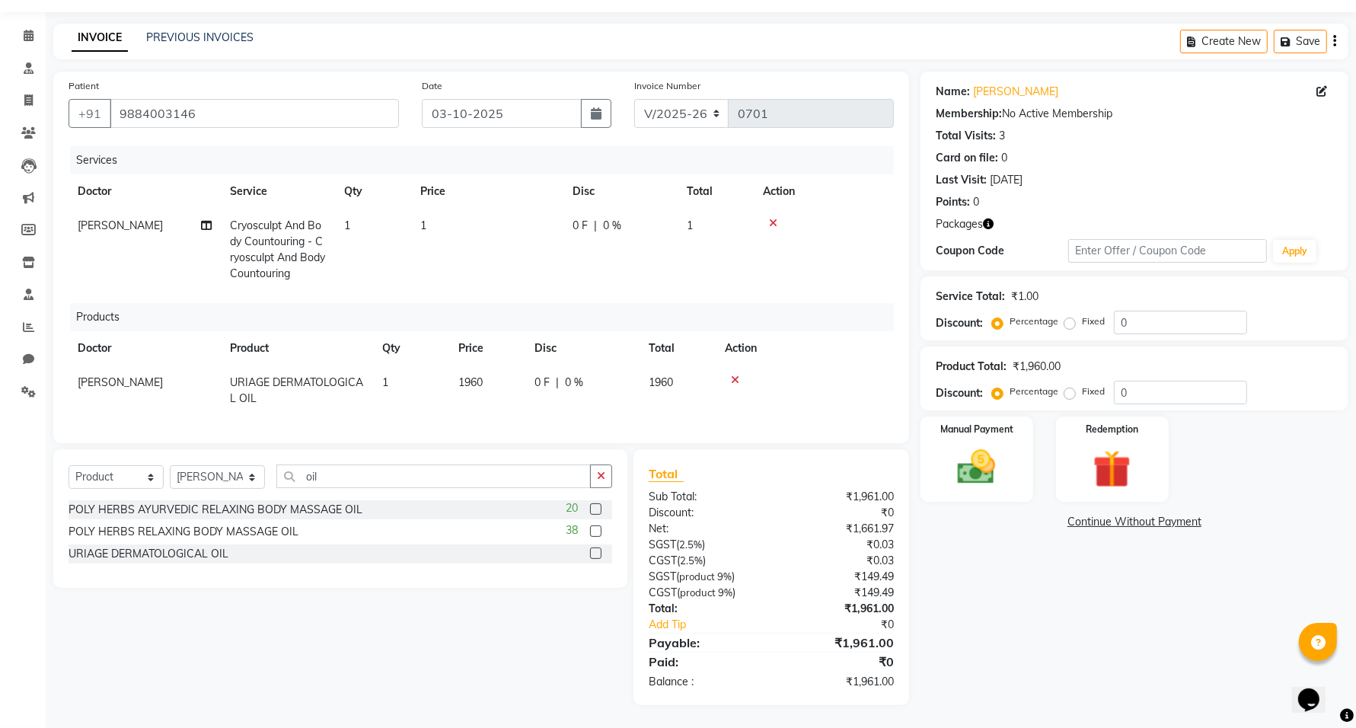
scroll to position [56, 0]
click at [661, 375] on span "1960" at bounding box center [661, 382] width 24 height 14
select select "74720"
click at [661, 366] on td "0 F | 0 %" at bounding box center [595, 390] width 140 height 50
click at [626, 378] on input "0" at bounding box center [625, 387] width 46 height 24
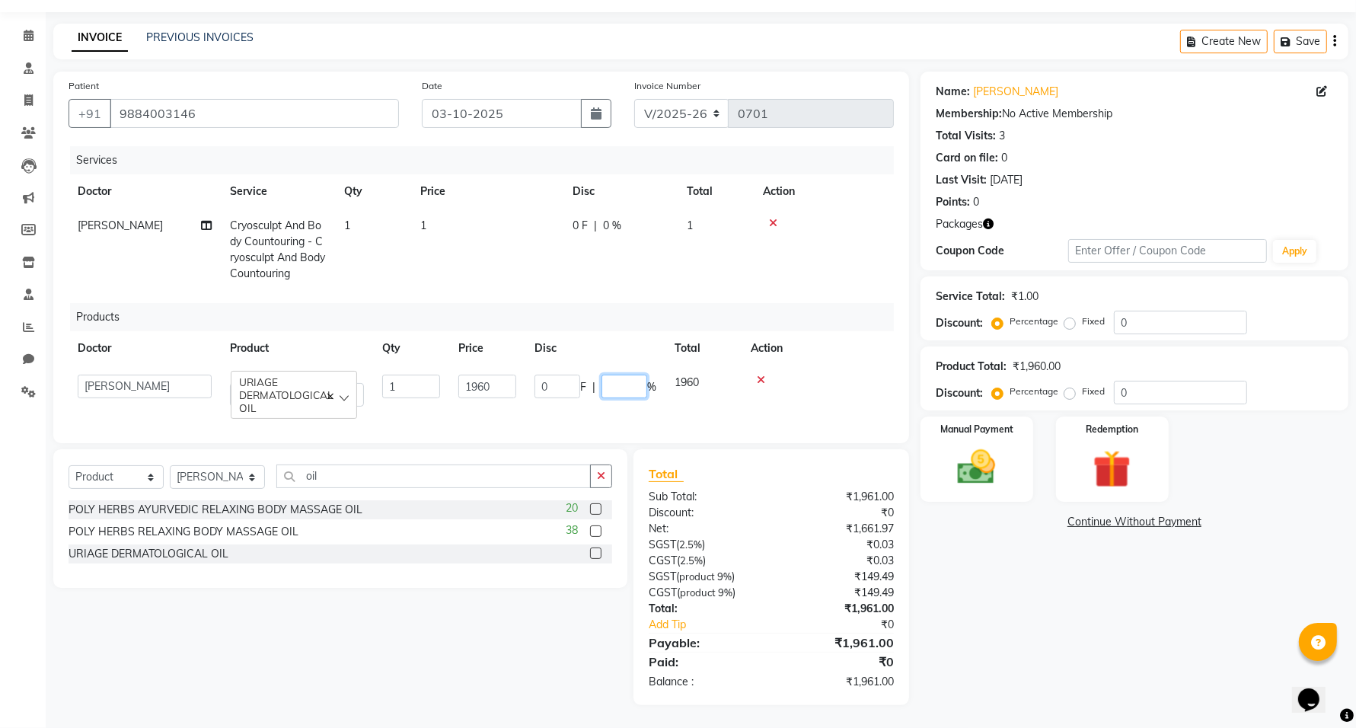
type input "5"
click at [697, 385] on td "1960" at bounding box center [703, 390] width 76 height 50
select select "74720"
click at [990, 445] on img at bounding box center [977, 468] width 64 height 46
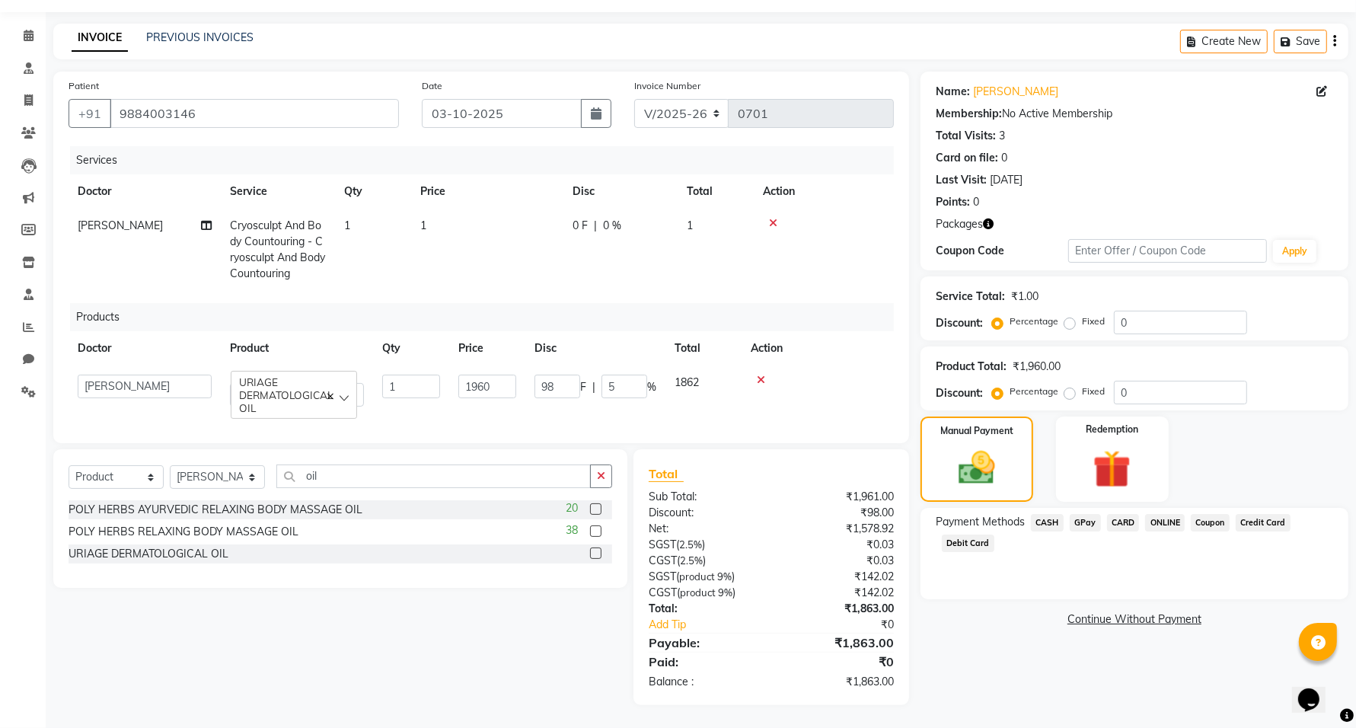
click at [1117, 514] on span "CARD" at bounding box center [1123, 523] width 33 height 18
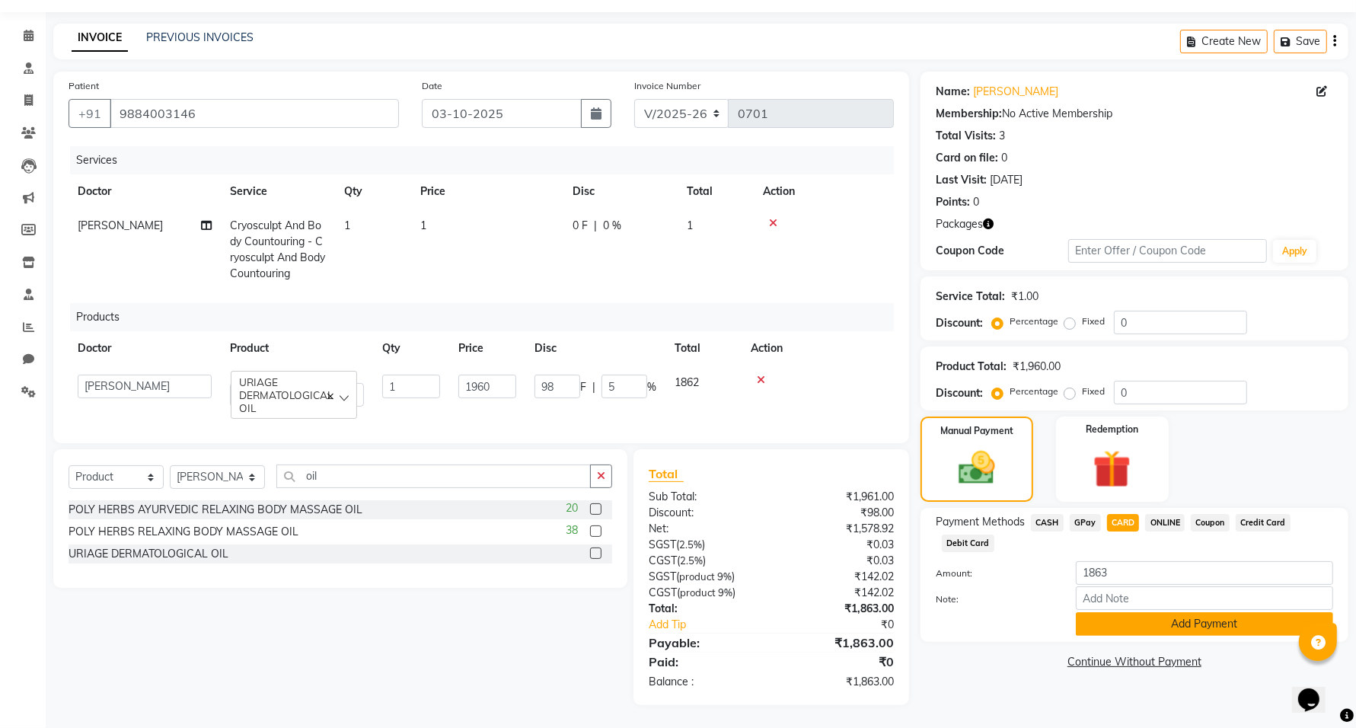
click at [1186, 613] on button "Add Payment" at bounding box center [1204, 624] width 257 height 24
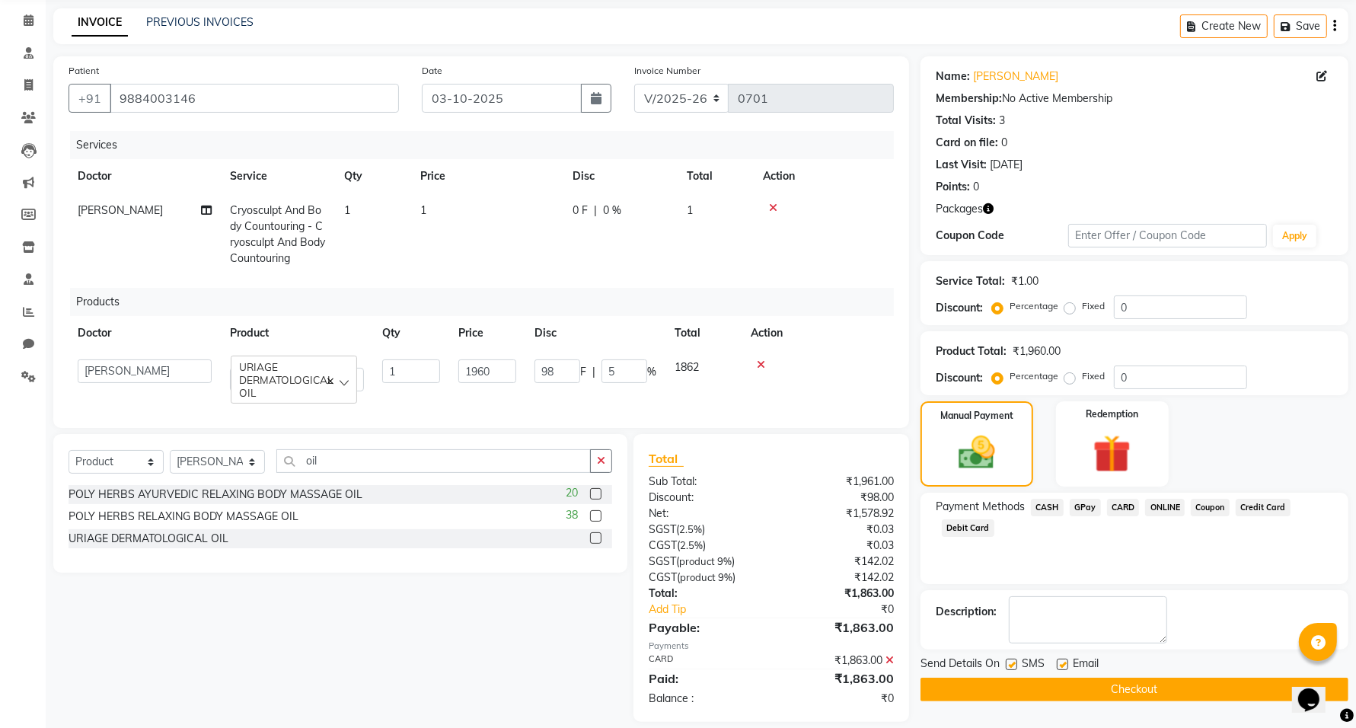
scroll to position [89, 0]
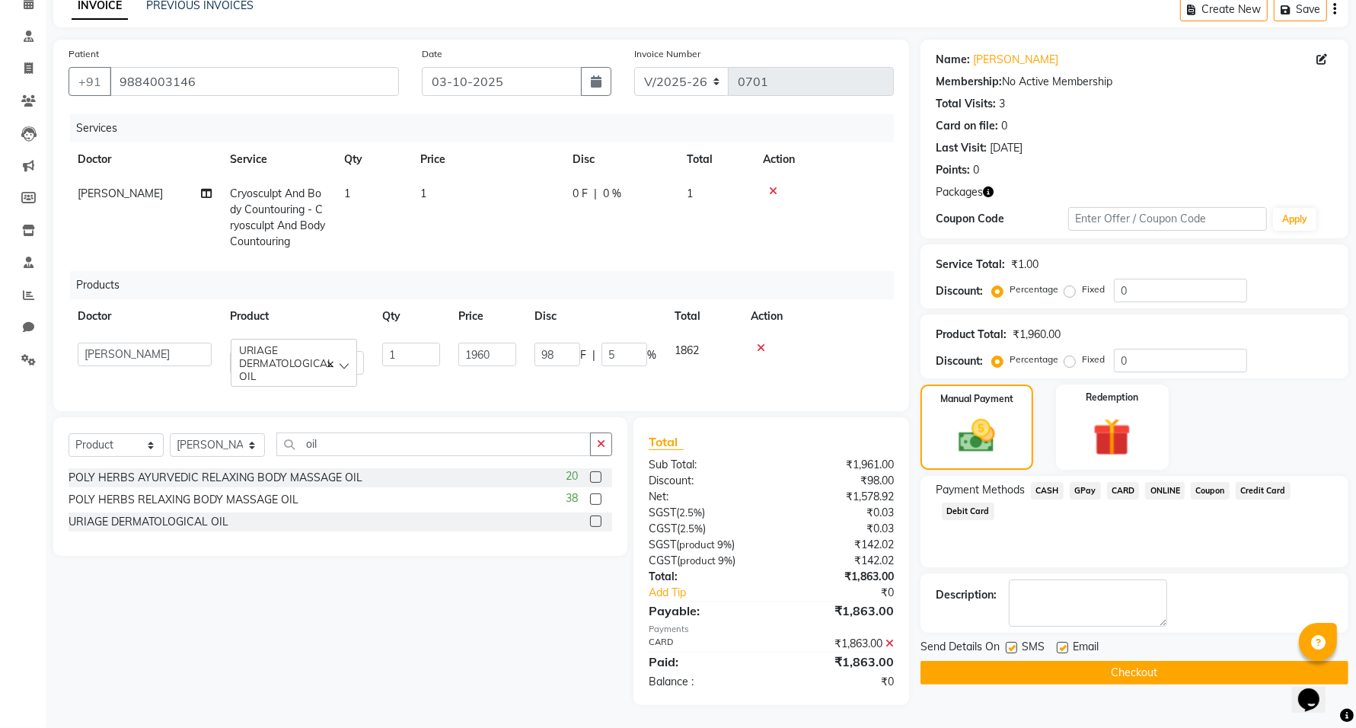
click at [1064, 642] on label at bounding box center [1062, 647] width 11 height 11
click at [1064, 643] on input "checkbox" at bounding box center [1062, 648] width 10 height 10
checkbox input "false"
click at [1011, 642] on label at bounding box center [1011, 647] width 11 height 11
click at [1011, 643] on input "checkbox" at bounding box center [1011, 648] width 10 height 10
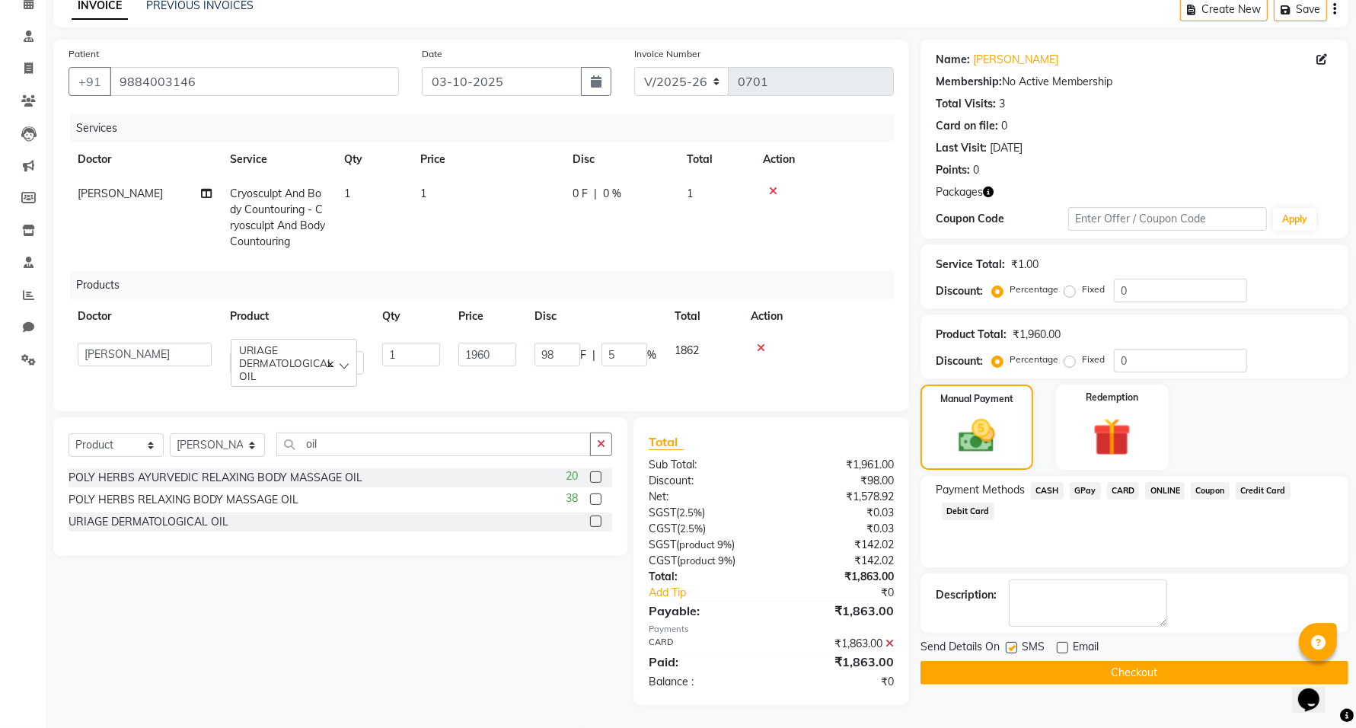
checkbox input "false"
click at [1106, 661] on button "Checkout" at bounding box center [1135, 673] width 428 height 24
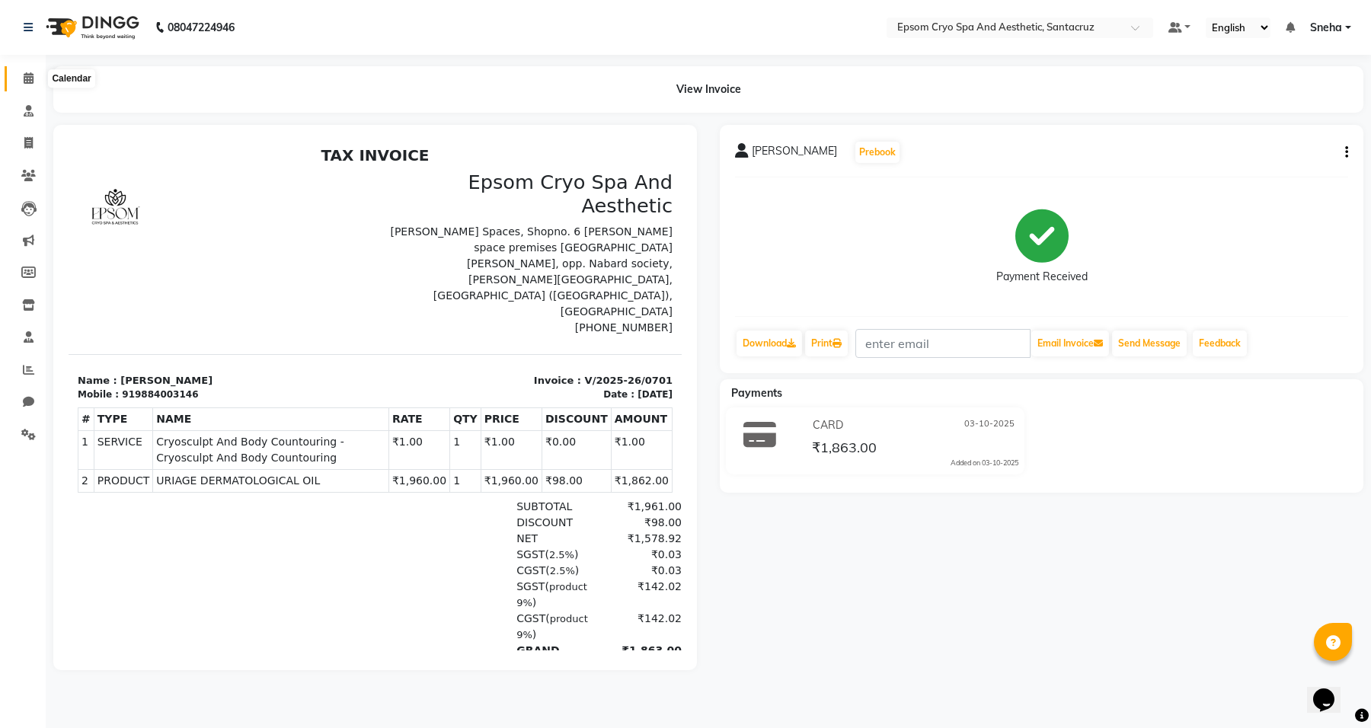
click at [24, 85] on span at bounding box center [28, 79] width 27 height 18
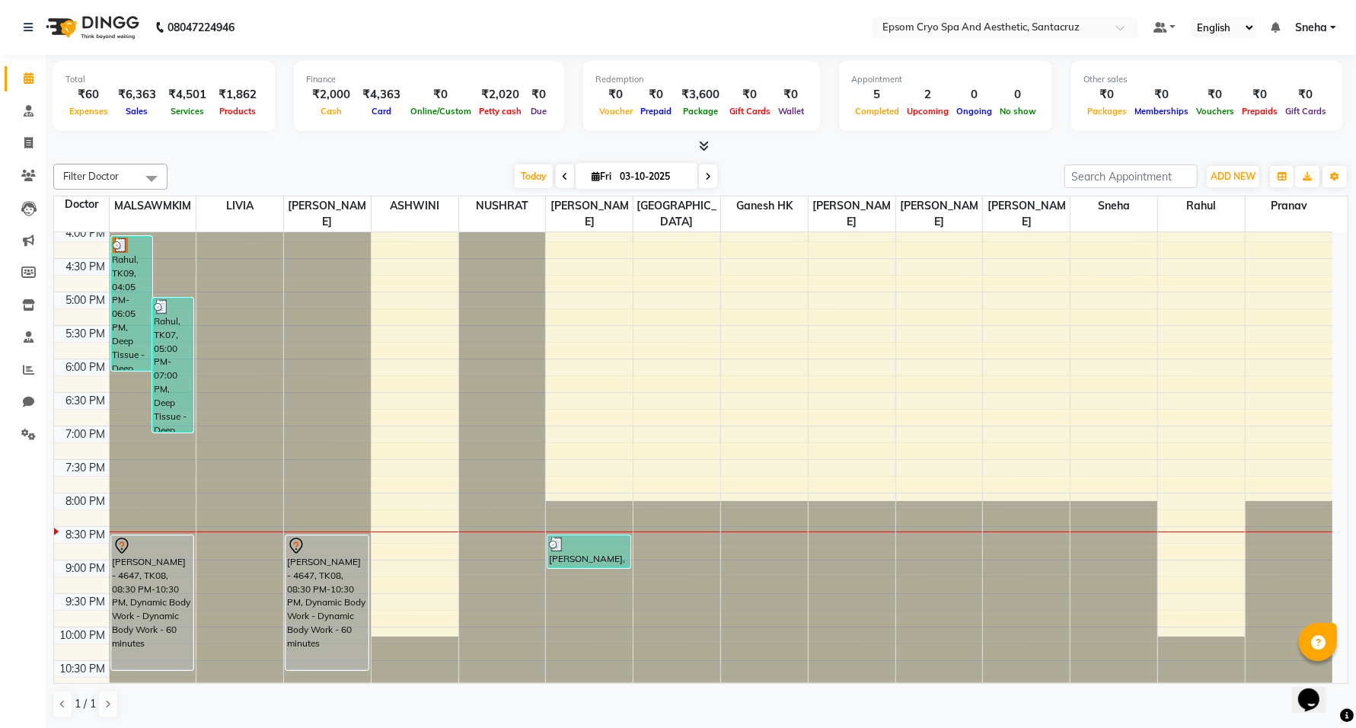
scroll to position [481, 0]
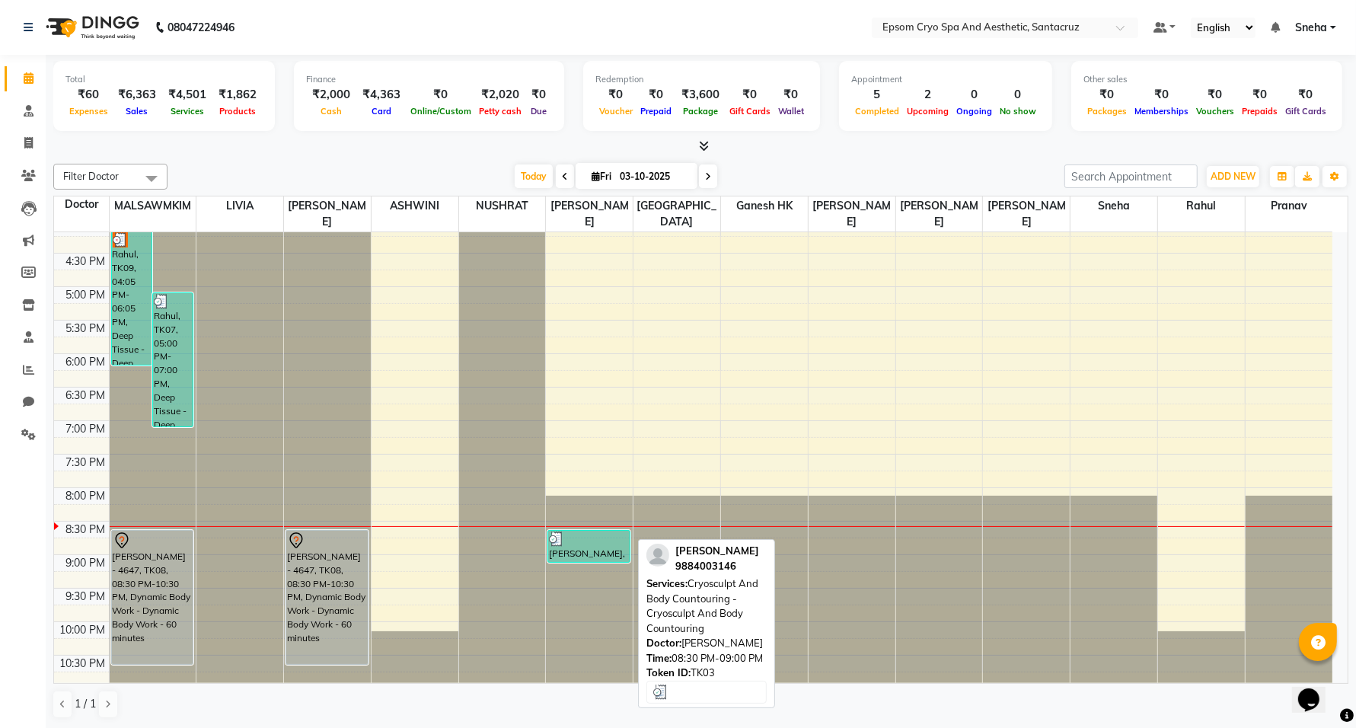
click at [583, 531] on div "[PERSON_NAME], TK03, 08:30 PM-09:00 PM, Cryosculpt And Body Countouring - Cryos…" at bounding box center [588, 546] width 81 height 31
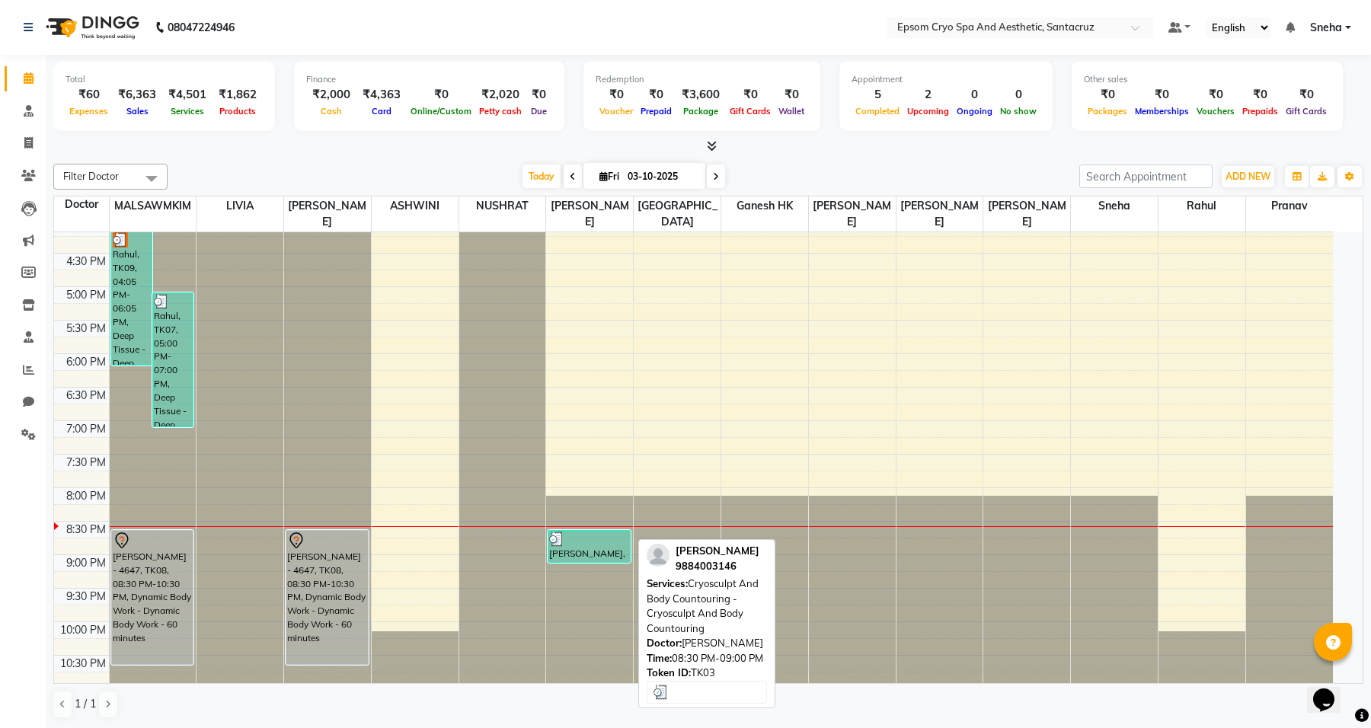
select select "3"
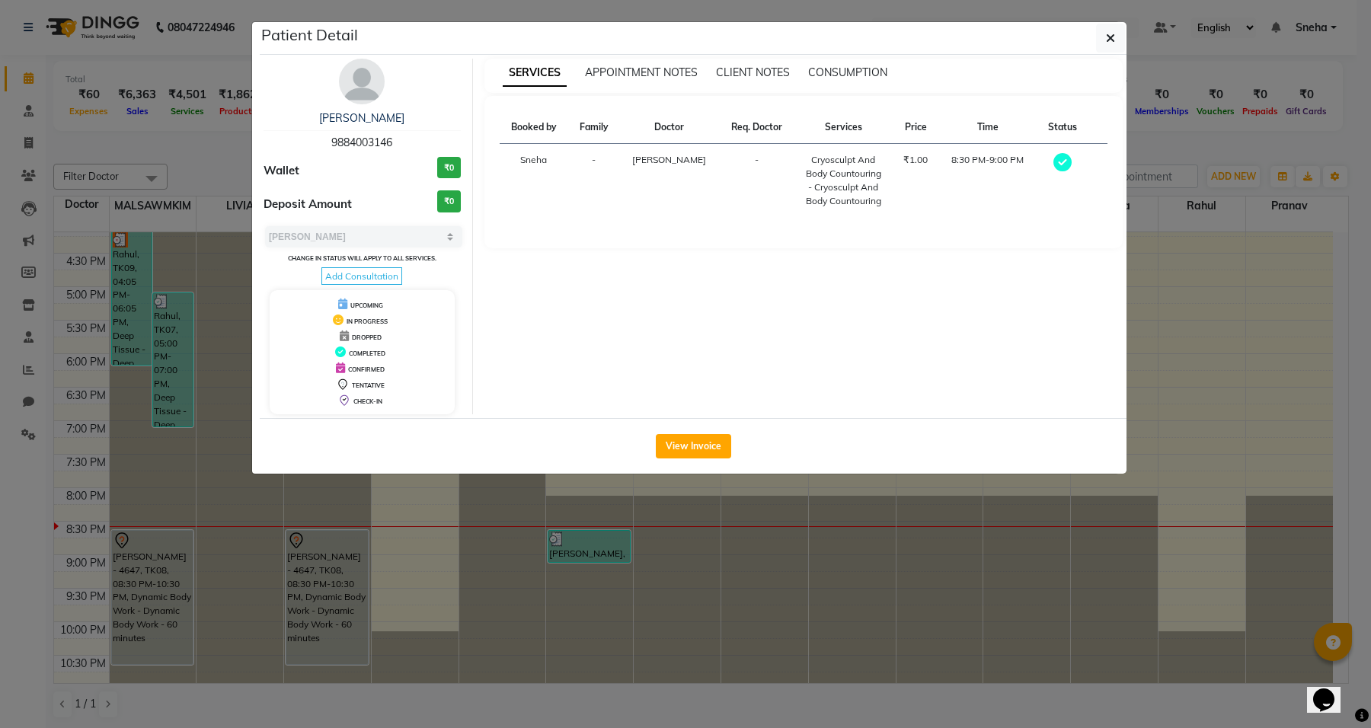
click at [1120, 32] on button "button" at bounding box center [1110, 38] width 29 height 29
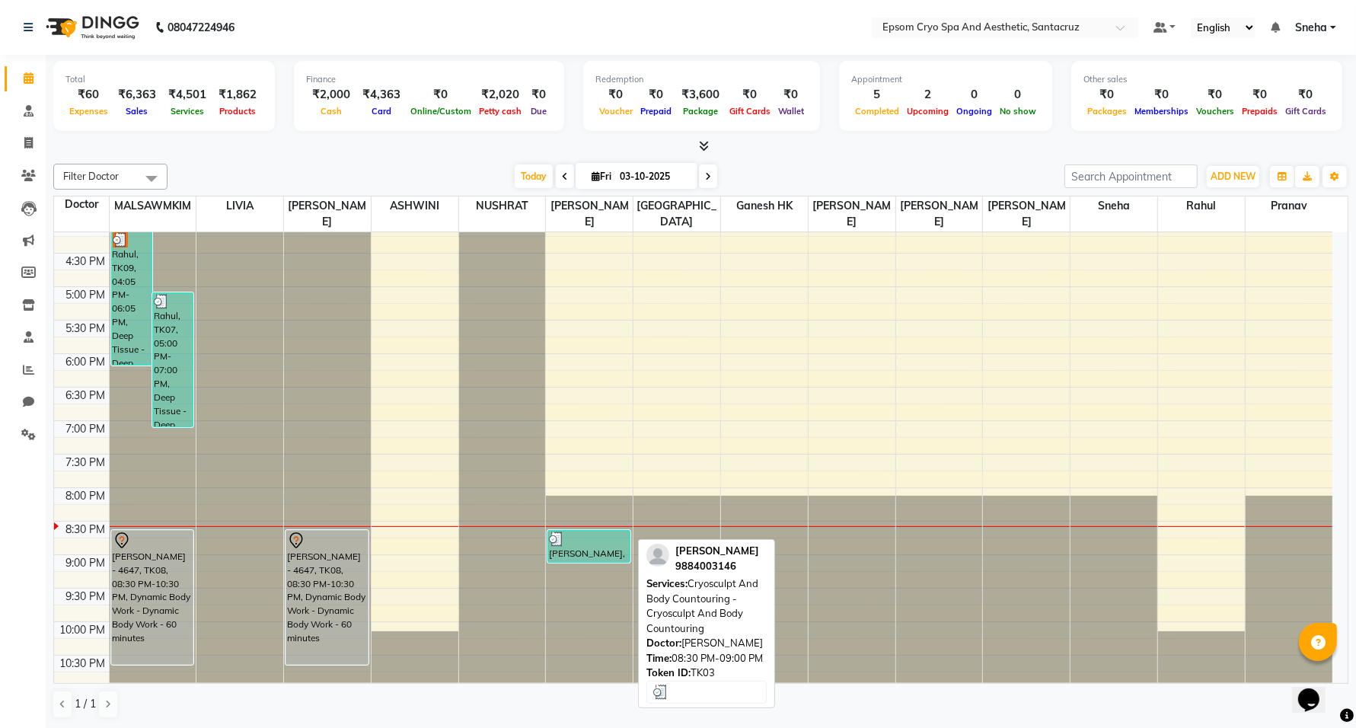
click at [566, 531] on div at bounding box center [589, 538] width 80 height 15
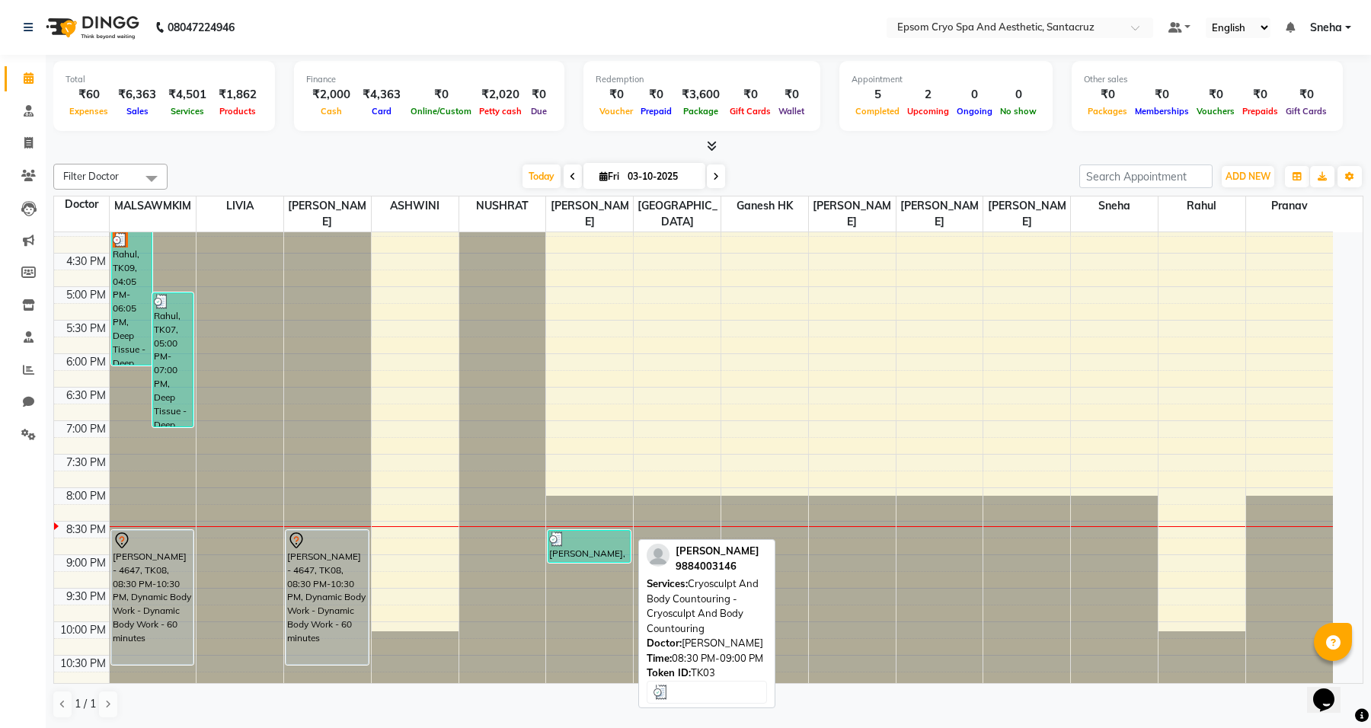
select select "3"
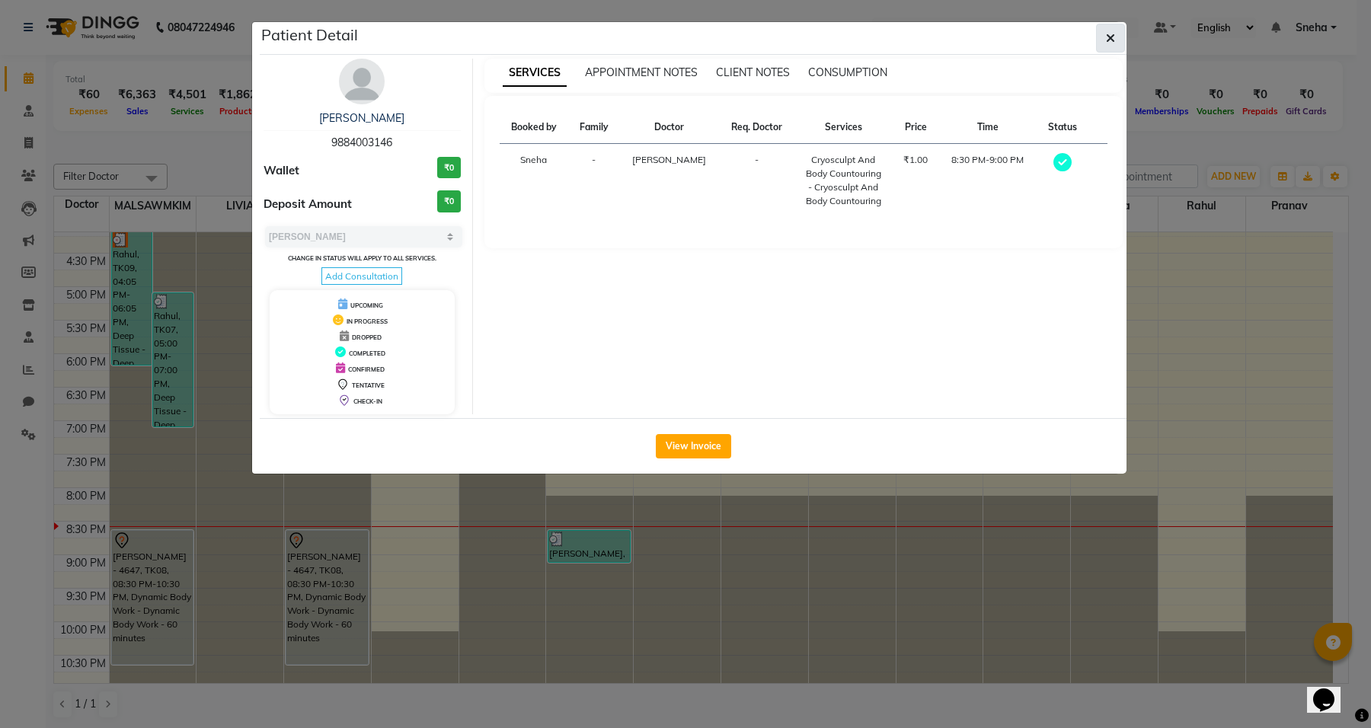
click at [1118, 39] on button "button" at bounding box center [1110, 38] width 29 height 29
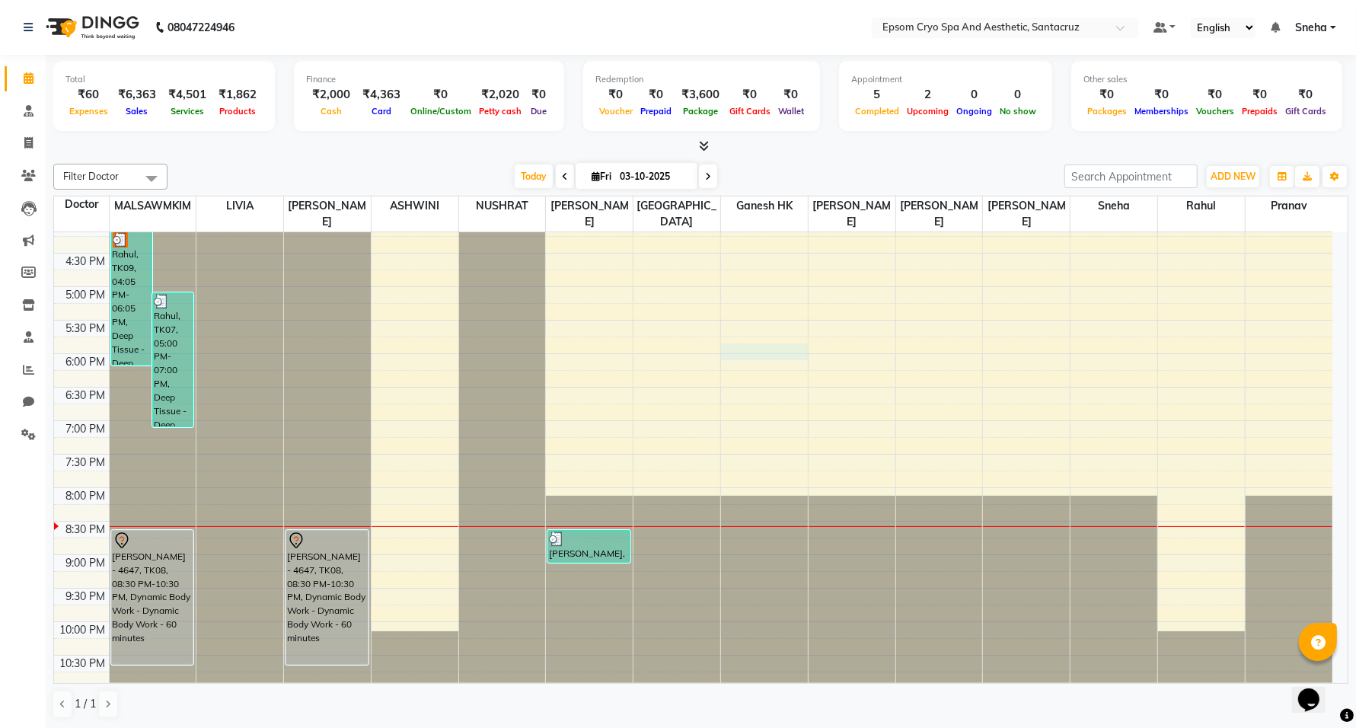
click at [733, 335] on div "9:00 AM 9:30 AM 10:00 AM 10:30 AM 11:00 AM 11:30 AM 12:00 PM 12:30 PM 1:00 PM 1…" at bounding box center [693, 219] width 1278 height 937
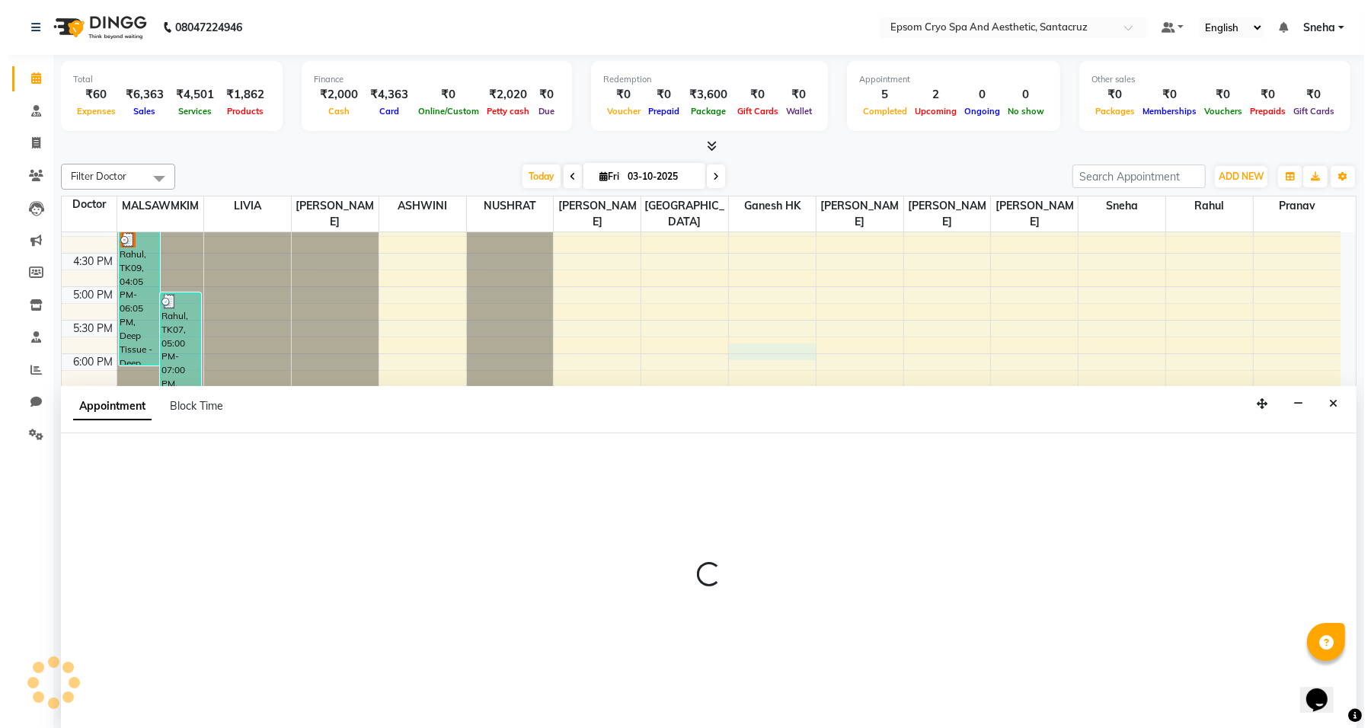
scroll to position [1, 0]
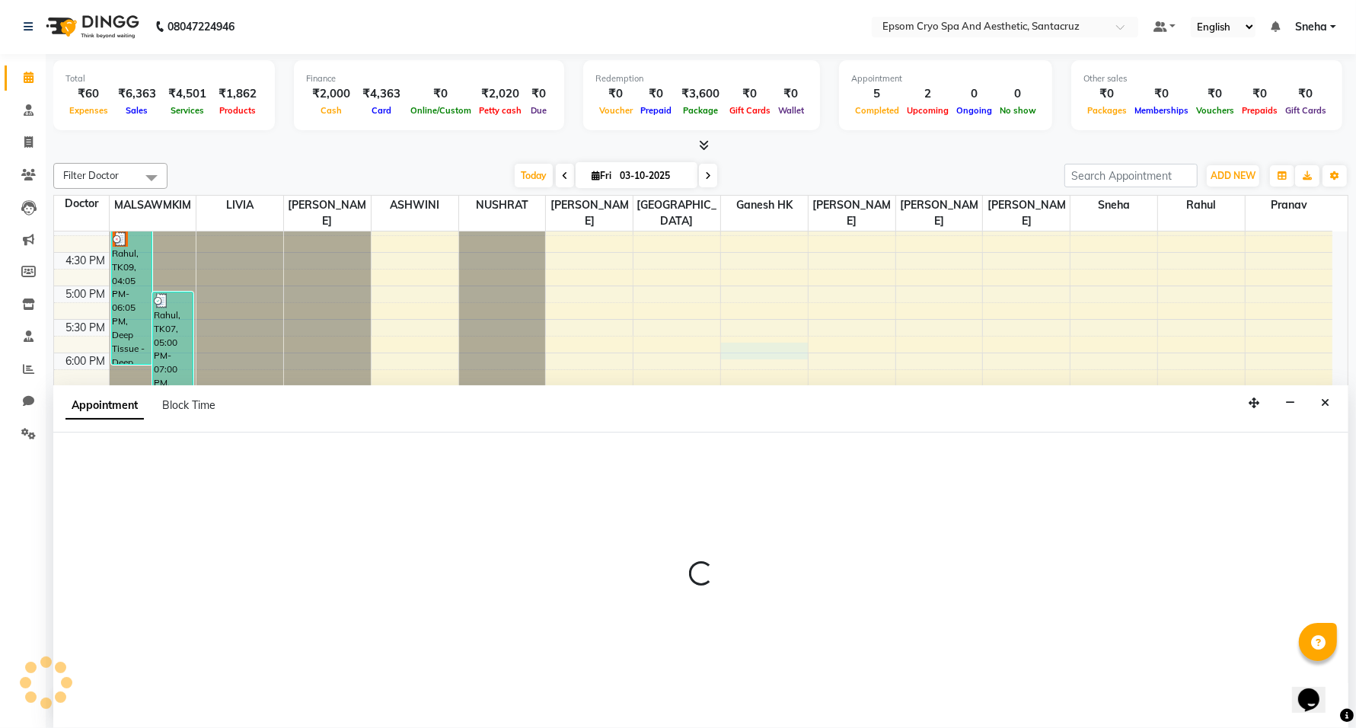
select select "75639"
select select "1065"
select select "tentative"
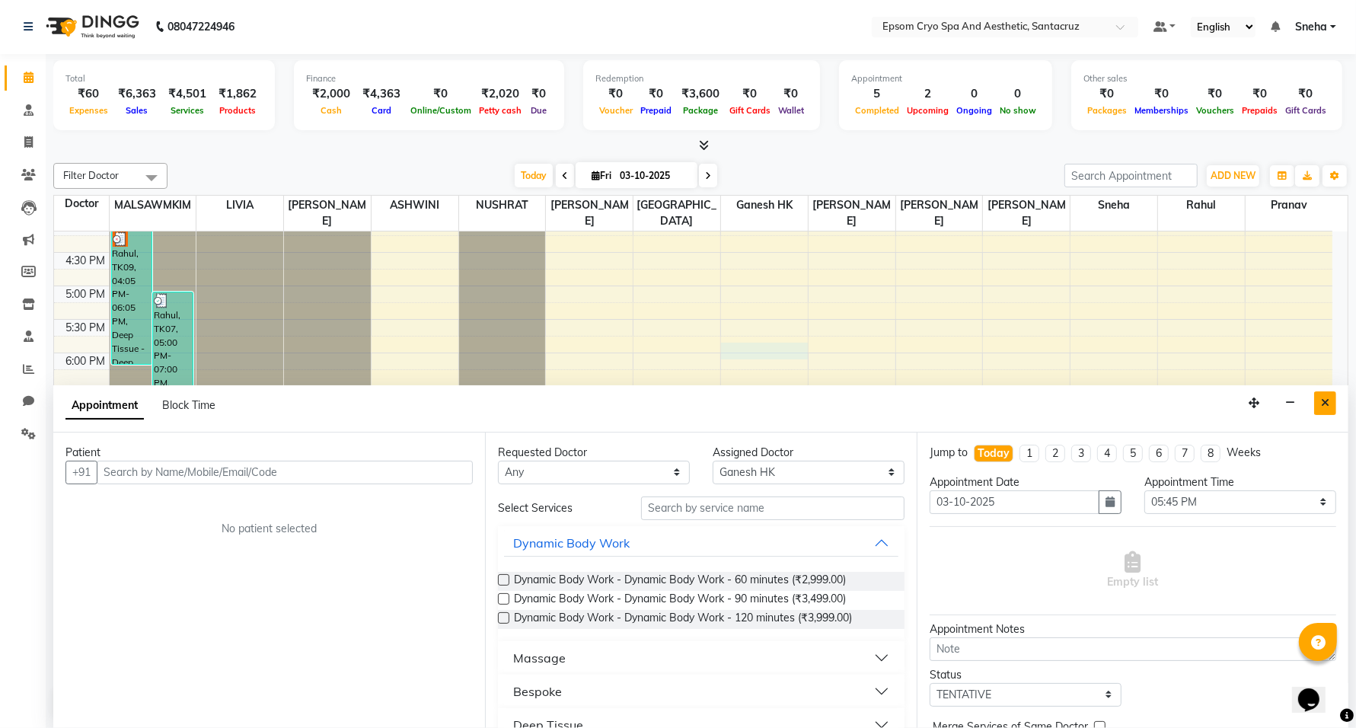
click at [1326, 406] on icon "Close" at bounding box center [1325, 402] width 8 height 11
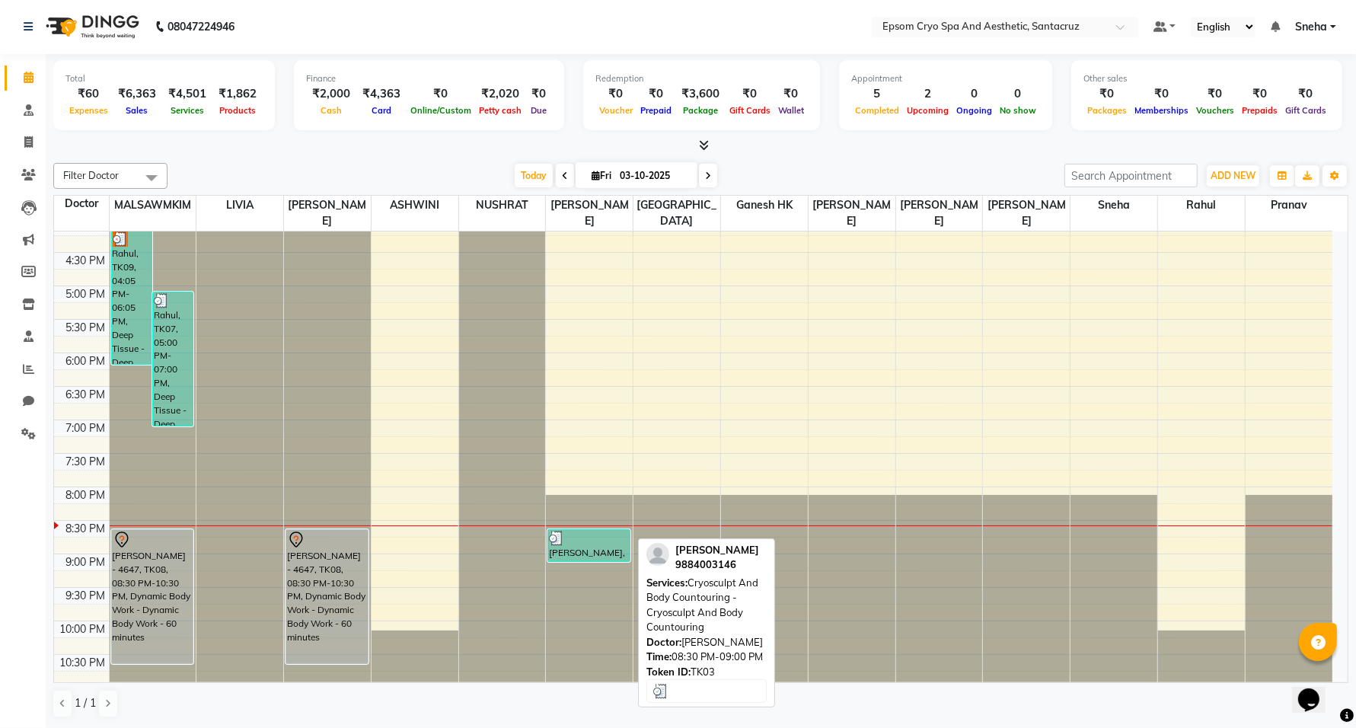
click at [609, 538] on div "[PERSON_NAME], TK03, 08:30 PM-09:00 PM, Cryosculpt And Body Countouring - Cryos…" at bounding box center [588, 545] width 81 height 31
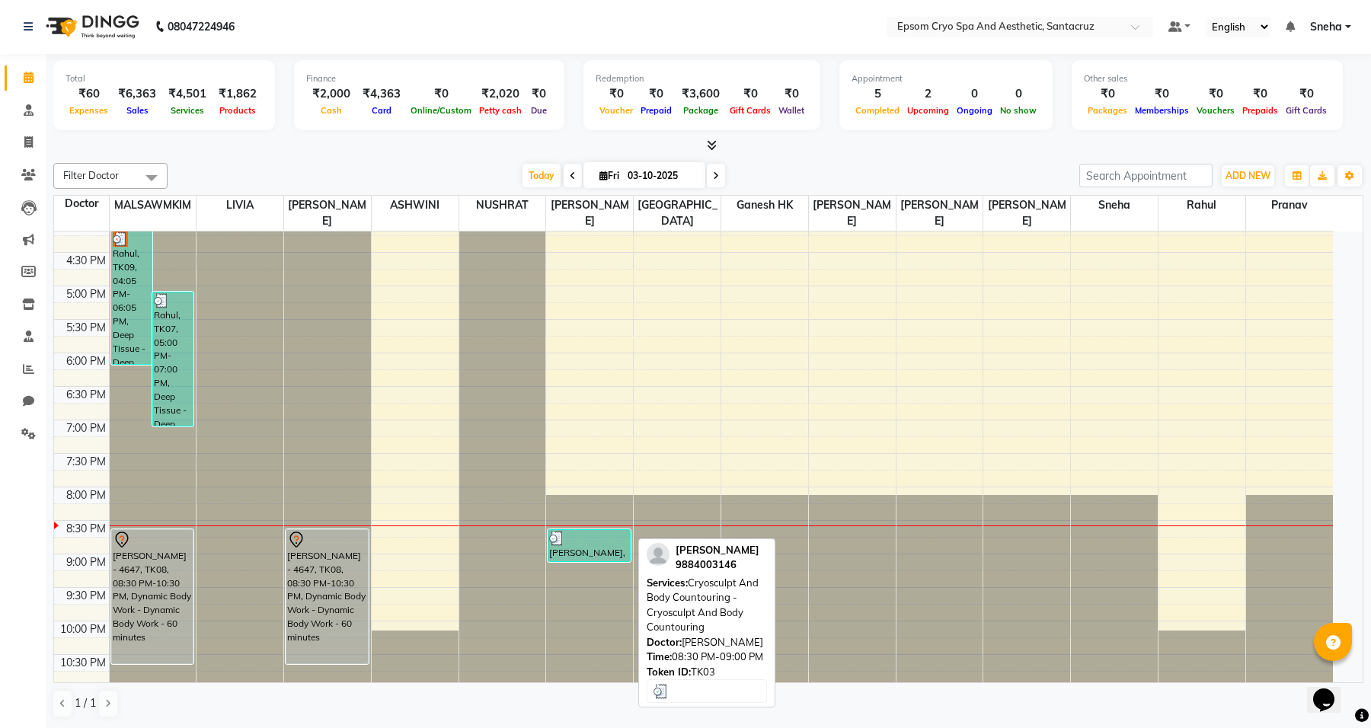
select select "3"
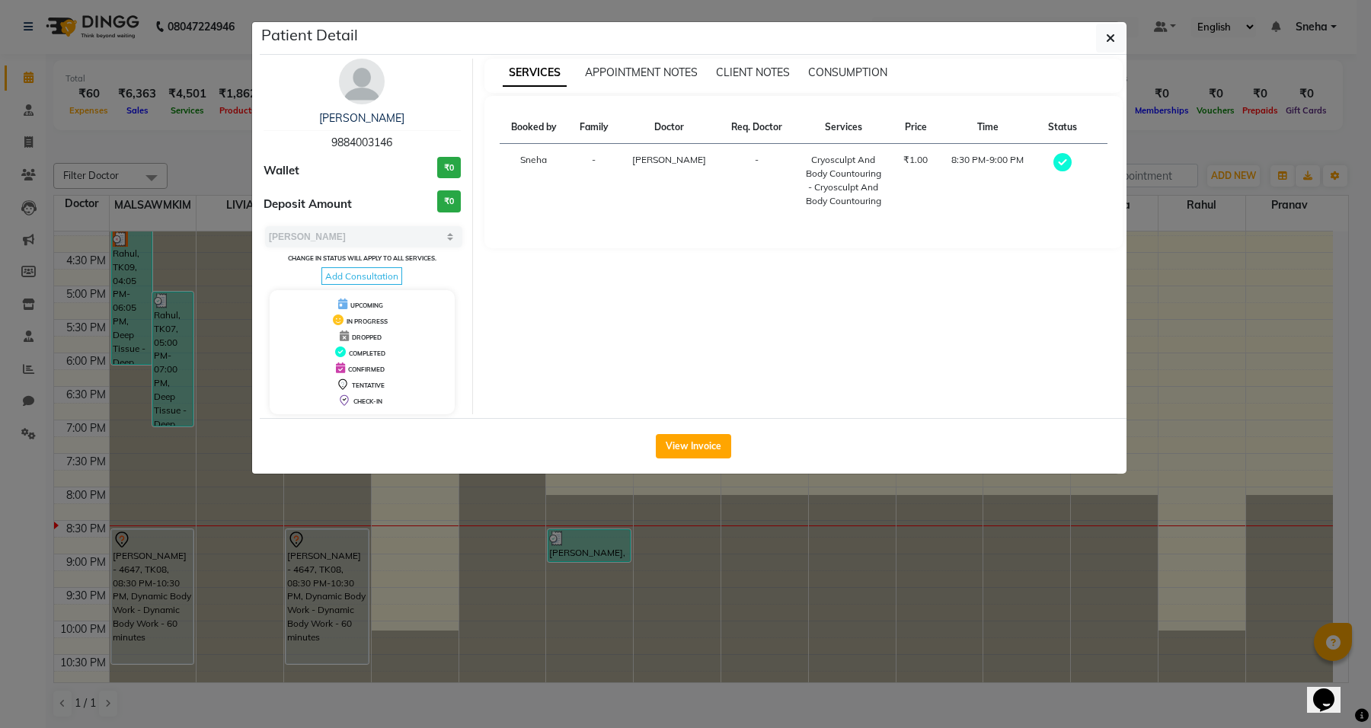
click at [672, 57] on div "MANOJ MISTRY 9884003146 Wallet ₹0 Deposit Amount ₹0 Select MARK DONE UPCOMING C…" at bounding box center [693, 236] width 866 height 363
click at [678, 69] on span "APPOINTMENT NOTES" at bounding box center [641, 72] width 113 height 14
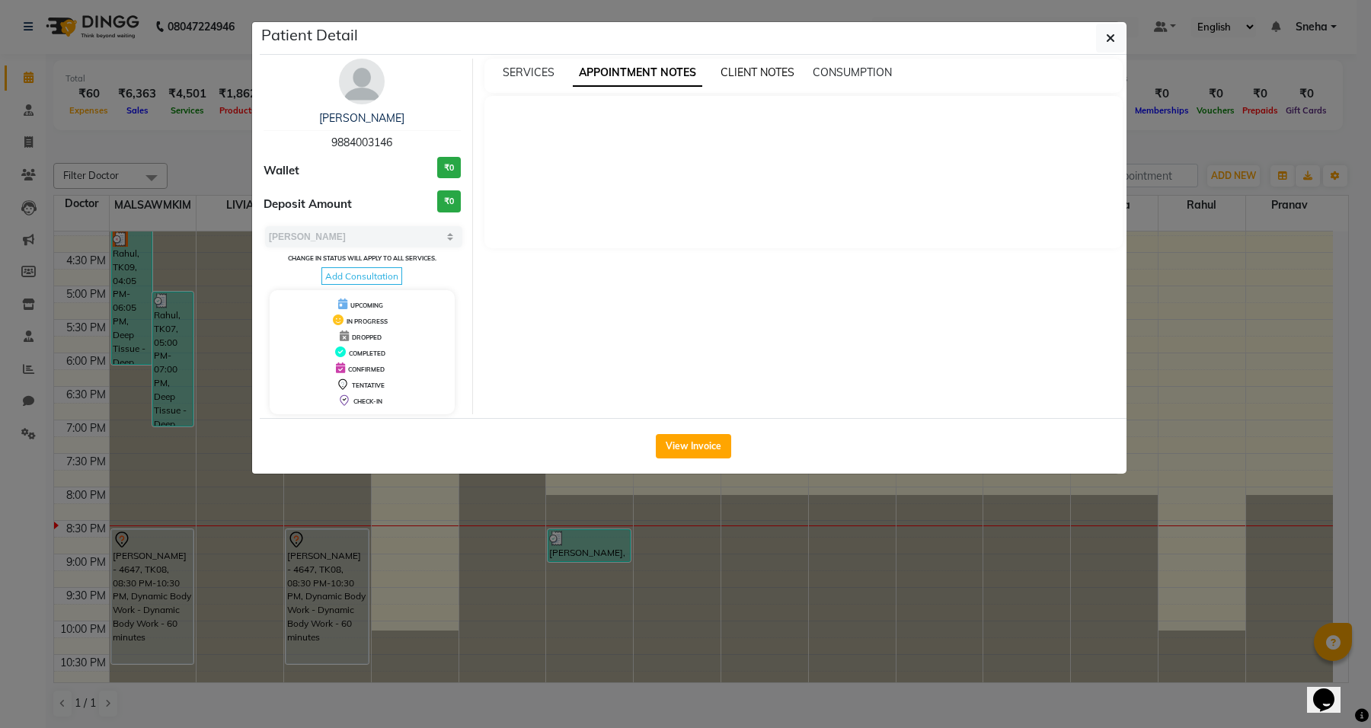
click at [740, 69] on span "CLIENT NOTES" at bounding box center [757, 72] width 74 height 14
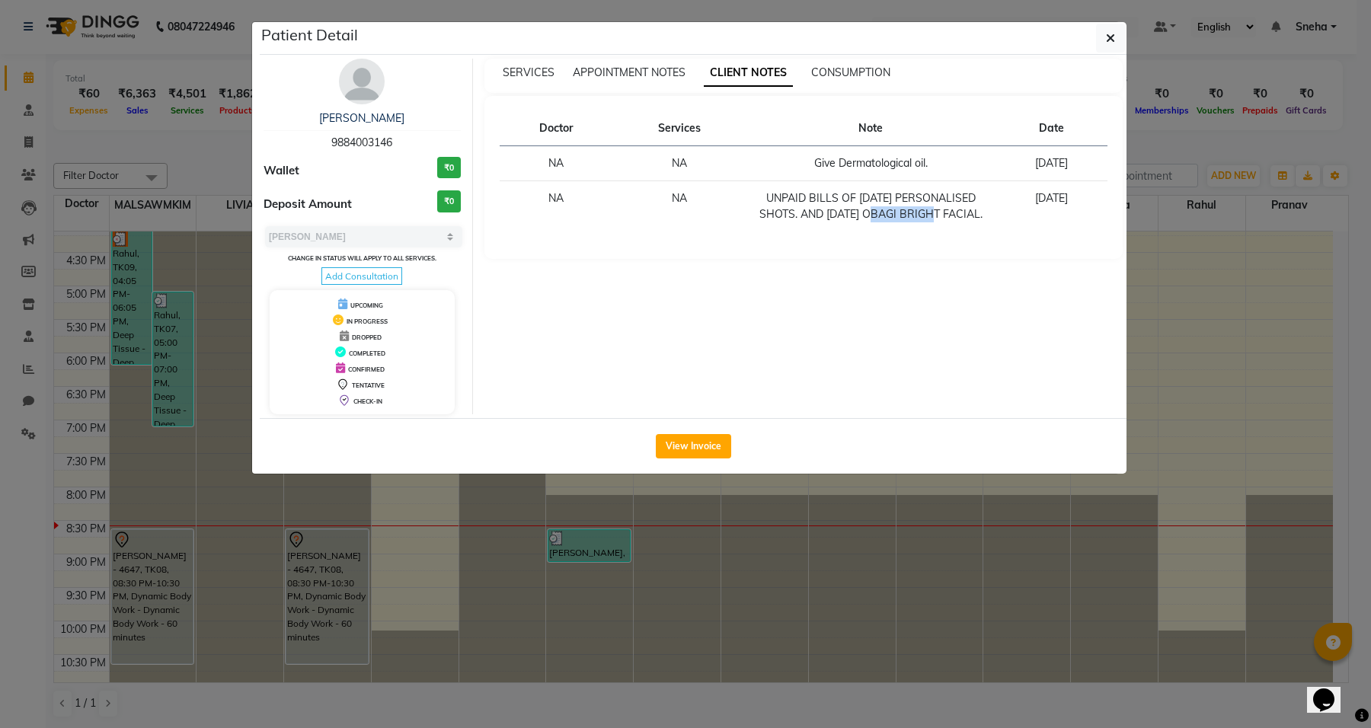
drag, startPoint x: 851, startPoint y: 215, endPoint x: 914, endPoint y: 222, distance: 64.3
click at [914, 222] on td "UNPAID BILLS OF 4/9/25 PERSONALISED SHOTS. AND 8/9/25 OBAGI BRIGHT FACIAL." at bounding box center [870, 206] width 250 height 51
click at [1112, 46] on button "button" at bounding box center [1110, 38] width 29 height 29
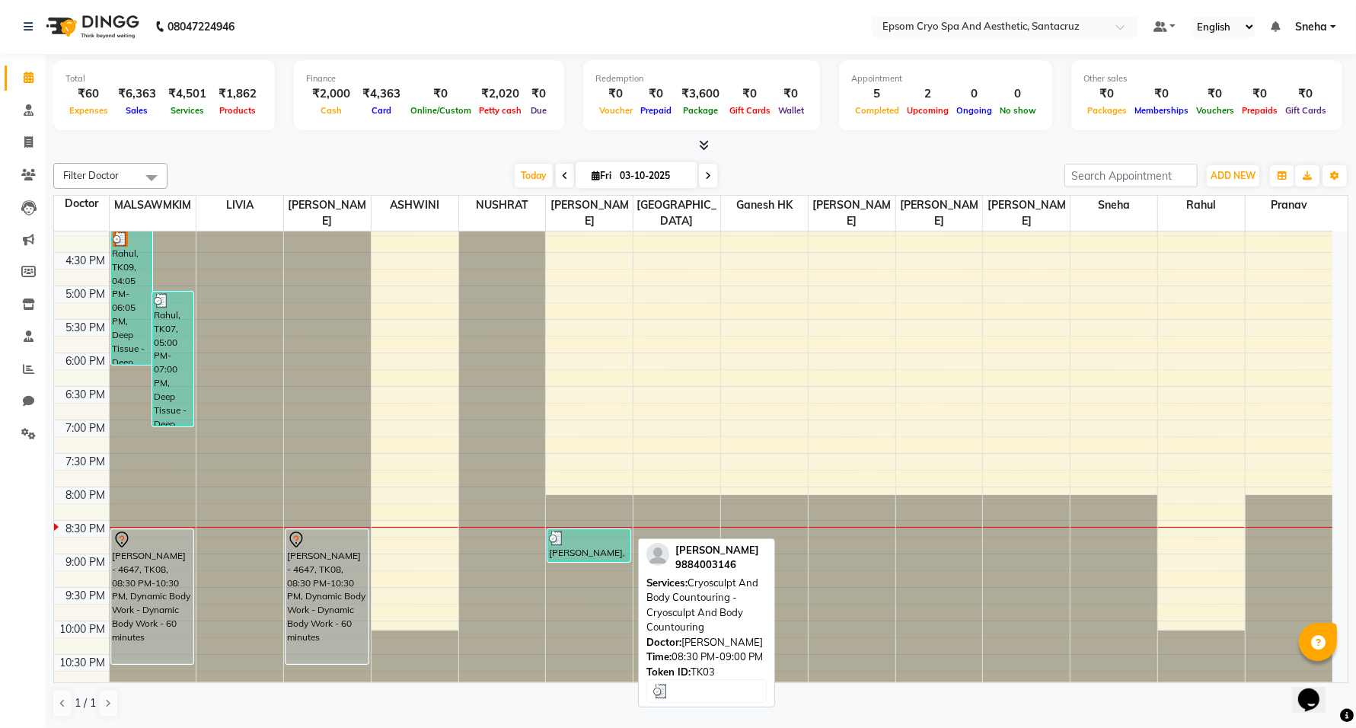
click at [586, 531] on div at bounding box center [589, 538] width 80 height 15
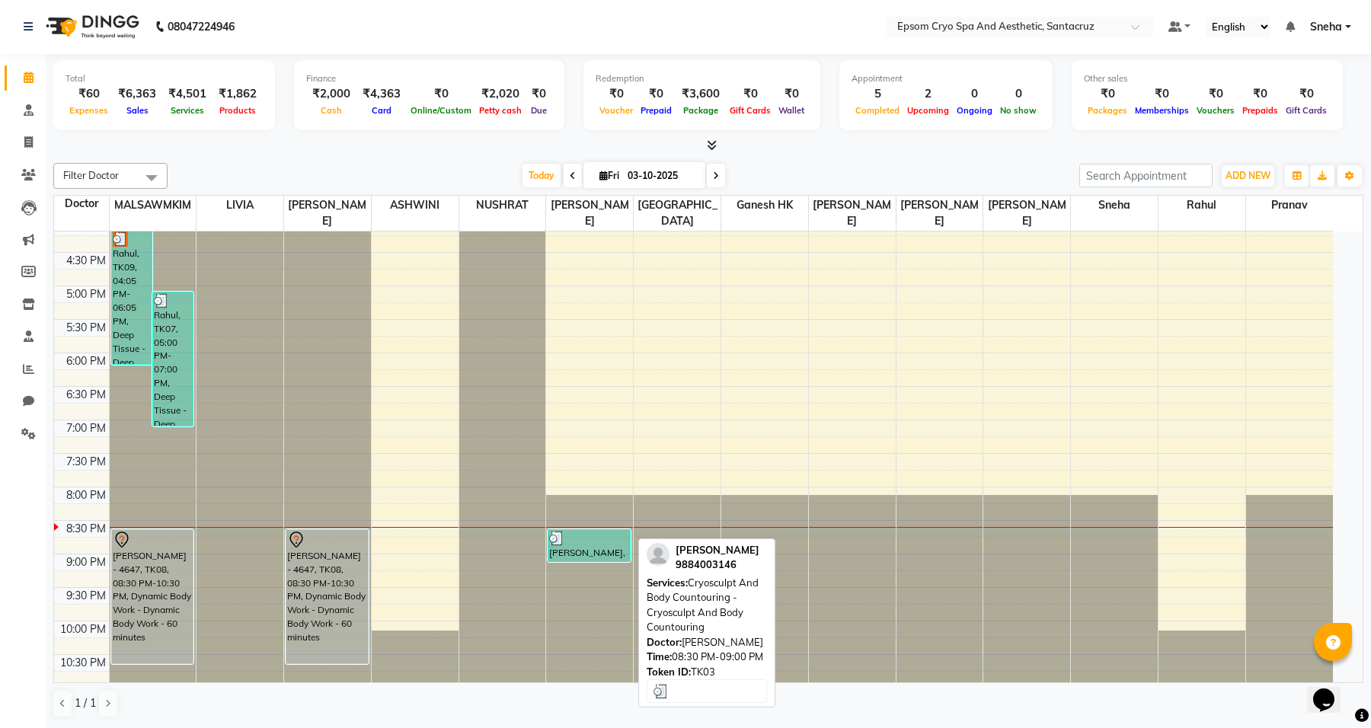
select select "3"
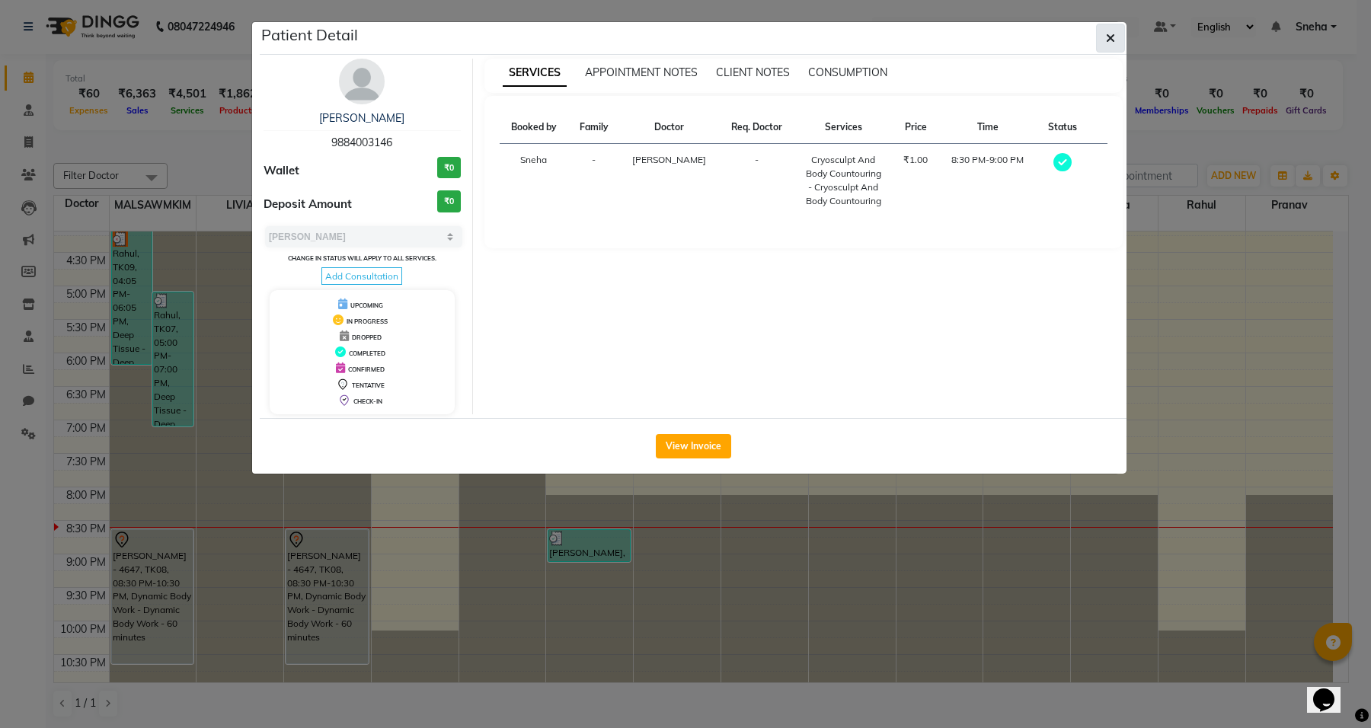
click at [1120, 42] on button "button" at bounding box center [1110, 38] width 29 height 29
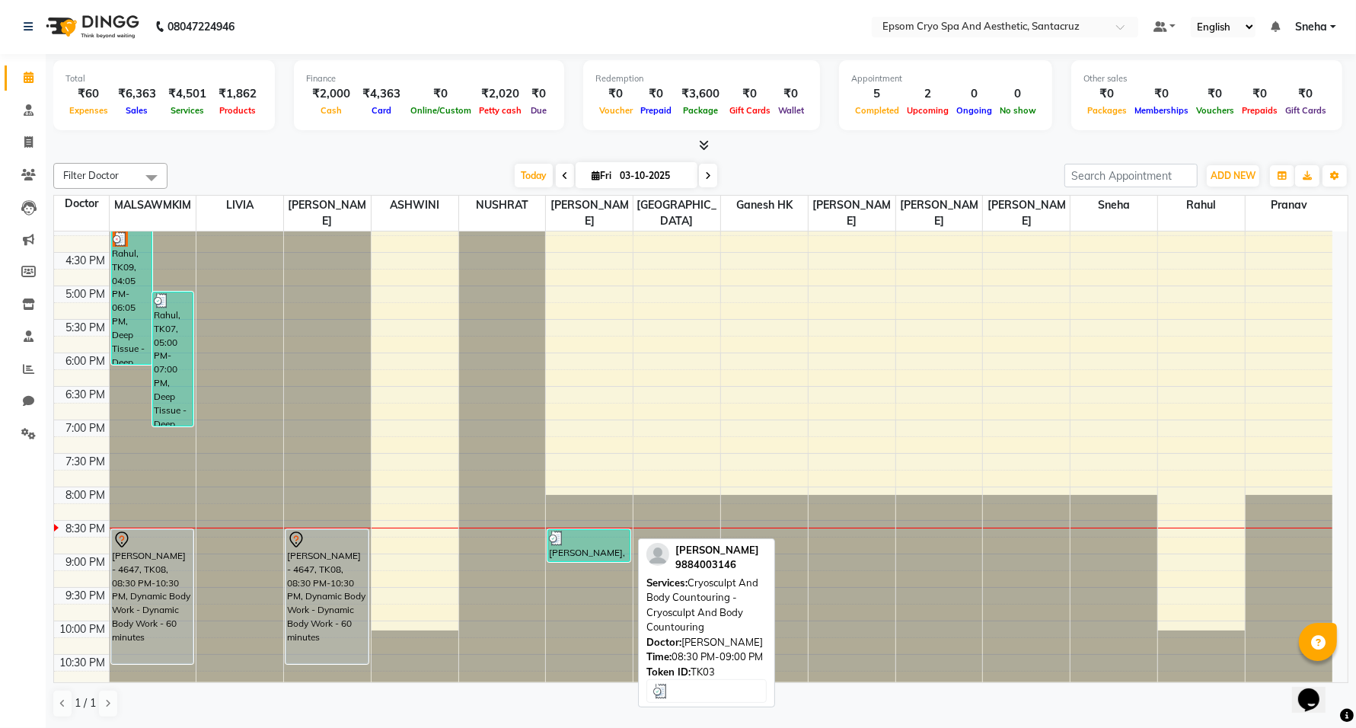
click at [588, 543] on div "[PERSON_NAME], TK03, 08:30 PM-09:00 PM, Cryosculpt And Body Countouring - Cryos…" at bounding box center [588, 545] width 81 height 31
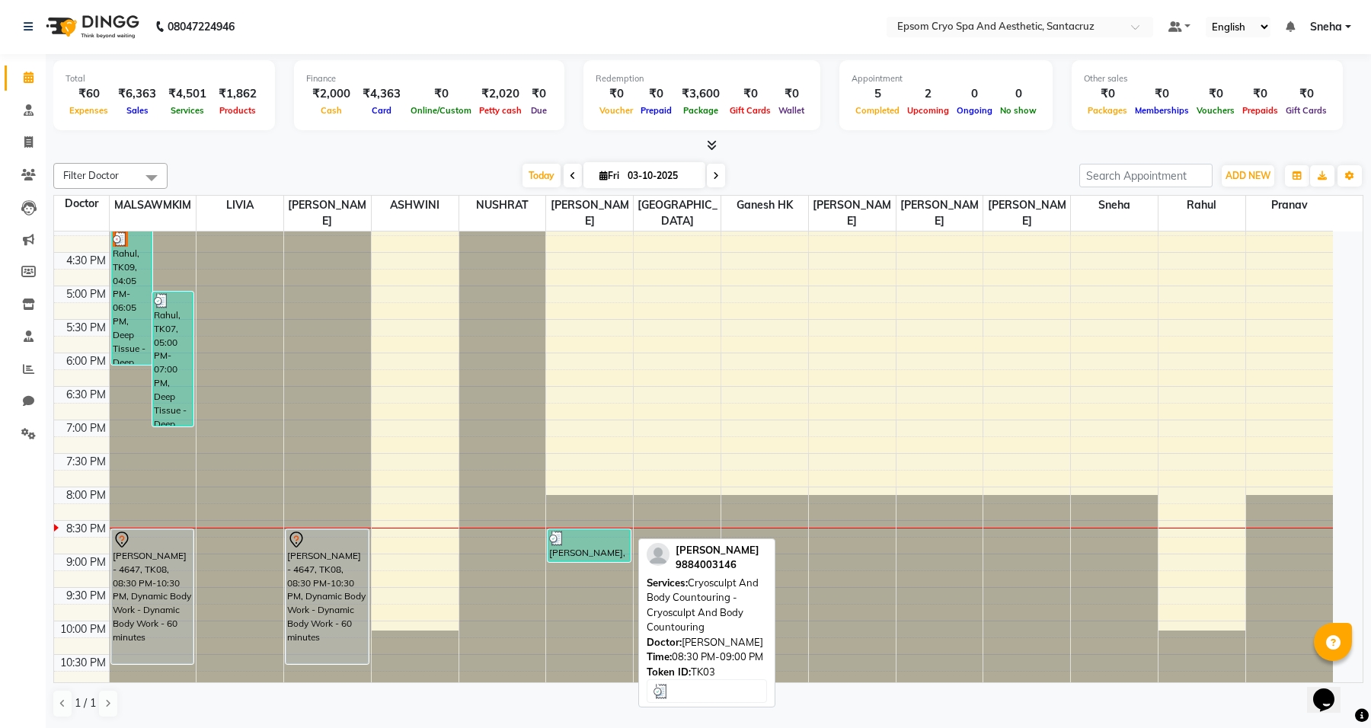
select select "3"
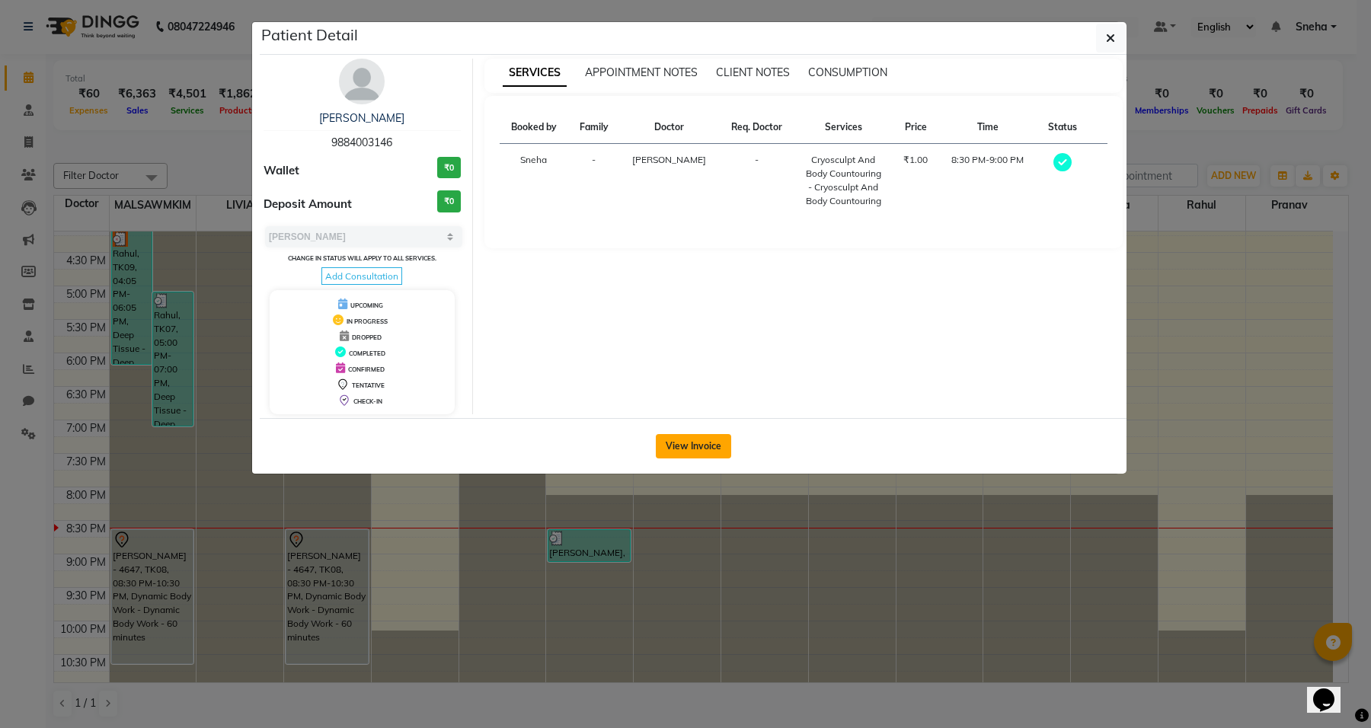
click at [691, 457] on button "View Invoice" at bounding box center [693, 446] width 75 height 24
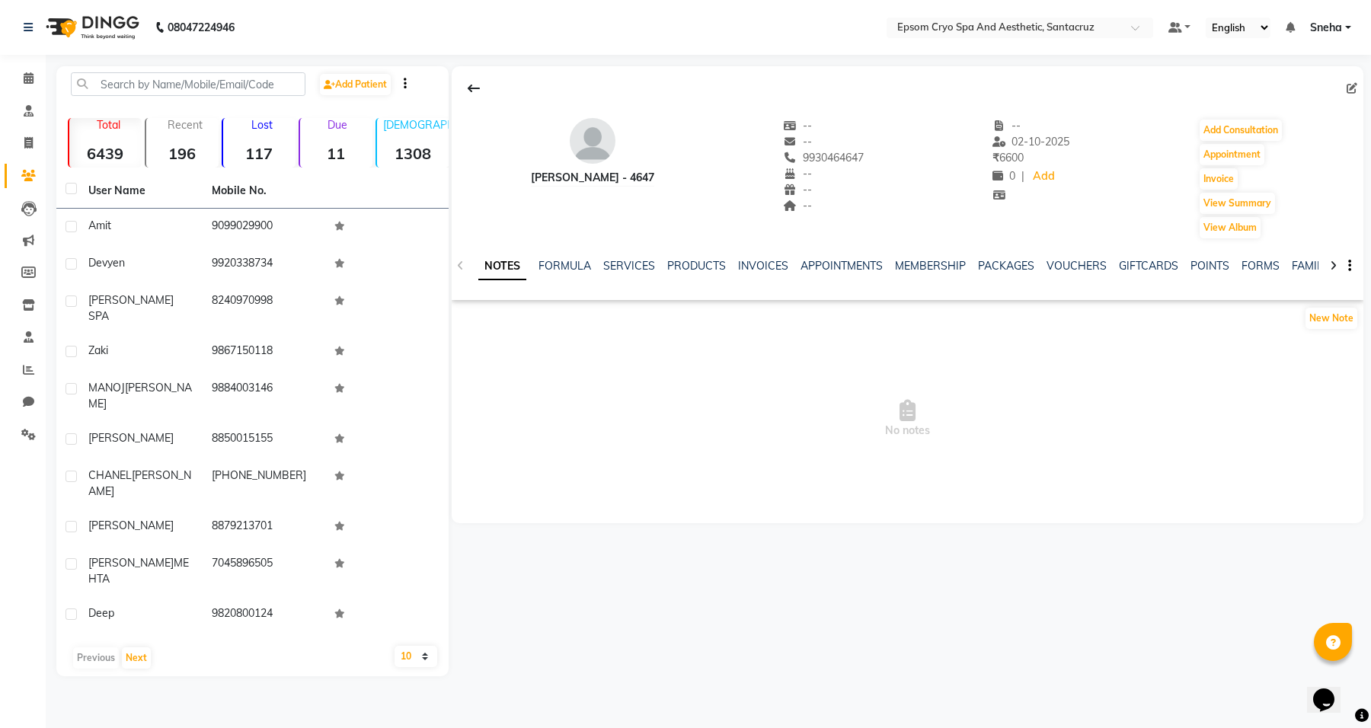
click at [643, 253] on div "NOTES FORMULA SERVICES PRODUCTS INVOICES APPOINTMENTS MEMBERSHIP PACKAGES VOUCH…" at bounding box center [907, 266] width 911 height 53
click at [642, 265] on link "SERVICES" at bounding box center [629, 266] width 52 height 14
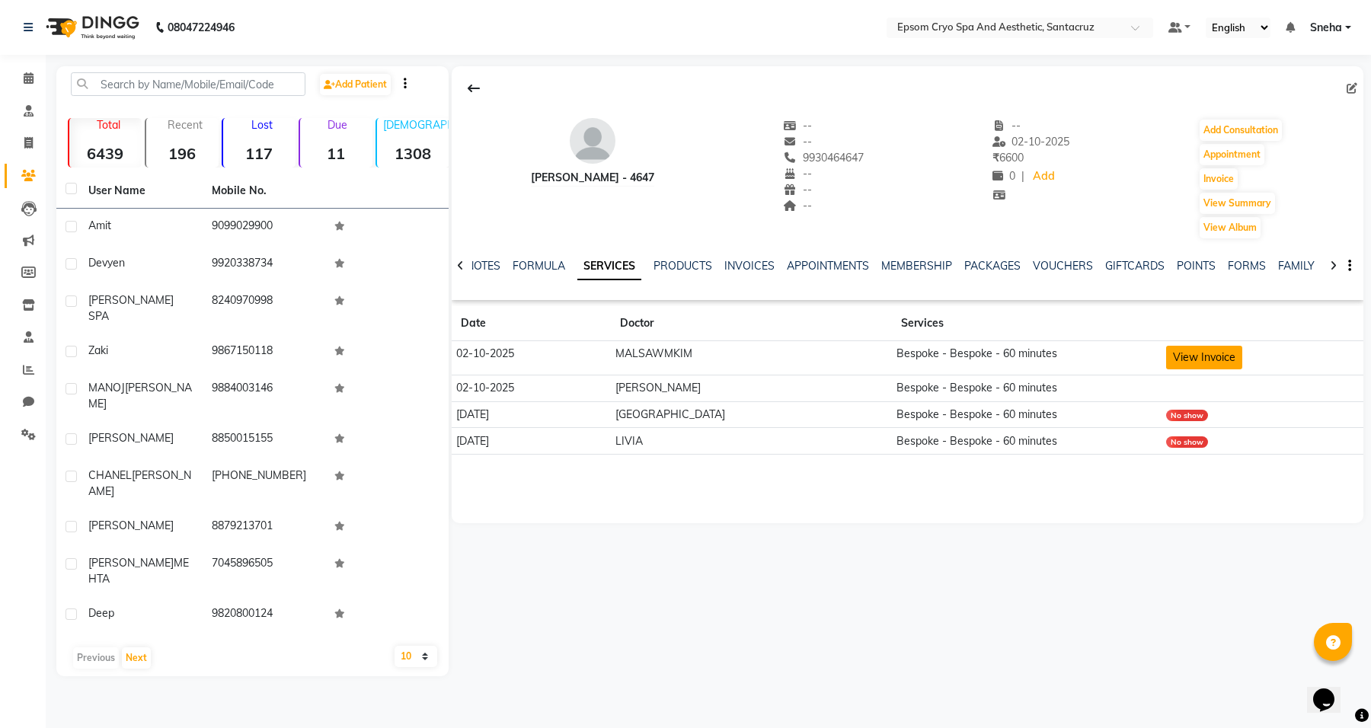
click at [1211, 356] on button "View Invoice" at bounding box center [1204, 358] width 76 height 24
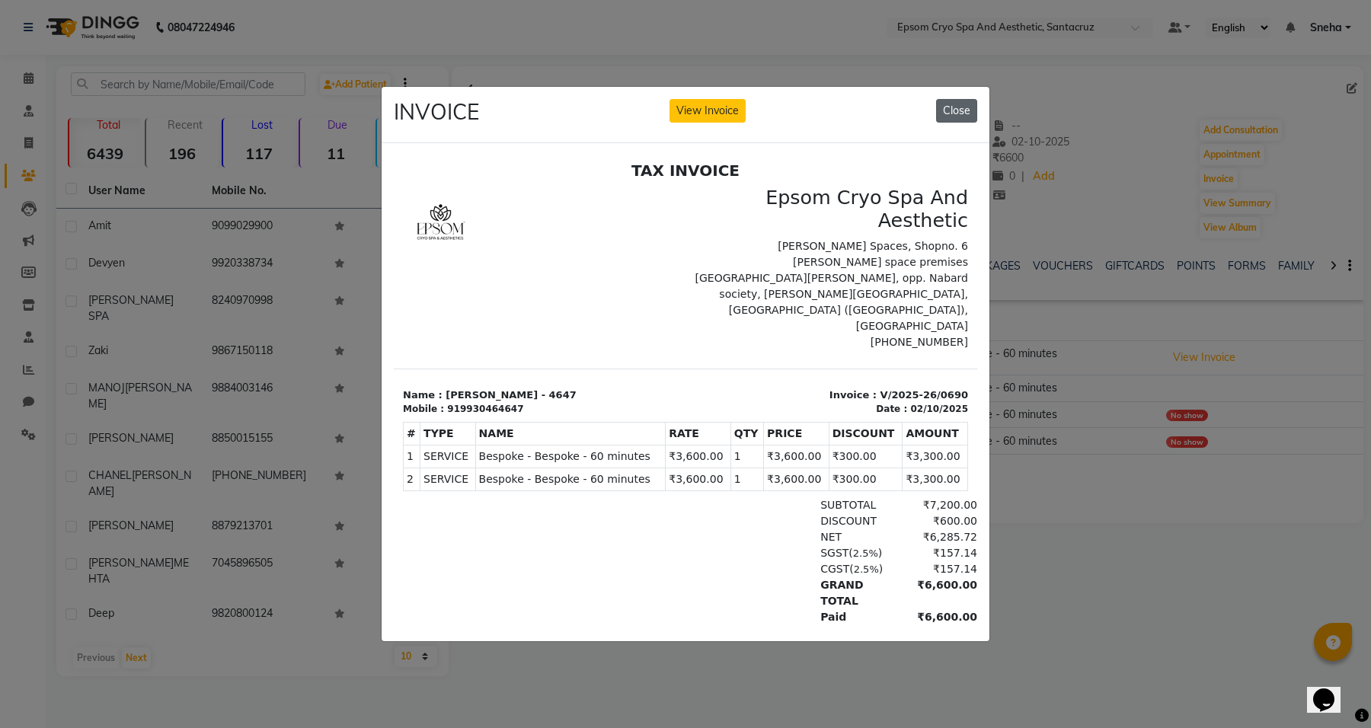
click at [948, 99] on button "Close" at bounding box center [956, 111] width 41 height 24
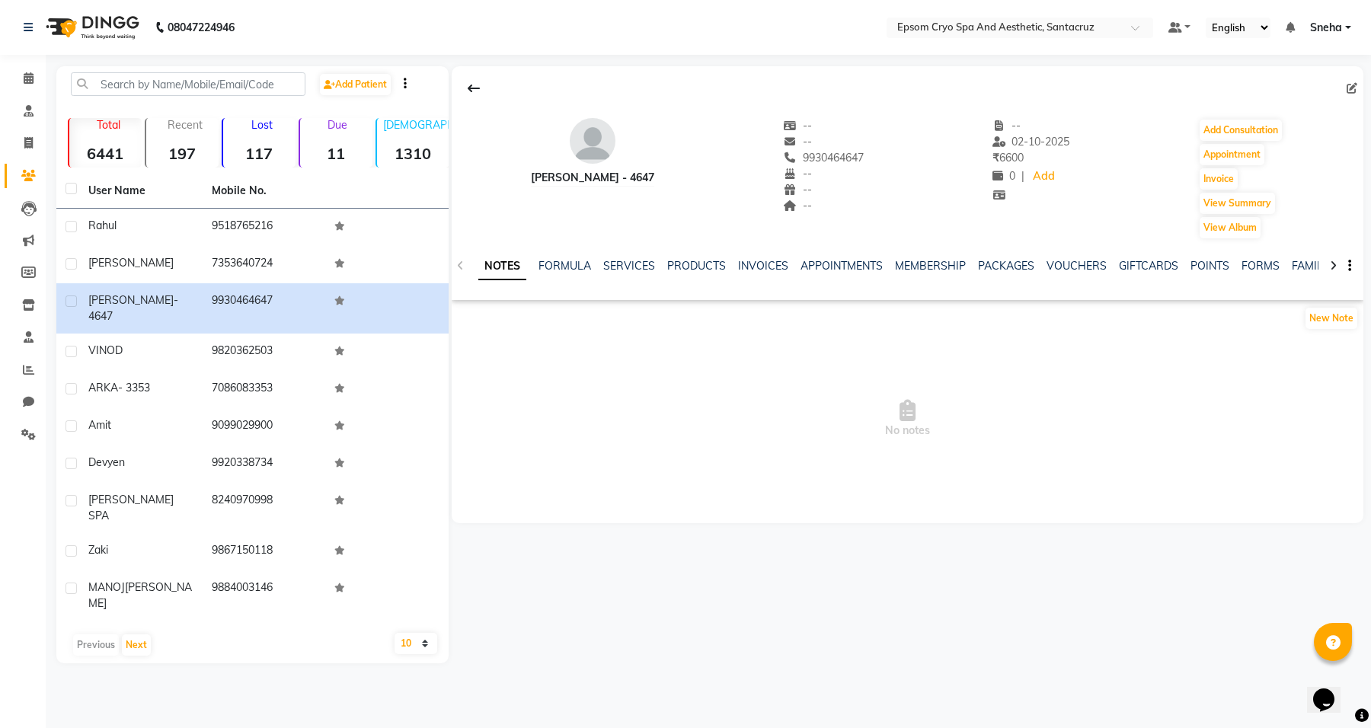
click at [656, 272] on ul "NOTES FORMULA SERVICES PRODUCTS INVOICES APPOINTMENTS MEMBERSHIP PACKAGES VOUCH…" at bounding box center [961, 266] width 967 height 16
click at [637, 263] on link "SERVICES" at bounding box center [629, 266] width 52 height 14
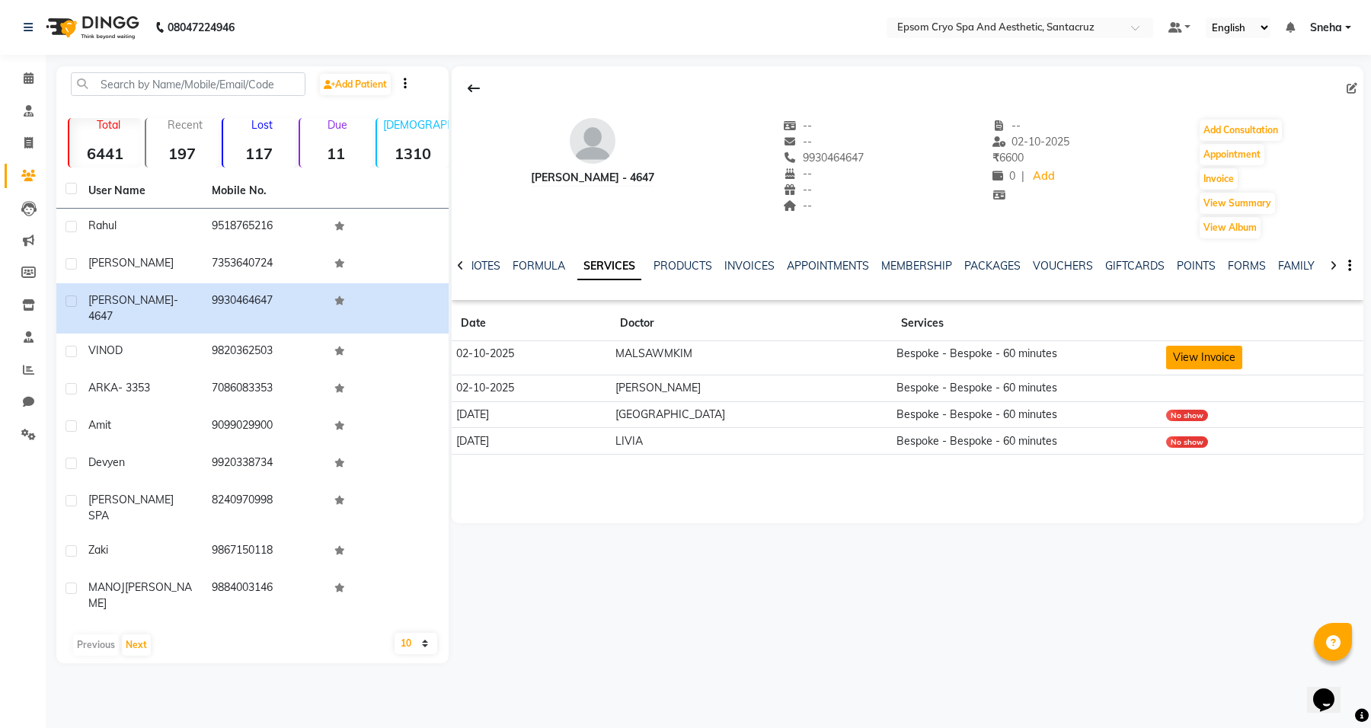
click at [1209, 359] on button "View Invoice" at bounding box center [1204, 358] width 76 height 24
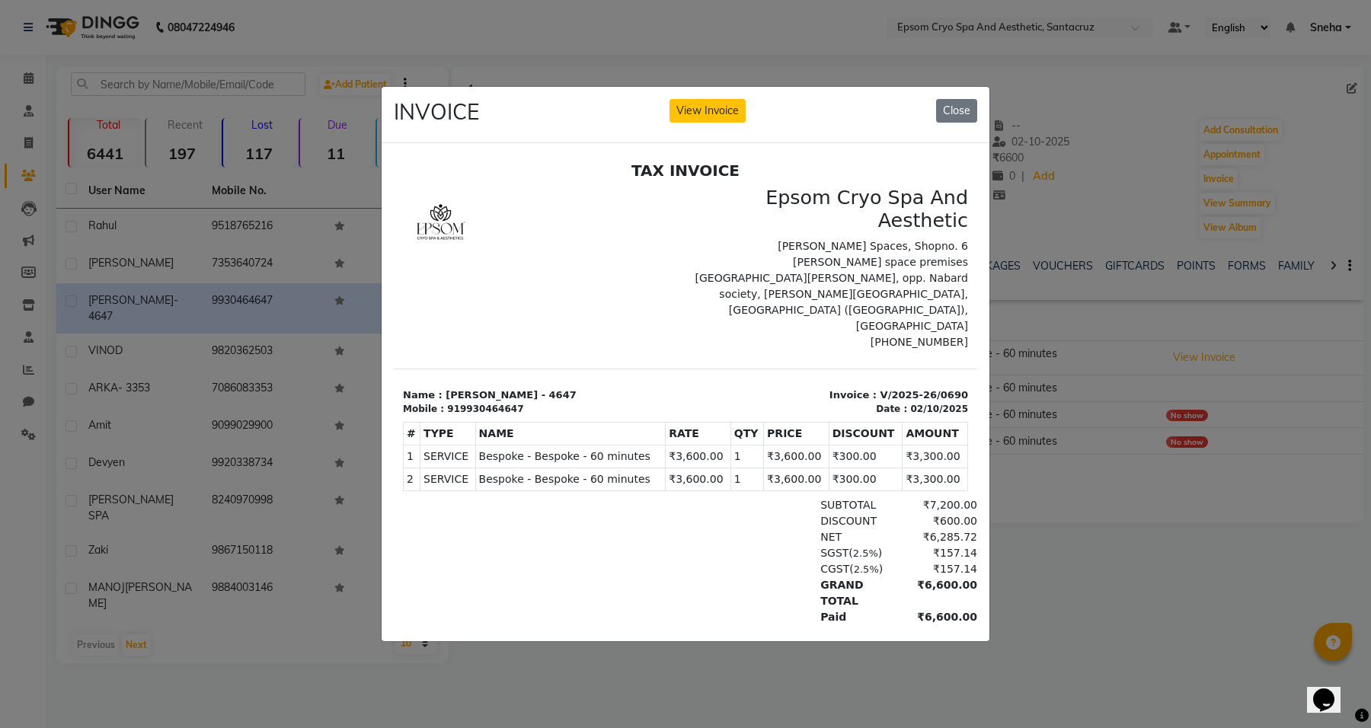
click at [822, 162] on h2 "TAX INVOICE" at bounding box center [685, 170] width 565 height 18
drag, startPoint x: 930, startPoint y: 96, endPoint x: 941, endPoint y: 97, distance: 10.8
click at [930, 95] on div "INVOICE View Invoice Close" at bounding box center [685, 115] width 608 height 57
click at [953, 101] on button "Close" at bounding box center [956, 111] width 41 height 24
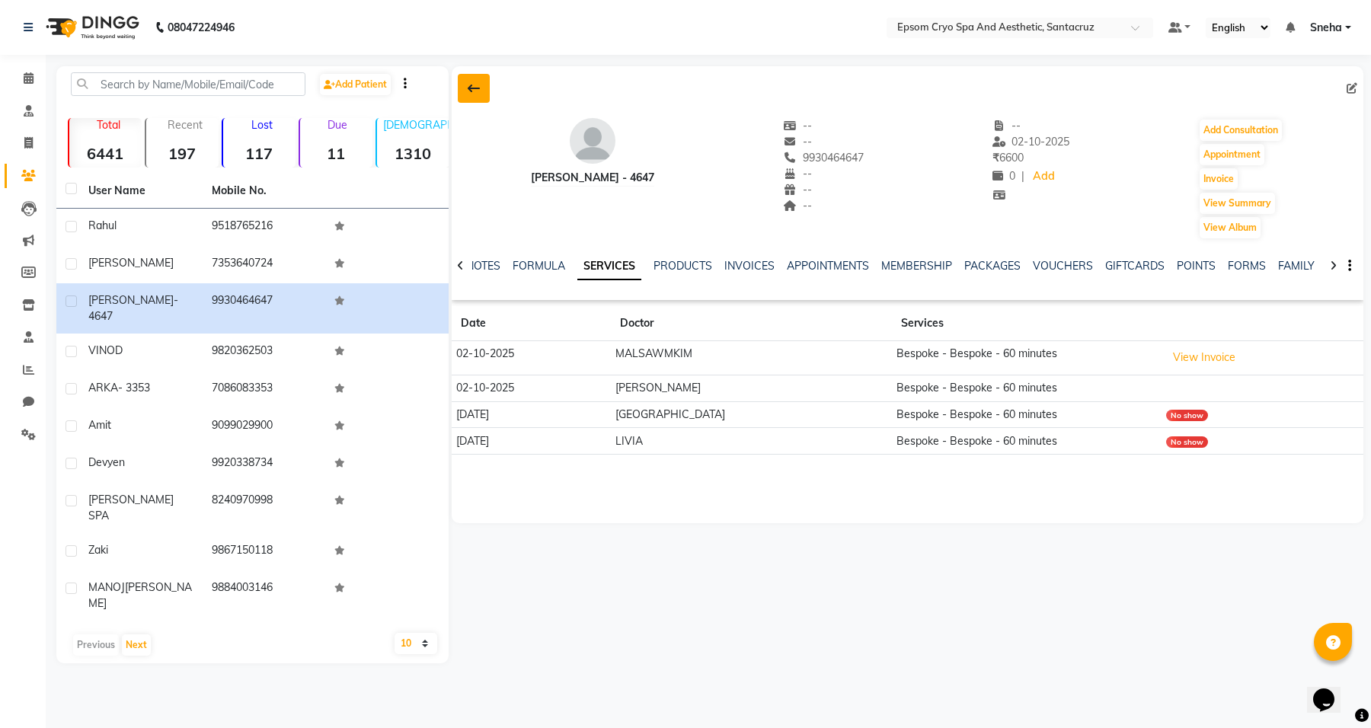
click at [468, 88] on icon at bounding box center [474, 88] width 12 height 12
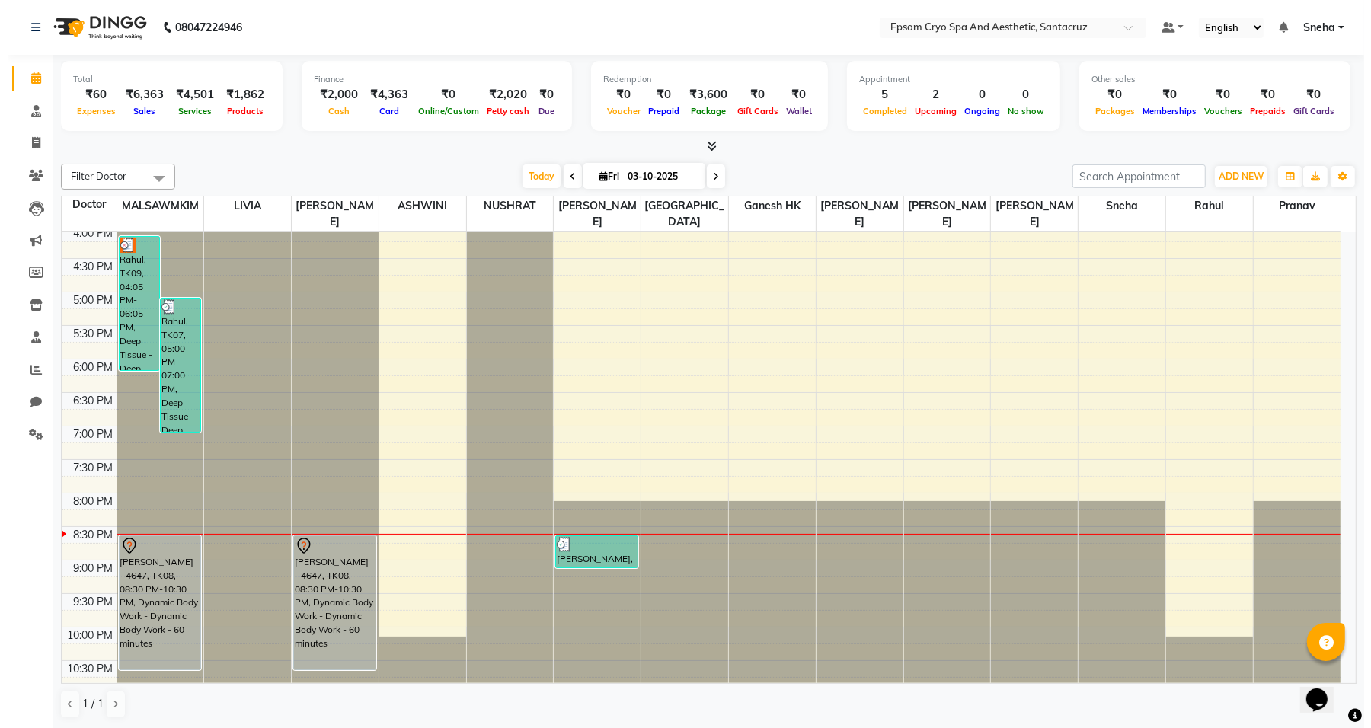
scroll to position [481, 0]
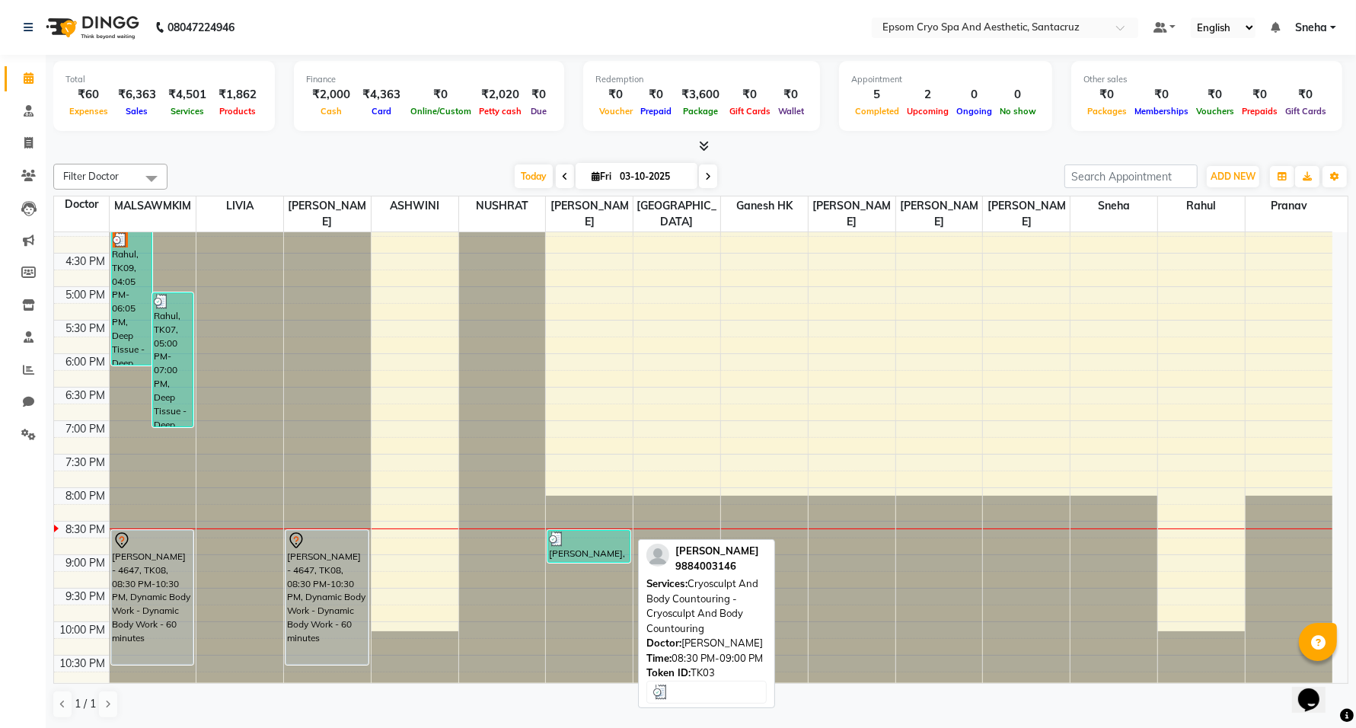
click at [606, 531] on div at bounding box center [589, 538] width 80 height 15
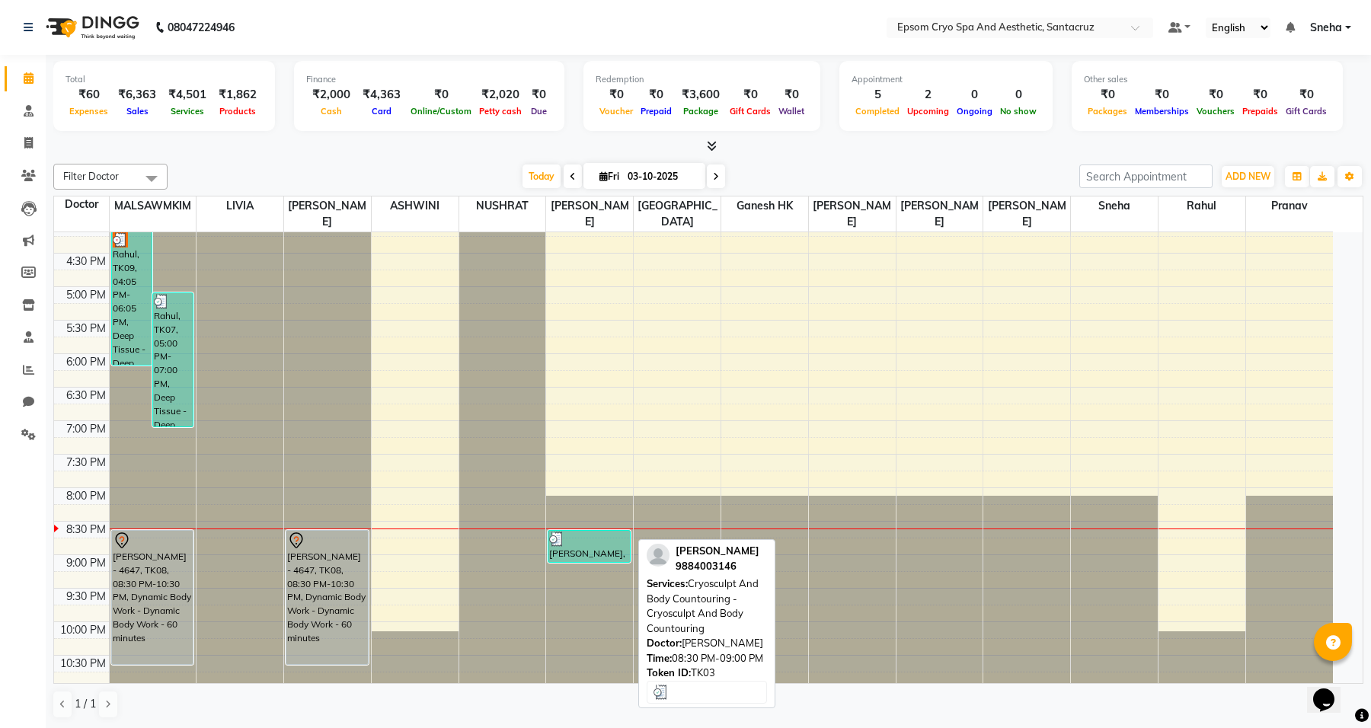
select select "3"
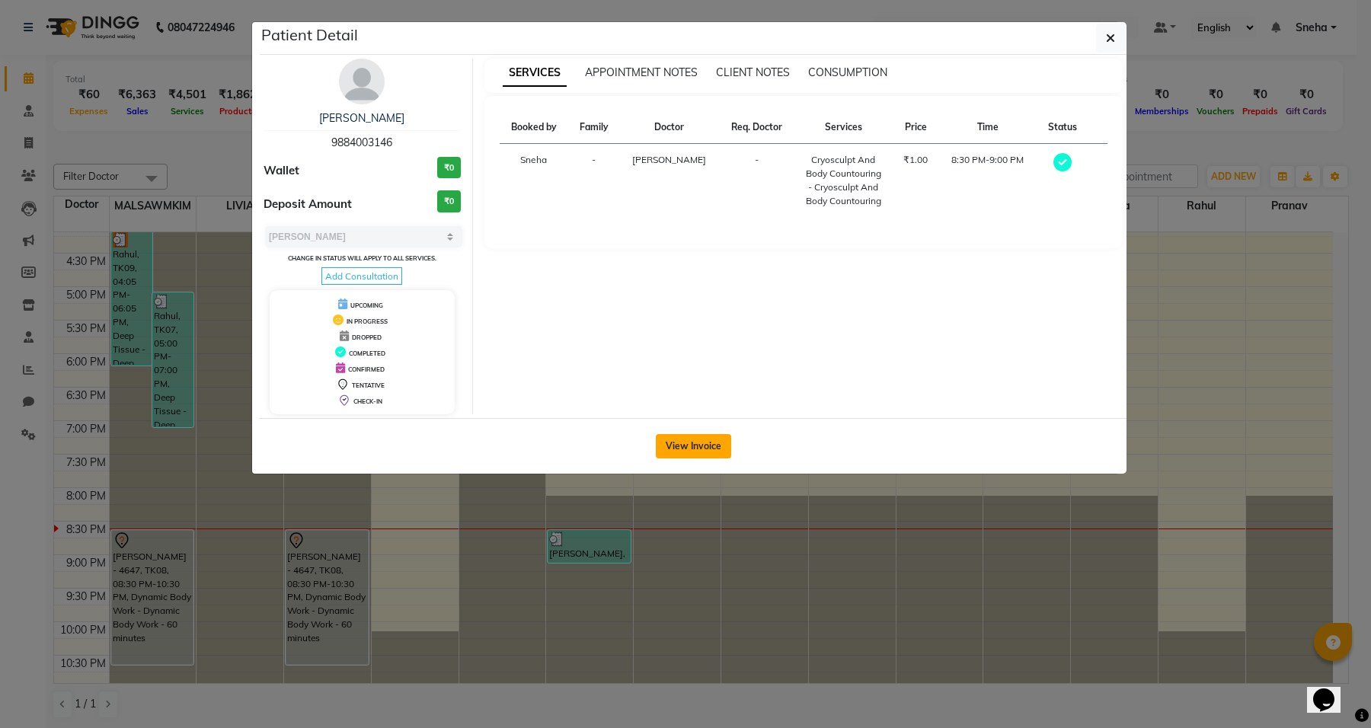
click at [680, 447] on button "View Invoice" at bounding box center [693, 446] width 75 height 24
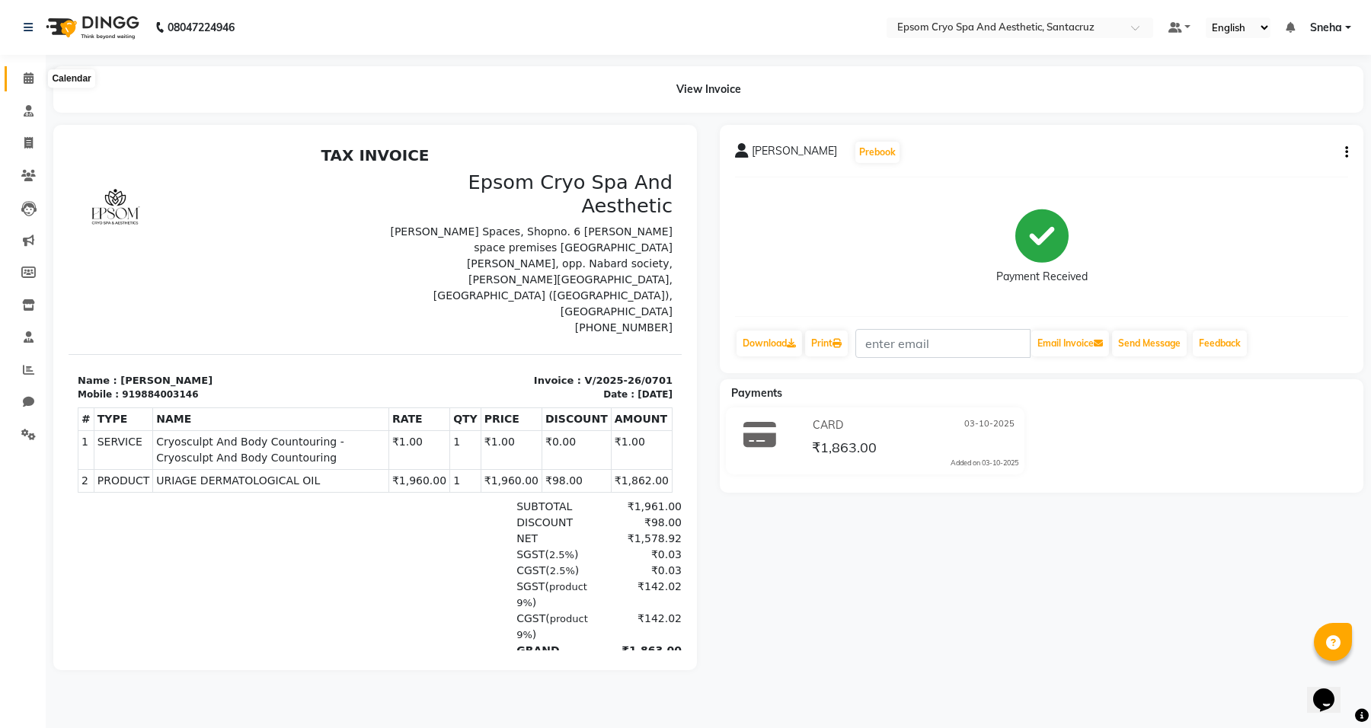
click at [16, 78] on span at bounding box center [28, 79] width 27 height 18
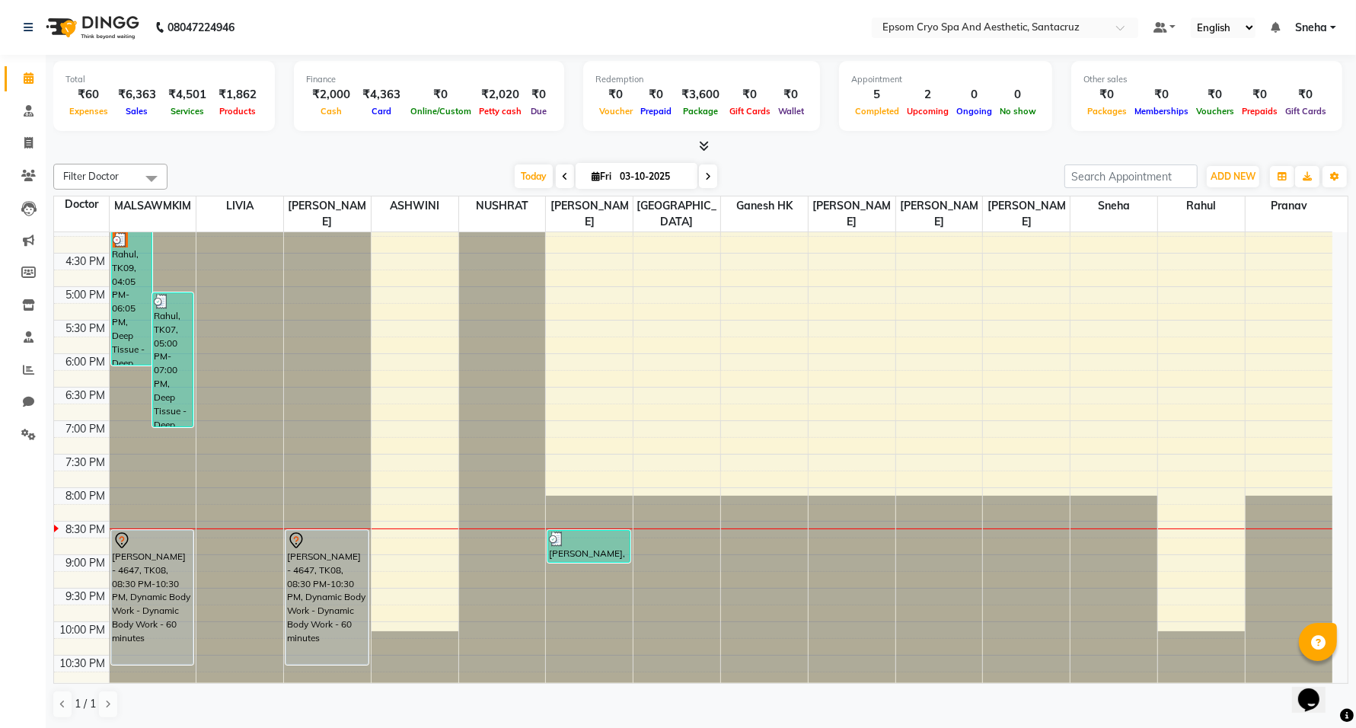
scroll to position [1, 0]
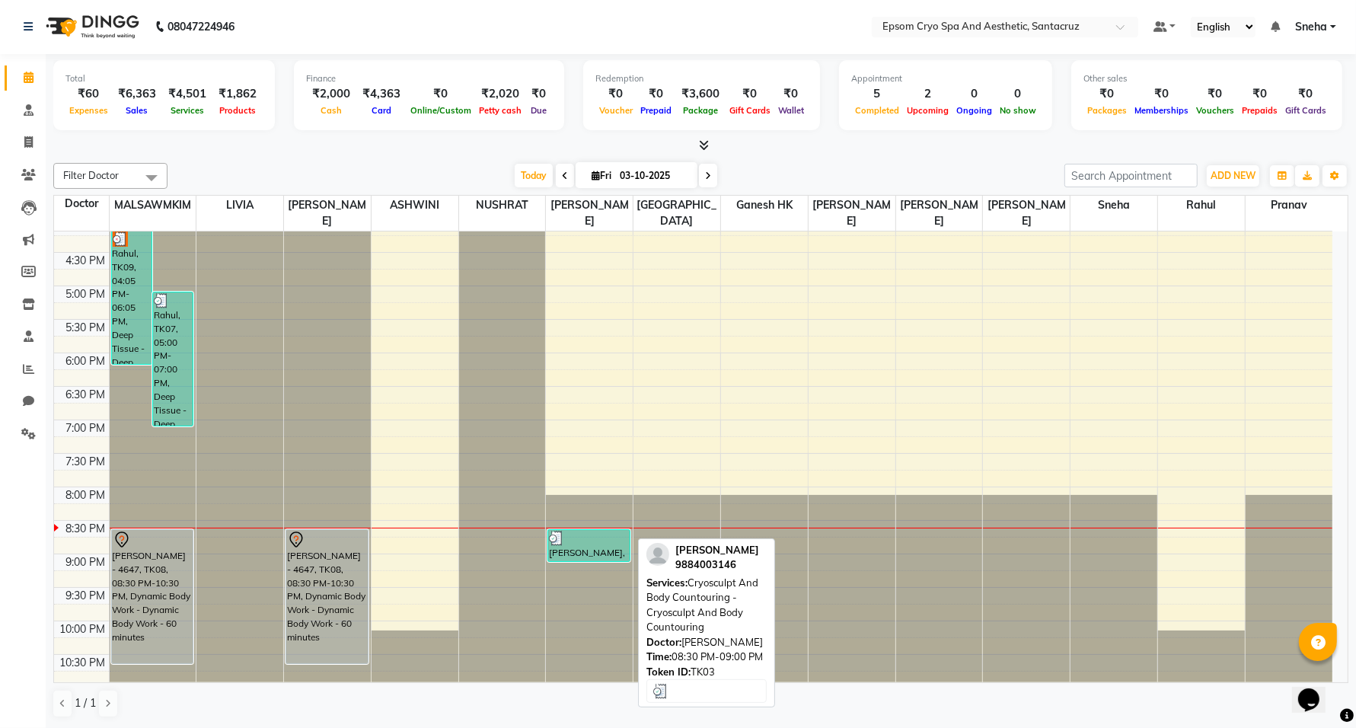
click at [618, 537] on div "[PERSON_NAME], TK03, 08:30 PM-09:00 PM, Cryosculpt And Body Countouring - Cryos…" at bounding box center [588, 545] width 81 height 31
select select "3"
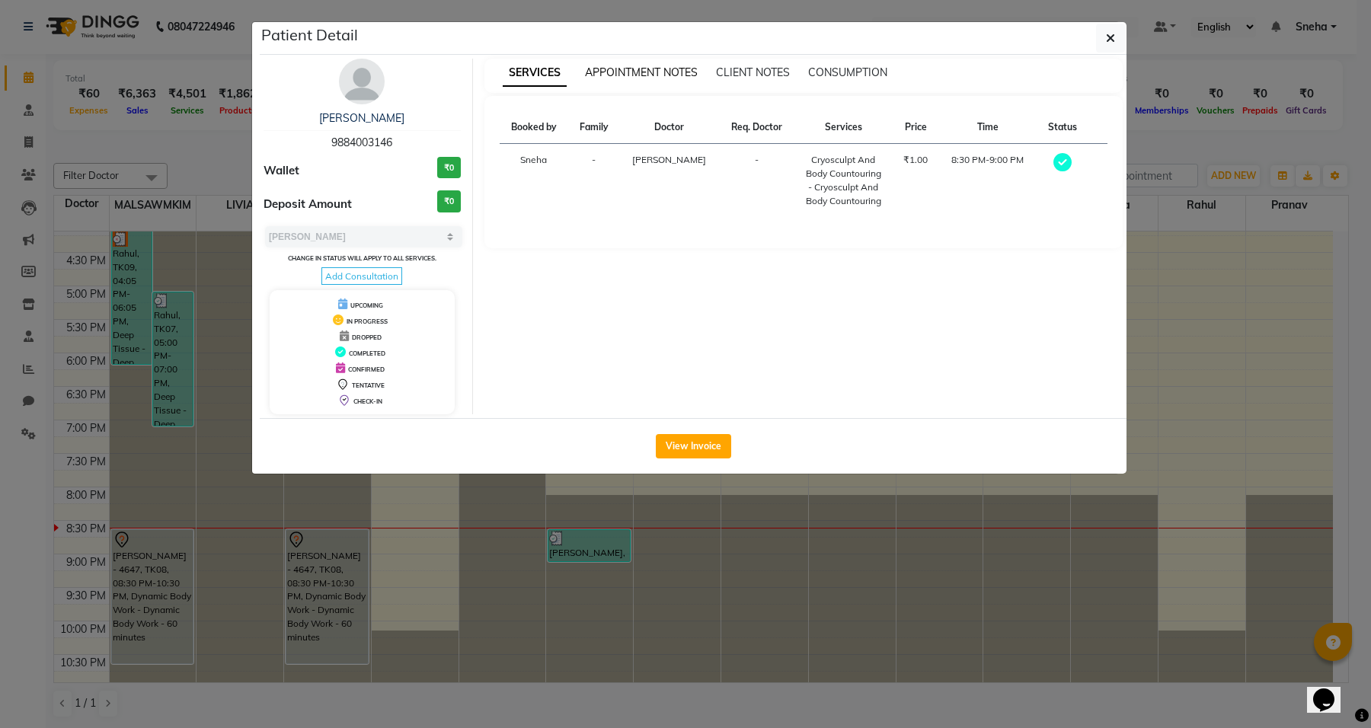
click at [659, 70] on span "APPOINTMENT NOTES" at bounding box center [641, 72] width 113 height 14
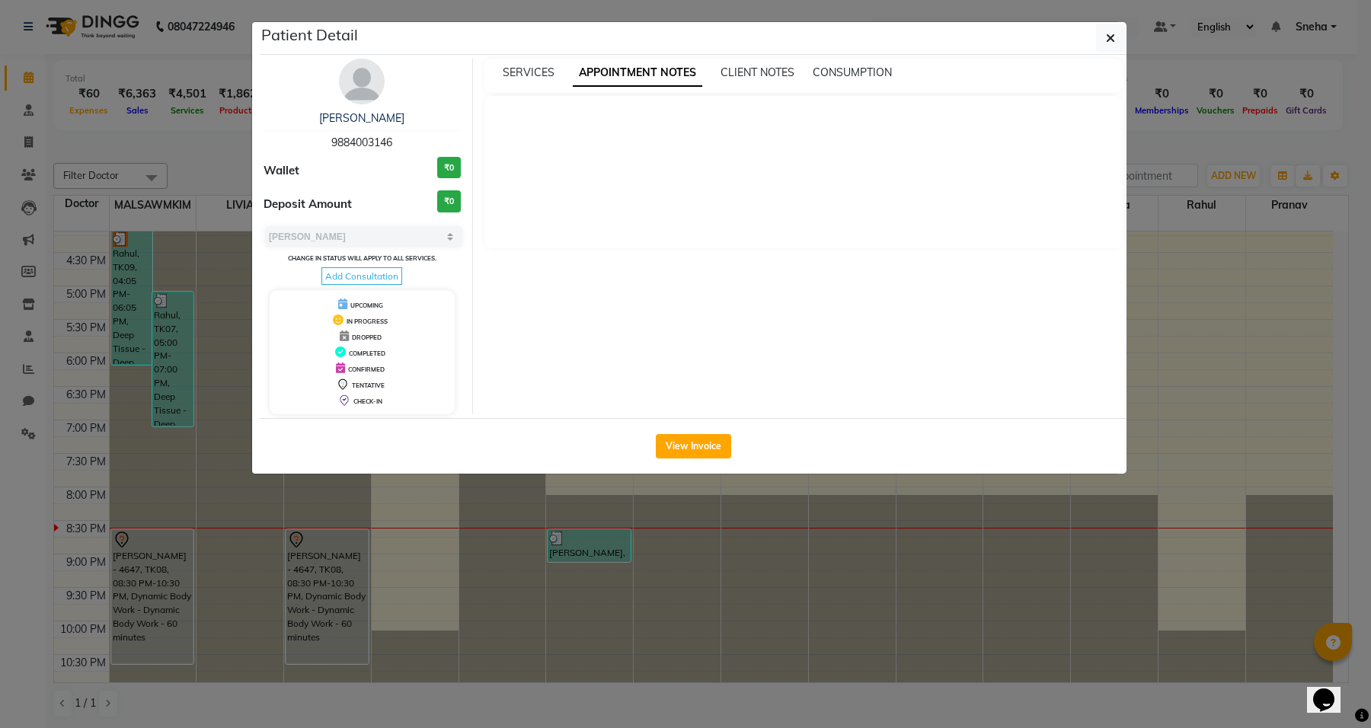
drag, startPoint x: 328, startPoint y: 139, endPoint x: 398, endPoint y: 138, distance: 70.1
click at [398, 138] on div "[PERSON_NAME] 9884003146" at bounding box center [361, 130] width 197 height 40
copy span "9884003146"
click at [1116, 40] on button "button" at bounding box center [1110, 38] width 29 height 29
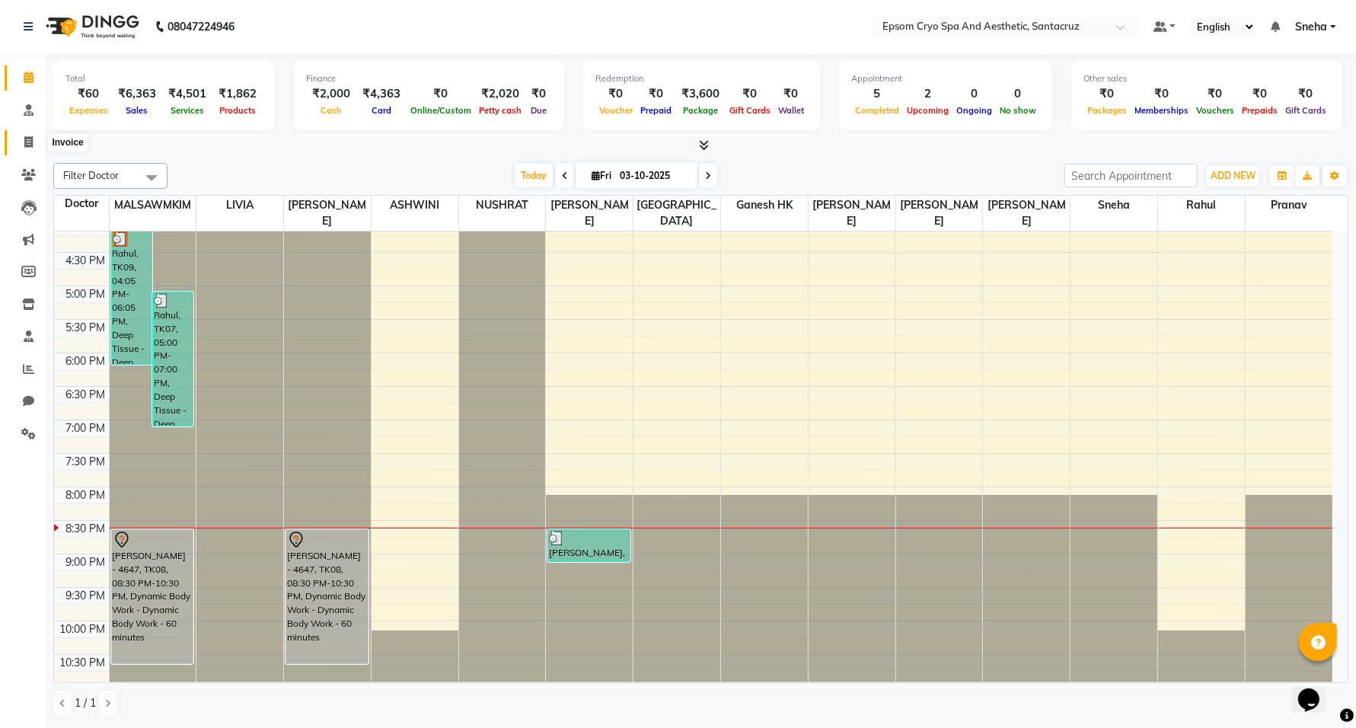
drag, startPoint x: 24, startPoint y: 150, endPoint x: 71, endPoint y: 154, distance: 46.6
click at [24, 149] on span at bounding box center [28, 143] width 27 height 18
select select "8028"
select select "service"
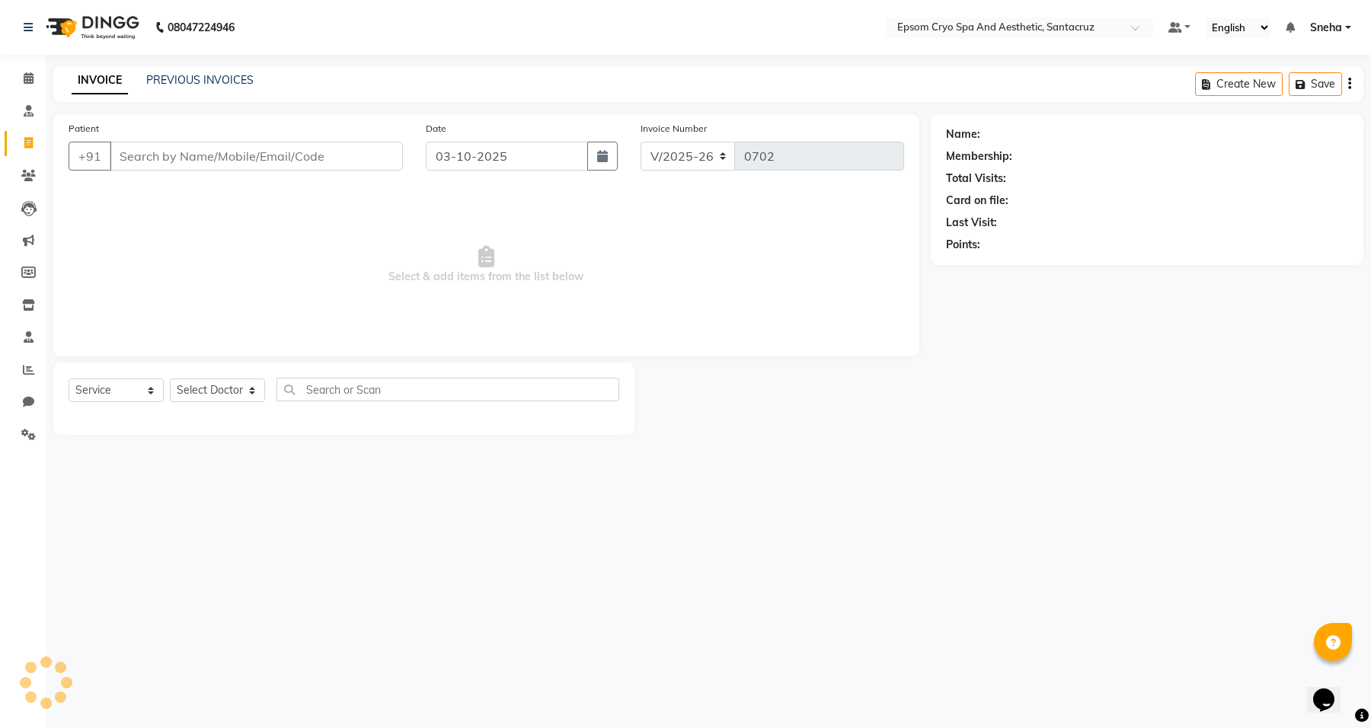
drag, startPoint x: 260, startPoint y: 145, endPoint x: 265, endPoint y: 152, distance: 8.9
click at [260, 145] on input "Patient" at bounding box center [256, 156] width 293 height 29
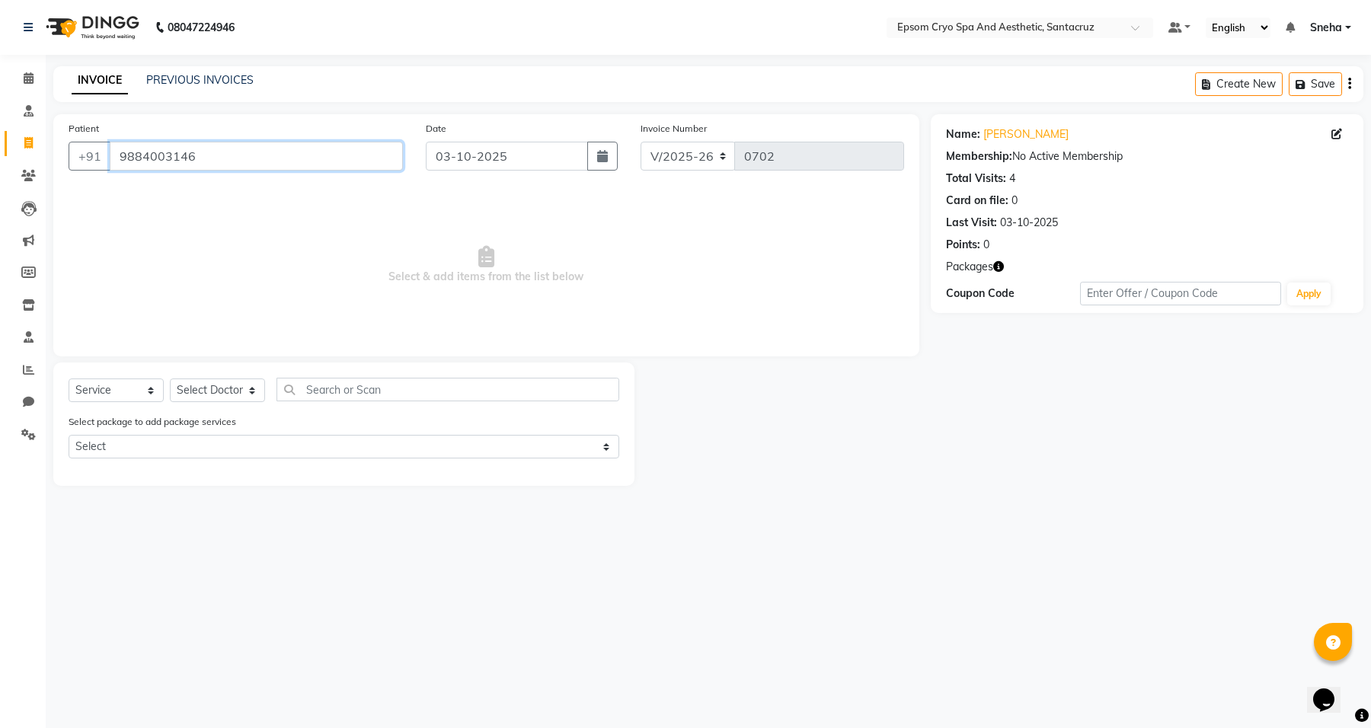
click at [320, 166] on input "9884003146" at bounding box center [256, 156] width 293 height 29
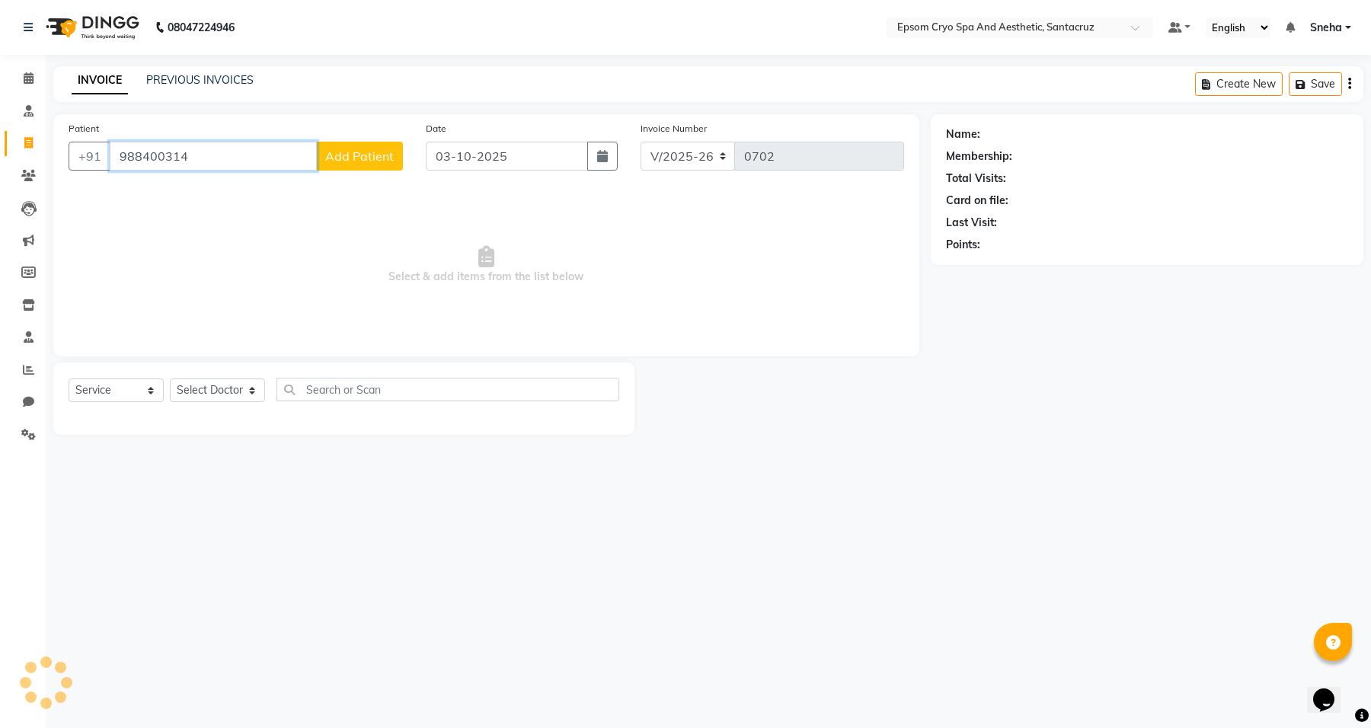
type input "9884003146"
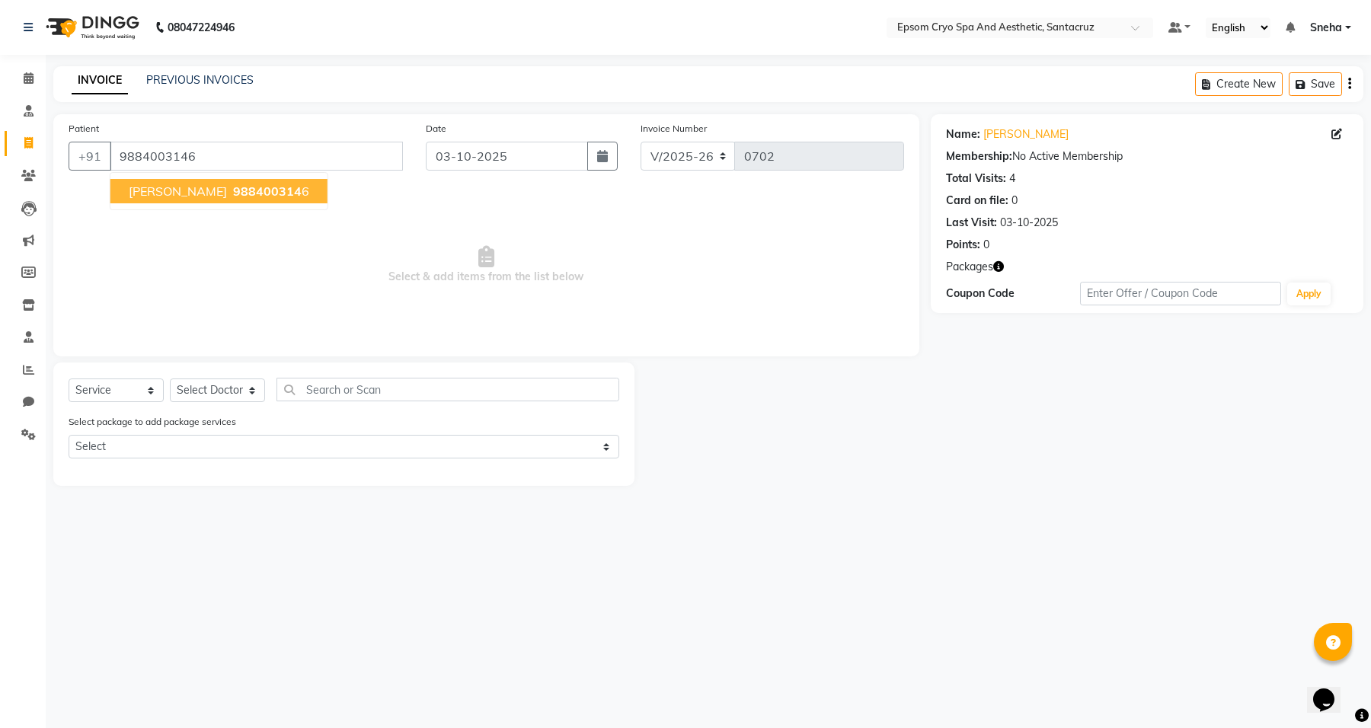
click at [292, 199] on button "[PERSON_NAME] 988400314 6" at bounding box center [218, 191] width 217 height 24
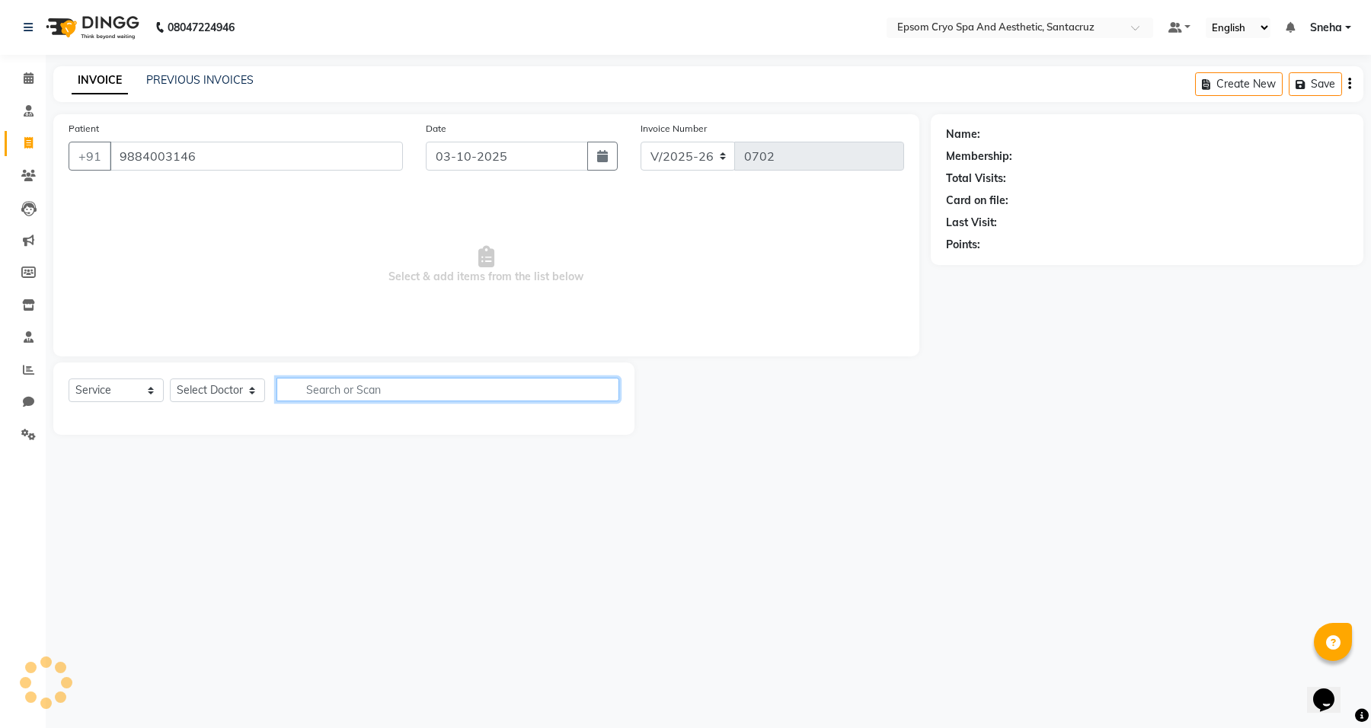
click at [333, 391] on input "text" at bounding box center [447, 390] width 343 height 24
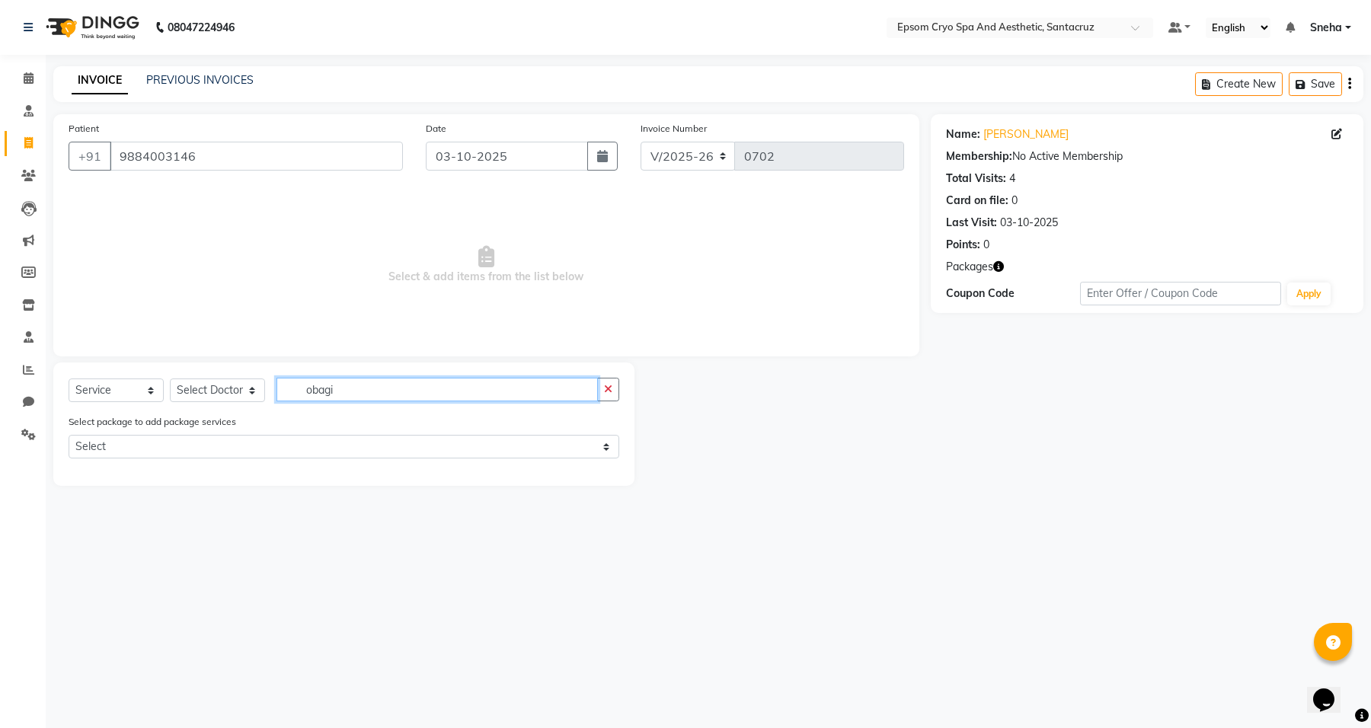
type input "obagi"
click at [222, 160] on input "9884003146" at bounding box center [256, 156] width 293 height 29
click at [352, 393] on input "obagi" at bounding box center [436, 390] width 321 height 24
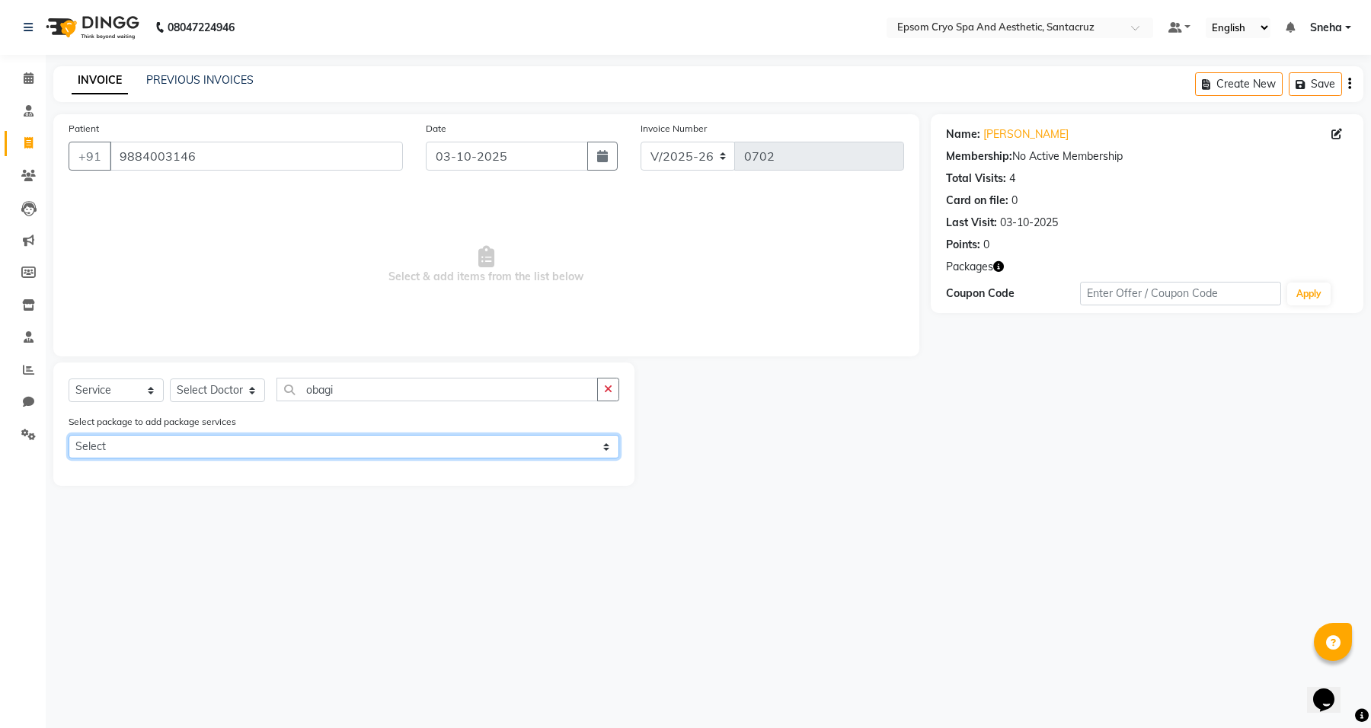
click at [251, 447] on select "Select PAY 65K GET 100K" at bounding box center [344, 447] width 551 height 24
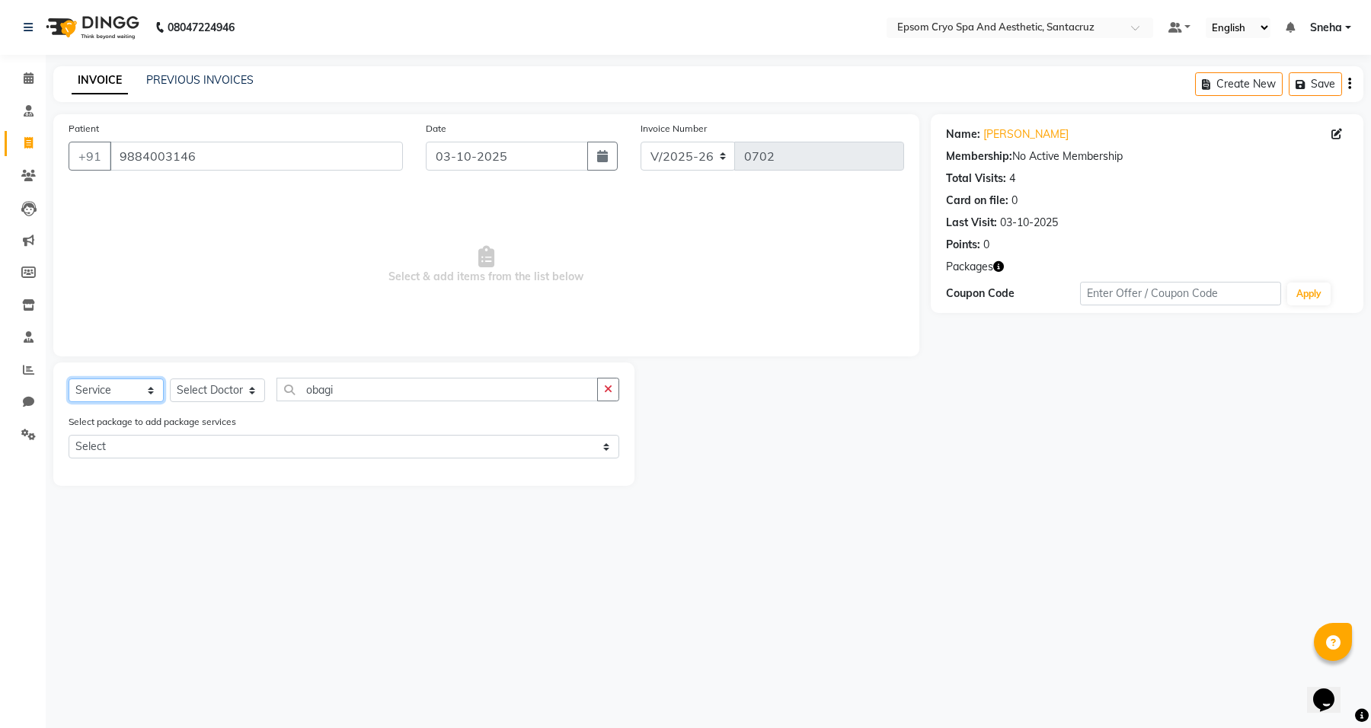
click at [138, 391] on select "Select Service Product Membership Package Voucher Prepaid Gift Card" at bounding box center [116, 390] width 95 height 24
click at [69, 378] on select "Select Service Product Membership Package Voucher Prepaid Gift Card" at bounding box center [116, 390] width 95 height 24
click at [316, 383] on input "obagi" at bounding box center [436, 390] width 321 height 24
click at [356, 389] on input "obagi" at bounding box center [436, 390] width 321 height 24
click at [207, 388] on select "Select Doctor [PERSON_NAME] [PERSON_NAME] [PERSON_NAME] [PERSON_NAME] Ganesh HK…" at bounding box center [217, 390] width 95 height 24
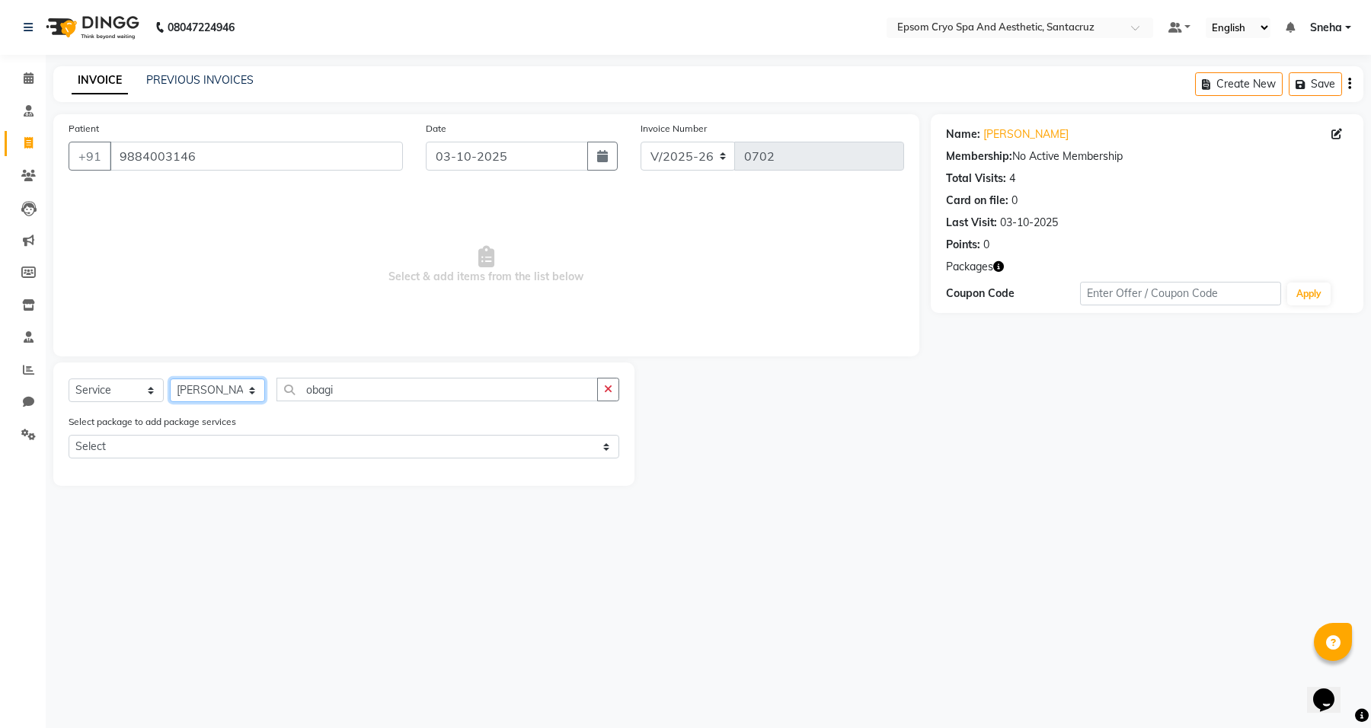
click at [170, 378] on select "Select Doctor [PERSON_NAME] [PERSON_NAME] [PERSON_NAME] [PERSON_NAME] Ganesh HK…" at bounding box center [217, 390] width 95 height 24
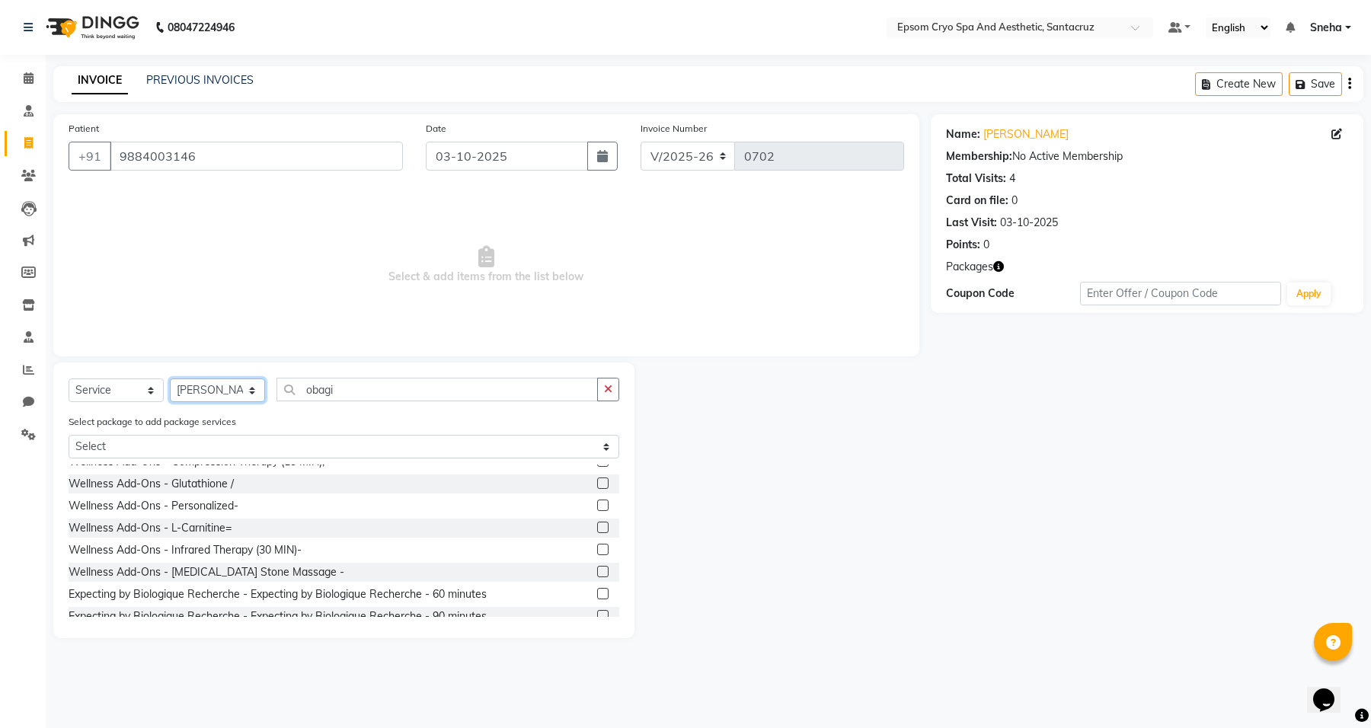
scroll to position [286, 0]
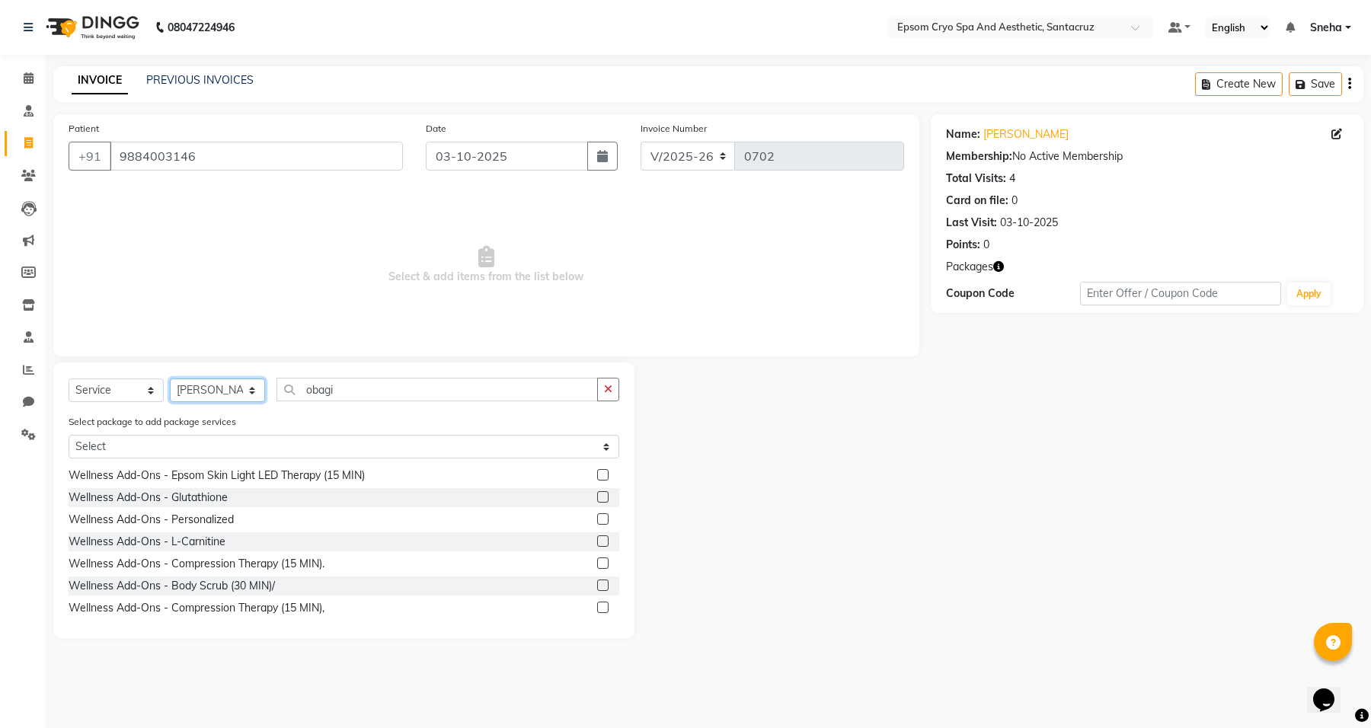
click at [230, 378] on select "Select Doctor [PERSON_NAME] [PERSON_NAME] [PERSON_NAME] [PERSON_NAME] Ganesh HK…" at bounding box center [217, 390] width 95 height 24
select select "72616"
click at [170, 378] on select "Select Doctor [PERSON_NAME] [PERSON_NAME] [PERSON_NAME] [PERSON_NAME] Ganesh HK…" at bounding box center [217, 390] width 95 height 24
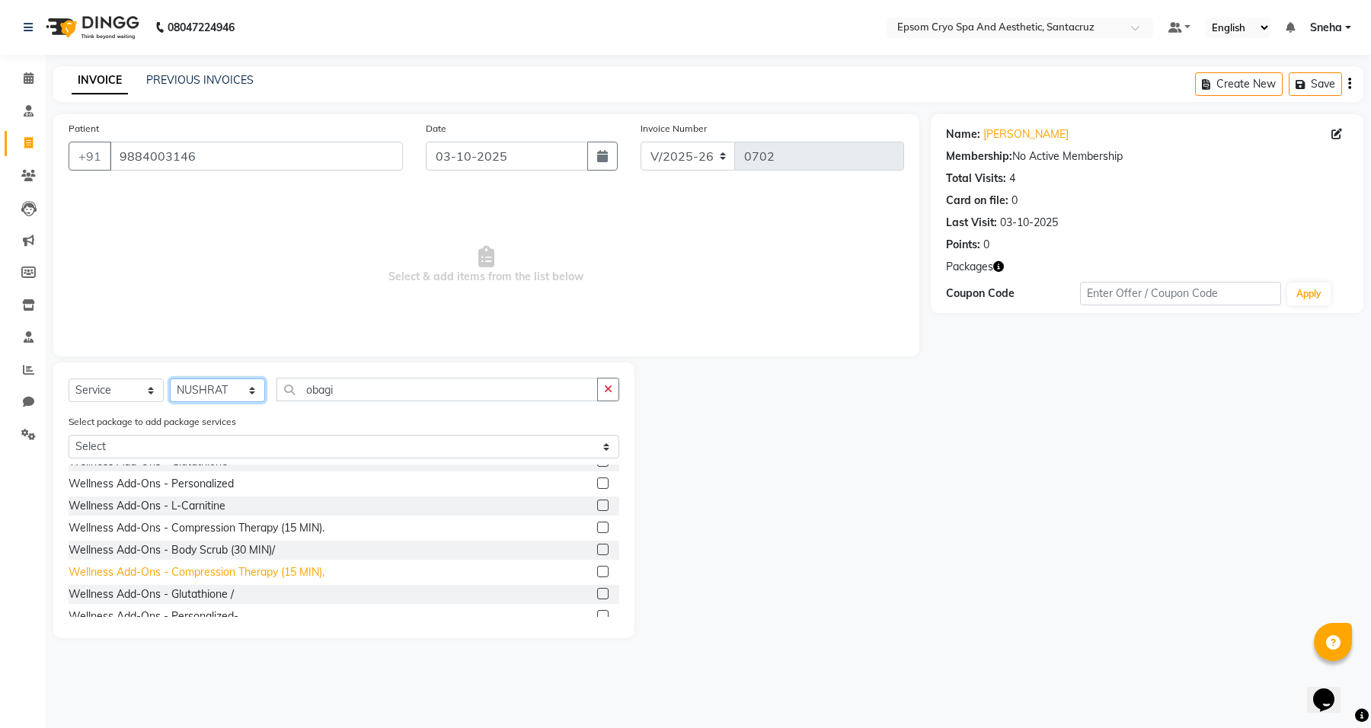
scroll to position [381, 0]
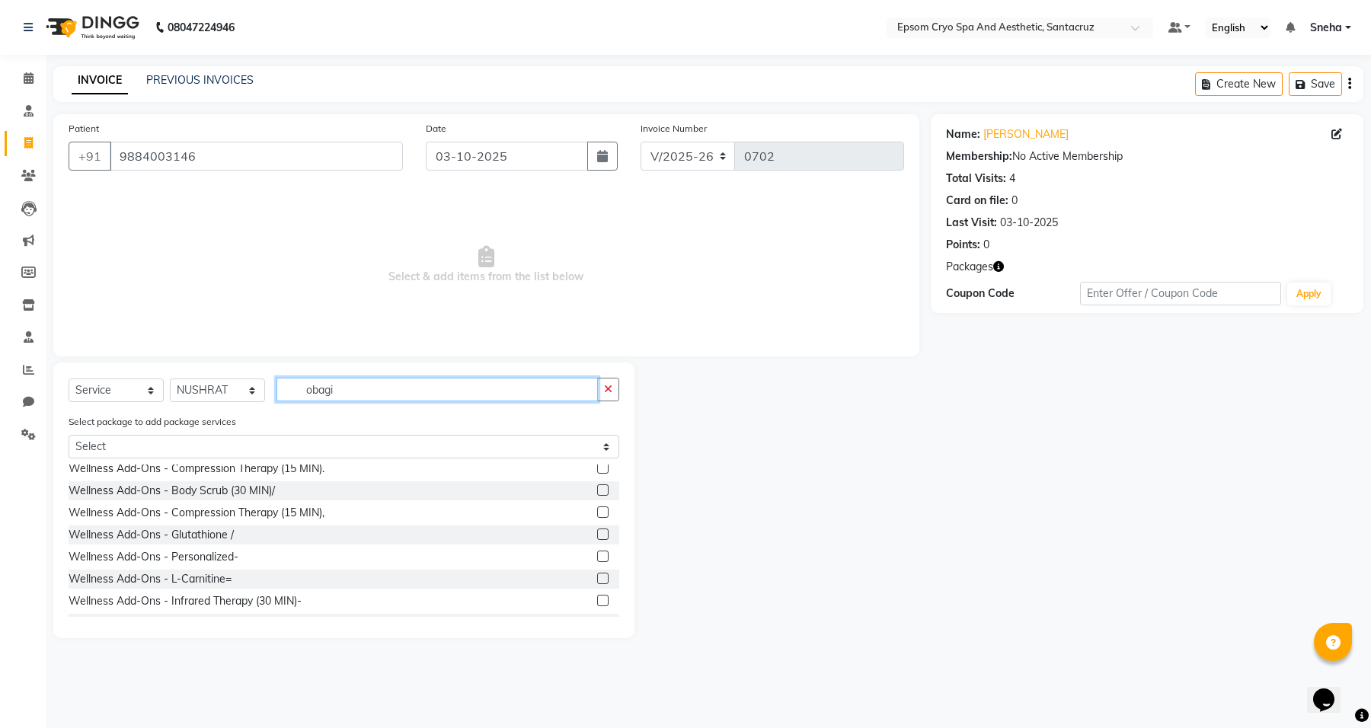
drag, startPoint x: 383, startPoint y: 390, endPoint x: 235, endPoint y: 390, distance: 148.5
click at [235, 390] on div "Select Service Product Membership Package Voucher Prepaid Gift Card Select Doct…" at bounding box center [344, 396] width 551 height 36
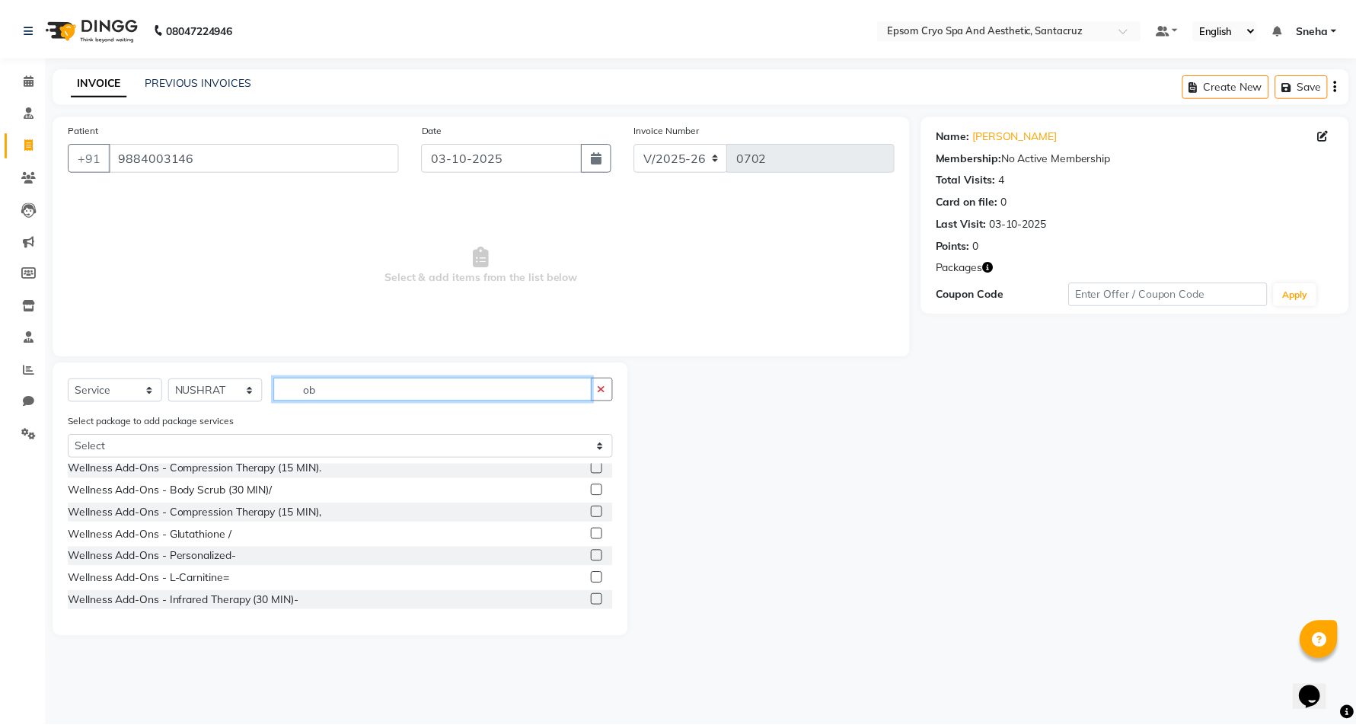
scroll to position [0, 0]
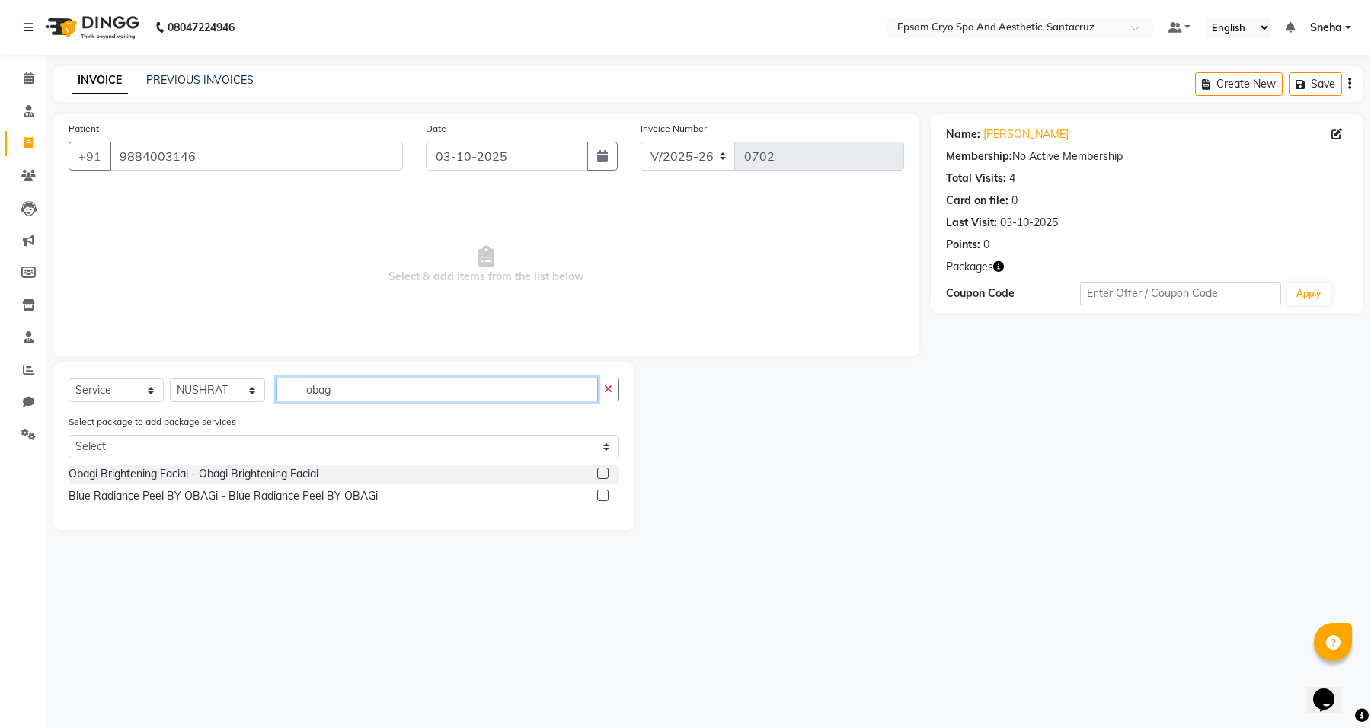
type input "obag"
click at [375, 472] on div "Obagi Brightening Facial - Obagi Brightening Facial" at bounding box center [344, 473] width 551 height 19
click at [600, 477] on label at bounding box center [602, 473] width 11 height 11
click at [600, 477] on input "checkbox" at bounding box center [602, 474] width 10 height 10
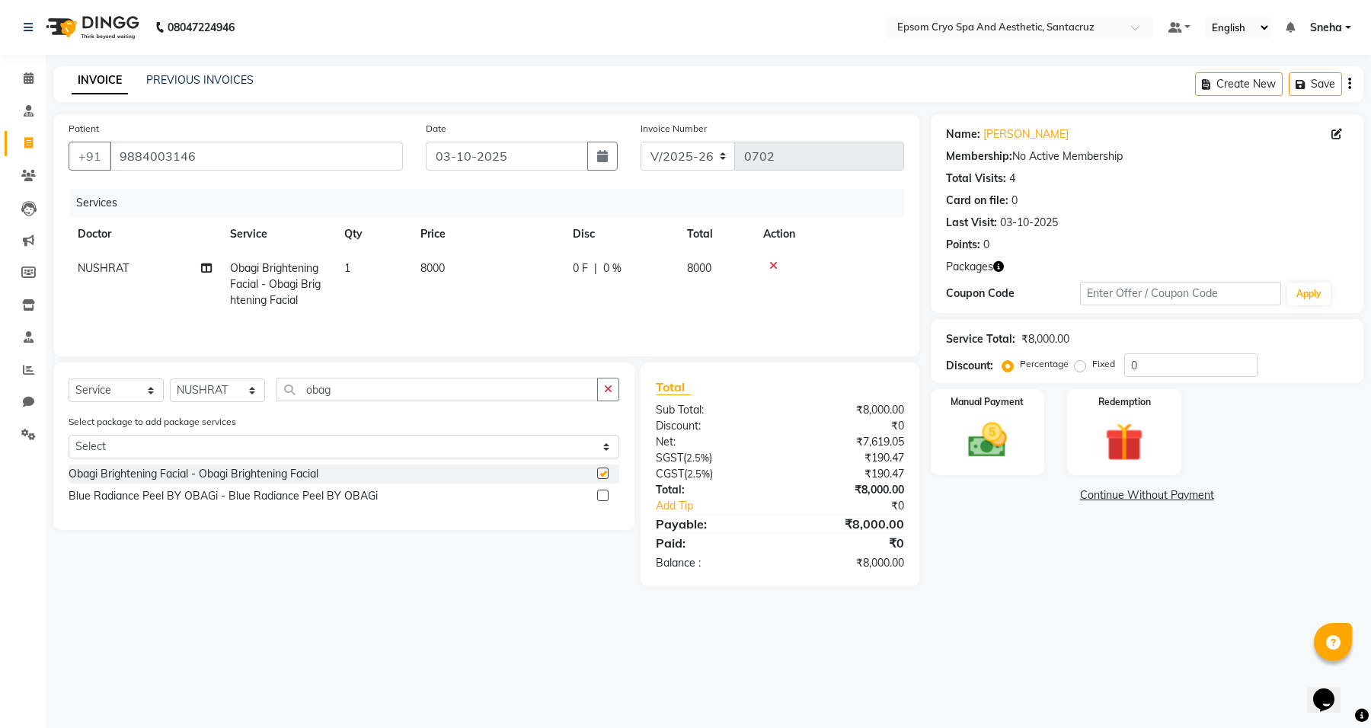
checkbox input "false"
click at [141, 396] on select "Select Service Product Membership Package Voucher Prepaid Gift Card" at bounding box center [116, 390] width 95 height 24
click at [69, 381] on select "Select Service Product Membership Package Voucher Prepaid Gift Card" at bounding box center [116, 390] width 95 height 24
click at [207, 397] on select "Select Doctor [PERSON_NAME] [PERSON_NAME] [PERSON_NAME] [PERSON_NAME] Ganesh HK…" at bounding box center [217, 390] width 95 height 24
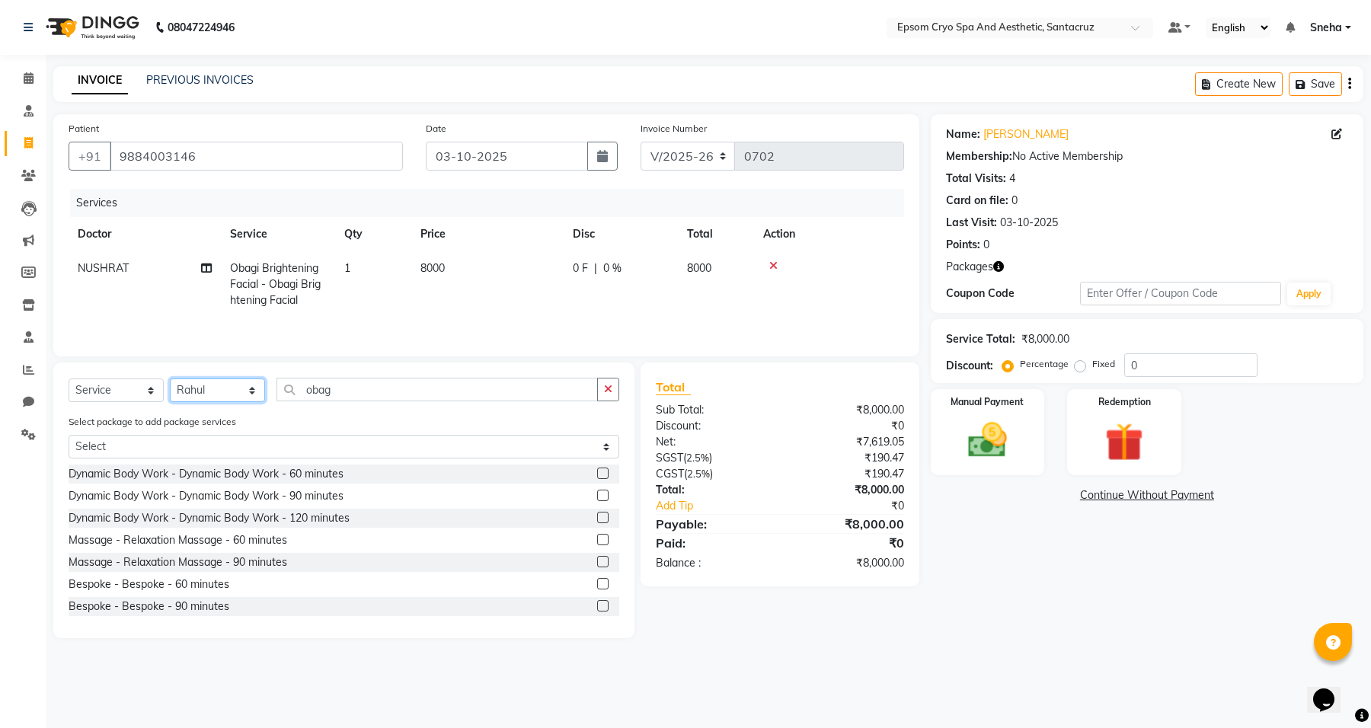
click at [219, 394] on select "Select Doctor [PERSON_NAME] [PERSON_NAME] [PERSON_NAME] [PERSON_NAME] Ganesh HK…" at bounding box center [217, 390] width 95 height 24
select select "74720"
click at [170, 381] on select "Select Doctor [PERSON_NAME] [PERSON_NAME] [PERSON_NAME] [PERSON_NAME] Ganesh HK…" at bounding box center [217, 390] width 95 height 24
drag, startPoint x: 372, startPoint y: 390, endPoint x: 247, endPoint y: 392, distance: 124.1
click at [247, 392] on div "Select Service Product Membership Package Voucher Prepaid Gift Card Select Doct…" at bounding box center [344, 396] width 551 height 36
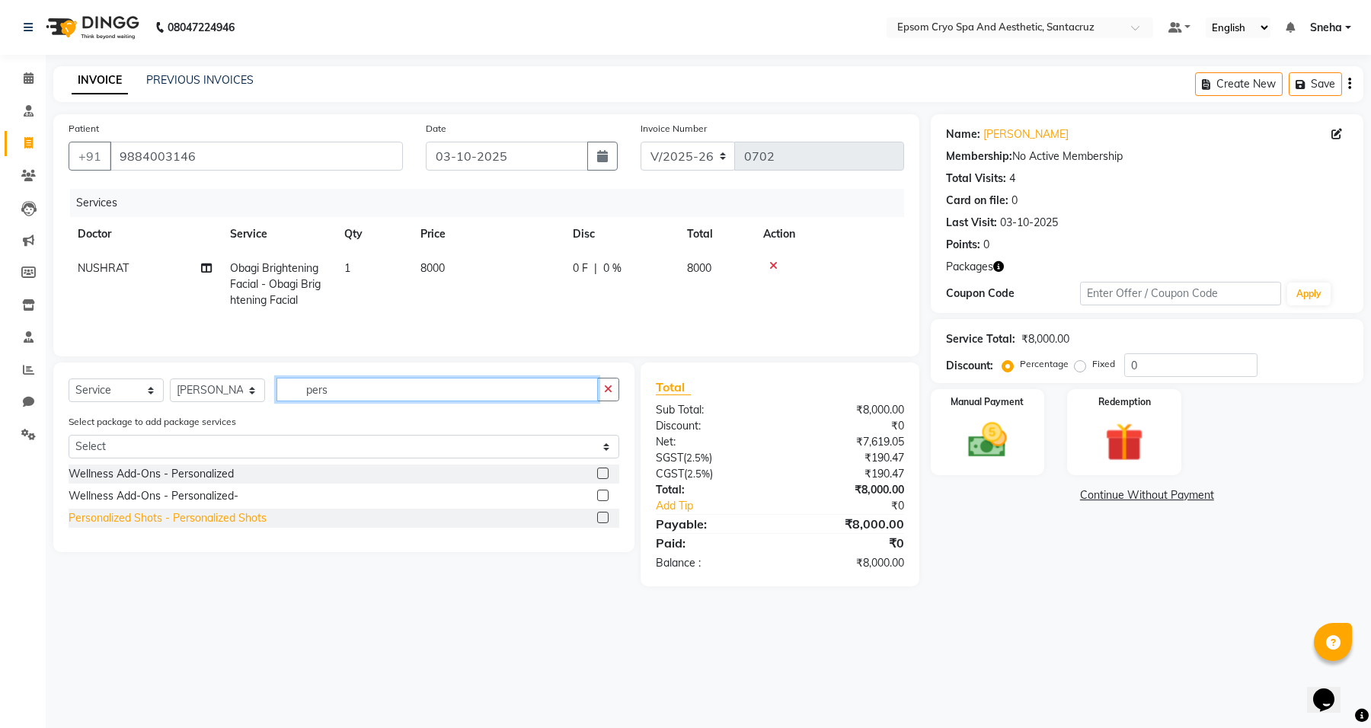
type input "pers"
click at [233, 519] on div "Personalized Shots - Personalized Shots" at bounding box center [168, 518] width 198 height 16
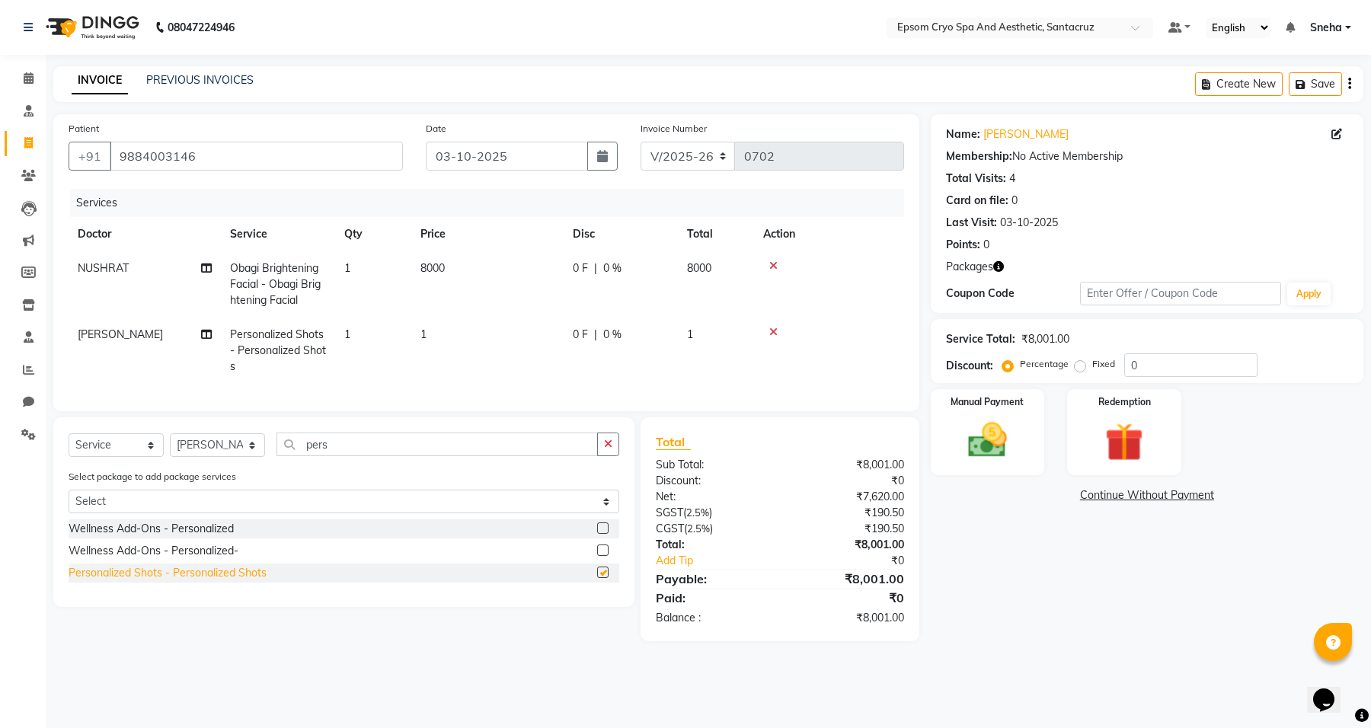
checkbox input "false"
click at [690, 336] on span "1" at bounding box center [690, 334] width 6 height 14
select select "74720"
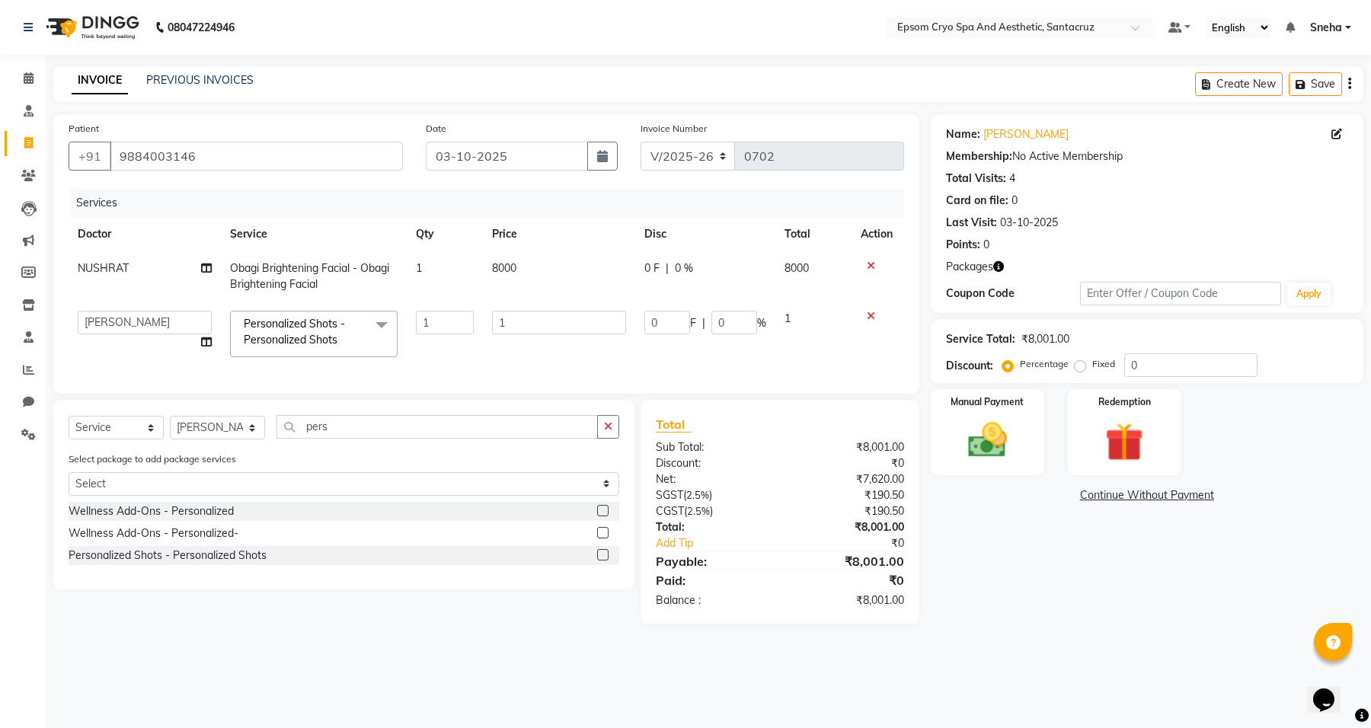
click at [690, 336] on td "0 F | 0 %" at bounding box center [705, 334] width 140 height 65
click at [551, 324] on input "1" at bounding box center [559, 323] width 134 height 24
type input "16800"
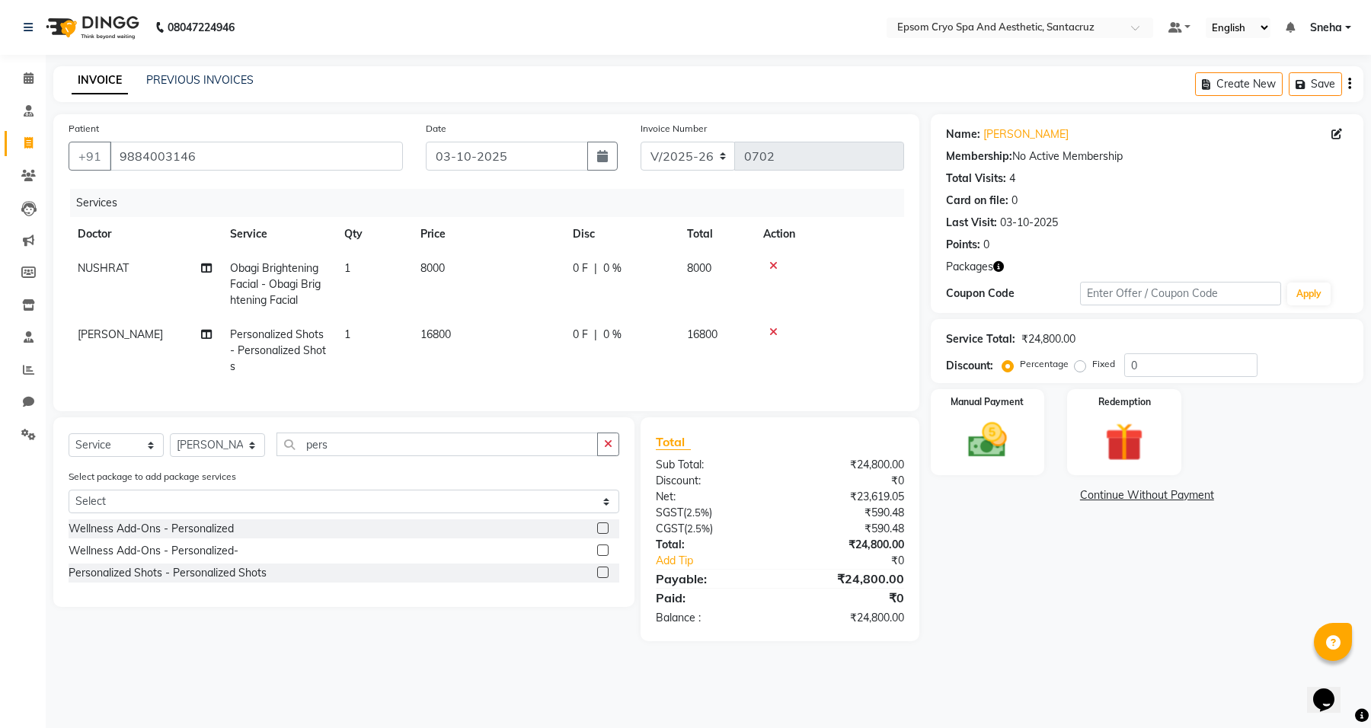
click at [434, 332] on span "16800" at bounding box center [435, 334] width 30 height 14
select select "74720"
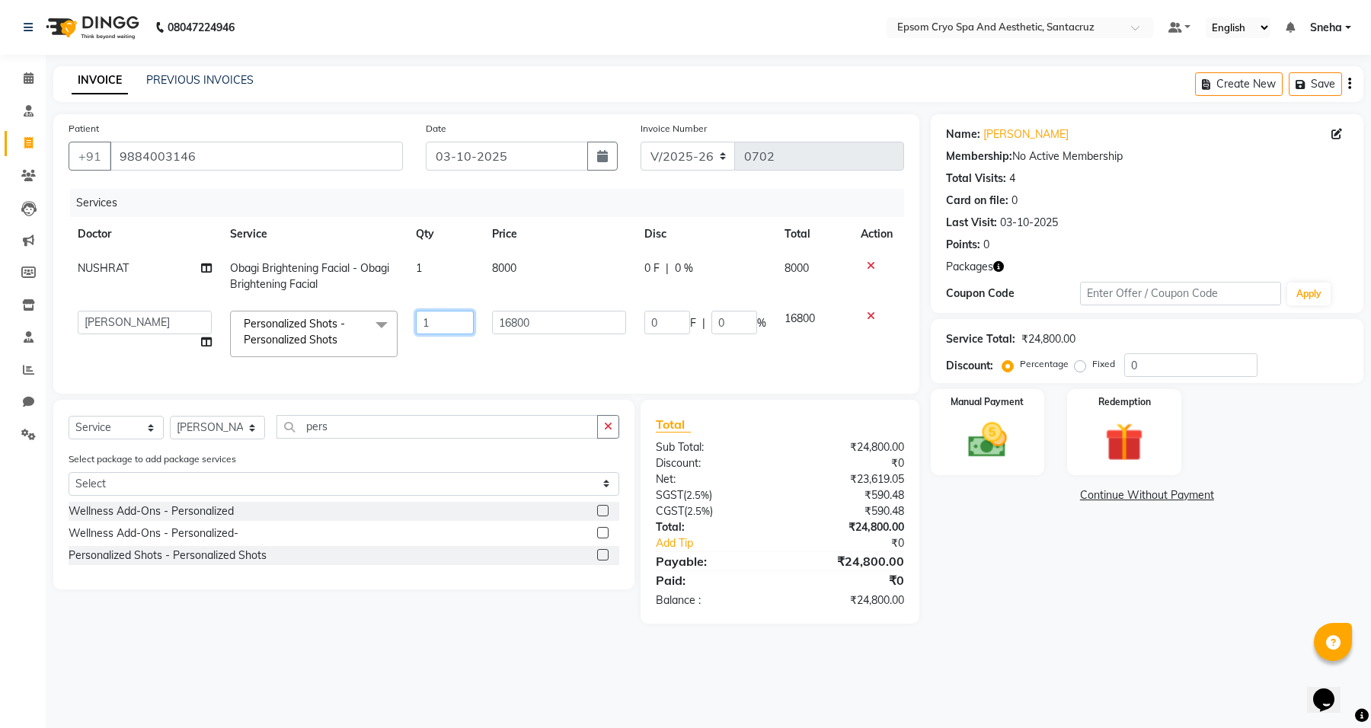
click at [436, 321] on input "1" at bounding box center [445, 323] width 58 height 24
type input "4"
click at [127, 442] on div "Select Service Product Membership Package Voucher Prepaid Gift Card Select Doct…" at bounding box center [343, 495] width 581 height 190
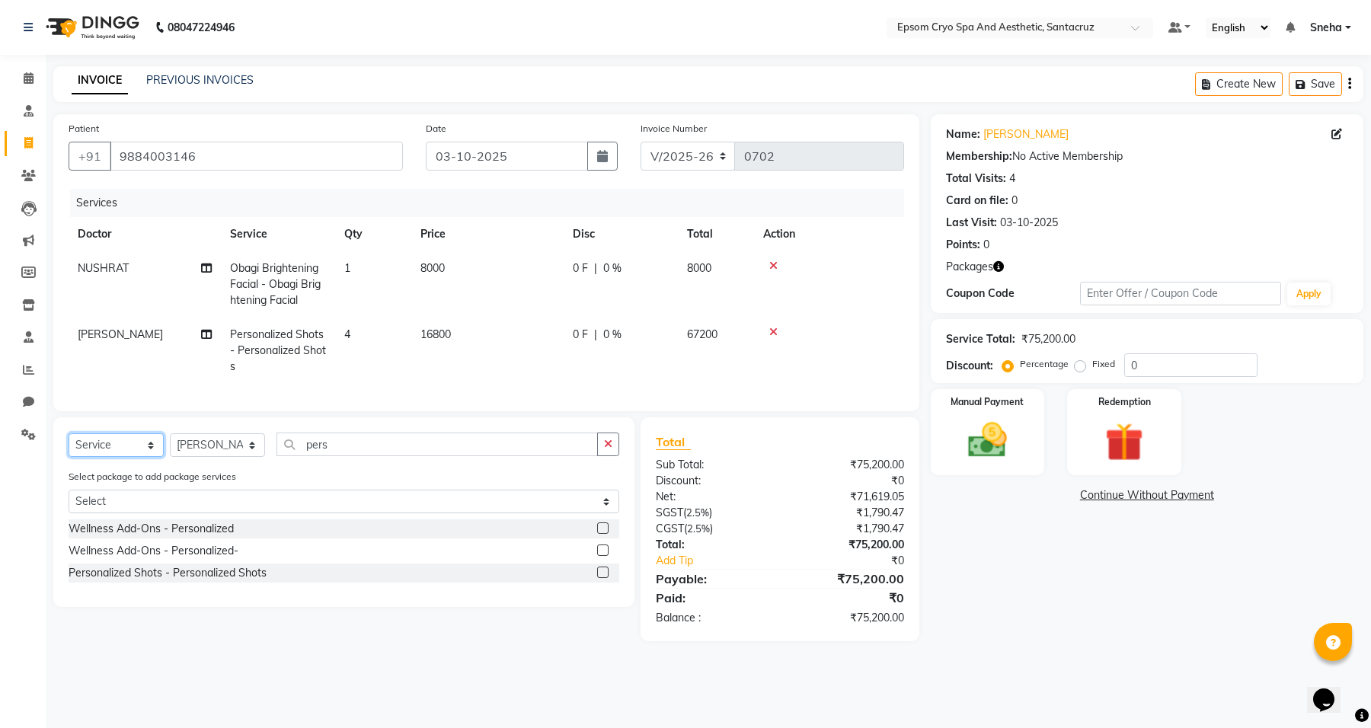
click at [69, 447] on select "Select Service Product Membership Package Voucher Prepaid Gift Card" at bounding box center [116, 445] width 95 height 24
drag, startPoint x: 360, startPoint y: 459, endPoint x: 284, endPoint y: 458, distance: 76.2
click at [284, 456] on input "pers" at bounding box center [436, 444] width 321 height 24
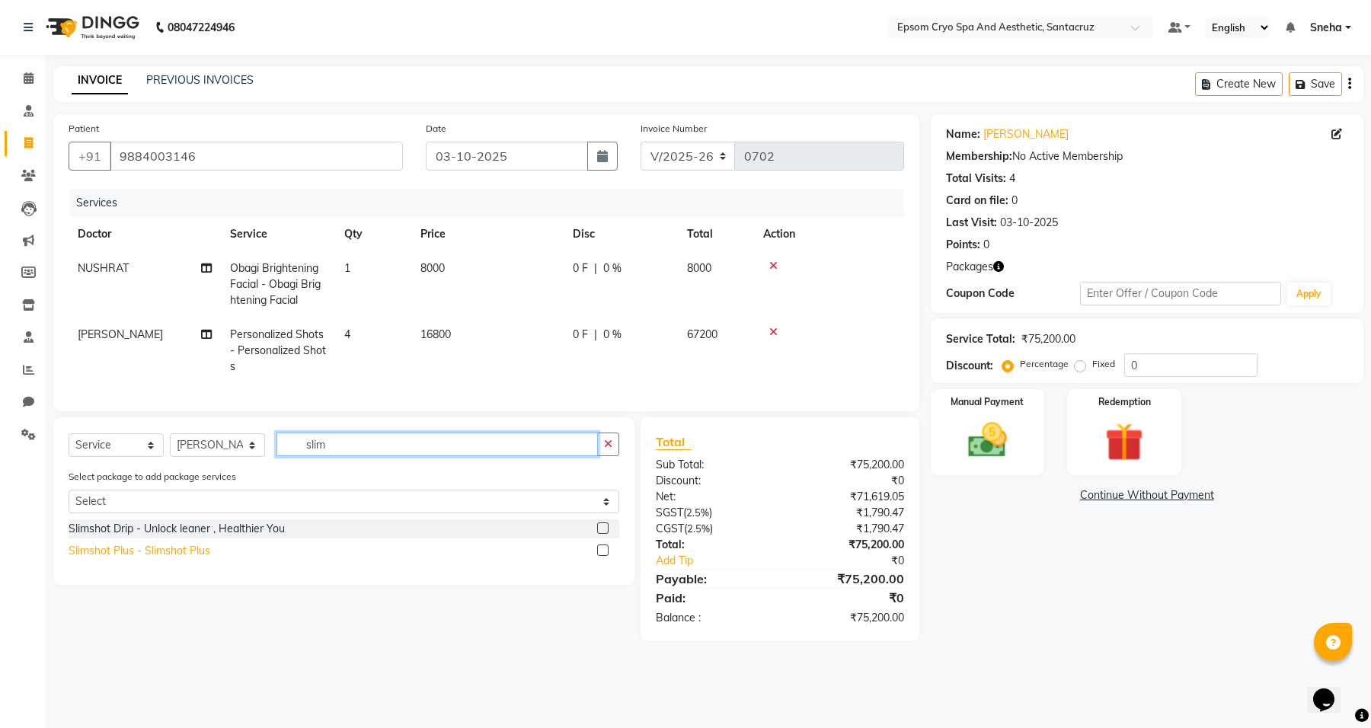
type input "slim"
click at [198, 559] on div "Slimshot Plus - Slimshot Plus" at bounding box center [140, 551] width 142 height 16
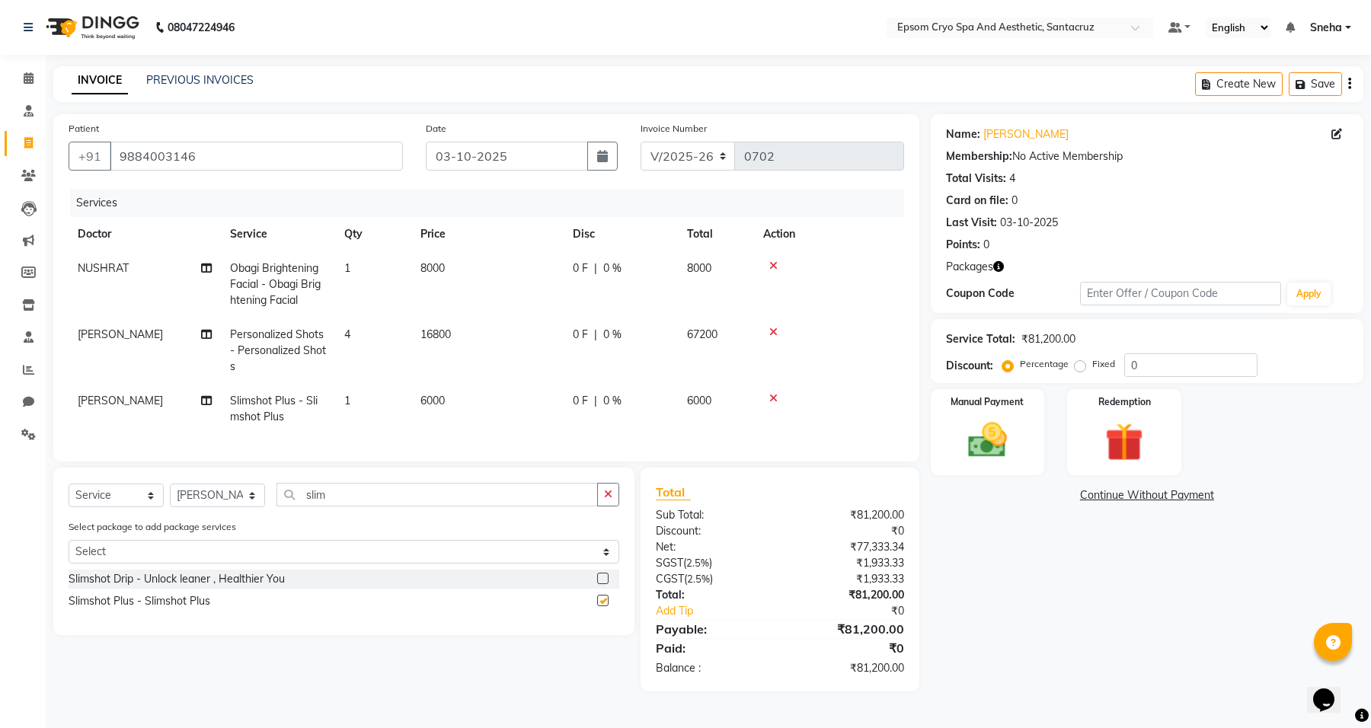
checkbox input "false"
click at [439, 398] on span "6000" at bounding box center [432, 401] width 24 height 14
select select "74720"
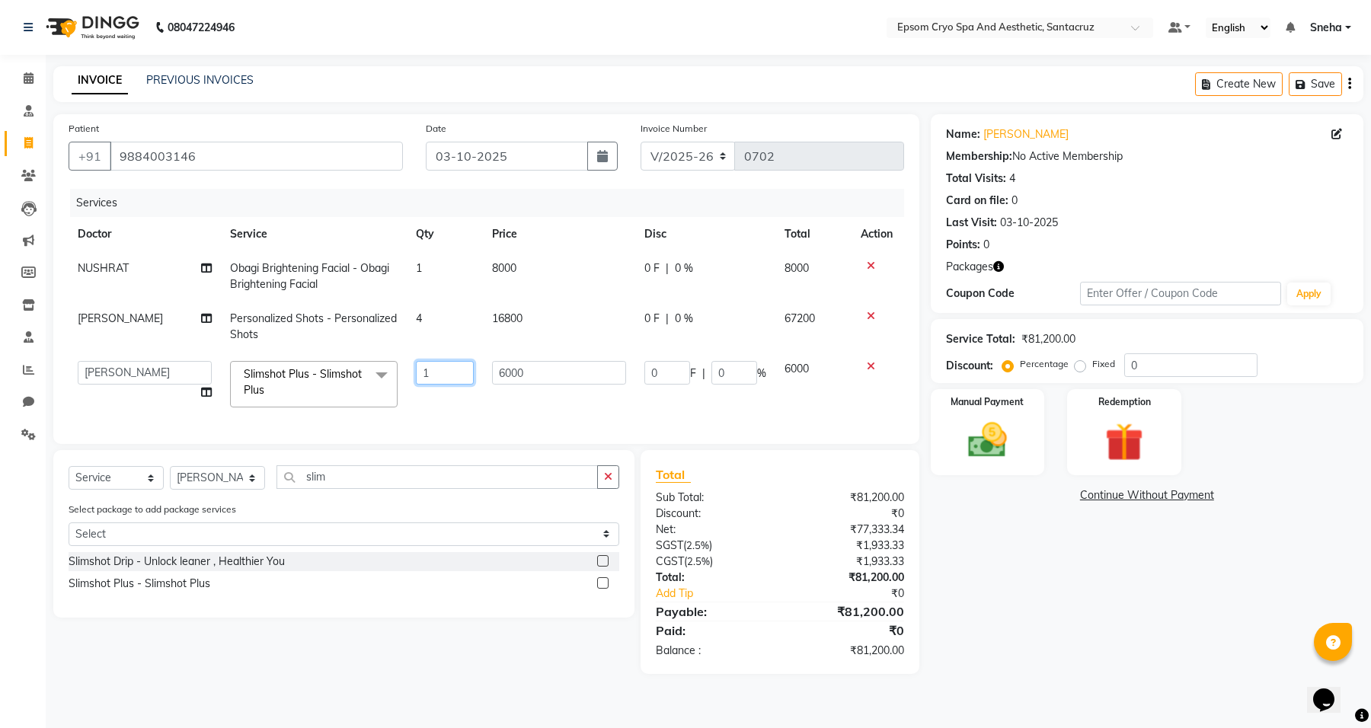
click at [416, 372] on input "1" at bounding box center [445, 373] width 58 height 24
click at [429, 372] on input "1" at bounding box center [445, 373] width 58 height 24
type input "6"
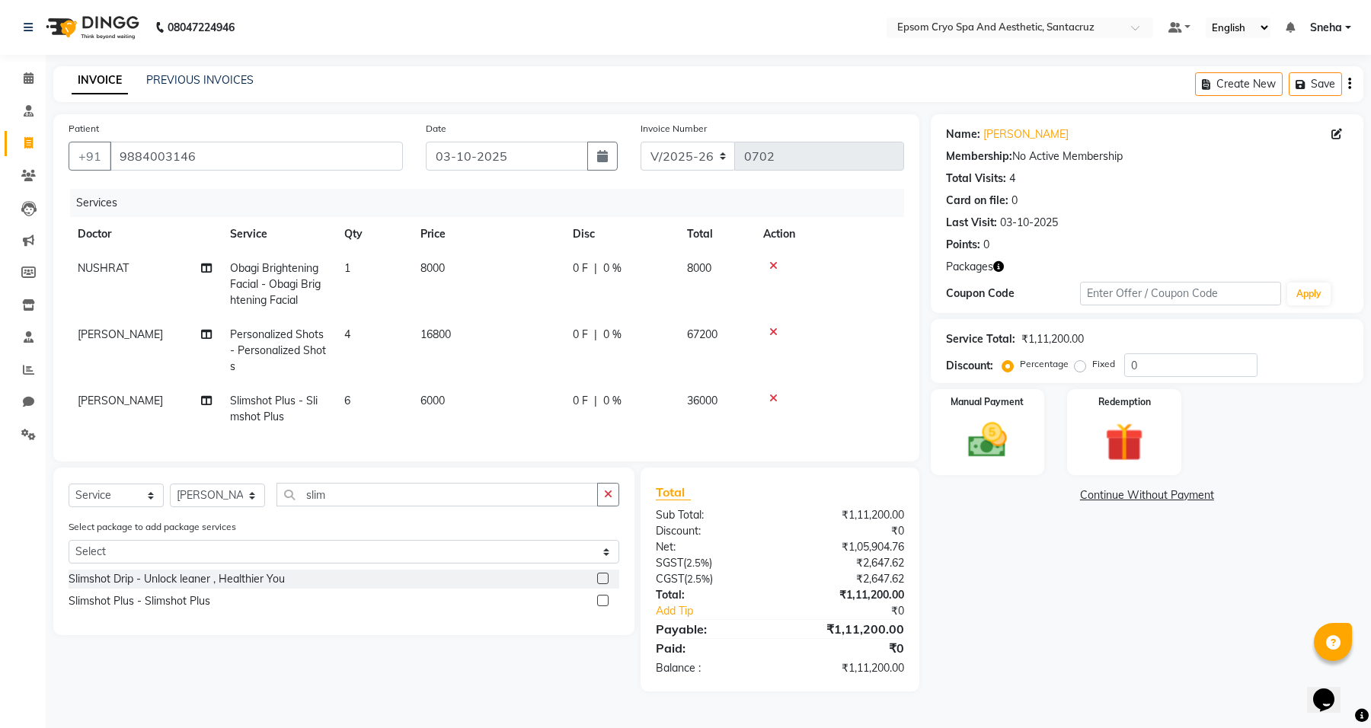
click at [425, 407] on td "6000" at bounding box center [487, 409] width 152 height 50
select select "74720"
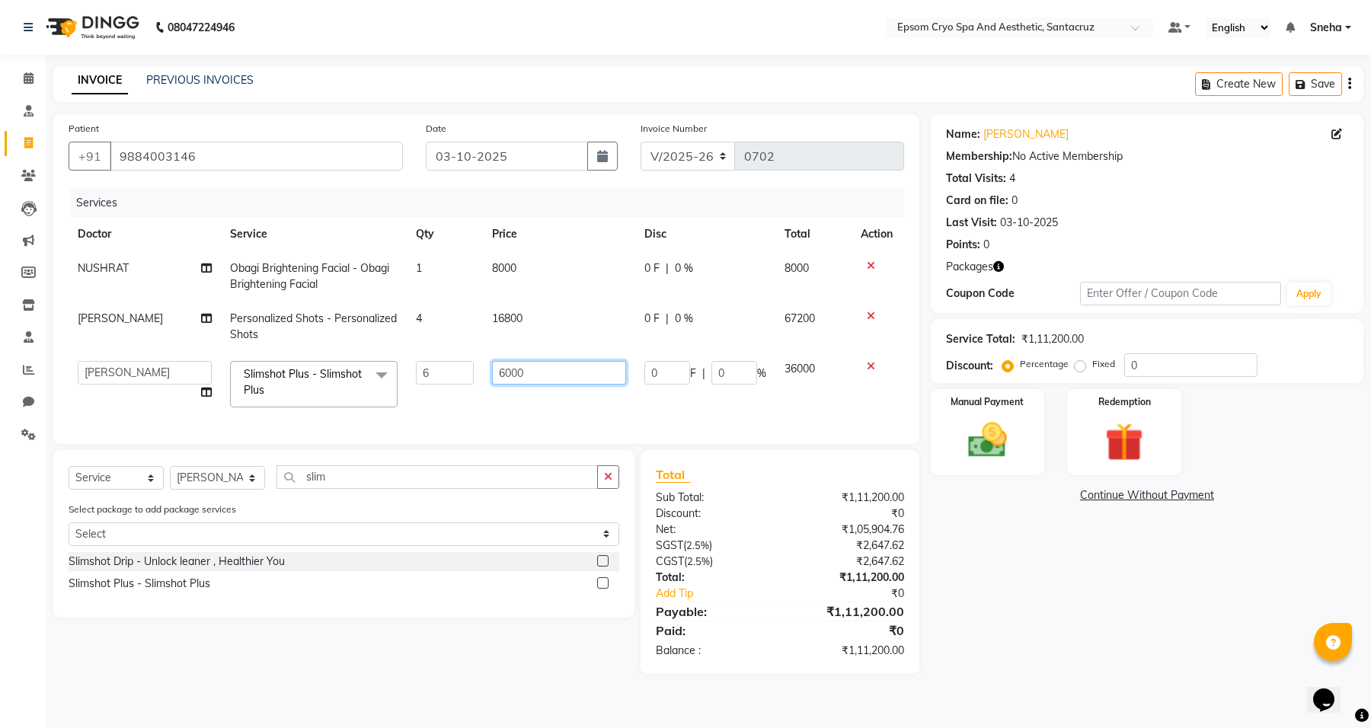
click at [543, 375] on input "6000" at bounding box center [559, 373] width 134 height 24
type input "6"
type input "13600"
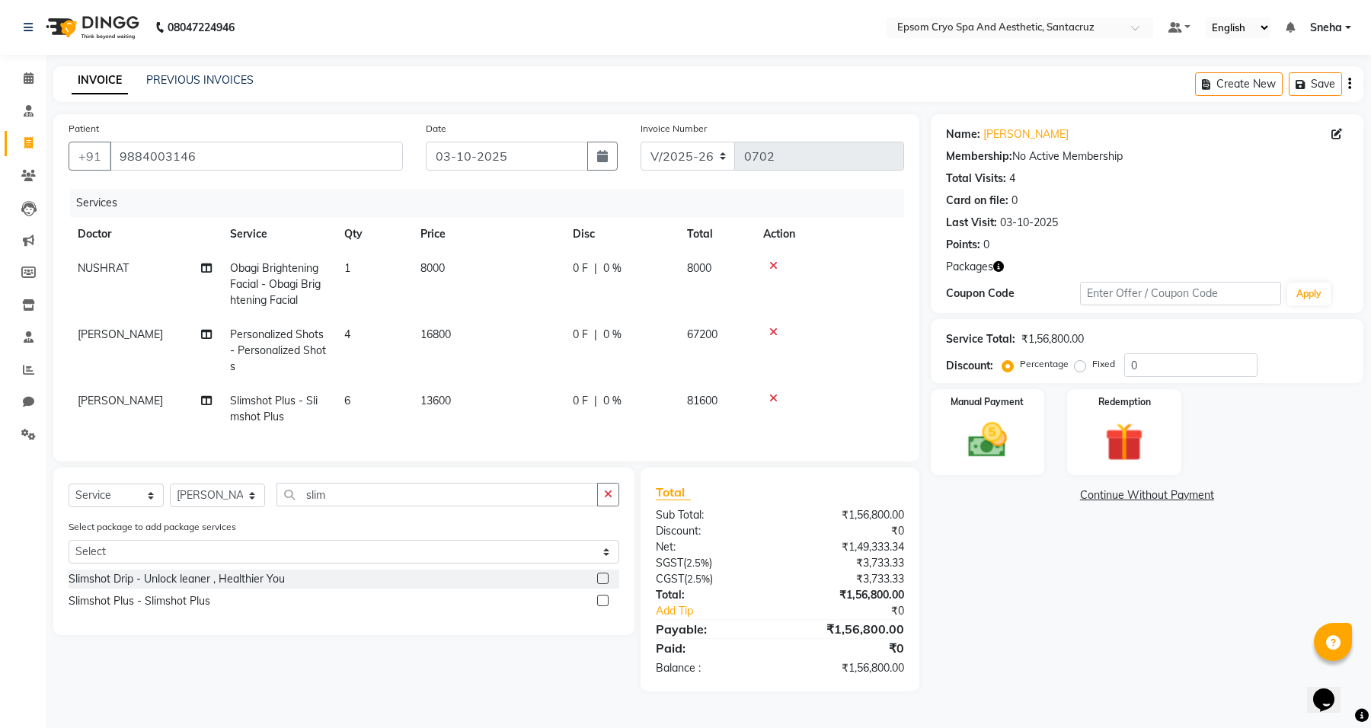
click at [613, 397] on tr "Dr. Naman Jha Slimshot Plus - Slimshot Plus 6 13600 0 F | 0 % 81600" at bounding box center [486, 409] width 835 height 50
click at [691, 394] on span "81600" at bounding box center [702, 401] width 30 height 14
select select "74720"
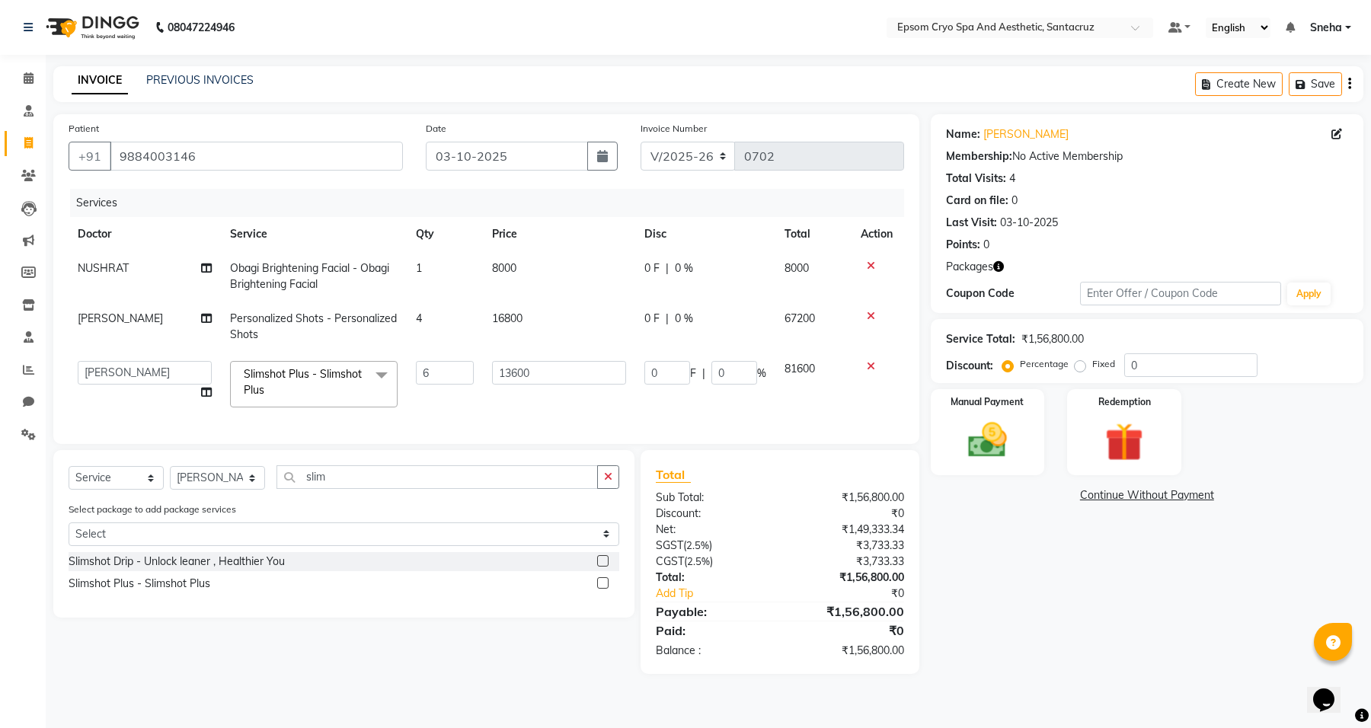
click at [793, 367] on span "81600" at bounding box center [799, 369] width 30 height 14
click at [522, 316] on span "16800" at bounding box center [507, 318] width 30 height 14
select select "74720"
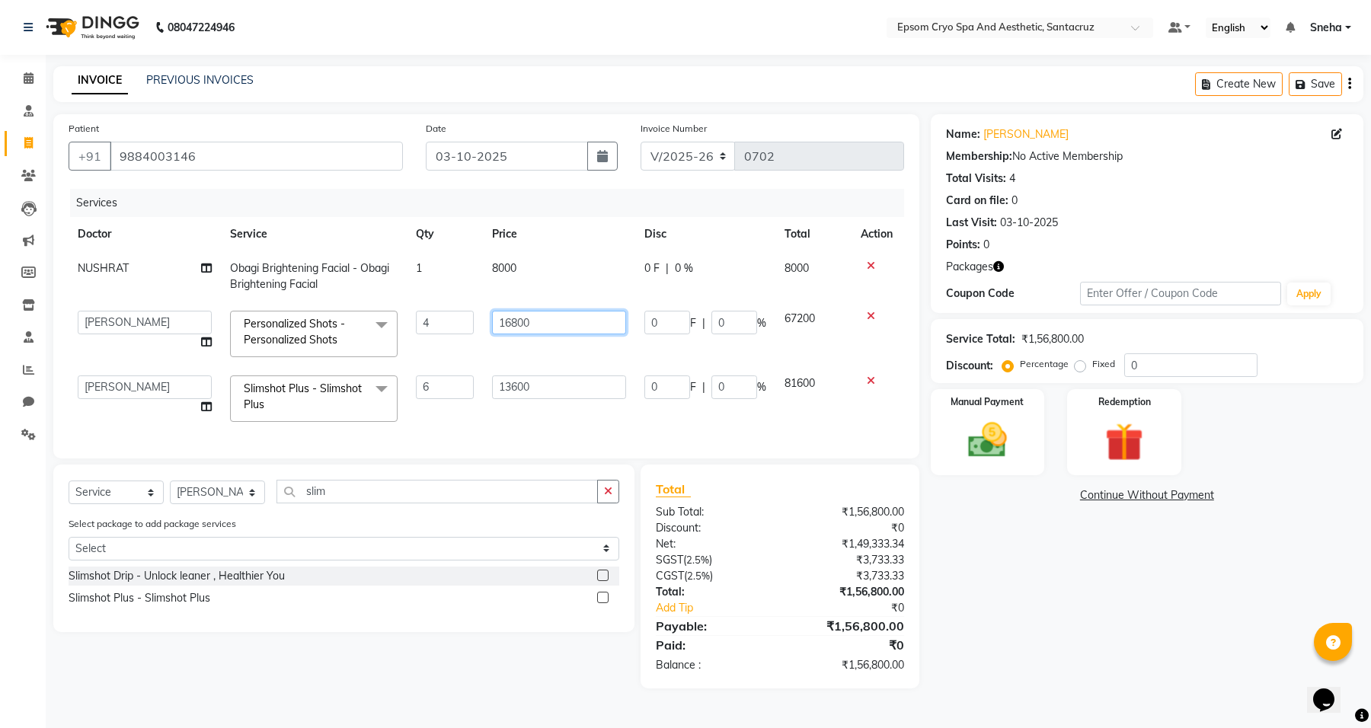
click at [528, 322] on input "16800" at bounding box center [559, 323] width 134 height 24
type input "1"
type input "4200"
click at [609, 294] on td "8000" at bounding box center [559, 276] width 152 height 50
select select "72616"
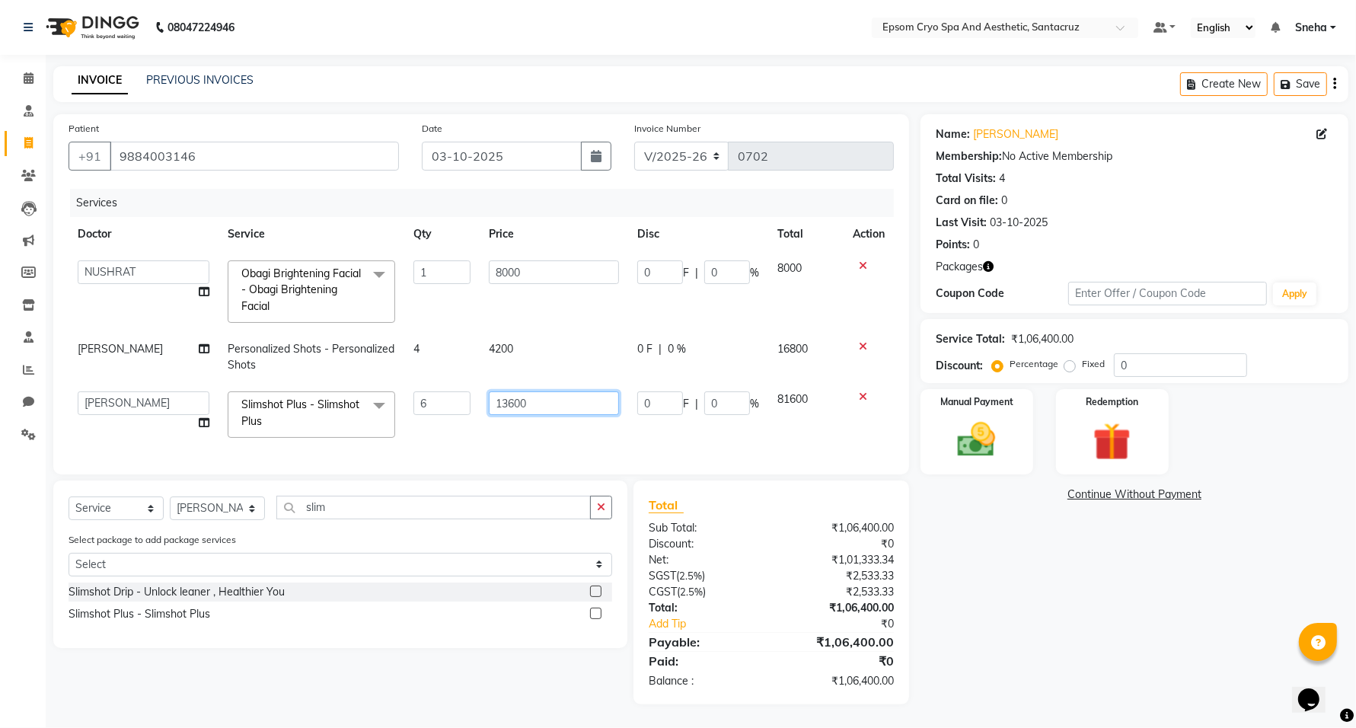
click at [551, 407] on input "13600" at bounding box center [554, 403] width 130 height 24
drag, startPoint x: 552, startPoint y: 404, endPoint x: 481, endPoint y: 401, distance: 70.9
click at [481, 401] on td "13600" at bounding box center [554, 414] width 148 height 65
type input "2266"
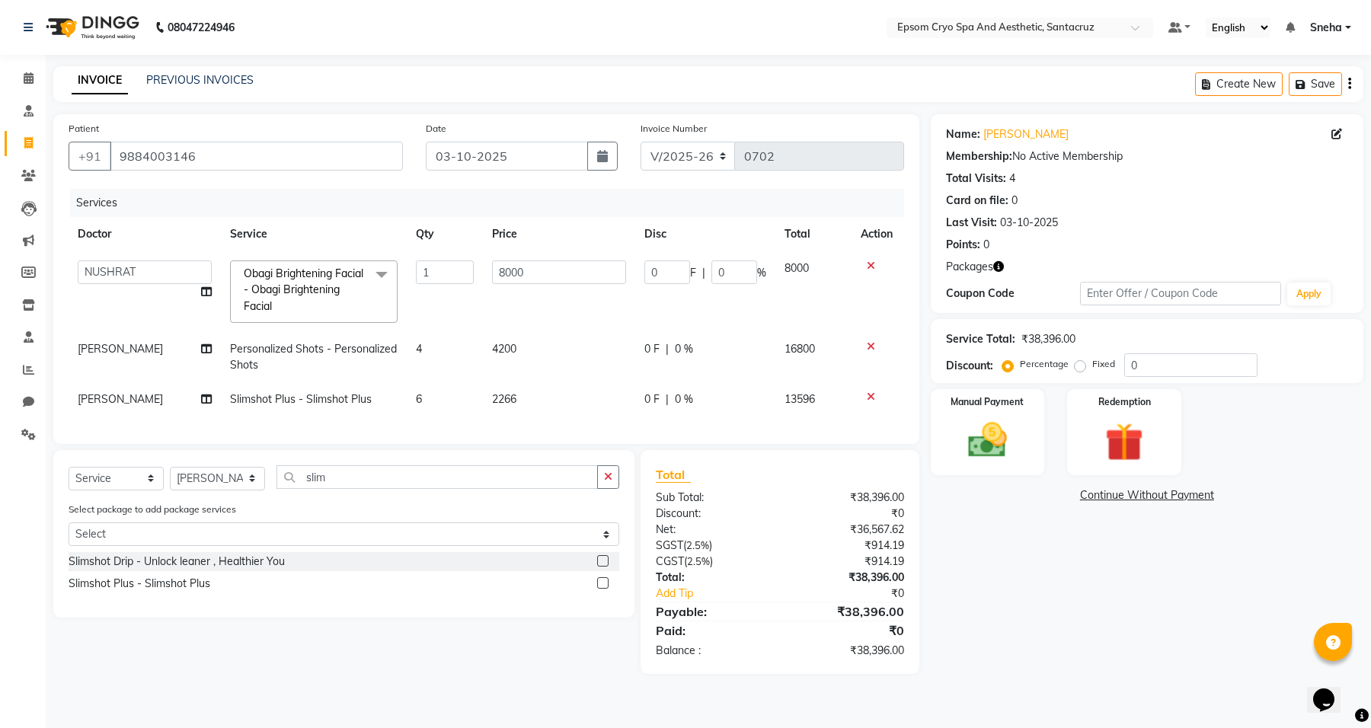
click at [585, 368] on td "4200" at bounding box center [559, 357] width 152 height 50
select select "74720"
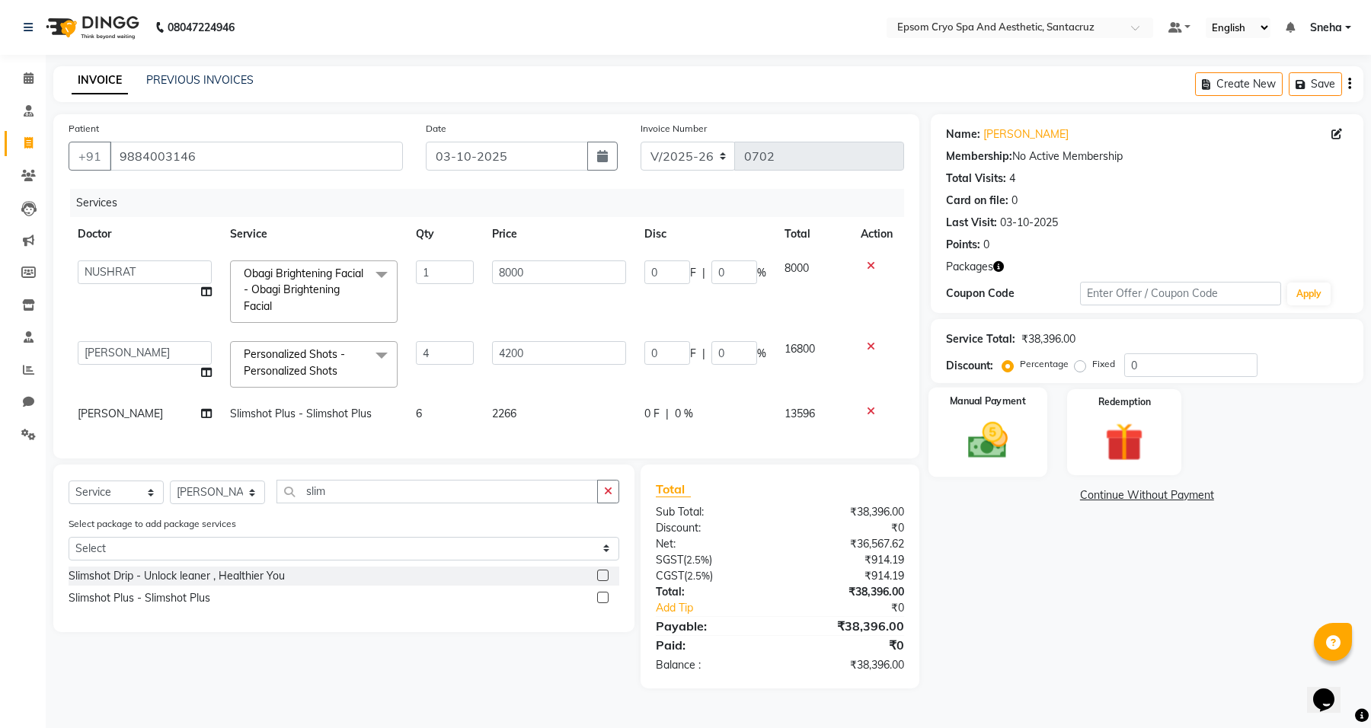
click at [1004, 442] on img at bounding box center [987, 440] width 65 height 46
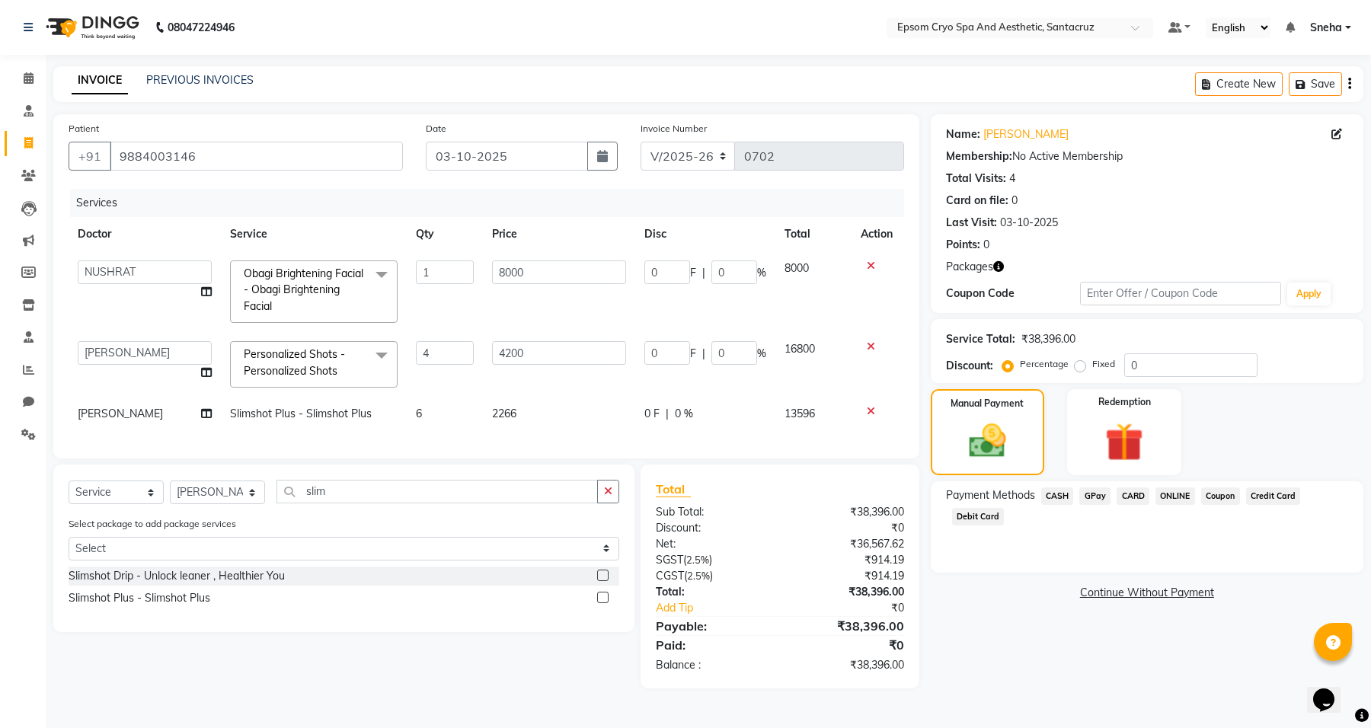
click at [1124, 497] on span "CARD" at bounding box center [1132, 496] width 33 height 18
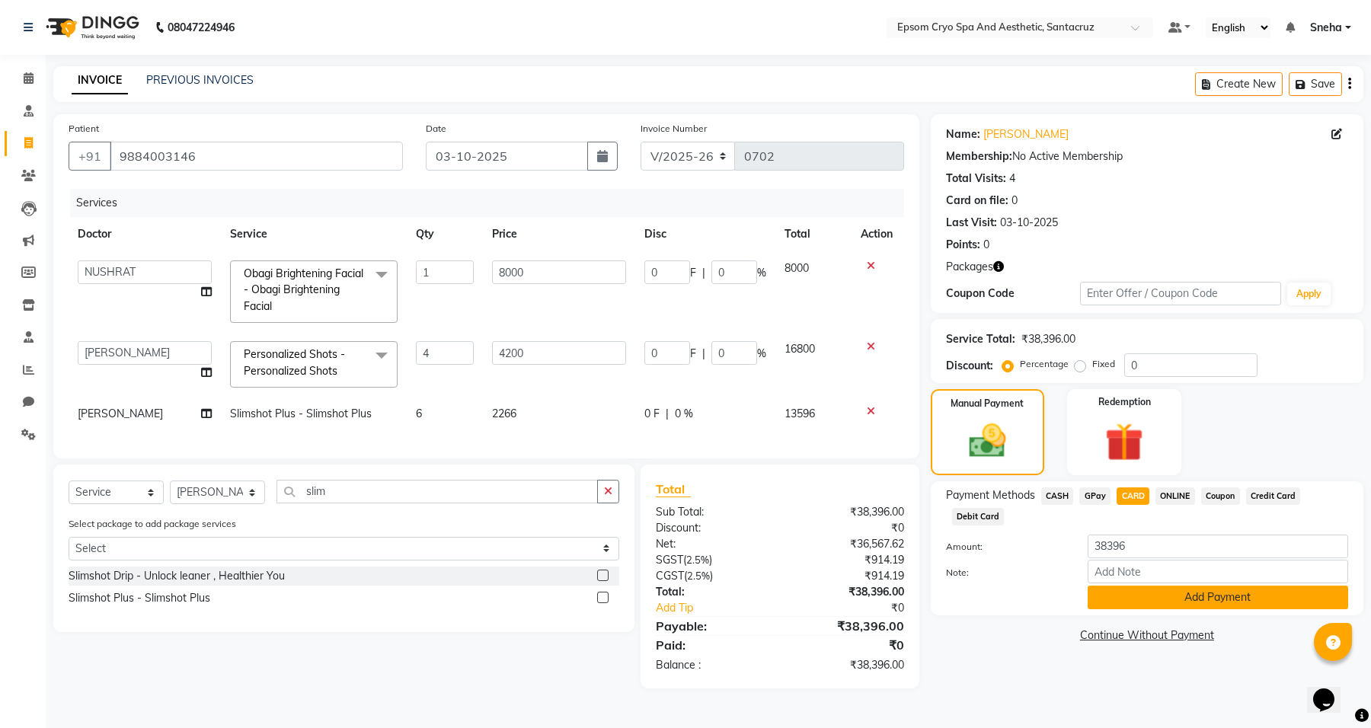
click at [1158, 595] on button "Add Payment" at bounding box center [1217, 598] width 260 height 24
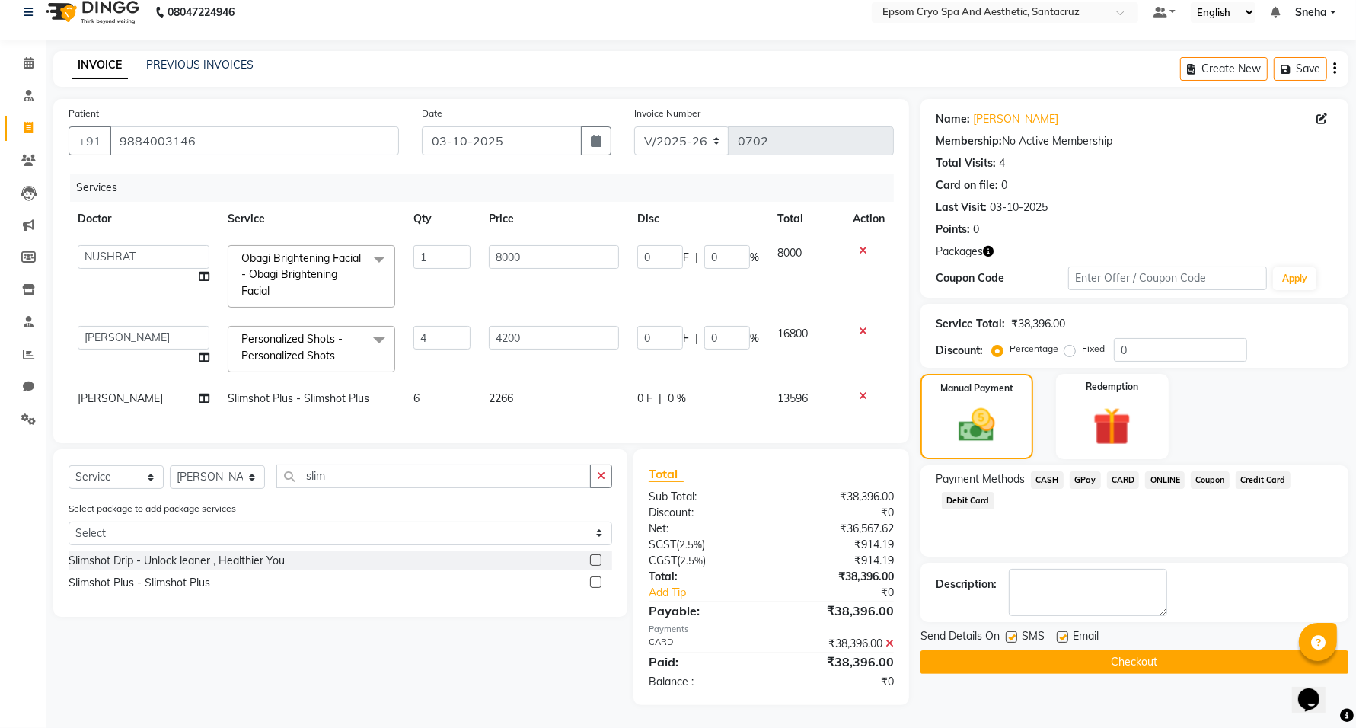
scroll to position [29, 0]
click at [1028, 628] on span "SMS" at bounding box center [1033, 637] width 23 height 19
drag, startPoint x: 1010, startPoint y: 623, endPoint x: 1020, endPoint y: 628, distance: 11.2
click at [1011, 631] on label at bounding box center [1011, 636] width 11 height 11
click at [1011, 633] on input "checkbox" at bounding box center [1011, 638] width 10 height 10
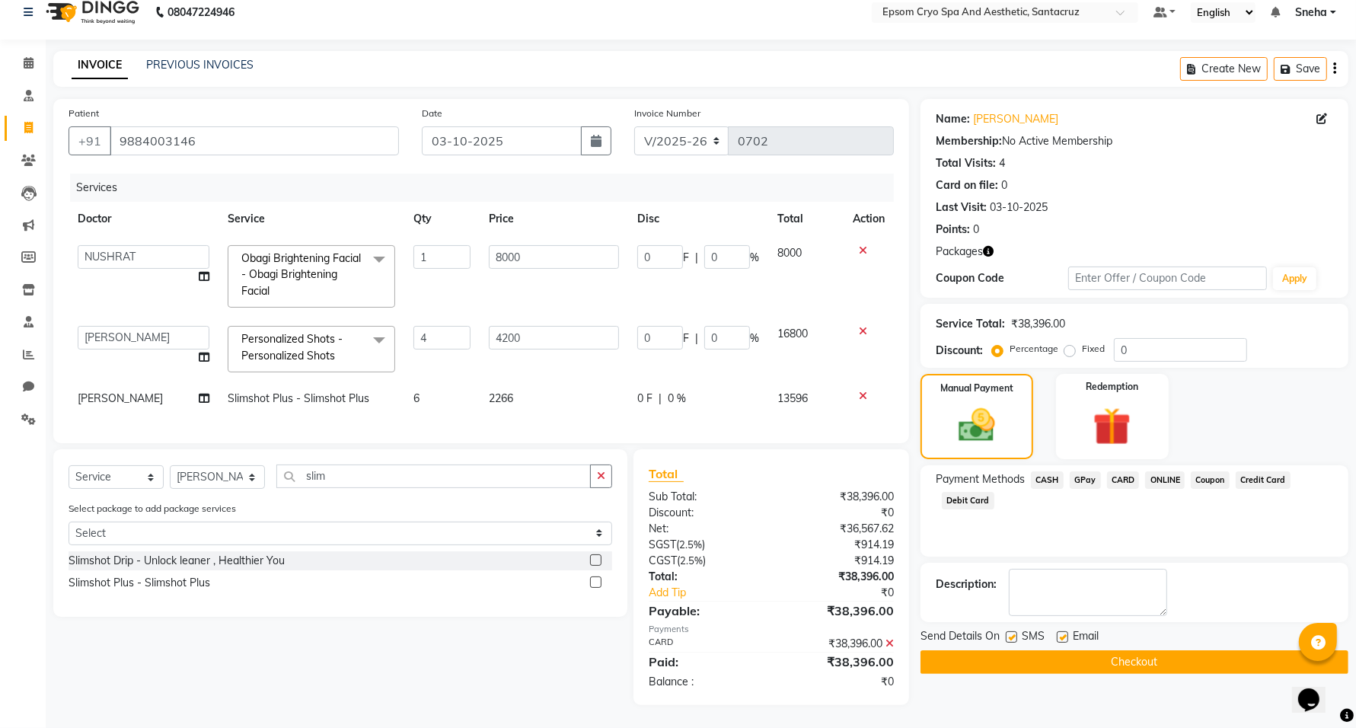
checkbox input "false"
click at [1063, 631] on label at bounding box center [1062, 636] width 11 height 11
click at [1063, 633] on input "checkbox" at bounding box center [1062, 638] width 10 height 10
checkbox input "false"
click at [1076, 650] on button "Checkout" at bounding box center [1135, 662] width 428 height 24
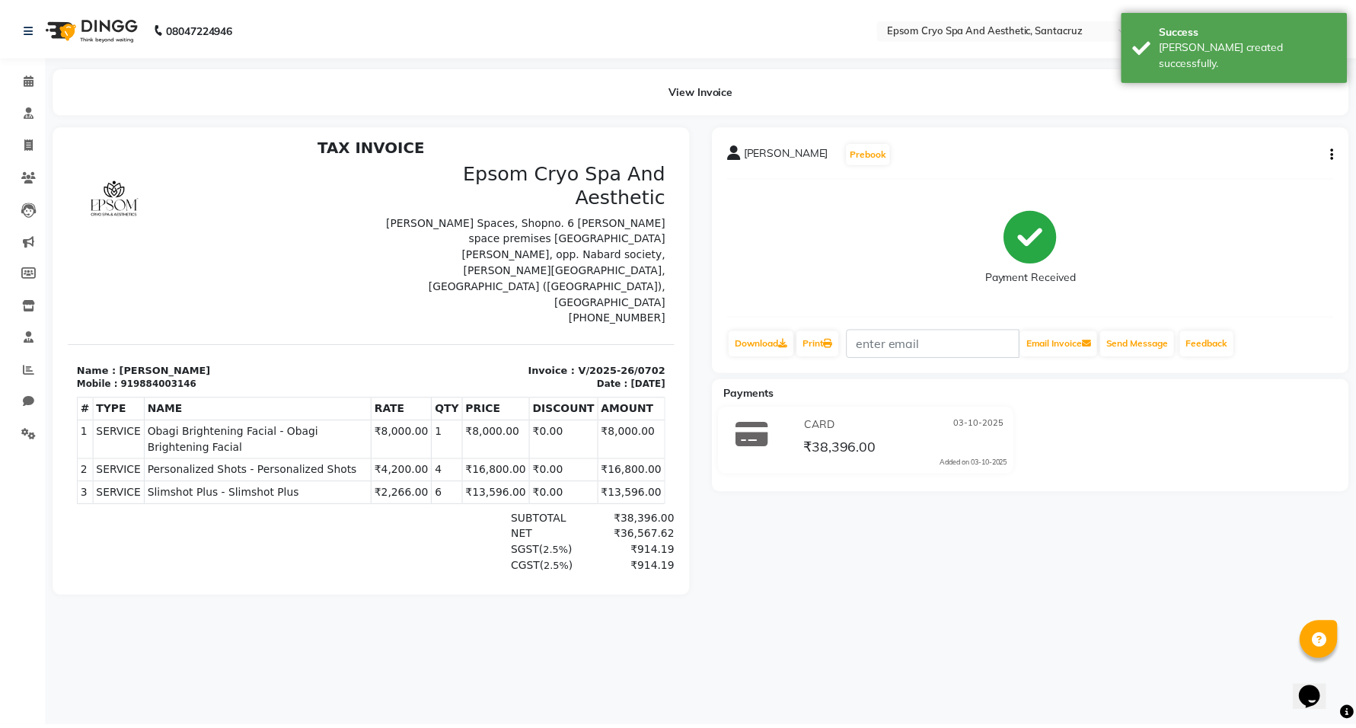
scroll to position [12, 0]
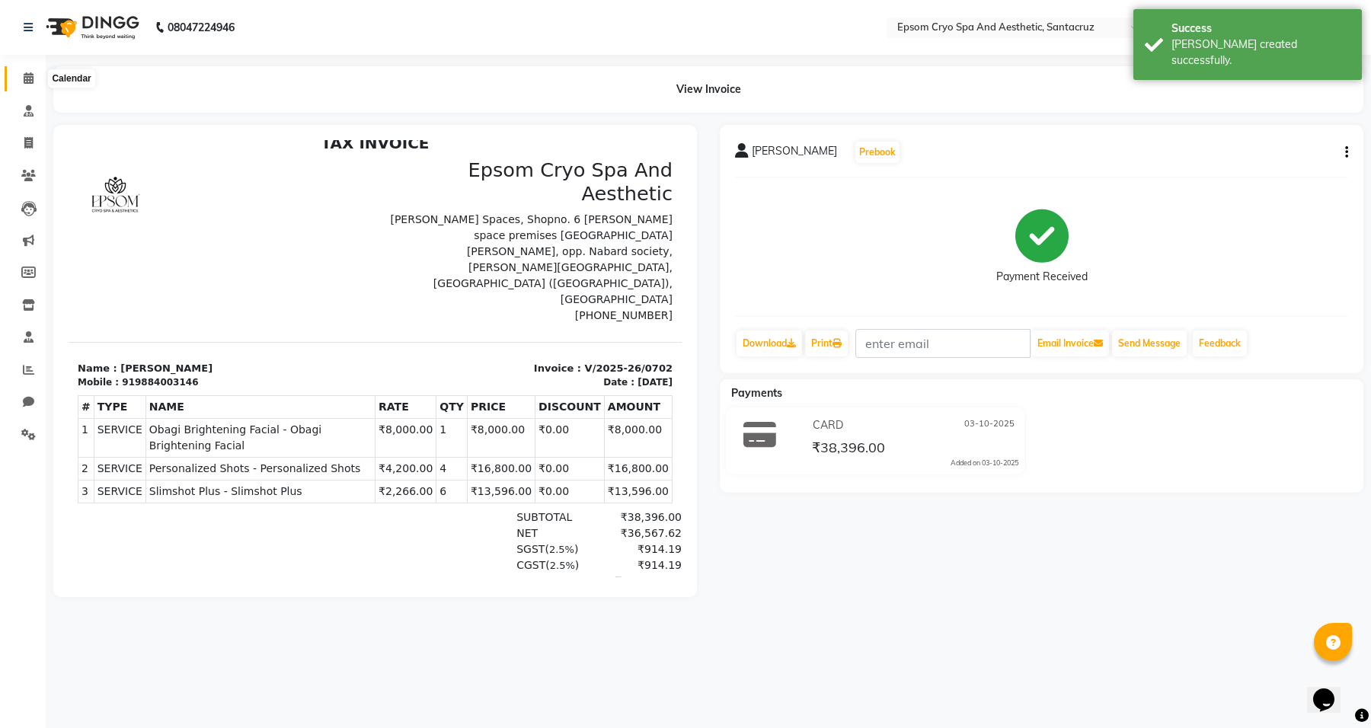
click at [27, 76] on icon at bounding box center [29, 77] width 10 height 11
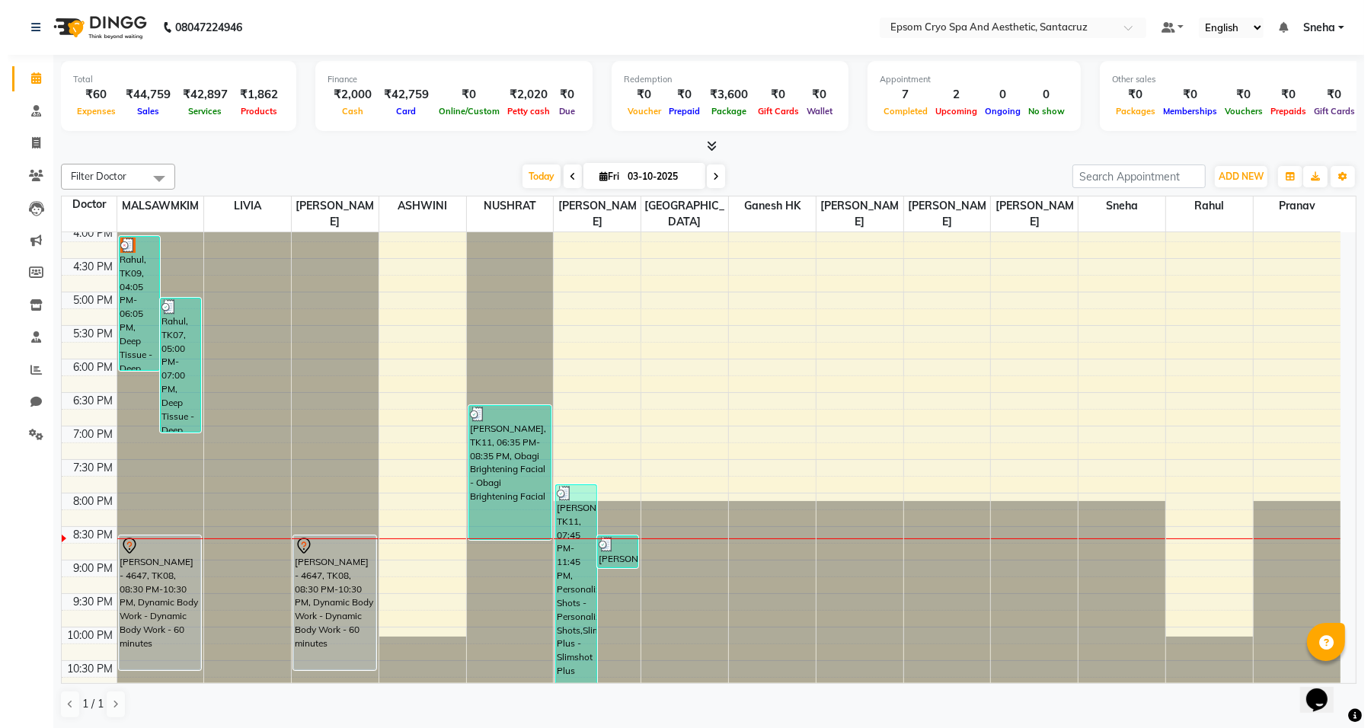
scroll to position [481, 0]
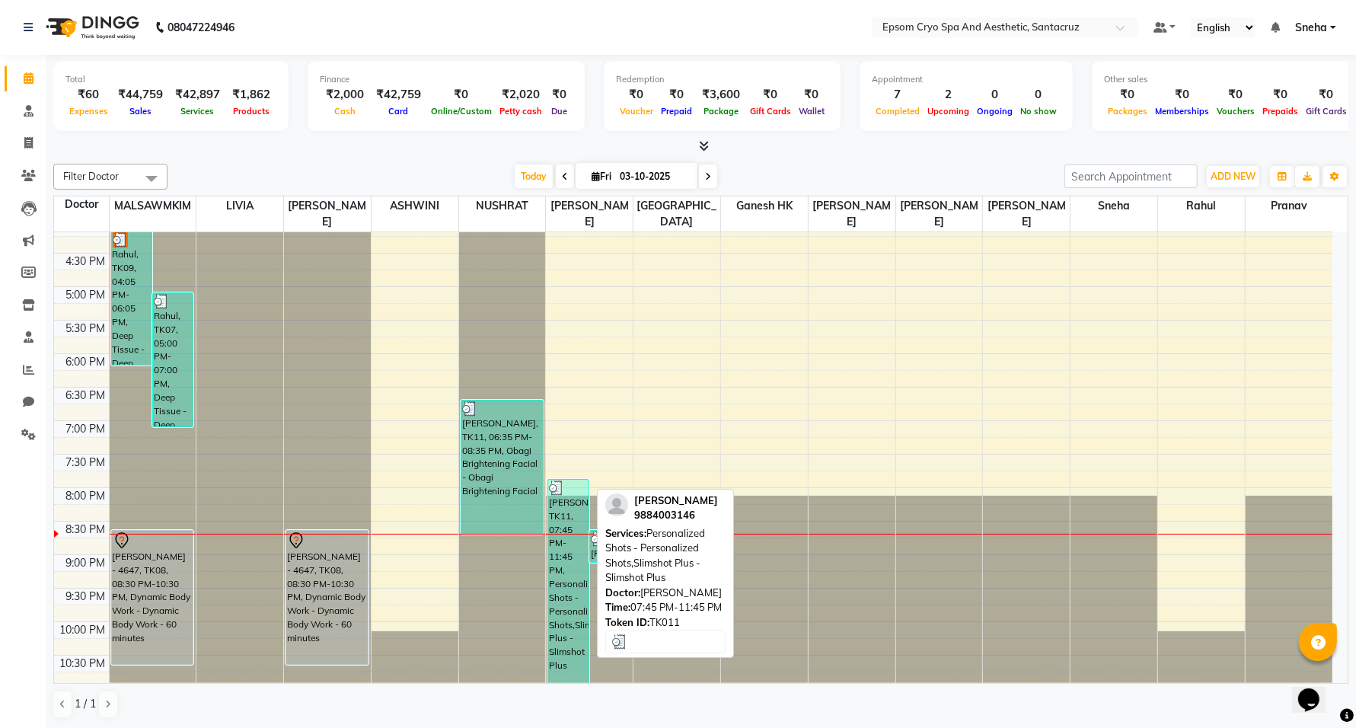
click at [569, 592] on div "[PERSON_NAME], TK11, 07:45 PM-11:45 PM, Personalized Shots - Personalized Shots…" at bounding box center [568, 589] width 40 height 219
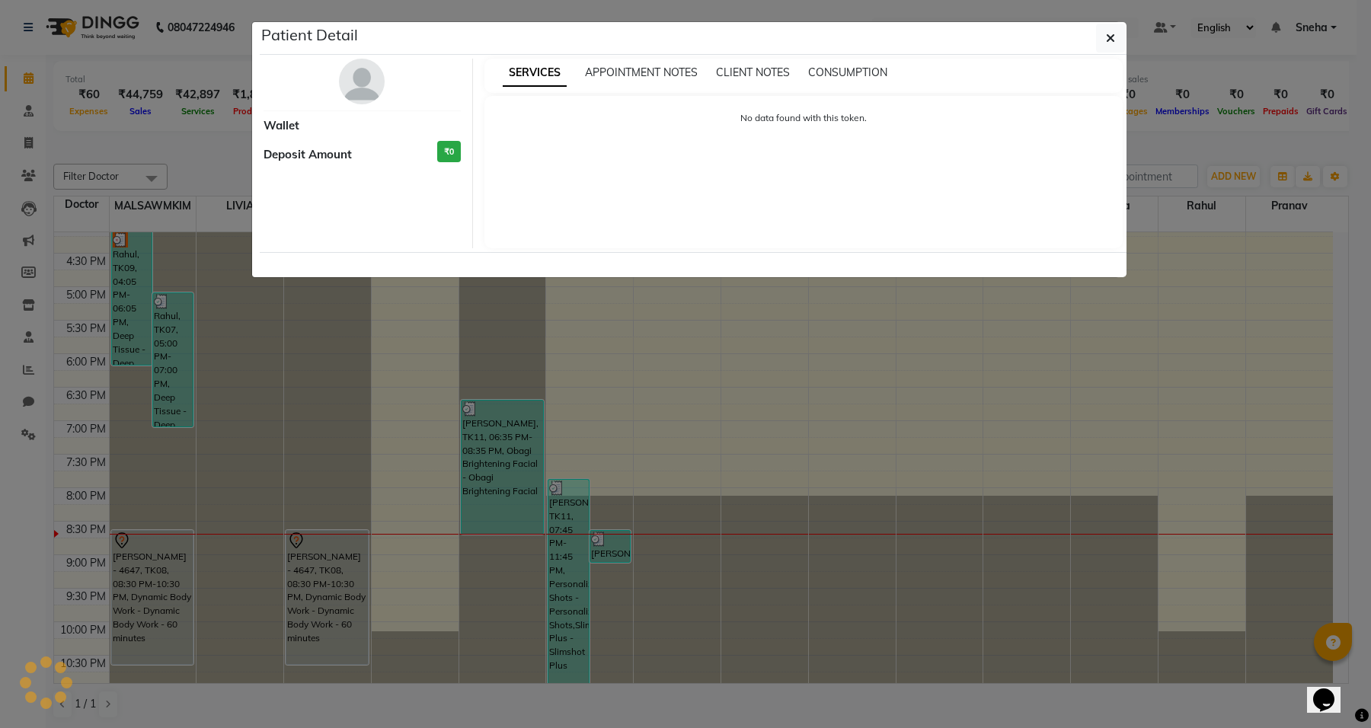
select select "3"
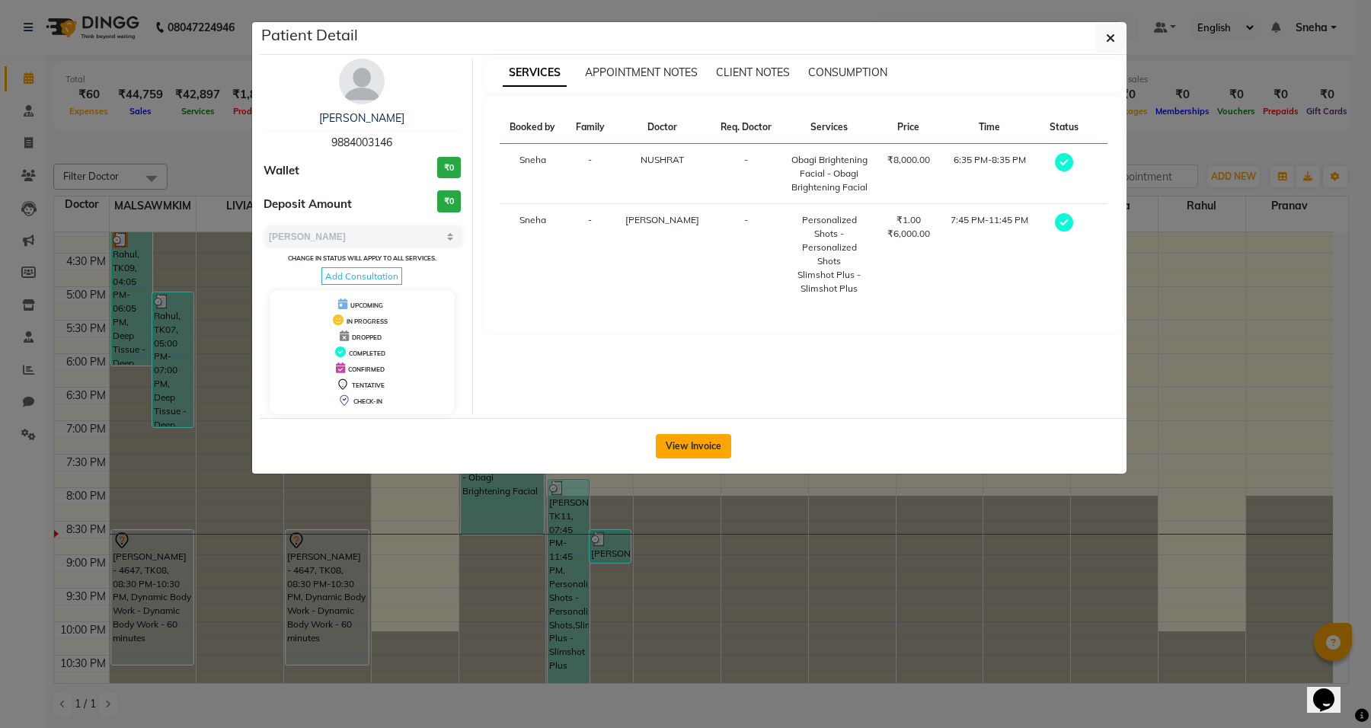
click at [691, 448] on button "View Invoice" at bounding box center [693, 446] width 75 height 24
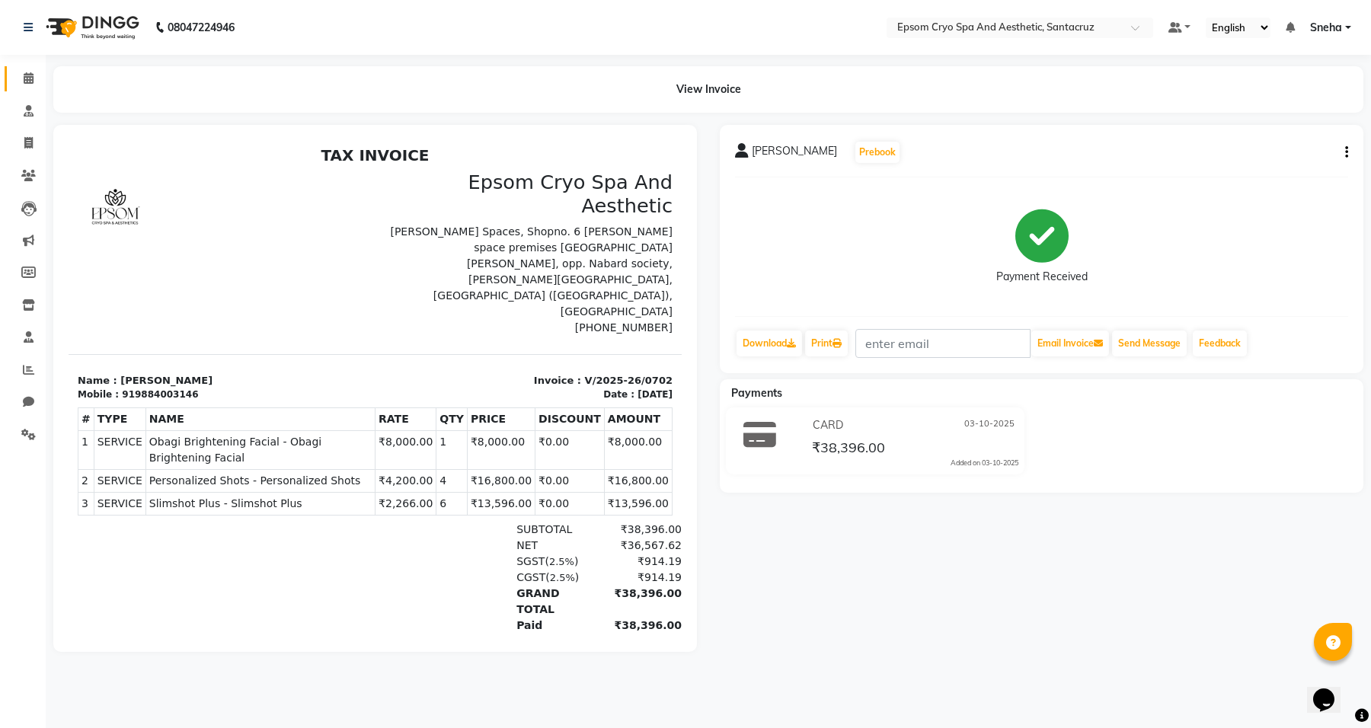
click at [28, 66] on link "Calendar" at bounding box center [23, 78] width 37 height 25
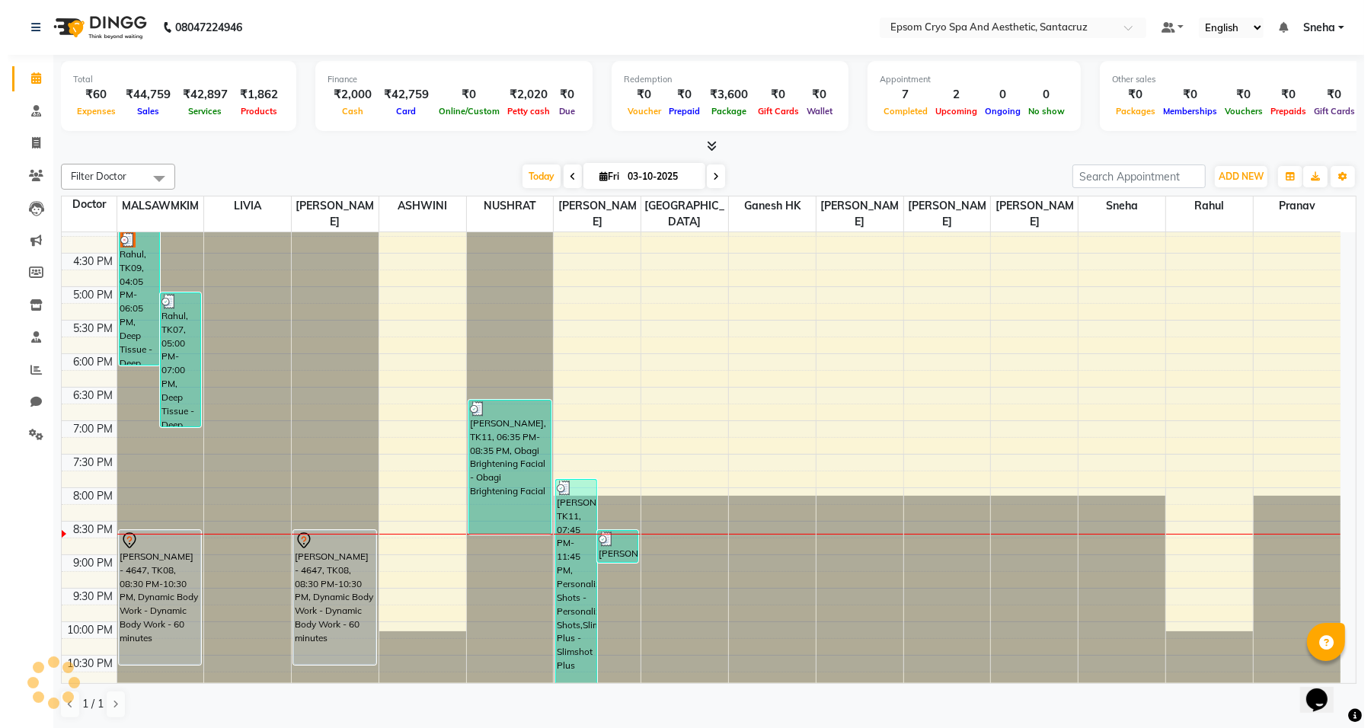
scroll to position [1, 0]
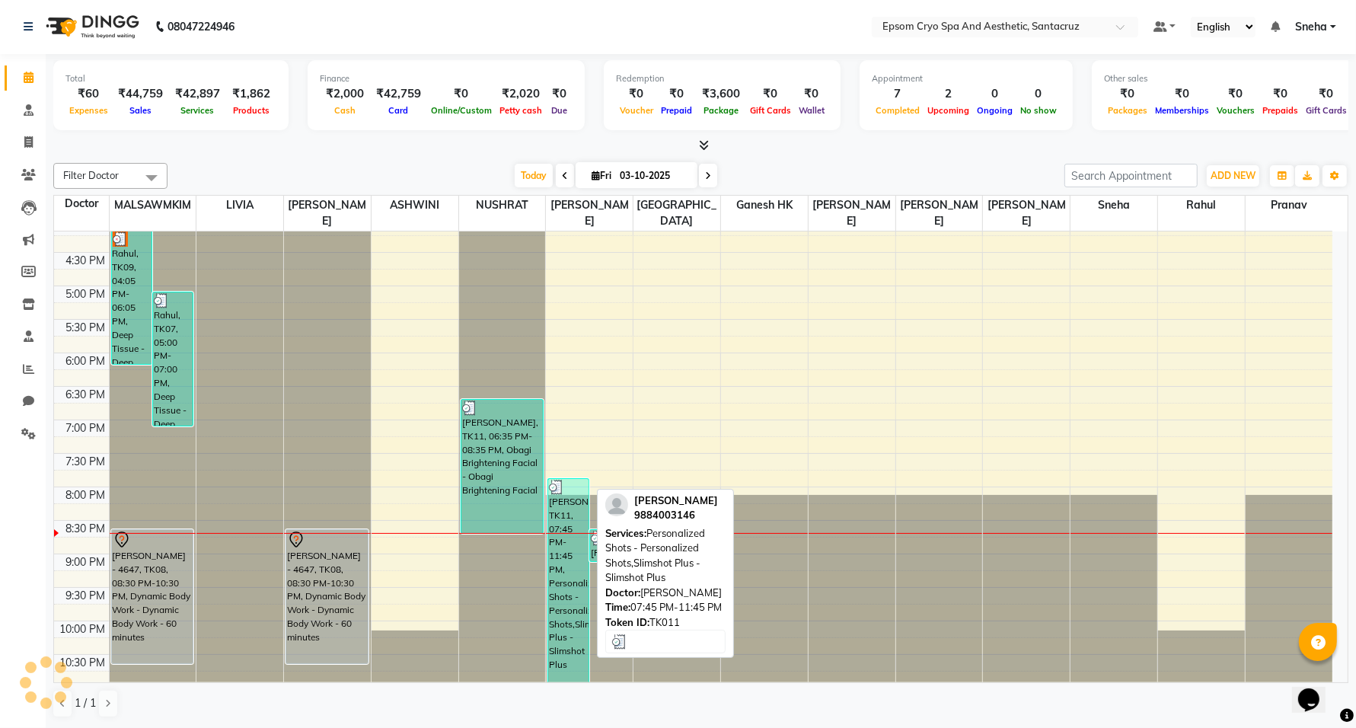
click at [565, 560] on div "[PERSON_NAME], TK11, 07:45 PM-11:45 PM, Personalized Shots - Personalized Shots…" at bounding box center [568, 588] width 40 height 219
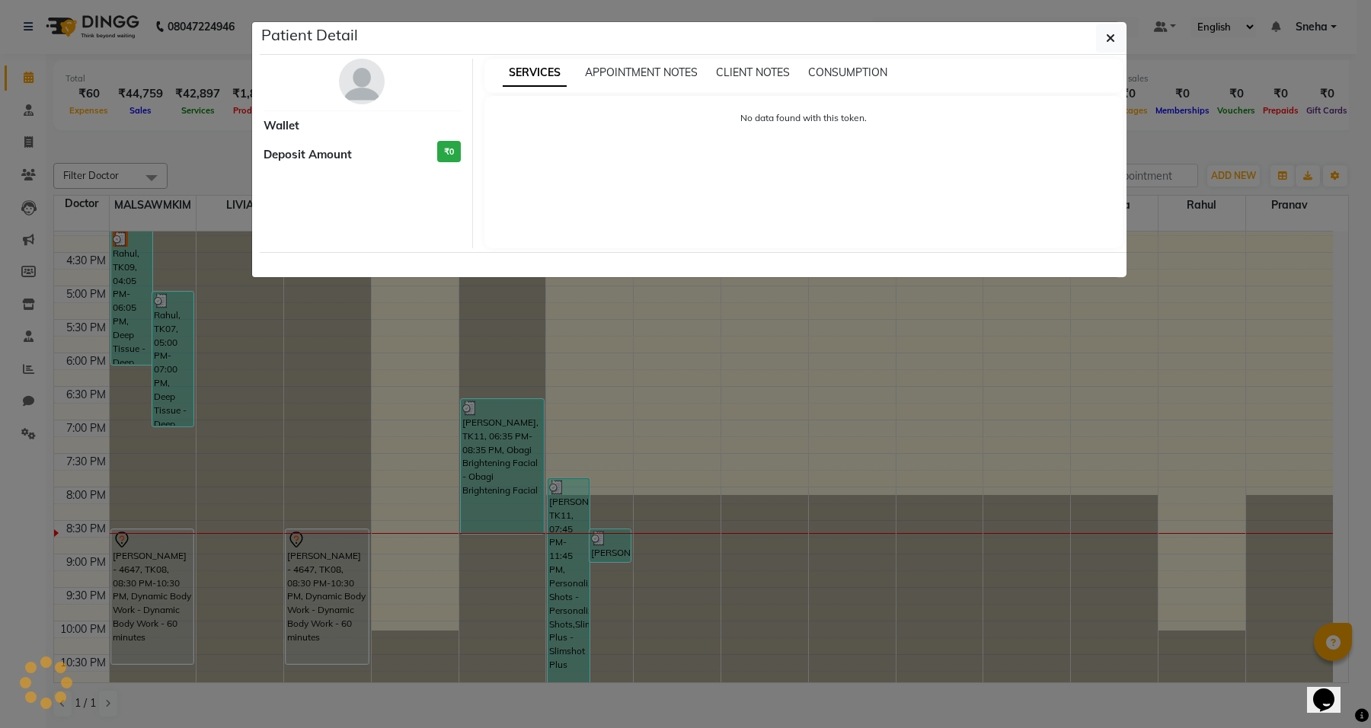
select select "3"
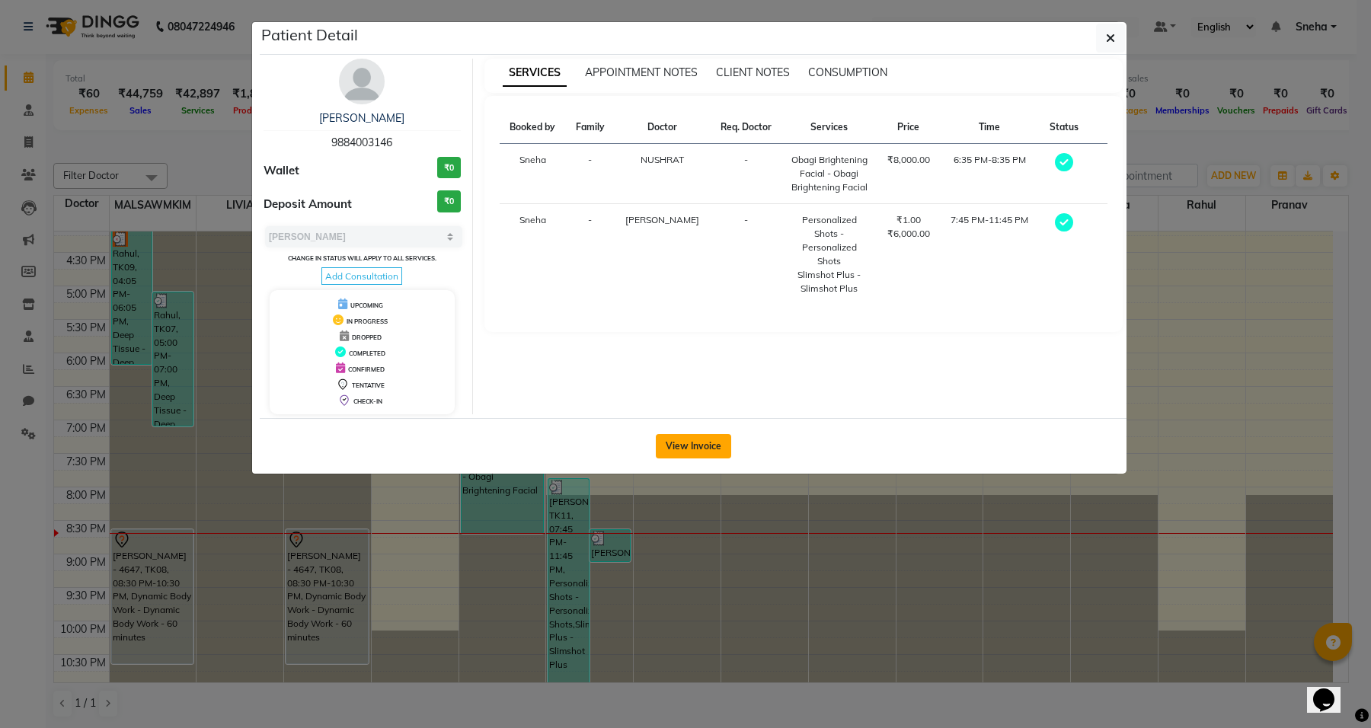
click at [724, 436] on button "View Invoice" at bounding box center [693, 446] width 75 height 24
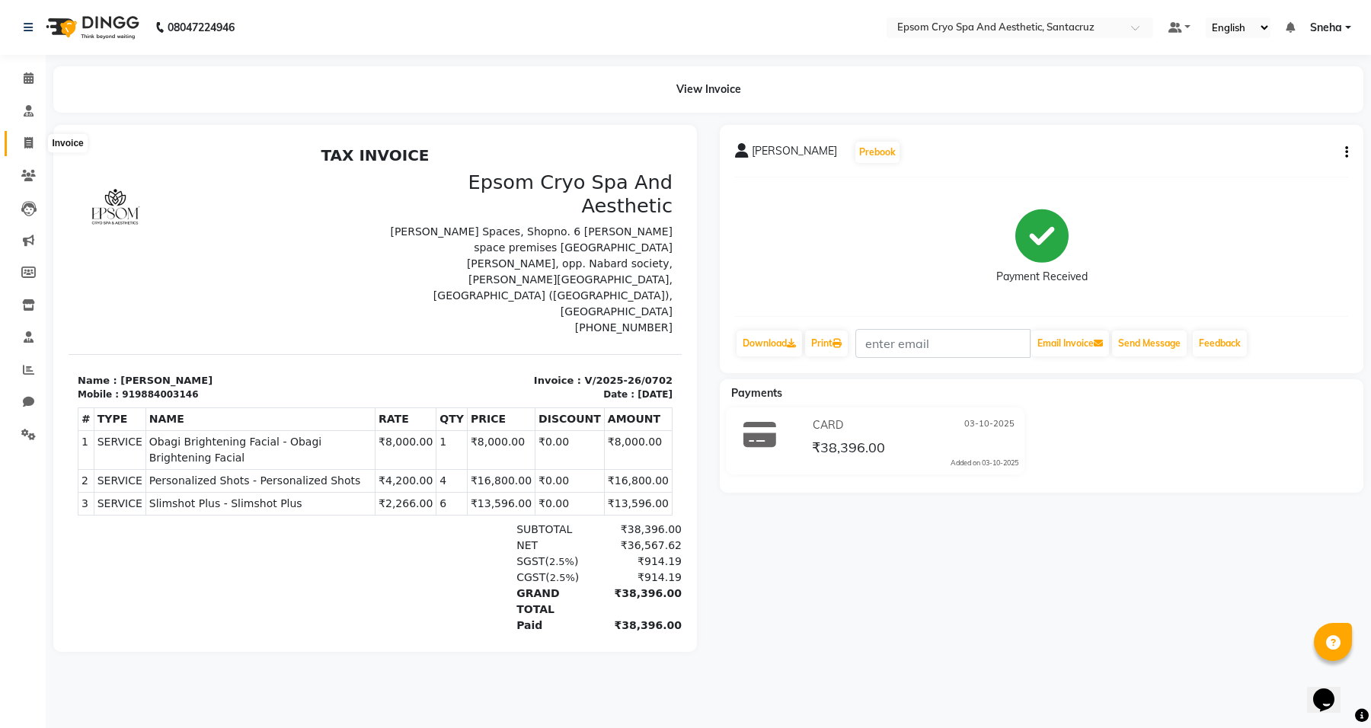
drag, startPoint x: 27, startPoint y: 138, endPoint x: 27, endPoint y: 158, distance: 20.6
click at [27, 138] on icon at bounding box center [28, 142] width 8 height 11
select select "8028"
select select "service"
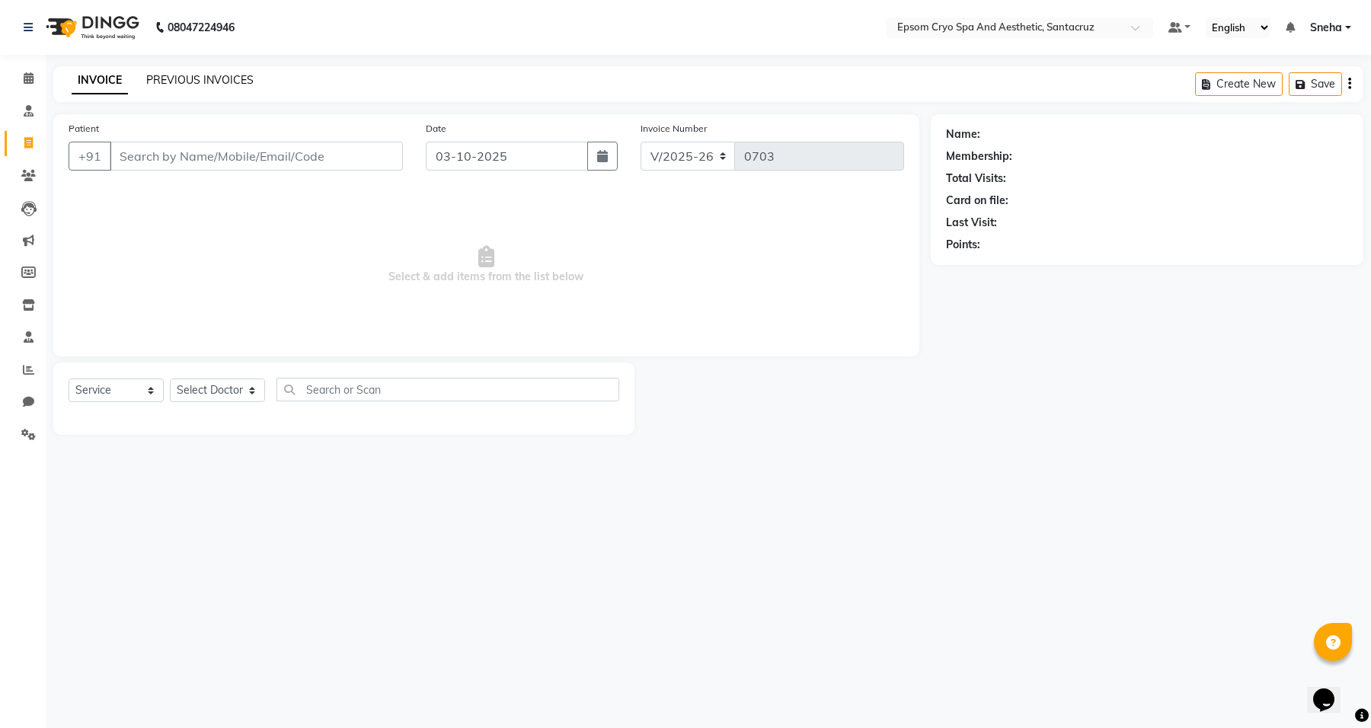
click at [234, 80] on link "PREVIOUS INVOICES" at bounding box center [199, 80] width 107 height 14
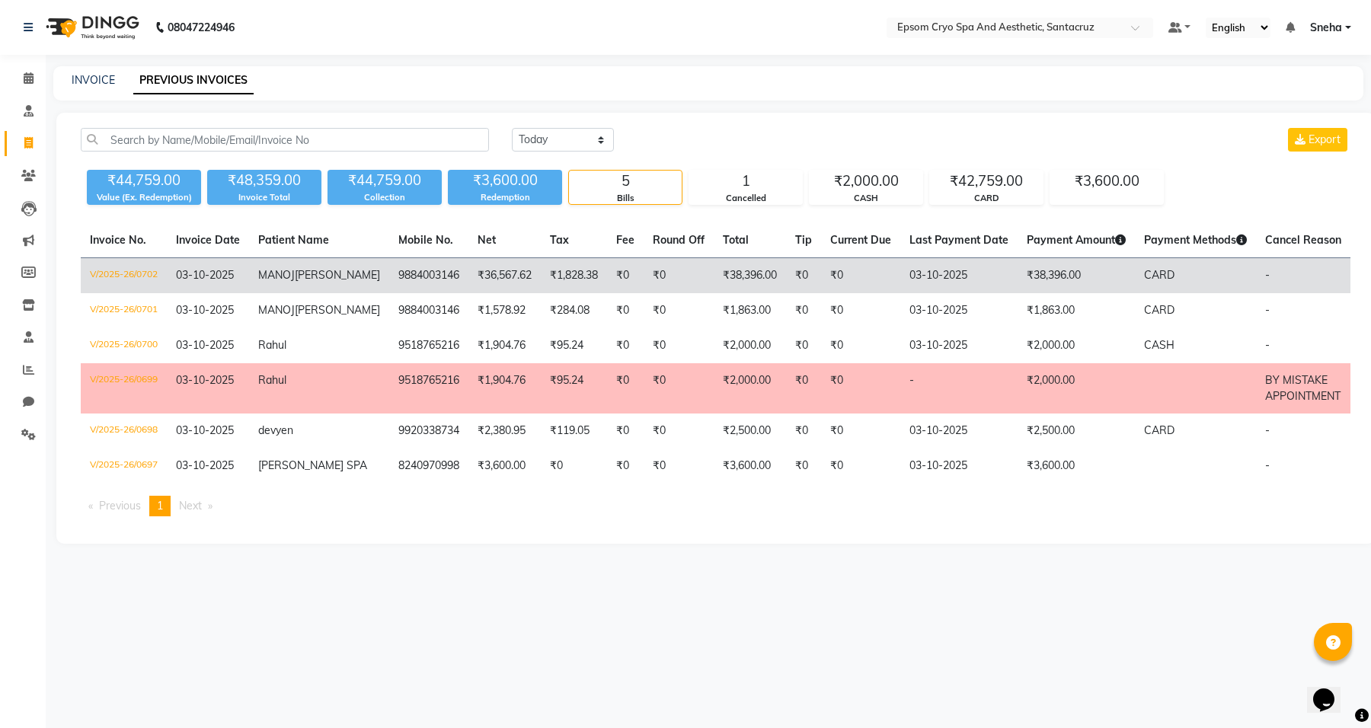
click at [1040, 280] on td "₹38,396.00" at bounding box center [1075, 276] width 117 height 36
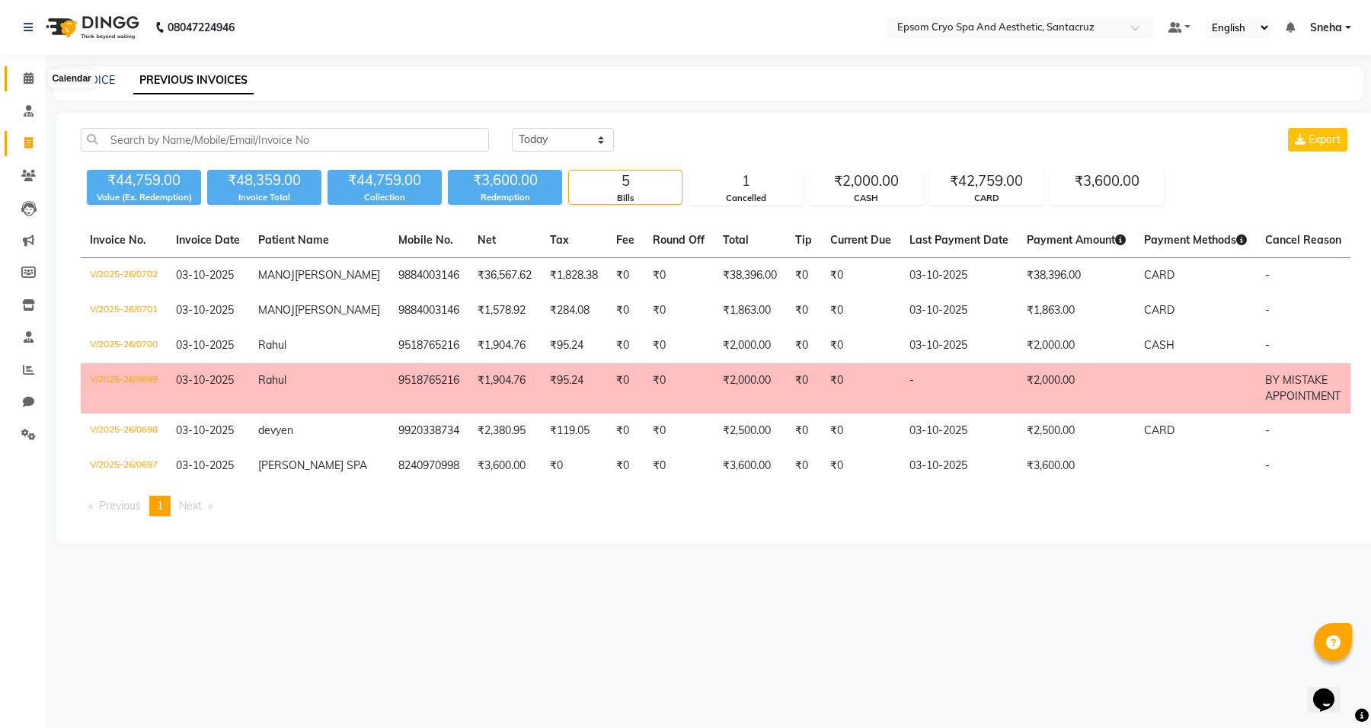
click at [19, 82] on span at bounding box center [28, 79] width 27 height 18
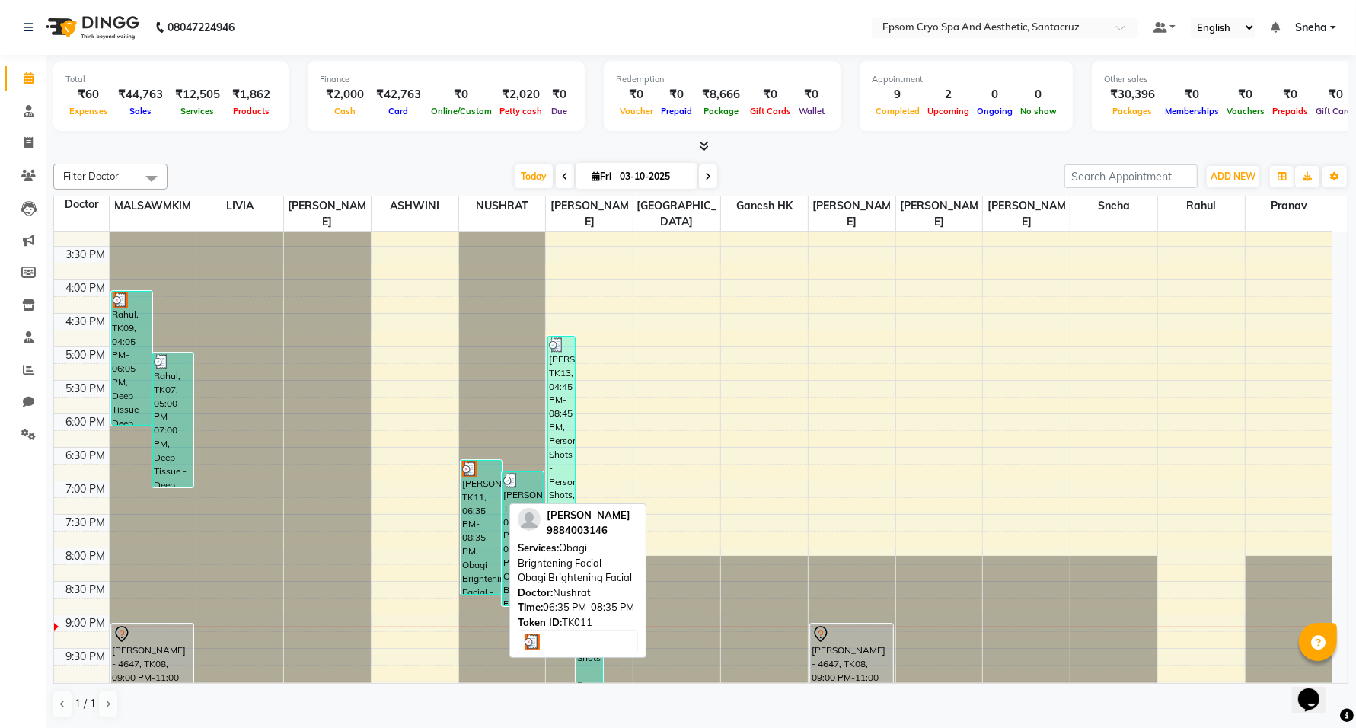
scroll to position [481, 0]
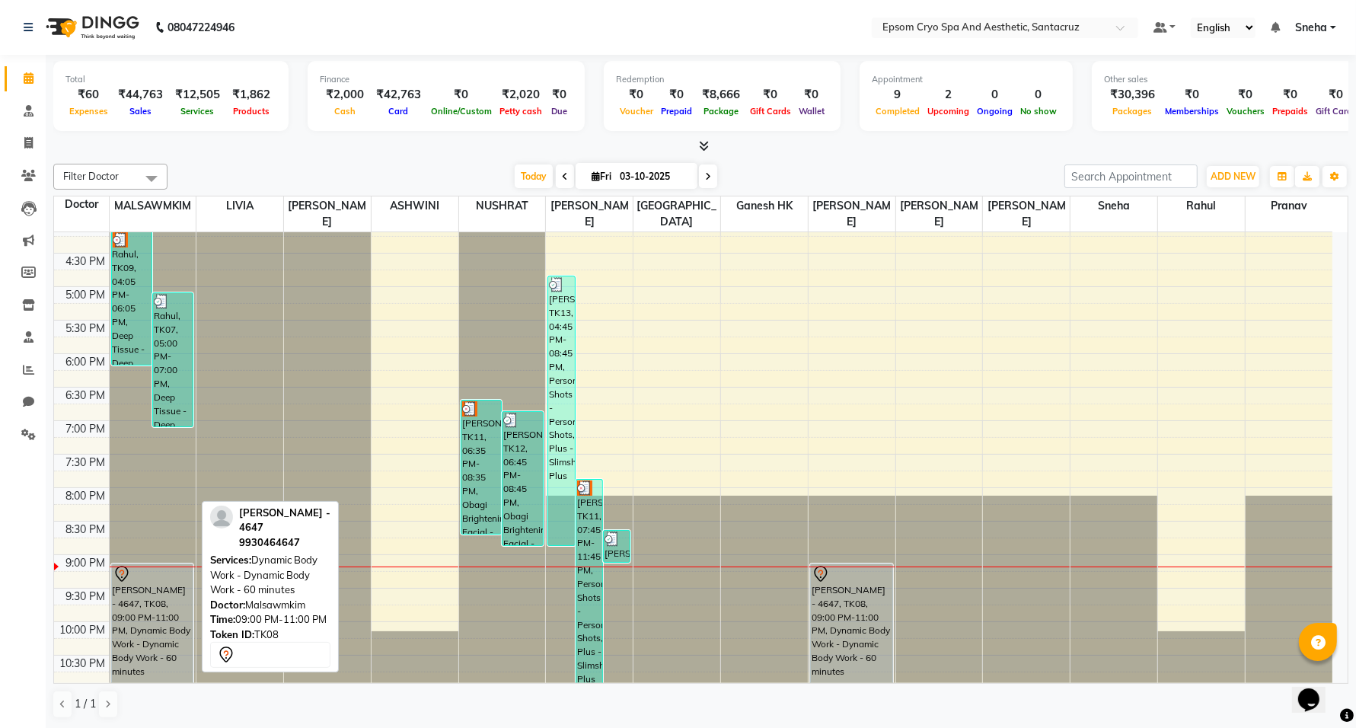
click at [145, 611] on div "ARCHIT - 4647, TK08, 09:00 PM-11:00 PM, Dynamic Body Work - Dynamic Body Work -…" at bounding box center [152, 630] width 81 height 133
select select "7"
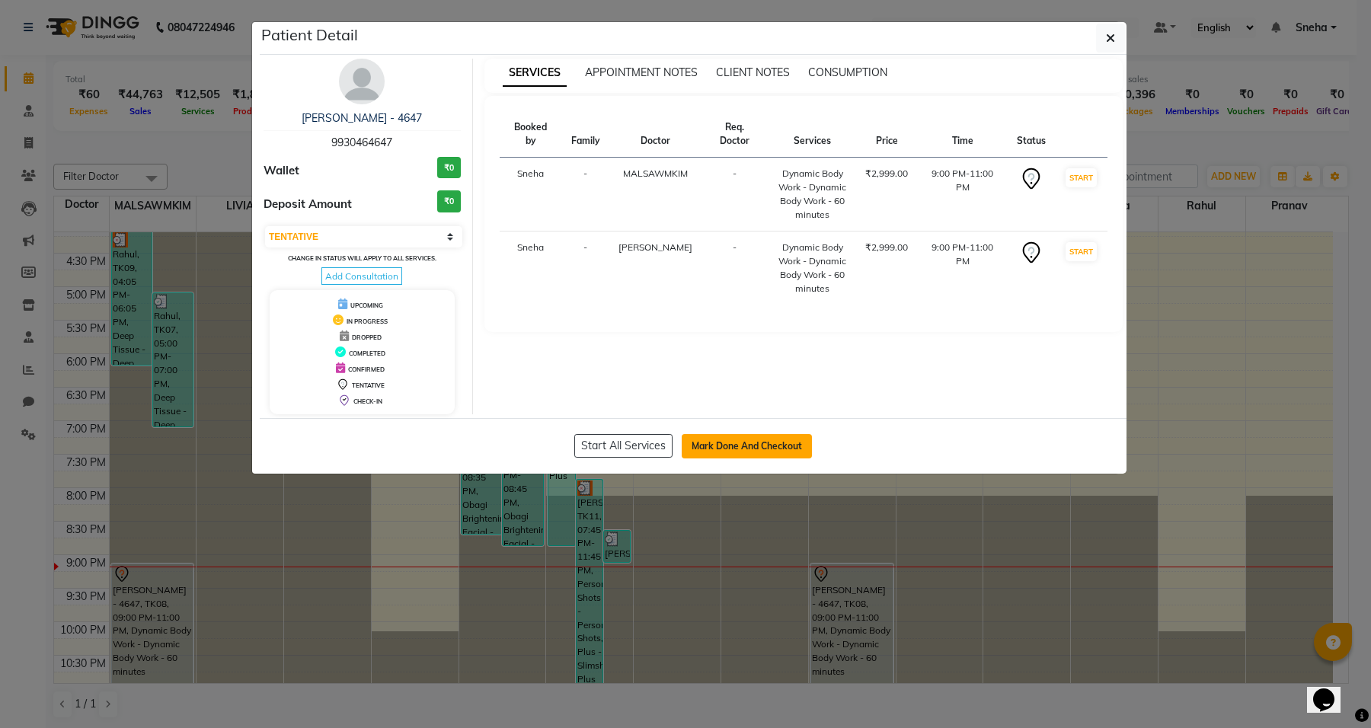
click at [688, 448] on button "Mark Done And Checkout" at bounding box center [746, 446] width 130 height 24
select select "8028"
select select "service"
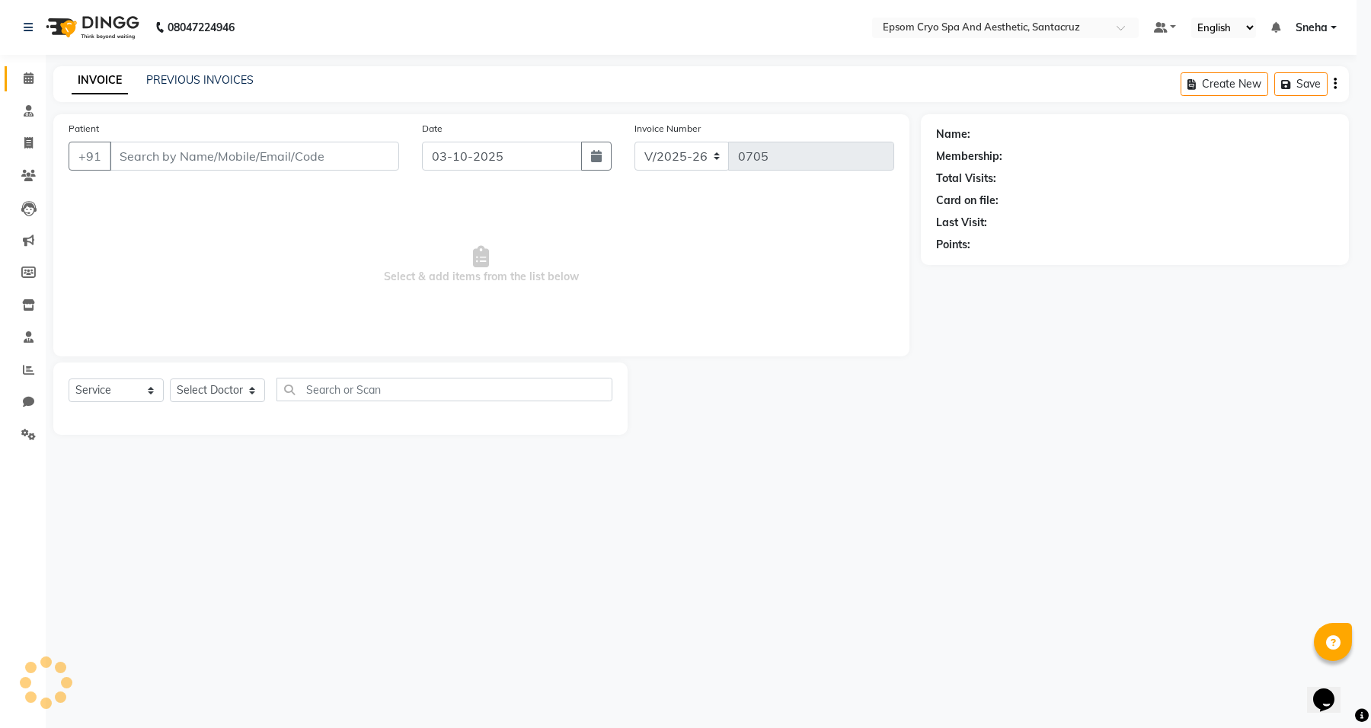
select select "3"
type input "9930464647"
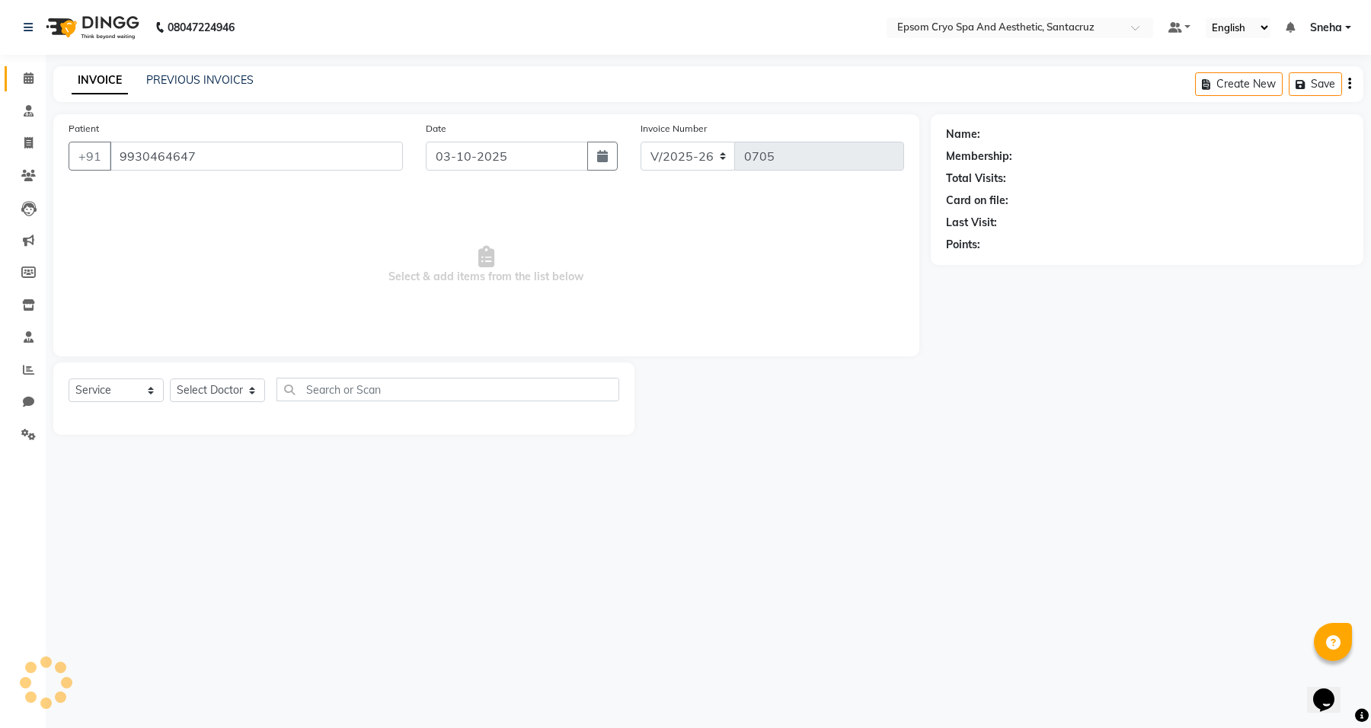
select select "72609"
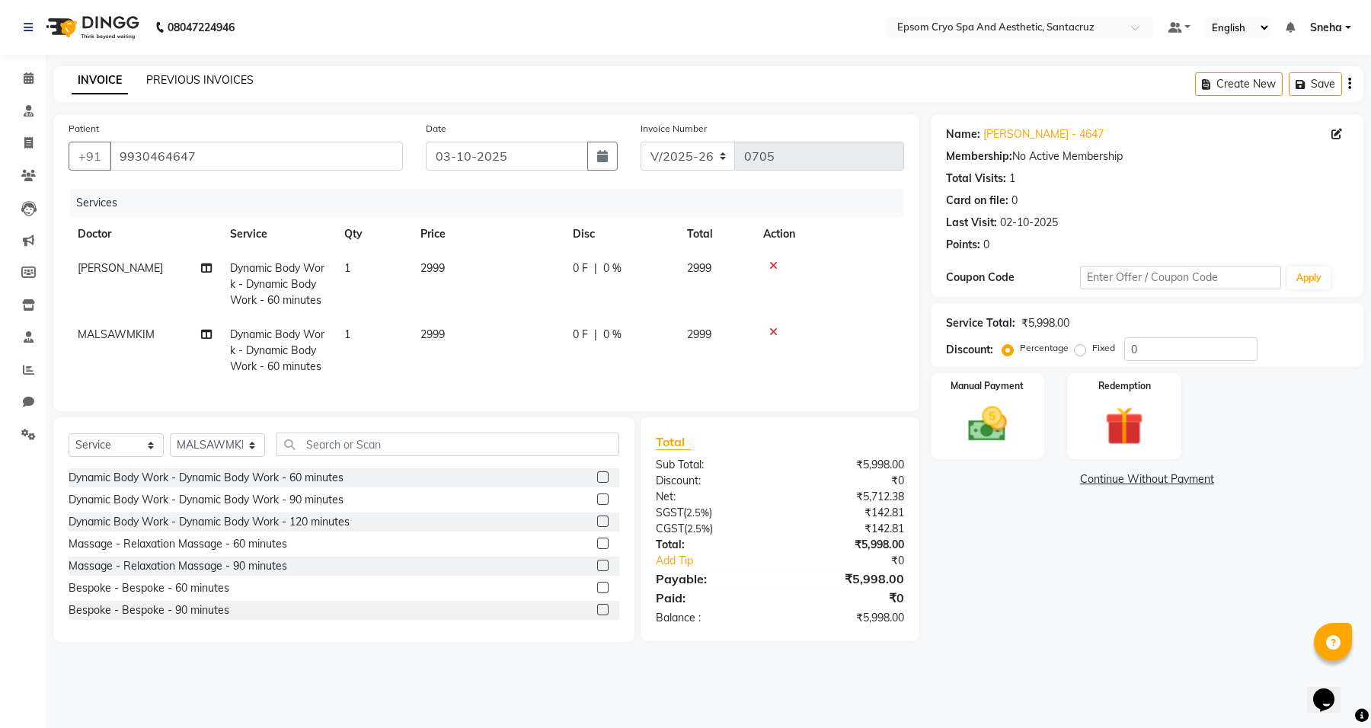
click at [221, 76] on link "PREVIOUS INVOICES" at bounding box center [199, 80] width 107 height 14
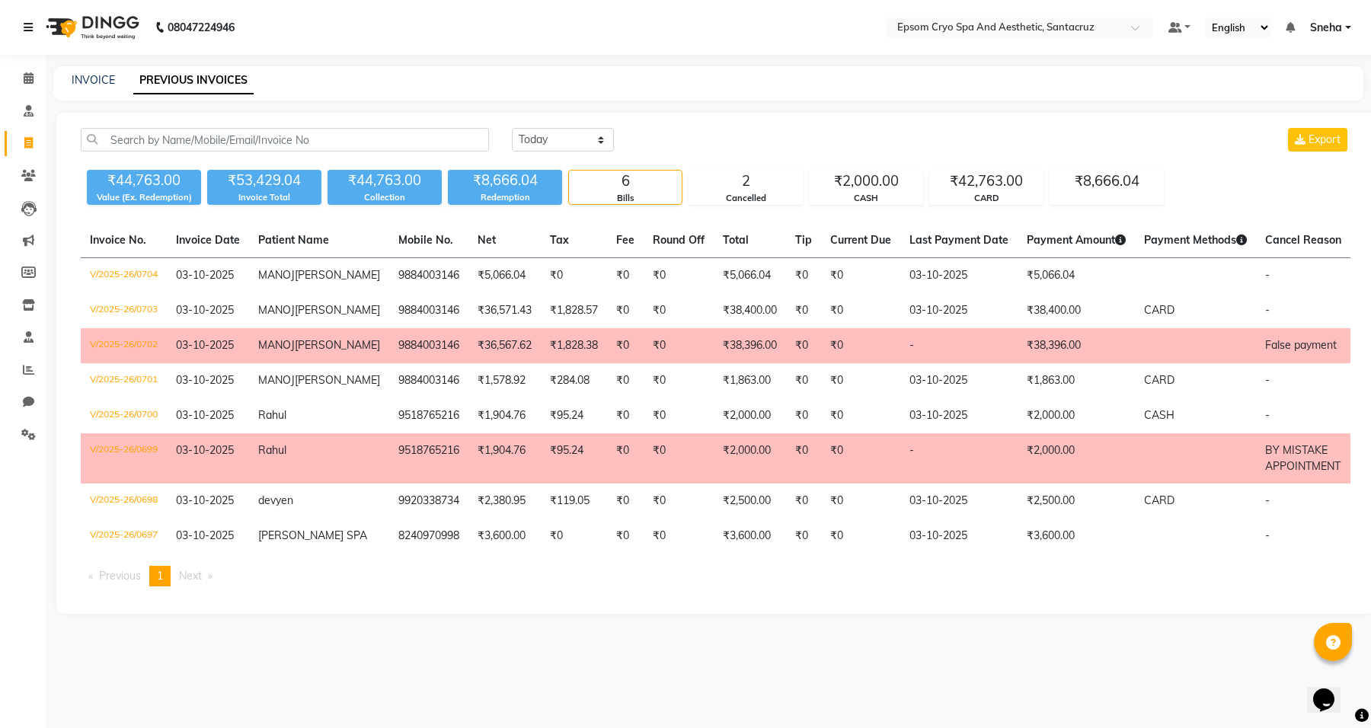
click at [27, 31] on icon at bounding box center [28, 27] width 9 height 11
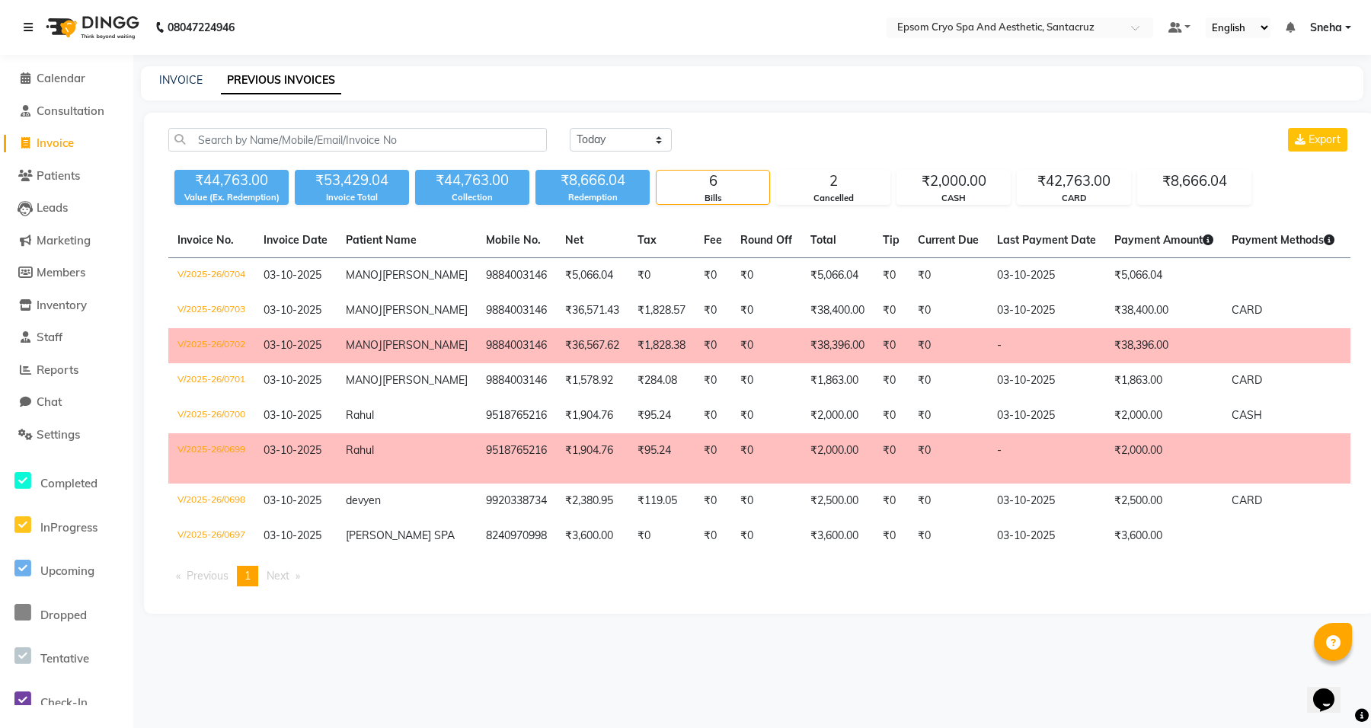
click at [27, 31] on icon at bounding box center [28, 27] width 9 height 11
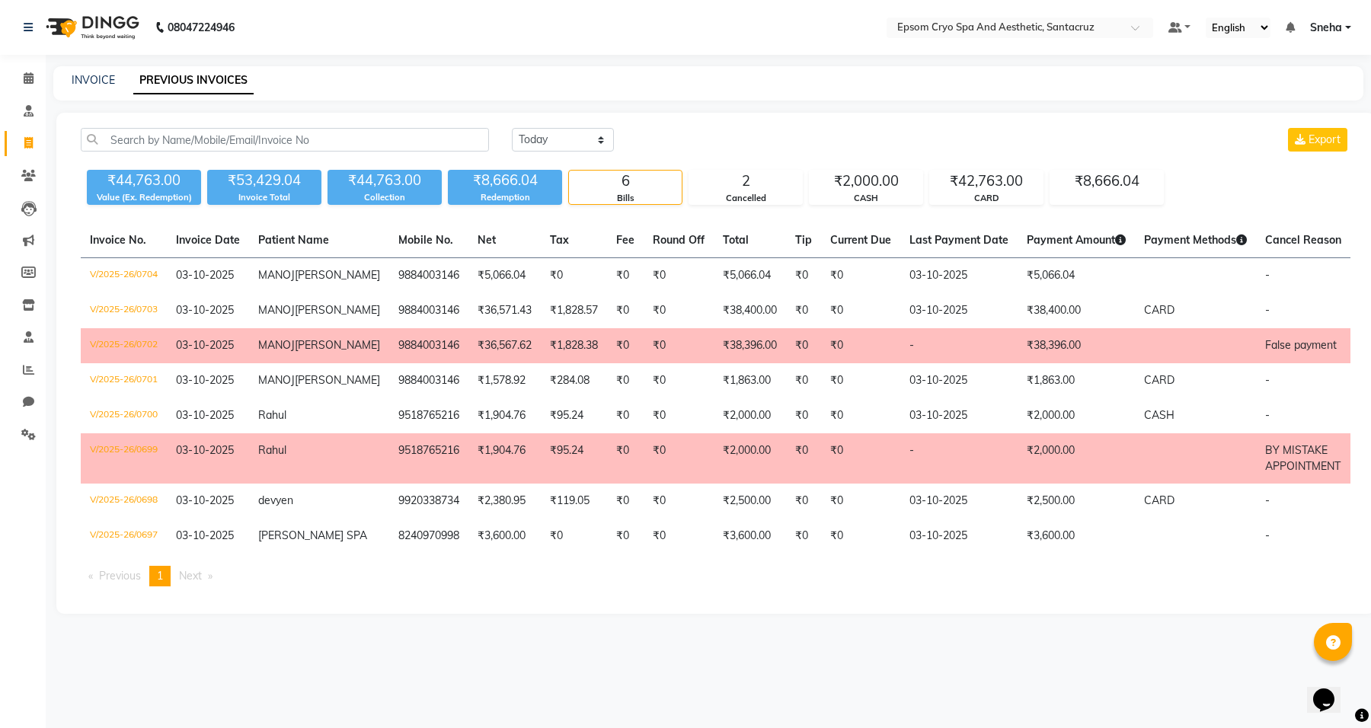
select select "8028"
select select "service"
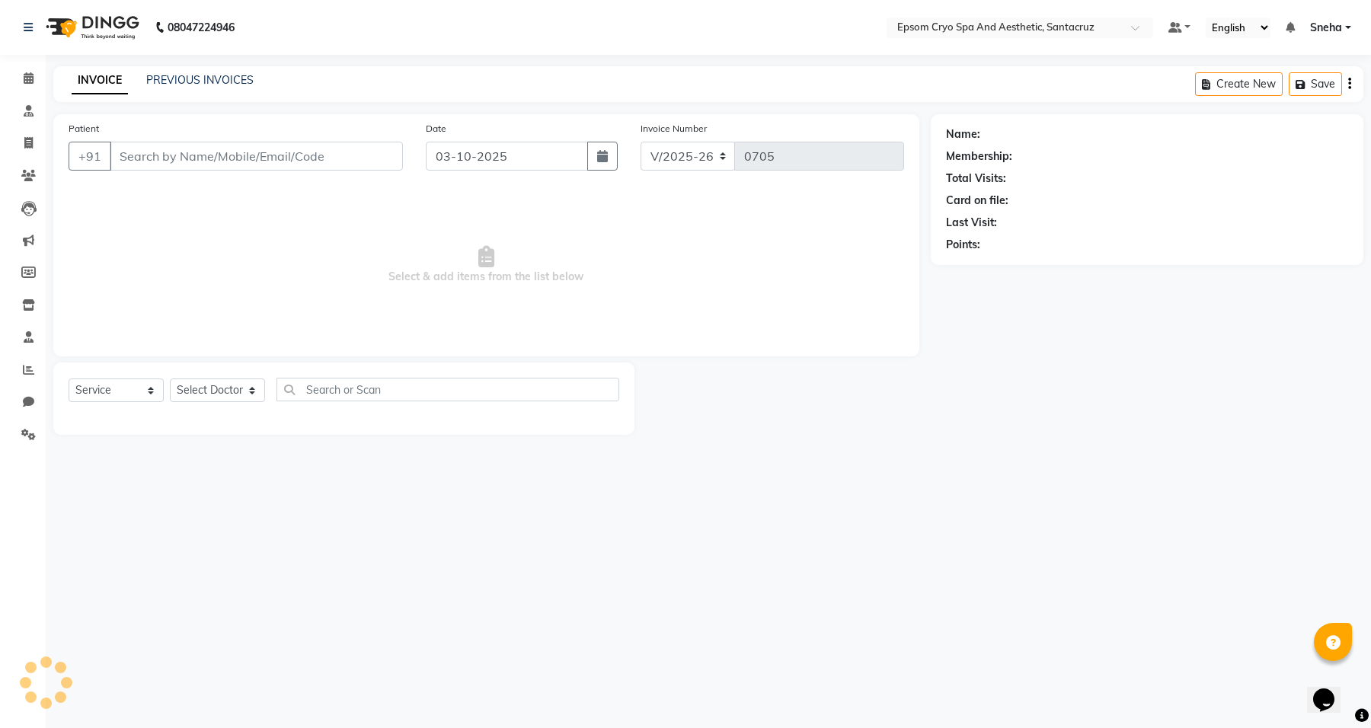
type input "9930464647"
select select "72609"
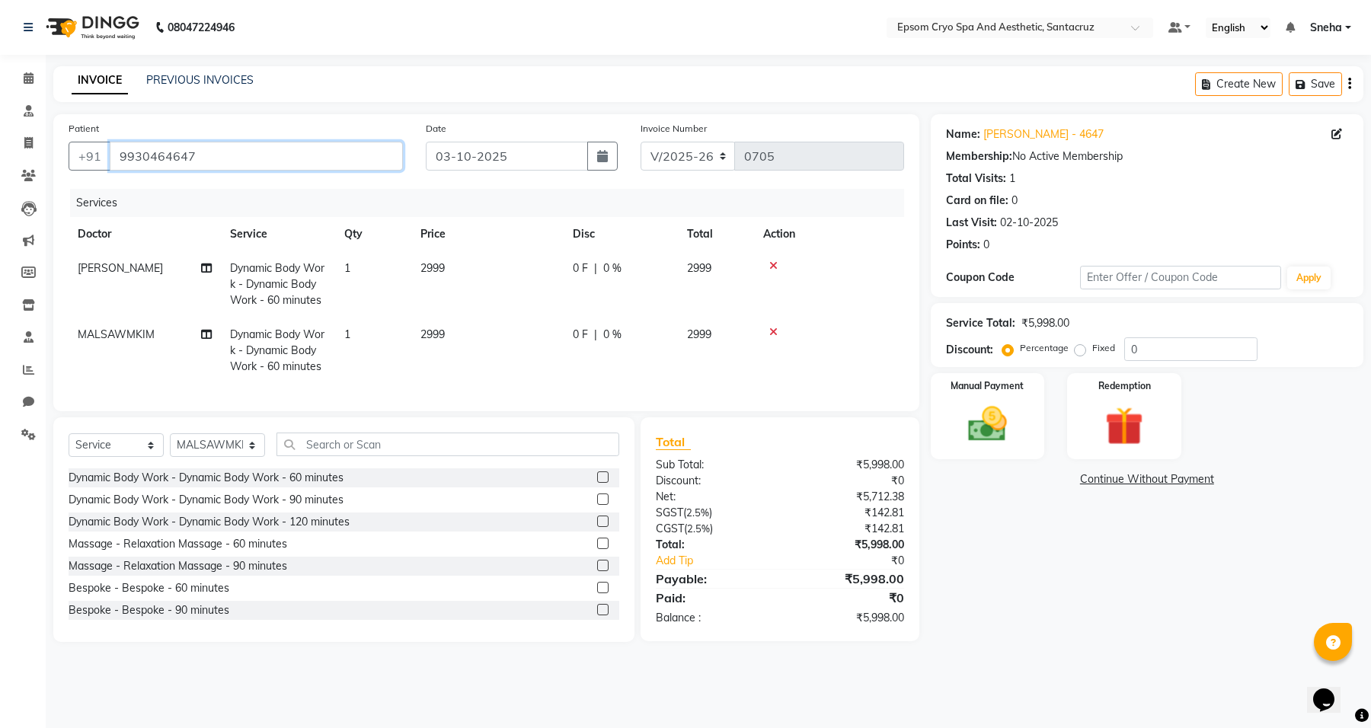
drag, startPoint x: 210, startPoint y: 158, endPoint x: 52, endPoint y: 155, distance: 158.4
click at [52, 155] on div "Patient +91 9930464647 Date 03-10-2025 Invoice Number V/2025 V/2025-26 0705 Ser…" at bounding box center [486, 378] width 889 height 528
click at [42, 73] on li "Calendar" at bounding box center [23, 78] width 46 height 33
click at [30, 85] on span at bounding box center [28, 79] width 27 height 18
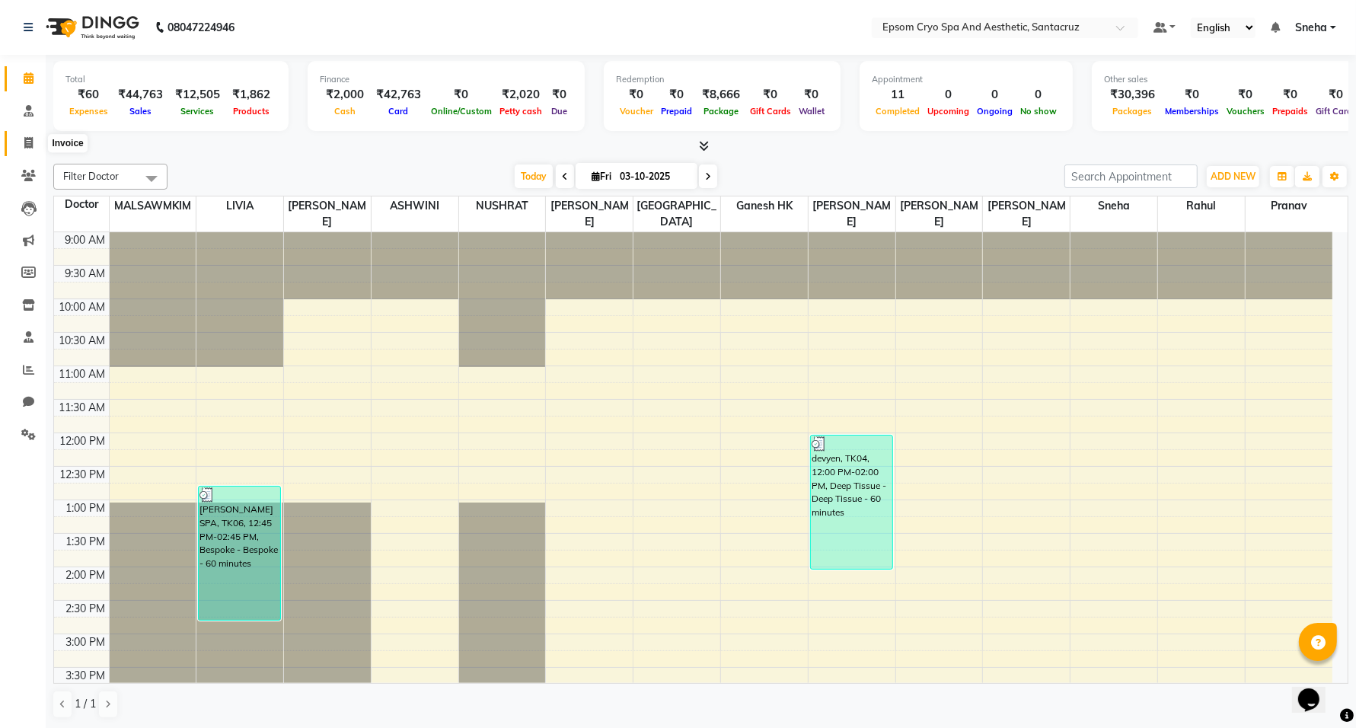
click at [34, 145] on span at bounding box center [28, 144] width 27 height 18
select select "8028"
select select "service"
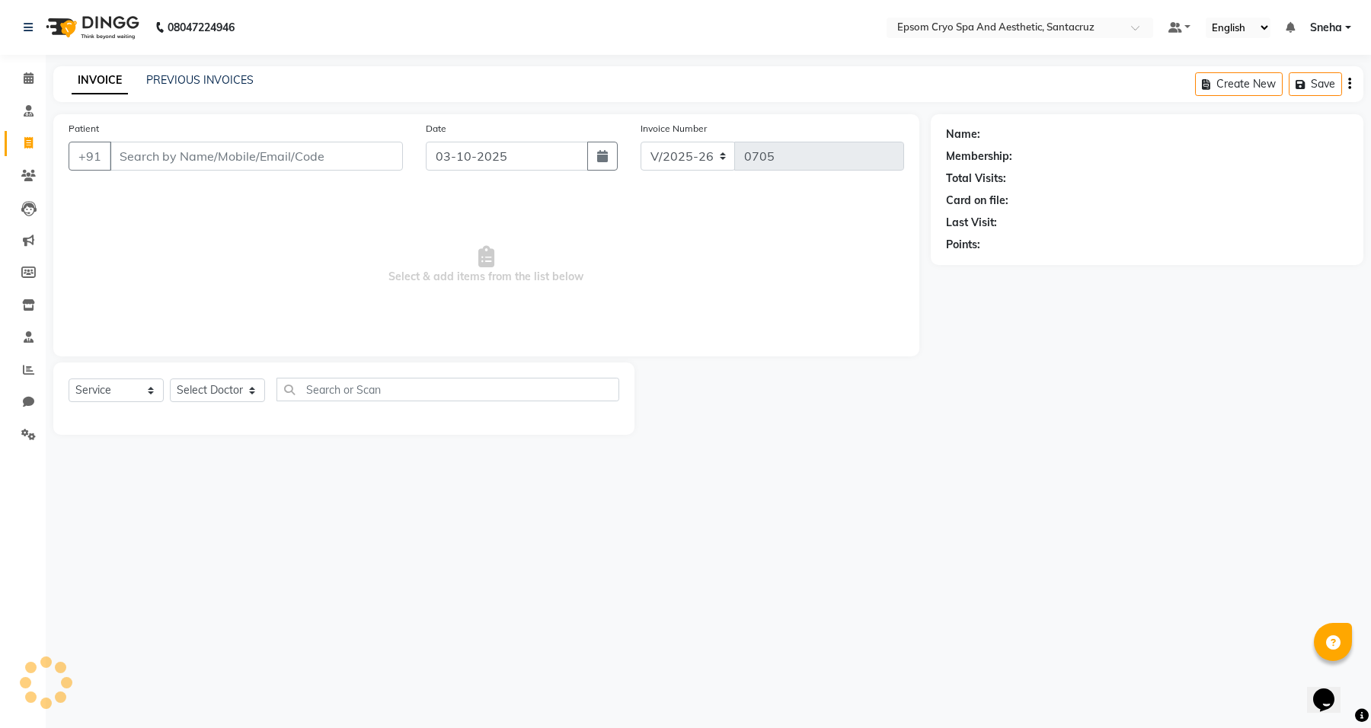
click at [203, 169] on input "Patient" at bounding box center [256, 156] width 293 height 29
click at [206, 165] on input "Patient" at bounding box center [256, 156] width 293 height 29
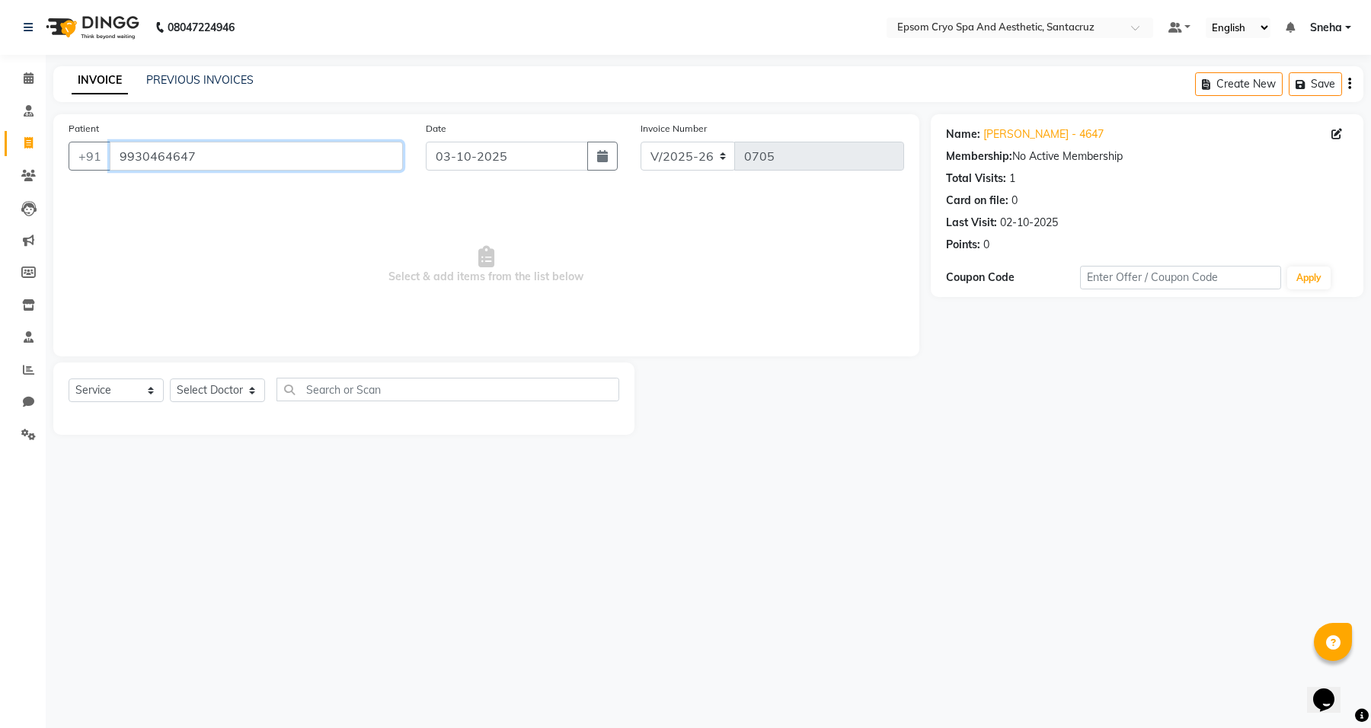
click at [234, 158] on input "9930464647" at bounding box center [256, 156] width 293 height 29
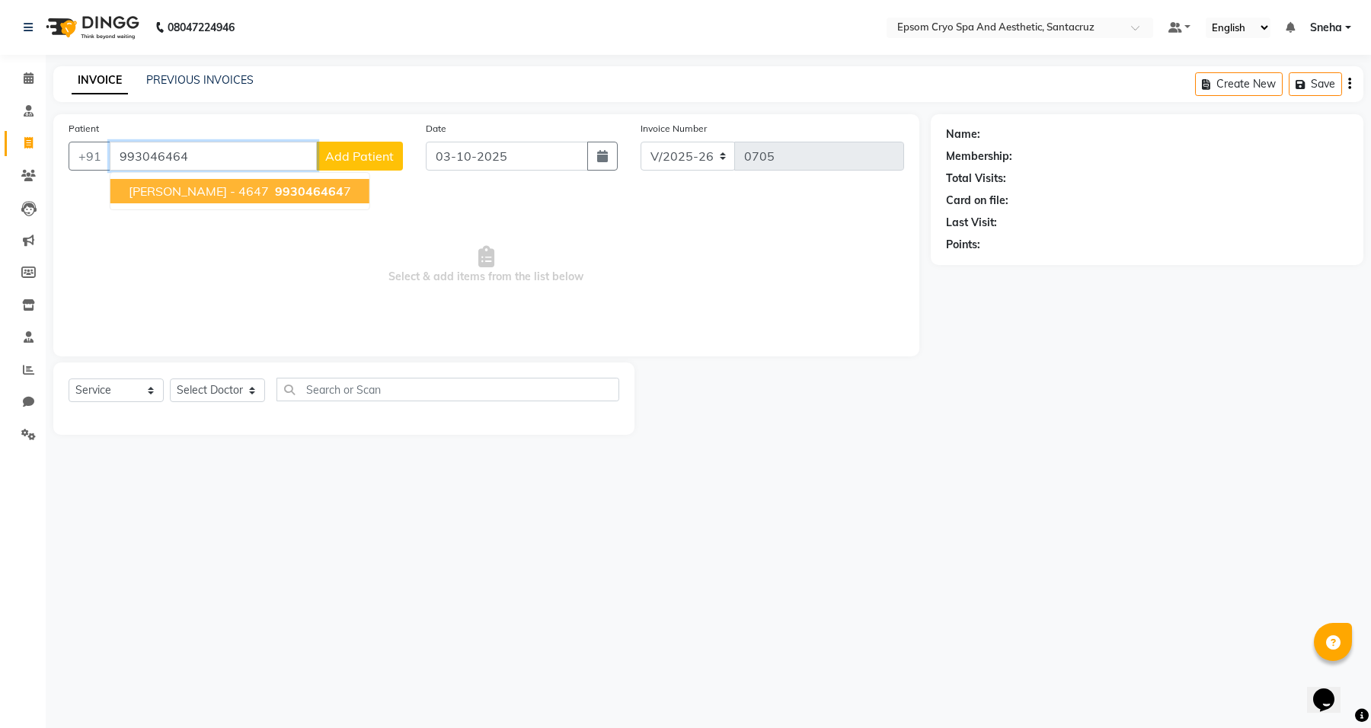
type input "9930464647"
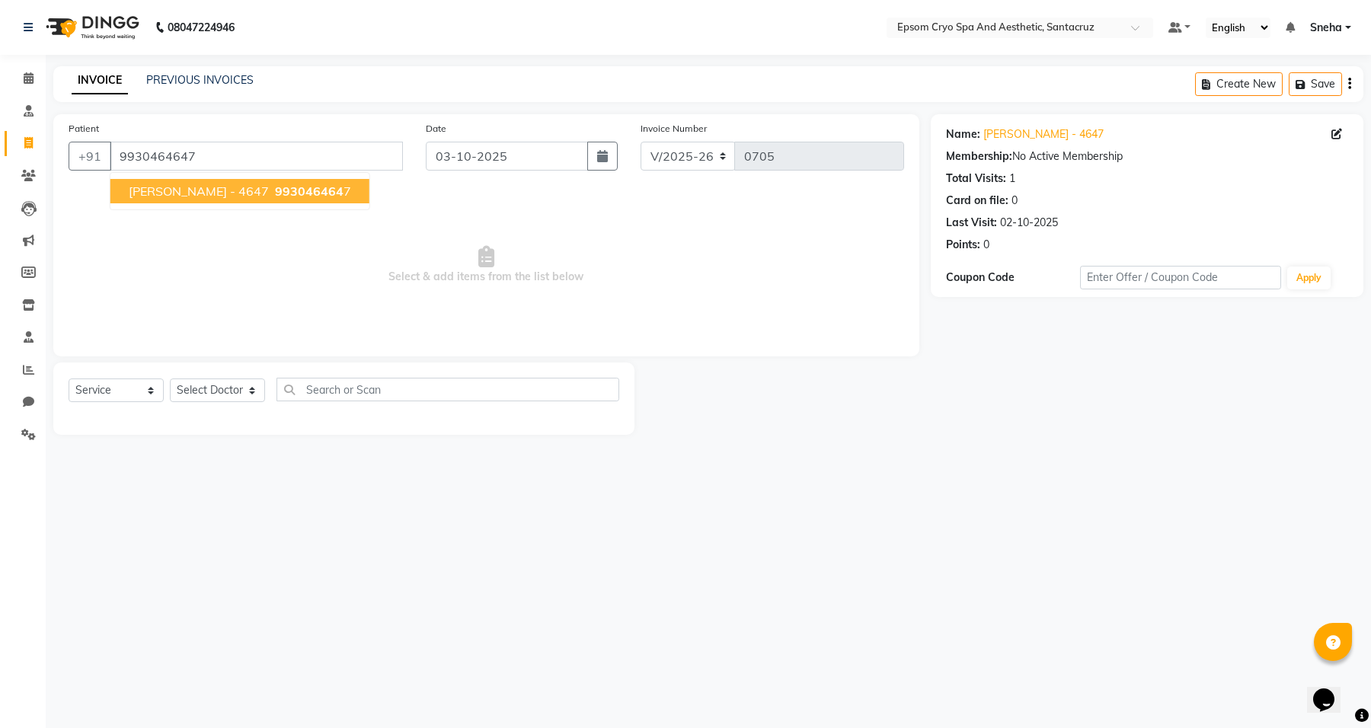
click at [241, 180] on button "ARCHIT - 4647 993046464 7" at bounding box center [239, 191] width 259 height 24
click at [1000, 126] on link "Archit - 4647" at bounding box center [1043, 134] width 120 height 16
click at [15, 74] on span at bounding box center [28, 79] width 27 height 18
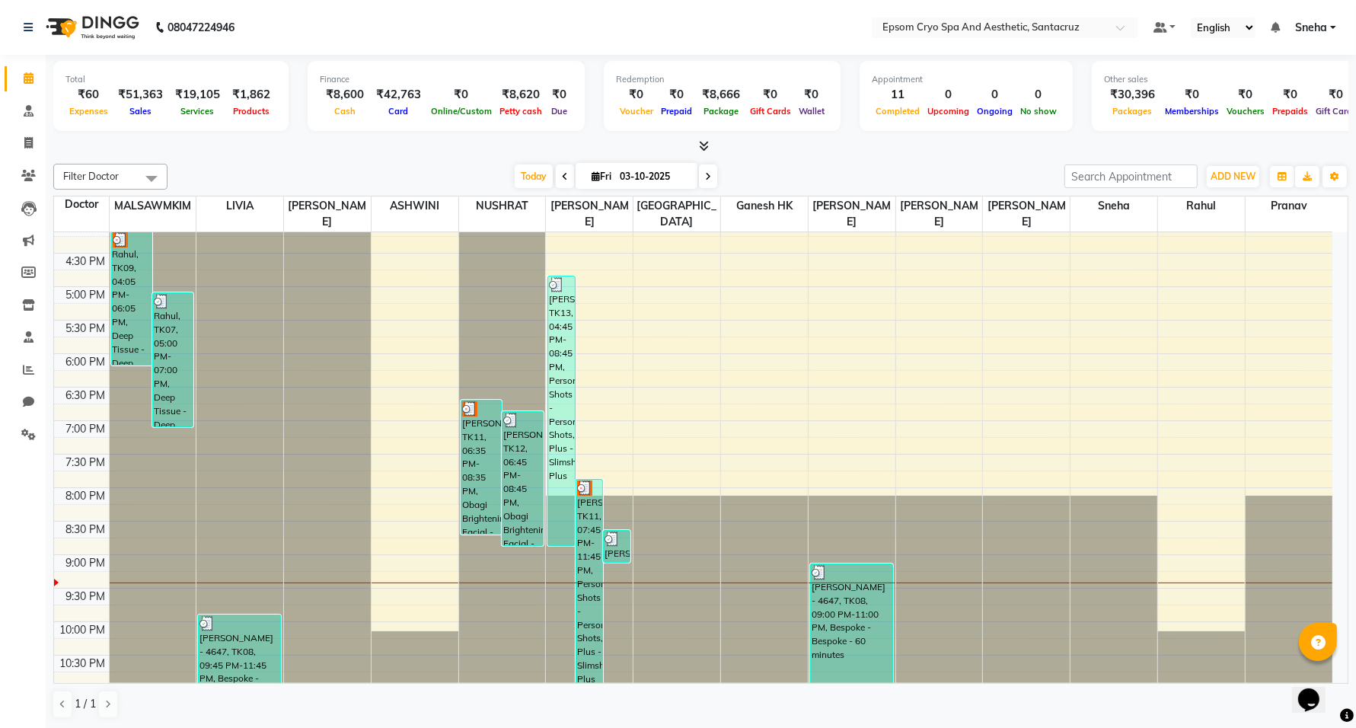
scroll to position [1, 0]
click at [17, 423] on link "Settings" at bounding box center [23, 434] width 37 height 25
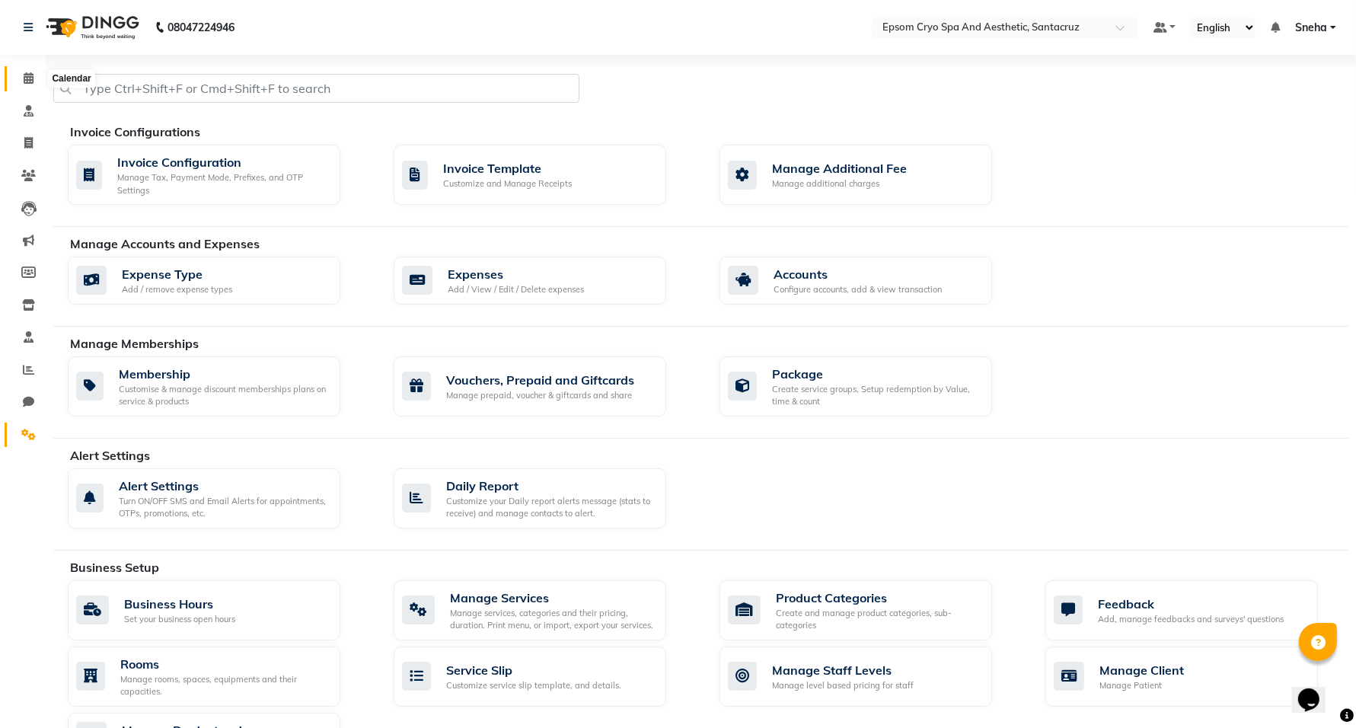
click at [27, 85] on span at bounding box center [28, 79] width 27 height 18
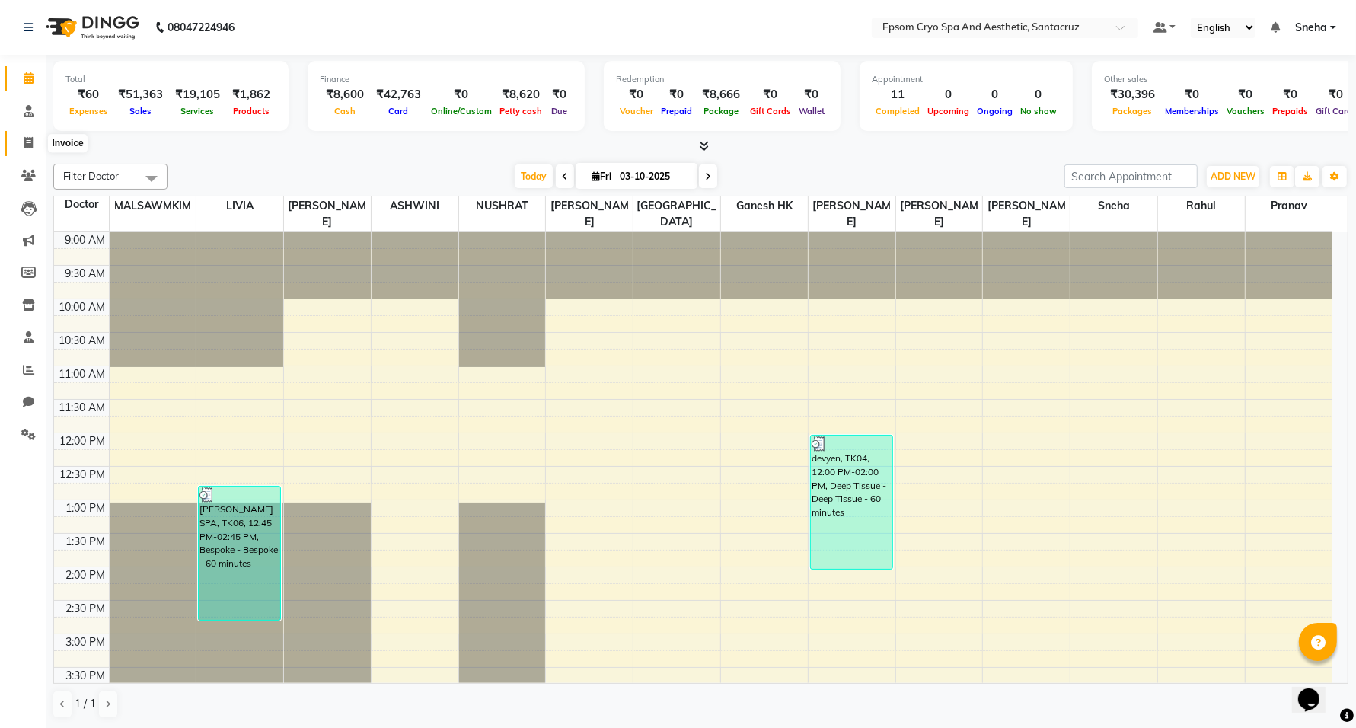
click at [17, 148] on span at bounding box center [28, 144] width 27 height 18
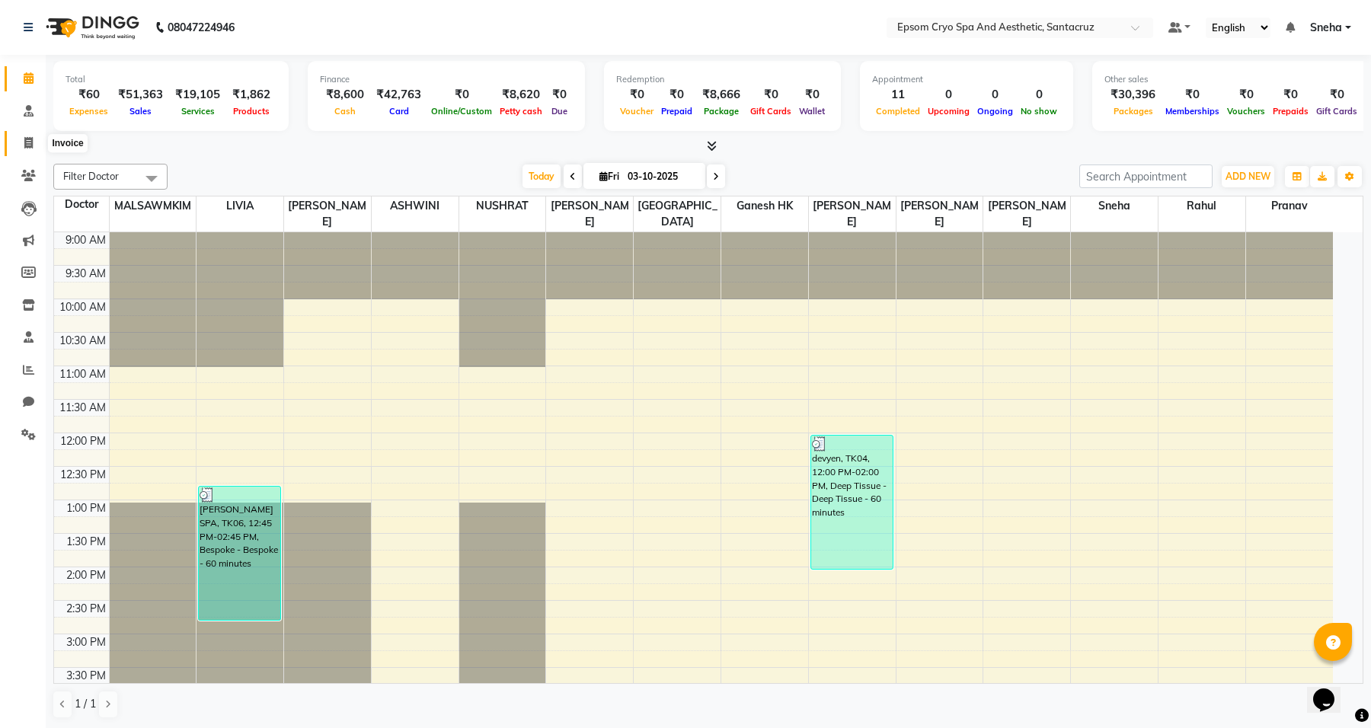
select select "8028"
select select "service"
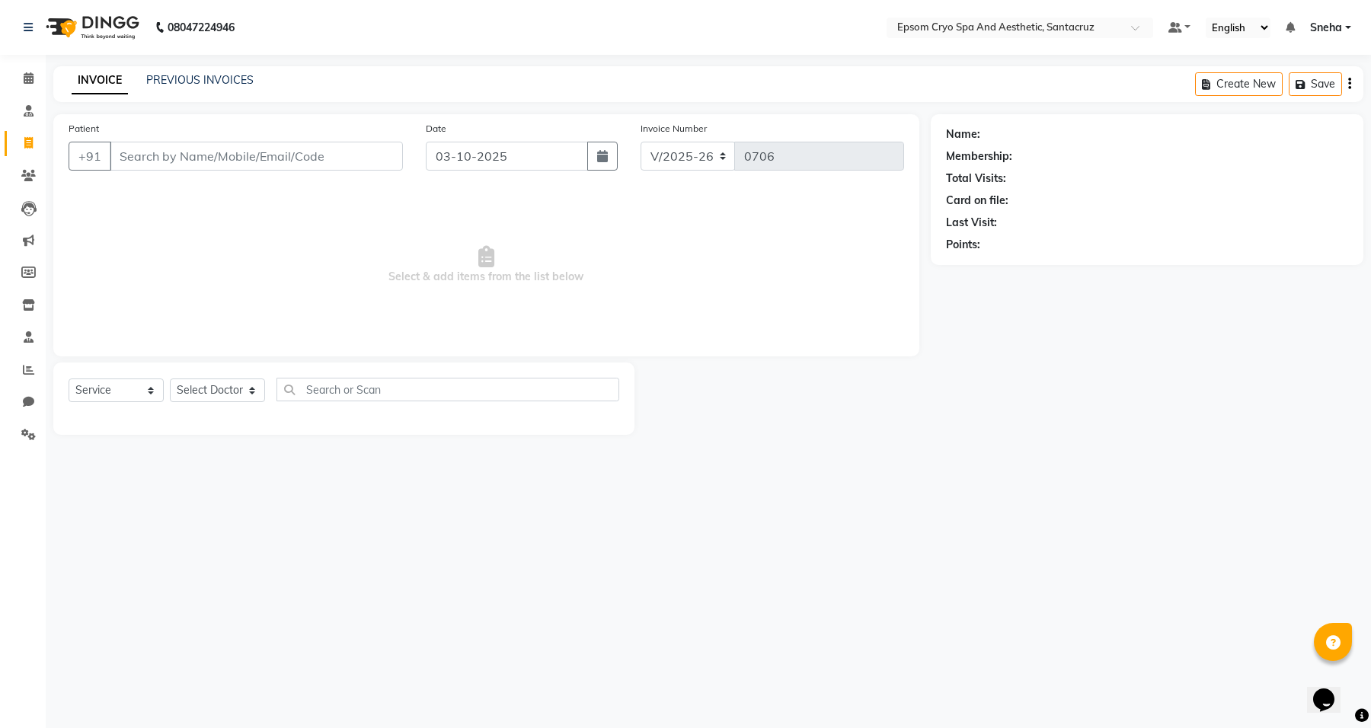
click at [1344, 81] on div "Create New Save" at bounding box center [1279, 84] width 168 height 36
click at [1352, 81] on div "Create New Save" at bounding box center [1279, 84] width 168 height 36
click at [1348, 85] on icon "button" at bounding box center [1349, 84] width 3 height 1
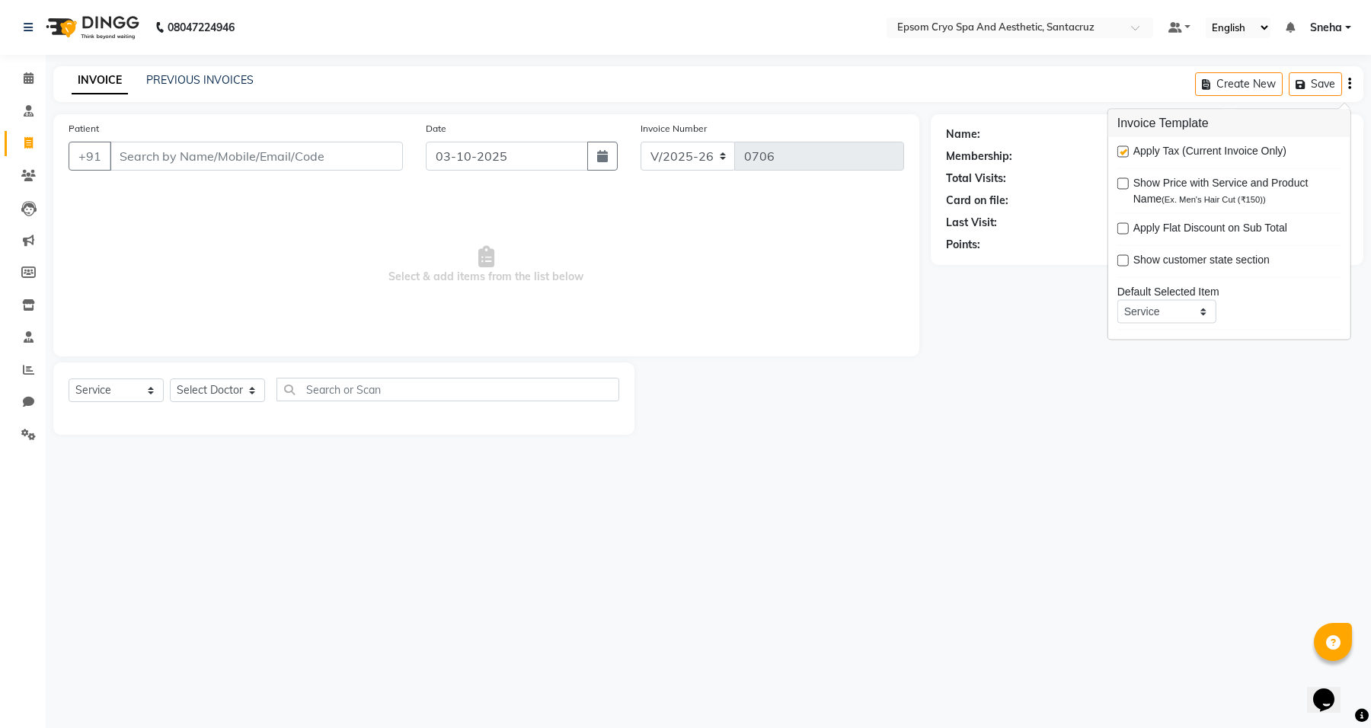
click at [1064, 503] on div "08047224946 Select Location × Epsom Cryo Spa And Aesthetic, Santacruz Default P…" at bounding box center [685, 364] width 1371 height 728
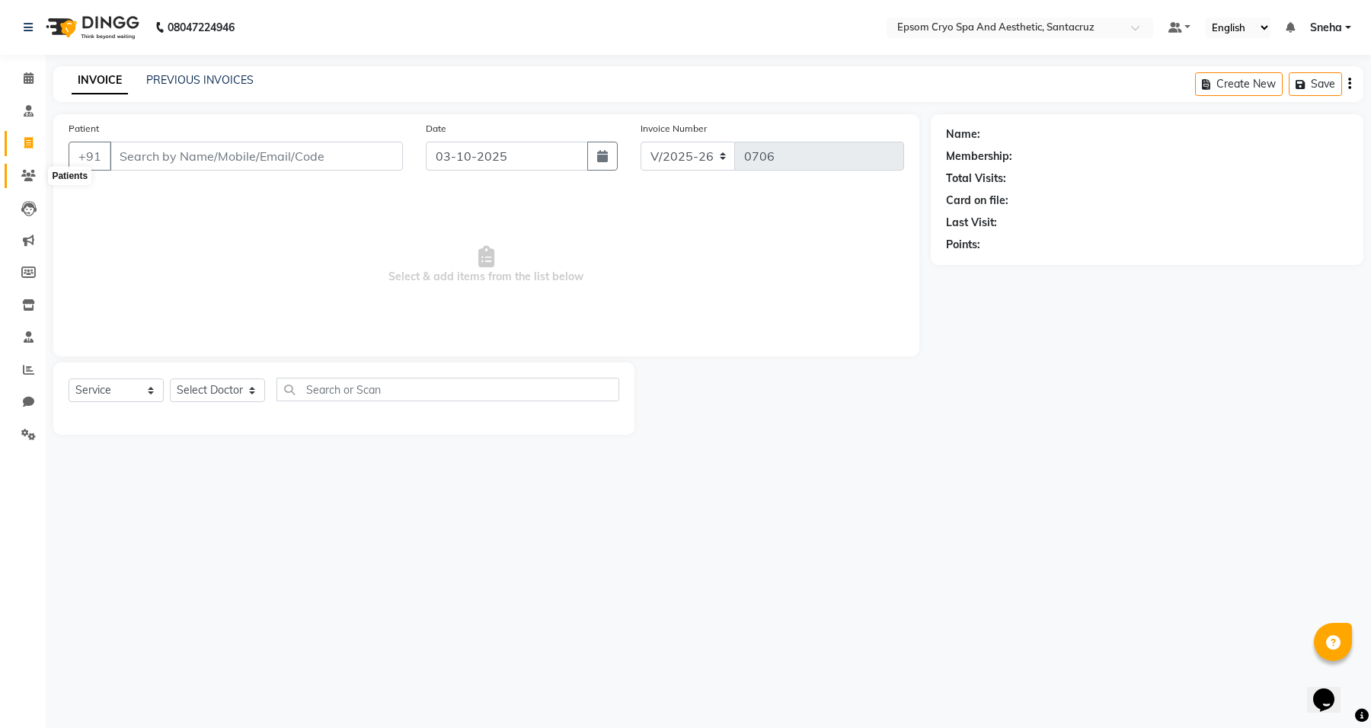
click at [30, 179] on icon at bounding box center [28, 175] width 14 height 11
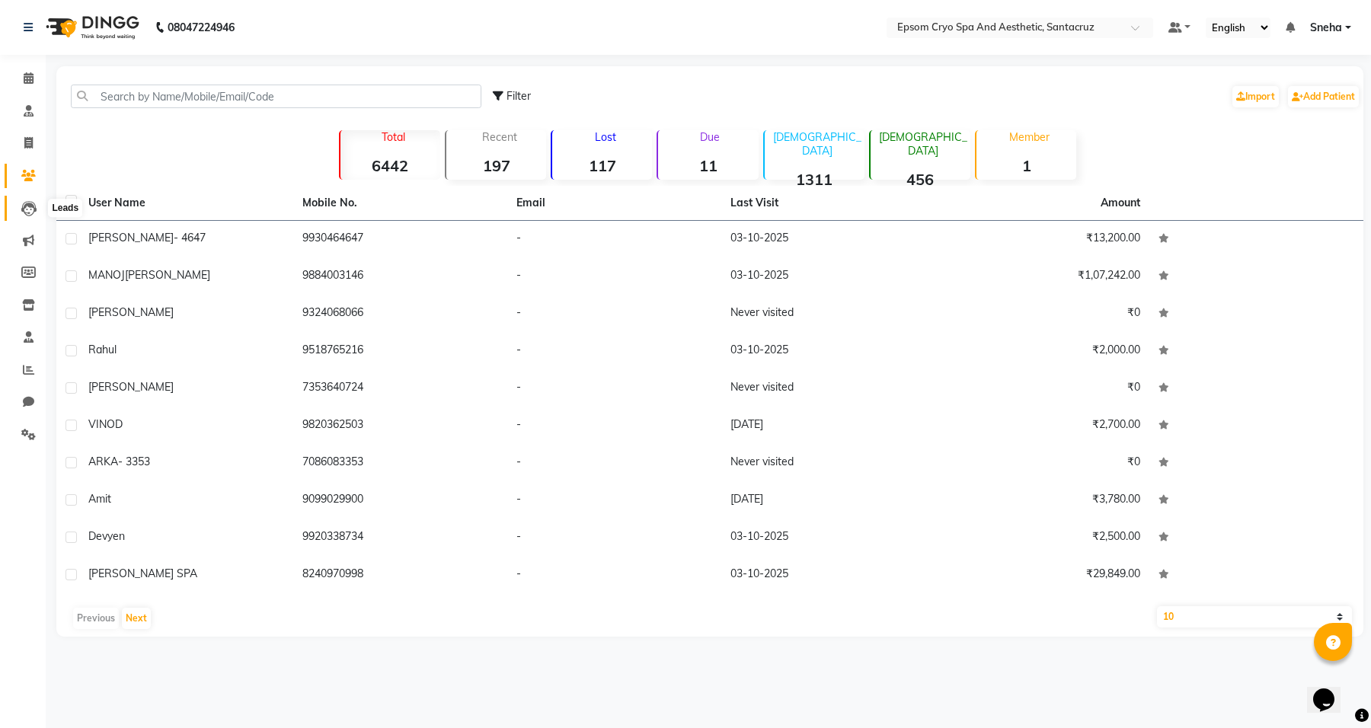
click at [27, 211] on icon at bounding box center [28, 208] width 15 height 15
select select "10"
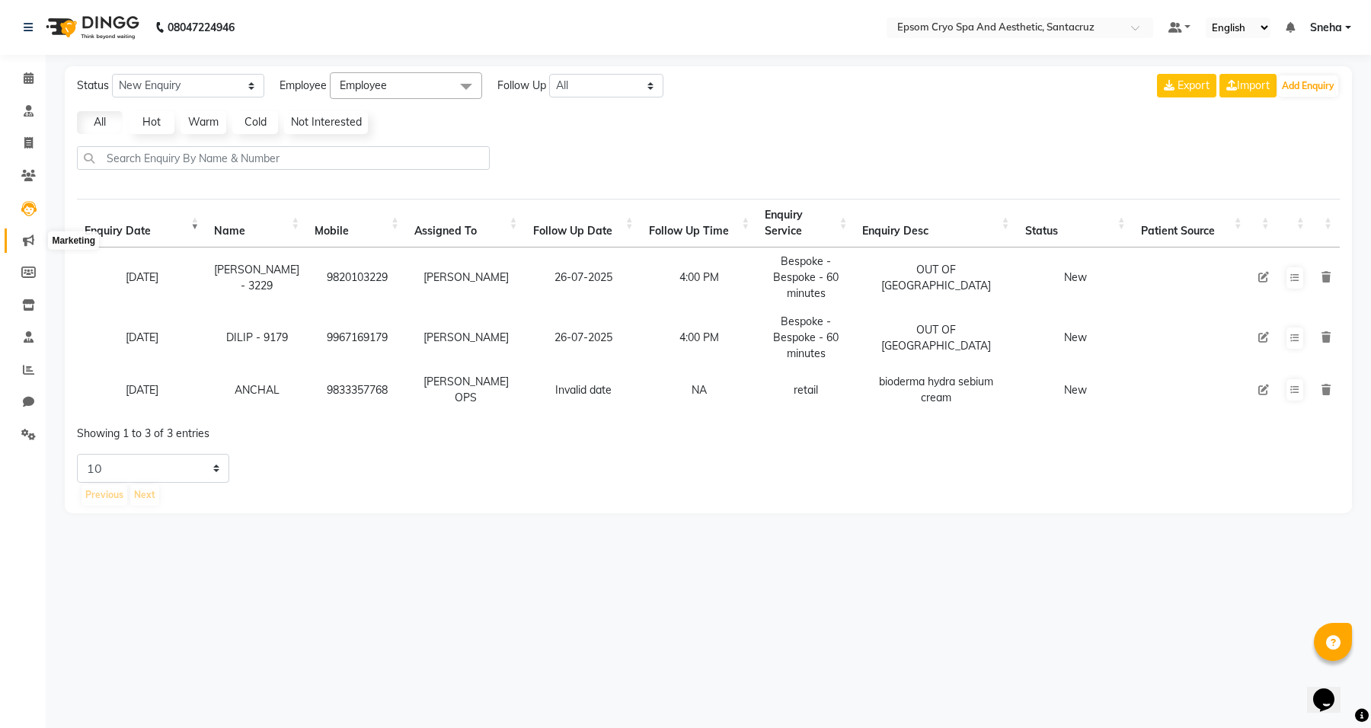
click at [27, 232] on span at bounding box center [28, 241] width 27 height 18
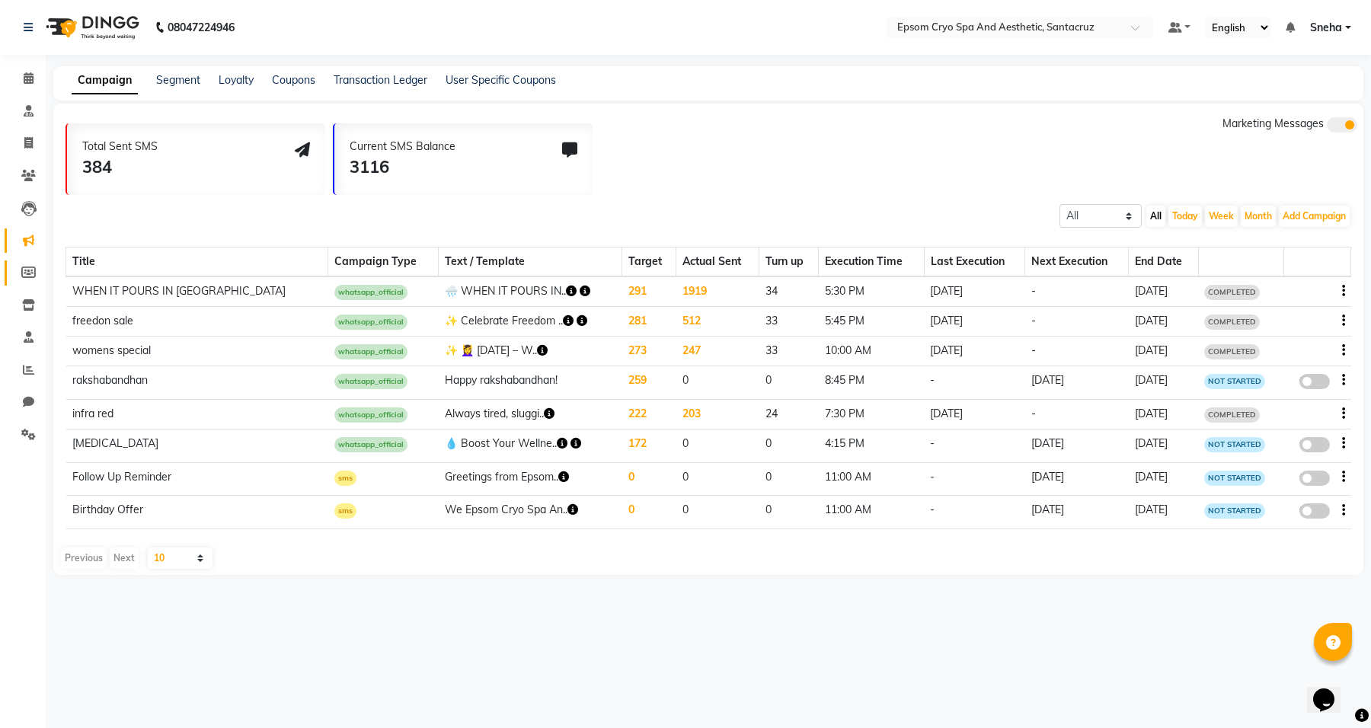
click at [29, 282] on link "Members" at bounding box center [23, 272] width 37 height 25
select select
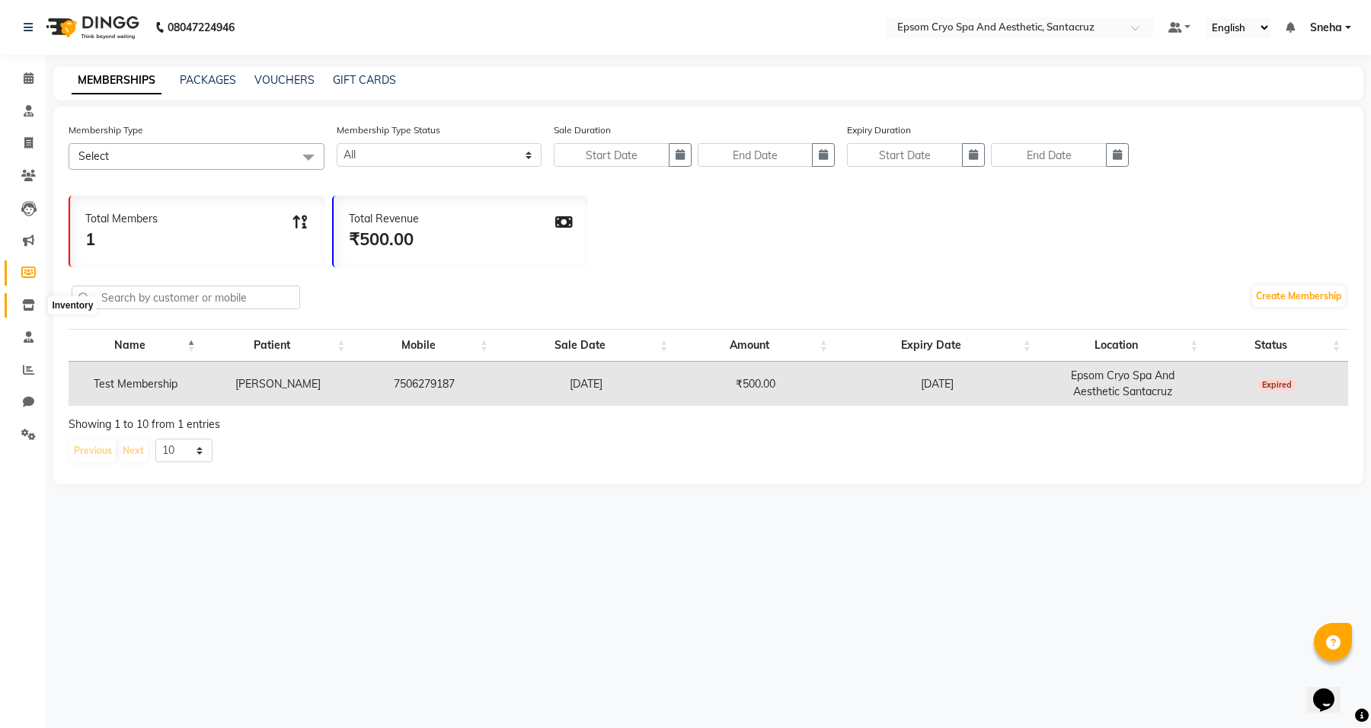
click at [30, 299] on icon at bounding box center [28, 304] width 13 height 11
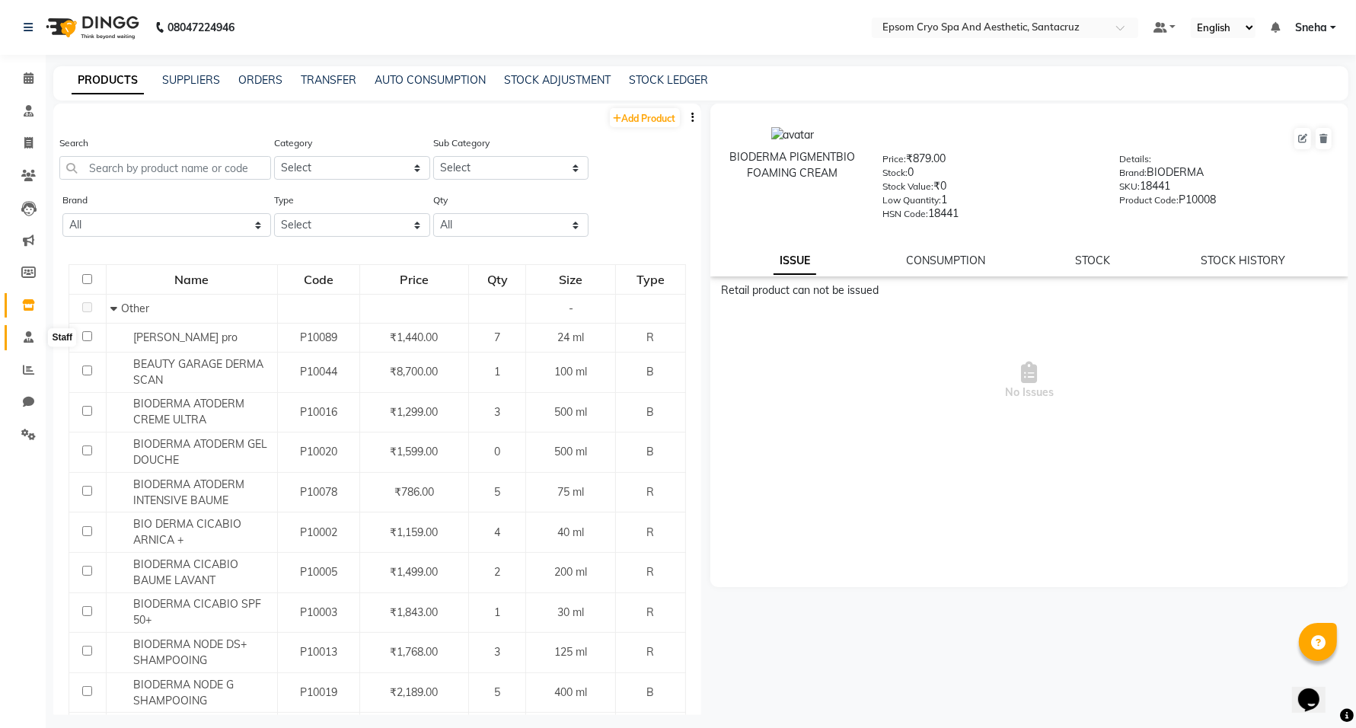
click at [16, 337] on span at bounding box center [28, 338] width 27 height 18
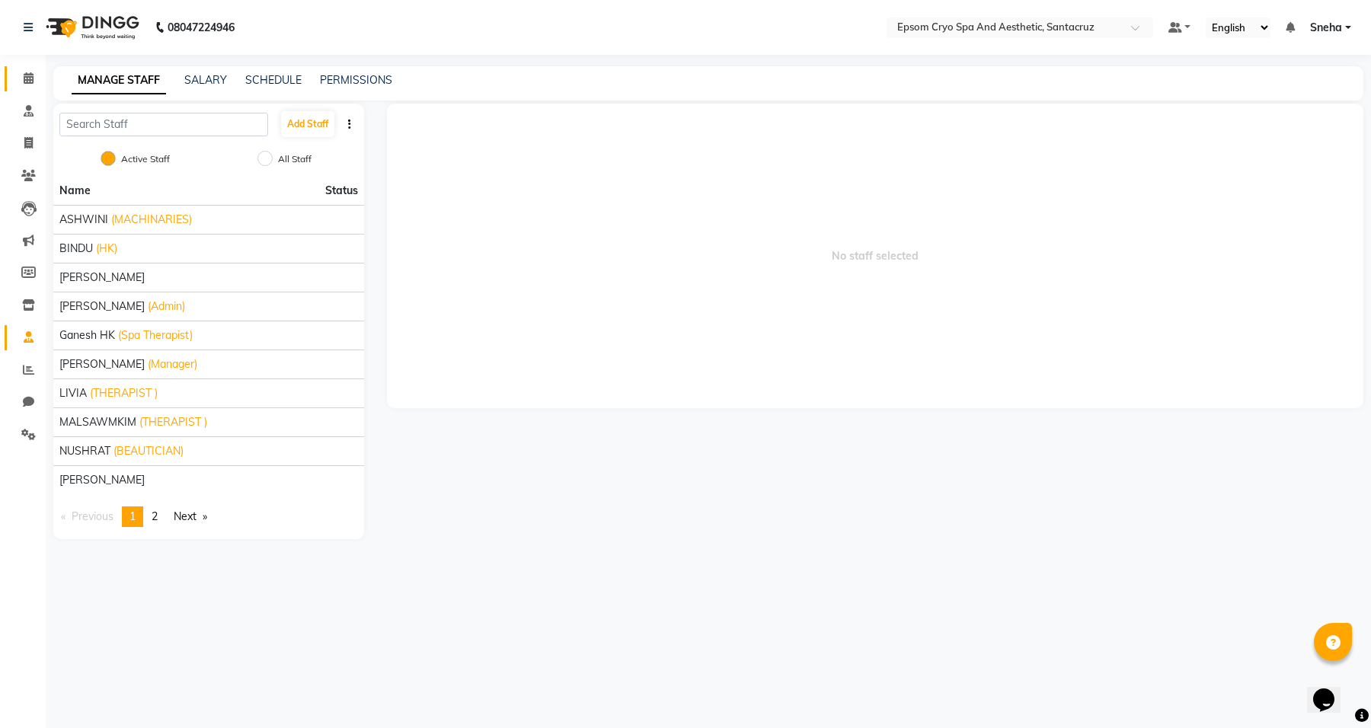
click at [27, 89] on link "Calendar" at bounding box center [23, 78] width 37 height 25
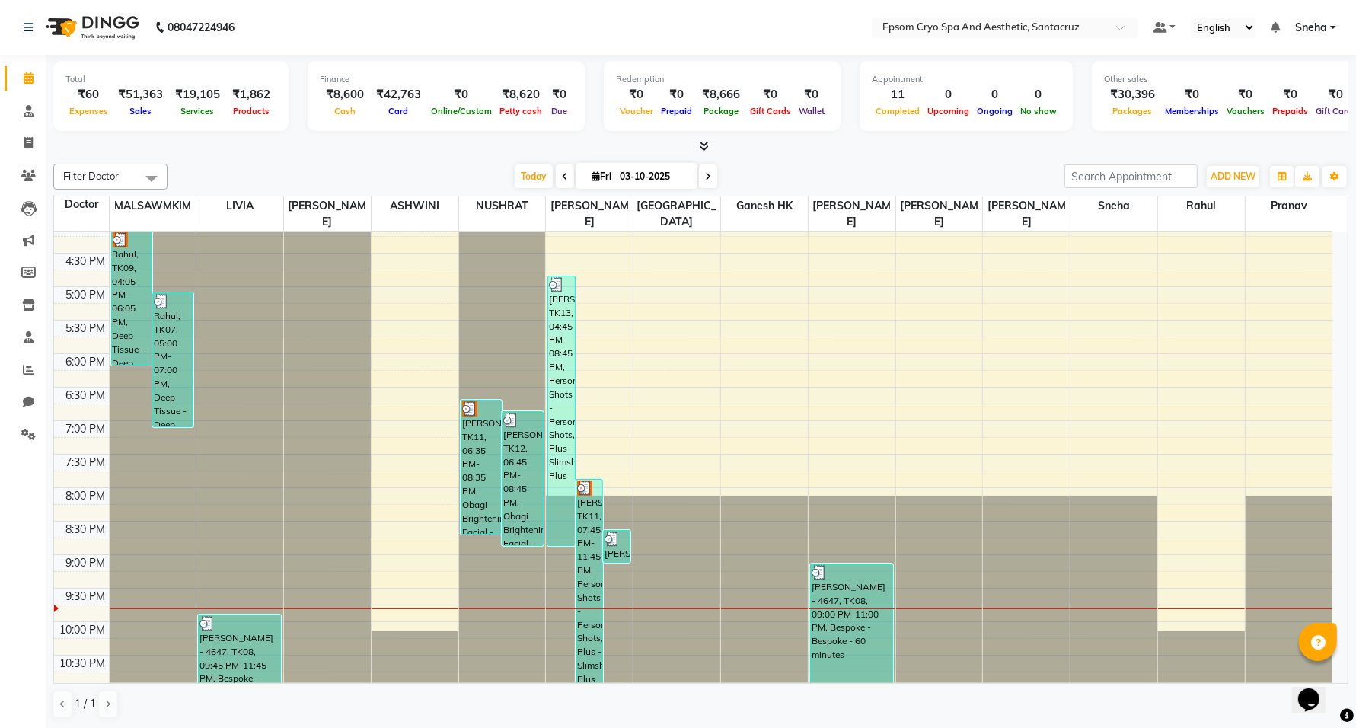
scroll to position [1, 0]
click at [1188, 356] on div "9:00 AM 9:30 AM 10:00 AM 10:30 AM 11:00 AM 11:30 AM 12:00 PM 12:30 PM 1:00 PM 1…" at bounding box center [693, 218] width 1278 height 937
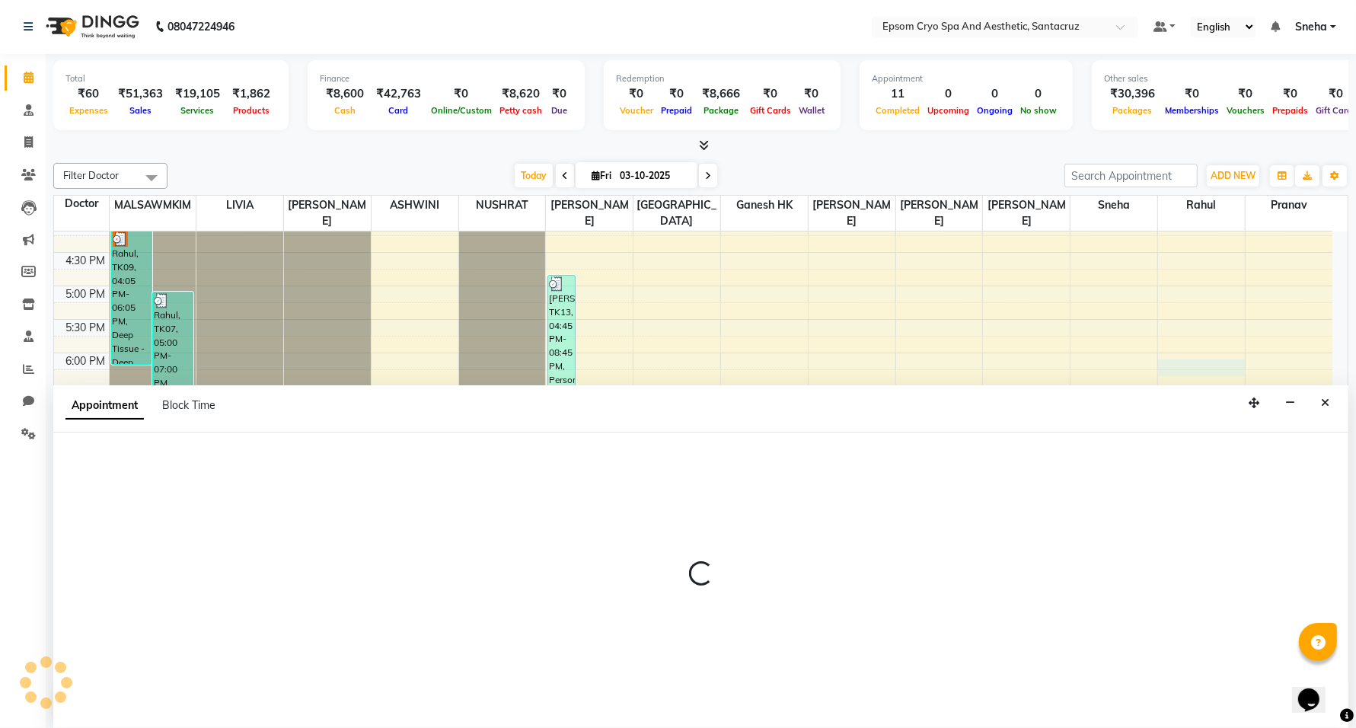
select select "92811"
select select "1080"
select select "tentative"
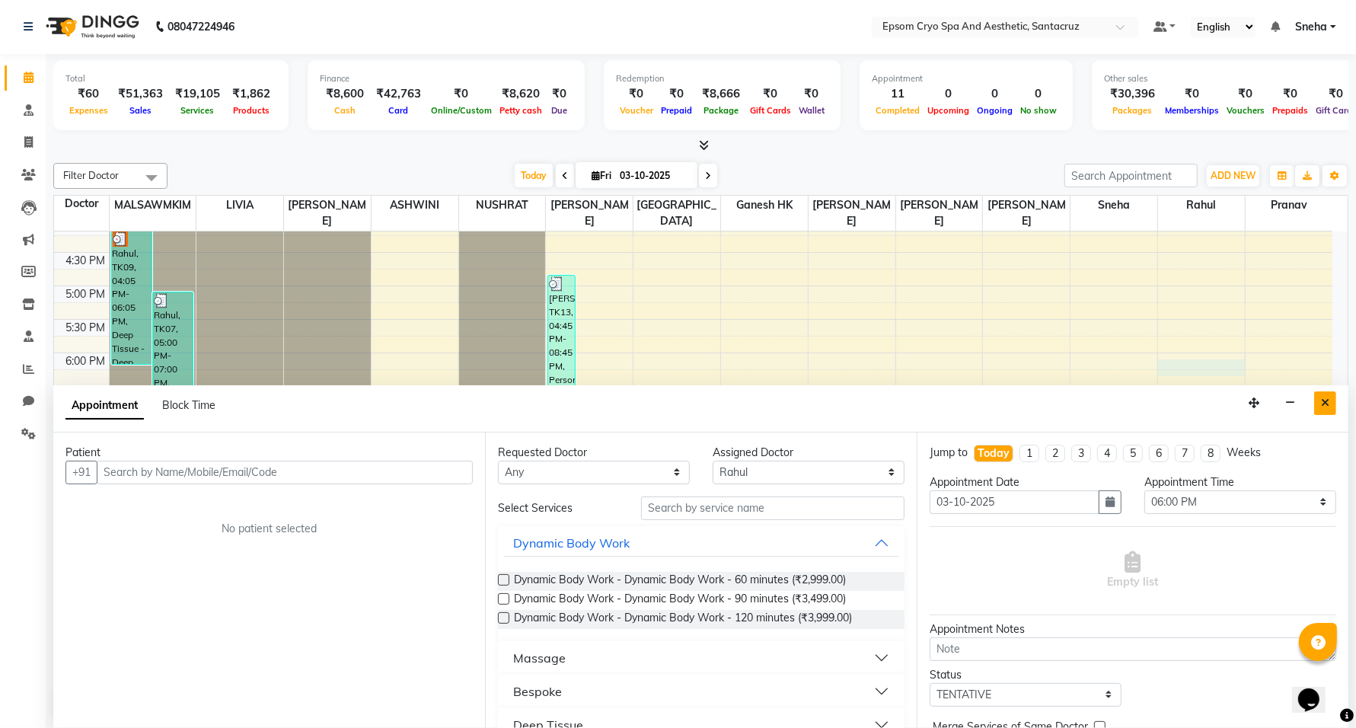
click at [1323, 407] on icon "Close" at bounding box center [1325, 402] width 8 height 11
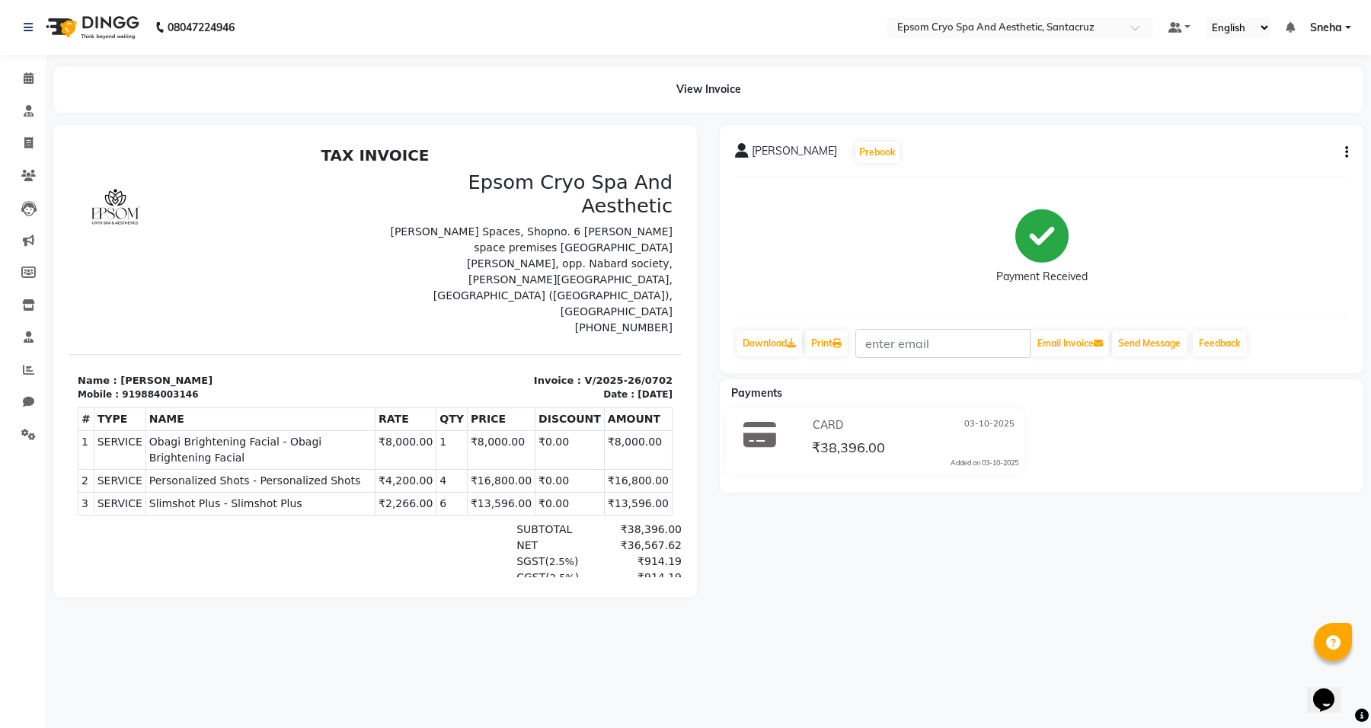
click at [1348, 146] on div "[PERSON_NAME] Prebook Payment Received Download Print Email Invoice Send Messag…" at bounding box center [1041, 249] width 643 height 248
click at [1342, 148] on button "button" at bounding box center [1343, 153] width 9 height 16
click at [687, 84] on div "View Invoice" at bounding box center [708, 89] width 1310 height 46
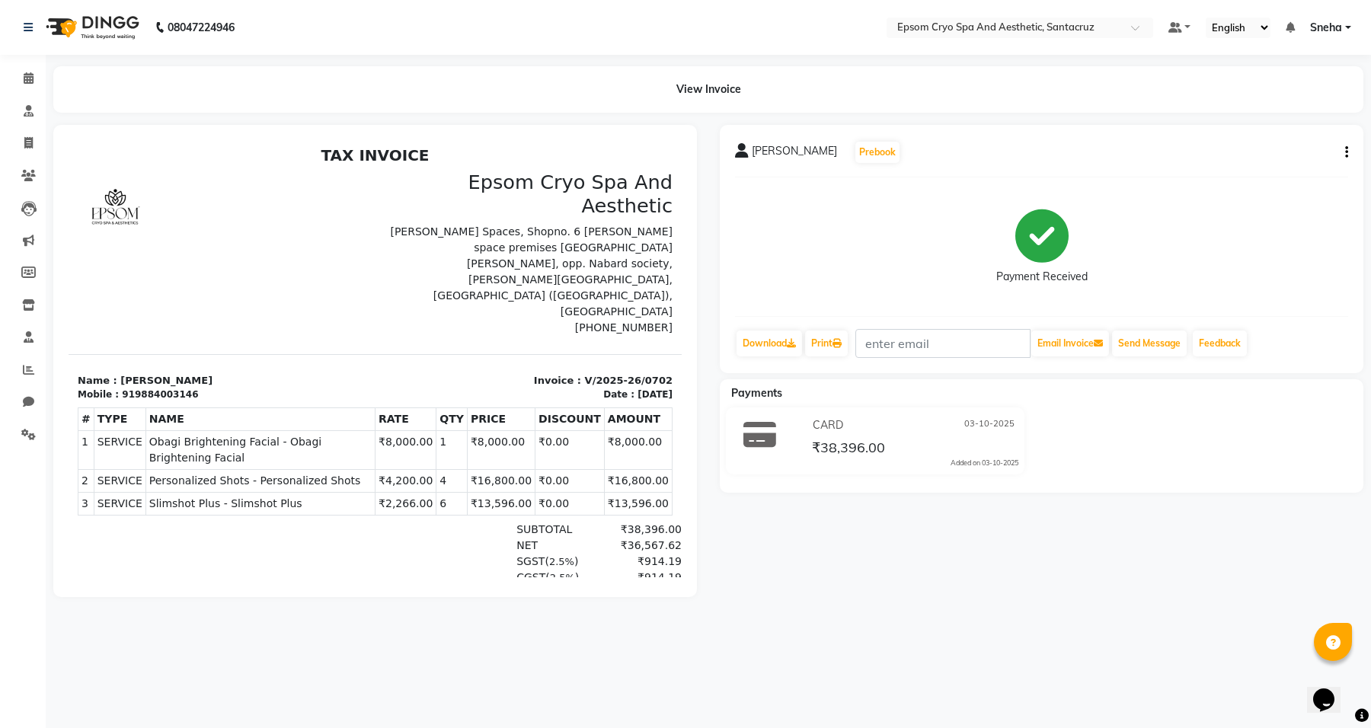
click at [800, 94] on div "View Invoice" at bounding box center [708, 89] width 1310 height 46
drag, startPoint x: 126, startPoint y: 324, endPoint x: 183, endPoint y: 332, distance: 57.7
click at [183, 332] on div "TAX INVOICE Epsom Cryo Spa And Aesthetic [PERSON_NAME][GEOGRAPHIC_DATA], Shopno…" at bounding box center [375, 416] width 613 height 540
copy div "9884003146 Invoice : V/2025-26/0702 Date : [DATE]"
click at [25, 143] on icon at bounding box center [28, 142] width 8 height 11
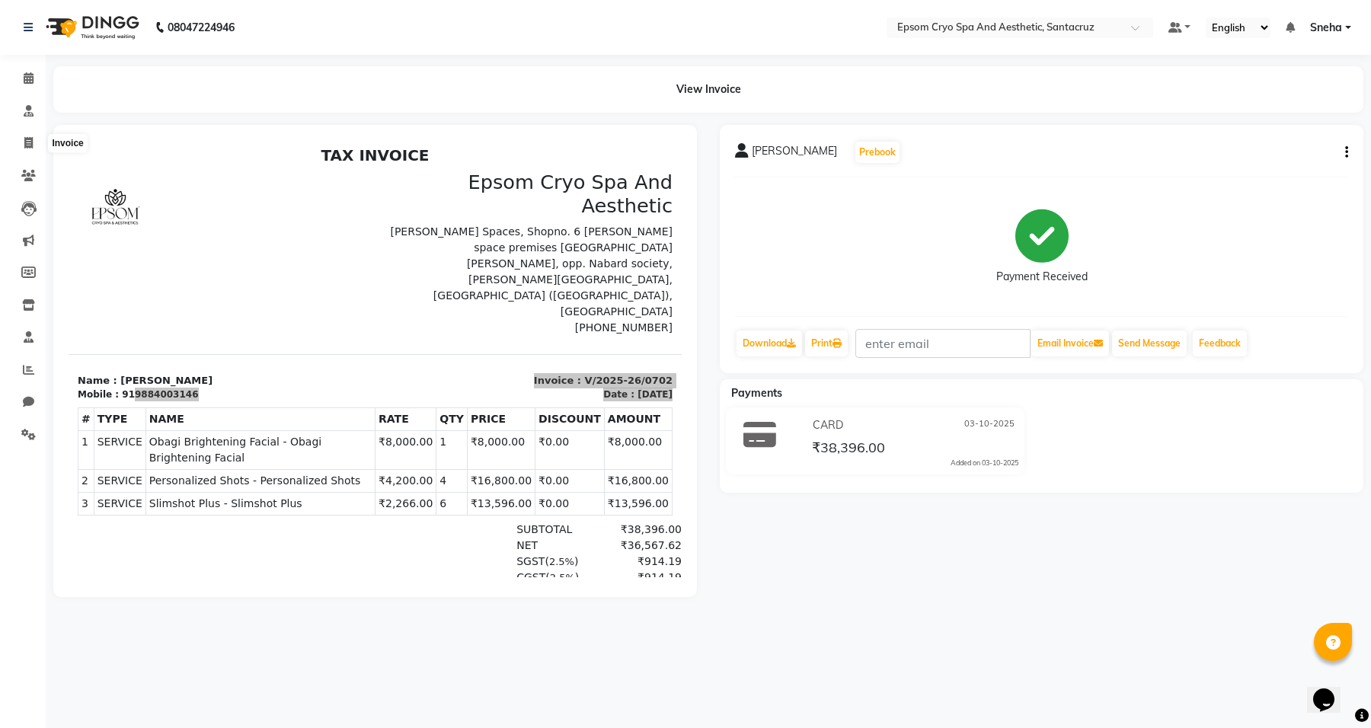
select select "8028"
select select "service"
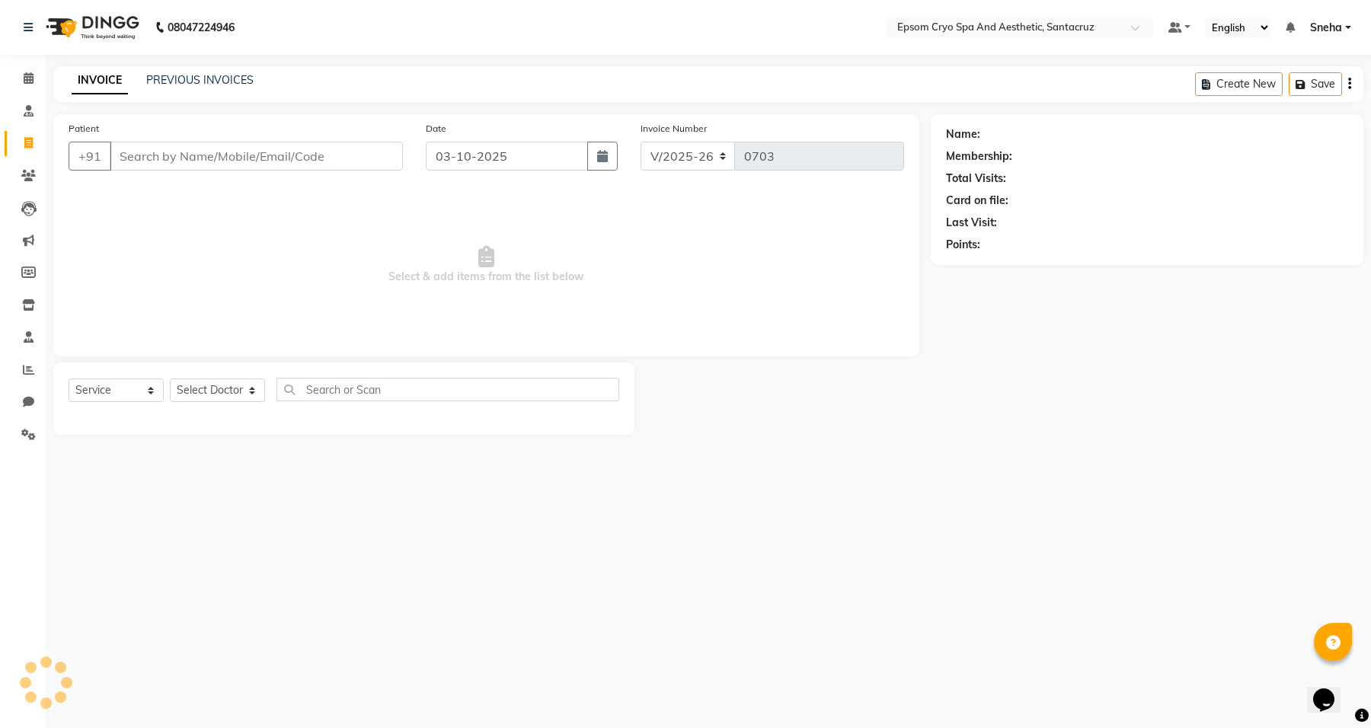
click at [158, 154] on input "Patient" at bounding box center [256, 156] width 293 height 29
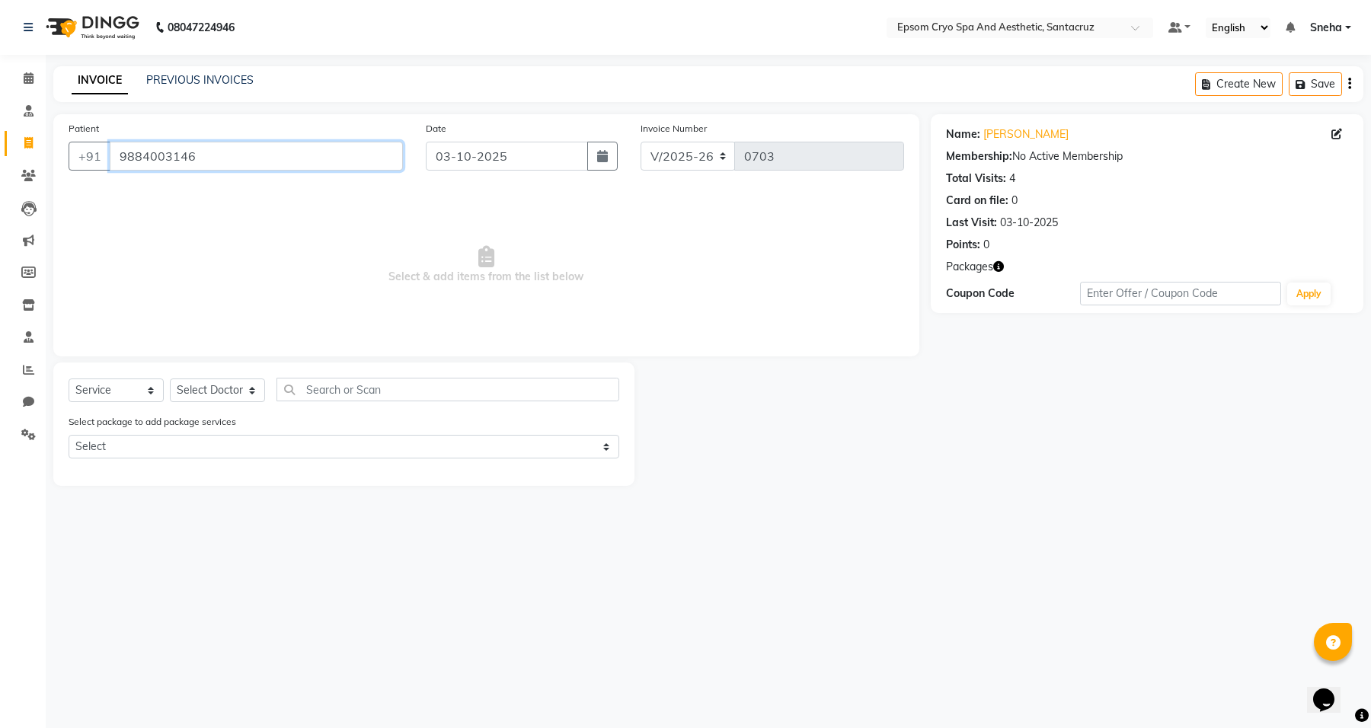
click at [257, 148] on input "9884003146" at bounding box center [256, 156] width 293 height 29
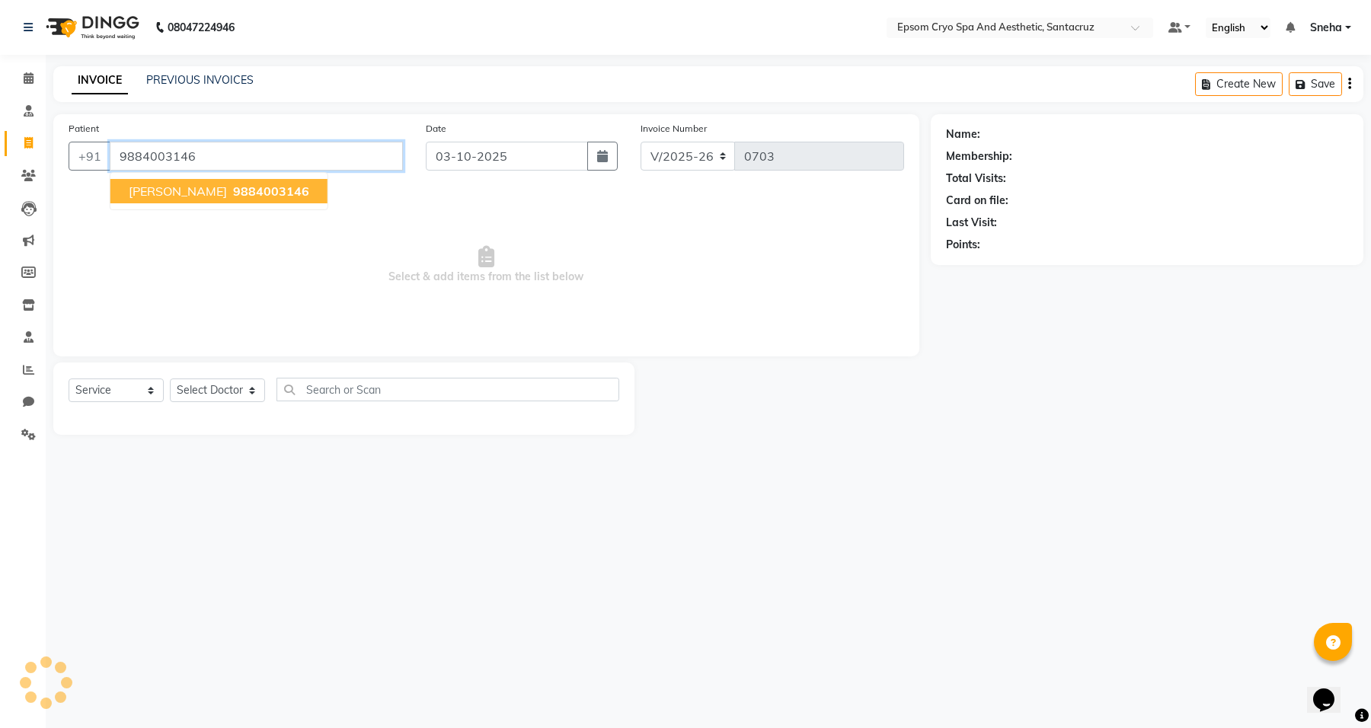
type input "9884003146"
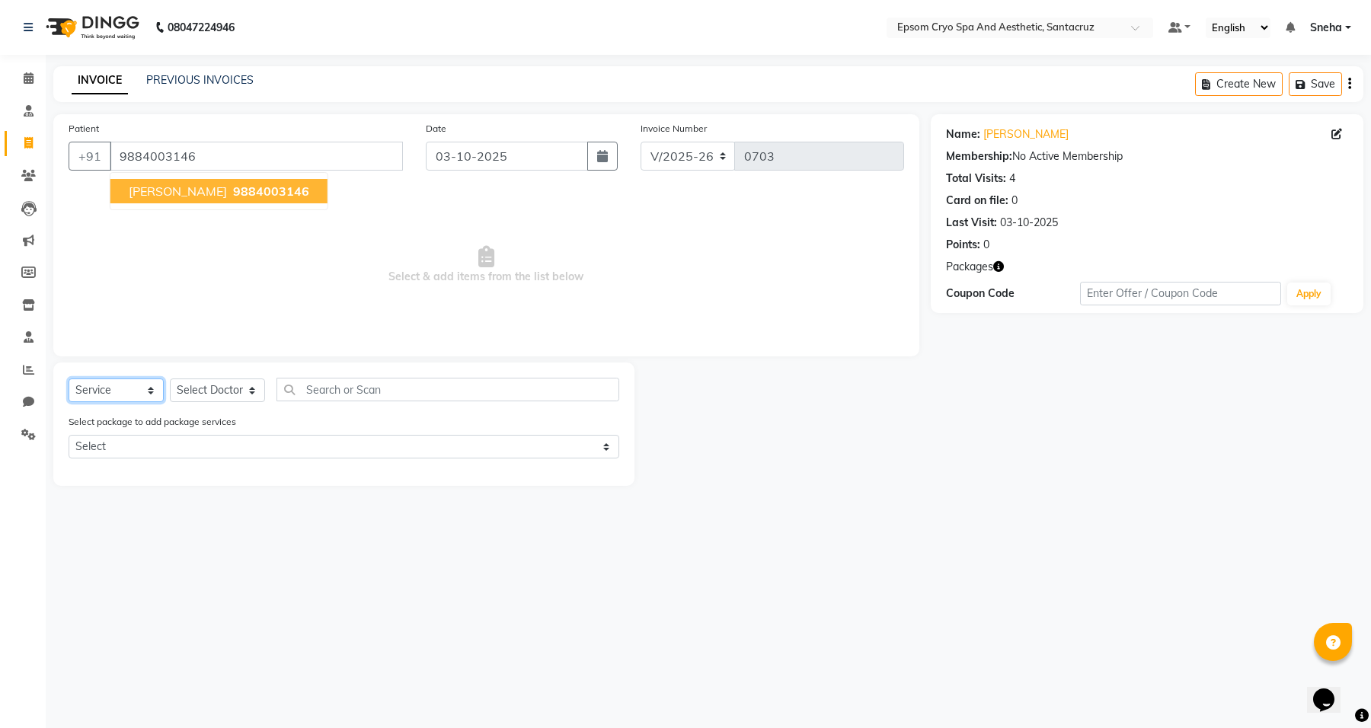
click at [142, 393] on select "Select Service Product Membership Package Voucher Prepaid Gift Card" at bounding box center [116, 390] width 95 height 24
select select "package"
click at [69, 378] on select "Select Service Product Membership Package Voucher Prepaid Gift Card" at bounding box center [116, 390] width 95 height 24
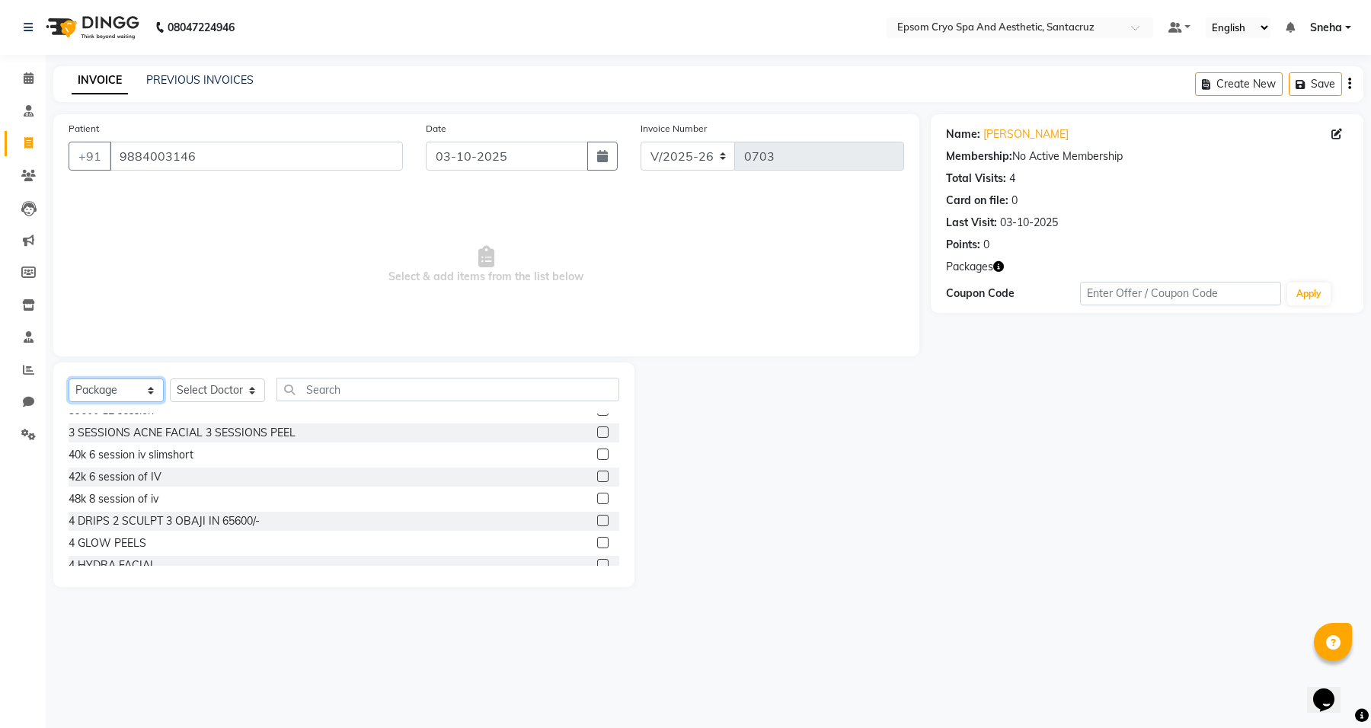
scroll to position [571, 0]
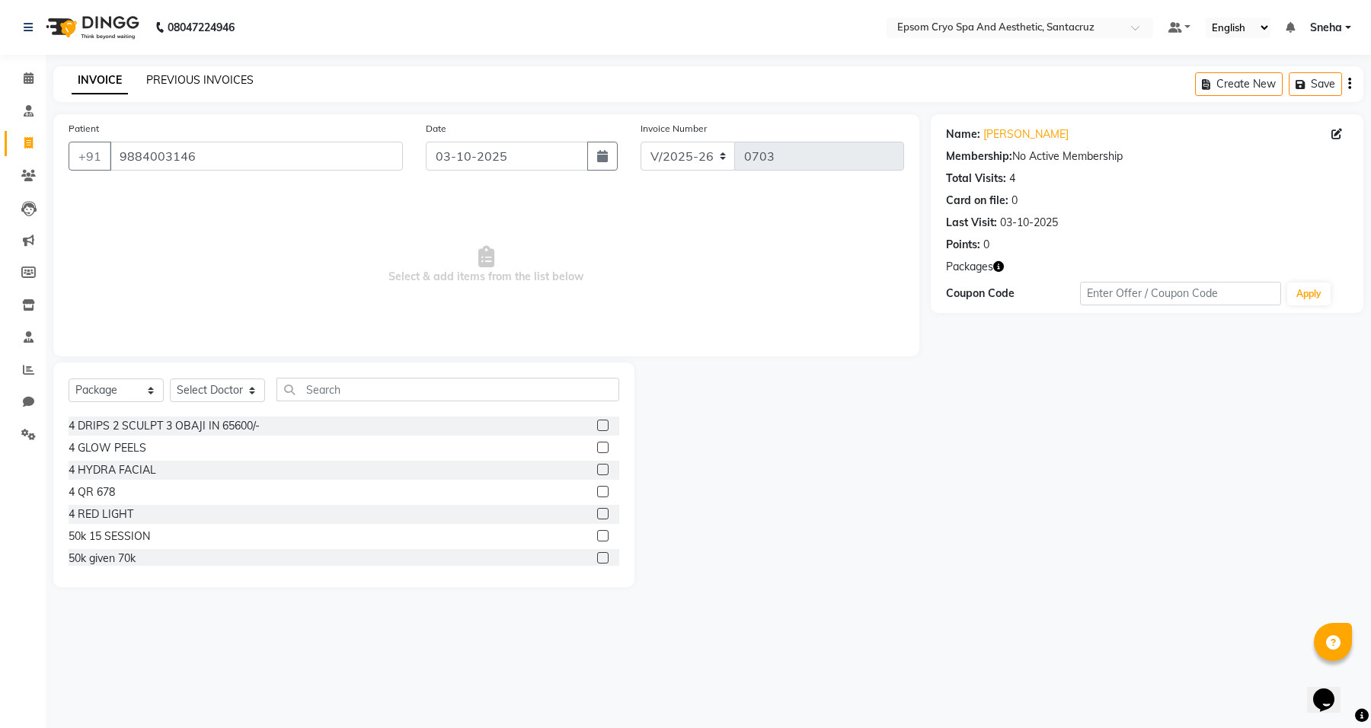
click at [214, 78] on link "PREVIOUS INVOICES" at bounding box center [199, 80] width 107 height 14
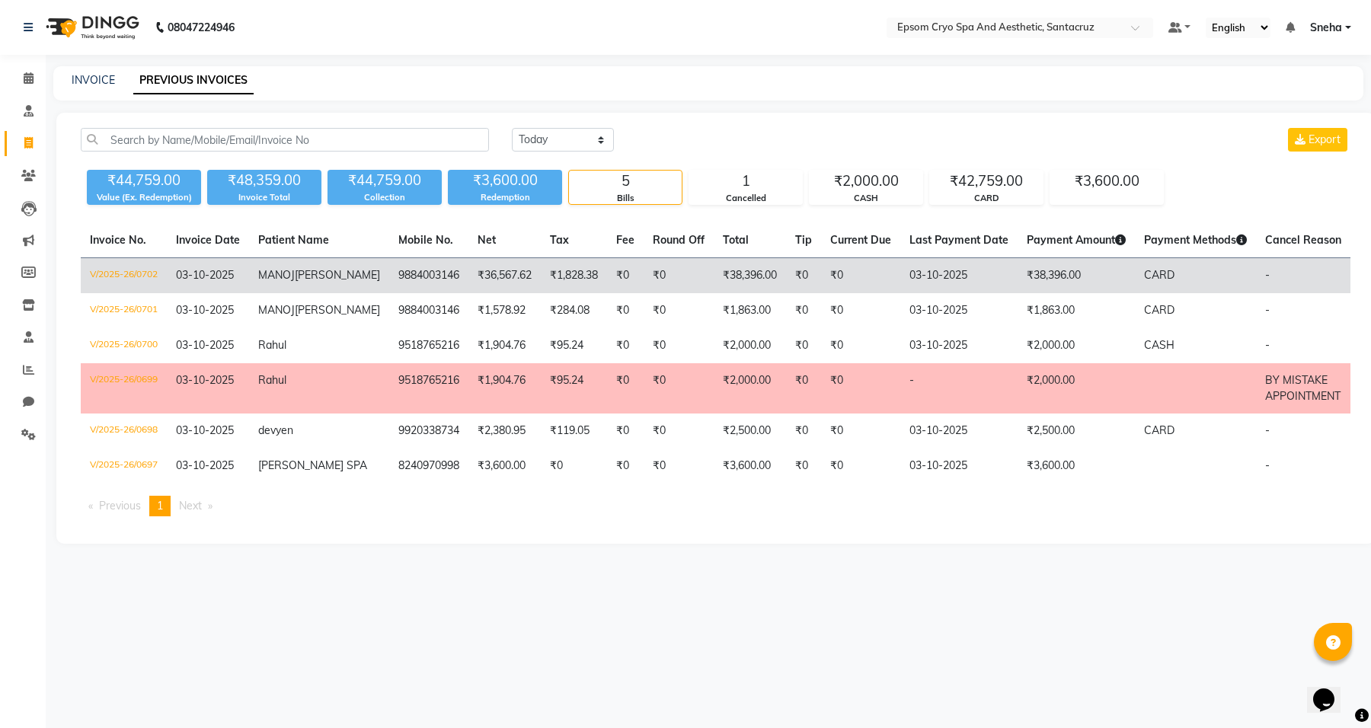
click at [331, 291] on td "[PERSON_NAME]" at bounding box center [319, 276] width 140 height 36
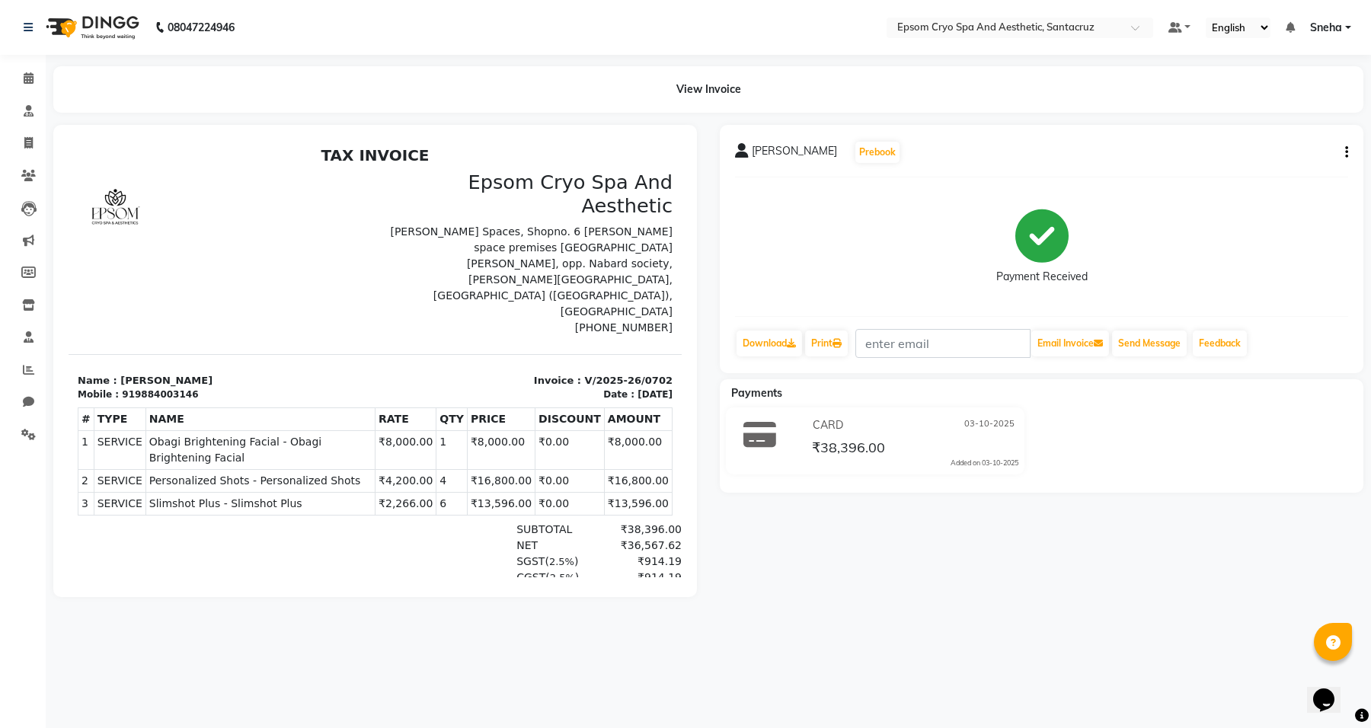
click at [1344, 147] on button "button" at bounding box center [1343, 153] width 9 height 16
click at [1137, 125] on div "[PERSON_NAME] Prebook Payment Received Download Print Email Invoice Send Messag…" at bounding box center [1041, 249] width 643 height 248
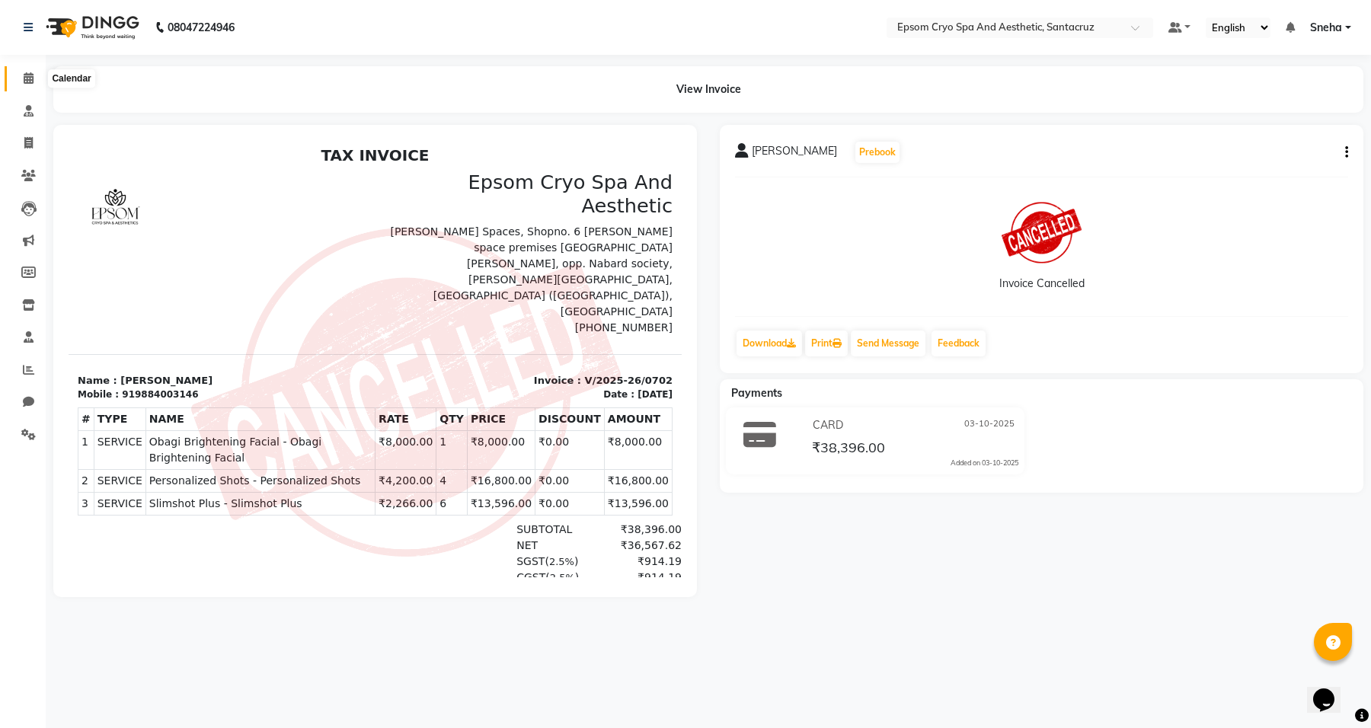
drag, startPoint x: 0, startPoint y: 0, endPoint x: 30, endPoint y: 85, distance: 90.6
click at [30, 85] on span at bounding box center [28, 79] width 27 height 18
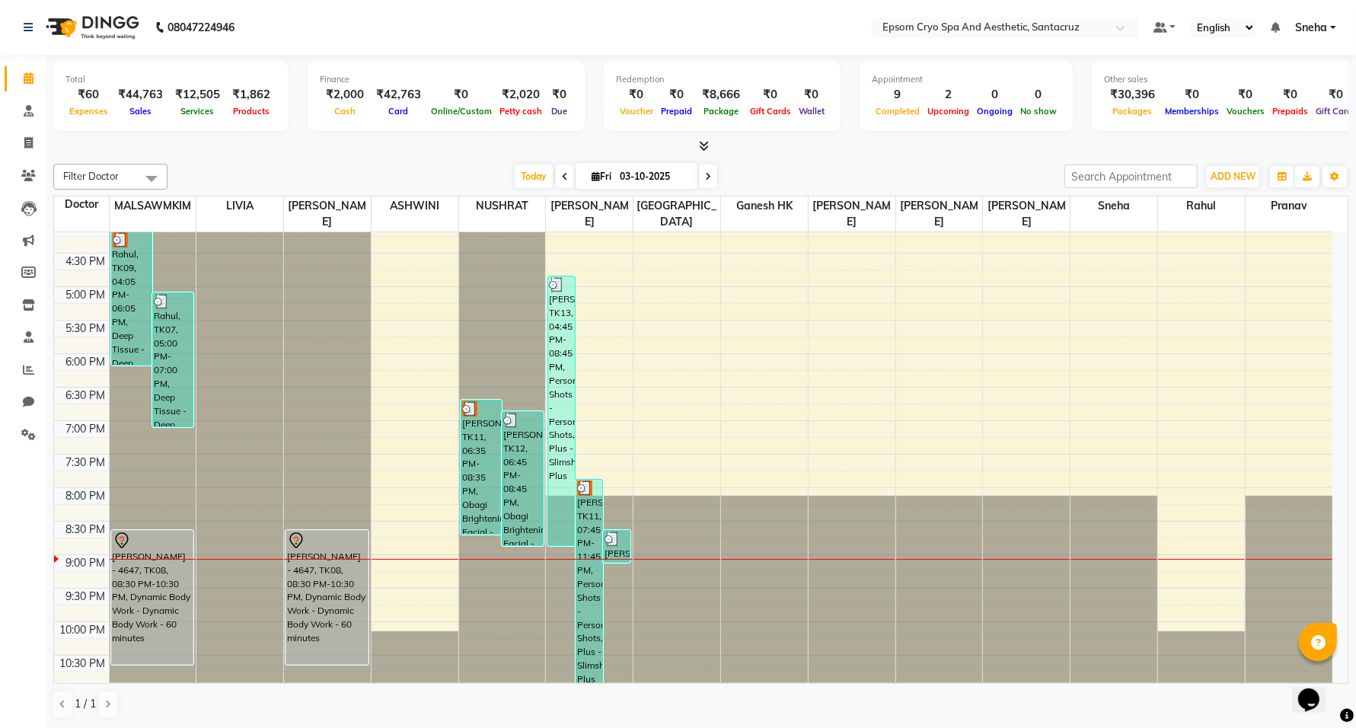
scroll to position [1, 0]
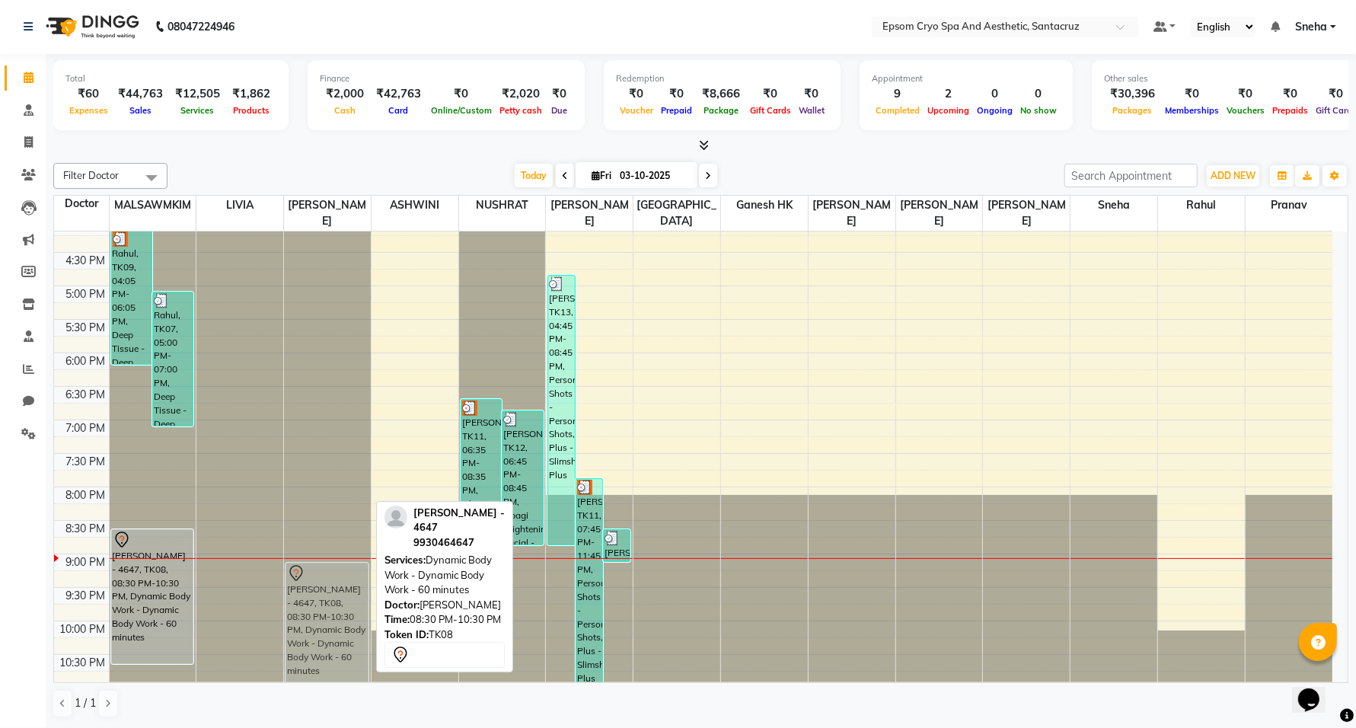
drag, startPoint x: 317, startPoint y: 575, endPoint x: 321, endPoint y: 602, distance: 27.0
click at [321, 602] on div "[PERSON_NAME] - 4647, TK08, 08:30 PM-10:30 PM, Dynamic Body Work - Dynamic Body…" at bounding box center [327, 218] width 87 height 937
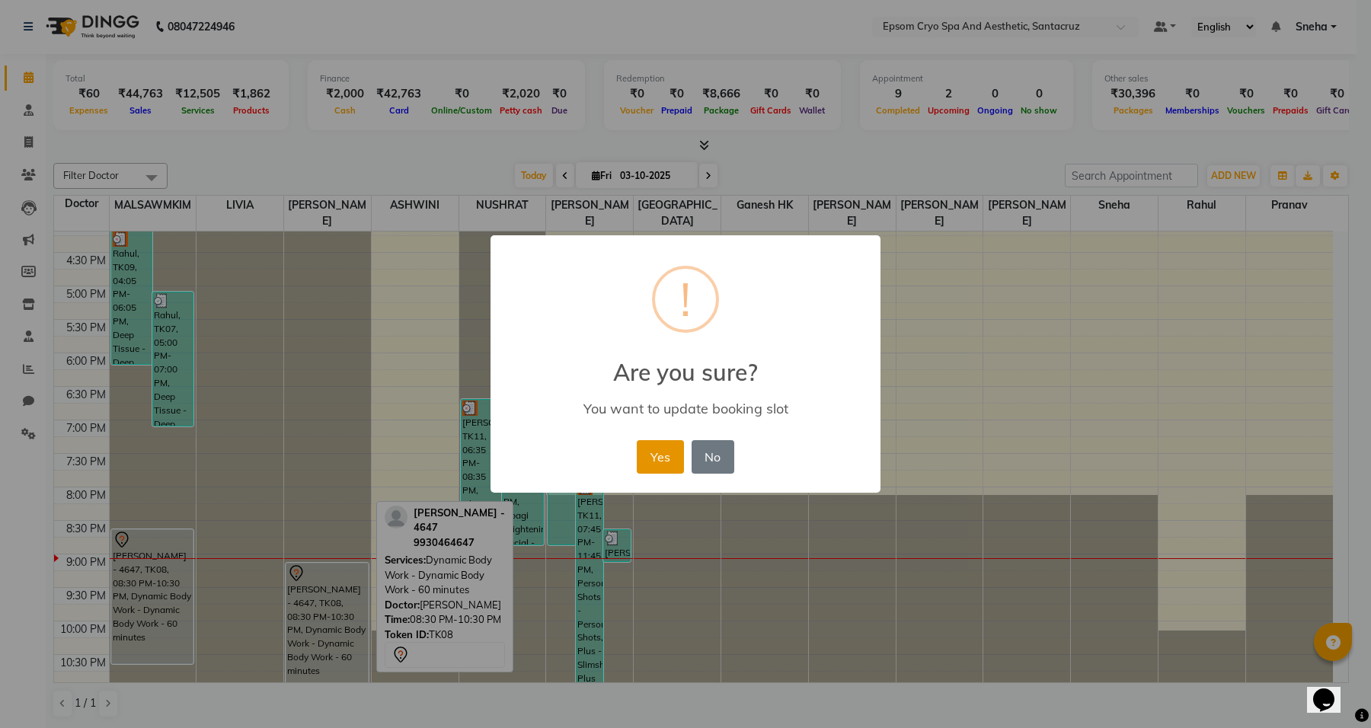
click at [662, 462] on button "Yes" at bounding box center [660, 457] width 46 height 34
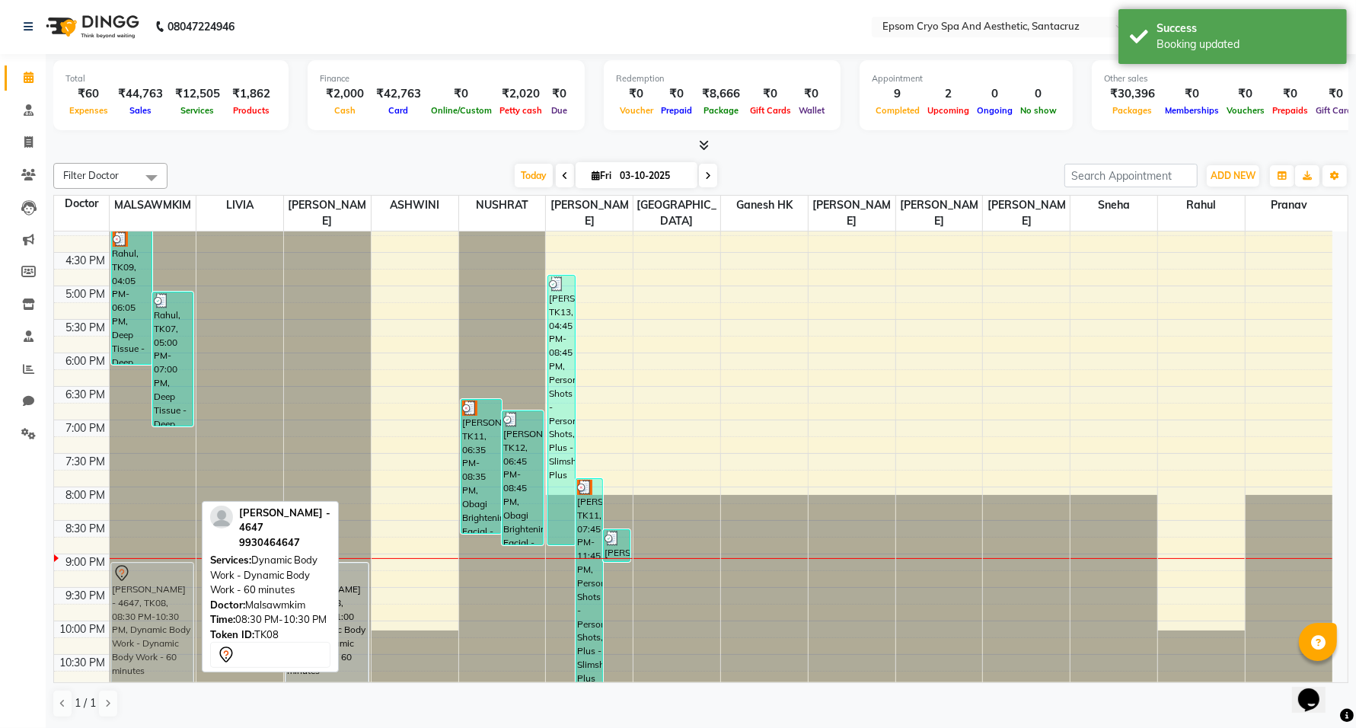
drag, startPoint x: 155, startPoint y: 573, endPoint x: 155, endPoint y: 602, distance: 28.9
click at [155, 602] on div "Rahul, TK09, 04:05 PM-06:05 PM, Deep Tissue - Deep Tissue - 60 minutes Rahul, T…" at bounding box center [153, 218] width 87 height 937
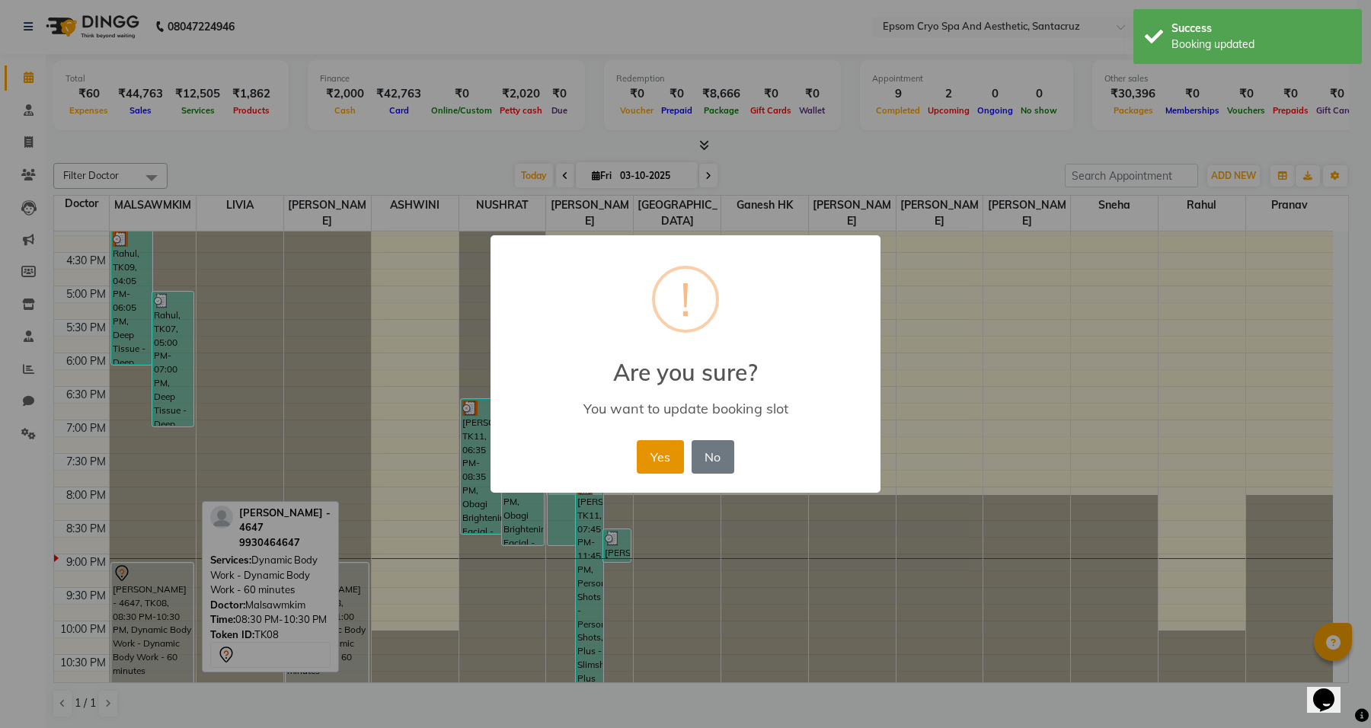
click at [656, 454] on button "Yes" at bounding box center [660, 457] width 46 height 34
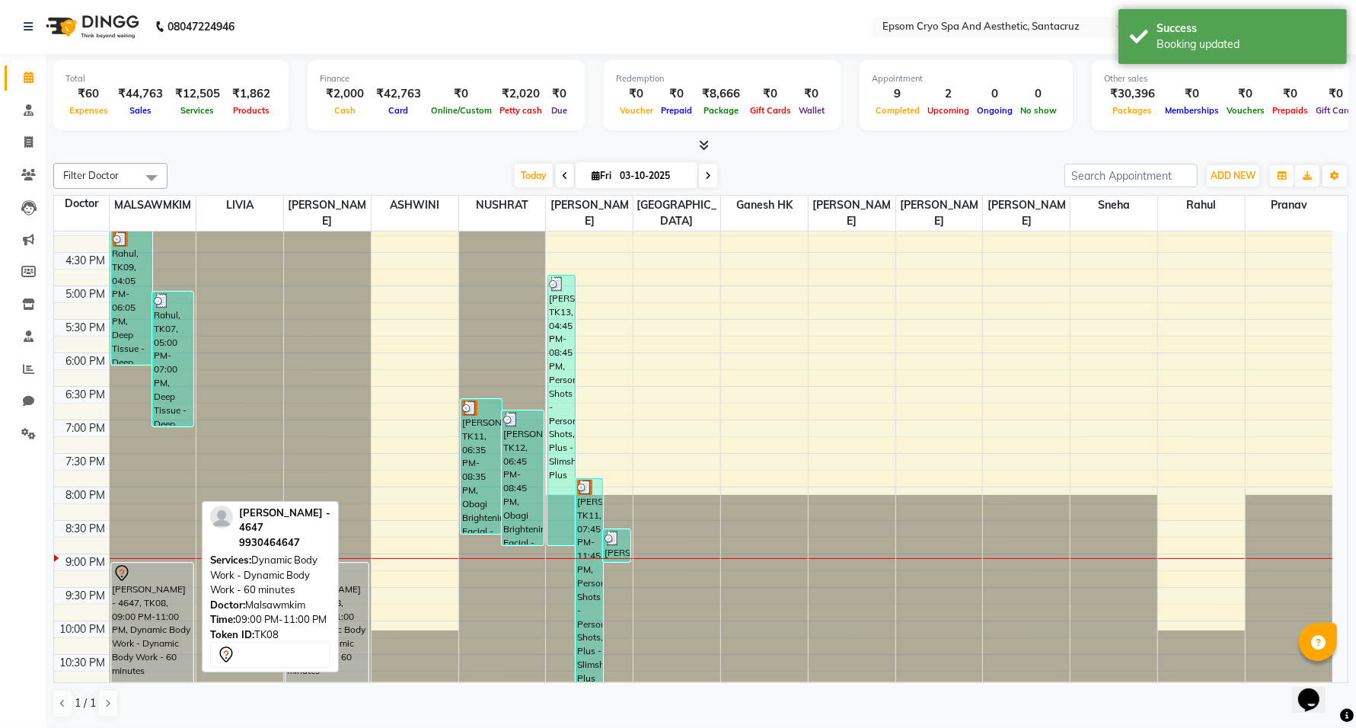
click at [168, 600] on div "[PERSON_NAME] - 4647, TK08, 09:00 PM-11:00 PM, Dynamic Body Work - Dynamic Body…" at bounding box center [152, 629] width 81 height 133
click at [168, 586] on div "[PERSON_NAME] - 4647, TK08, 09:00 PM-11:00 PM, Dynamic Body Work - Dynamic Body…" at bounding box center [152, 629] width 81 height 133
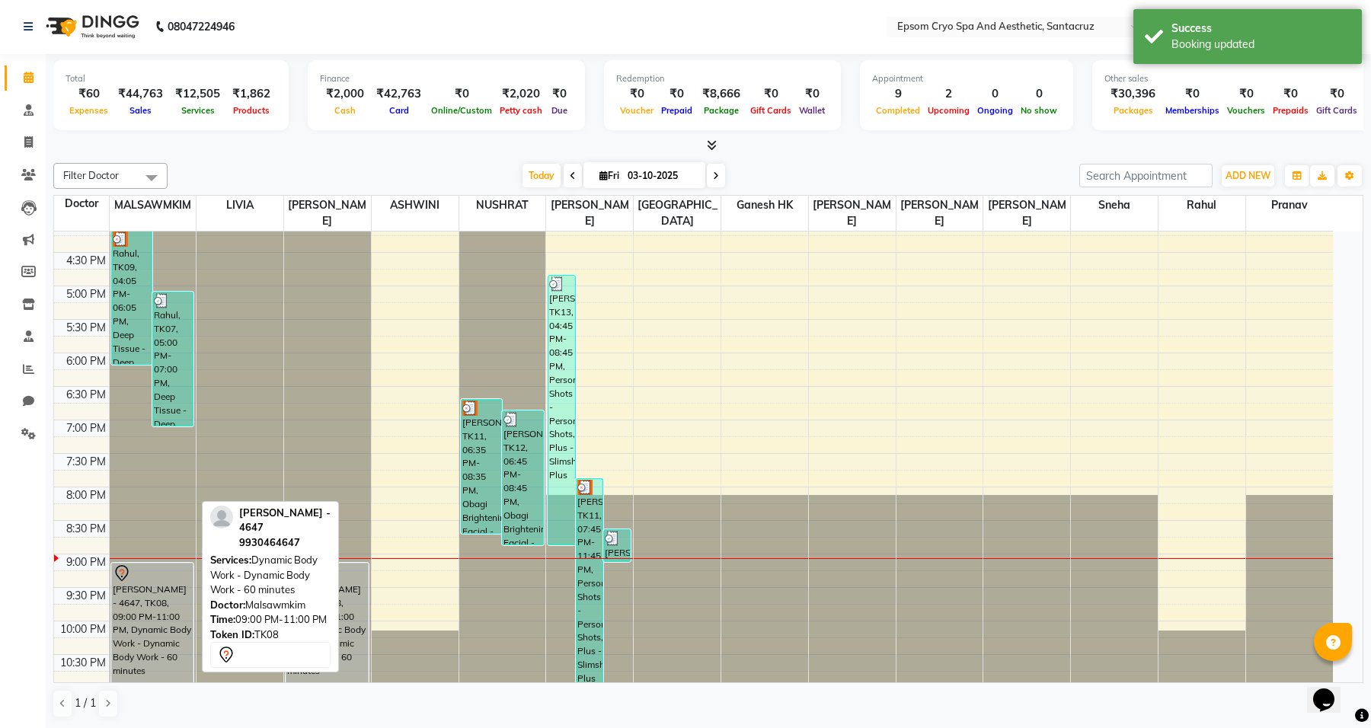
select select "7"
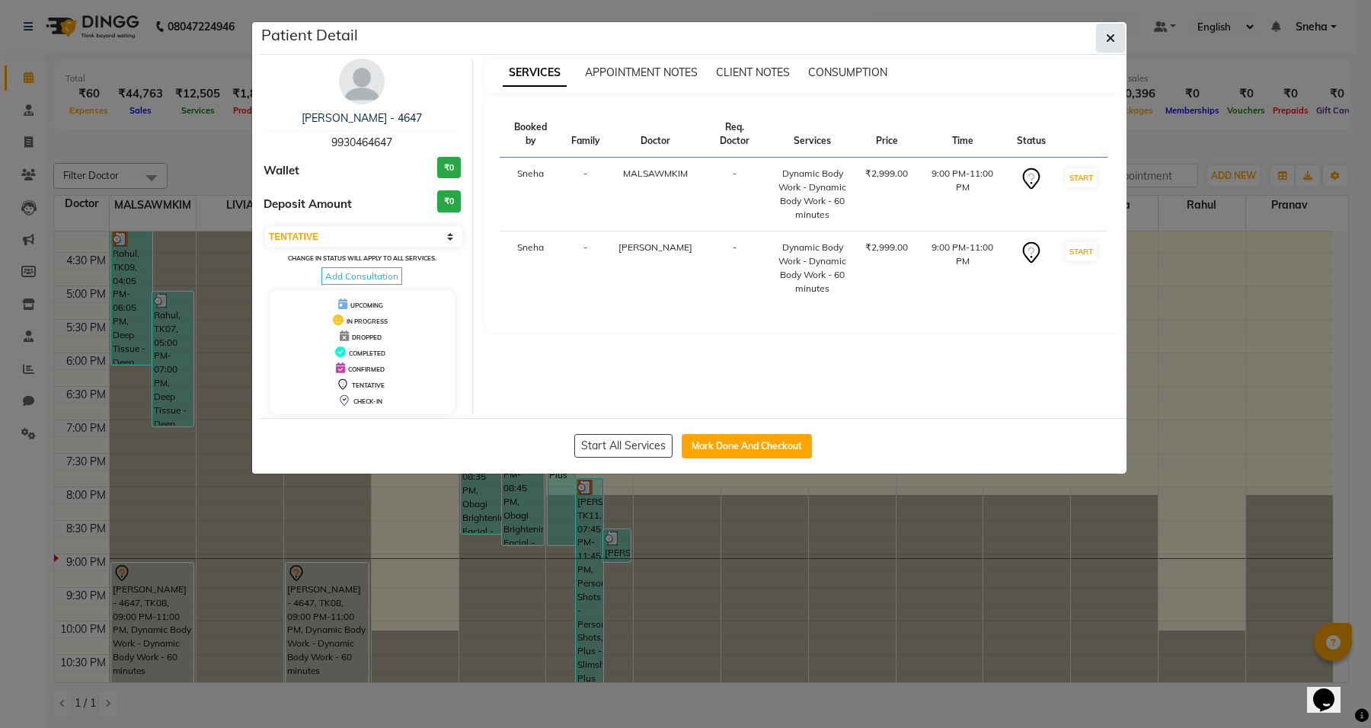
click at [1109, 36] on icon "button" at bounding box center [1110, 38] width 9 height 12
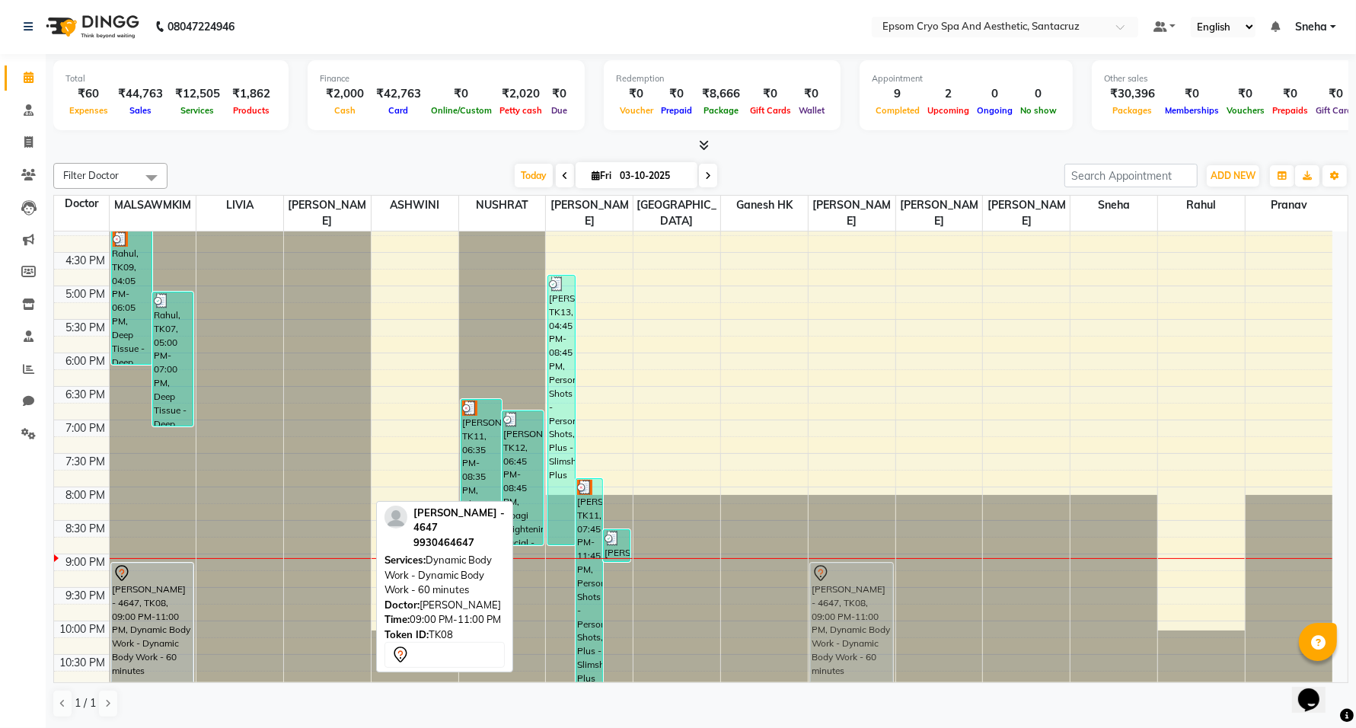
drag, startPoint x: 453, startPoint y: 596, endPoint x: 851, endPoint y: 603, distance: 397.5
click at [851, 603] on tr "Rahul, TK09, 04:05 PM-06:05 PM, Deep Tissue - Deep Tissue - 60 minutes Rahul, T…" at bounding box center [693, 218] width 1278 height 937
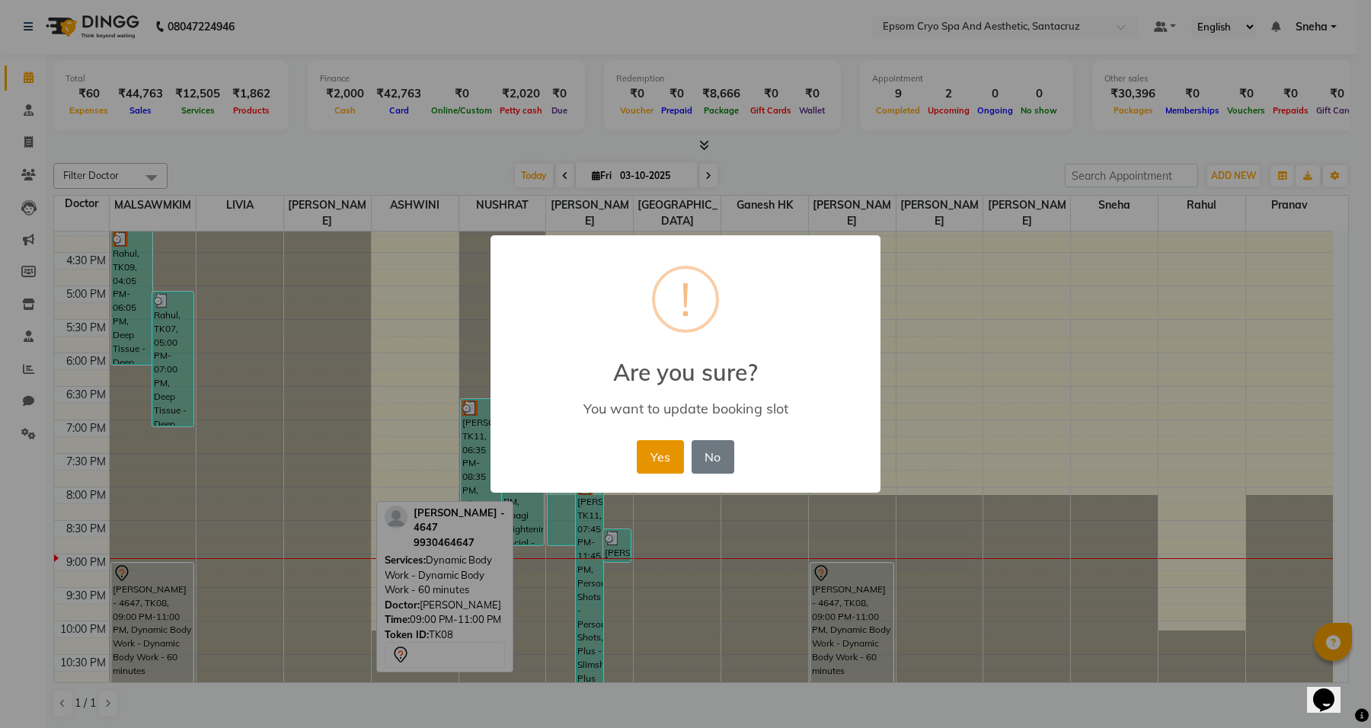
click at [661, 459] on button "Yes" at bounding box center [660, 457] width 46 height 34
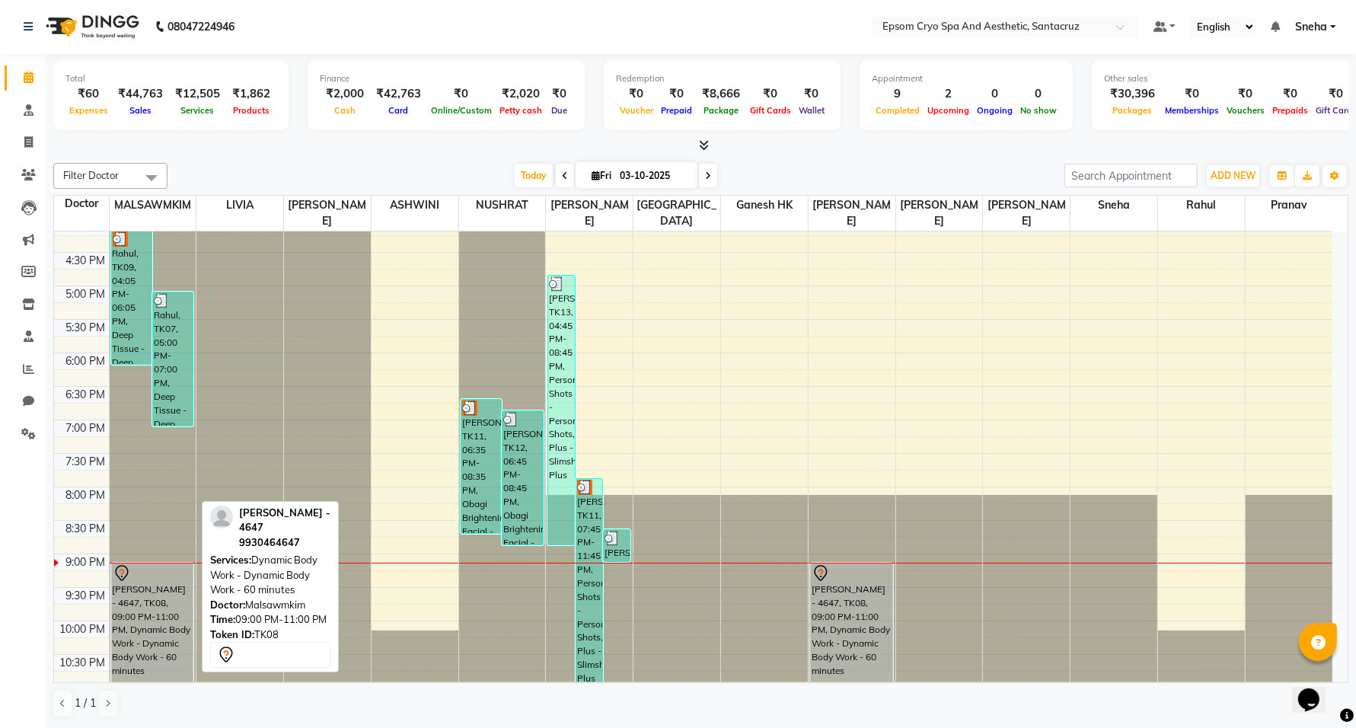
click at [149, 602] on div "[PERSON_NAME] - 4647, TK08, 09:00 PM-11:00 PM, Dynamic Body Work - Dynamic Body…" at bounding box center [152, 629] width 81 height 133
click at [142, 610] on div "[PERSON_NAME] - 4647, TK08, 09:00 PM-11:00 PM, Dynamic Body Work - Dynamic Body…" at bounding box center [152, 629] width 81 height 133
select select "7"
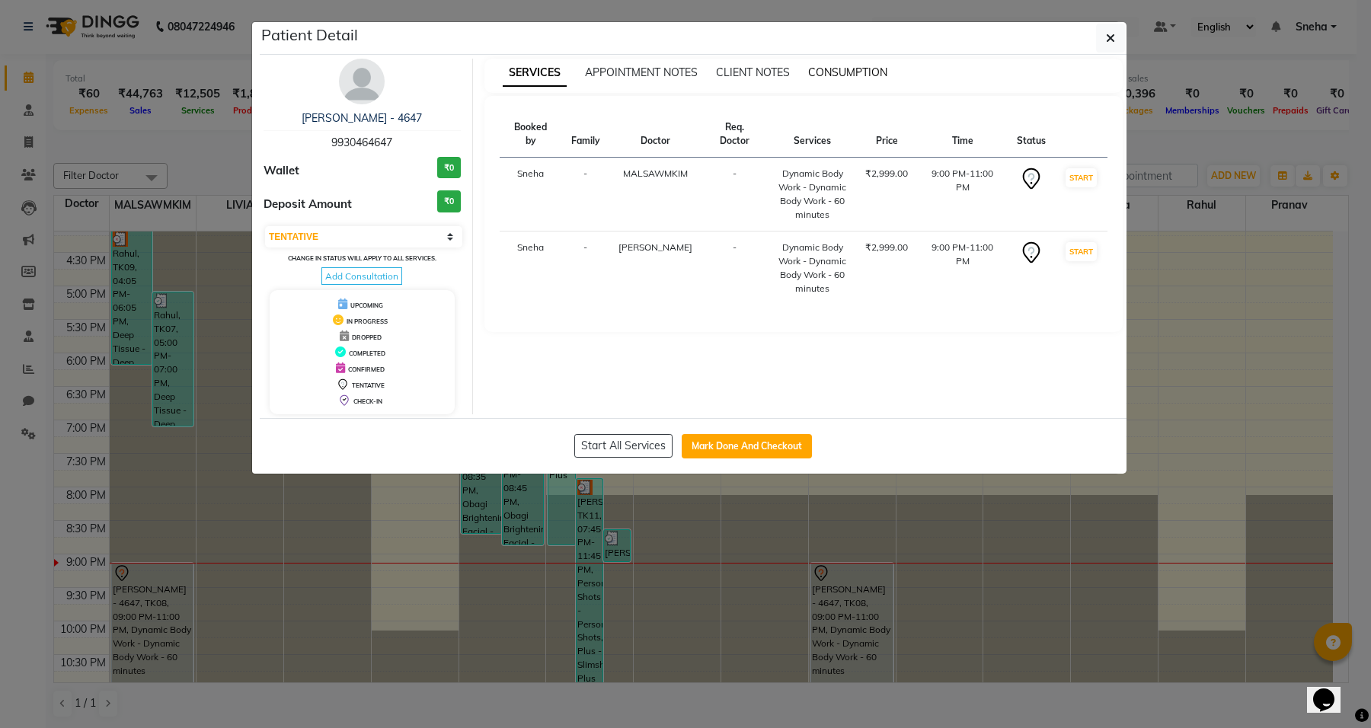
click at [831, 77] on span "CONSUMPTION" at bounding box center [847, 72] width 79 height 14
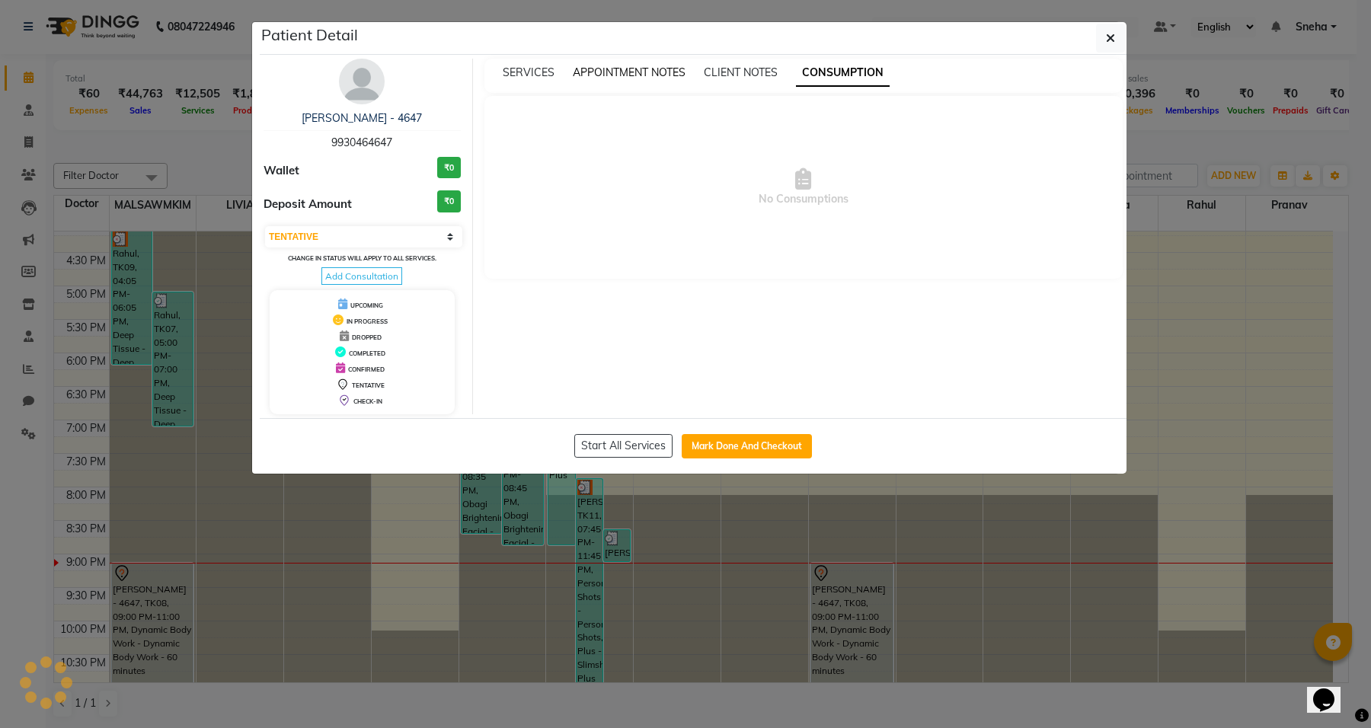
click at [595, 78] on span "APPOINTMENT NOTES" at bounding box center [629, 72] width 113 height 14
drag, startPoint x: 324, startPoint y: 138, endPoint x: 401, endPoint y: 149, distance: 77.0
click at [401, 149] on div "ARCHIT - 4647 9930464647" at bounding box center [361, 130] width 197 height 40
copy span "9930464647"
click at [1103, 39] on button "button" at bounding box center [1110, 38] width 29 height 29
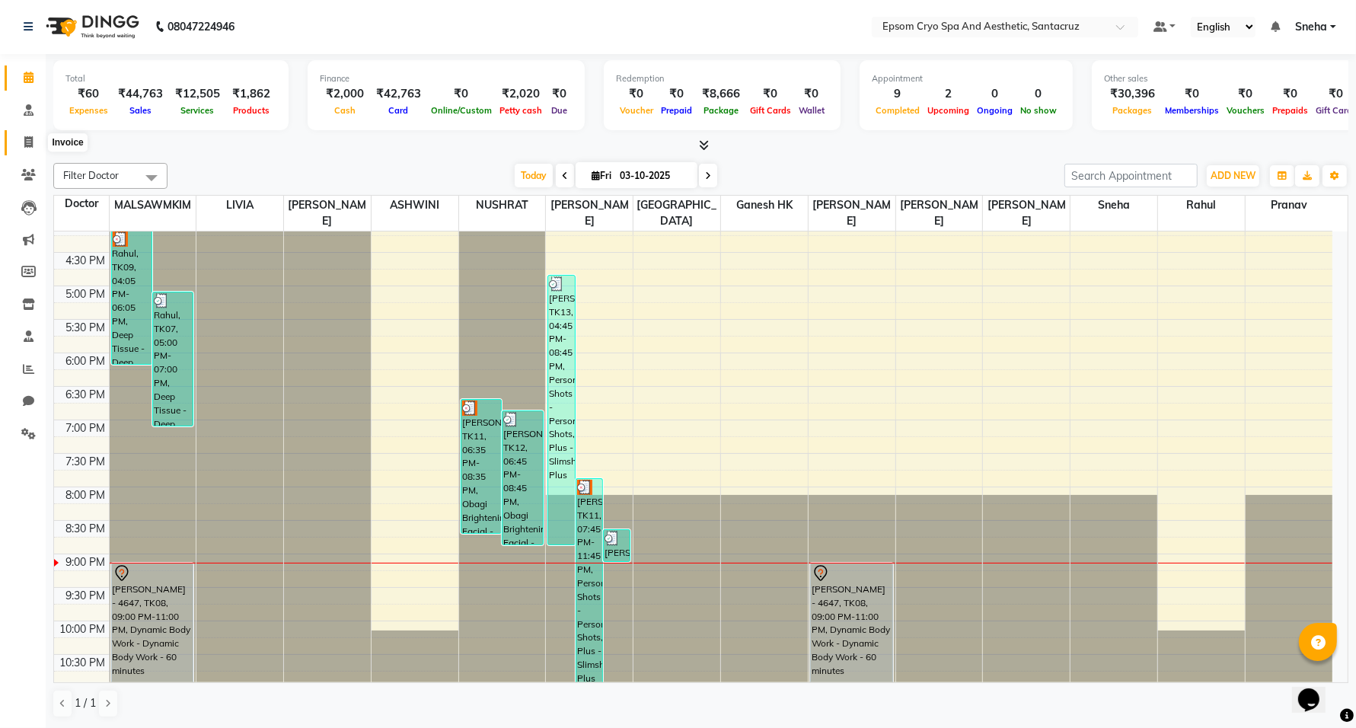
click at [21, 141] on span at bounding box center [28, 143] width 27 height 18
select select "8028"
select select "service"
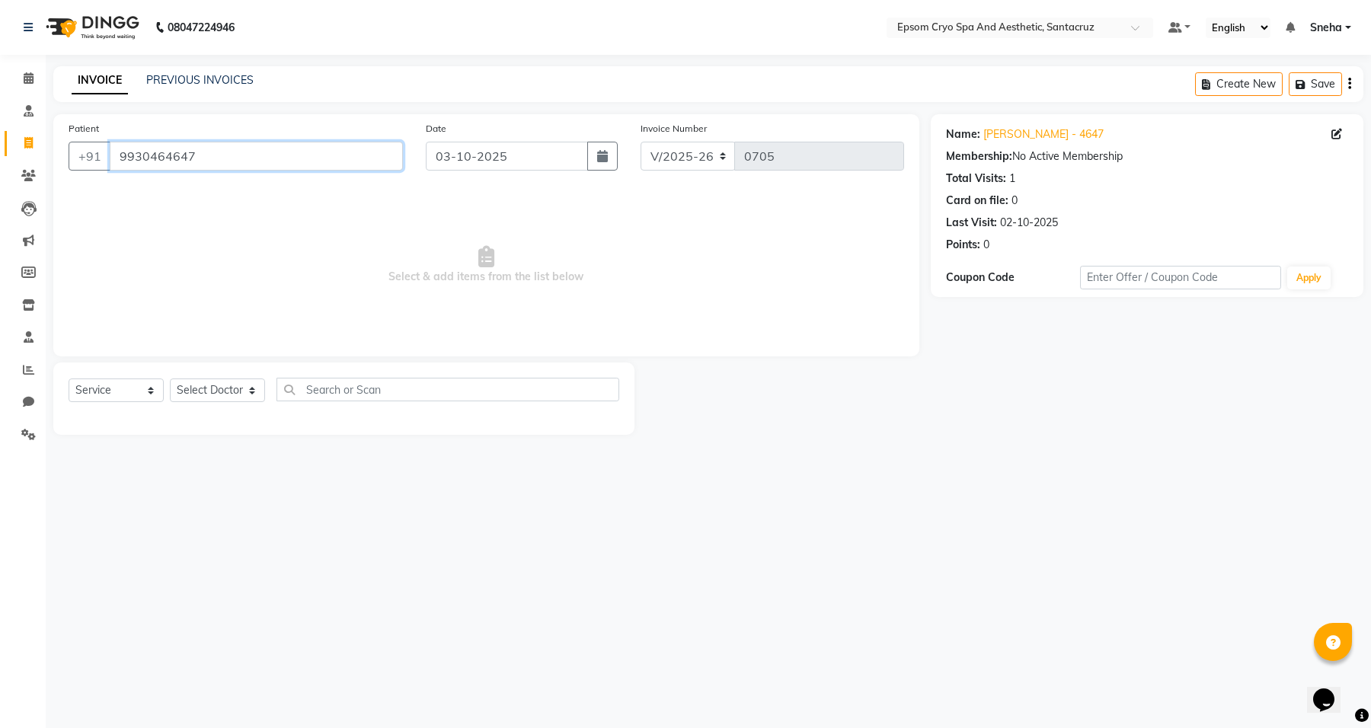
click at [246, 158] on input "9930464647" at bounding box center [256, 156] width 293 height 29
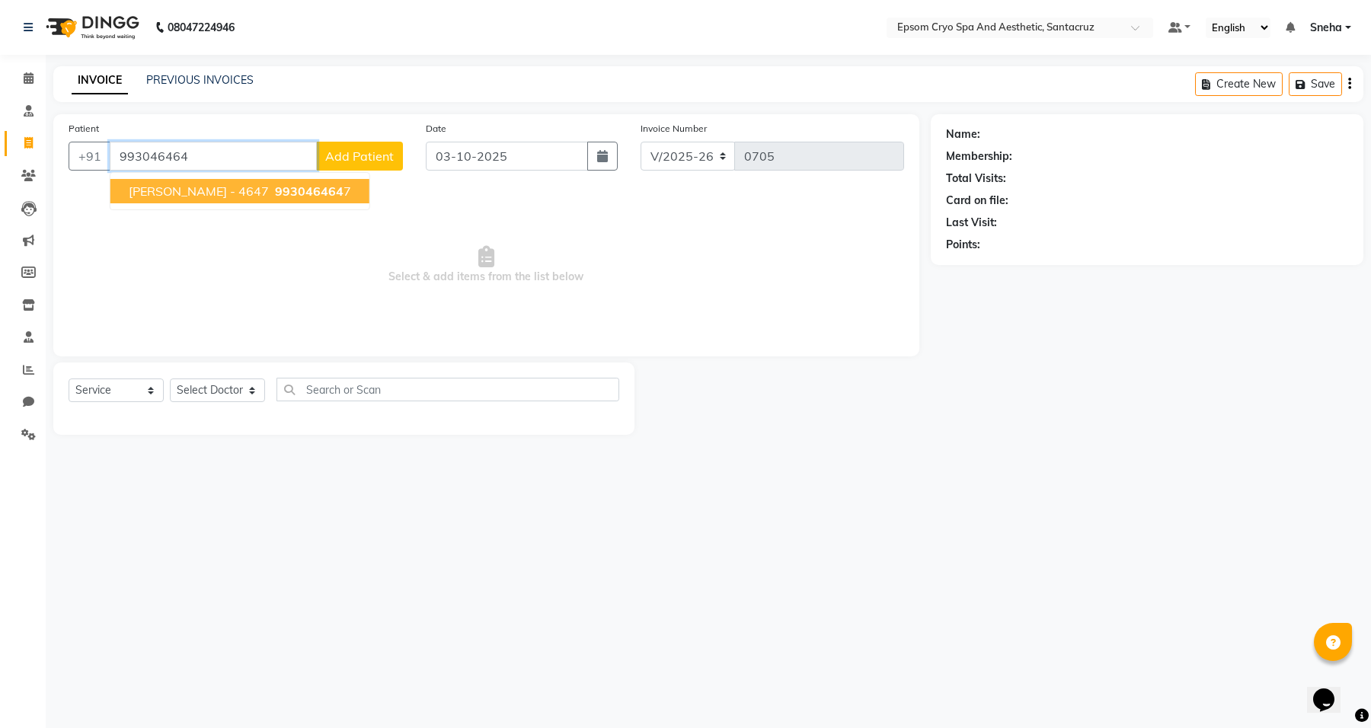
type input "9930464647"
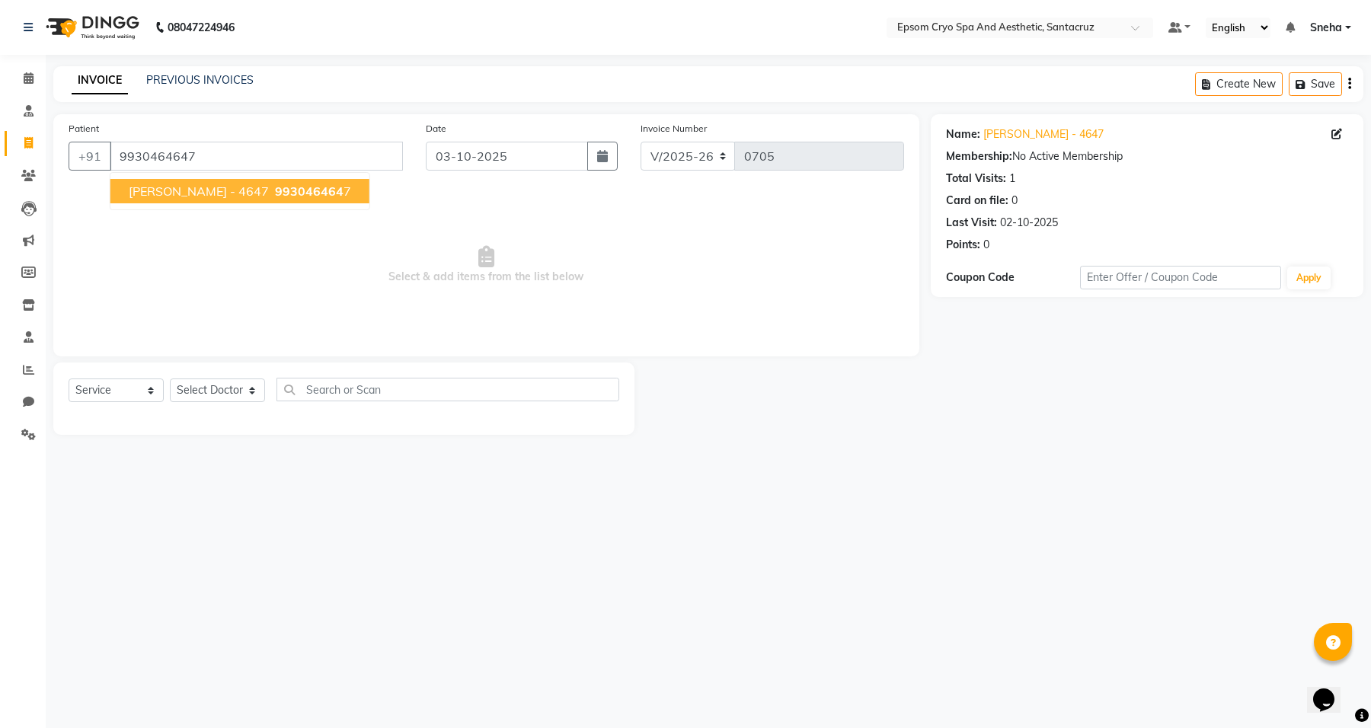
click at [275, 192] on span "993046464" at bounding box center [309, 191] width 69 height 15
click at [1023, 127] on link "[PERSON_NAME] - 4647" at bounding box center [1043, 134] width 120 height 16
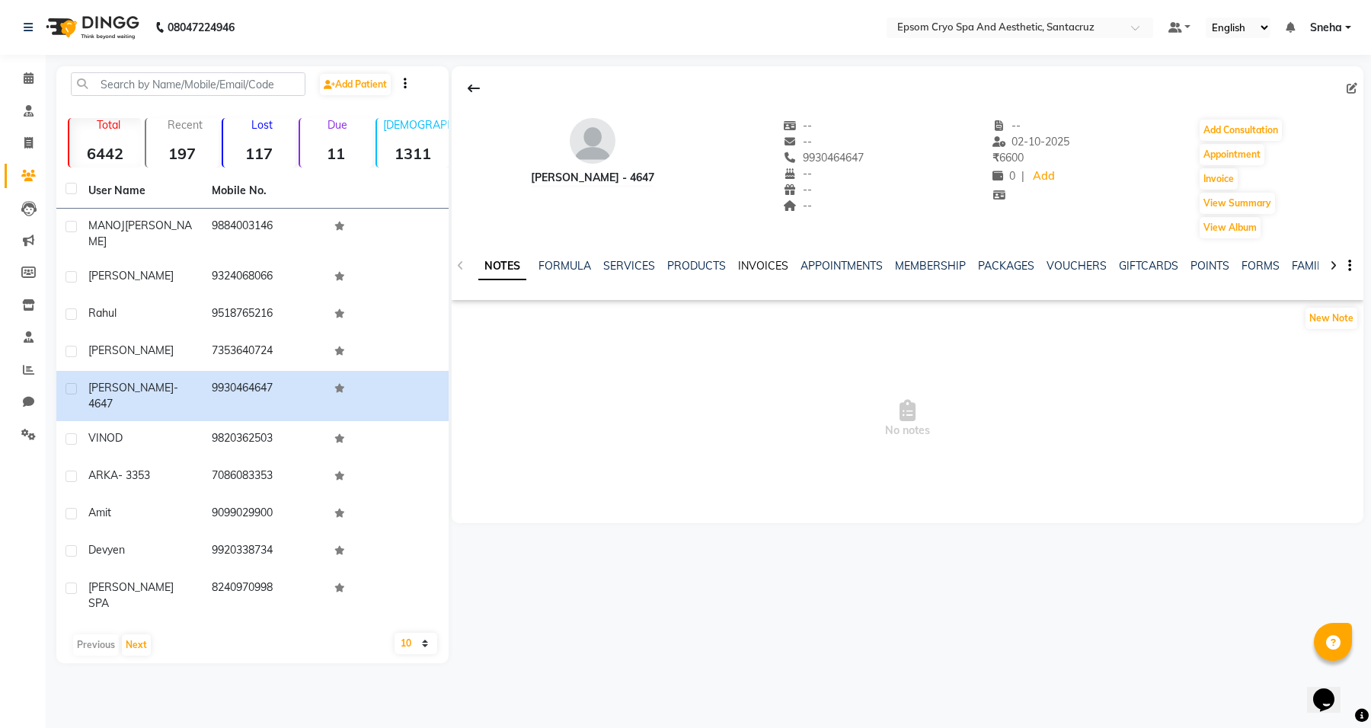
click at [751, 264] on link "INVOICES" at bounding box center [763, 266] width 50 height 14
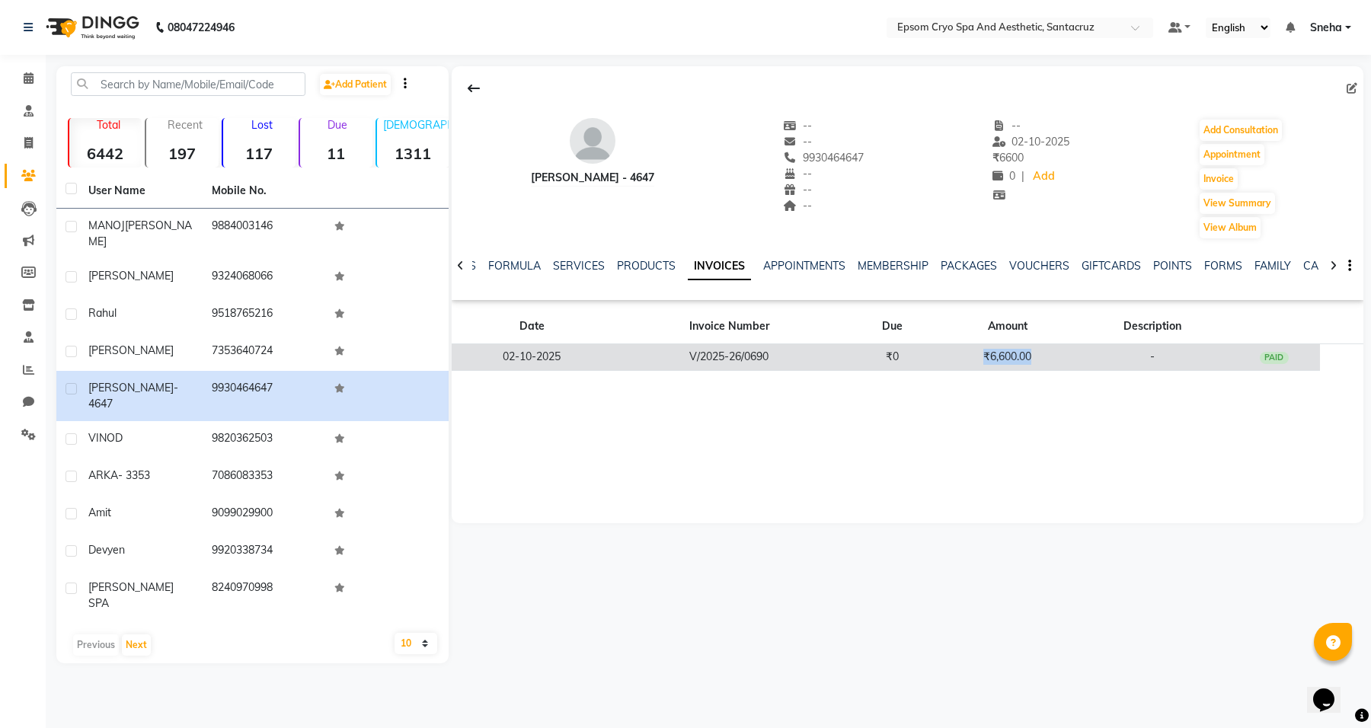
drag, startPoint x: 973, startPoint y: 352, endPoint x: 1036, endPoint y: 359, distance: 62.9
click at [1036, 359] on td "₹6,600.00" at bounding box center [1007, 357] width 138 height 27
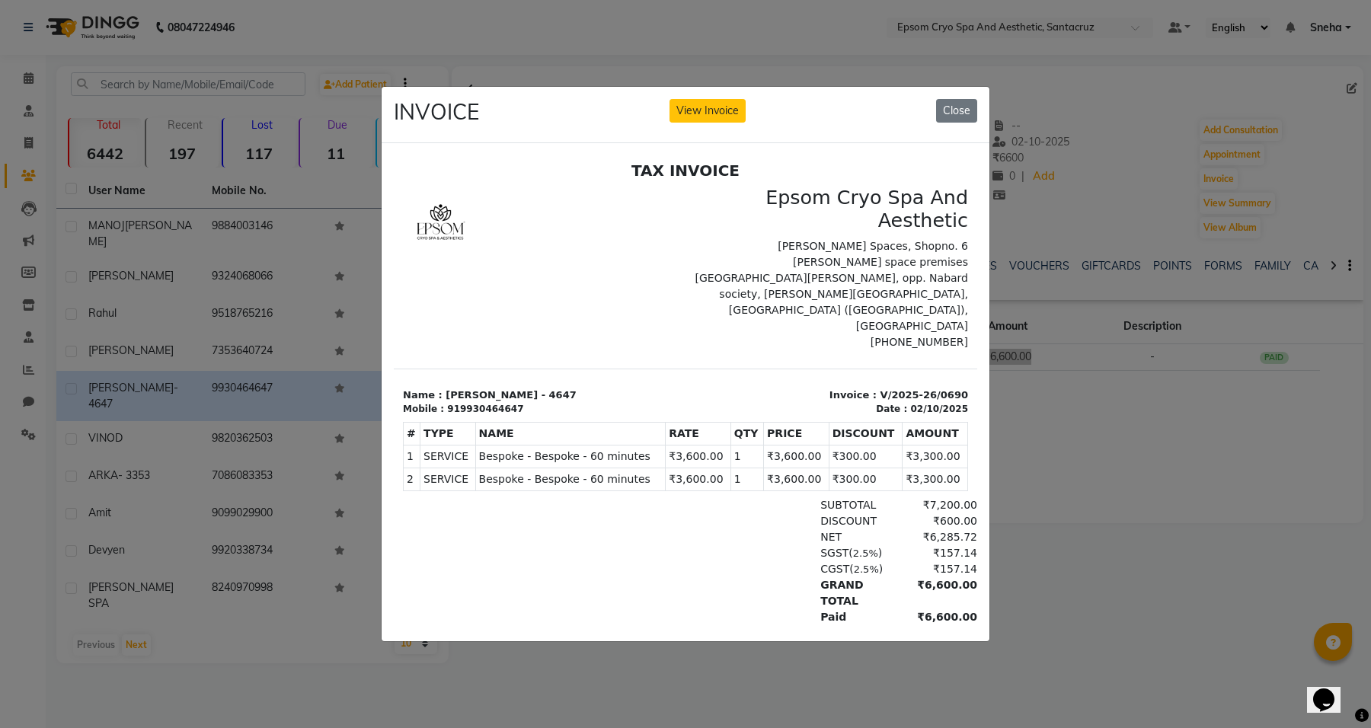
drag, startPoint x: 753, startPoint y: 406, endPoint x: 790, endPoint y: 405, distance: 36.6
click at [790, 445] on td "₹3,600.00" at bounding box center [796, 456] width 65 height 23
drag, startPoint x: 752, startPoint y: 428, endPoint x: 795, endPoint y: 432, distance: 42.8
click at [795, 468] on td "₹3,600.00" at bounding box center [796, 479] width 65 height 23
click at [964, 107] on button "Close" at bounding box center [956, 111] width 41 height 24
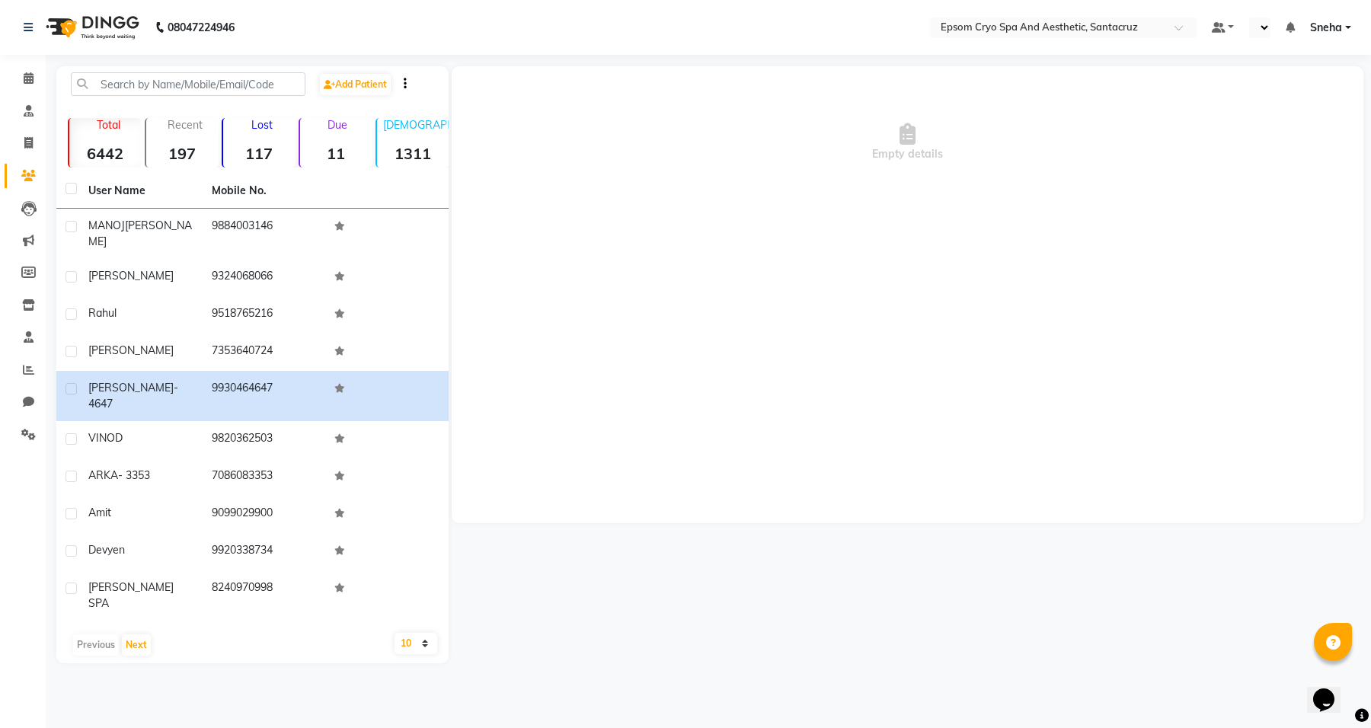
select select "en"
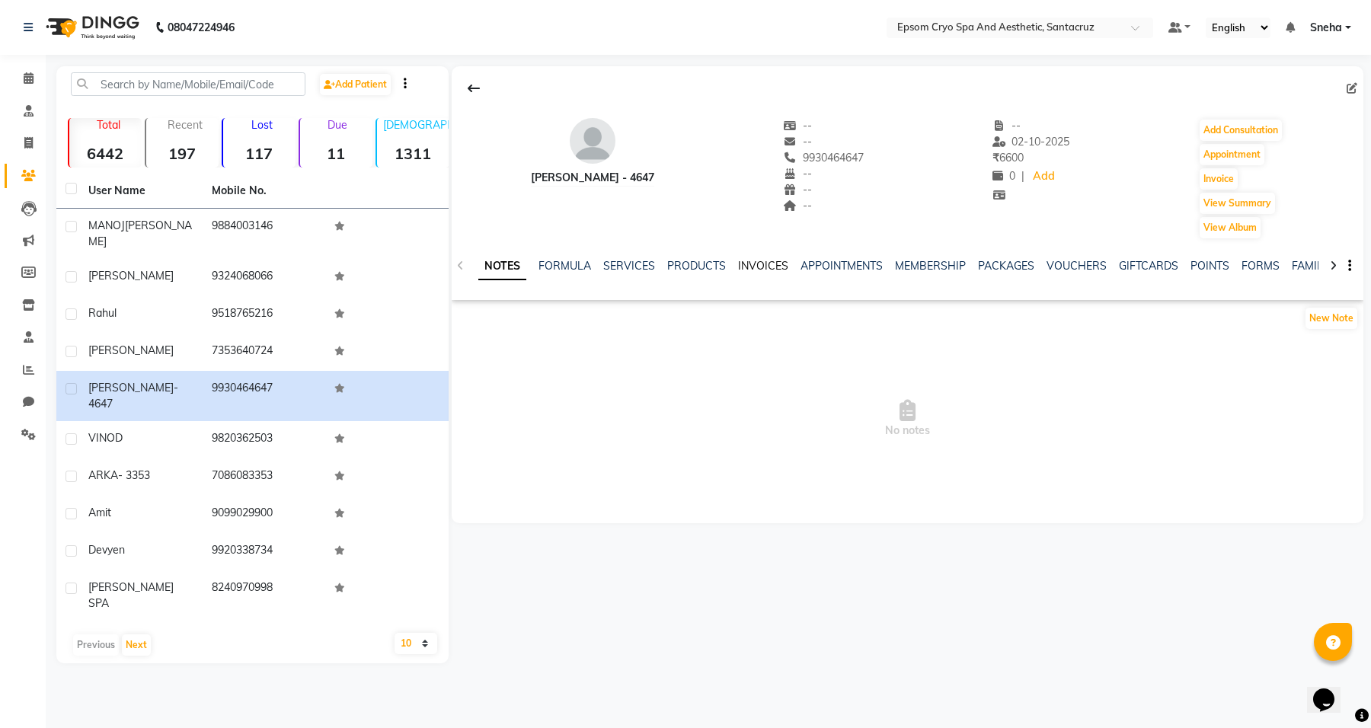
click at [739, 268] on link "INVOICES" at bounding box center [763, 266] width 50 height 14
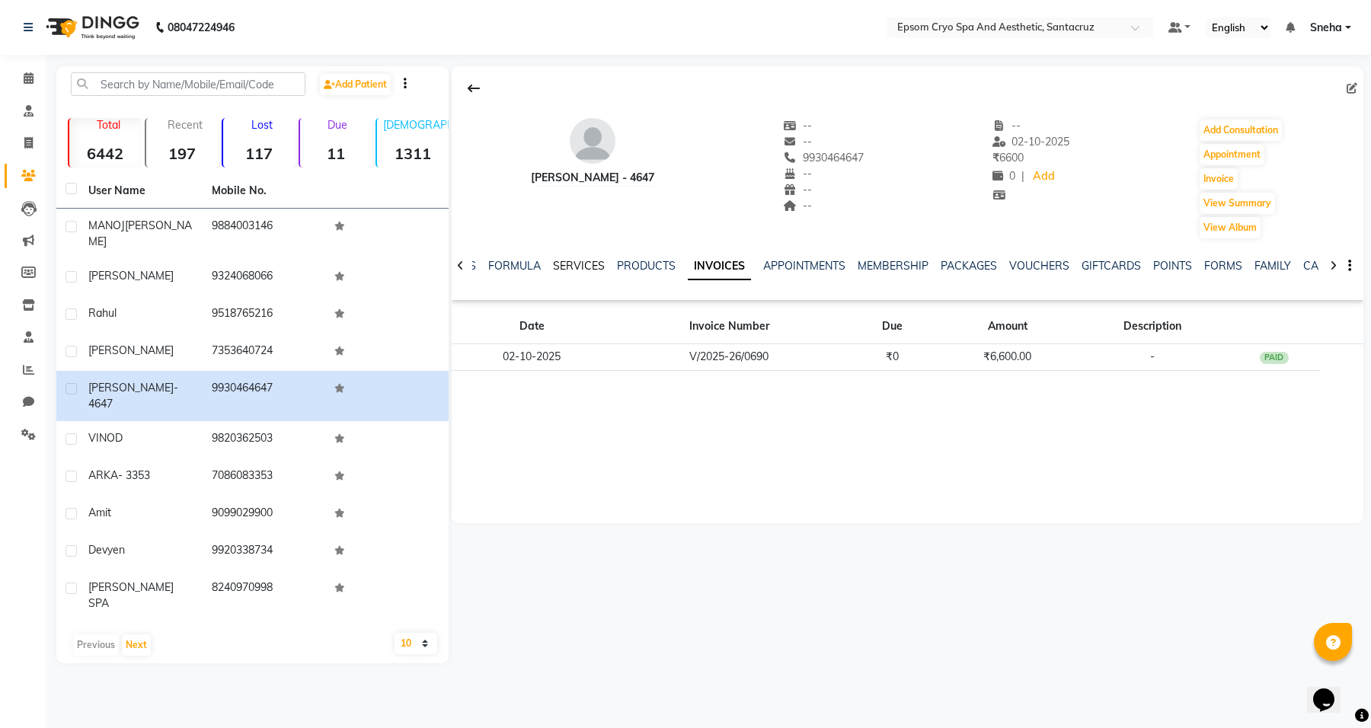
click at [576, 267] on link "SERVICES" at bounding box center [579, 266] width 52 height 14
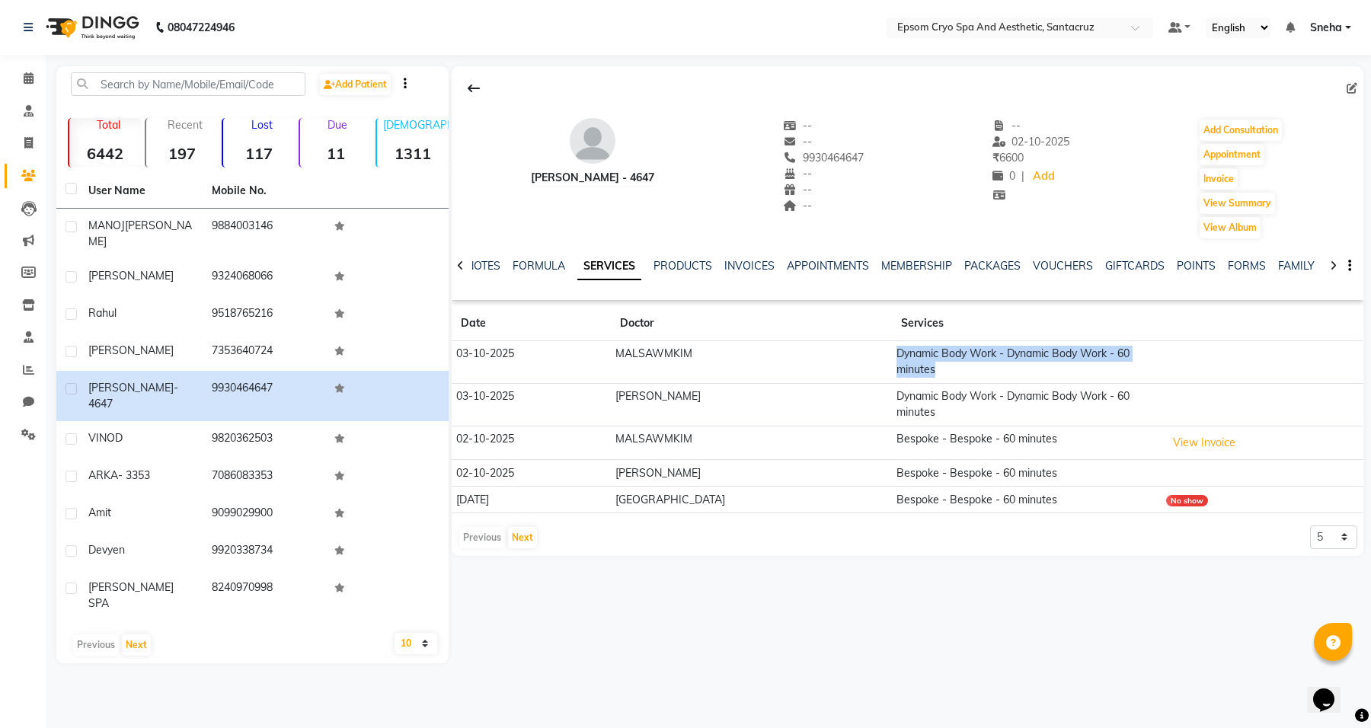
drag, startPoint x: 849, startPoint y: 356, endPoint x: 1131, endPoint y: 363, distance: 282.6
click at [1131, 363] on tr "[DATE] MALSAWMKIM Dynamic Body Work - Dynamic Body Work - 60 minutes" at bounding box center [907, 362] width 911 height 43
drag, startPoint x: 886, startPoint y: 412, endPoint x: 923, endPoint y: 416, distance: 37.6
click at [923, 426] on td "Bespoke - Bespoke - 60 minutes" at bounding box center [1026, 443] width 269 height 34
click at [1166, 431] on button "View Invoice" at bounding box center [1204, 443] width 76 height 24
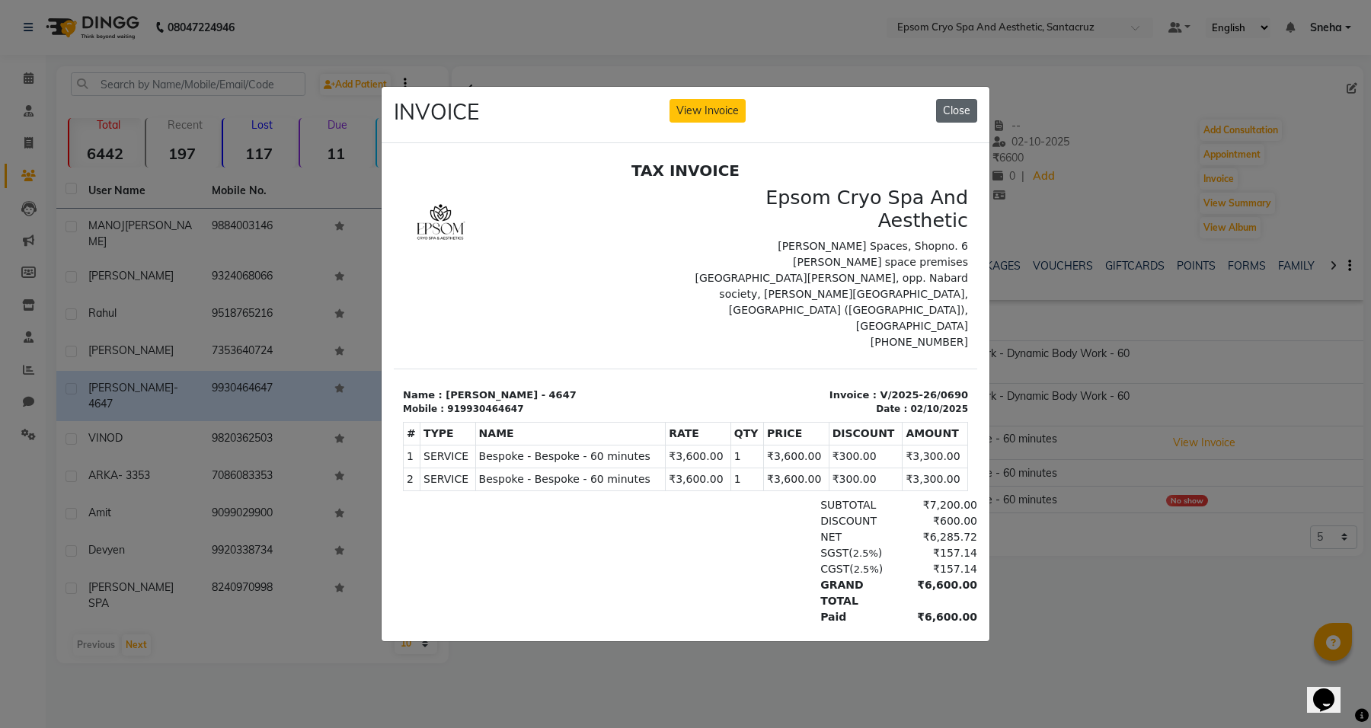
click at [957, 101] on button "Close" at bounding box center [956, 111] width 41 height 24
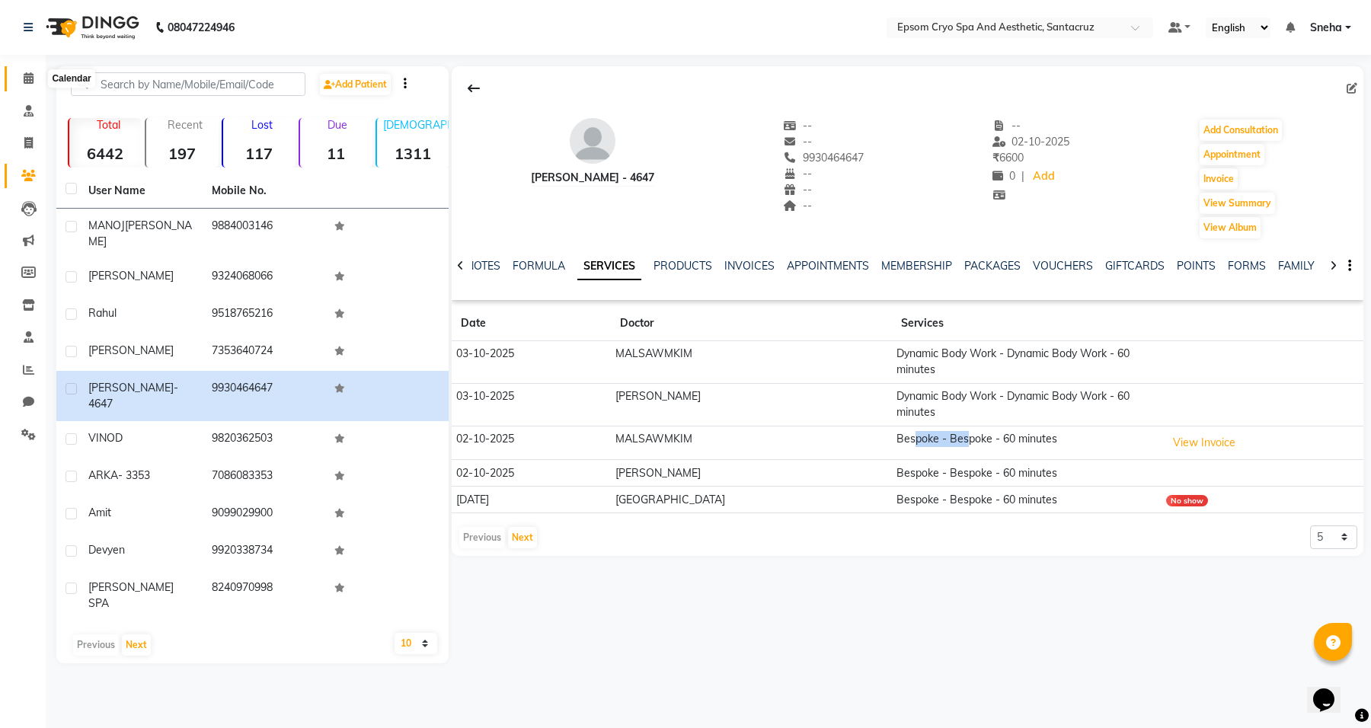
click at [27, 81] on icon at bounding box center [29, 77] width 10 height 11
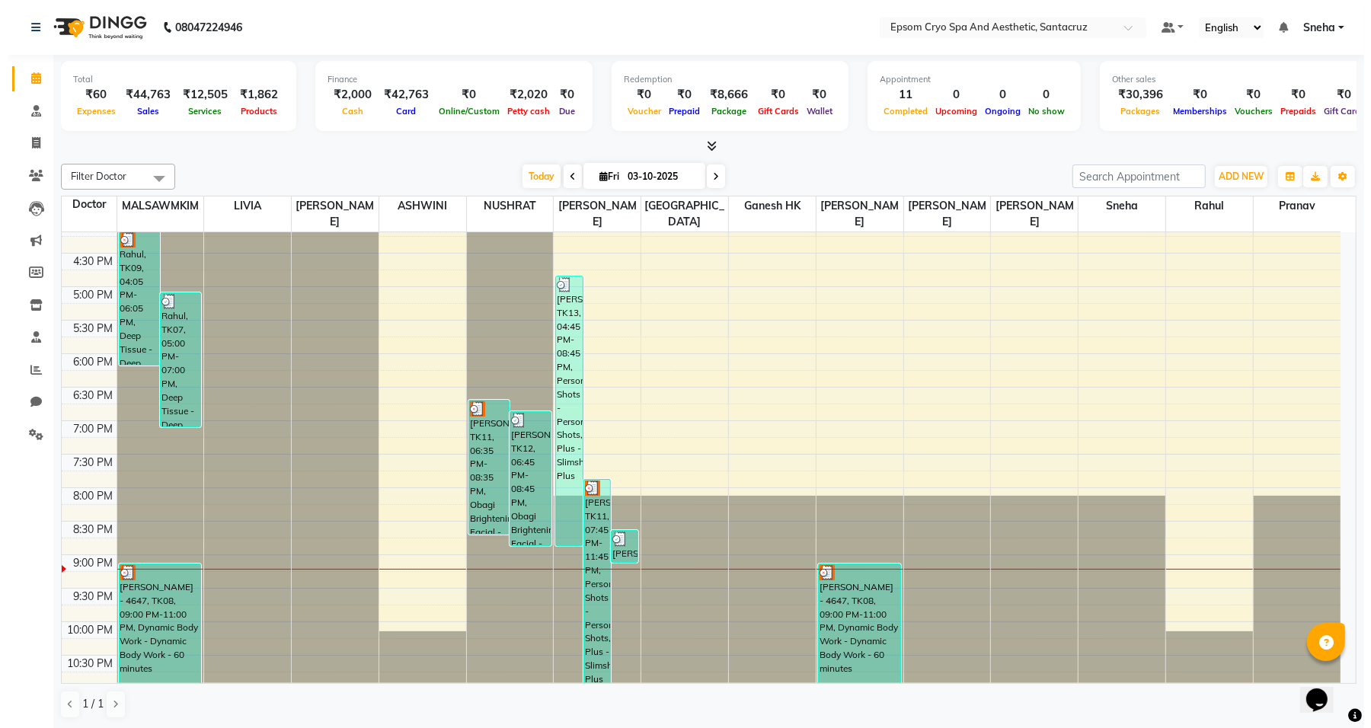
scroll to position [1, 0]
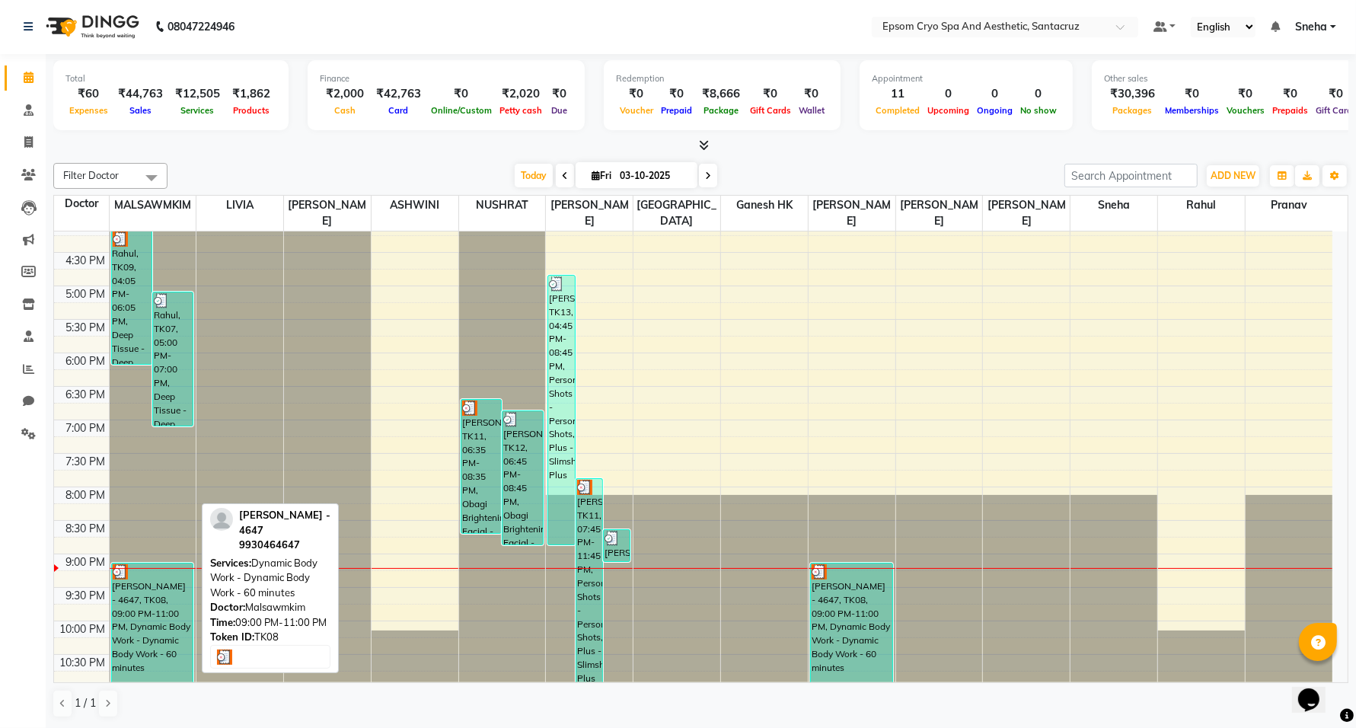
click at [148, 634] on div "[PERSON_NAME] - 4647, TK08, 09:00 PM-11:00 PM, Dynamic Body Work - Dynamic Body…" at bounding box center [152, 629] width 81 height 133
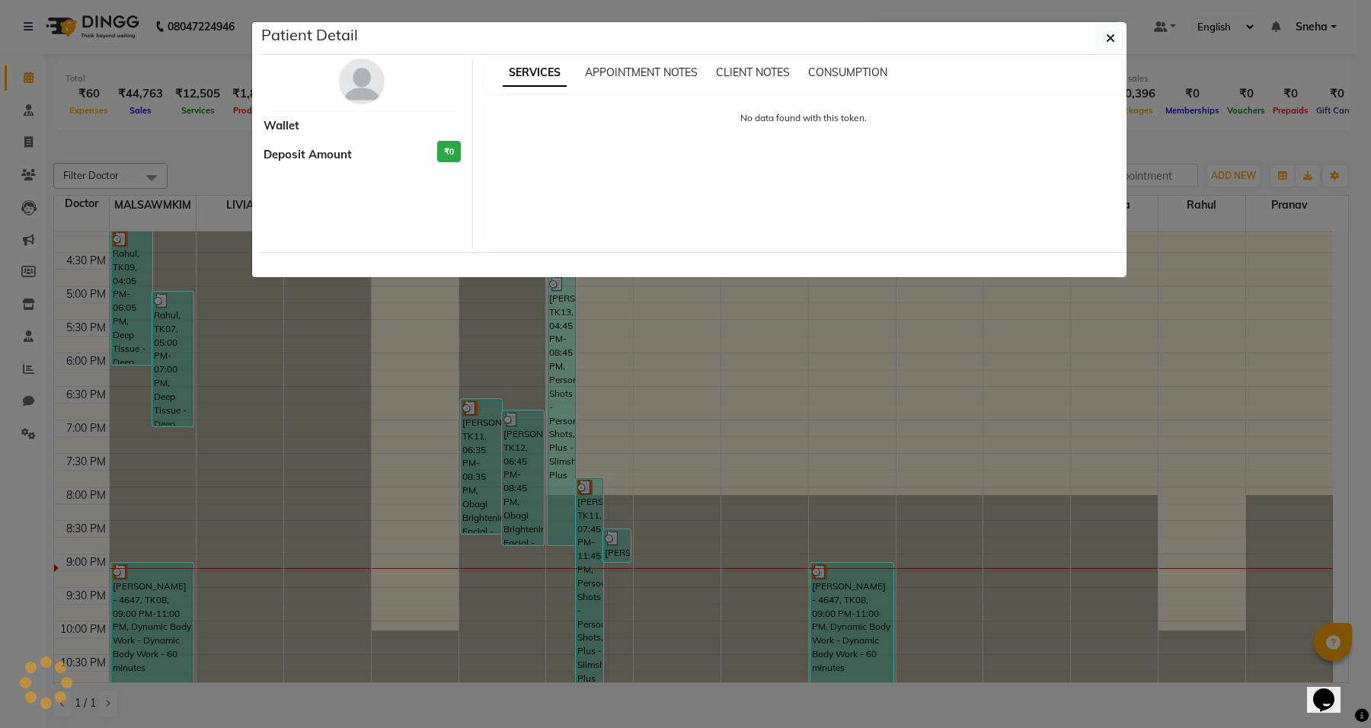
select select "3"
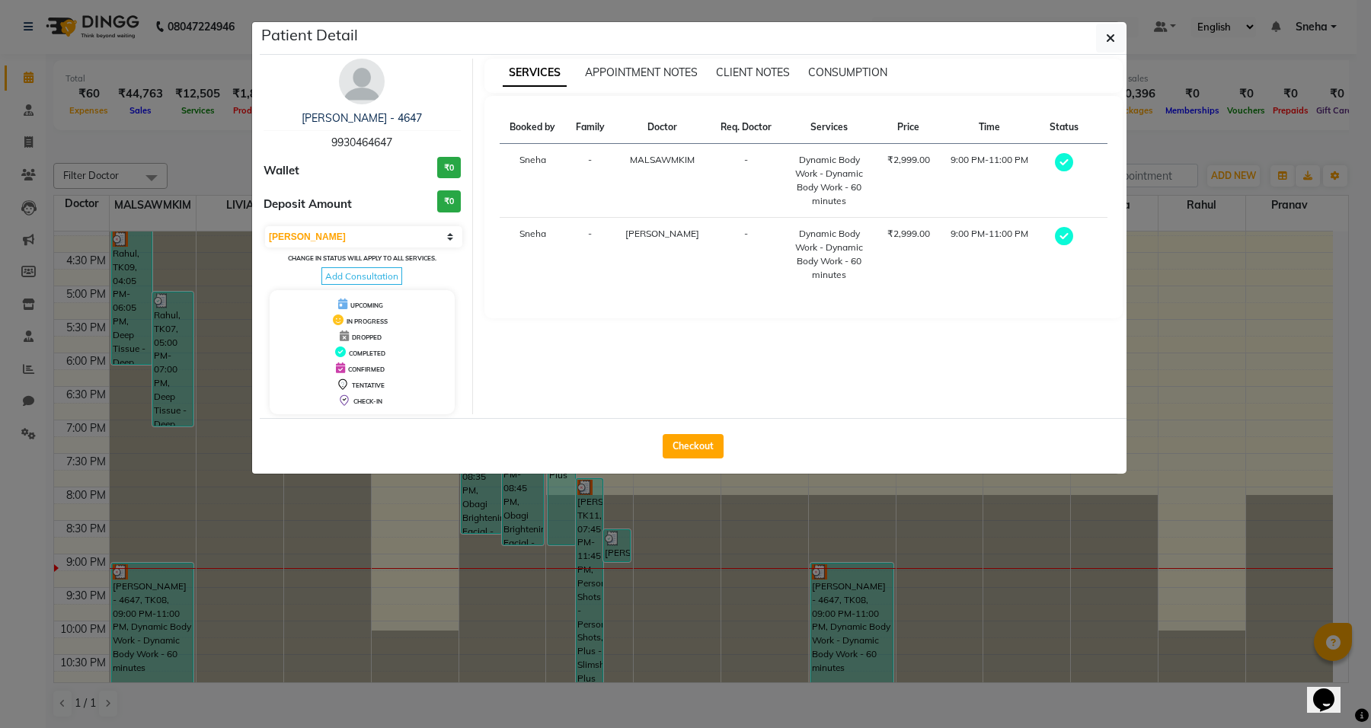
drag, startPoint x: 141, startPoint y: 573, endPoint x: 155, endPoint y: 641, distance: 69.9
click at [155, 641] on ngb-modal-window "Patient Detail [PERSON_NAME] - 4647 9930464647 Wallet ₹0 Deposit Amount ₹0 Sele…" at bounding box center [685, 364] width 1371 height 728
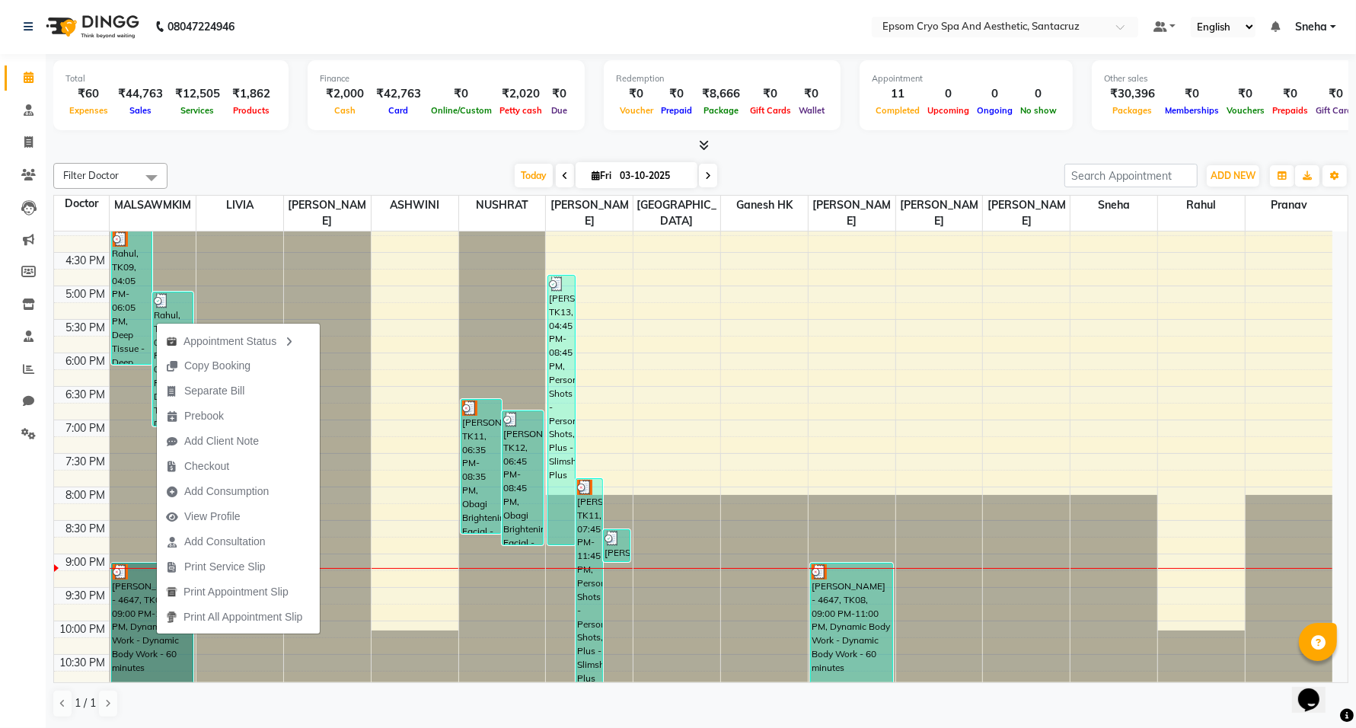
click at [382, 604] on div "9:00 AM 9:30 AM 10:00 AM 10:30 AM 11:00 AM 11:30 AM 12:00 PM 12:30 PM 1:00 PM 1…" at bounding box center [693, 218] width 1278 height 937
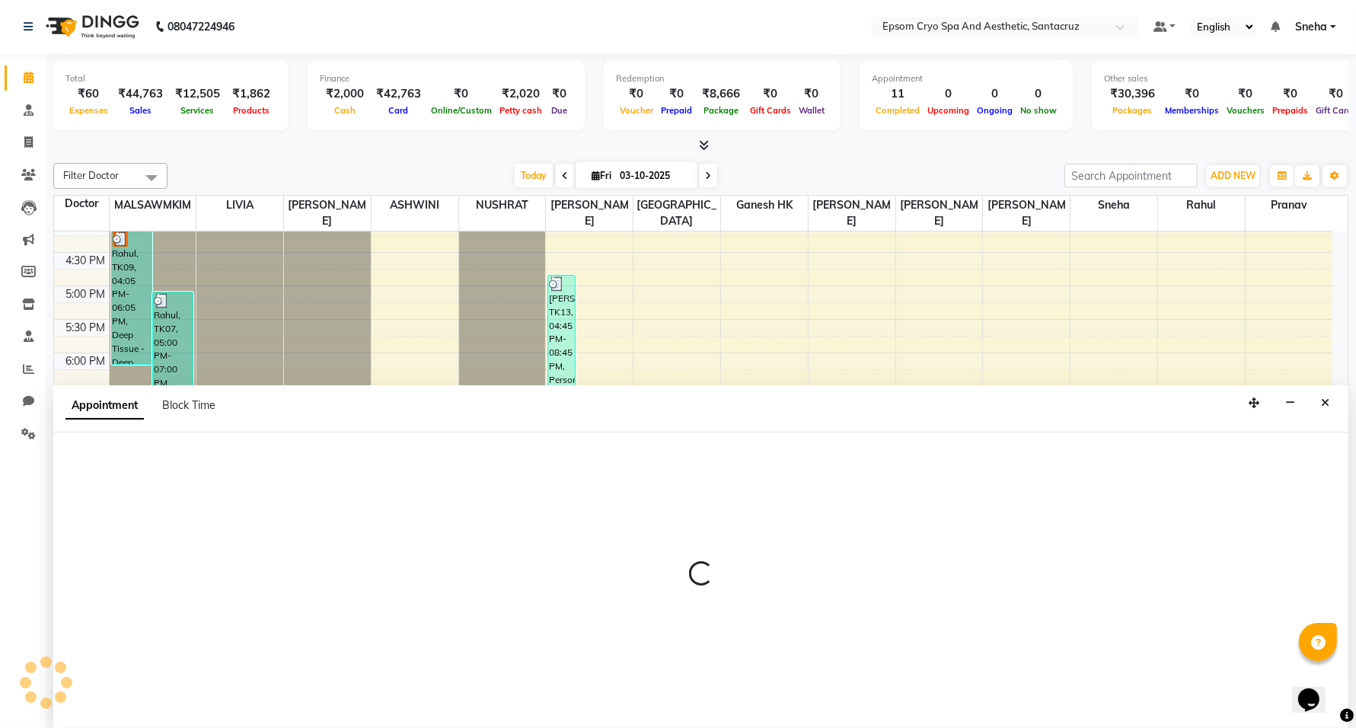
select select "72615"
select select "1305"
select select "tentative"
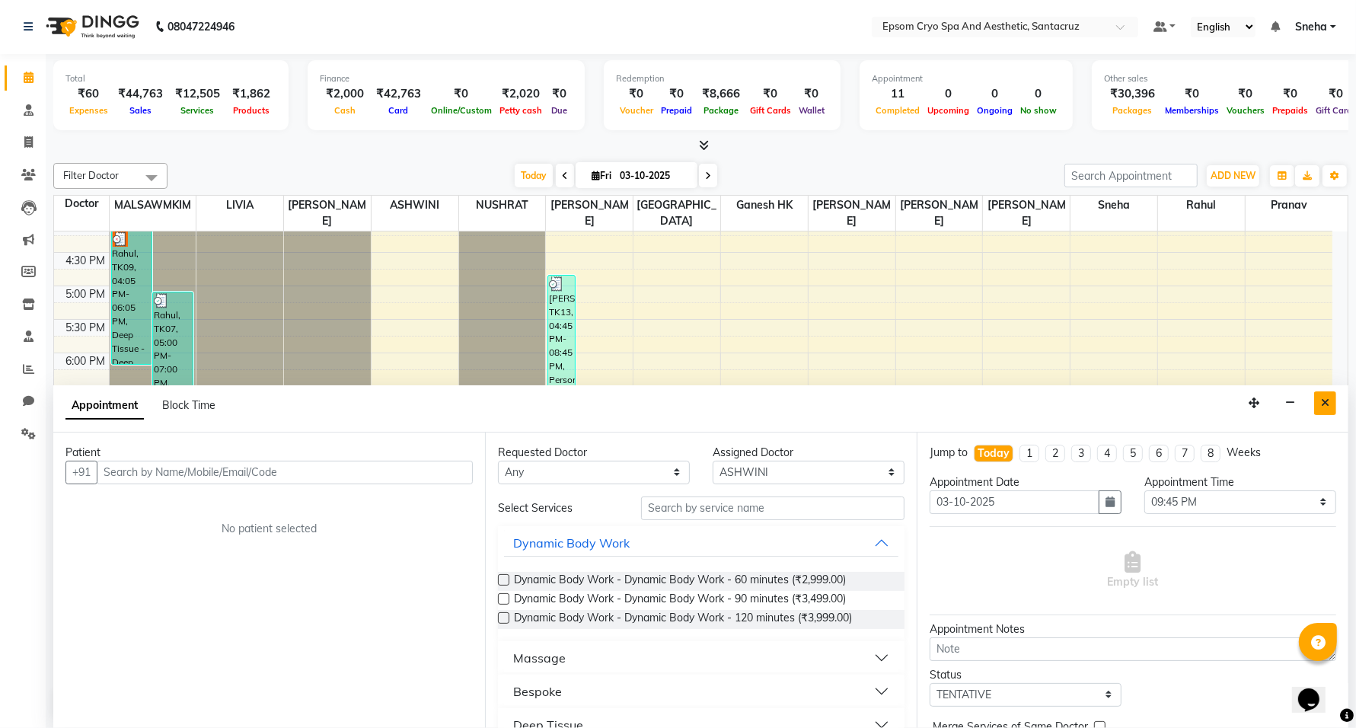
click at [1327, 405] on icon "Close" at bounding box center [1325, 402] width 8 height 11
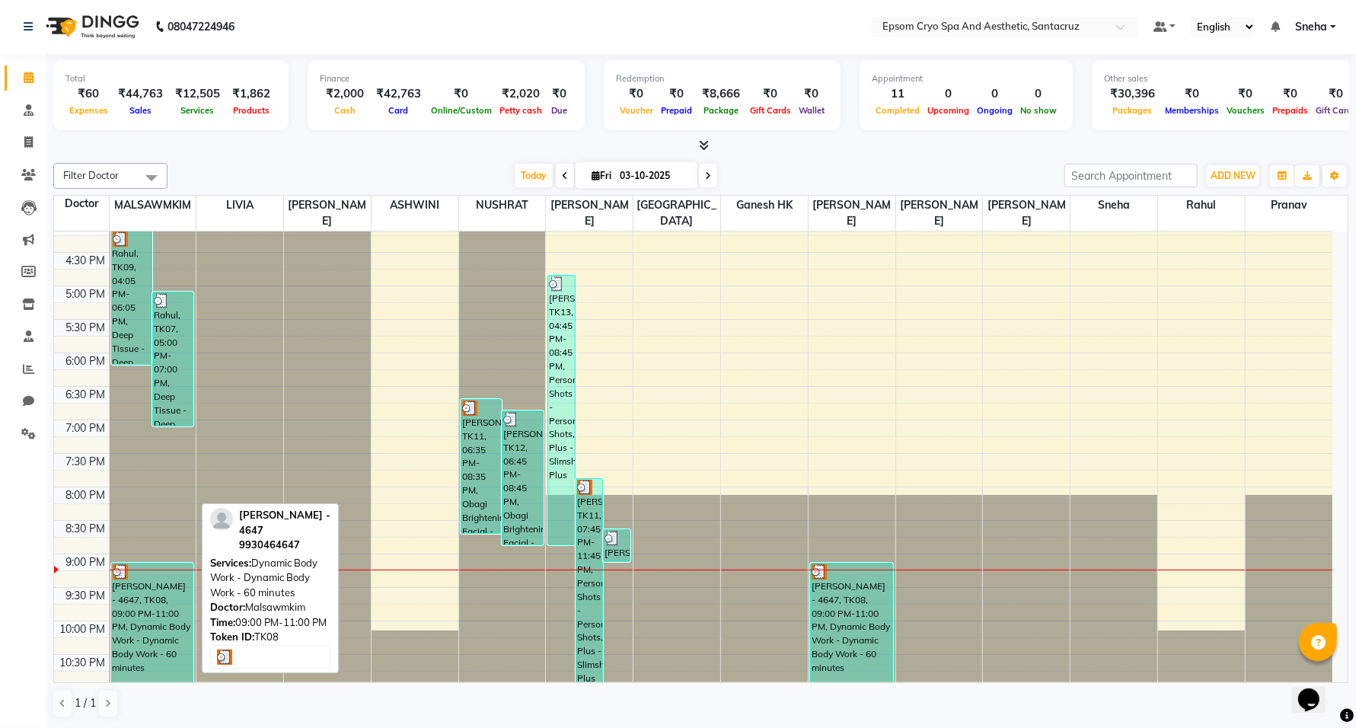
click at [152, 627] on div "[PERSON_NAME] - 4647, TK08, 09:00 PM-11:00 PM, Dynamic Body Work - Dynamic Body…" at bounding box center [152, 629] width 81 height 133
select select "3"
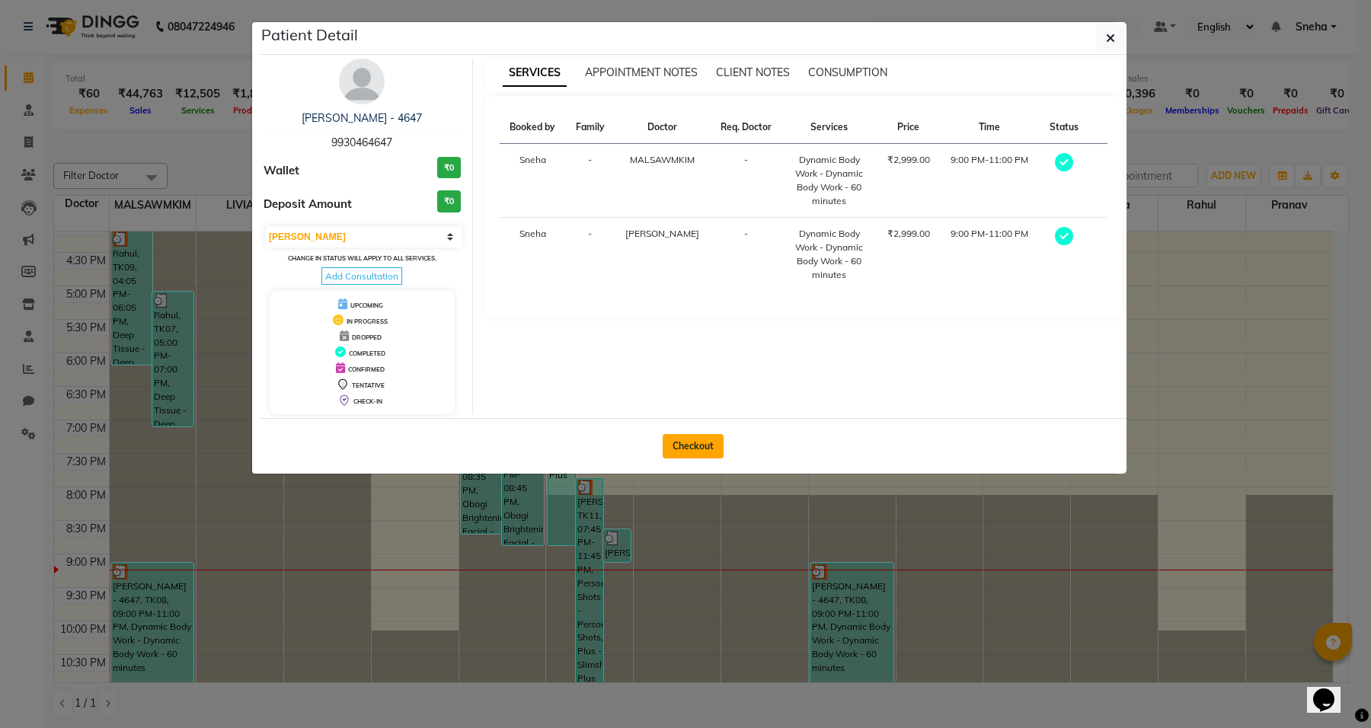
click at [701, 436] on button "Checkout" at bounding box center [692, 446] width 61 height 24
select select "8028"
select select "service"
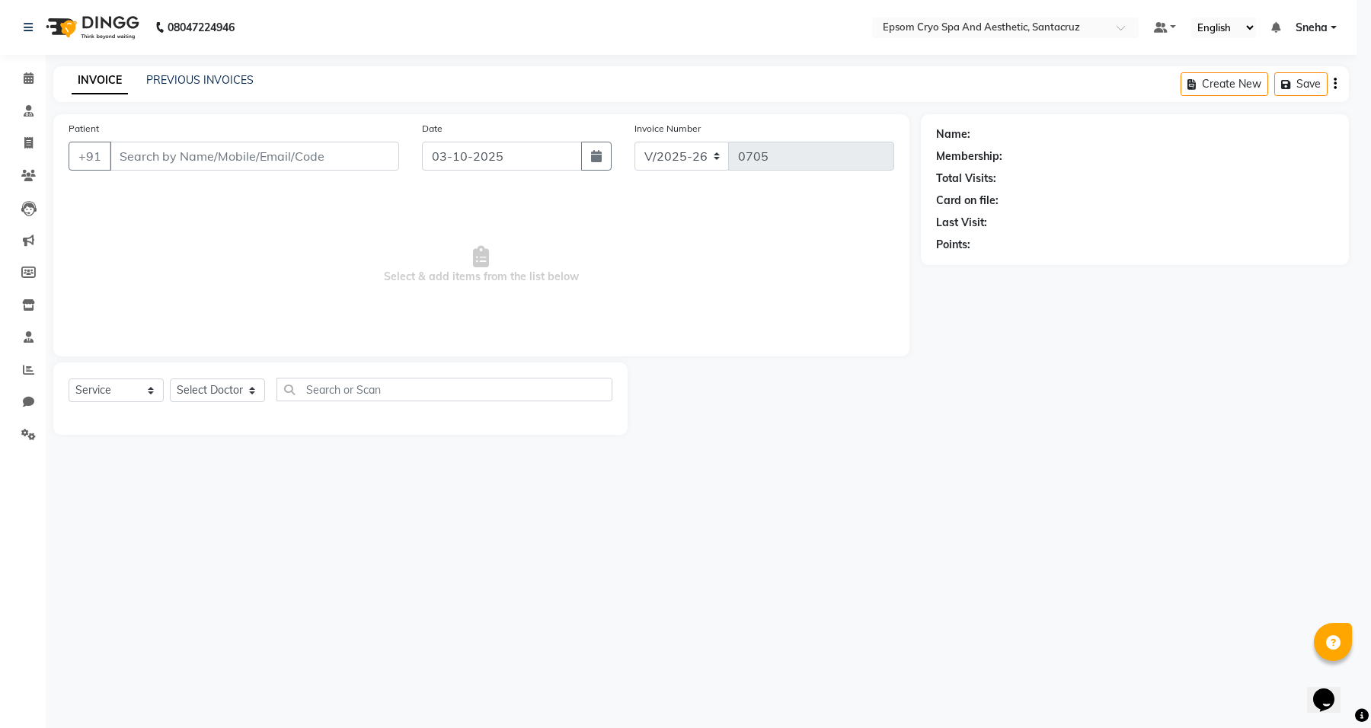
type input "9930464647"
select select "72609"
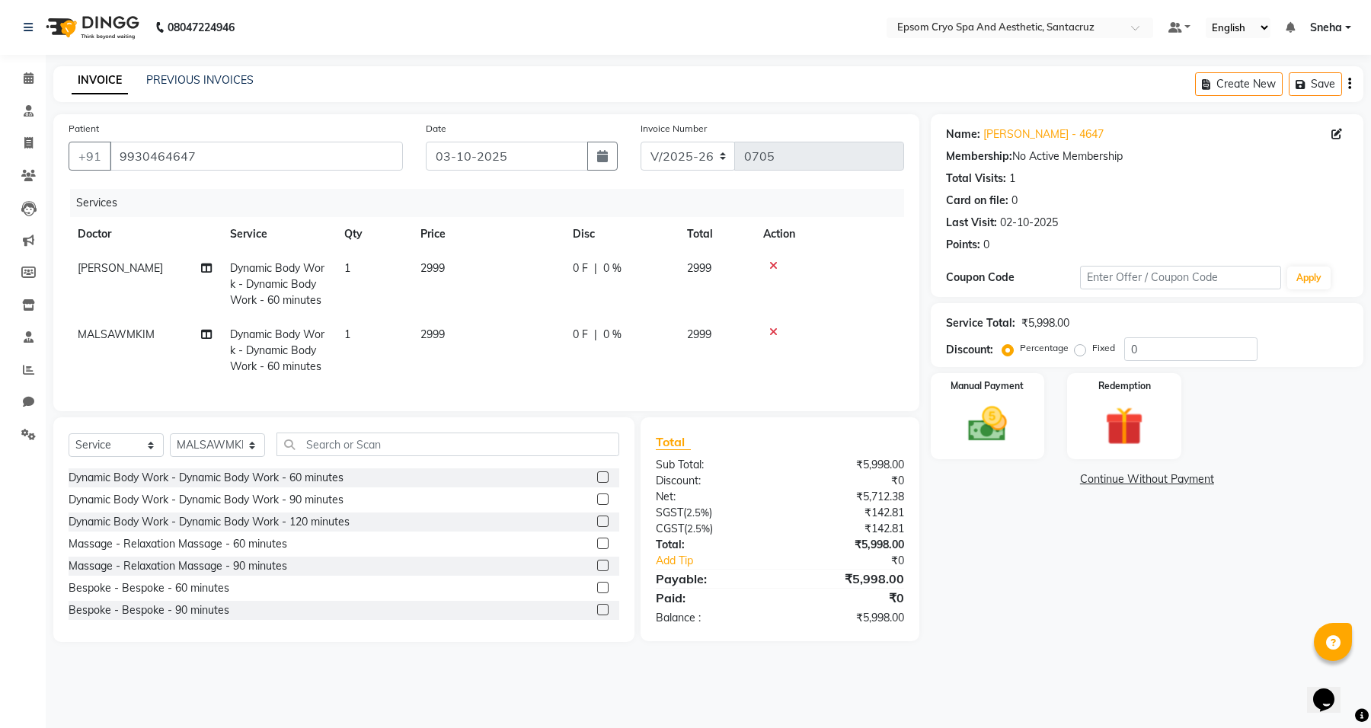
click at [774, 263] on icon at bounding box center [773, 265] width 8 height 11
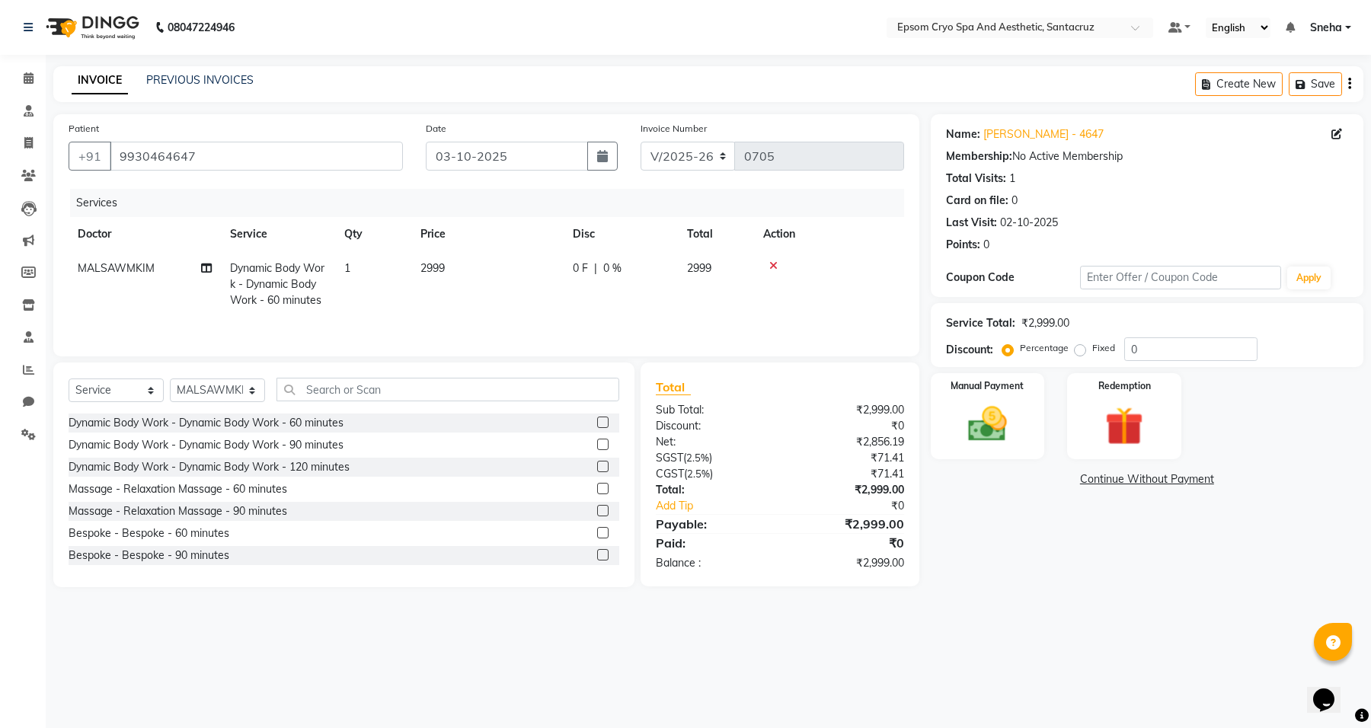
drag, startPoint x: 761, startPoint y: 264, endPoint x: 787, endPoint y: 267, distance: 25.3
click at [764, 264] on td at bounding box center [829, 284] width 150 height 66
click at [769, 267] on icon at bounding box center [773, 265] width 8 height 11
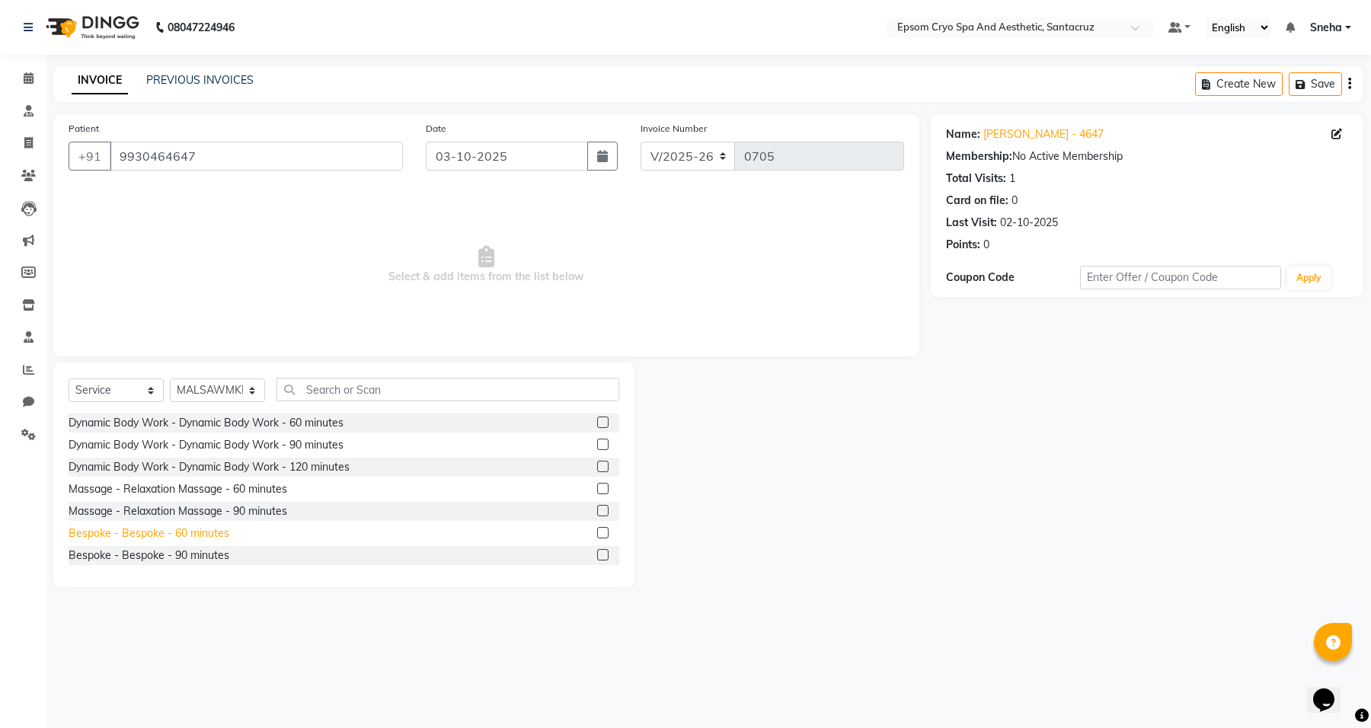
click at [193, 538] on div "Bespoke - Bespoke - 60 minutes" at bounding box center [149, 533] width 161 height 16
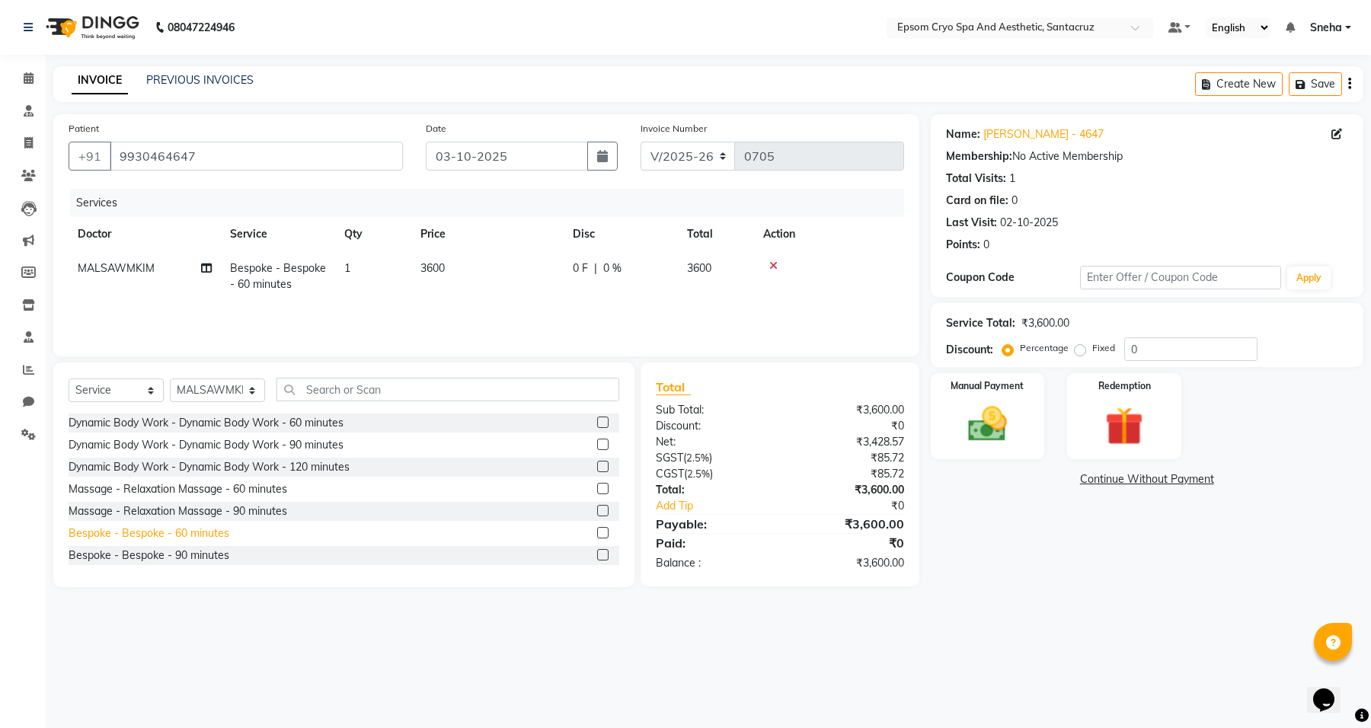
click at [196, 531] on div "Bespoke - Bespoke - 60 minutes" at bounding box center [149, 533] width 161 height 16
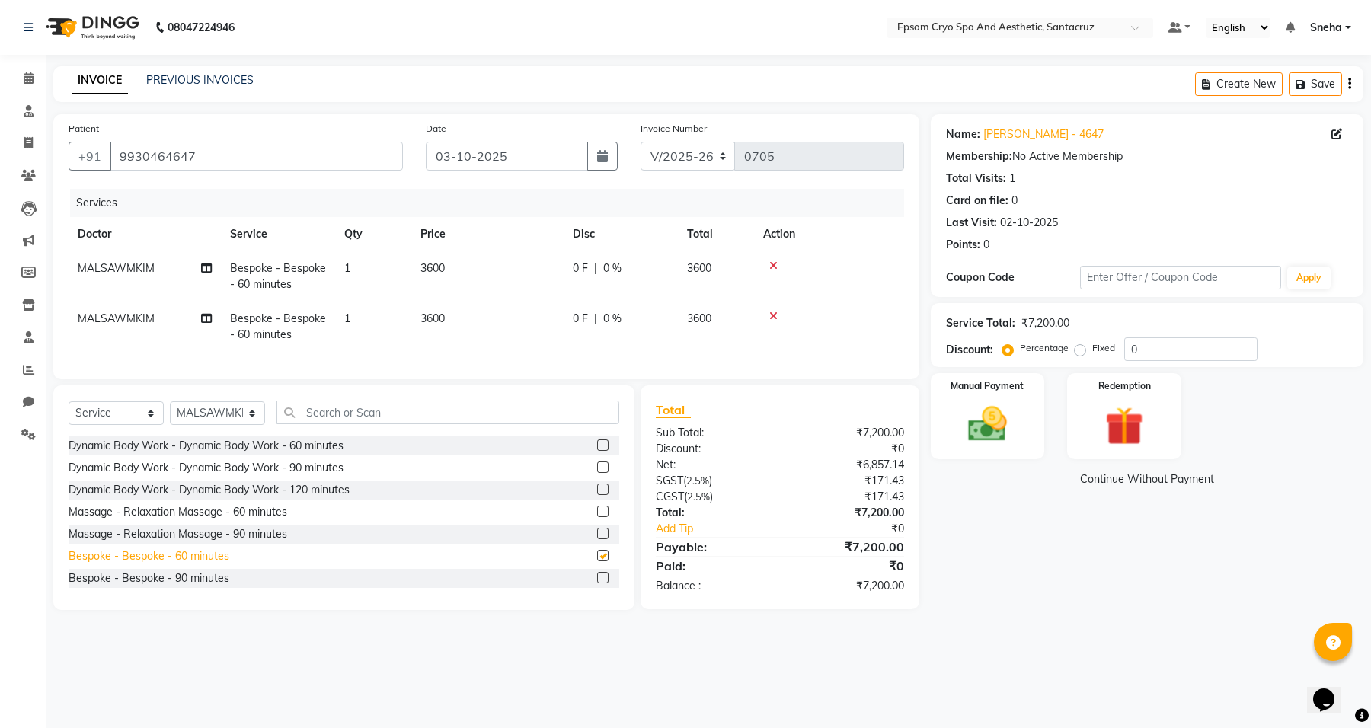
checkbox input "false"
click at [150, 268] on span "MALSAWMKIM" at bounding box center [116, 268] width 77 height 14
select select "72609"
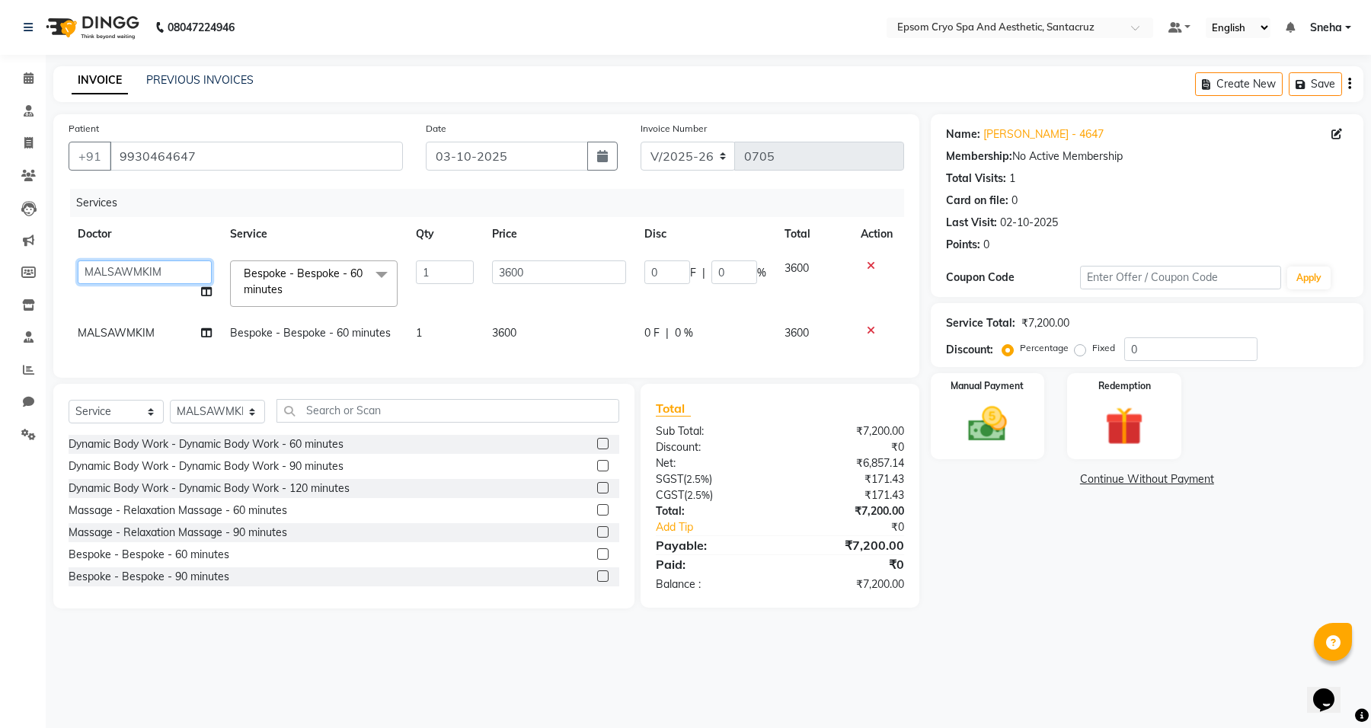
click at [161, 274] on select "ASHWINI BINDU Dr. Naman Jha Ekta Singh Ganesh HK Hariom singh LIVIA MALSAWMKIM …" at bounding box center [145, 272] width 134 height 24
select select "78953"
click at [126, 343] on td "MALSAWMKIM" at bounding box center [145, 333] width 152 height 34
select select "72609"
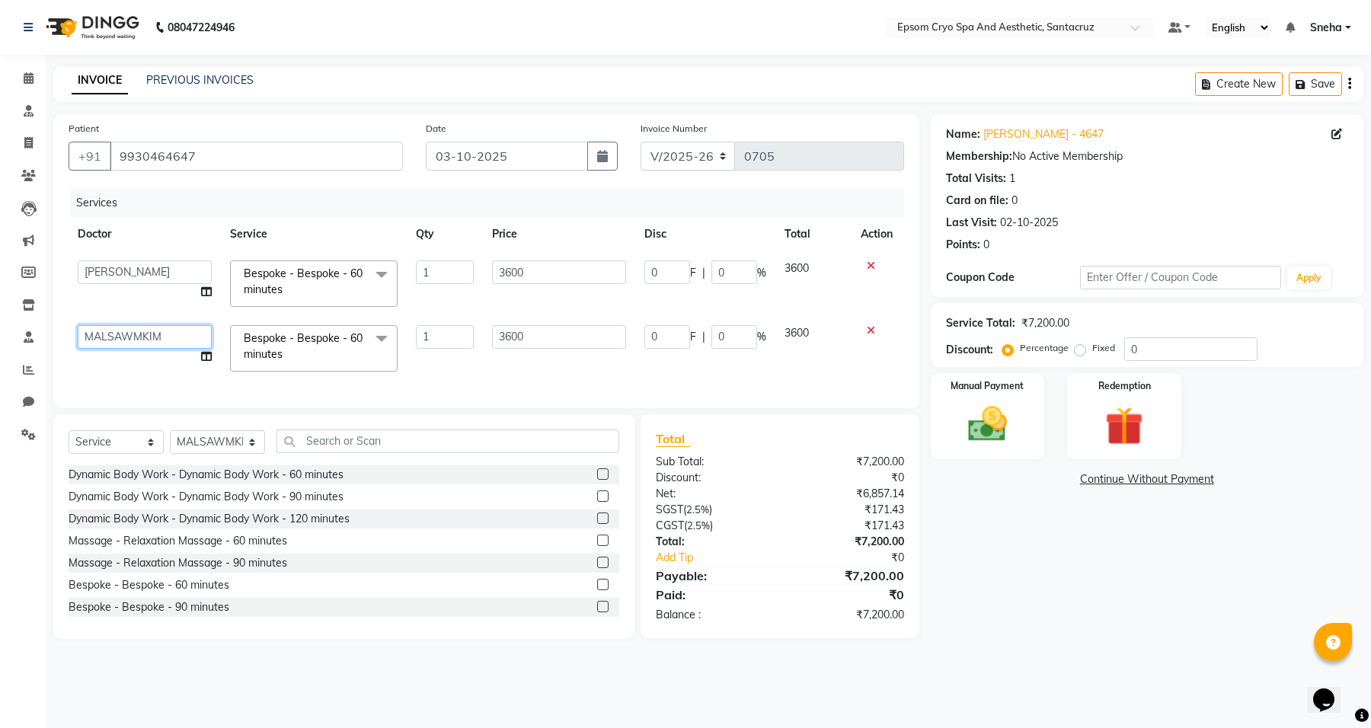
click at [129, 341] on select "ASHWINI BINDU Dr. Naman Jha Ekta Singh Ganesh HK Hariom singh LIVIA MALSAWMKIM …" at bounding box center [145, 337] width 134 height 24
click at [78, 325] on select "ASHWINI BINDU Dr. Naman Jha Ekta Singh Ganesh HK Hariom singh LIVIA MALSAWMKIM …" at bounding box center [145, 337] width 134 height 24
click at [171, 322] on td "ASHWINI BINDU Dr. Naman Jha Ekta Singh Ganesh HK Hariom singh LIVIA MALSAWMKIM …" at bounding box center [145, 348] width 152 height 65
select select "72609"
click at [164, 345] on select "ASHWINI BINDU Dr. Naman Jha Ekta Singh Ganesh HK Hariom singh LIVIA MALSAWMKIM …" at bounding box center [145, 337] width 134 height 24
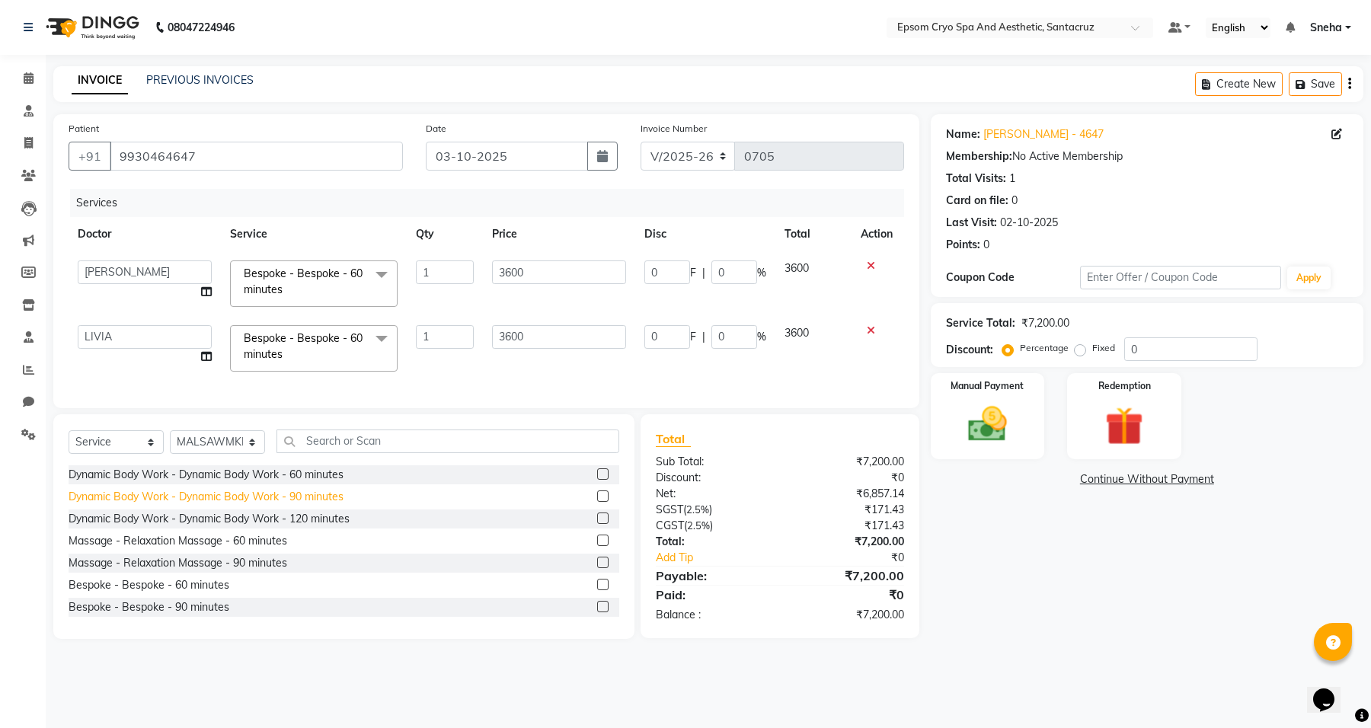
select select "72611"
drag, startPoint x: 736, startPoint y: 274, endPoint x: 684, endPoint y: 273, distance: 51.8
click at [684, 273] on div "0 F | 0 %" at bounding box center [705, 272] width 122 height 24
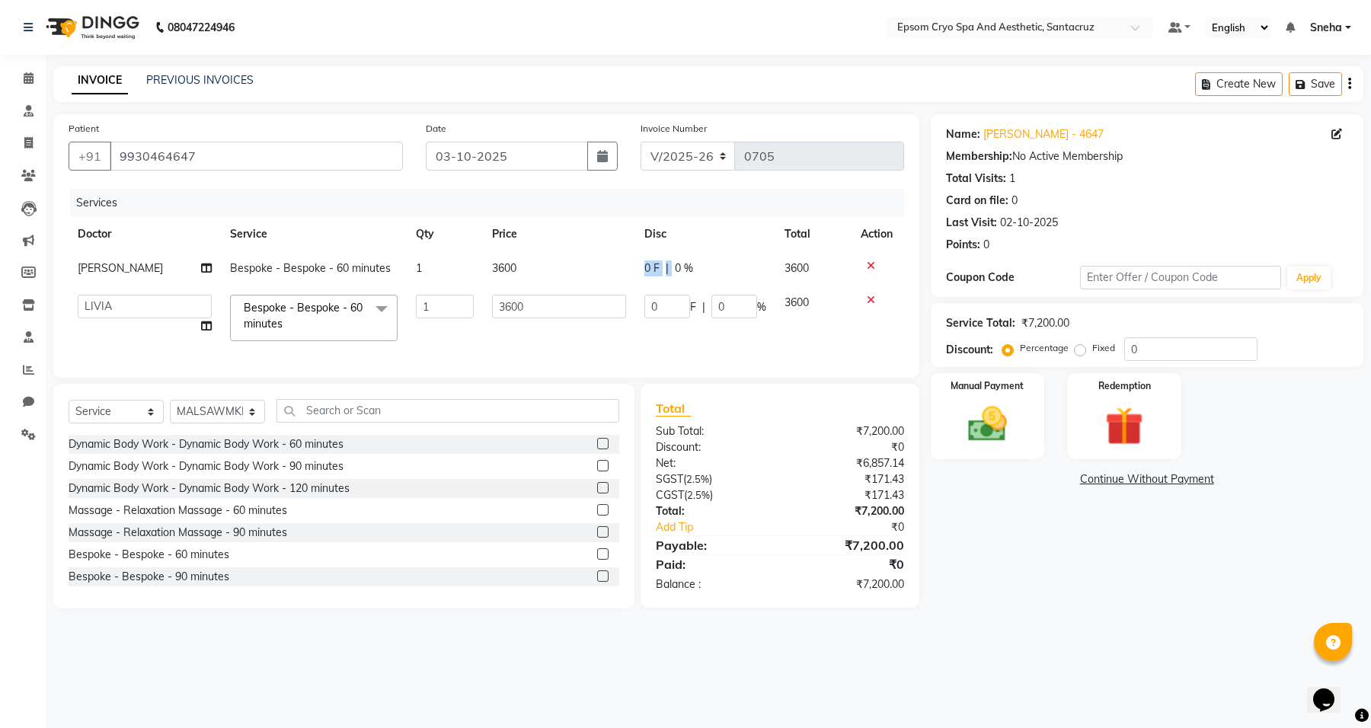
drag, startPoint x: 672, startPoint y: 274, endPoint x: 634, endPoint y: 275, distance: 37.3
click at [664, 271] on div "0 F | 0 %" at bounding box center [705, 268] width 122 height 16
select select "78953"
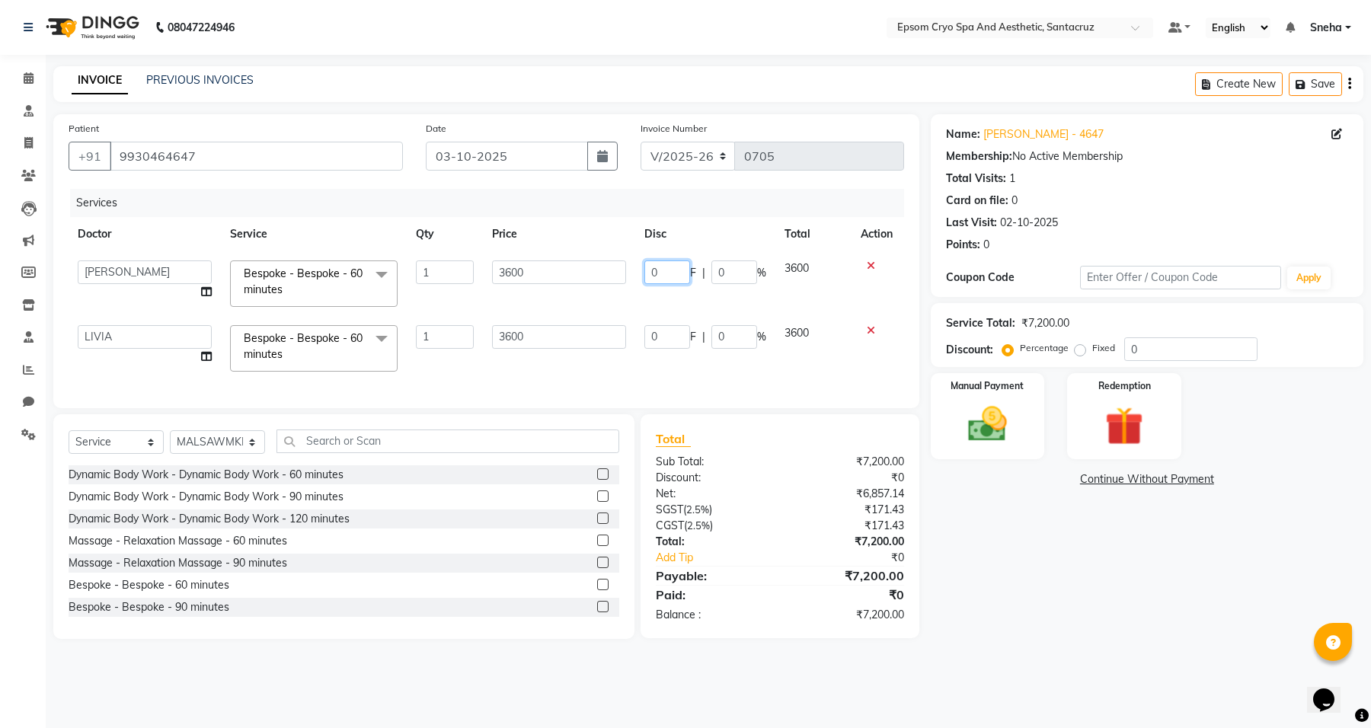
click at [664, 270] on input "0" at bounding box center [667, 272] width 46 height 24
type input "300"
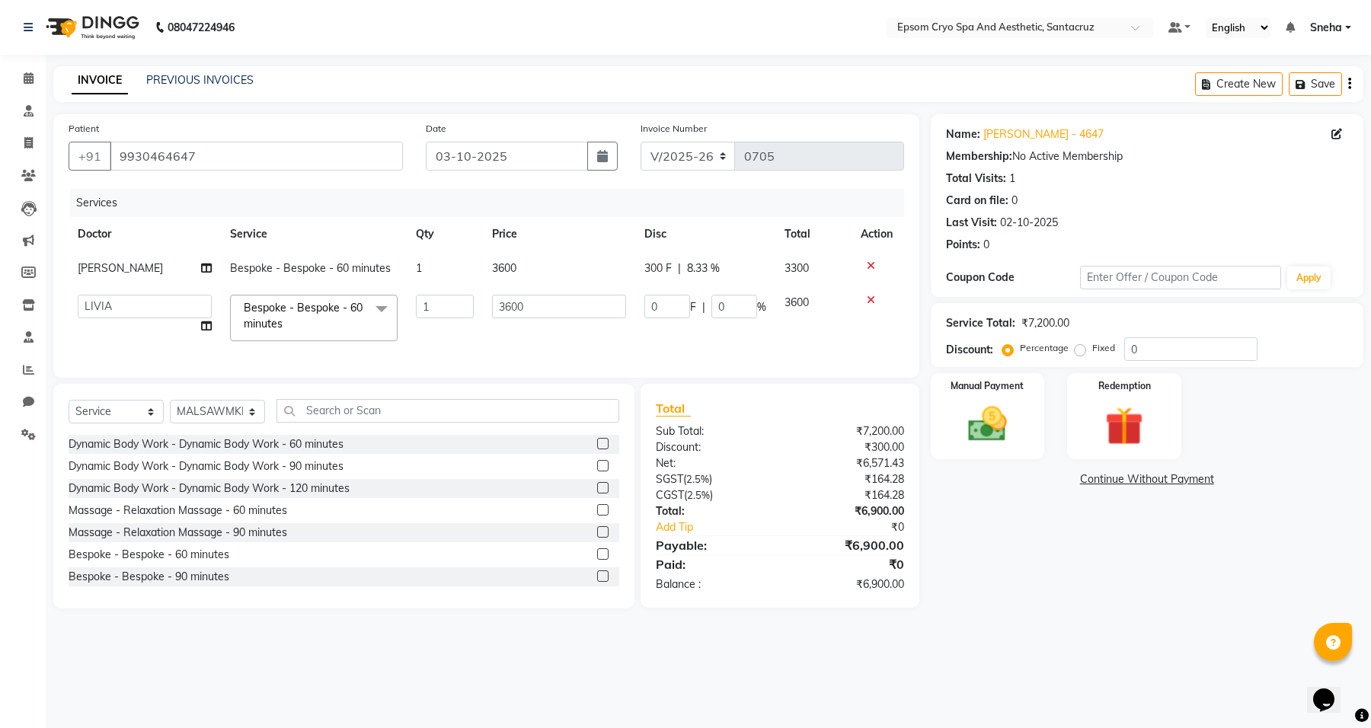
click at [803, 272] on span "3300" at bounding box center [796, 268] width 24 height 14
select select "78953"
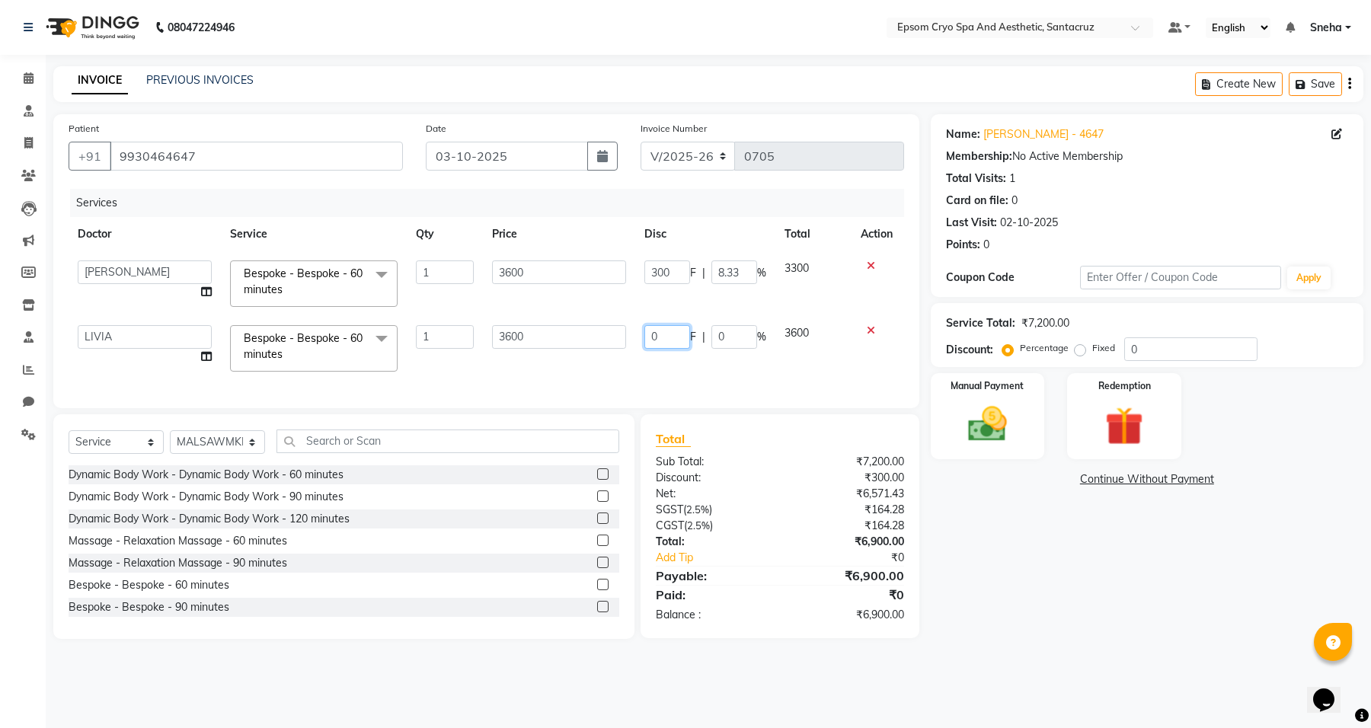
click at [675, 336] on input "0" at bounding box center [667, 337] width 46 height 24
type input "300"
click at [823, 333] on td "3600" at bounding box center [813, 348] width 76 height 65
select select "72611"
click at [1014, 439] on img at bounding box center [987, 424] width 65 height 46
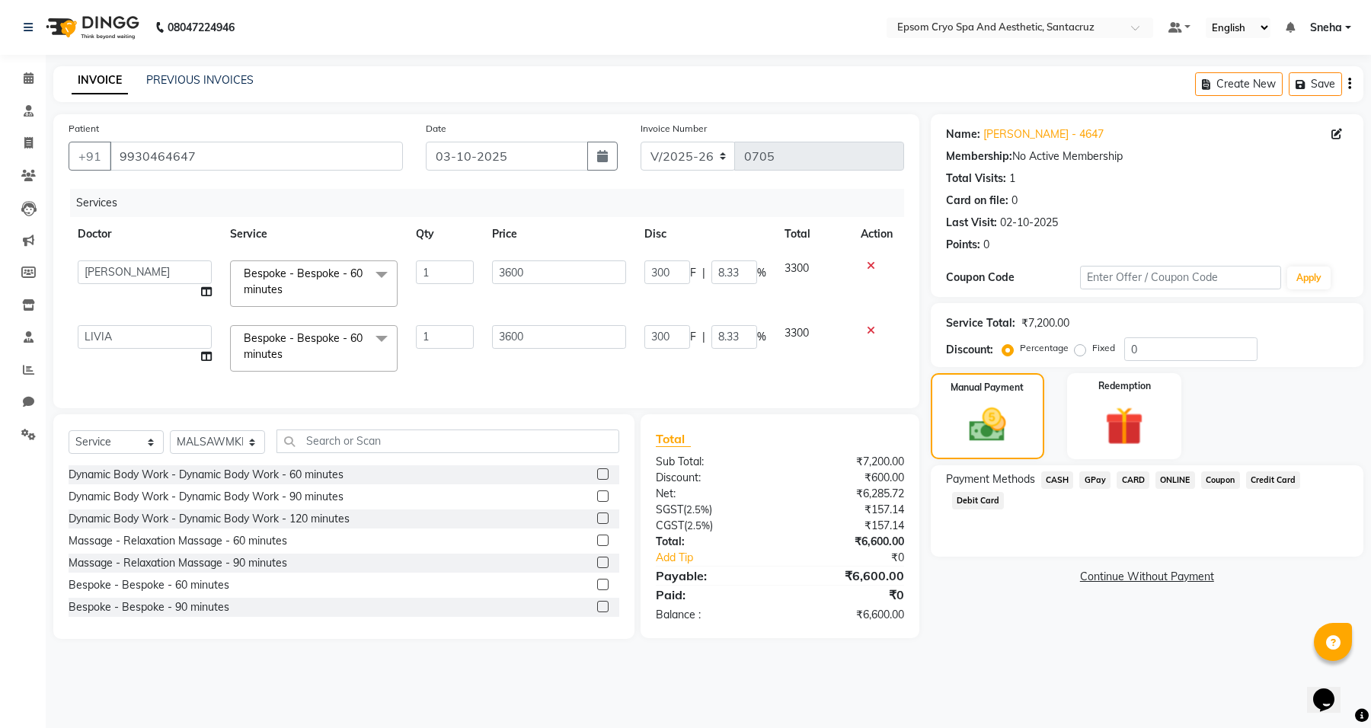
click at [1059, 480] on span "CASH" at bounding box center [1057, 480] width 33 height 18
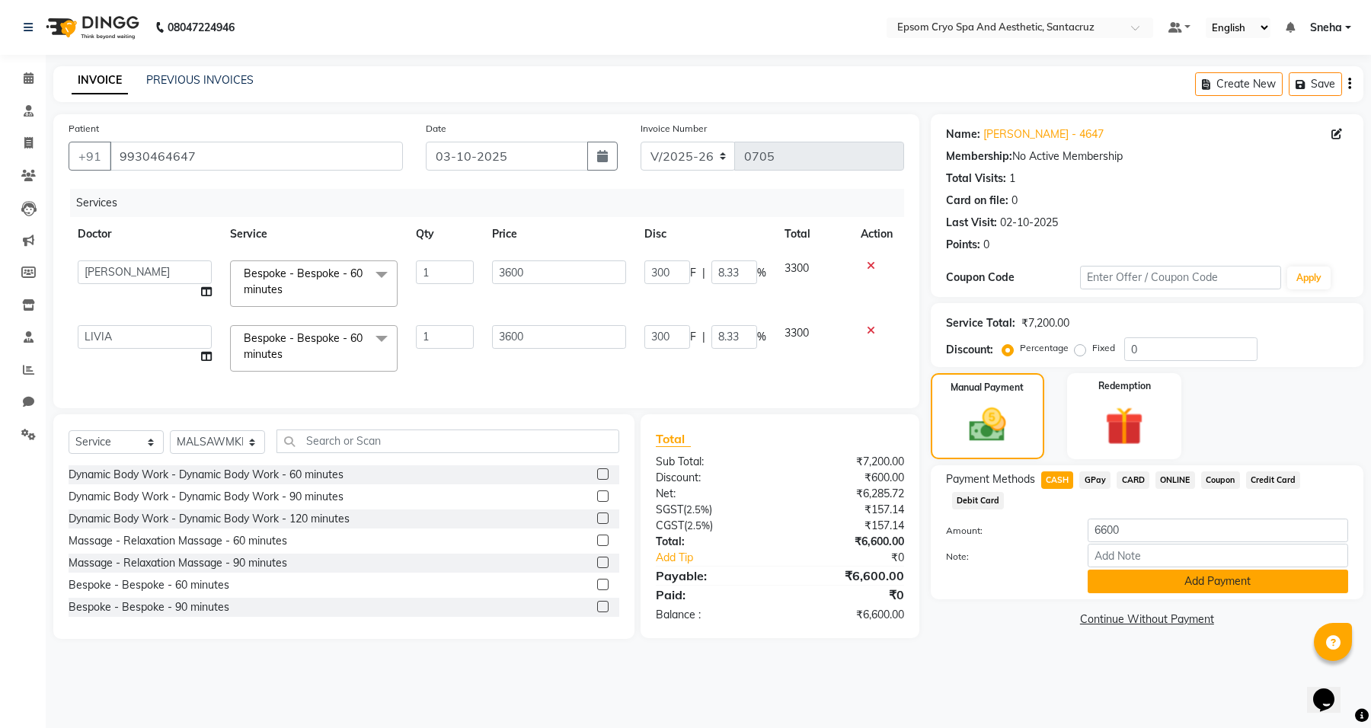
click at [1219, 589] on button "Add Payment" at bounding box center [1217, 582] width 260 height 24
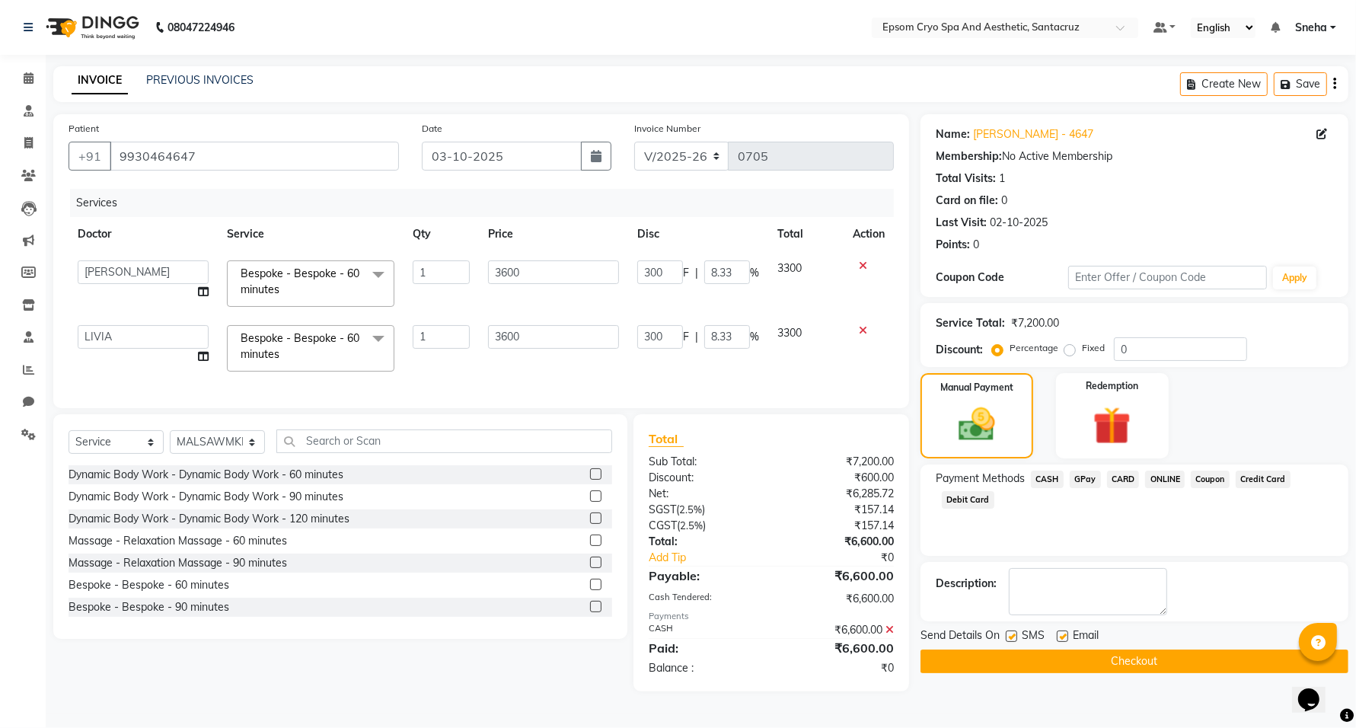
click at [1071, 637] on div "Email" at bounding box center [1084, 636] width 54 height 19
click at [1006, 634] on label at bounding box center [1011, 635] width 11 height 11
click at [1006, 634] on input "checkbox" at bounding box center [1011, 637] width 10 height 10
checkbox input "false"
click at [1074, 640] on span "Email" at bounding box center [1086, 636] width 26 height 19
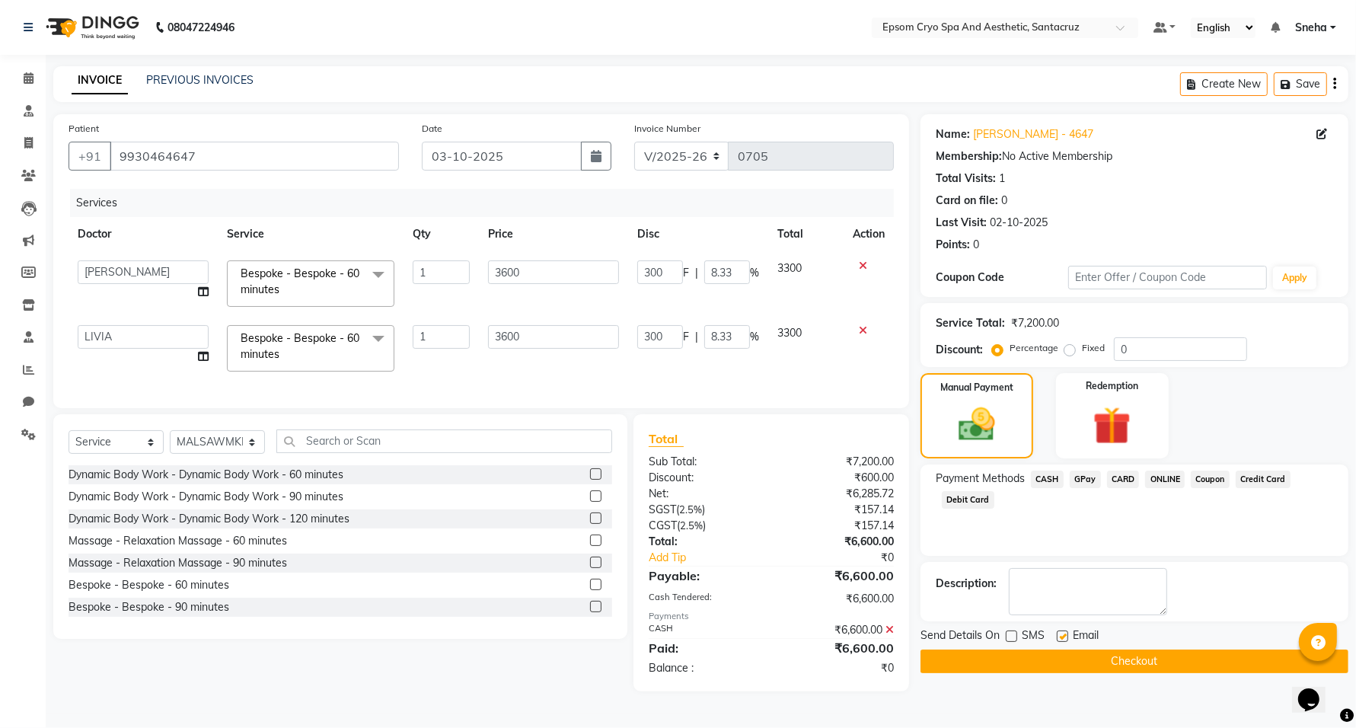
click at [1064, 636] on label at bounding box center [1062, 635] width 11 height 11
click at [1064, 636] on input "checkbox" at bounding box center [1062, 637] width 10 height 10
checkbox input "false"
click at [1080, 666] on button "Checkout" at bounding box center [1135, 661] width 428 height 24
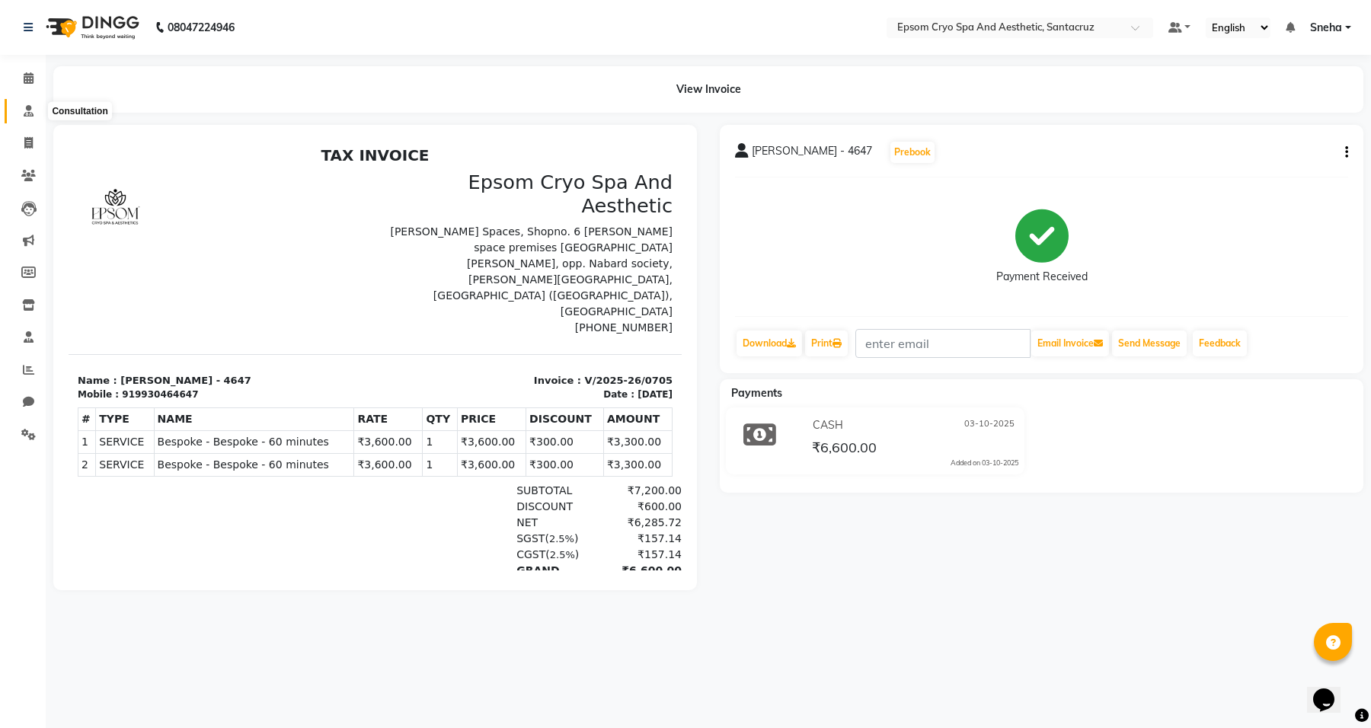
click at [27, 112] on icon at bounding box center [29, 110] width 10 height 11
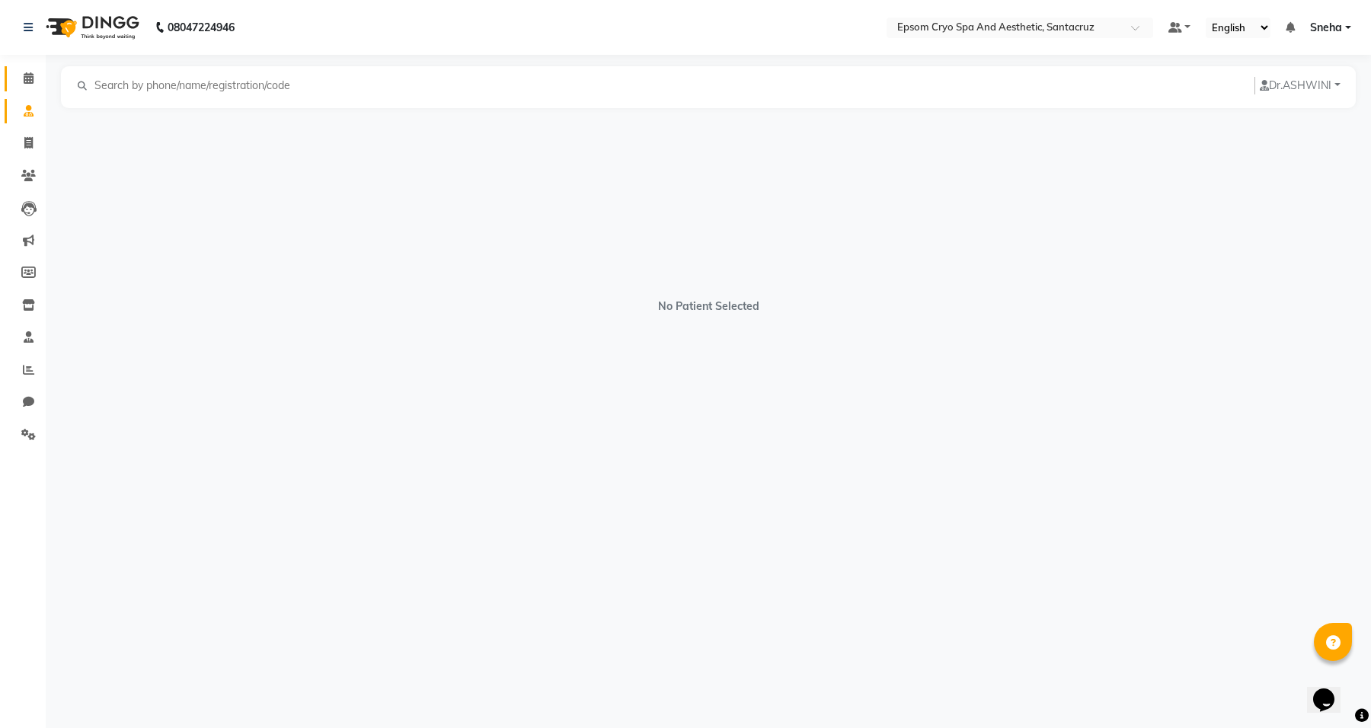
click at [30, 89] on link "Calendar" at bounding box center [23, 78] width 37 height 25
